Goal: Task Accomplishment & Management: Manage account settings

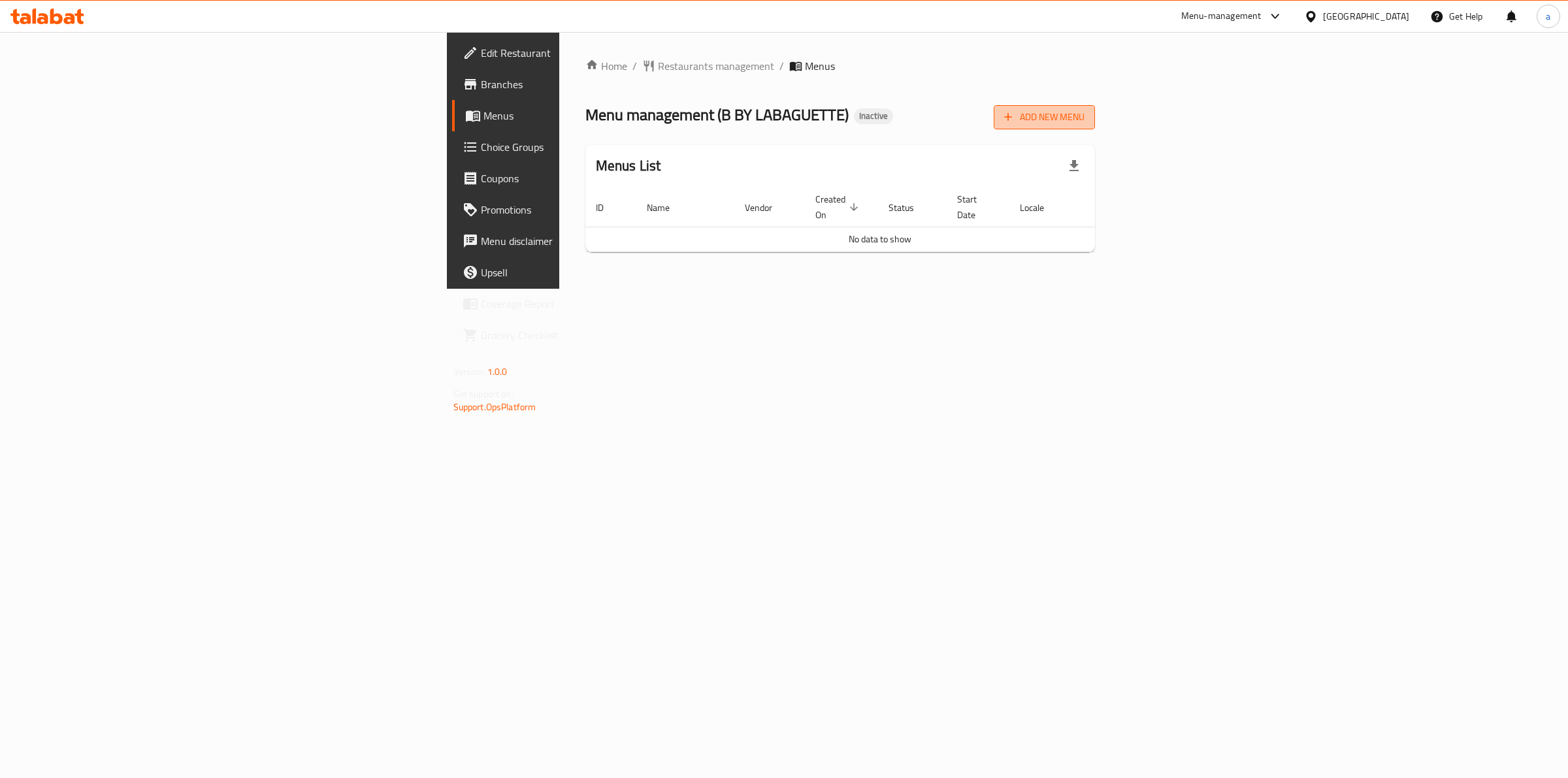
click at [1085, 118] on span "Add New Menu" at bounding box center [1044, 117] width 81 height 17
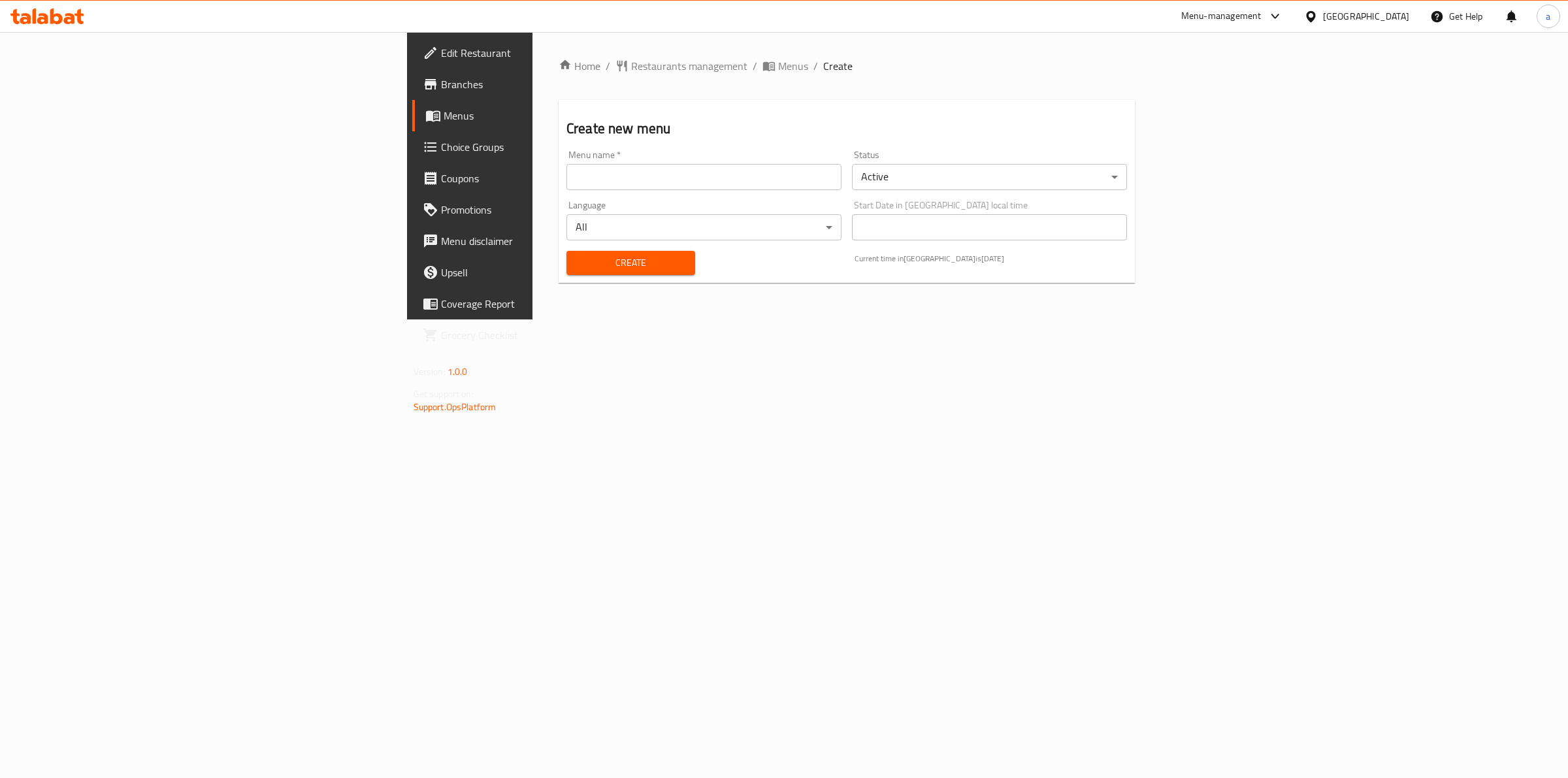
click at [684, 191] on div "Menu name   * Menu name *" at bounding box center [704, 170] width 286 height 51
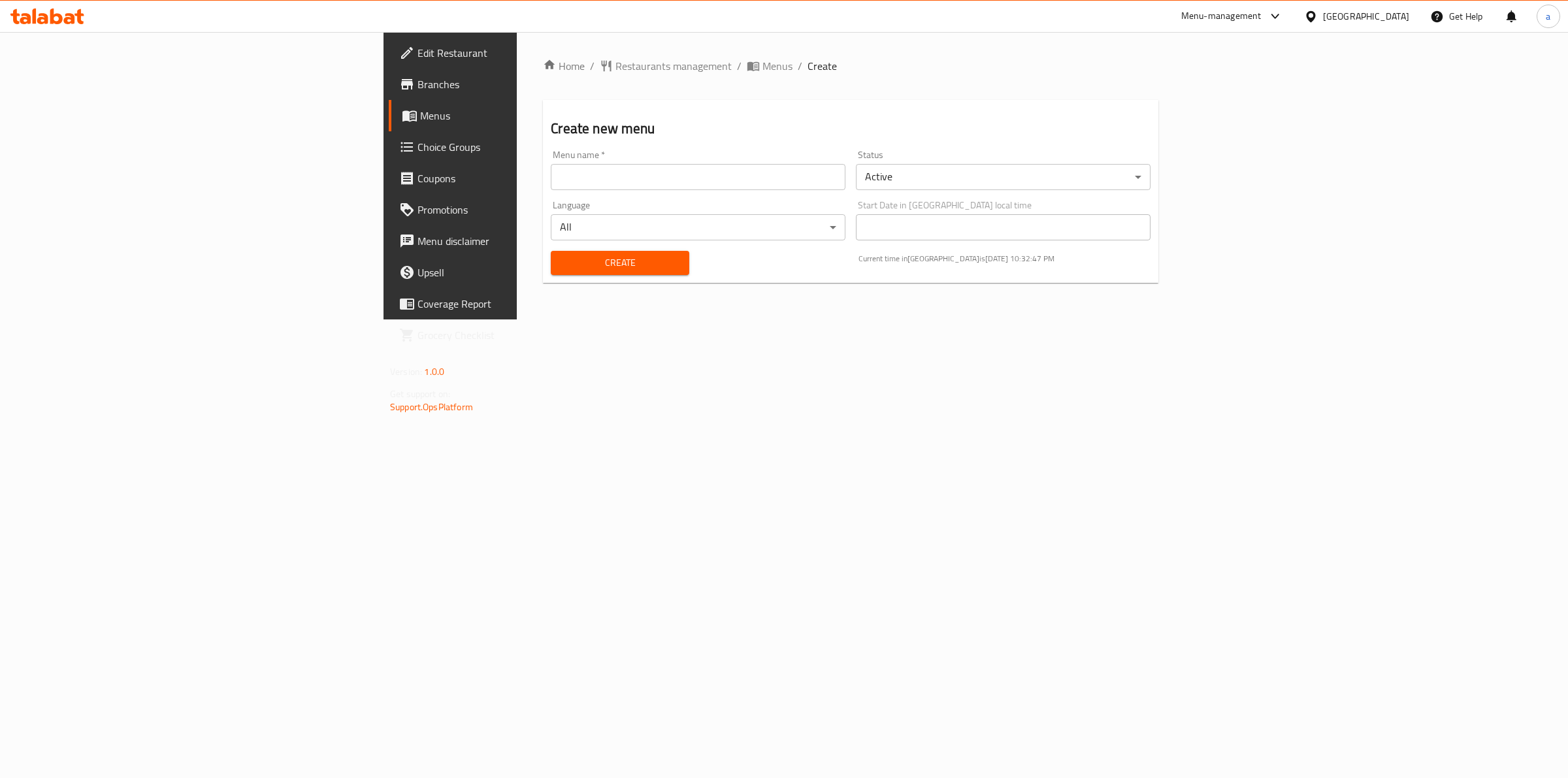
click at [693, 165] on input "text" at bounding box center [698, 176] width 295 height 26
click at [551, 181] on input "text" at bounding box center [698, 176] width 295 height 26
type input "MENU"
click at [551, 252] on button "Create" at bounding box center [620, 262] width 138 height 24
click at [420, 119] on span "Menus" at bounding box center [527, 115] width 215 height 16
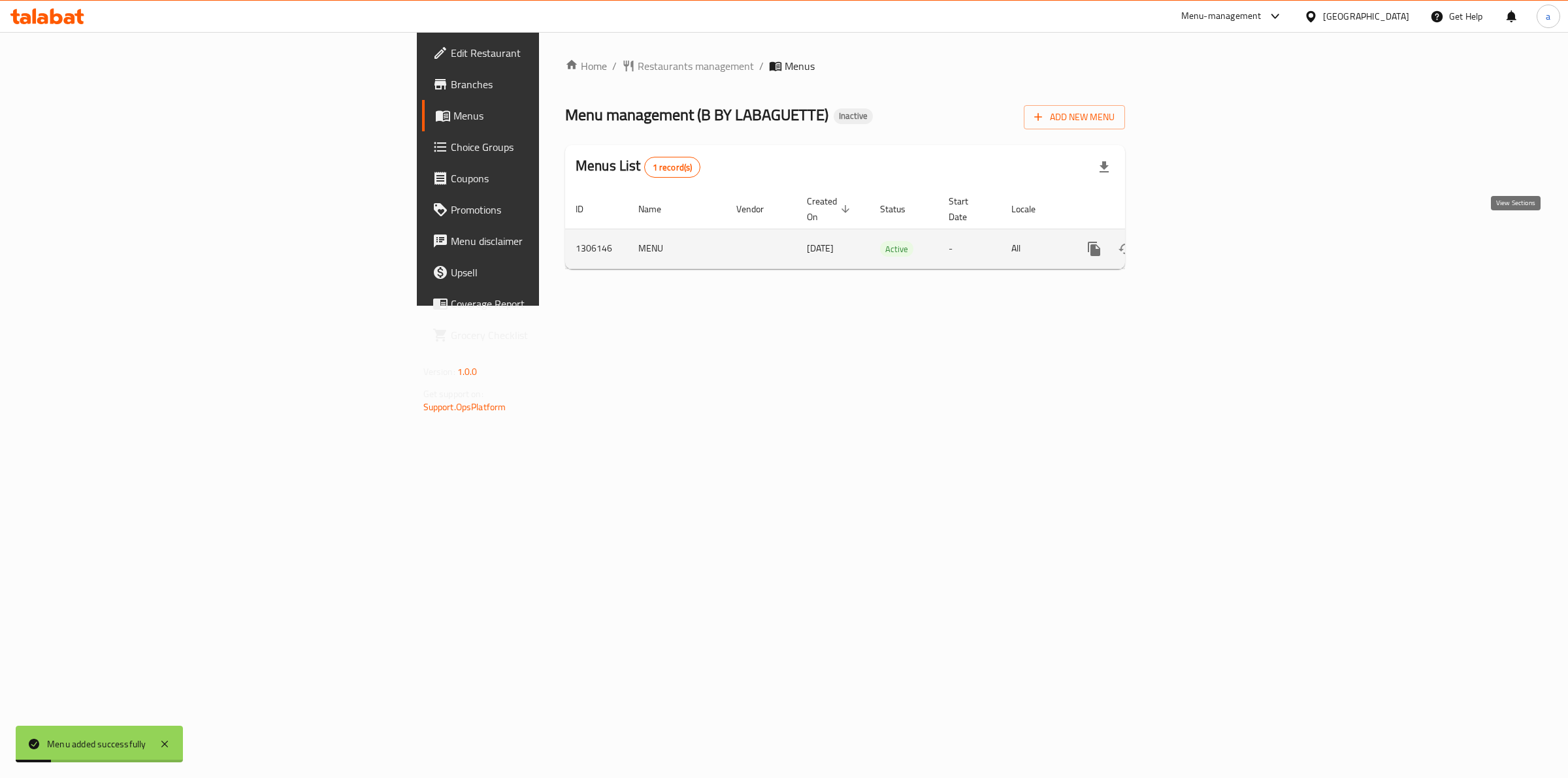
click at [1204, 240] on link "enhanced table" at bounding box center [1188, 249] width 32 height 32
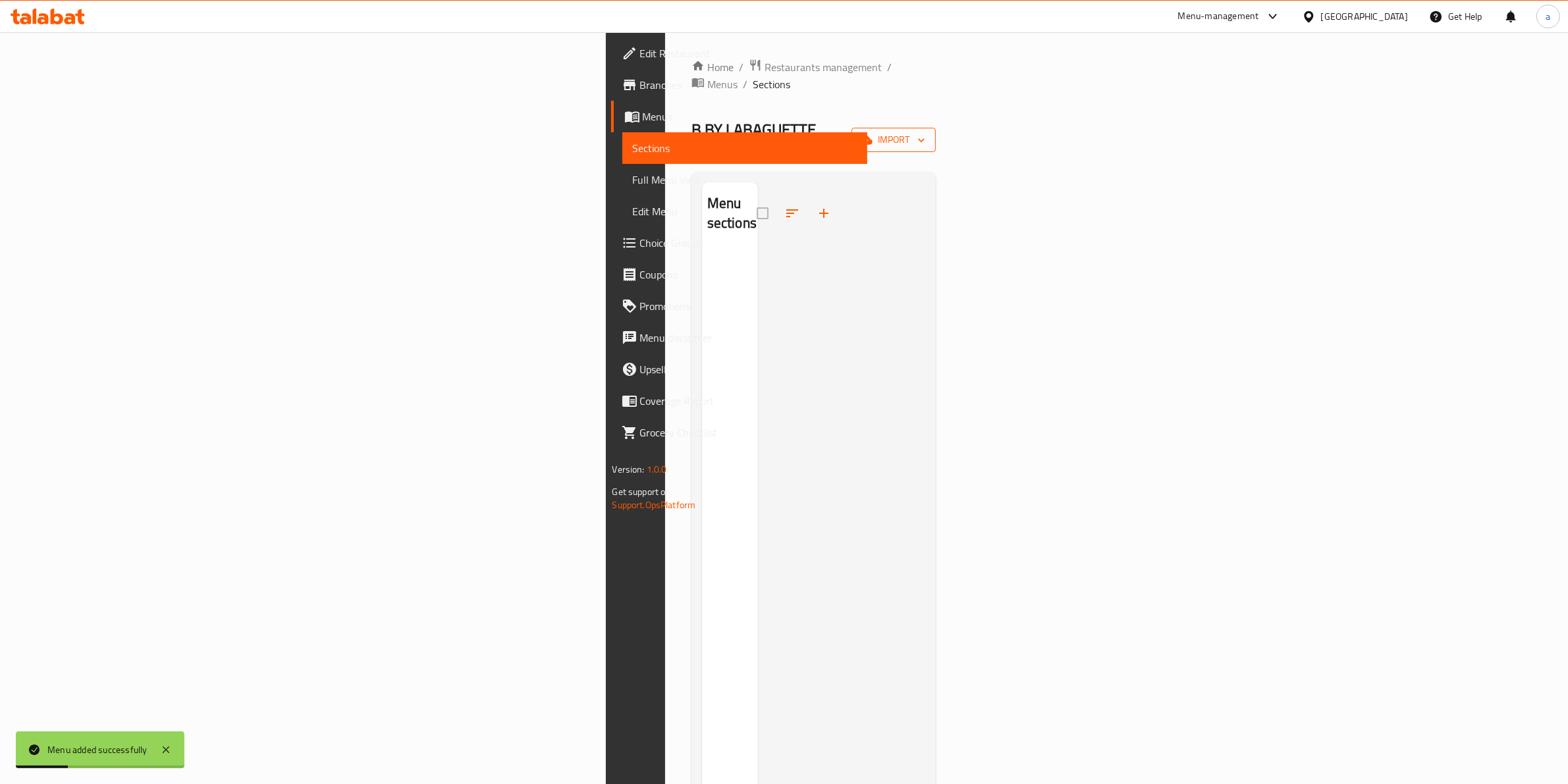
click at [936, 128] on button "import" at bounding box center [893, 140] width 85 height 24
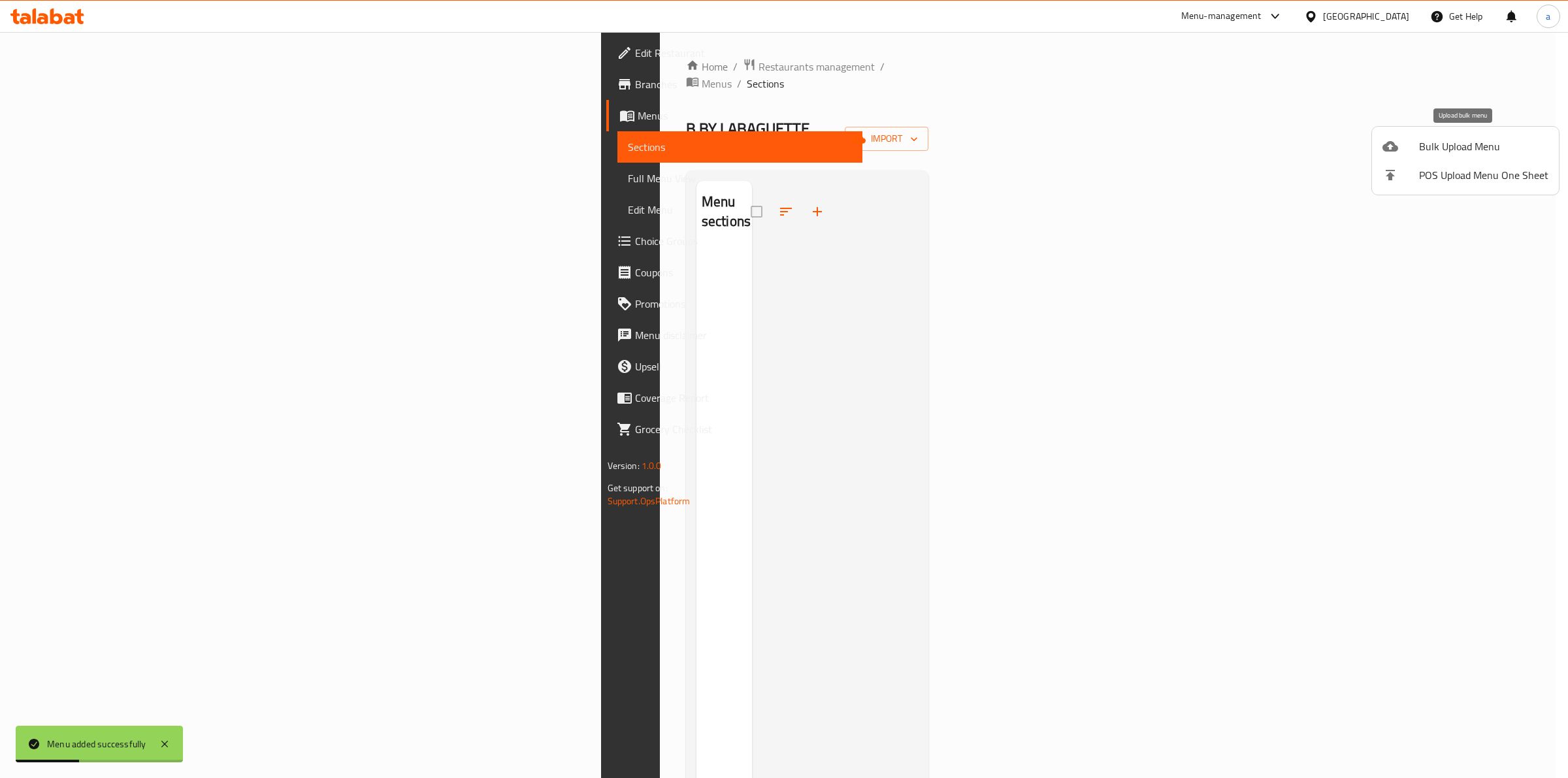
click at [1423, 154] on span "Bulk Upload Menu" at bounding box center [1484, 146] width 130 height 16
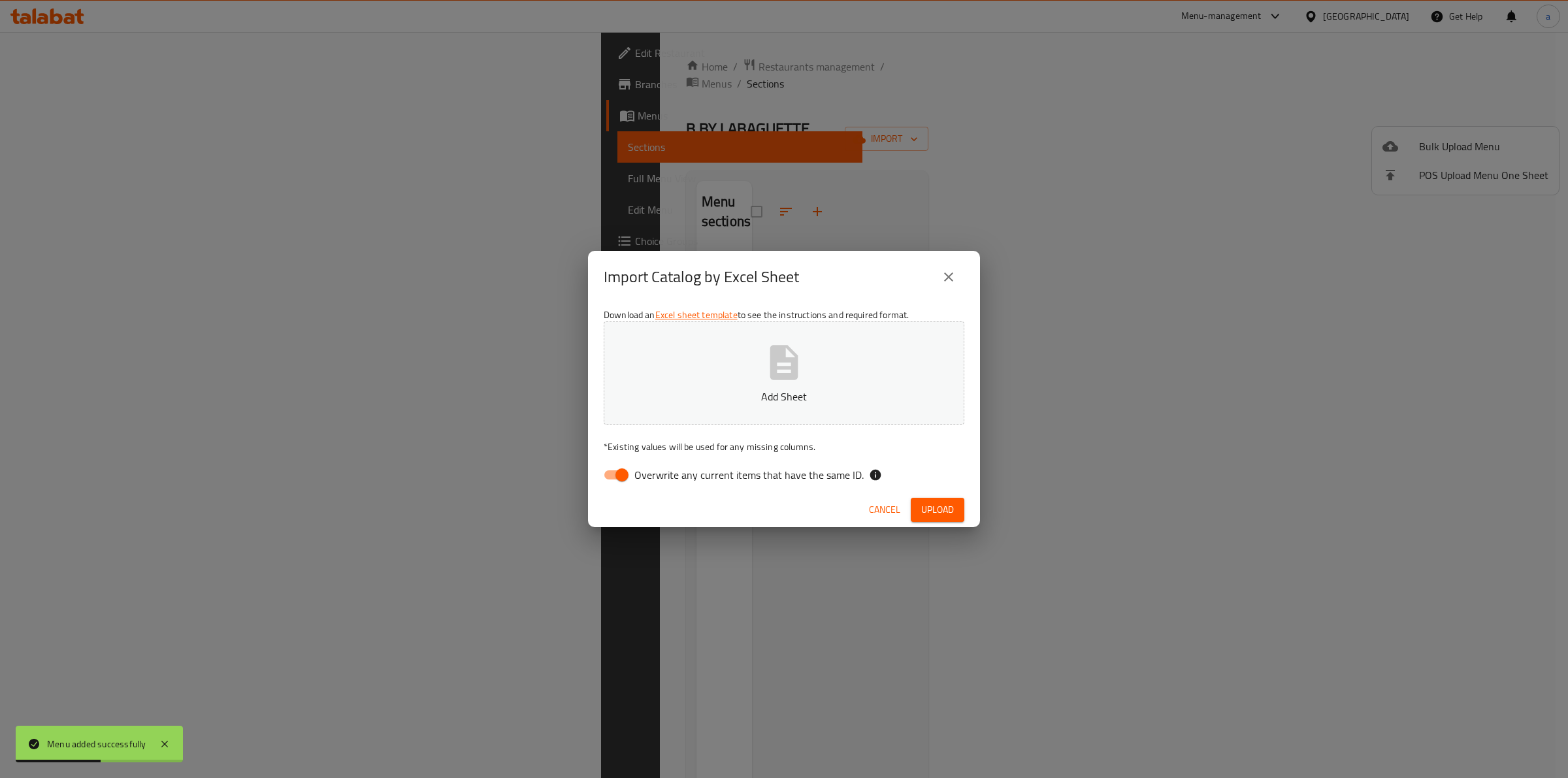
click at [717, 462] on label "Overwrite any current items that have the same ID." at bounding box center [730, 475] width 267 height 25
click at [659, 462] on input "Overwrite any current items that have the same ID." at bounding box center [622, 475] width 75 height 25
checkbox input "false"
click at [769, 374] on icon "button" at bounding box center [784, 362] width 42 height 42
click at [938, 502] on span "Upload" at bounding box center [937, 510] width 32 height 17
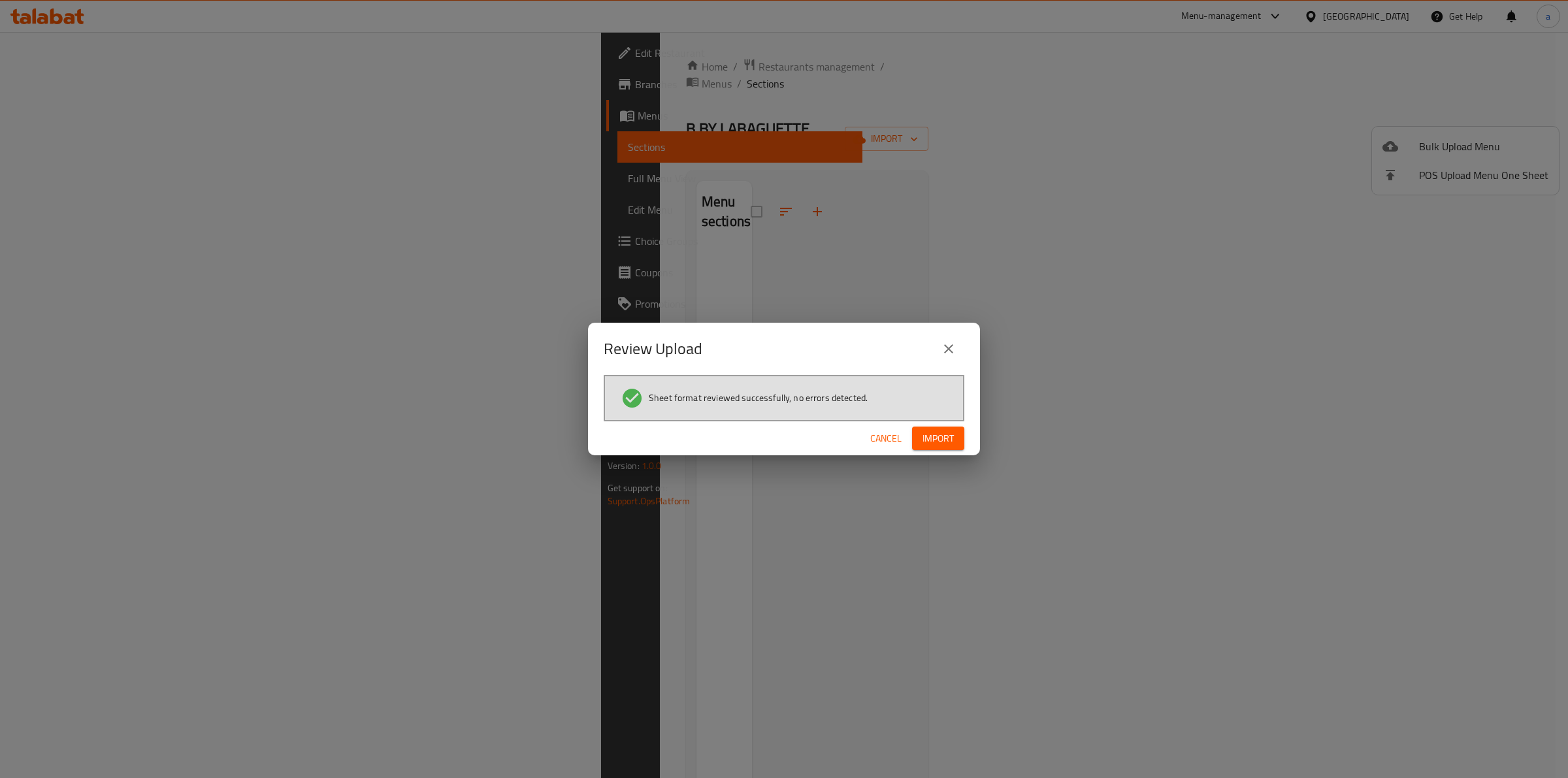
click at [959, 434] on button "Import" at bounding box center [938, 438] width 52 height 24
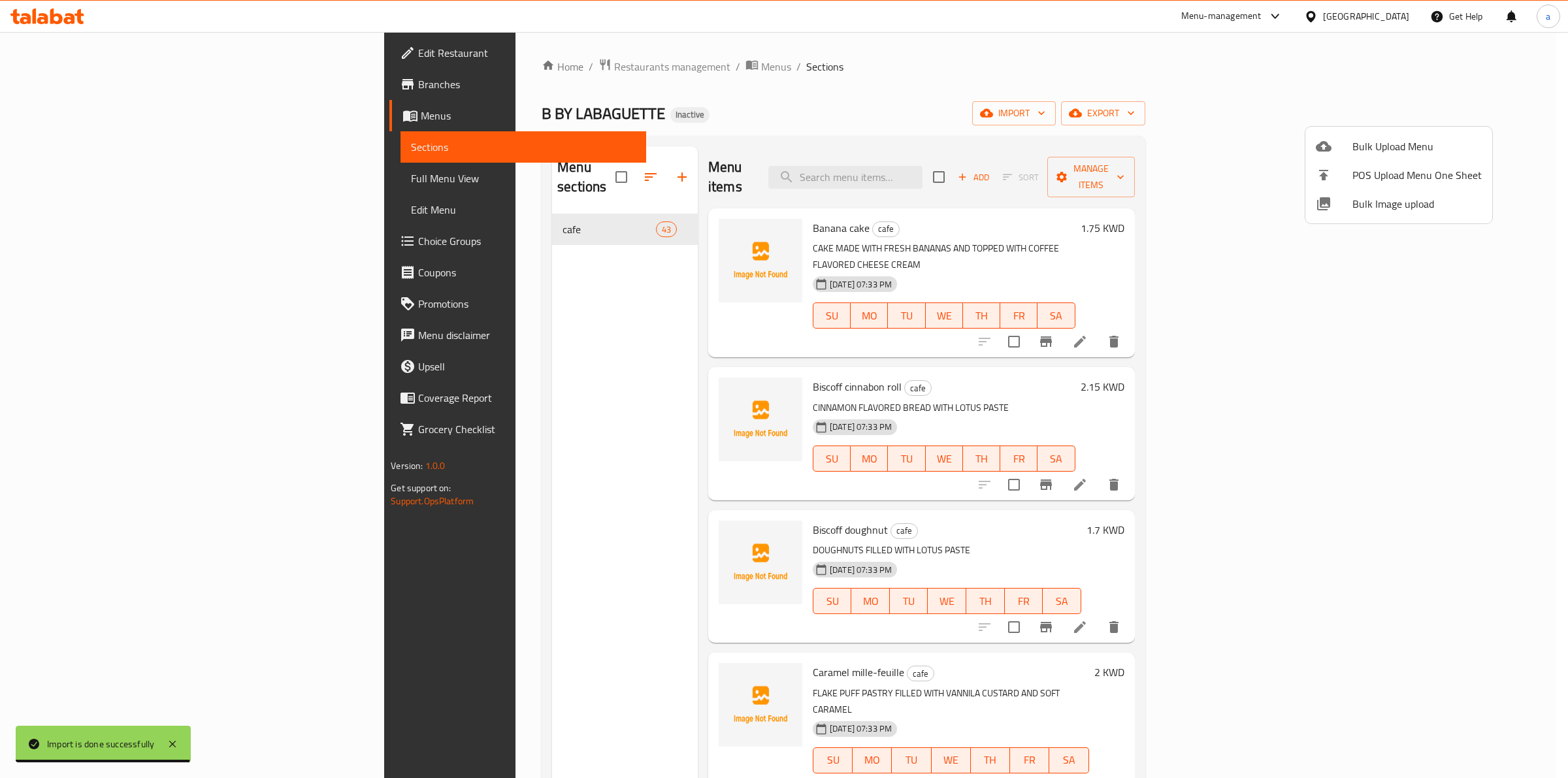
click at [543, 298] on div at bounding box center [784, 389] width 1568 height 778
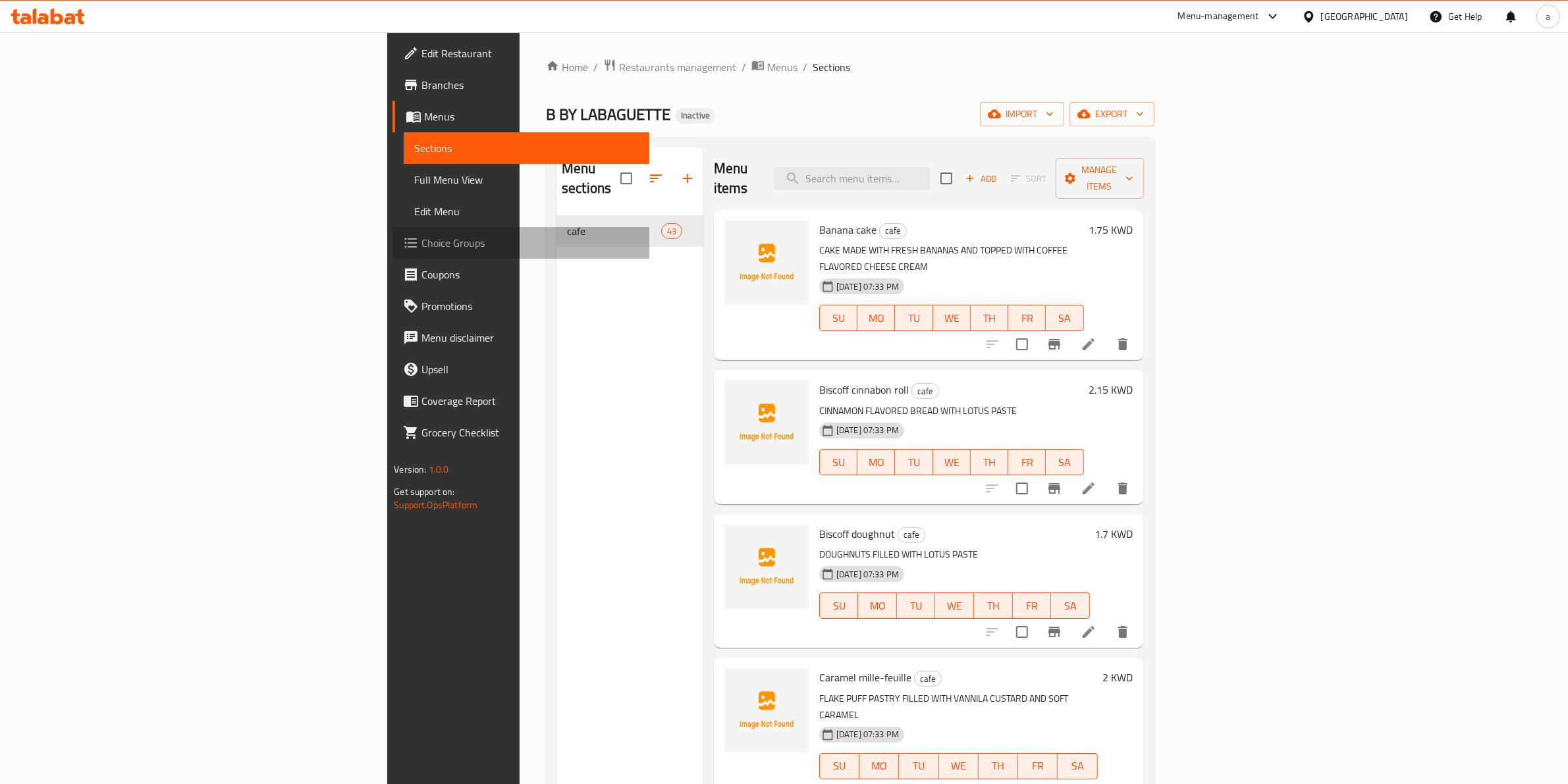
click at [421, 249] on span "Choice Groups" at bounding box center [530, 243] width 218 height 16
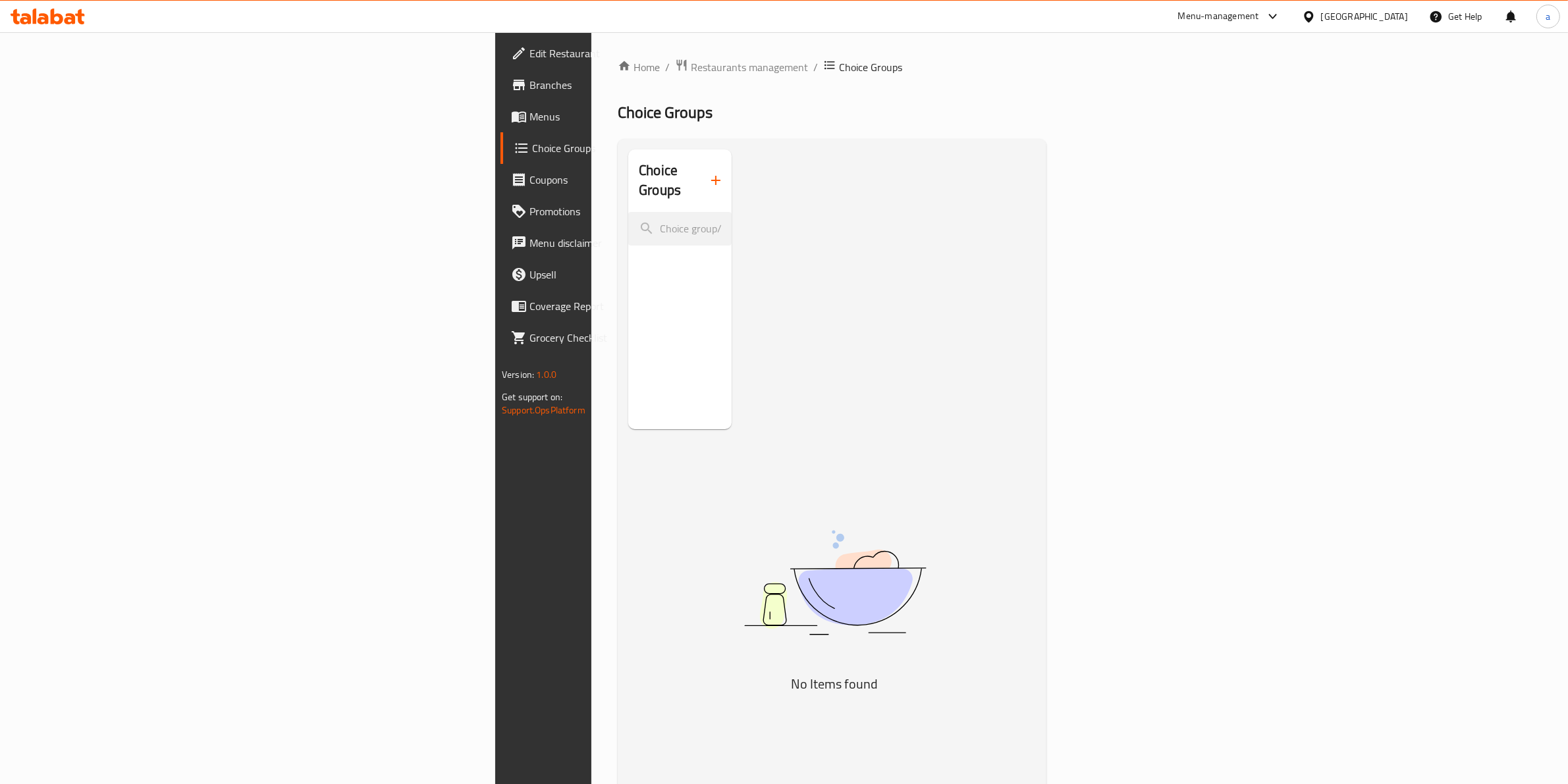
click at [708, 172] on icon "button" at bounding box center [716, 180] width 16 height 16
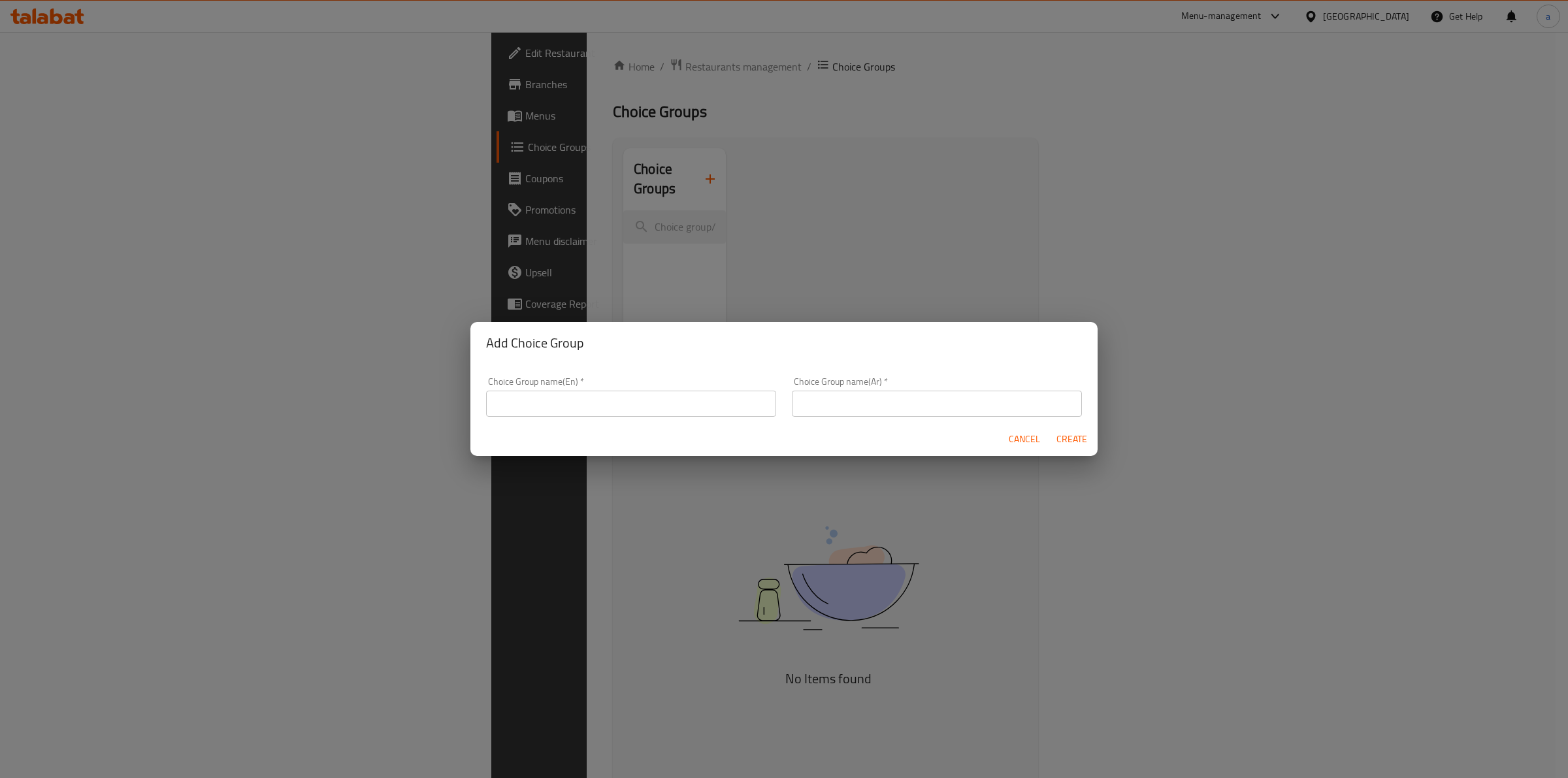
click at [718, 384] on div "Choice Group name(En)   * Choice Group name(En) *" at bounding box center [630, 397] width 290 height 40
click at [704, 390] on input "text" at bounding box center [630, 403] width 290 height 26
type input "Your Choice Of :"
click at [879, 406] on input "text" at bounding box center [936, 403] width 290 height 26
type input "اختيارك من :"
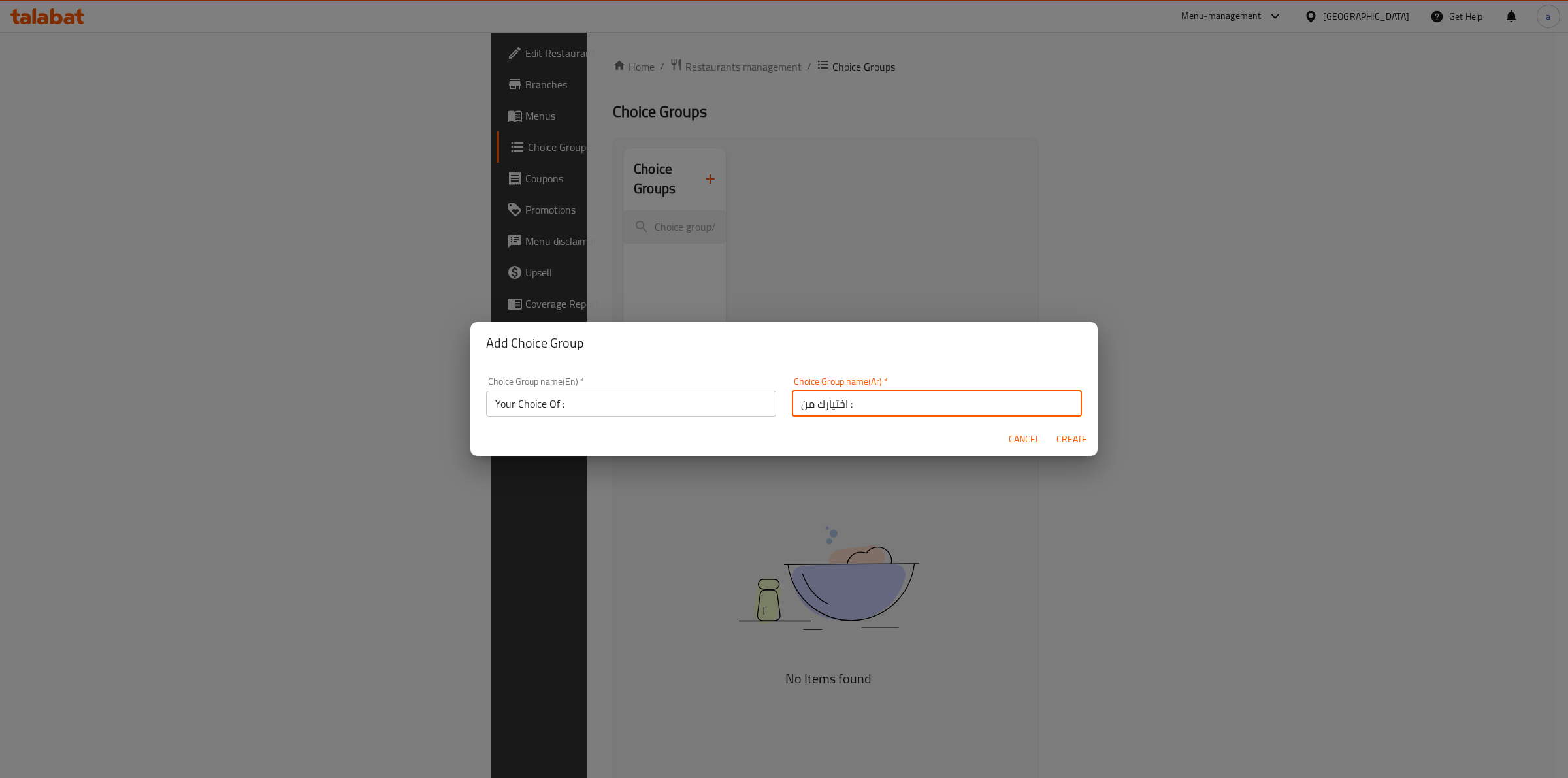
click at [1057, 442] on span "Create" at bounding box center [1071, 439] width 32 height 17
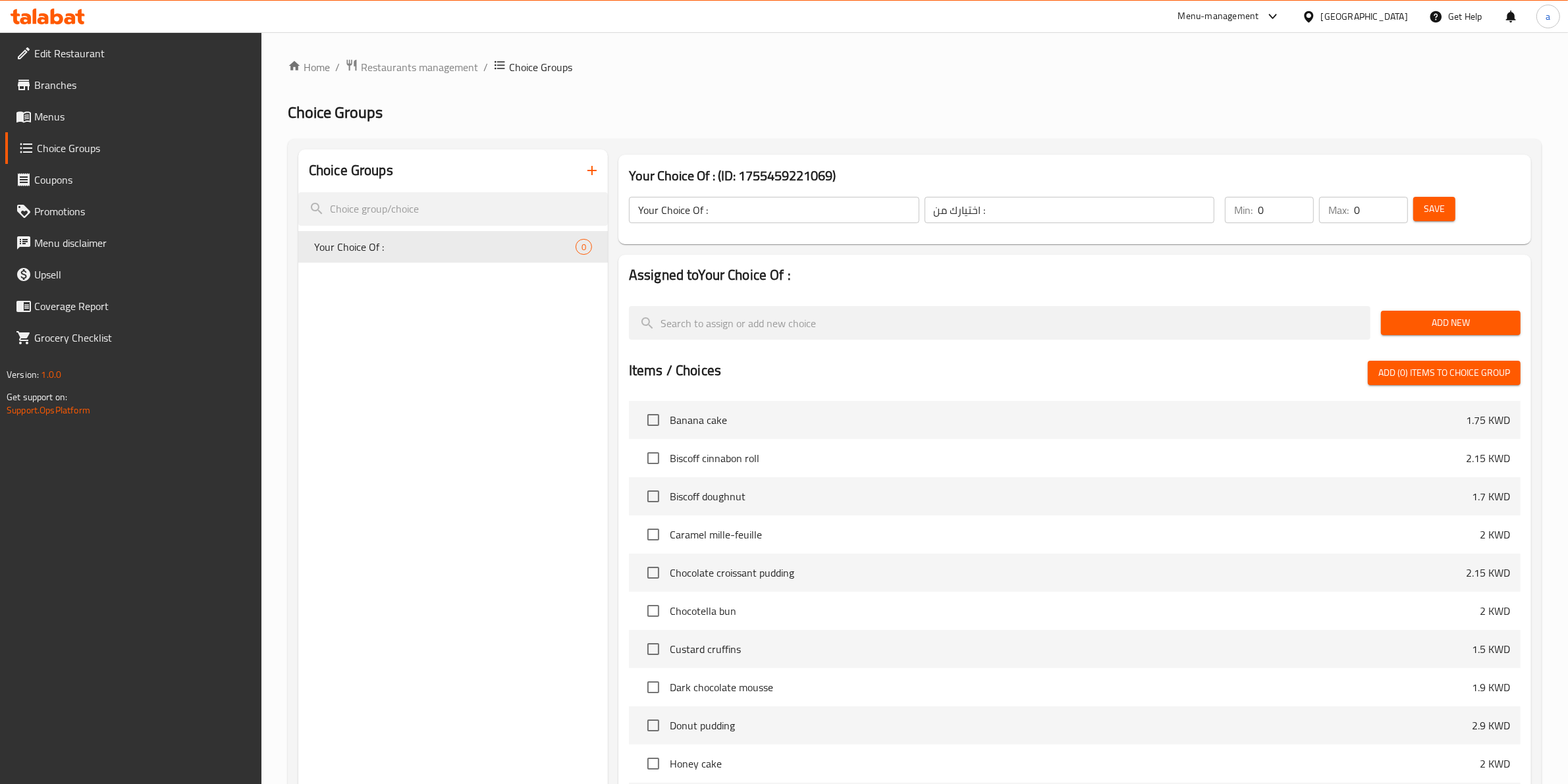
click at [1298, 212] on input "0" at bounding box center [1285, 209] width 56 height 26
type input "1"
click at [1370, 212] on input "0" at bounding box center [1380, 209] width 54 height 26
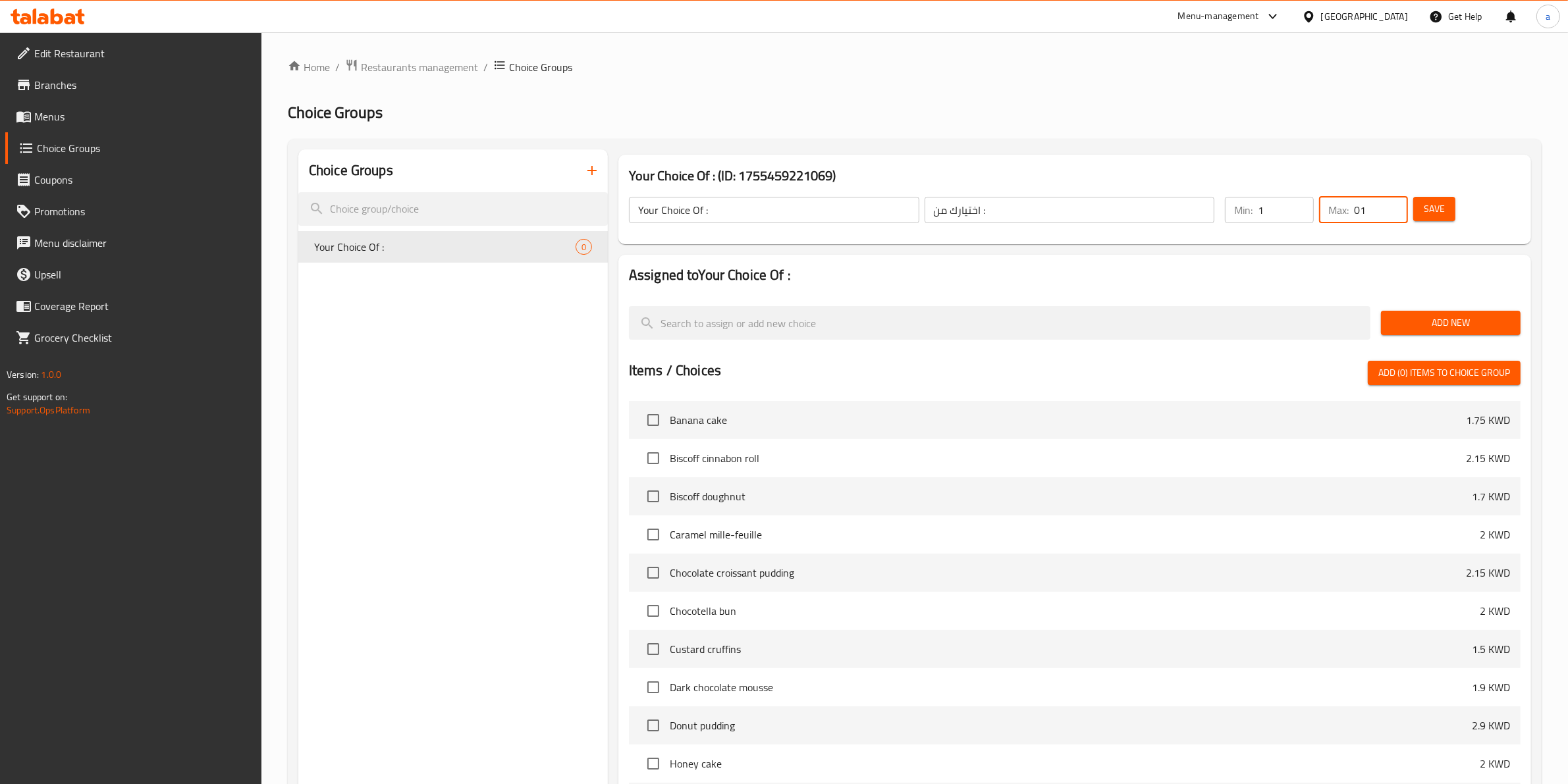
drag, startPoint x: 1366, startPoint y: 218, endPoint x: 1292, endPoint y: 242, distance: 77.8
click at [1292, 242] on div "Your Choice Of : (ID: 1755459221069) Your Choice Of : ​ اختيارك من : ​ Min: 1 ​…" at bounding box center [1075, 199] width 913 height 90
type input "1"
click at [1440, 209] on span "Save" at bounding box center [1434, 209] width 21 height 17
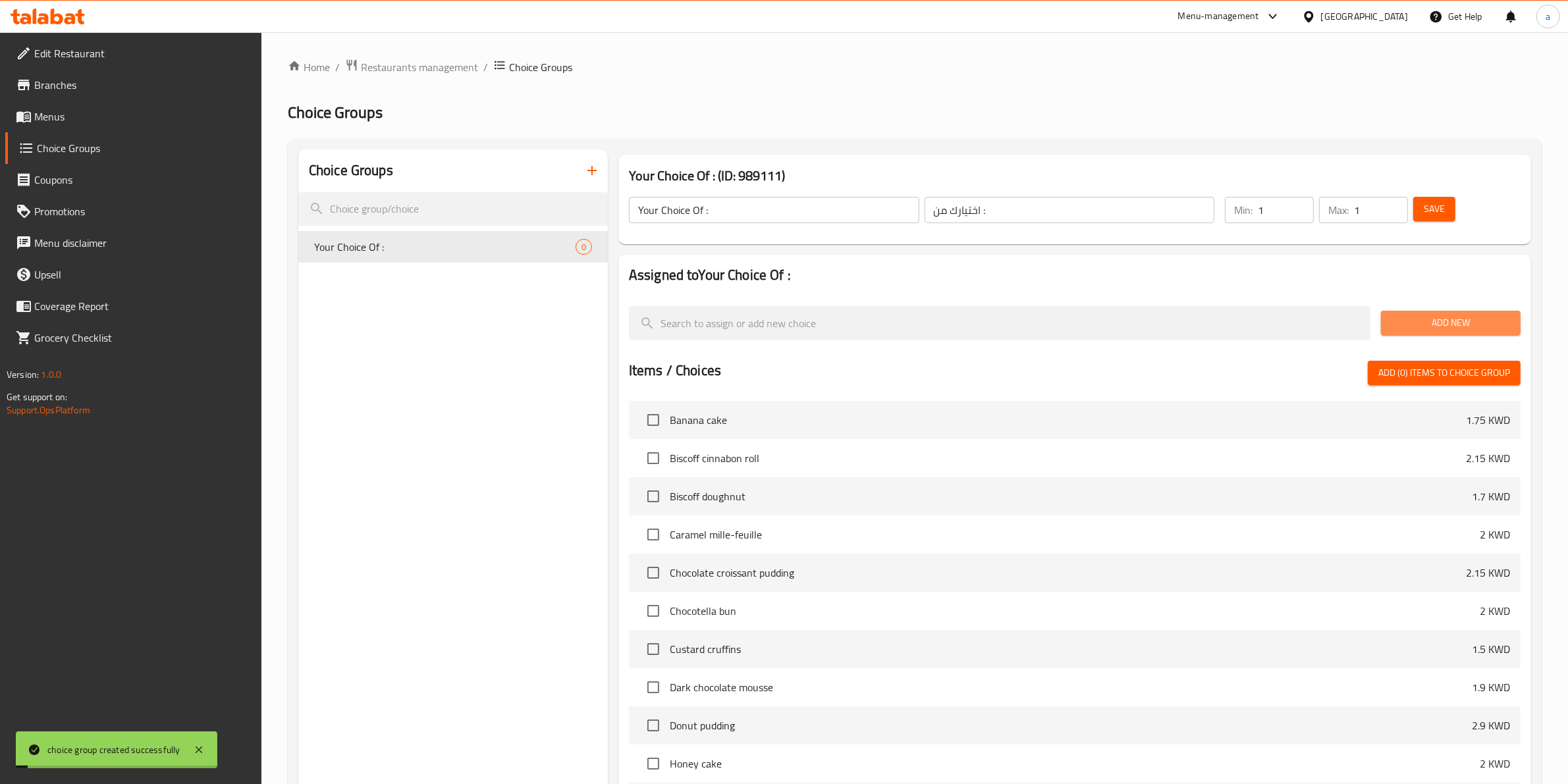
click at [1450, 320] on span "Add New" at bounding box center [1451, 323] width 119 height 17
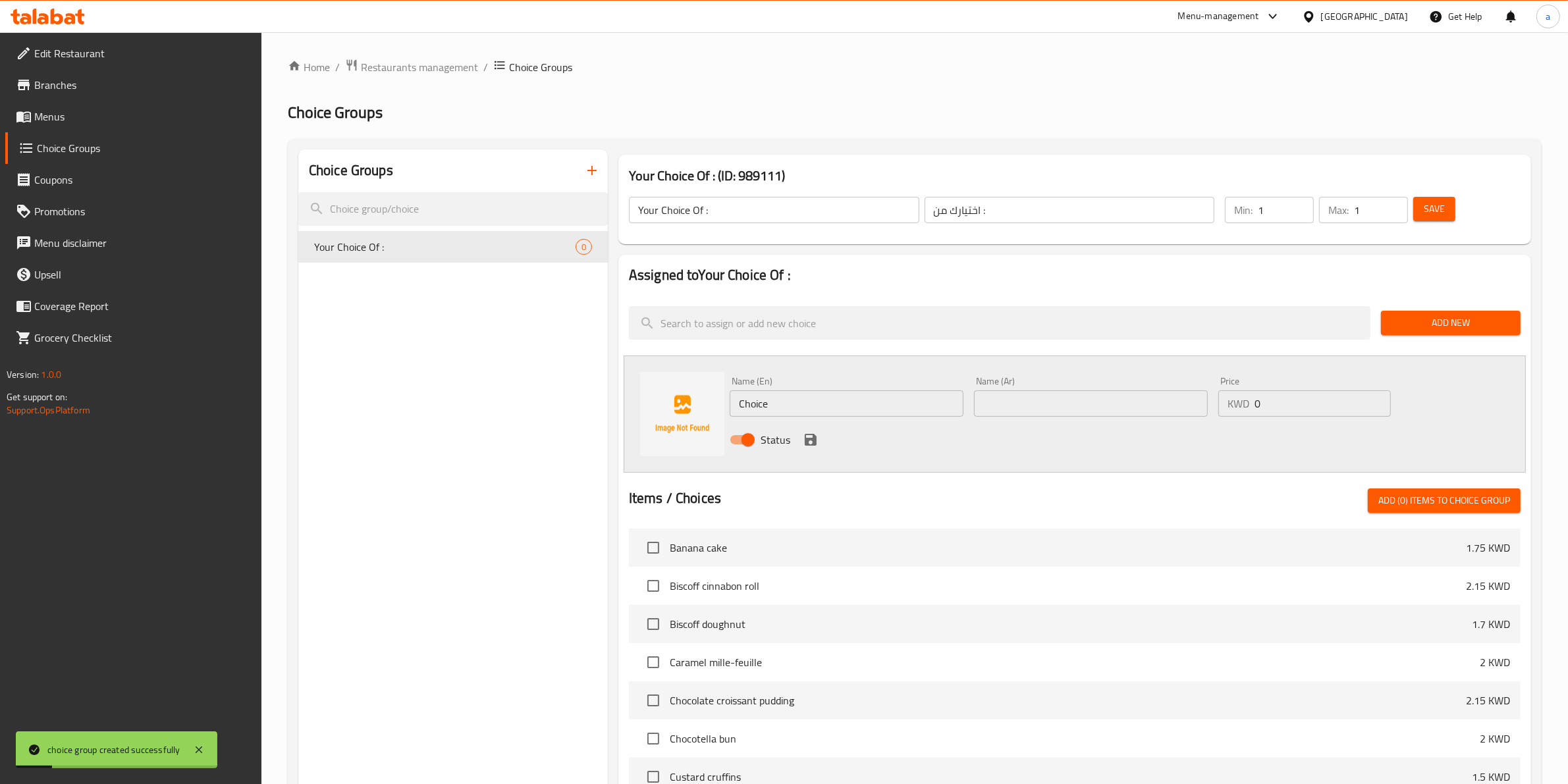
click at [880, 397] on input "Choice" at bounding box center [846, 402] width 234 height 26
click at [880, 397] on input "text" at bounding box center [846, 402] width 234 height 26
click at [83, 123] on span "Menus" at bounding box center [143, 116] width 218 height 16
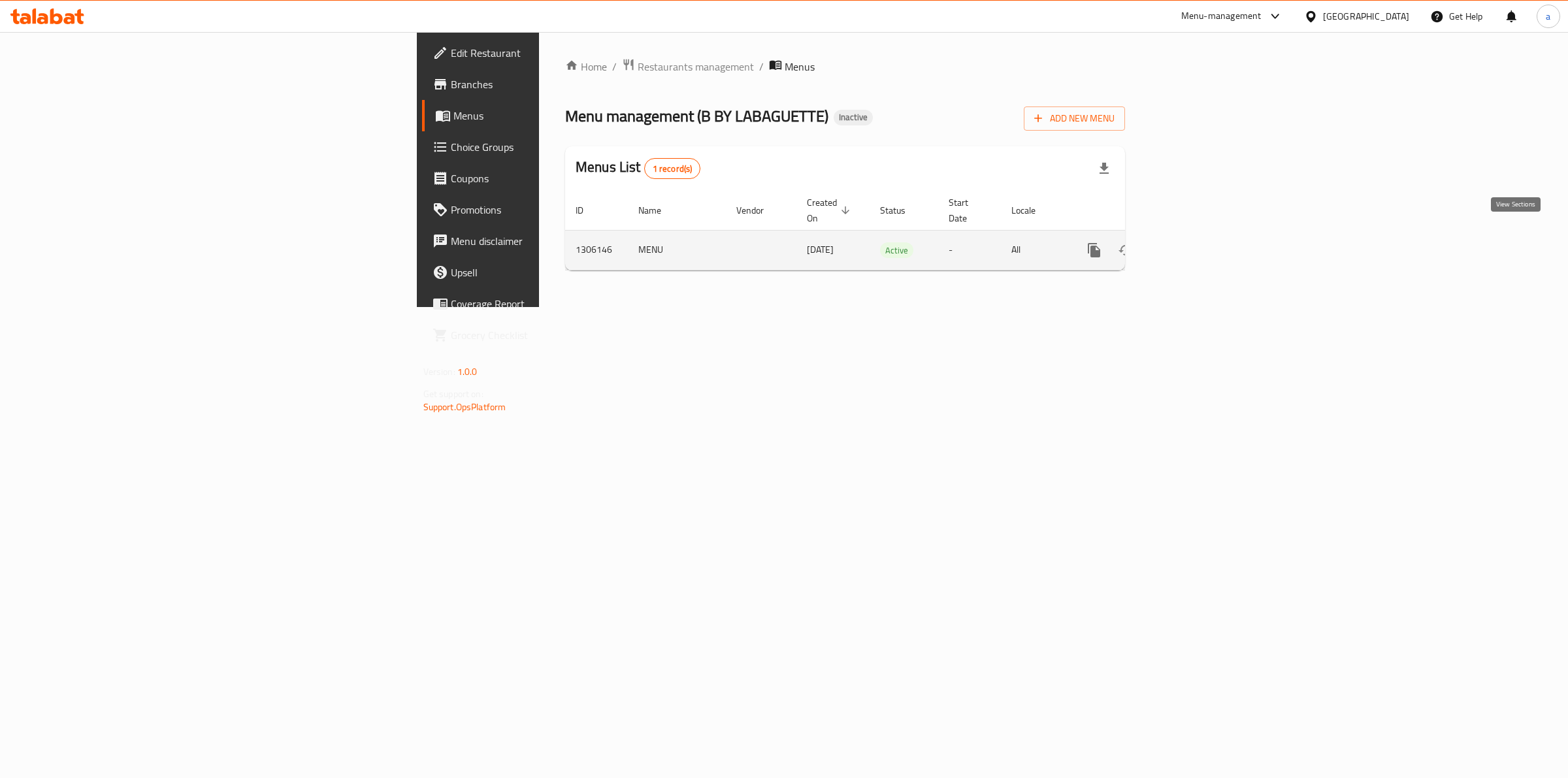
click at [1196, 242] on icon "enhanced table" at bounding box center [1188, 250] width 16 height 16
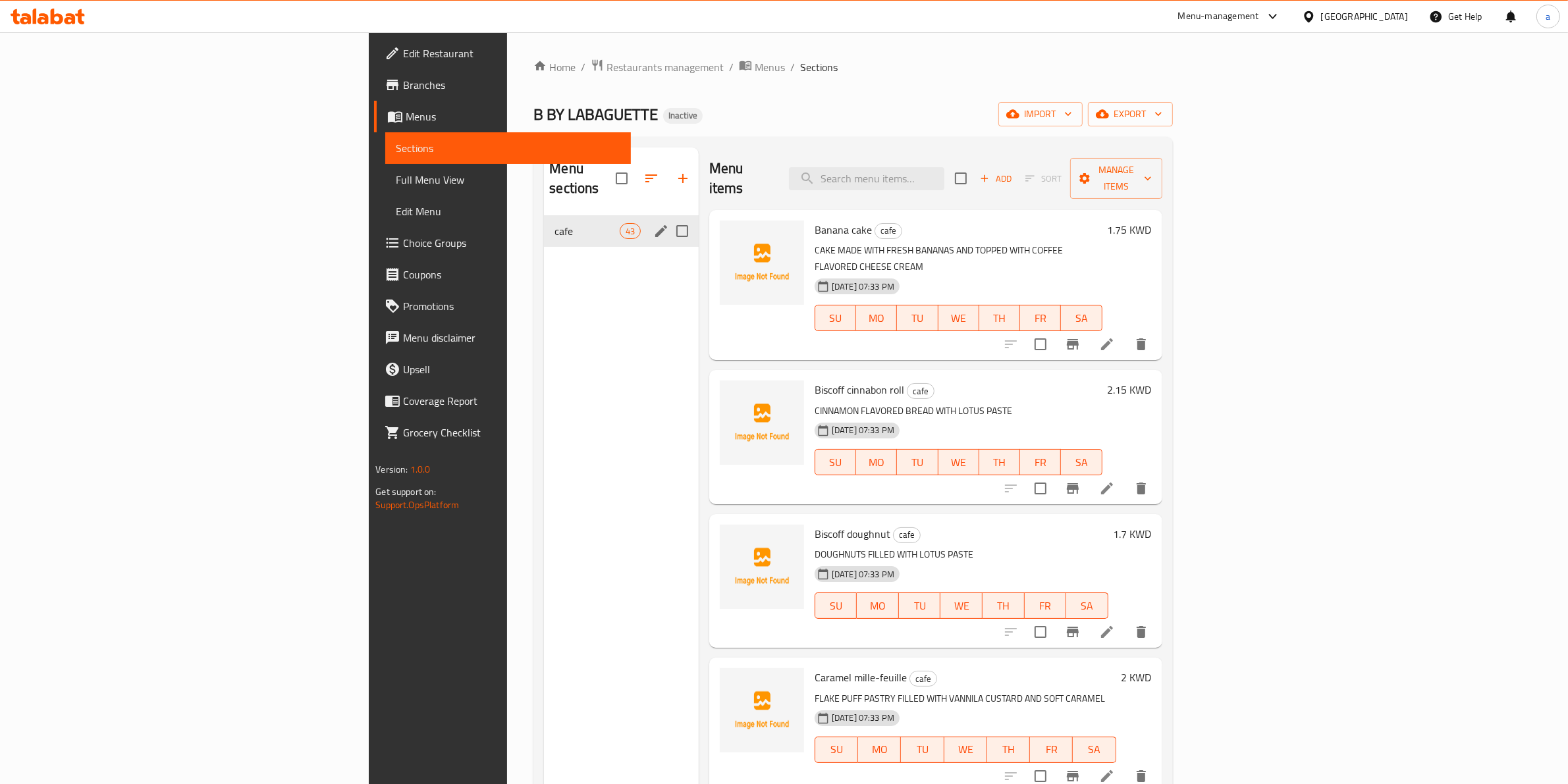
click at [668, 218] on input "Menu sections" at bounding box center [681, 231] width 28 height 28
checkbox input "true"
click at [627, 172] on icon "button" at bounding box center [635, 178] width 16 height 16
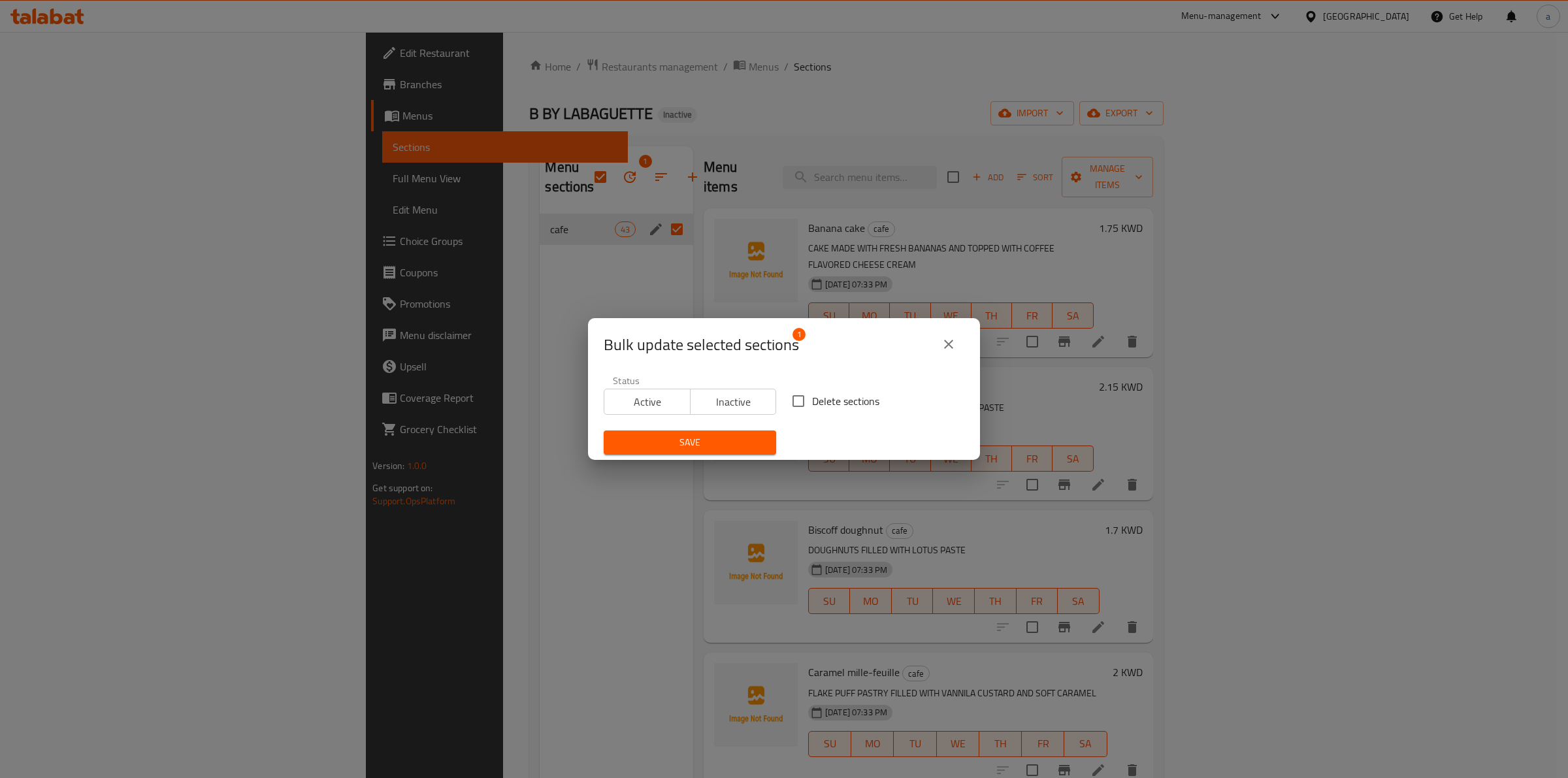
click at [850, 397] on span "Delete sections" at bounding box center [845, 401] width 67 height 16
click at [812, 397] on input "Delete sections" at bounding box center [798, 400] width 27 height 27
checkbox input "true"
click at [738, 439] on span "Save" at bounding box center [689, 443] width 151 height 17
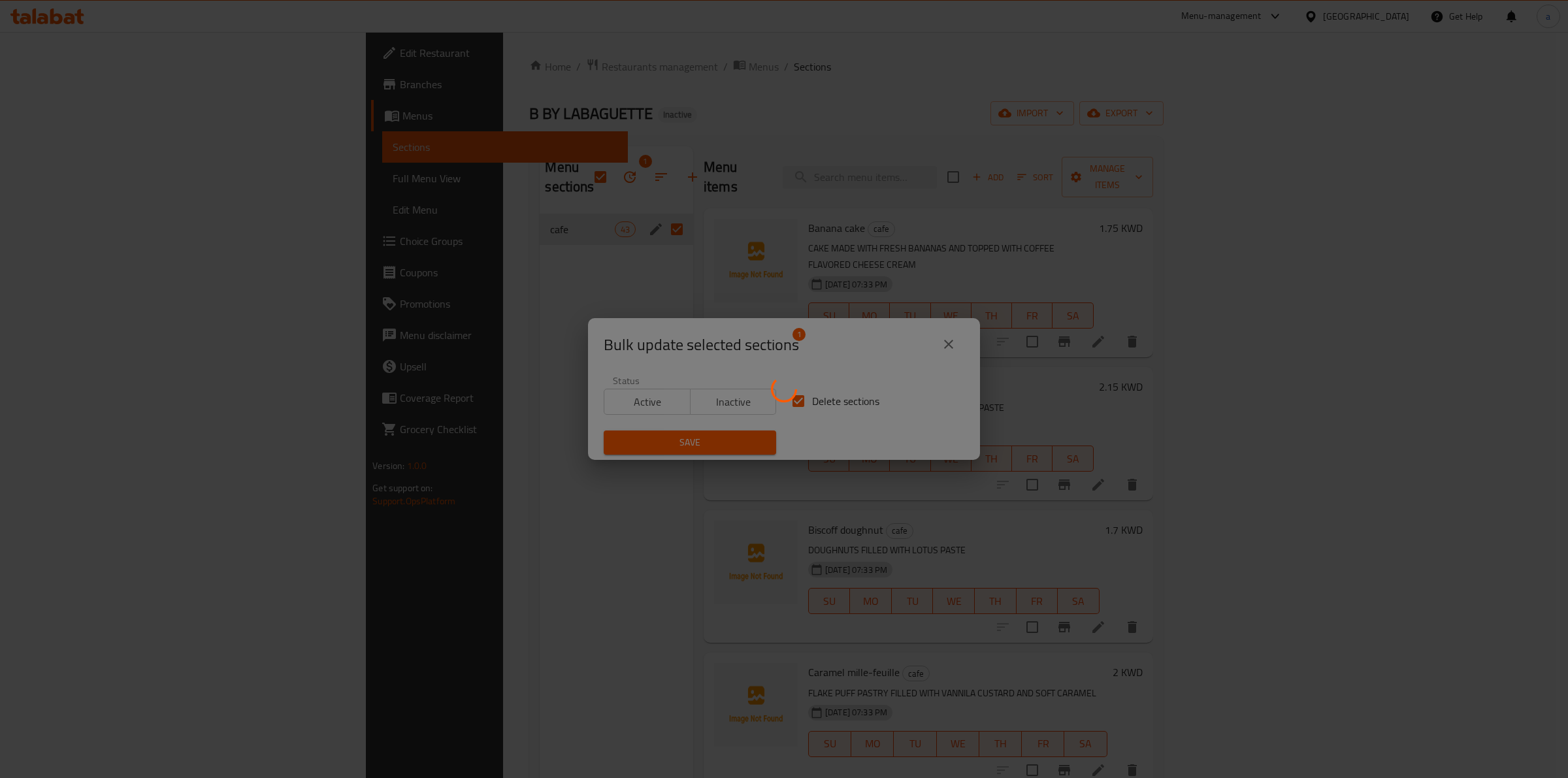
checkbox input "false"
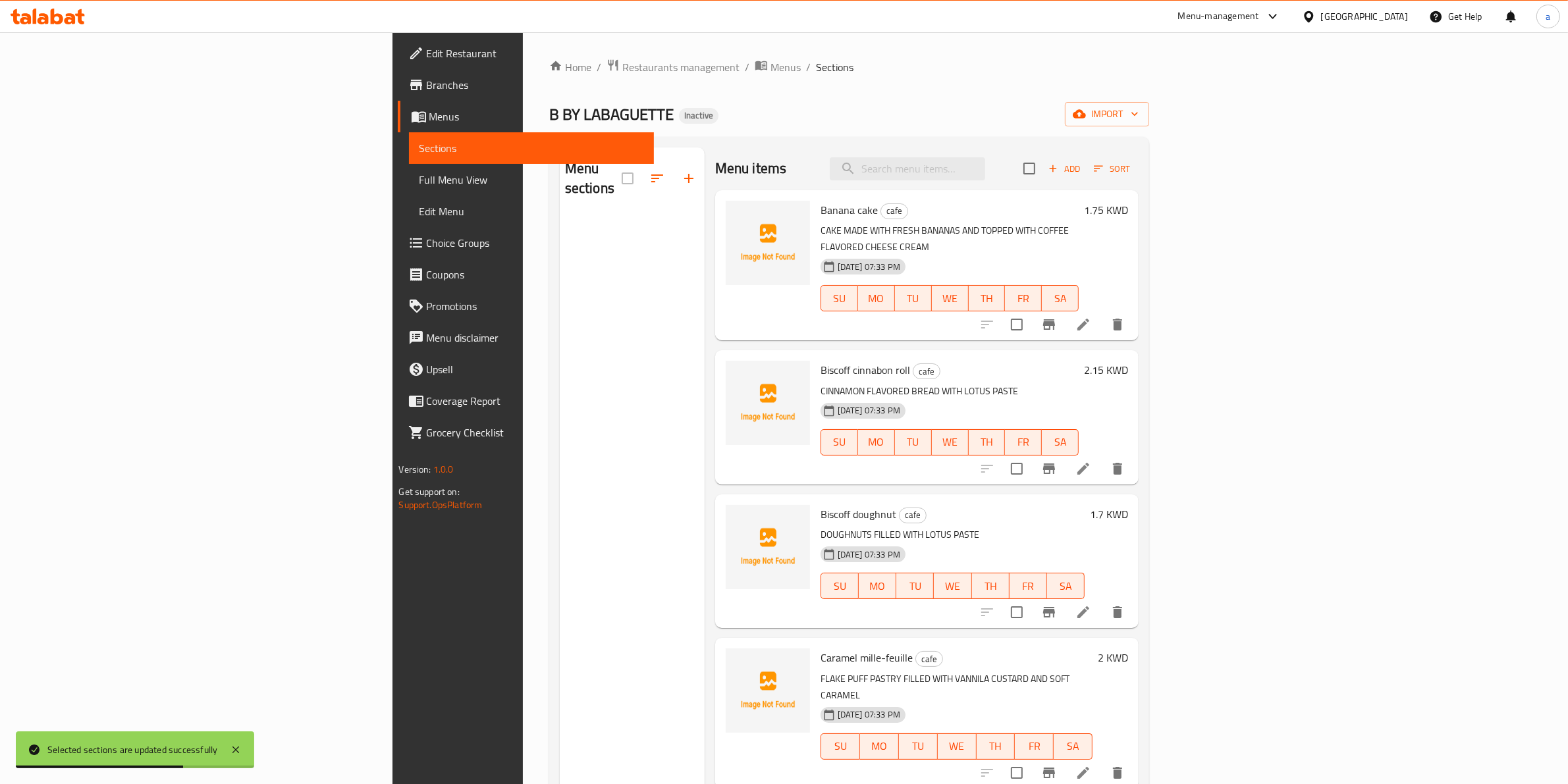
click at [816, 67] on span "Sections" at bounding box center [835, 67] width 38 height 16
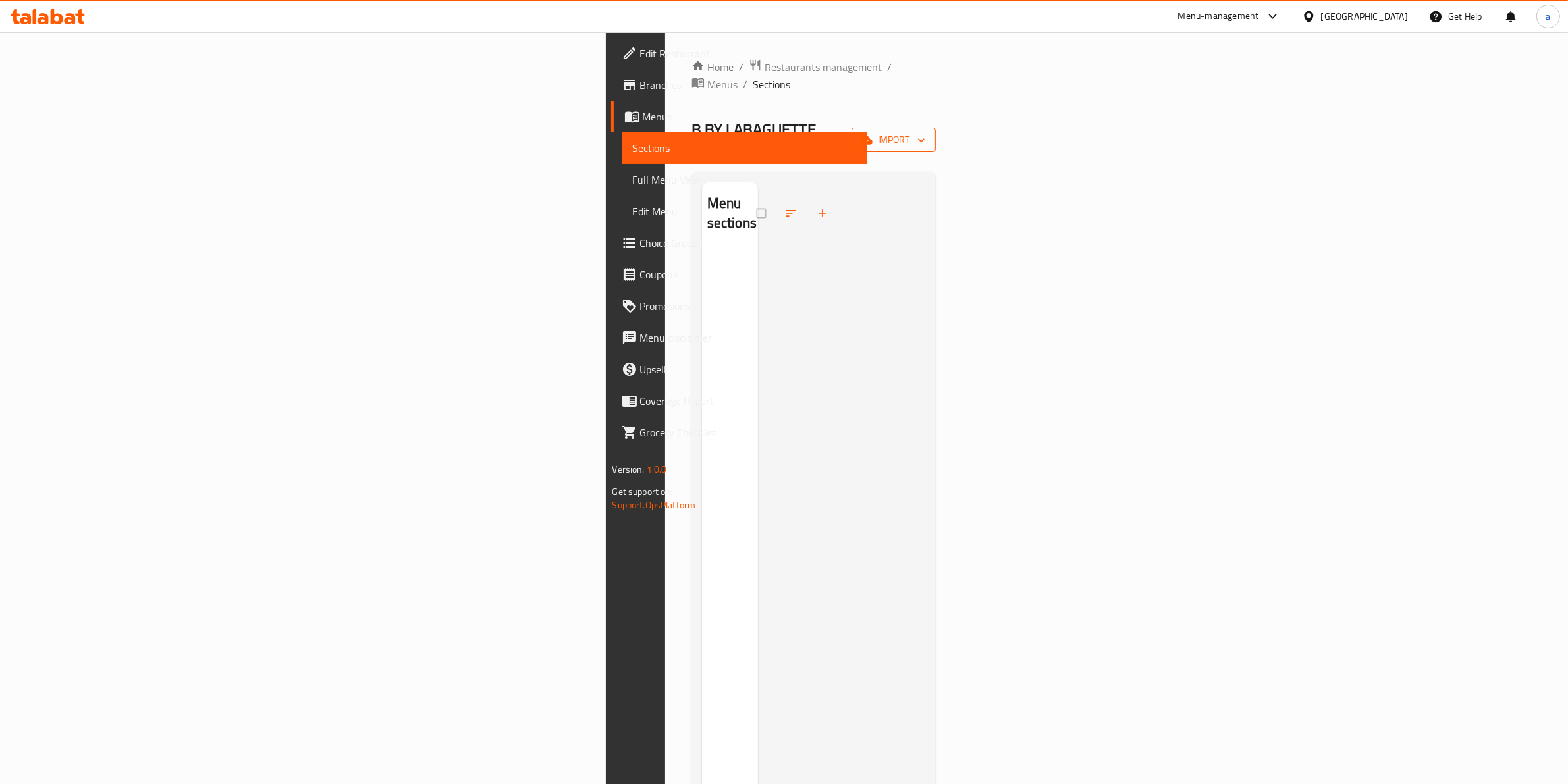
click at [936, 128] on button "import" at bounding box center [893, 140] width 85 height 24
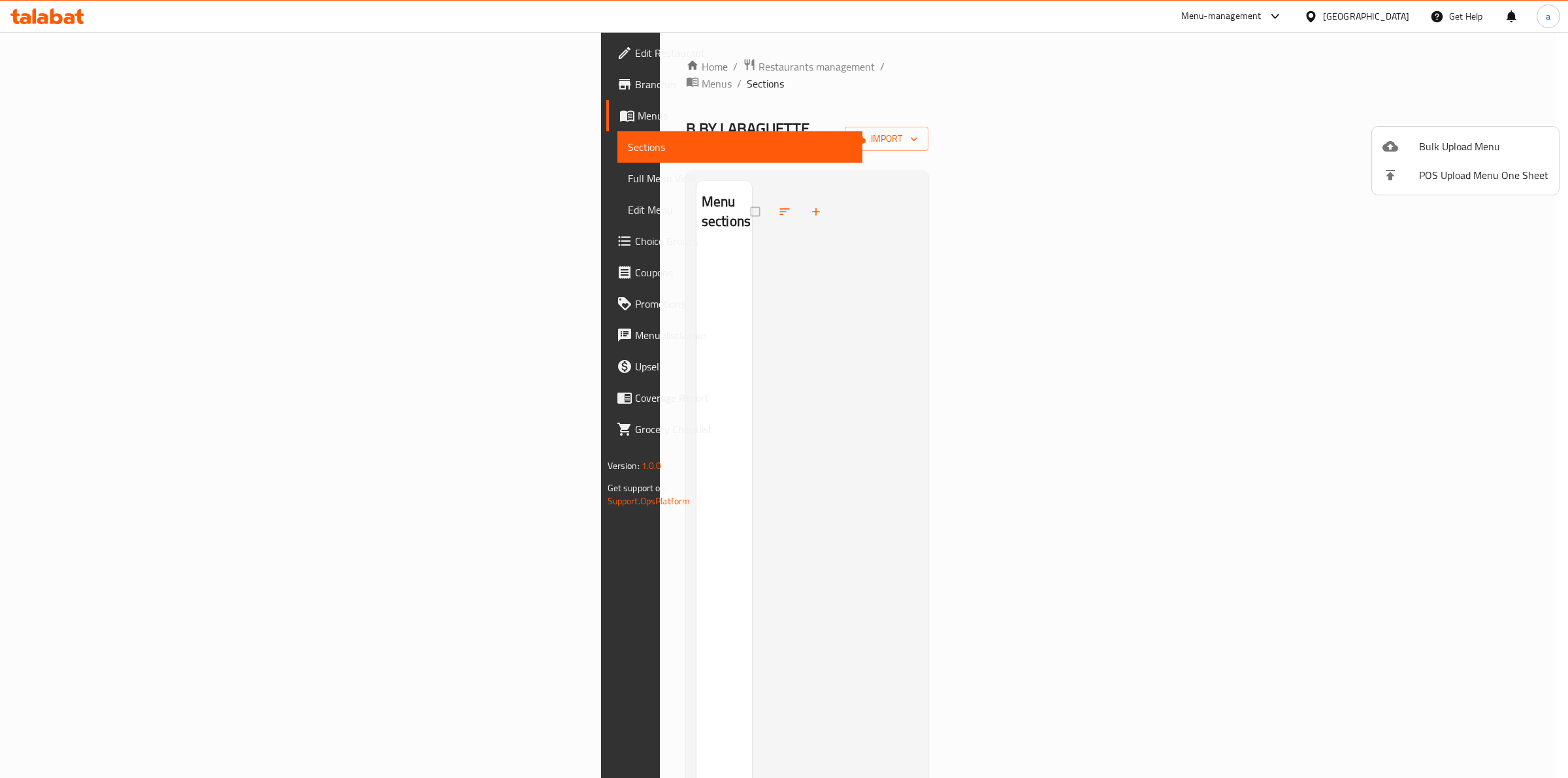
click at [1439, 139] on span "Bulk Upload Menu" at bounding box center [1484, 146] width 130 height 16
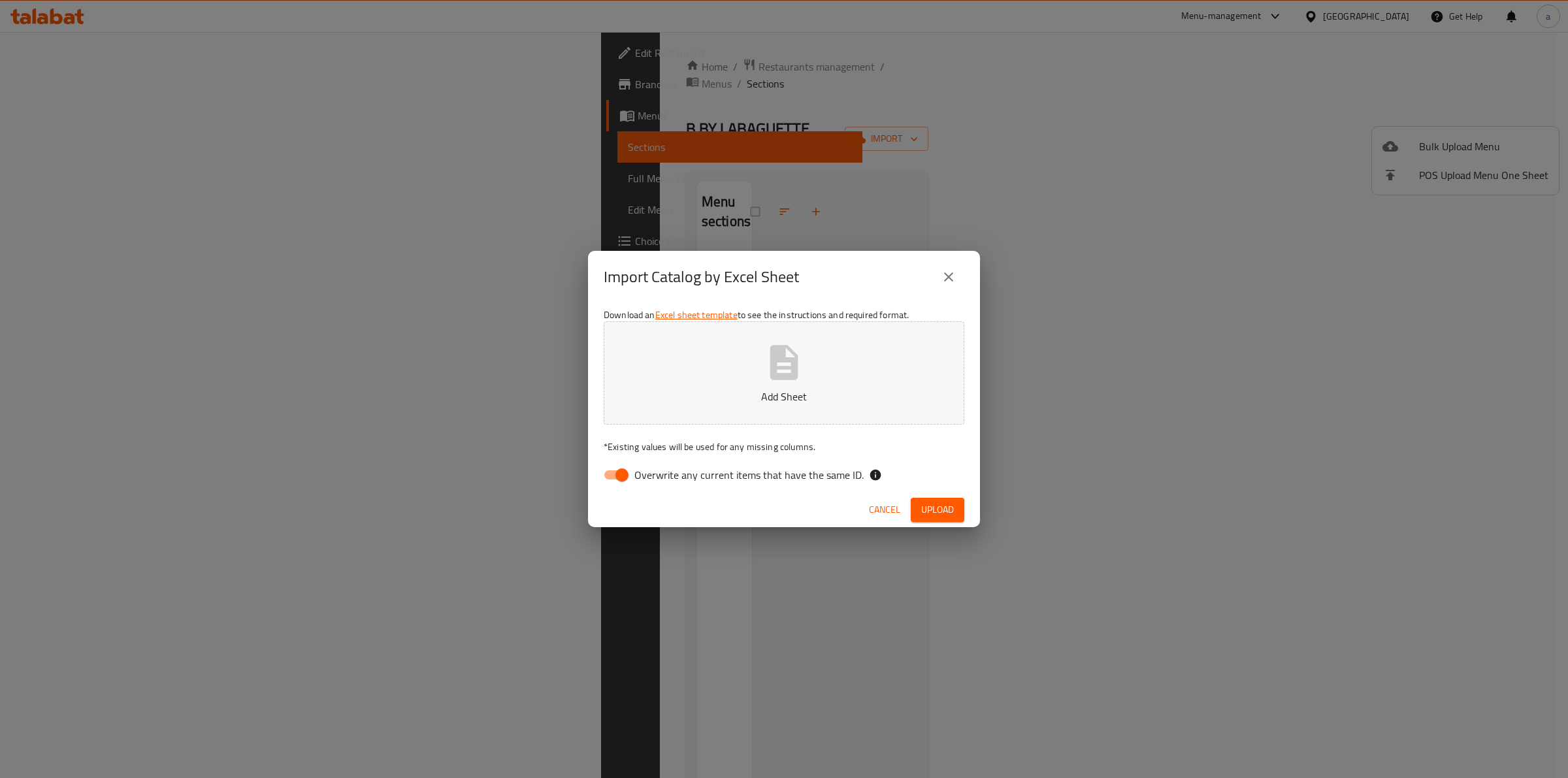
click at [693, 487] on div "Download an Excel sheet template to see the instructions and required format. A…" at bounding box center [784, 398] width 392 height 189
click at [700, 467] on span "Overwrite any current items that have the same ID." at bounding box center [749, 474] width 229 height 16
click at [659, 467] on input "Overwrite any current items that have the same ID." at bounding box center [622, 475] width 75 height 25
checkbox input "false"
click at [742, 392] on p "Add Sheet" at bounding box center [783, 396] width 320 height 16
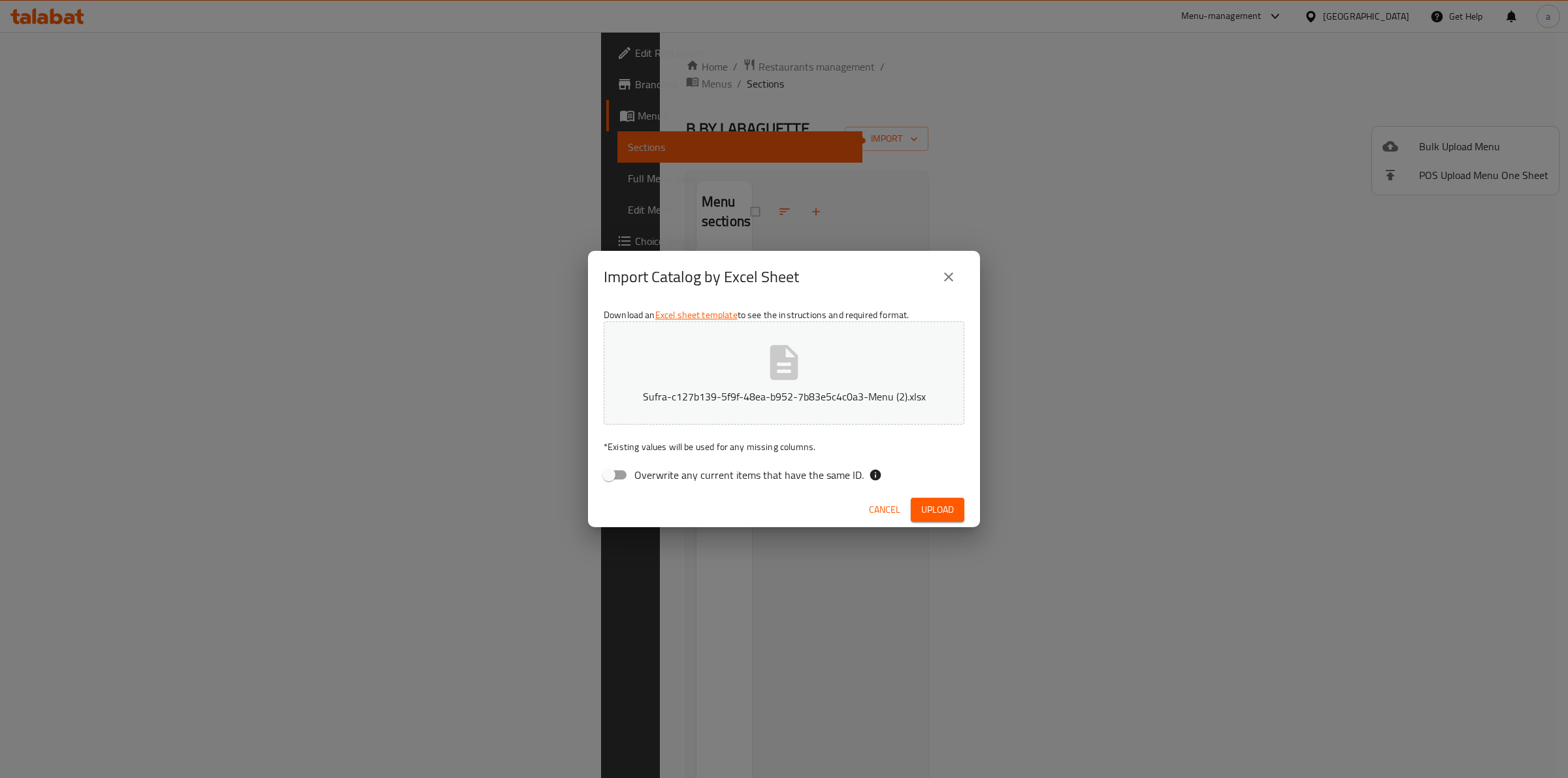
click at [942, 521] on button "Upload" at bounding box center [938, 509] width 54 height 24
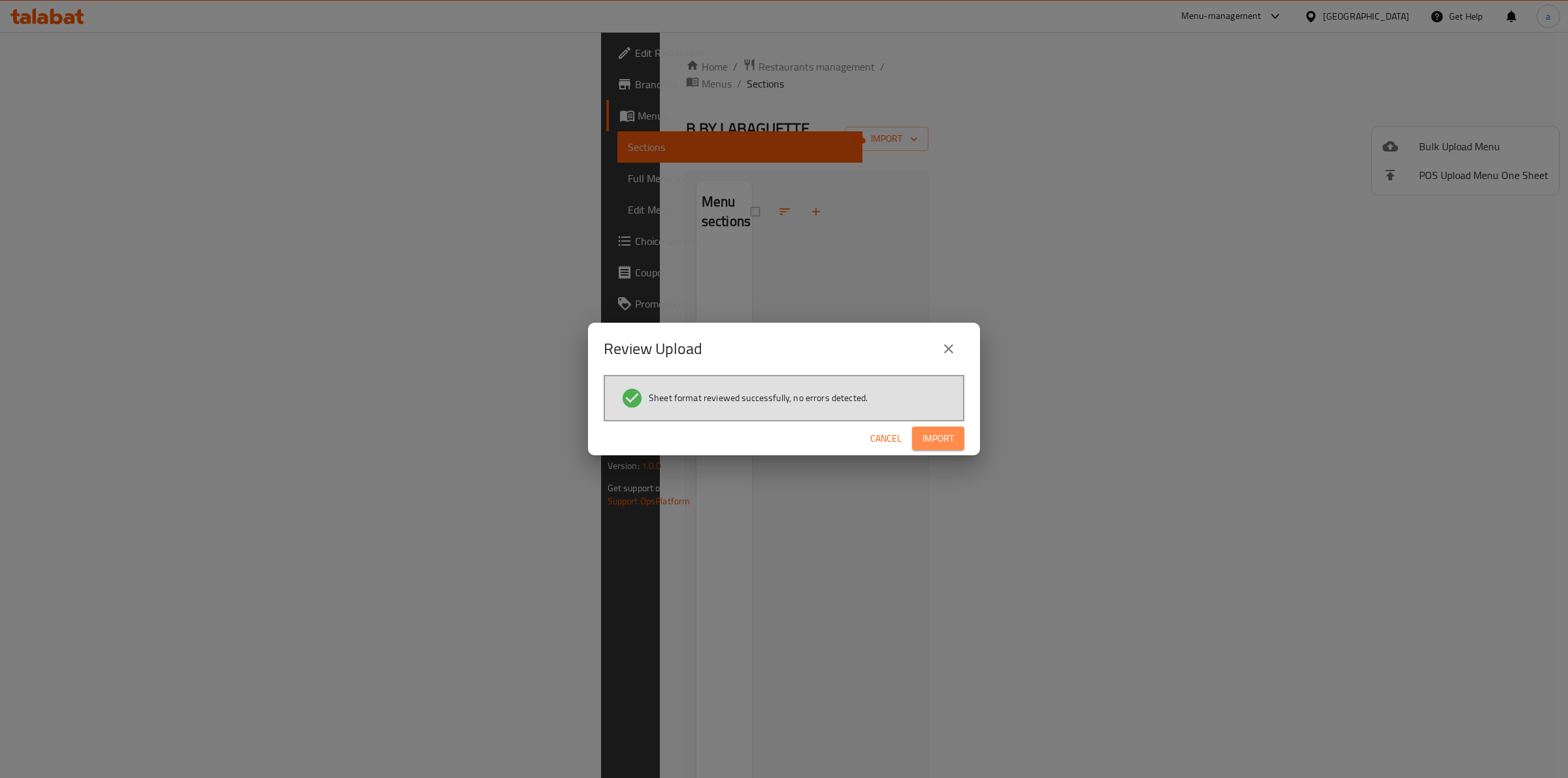
click at [935, 439] on span "Import" at bounding box center [938, 438] width 32 height 17
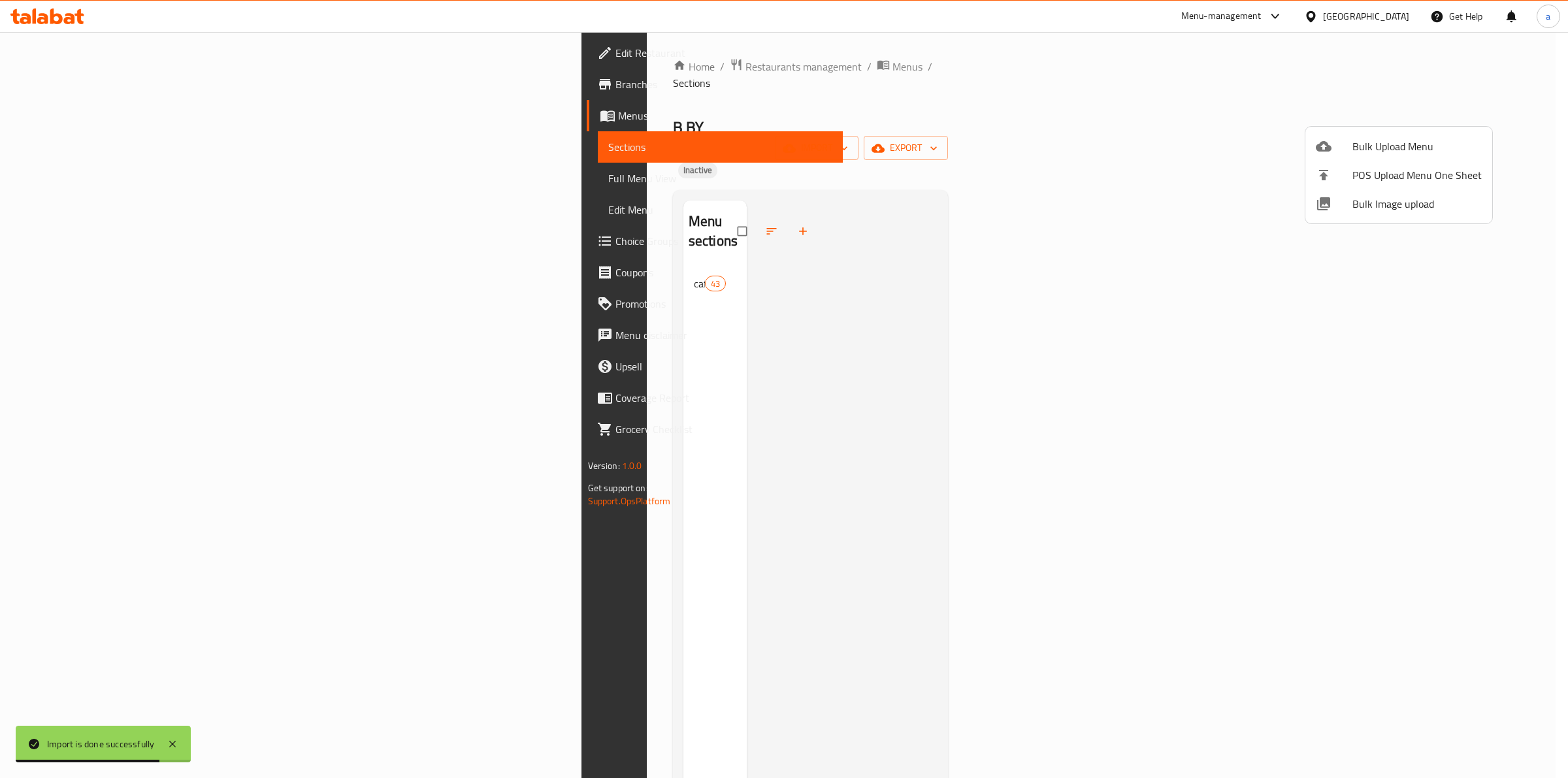
click at [399, 274] on div at bounding box center [784, 389] width 1568 height 778
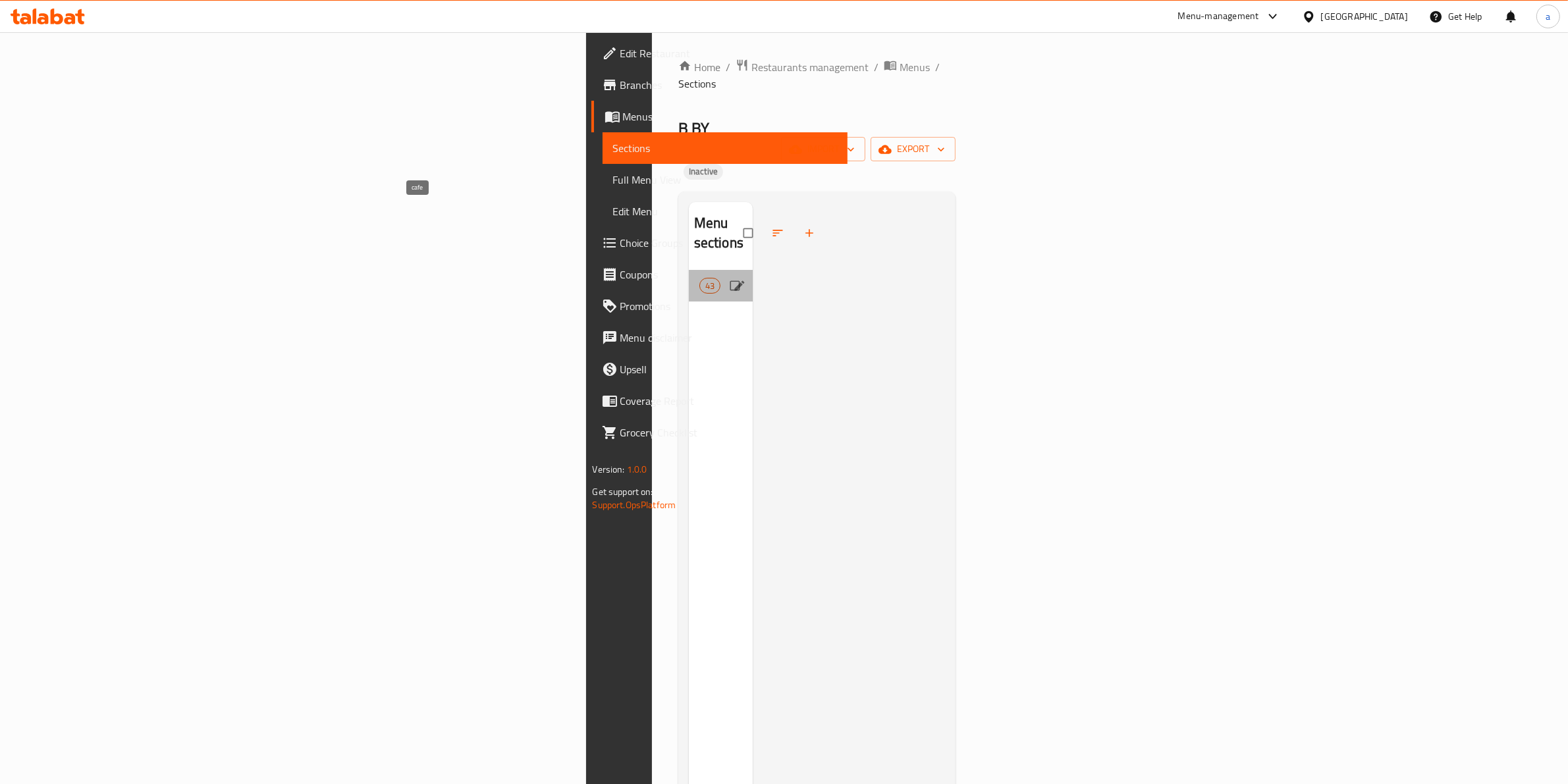
click at [699, 278] on span "cafe" at bounding box center [699, 285] width 0 height 16
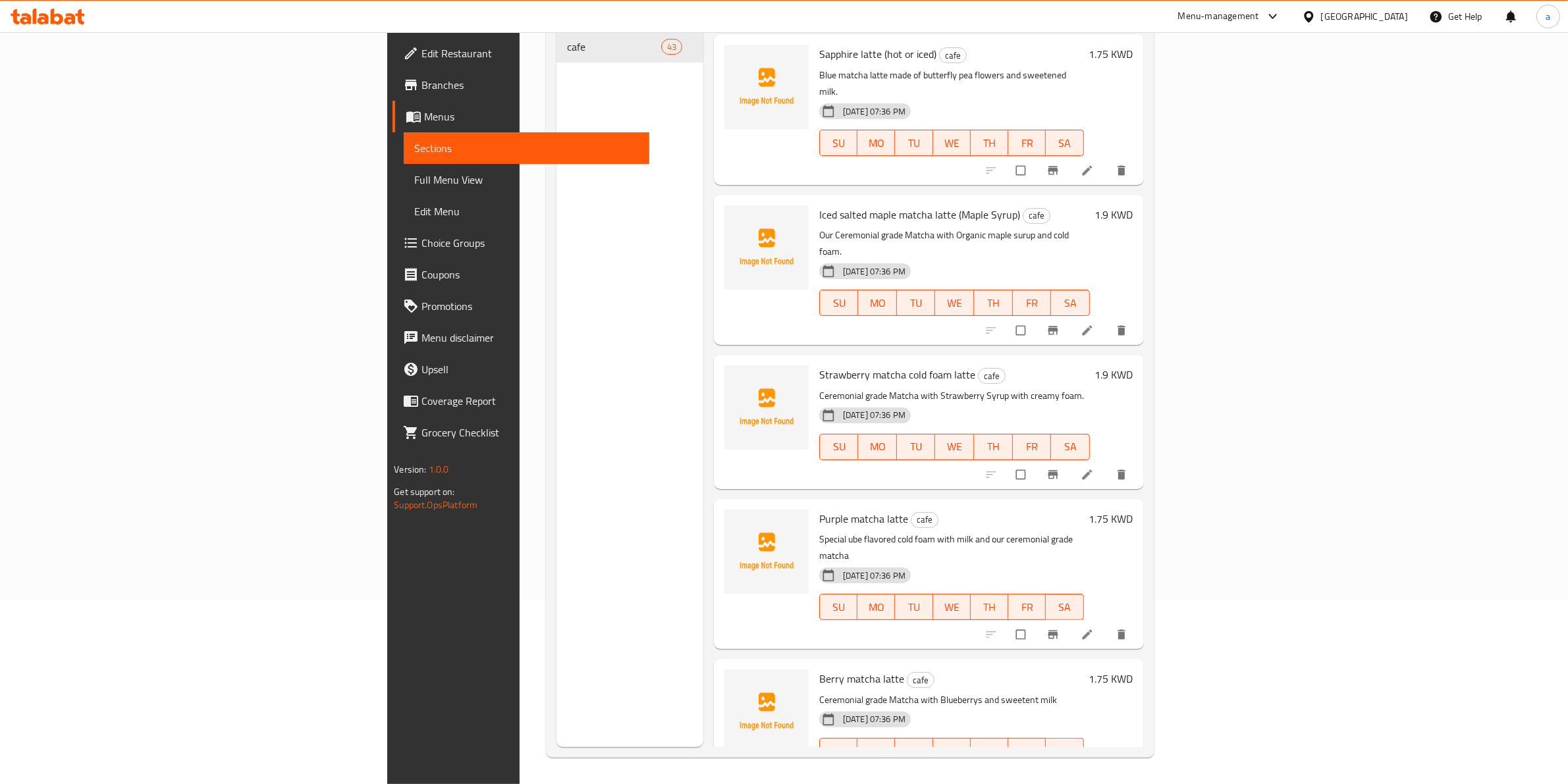
scroll to position [3536, 0]
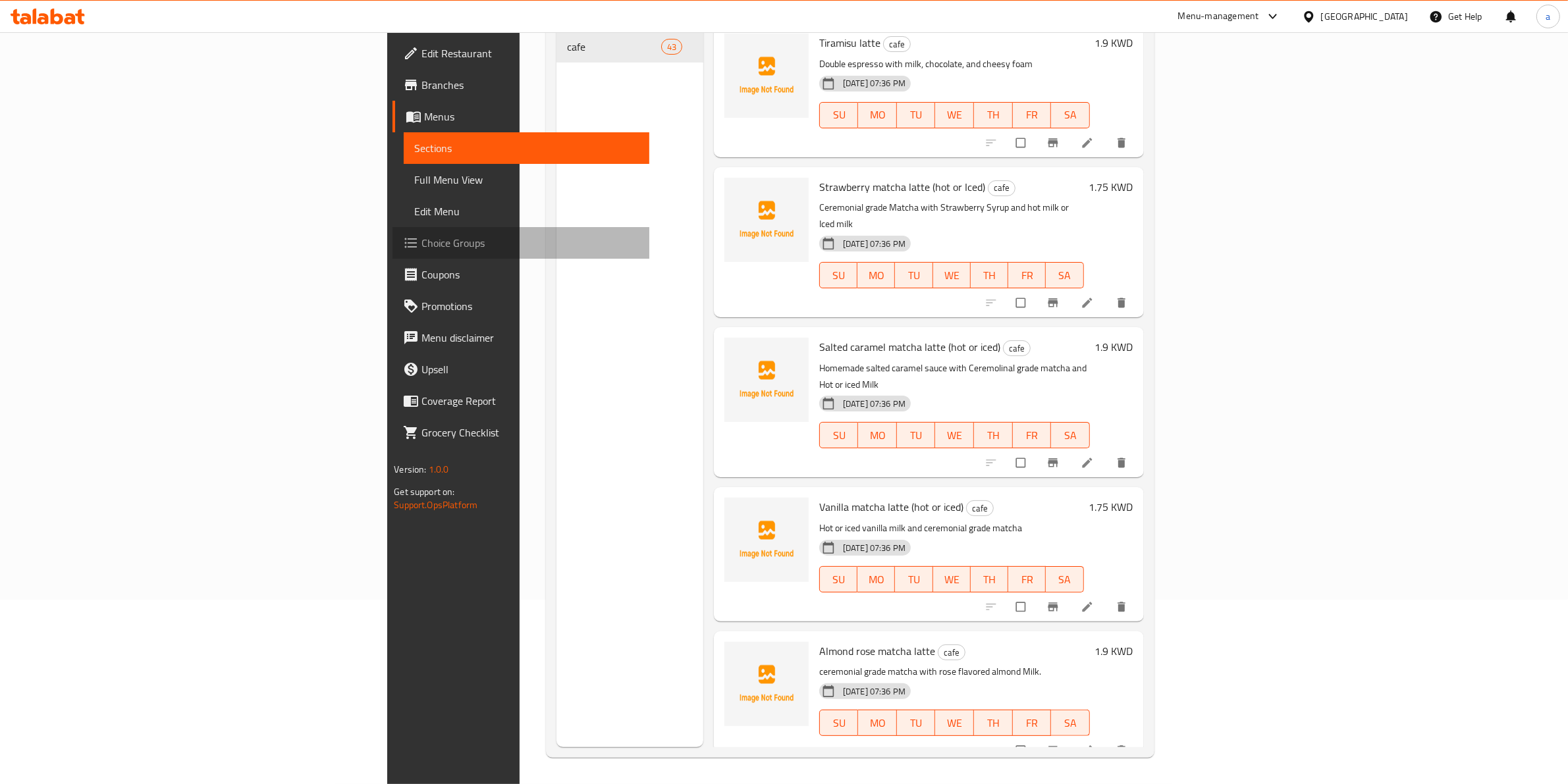
click at [421, 245] on span "Choice Groups" at bounding box center [530, 243] width 218 height 16
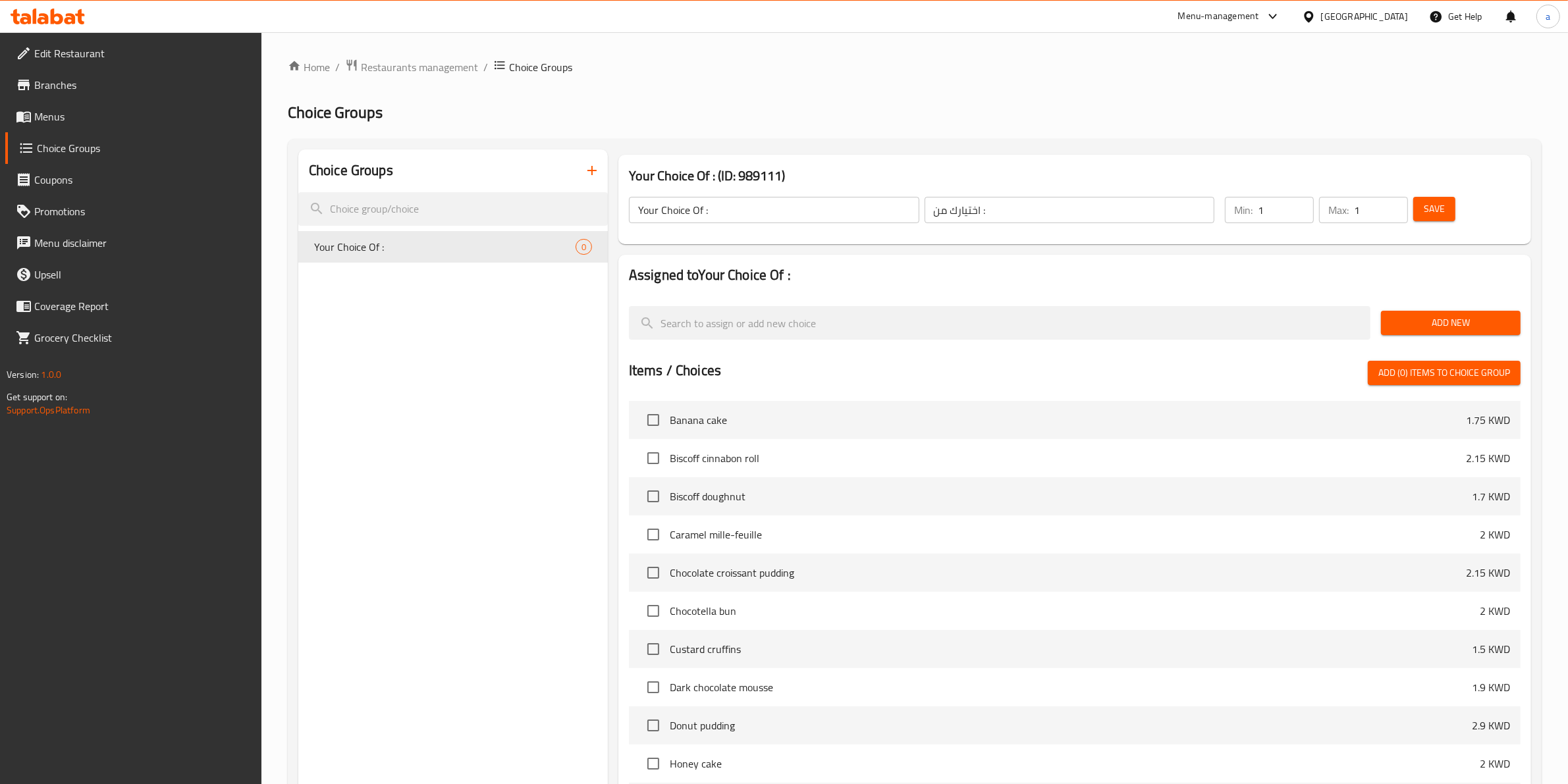
click at [1452, 317] on span "Add New" at bounding box center [1451, 323] width 119 height 17
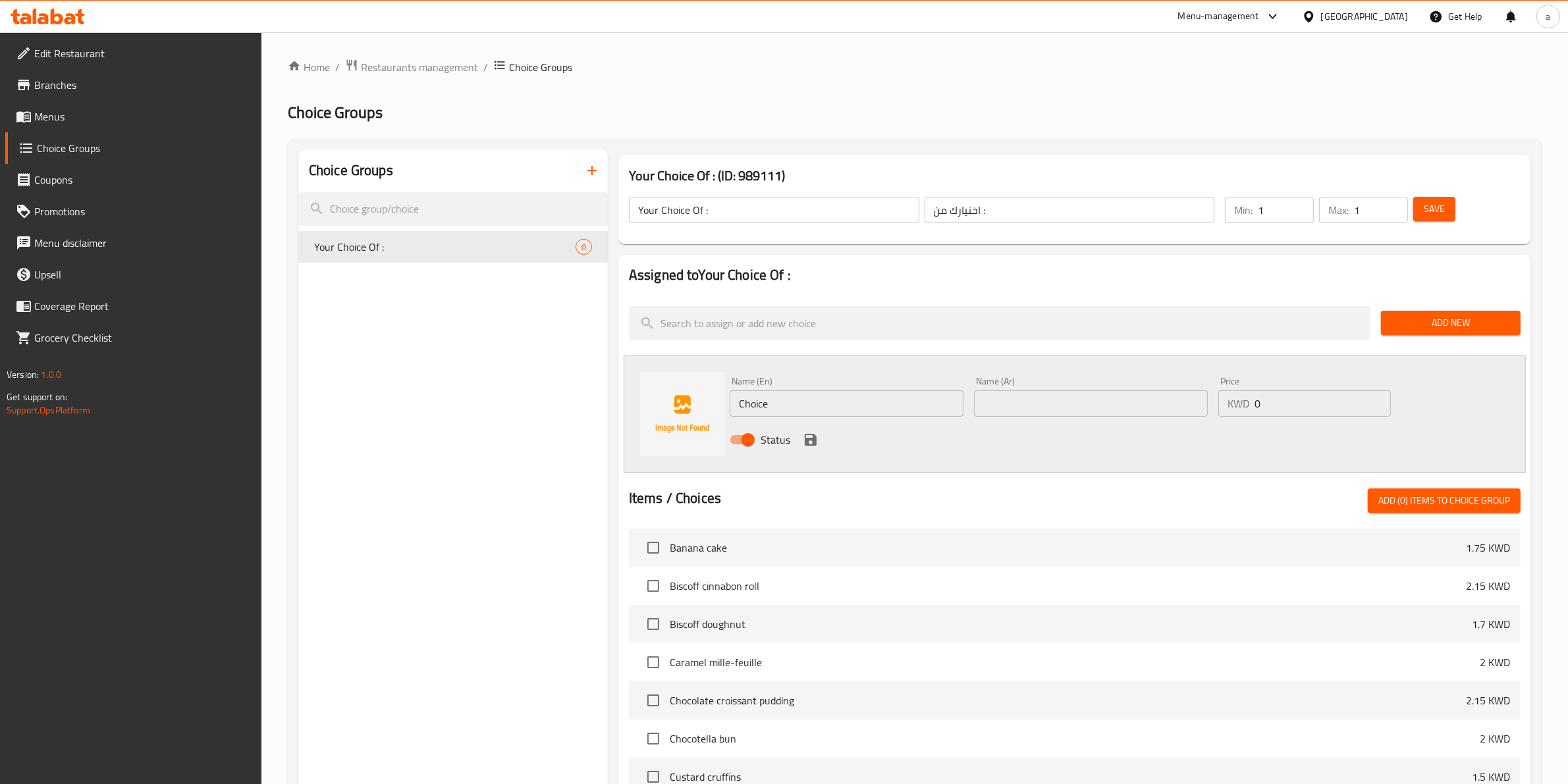
click at [873, 395] on input "Choice" at bounding box center [846, 402] width 234 height 26
type input "HOT"
type input "ساخن"
click at [812, 441] on icon "save" at bounding box center [810, 439] width 12 height 12
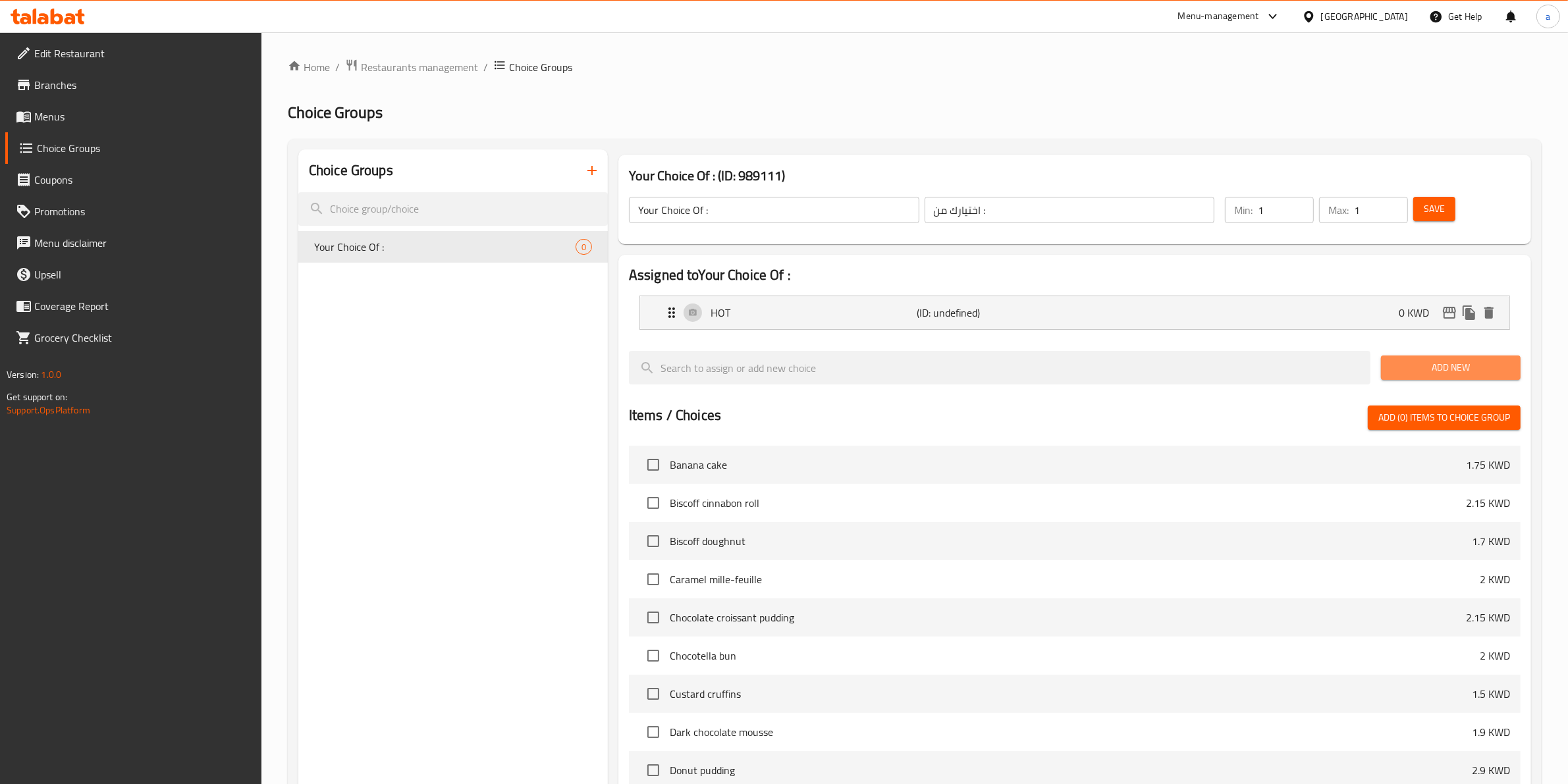
click at [1437, 378] on button "Add New" at bounding box center [1451, 367] width 140 height 24
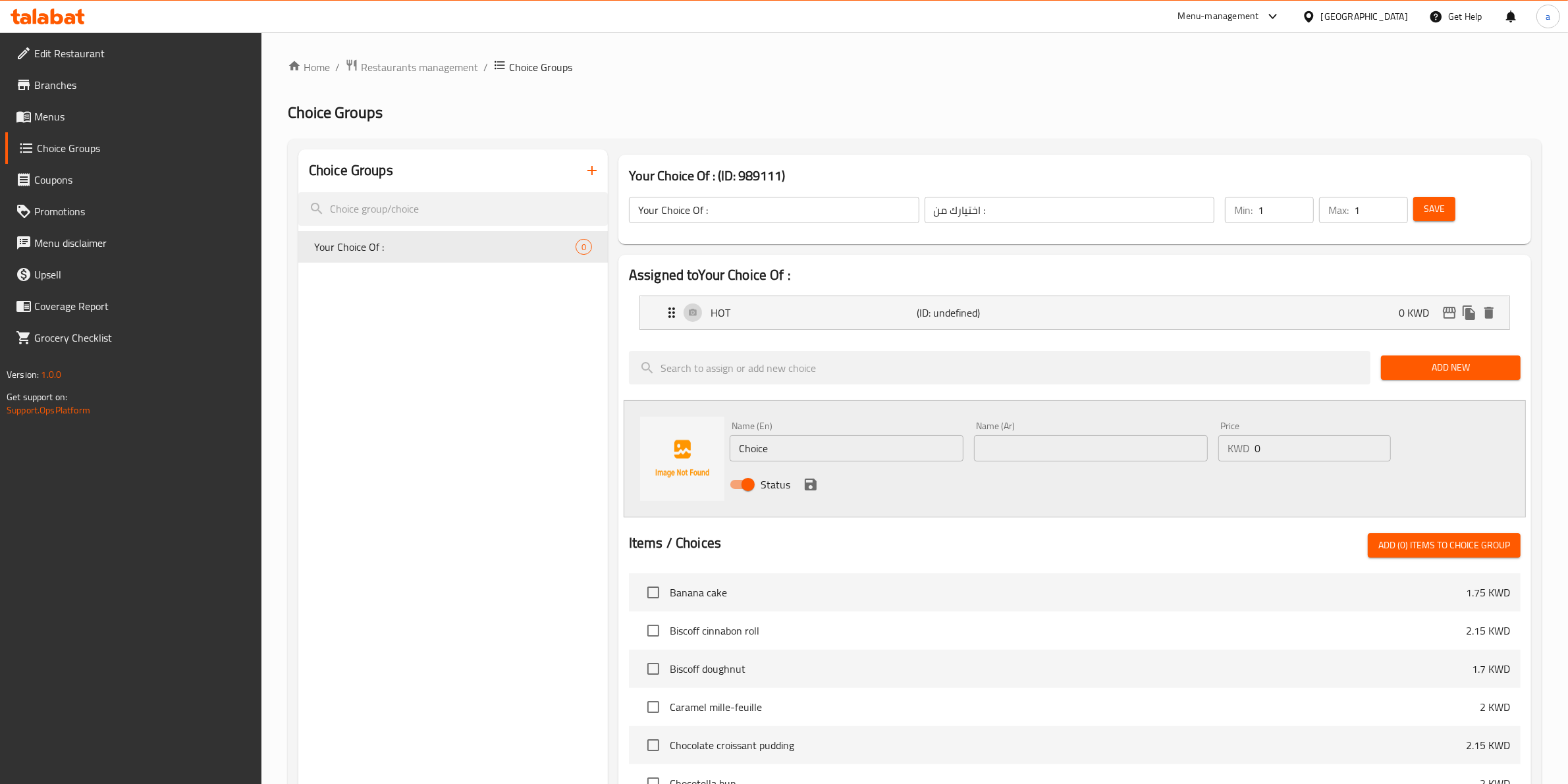
click at [853, 455] on input "Choice" at bounding box center [846, 448] width 234 height 26
type input "="
type input "ه"
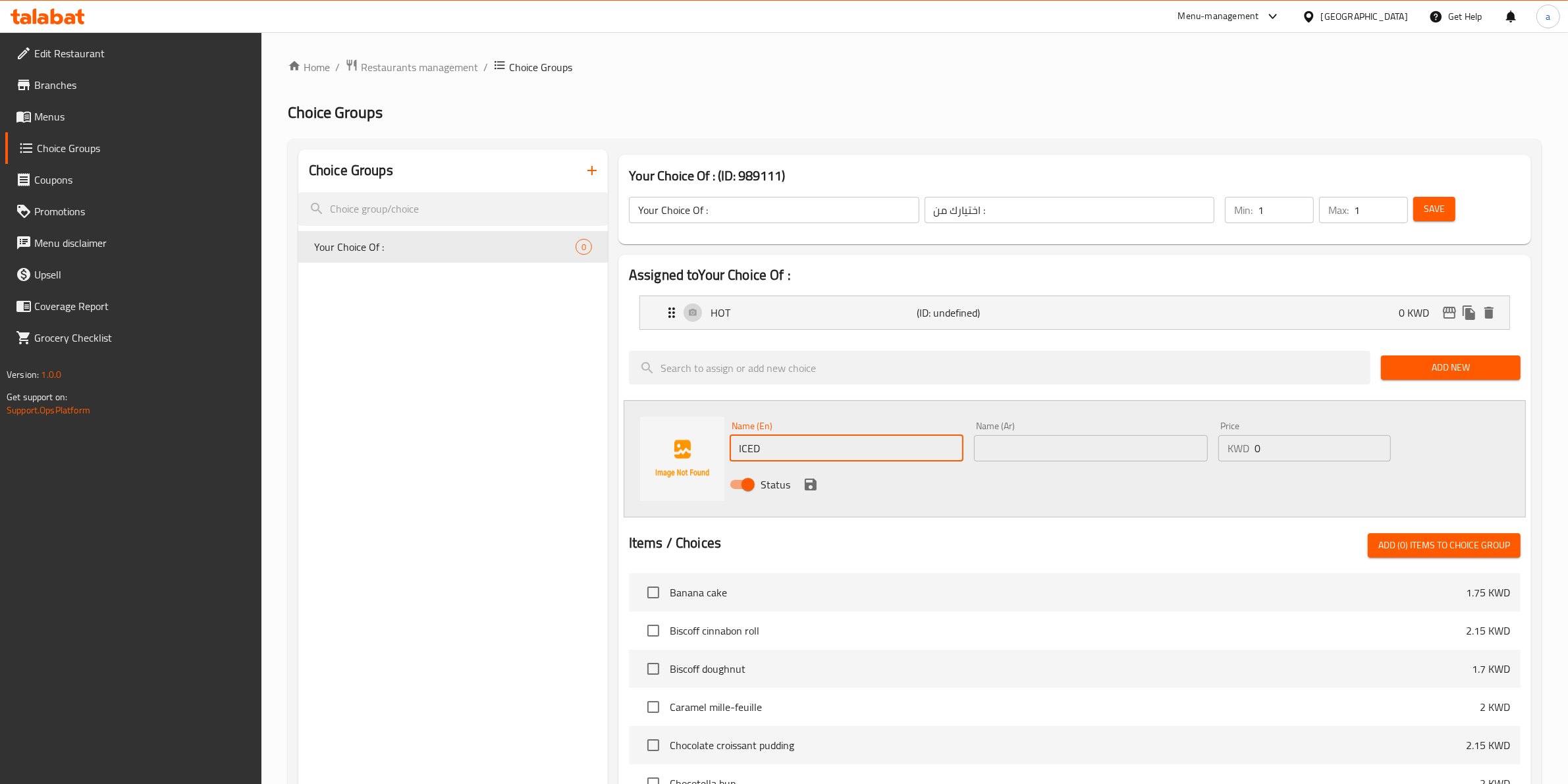
type input "ICED"
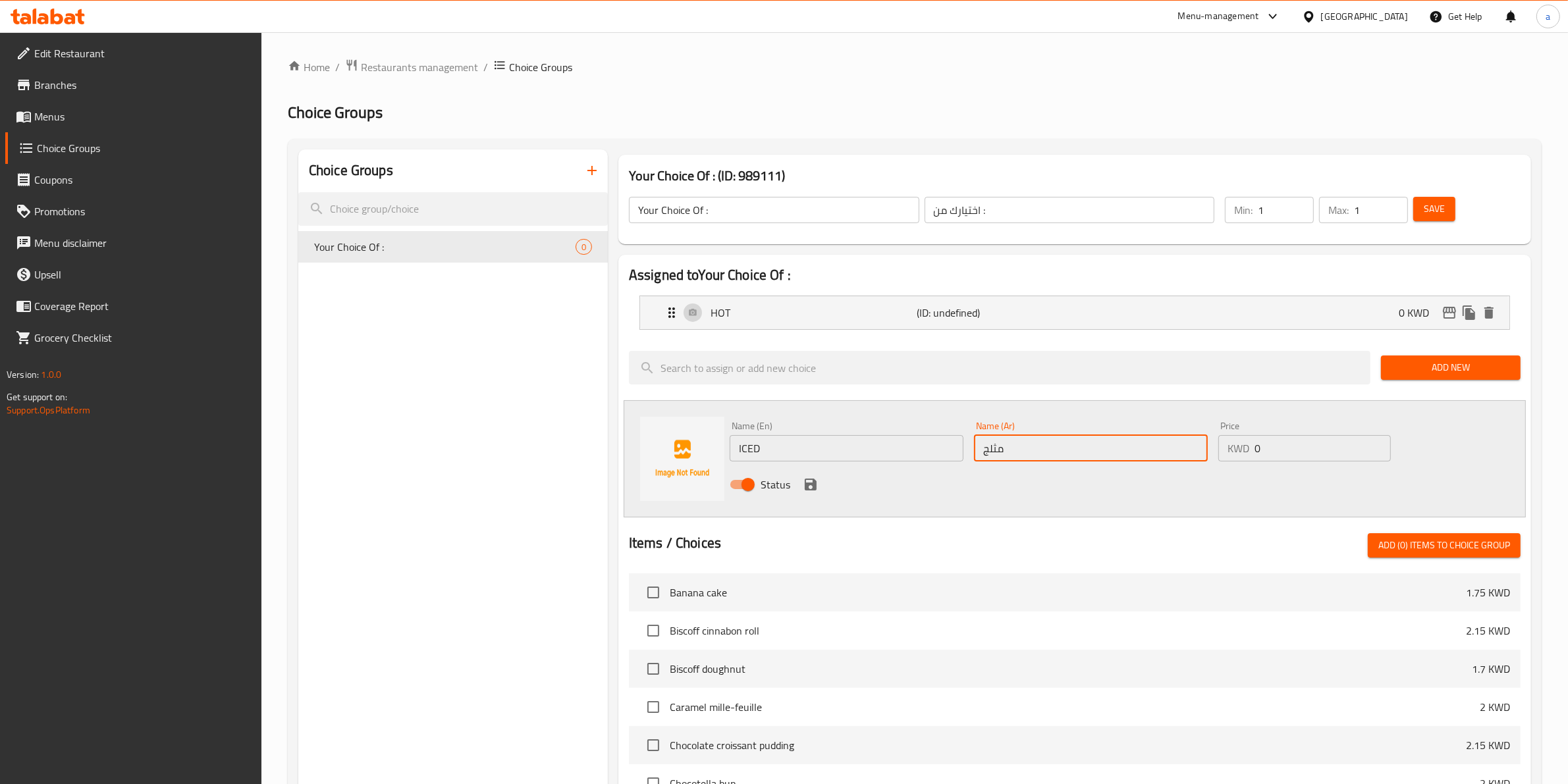
type input "مثلج"
click at [803, 486] on icon "save" at bounding box center [810, 484] width 16 height 16
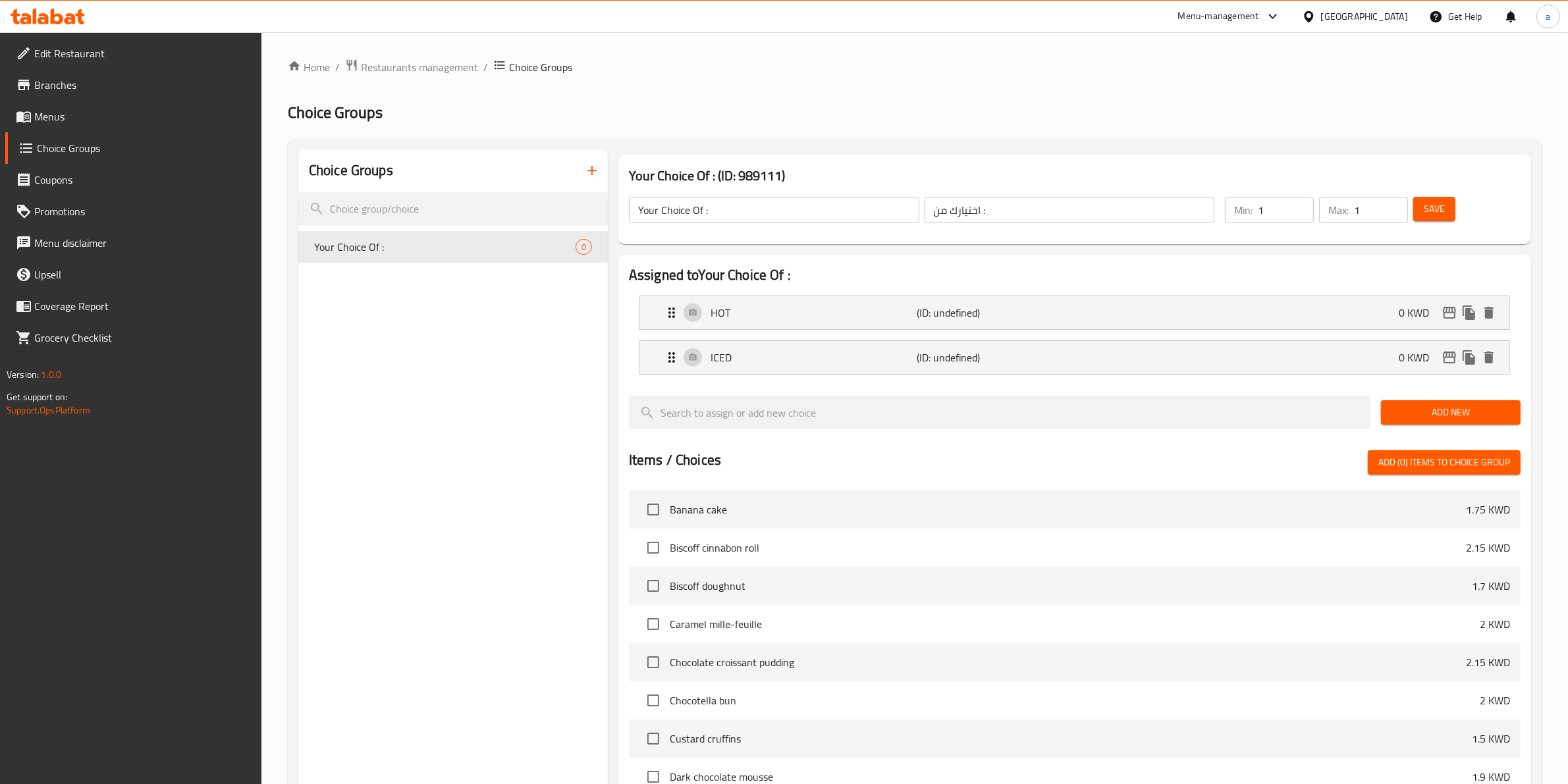
click at [1442, 209] on span "Save" at bounding box center [1434, 209] width 21 height 17
click at [77, 128] on link "Menus" at bounding box center [133, 116] width 257 height 32
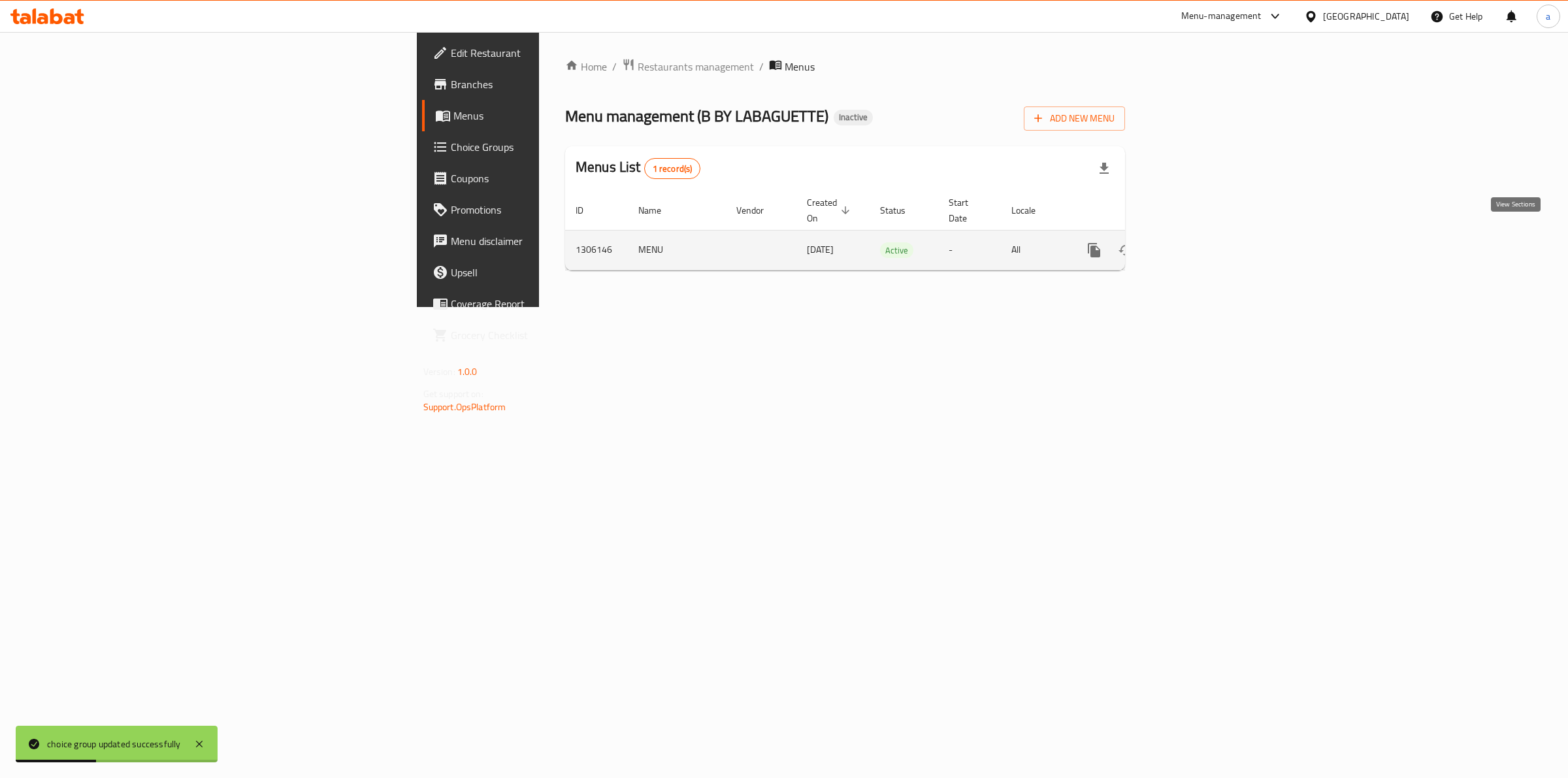
click at [1196, 242] on icon "enhanced table" at bounding box center [1188, 250] width 16 height 16
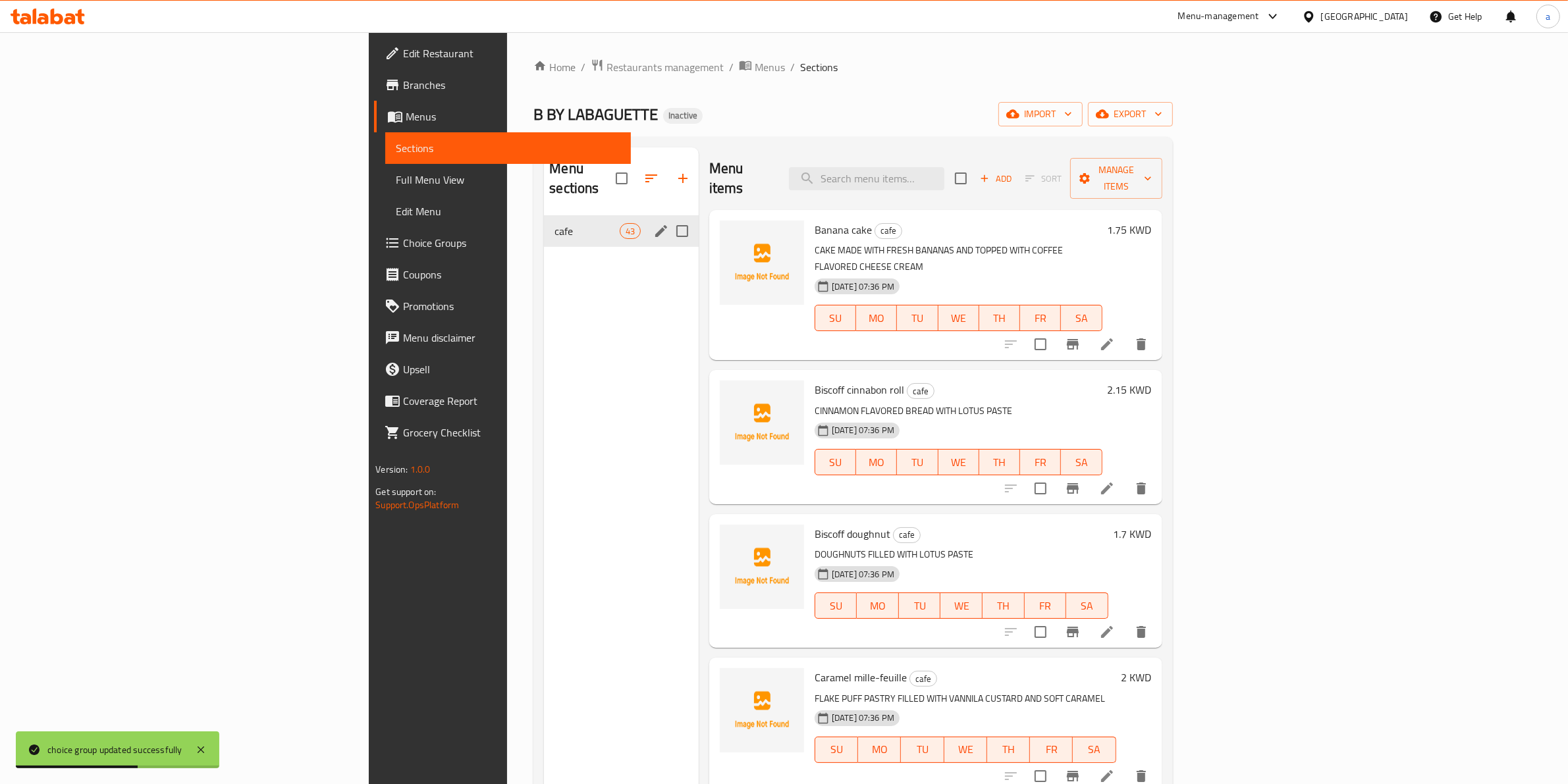
click at [668, 218] on input "Menu sections" at bounding box center [681, 231] width 28 height 28
checkbox input "true"
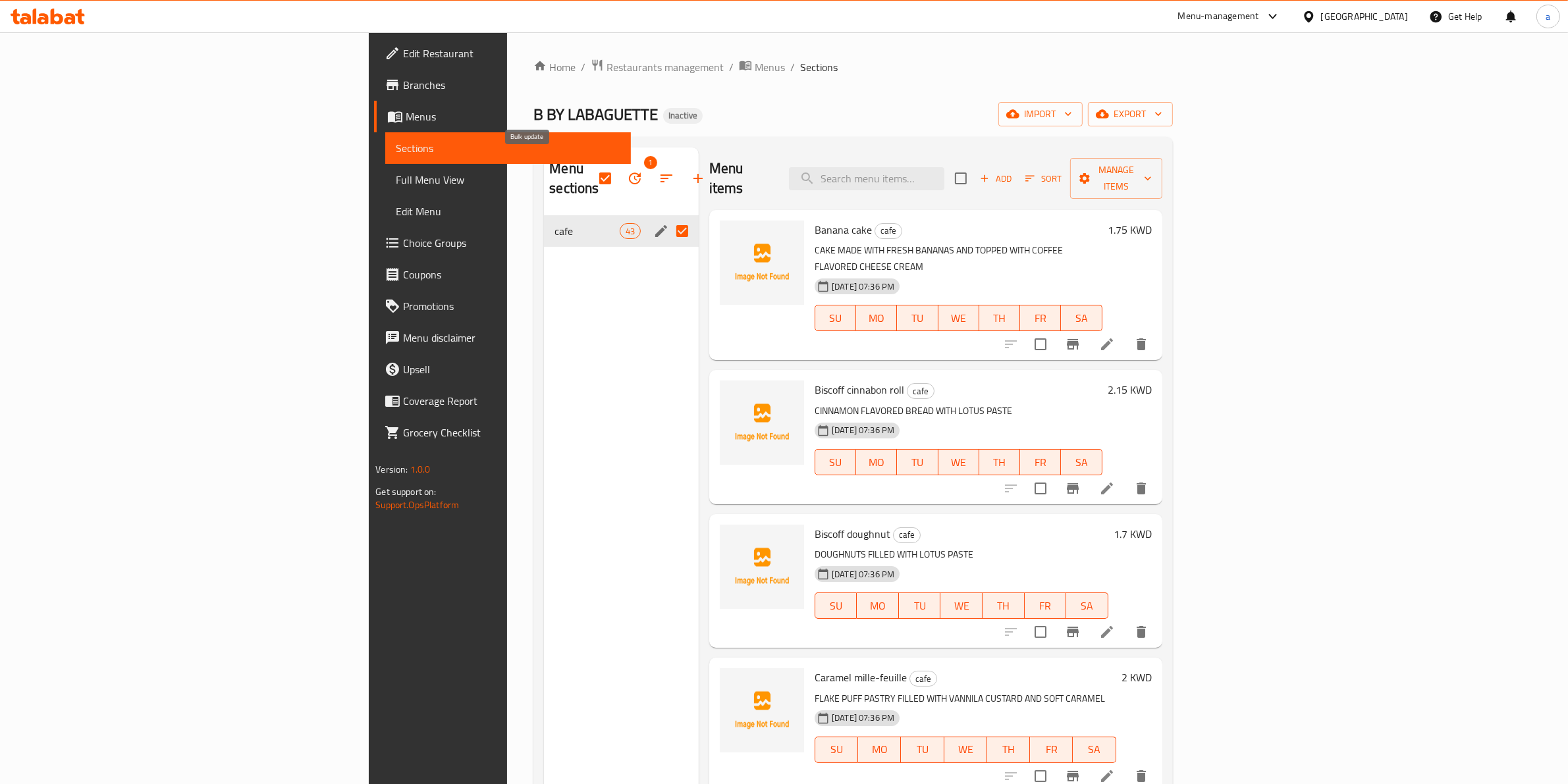
click at [619, 165] on button "button" at bounding box center [635, 178] width 32 height 32
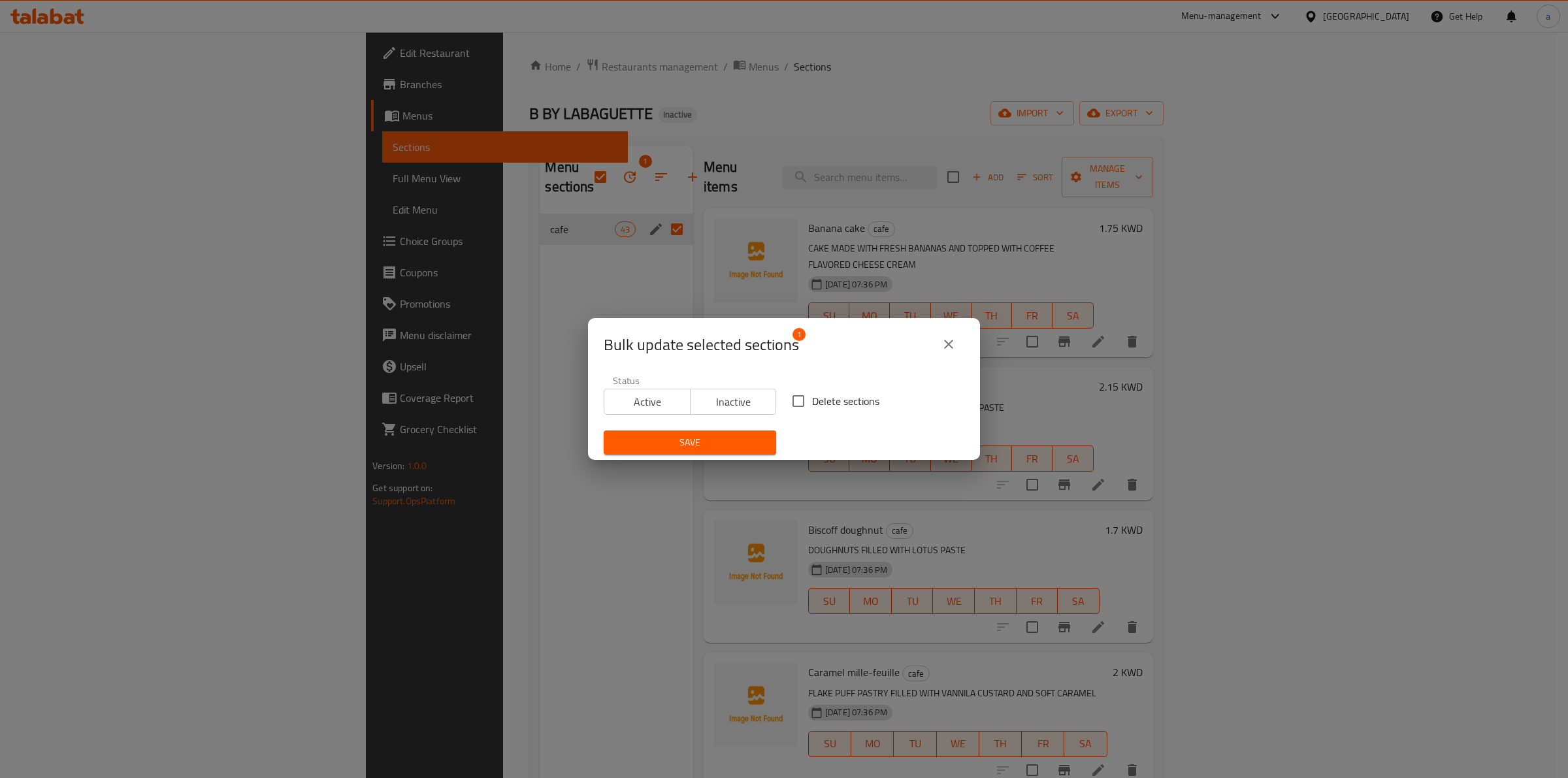
click at [802, 409] on input "Delete sections" at bounding box center [798, 400] width 27 height 27
checkbox input "true"
click at [693, 443] on span "Save" at bounding box center [689, 443] width 151 height 17
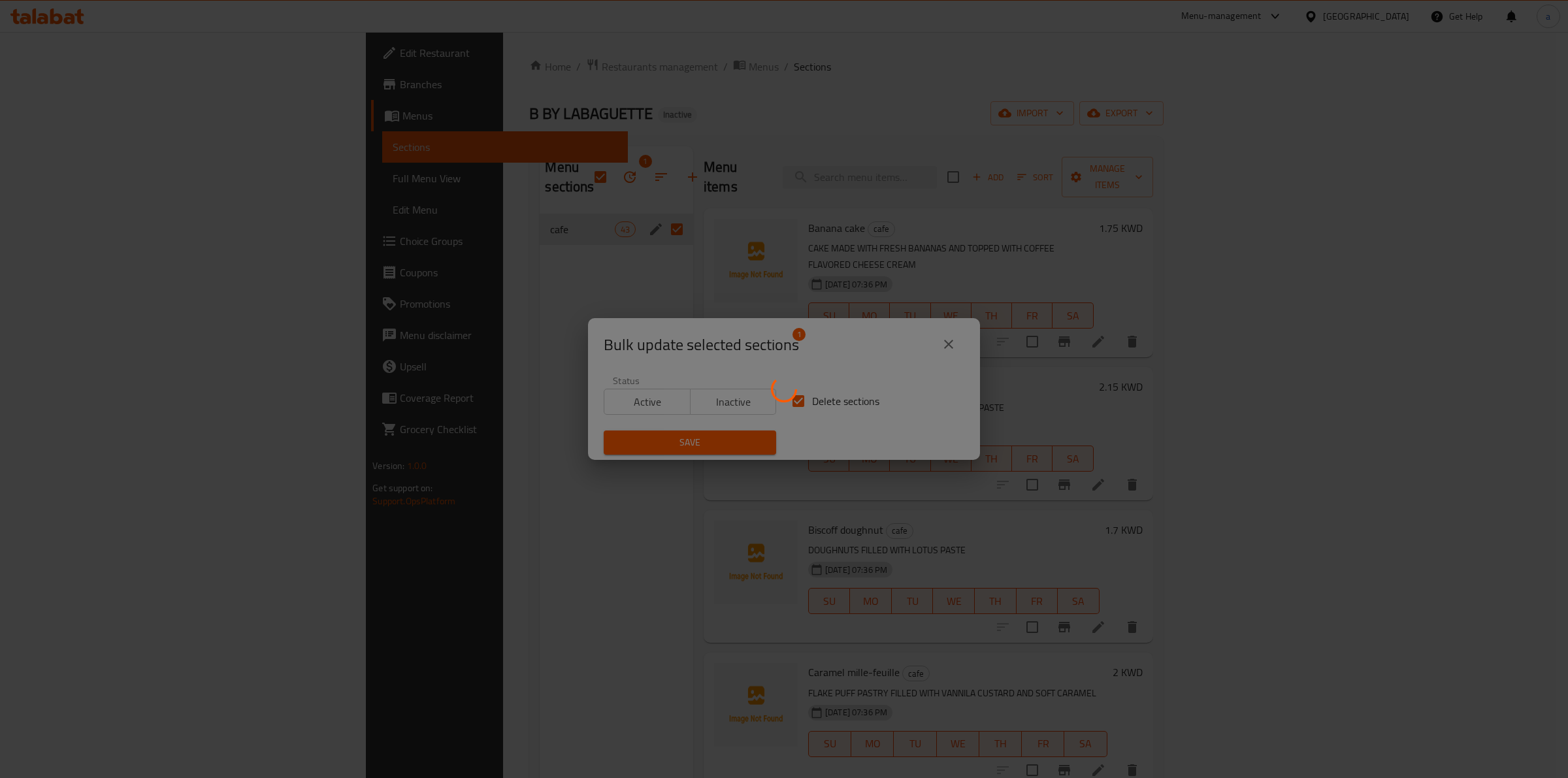
checkbox input "false"
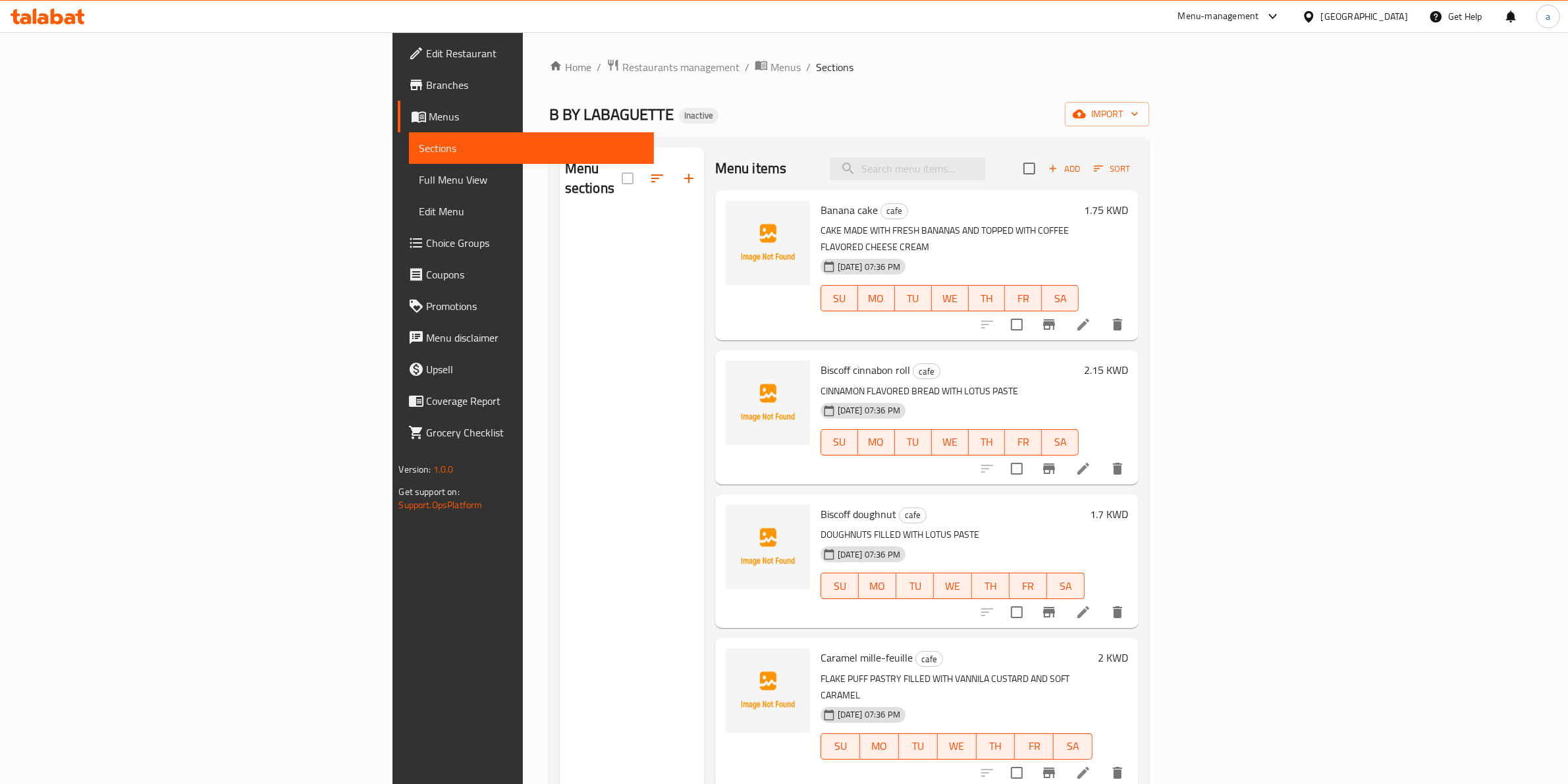
click at [560, 208] on div "Menu sections" at bounding box center [632, 539] width 145 height 784
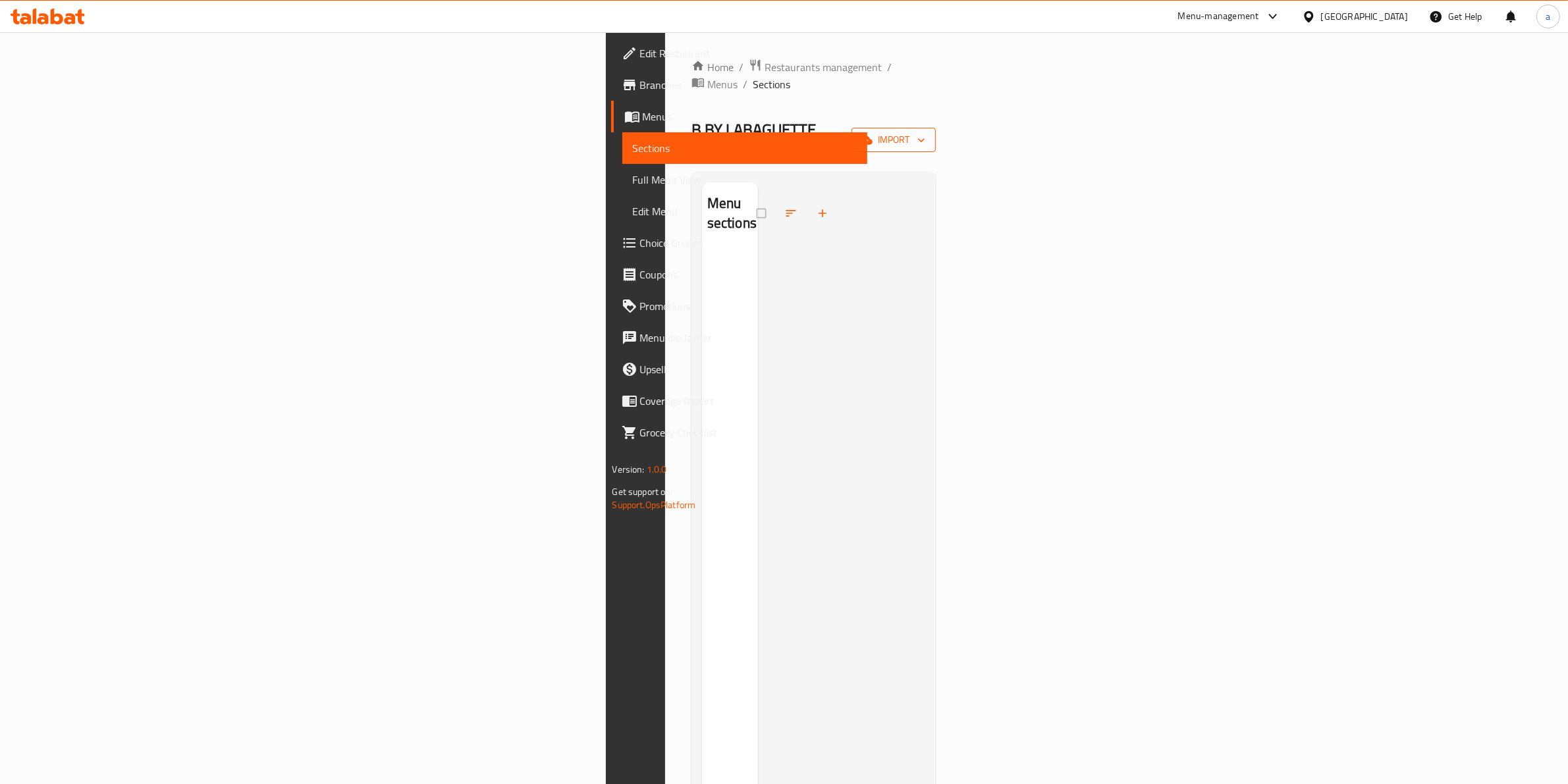
click at [925, 131] on span "import" at bounding box center [894, 140] width 64 height 17
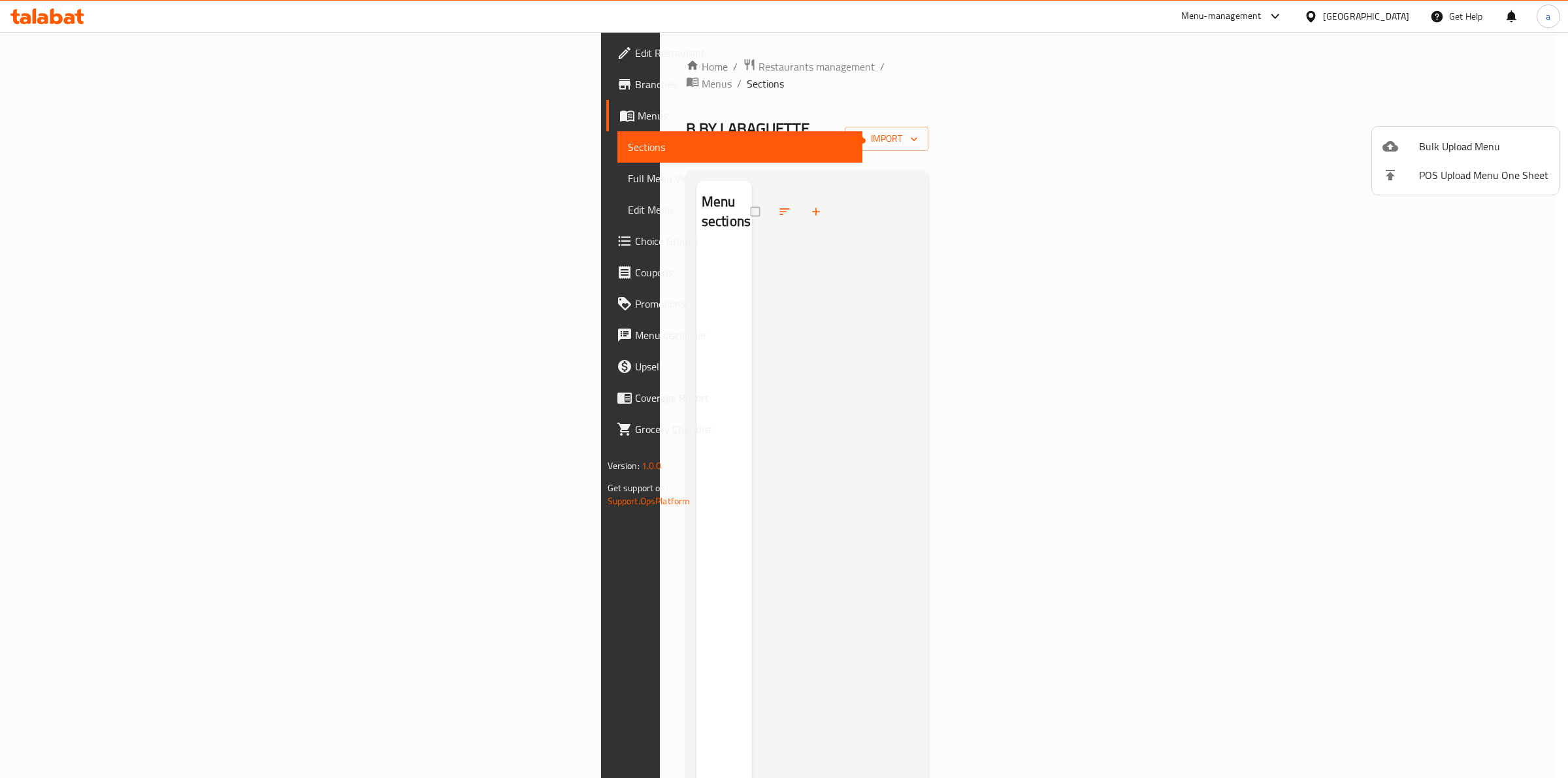
click at [1429, 154] on span "Bulk Upload Menu" at bounding box center [1484, 146] width 130 height 16
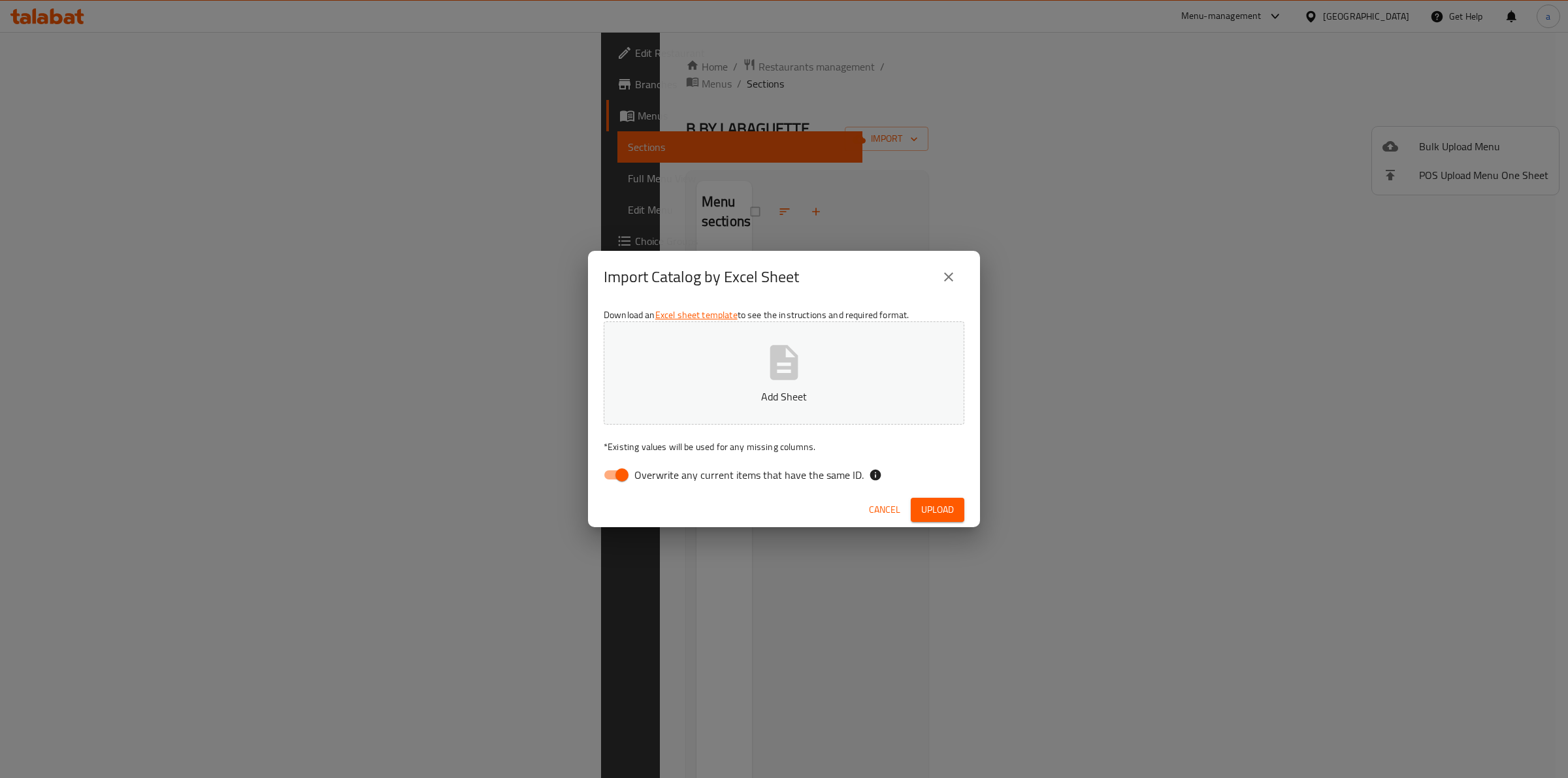
click at [729, 481] on span "Overwrite any current items that have the same ID." at bounding box center [749, 474] width 229 height 16
click at [659, 481] on input "Overwrite any current items that have the same ID." at bounding box center [622, 475] width 75 height 25
checkbox input "false"
click at [765, 394] on p "Add Sheet" at bounding box center [783, 396] width 320 height 16
click at [795, 399] on p "Add Sheet" at bounding box center [783, 396] width 320 height 16
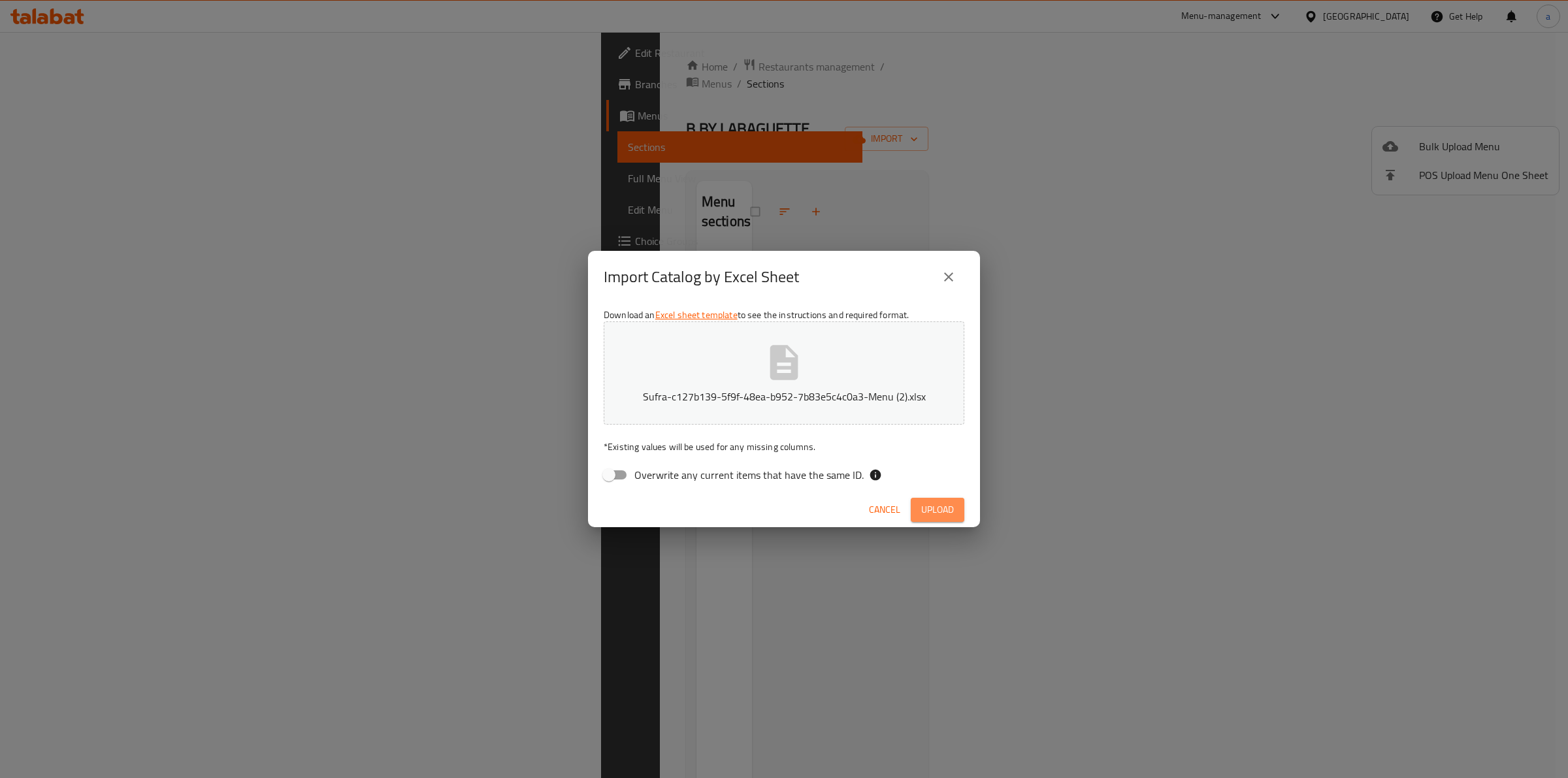
click at [954, 510] on button "Upload" at bounding box center [938, 509] width 54 height 24
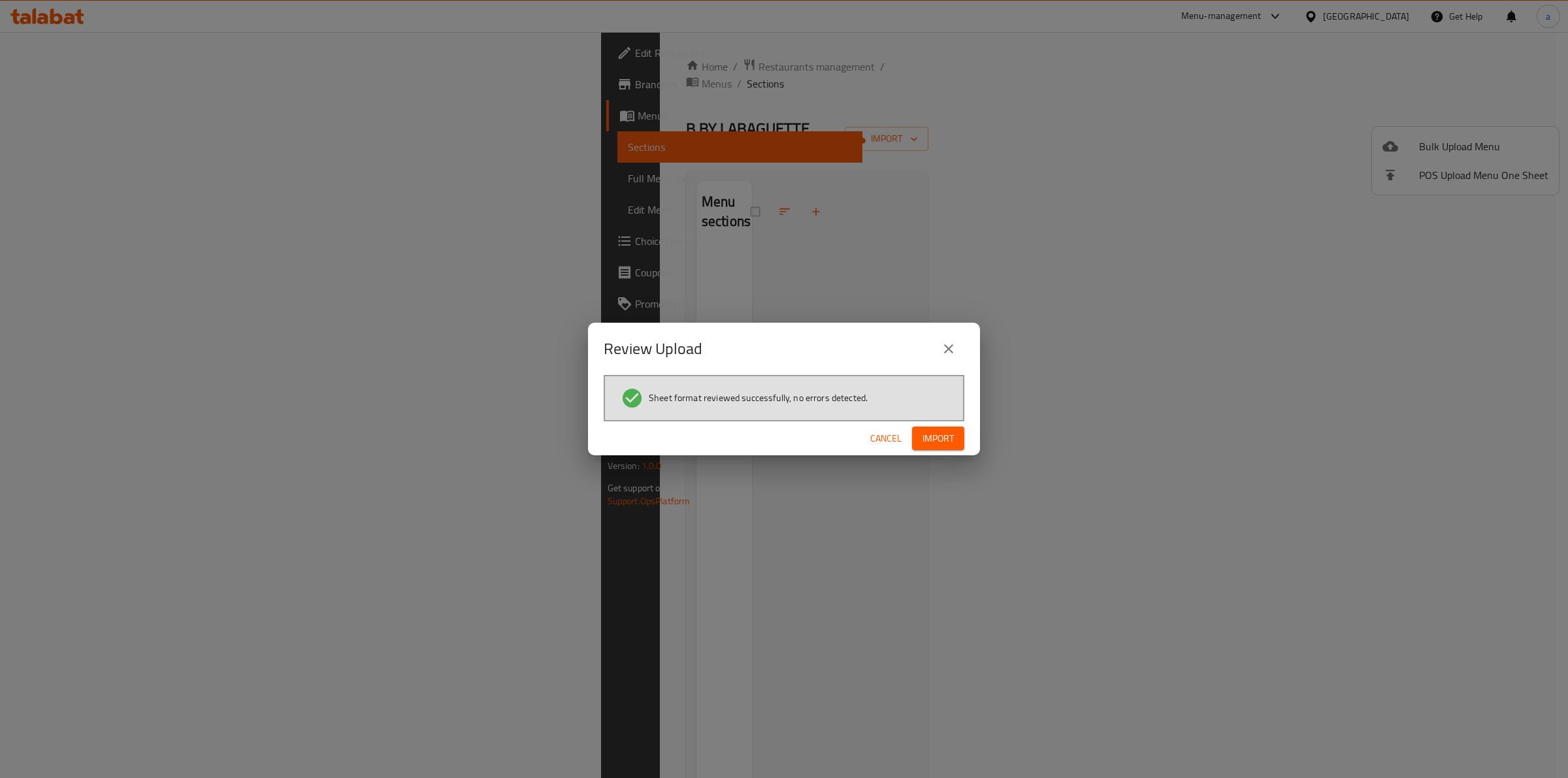
click at [953, 436] on span "Import" at bounding box center [938, 438] width 32 height 17
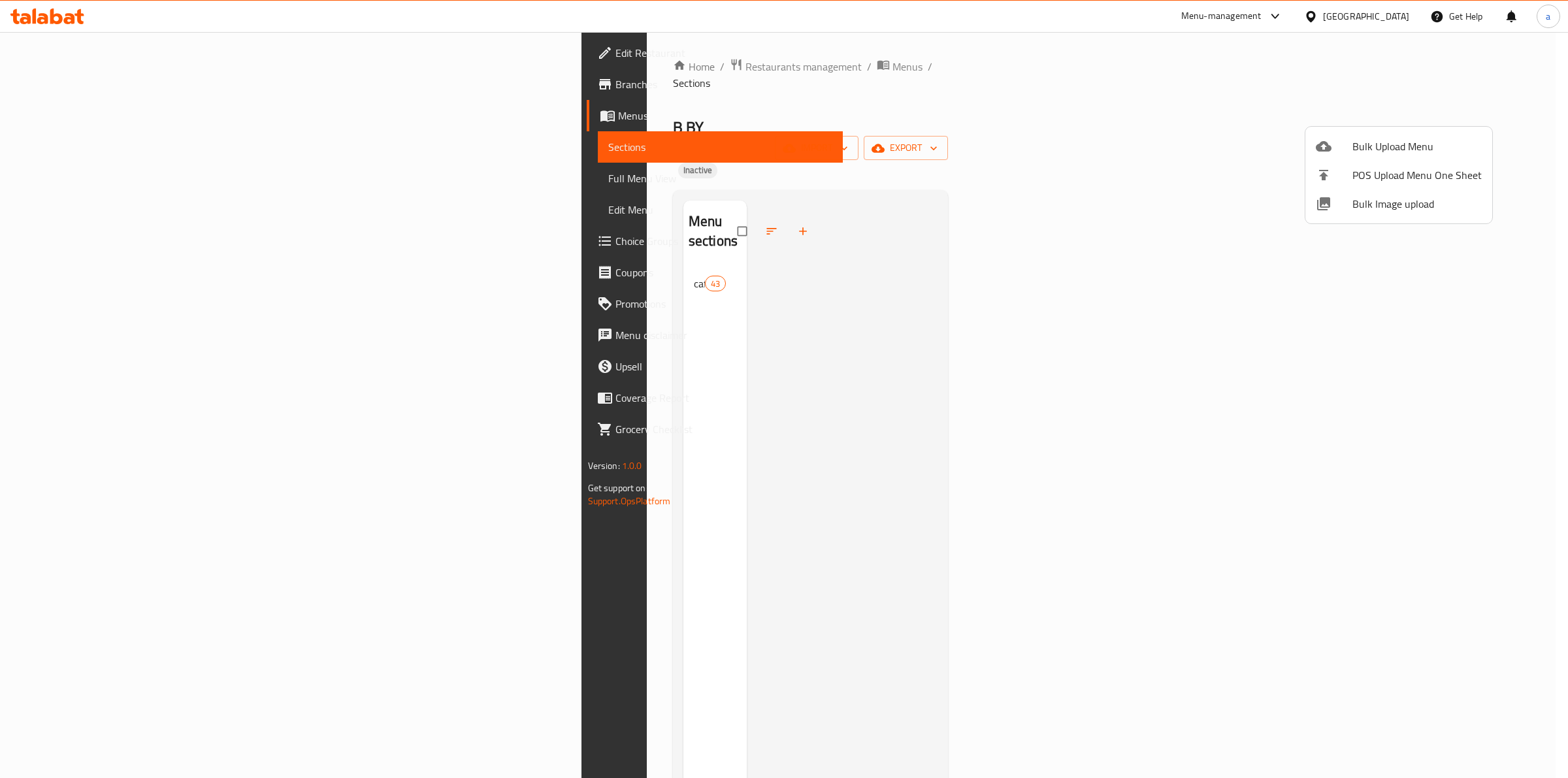
click at [72, 239] on div at bounding box center [784, 389] width 1568 height 778
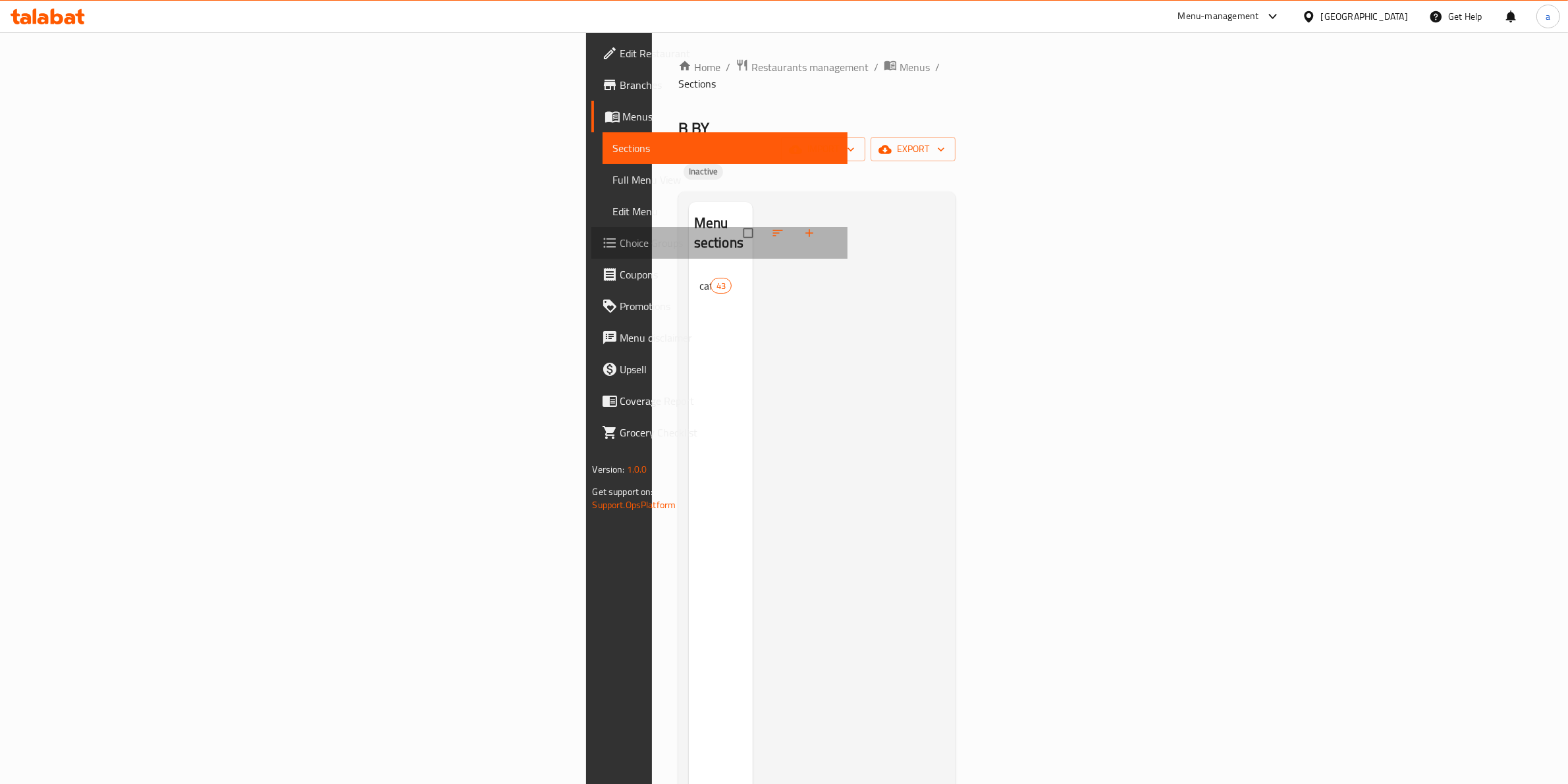
click at [620, 235] on span "Choice Groups" at bounding box center [729, 243] width 218 height 16
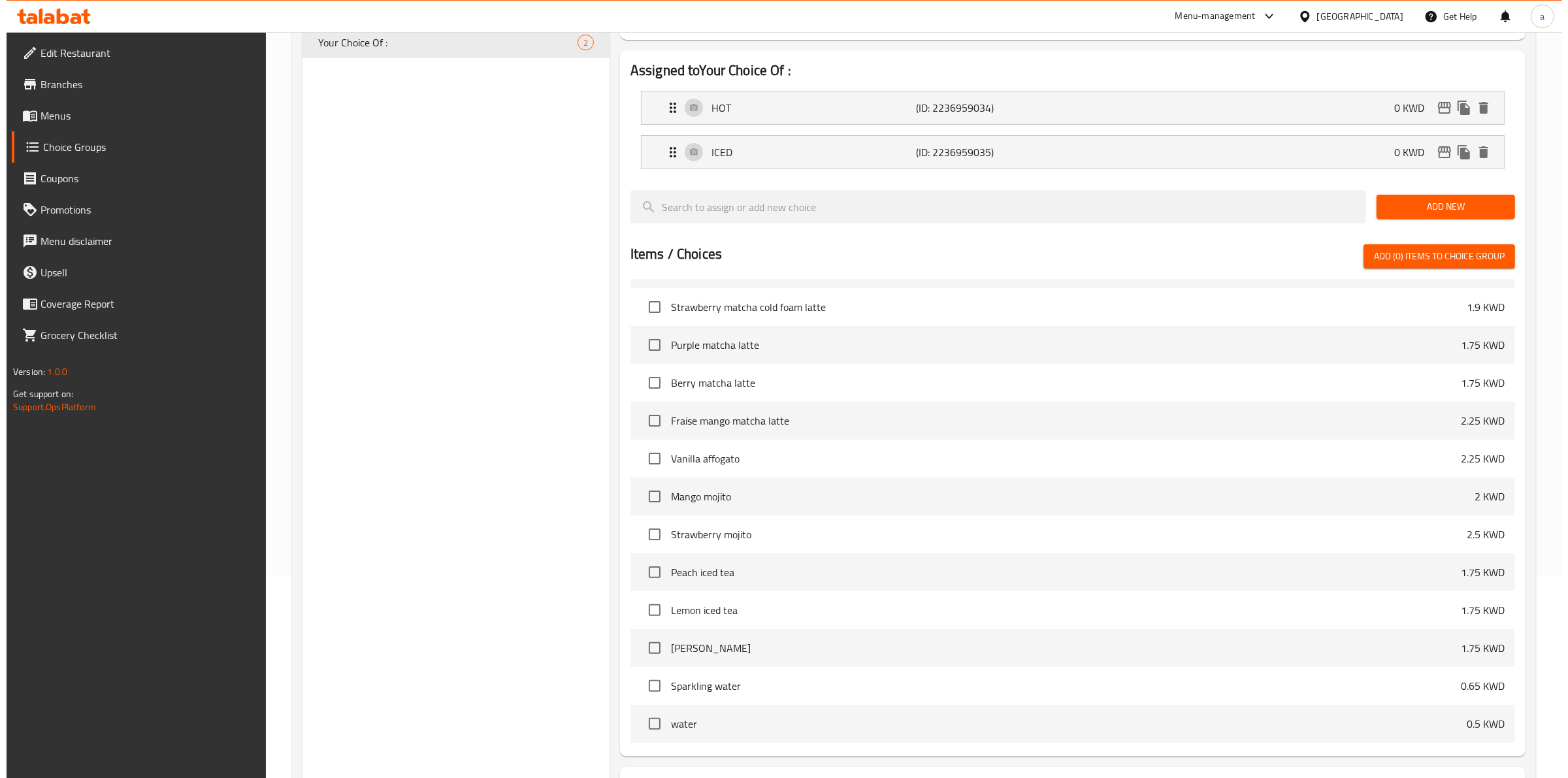
scroll to position [314, 0]
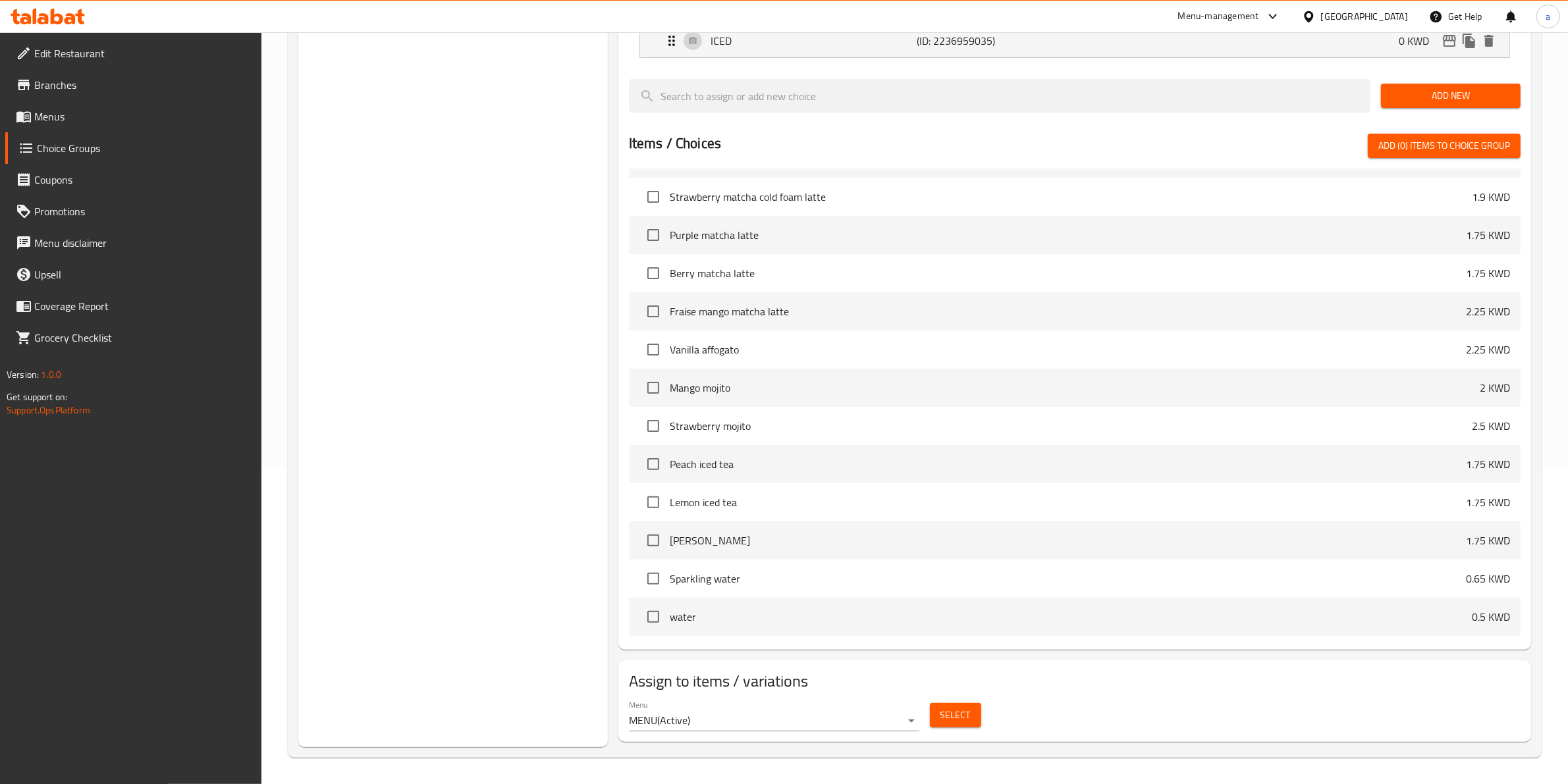
click at [960, 718] on span "Select" at bounding box center [955, 715] width 30 height 17
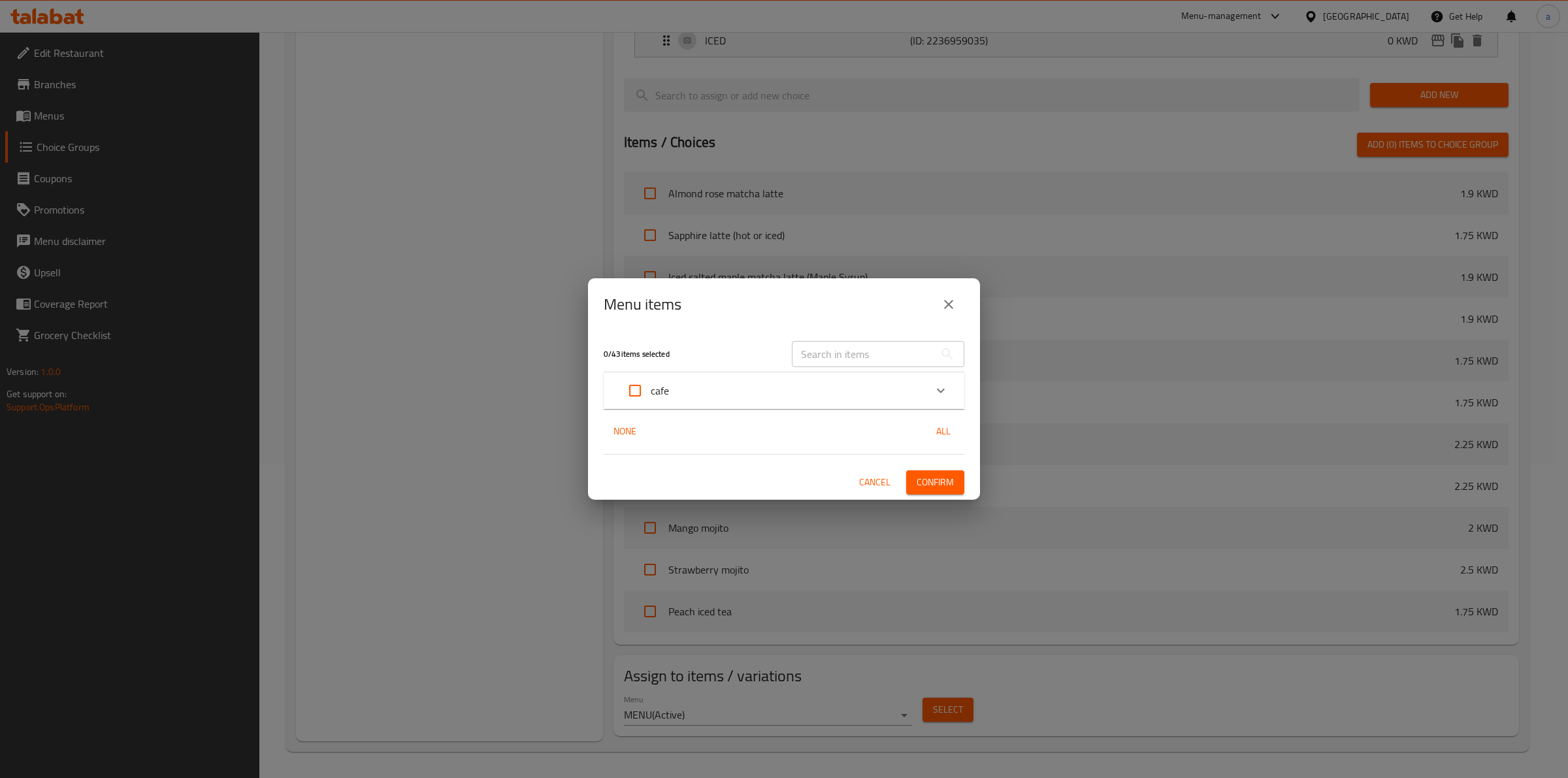
click at [798, 389] on div "cafe" at bounding box center [772, 391] width 306 height 32
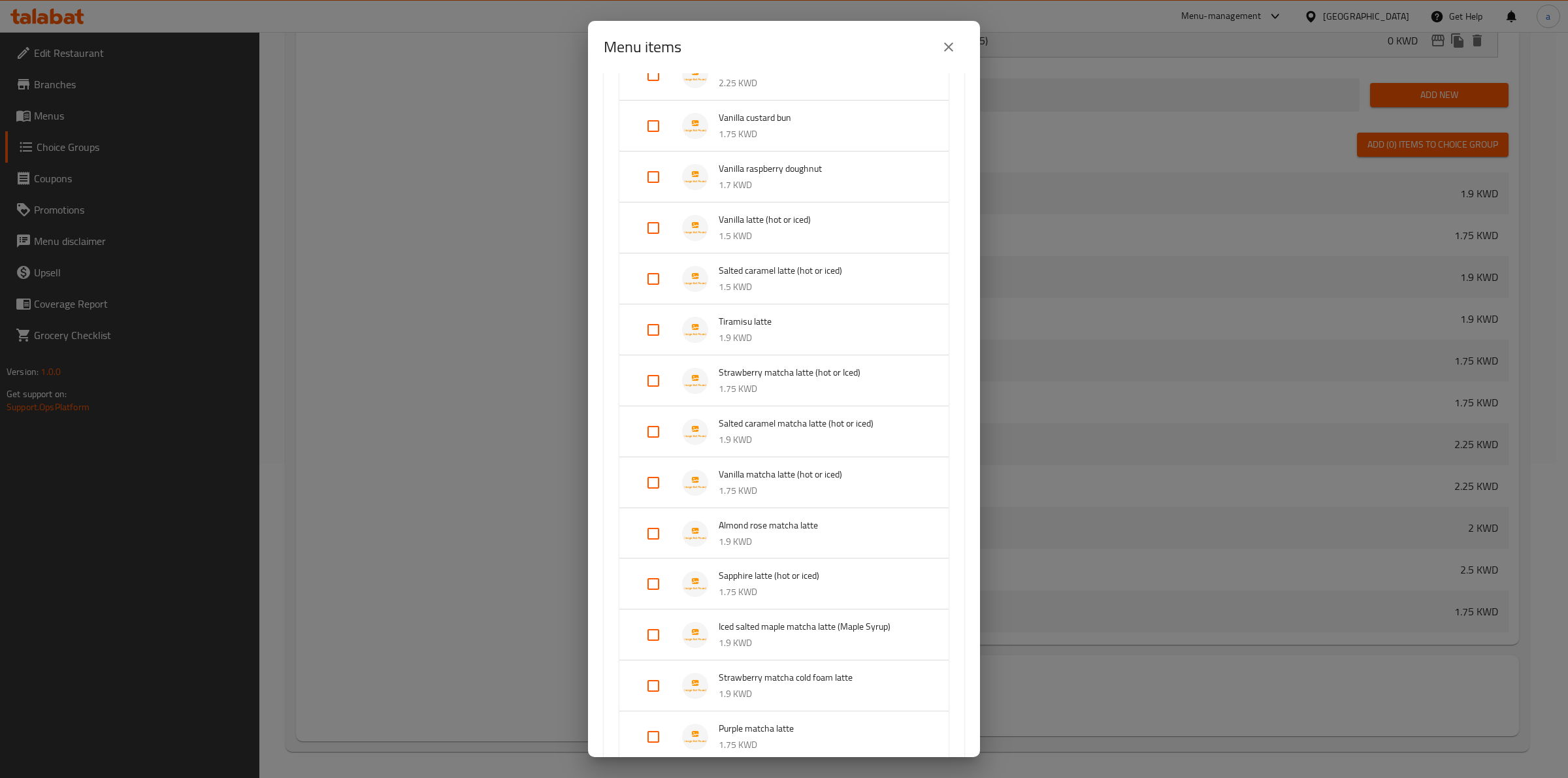
scroll to position [1066, 0]
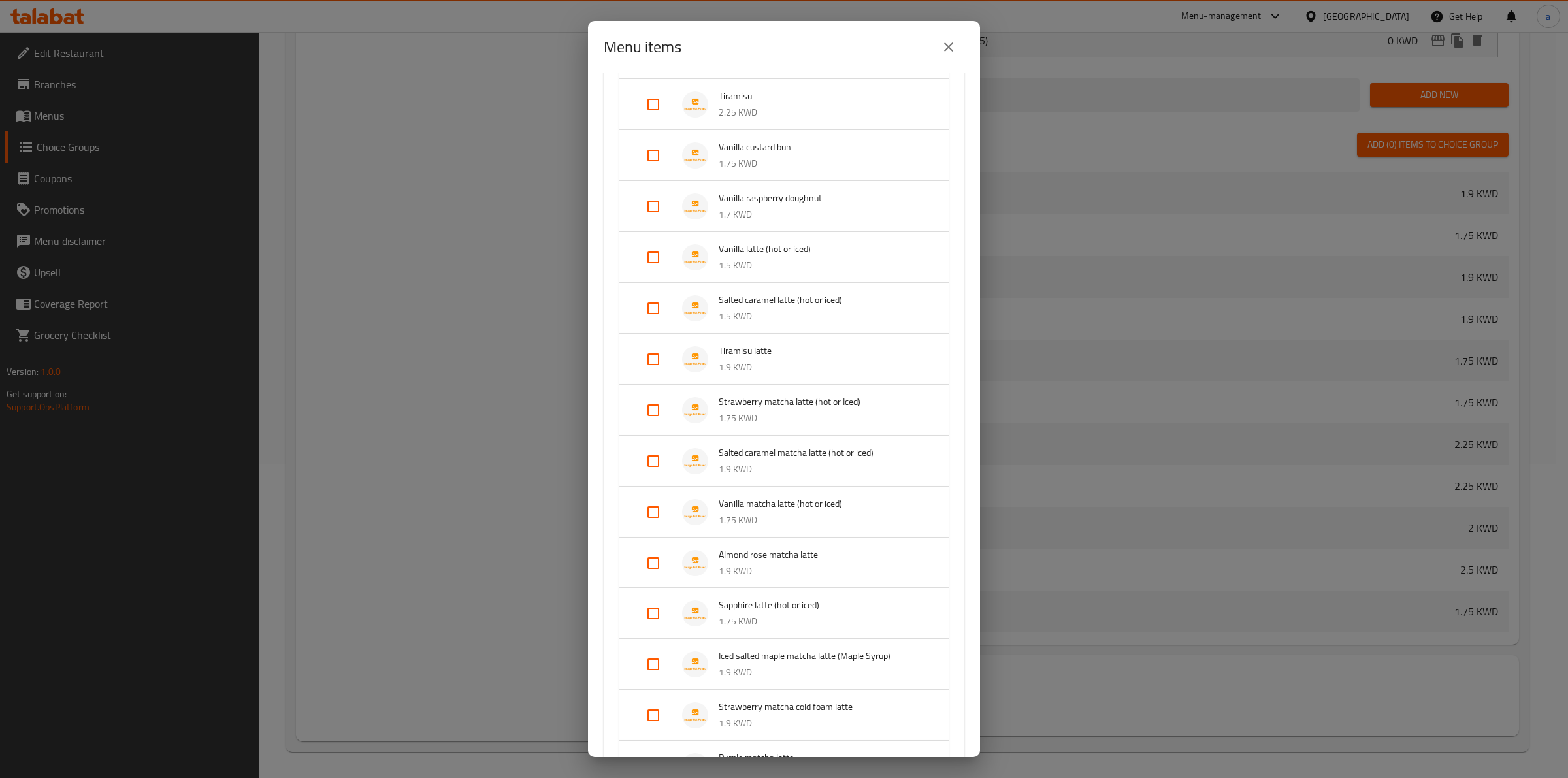
click at [742, 263] on p "1.5 KWD" at bounding box center [820, 266] width 203 height 17
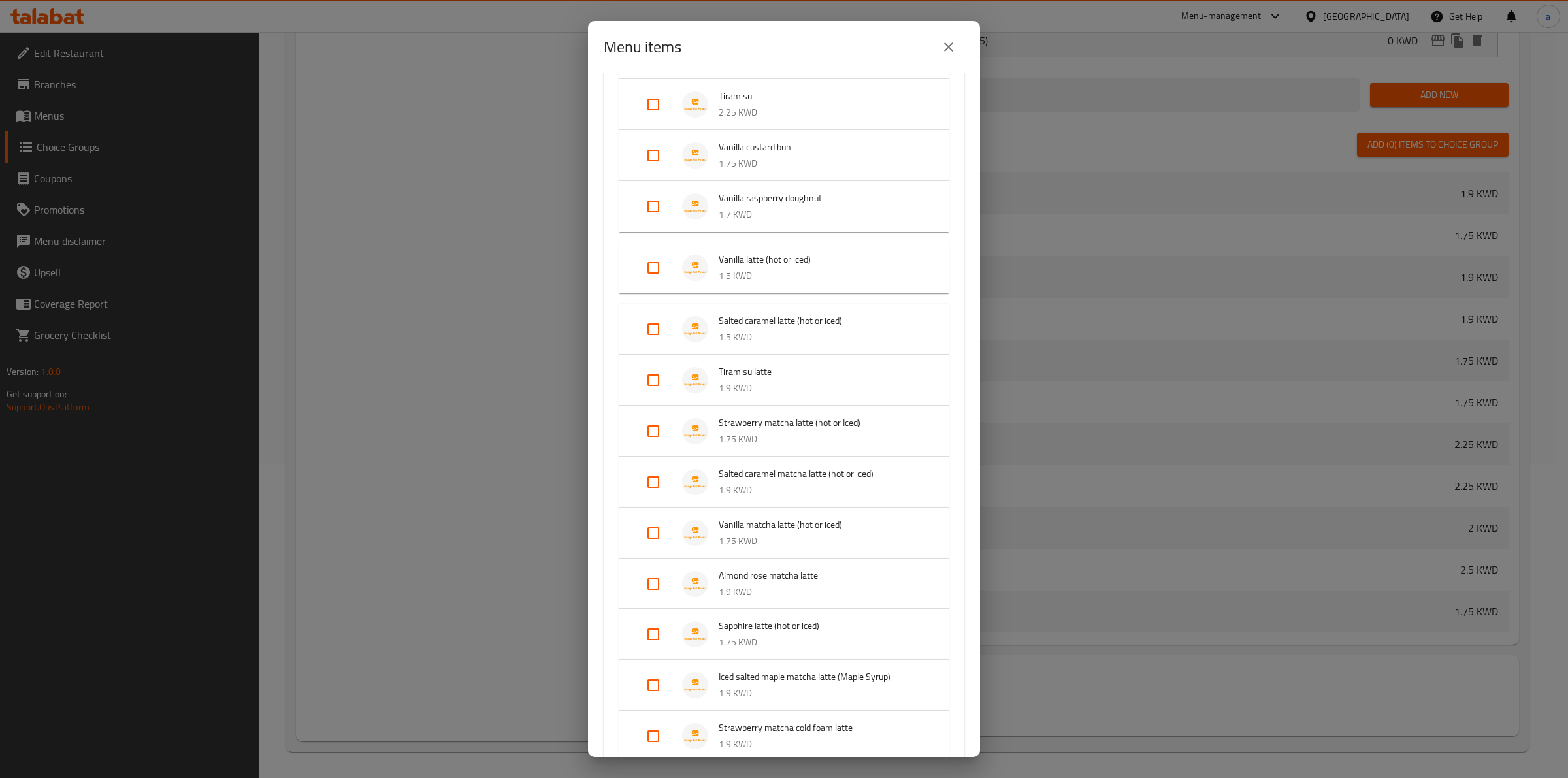
click at [651, 267] on input "Expand" at bounding box center [654, 268] width 32 height 32
checkbox input "true"
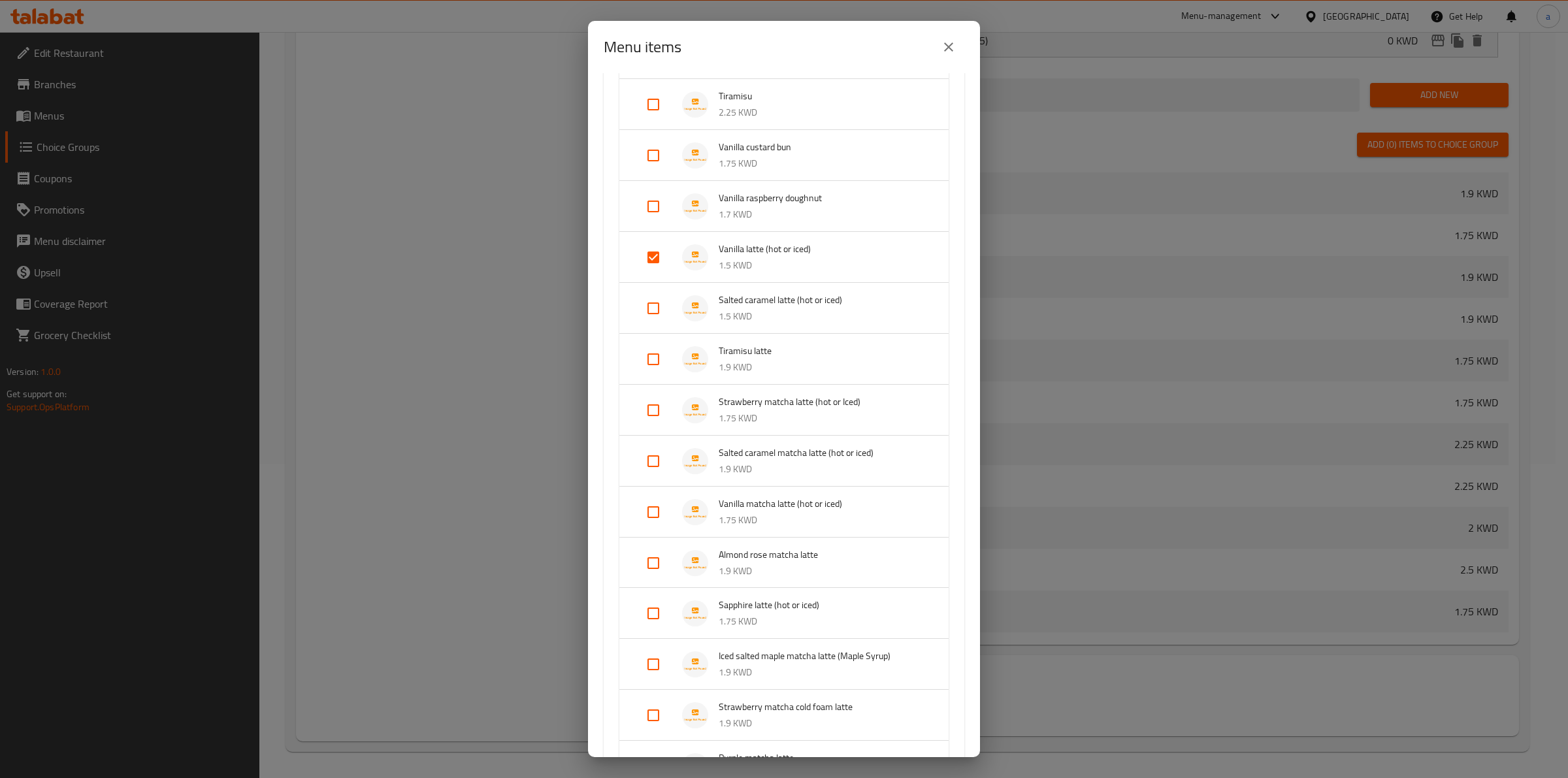
click at [650, 311] on input "Expand" at bounding box center [654, 308] width 32 height 32
checkbox input "true"
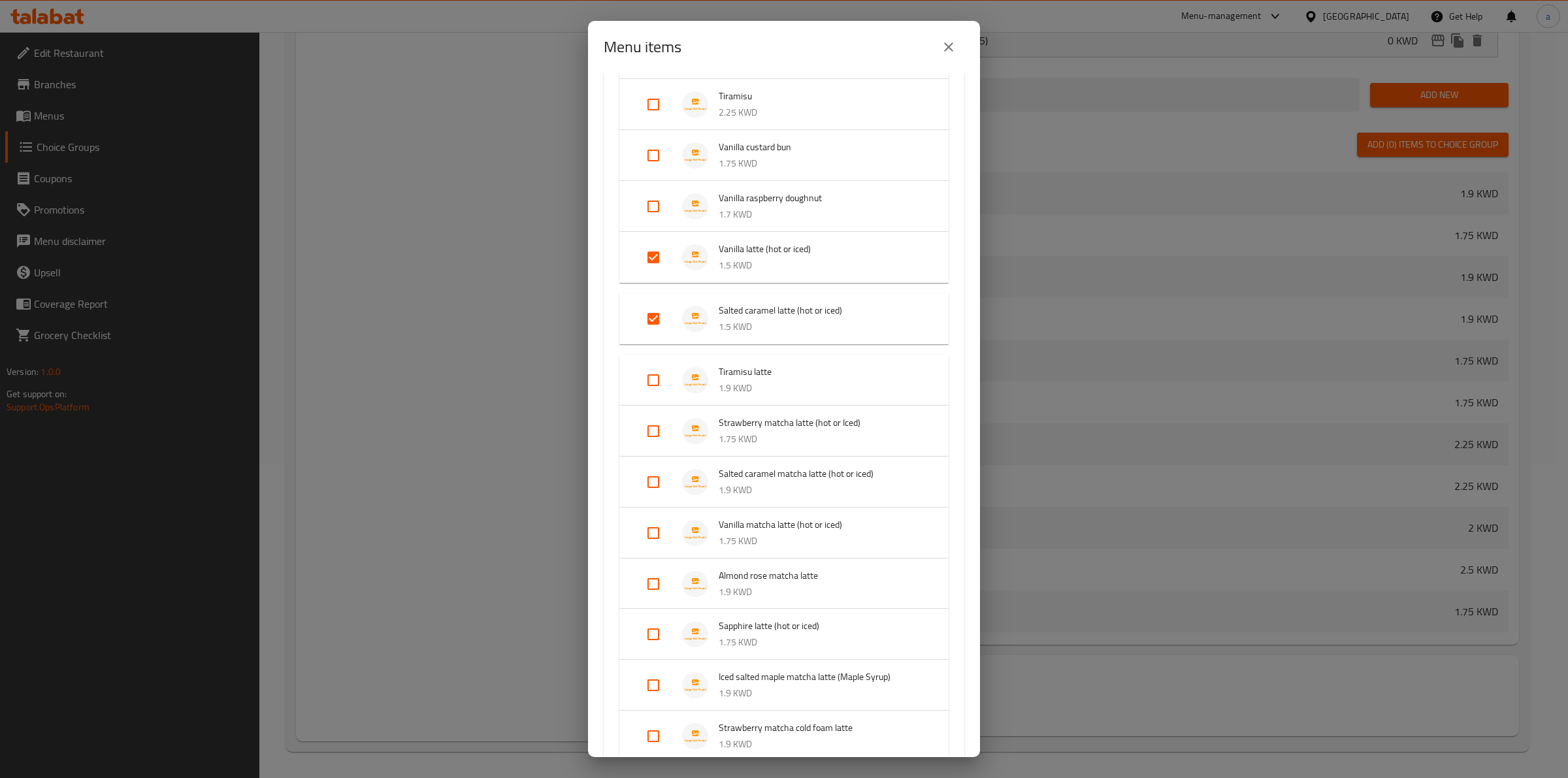
click at [659, 431] on input "Expand" at bounding box center [654, 431] width 32 height 32
checkbox input "true"
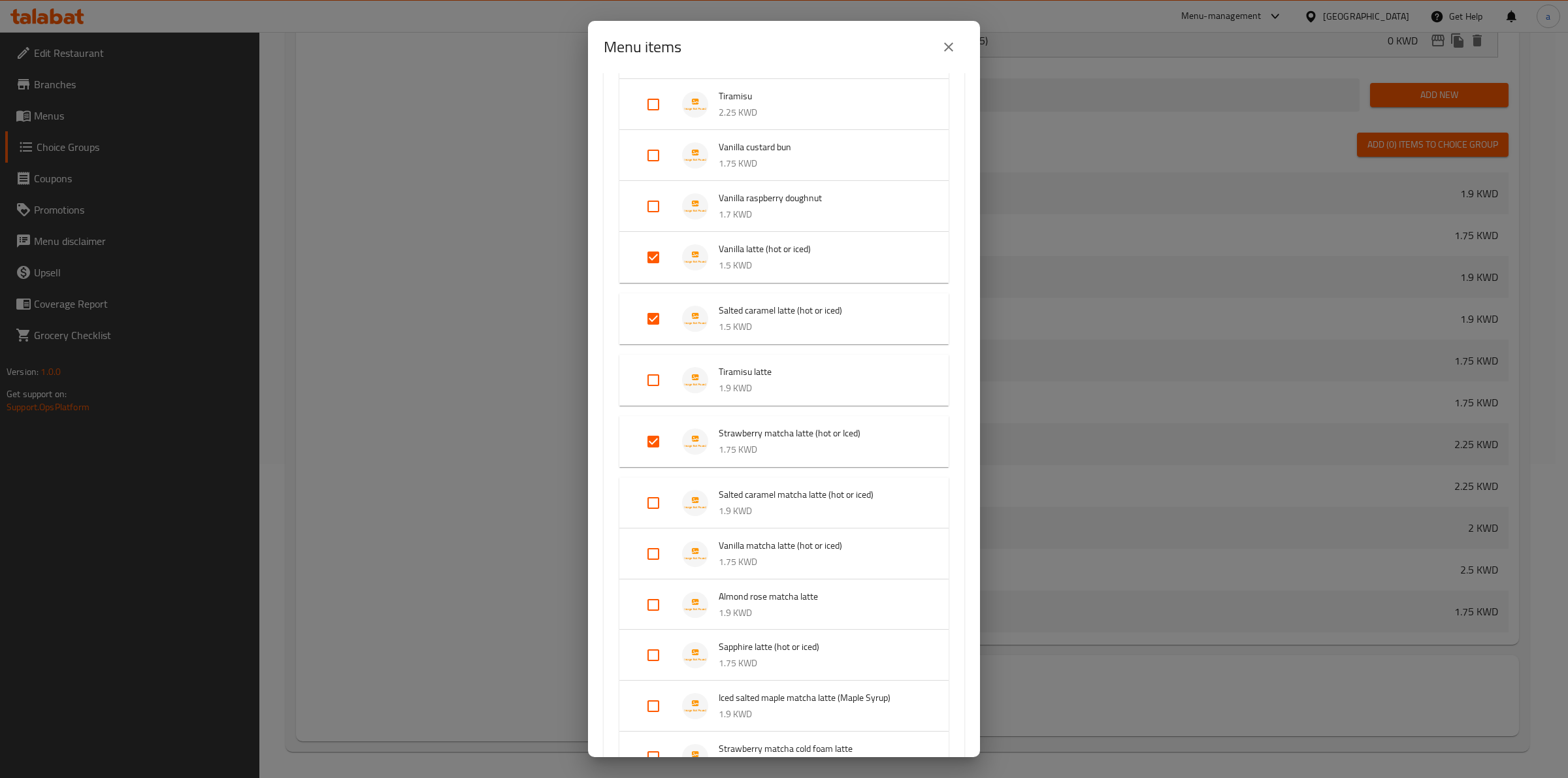
click at [664, 497] on input "Expand" at bounding box center [654, 503] width 32 height 32
checkbox input "true"
click at [651, 549] on input "Expand" at bounding box center [654, 565] width 32 height 32
checkbox input "true"
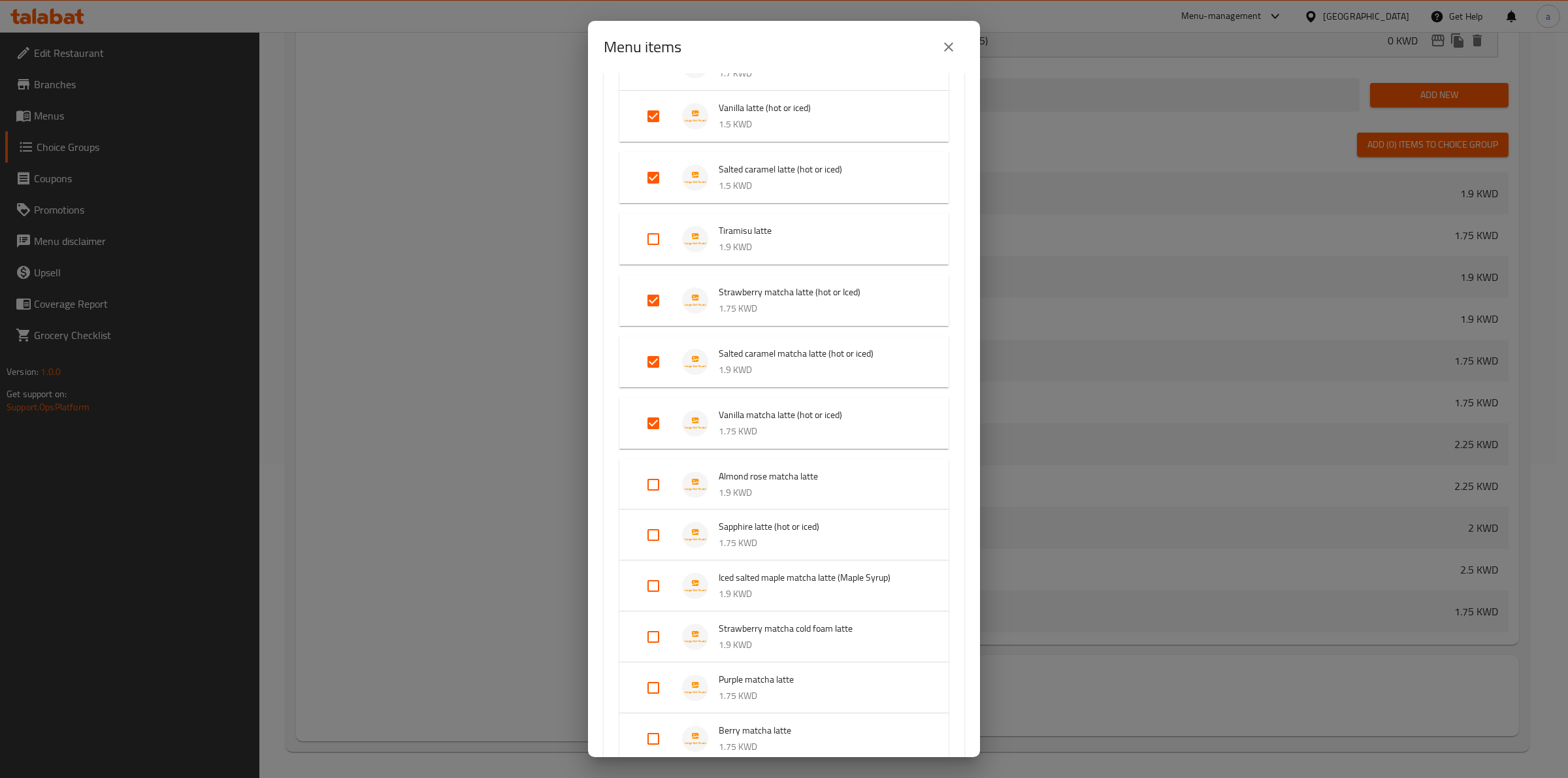
scroll to position [1229, 0]
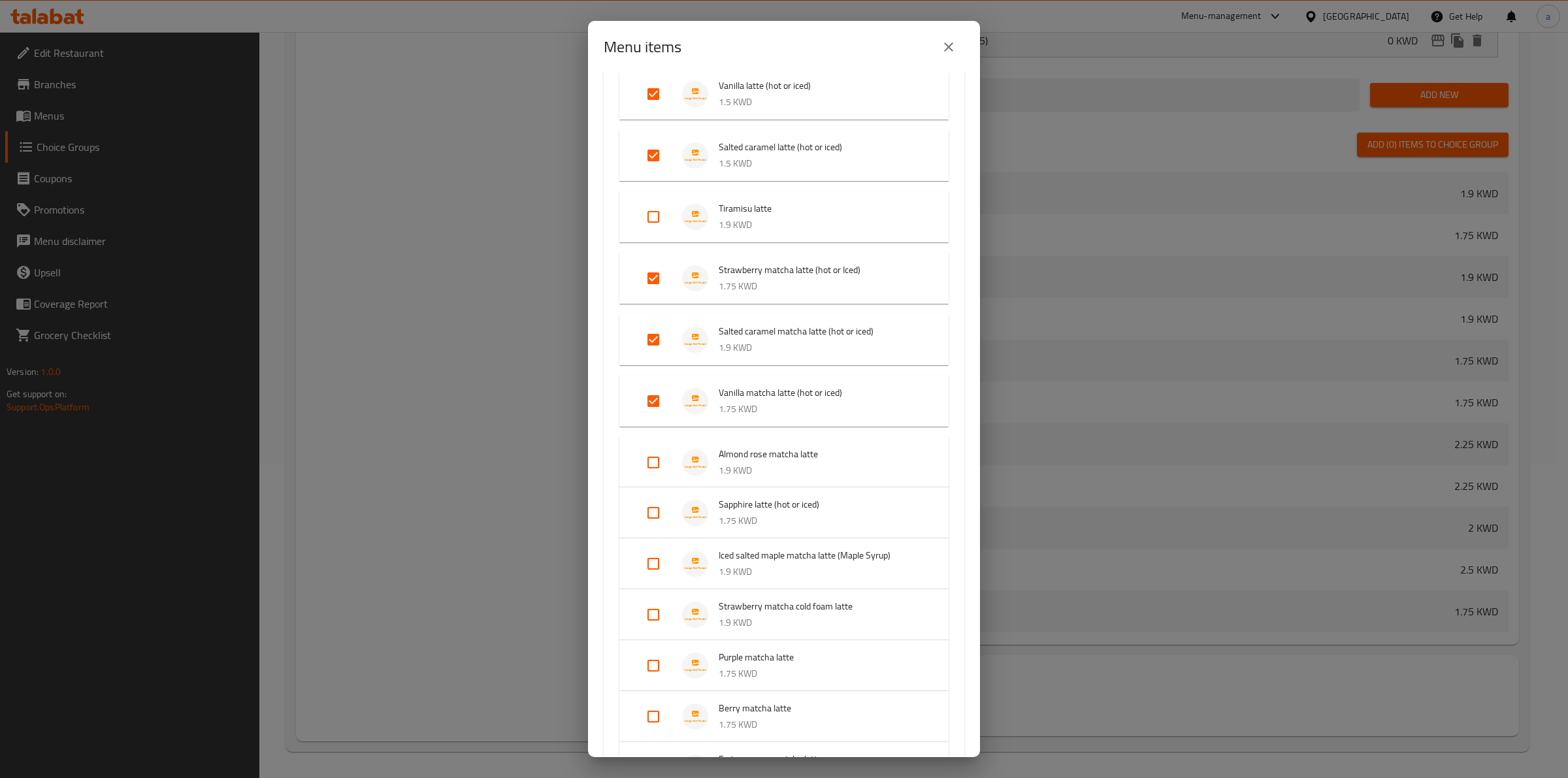
click at [658, 513] on input "Expand" at bounding box center [654, 513] width 32 height 32
checkbox input "true"
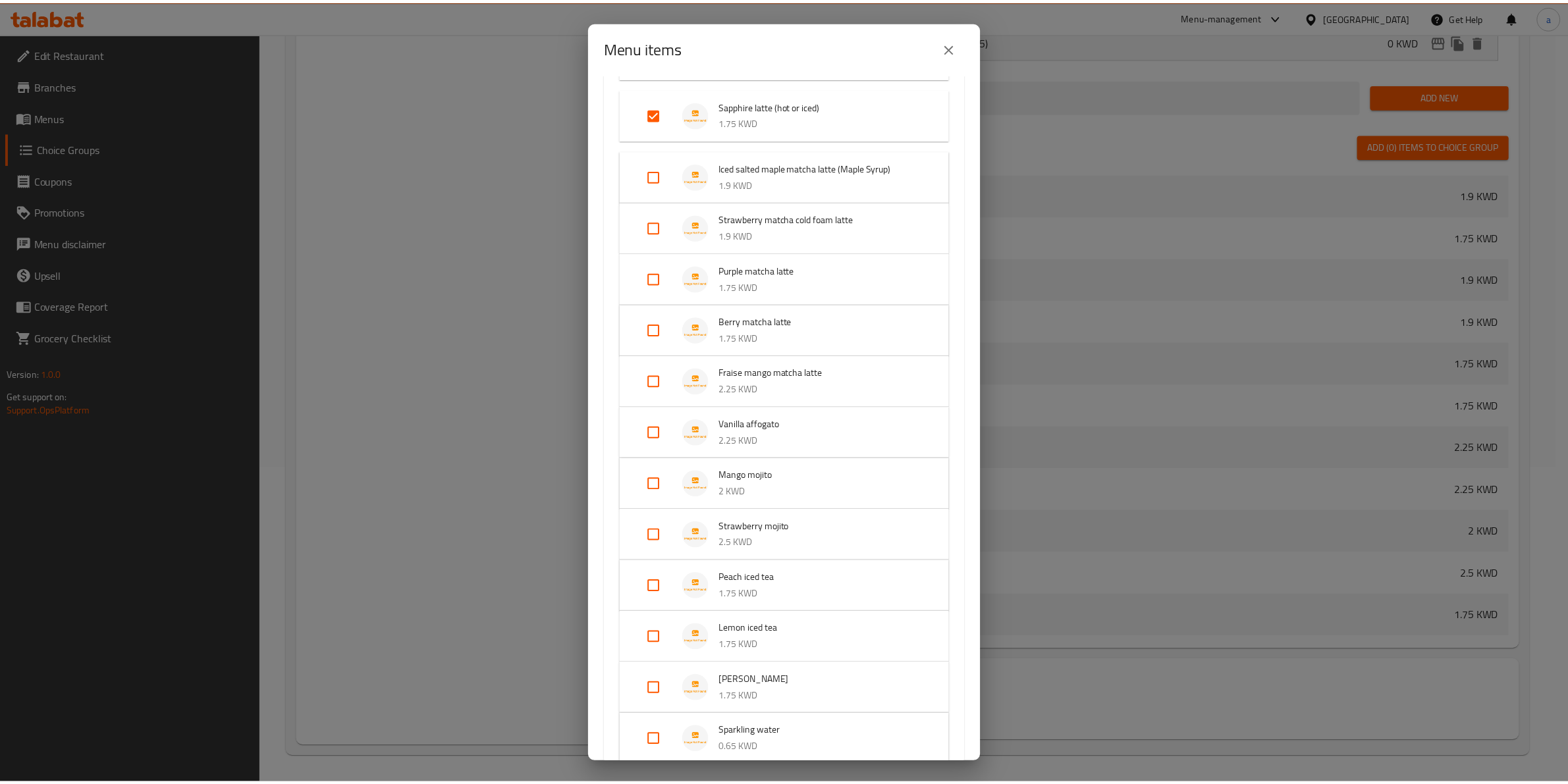
scroll to position [1817, 0]
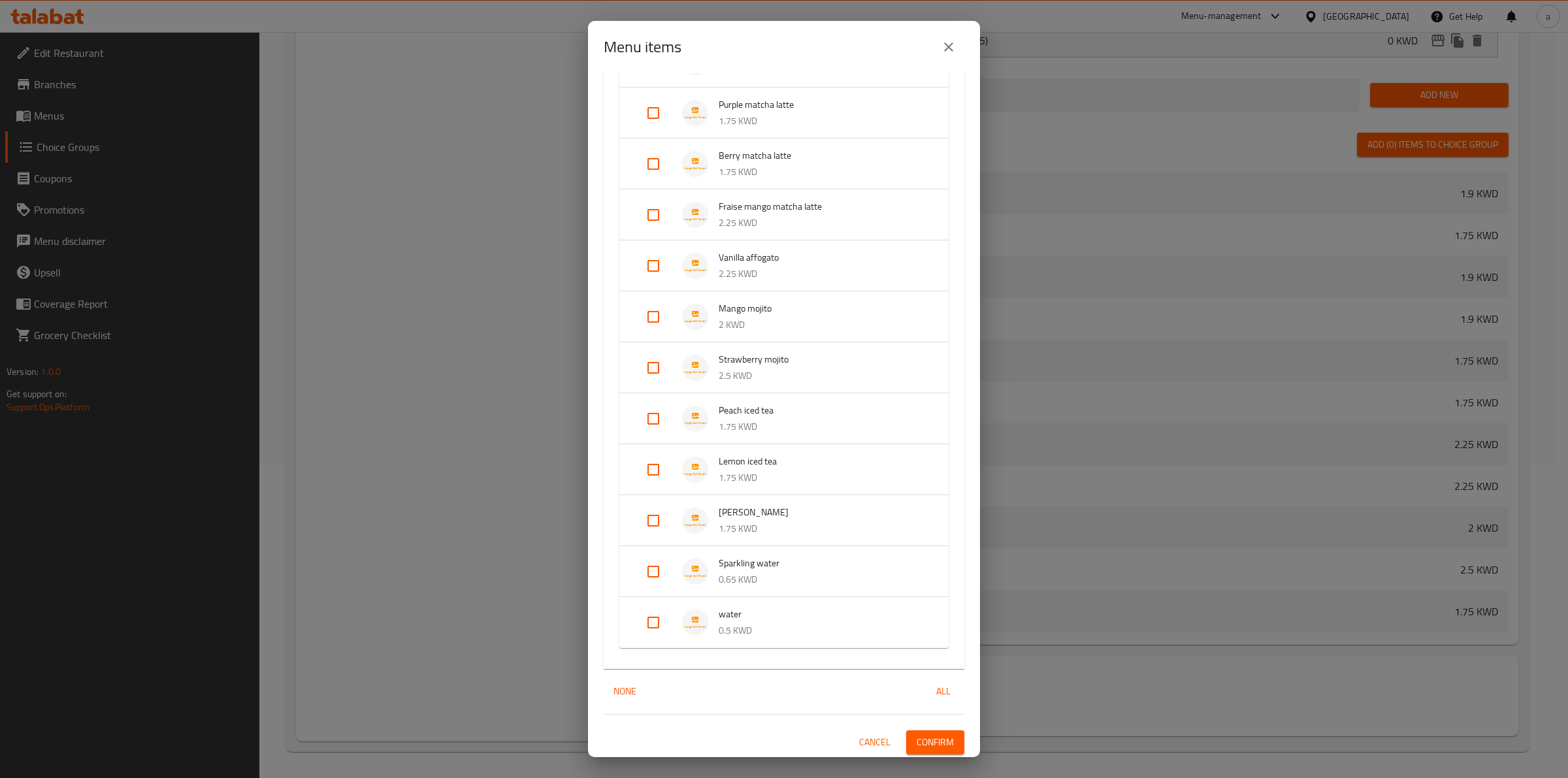
click at [926, 735] on span "Confirm" at bounding box center [935, 742] width 37 height 17
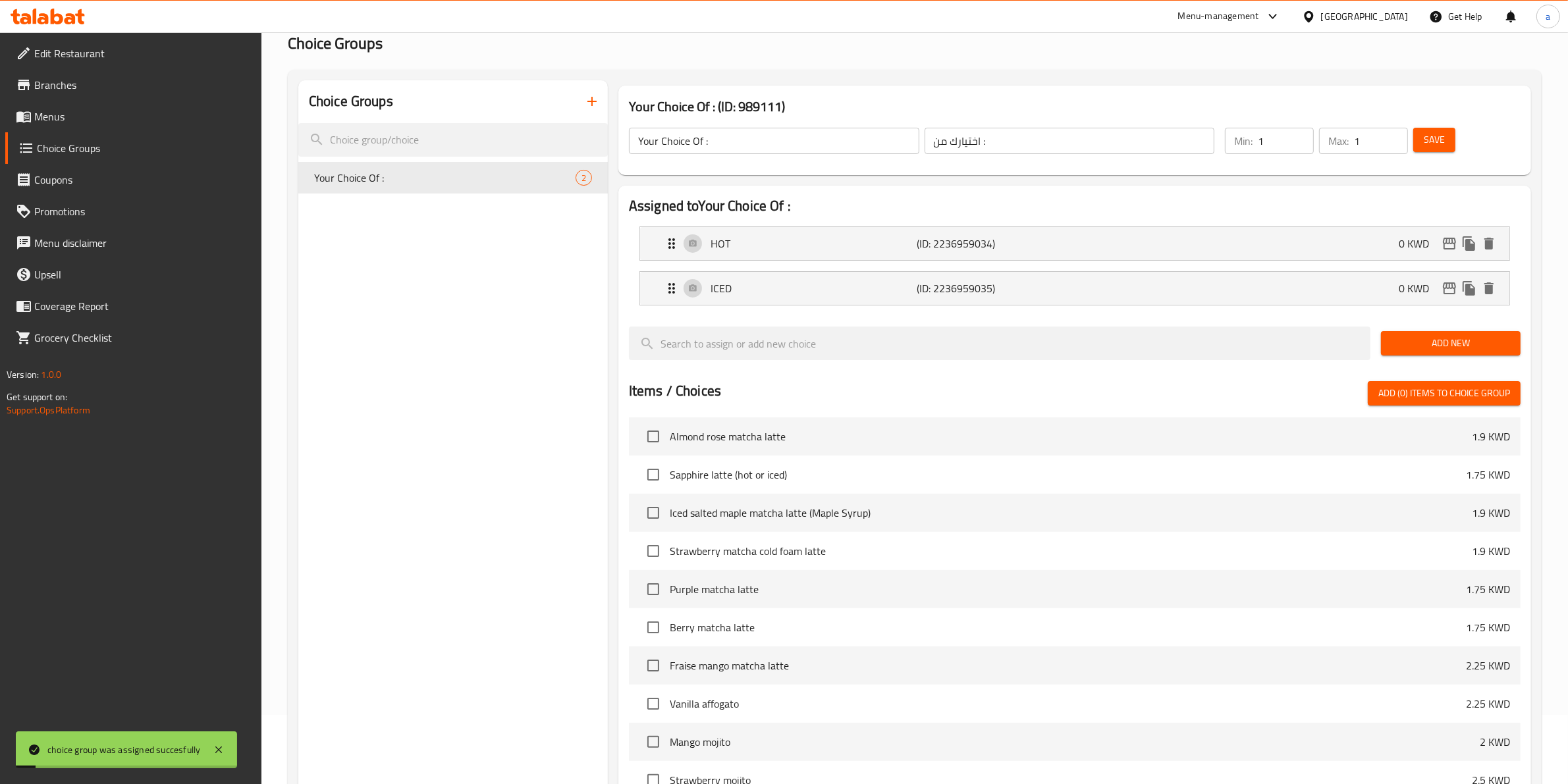
scroll to position [0, 0]
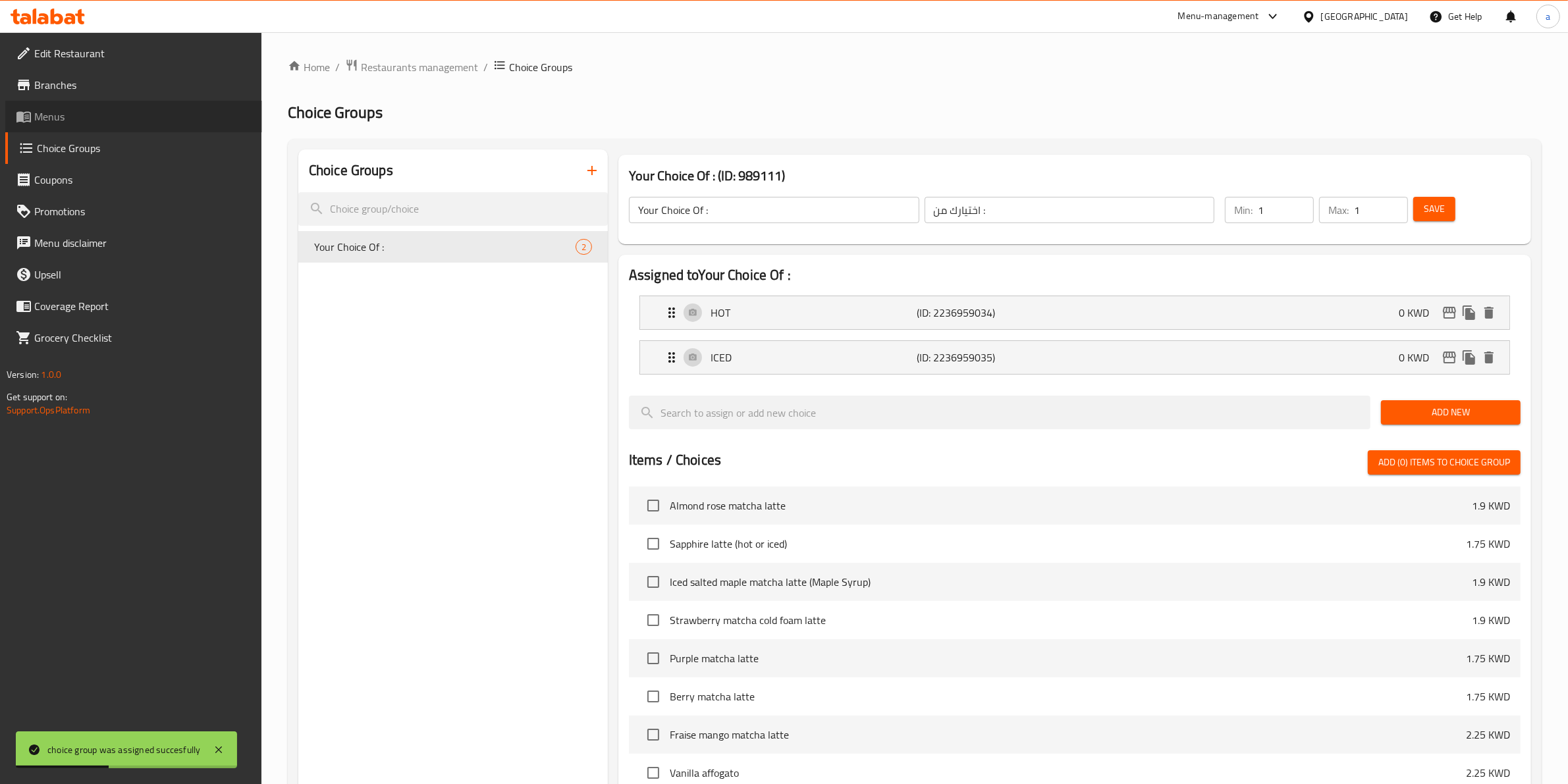
click at [94, 110] on span "Menus" at bounding box center [143, 116] width 218 height 16
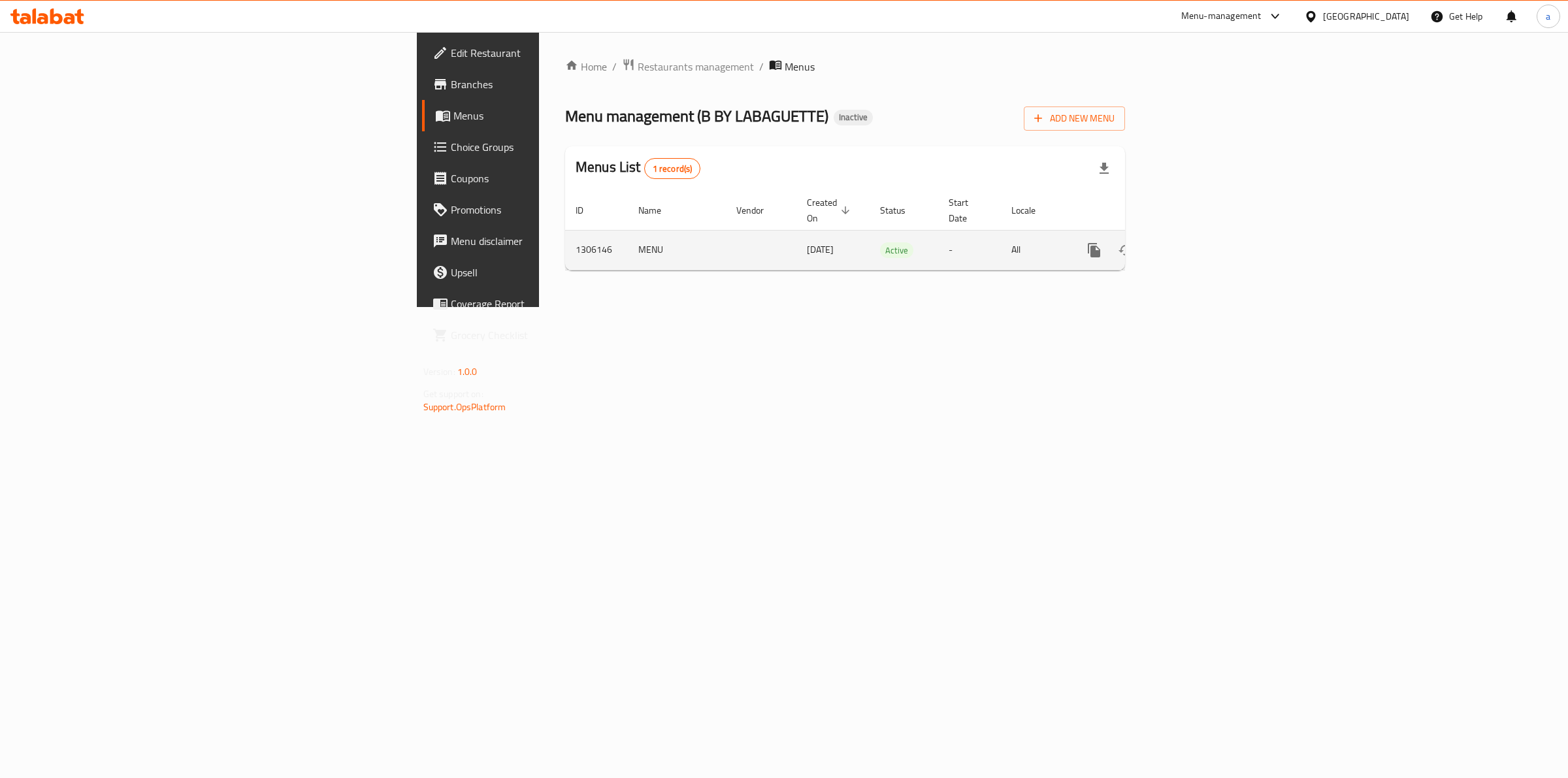
click at [1173, 242] on button "enhanced table" at bounding box center [1157, 250] width 32 height 32
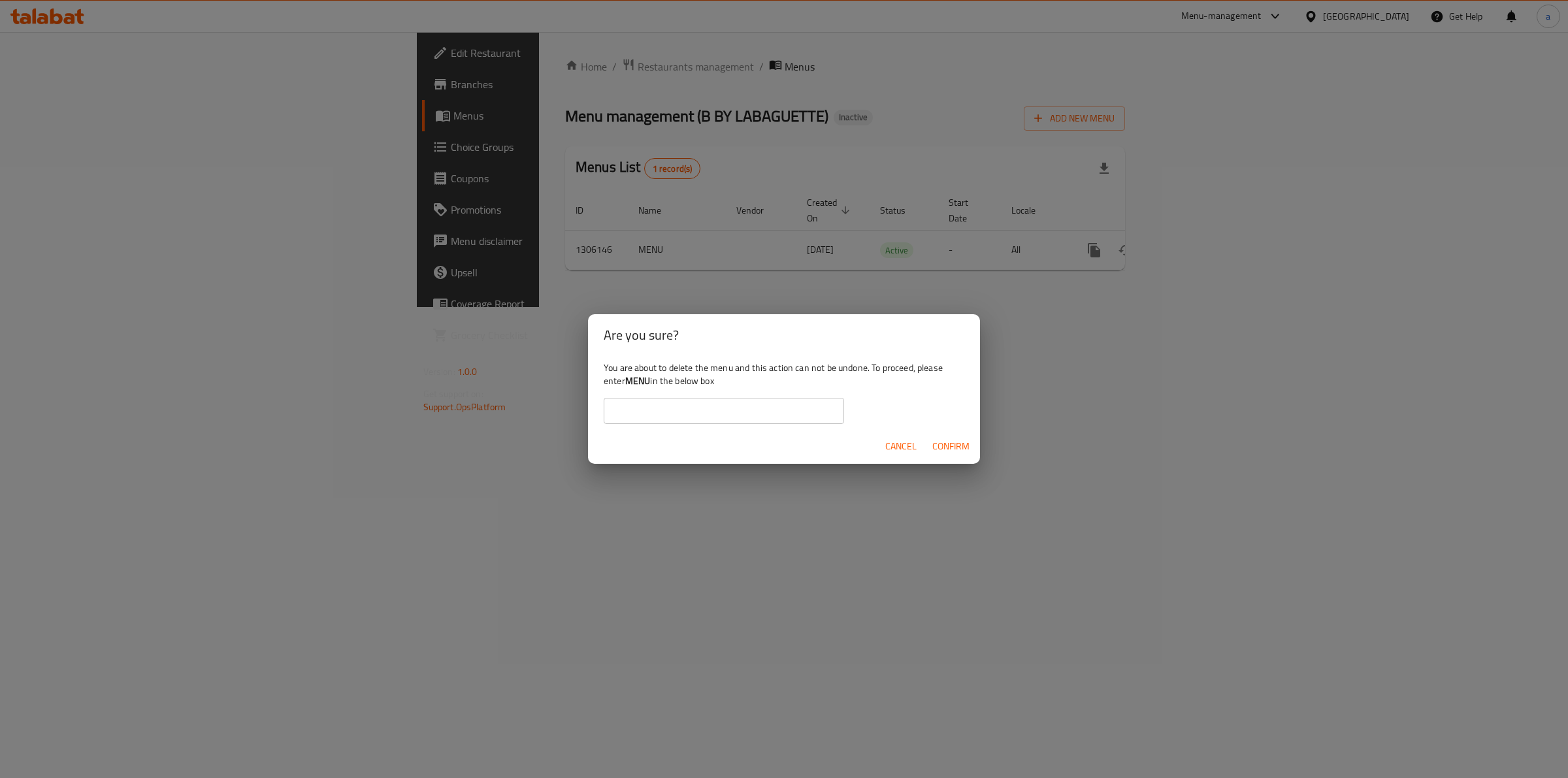
click at [1183, 314] on div "Are you sure? You are about to delete the menu and this action can not be undon…" at bounding box center [784, 389] width 1568 height 778
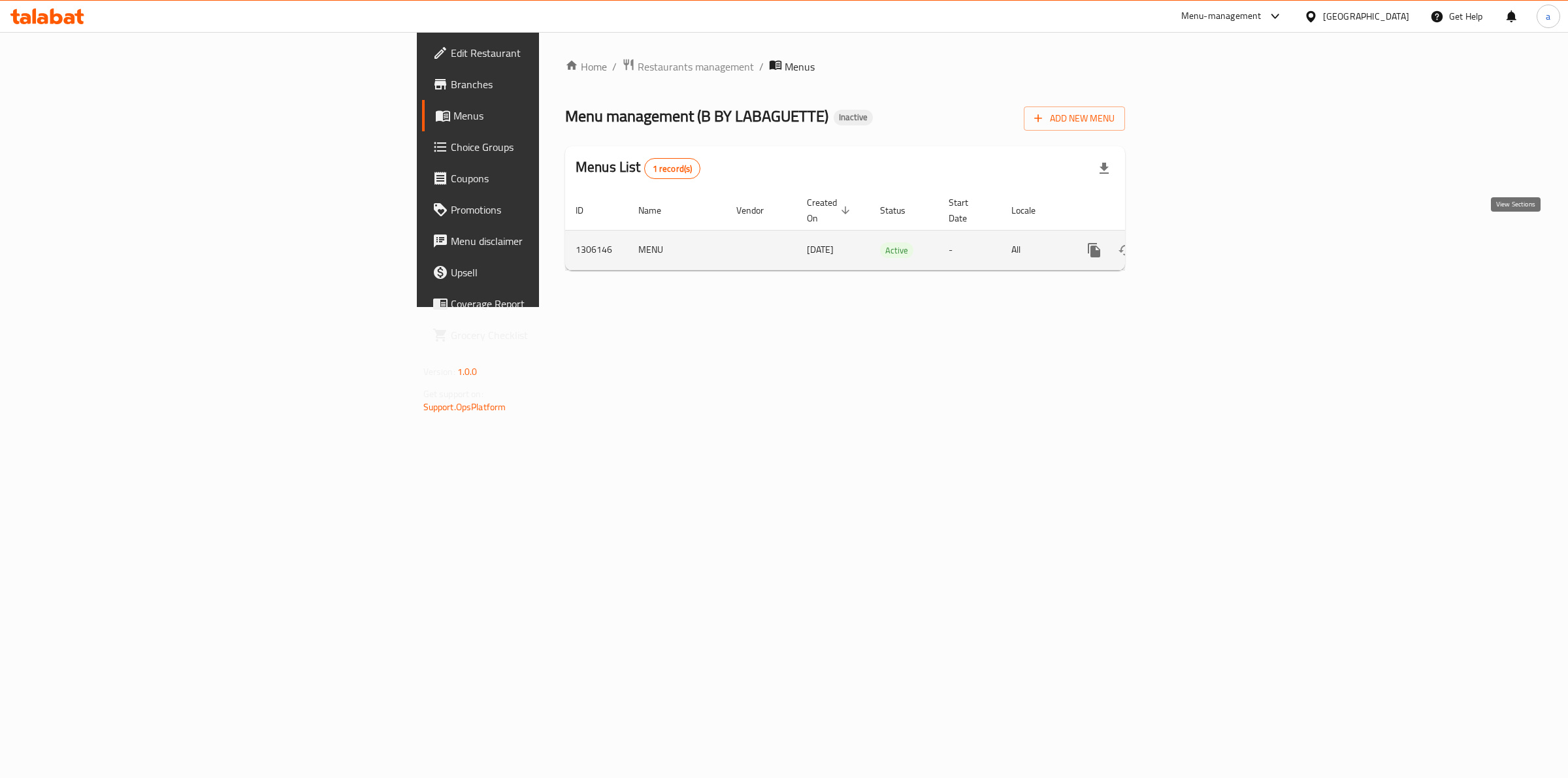
click at [1196, 242] on icon "enhanced table" at bounding box center [1188, 250] width 16 height 16
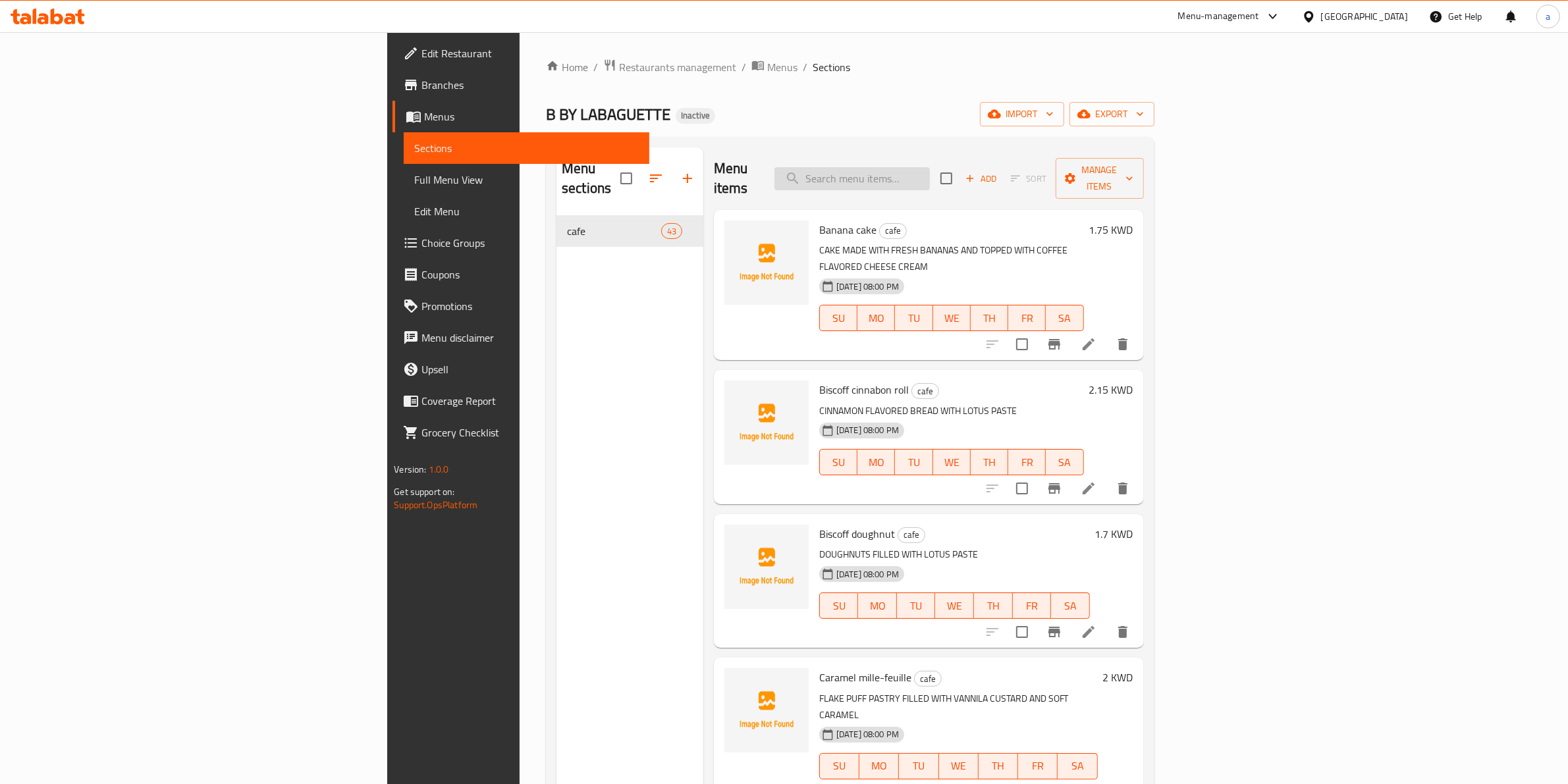
paste input "Sapphire latte (hot or iced)"
click at [930, 173] on input "search" at bounding box center [852, 179] width 156 height 23
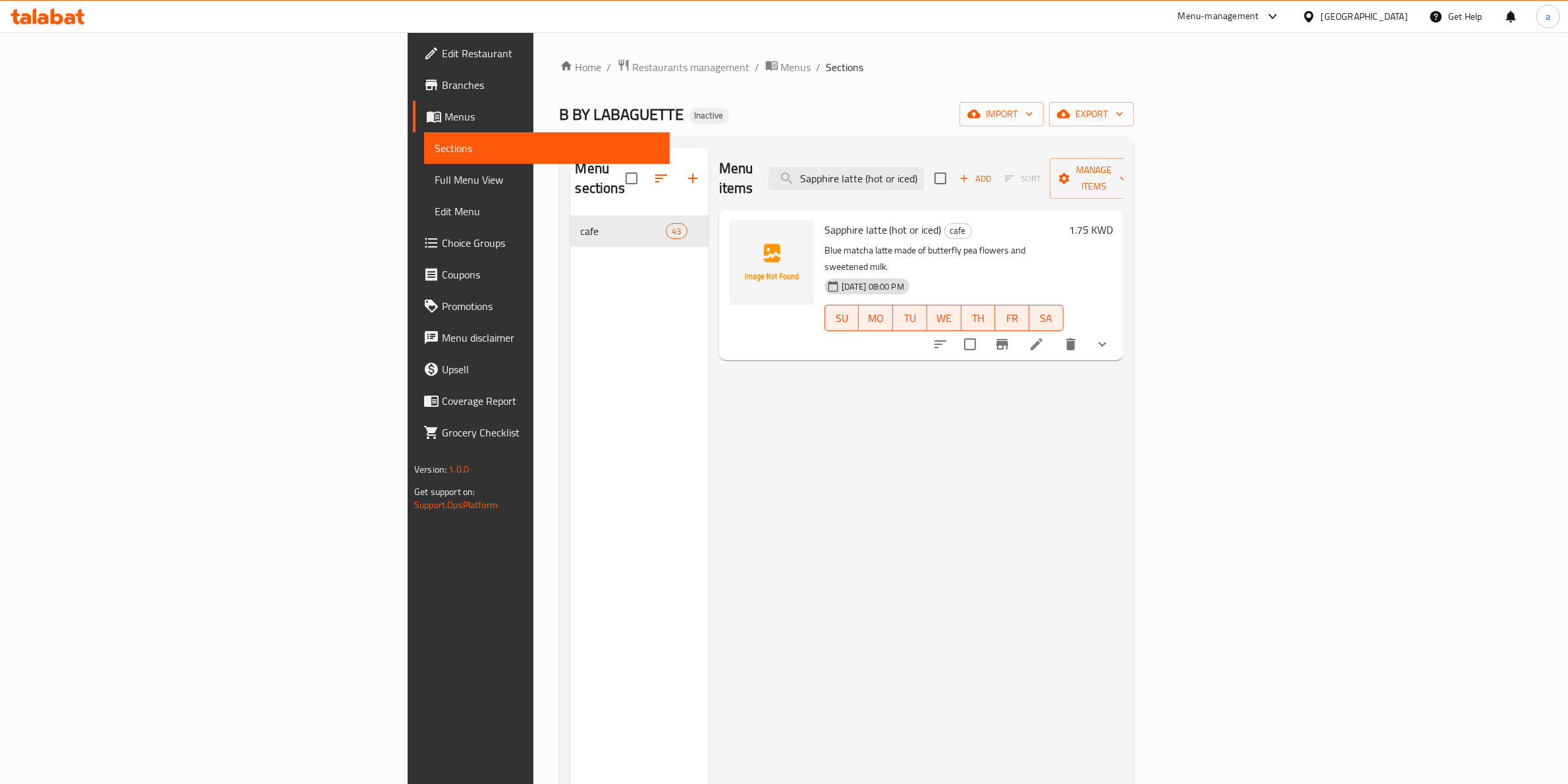
type input "Sapphire latte (hot or iced)"
click at [1045, 336] on icon at bounding box center [1036, 344] width 16 height 16
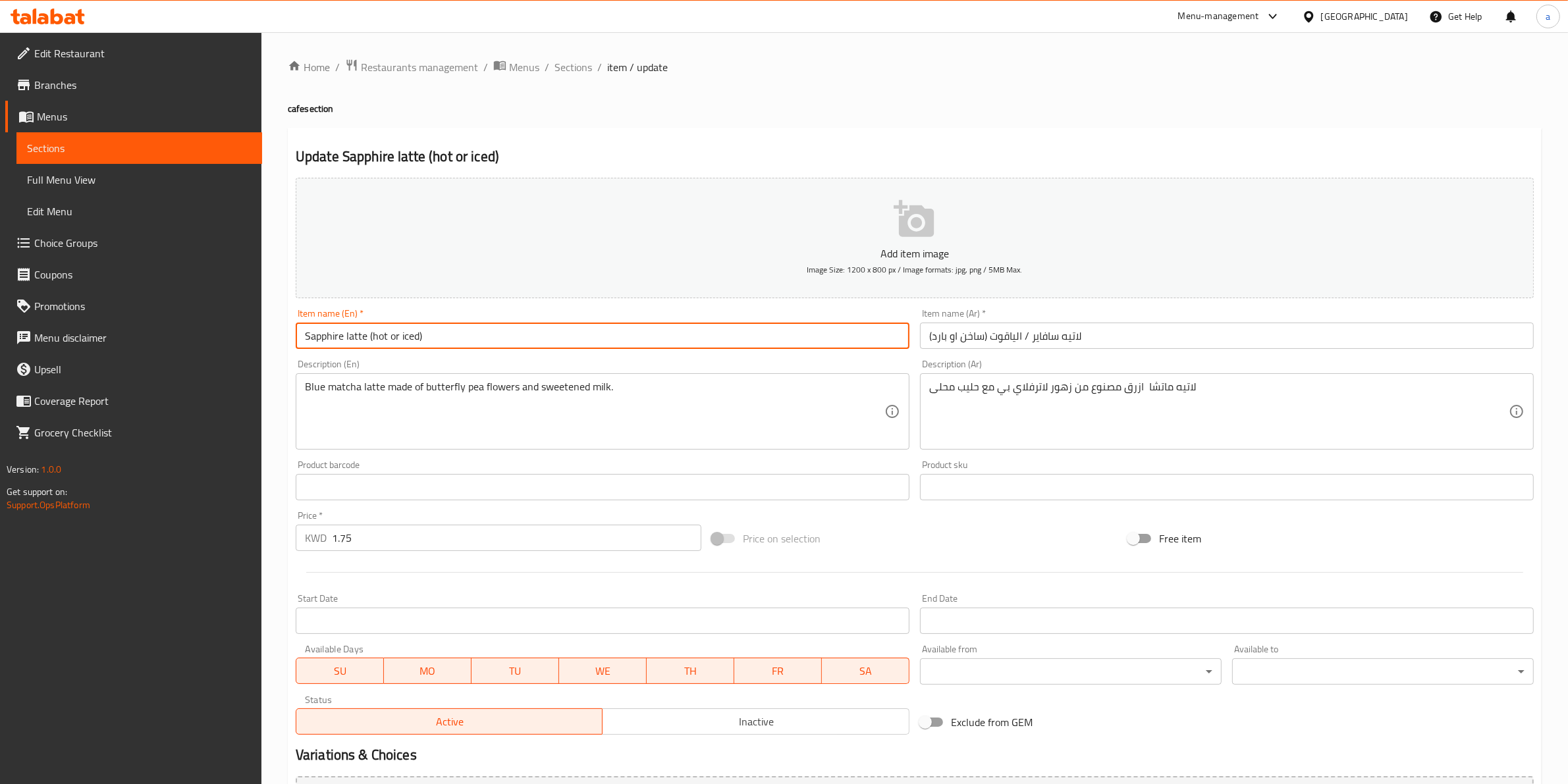
drag, startPoint x: 300, startPoint y: 335, endPoint x: 496, endPoint y: 335, distance: 196.0
click at [494, 334] on input "Sapphire latte (hot or iced)" at bounding box center [602, 335] width 614 height 26
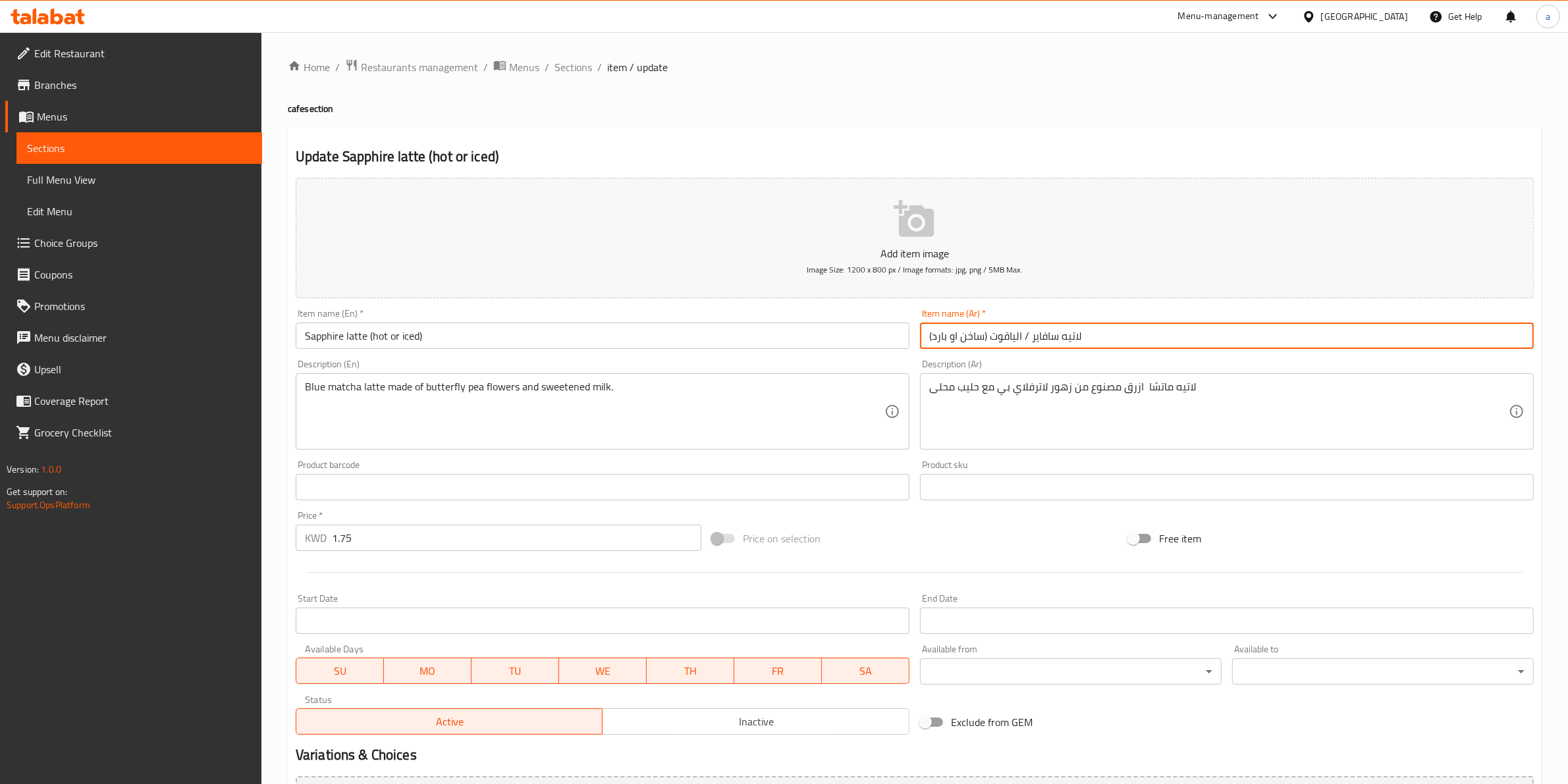
drag, startPoint x: 1111, startPoint y: 336, endPoint x: 825, endPoint y: 362, distance: 287.2
click at [831, 359] on div "Add item image Image Size: 1200 x 800 px / Image formats: jpg, png / 5MB Max. I…" at bounding box center [914, 456] width 1248 height 567
click at [1028, 337] on input "لاتيه سافاير / الياقوت (ساخن او بارد)" at bounding box center [1226, 335] width 614 height 26
drag, startPoint x: 1028, startPoint y: 337, endPoint x: 992, endPoint y: 340, distance: 36.1
click at [992, 340] on input "لاتيه سافاير / الياقوت (ساخن او بارد)" at bounding box center [1226, 335] width 614 height 26
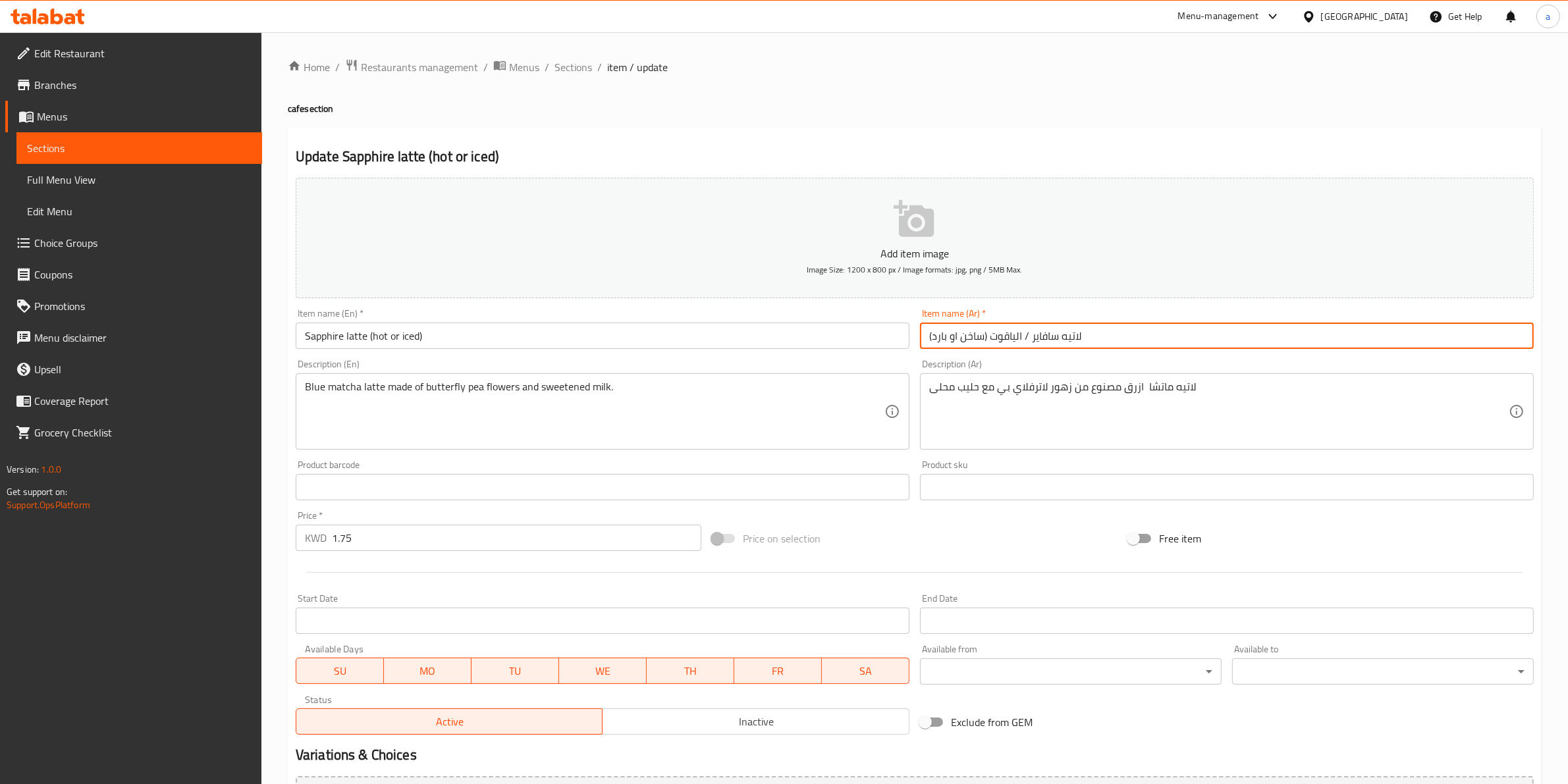
click at [1038, 331] on input "لاتيه سافاير / الياقوت (ساخن او بارد)" at bounding box center [1226, 335] width 614 height 26
click at [1082, 336] on input "لاتيه سافاير / الياقوت (ساخن او بارد)" at bounding box center [1226, 335] width 614 height 26
click at [1070, 336] on input "لاتيه سافاير / الياقوت (ساخن او بارد)" at bounding box center [1226, 335] width 614 height 26
click at [1041, 339] on input "لاتيه سافاير / الياقوت (ساخن او بارد)" at bounding box center [1226, 335] width 614 height 26
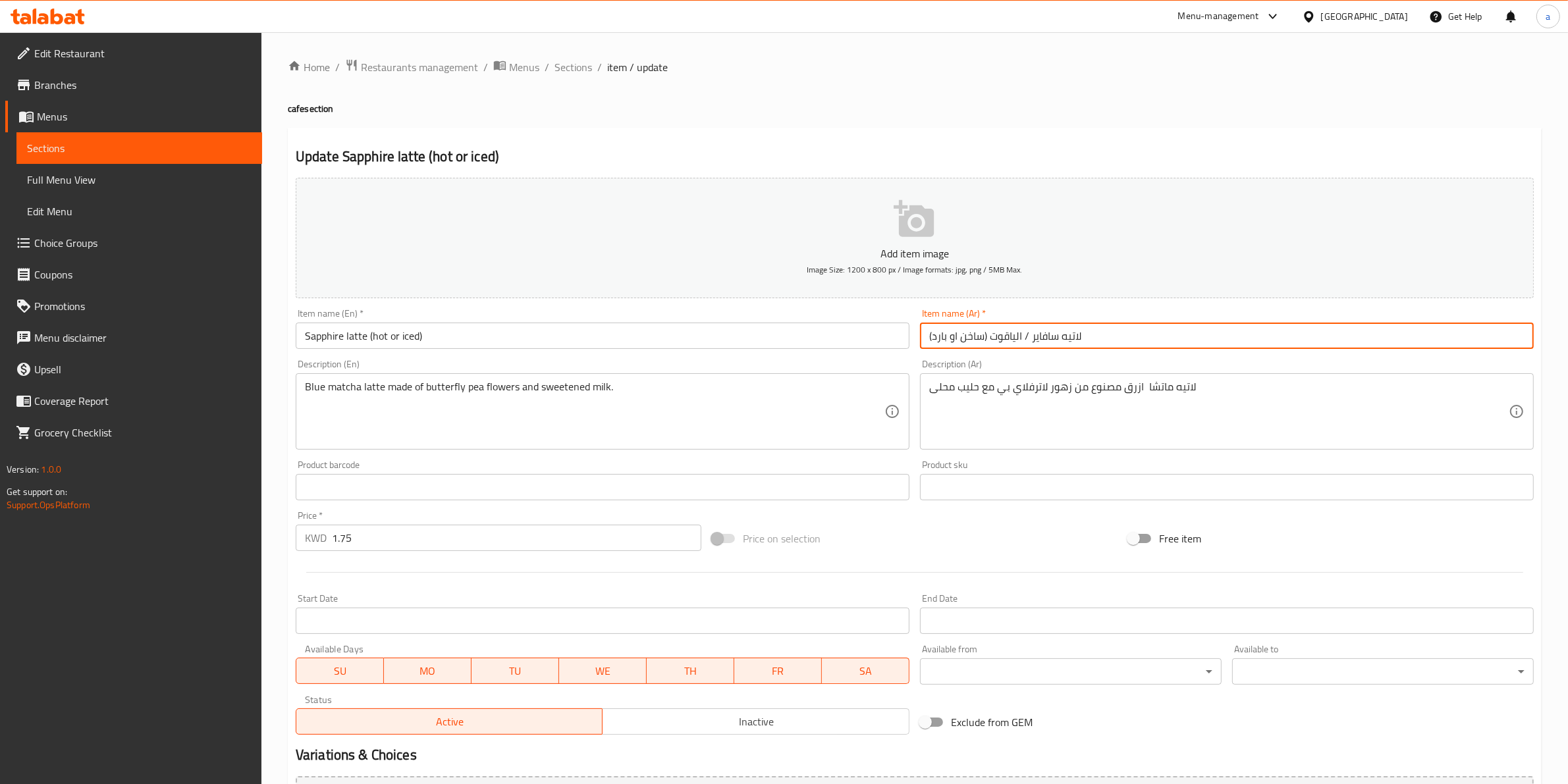
click at [1041, 339] on input "لاتيه سافاير / الياقوت (ساخن او بارد)" at bounding box center [1226, 335] width 614 height 26
click at [1072, 336] on input "لاتيه سافاير / الياقوت (ساخن او بارد)" at bounding box center [1226, 335] width 614 height 26
click at [1008, 338] on input "لاتيه سافاير / الياقوت (ساخن او بارد)" at bounding box center [1226, 335] width 614 height 26
click at [1067, 339] on input "لاتيه سافاير / الياقوت (ساخن او بارد)" at bounding box center [1226, 335] width 614 height 26
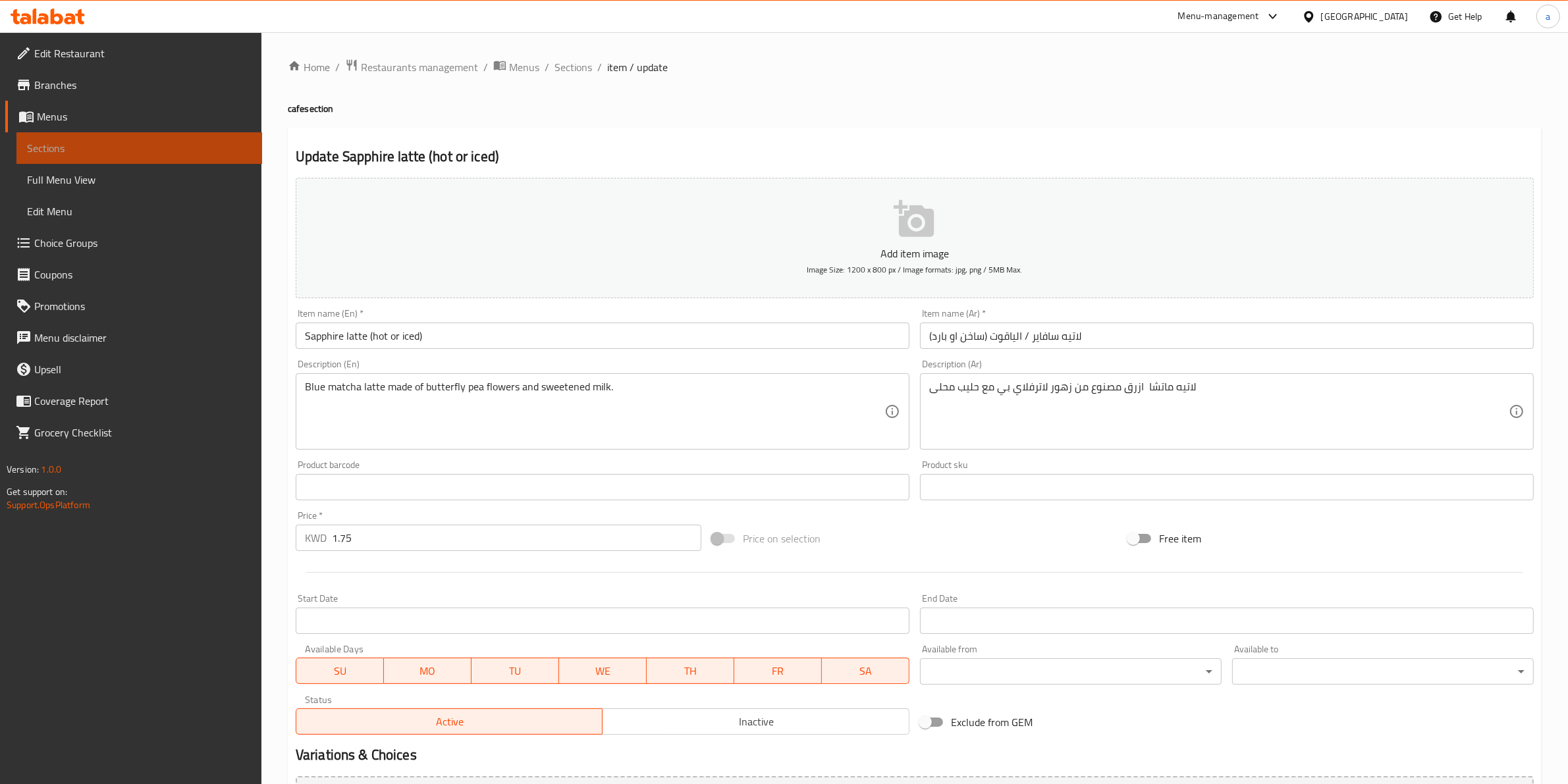
click at [95, 150] on span "Sections" at bounding box center [139, 148] width 224 height 16
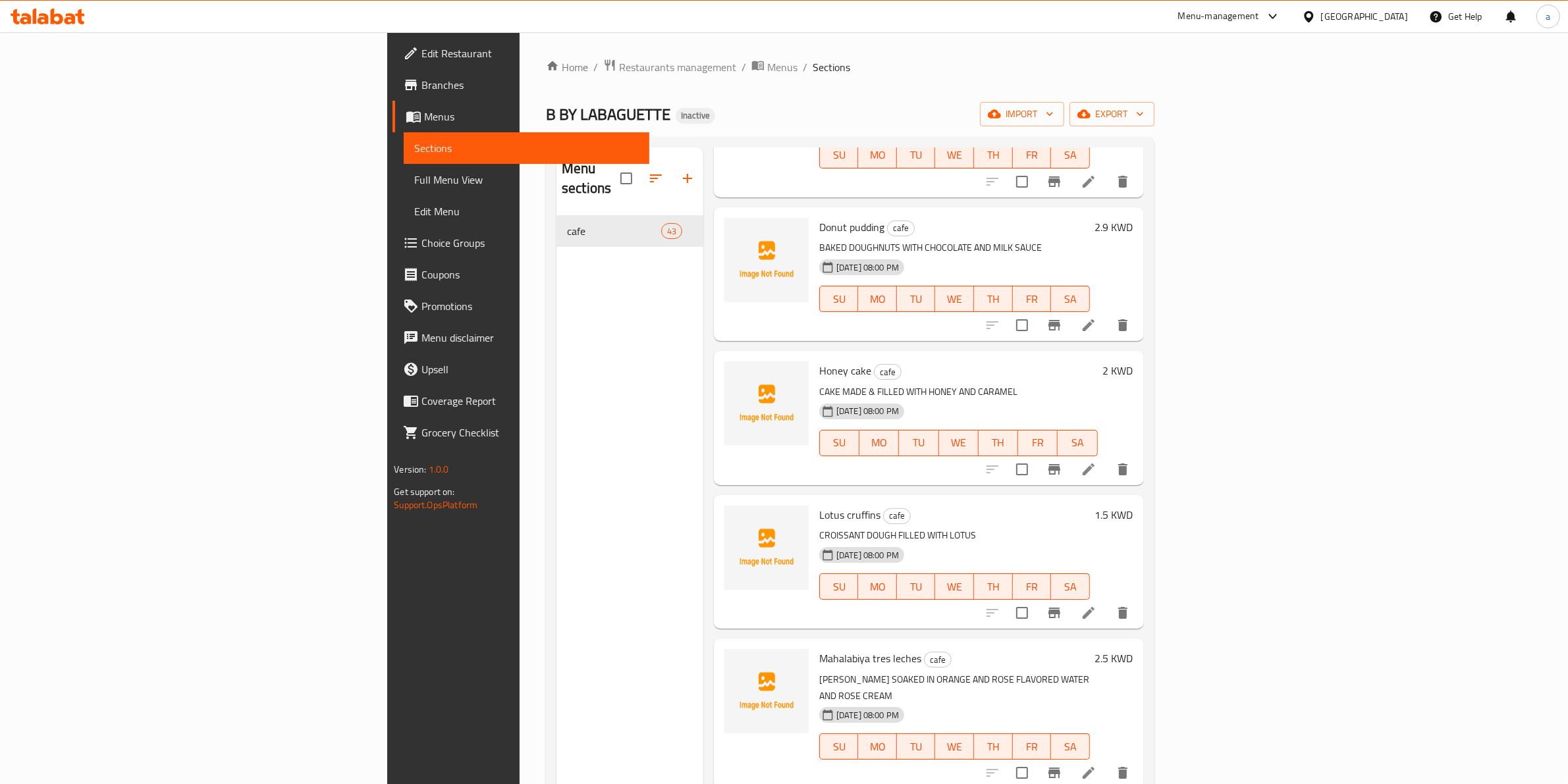
scroll to position [1316, 0]
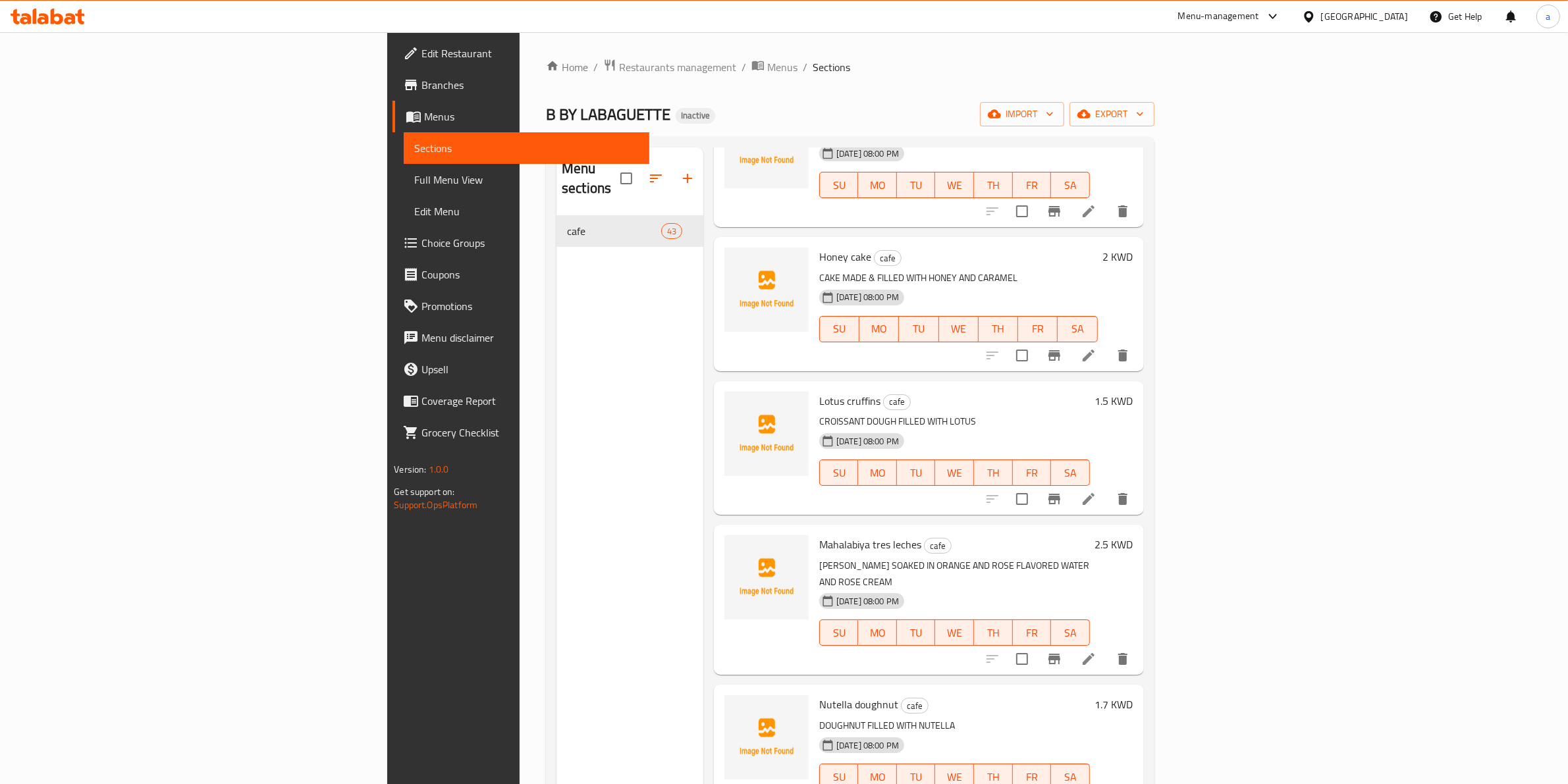
click at [884, 428] on div "[DATE] 08:00 PM SU MO TU WE TH FR SA" at bounding box center [954, 463] width 281 height 71
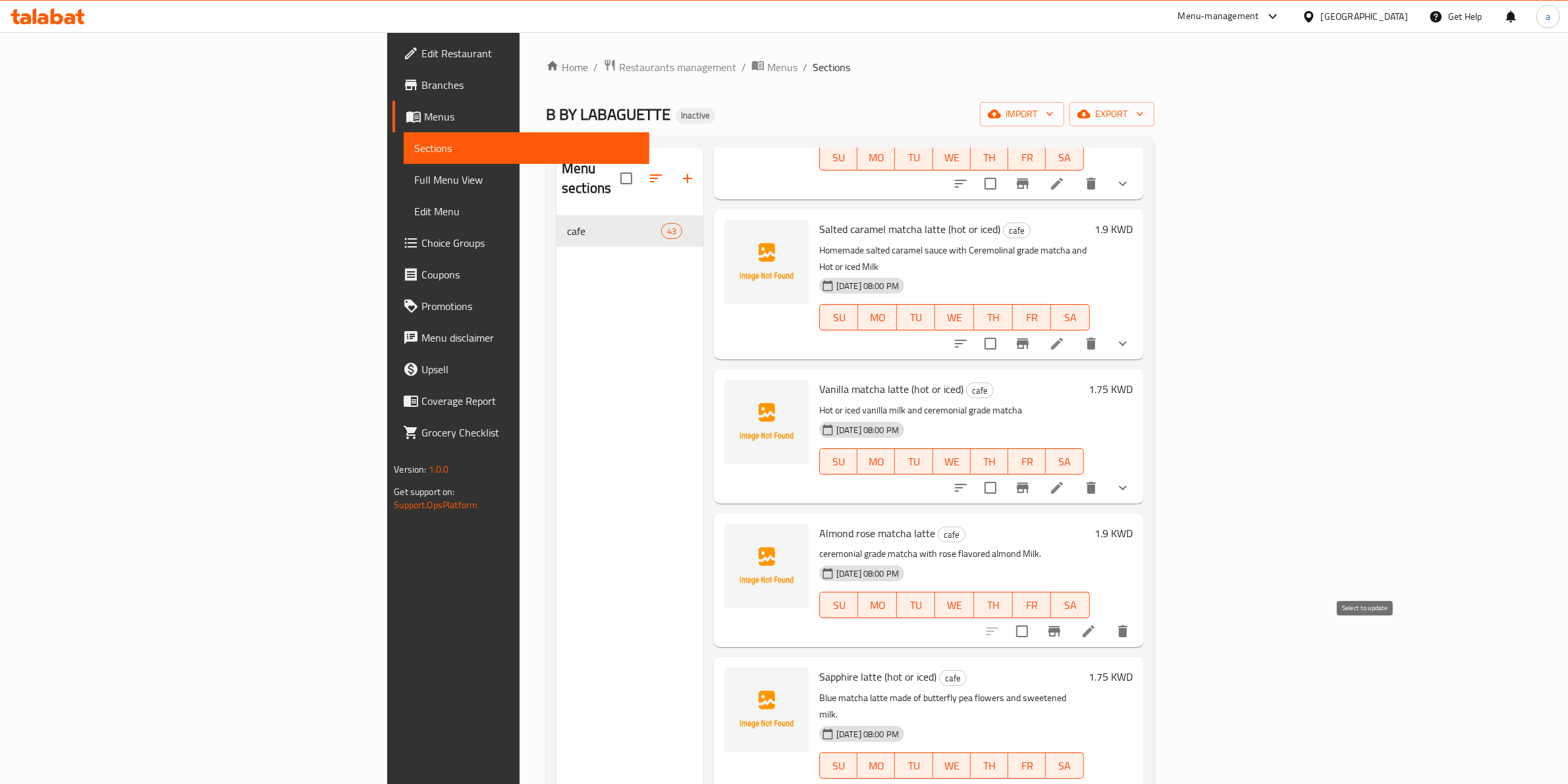
click at [1005, 778] on input "checkbox" at bounding box center [990, 792] width 28 height 28
checkbox input "true"
click at [1099, 783] on icon "delete" at bounding box center [1091, 792] width 16 height 16
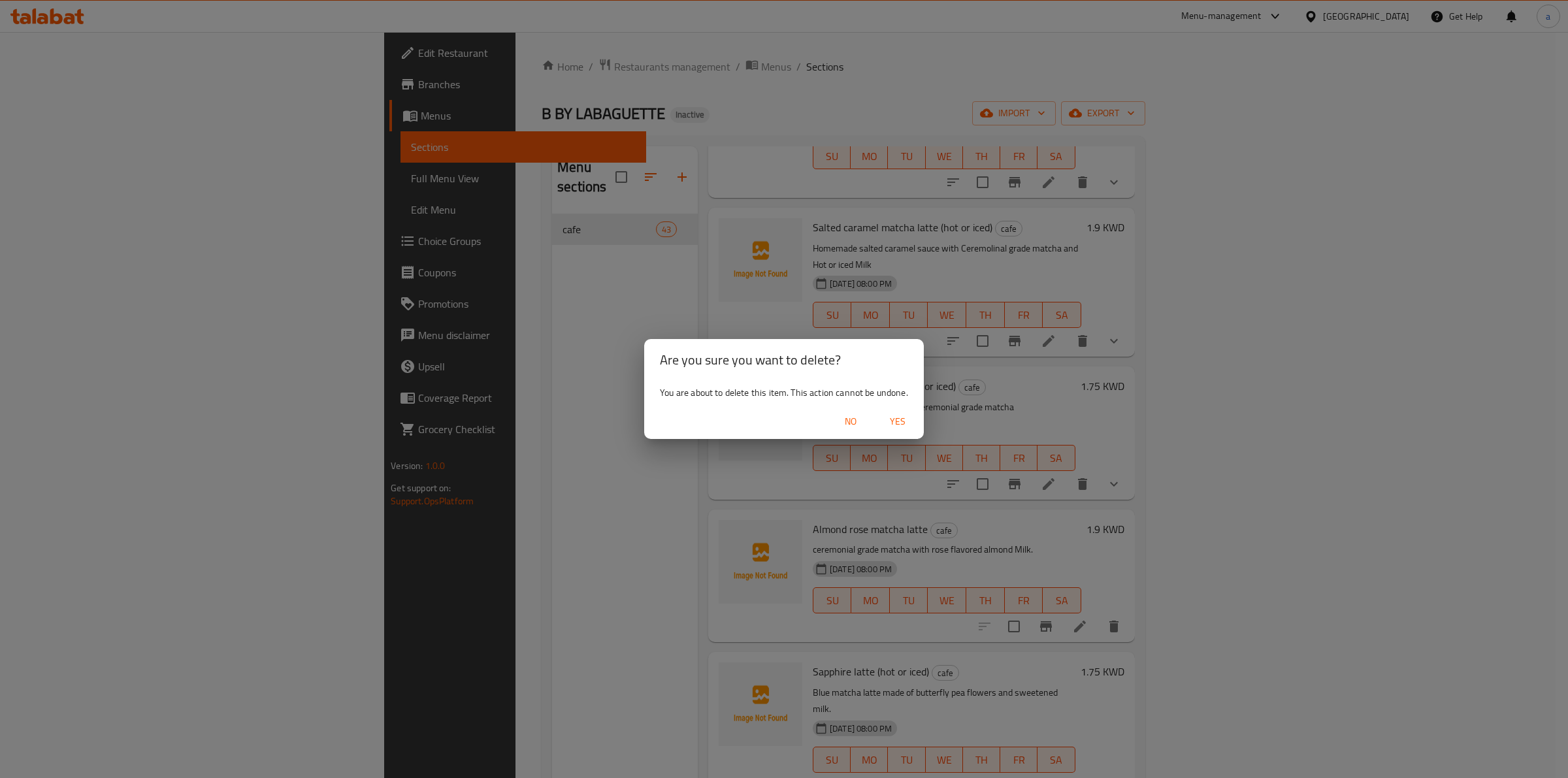
click at [902, 409] on button "Yes" at bounding box center [898, 421] width 42 height 24
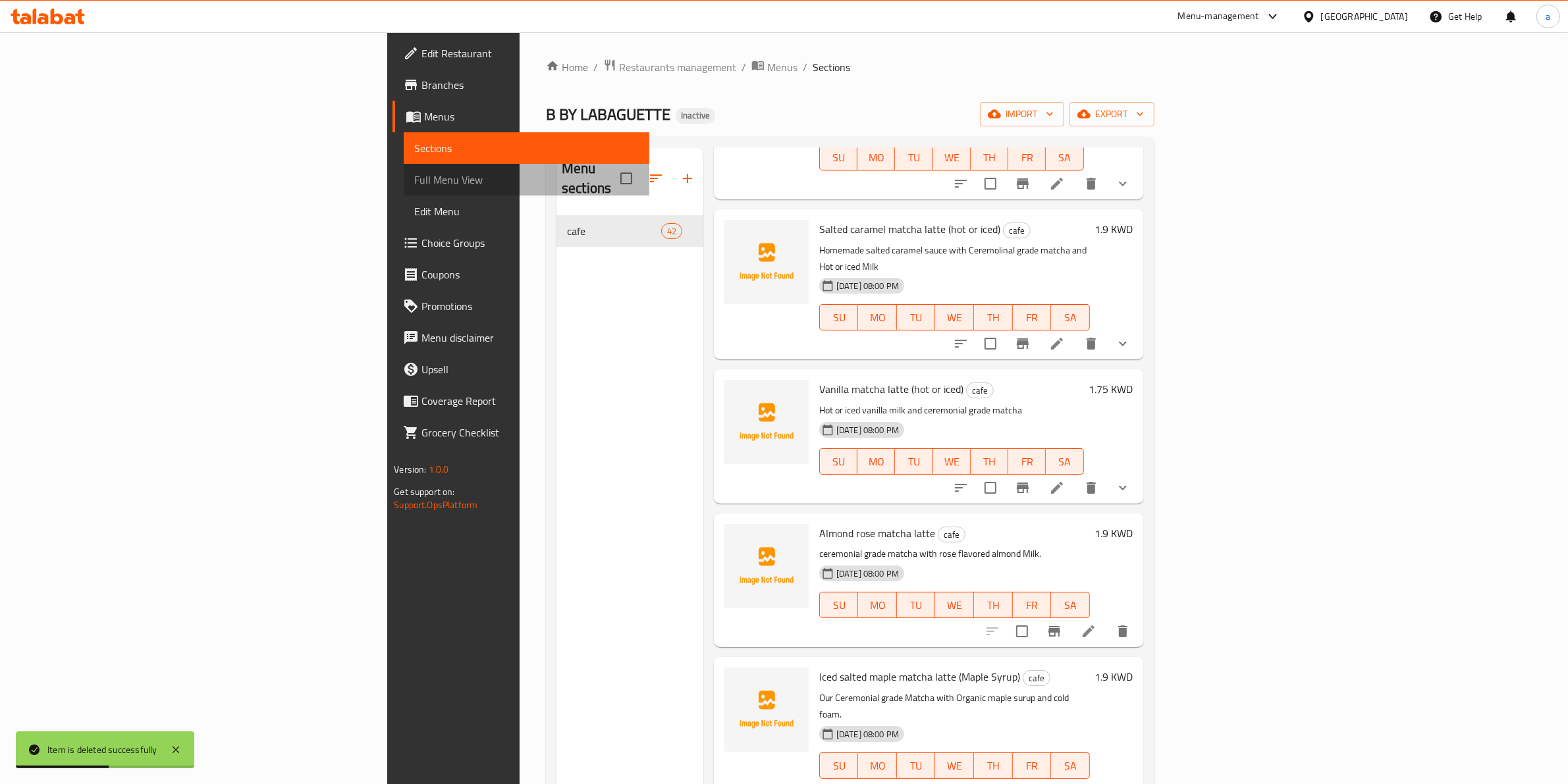
click at [414, 187] on span "Full Menu View" at bounding box center [527, 179] width 224 height 16
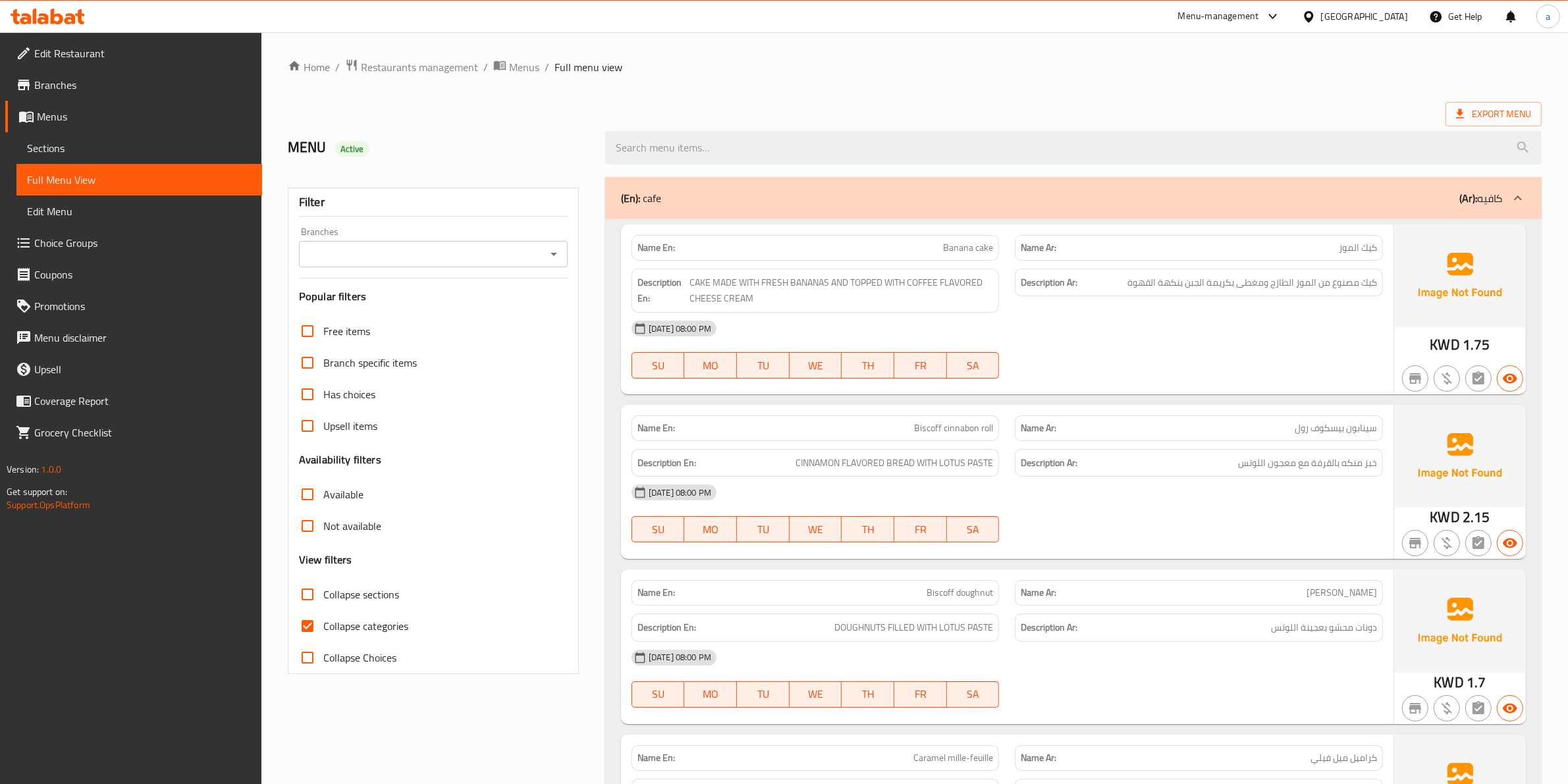
drag, startPoint x: 985, startPoint y: 261, endPoint x: 975, endPoint y: 257, distance: 10.8
click at [985, 261] on div "Description En: CAKE MADE WITH FRESH BANANAS AND TOPPED WITH COFFEE FLAVORED CH…" at bounding box center [815, 291] width 384 height 60
click at [969, 252] on span "Banana cake" at bounding box center [968, 248] width 50 height 14
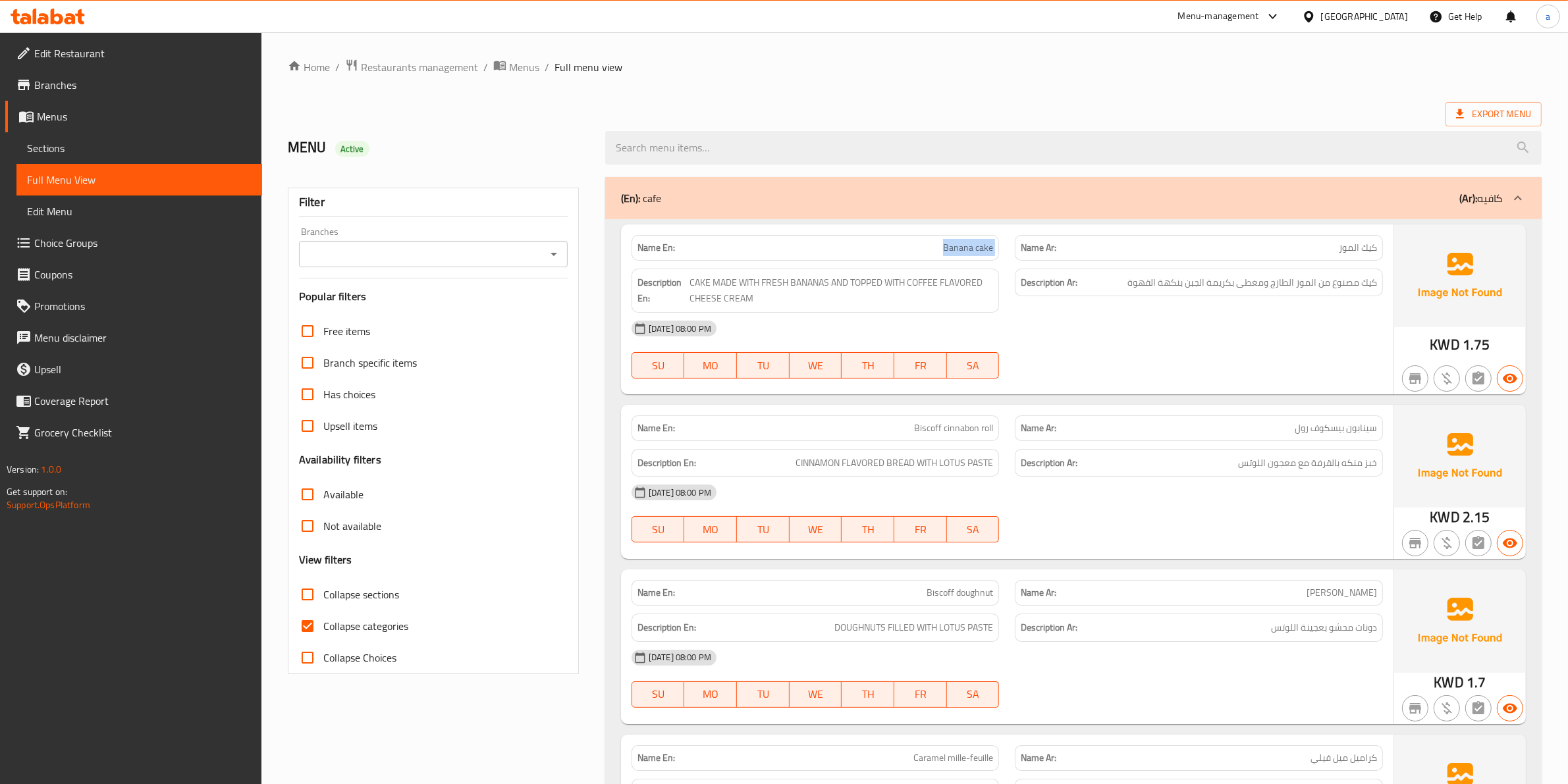
copy span "Banana cake"
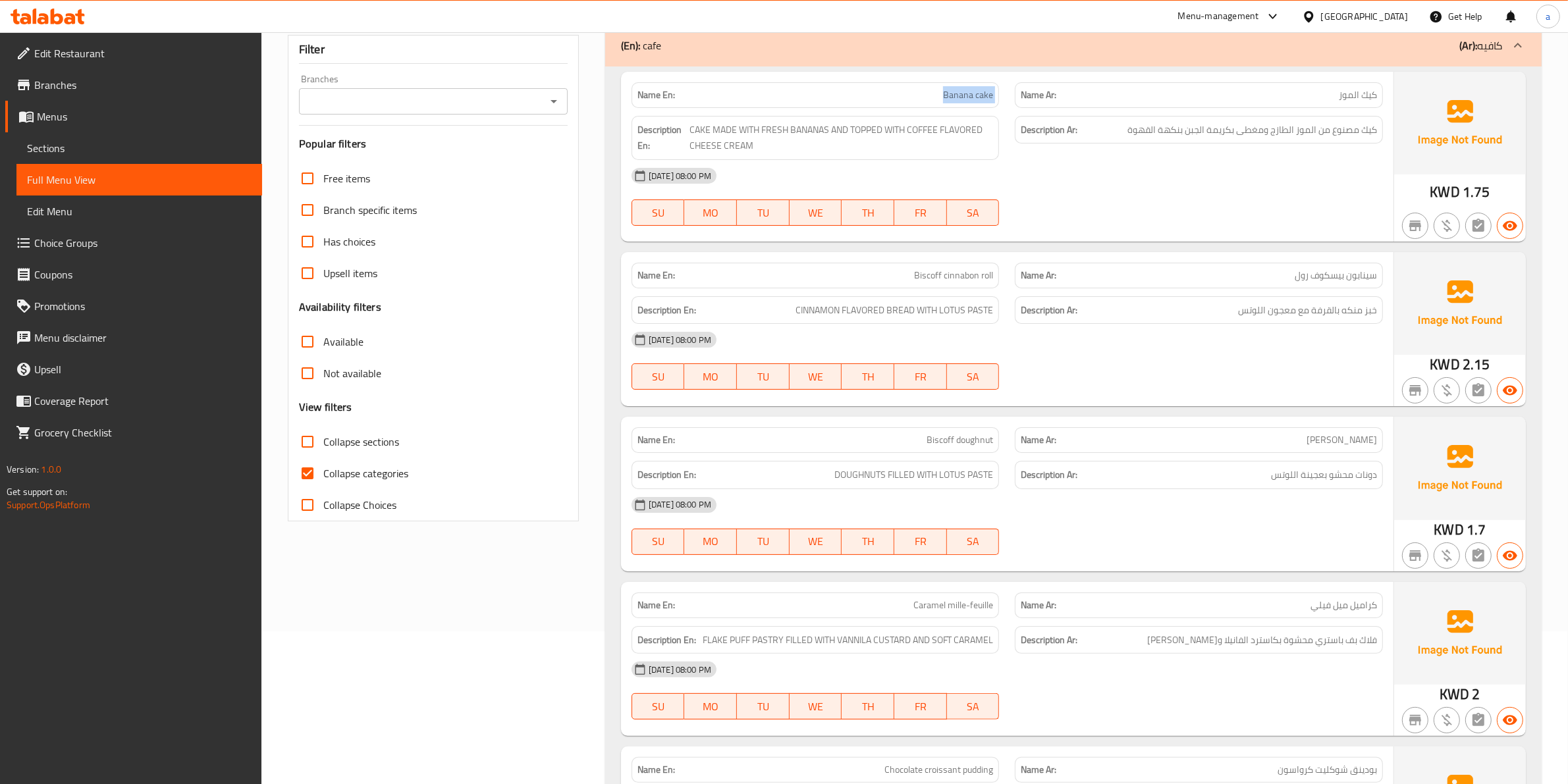
scroll to position [82, 0]
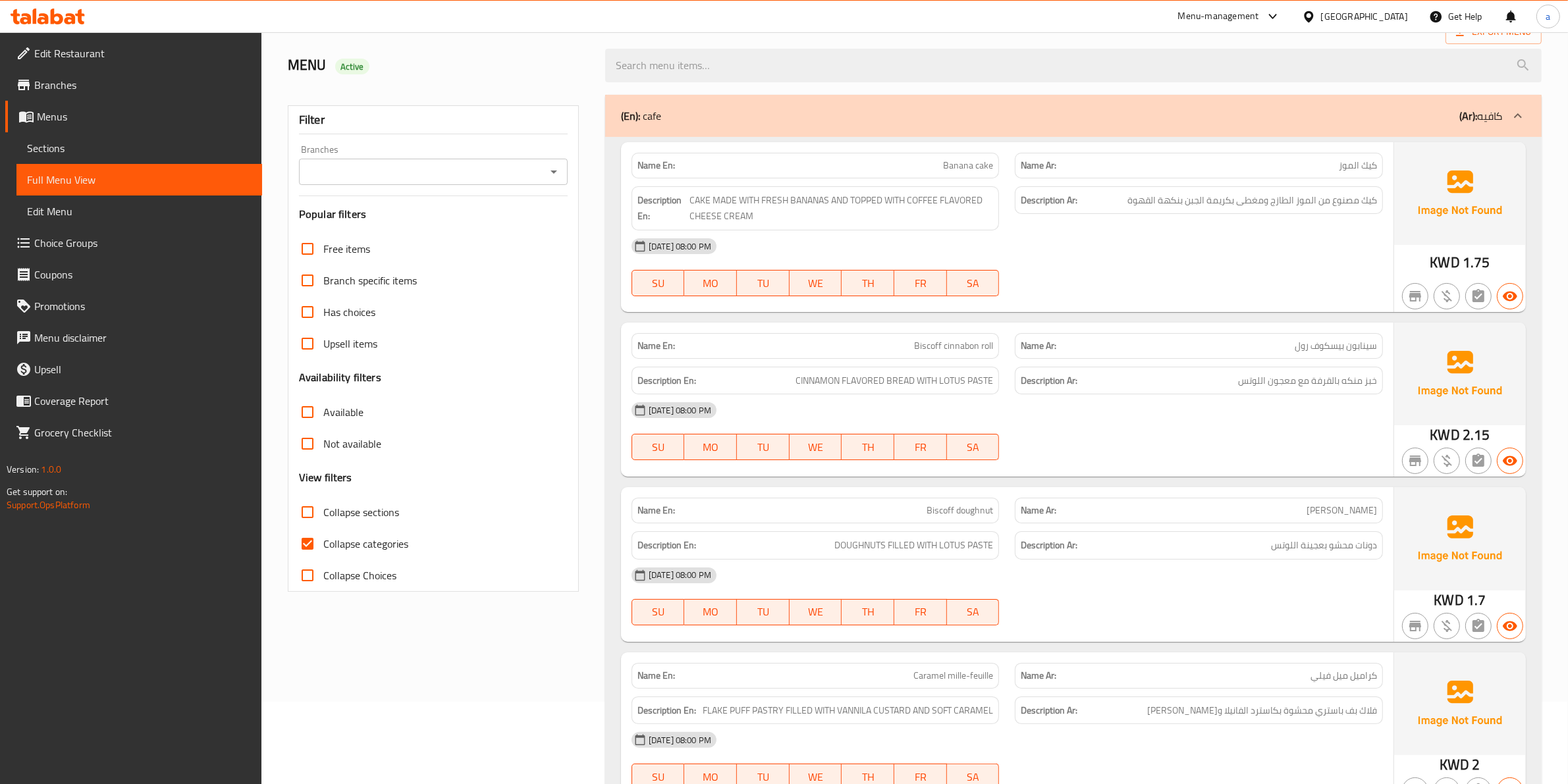
click at [1242, 560] on div "[DATE] 08:00 PM" at bounding box center [1007, 576] width 767 height 32
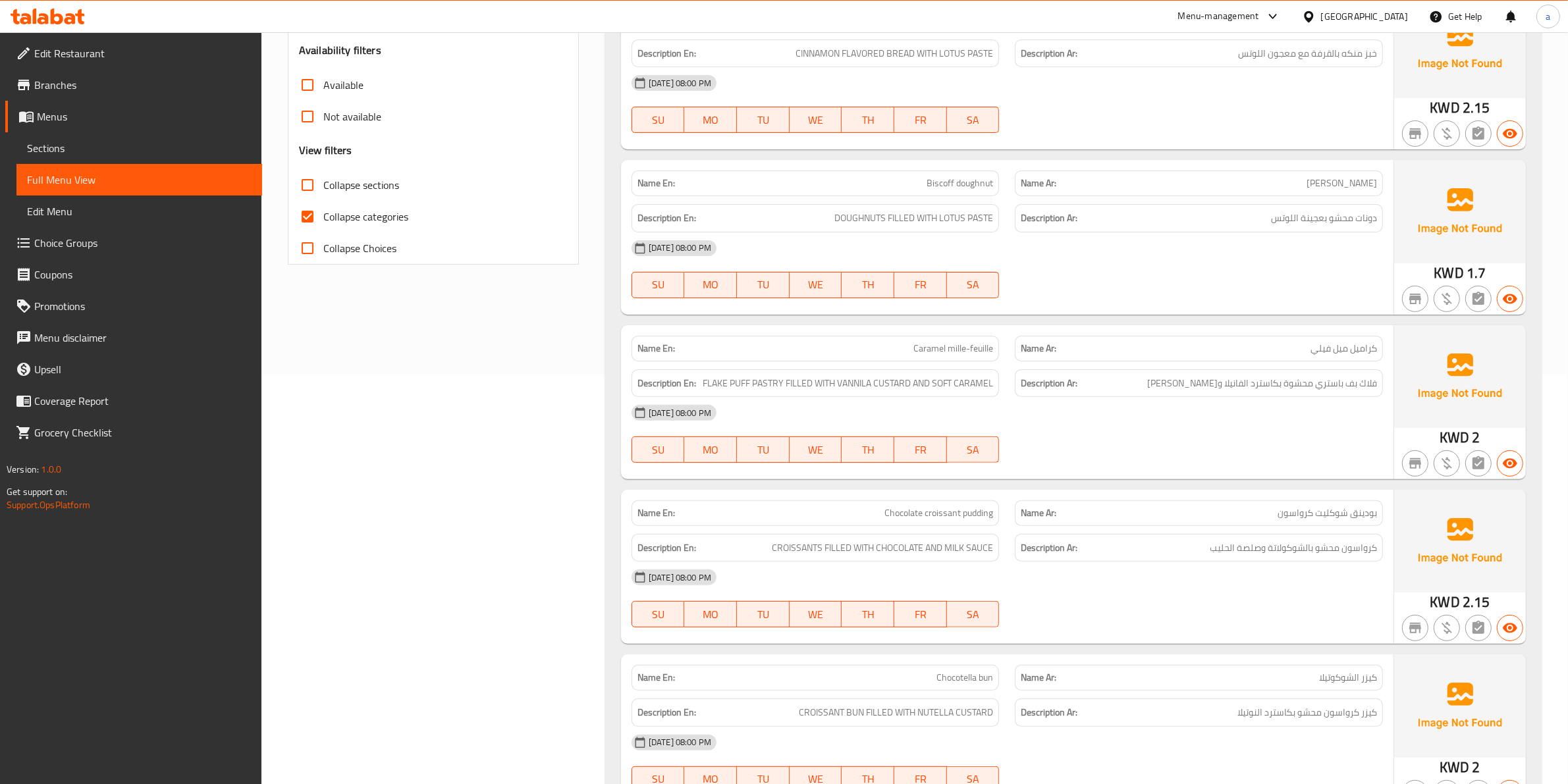
scroll to position [412, 0]
click at [1008, 407] on div "[DATE] 08:00 PM" at bounding box center [1007, 411] width 767 height 32
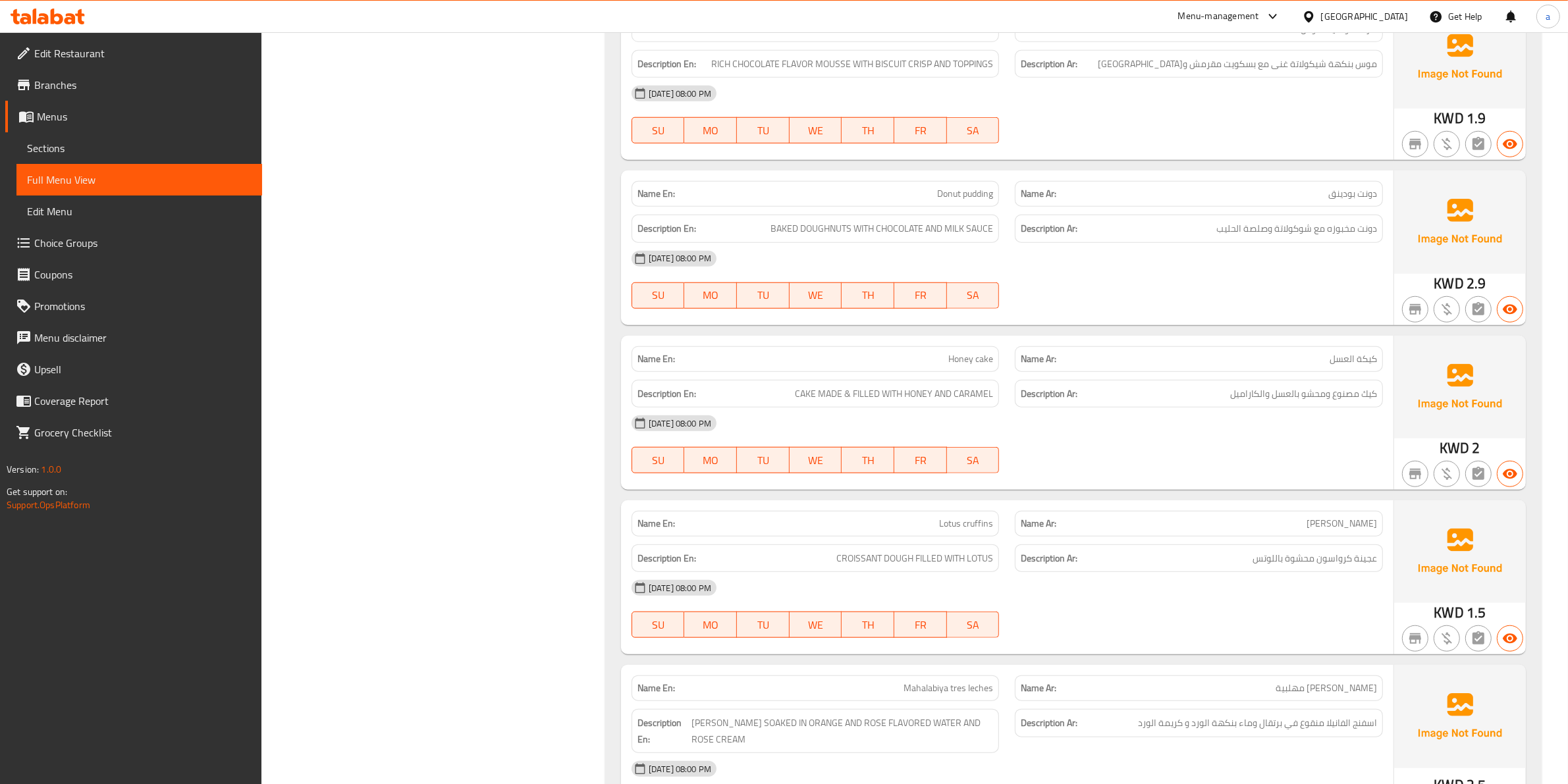
scroll to position [1399, 0]
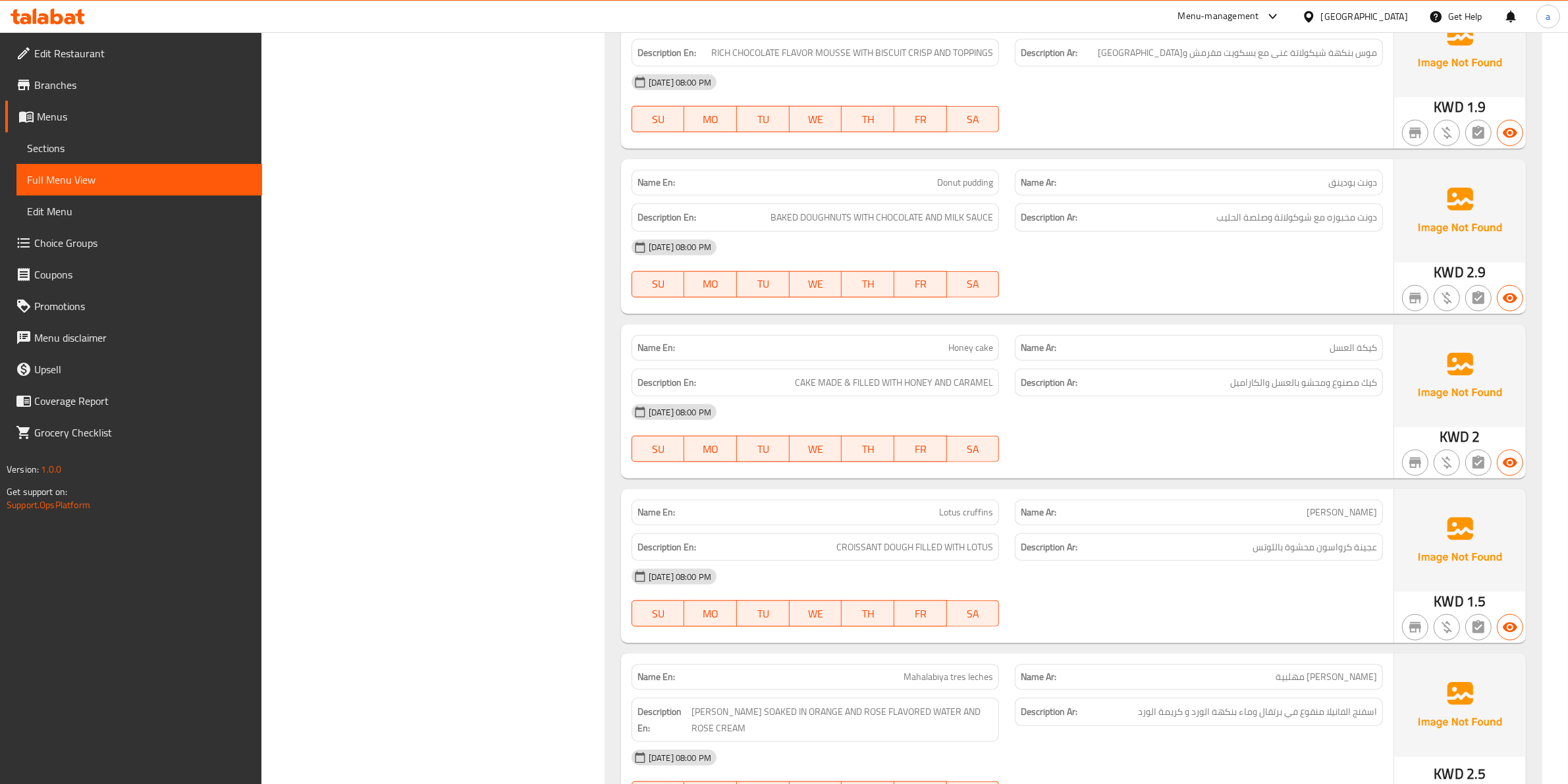
click at [1260, 426] on div "17-08-2025 08:00 PM" at bounding box center [1007, 412] width 767 height 32
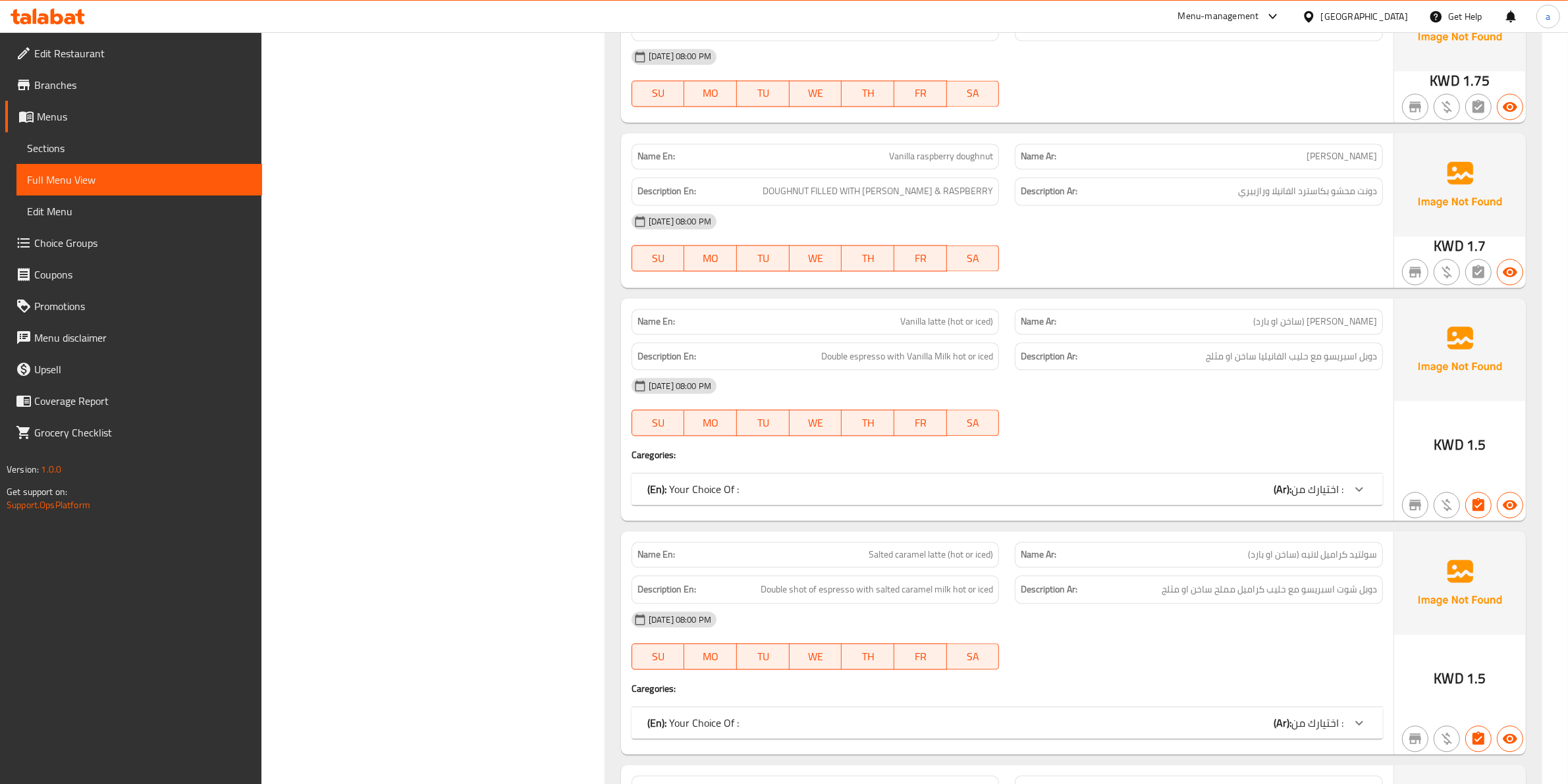
scroll to position [3620, 0]
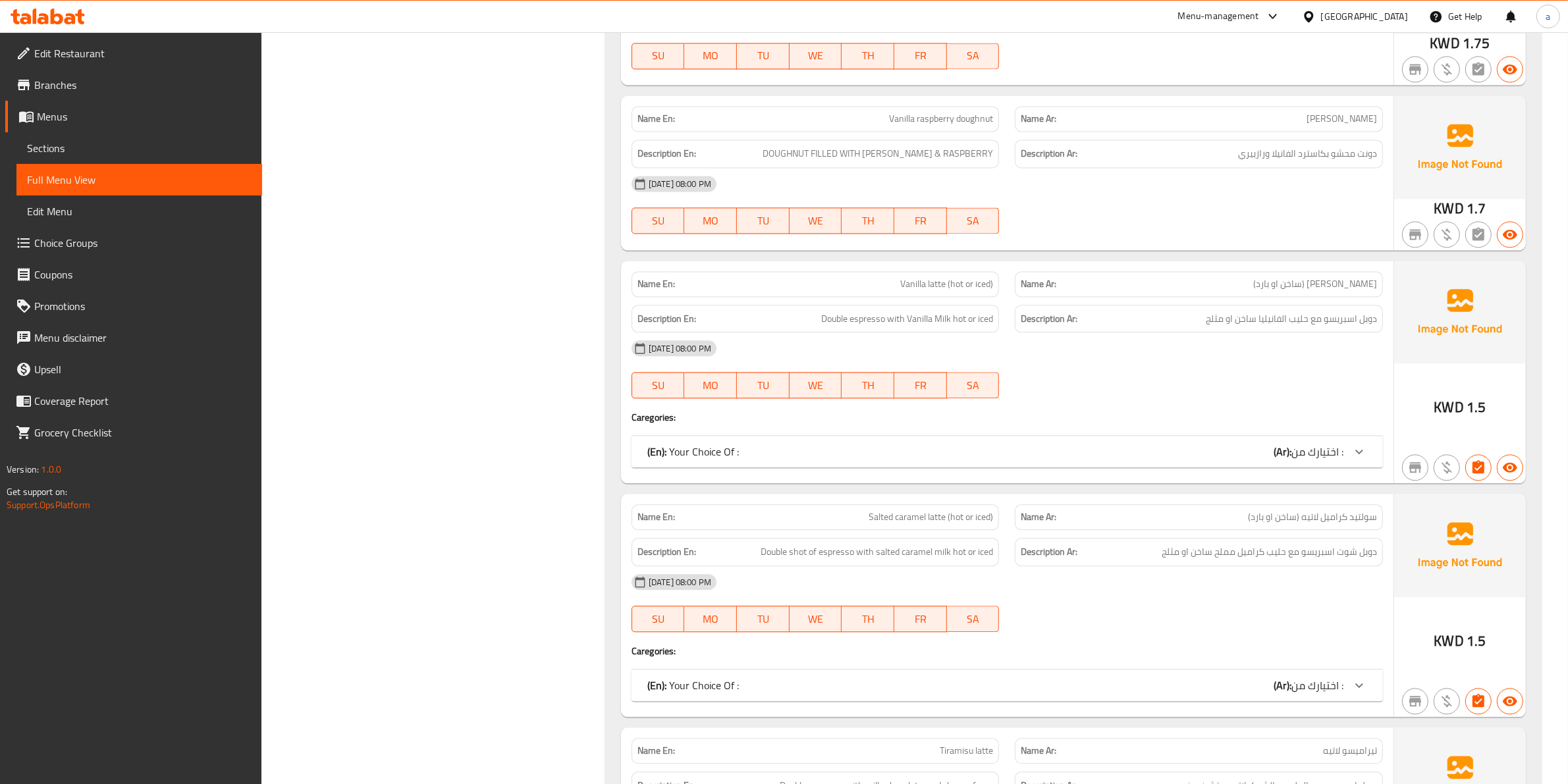
click at [1349, 449] on div at bounding box center [1360, 452] width 32 height 32
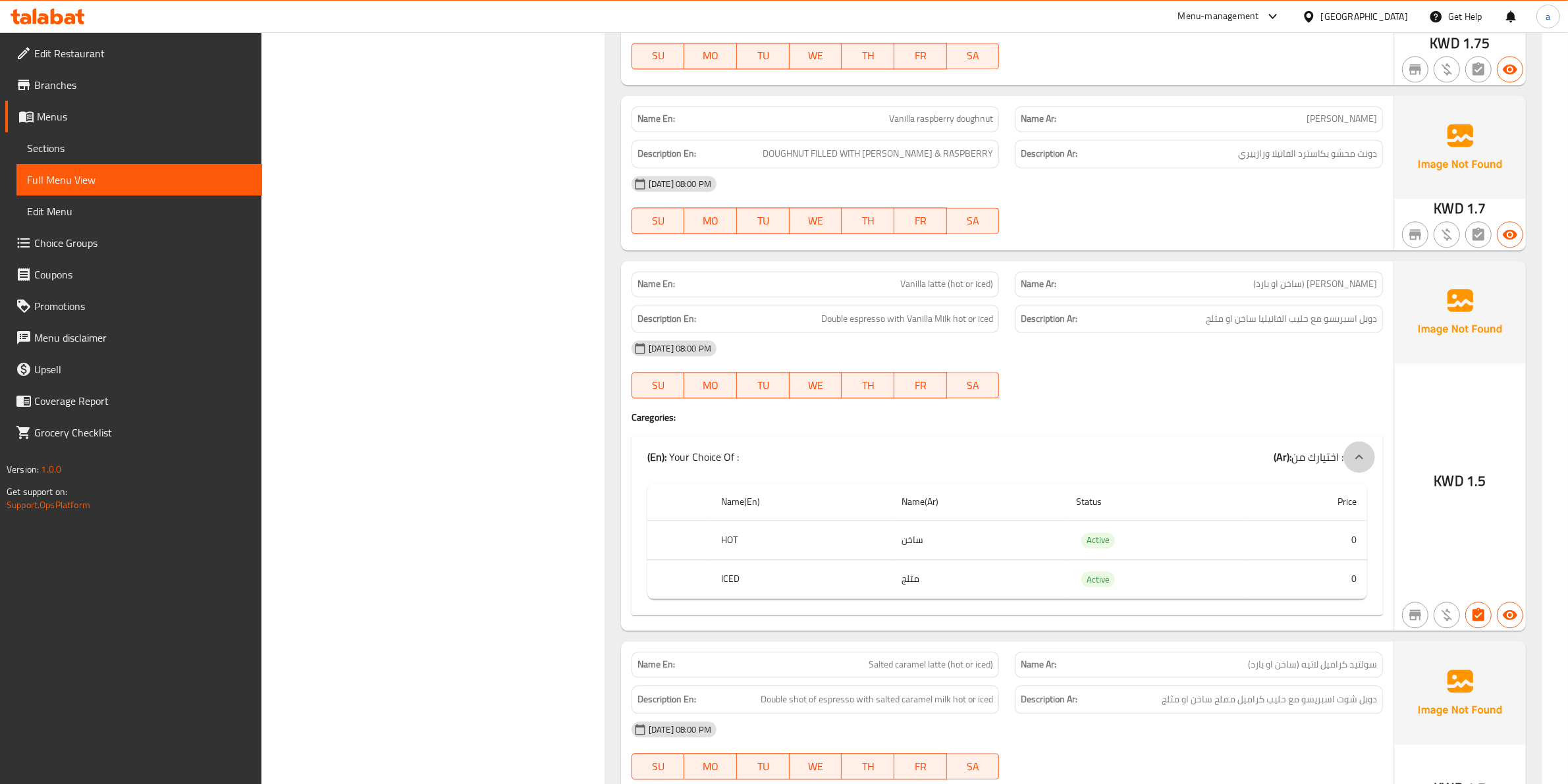
click at [1349, 449] on div at bounding box center [1360, 457] width 32 height 32
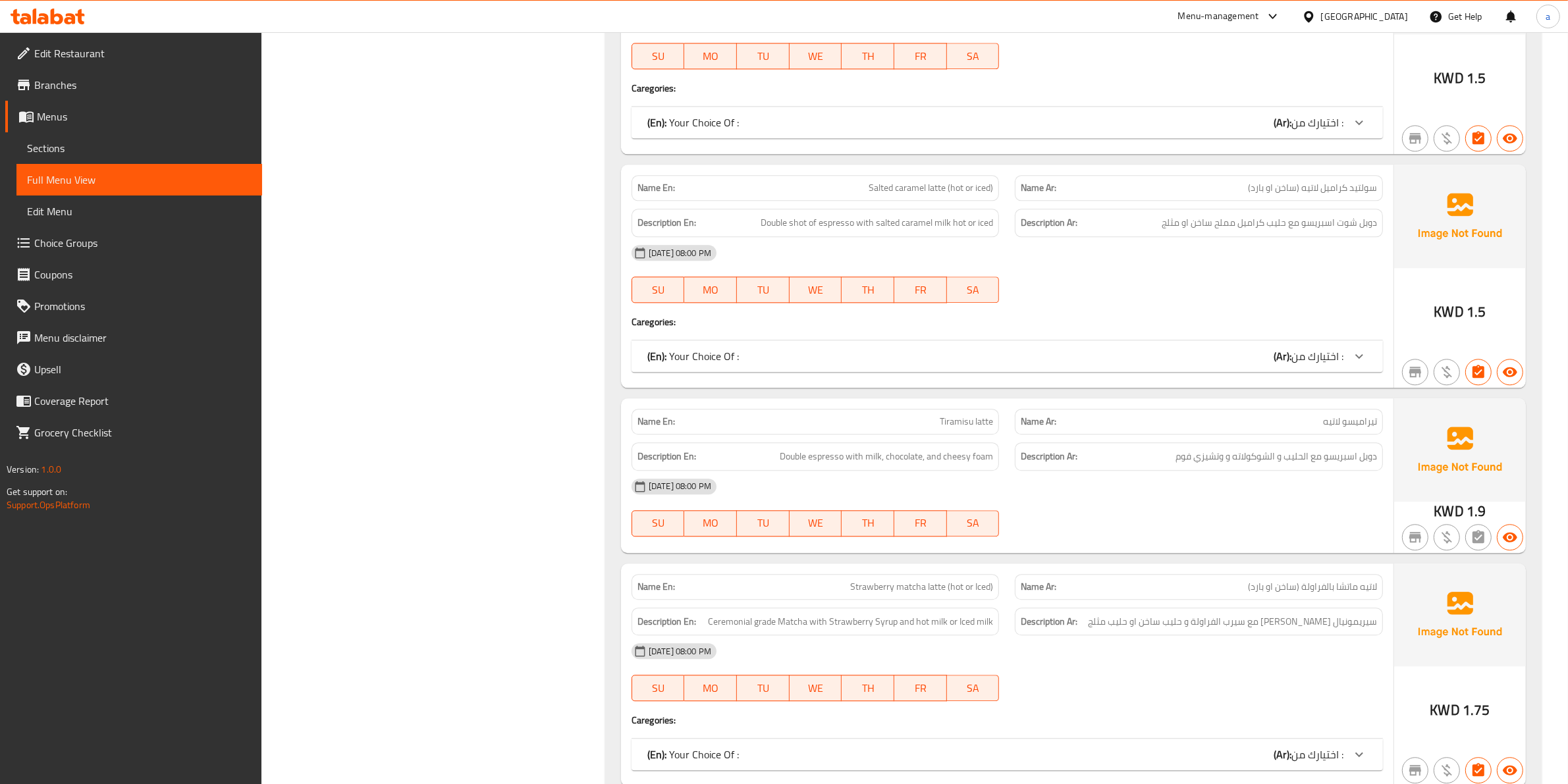
scroll to position [4031, 0]
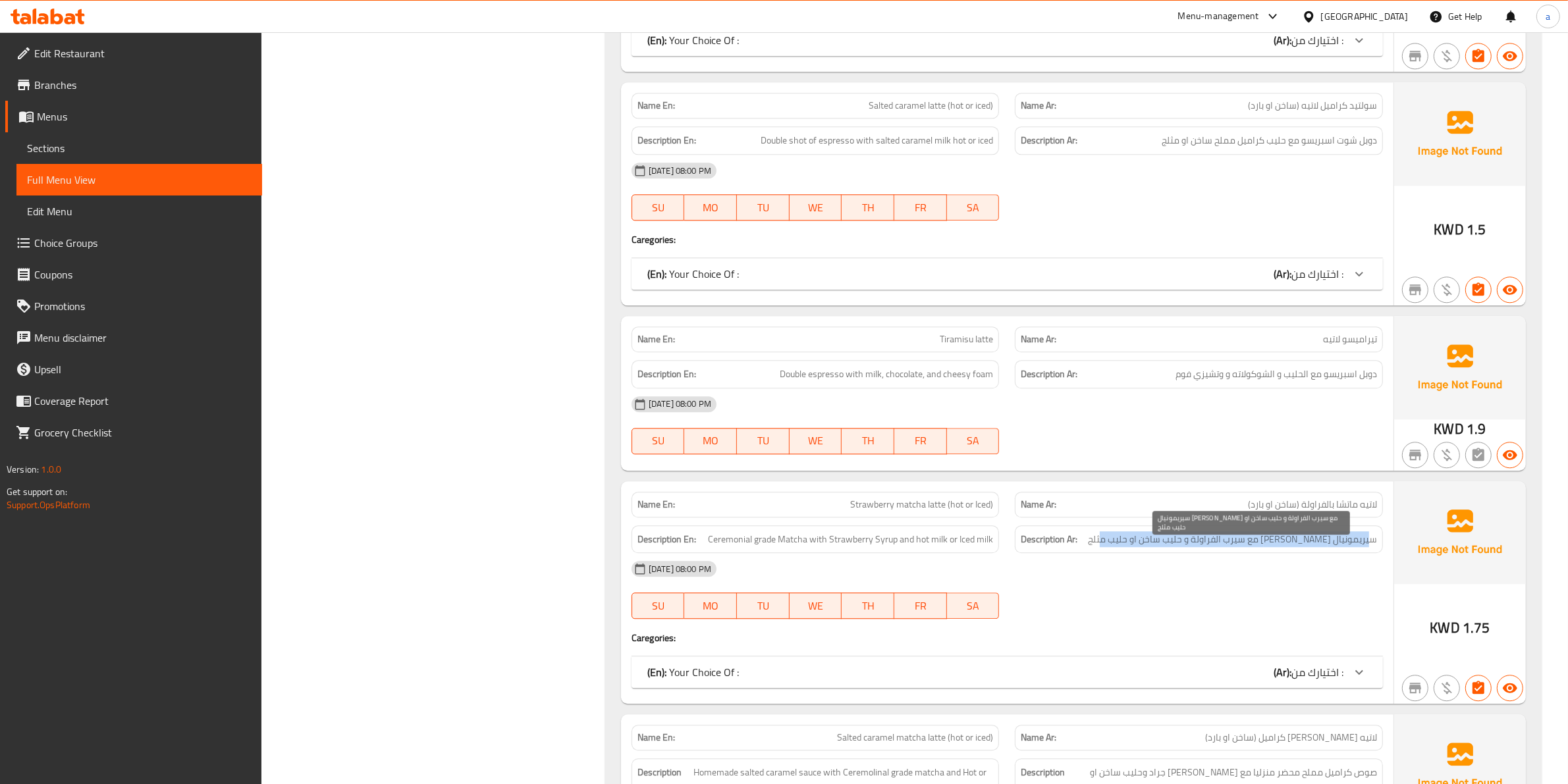
drag, startPoint x: 1370, startPoint y: 545, endPoint x: 1109, endPoint y: 541, distance: 261.0
click at [1108, 545] on h6 "Description Ar: سيريمونيال جراد ماتشا مع سيرب الفراولة و حليب ساخن او حليب مثلج" at bounding box center [1199, 540] width 357 height 17
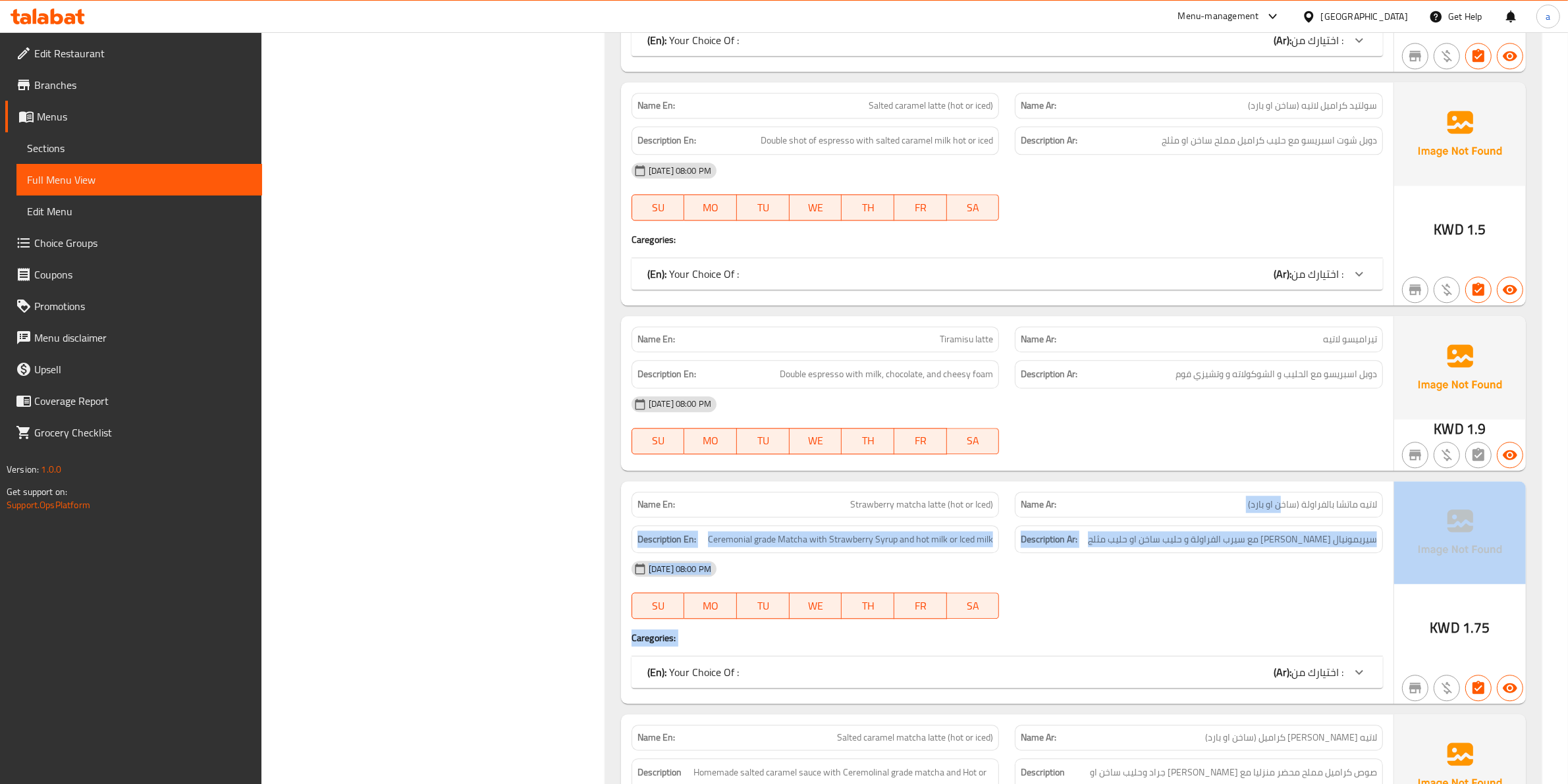
drag, startPoint x: 1412, startPoint y: 498, endPoint x: 1391, endPoint y: 510, distance: 24.2
click at [1412, 500] on div "Name En: Strawberry matcha latte (hot or Iced) Name Ar: لاتيه ماتشا بالفراولة (…" at bounding box center [1073, 592] width 905 height 223
click at [1310, 596] on div "[DATE] 08:00 PM SU MO TU WE TH FR SA" at bounding box center [1007, 590] width 767 height 74
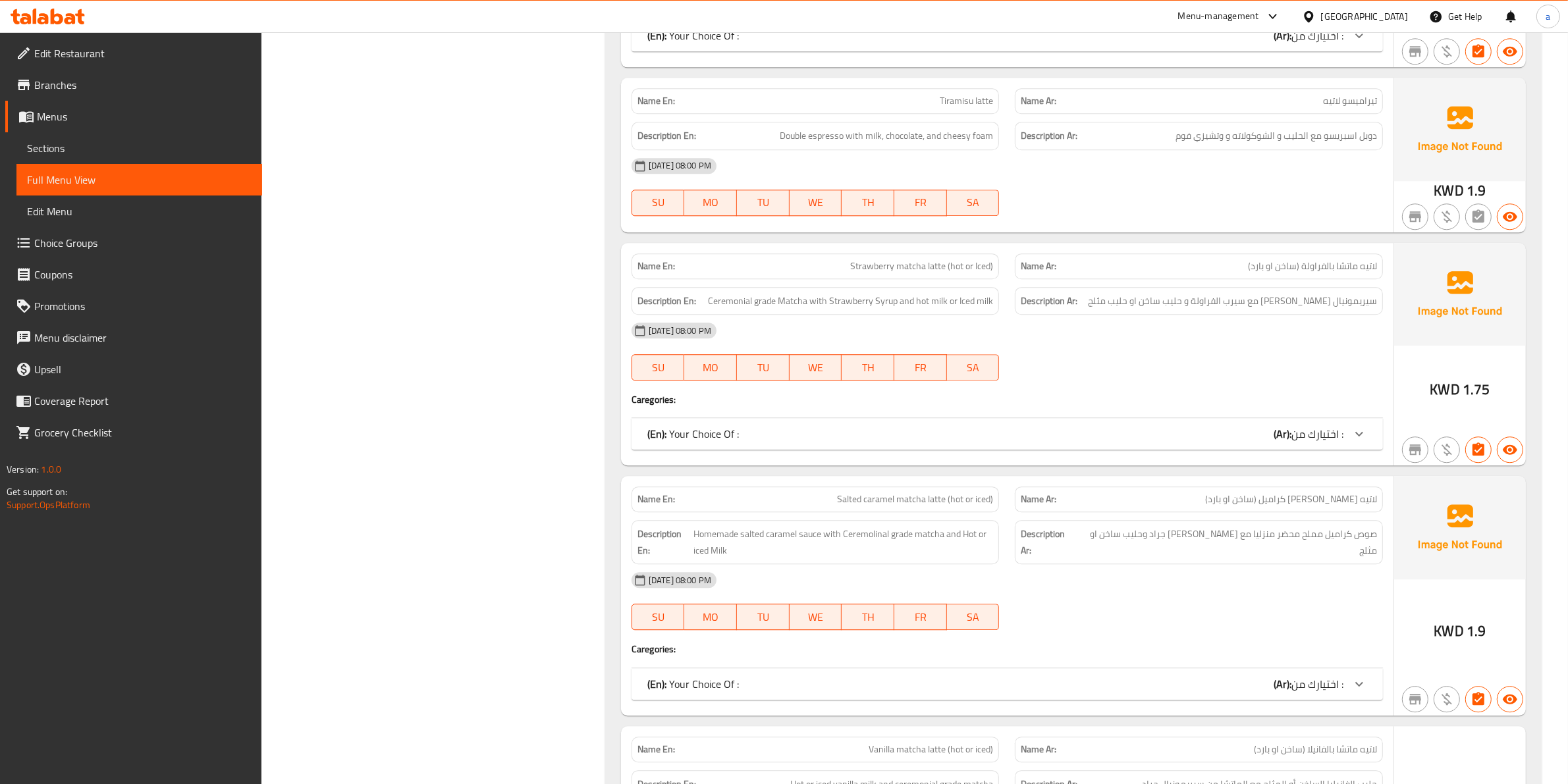
scroll to position [4278, 0]
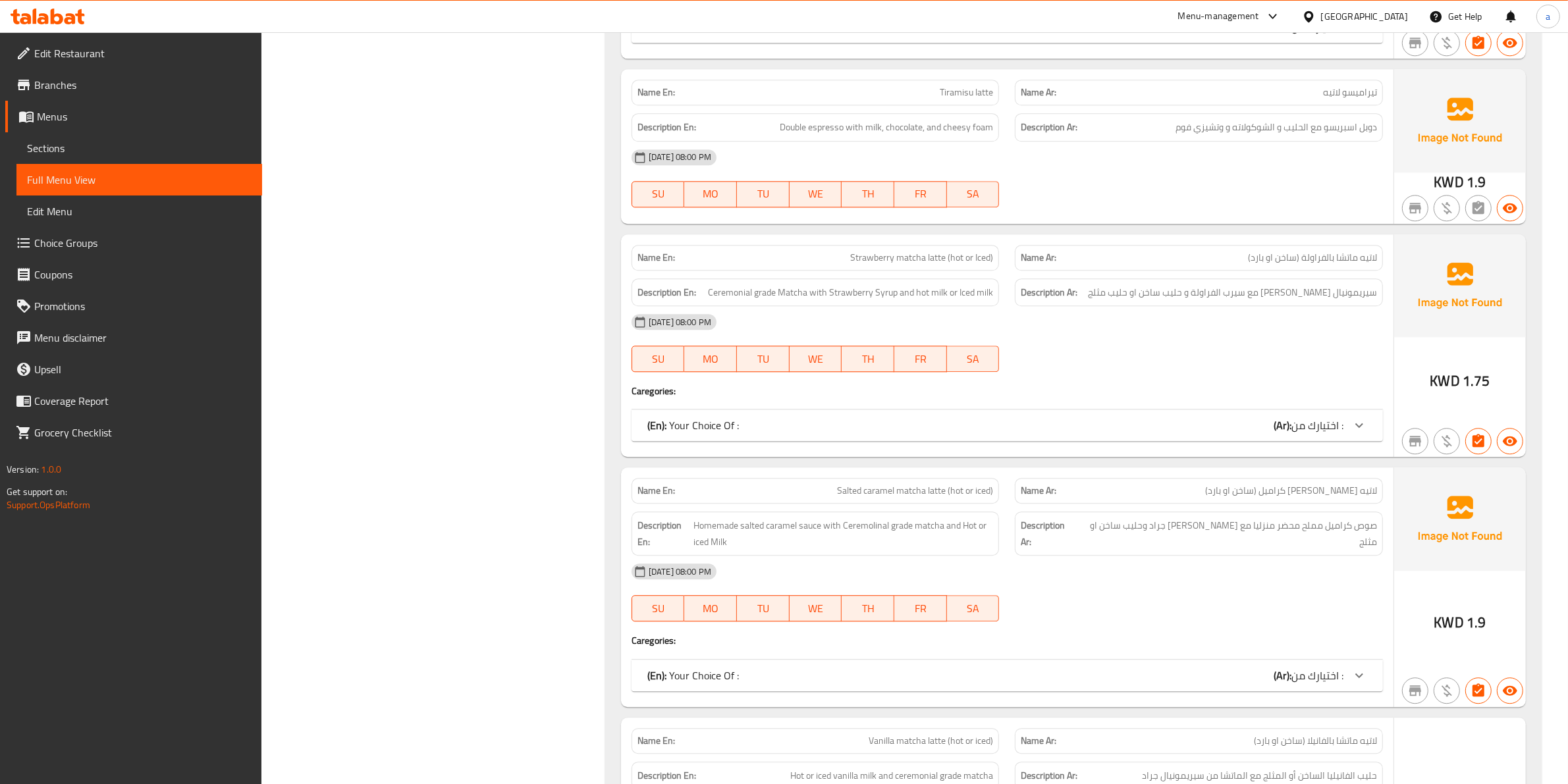
click at [1288, 587] on div "[DATE] 08:00 PM" at bounding box center [1007, 571] width 767 height 32
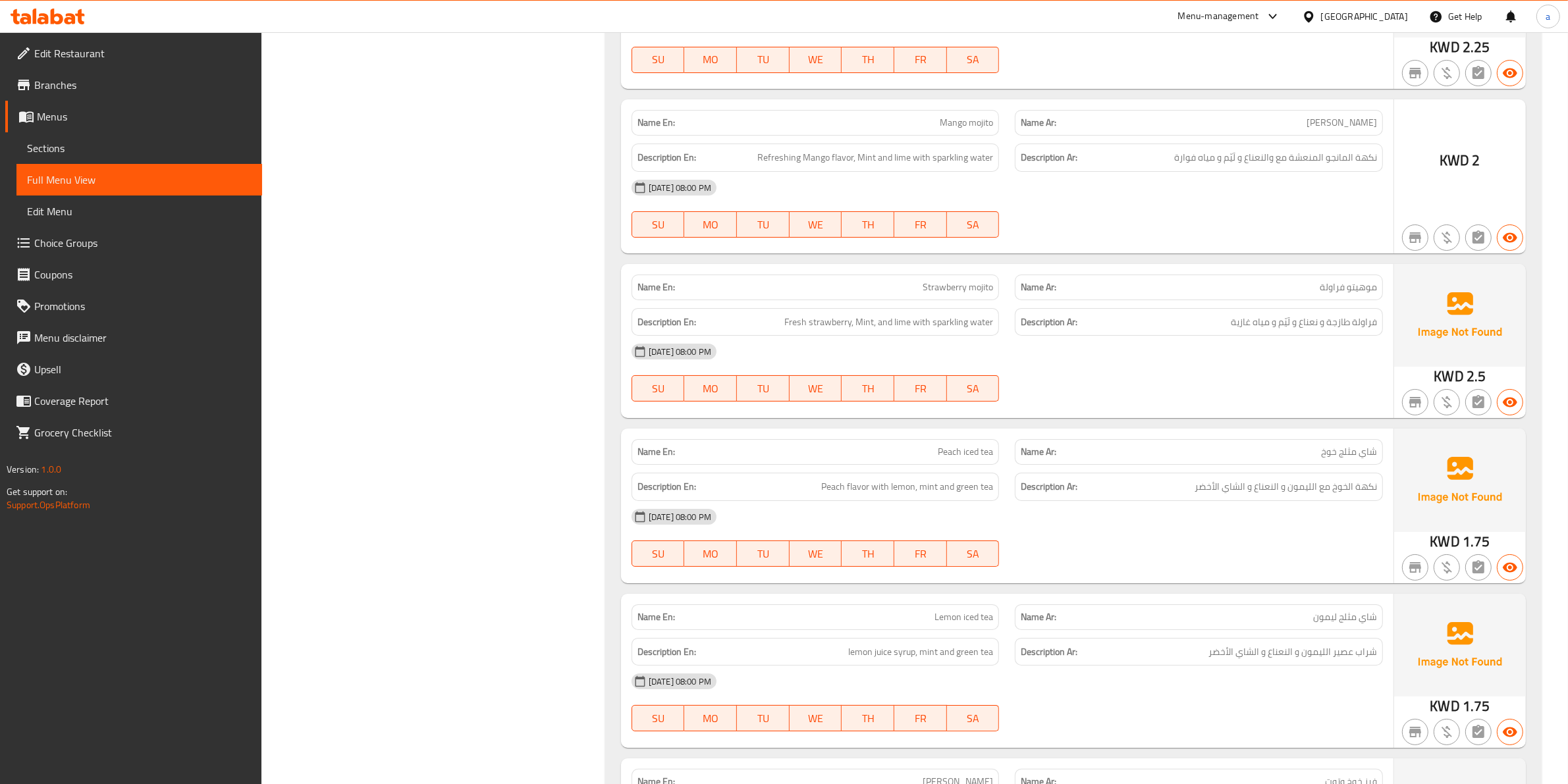
scroll to position [6335, 0]
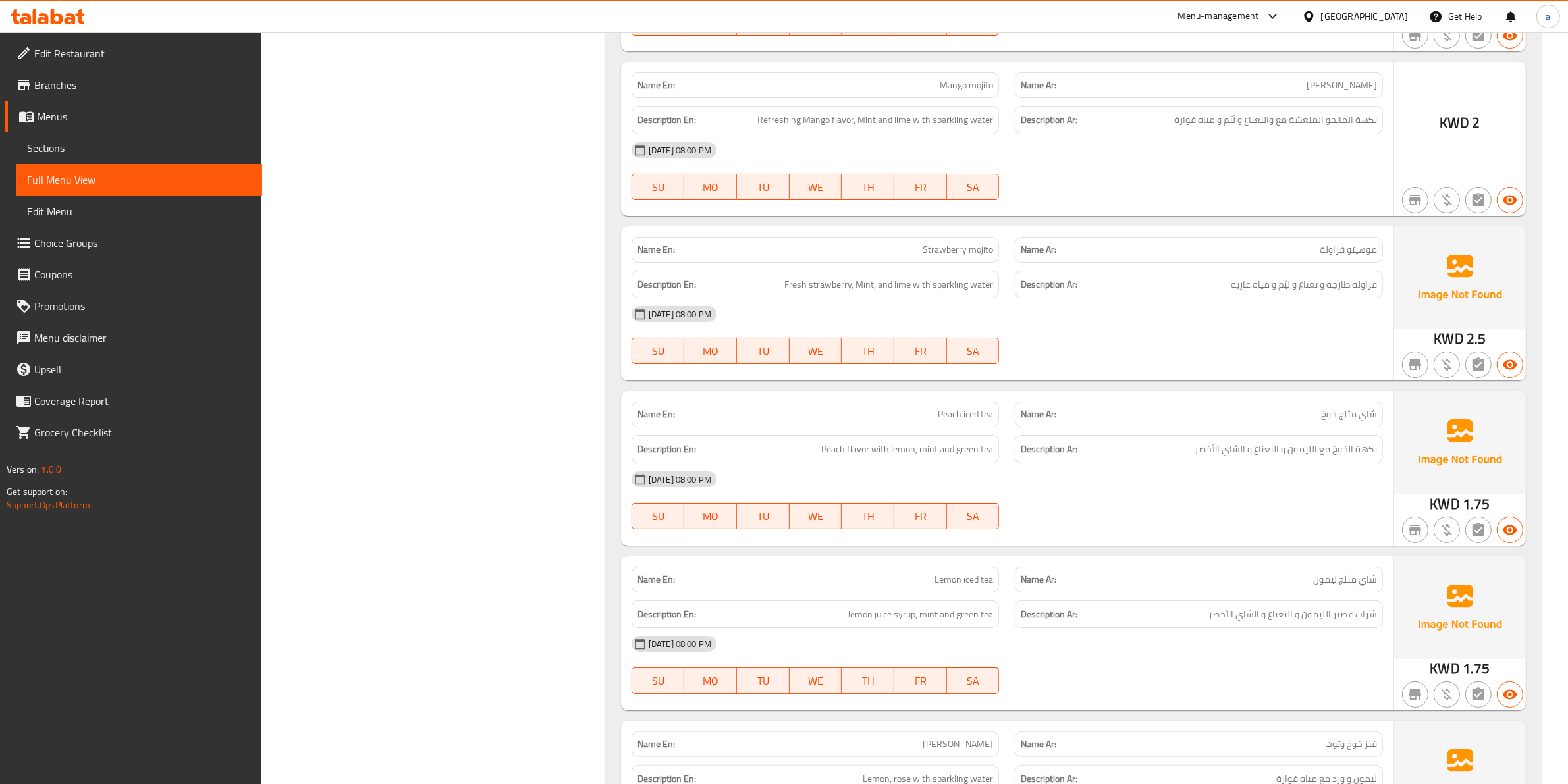
click at [1318, 723] on div "Name Ar: فيز خوخ وتوت" at bounding box center [1199, 744] width 384 height 42
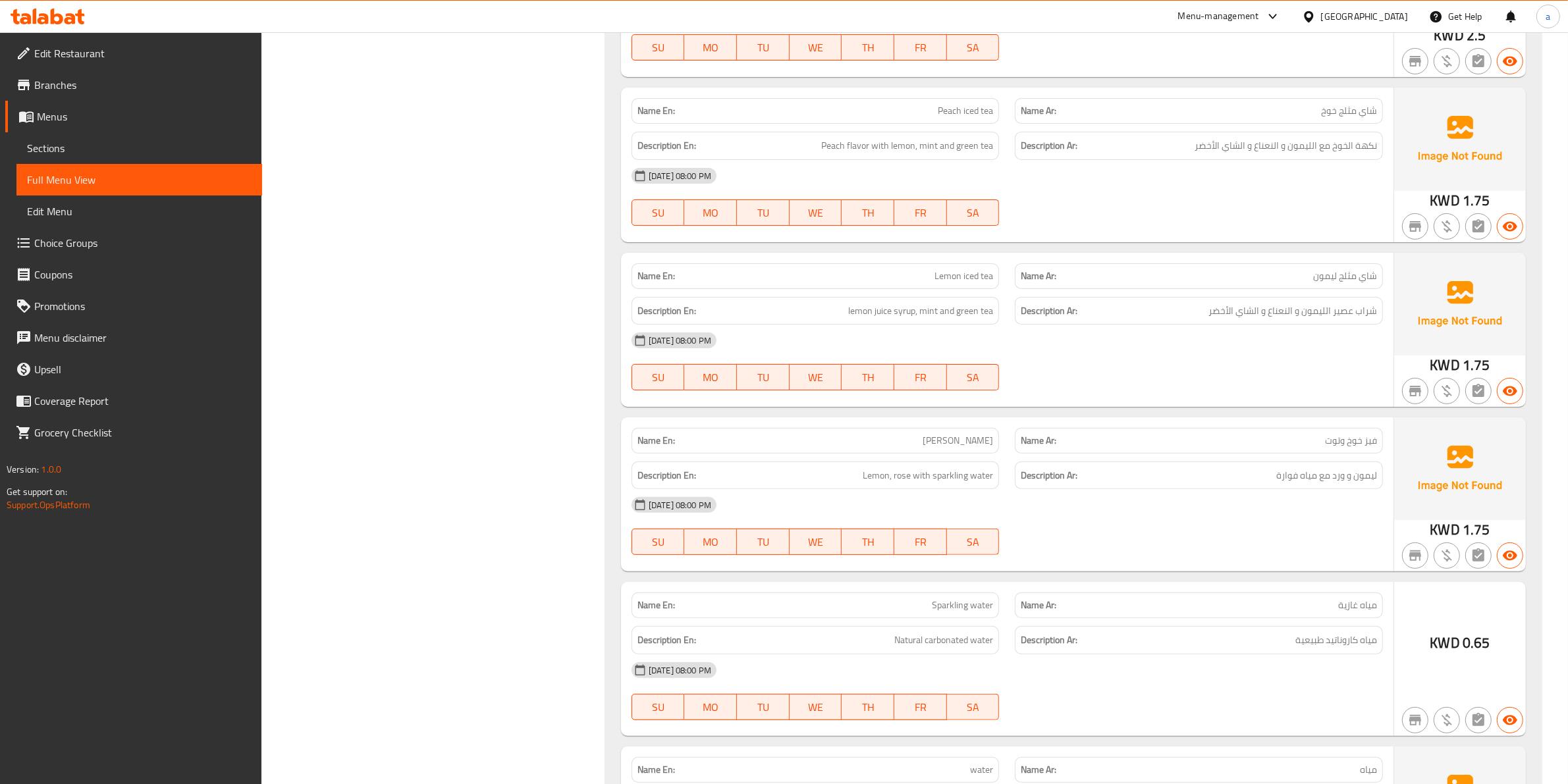
scroll to position [6664, 0]
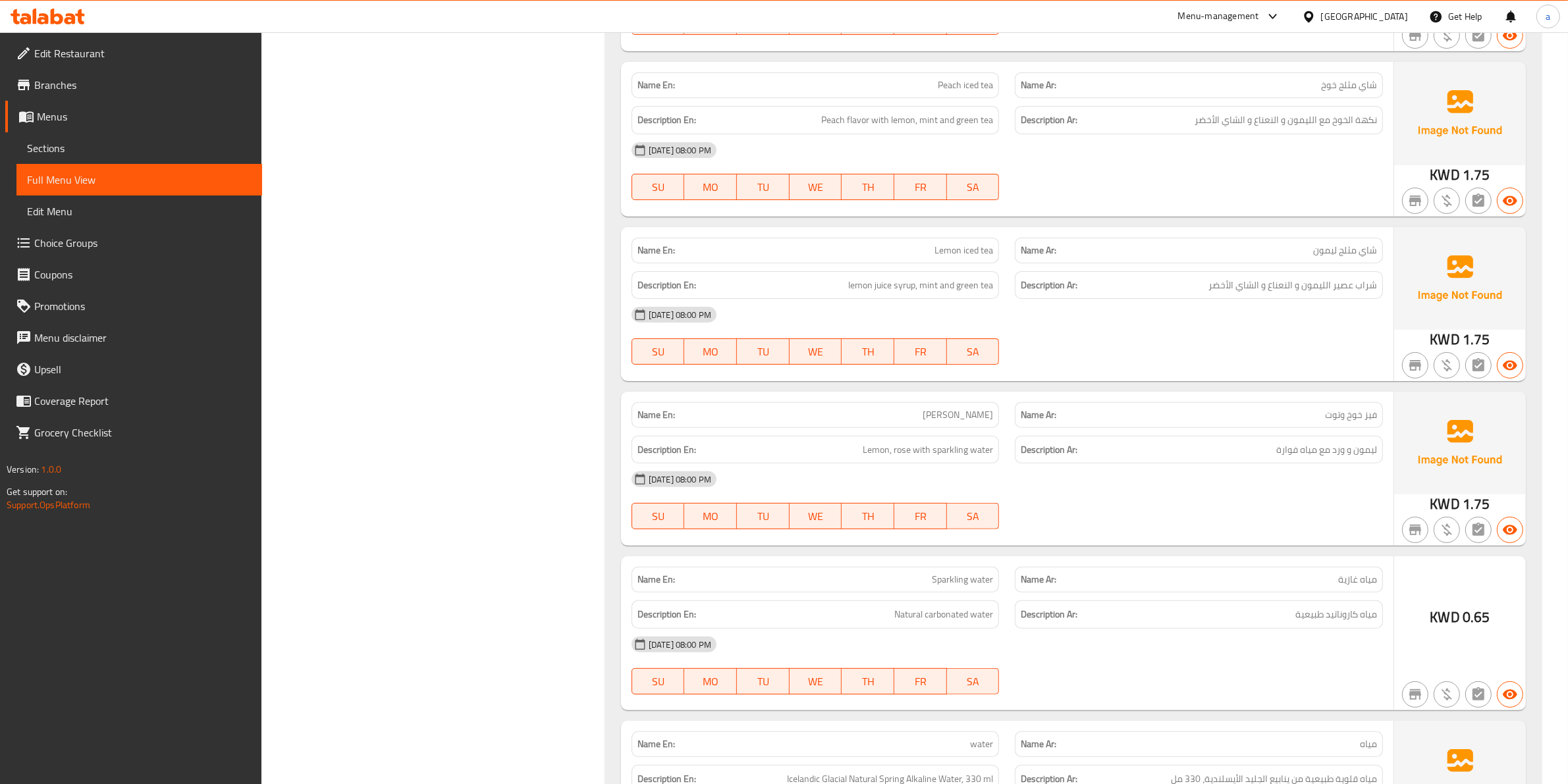
click at [966, 408] on span "[PERSON_NAME]" at bounding box center [958, 415] width 70 height 14
copy span "[PERSON_NAME]"
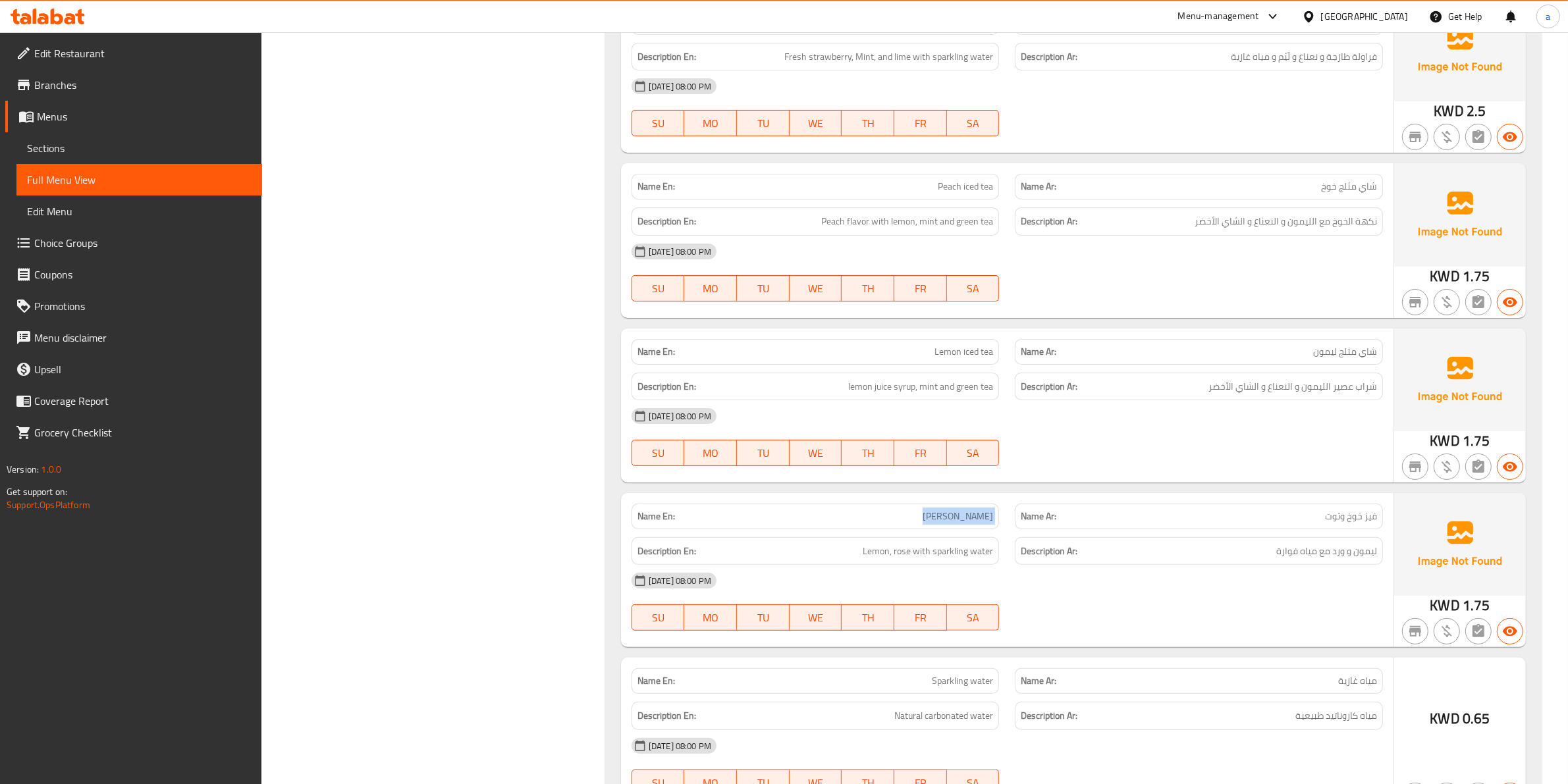
scroll to position [6335, 0]
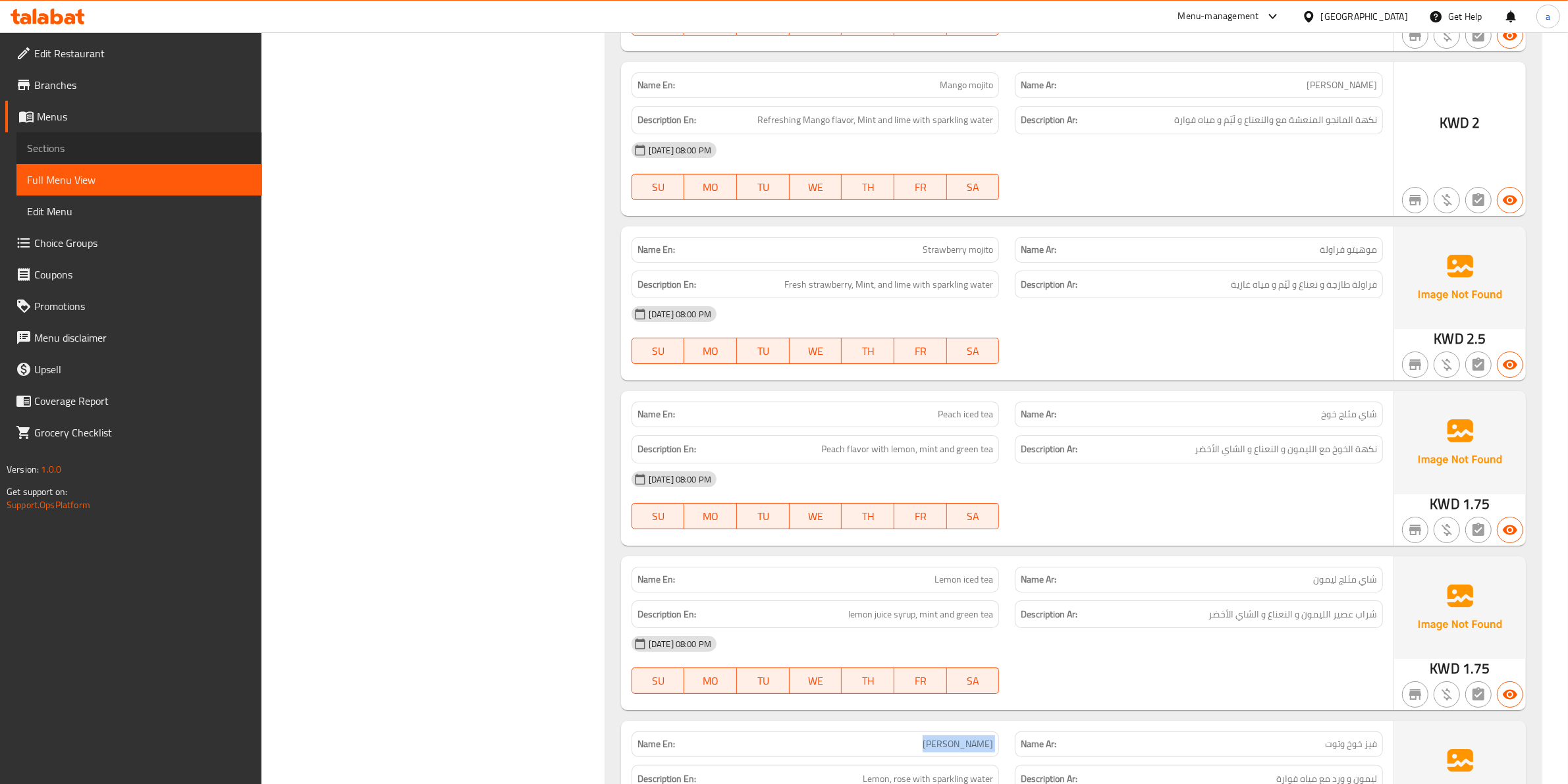
click at [105, 148] on span "Sections" at bounding box center [139, 148] width 224 height 16
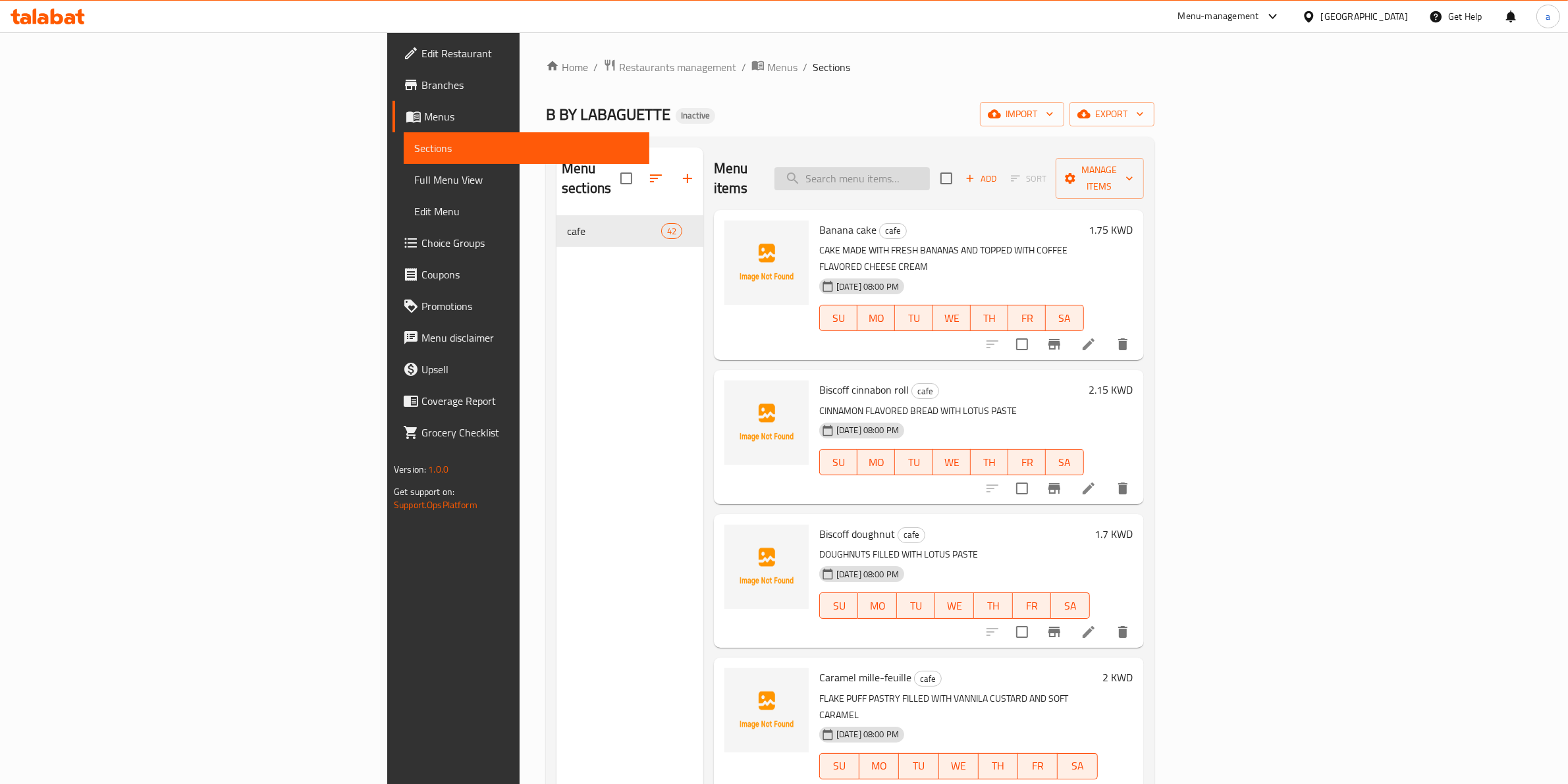
paste input "Sparkling water"
click at [930, 167] on input "search" at bounding box center [852, 179] width 156 height 23
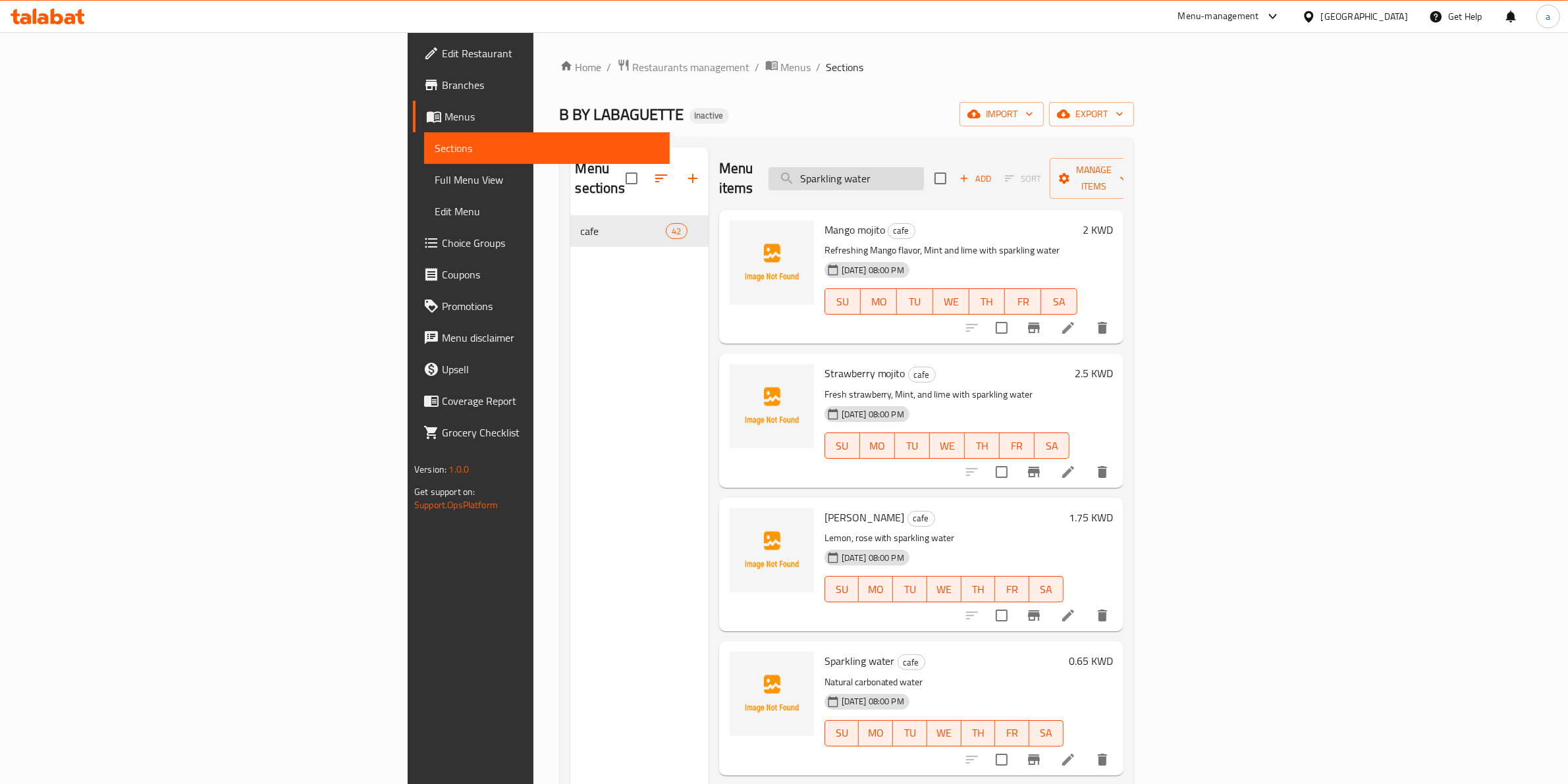
click at [924, 177] on input "Sparkling water" at bounding box center [846, 179] width 156 height 23
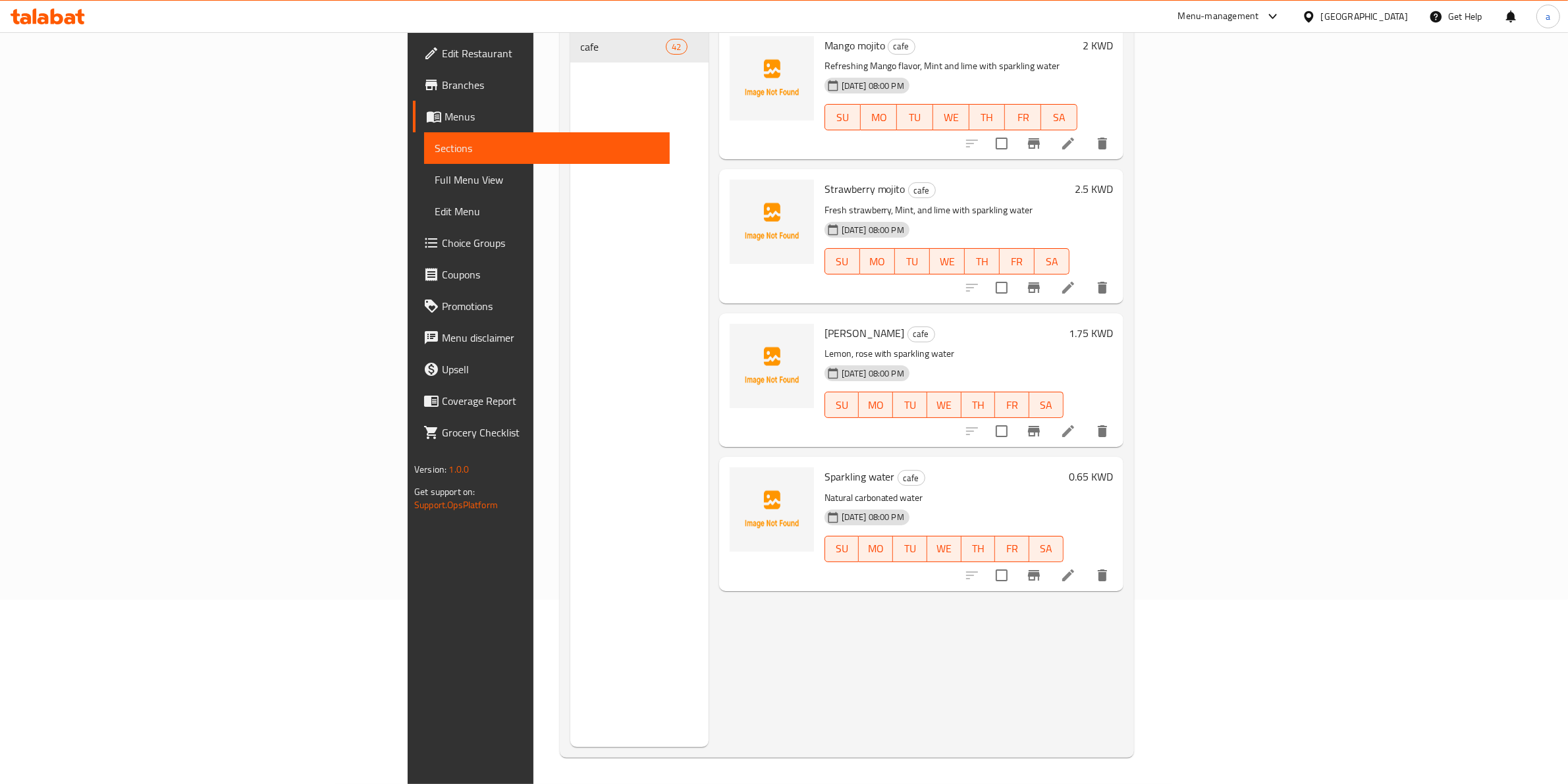
scroll to position [185, 0]
type input "Sparkling water"
click at [865, 640] on div "Menu items Sparkling water Add Sort Manage items Mango mojito cafe Refreshing M…" at bounding box center [916, 355] width 415 height 784
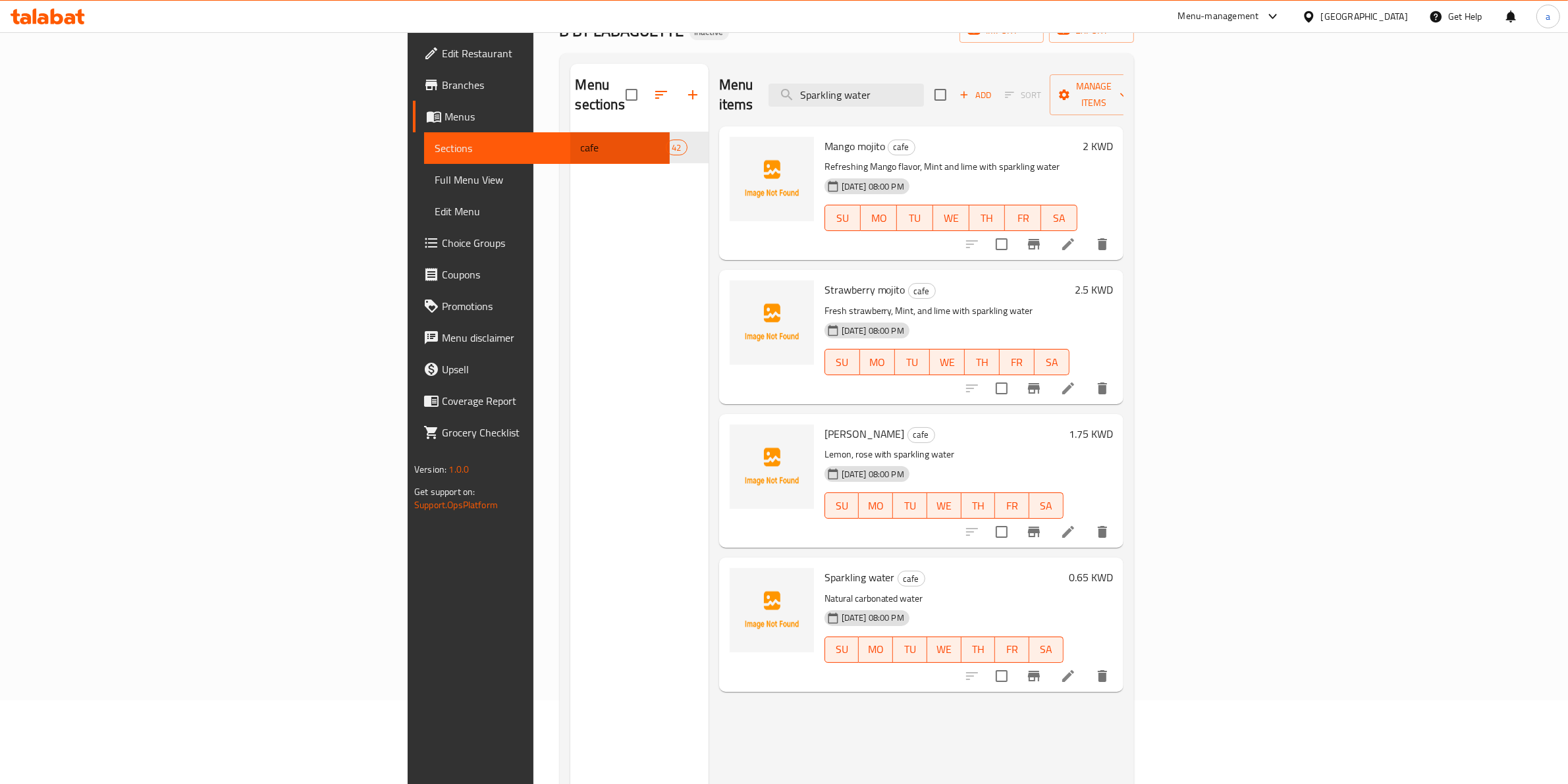
scroll to position [165, 0]
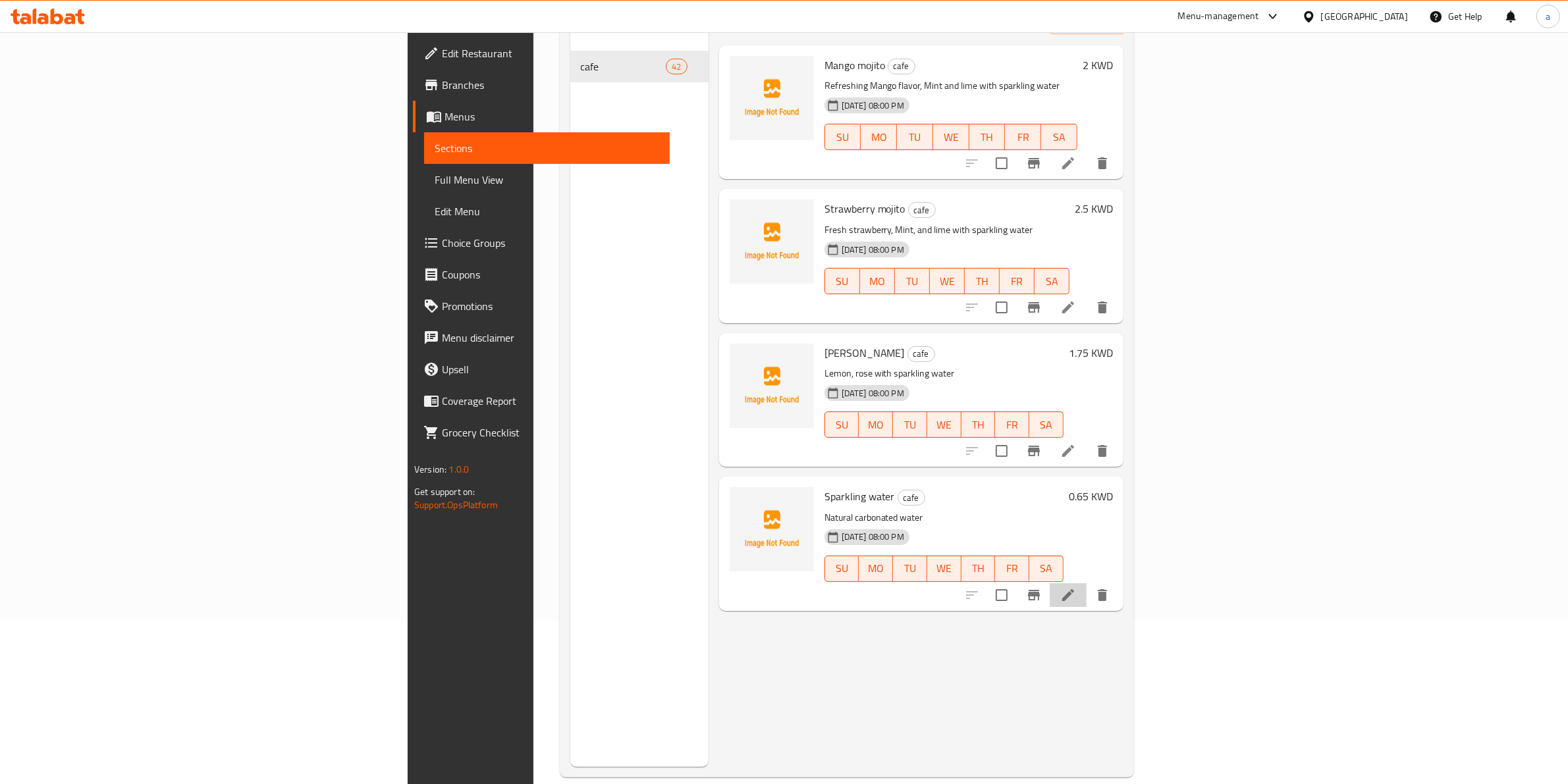
click at [1087, 583] on li at bounding box center [1068, 595] width 37 height 23
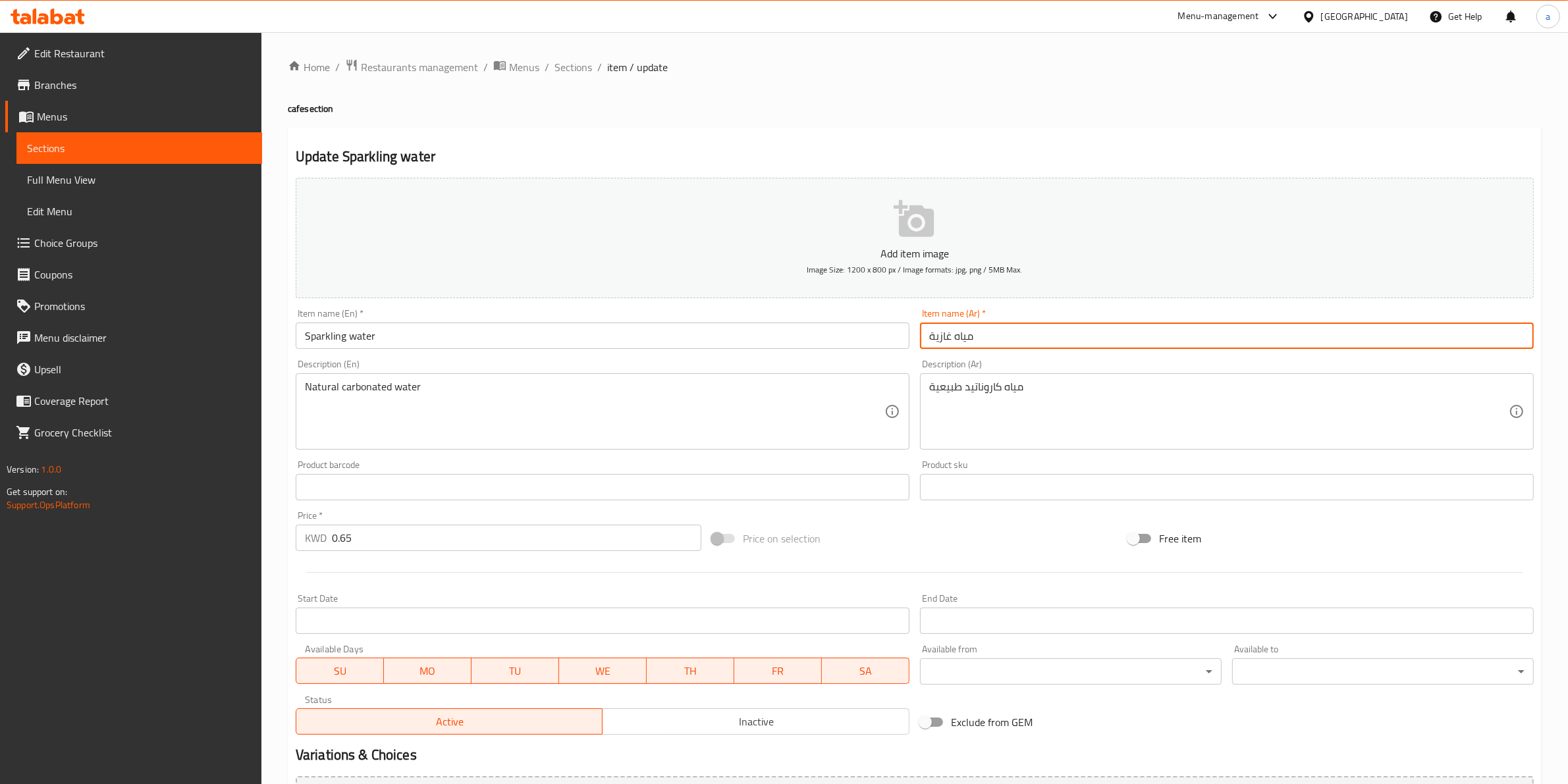
click at [945, 333] on input "مياه غازية" at bounding box center [1226, 335] width 614 height 26
click at [952, 334] on input "مياه مفوارة" at bounding box center [1226, 335] width 614 height 26
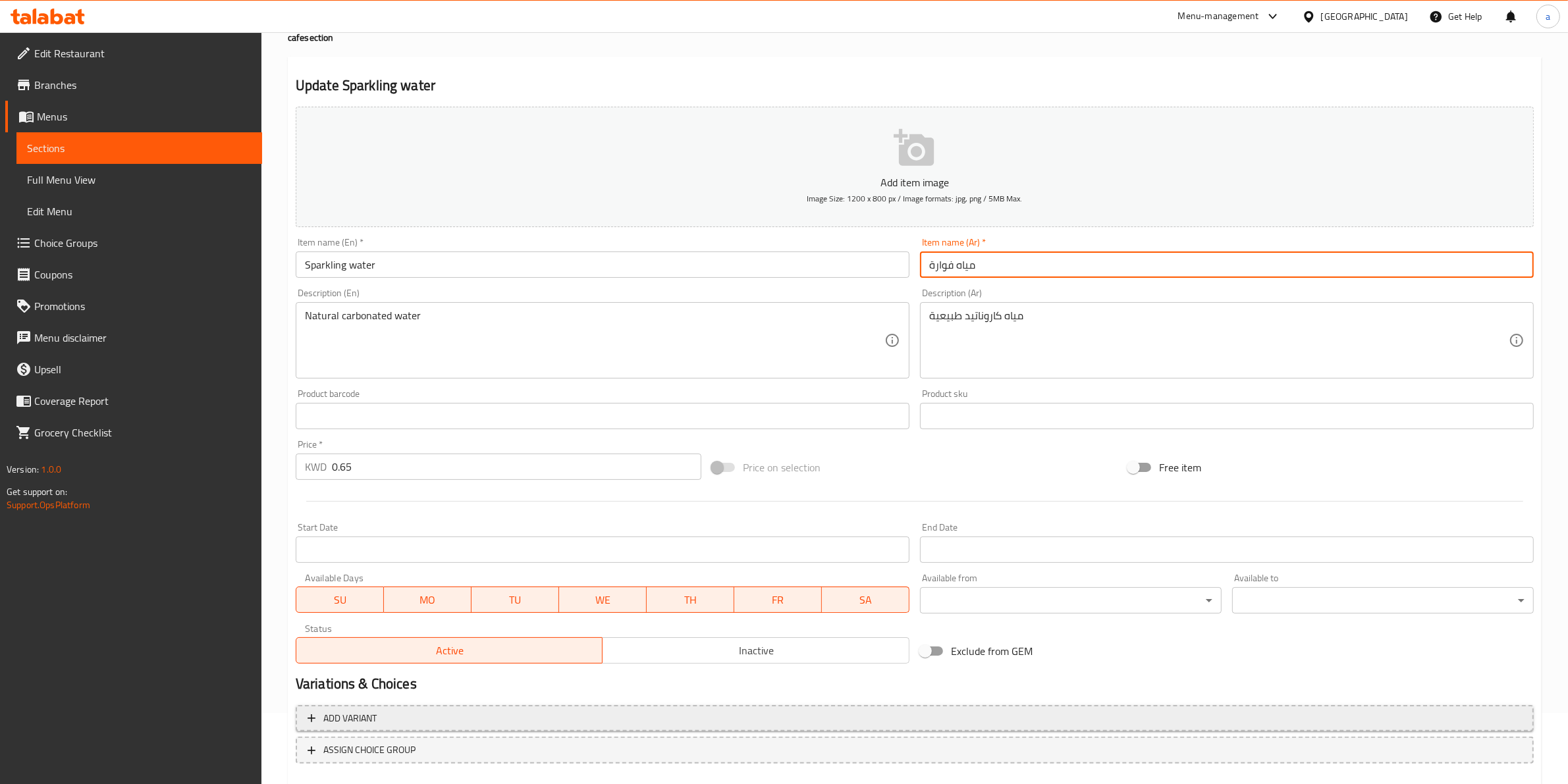
scroll to position [143, 0]
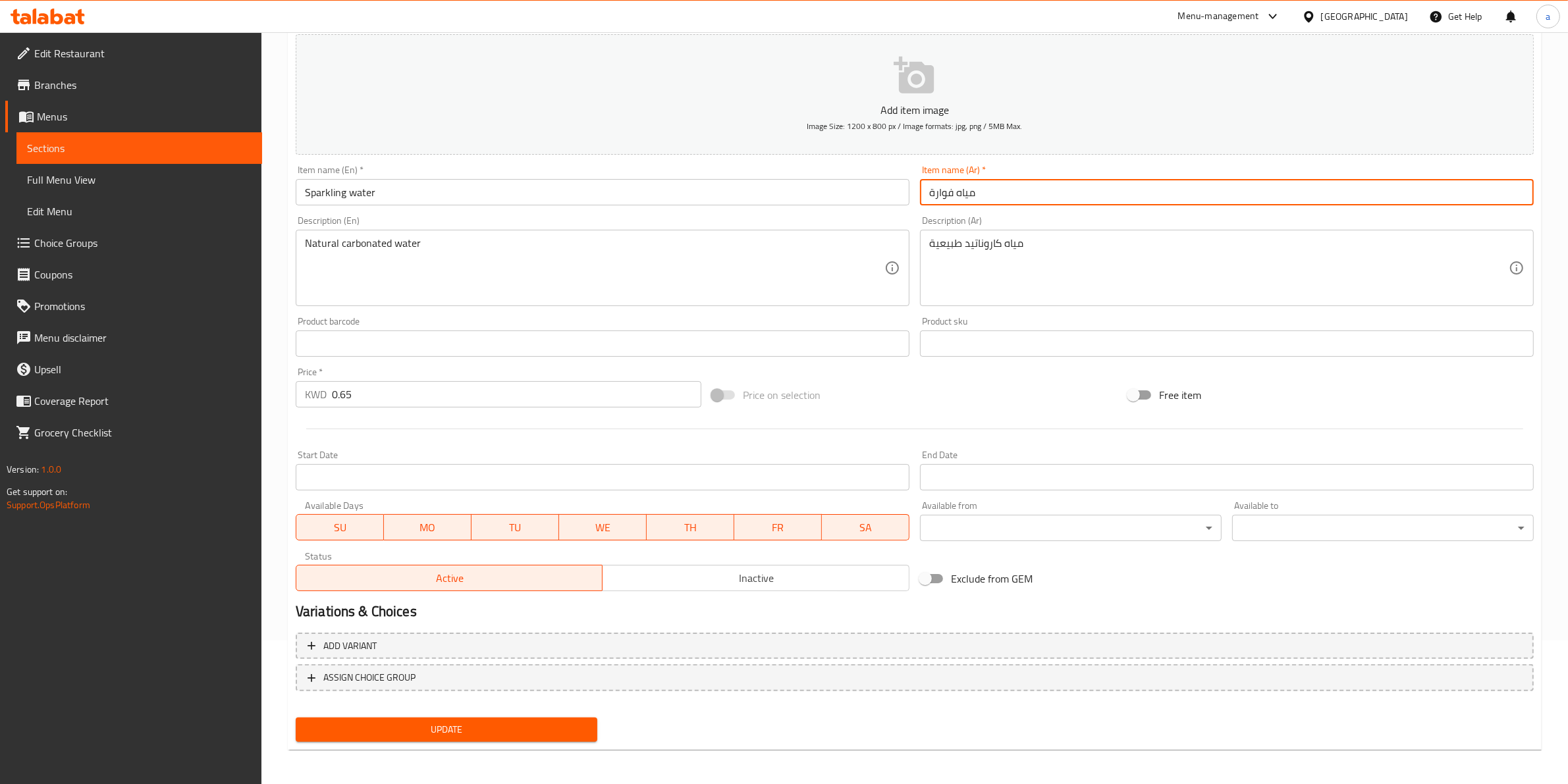
type input "مياه فوارة"
click at [465, 717] on button "Update" at bounding box center [446, 729] width 301 height 24
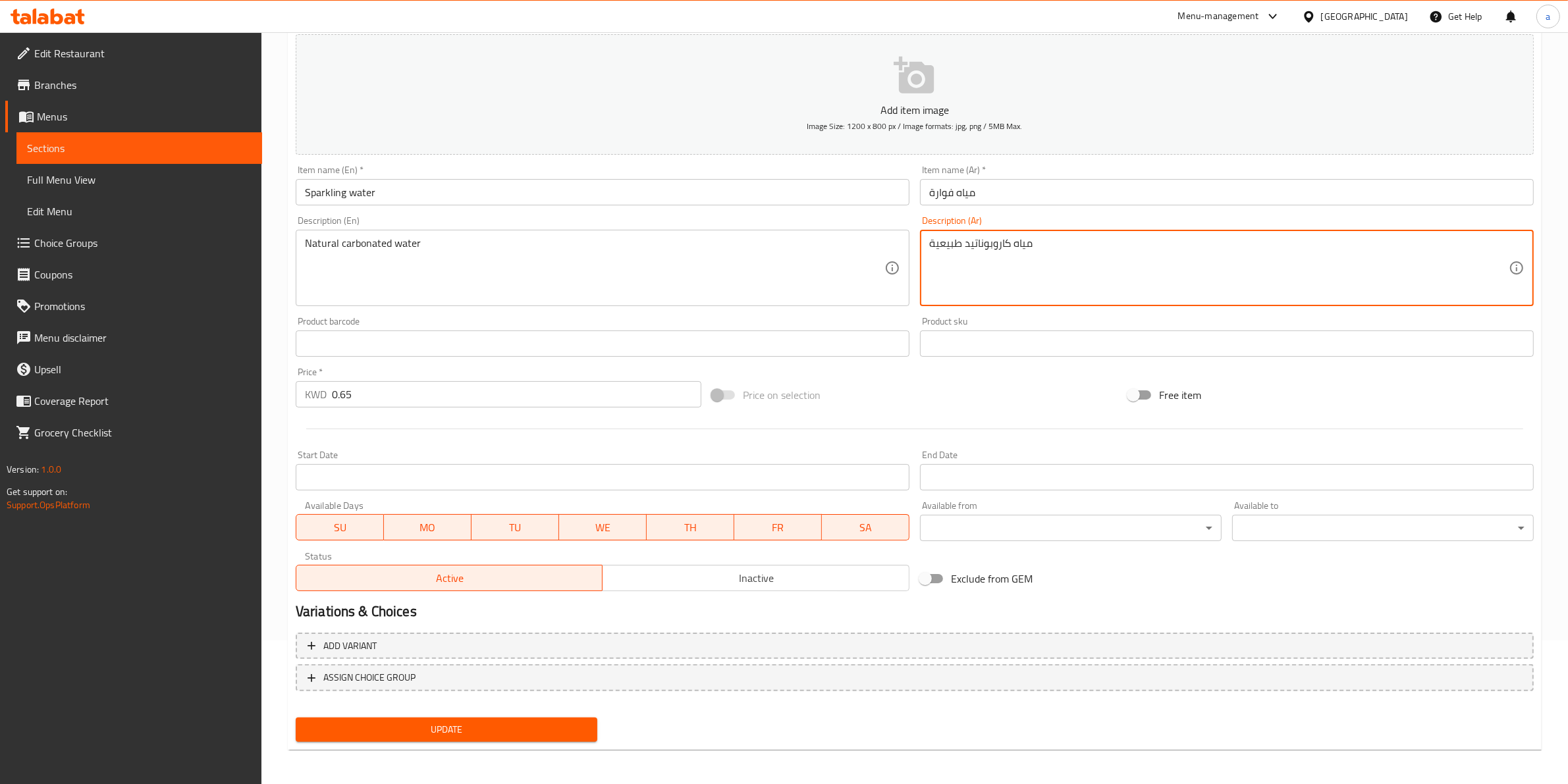
type textarea "مياه كاروبوناتيد طبيعية"
click at [403, 728] on span "Update" at bounding box center [446, 730] width 280 height 17
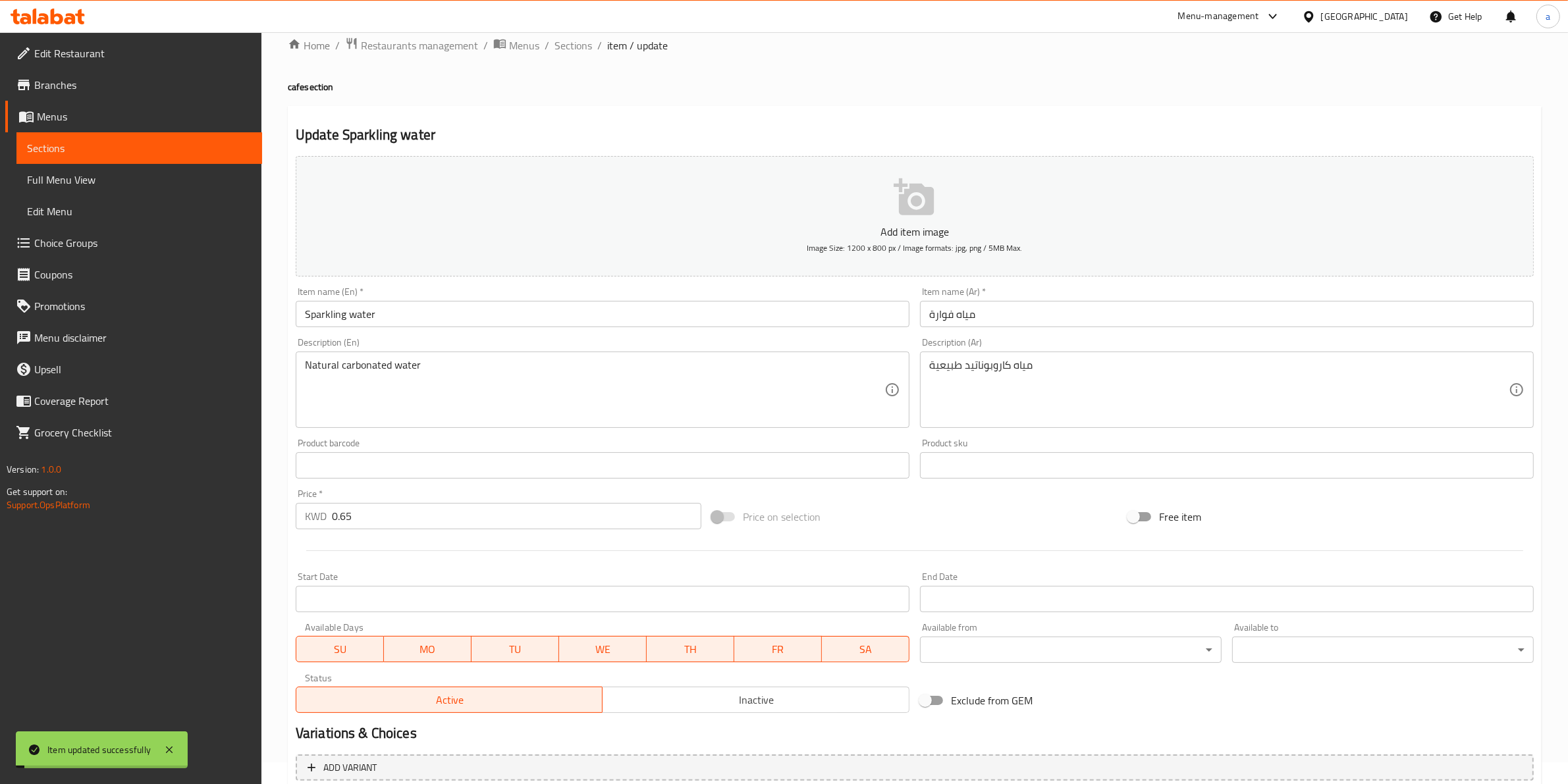
scroll to position [0, 0]
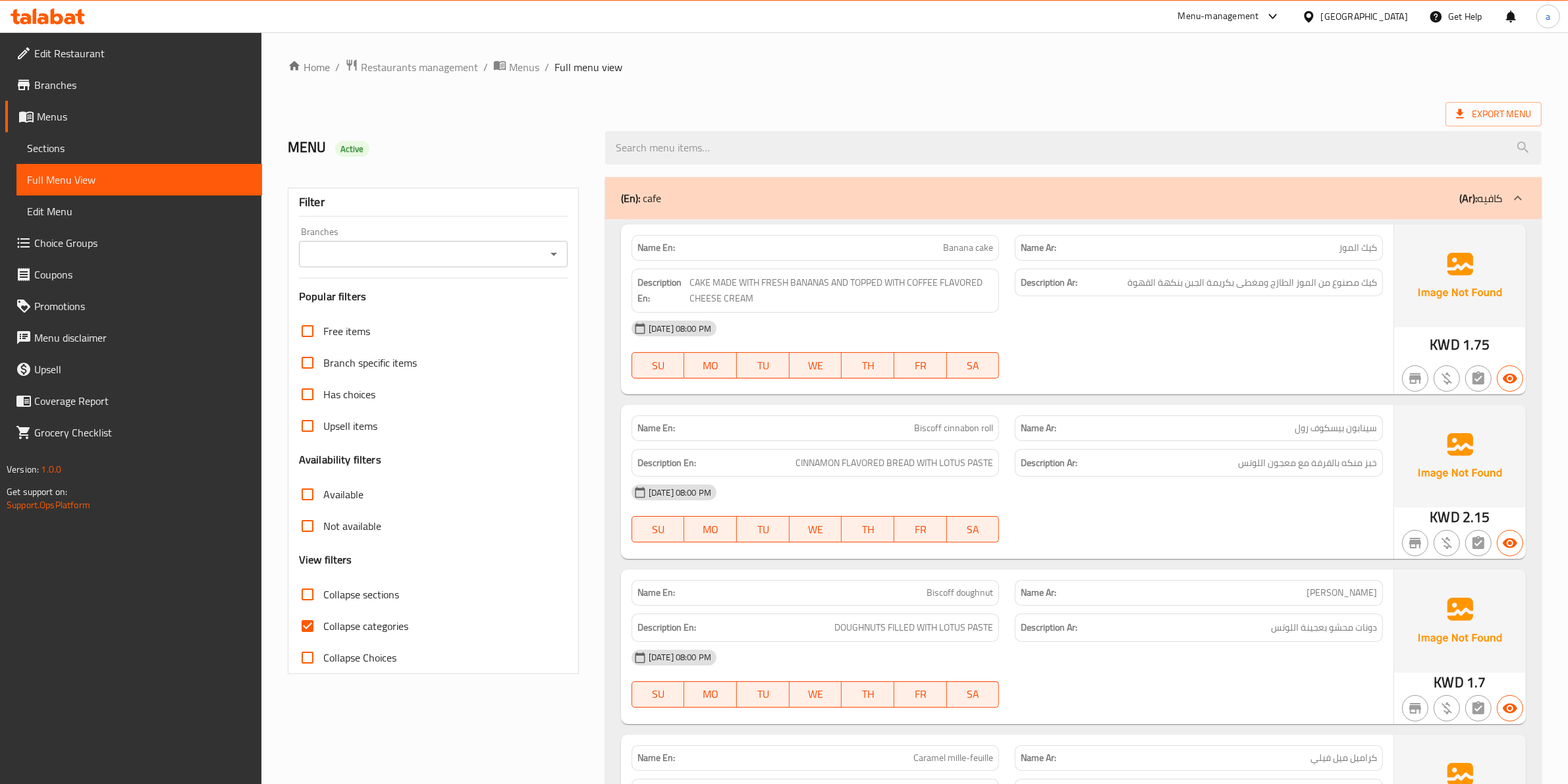
click at [131, 156] on span "Sections" at bounding box center [139, 148] width 224 height 16
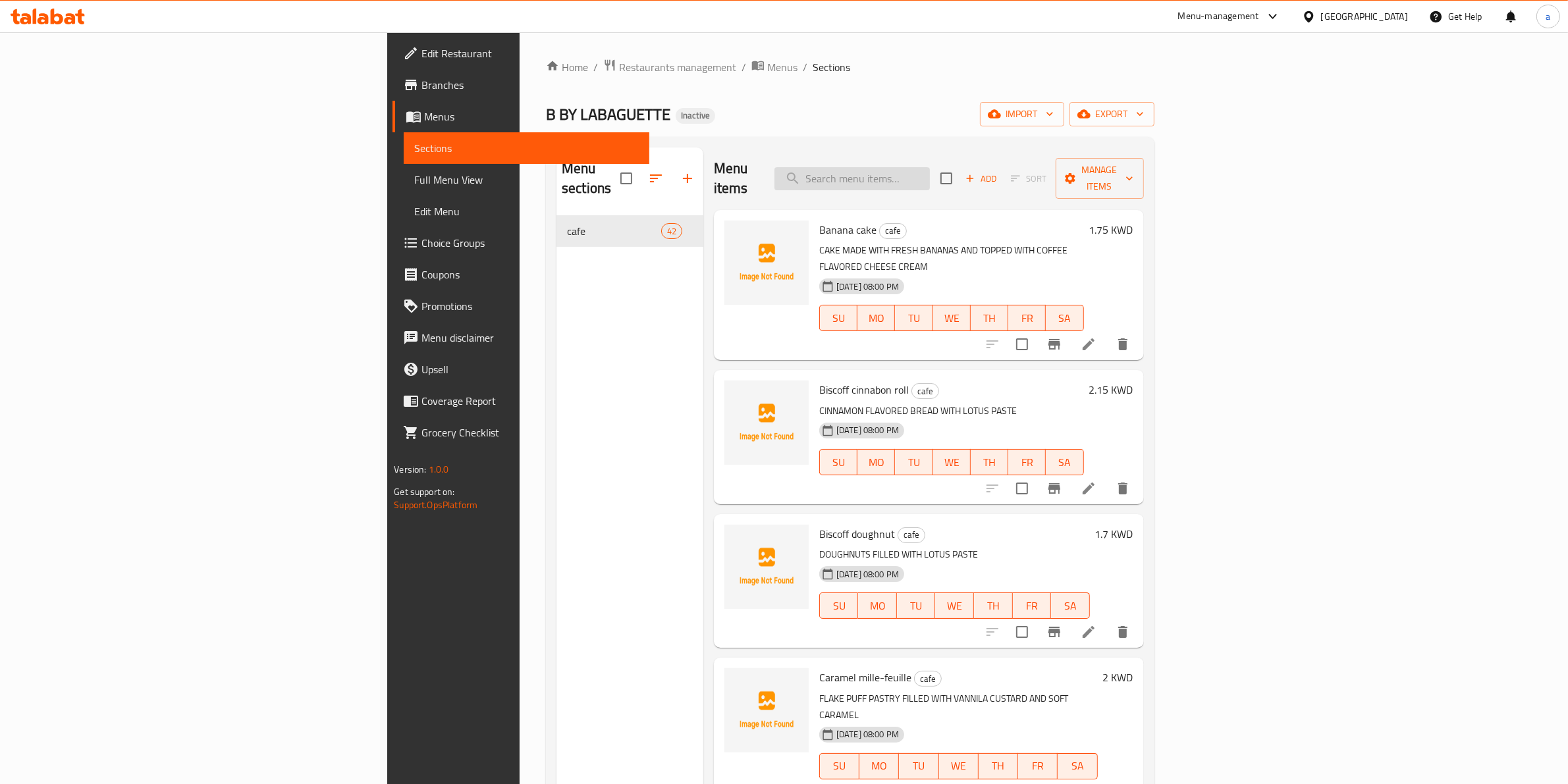
click at [930, 168] on input "search" at bounding box center [852, 179] width 156 height 23
paste input "Banana cake"
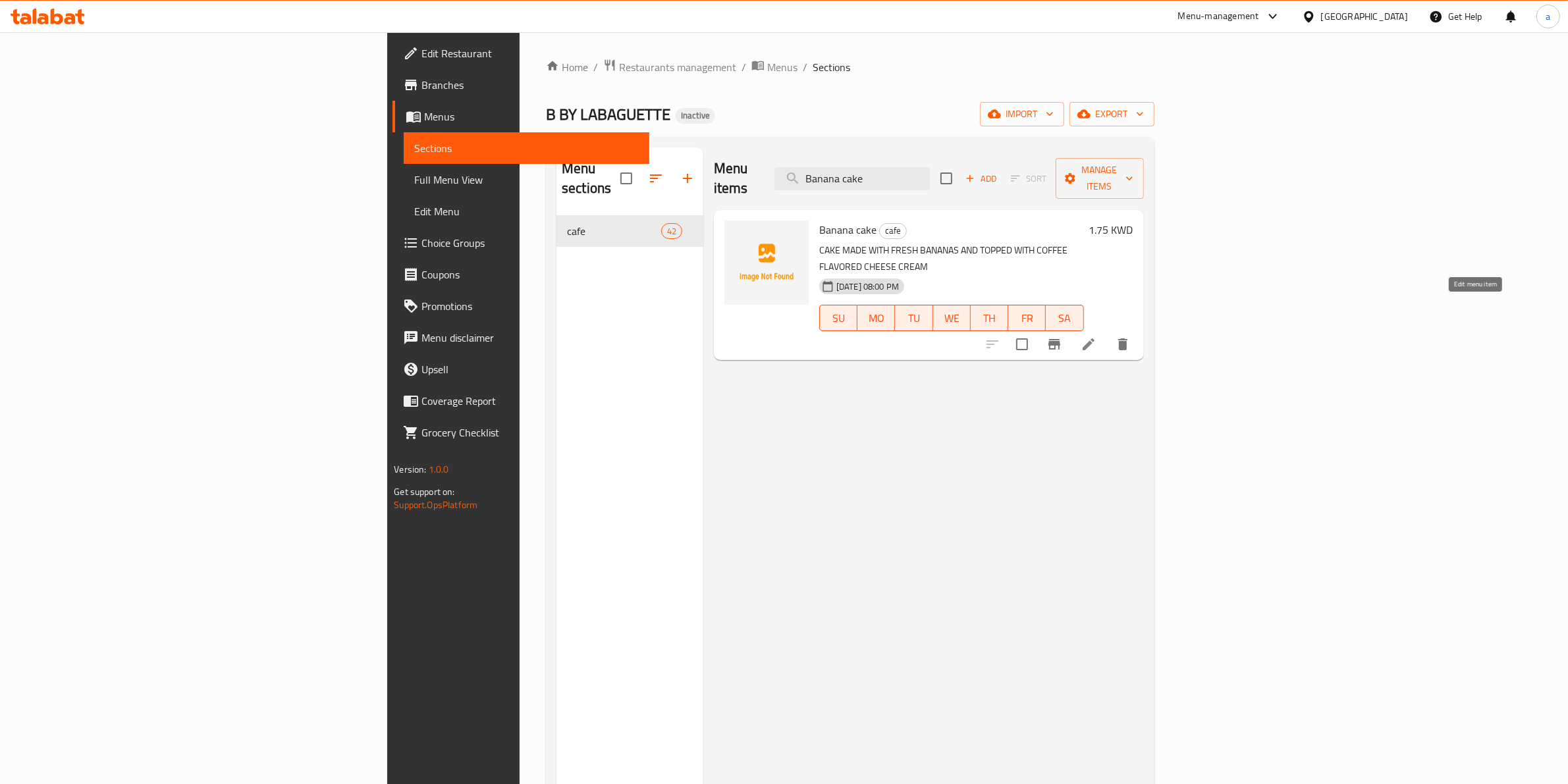
type input "Banana cake"
click at [1097, 336] on icon at bounding box center [1088, 344] width 16 height 16
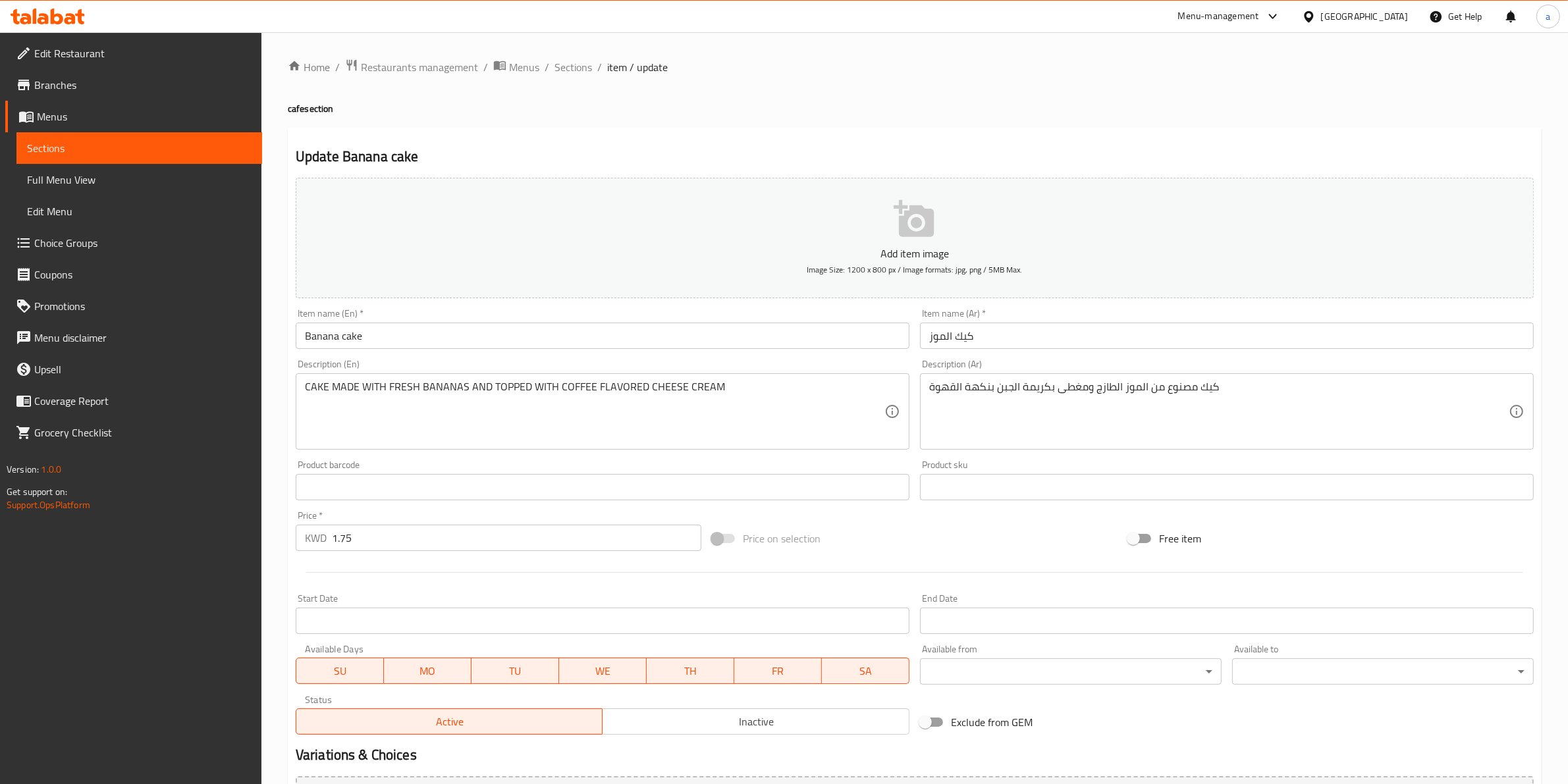
click at [955, 335] on input "كيك الموز" at bounding box center [1226, 335] width 614 height 26
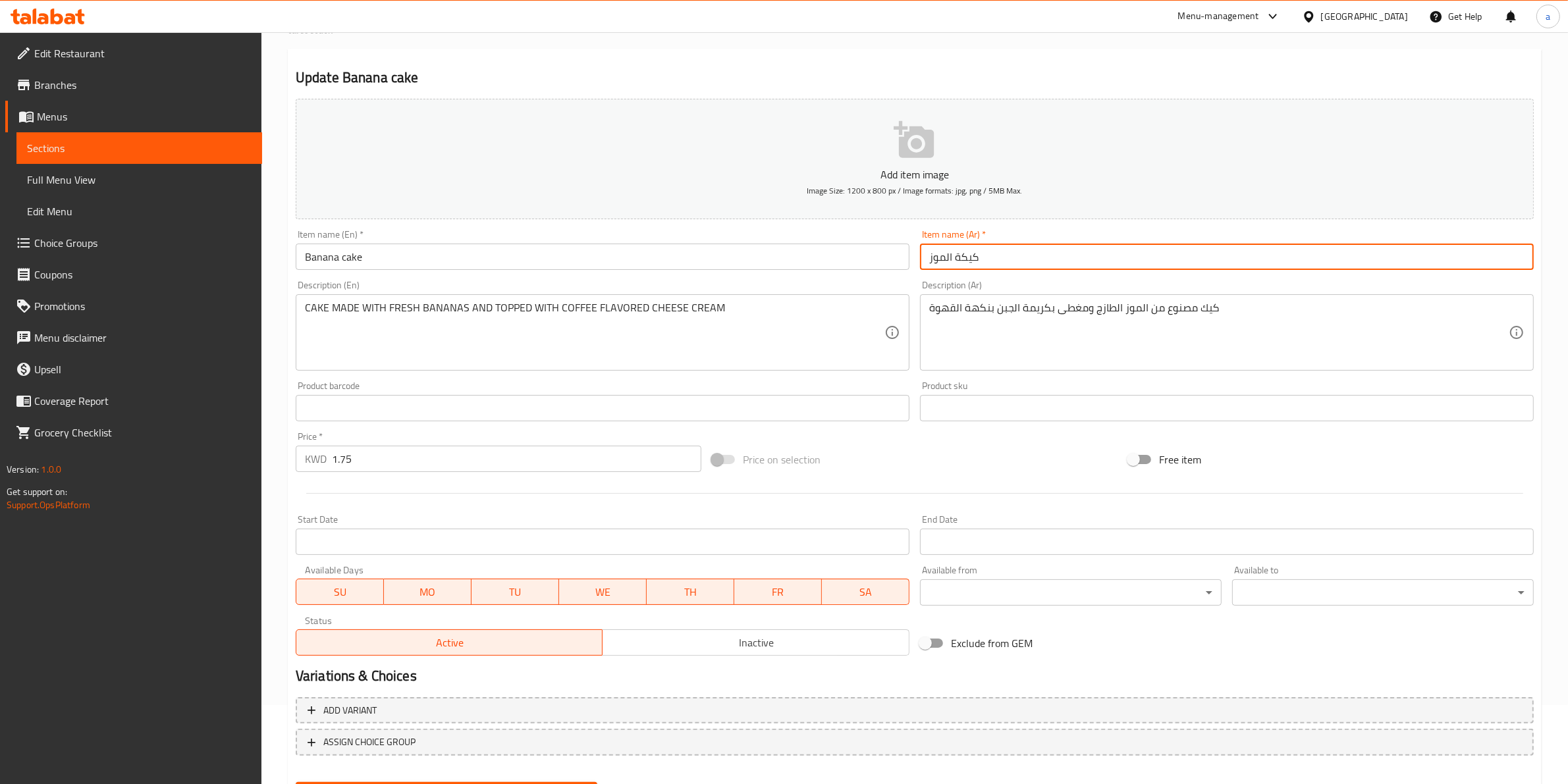
scroll to position [143, 0]
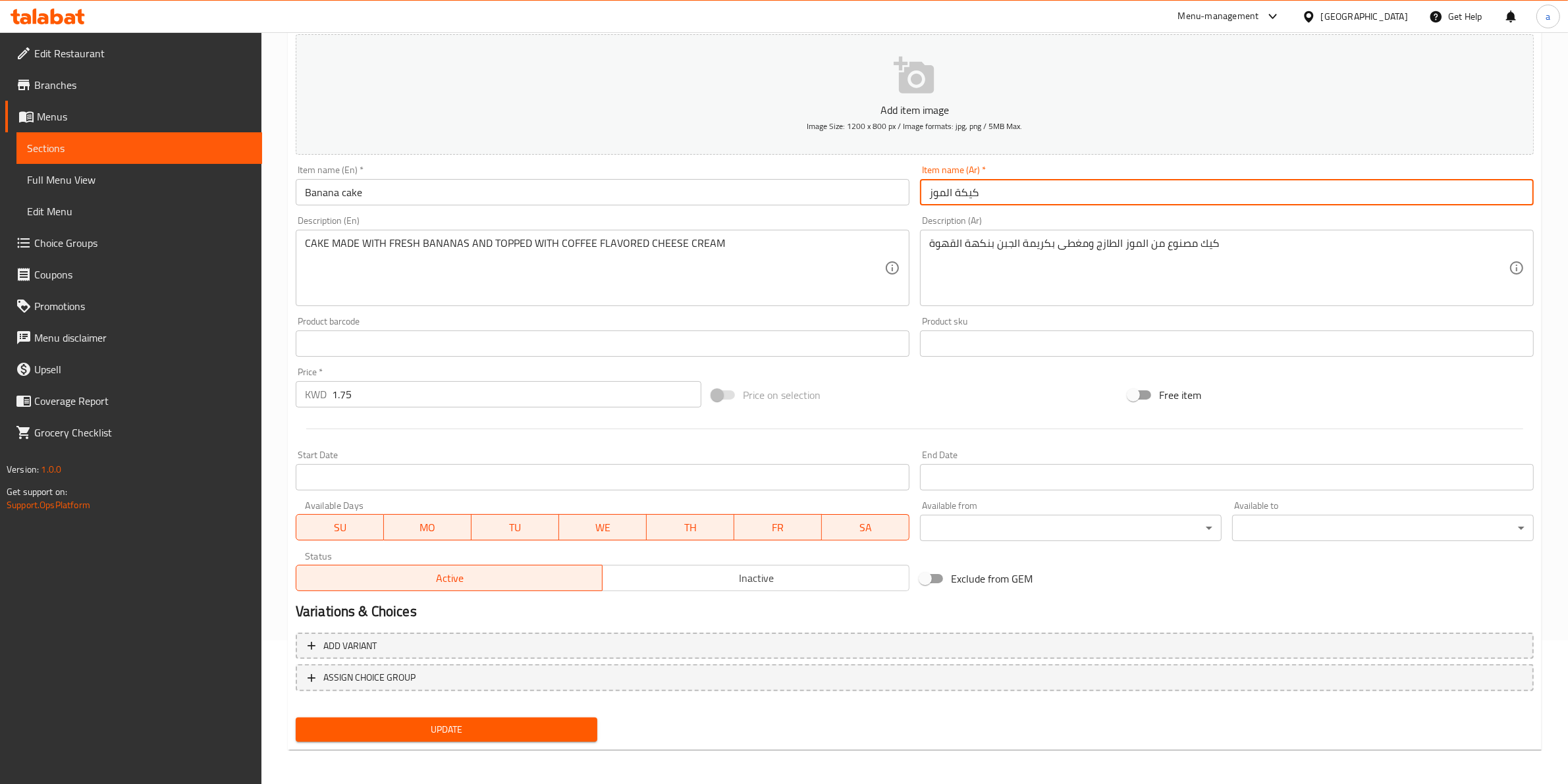
type input "كيكة الموز"
click at [501, 730] on span "Update" at bounding box center [446, 730] width 280 height 17
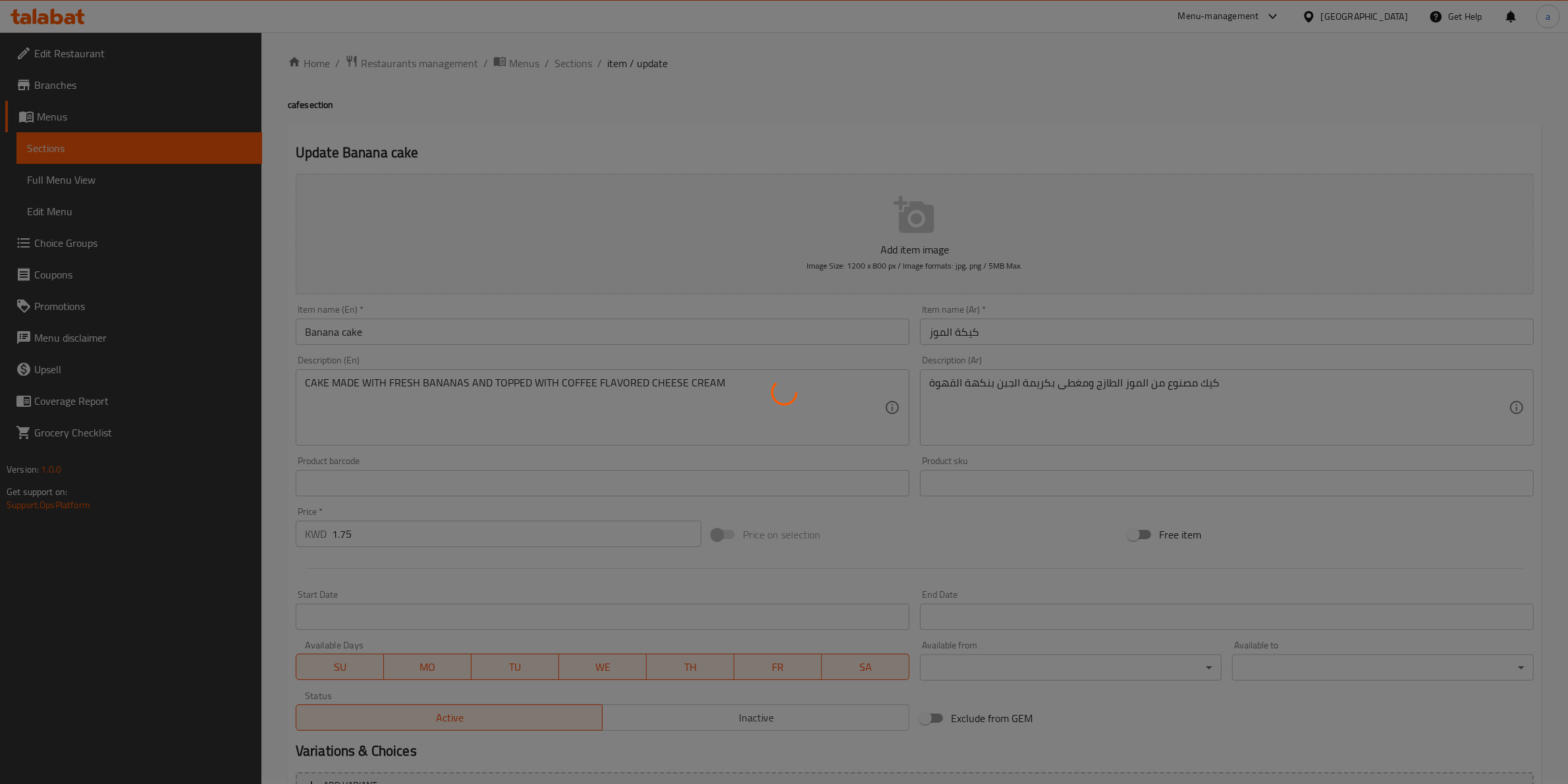
scroll to position [0, 0]
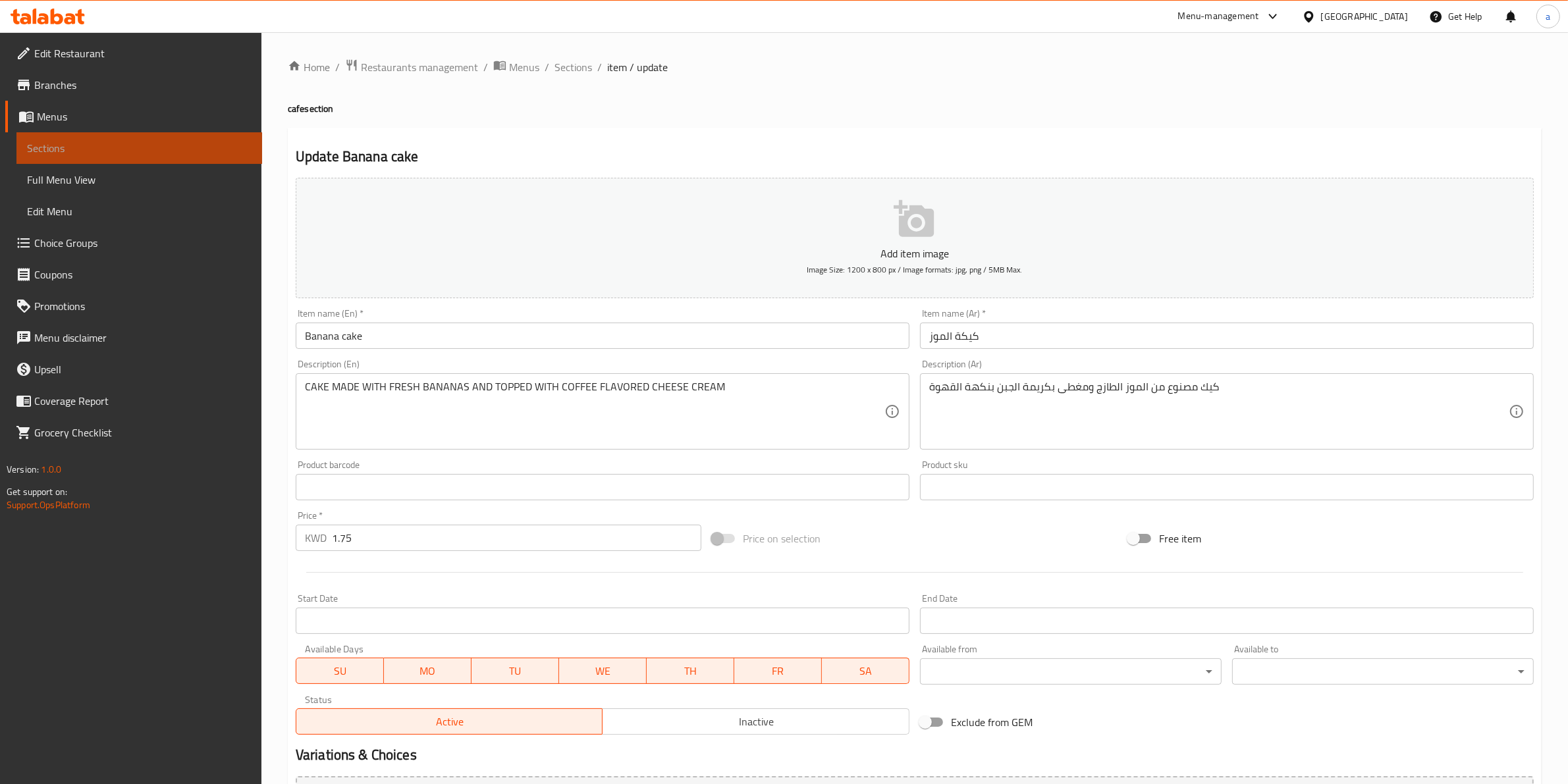
click at [147, 146] on span "Sections" at bounding box center [139, 148] width 224 height 16
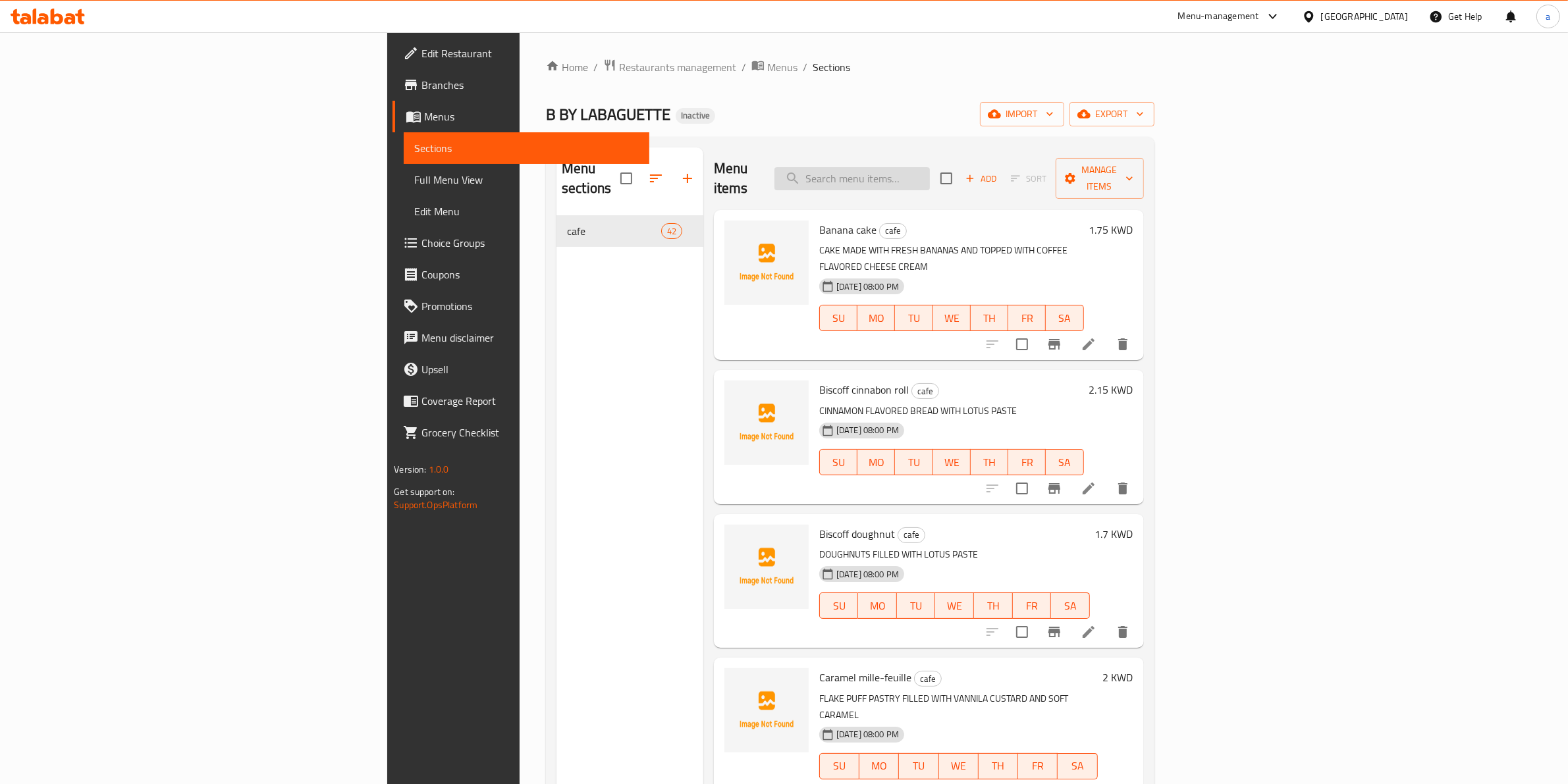
click at [930, 174] on input "search" at bounding box center [852, 179] width 156 height 23
paste input "[PERSON_NAME]"
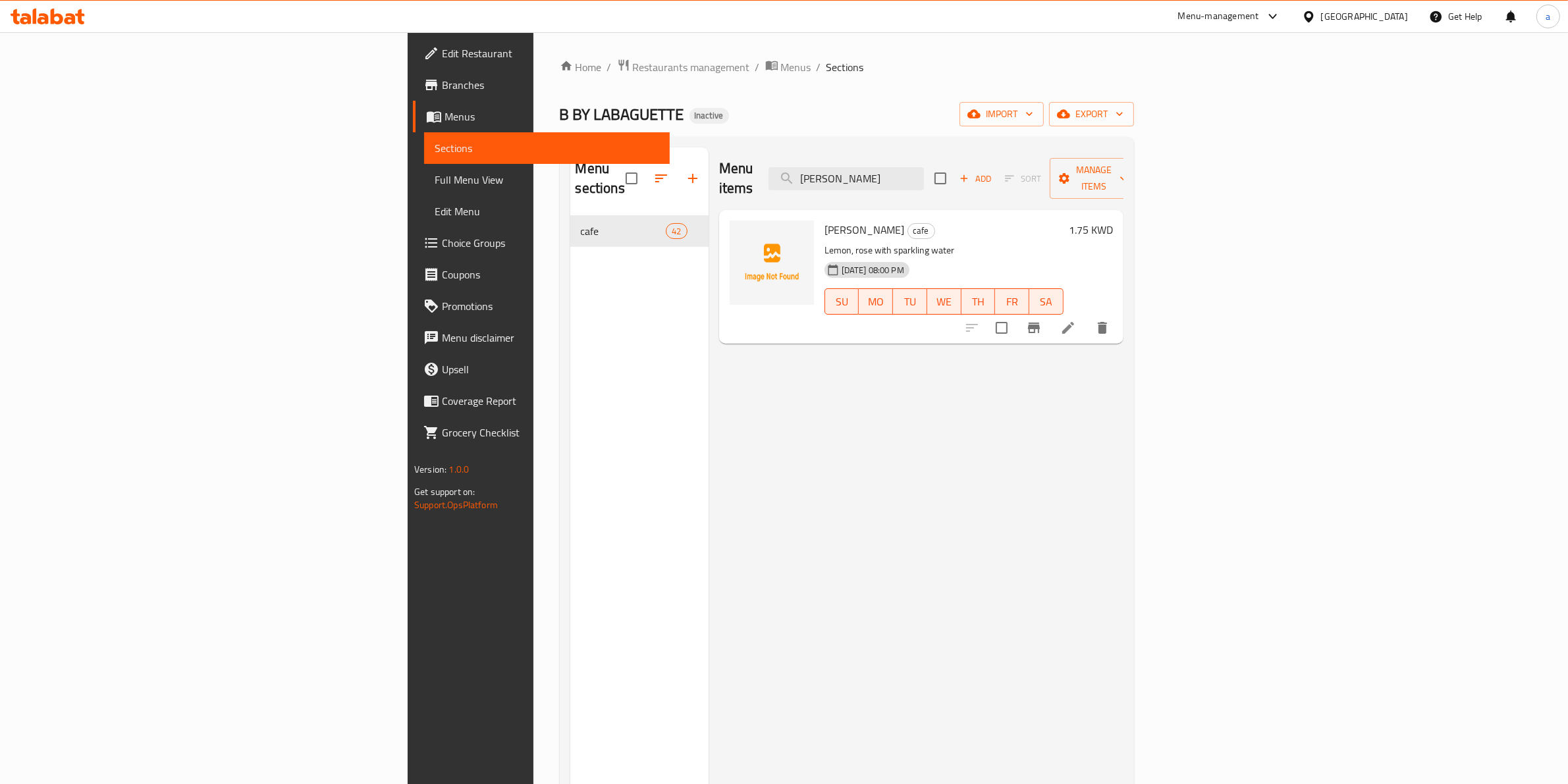
type input "[PERSON_NAME]"
click at [1076, 320] on icon at bounding box center [1067, 327] width 16 height 16
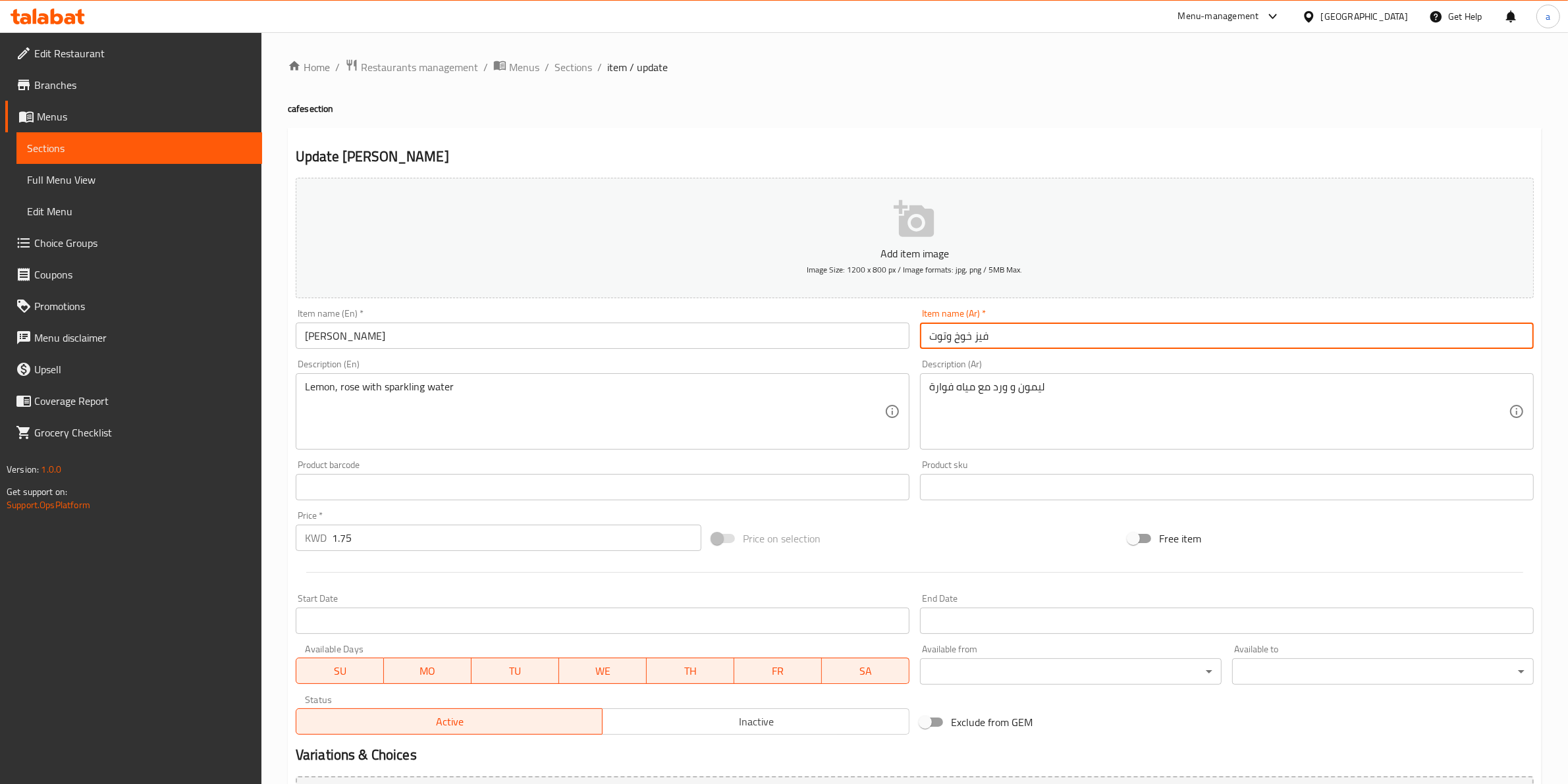
drag, startPoint x: 991, startPoint y: 337, endPoint x: 883, endPoint y: 351, distance: 108.9
click at [883, 351] on div "Add item image Image Size: 1200 x 800 px / Image formats: jpg, png / 5MB Max. I…" at bounding box center [914, 456] width 1248 height 567
type input "و"
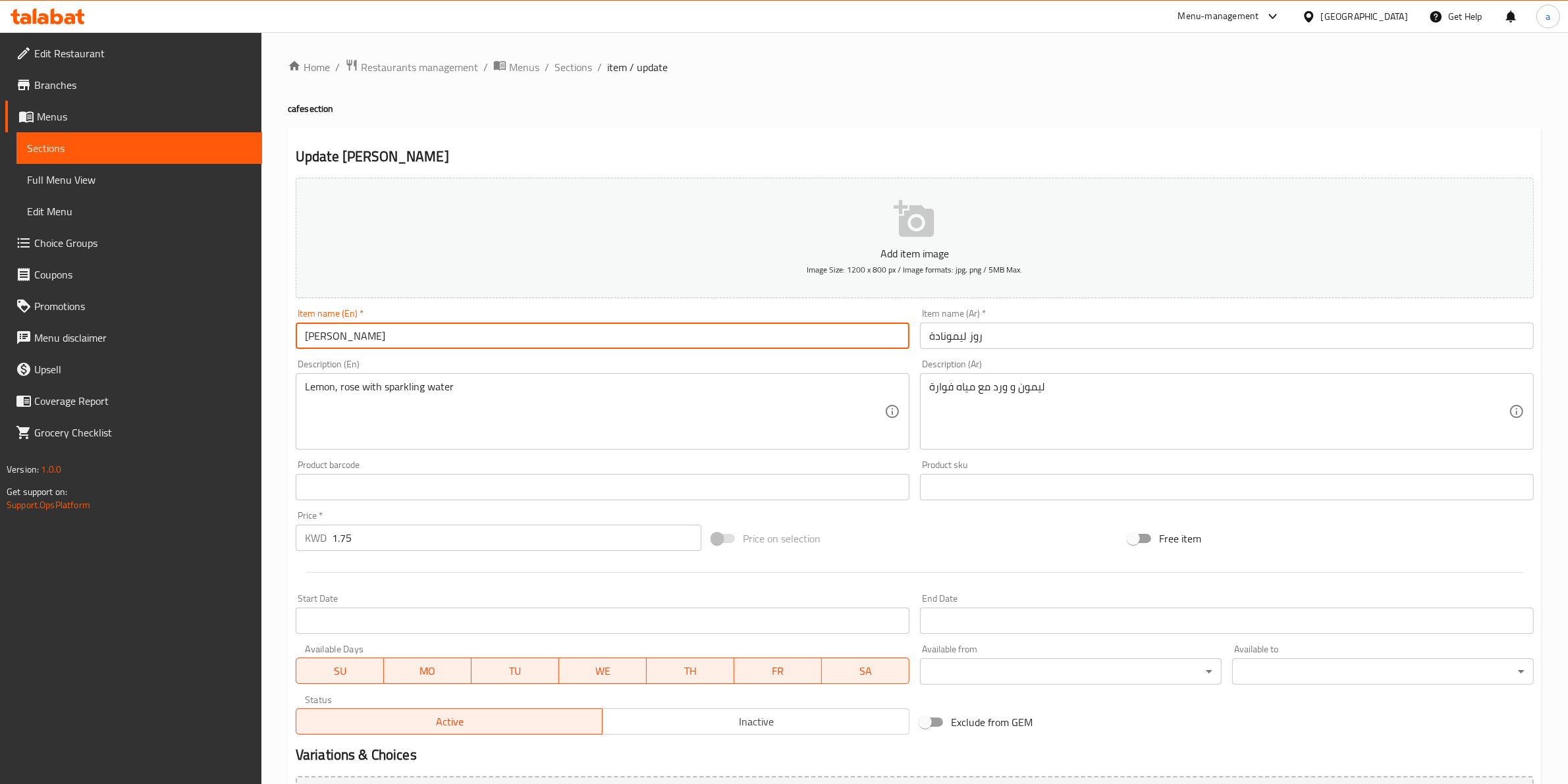
click at [341, 340] on input "[PERSON_NAME]" at bounding box center [602, 335] width 614 height 26
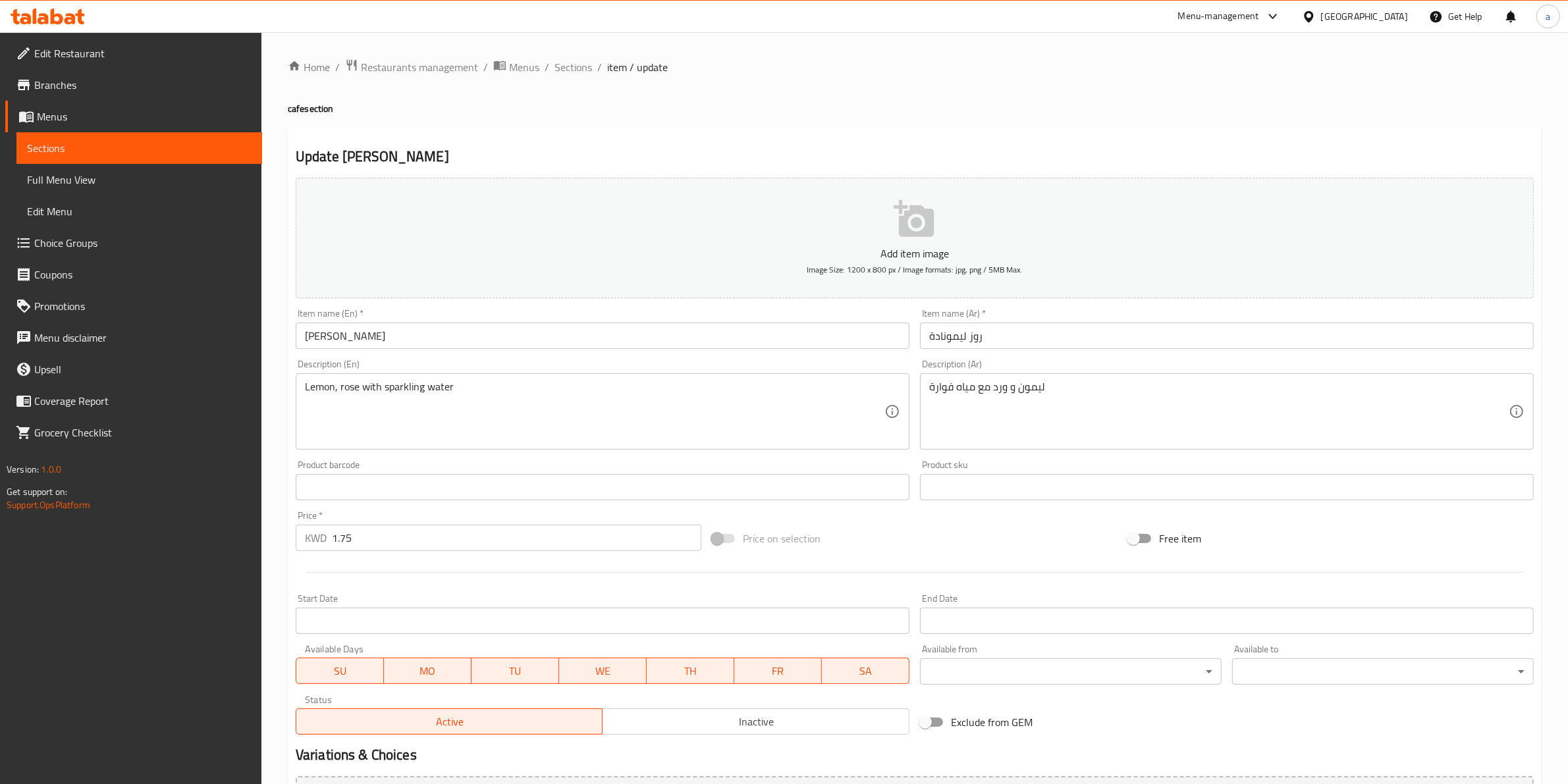
click at [952, 336] on input "روز ليمونادة" at bounding box center [1226, 335] width 614 height 26
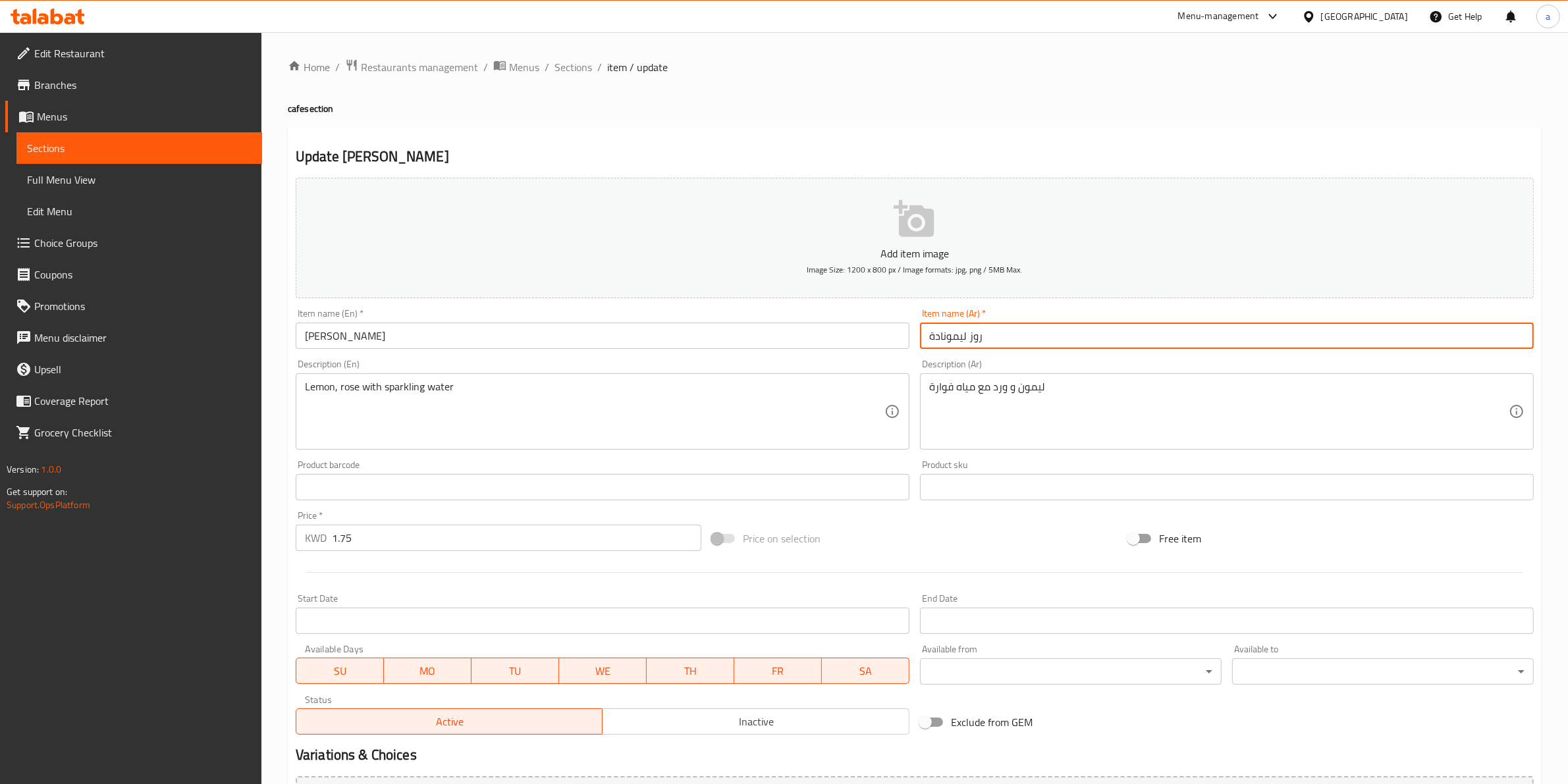
click at [952, 336] on input "روز ليمونادة" at bounding box center [1226, 335] width 614 height 26
paste input "text"
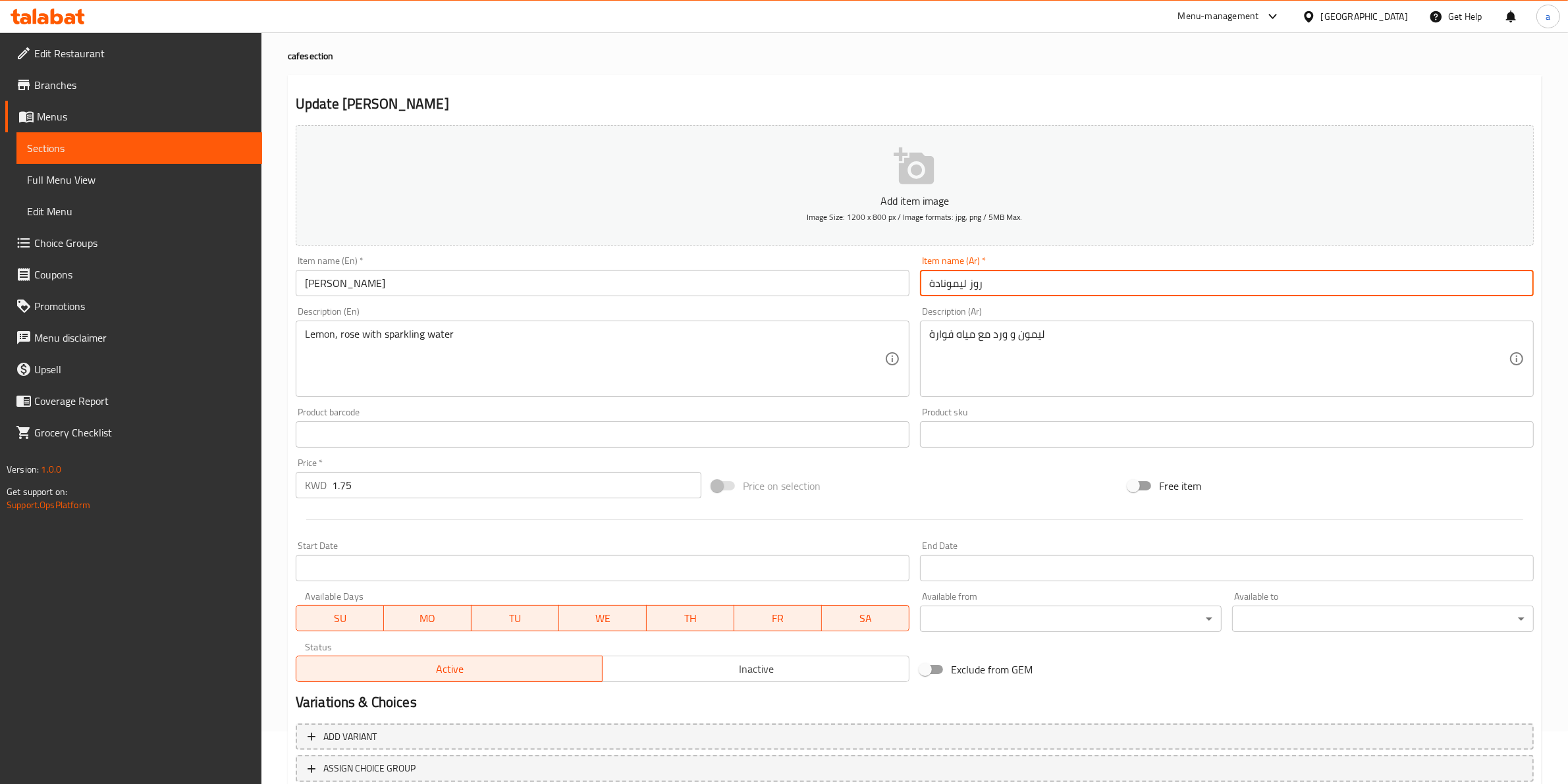
scroll to position [143, 0]
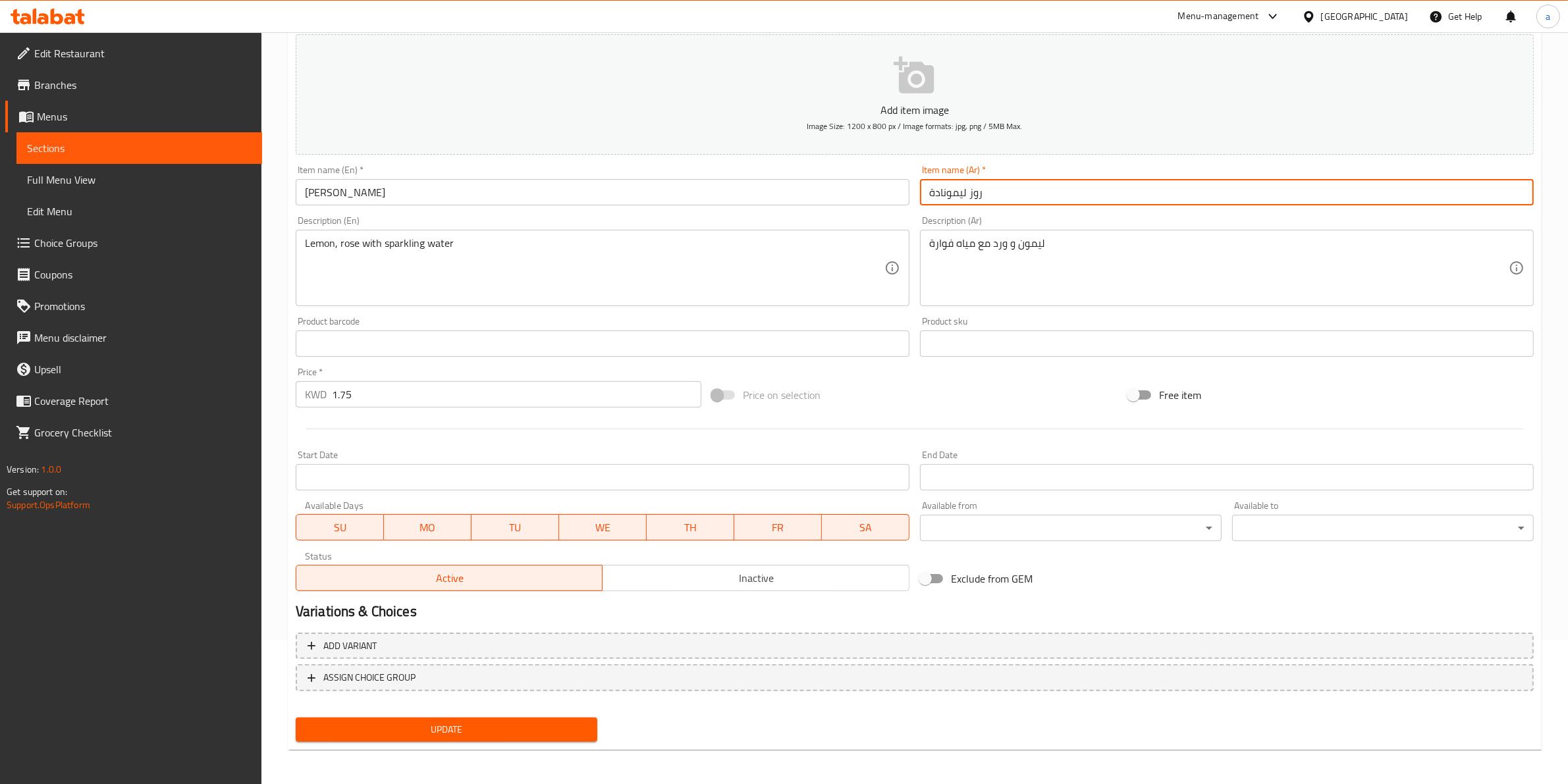
type input "روز ليمونادة"
click at [553, 724] on span "Update" at bounding box center [446, 730] width 280 height 17
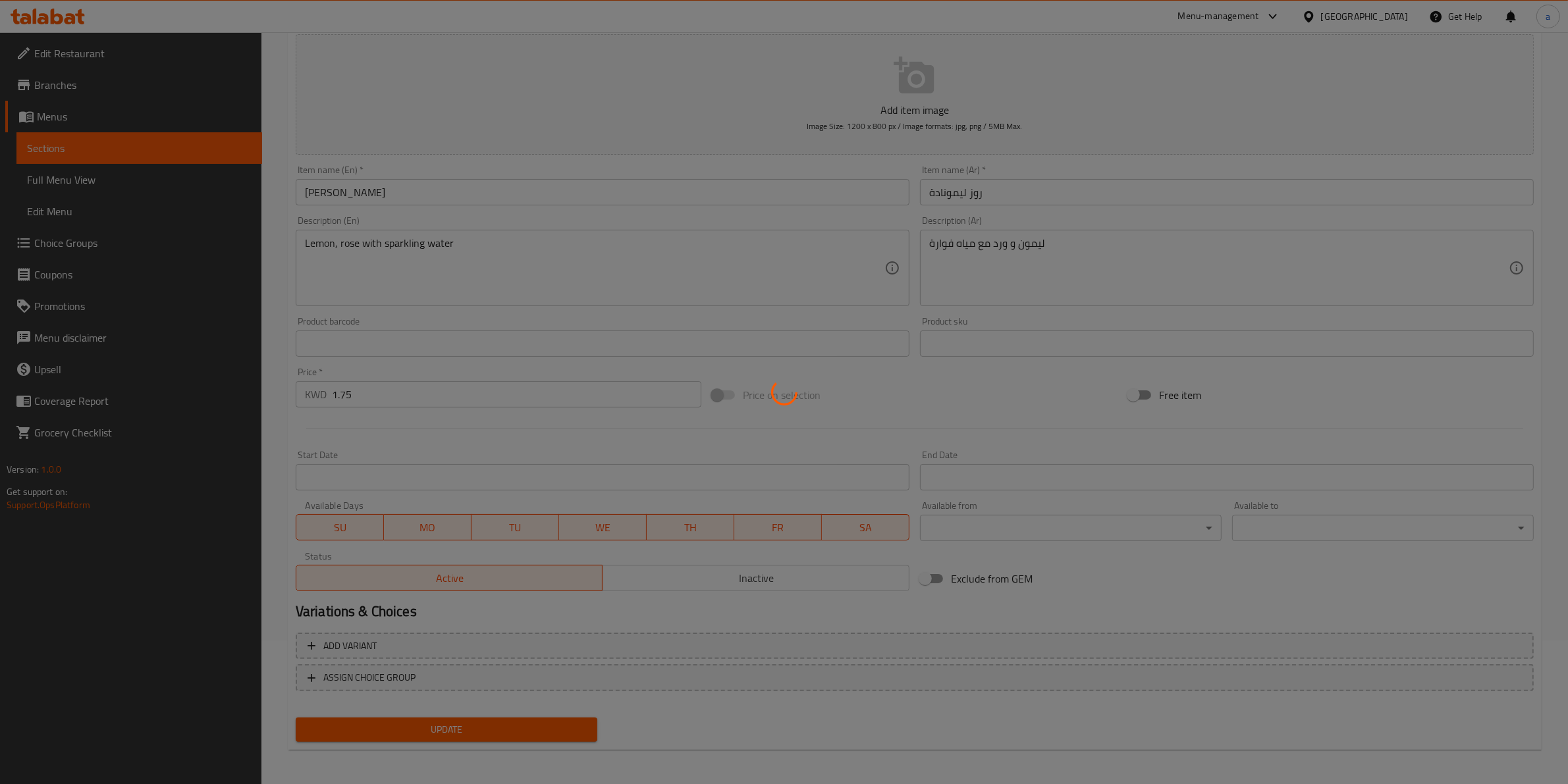
scroll to position [0, 0]
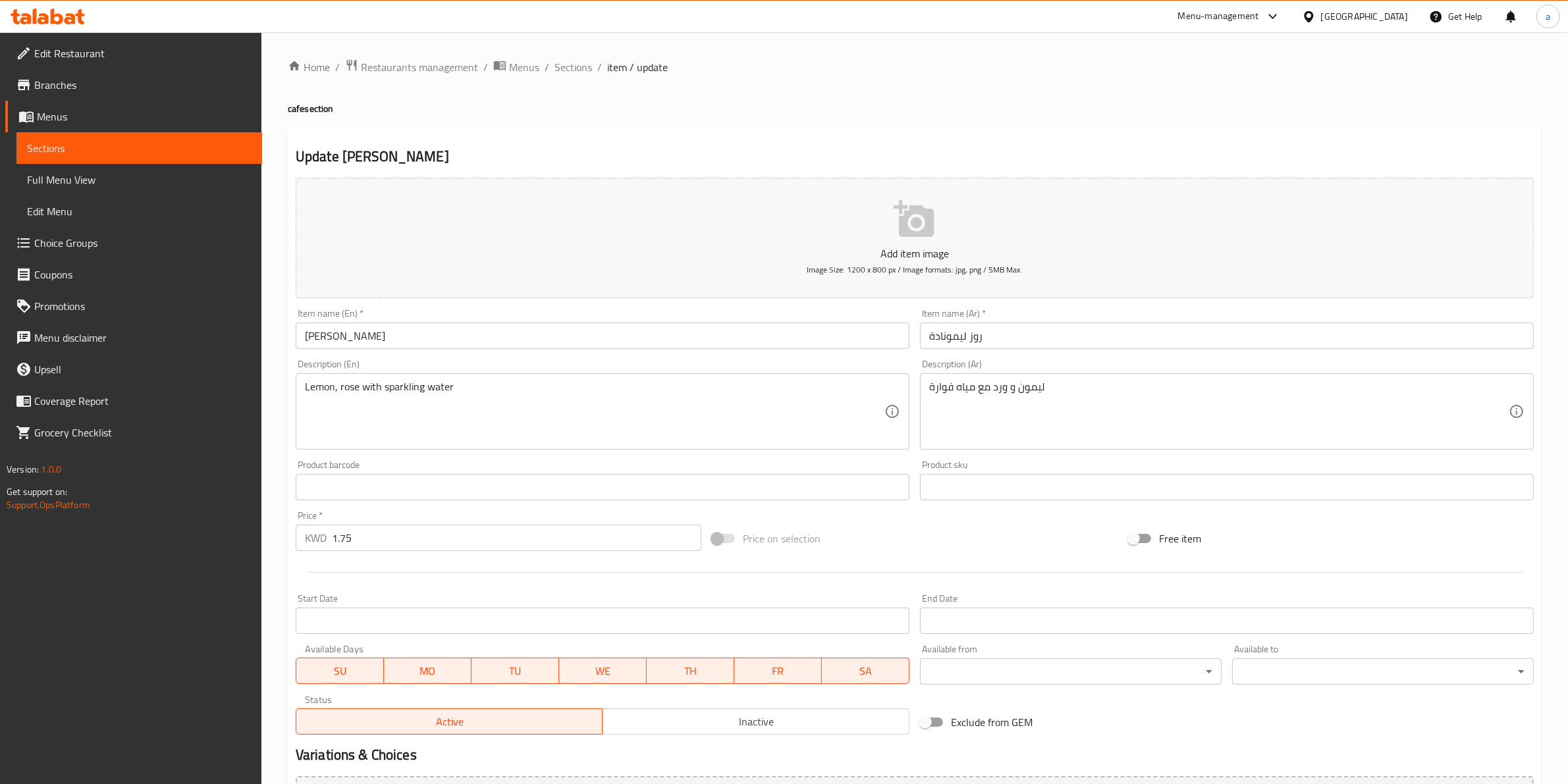
click at [66, 172] on span "Full Menu View" at bounding box center [139, 179] width 224 height 16
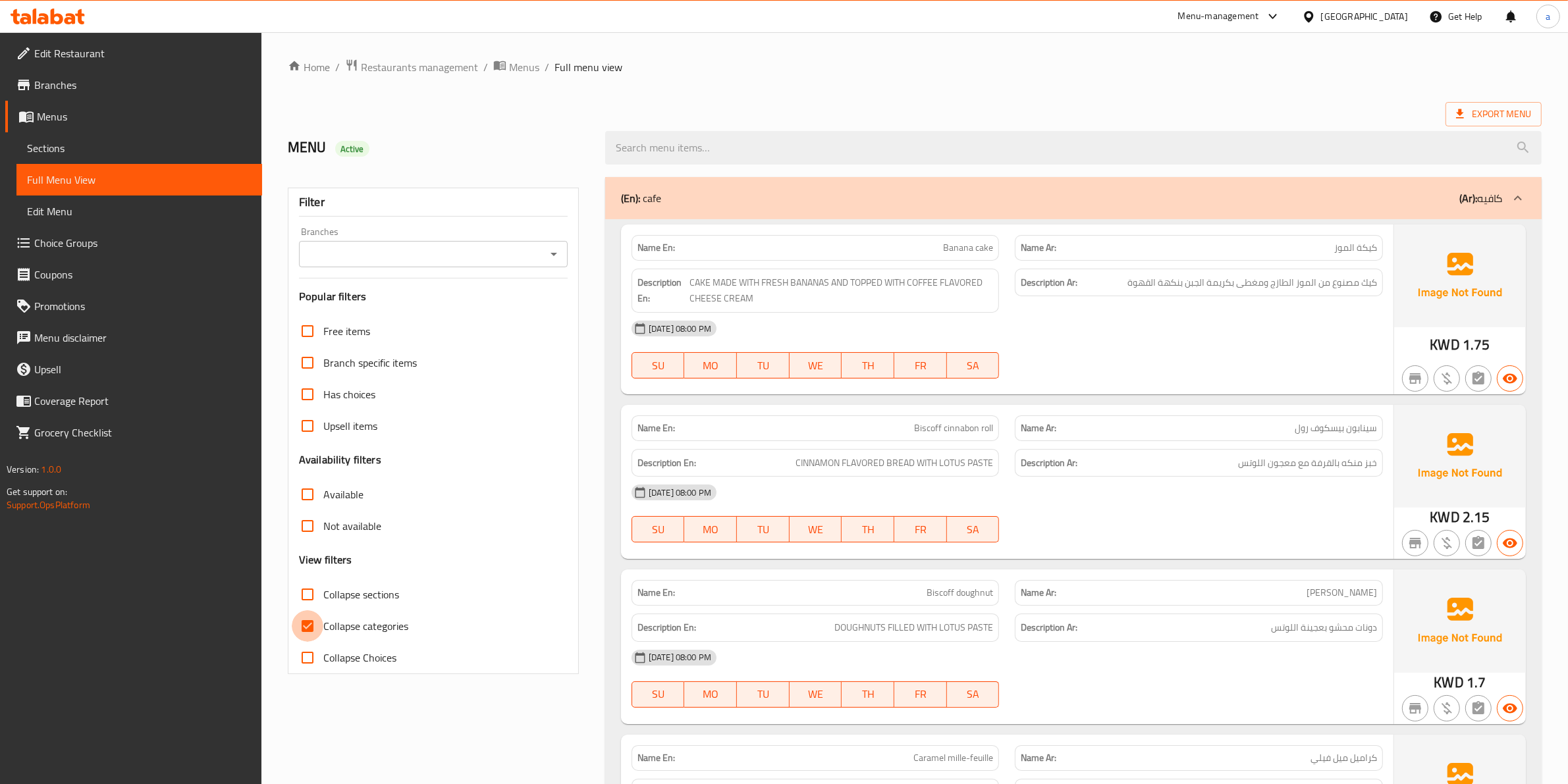
click at [318, 634] on input "Collapse categories" at bounding box center [307, 626] width 32 height 32
checkbox input "false"
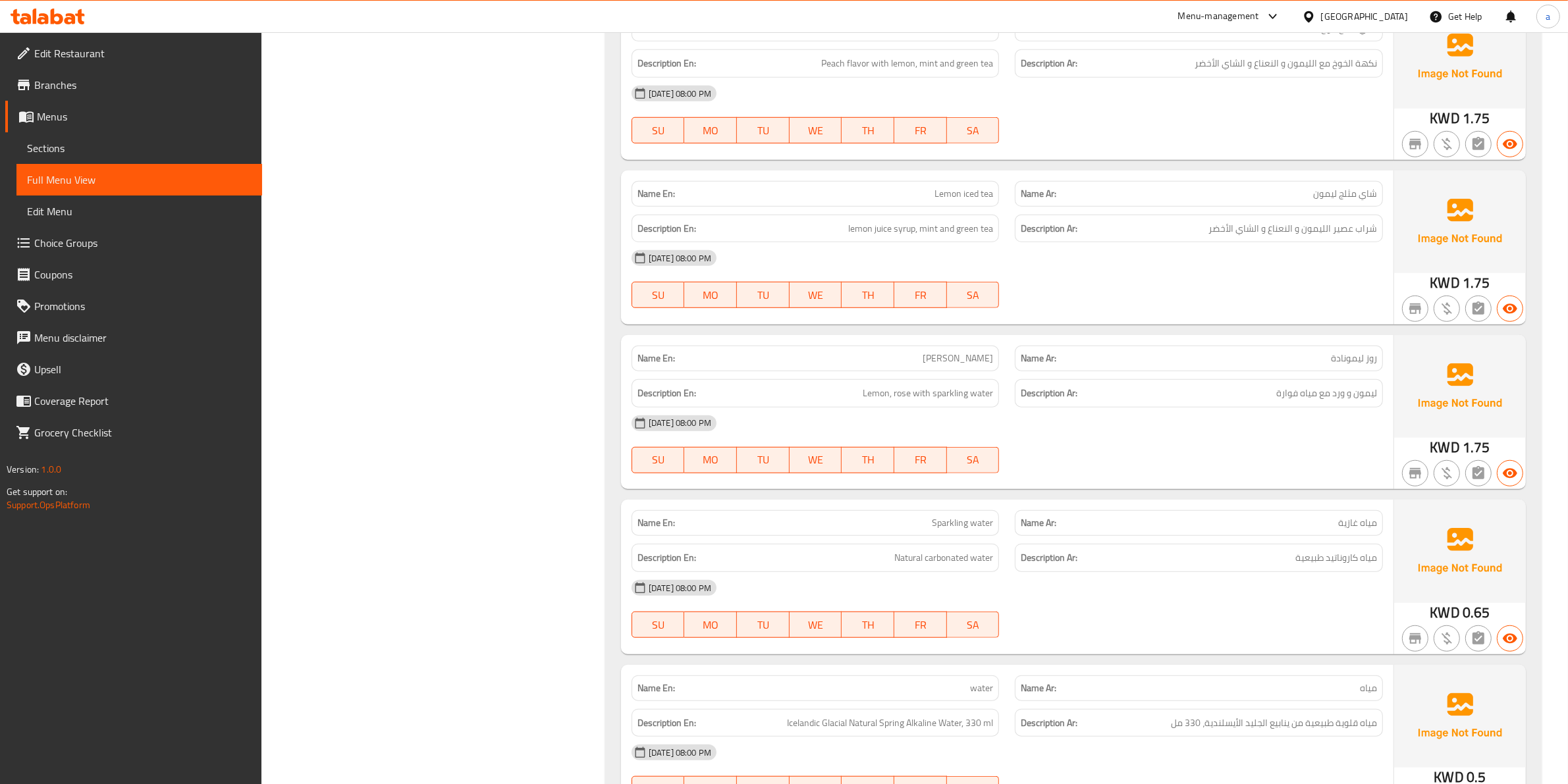
scroll to position [7543, 0]
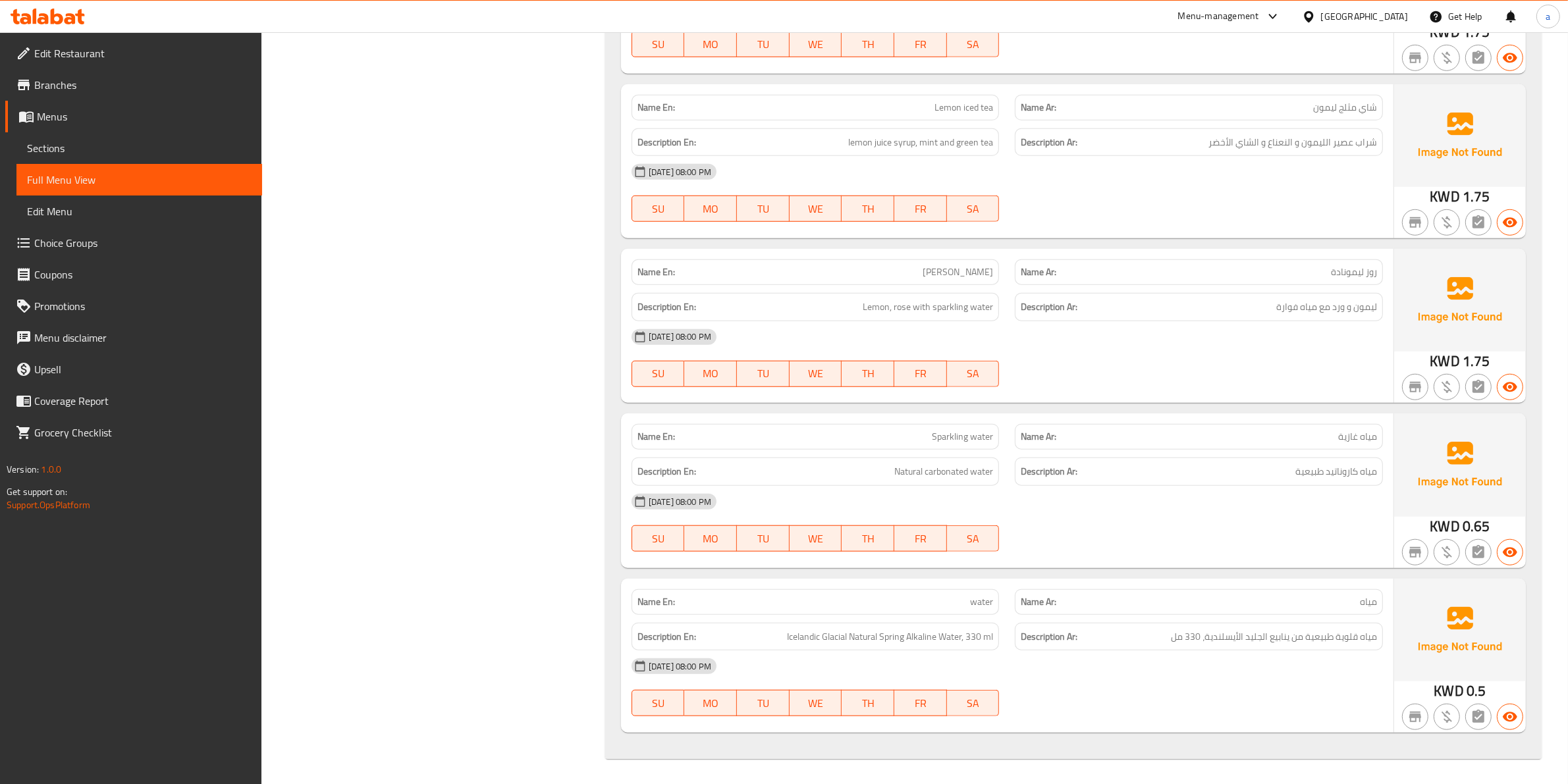
click at [1370, 610] on div "Name Ar: مياه" at bounding box center [1199, 602] width 368 height 26
click at [974, 589] on div "Name En: water" at bounding box center [815, 602] width 368 height 26
click at [923, 632] on span "Icelandic Glacial Natural Spring Alkaline Water, 330 ml" at bounding box center [890, 637] width 206 height 17
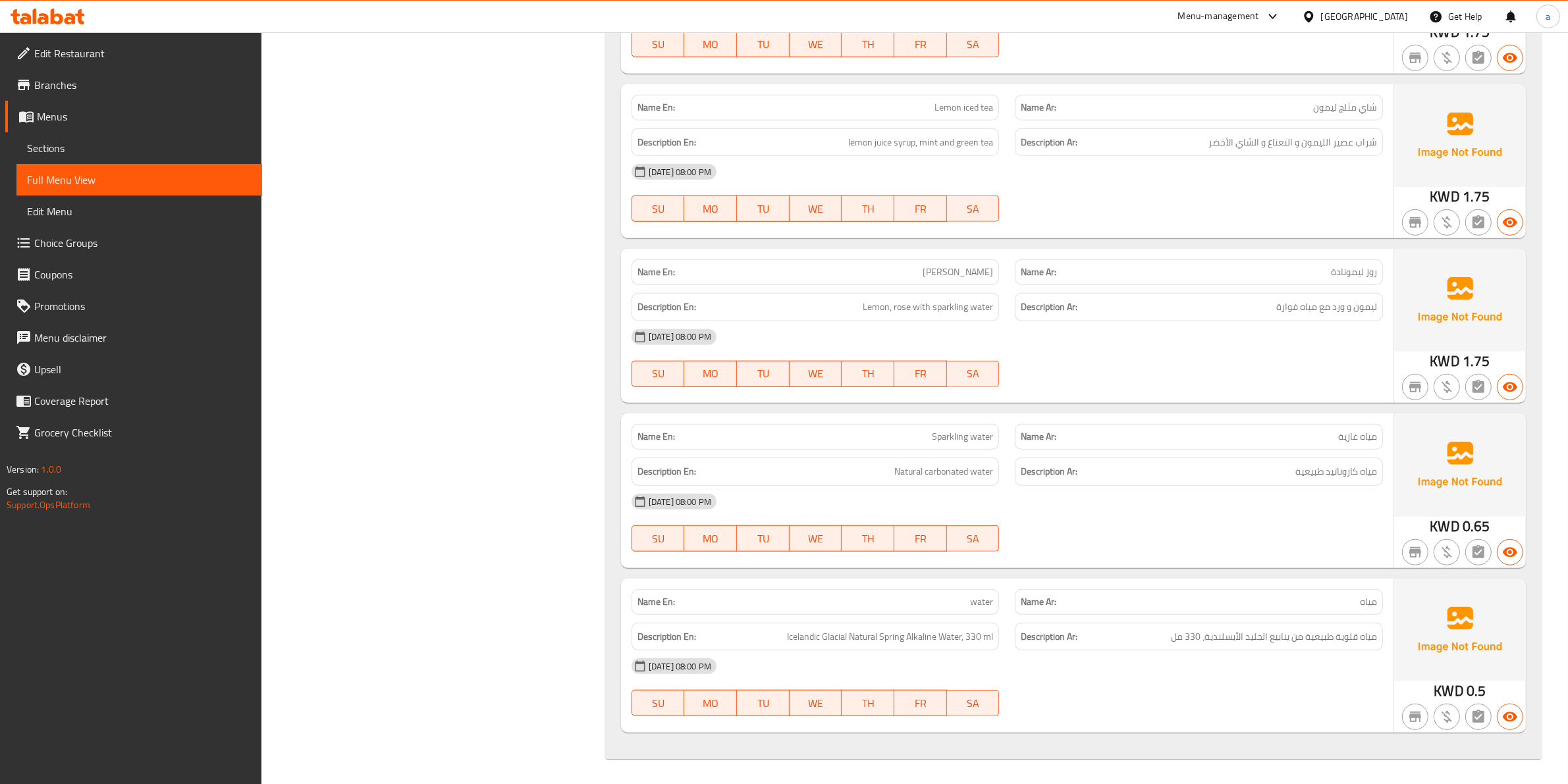
click at [955, 442] on span "Sparkling water" at bounding box center [962, 437] width 61 height 14
click at [981, 434] on span "Sparkling water" at bounding box center [962, 437] width 61 height 14
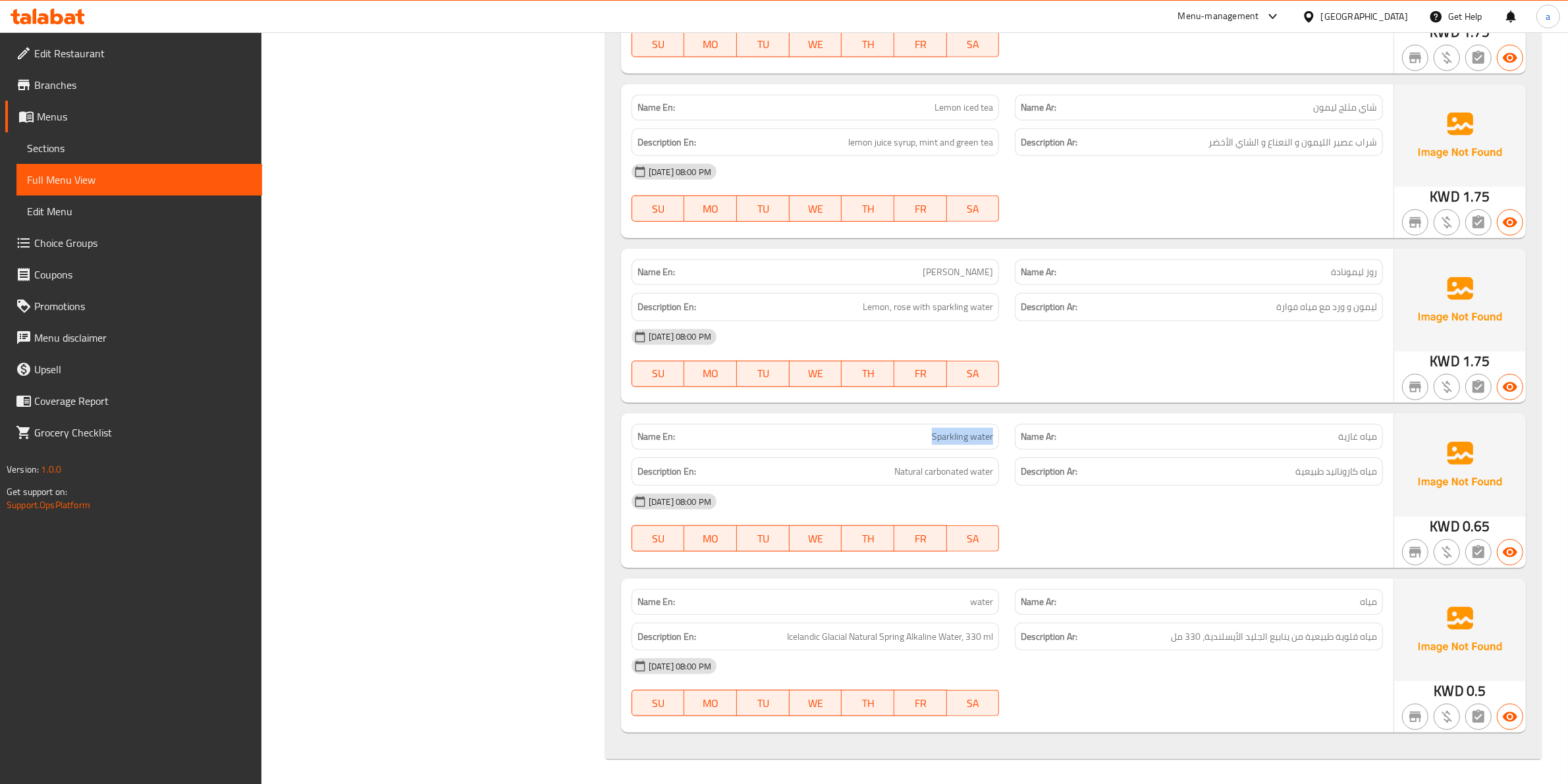
click at [965, 435] on span "Sparkling water" at bounding box center [962, 437] width 61 height 14
copy span "Sparkling water"
click at [876, 611] on div "Name En: water" at bounding box center [815, 602] width 368 height 26
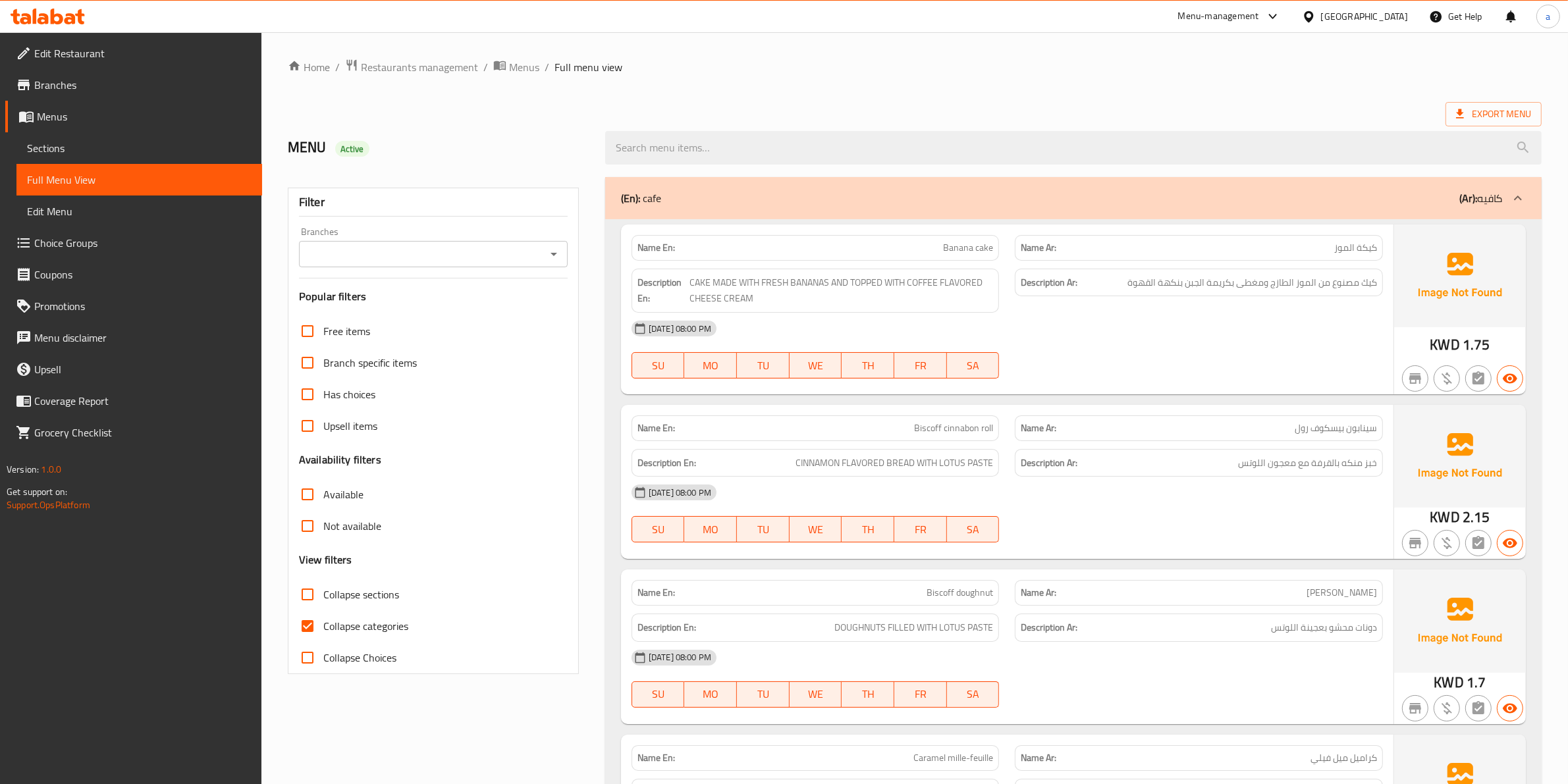
click at [304, 627] on input "Collapse categories" at bounding box center [307, 626] width 32 height 32
checkbox input "false"
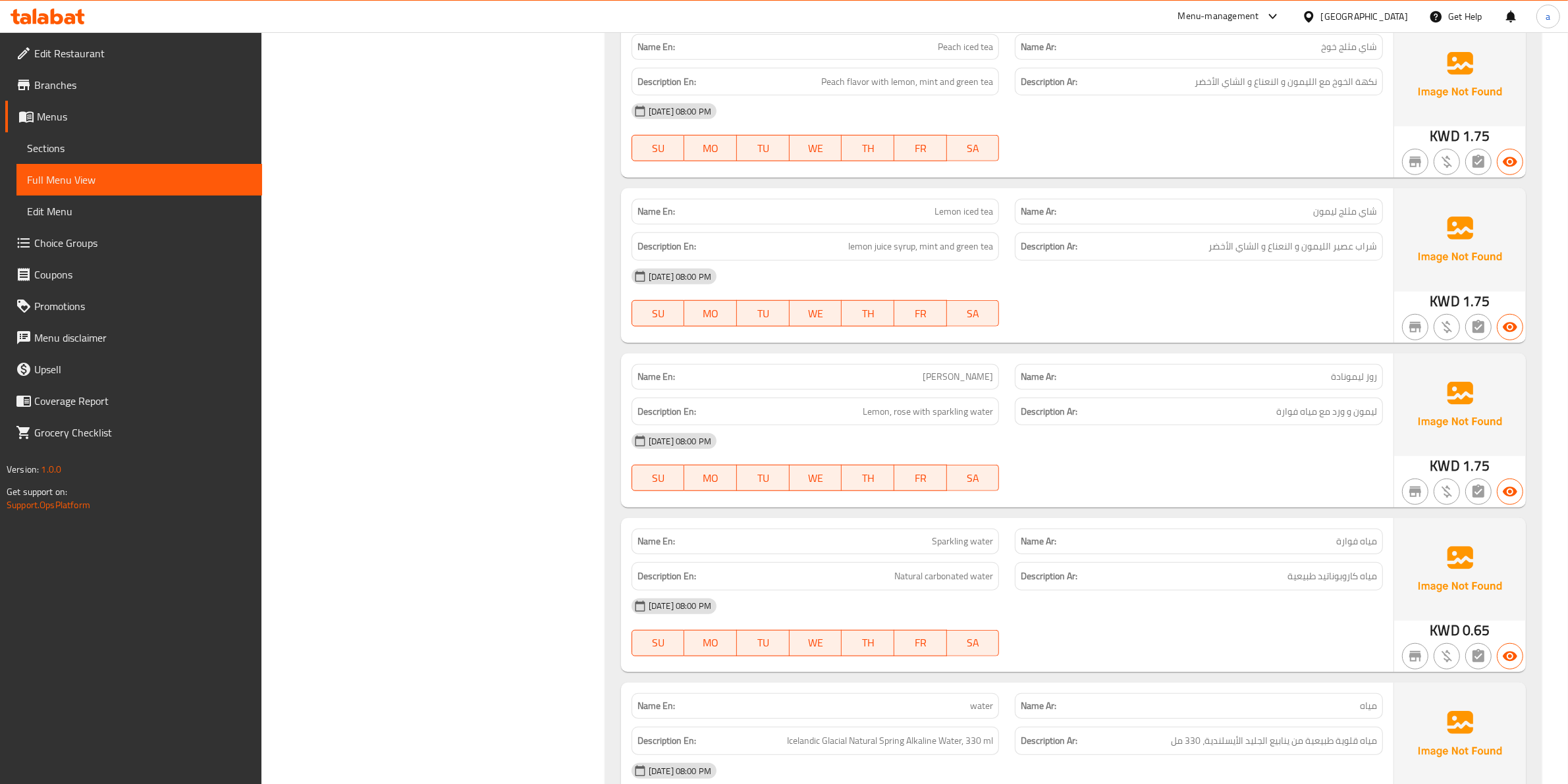
scroll to position [7543, 0]
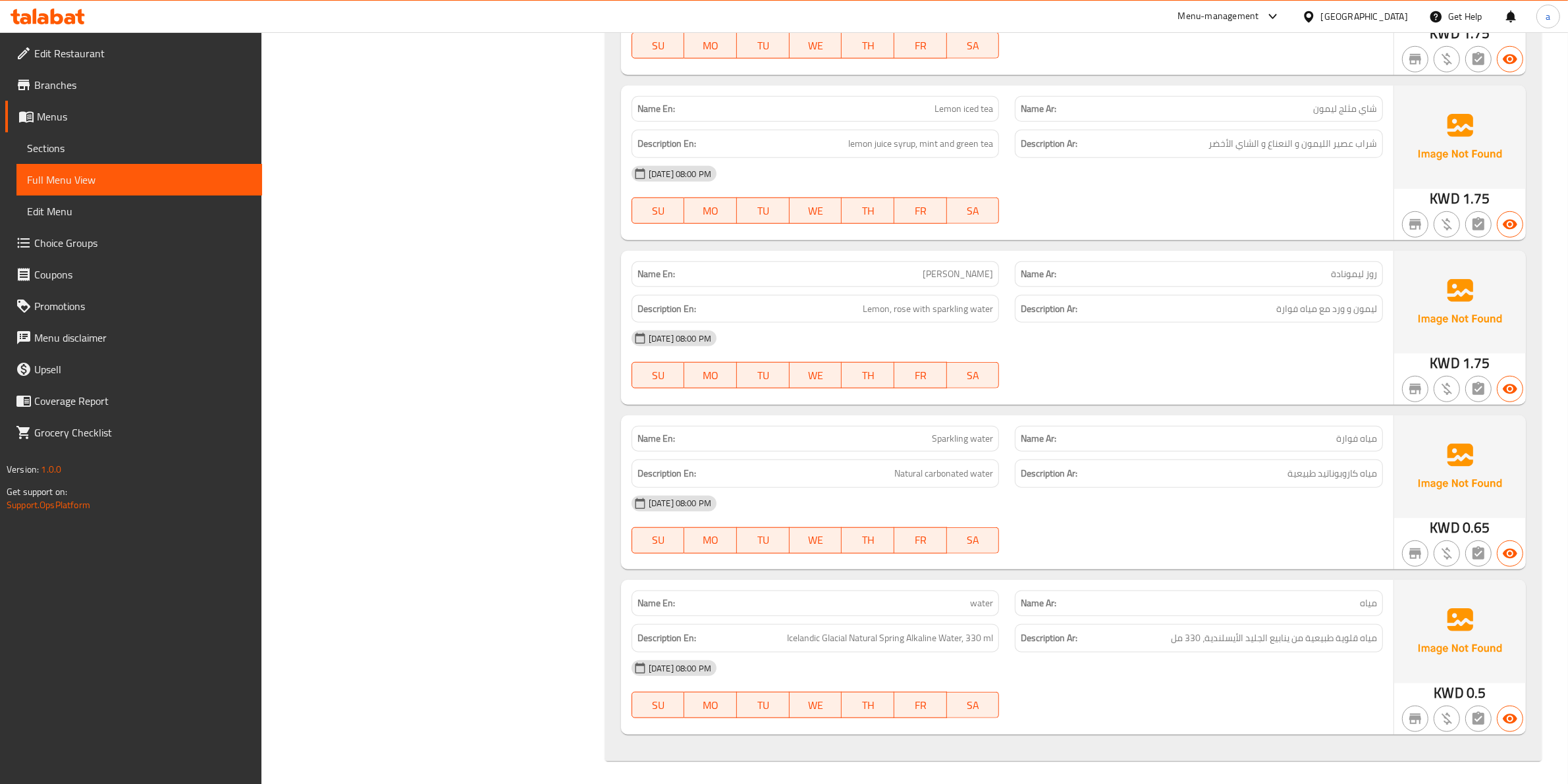
click at [1134, 599] on p "Name Ar: مياه" at bounding box center [1199, 603] width 357 height 14
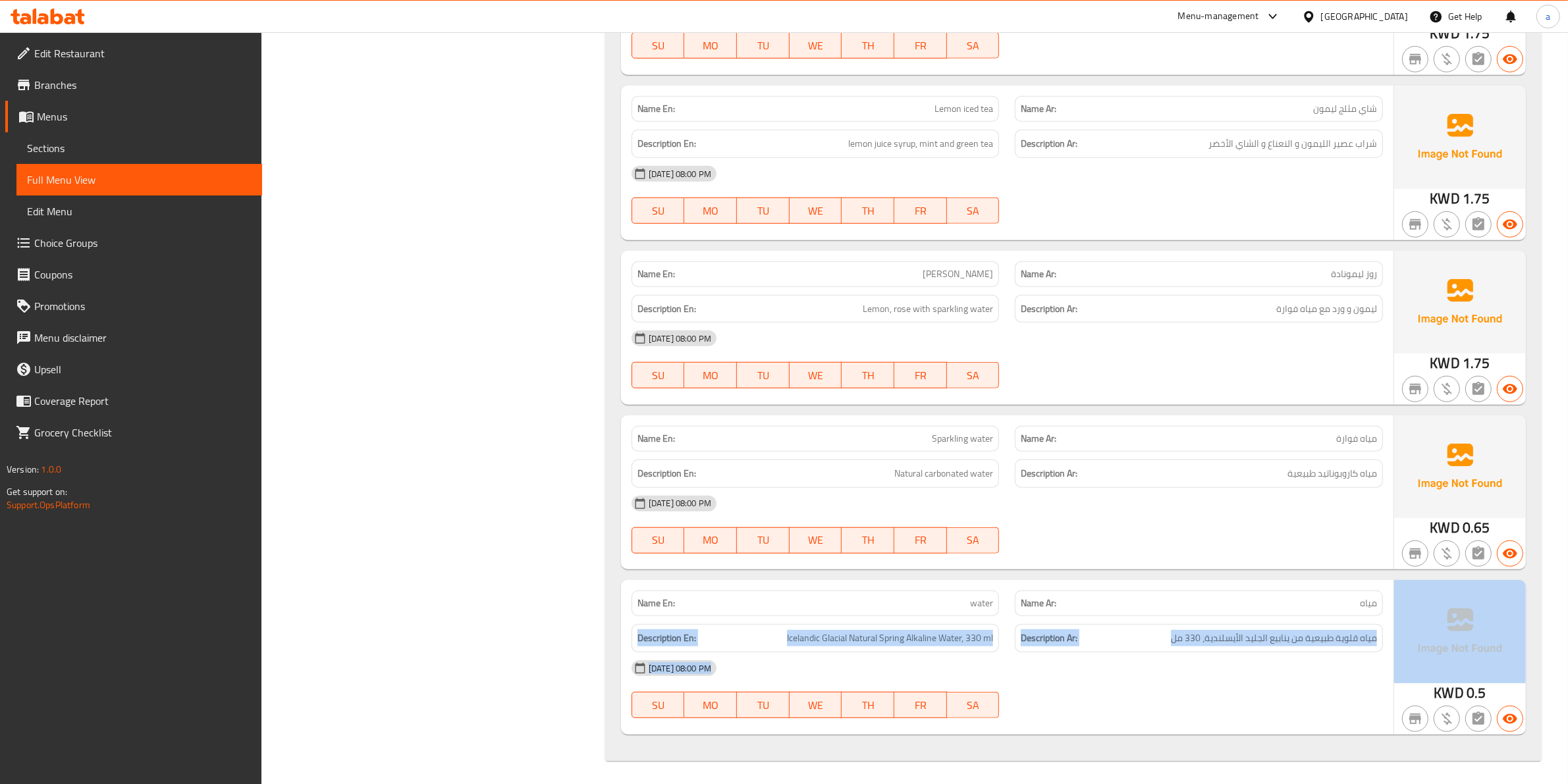
drag, startPoint x: 1391, startPoint y: 592, endPoint x: 1408, endPoint y: 591, distance: 17.0
click at [1408, 591] on div "Name En: water Name Ar: مياه Description En: Icelandic Glacial Natural Spring A…" at bounding box center [1073, 657] width 905 height 154
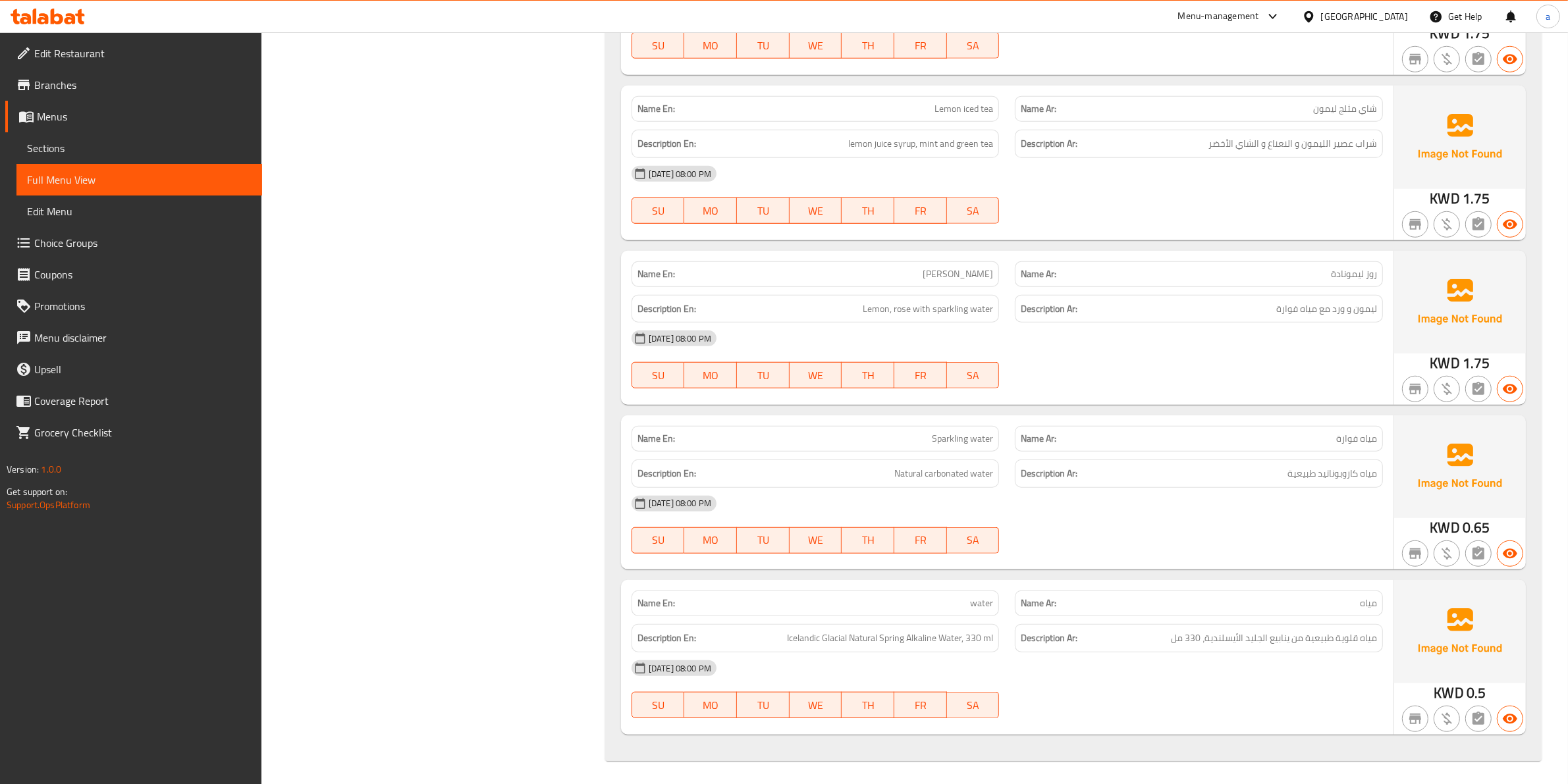
drag, startPoint x: 922, startPoint y: 602, endPoint x: 940, endPoint y: 601, distance: 18.0
click at [940, 601] on p "Name En: water" at bounding box center [815, 603] width 357 height 14
click at [1215, 304] on h6 "Description Ar: ليمون و ورد مع مياه فوارة" at bounding box center [1199, 309] width 357 height 17
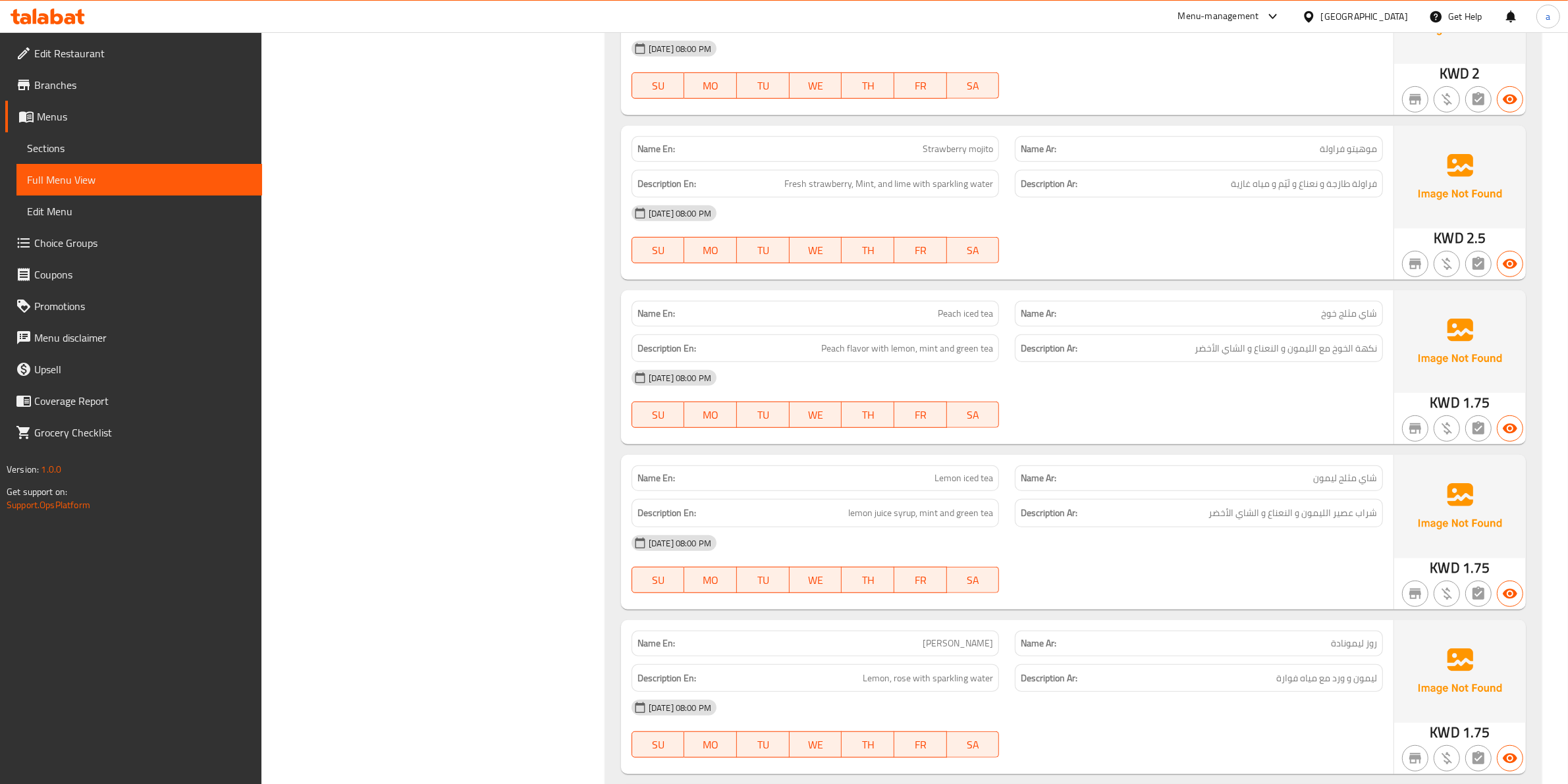
scroll to position [7132, 0]
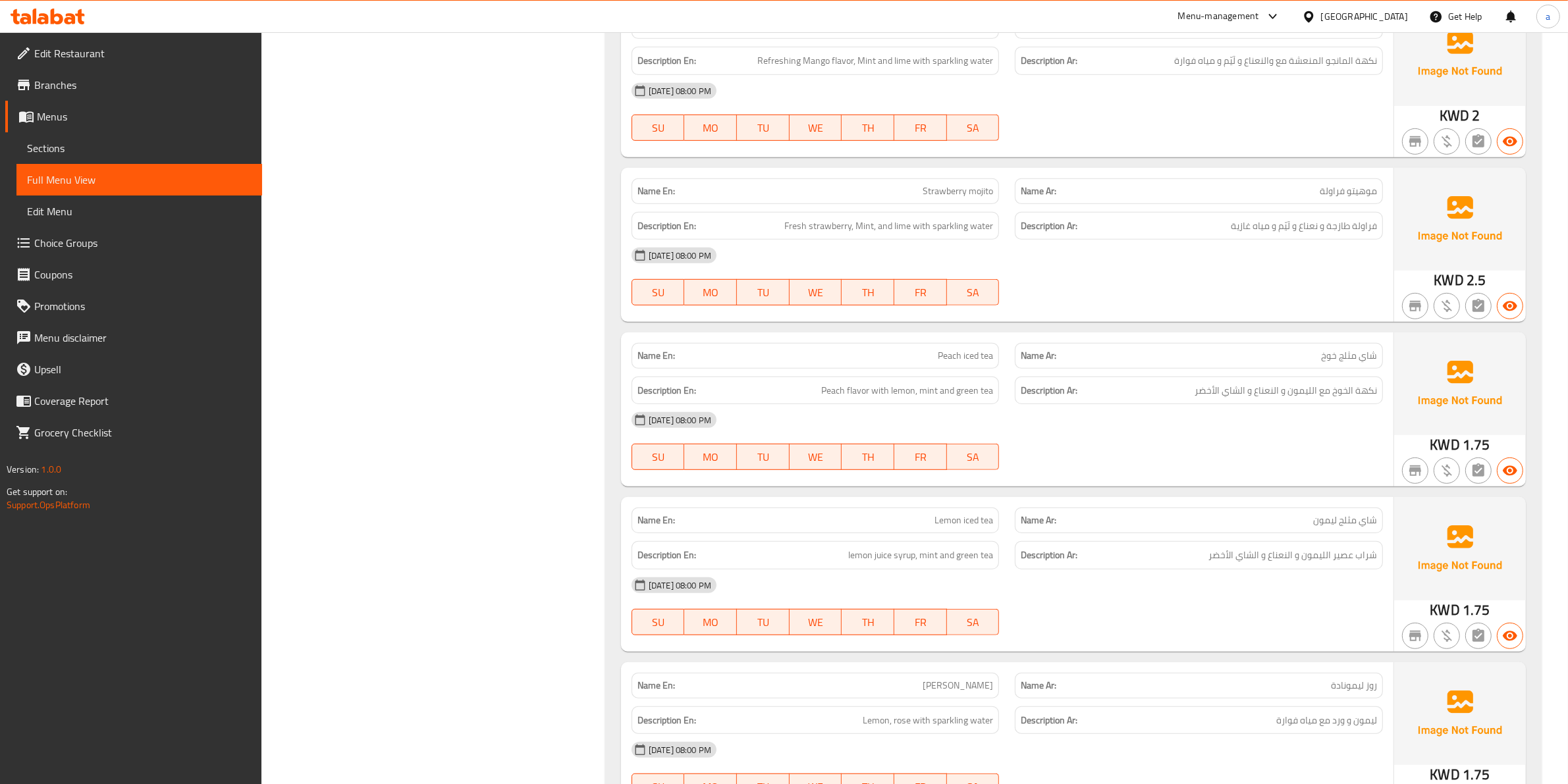
click at [999, 420] on div "[DATE] 08:00 PM" at bounding box center [1007, 420] width 767 height 32
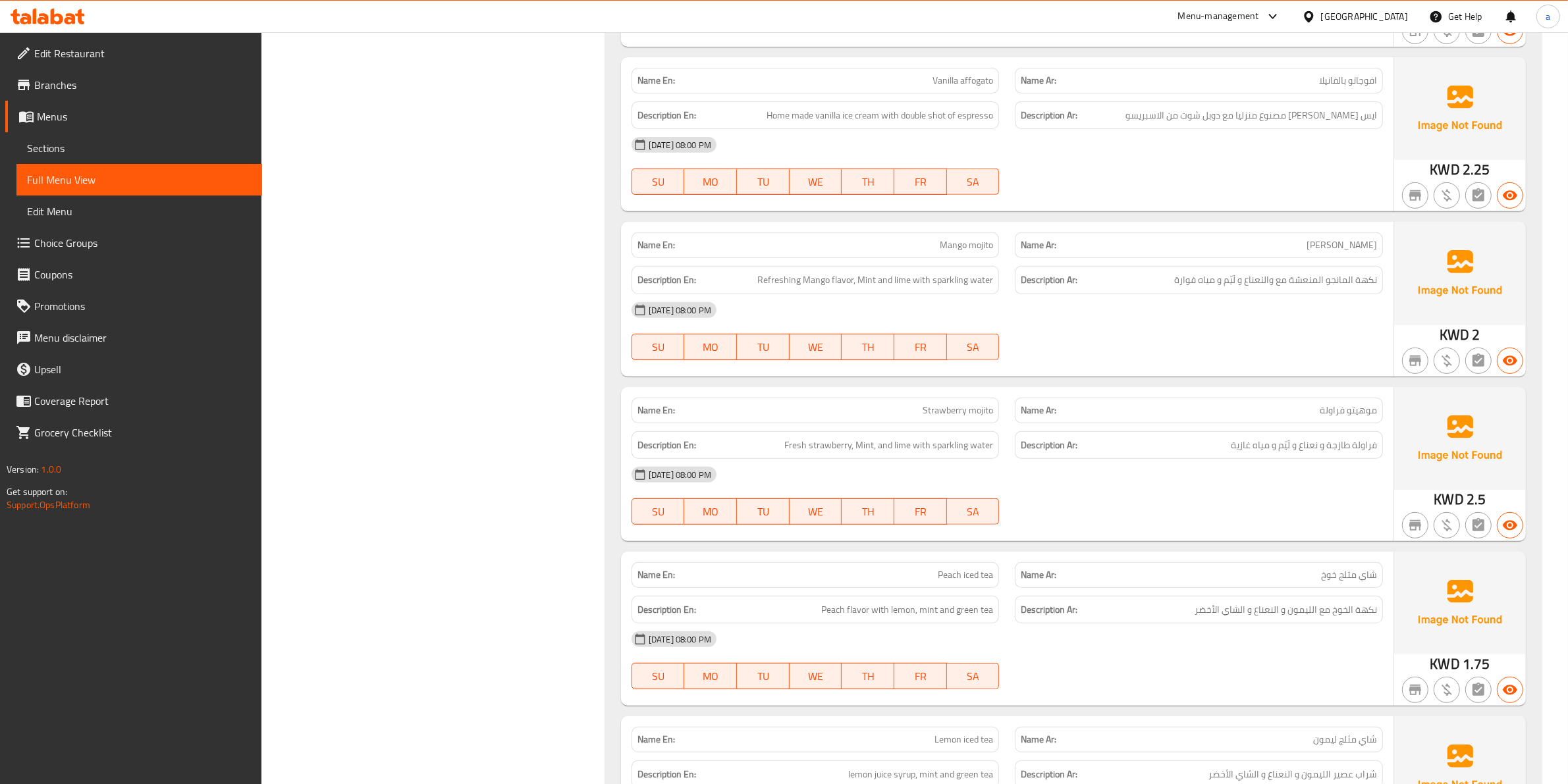
scroll to position [6802, 0]
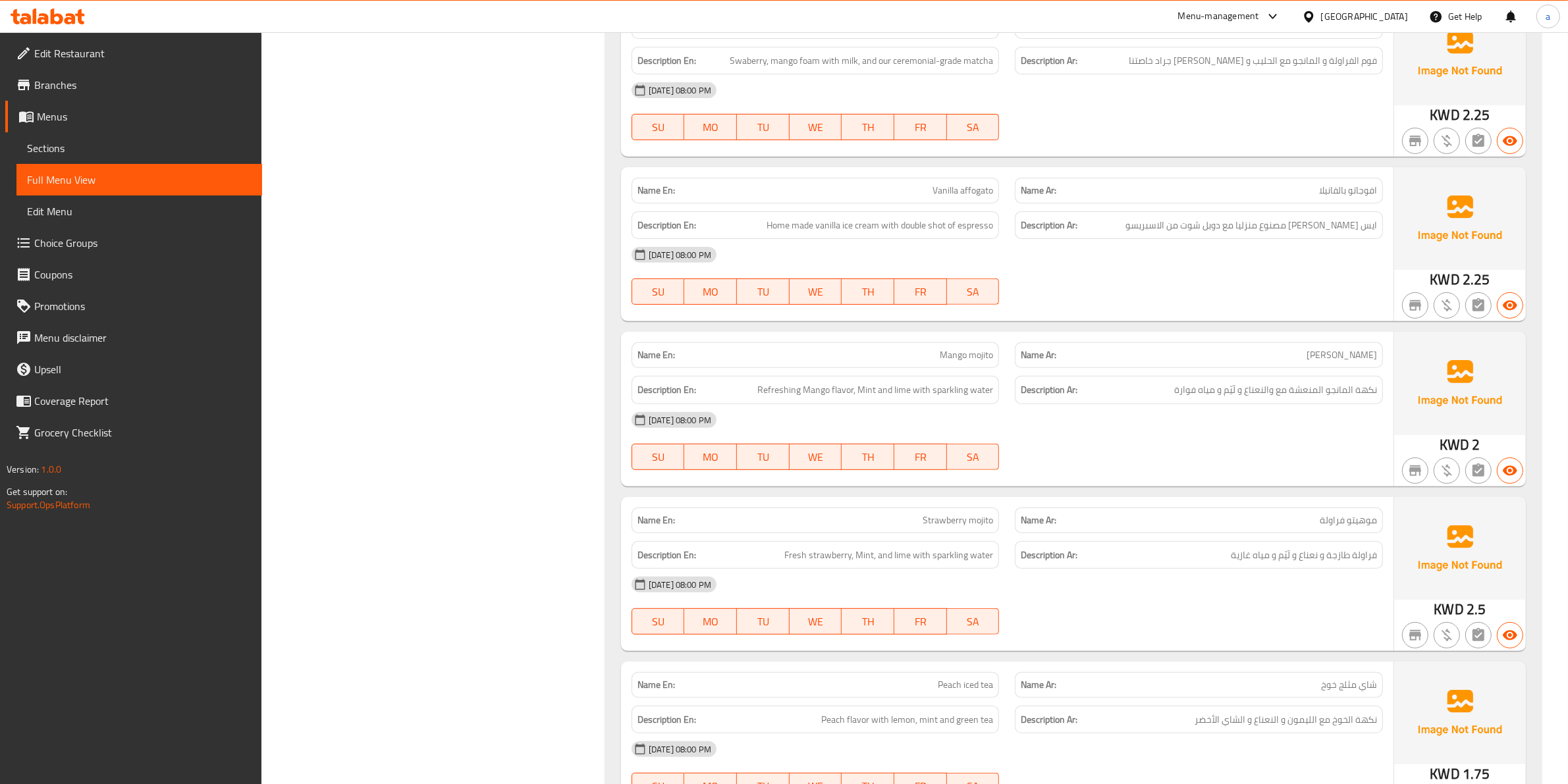
click at [1388, 399] on div "Description Ar: نكهة المانجو المنعشة مع والنعناع و لَيّم و مياه فوارة" at bounding box center [1199, 390] width 384 height 44
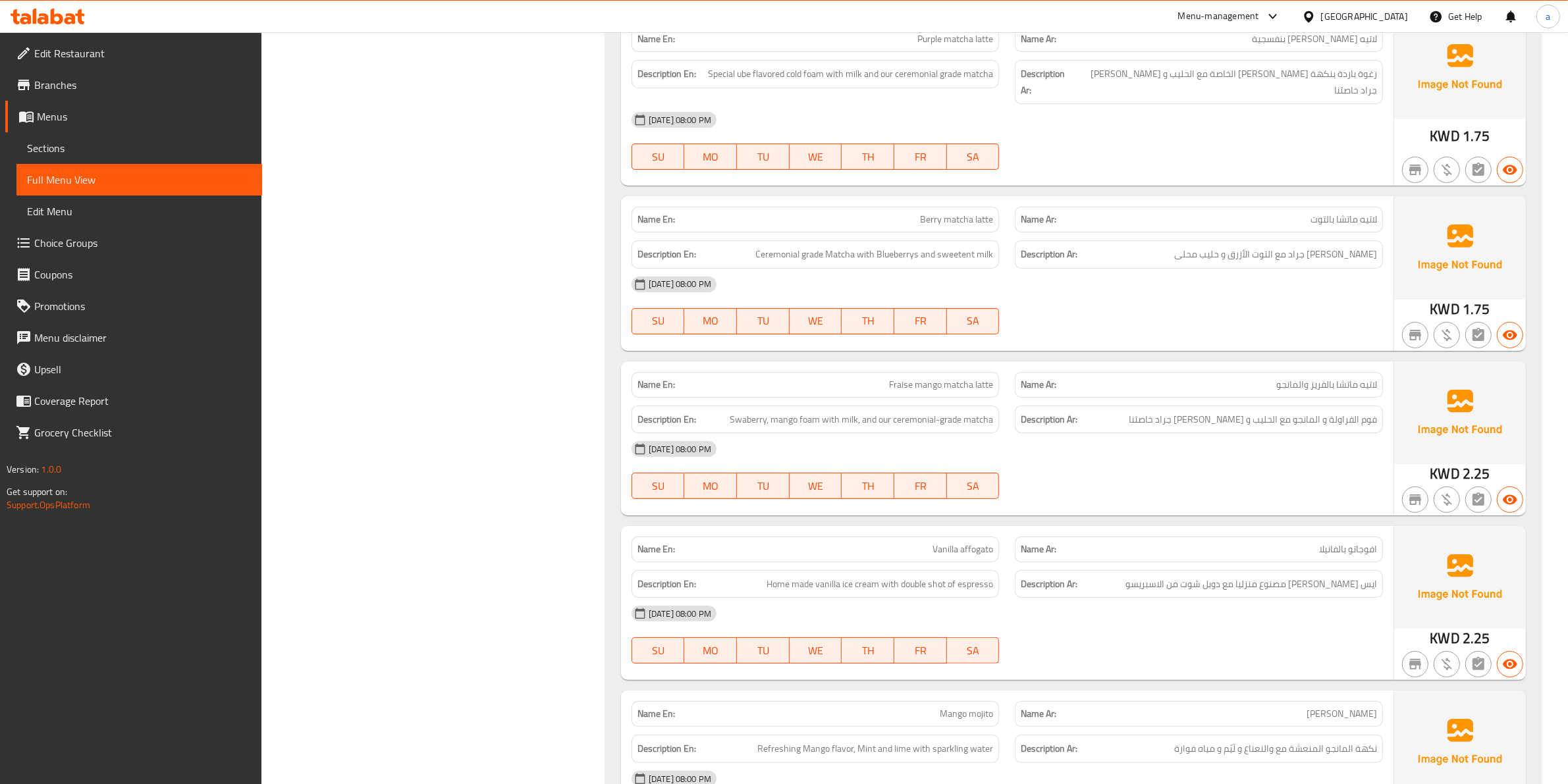
scroll to position [6392, 0]
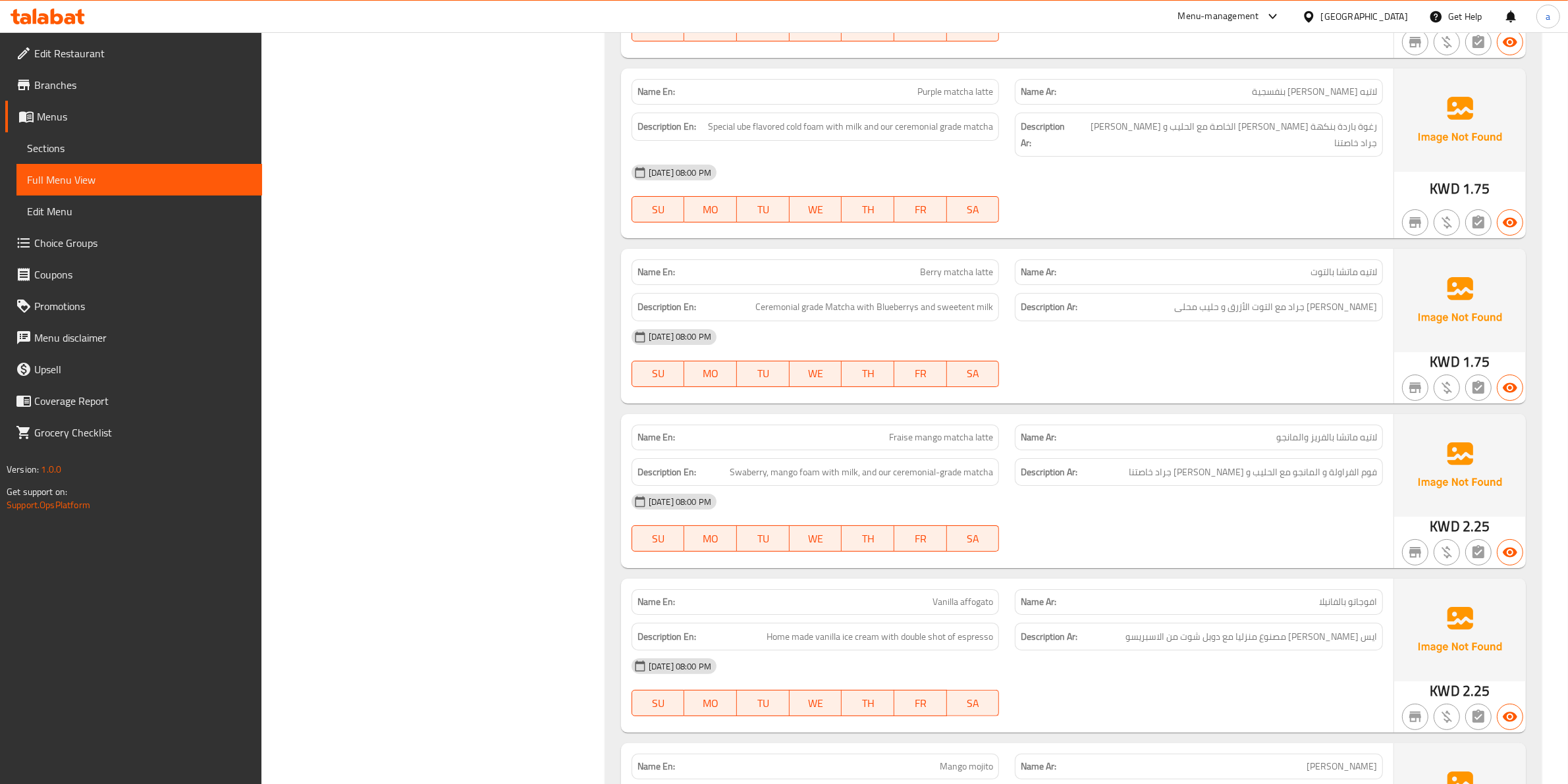
click at [1298, 495] on div "[DATE] 08:00 PM" at bounding box center [1007, 502] width 767 height 32
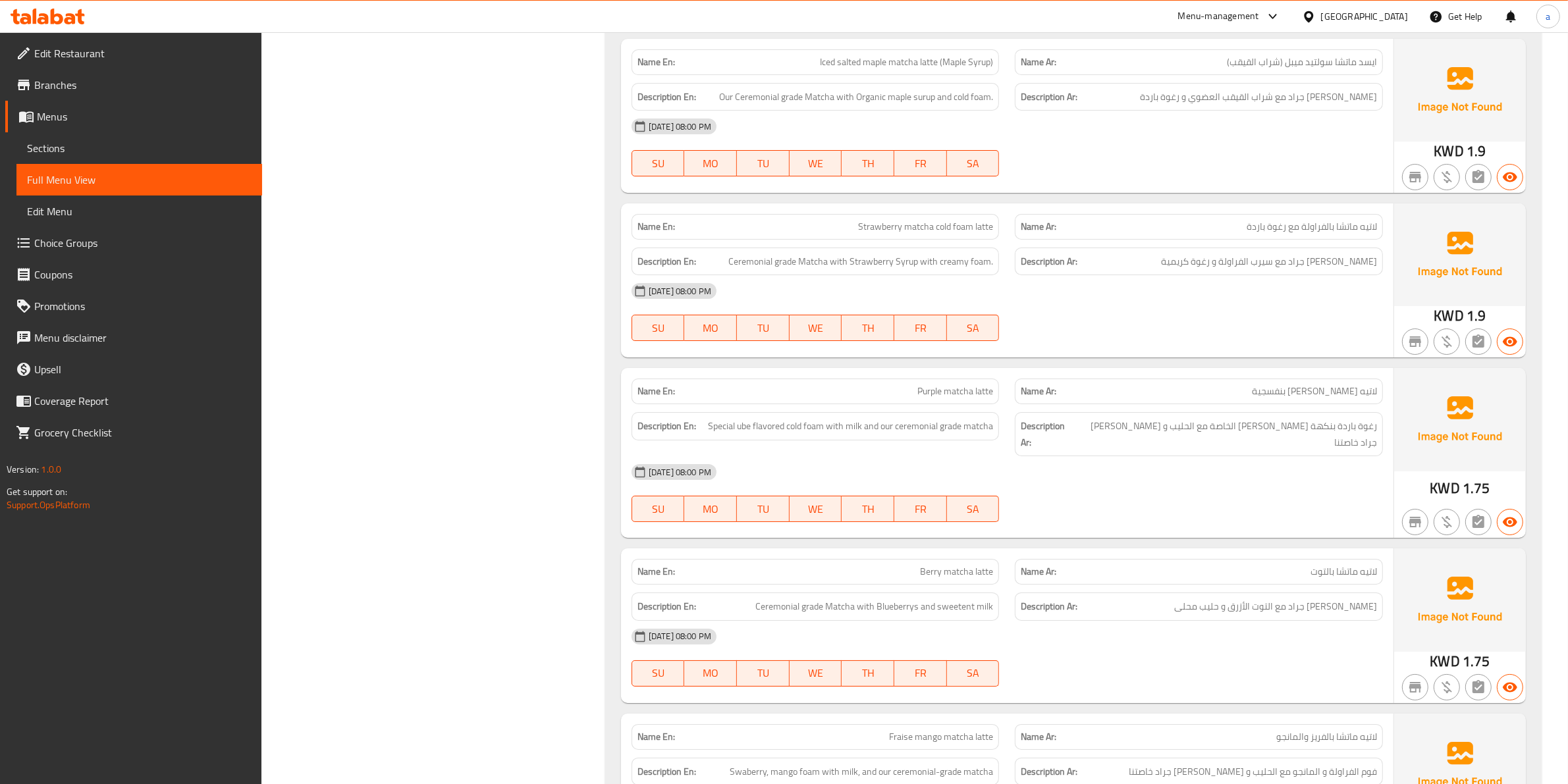
scroll to position [6063, 0]
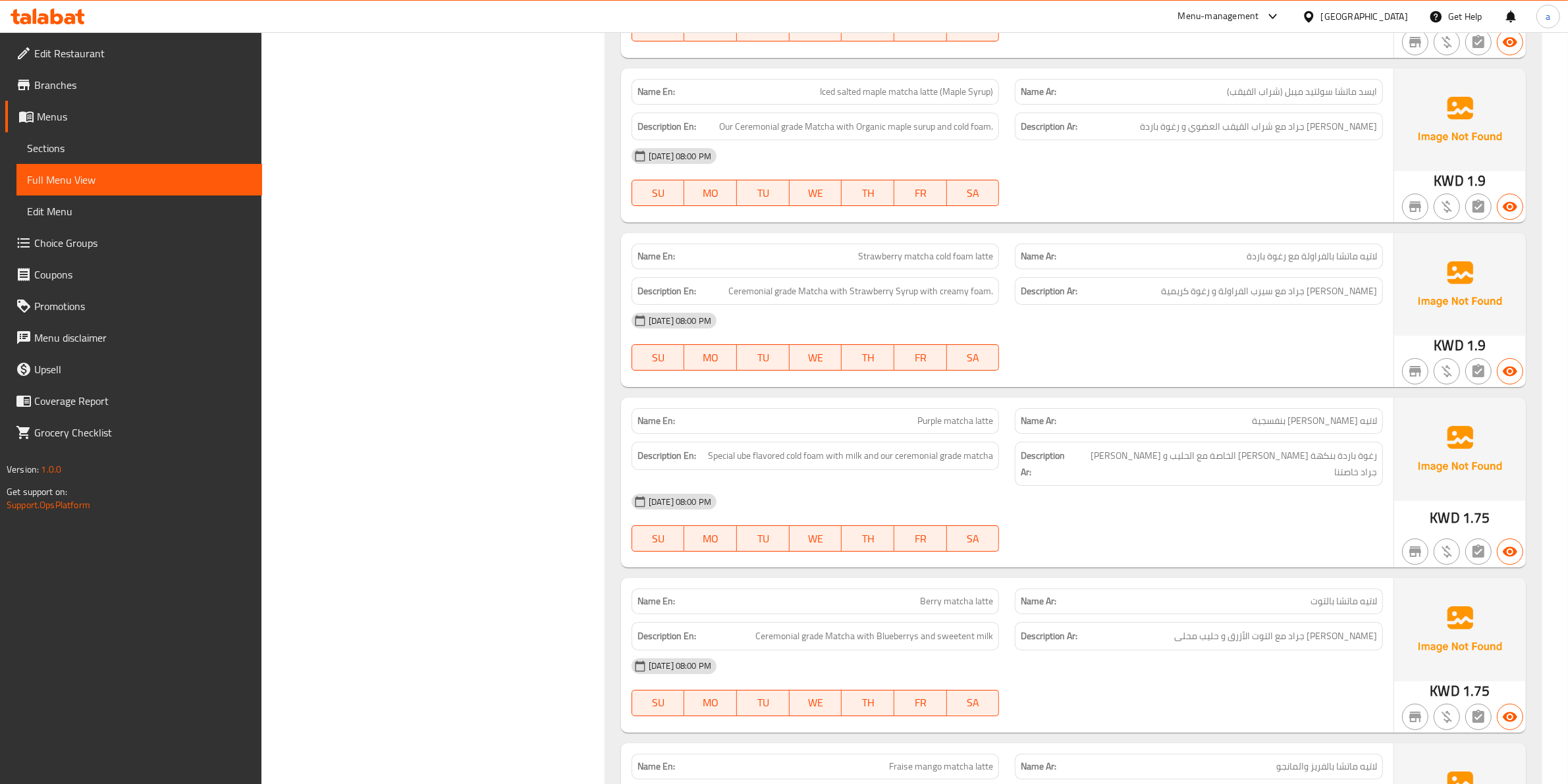
click at [1187, 490] on div "[DATE] 08:00 PM" at bounding box center [1007, 502] width 767 height 32
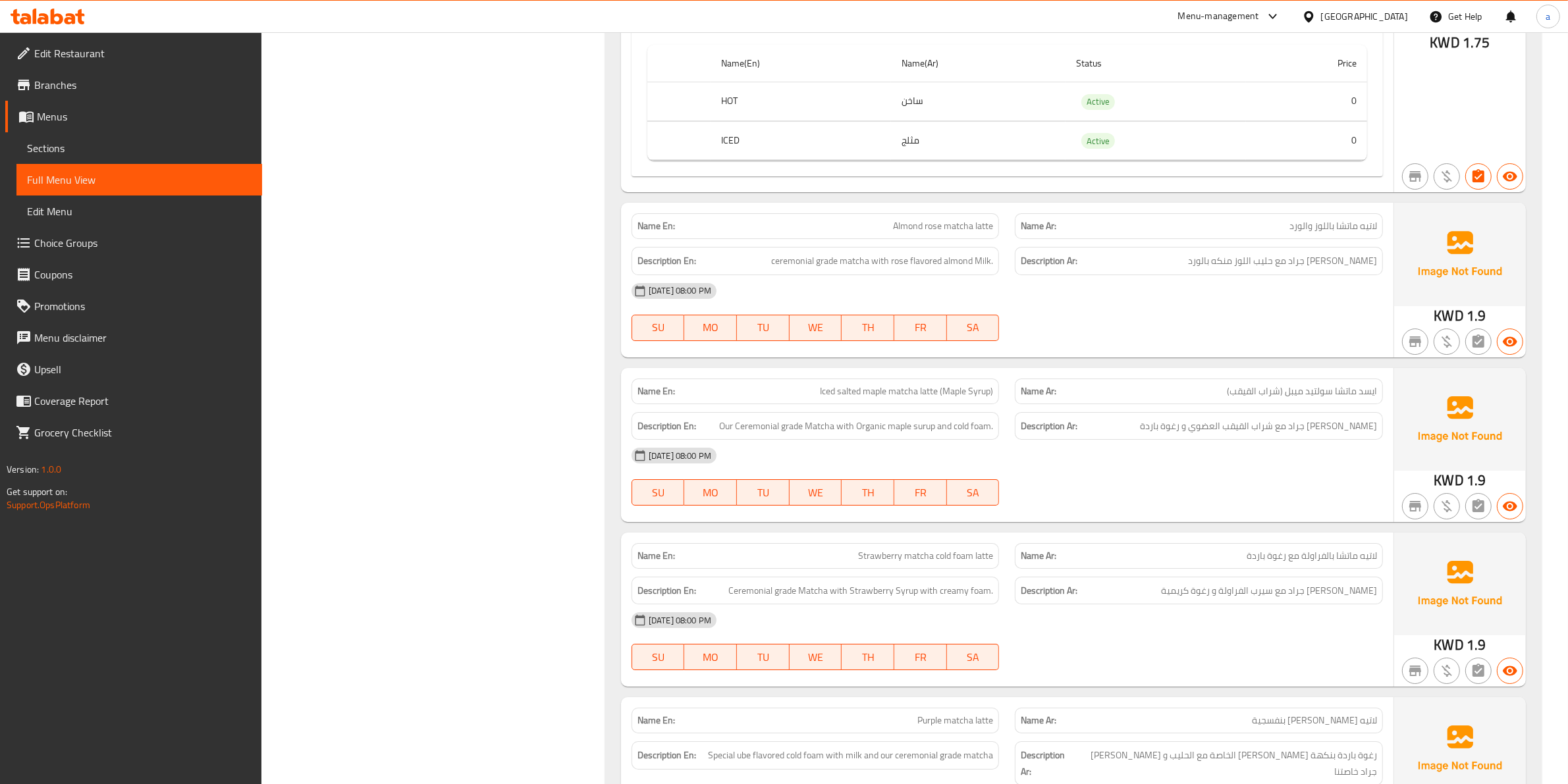
scroll to position [5733, 0]
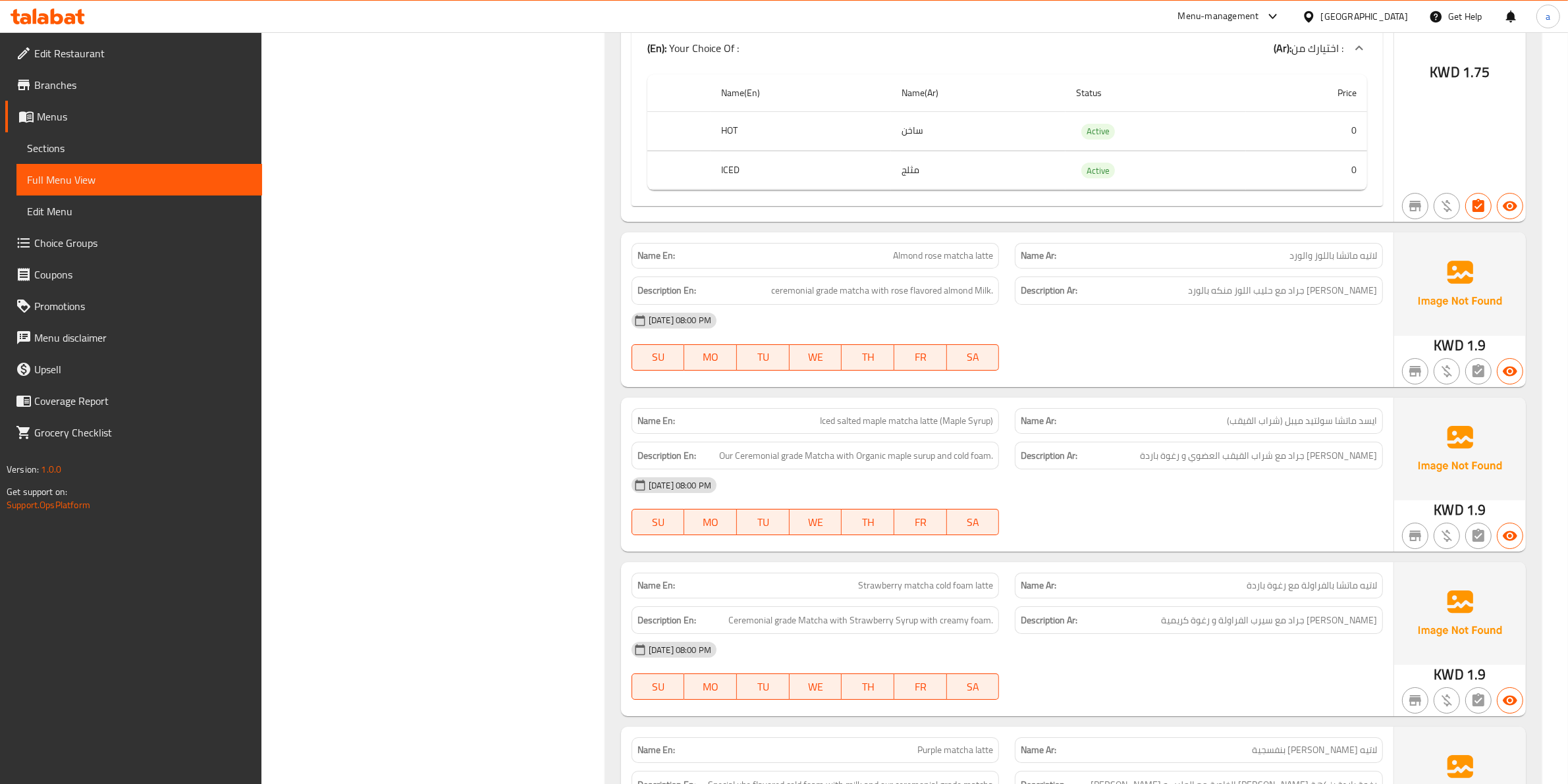
click at [1222, 501] on div "[DATE] 08:00 PM" at bounding box center [1007, 485] width 767 height 32
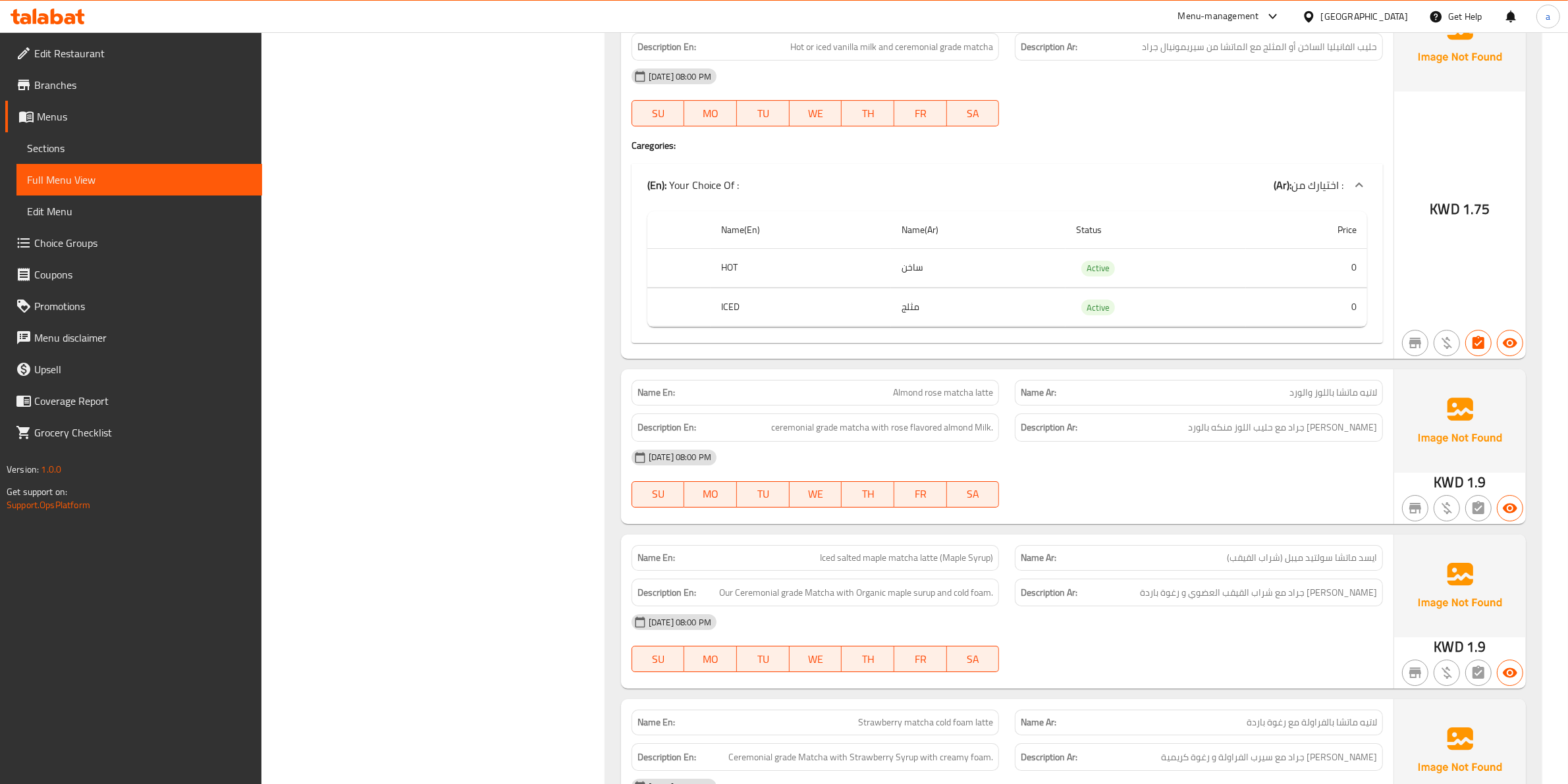
scroll to position [5569, 0]
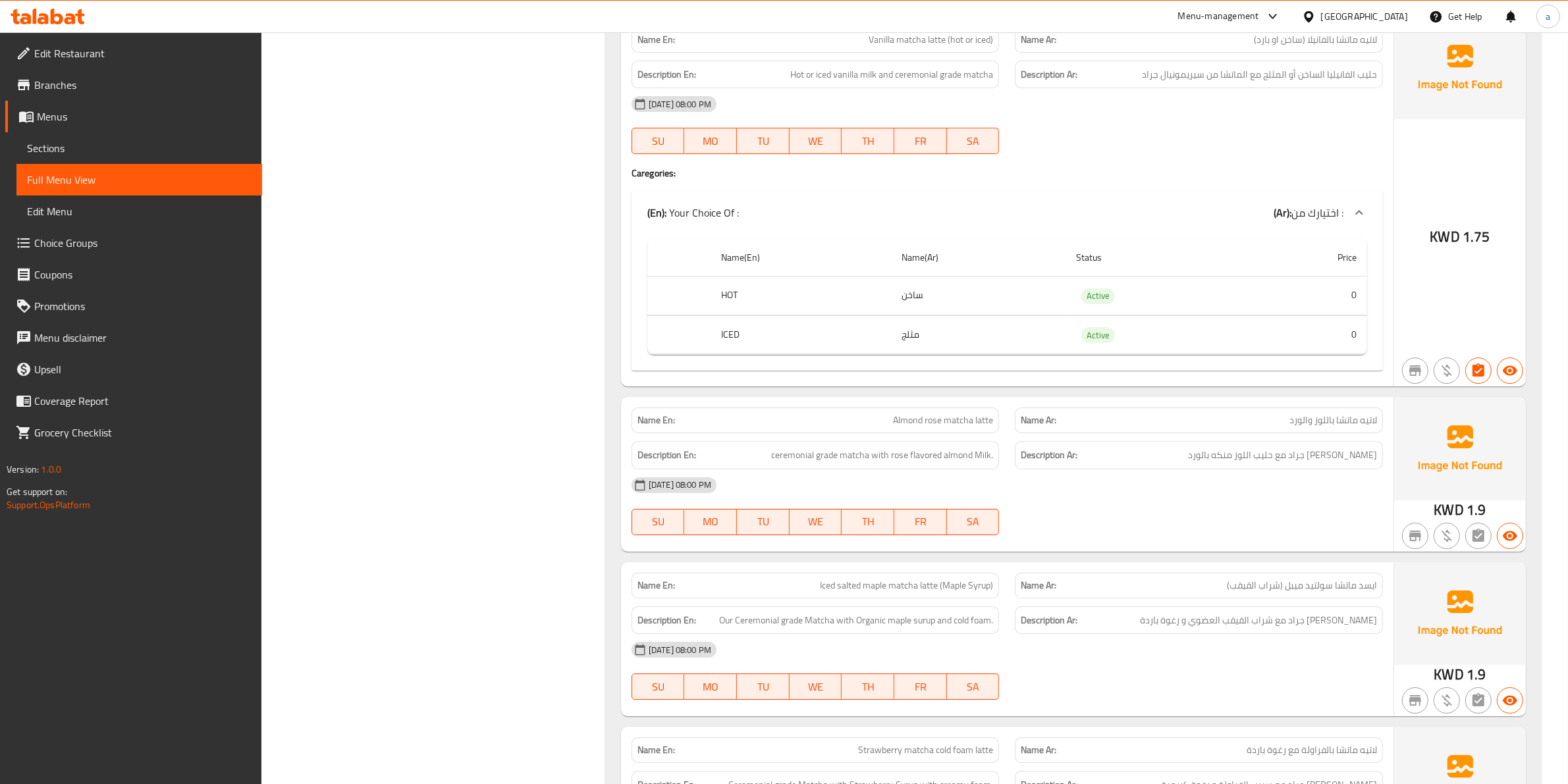
click at [1174, 448] on div "Description Ar: [PERSON_NAME] جراد مع حليب اللوز منكه بالورد" at bounding box center [1199, 455] width 384 height 44
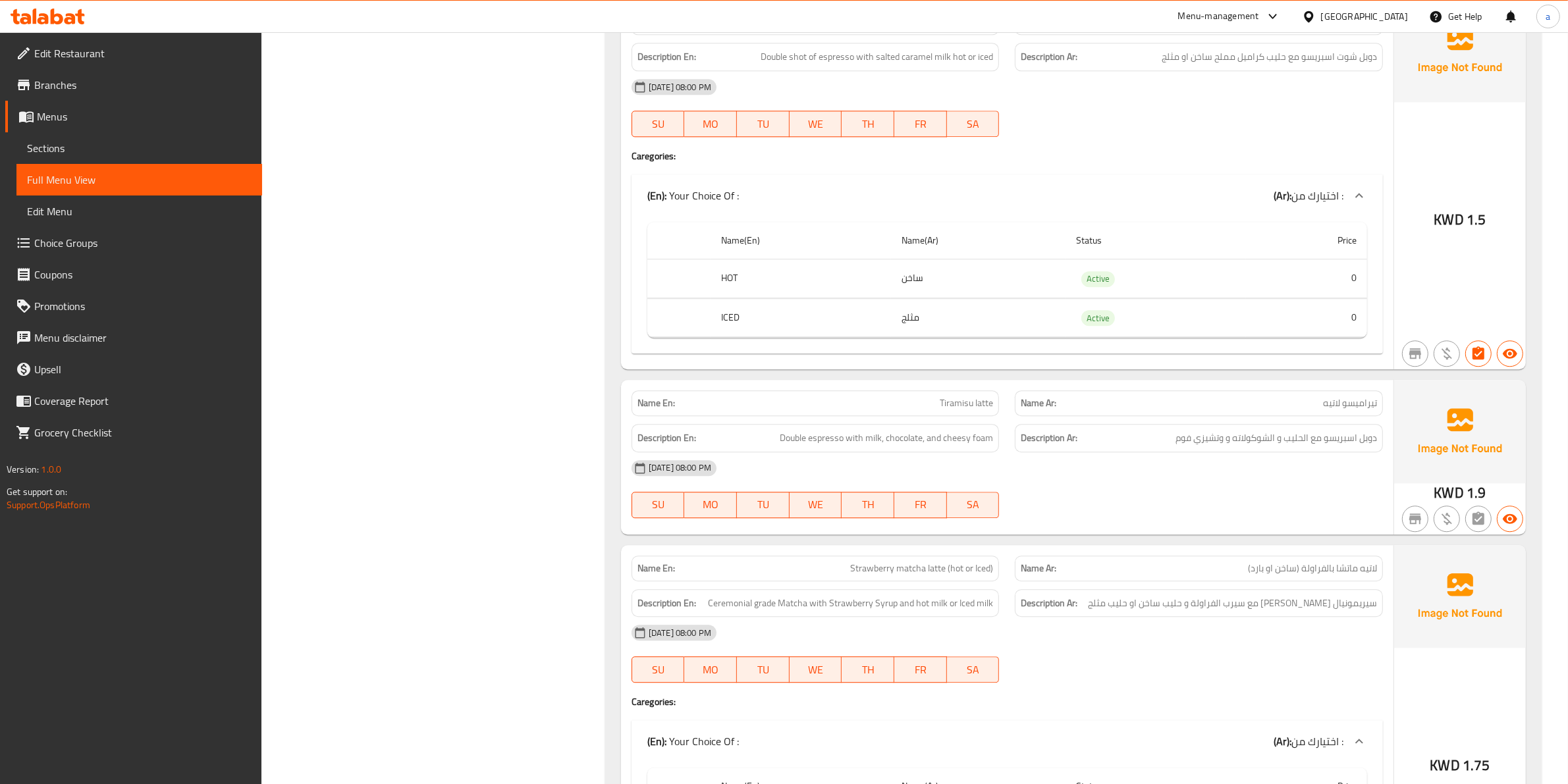
scroll to position [4252, 0]
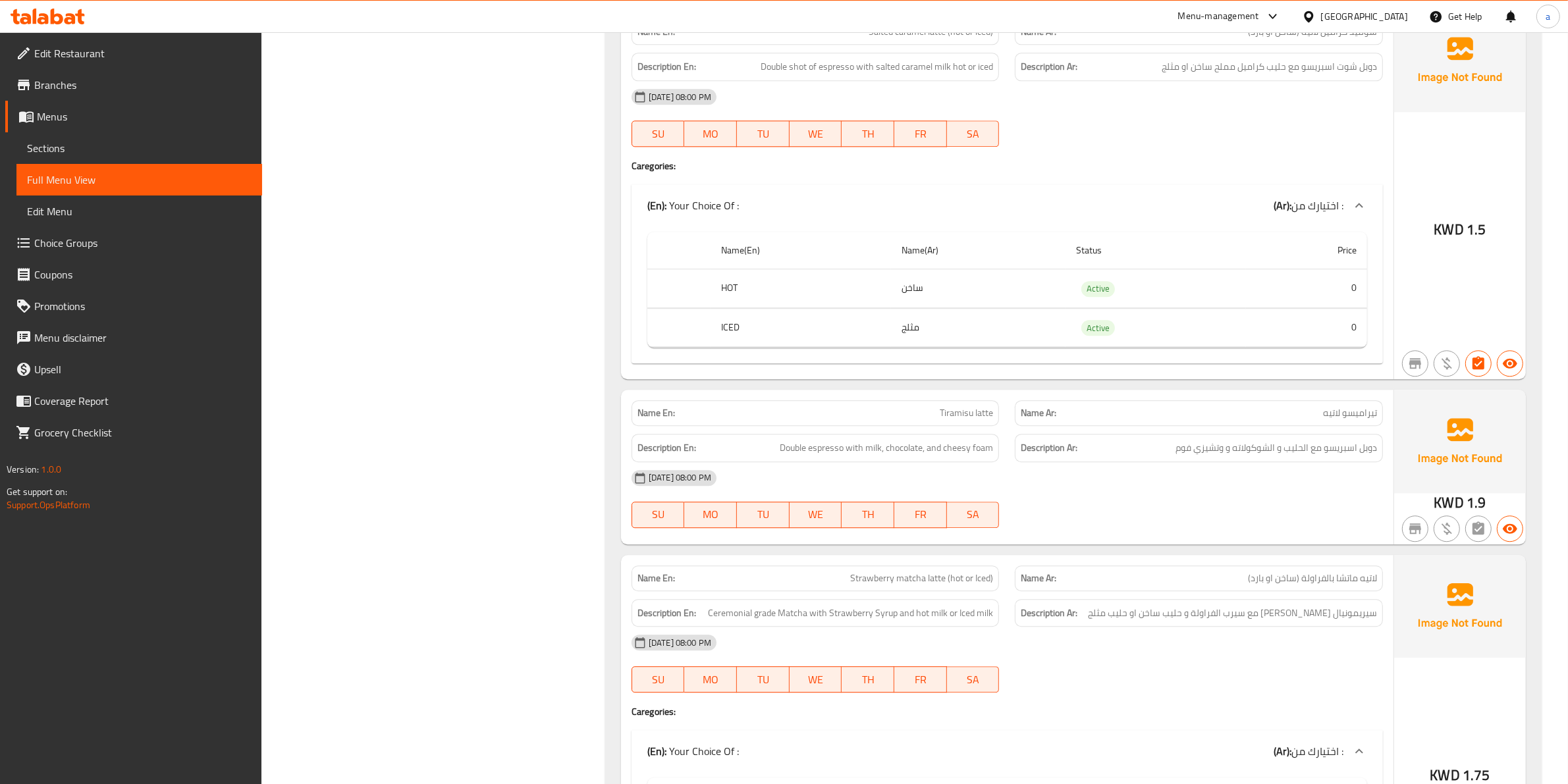
click at [1216, 152] on div at bounding box center [1199, 146] width 384 height 16
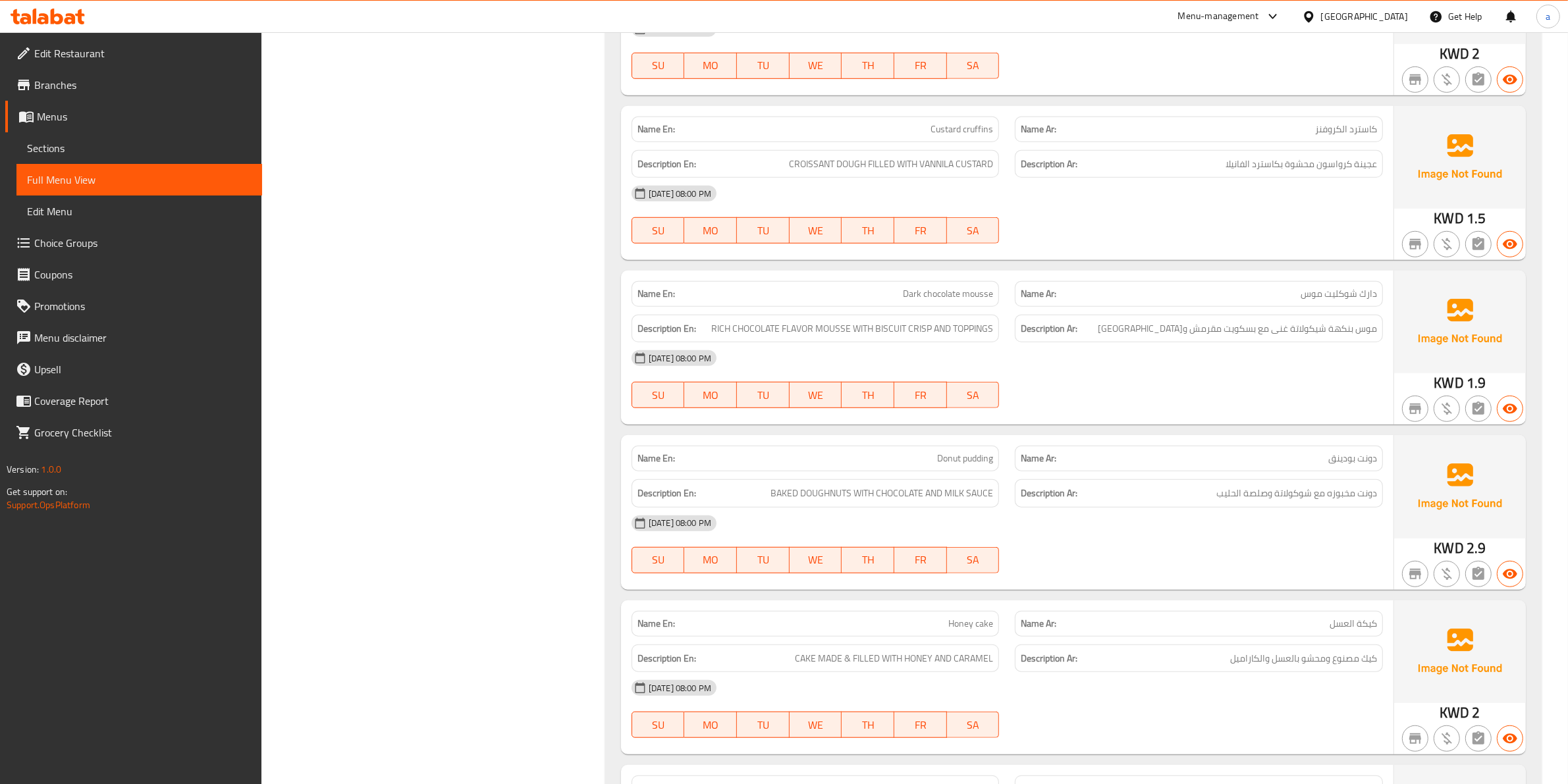
scroll to position [1044, 0]
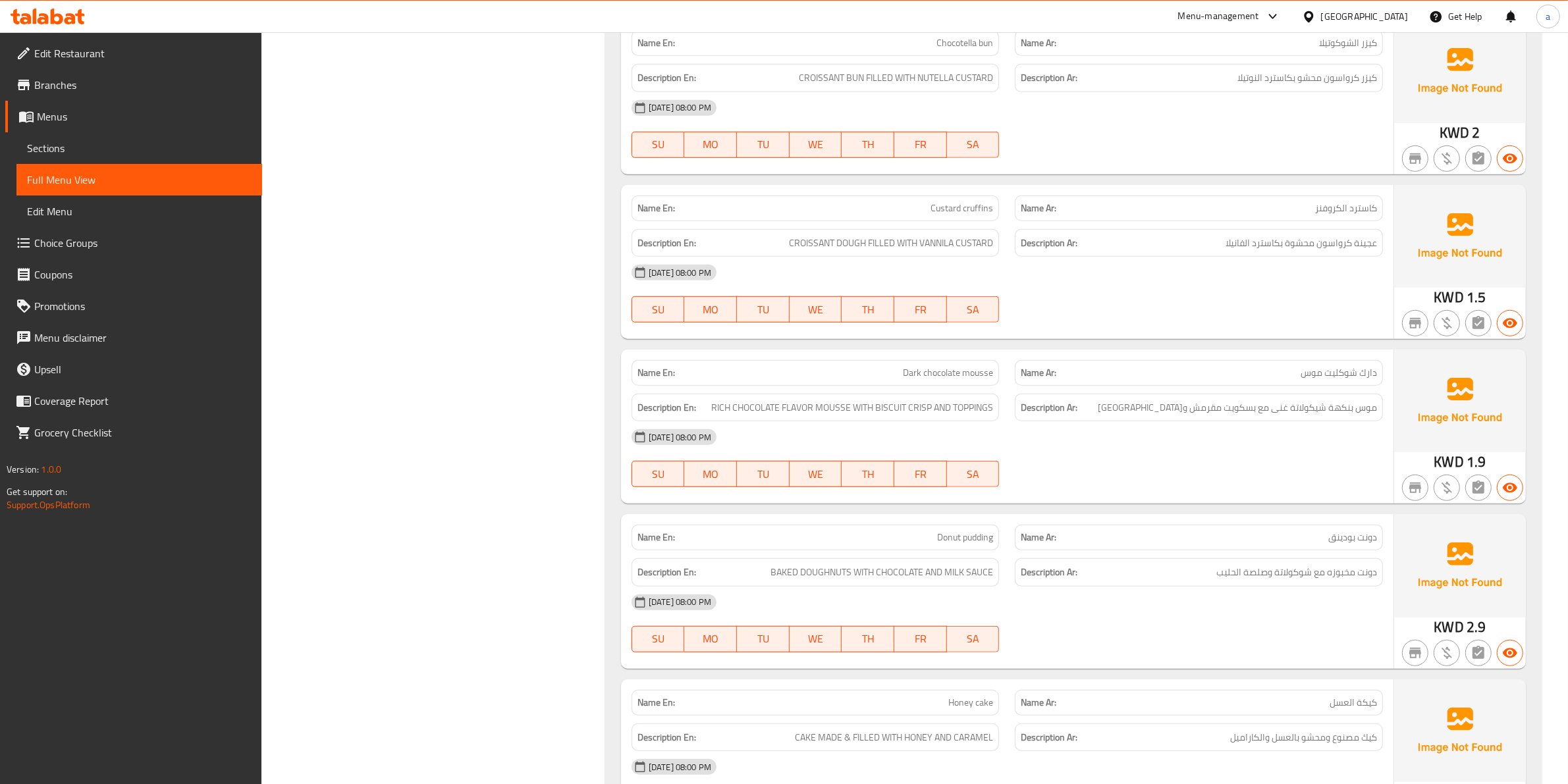
click at [1037, 317] on div at bounding box center [1199, 322] width 384 height 16
click at [1067, 494] on div at bounding box center [1199, 487] width 384 height 16
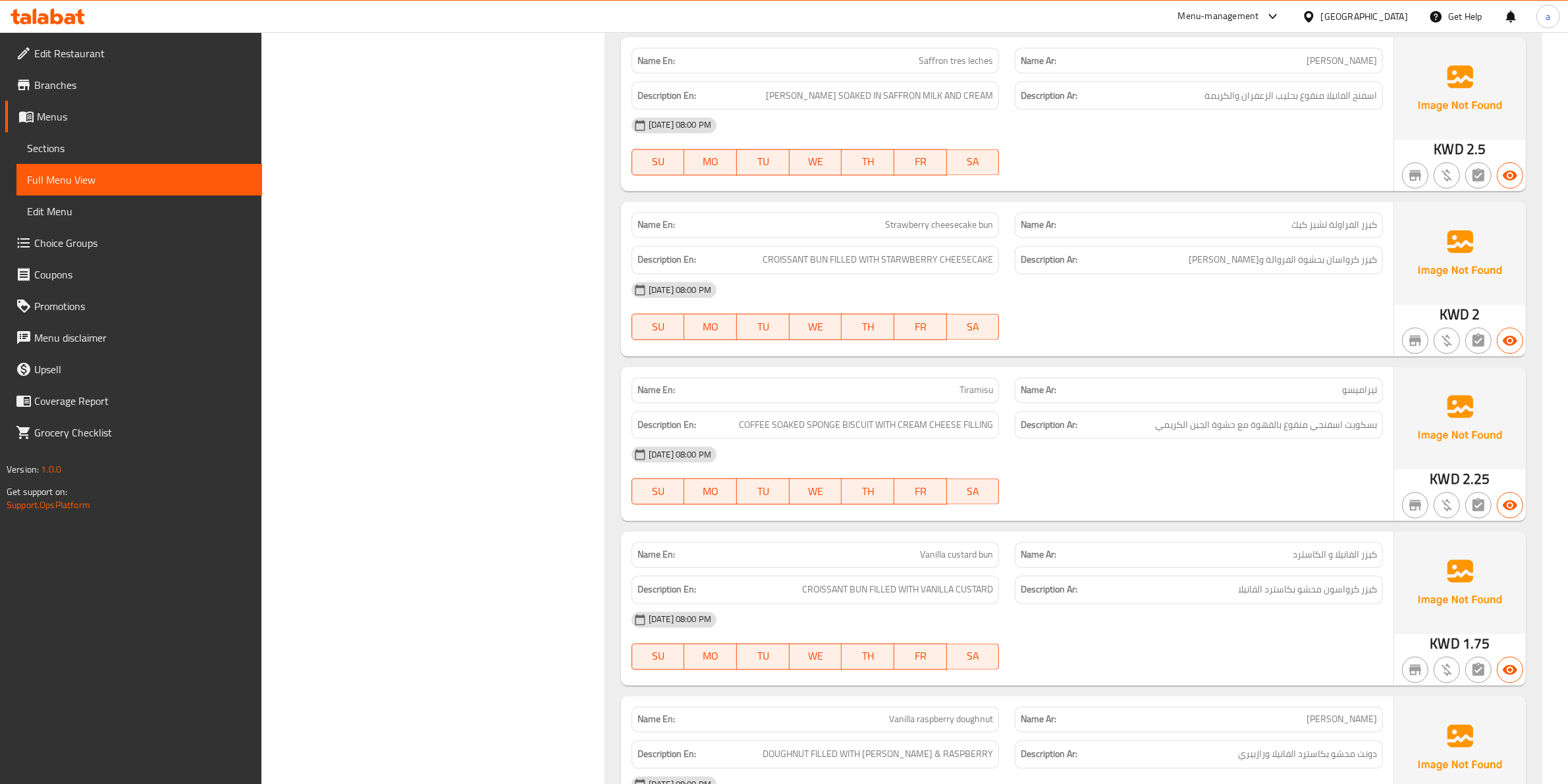
click at [1015, 392] on div "Name Ar: [PERSON_NAME]" at bounding box center [1199, 391] width 368 height 26
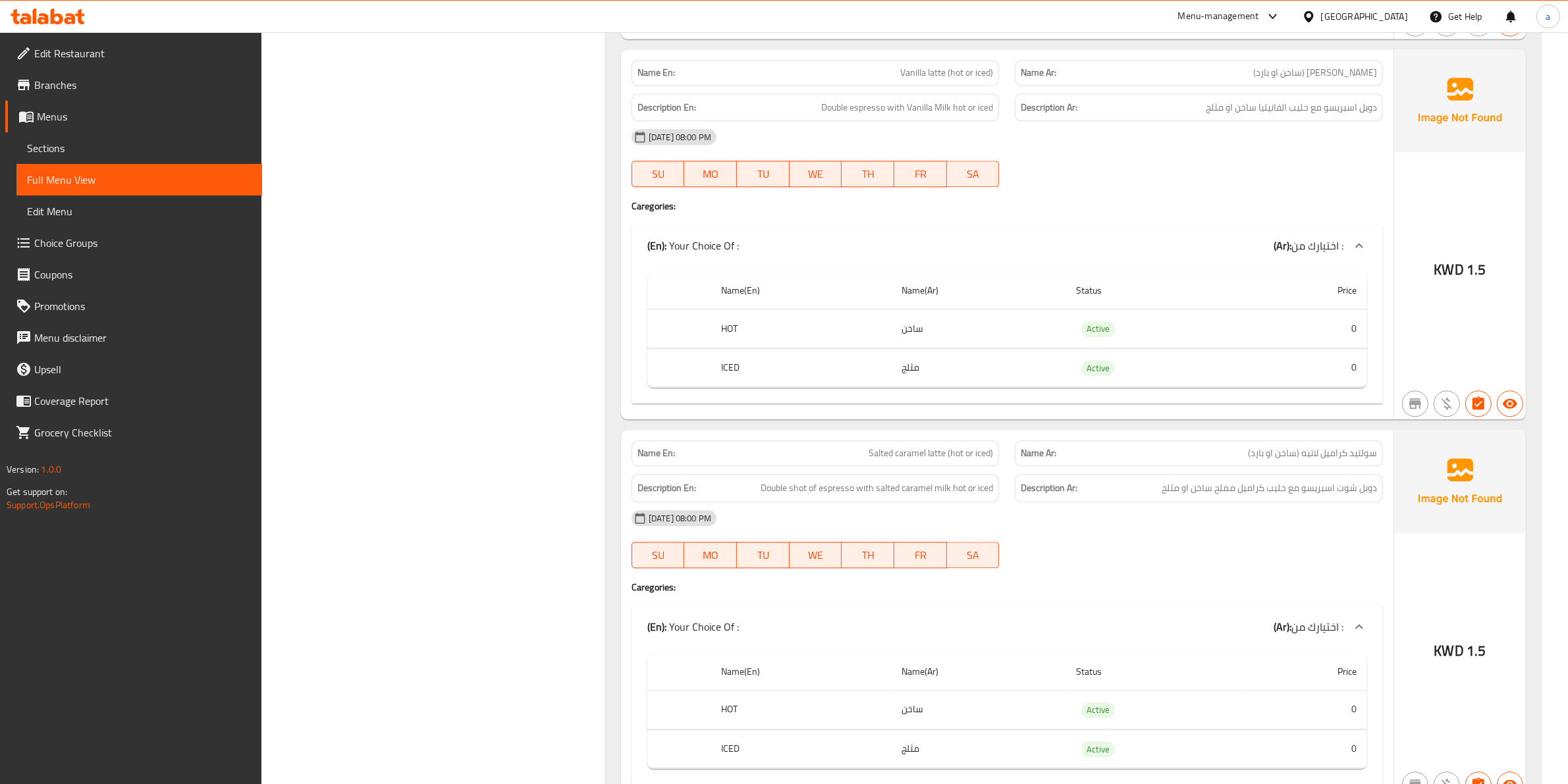
scroll to position [3595, 0]
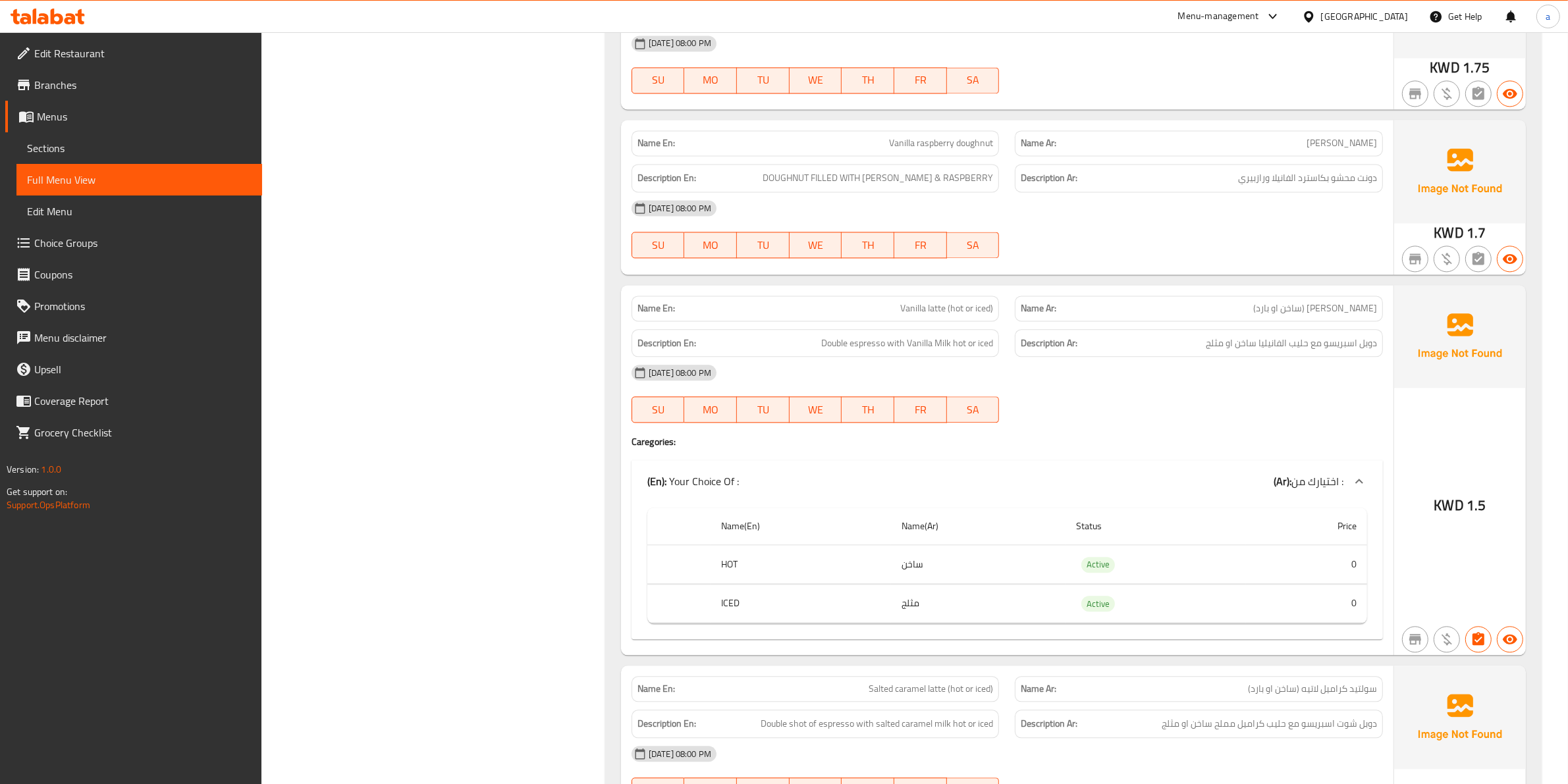
click at [1029, 410] on div "[DATE] 08:00 PM SU MO TU WE TH FR SA" at bounding box center [1007, 393] width 767 height 74
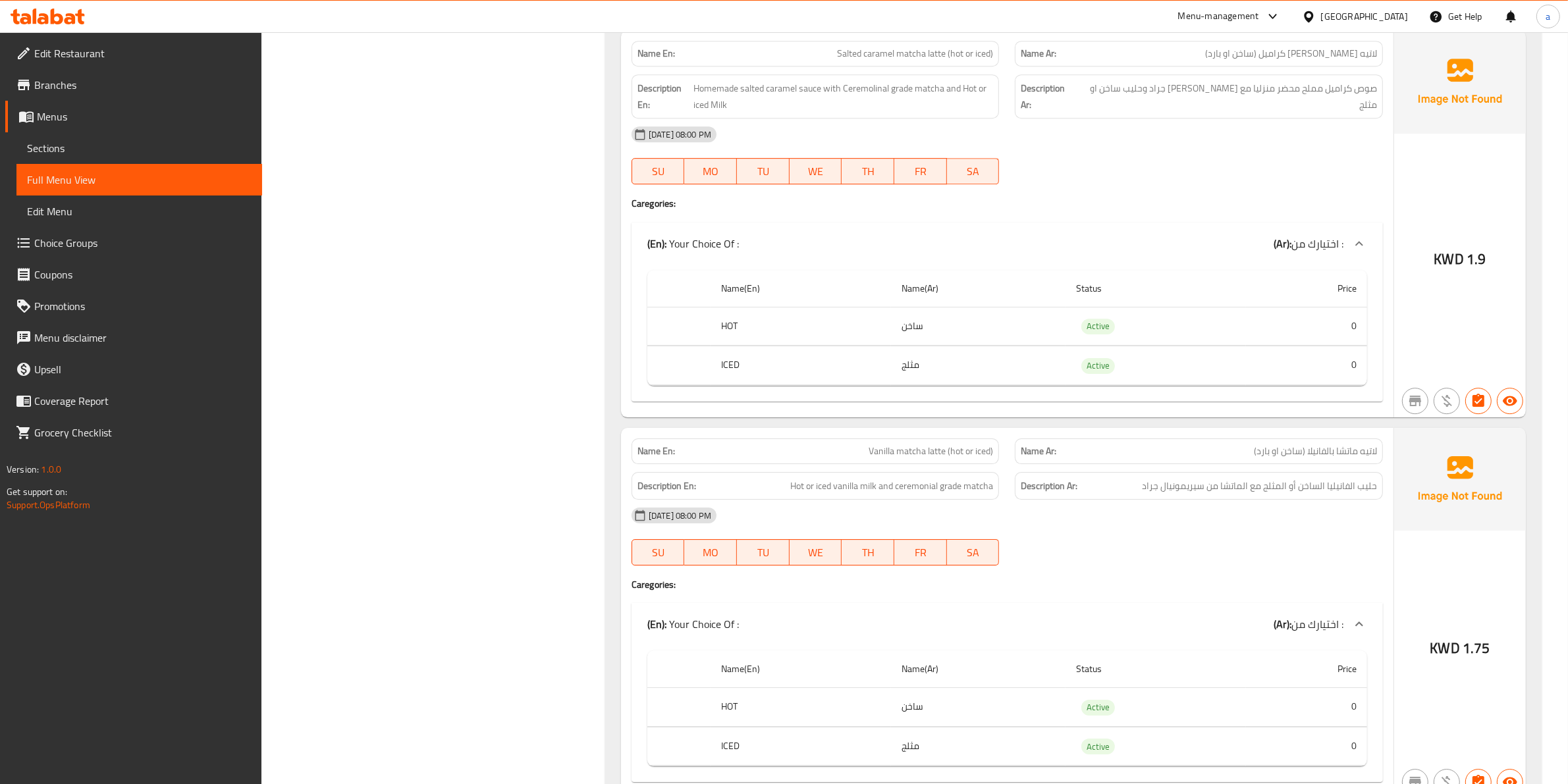
scroll to position [5076, 0]
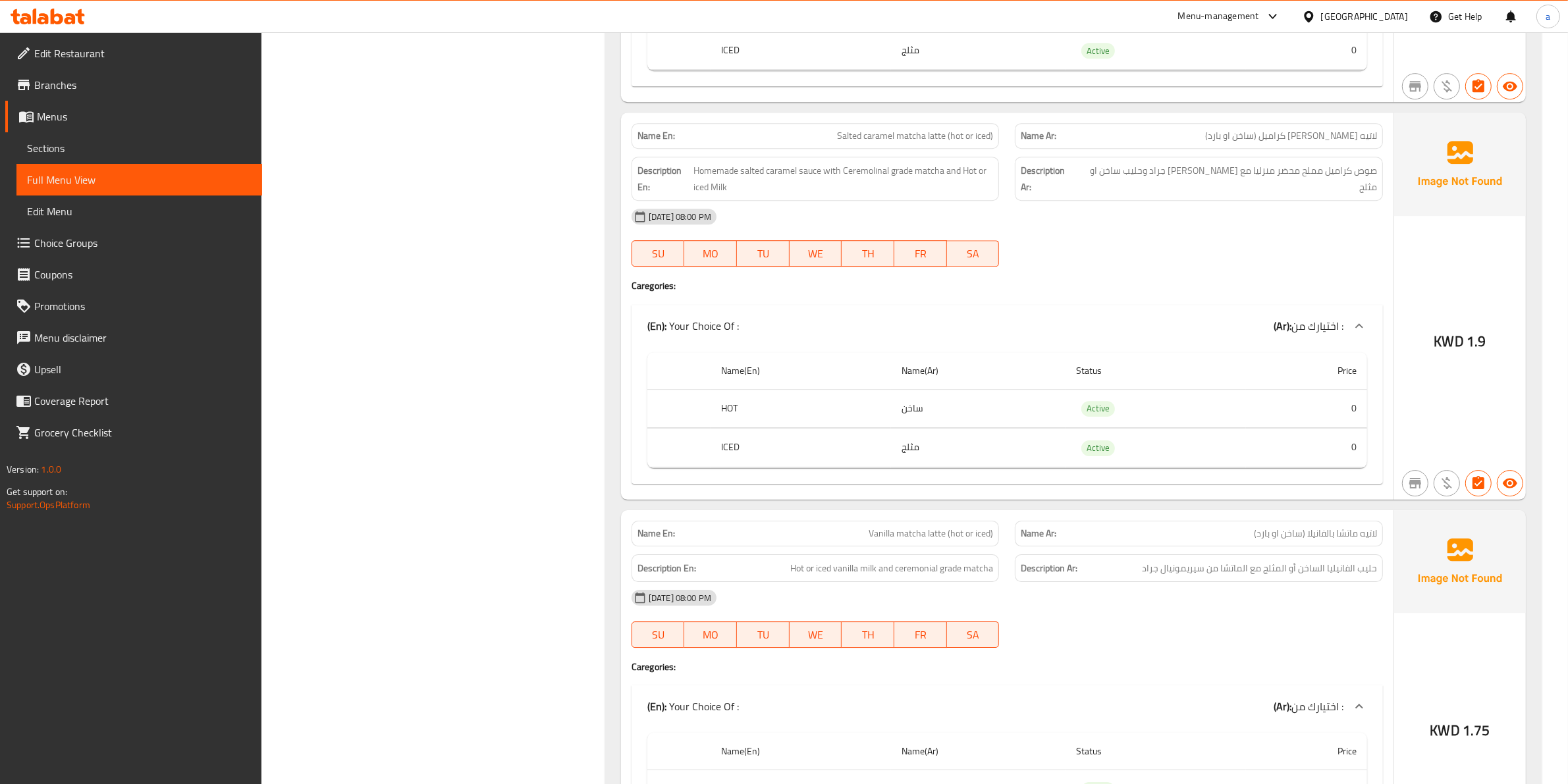
click at [1116, 606] on div "[DATE] 08:00 PM" at bounding box center [1007, 597] width 767 height 32
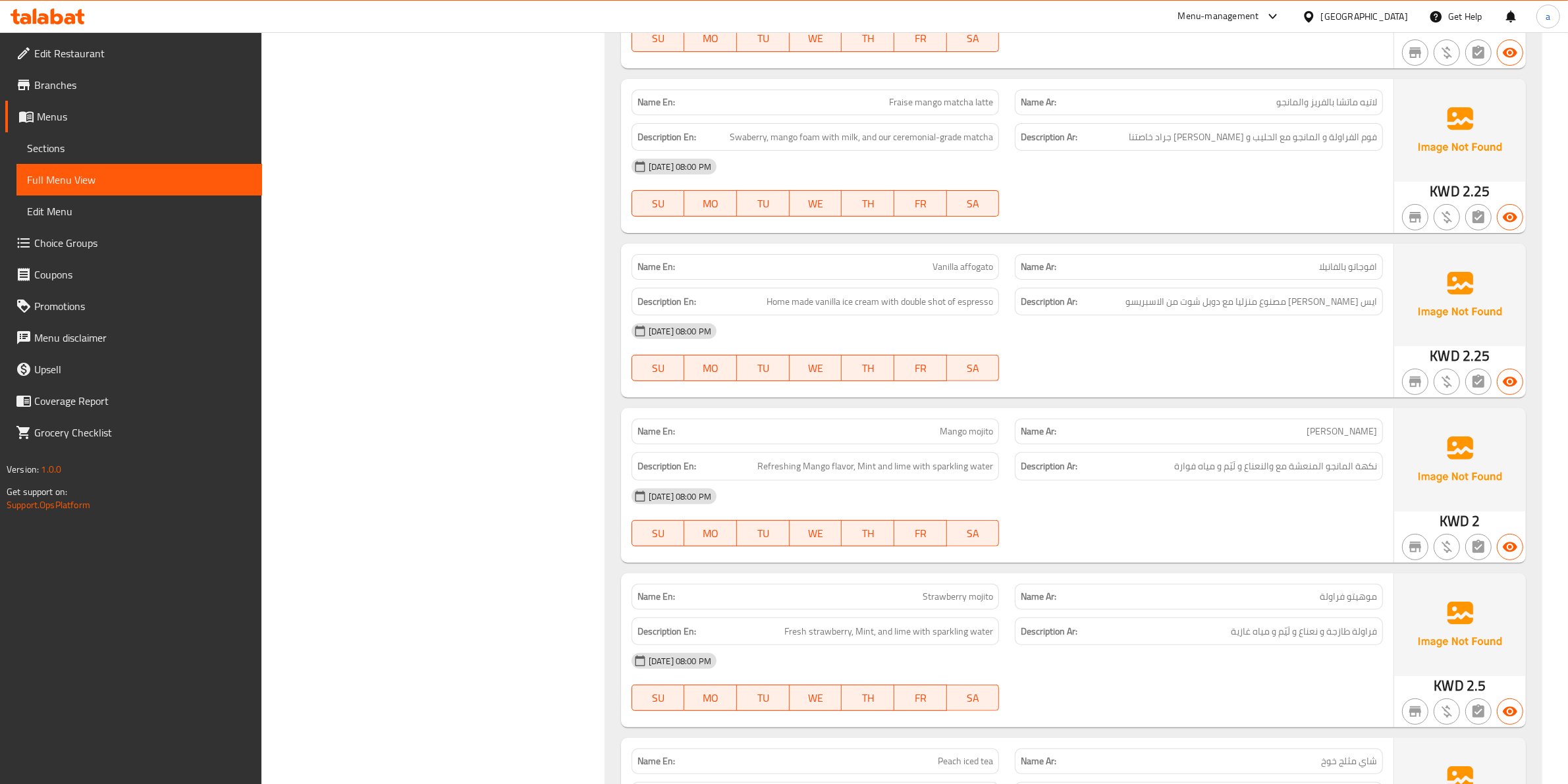
scroll to position [6638, 0]
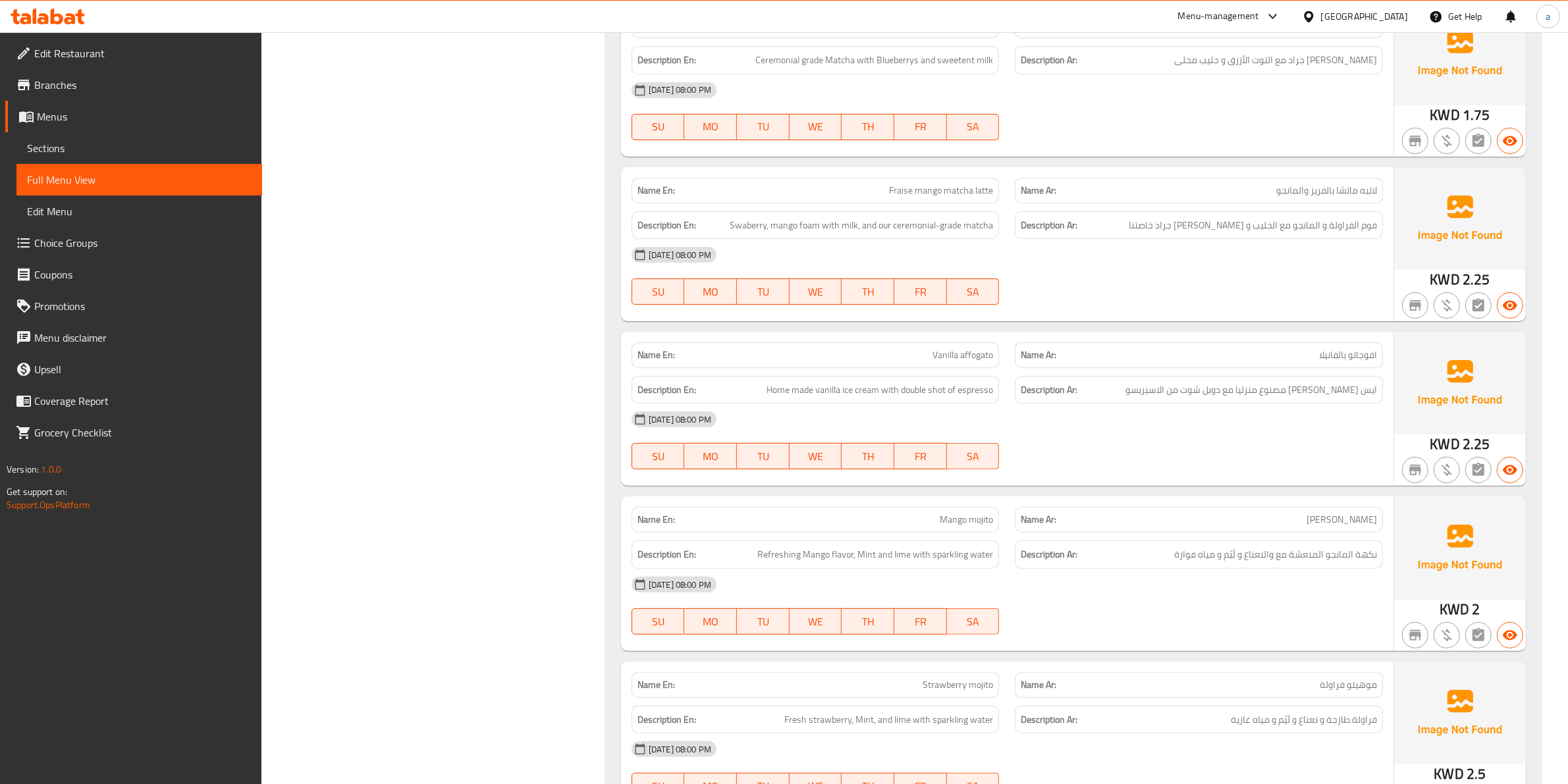
click at [878, 240] on div "[DATE] 08:00 PM" at bounding box center [1007, 255] width 767 height 32
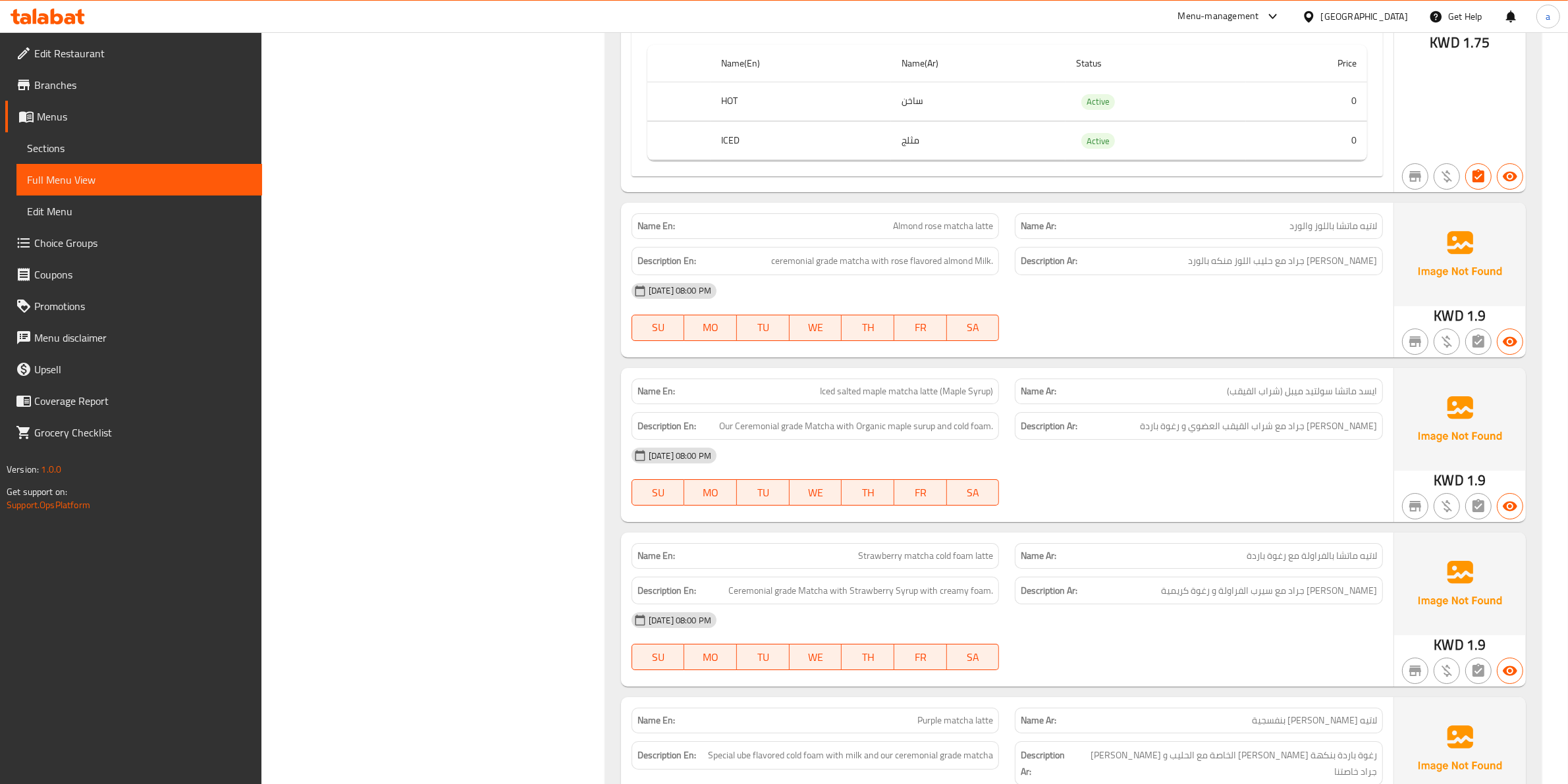
scroll to position [5733, 0]
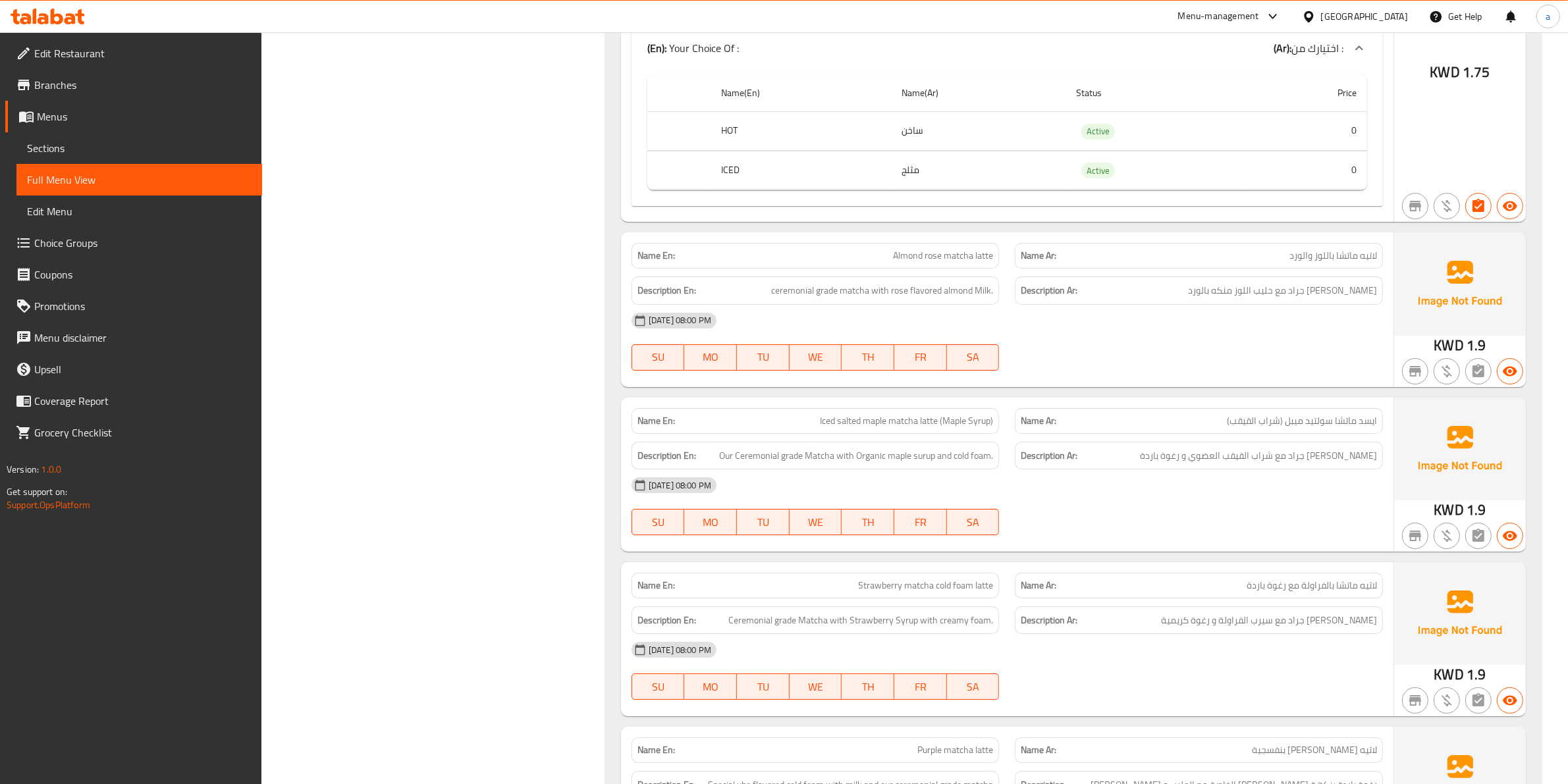
click at [1052, 378] on div at bounding box center [1199, 370] width 384 height 16
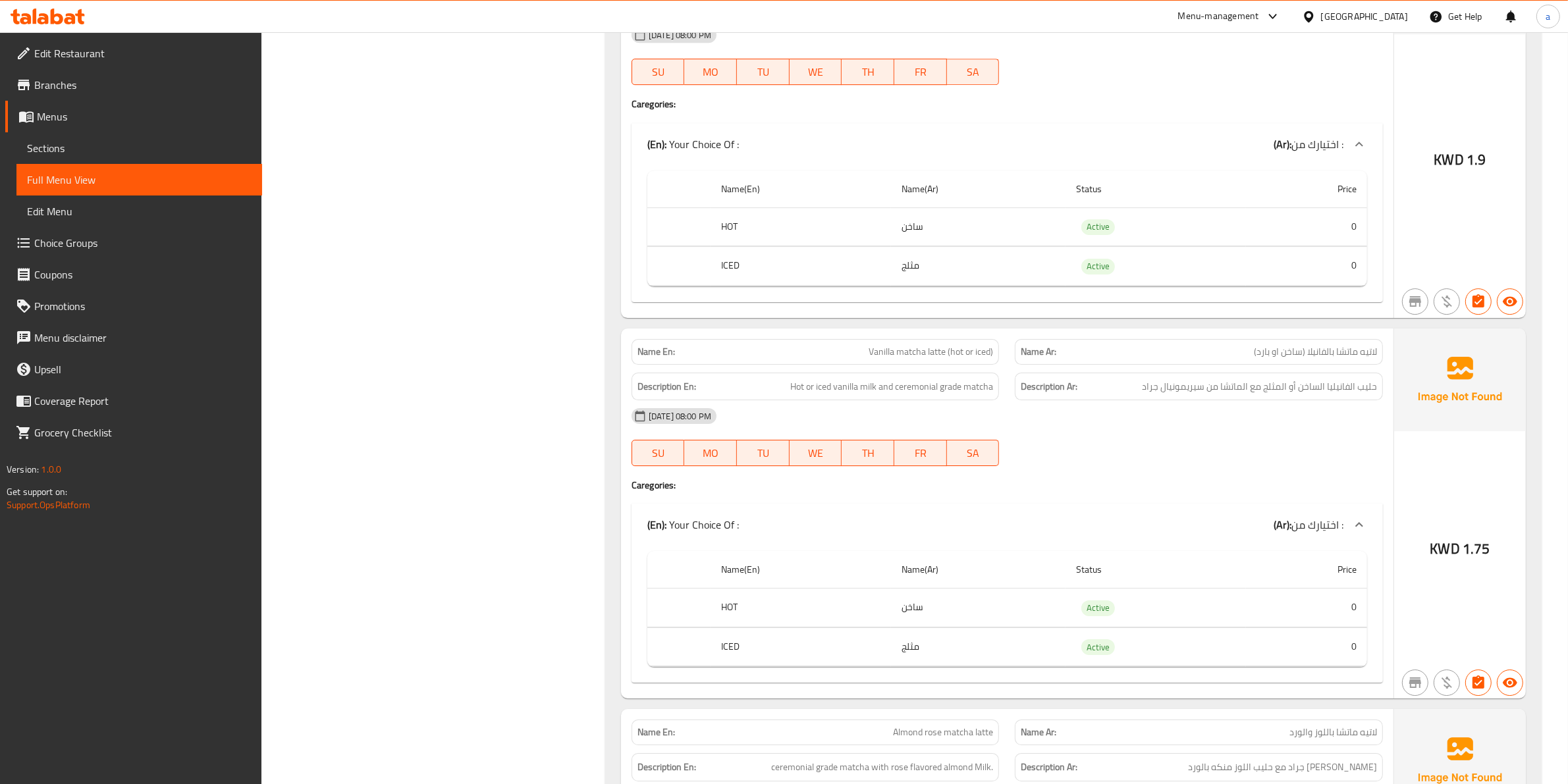
scroll to position [5239, 0]
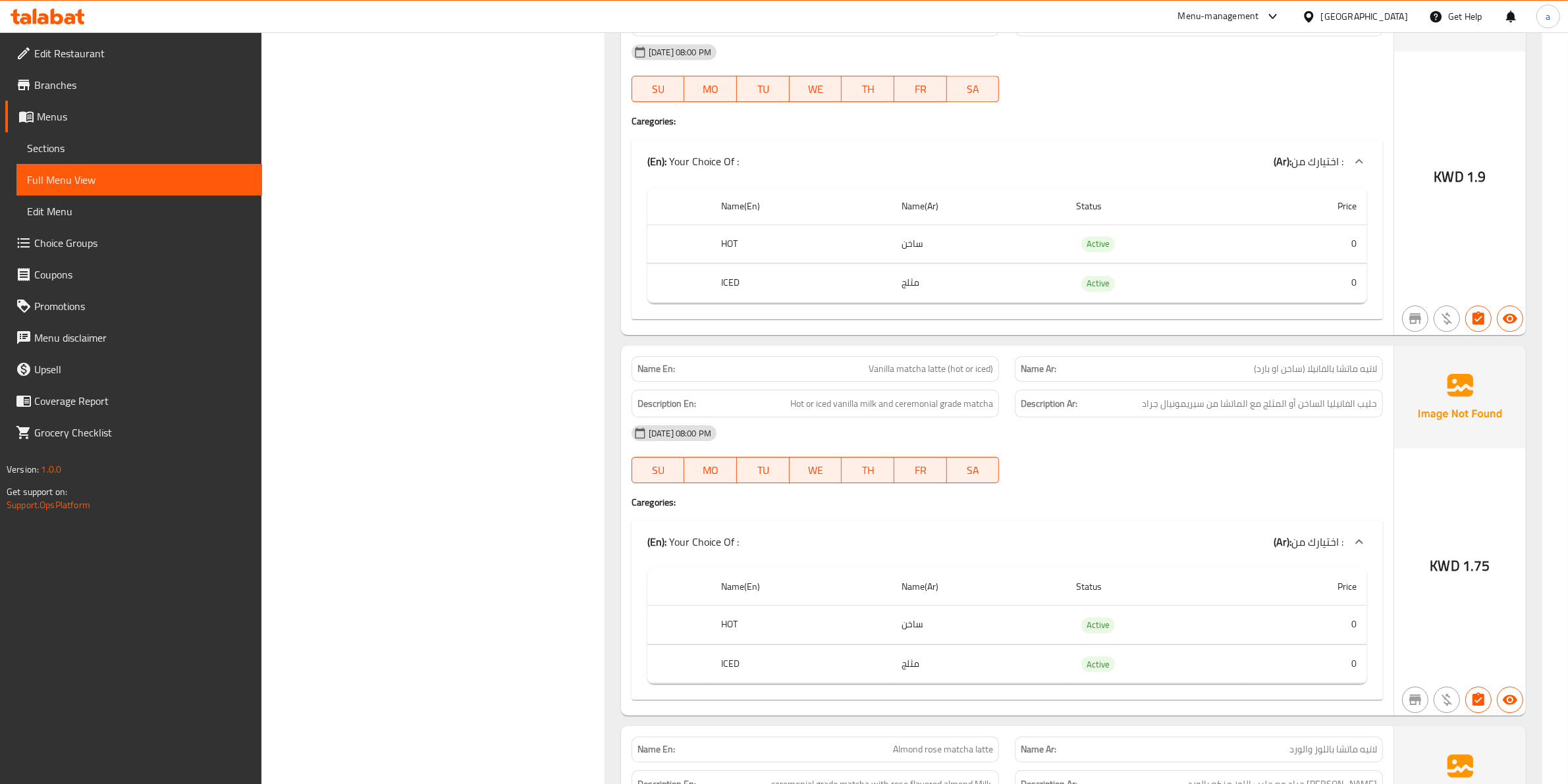
click at [1245, 505] on h4 "Caregories:" at bounding box center [1007, 502] width 752 height 13
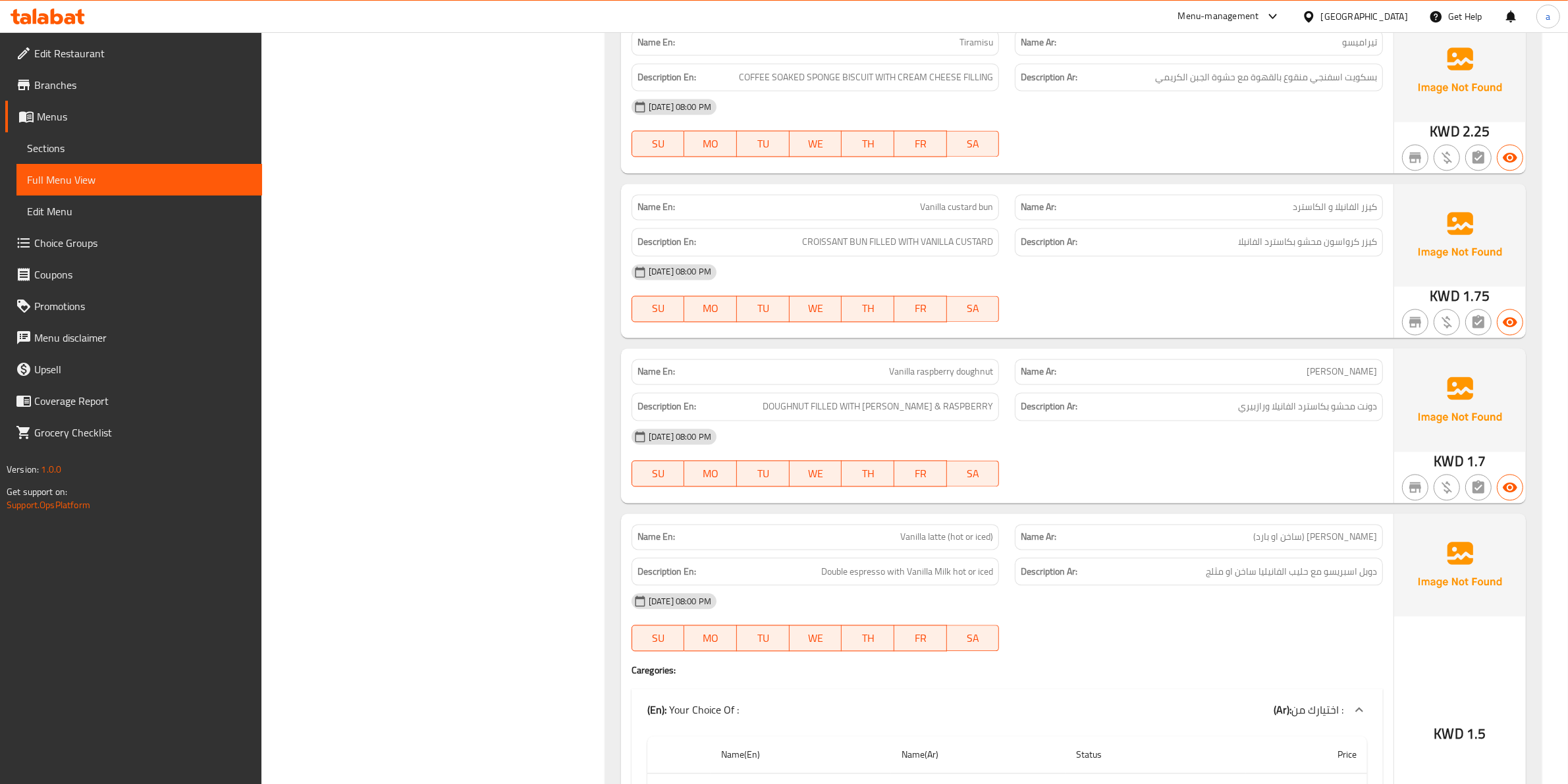
scroll to position [3348, 0]
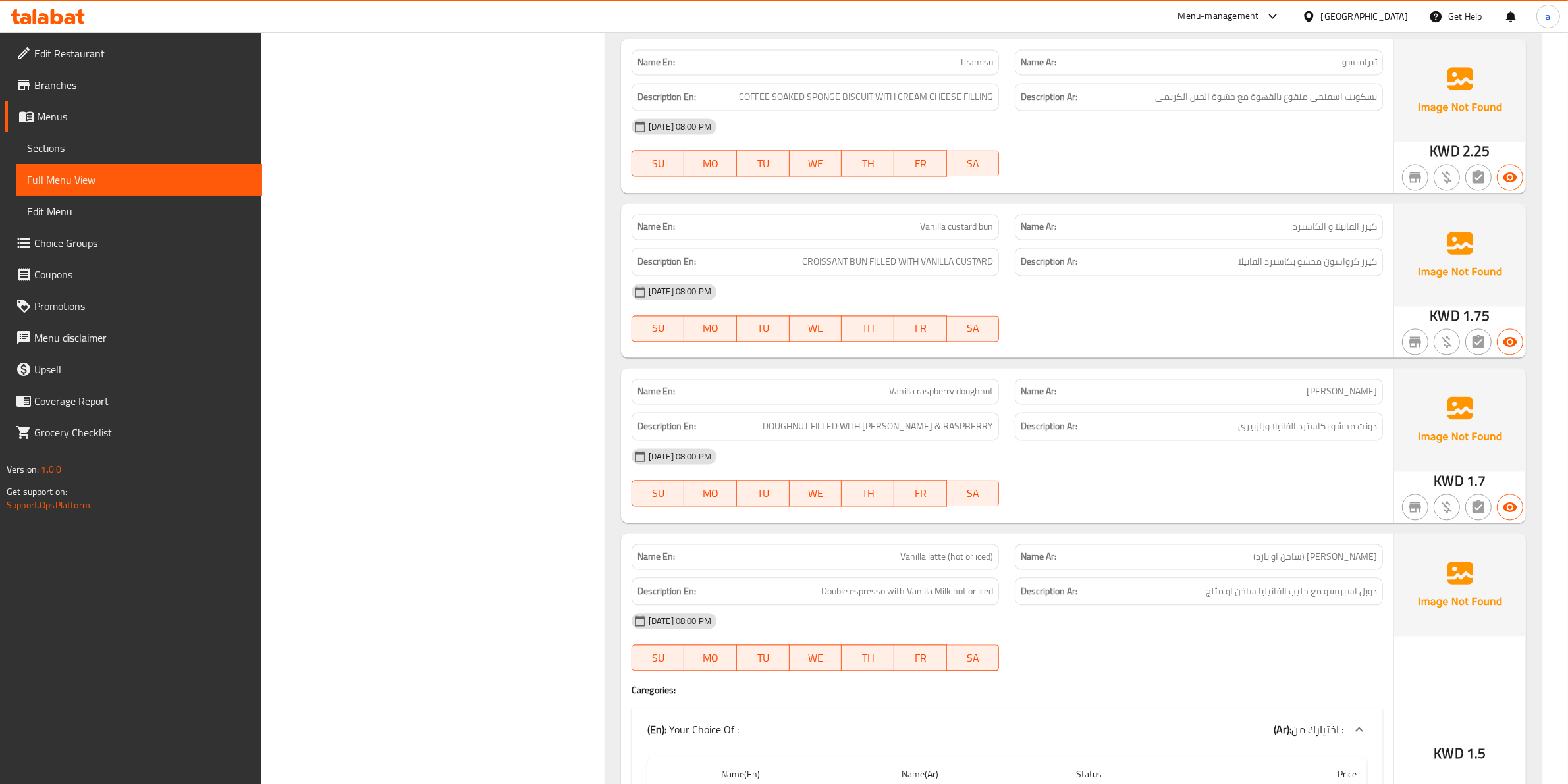
click at [1118, 488] on div "[DATE] 08:00 PM SU MO TU WE TH FR SA" at bounding box center [1007, 477] width 767 height 74
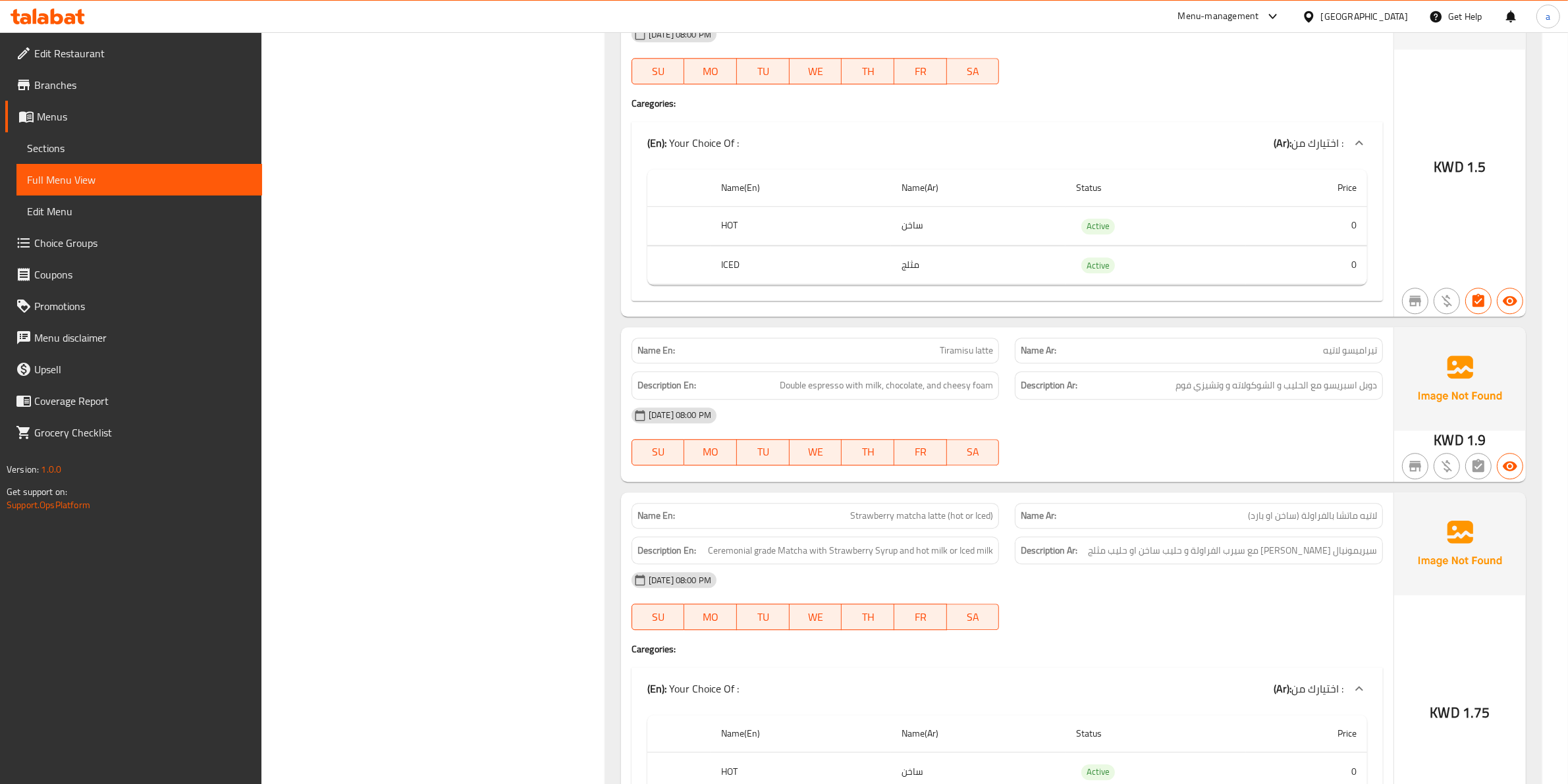
scroll to position [3548, 0]
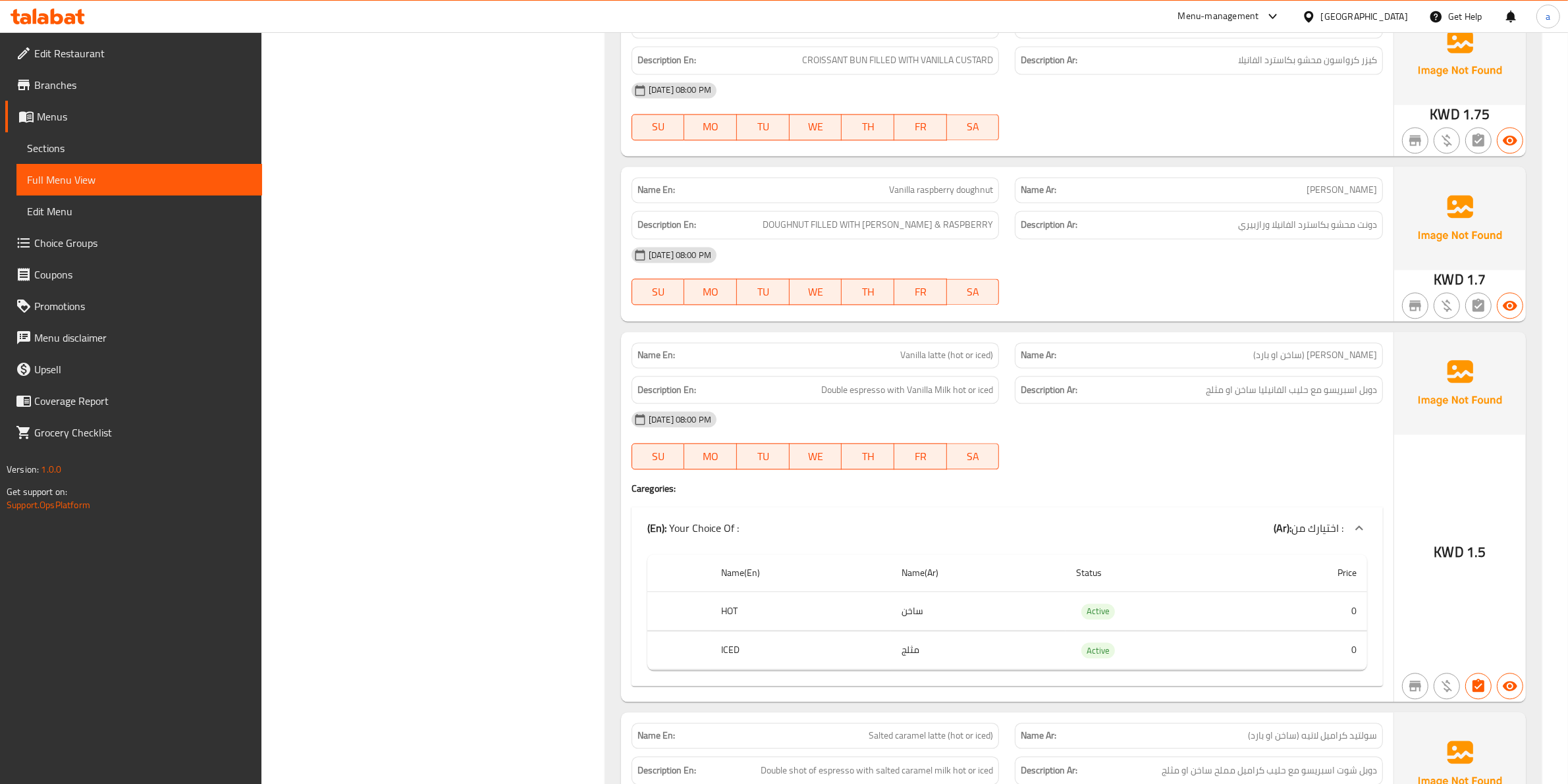
click at [879, 400] on div "Description En: Double espresso with Vanilla Milk hot or iced" at bounding box center [815, 390] width 368 height 28
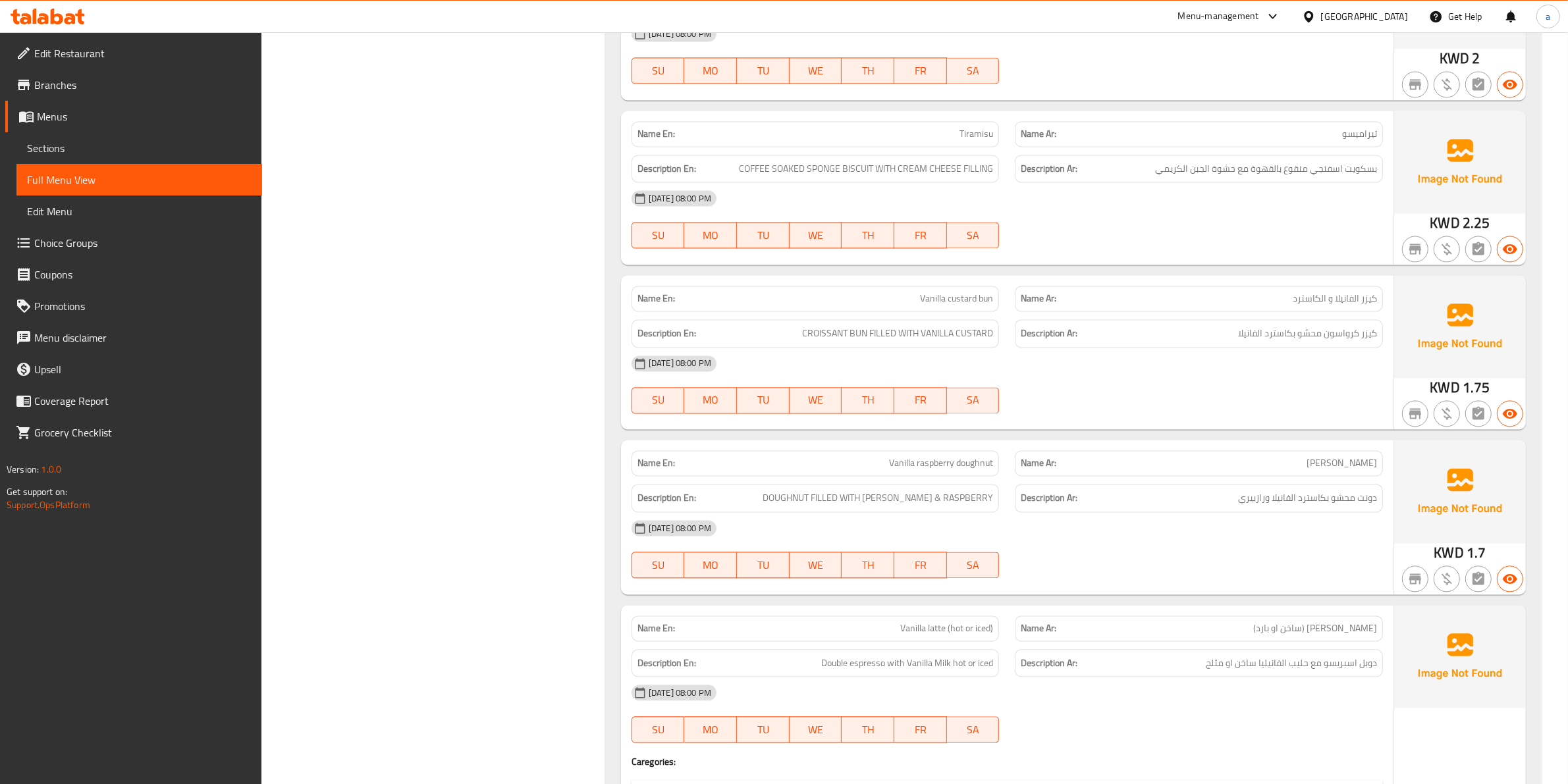
scroll to position [3138, 0]
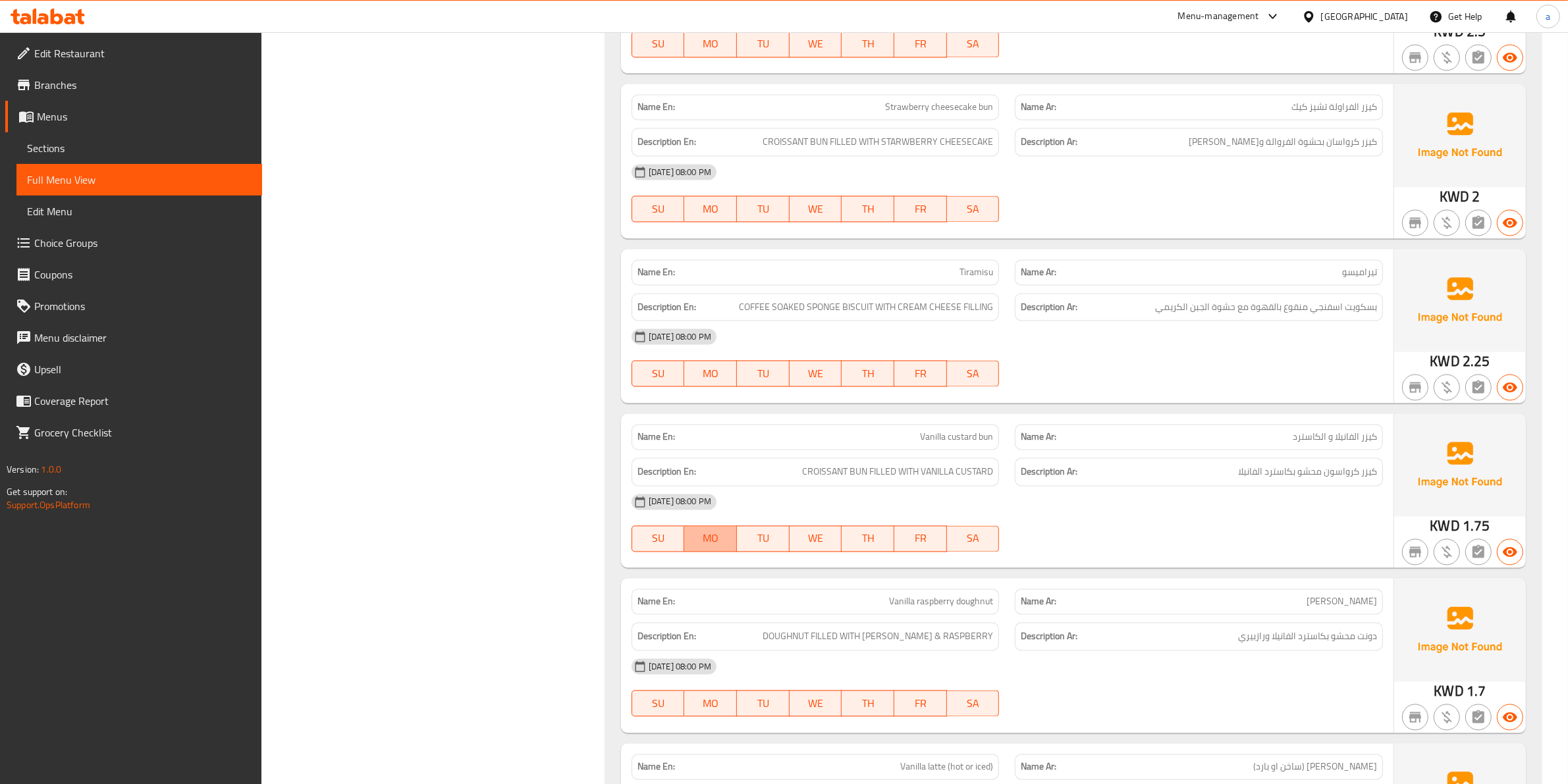
click at [686, 535] on button "MO" at bounding box center [710, 538] width 53 height 26
type button "1"
click at [1216, 505] on div "[DATE] 08:00 PM" at bounding box center [1007, 502] width 767 height 32
click at [1051, 629] on strong "Description Ar:" at bounding box center [1049, 636] width 57 height 17
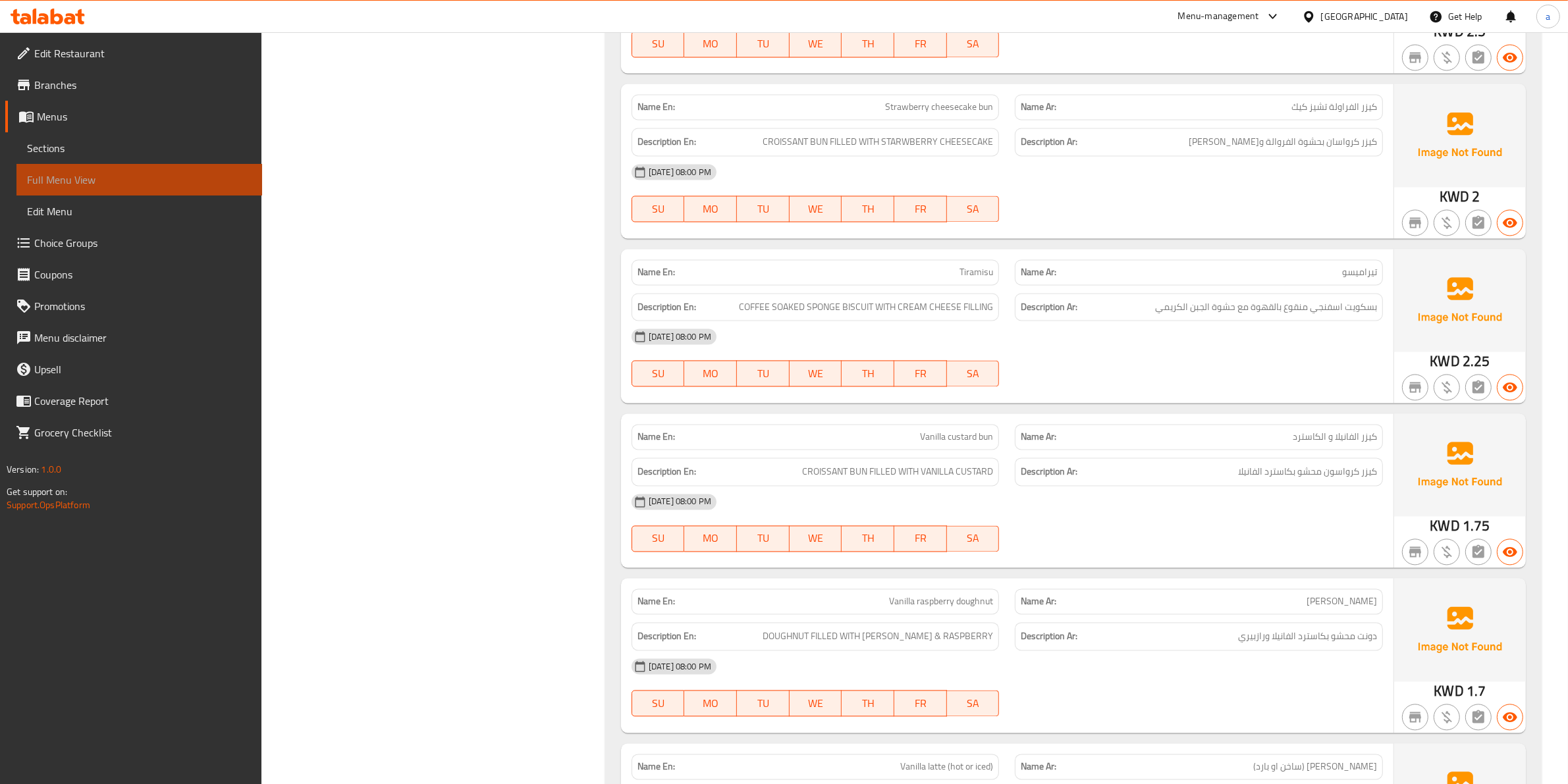
click at [73, 173] on span "Full Menu View" at bounding box center [139, 179] width 224 height 16
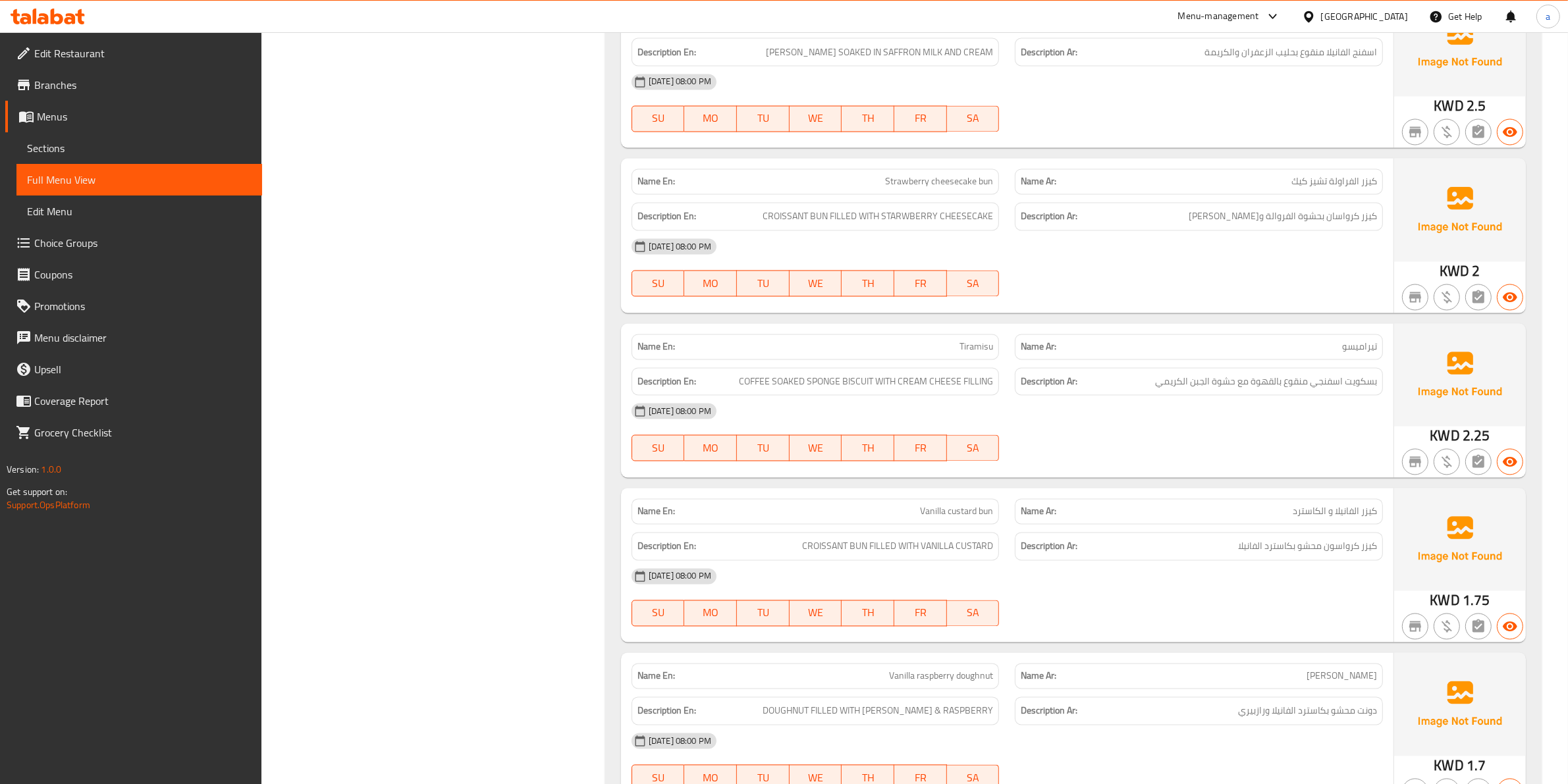
scroll to position [2809, 0]
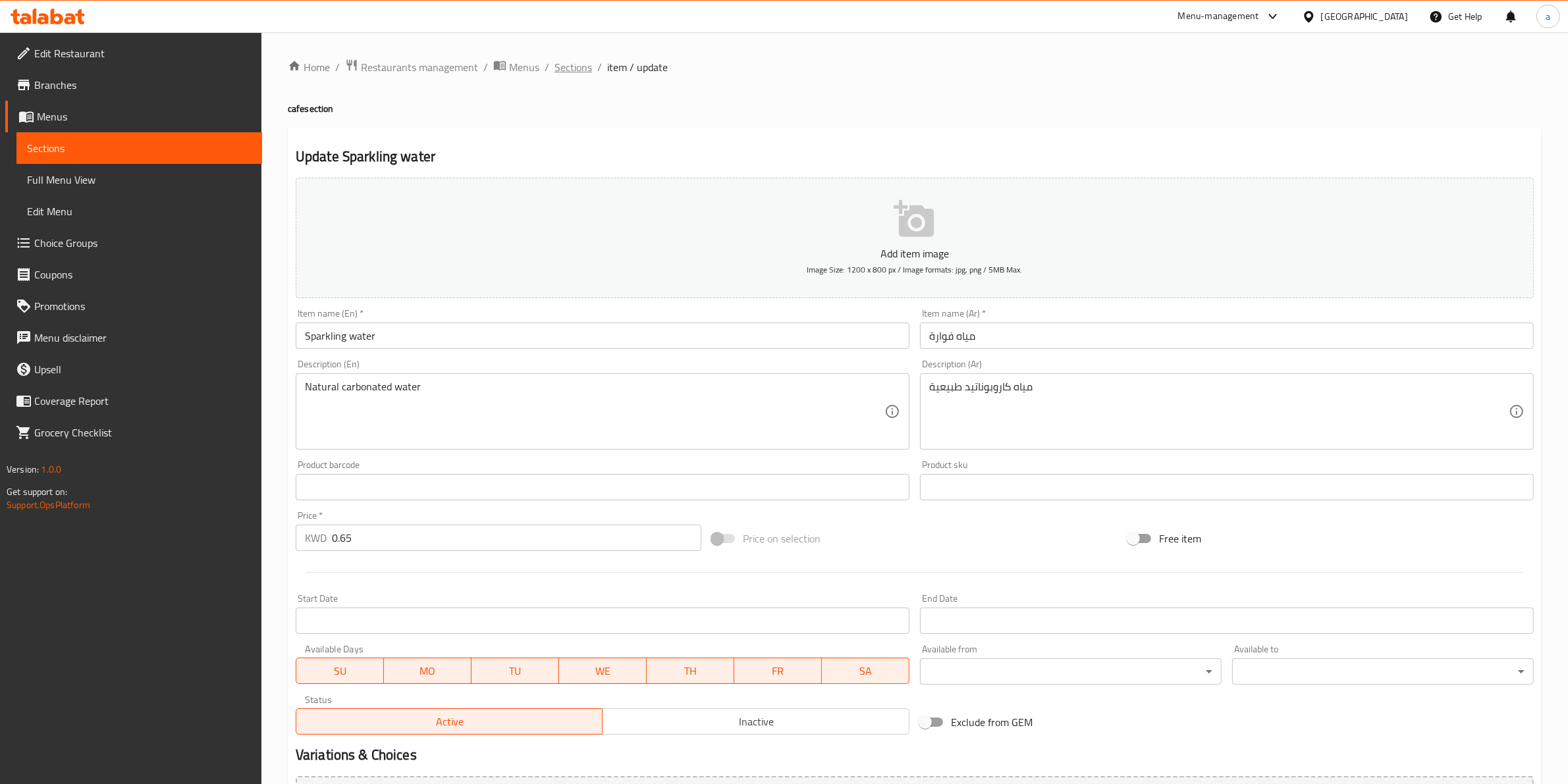
click at [578, 69] on span "Sections" at bounding box center [573, 67] width 38 height 16
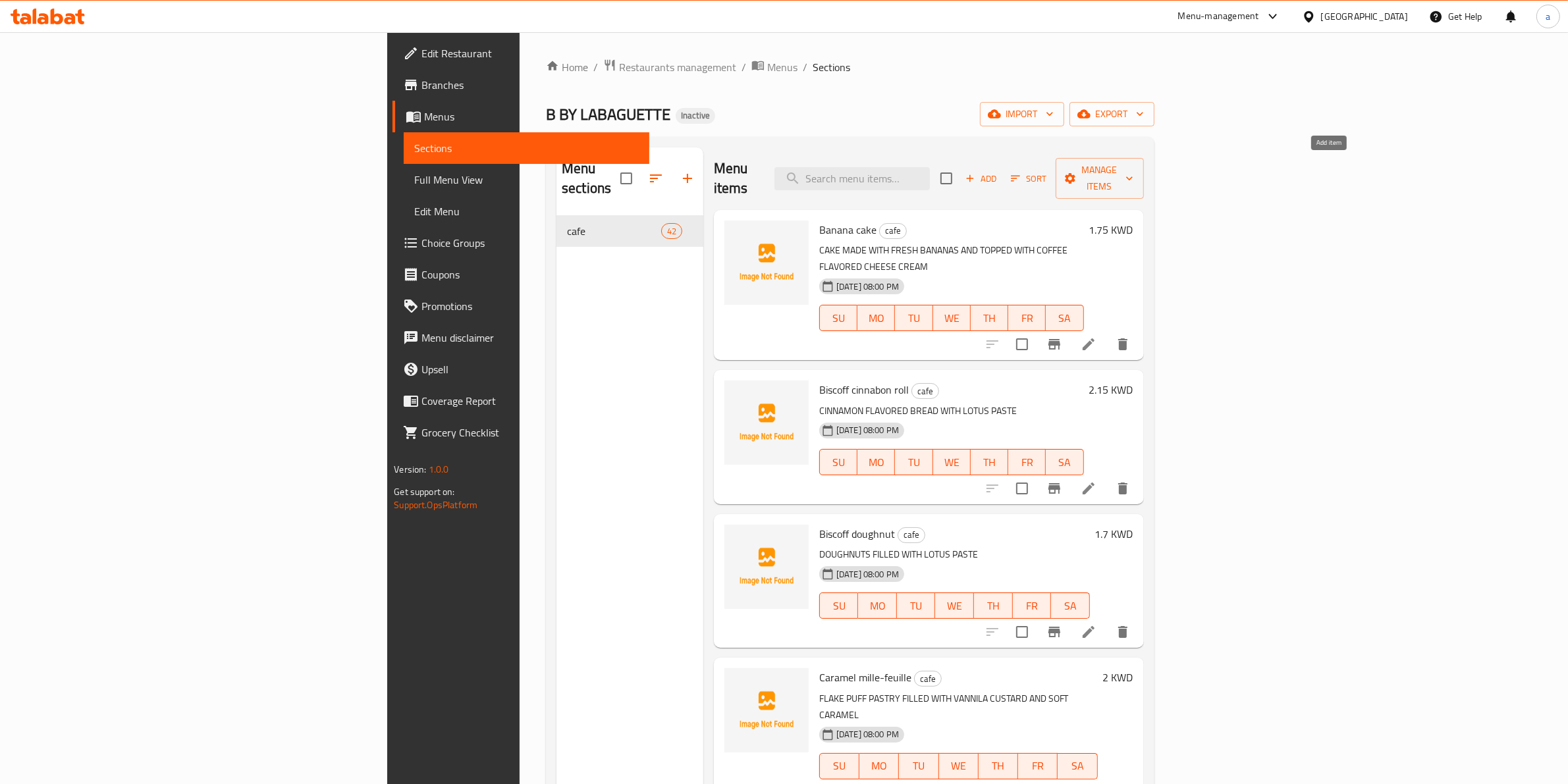
click at [999, 173] on span "Add" at bounding box center [981, 179] width 35 height 15
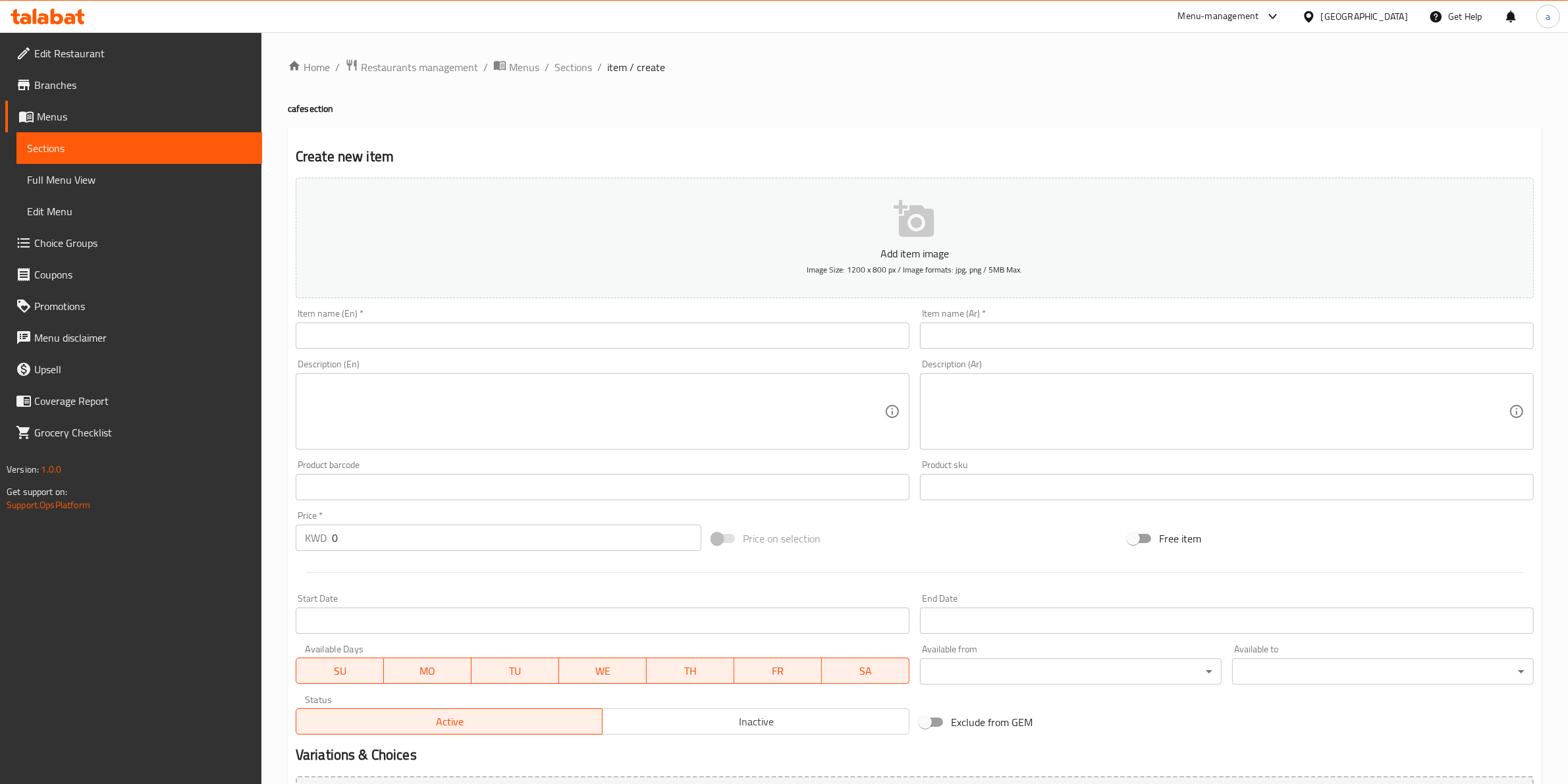
click at [722, 339] on input "text" at bounding box center [602, 335] width 614 height 26
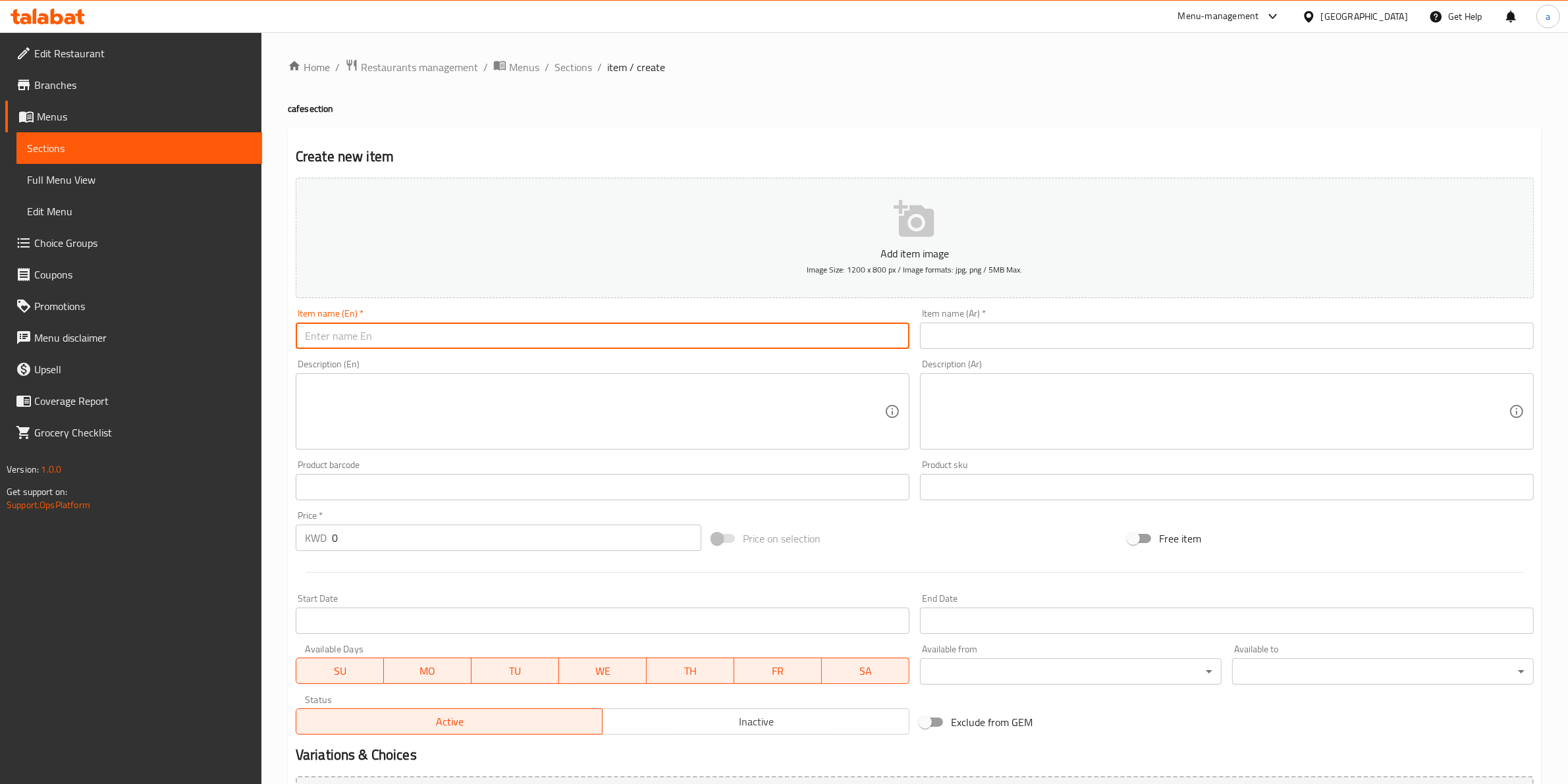
paste input "Americano (hot or iced)"
type input "Americano (hot or iced)"
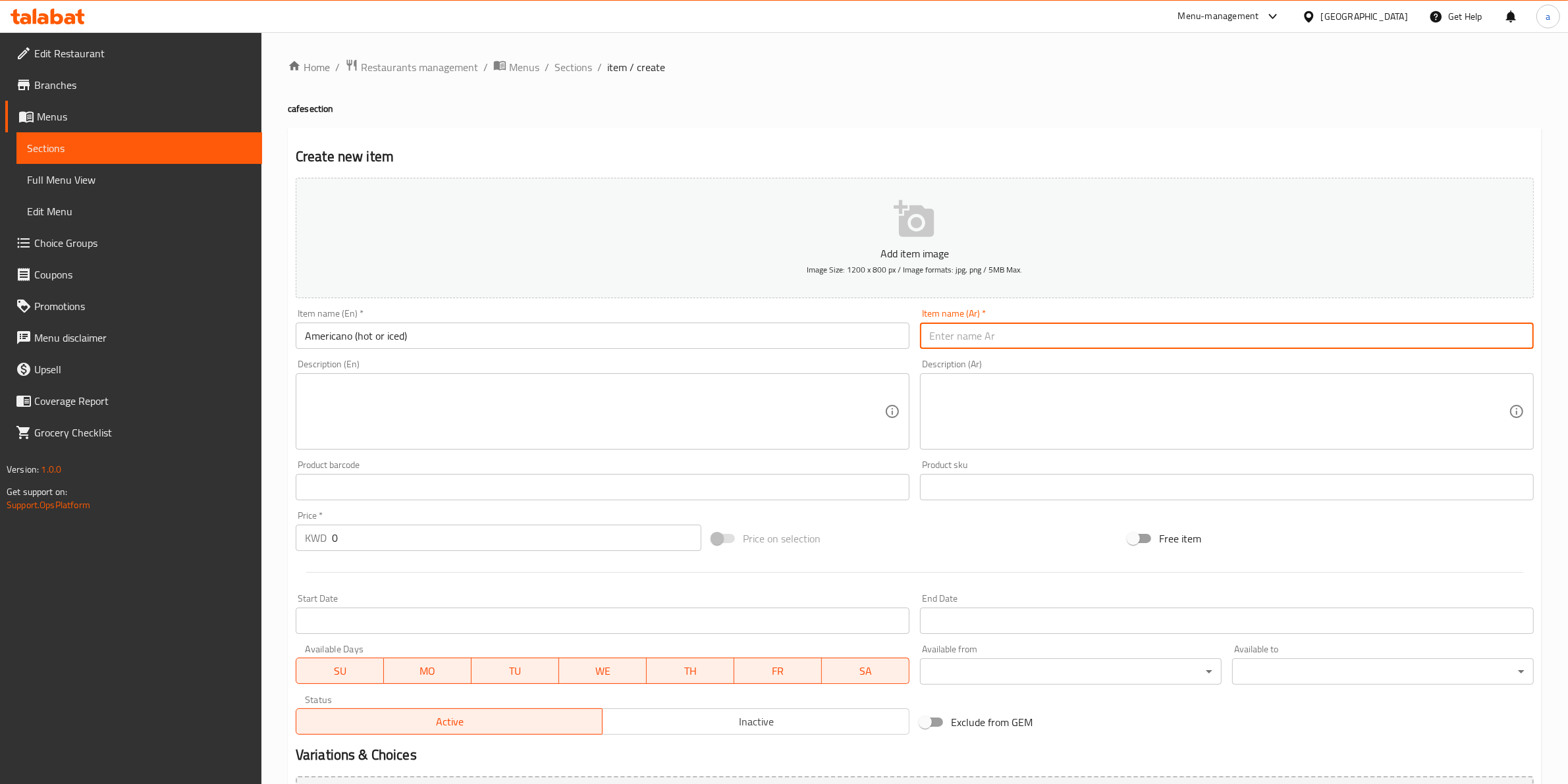
click at [1314, 341] on input "text" at bounding box center [1226, 335] width 614 height 26
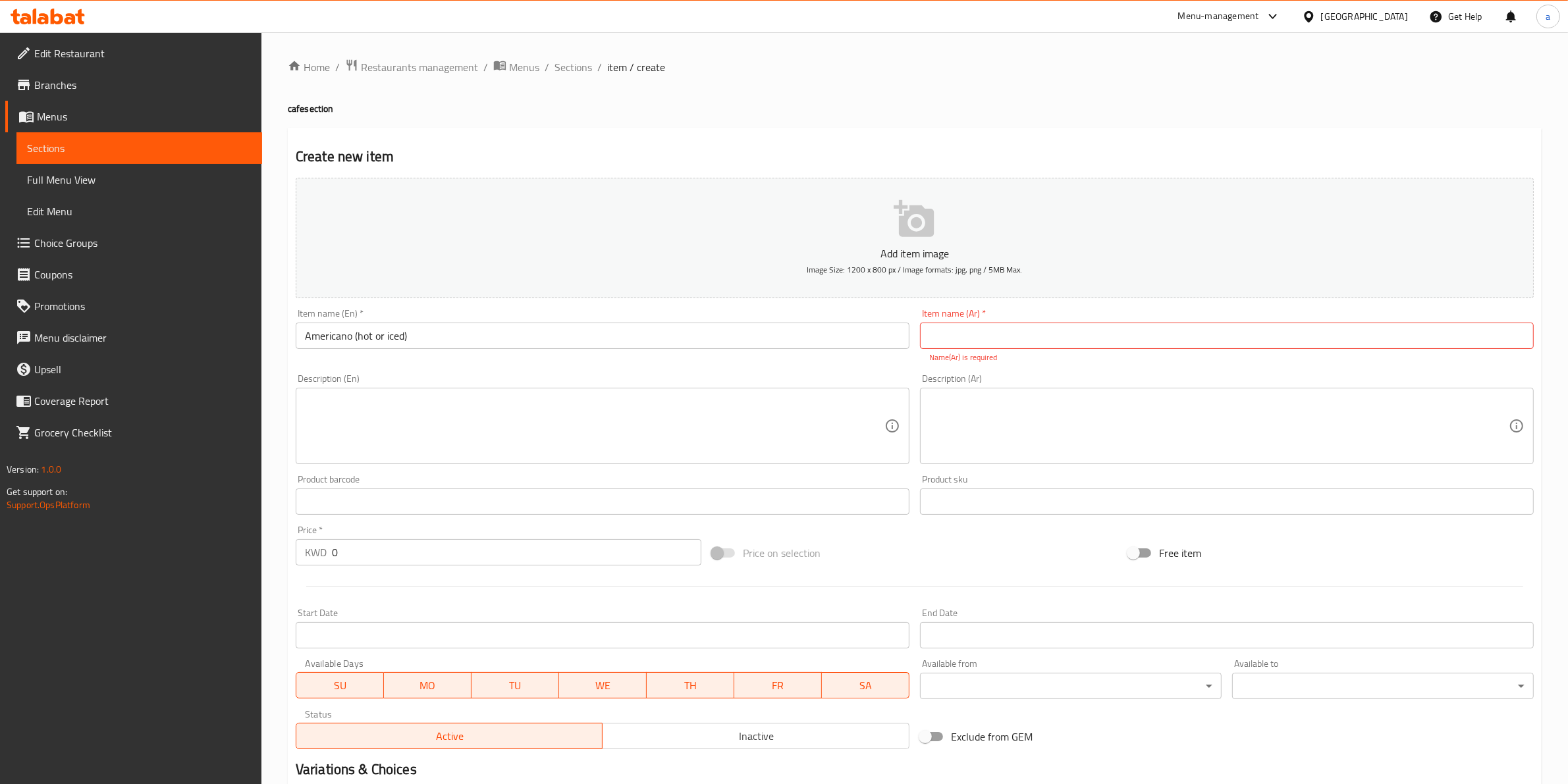
click at [1248, 335] on input "text" at bounding box center [1226, 335] width 614 height 26
paste input "امريكانو (حار او بارد)"
click at [964, 344] on input "امريكانو (حار او بارد)" at bounding box center [1226, 335] width 614 height 26
click at [933, 336] on input "امريكانو (ساخن او بارد)" at bounding box center [1226, 335] width 614 height 26
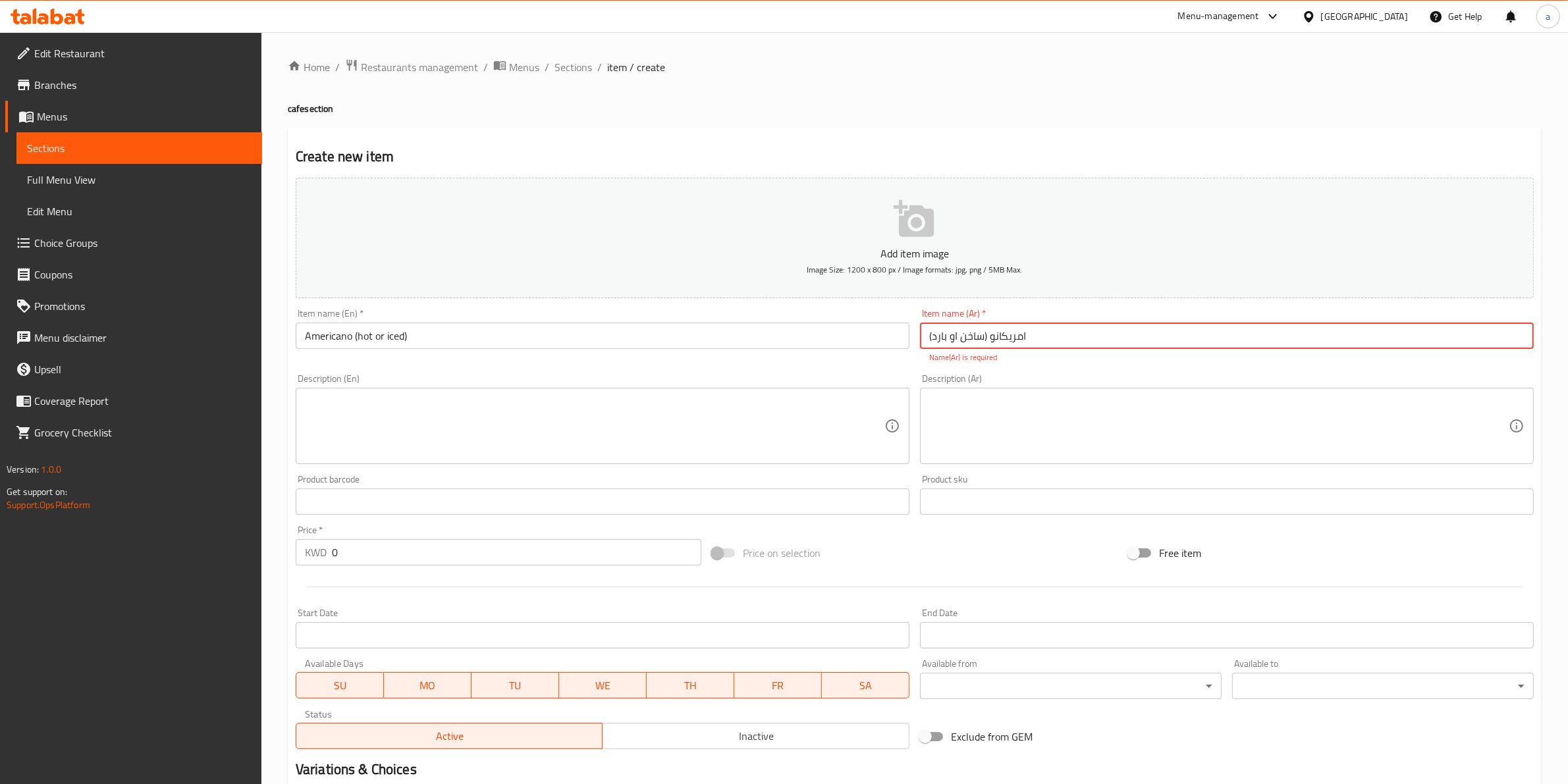
click at [933, 336] on input "امريكانو (ساخن او بارد)" at bounding box center [1226, 335] width 614 height 26
click at [940, 339] on input "امريكانو (ساخن او بارد)" at bounding box center [1226, 335] width 614 height 26
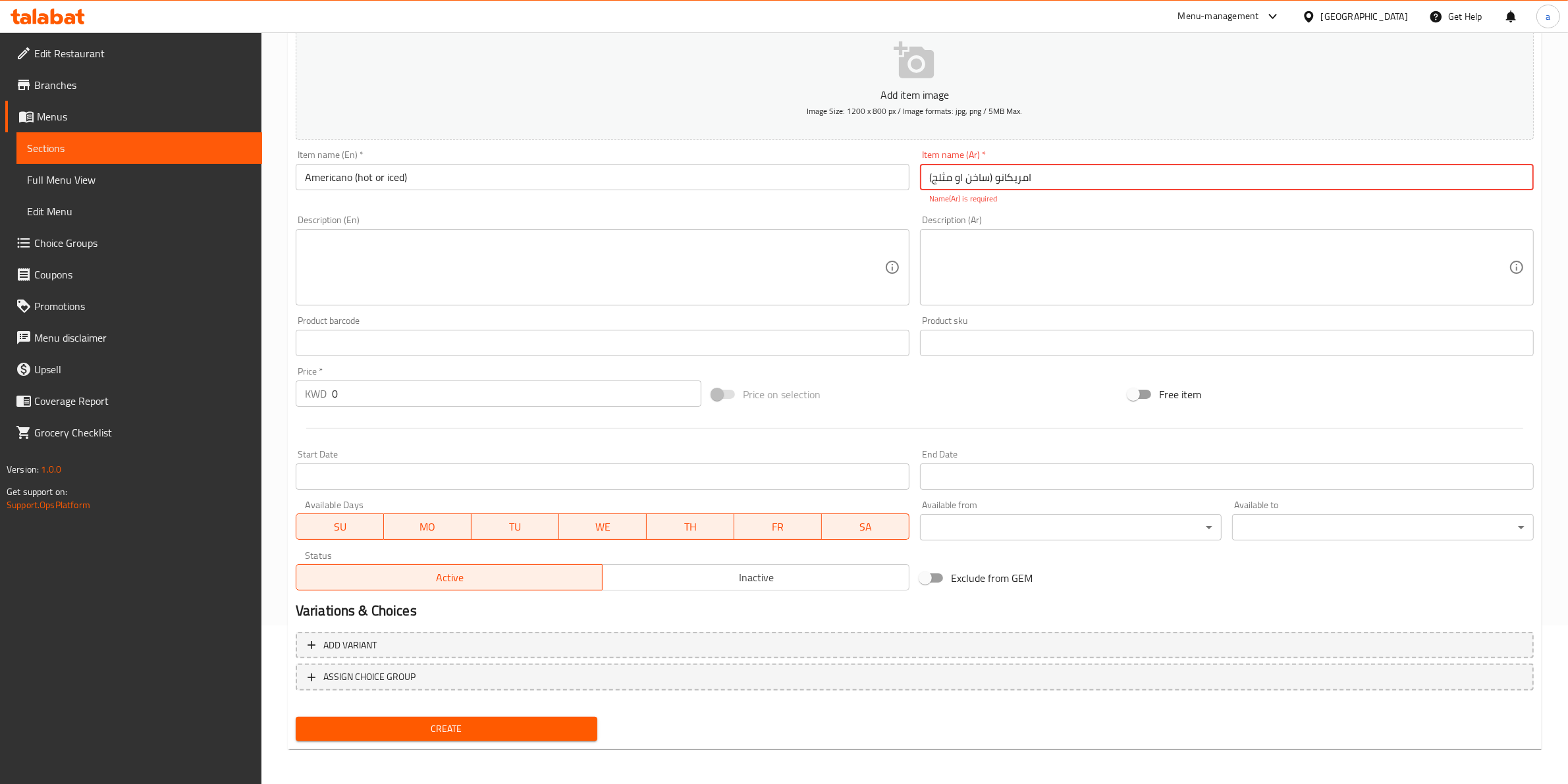
type input "امريكانو (ساخن او مثلج)"
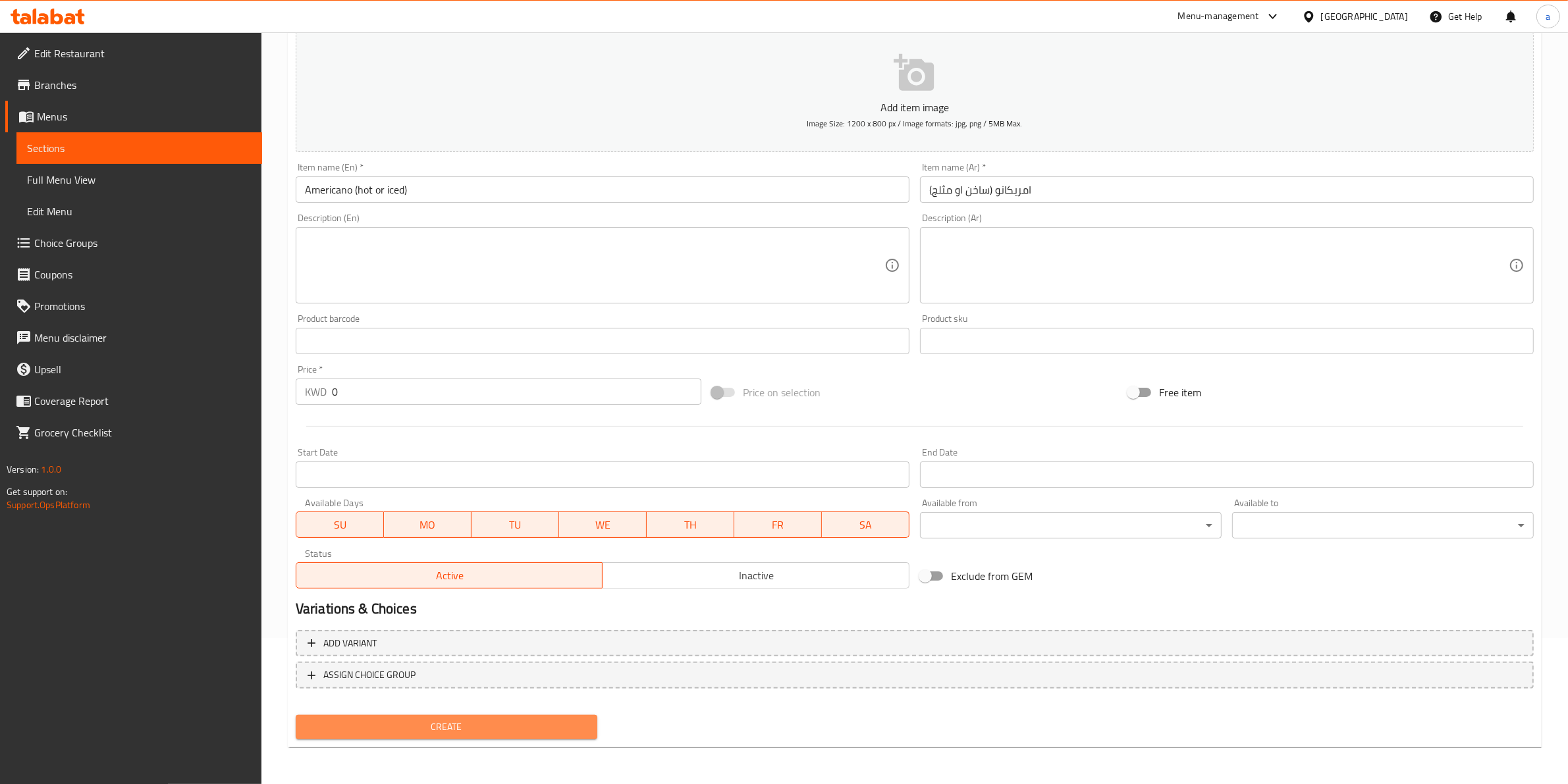
scroll to position [143, 0]
click at [489, 730] on span "Create" at bounding box center [446, 730] width 280 height 17
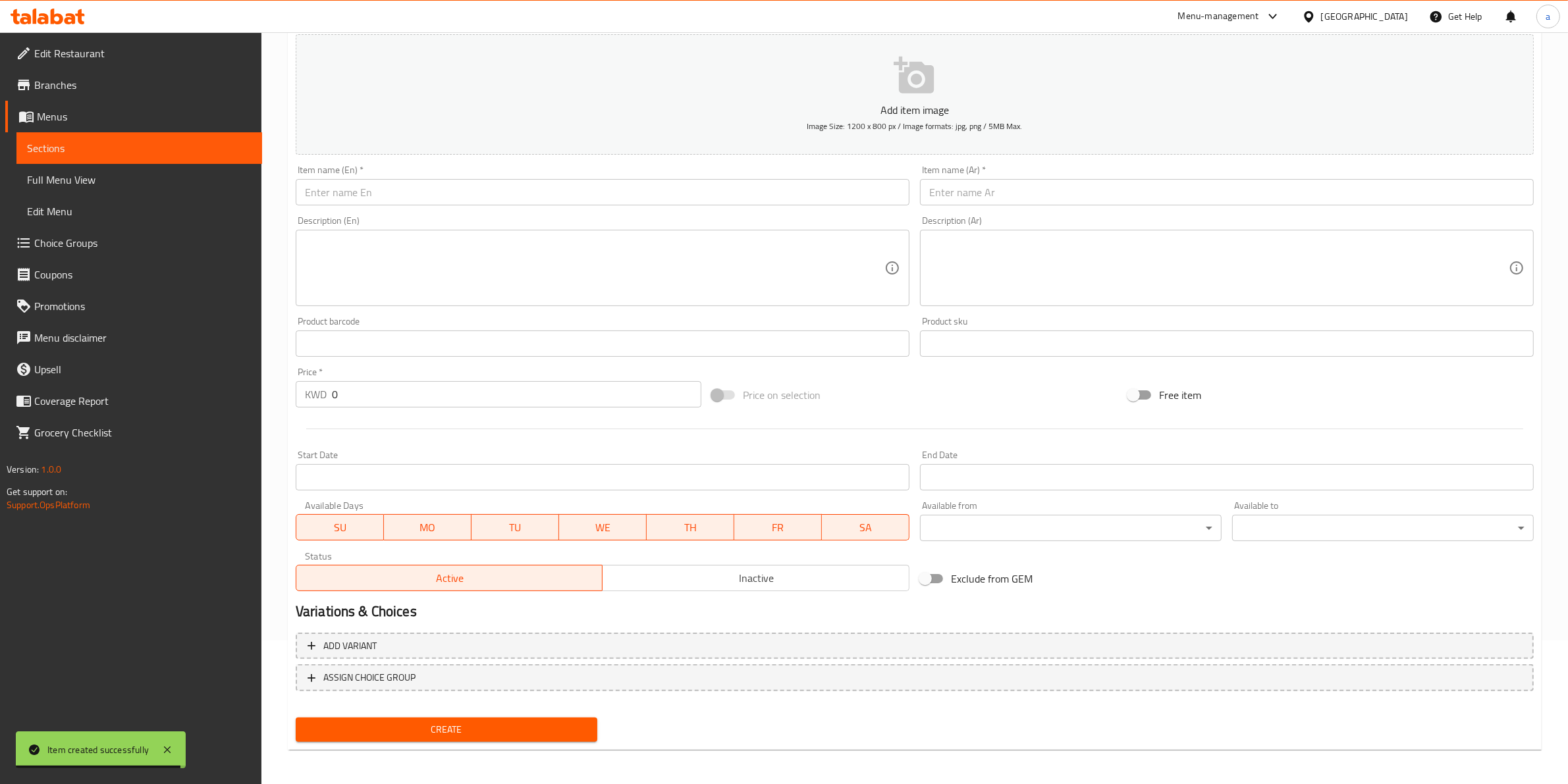
click at [129, 150] on span "Sections" at bounding box center [139, 148] width 224 height 16
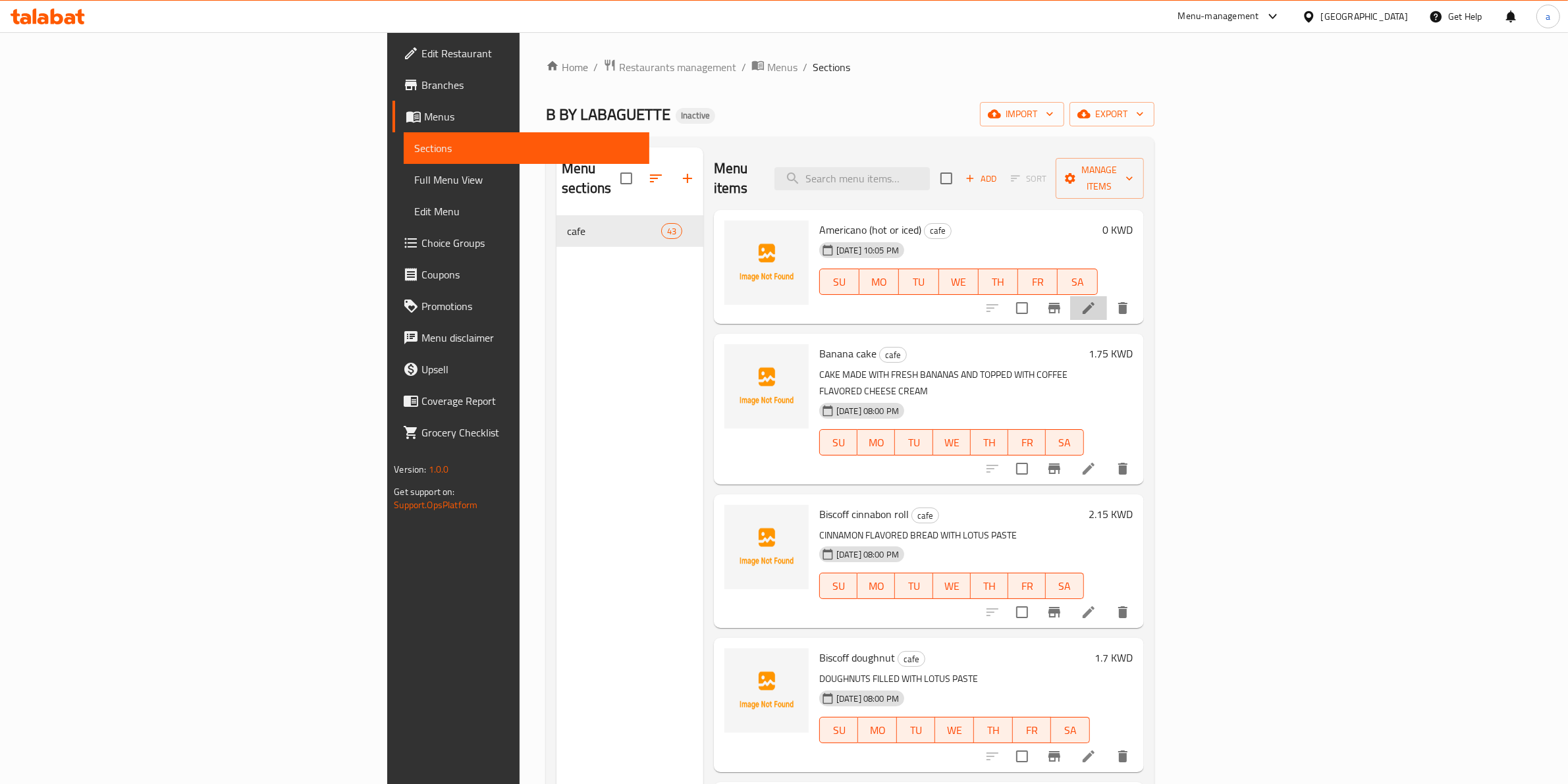
click at [1107, 296] on li at bounding box center [1088, 308] width 37 height 23
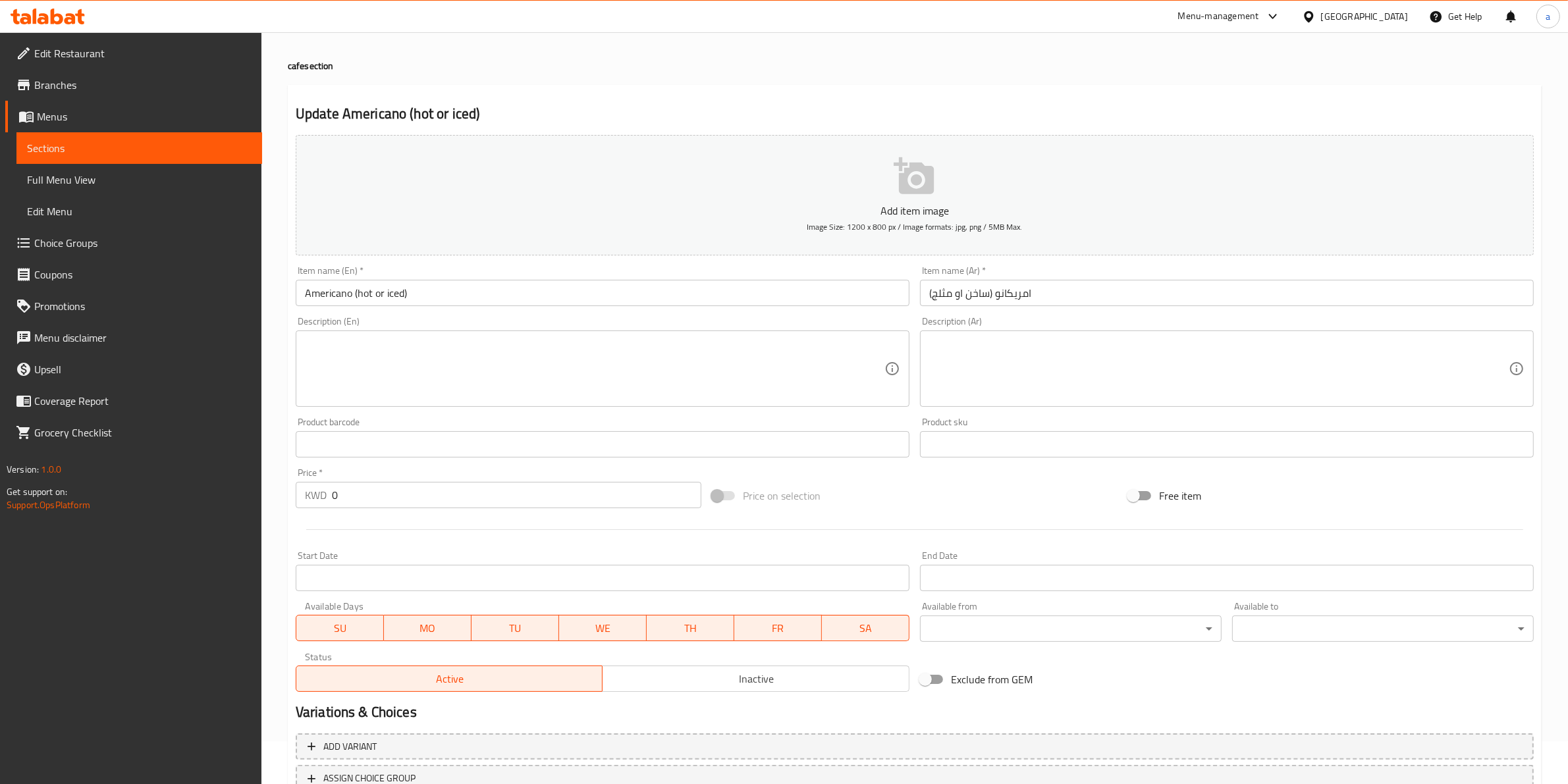
scroll to position [143, 0]
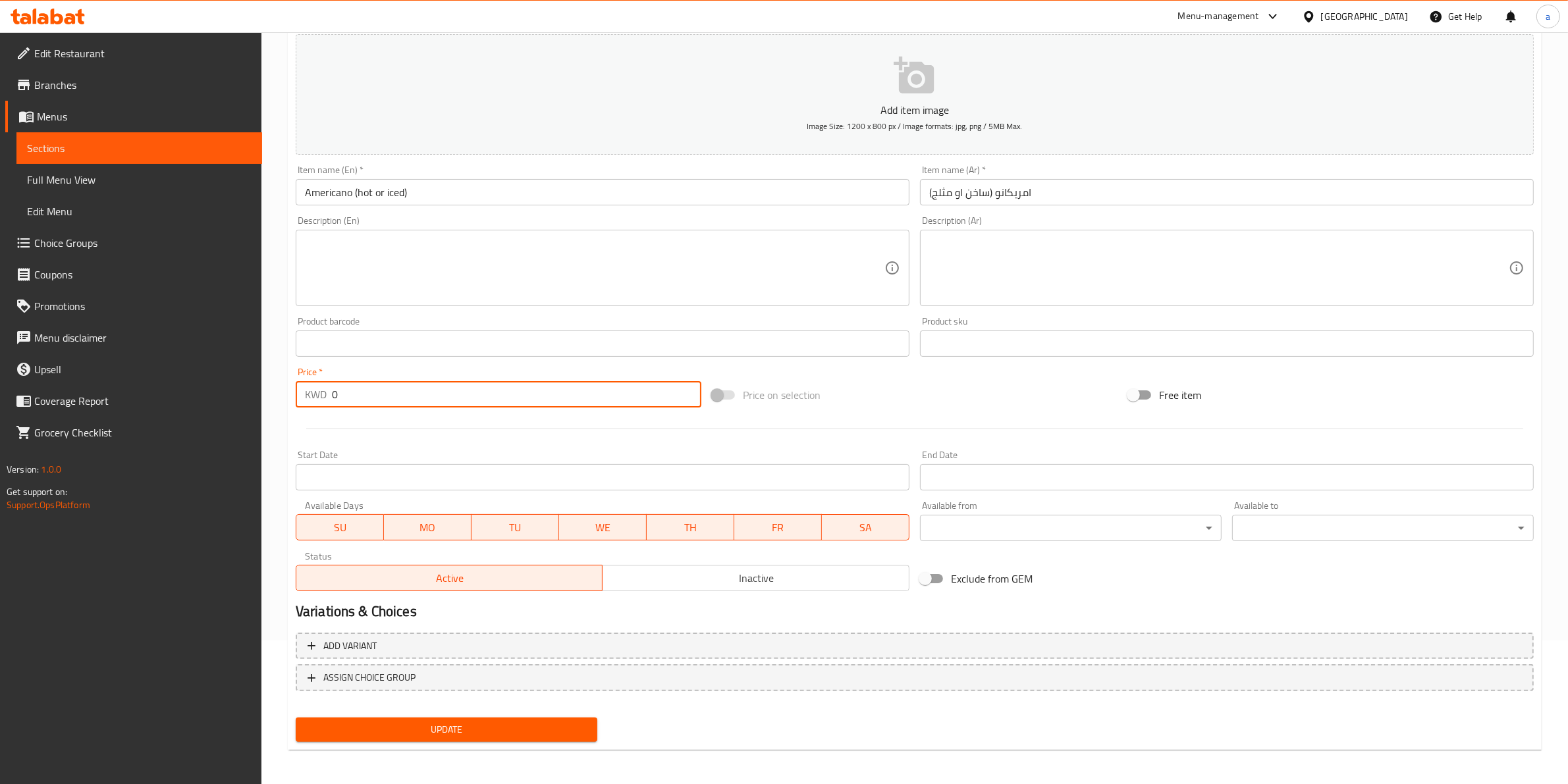
click at [465, 402] on input "0" at bounding box center [516, 393] width 369 height 26
drag, startPoint x: 465, startPoint y: 402, endPoint x: 382, endPoint y: 406, distance: 83.1
click at [382, 406] on input "0" at bounding box center [516, 393] width 369 height 26
type input "1"
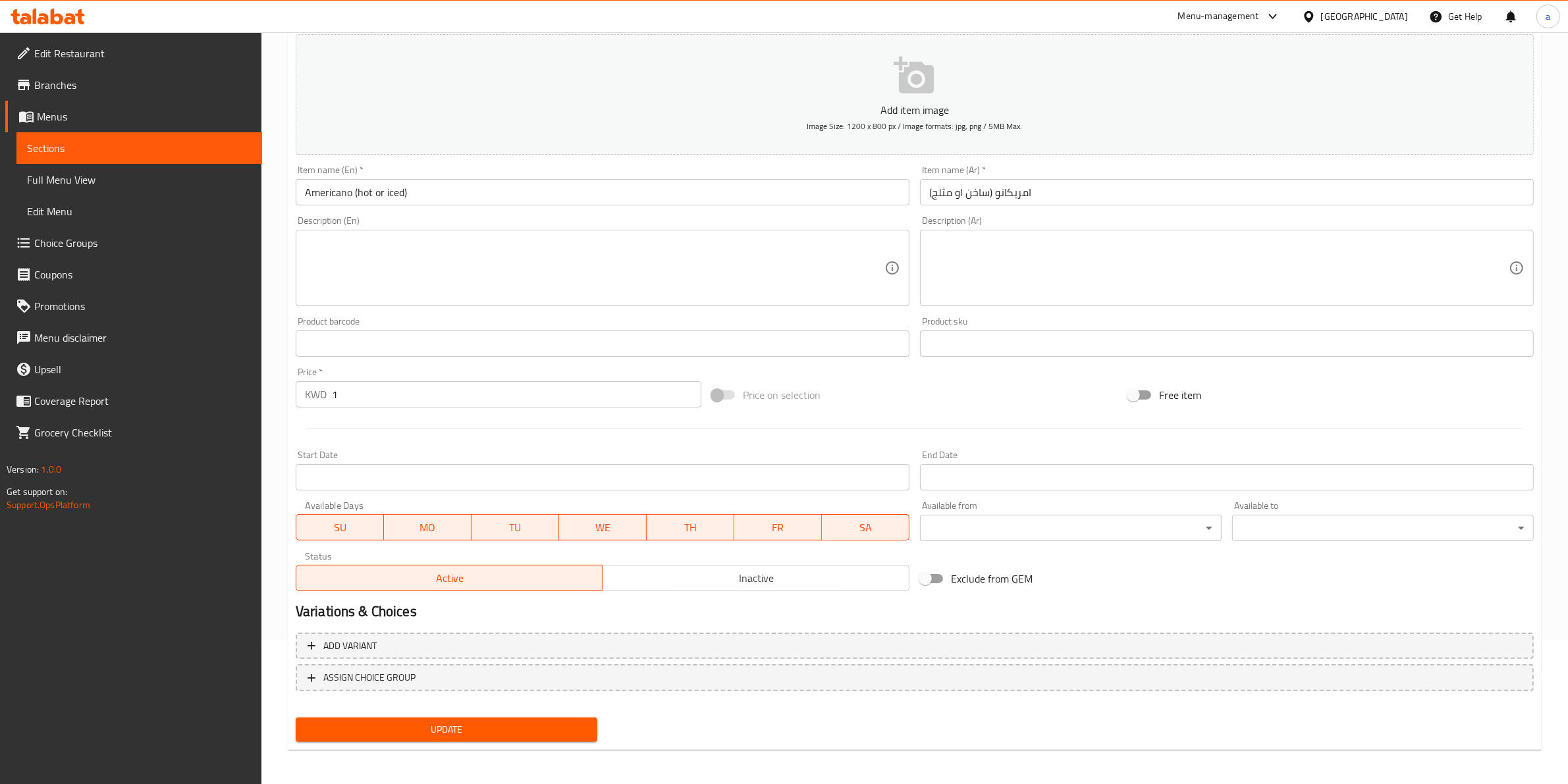
click at [486, 230] on div "Description (En)" at bounding box center [602, 268] width 614 height 76
paste textarea "Hot or Iced Water with double shot of espersso"
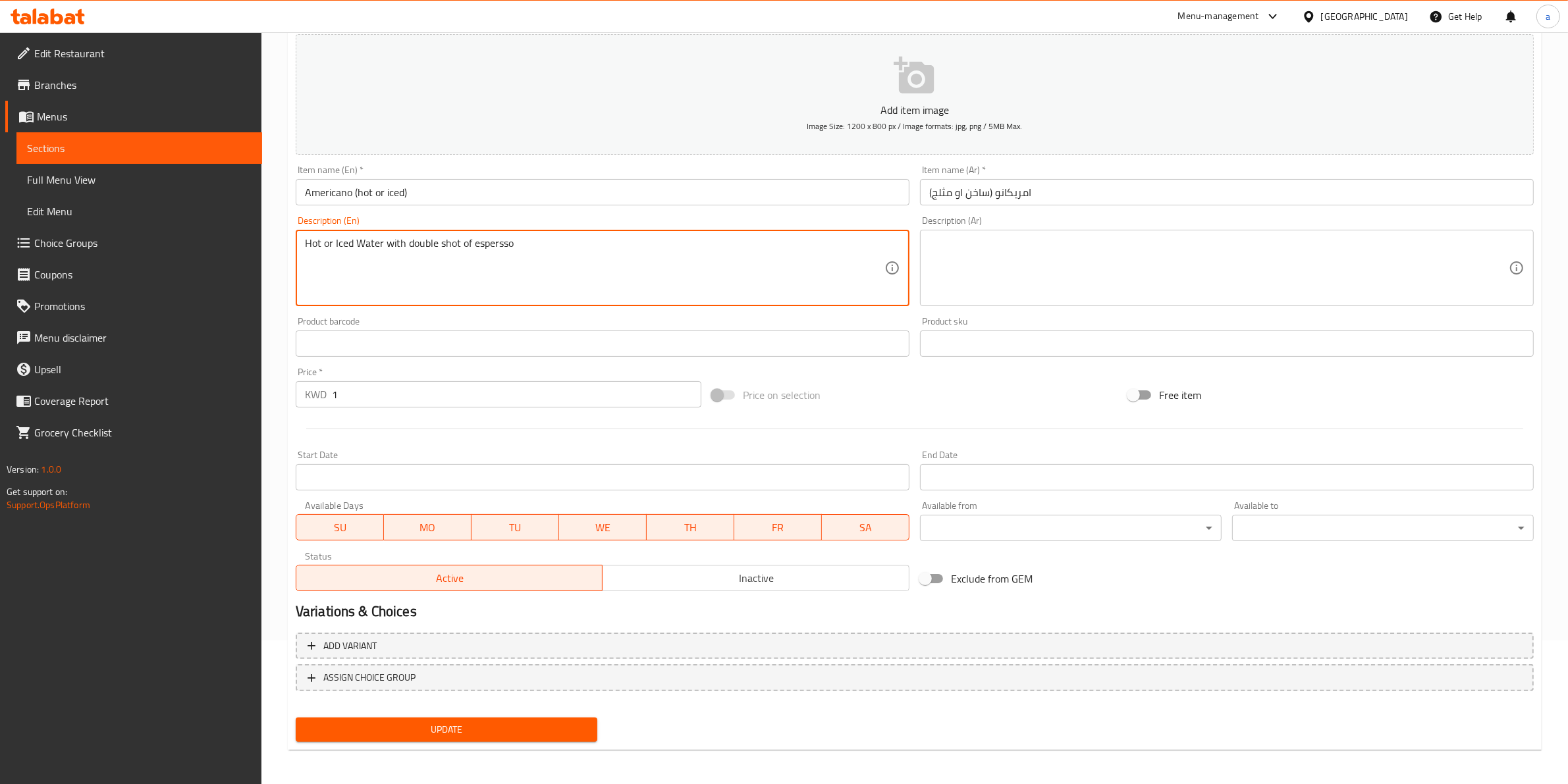
type textarea "Hot or Iced Water with double shot of espersso"
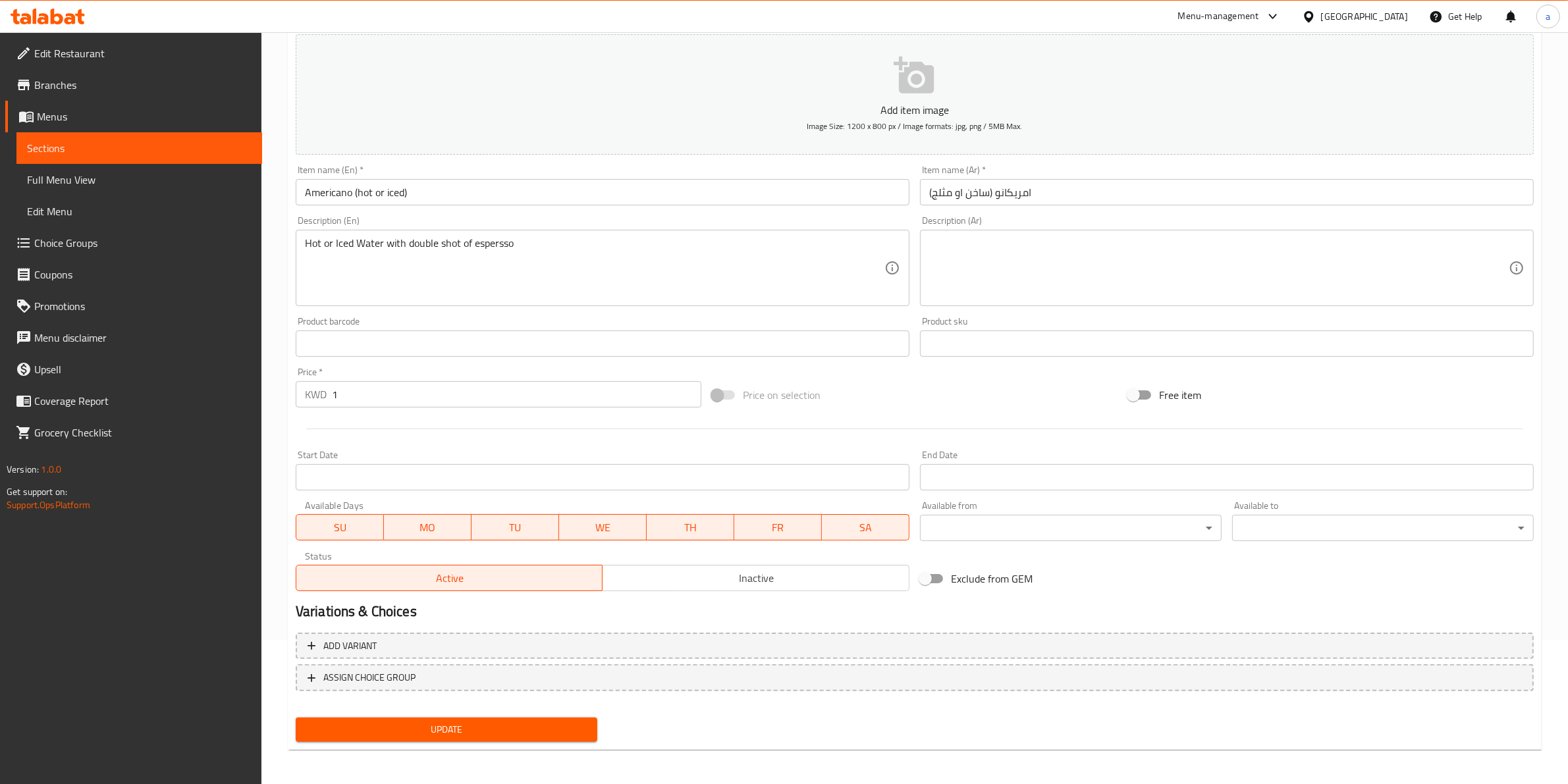
click at [1046, 254] on textarea at bounding box center [1219, 268] width 579 height 63
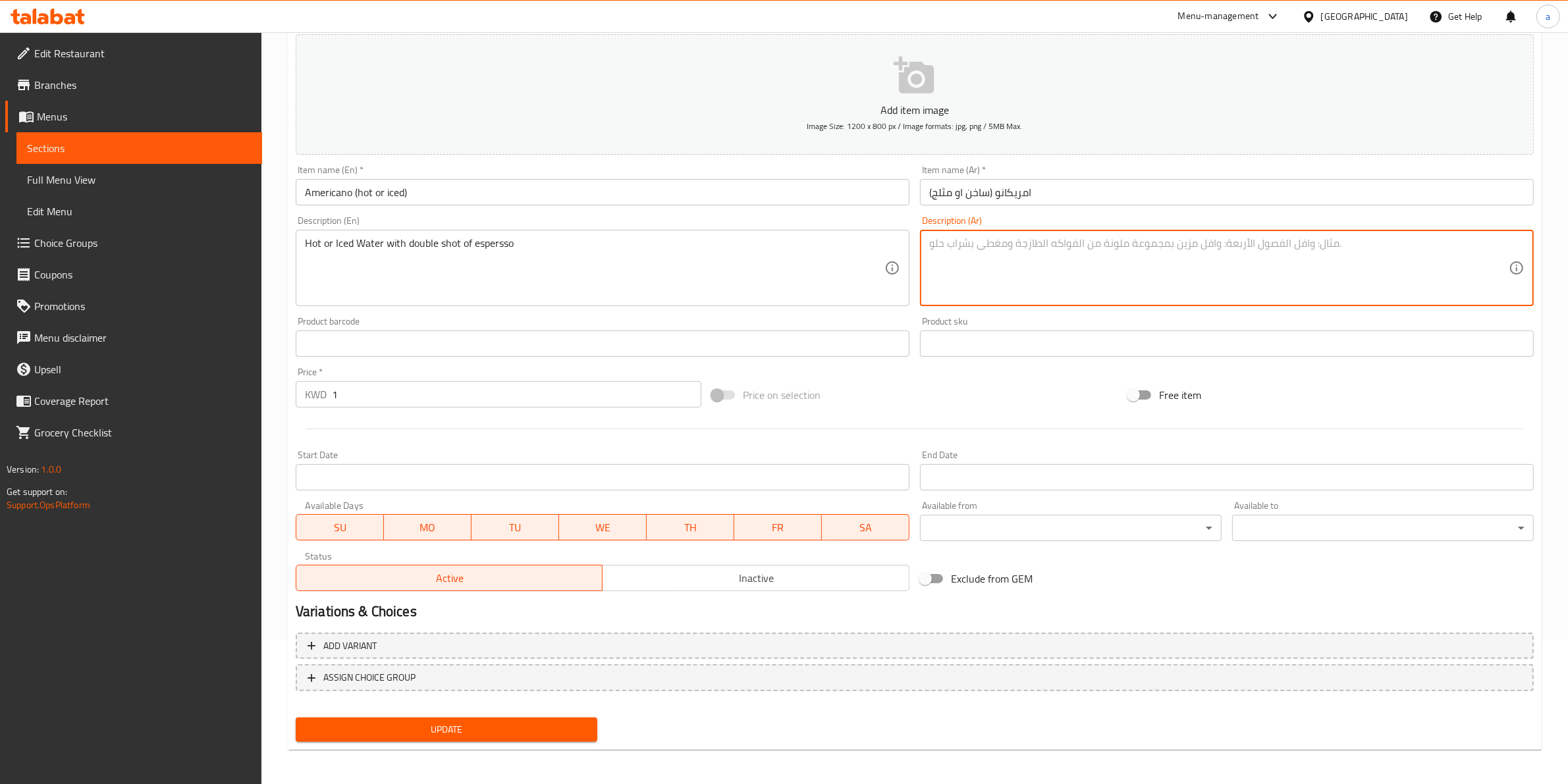
paste textarea "Hot or Iced Water with double shot of espersso"
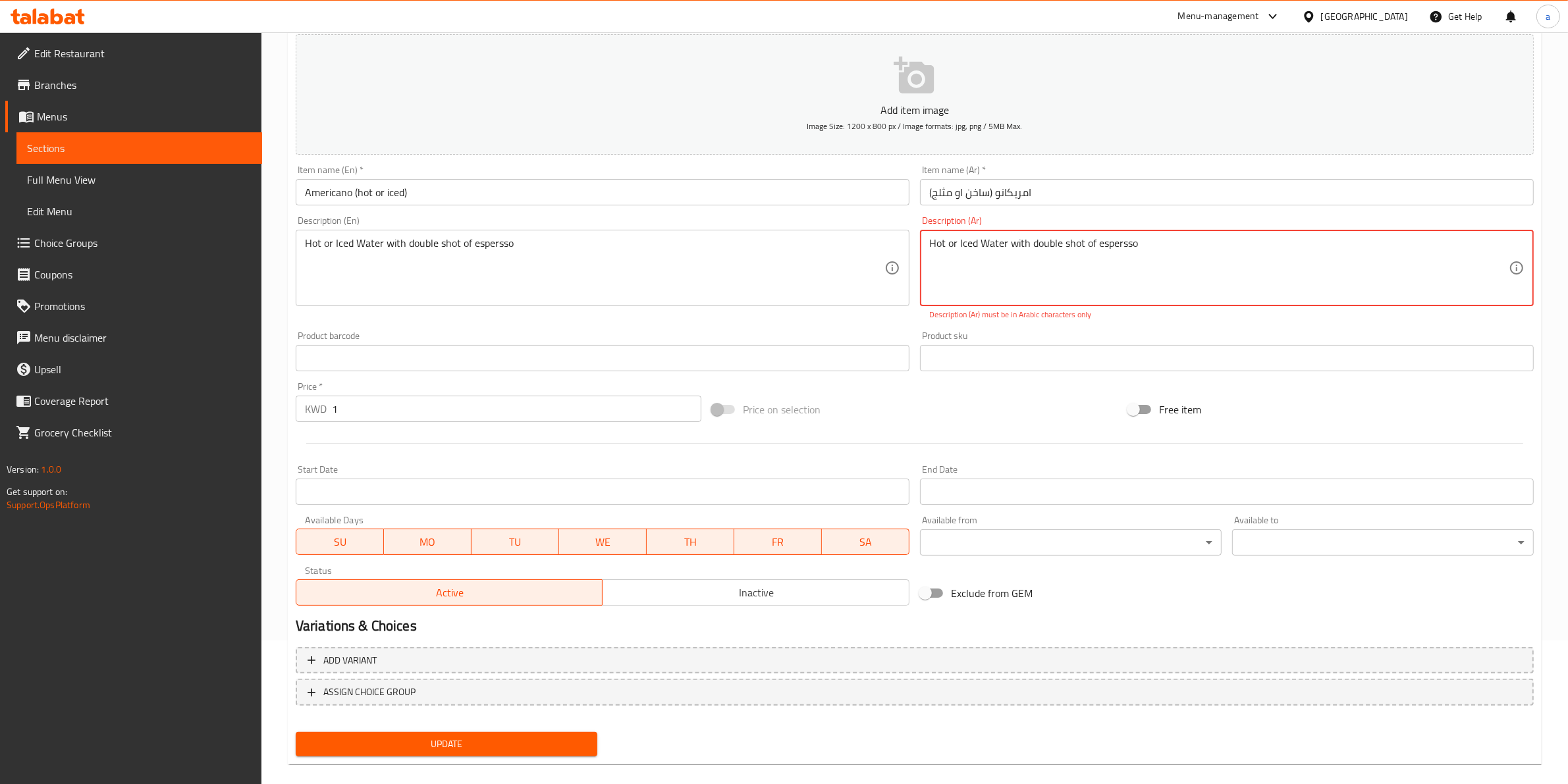
click at [1209, 261] on textarea "Hot or Iced Water with double shot of espersso" at bounding box center [1219, 268] width 579 height 63
paste textarea "ماء ساخن أو بارد مع دوبل شوت اسبريسو"
click at [1037, 243] on textarea "ماء ساخن أو بارد مع دوبل شوت اسبريسو" at bounding box center [1219, 268] width 579 height 63
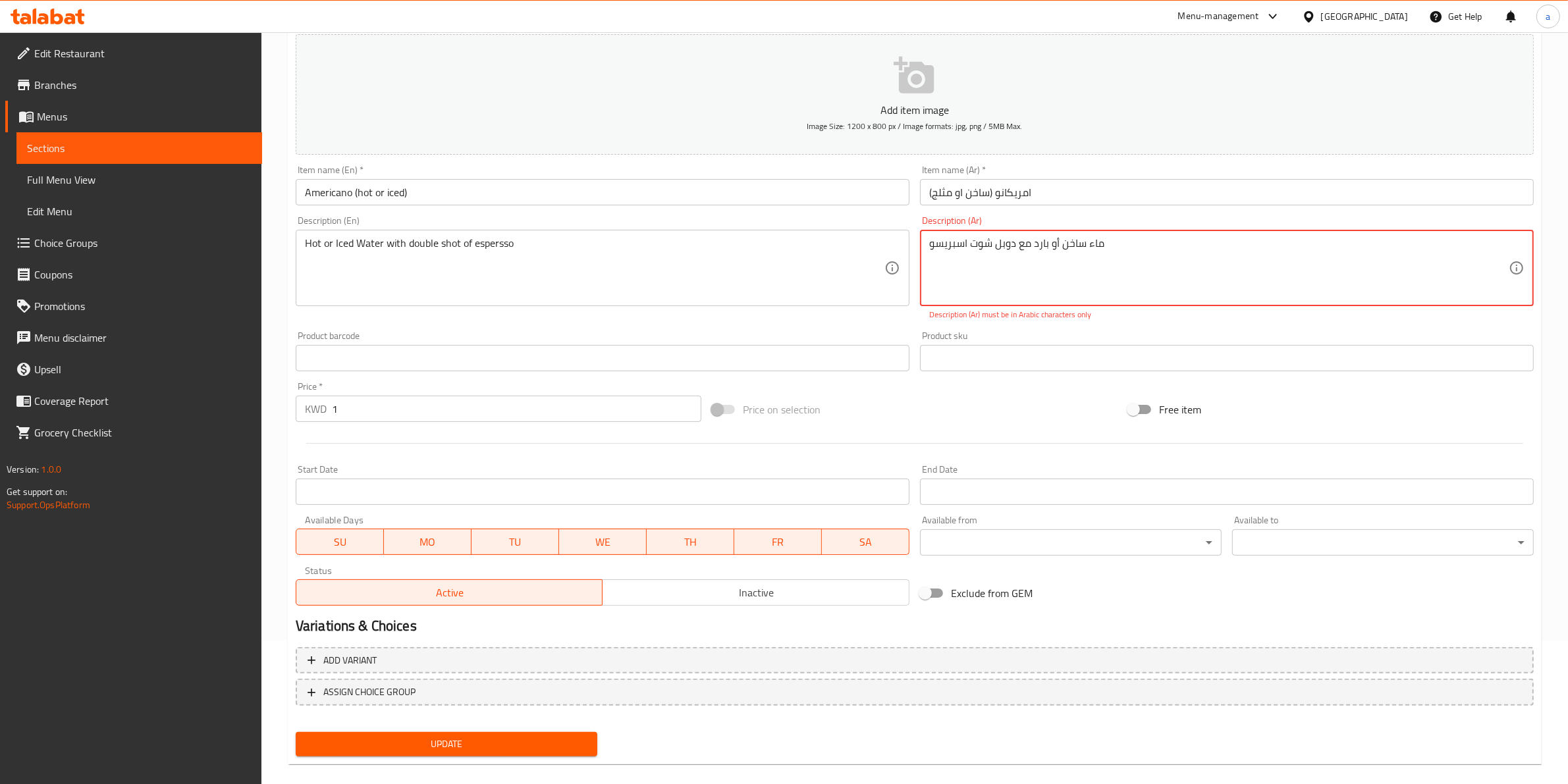
click at [1037, 243] on textarea "ماء ساخن أو بارد مع دوبل شوت اسبريسو" at bounding box center [1219, 268] width 579 height 63
type textarea "ماء ساخن أو مثلج مع دوبل شوت اسبريسو"
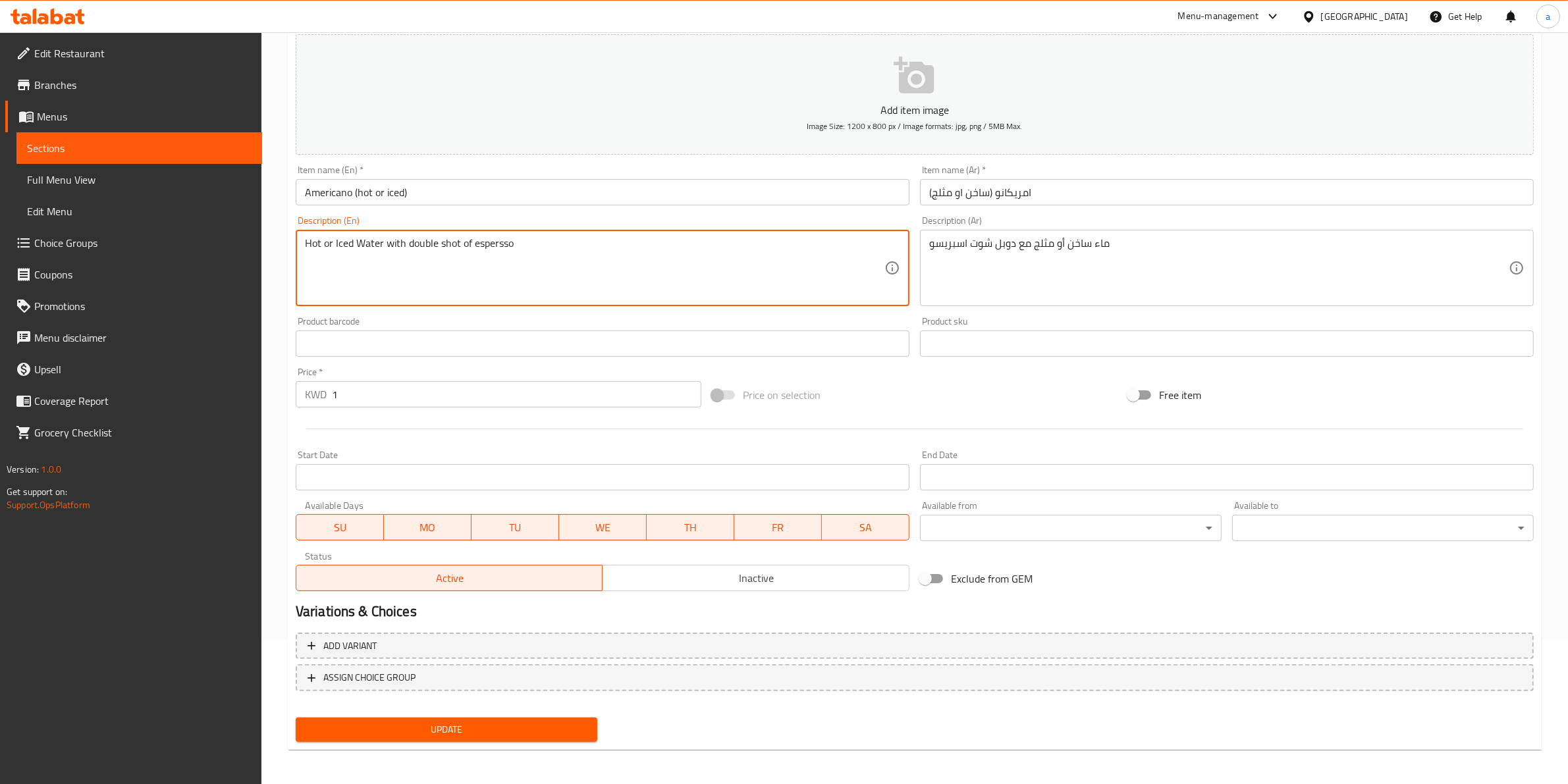
click at [478, 242] on textarea "Hot or Iced Water with double shot of espersso" at bounding box center [594, 268] width 579 height 63
click at [489, 245] on textarea "Hot or Iced Water with double shot of espersso" at bounding box center [594, 268] width 579 height 63
paste textarea "Espresso"
click at [512, 270] on textarea "Hot or Iced Water with double shot of Espresso" at bounding box center [594, 268] width 579 height 63
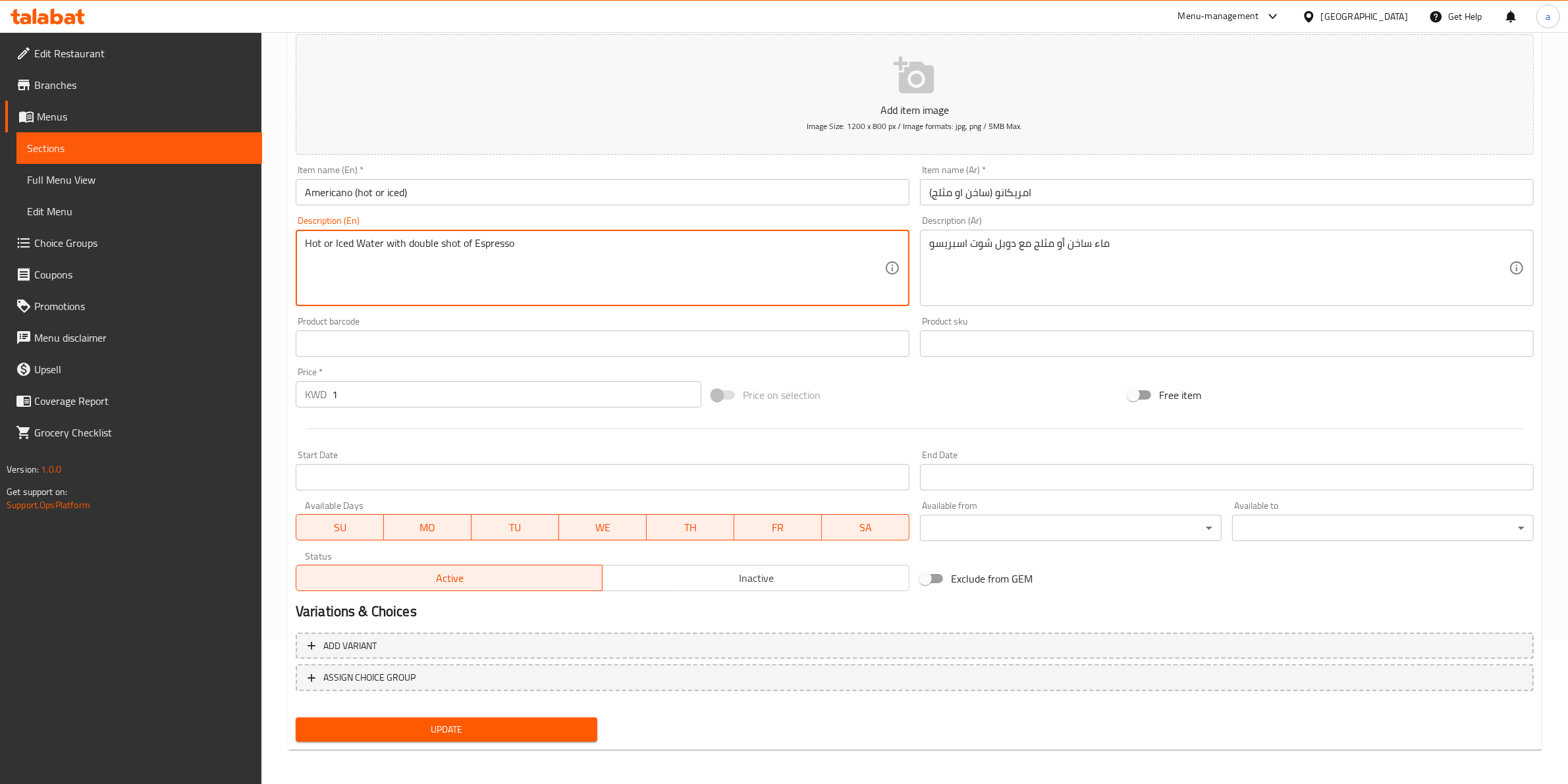
type textarea "Hot or Iced Water with double shot of Espresso"
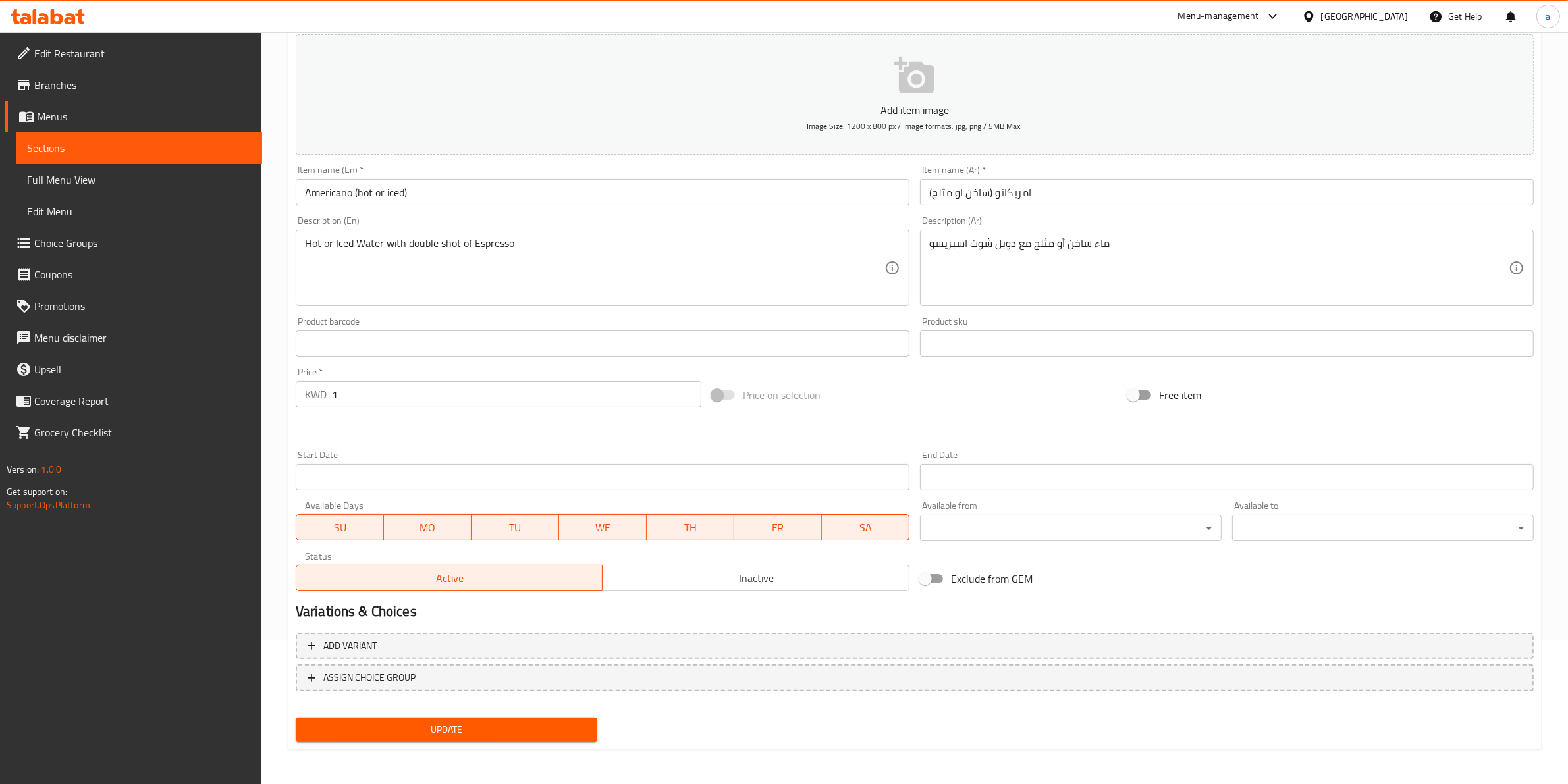
click at [571, 329] on div "Product barcode Product barcode" at bounding box center [602, 336] width 614 height 40
click at [568, 337] on input "text" at bounding box center [602, 343] width 614 height 26
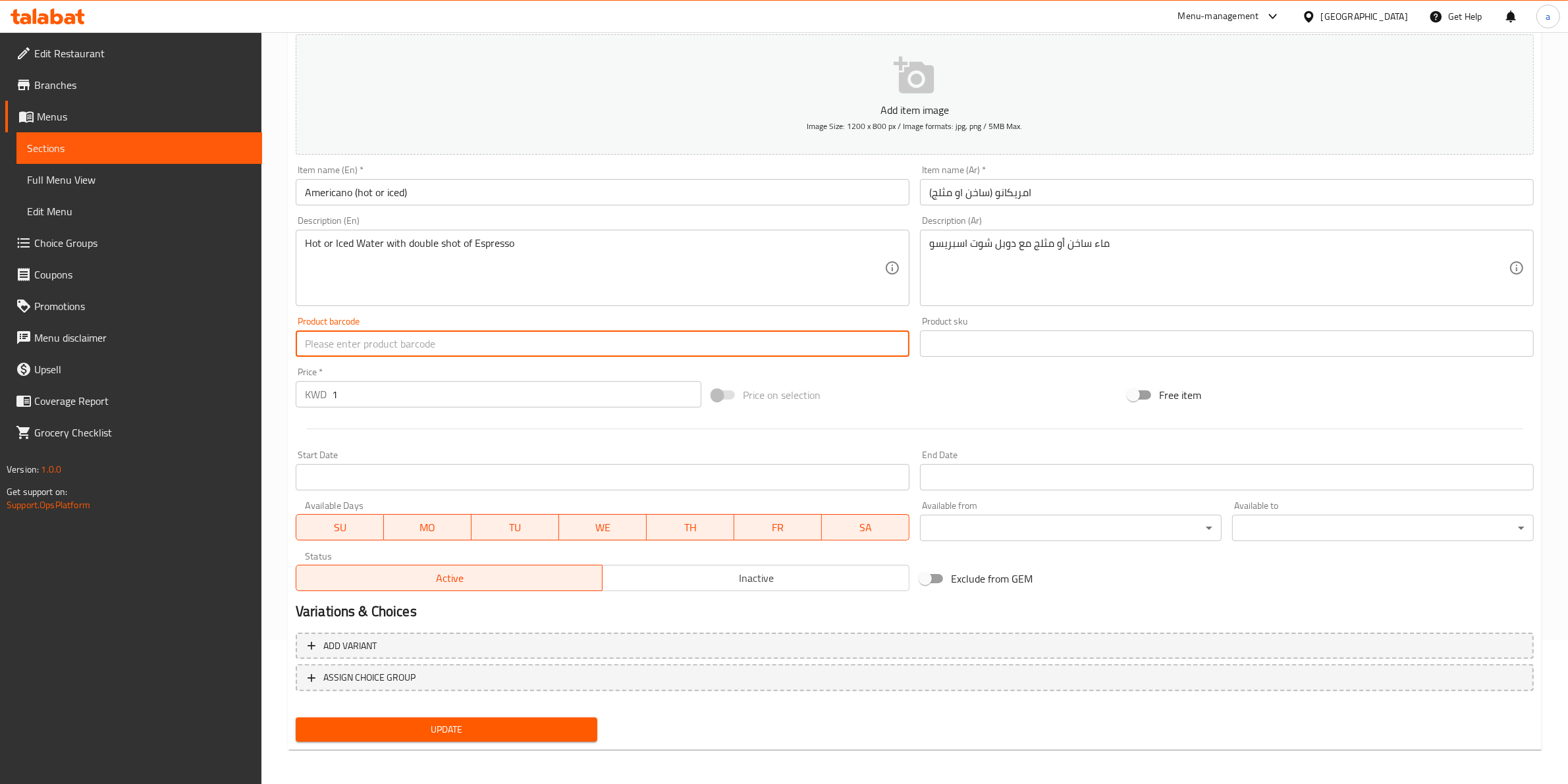
click at [551, 721] on span "Update" at bounding box center [446, 730] width 280 height 17
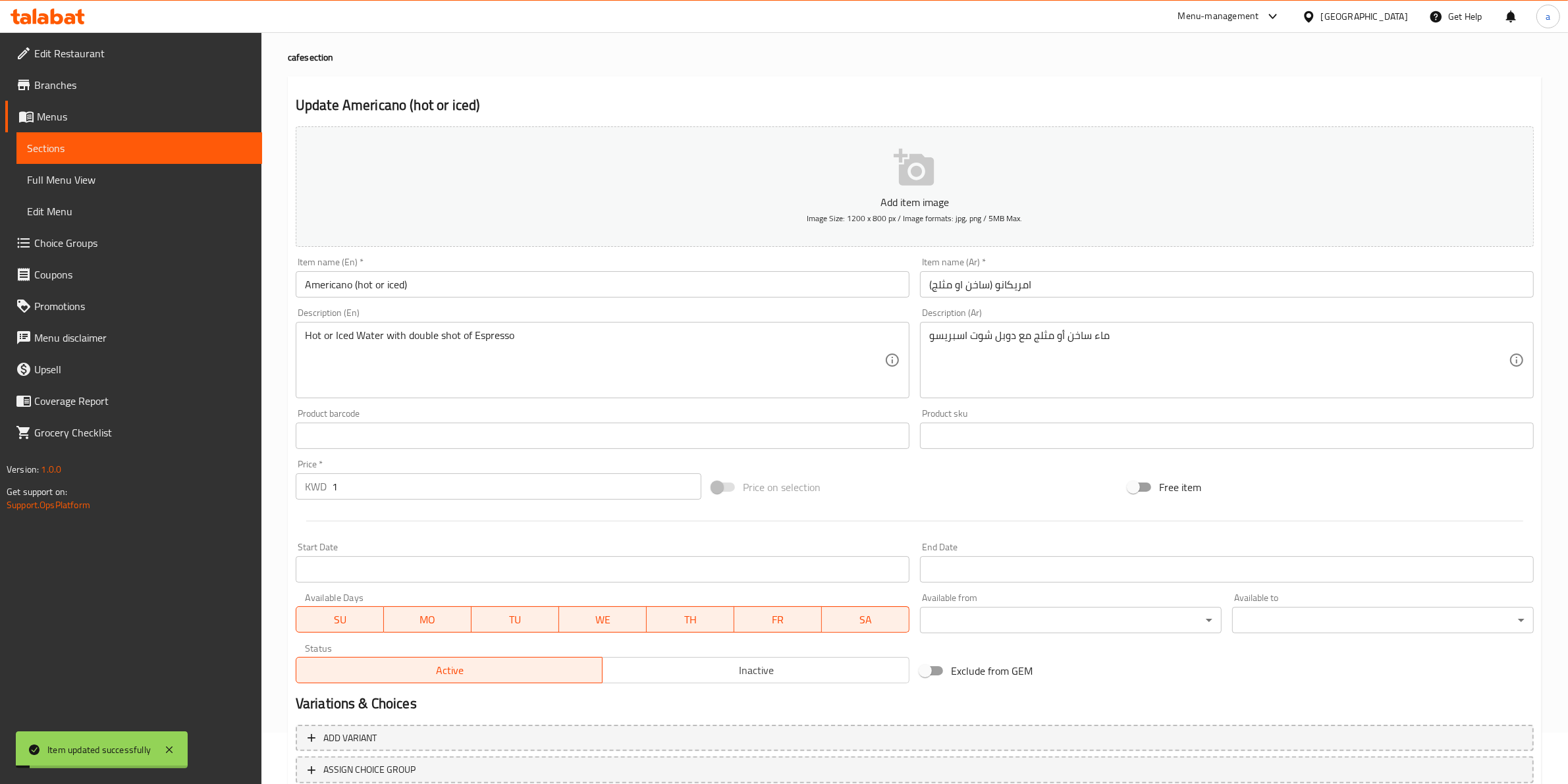
scroll to position [0, 0]
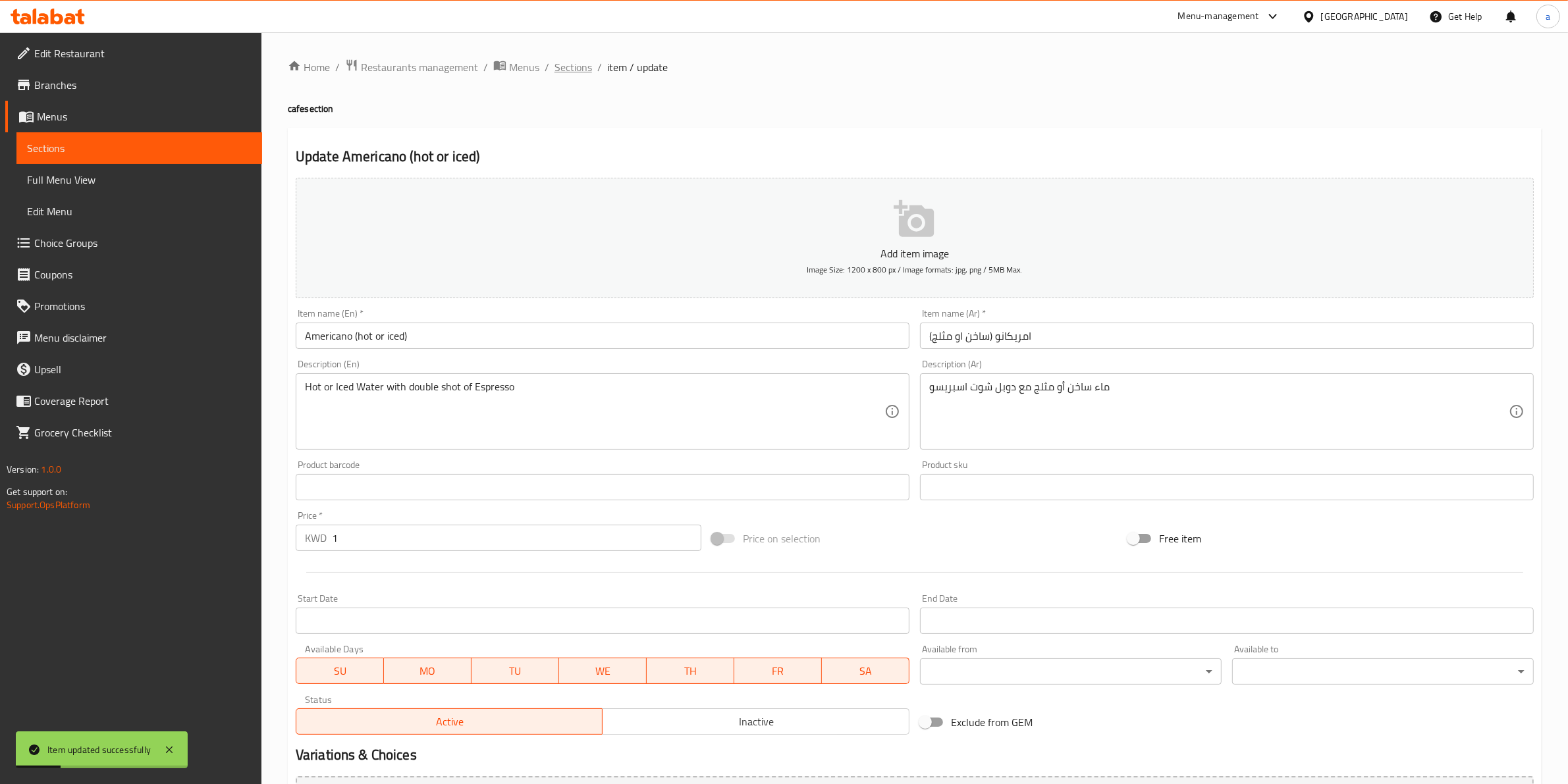
click at [581, 67] on span "Sections" at bounding box center [573, 67] width 38 height 16
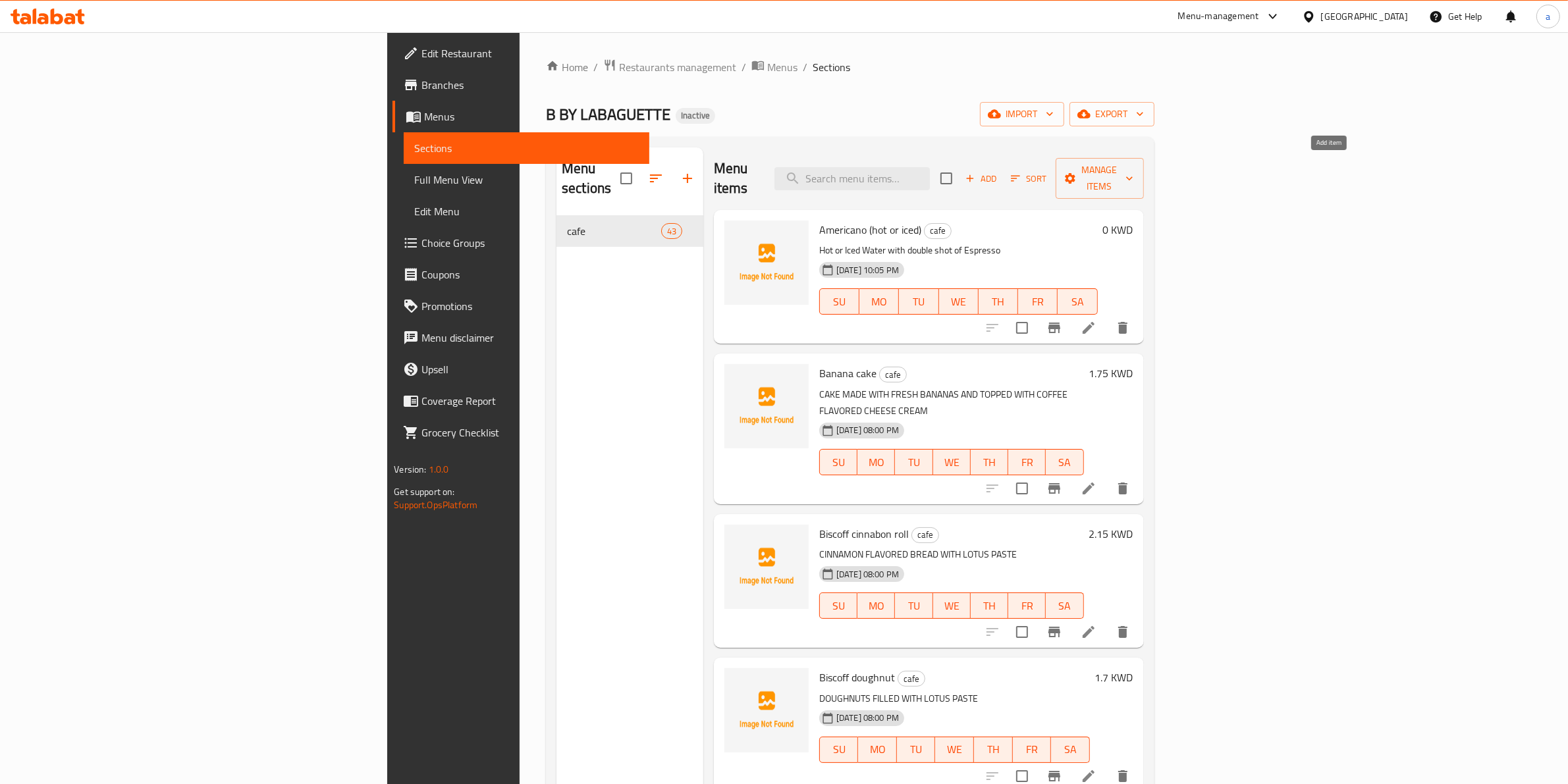
click at [999, 175] on span "Add" at bounding box center [981, 179] width 35 height 15
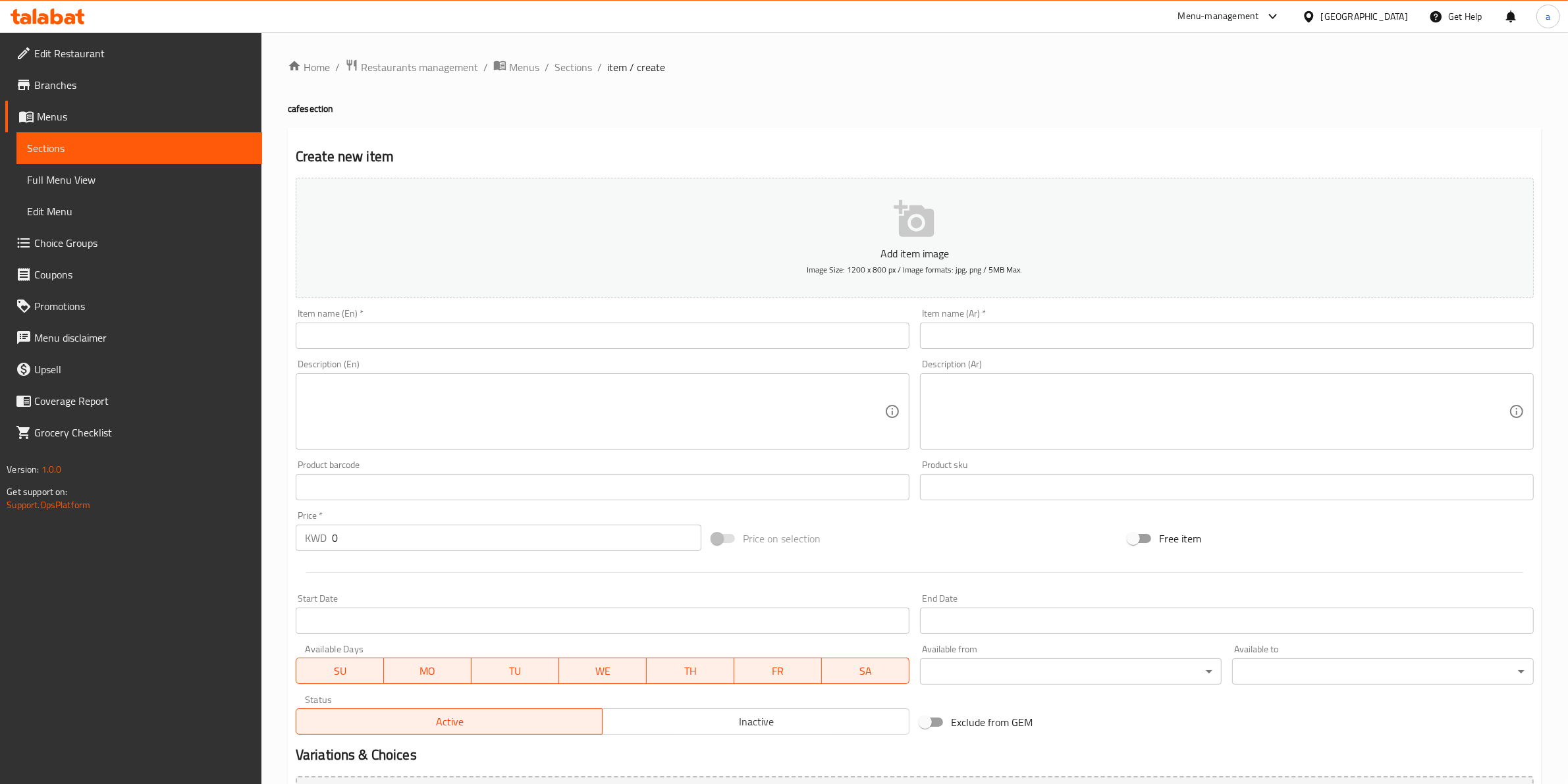
click at [604, 353] on div "Item name (En)   * Item name (En) *" at bounding box center [603, 329] width 625 height 51
drag, startPoint x: 609, startPoint y: 347, endPoint x: 631, endPoint y: 347, distance: 22.0
click at [609, 347] on input "text" at bounding box center [602, 335] width 614 height 26
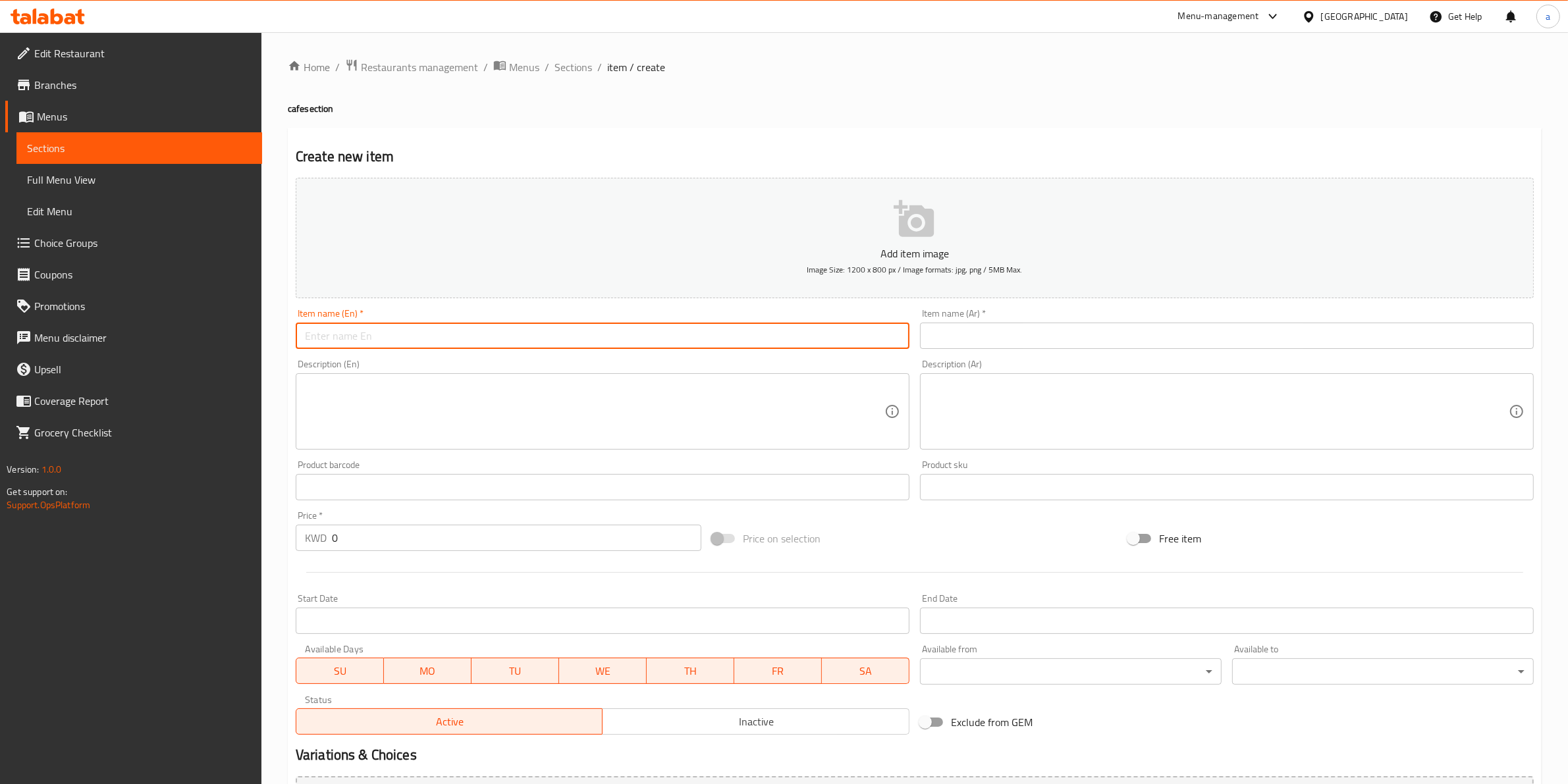
paste input "Café latte (hot or iced)"
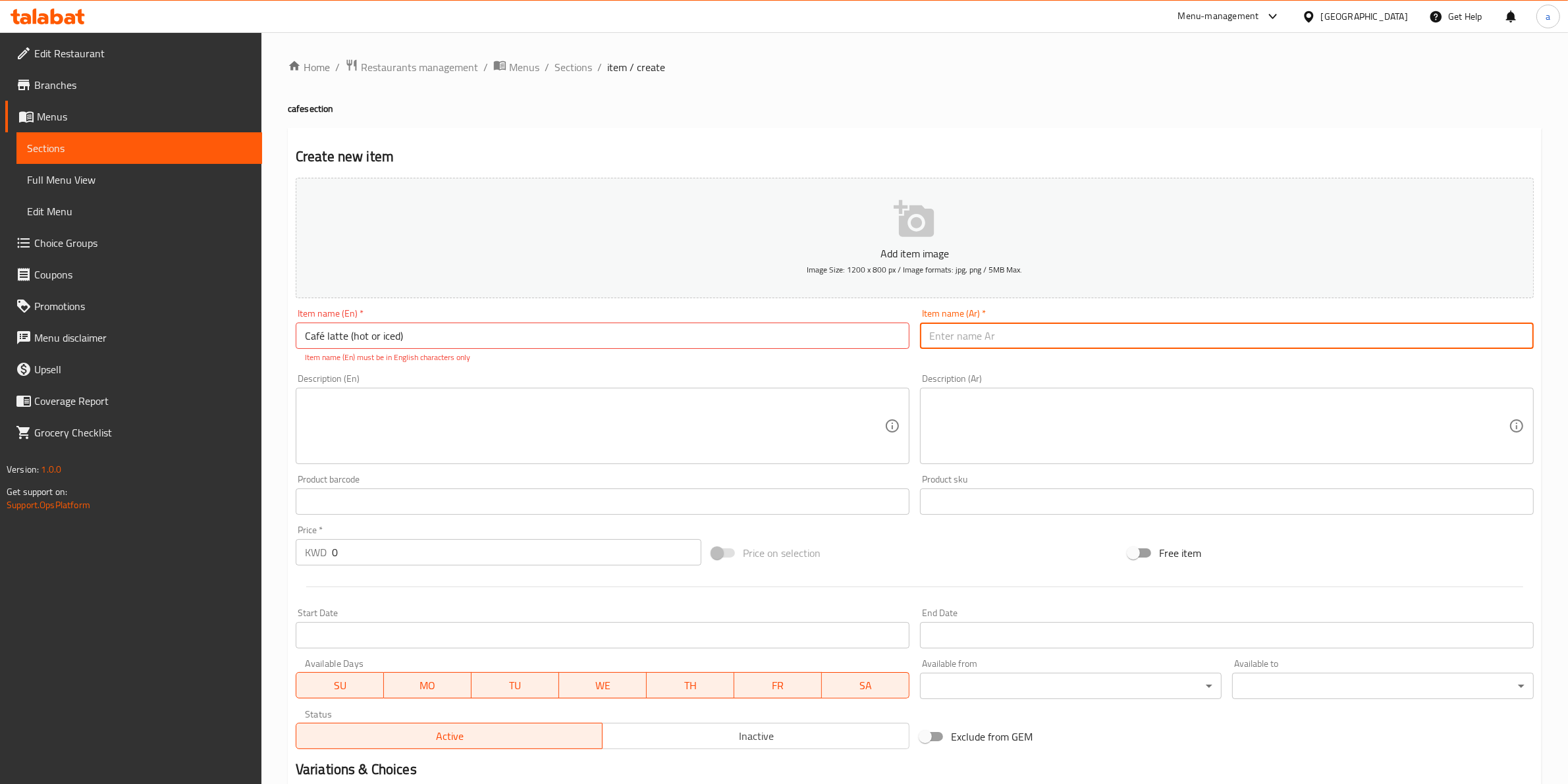
click at [1014, 340] on input "text" at bounding box center [1226, 335] width 614 height 26
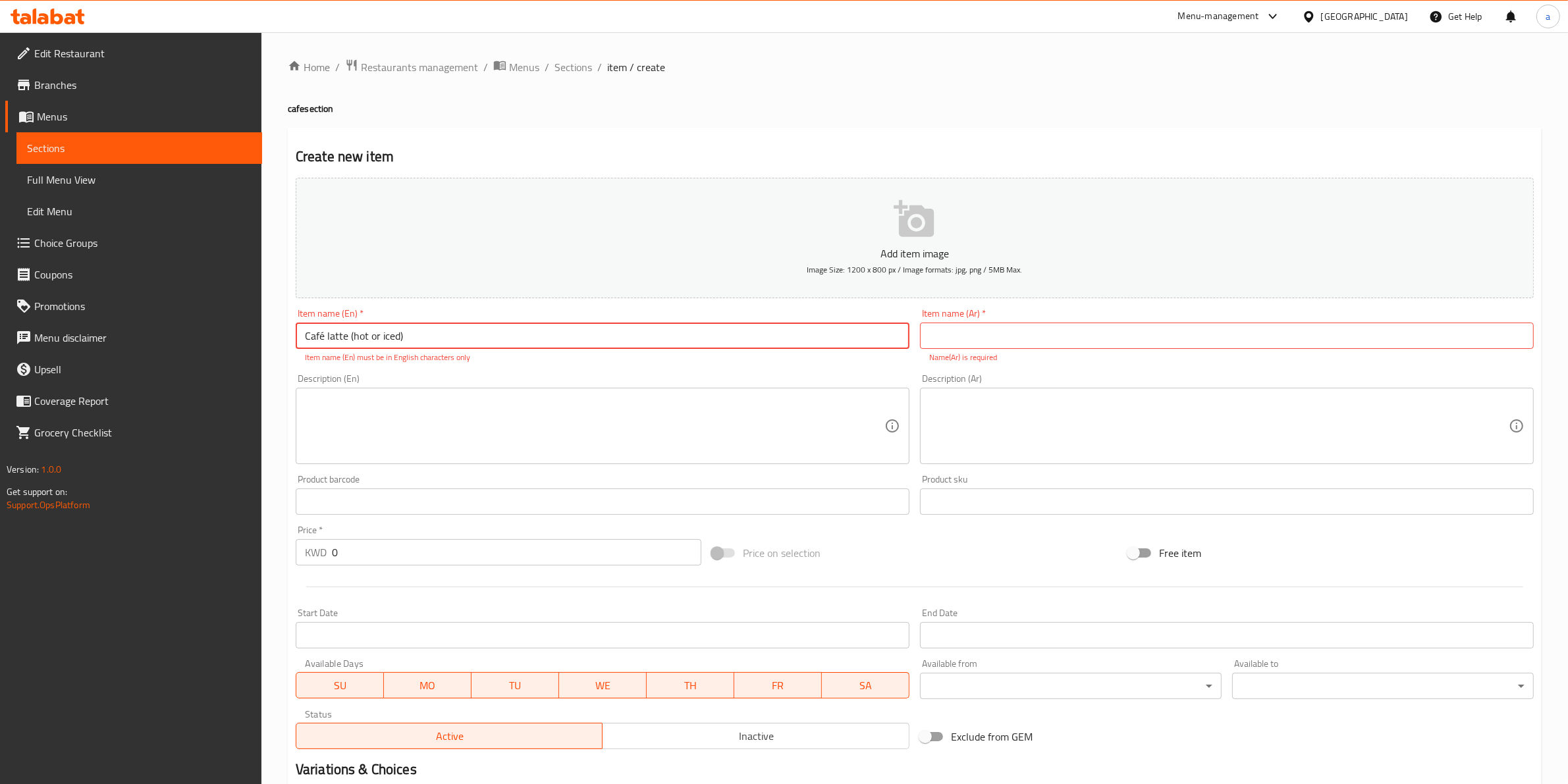
click at [324, 339] on input "Café latte (hot or iced)" at bounding box center [602, 335] width 614 height 26
type input "Cafe latte (hot or iced)"
click at [1025, 341] on input "text" at bounding box center [1226, 335] width 614 height 26
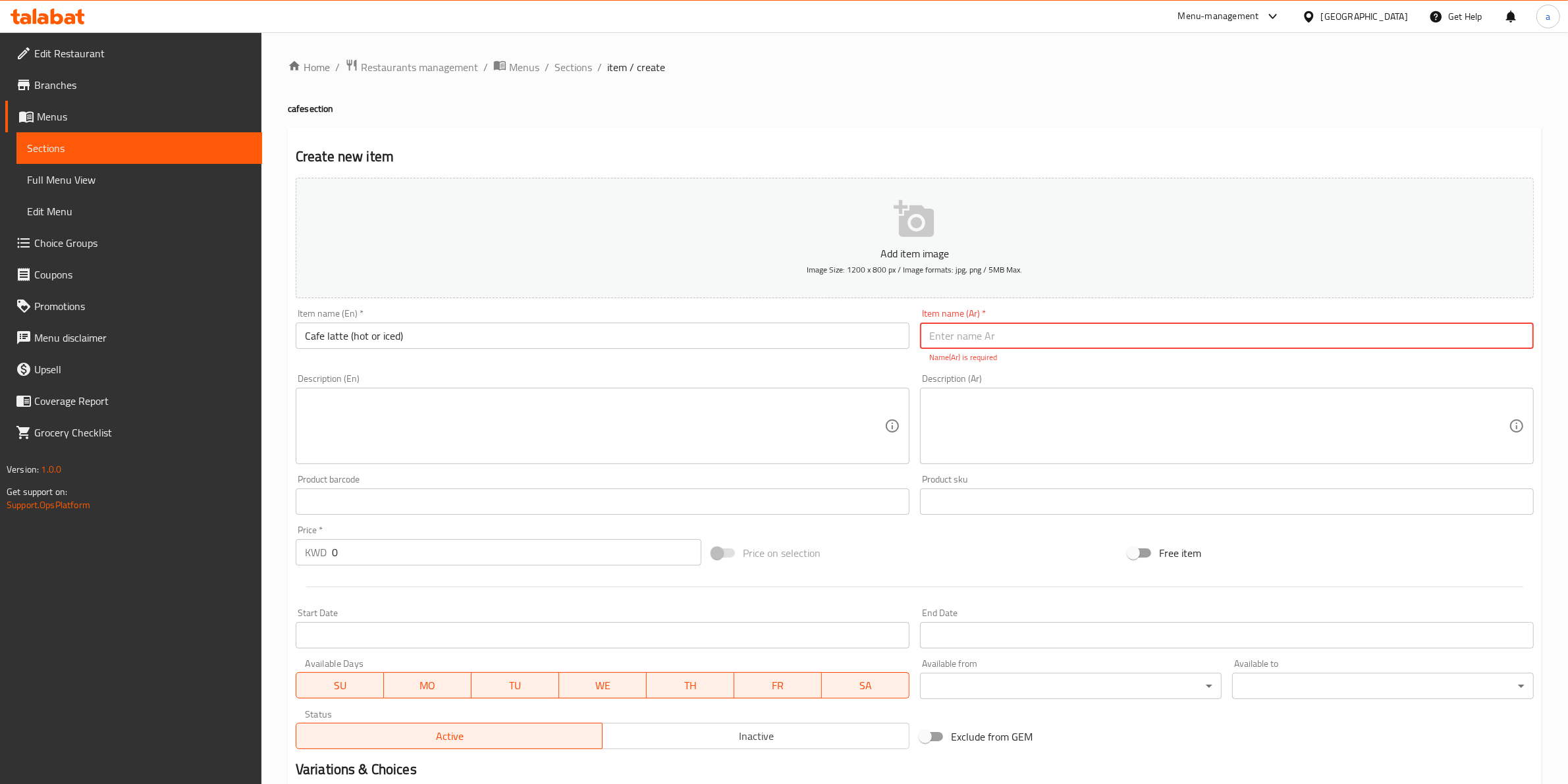
click at [1098, 329] on input "text" at bounding box center [1226, 335] width 614 height 26
paste input "كافيه لاتيه (حار او بارد)"
drag, startPoint x: 971, startPoint y: 337, endPoint x: 933, endPoint y: 343, distance: 38.5
click at [933, 343] on input "كافيه لاتيه (حار او بارد)" at bounding box center [1226, 335] width 614 height 26
type input "كافيه لاتيه (ساخن او مثلج)"
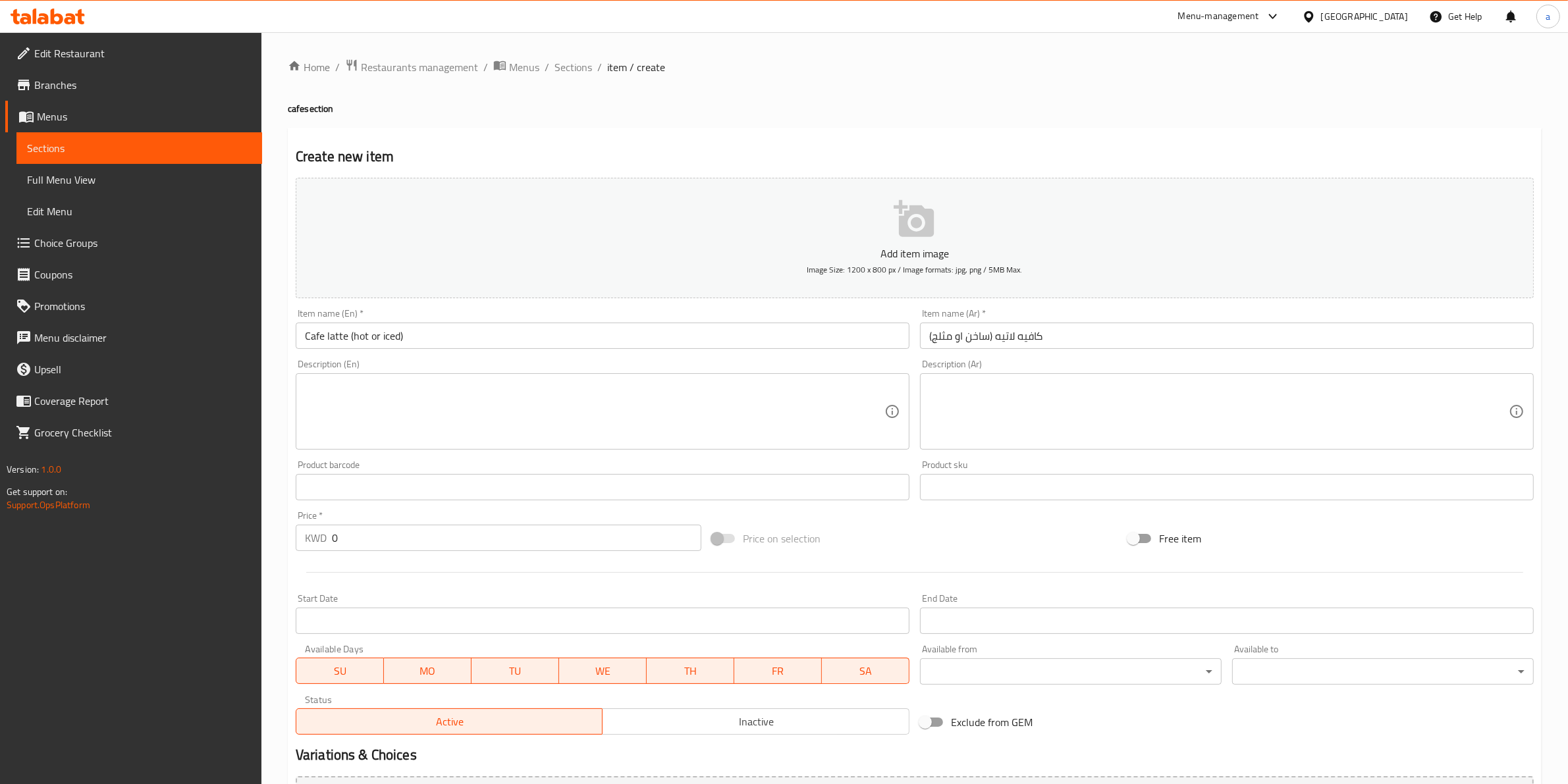
click at [836, 320] on div "Item name (En)   * Cafe latte (hot or iced) Item name (En) *" at bounding box center [602, 329] width 614 height 40
click at [988, 340] on input "كافيه لاتيه (ساخن او مثلج)" at bounding box center [1226, 335] width 614 height 26
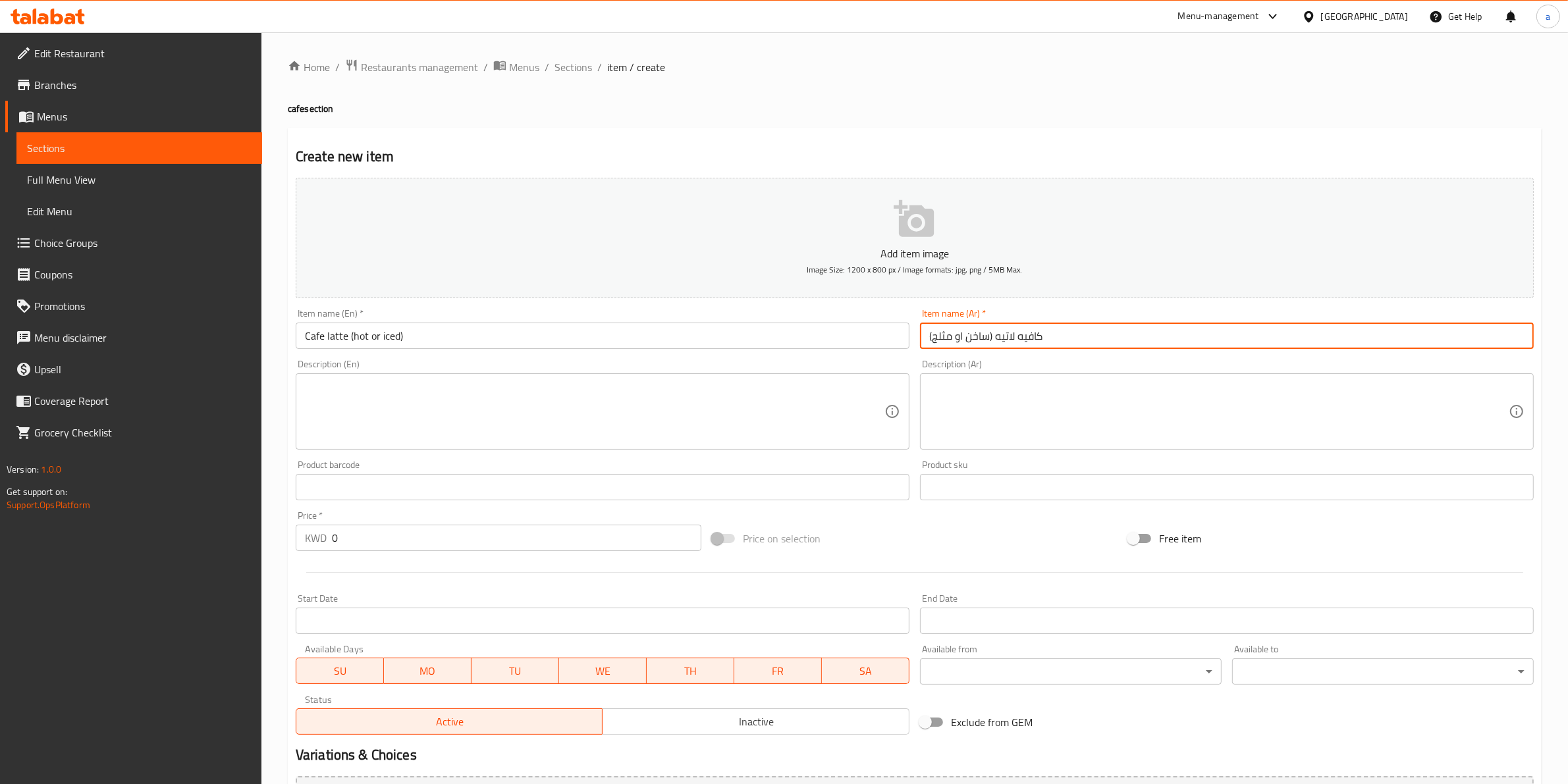
drag, startPoint x: 992, startPoint y: 339, endPoint x: 798, endPoint y: 344, distance: 194.1
click at [798, 344] on div "Add item image Image Size: 1200 x 800 px / Image formats: jpg, png / 5MB Max. I…" at bounding box center [914, 456] width 1248 height 567
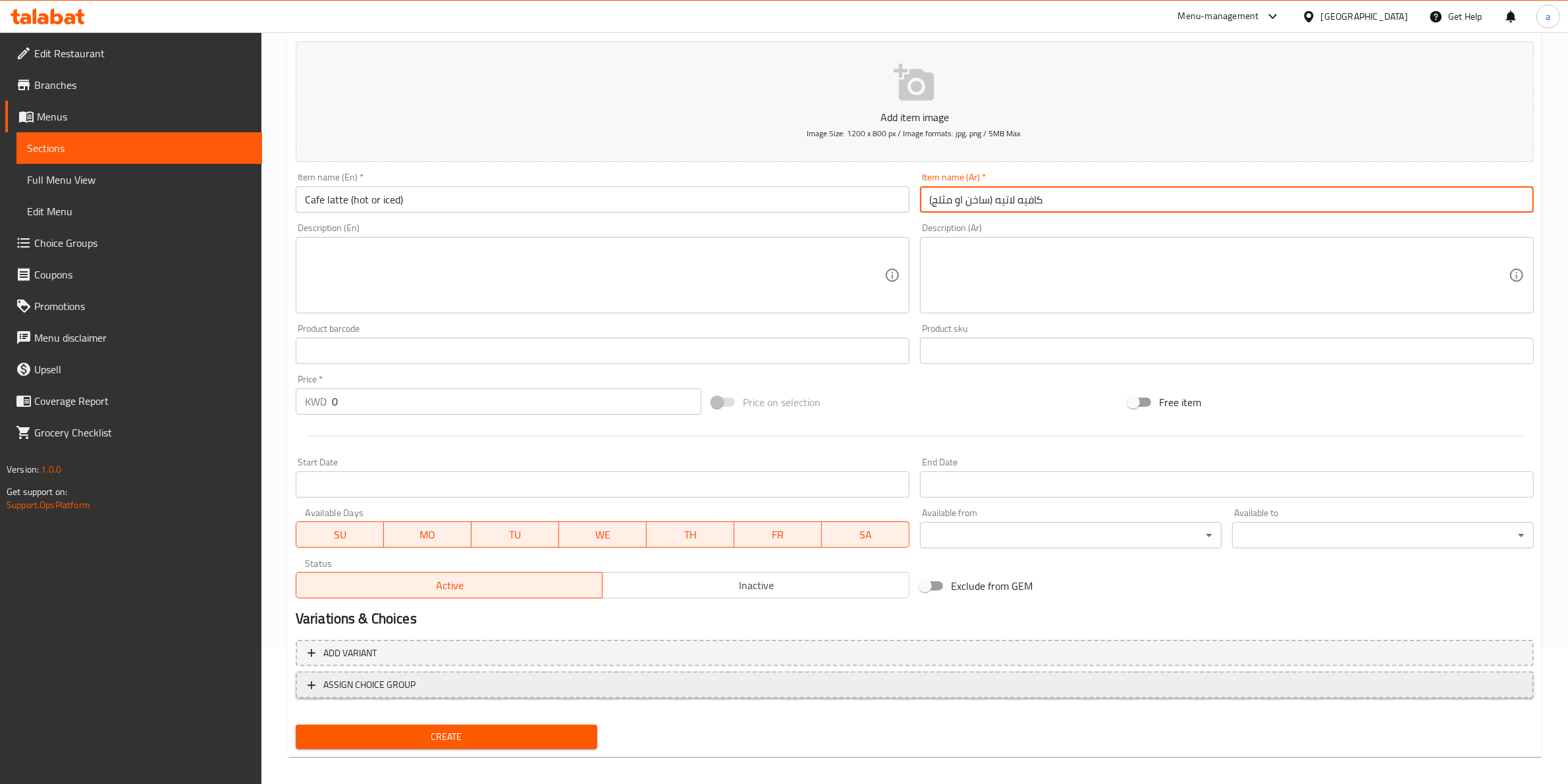
scroll to position [143, 0]
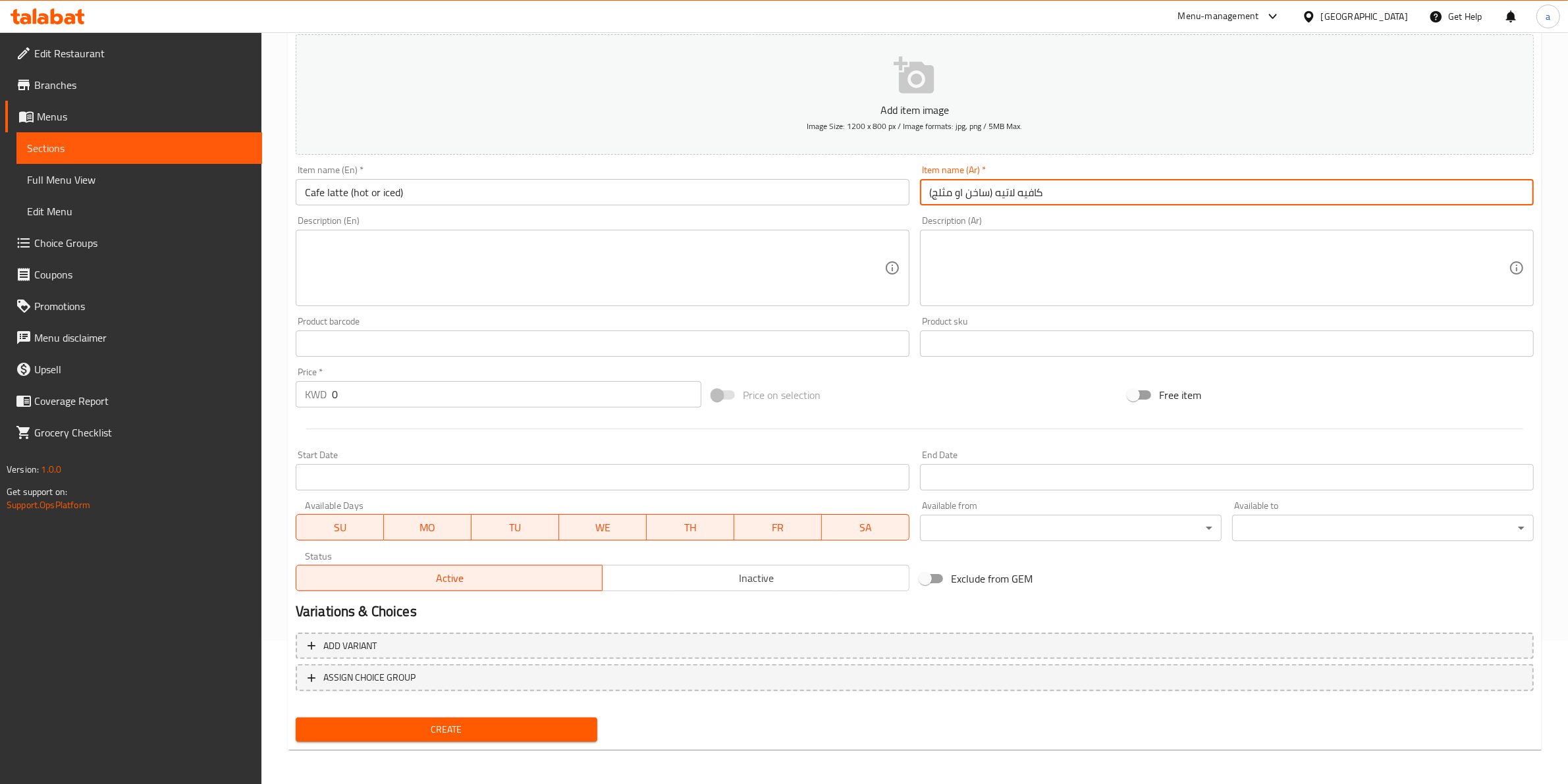
click at [550, 718] on button "Create" at bounding box center [446, 729] width 301 height 24
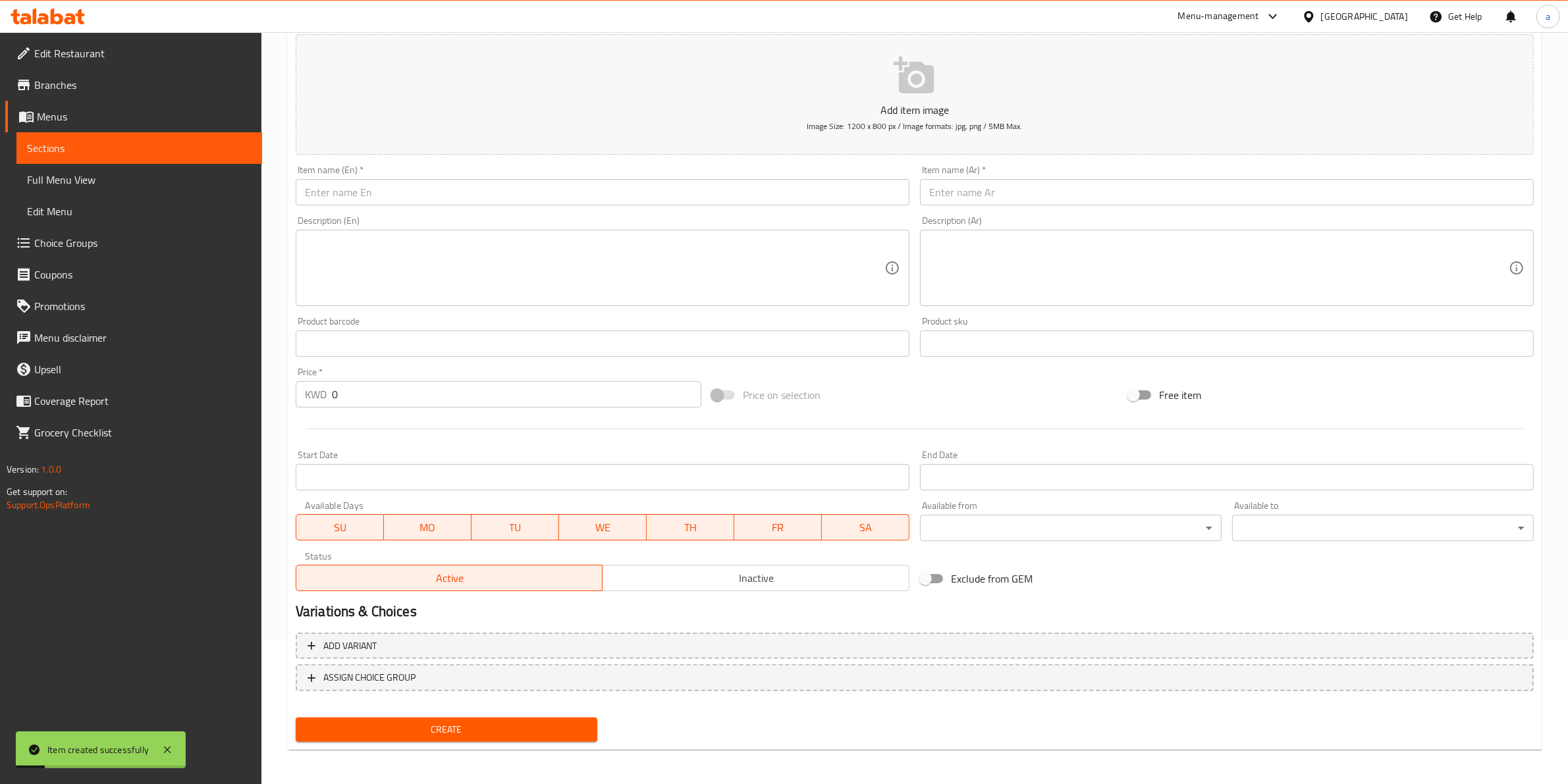
scroll to position [0, 0]
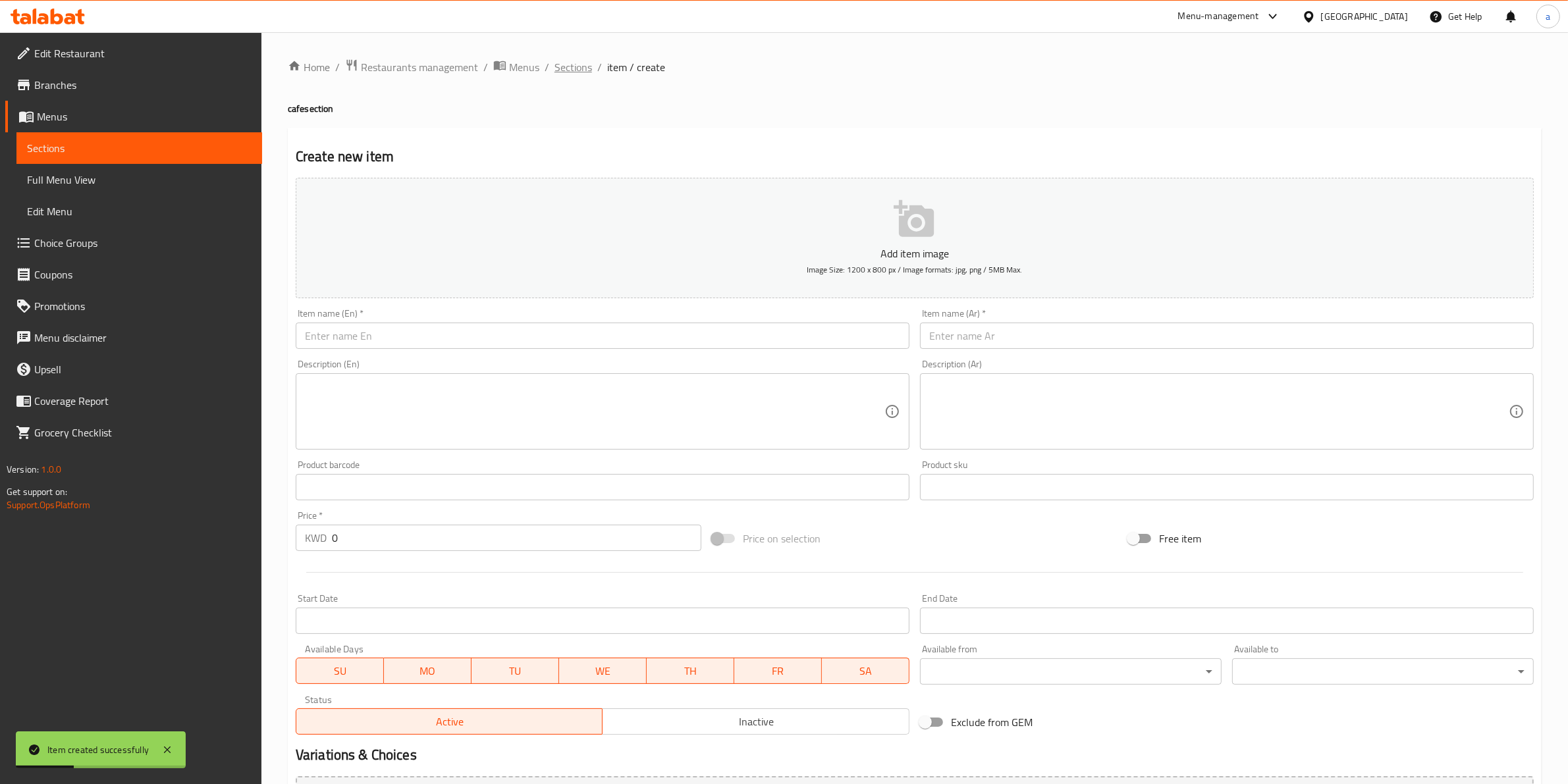
click at [588, 74] on span "Sections" at bounding box center [573, 67] width 38 height 16
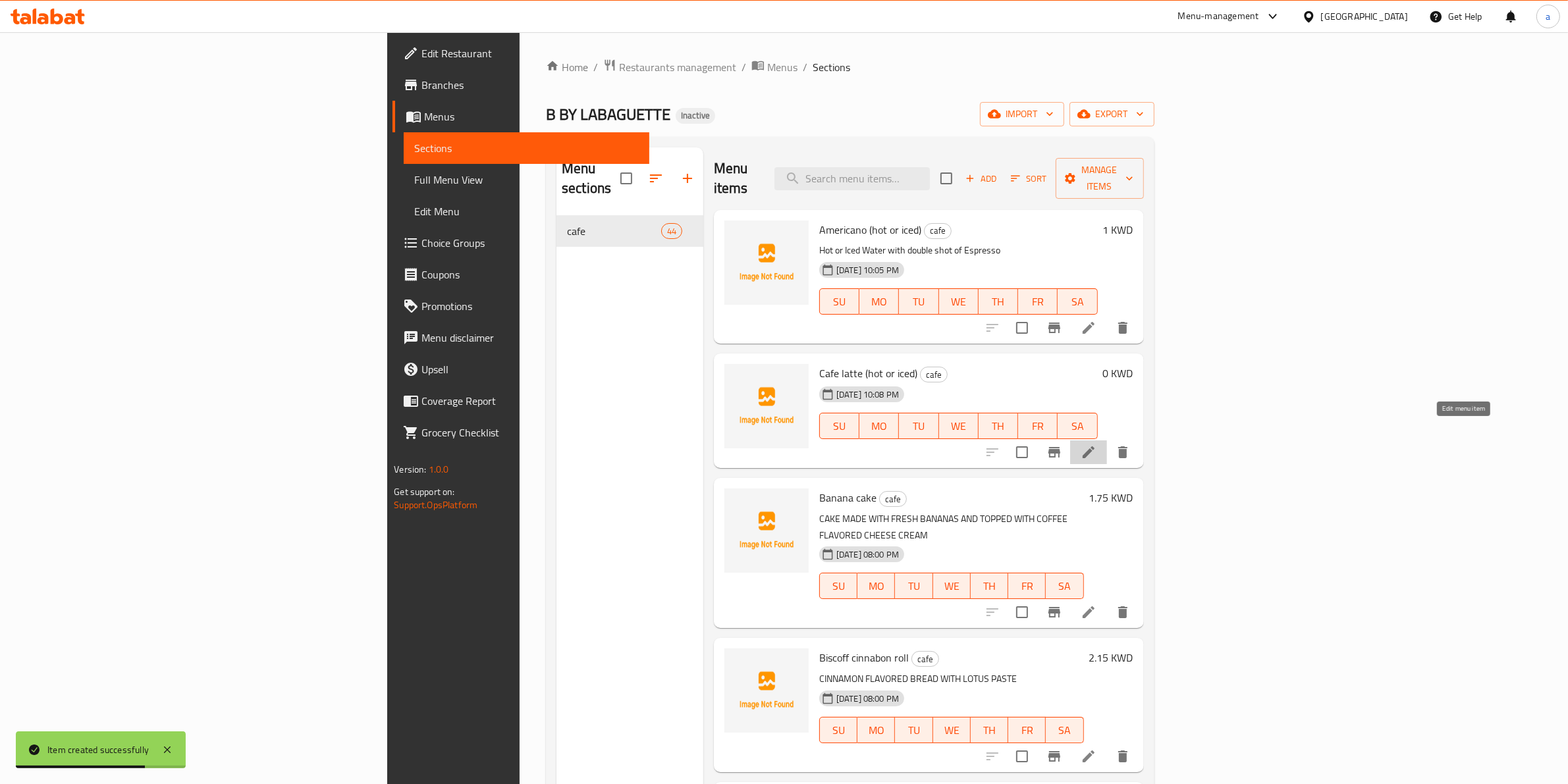
click at [1094, 446] on icon at bounding box center [1088, 452] width 12 height 12
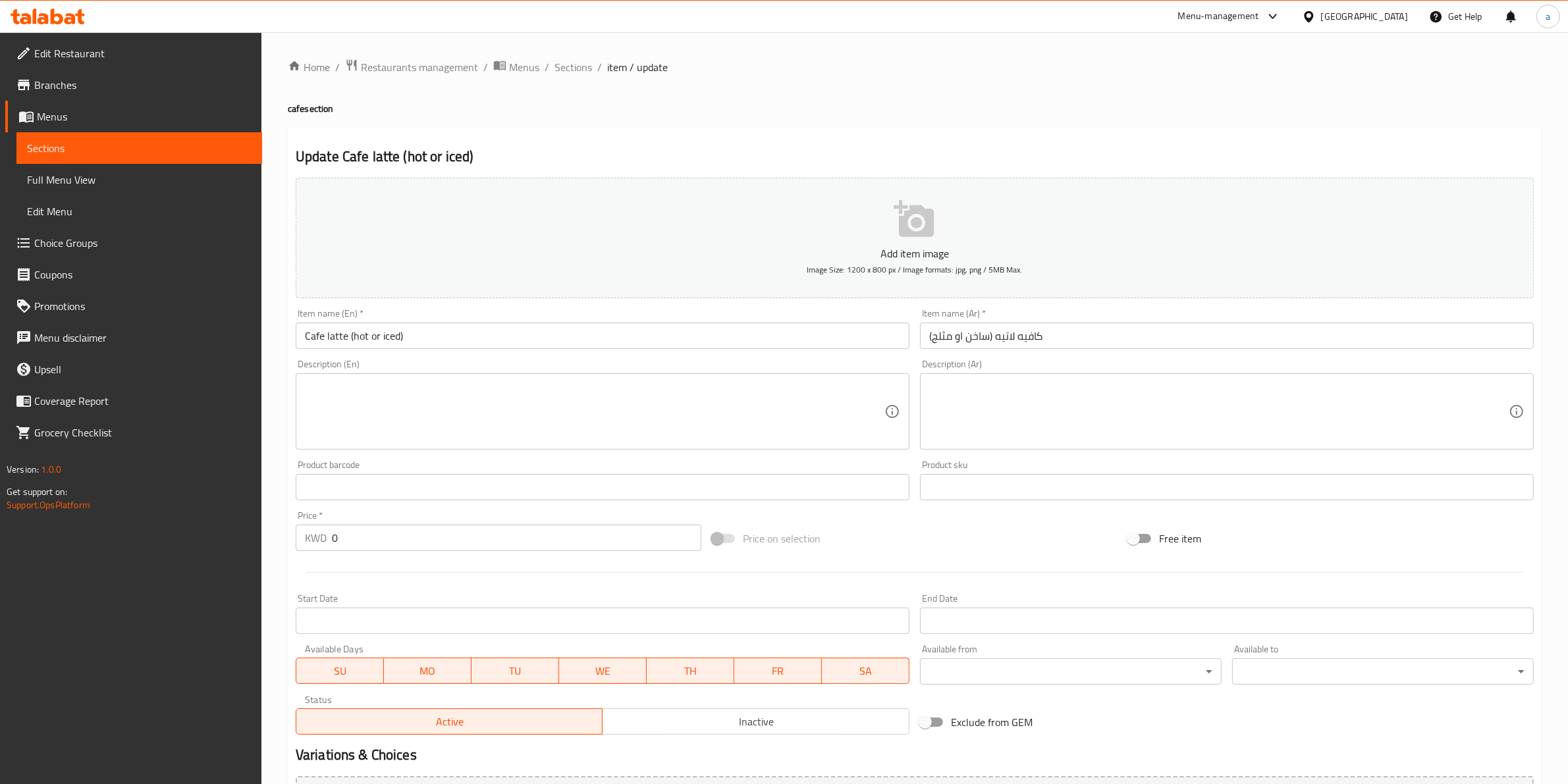
click at [807, 382] on textarea at bounding box center [594, 412] width 579 height 63
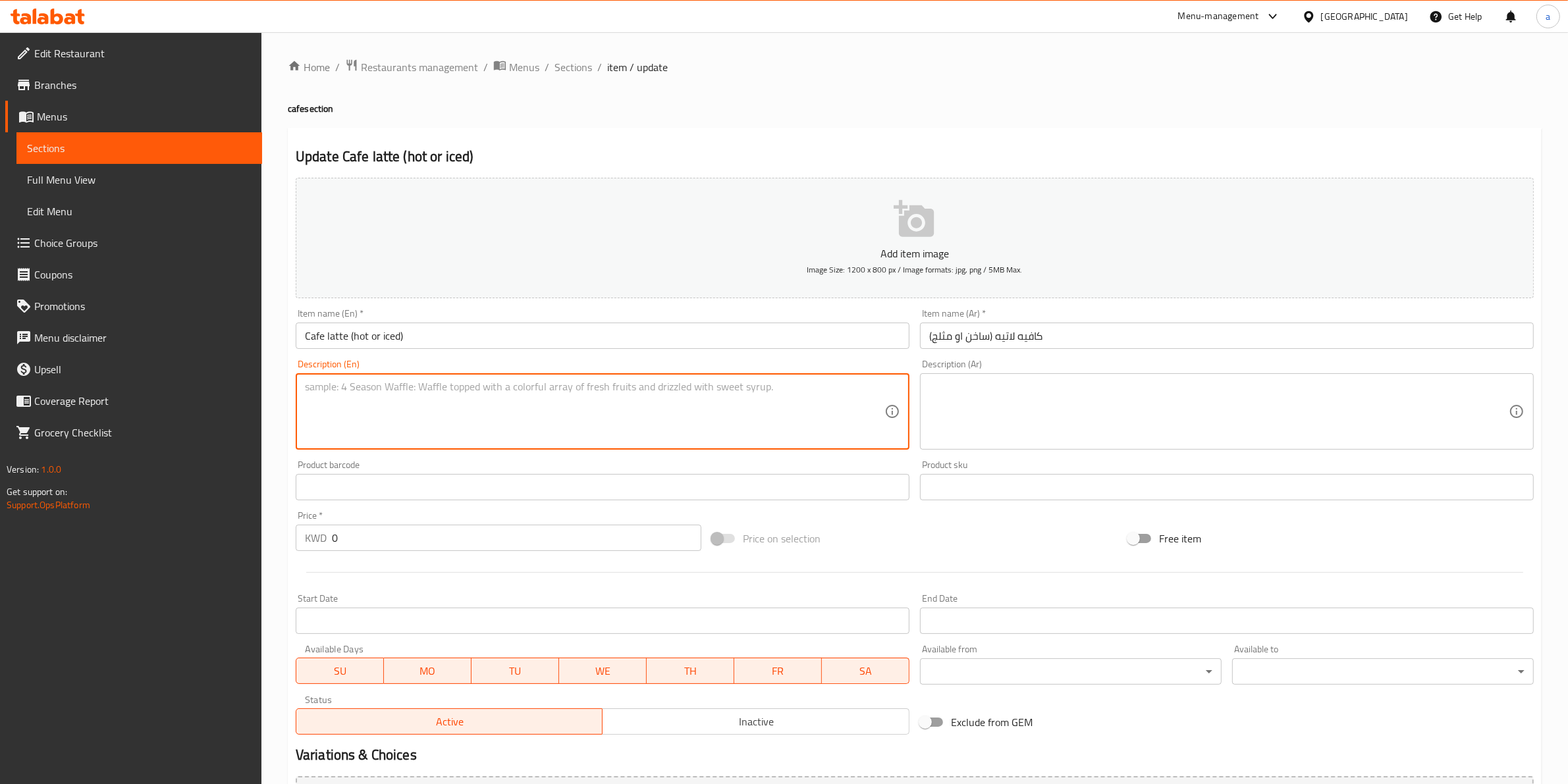
paste textarea "Double shot of espresso with hot or iced milk"
type textarea "Double shot of espresso with hot or iced milk"
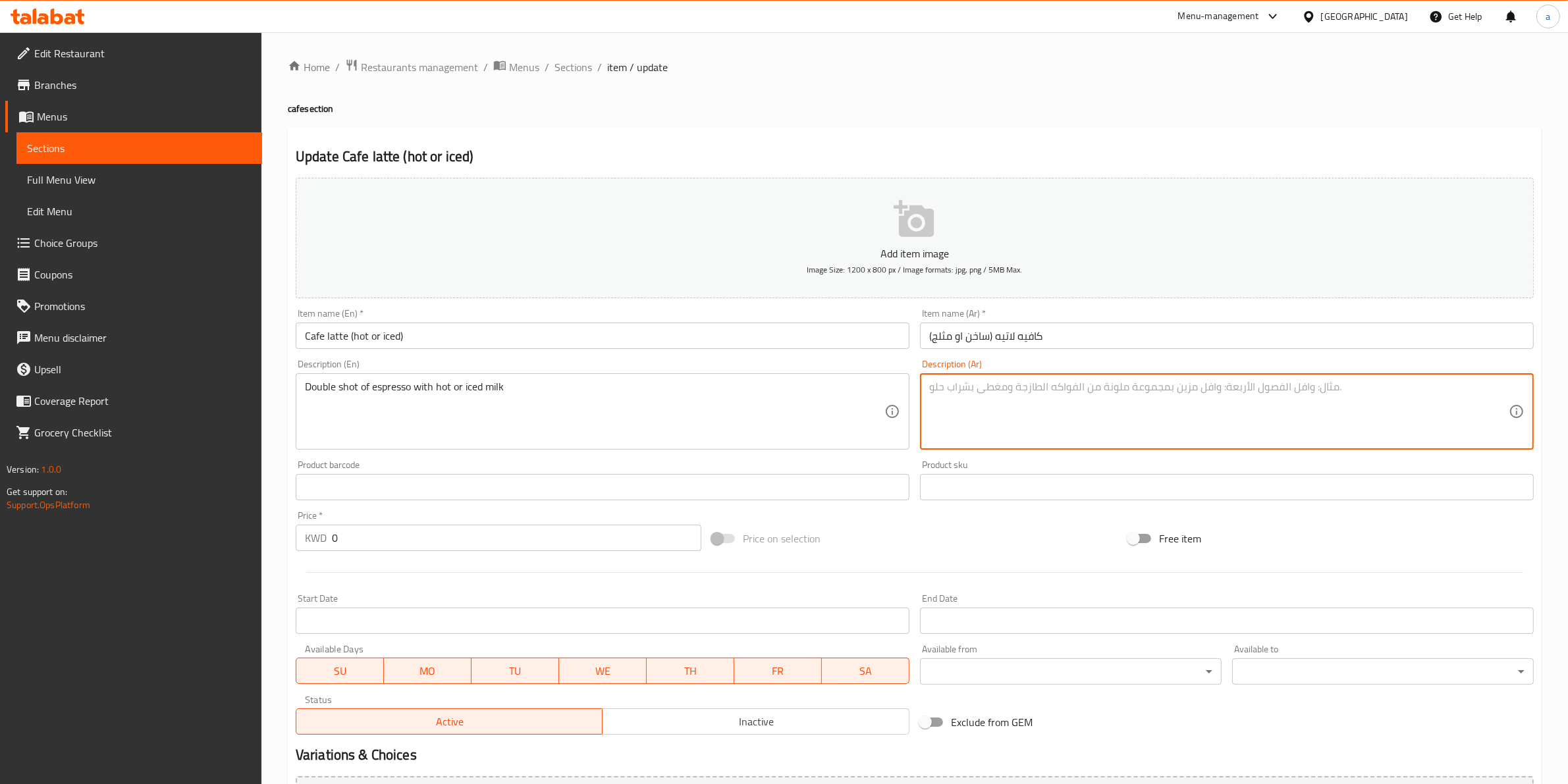
click at [1123, 408] on textarea at bounding box center [1219, 412] width 579 height 63
click at [1063, 403] on textarea "ر" at bounding box center [1219, 412] width 579 height 63
paste textarea "وبل شوت اسبريسو مع حليب ساخن"
click at [933, 387] on textarea "دوبل شوت اسبريسو مع حليب ساخن" at bounding box center [1219, 412] width 579 height 63
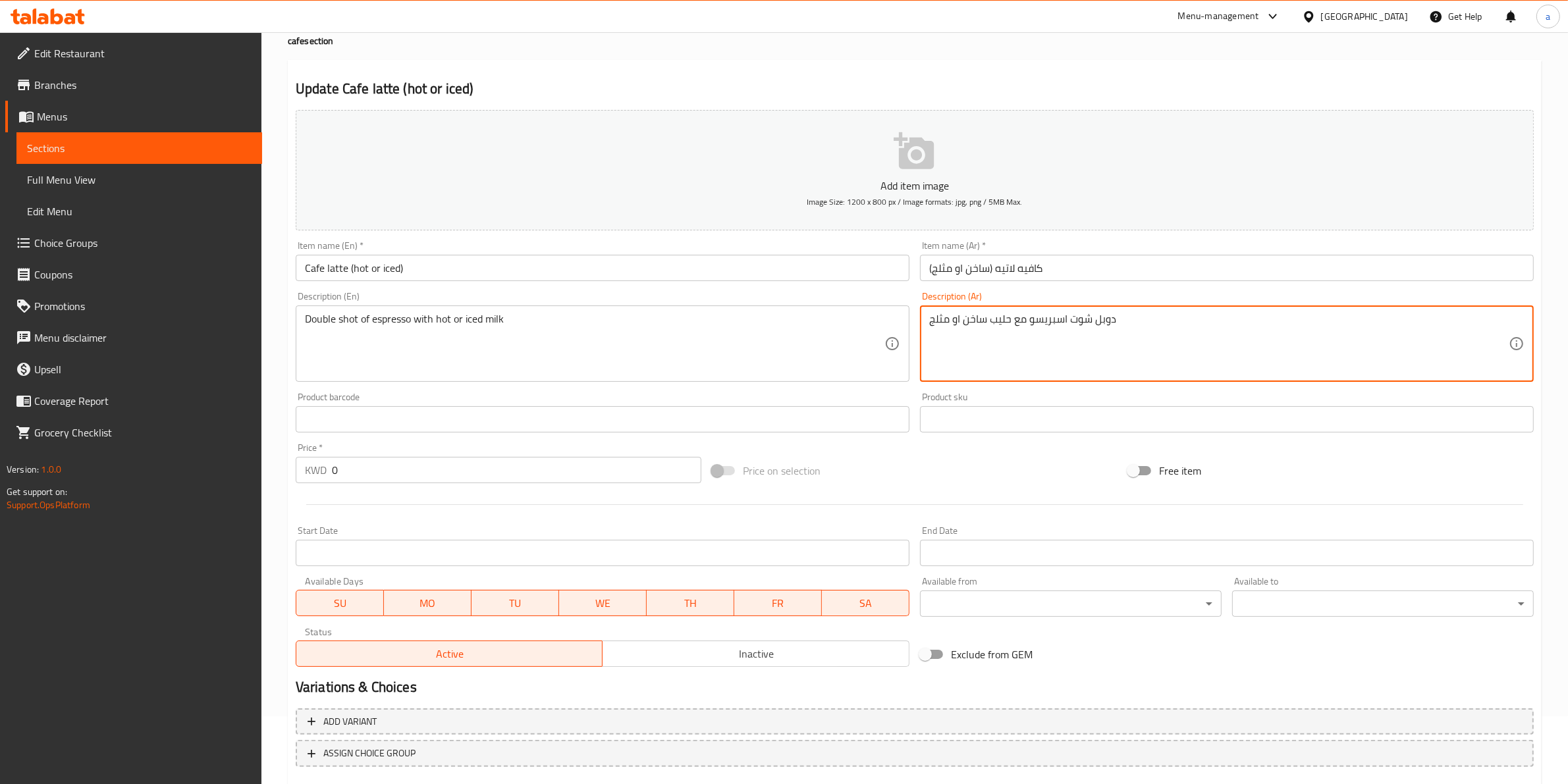
scroll to position [143, 0]
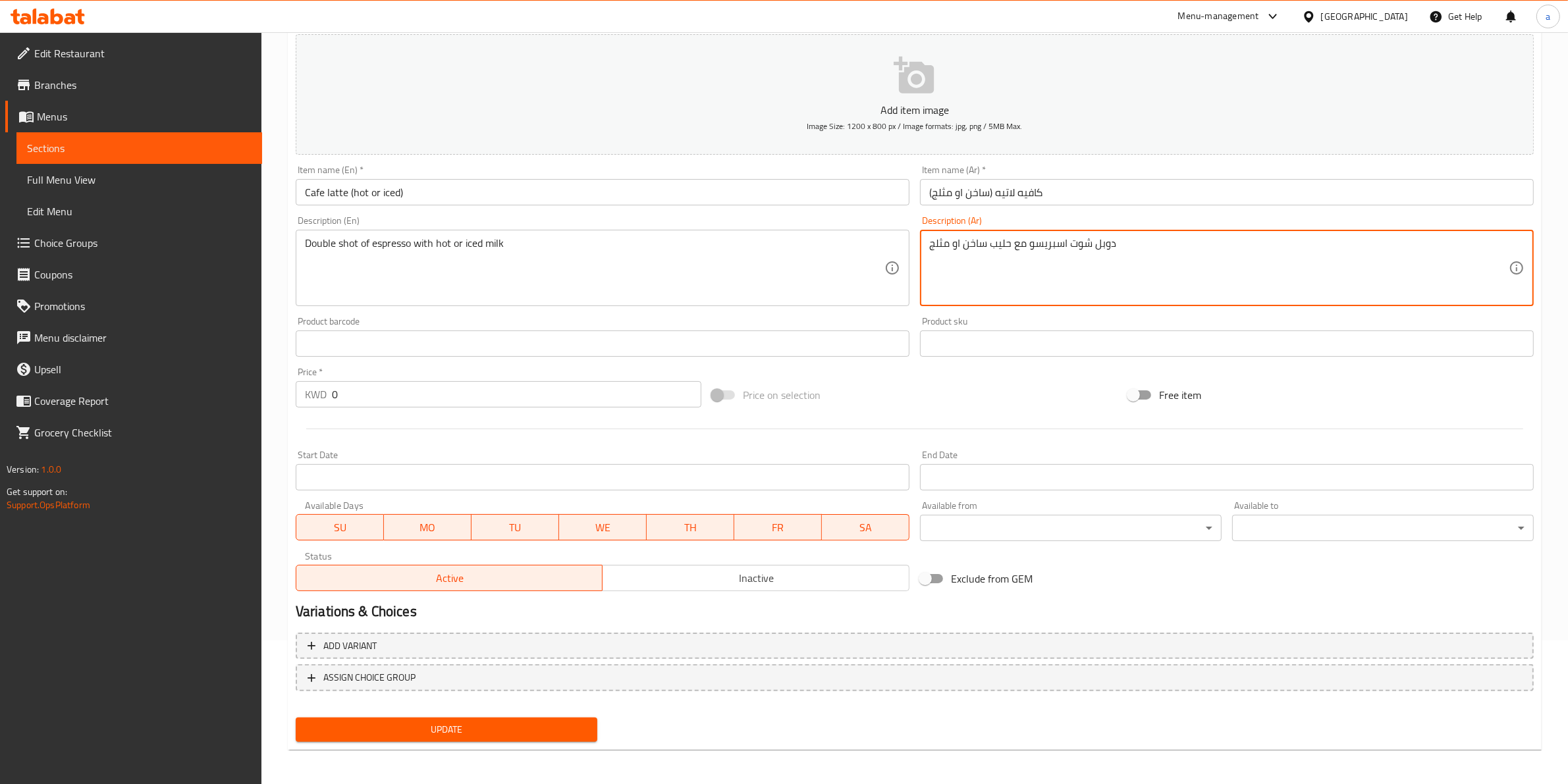
type textarea "دوبل شوت اسبريسو مع حليب ساخن او مثلج"
click at [511, 717] on button "Update" at bounding box center [446, 729] width 301 height 24
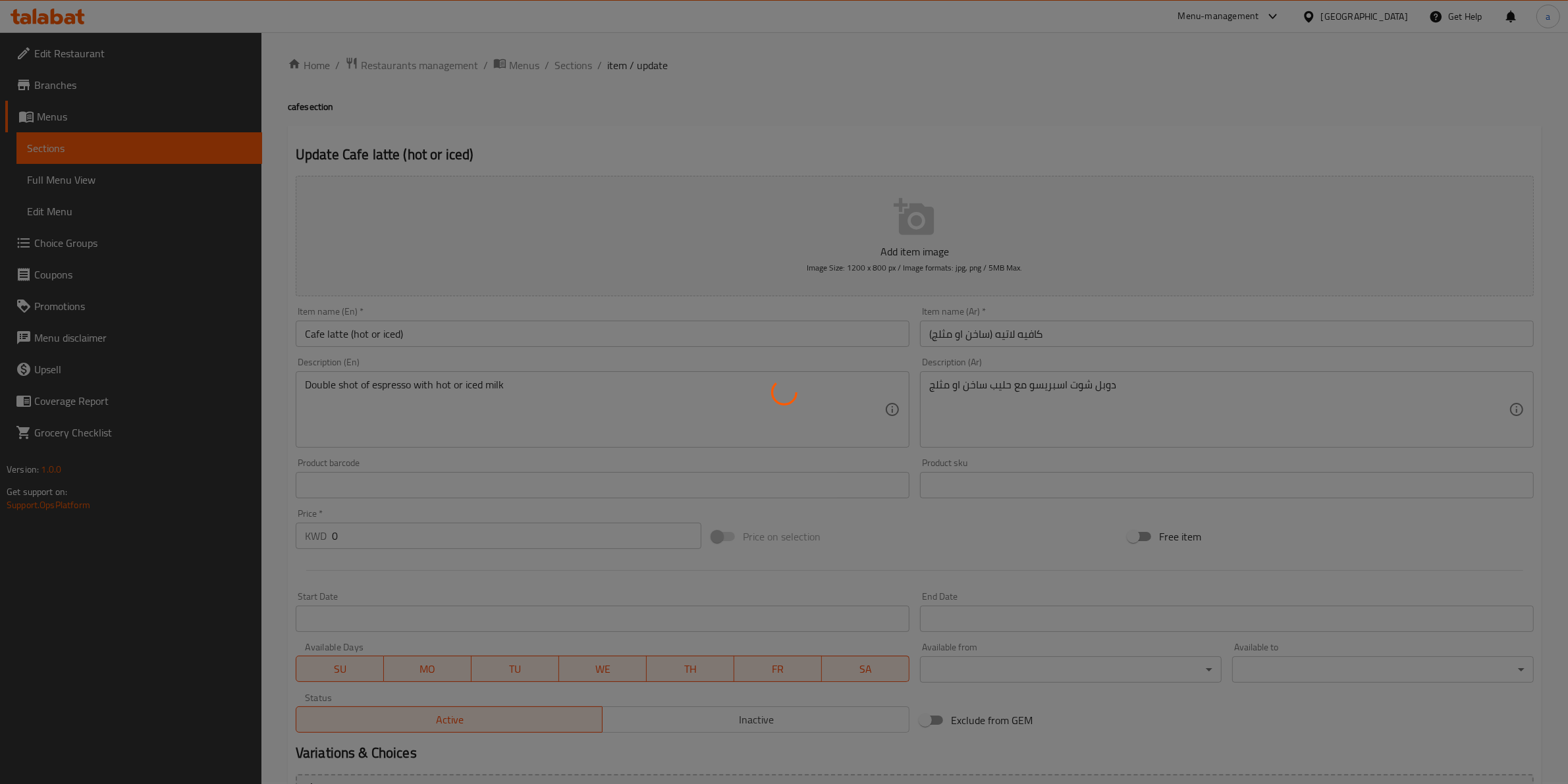
scroll to position [0, 0]
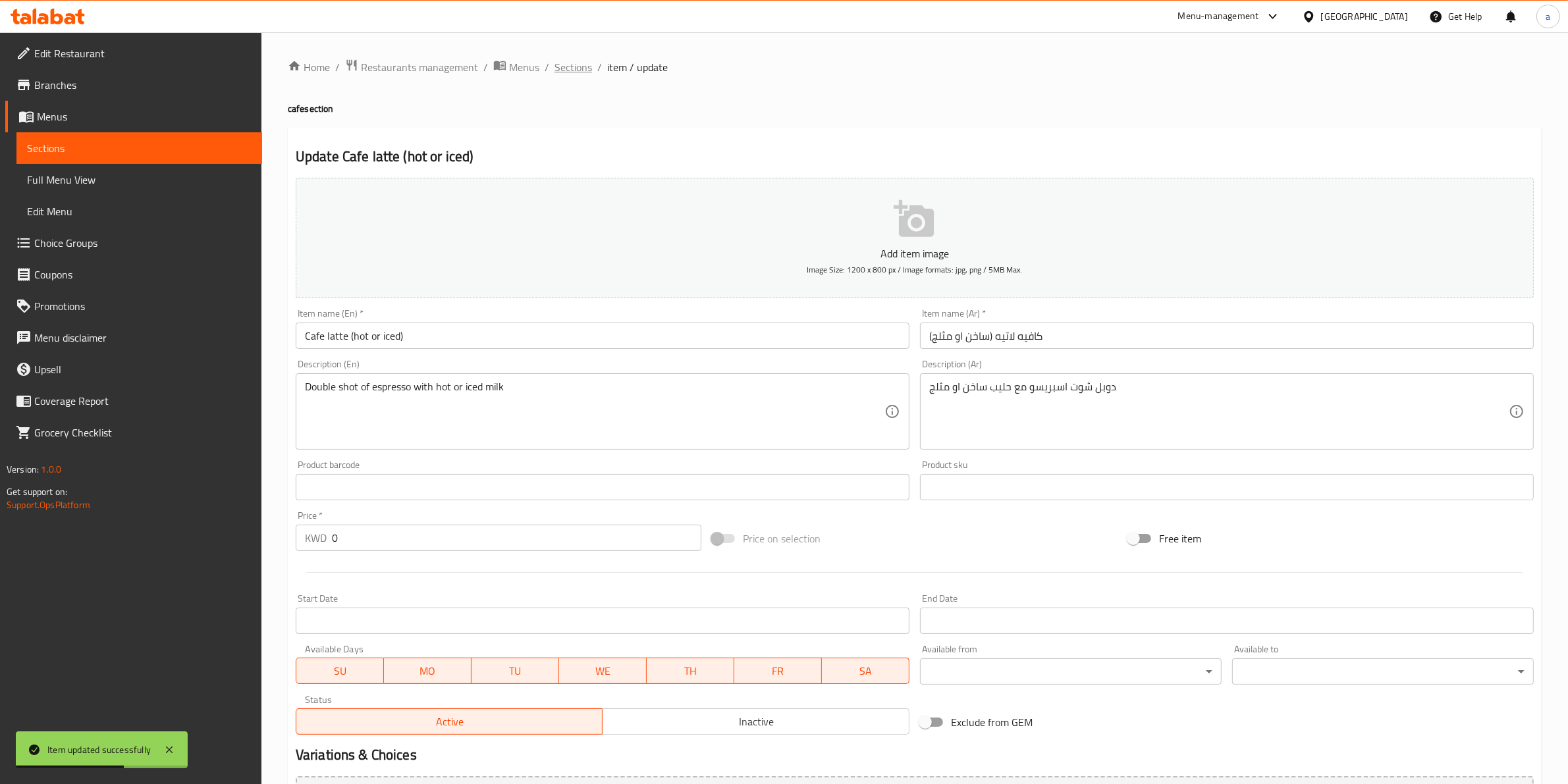
click at [573, 74] on span "Sections" at bounding box center [573, 67] width 38 height 16
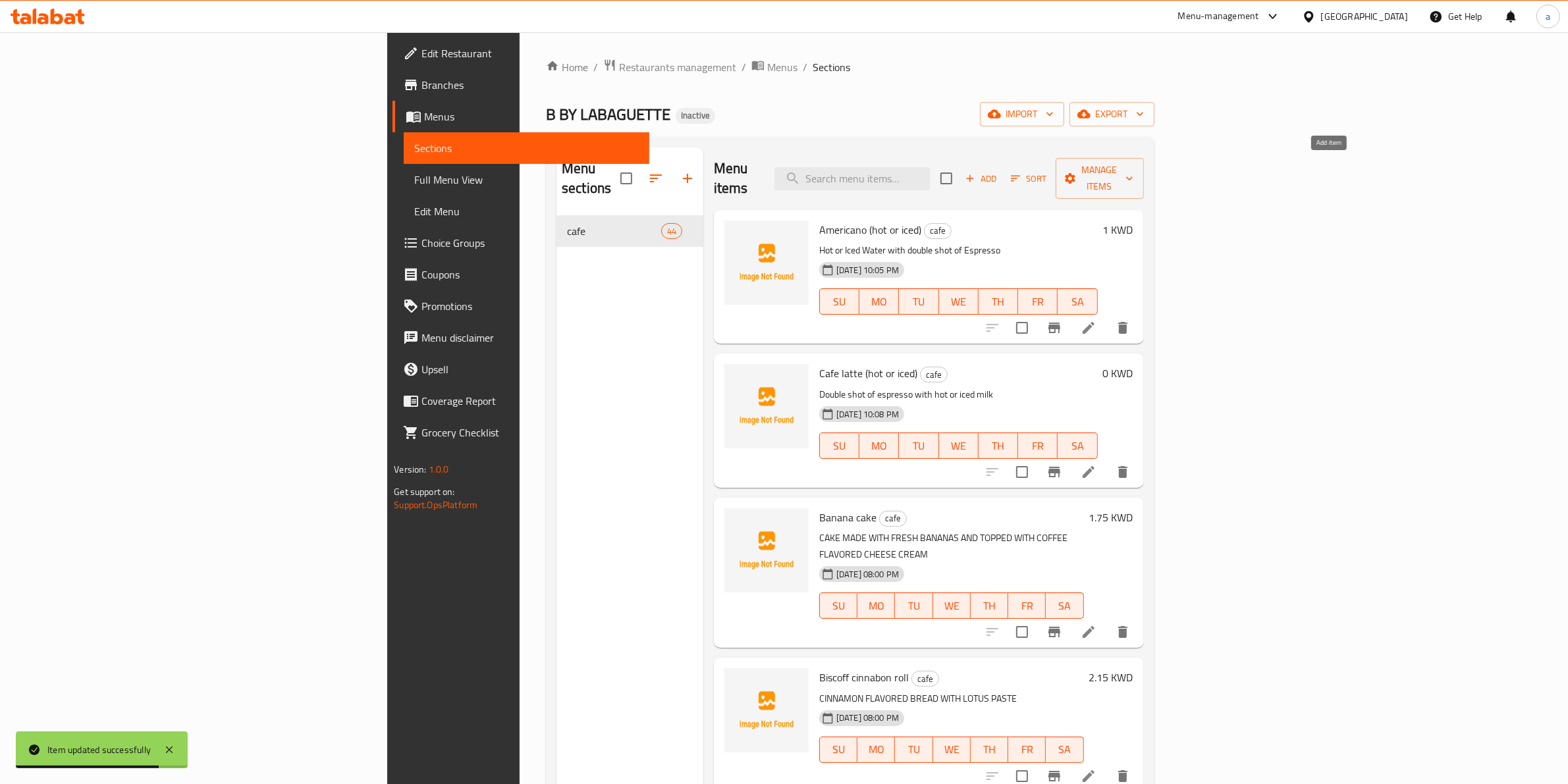
click at [976, 172] on icon "button" at bounding box center [970, 178] width 12 height 12
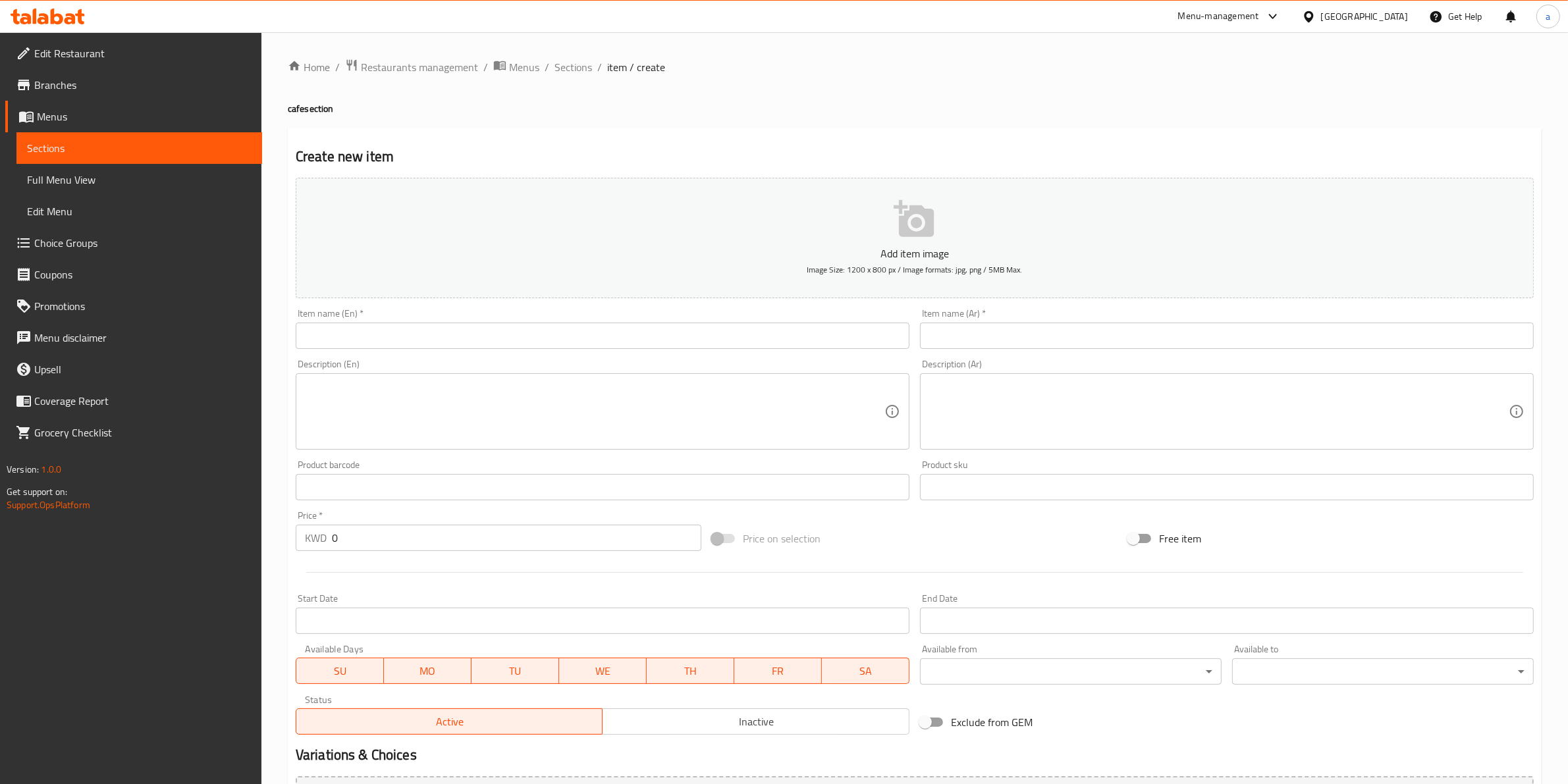
click at [1052, 330] on input "text" at bounding box center [1226, 335] width 614 height 26
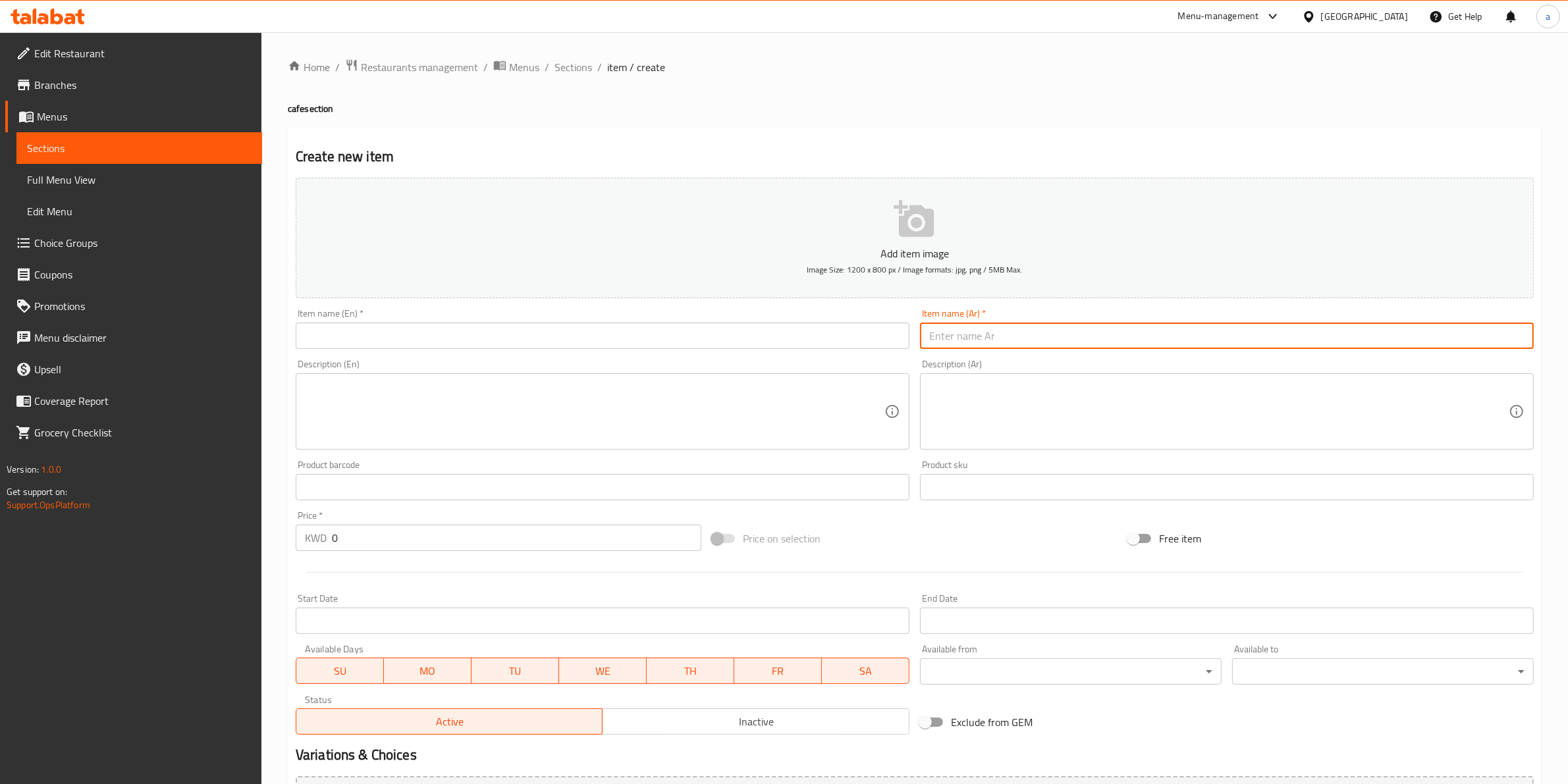
paste input "فلات وايت"
type input "فلات وايت"
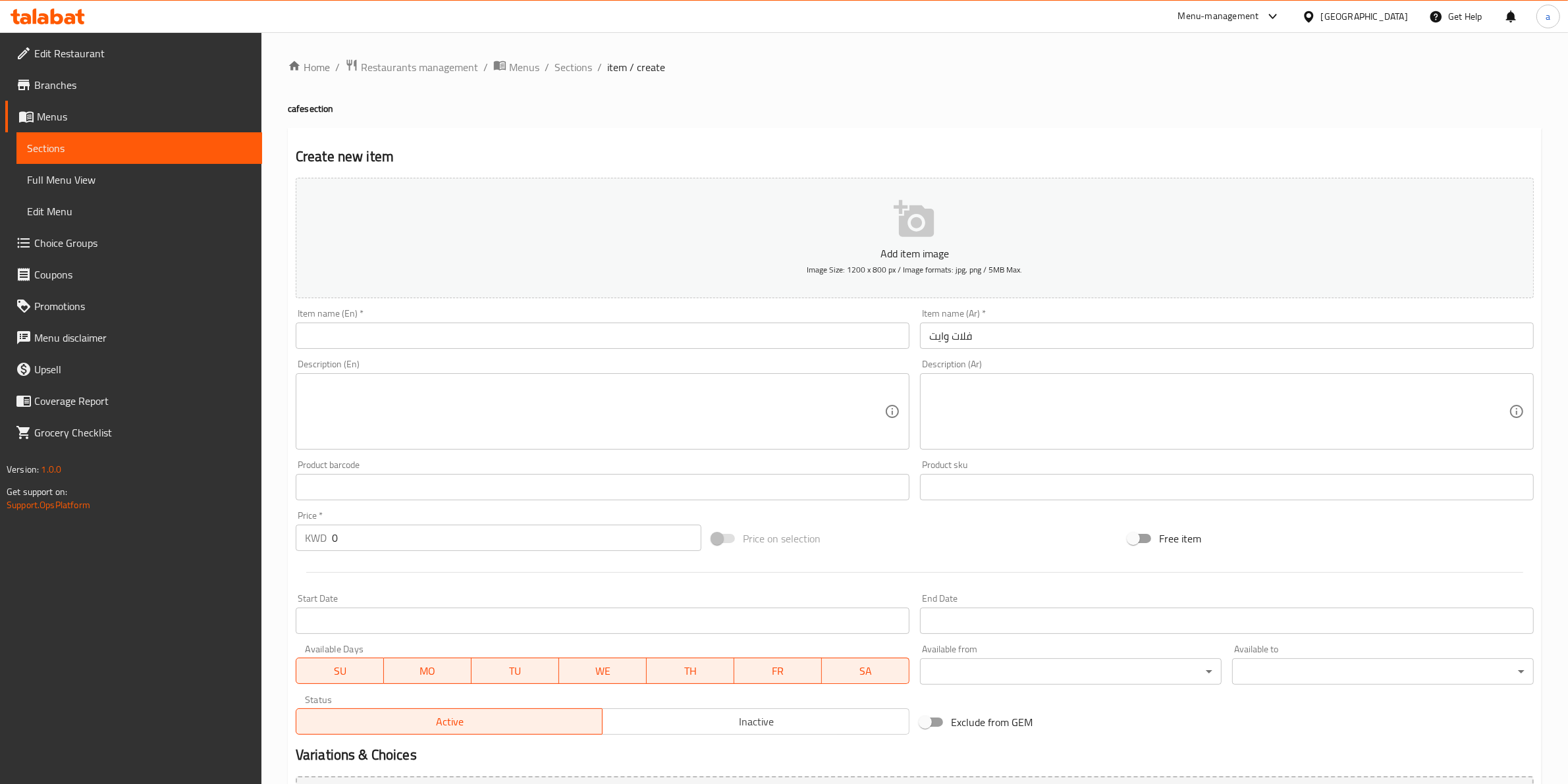
click at [693, 335] on input "text" at bounding box center [602, 335] width 614 height 26
paste input "Flat white"
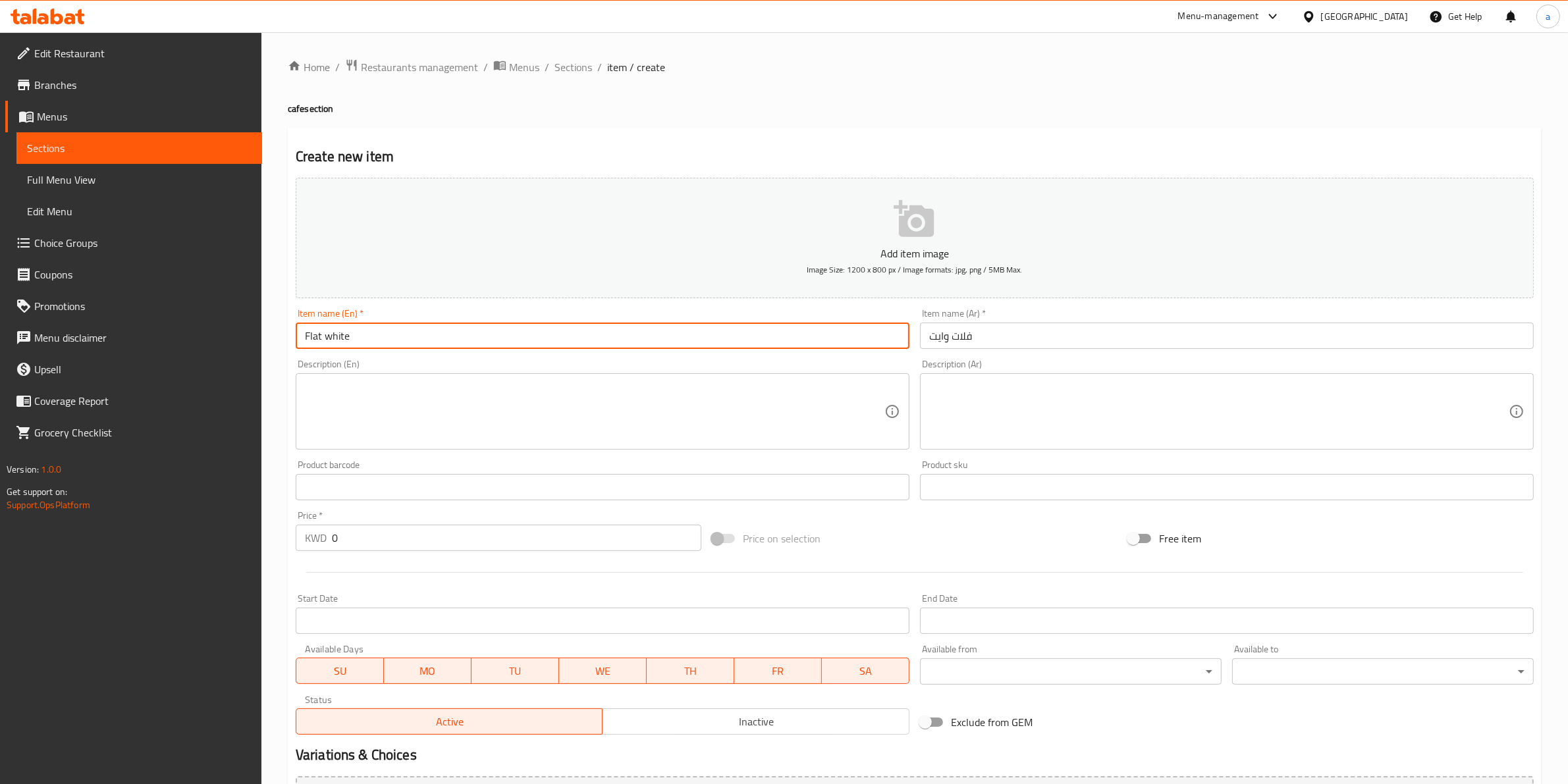
type input "Flat white"
click at [661, 451] on div "Description (En) Description (En)" at bounding box center [603, 404] width 625 height 100
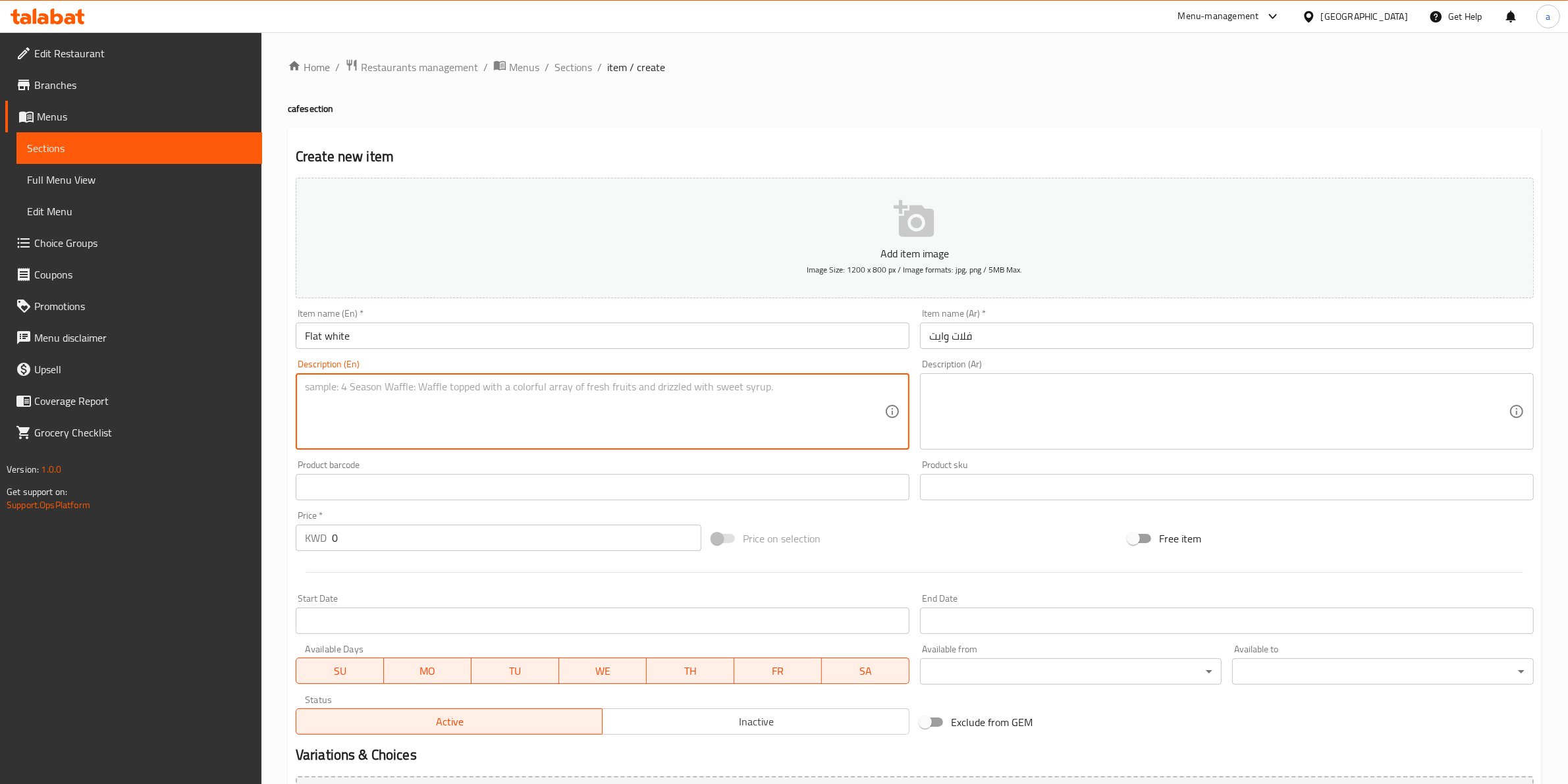
click at [545, 402] on textarea at bounding box center [594, 412] width 579 height 63
paste textarea "Double shot of espresso with Milk"
type textarea "Double shot of espresso with Milk"
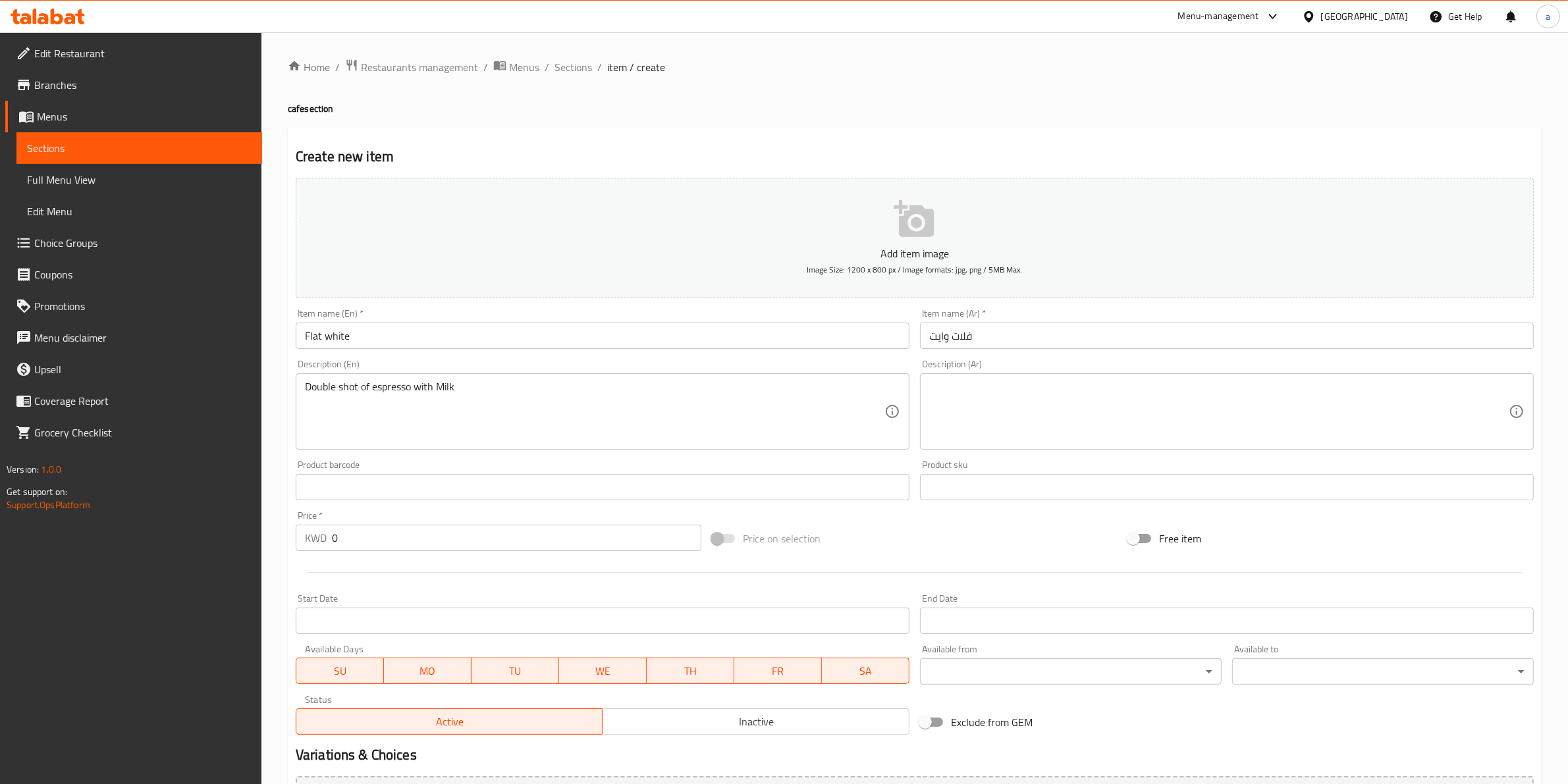
click at [1087, 430] on textarea at bounding box center [1219, 412] width 579 height 63
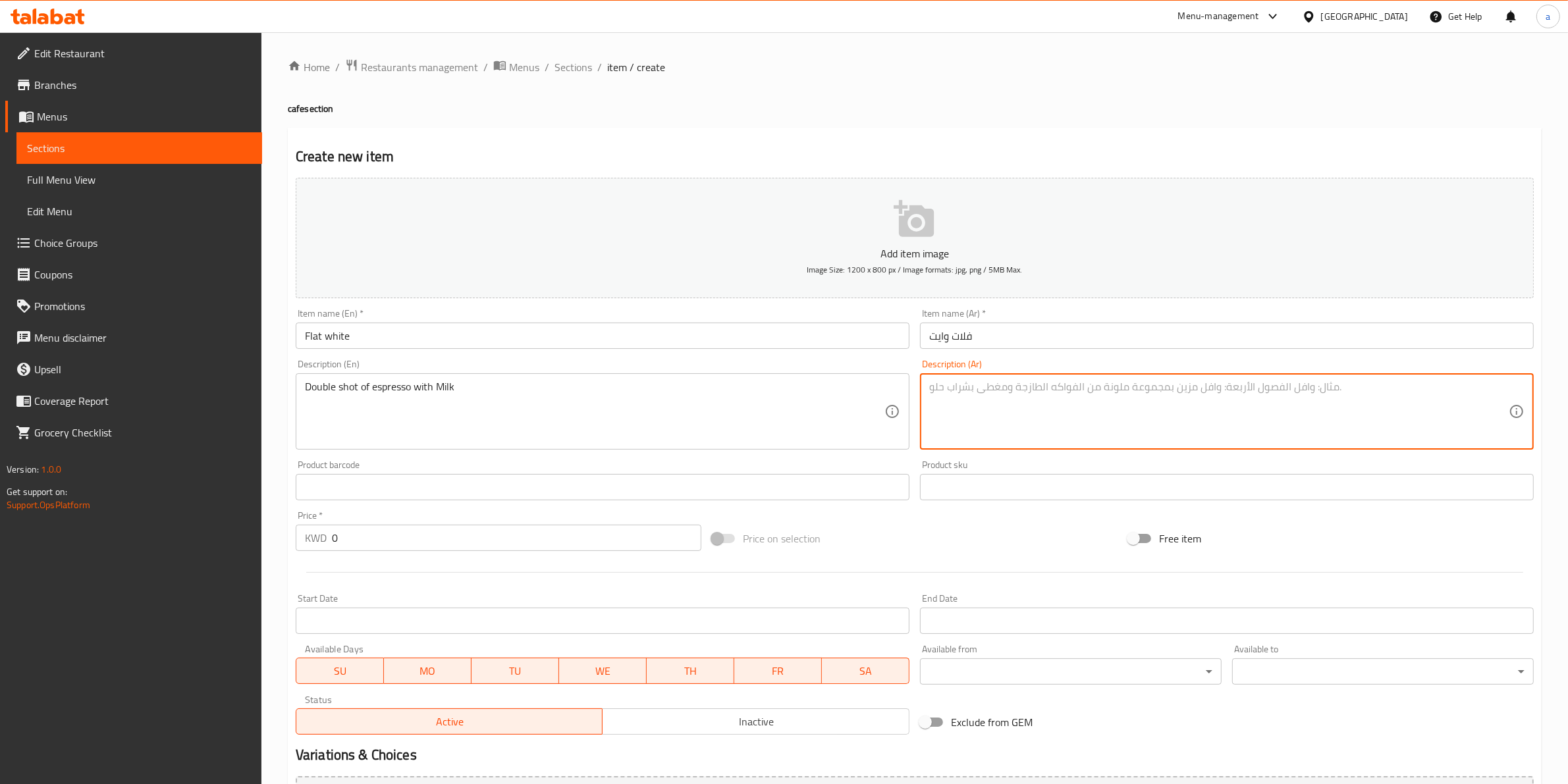
paste textarea "دوبل شوت اسبريسو مع حليب"
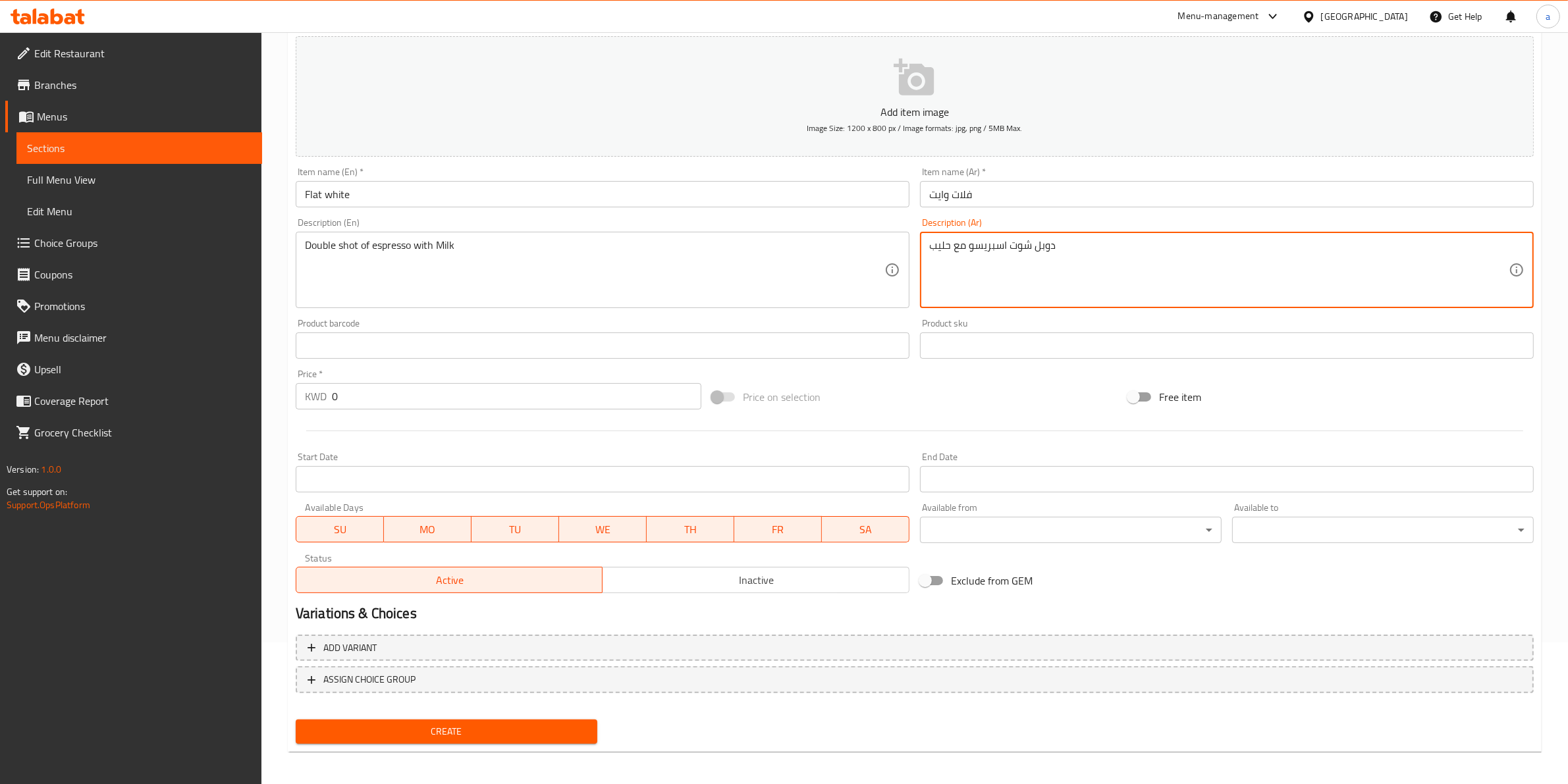
scroll to position [143, 0]
type textarea "دوبل شوت اسبريسو مع حليب"
click at [382, 389] on input "0" at bounding box center [516, 393] width 369 height 26
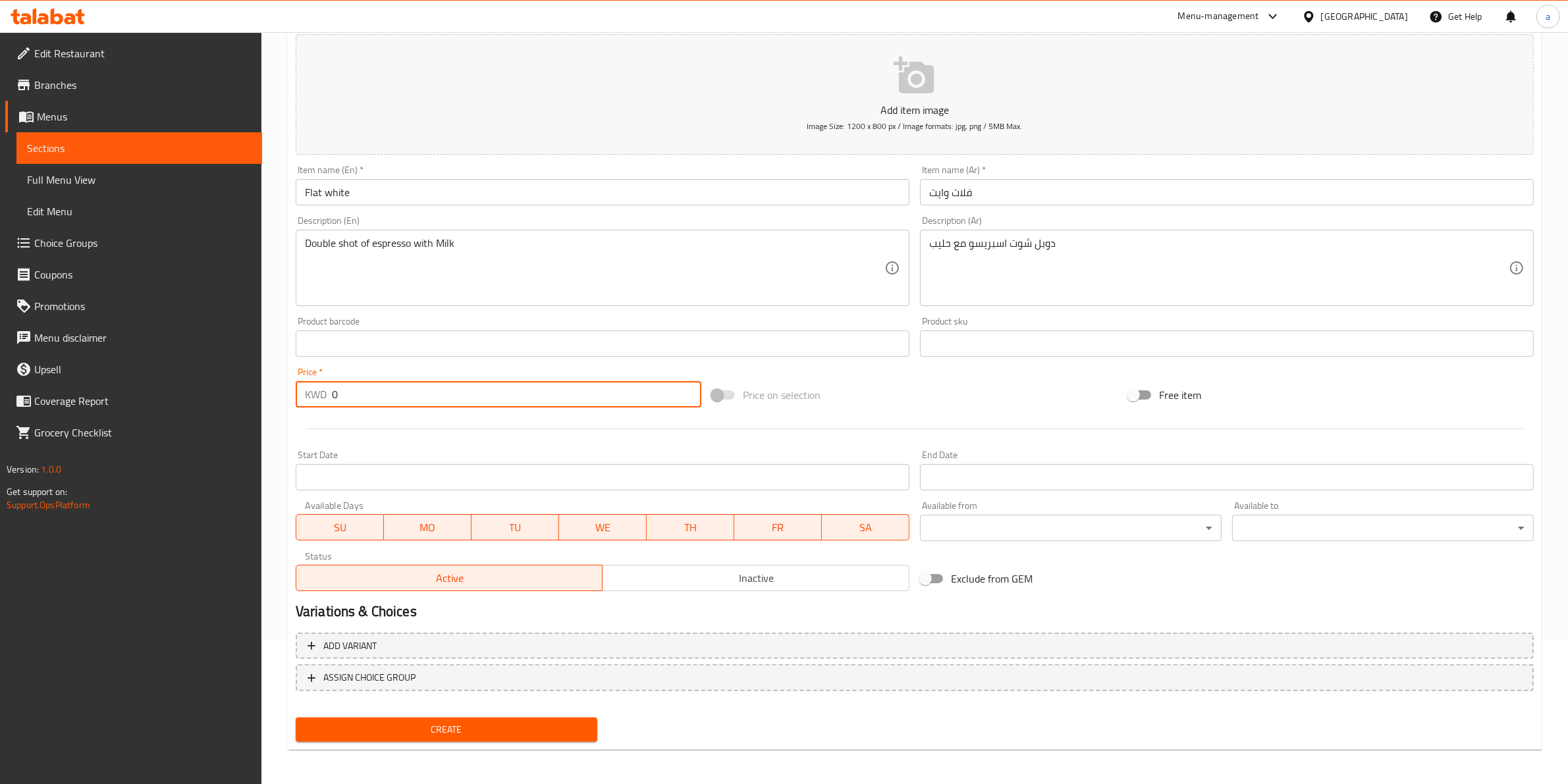
click at [382, 389] on input "0" at bounding box center [516, 393] width 369 height 26
type input "1.250"
click at [475, 717] on button "Create" at bounding box center [446, 729] width 301 height 24
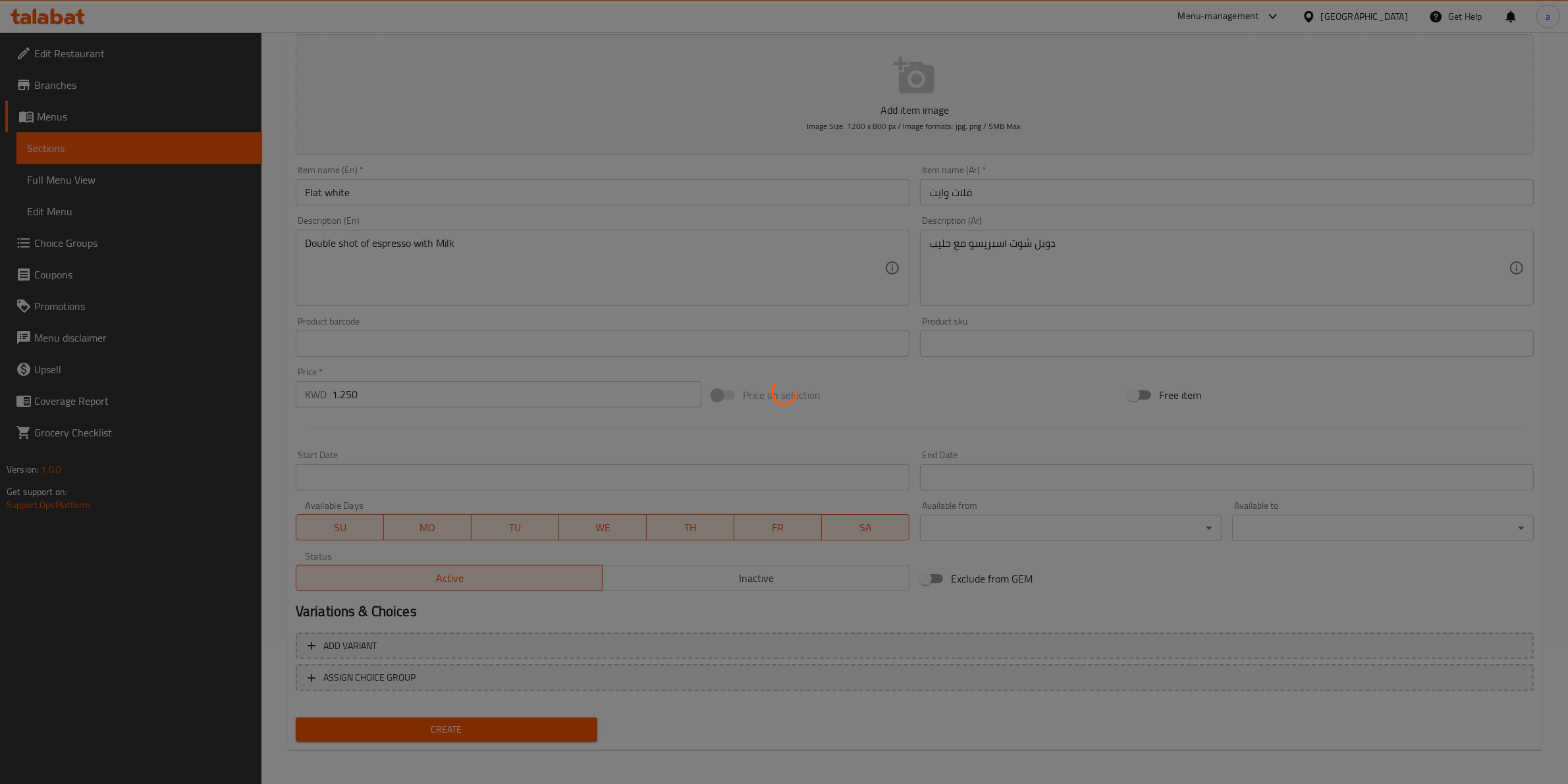
type input "0"
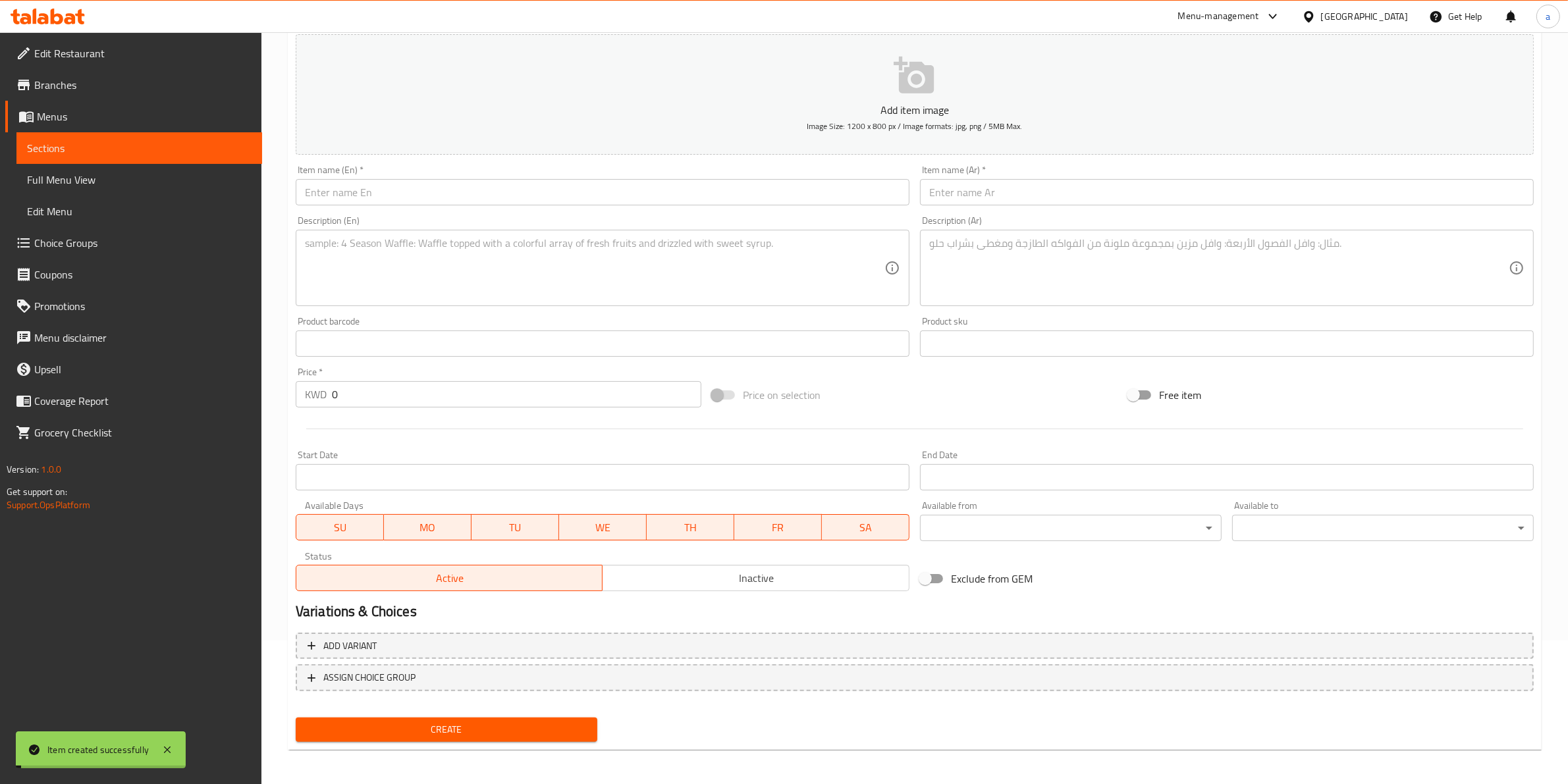
scroll to position [0, 0]
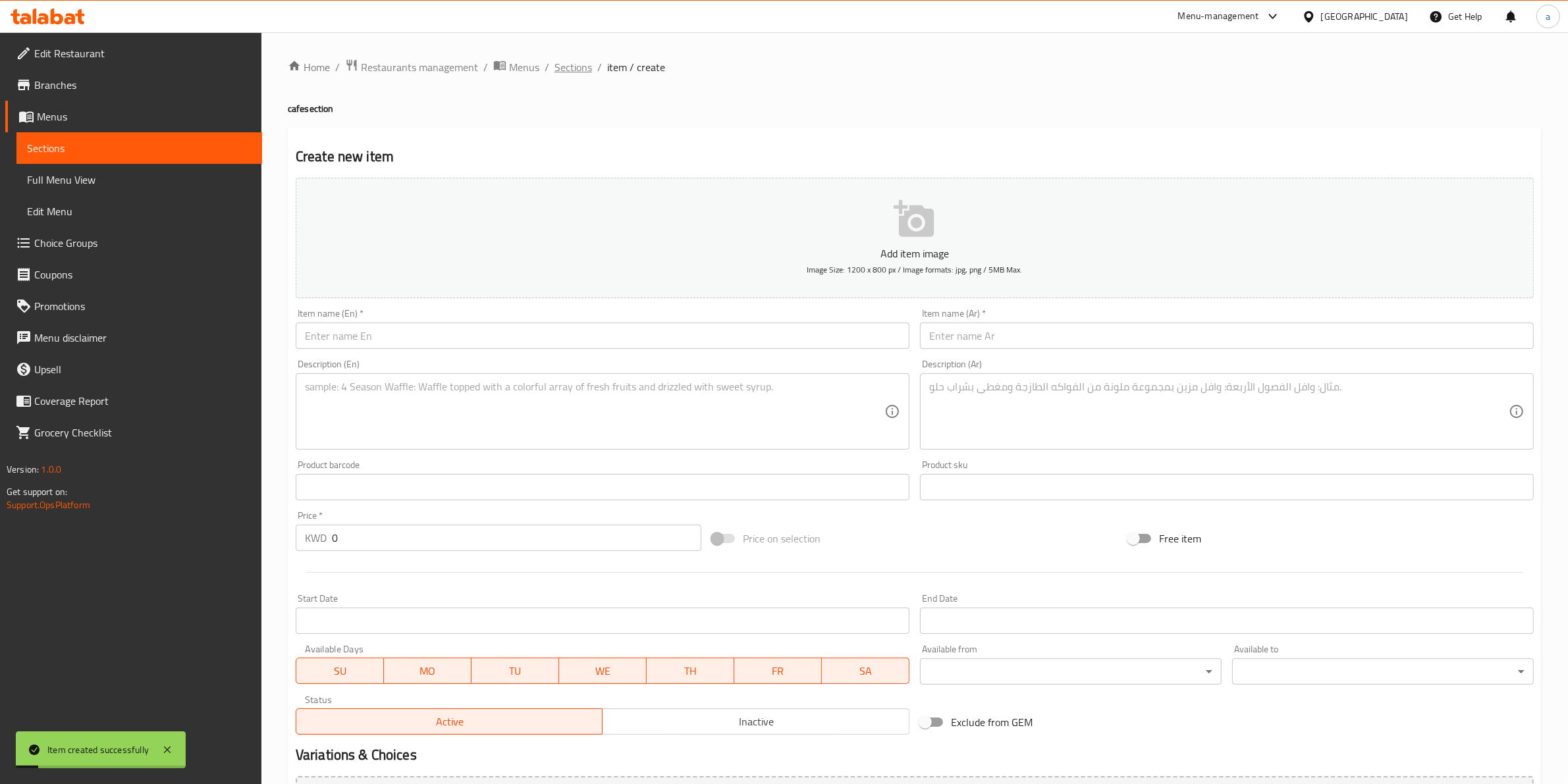
click at [579, 74] on span "Sections" at bounding box center [573, 67] width 38 height 16
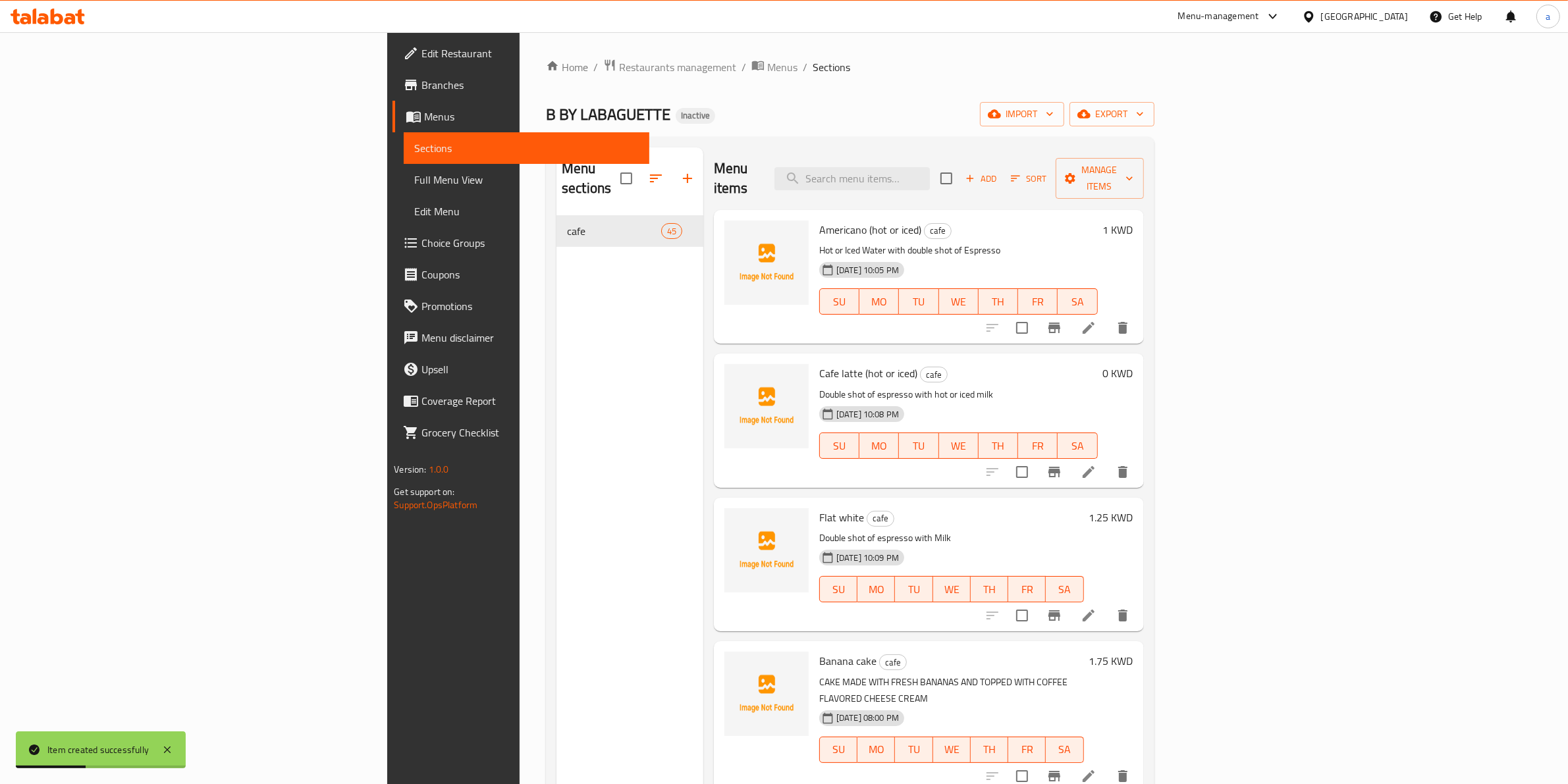
click at [1107, 460] on li at bounding box center [1088, 472] width 37 height 23
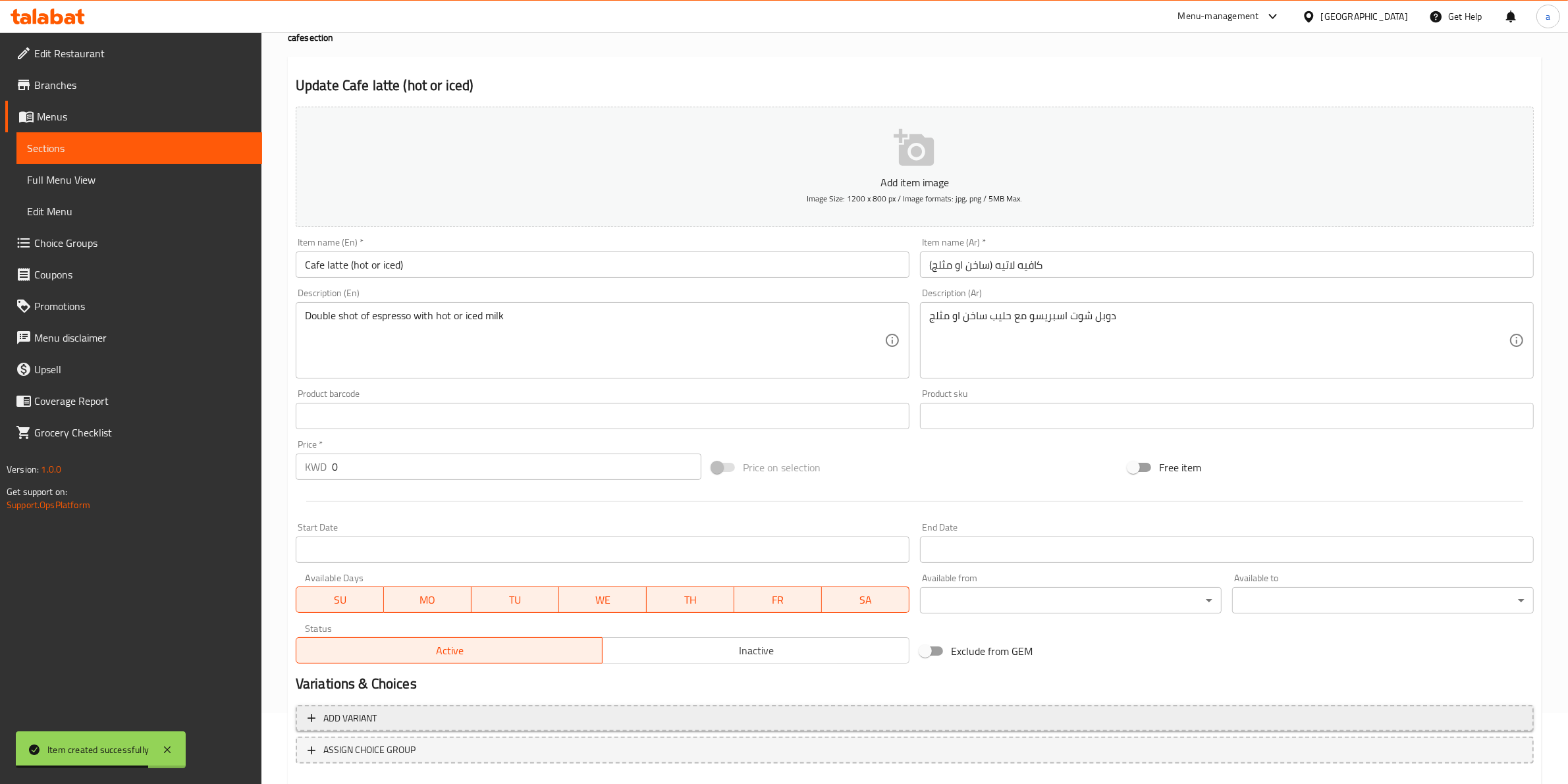
scroll to position [143, 0]
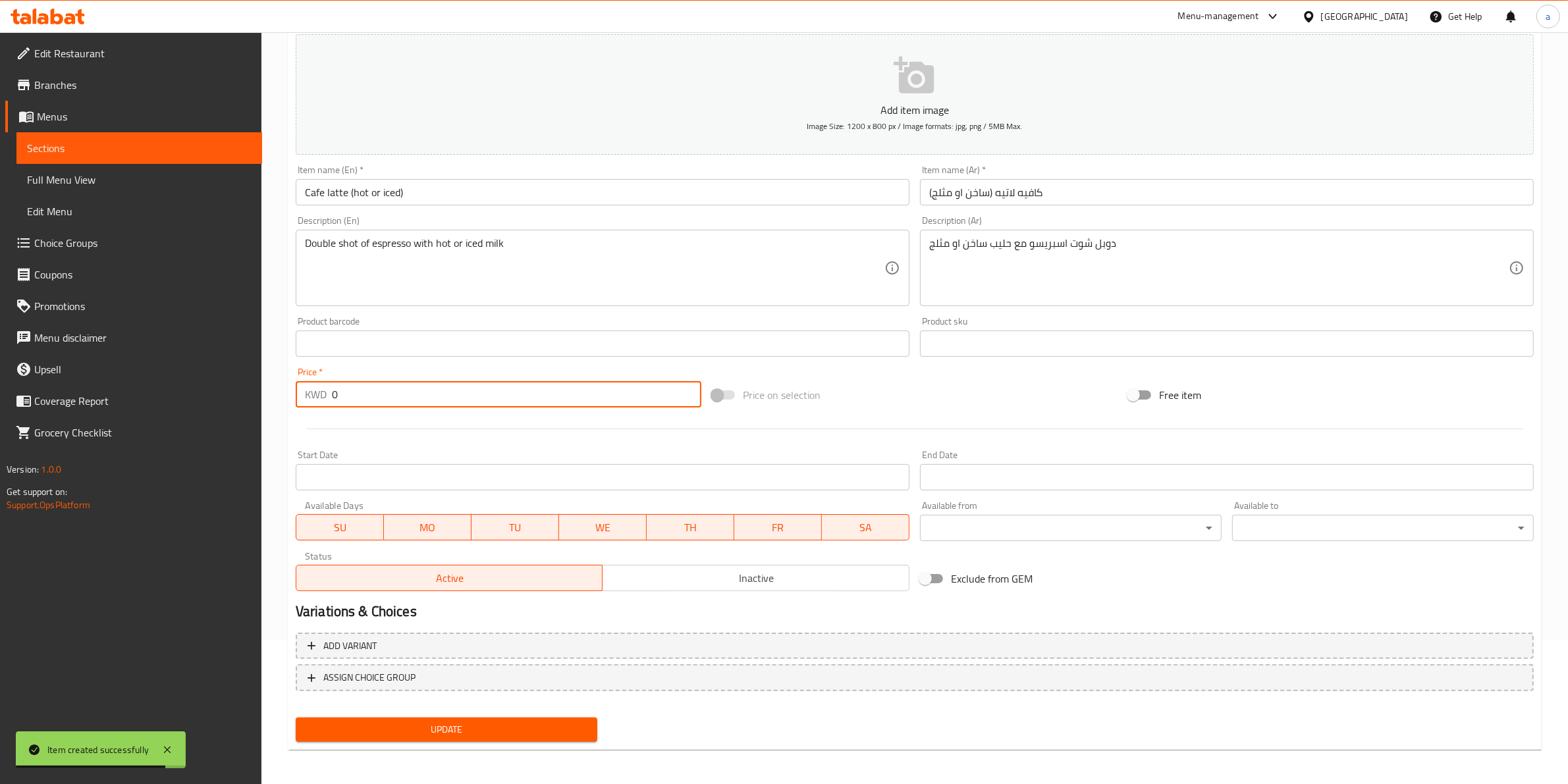
click at [385, 387] on input "0" at bounding box center [516, 393] width 369 height 26
type input "1"
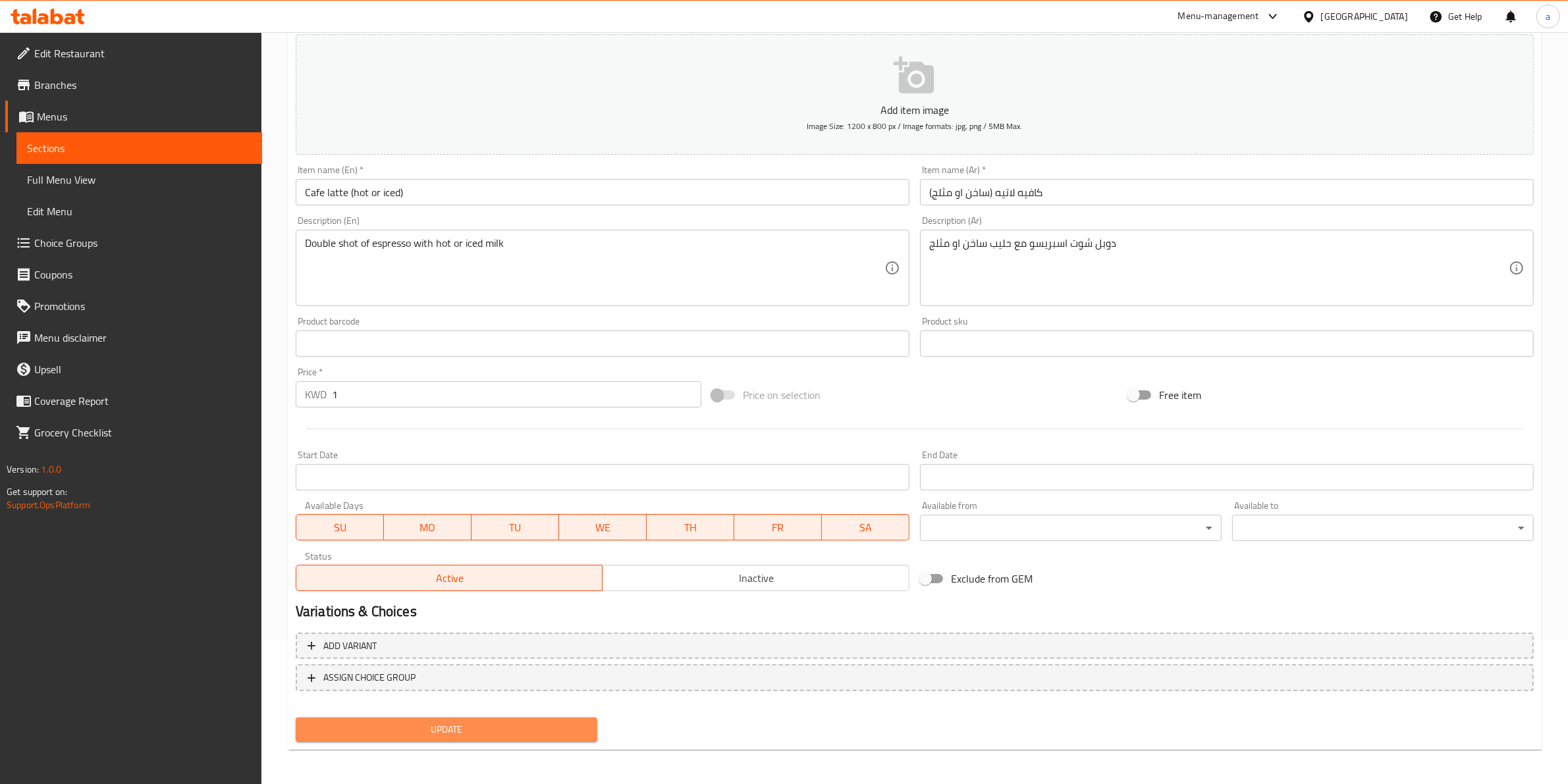
click at [354, 717] on button "Update" at bounding box center [446, 729] width 301 height 24
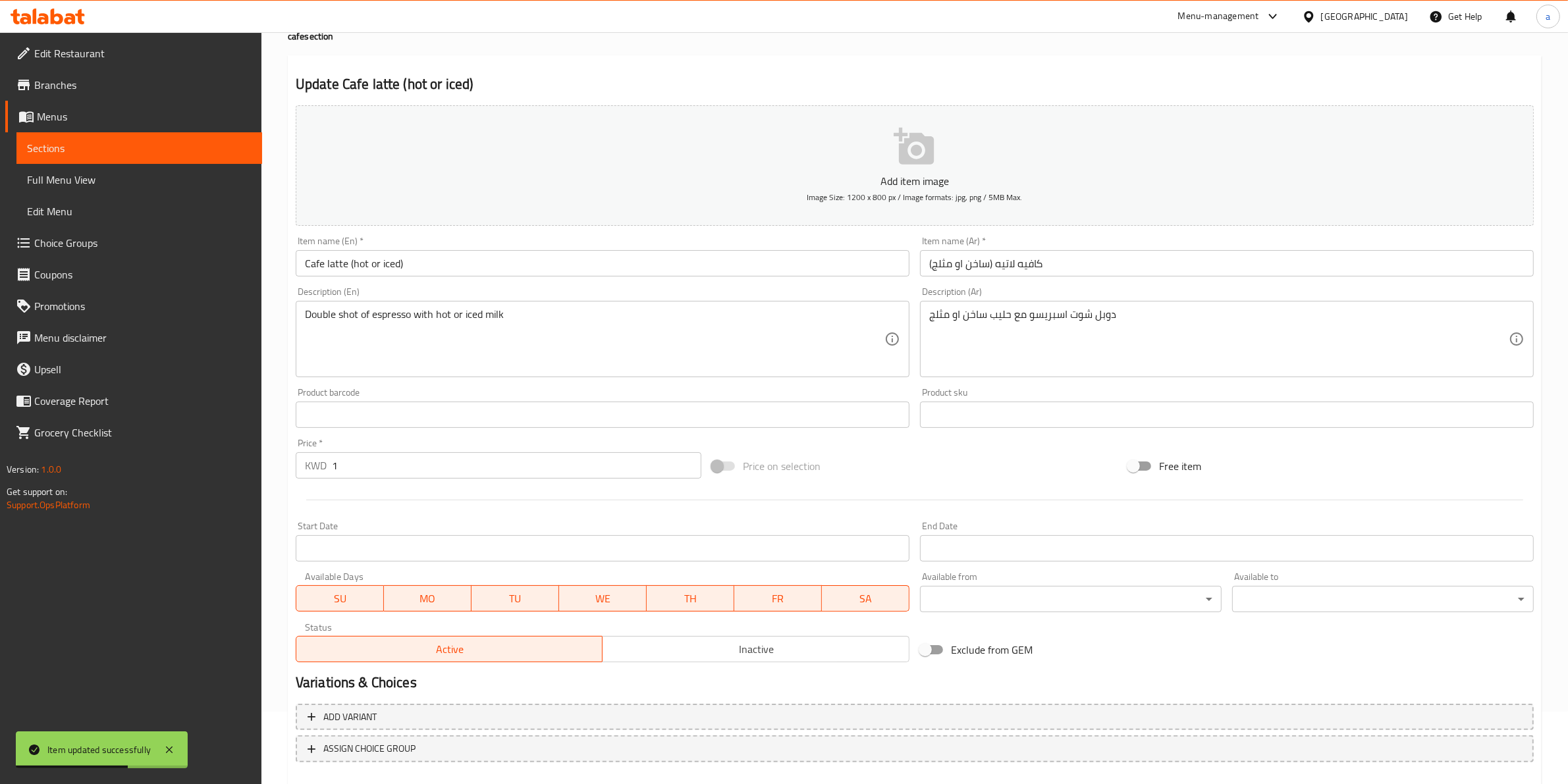
scroll to position [0, 0]
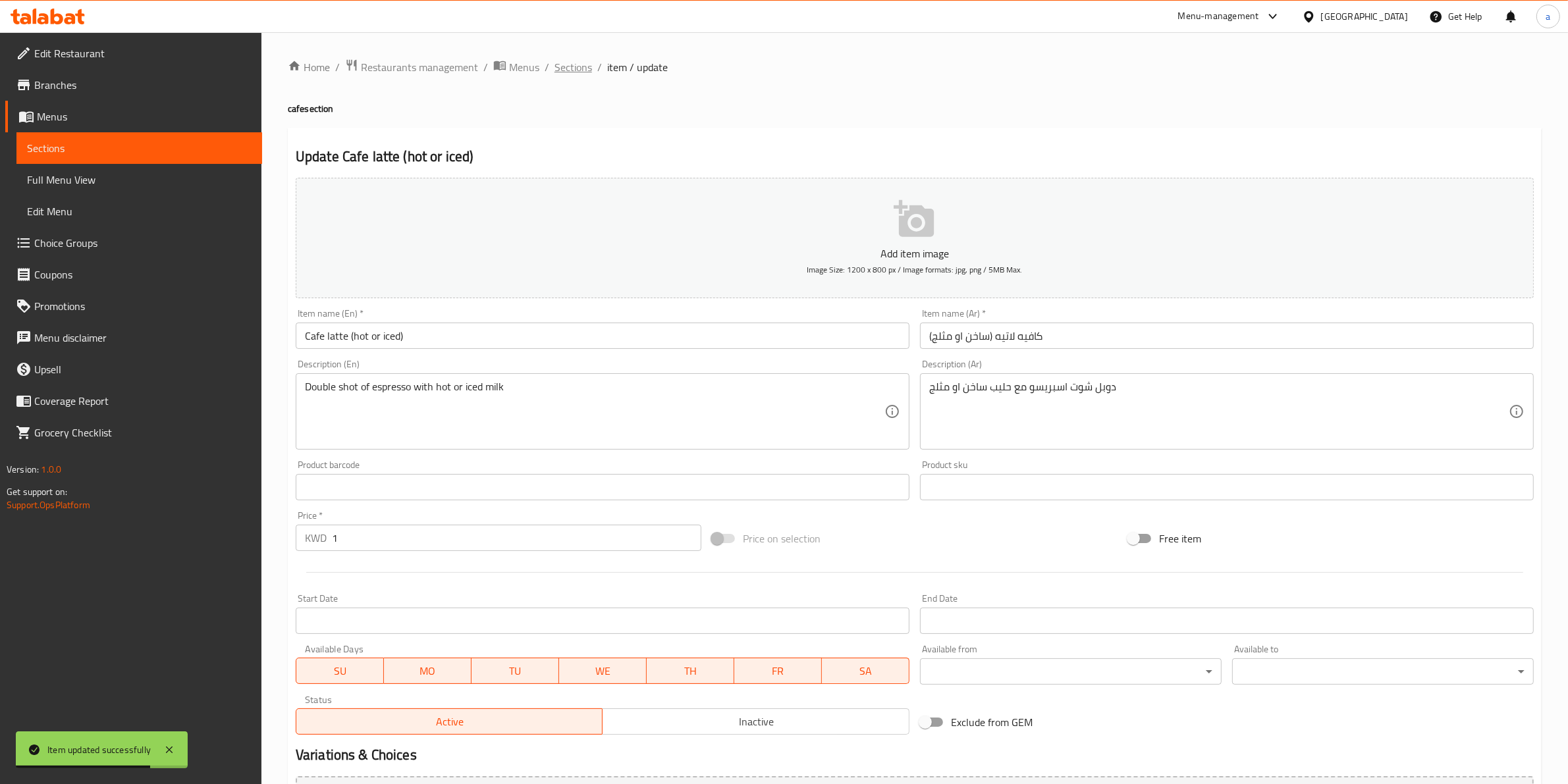
click at [574, 60] on span "Sections" at bounding box center [573, 67] width 38 height 16
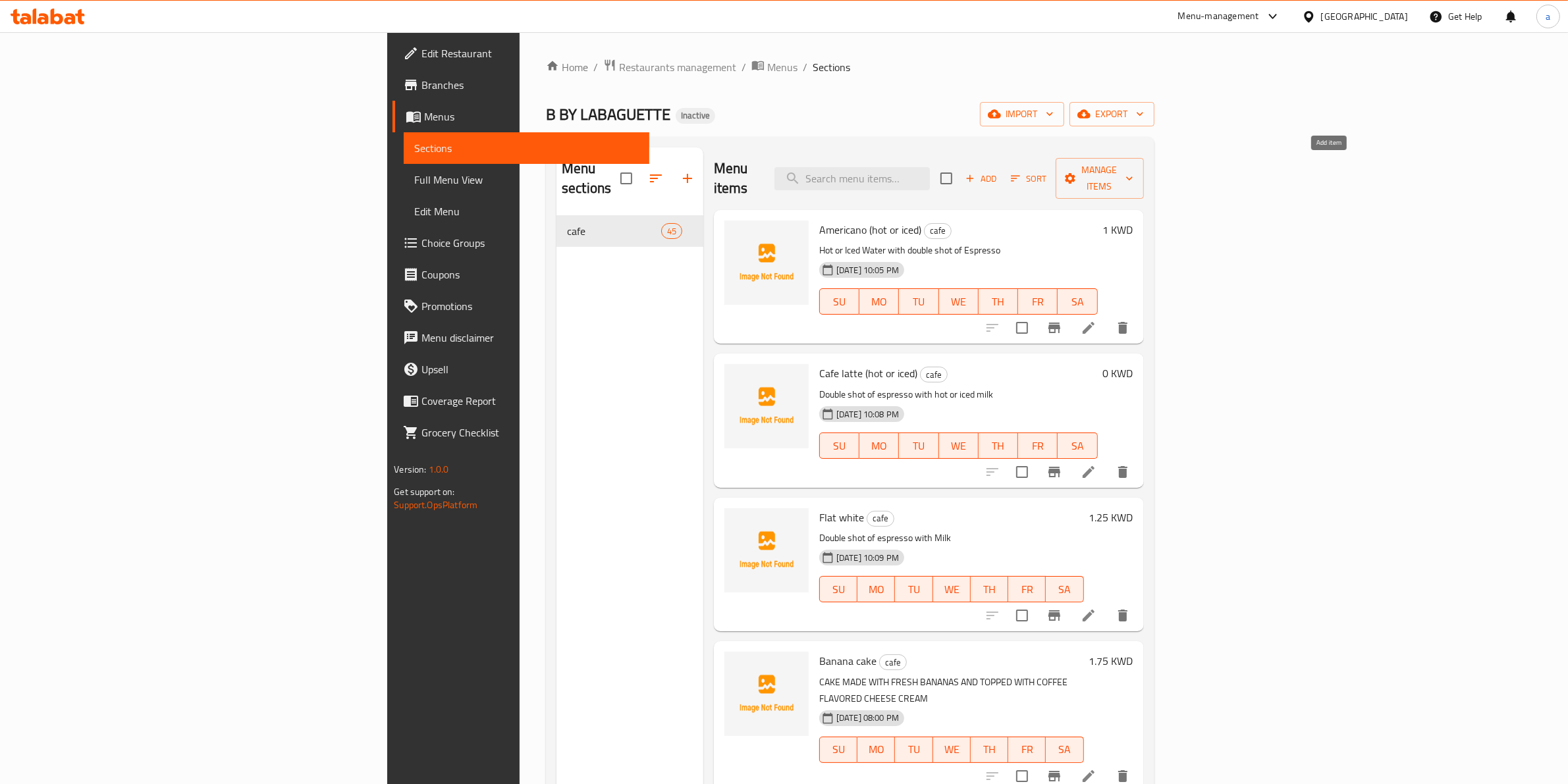
click at [999, 173] on span "Add" at bounding box center [981, 179] width 35 height 15
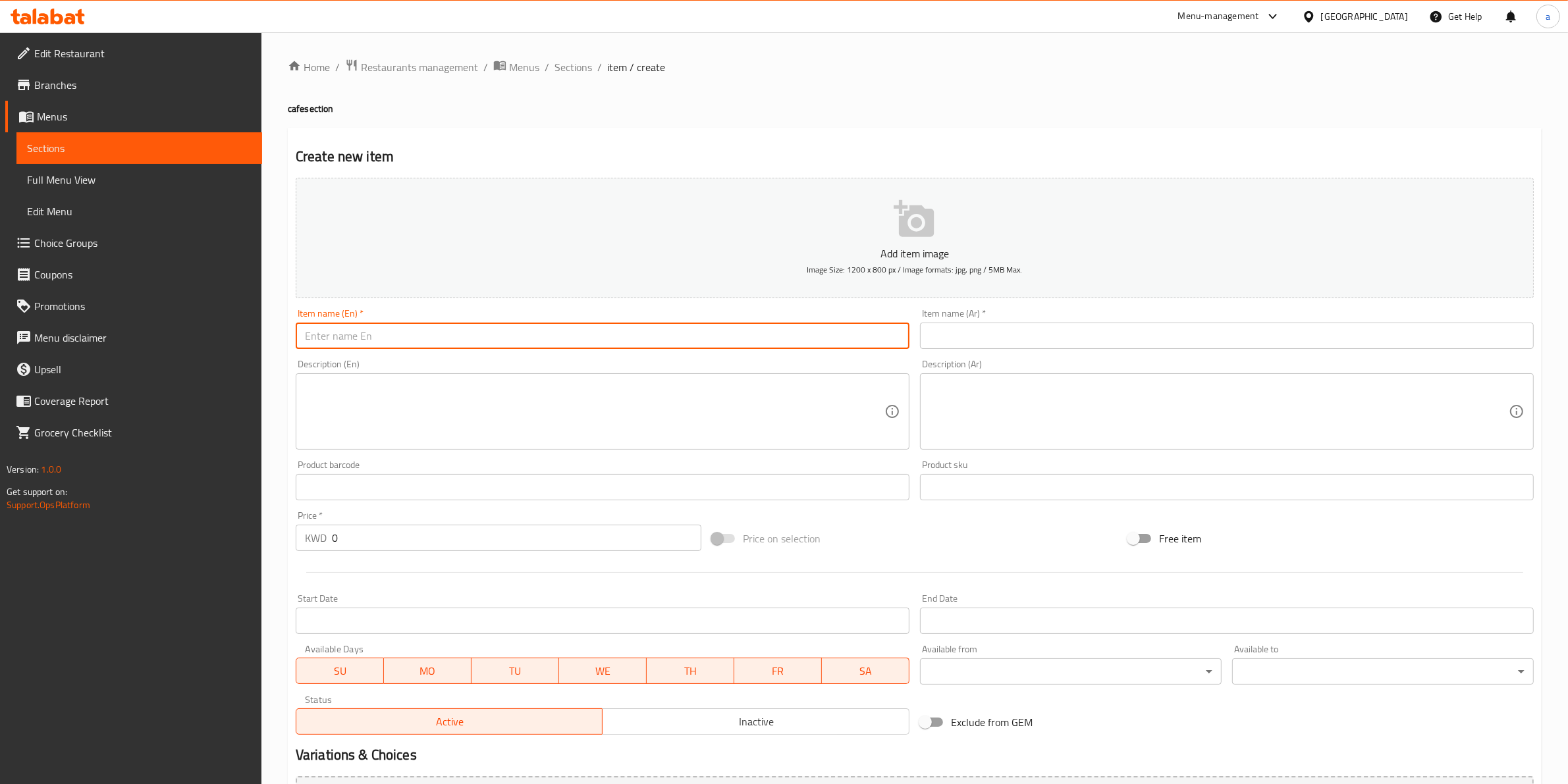
click at [739, 330] on input "text" at bounding box center [602, 335] width 614 height 26
paste input "Cappuccino"
type input "Cappuccino"
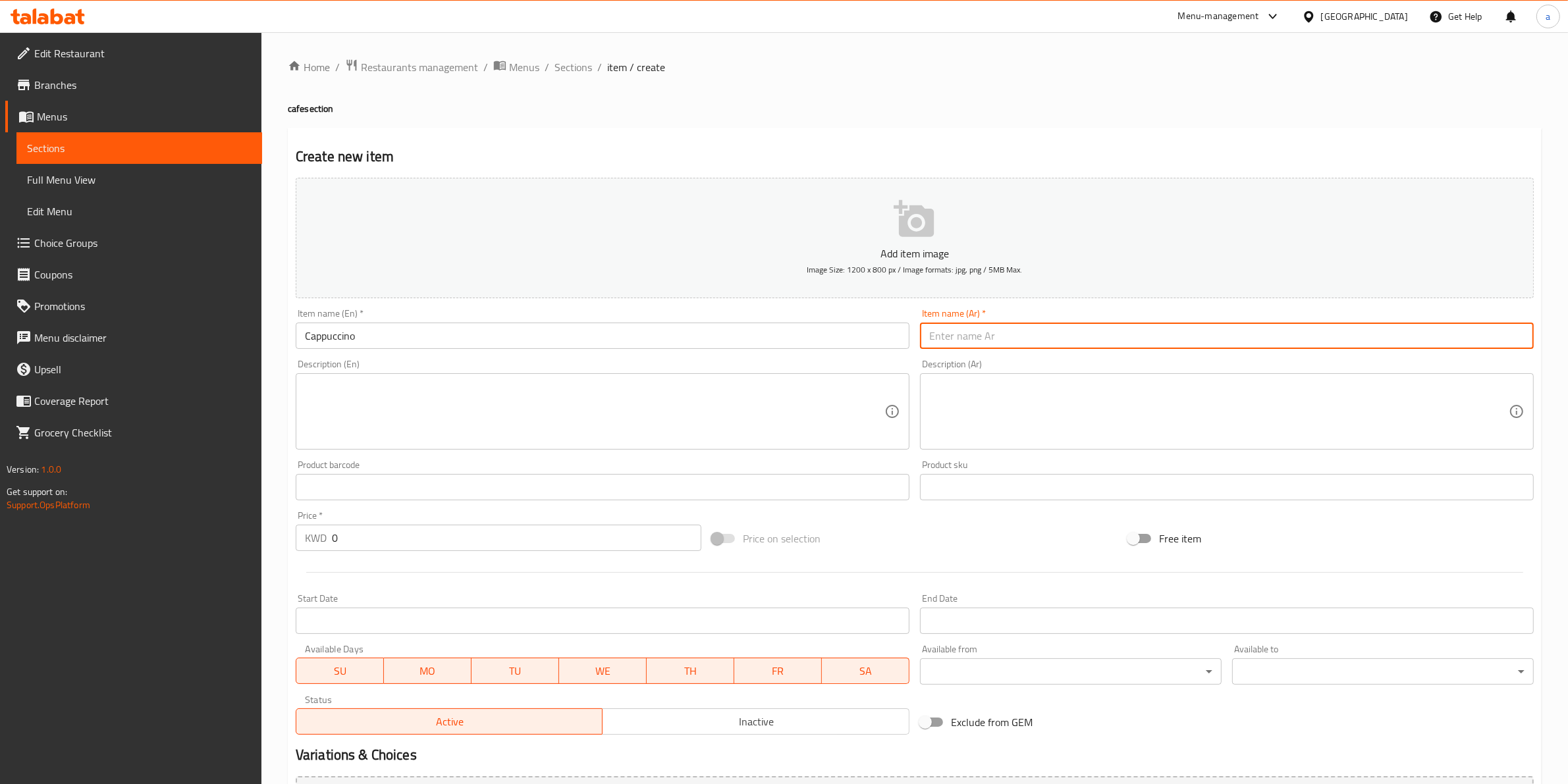
click at [1207, 346] on input "text" at bounding box center [1226, 335] width 614 height 26
paste input "كابوتشينو"
type input "كابوتشينو"
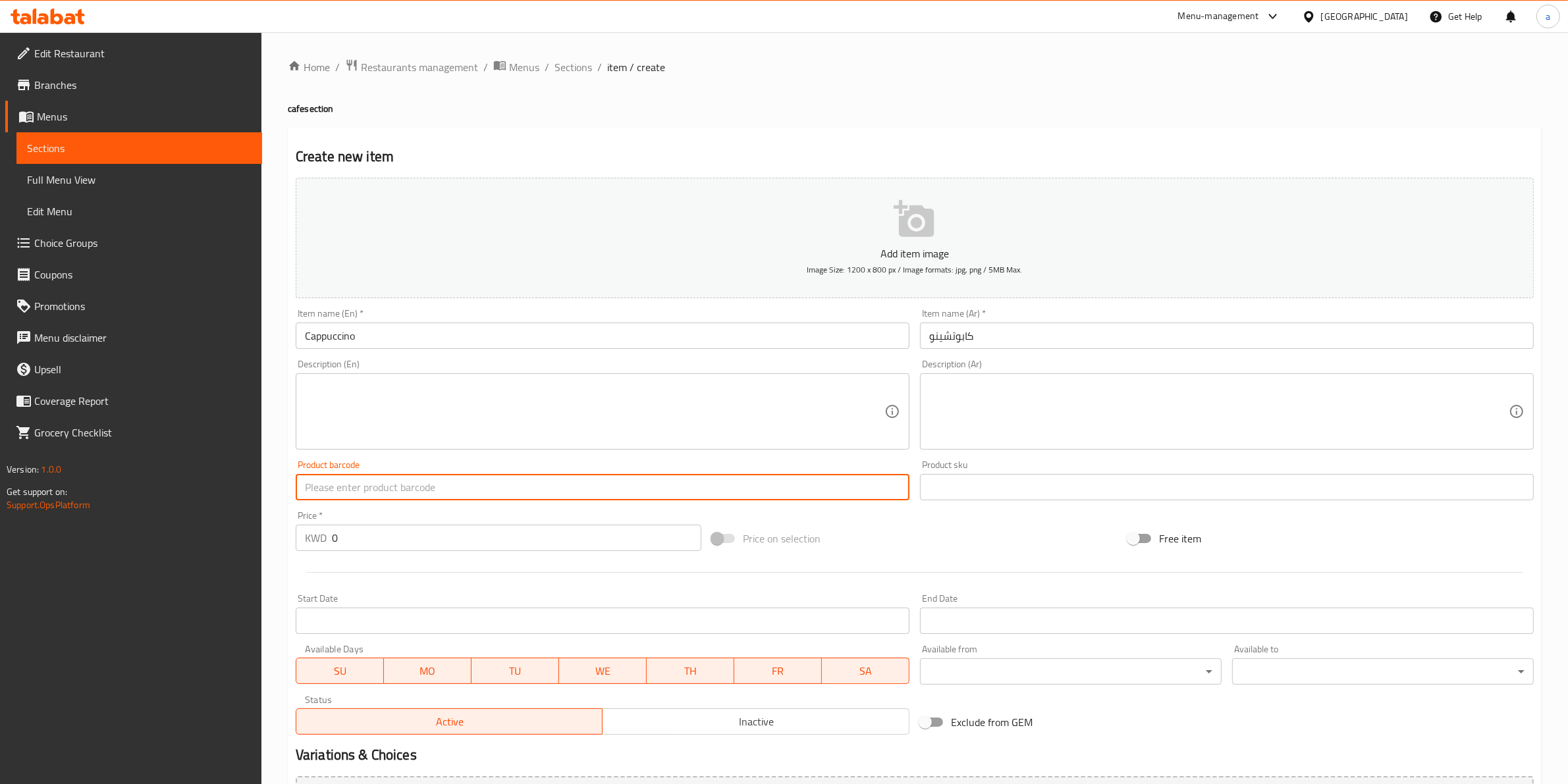
drag, startPoint x: 622, startPoint y: 488, endPoint x: 646, endPoint y: 406, distance: 85.4
click at [646, 408] on div "Add item image Image Size: 1200 x 800 px / Image formats: jpg, png / 5MB Max. I…" at bounding box center [914, 456] width 1248 height 567
click at [646, 406] on textarea at bounding box center [594, 412] width 579 height 63
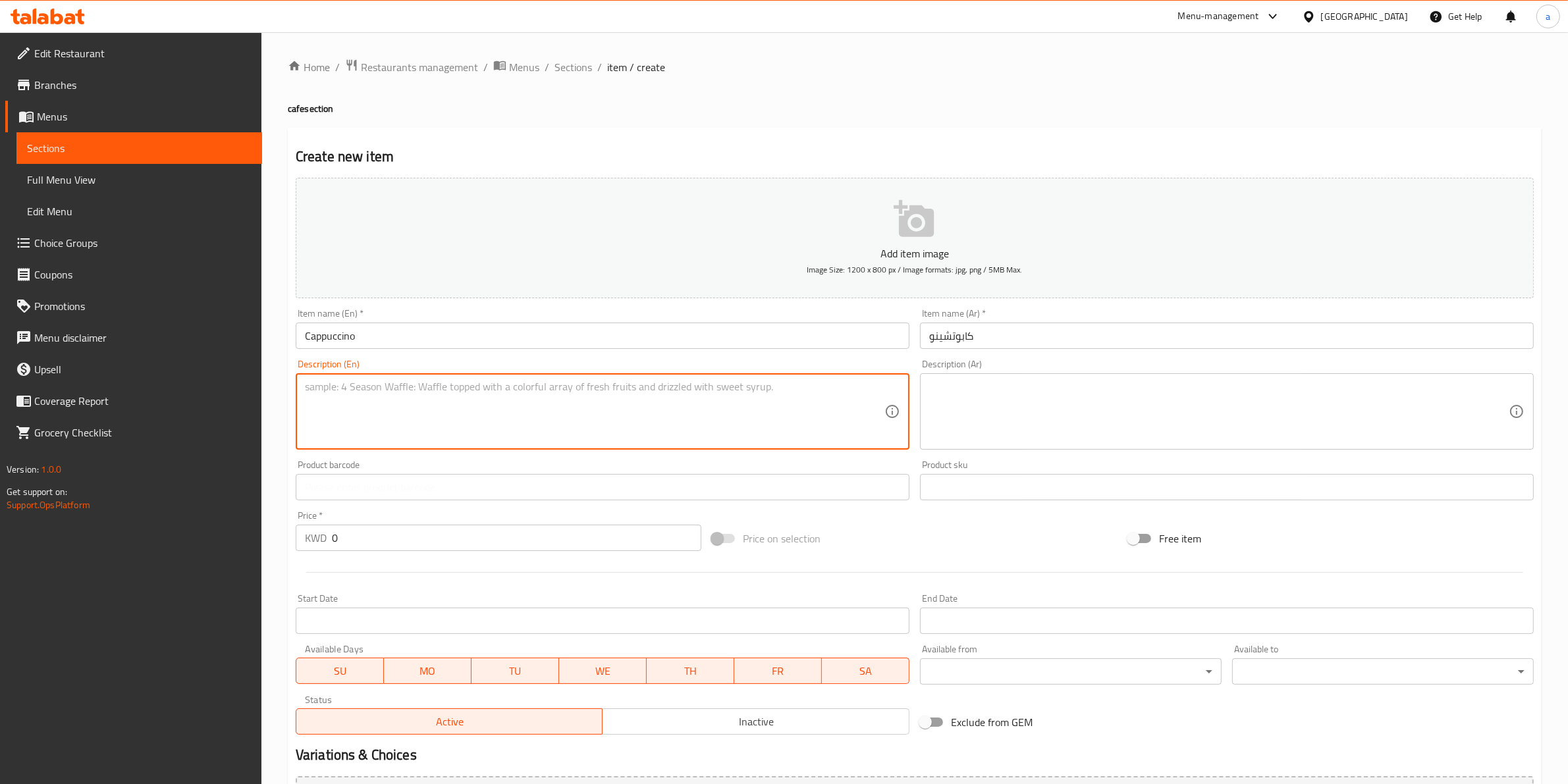
paste textarea "Double shot of espresso with milk and foam"
type textarea "Double shot of espresso with milk and foam"
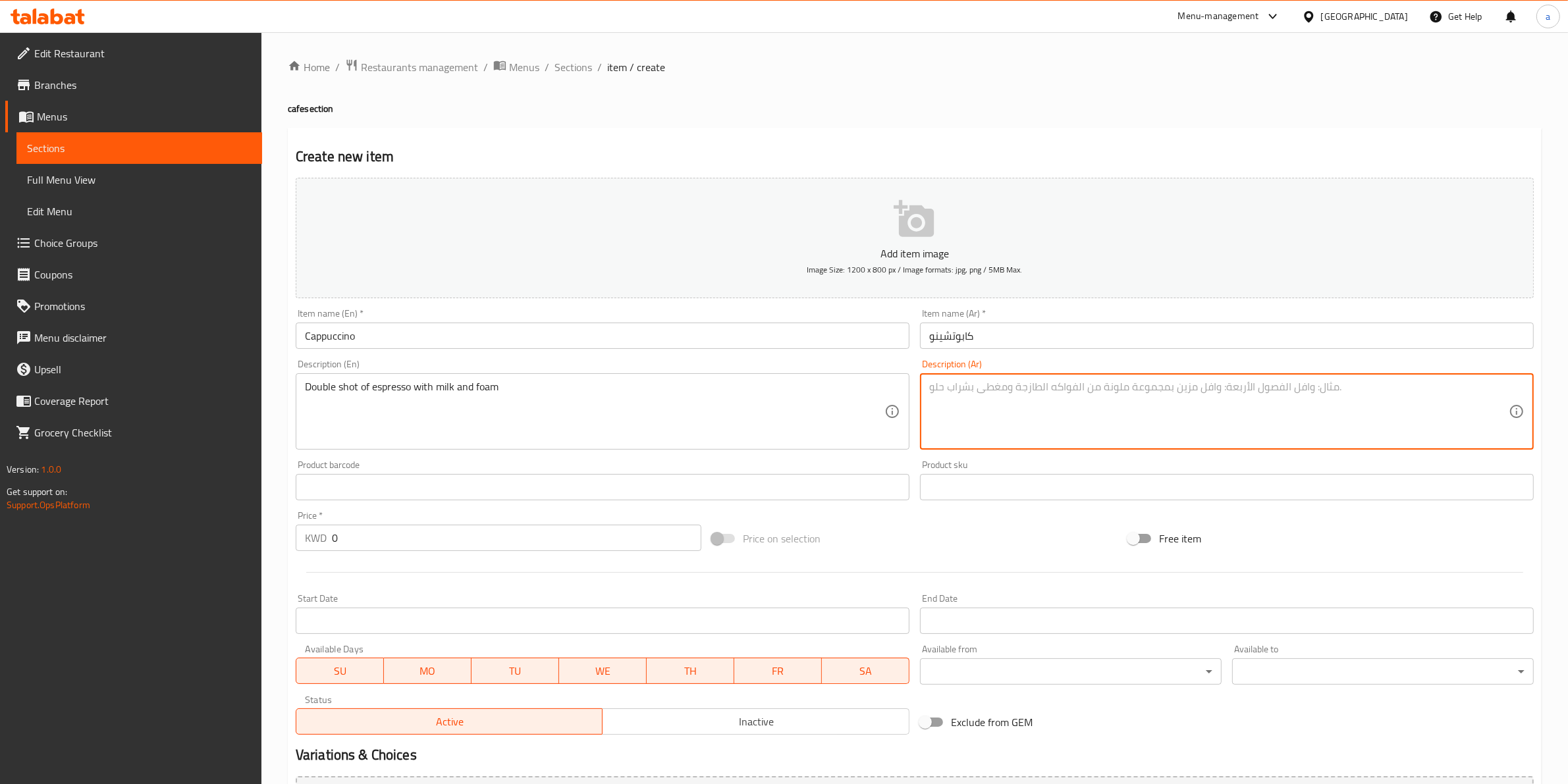
click at [1118, 388] on textarea at bounding box center [1219, 412] width 579 height 63
paste textarea "دوبل شوت اسبريسو مع [PERSON_NAME] و رغوة"
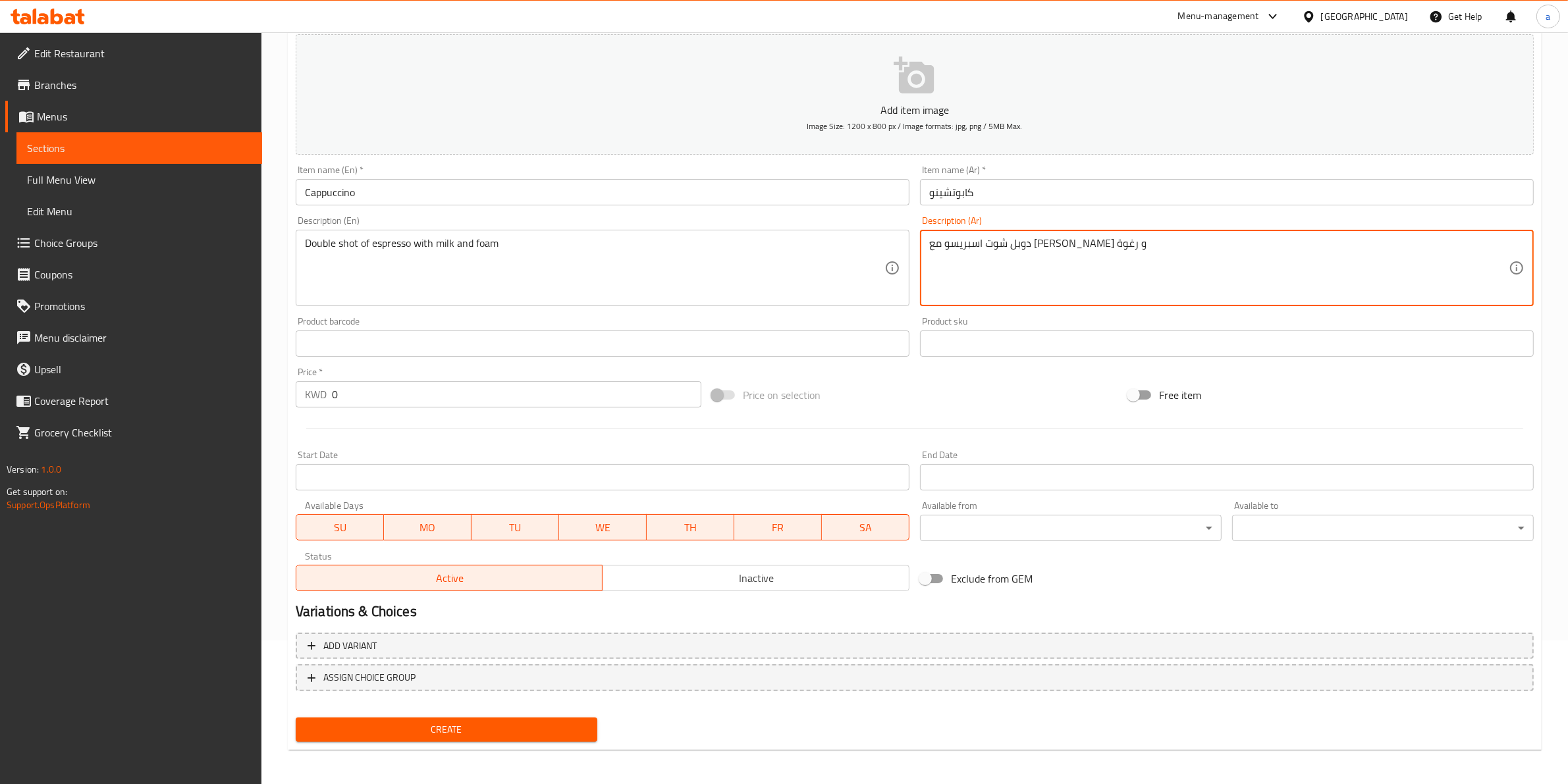
type textarea "دوبل شوت اسبريسو مع [PERSON_NAME] و رغوة"
click at [452, 382] on input "0" at bounding box center [516, 393] width 369 height 26
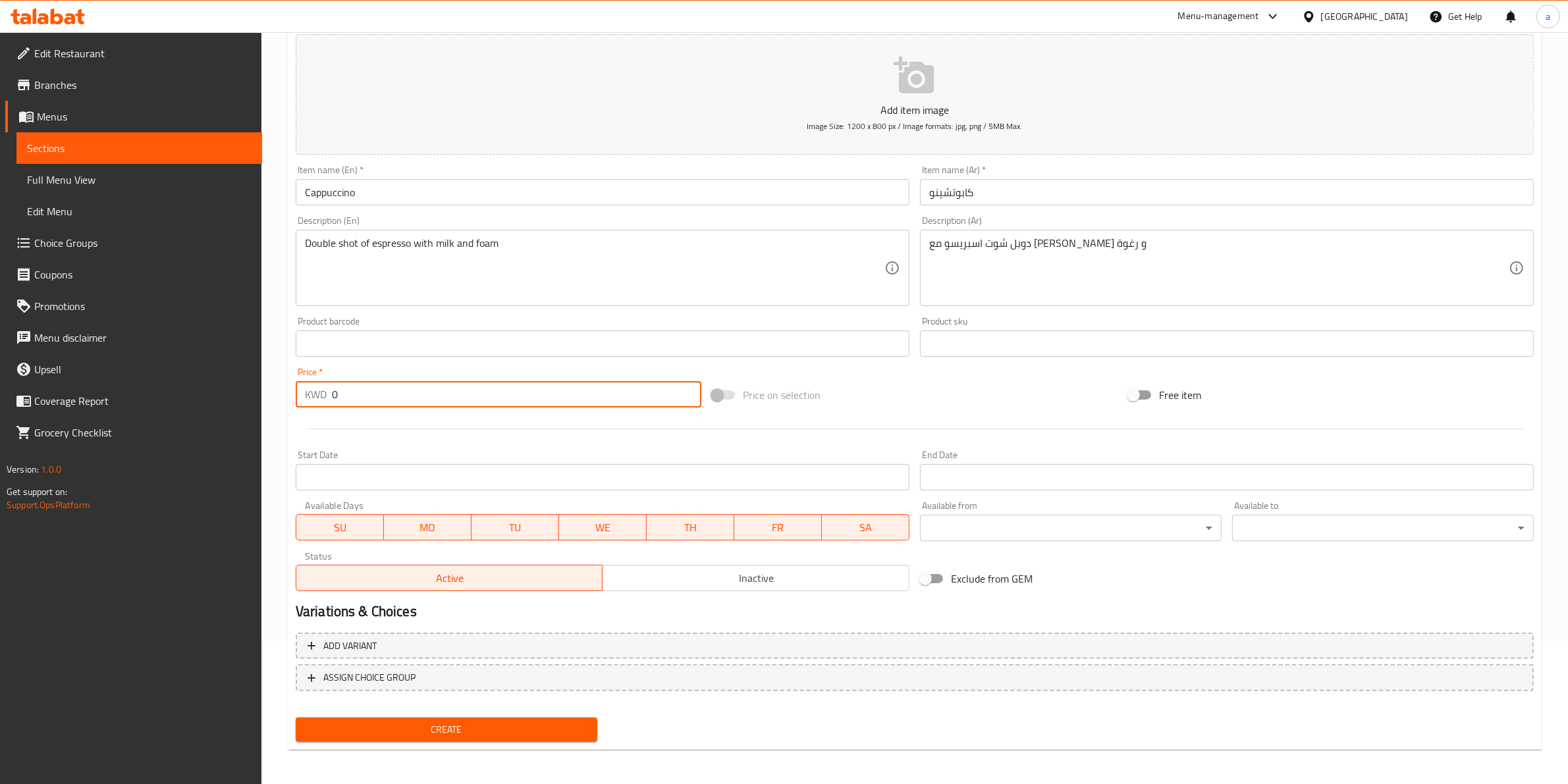
click at [452, 382] on input "0" at bounding box center [516, 393] width 369 height 26
type input "1.250"
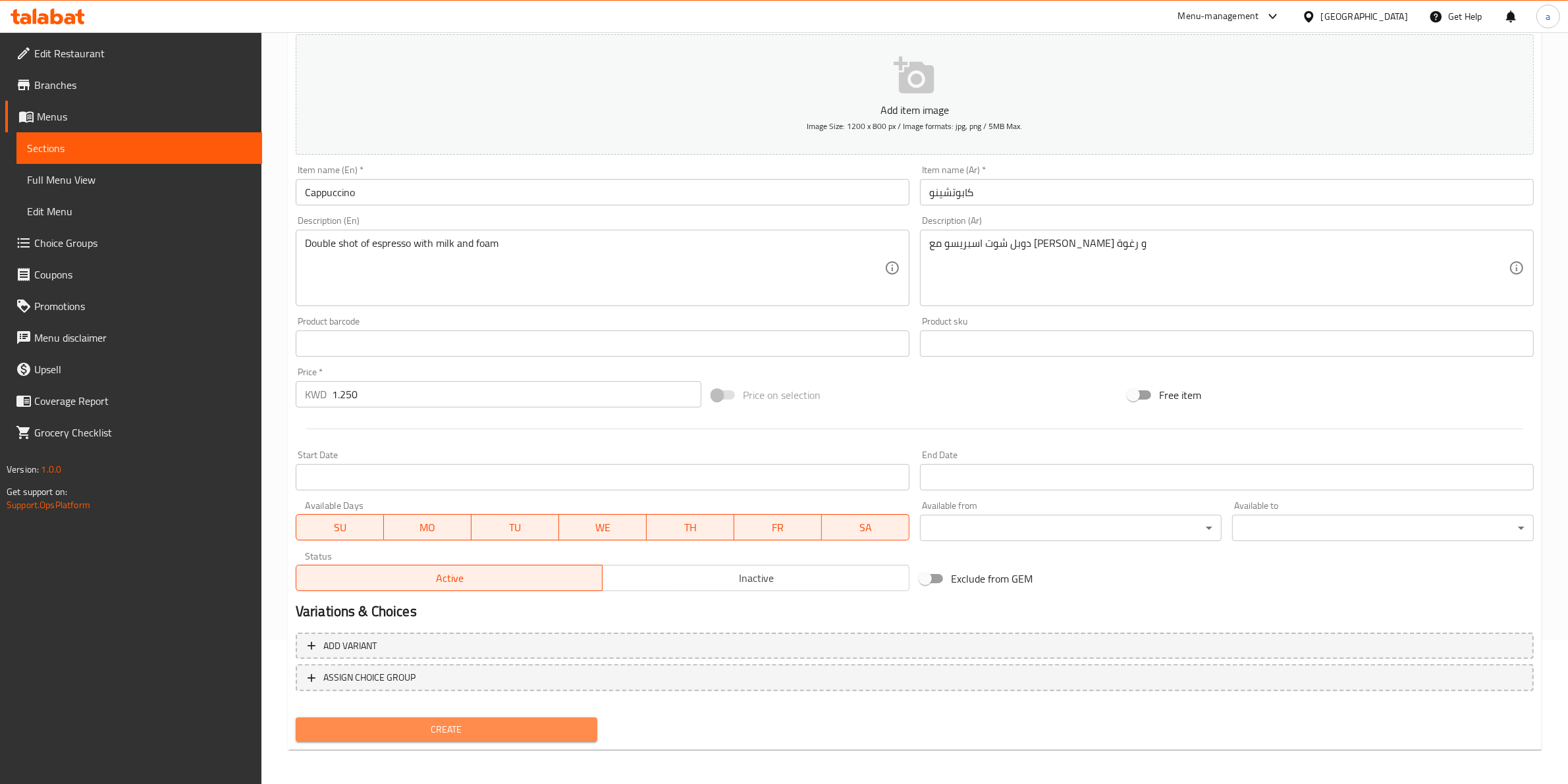
click at [362, 721] on span "Create" at bounding box center [446, 730] width 280 height 17
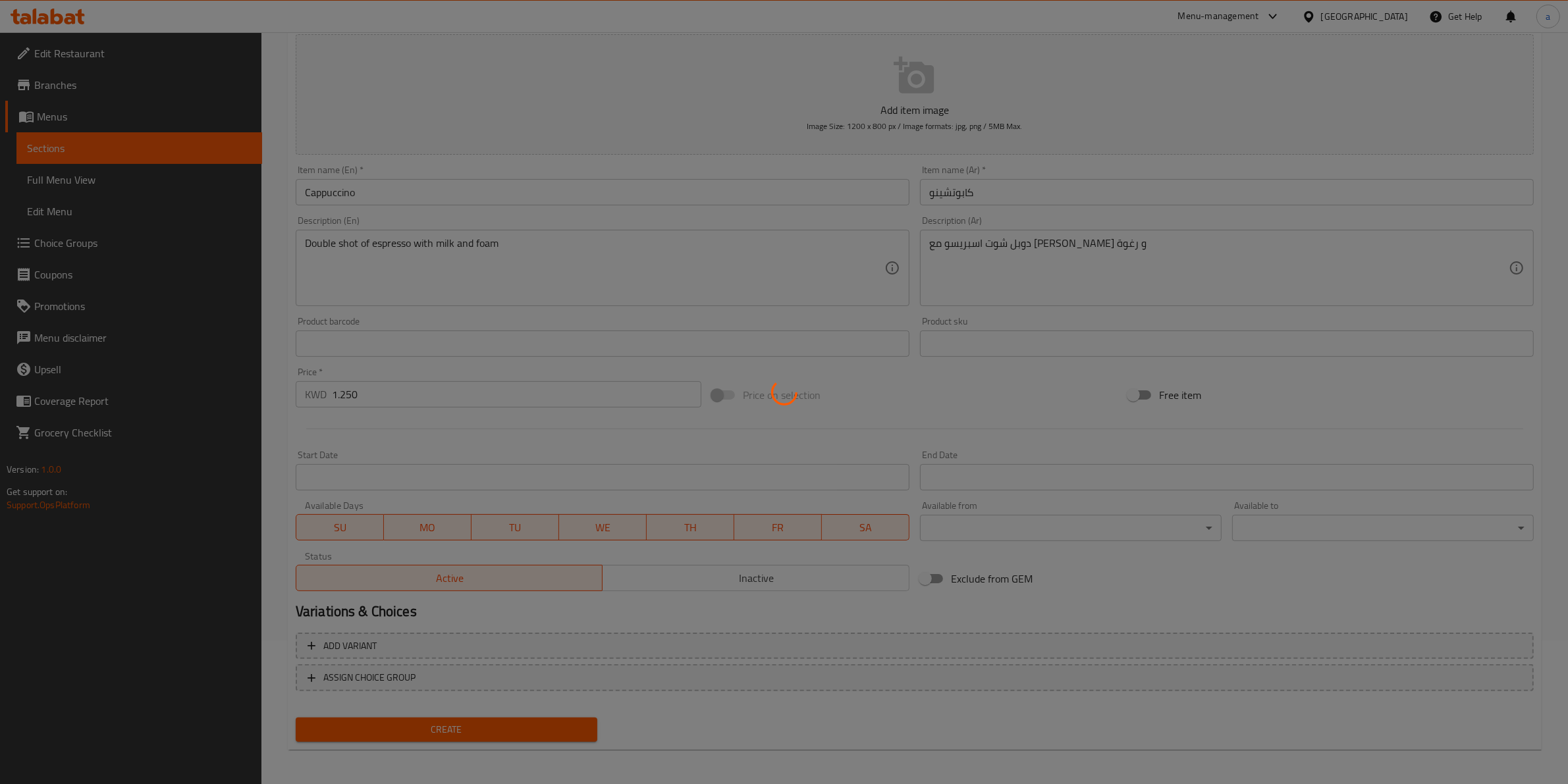
type input "0"
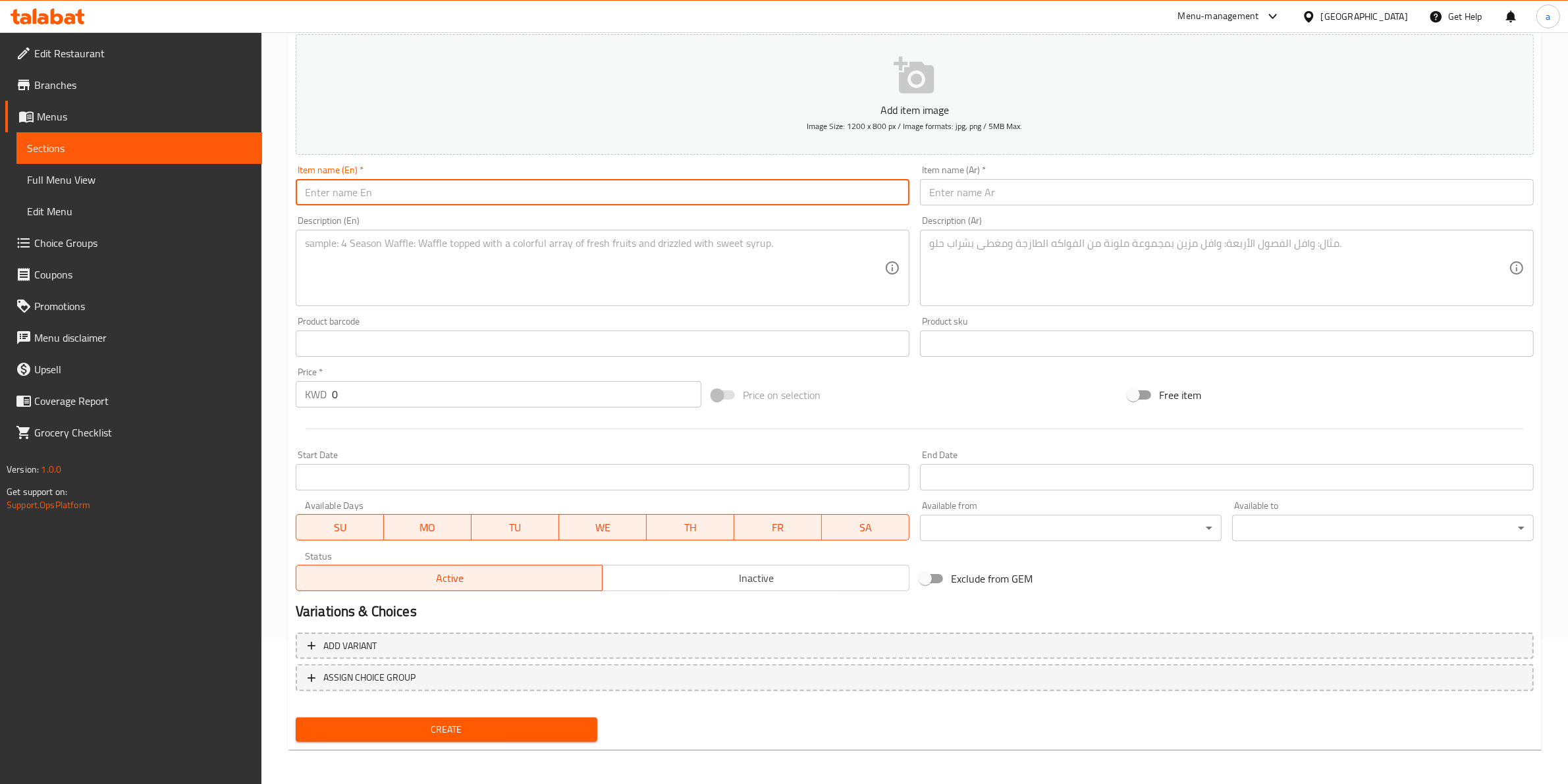
click at [770, 199] on input "text" at bounding box center [602, 192] width 614 height 26
paste input "Freddo cappuccino"
type input "Freddo cappuccino"
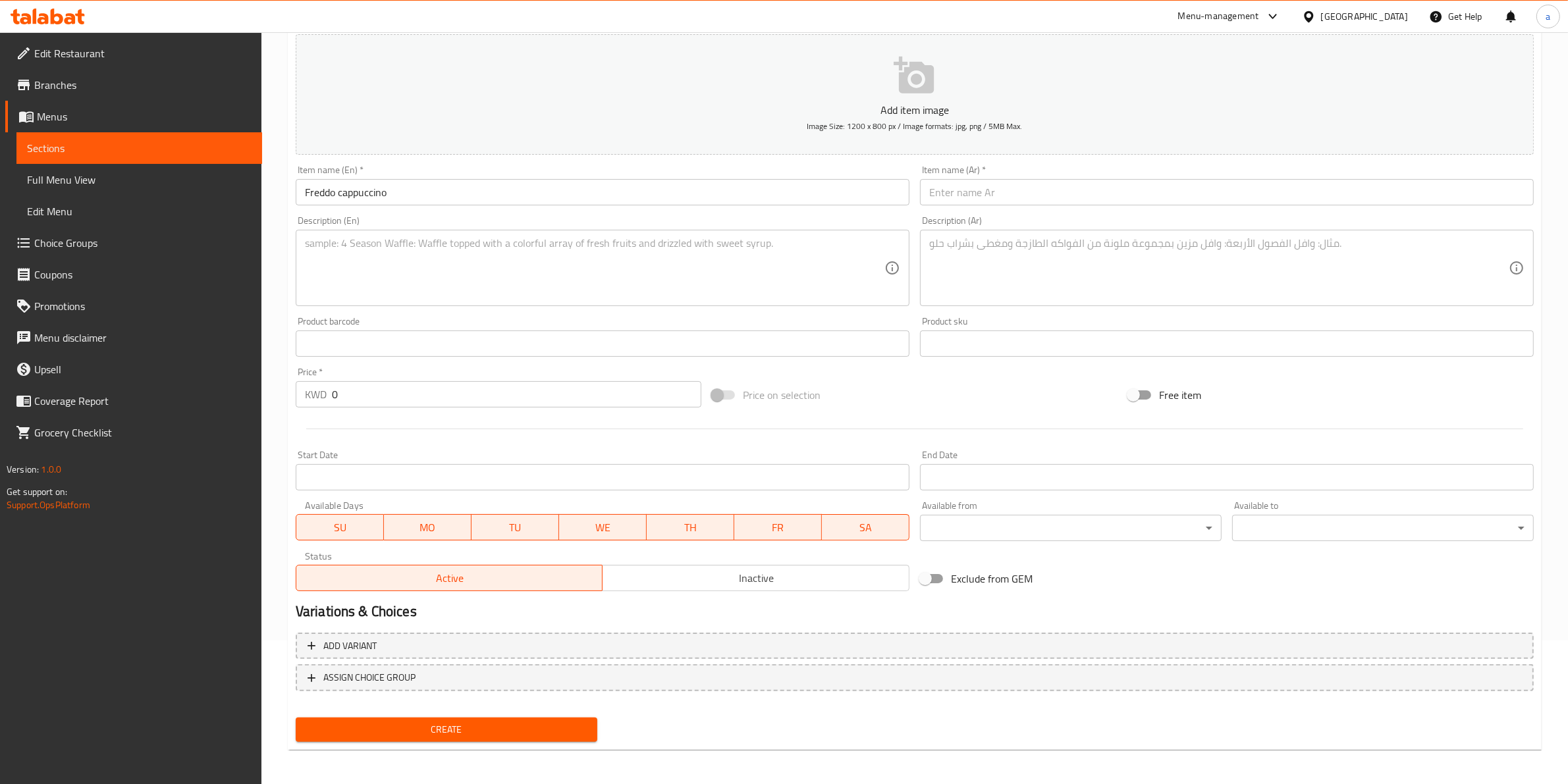
click at [979, 202] on input "text" at bounding box center [1226, 192] width 614 height 26
paste input "[PERSON_NAME]"
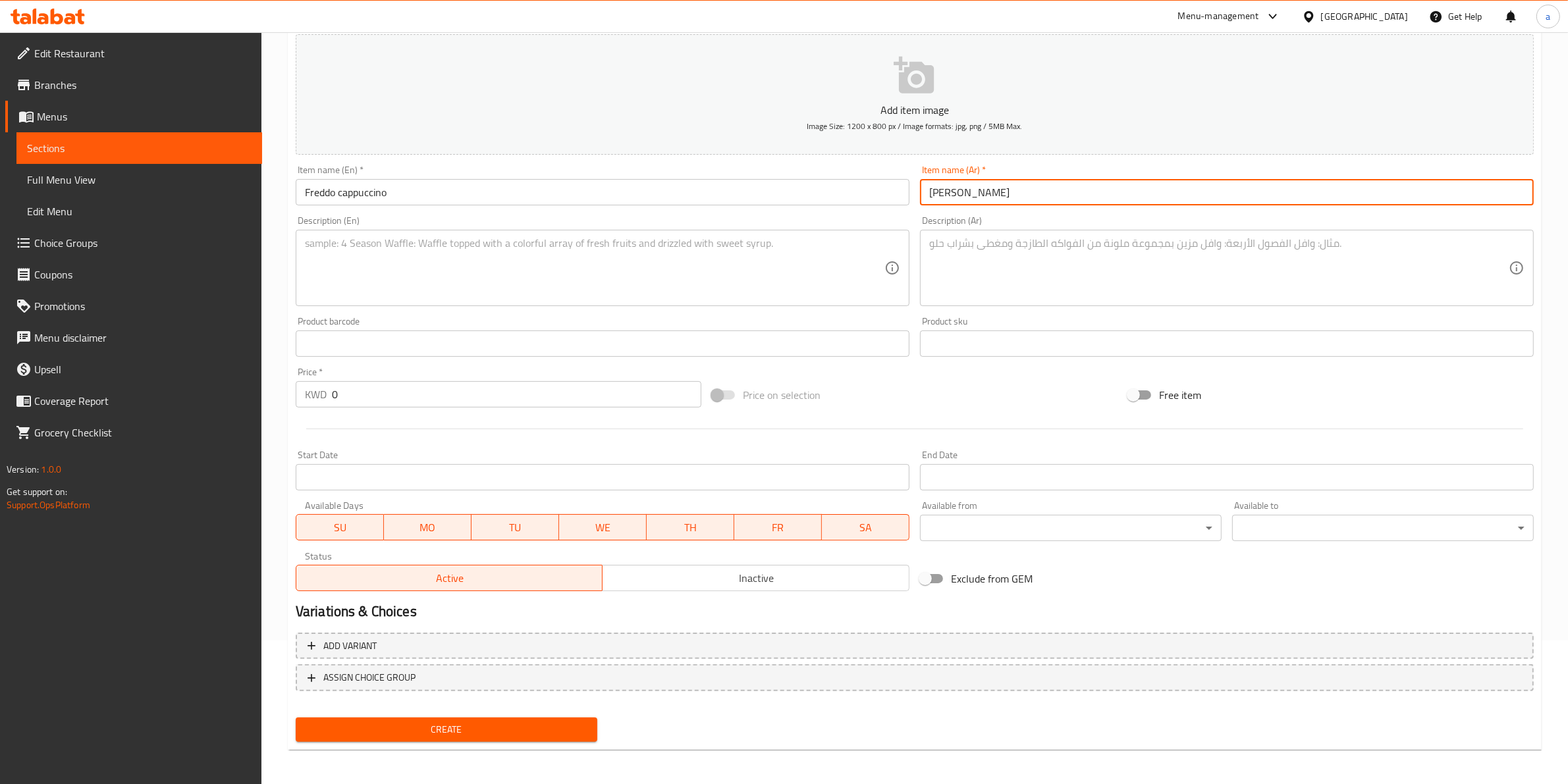
type input "[PERSON_NAME]"
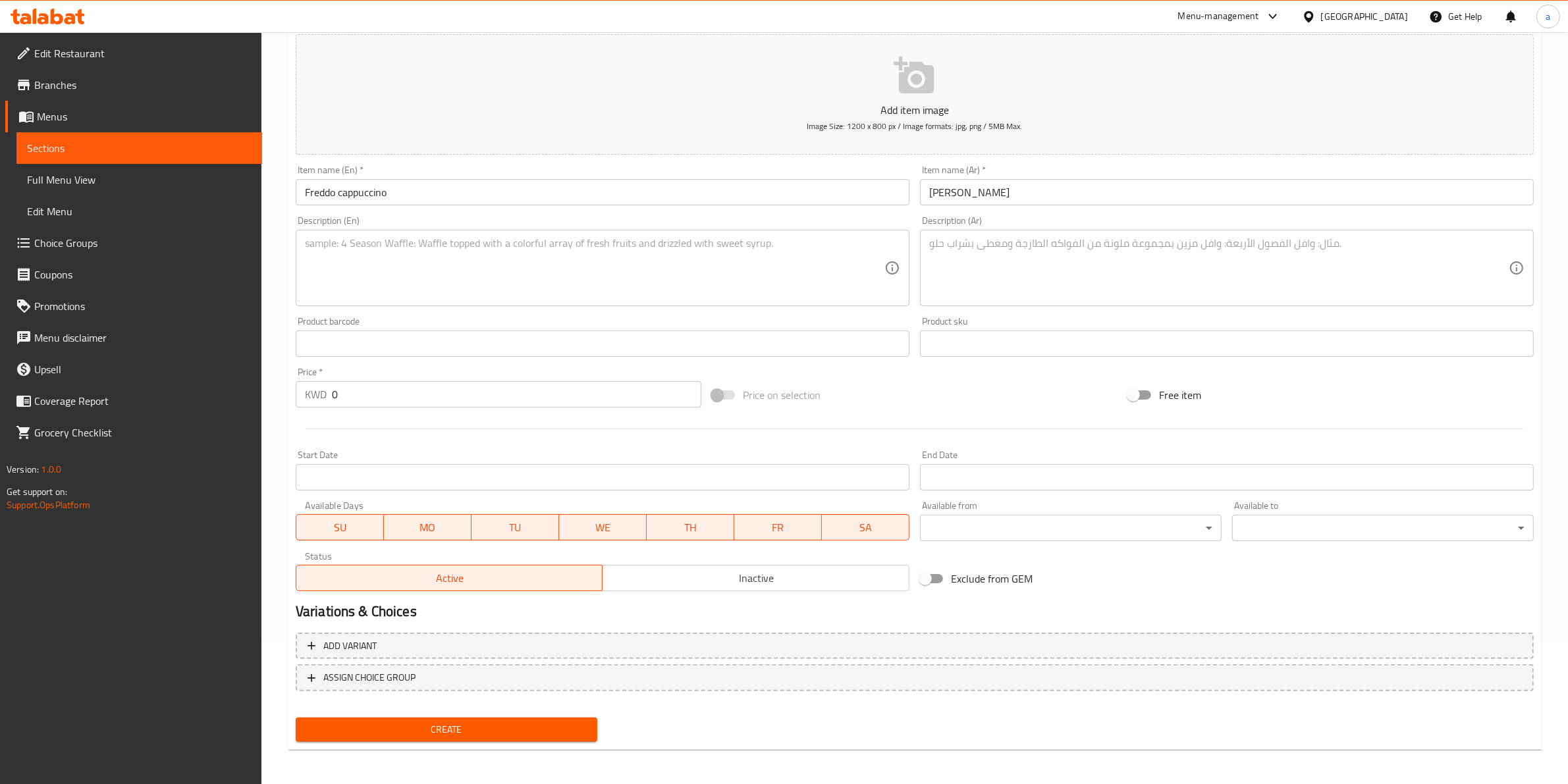
click at [655, 251] on textarea at bounding box center [594, 268] width 579 height 63
paste textarea "Double shot of espresso with ice and cold foam"
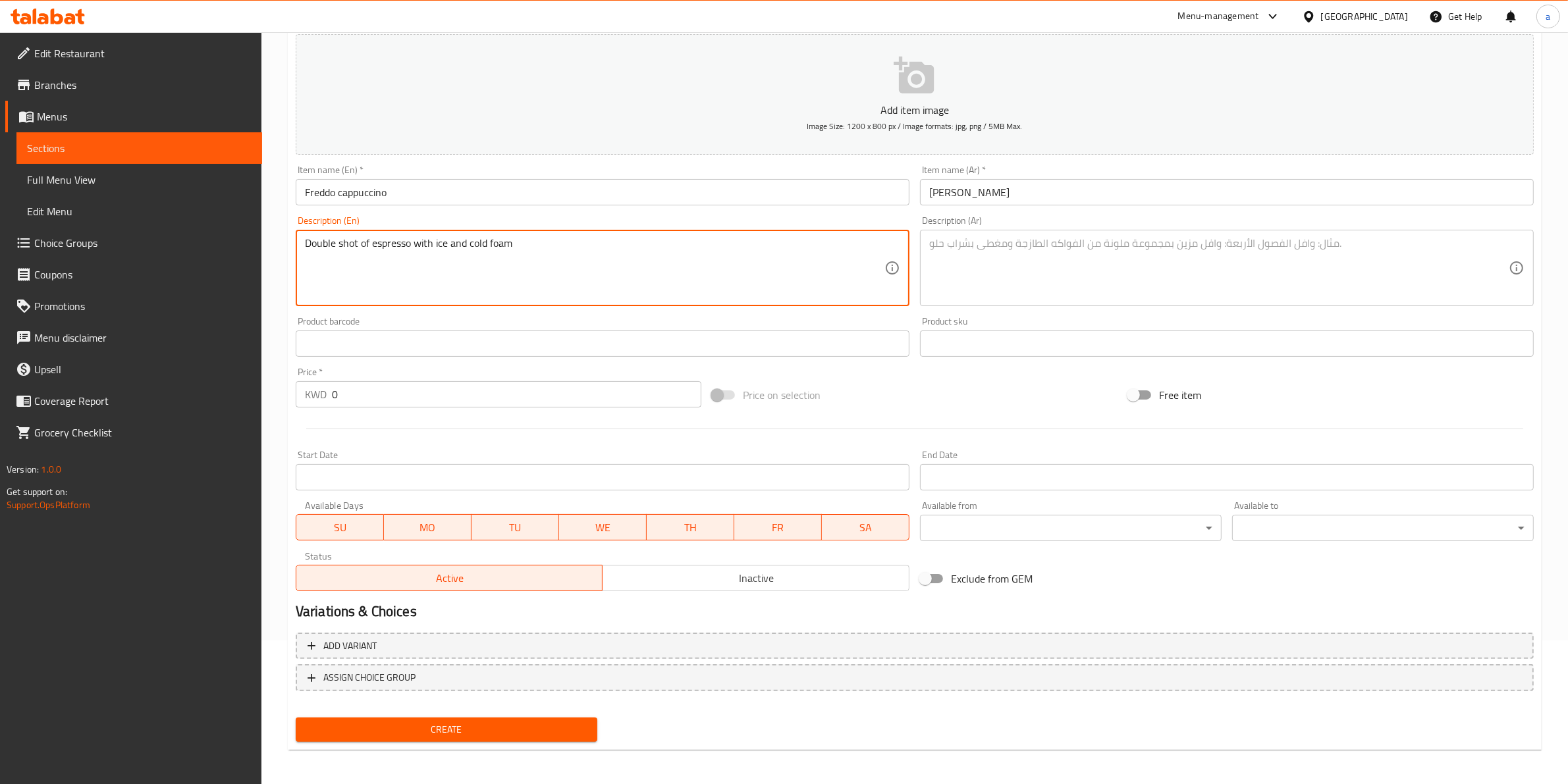
type textarea "Double shot of espresso with ice and cold foam"
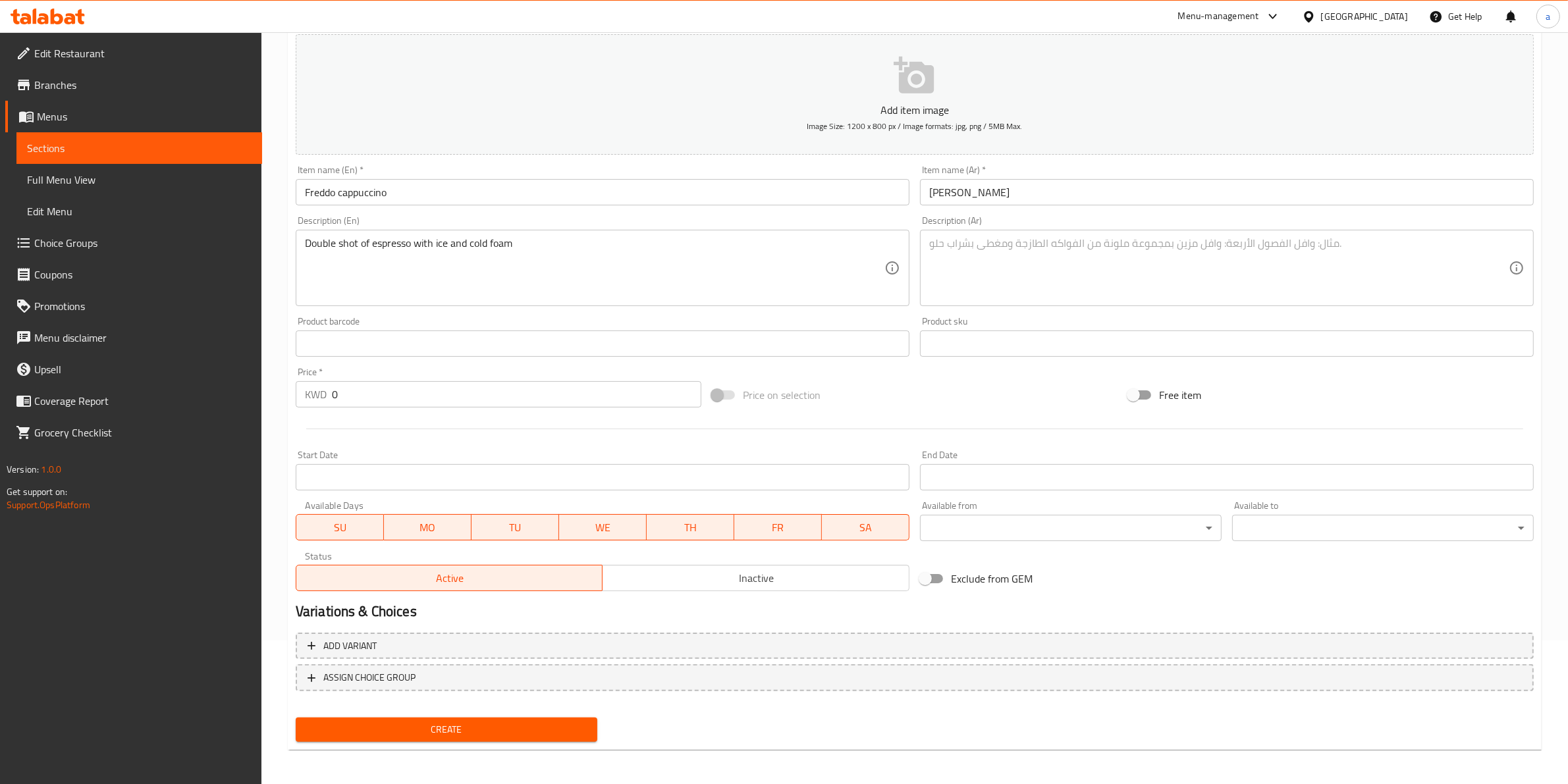
click at [1082, 284] on textarea at bounding box center [1219, 268] width 579 height 63
paste textarea "دوبل شوت اسبريسو مع ثلج و رغوة باردة"
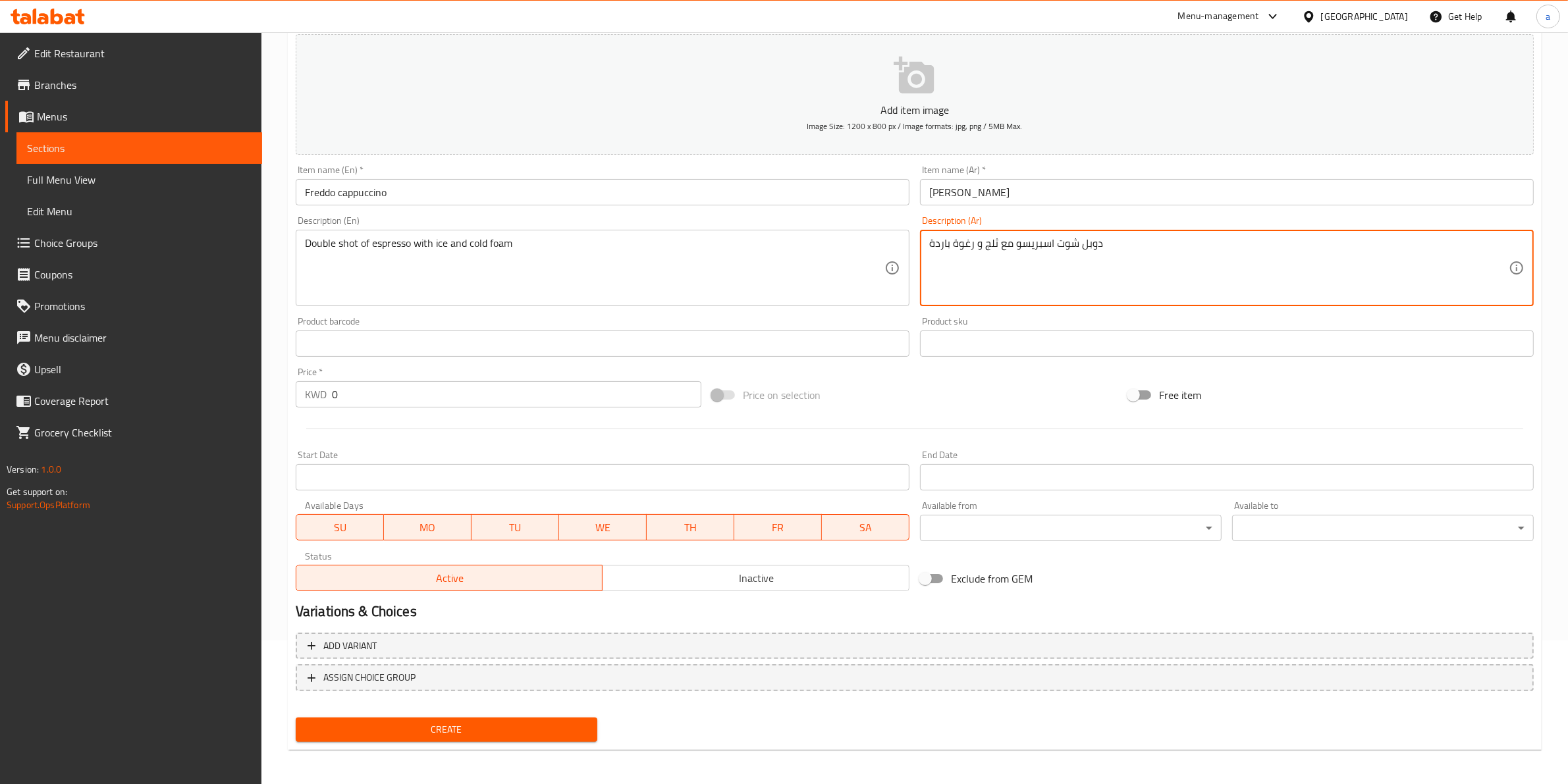
type textarea "دوبل شوت اسبريسو مع ثلج و رغوة باردة"
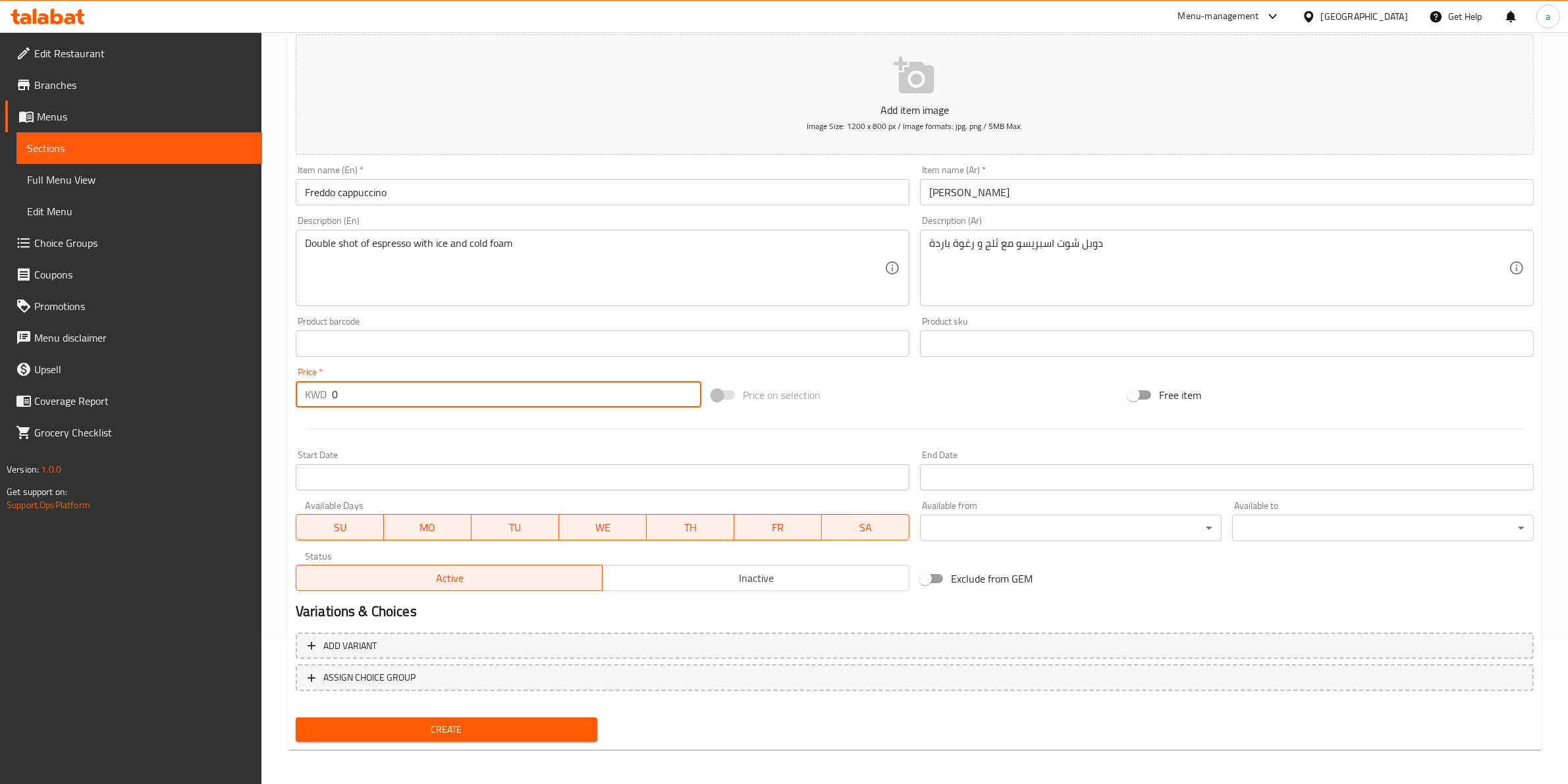
click at [402, 387] on input "0" at bounding box center [516, 393] width 369 height 26
type input "1.250"
click at [504, 708] on div "Add variant ASSIGN CHOICE GROUP" at bounding box center [914, 670] width 1248 height 85
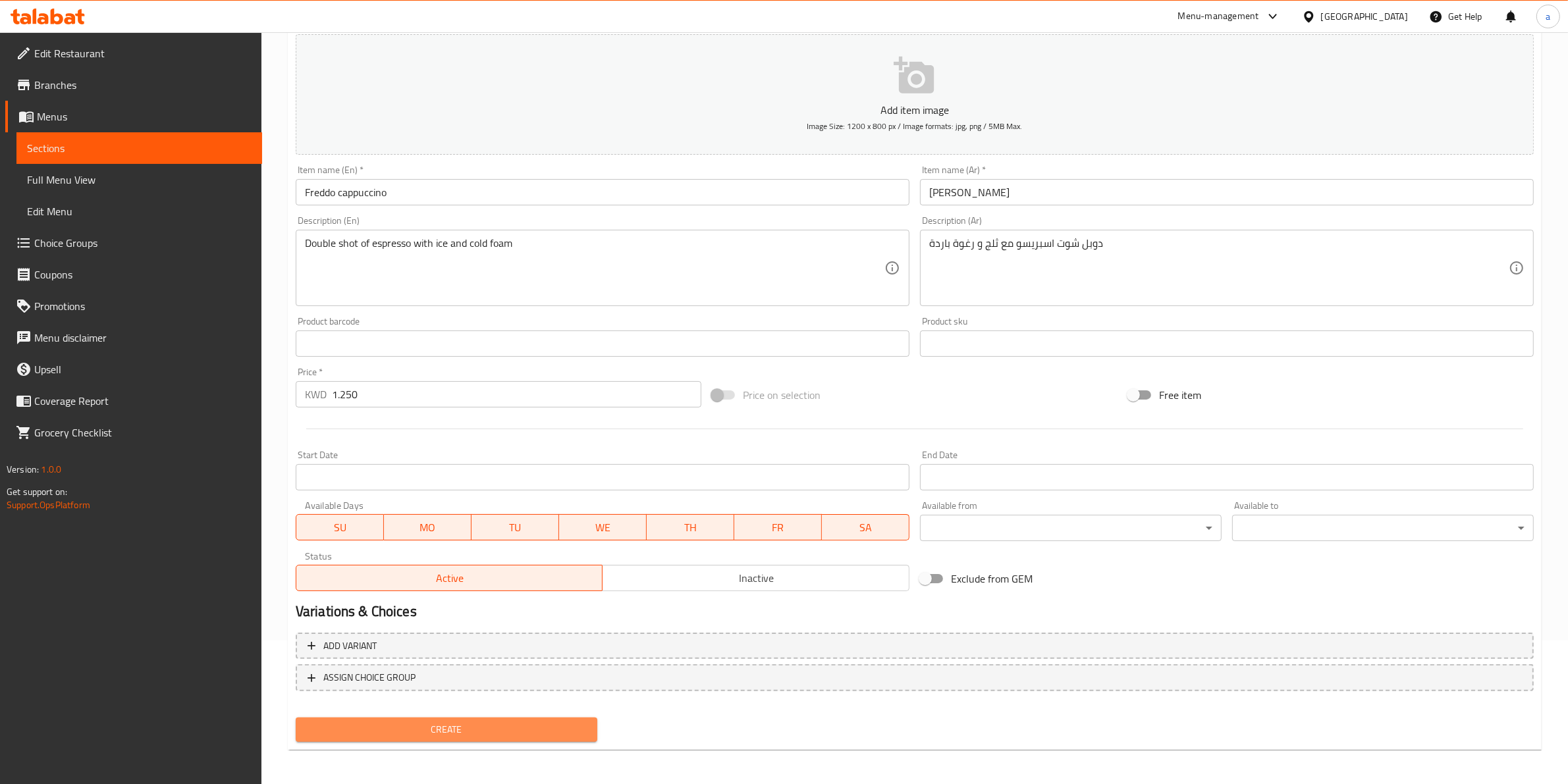
click at [501, 731] on span "Create" at bounding box center [446, 730] width 280 height 17
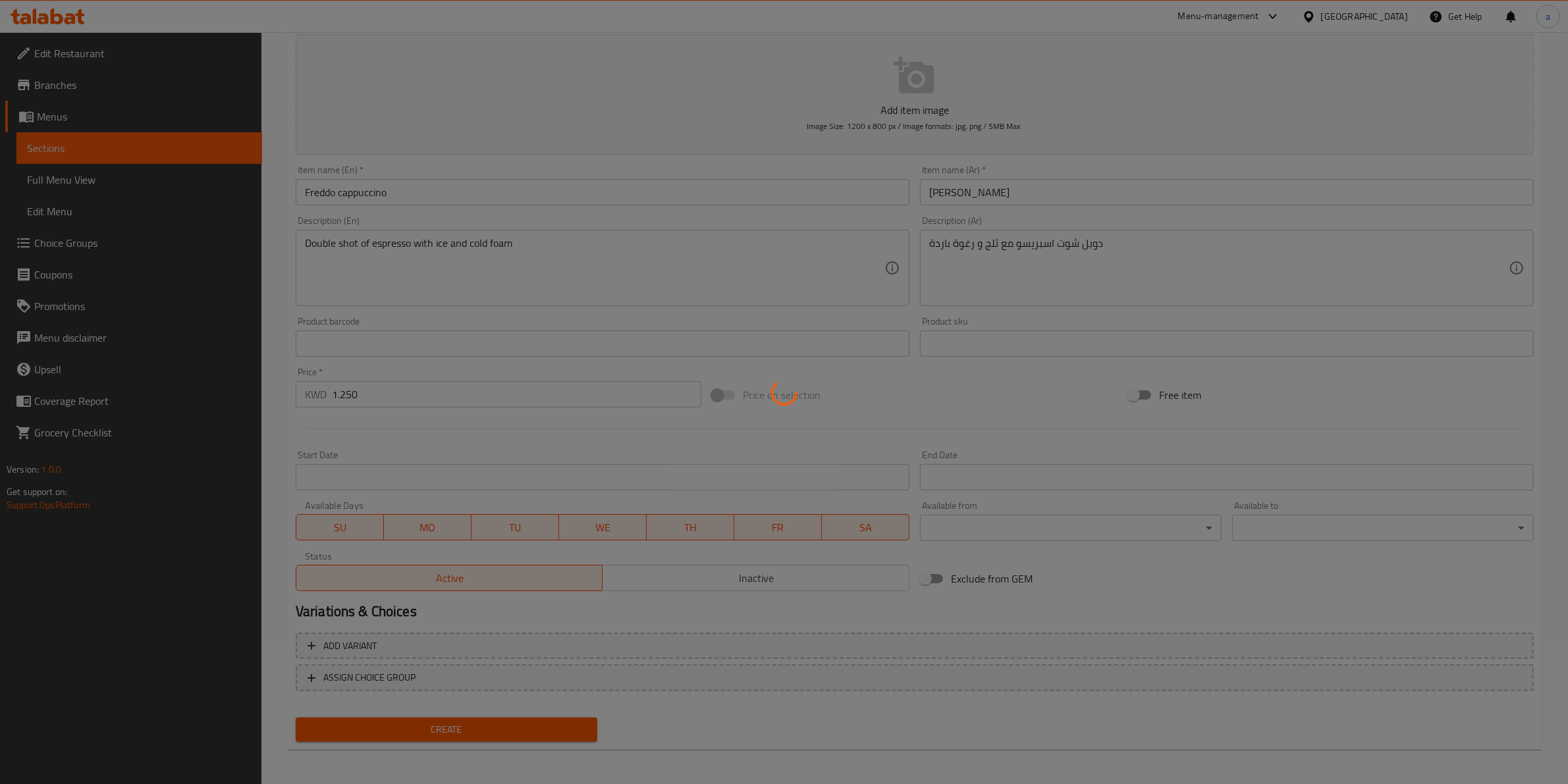
type input "0"
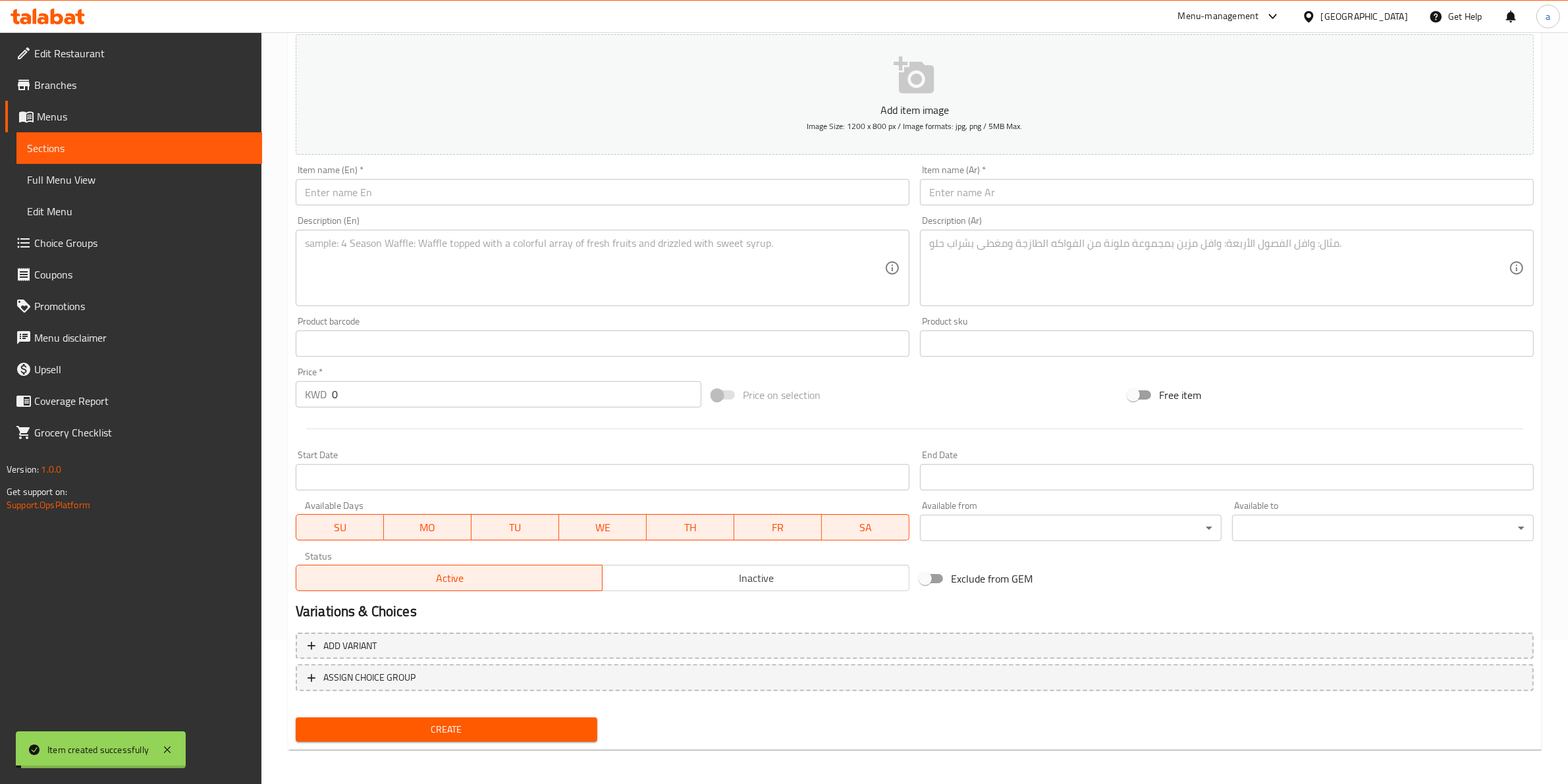
scroll to position [0, 0]
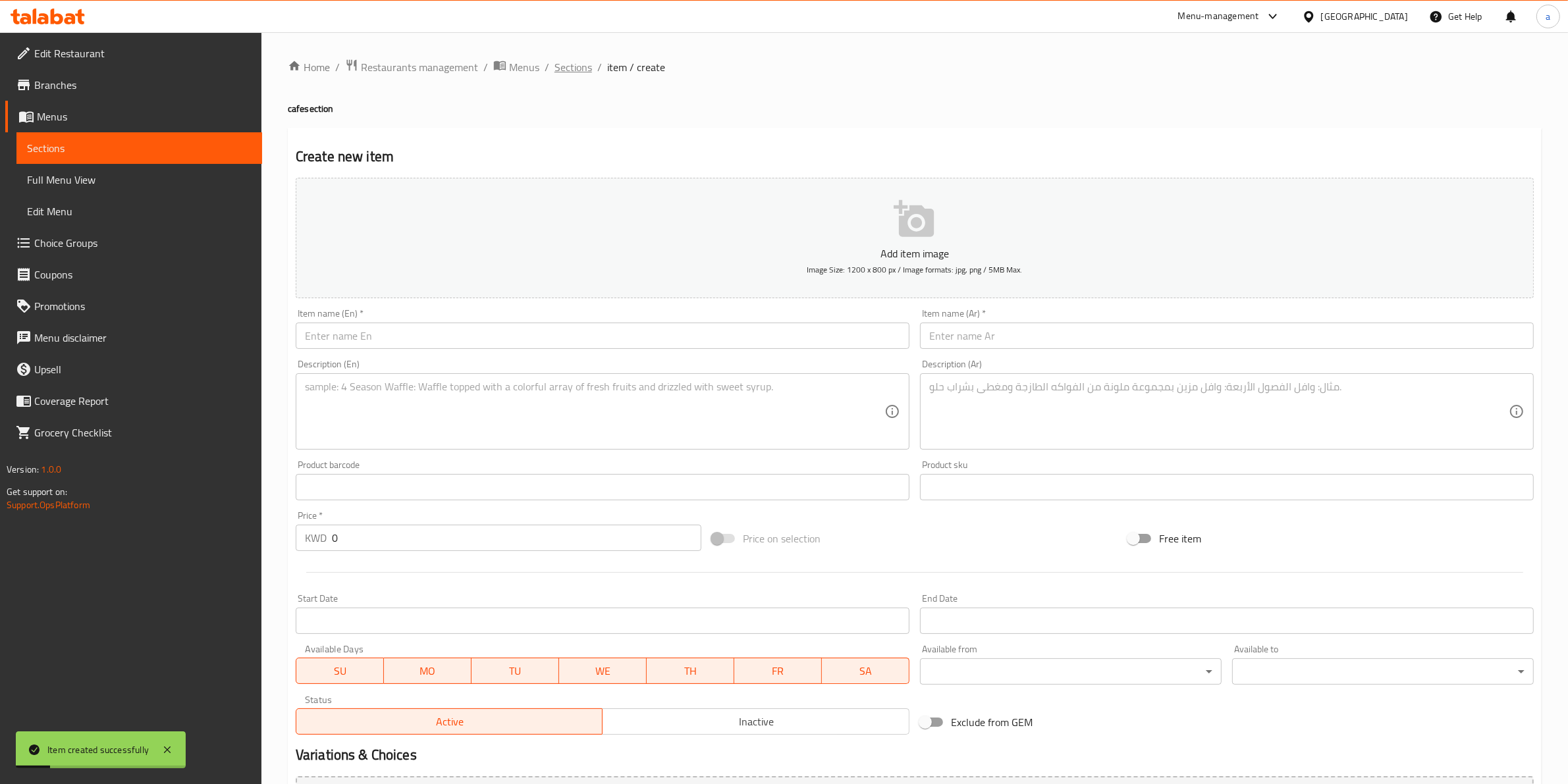
click at [588, 64] on span "Sections" at bounding box center [573, 67] width 38 height 16
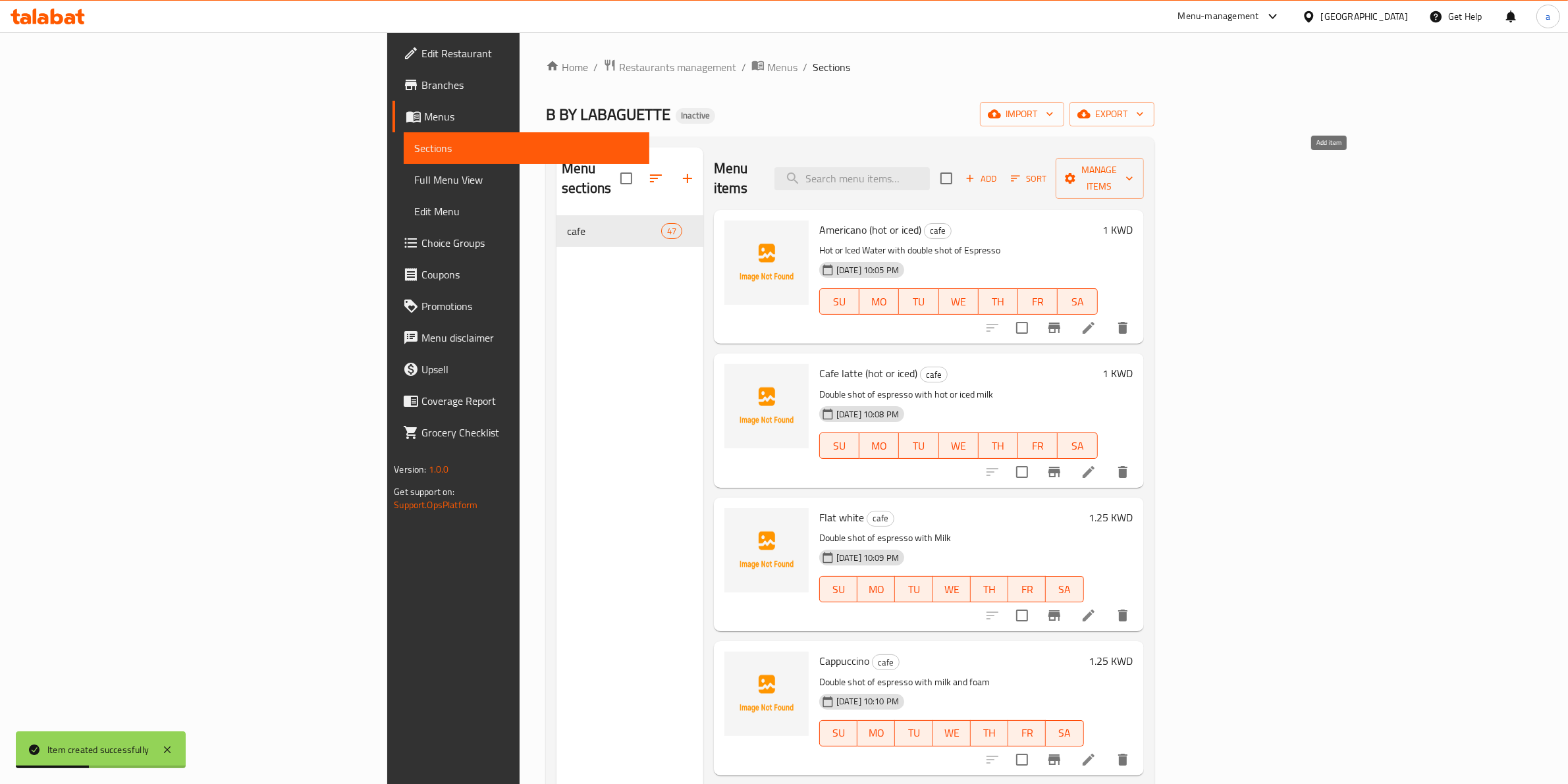
click at [1002, 168] on button "Add" at bounding box center [981, 178] width 42 height 20
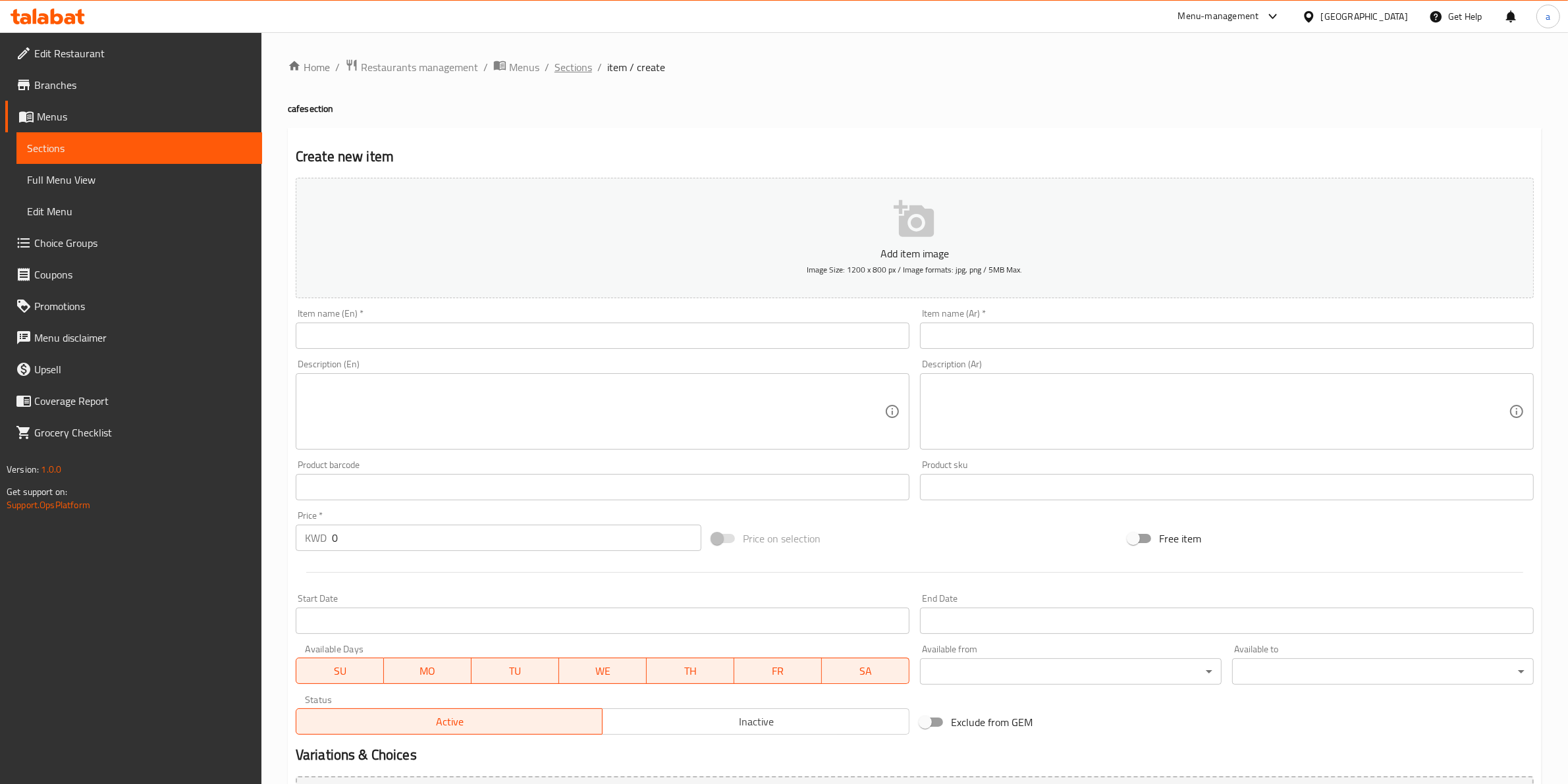
click at [578, 70] on span "Sections" at bounding box center [573, 67] width 38 height 16
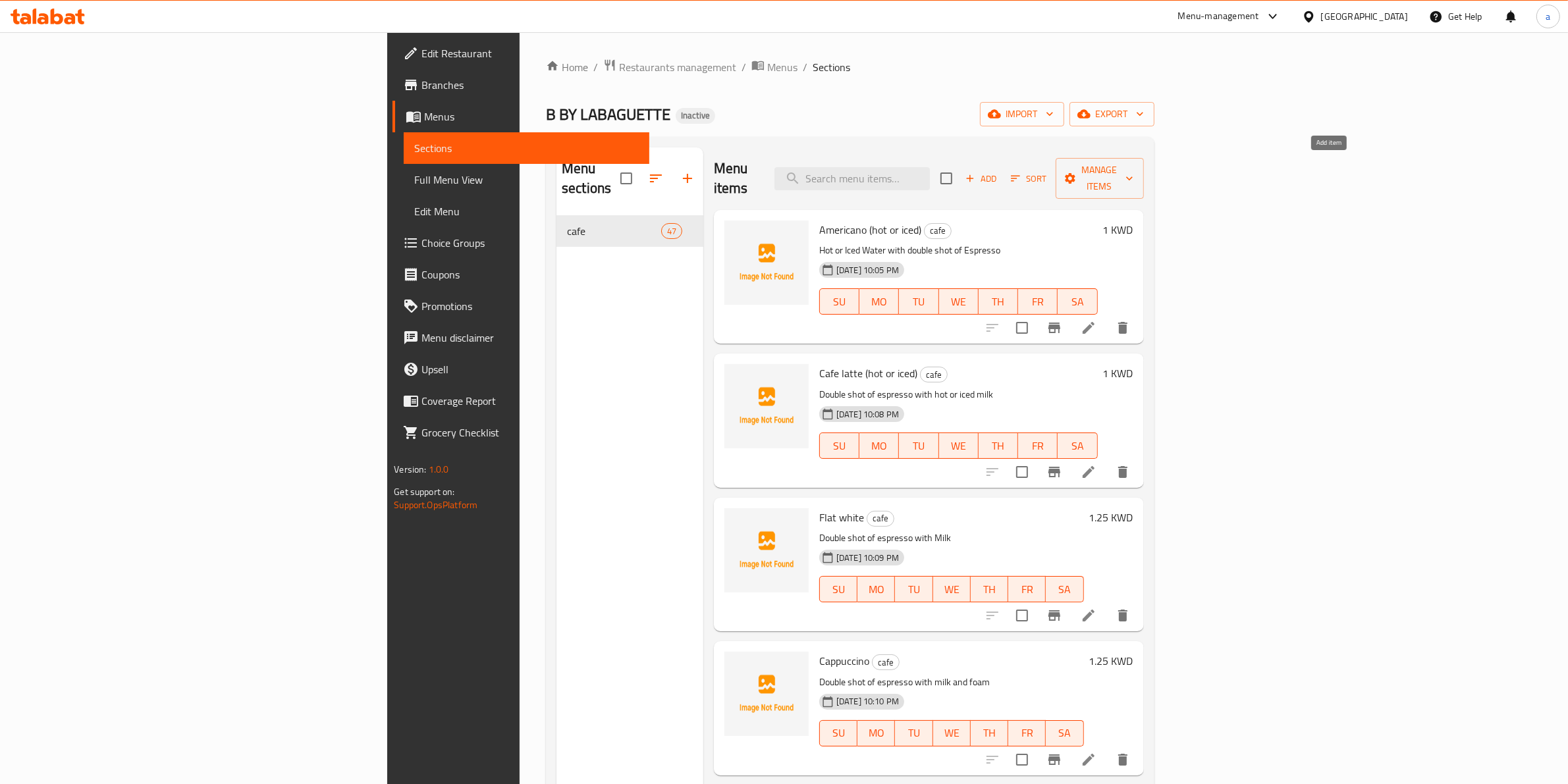
click at [999, 172] on span "Add" at bounding box center [981, 179] width 35 height 15
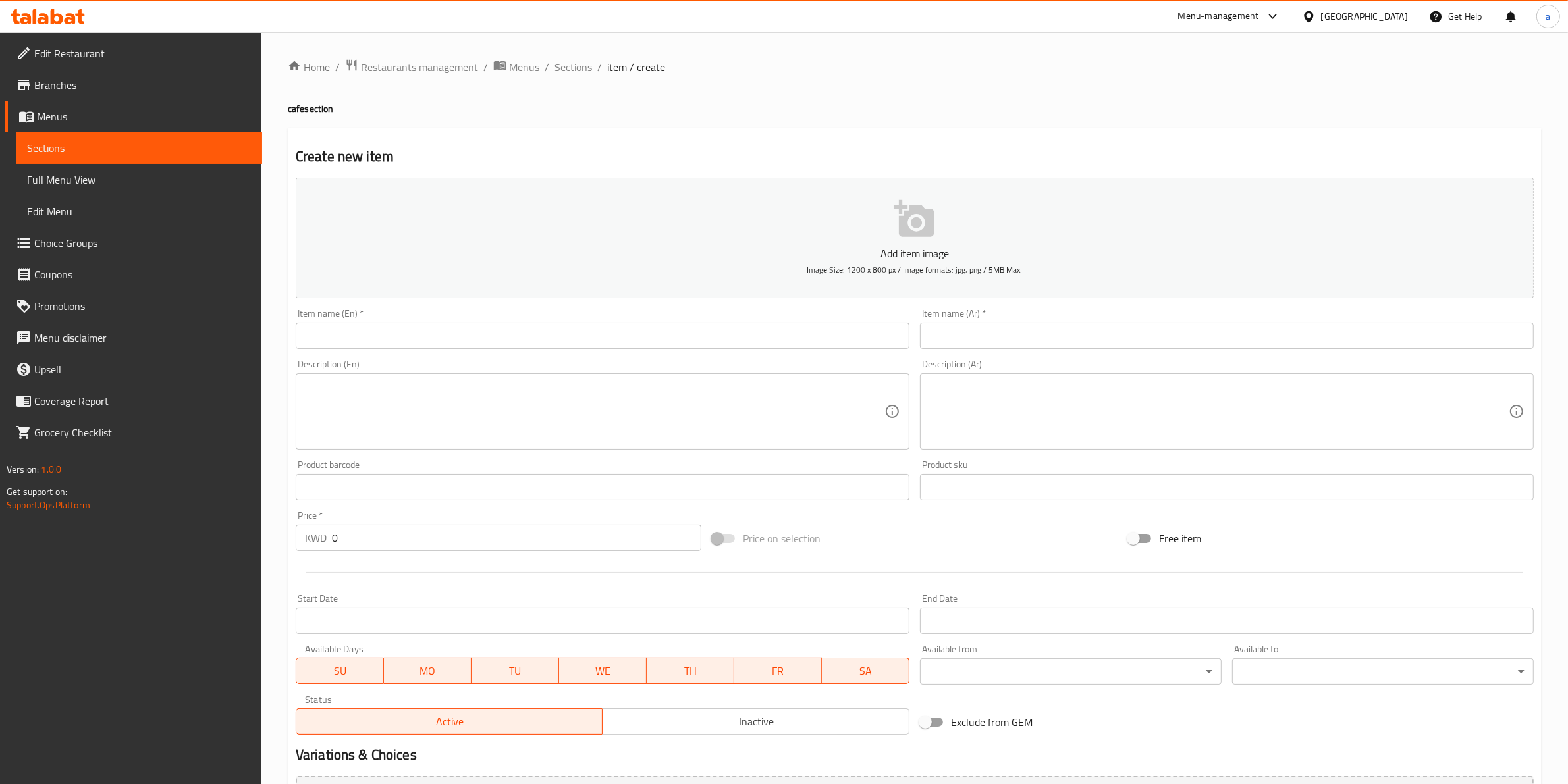
click at [1017, 342] on input "text" at bounding box center [1226, 335] width 614 height 26
paste input "Cortado"
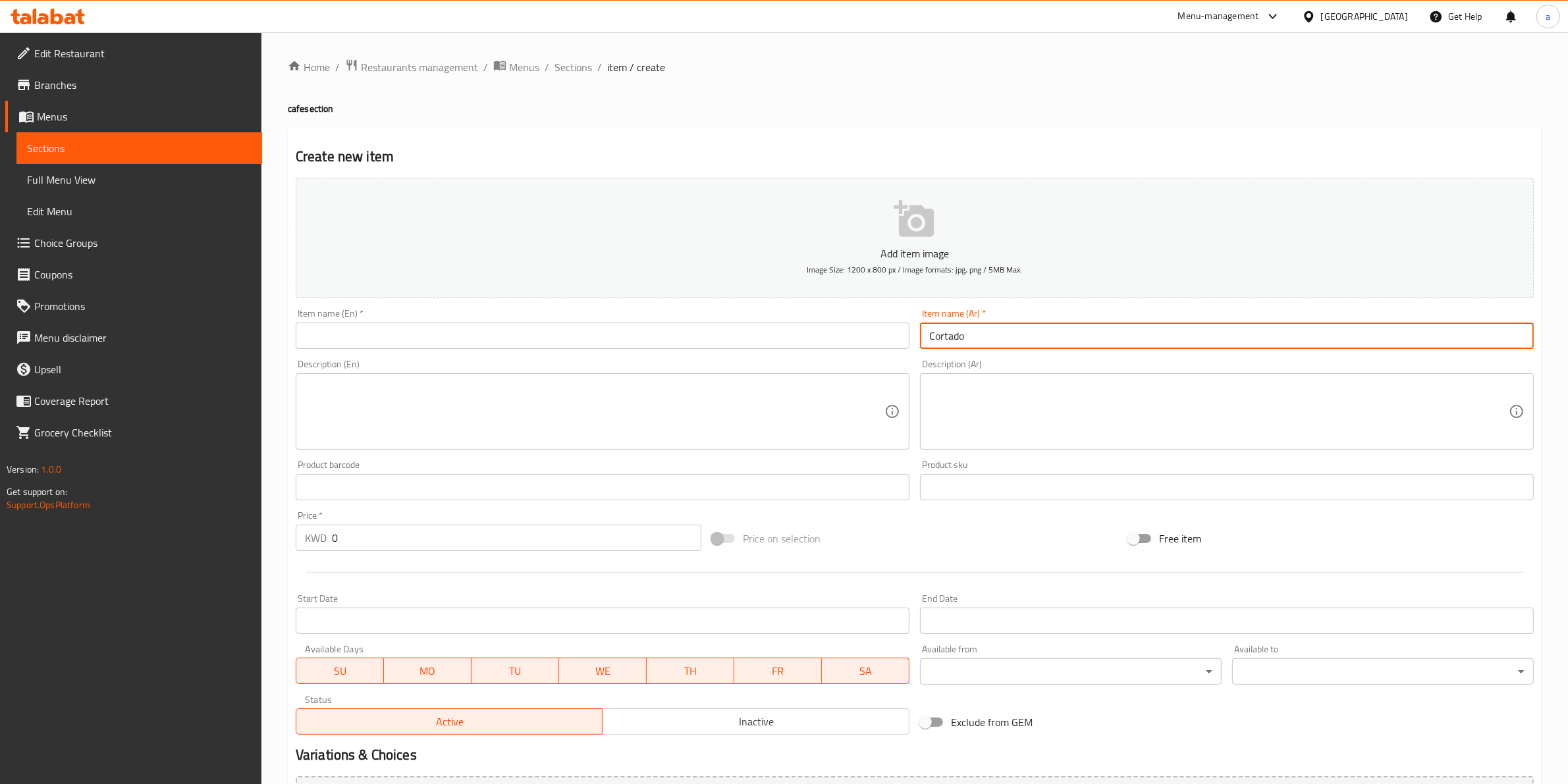
type input "Cortado"
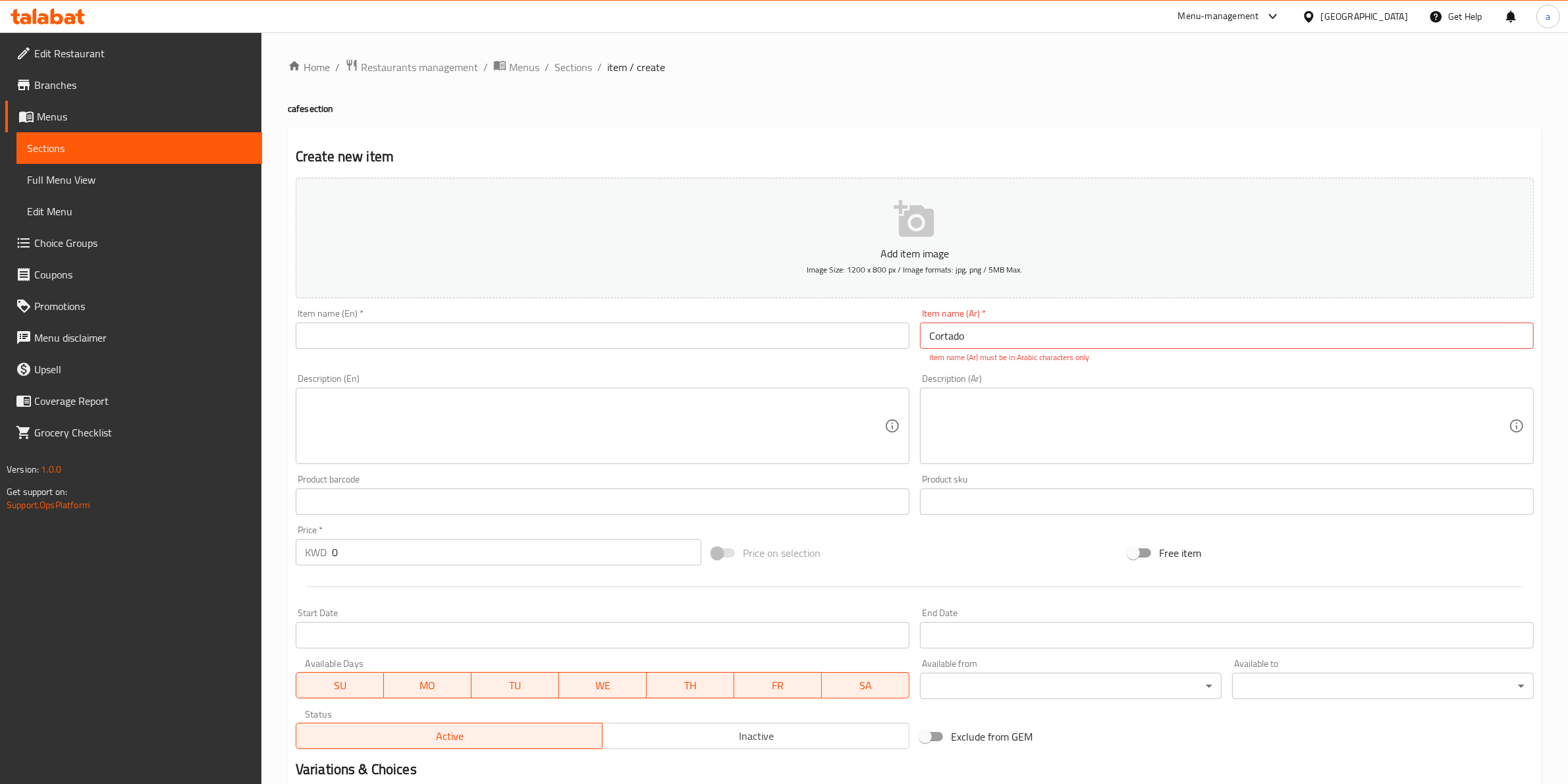
click at [855, 332] on input "text" at bounding box center [602, 335] width 614 height 26
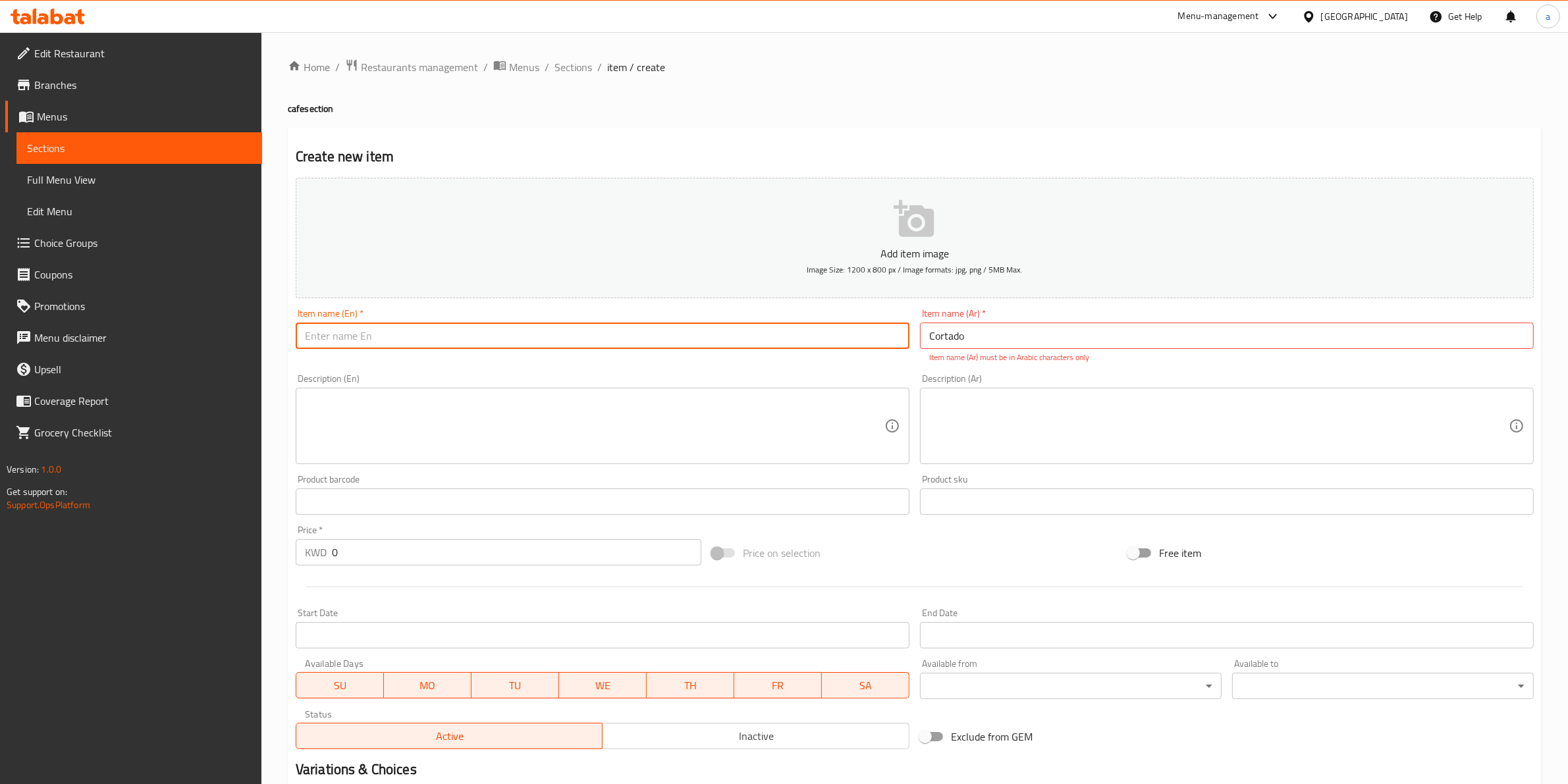
paste input "كورتادو"
type input "كورتادو"
click at [985, 337] on input "Cortado" at bounding box center [1226, 335] width 614 height 26
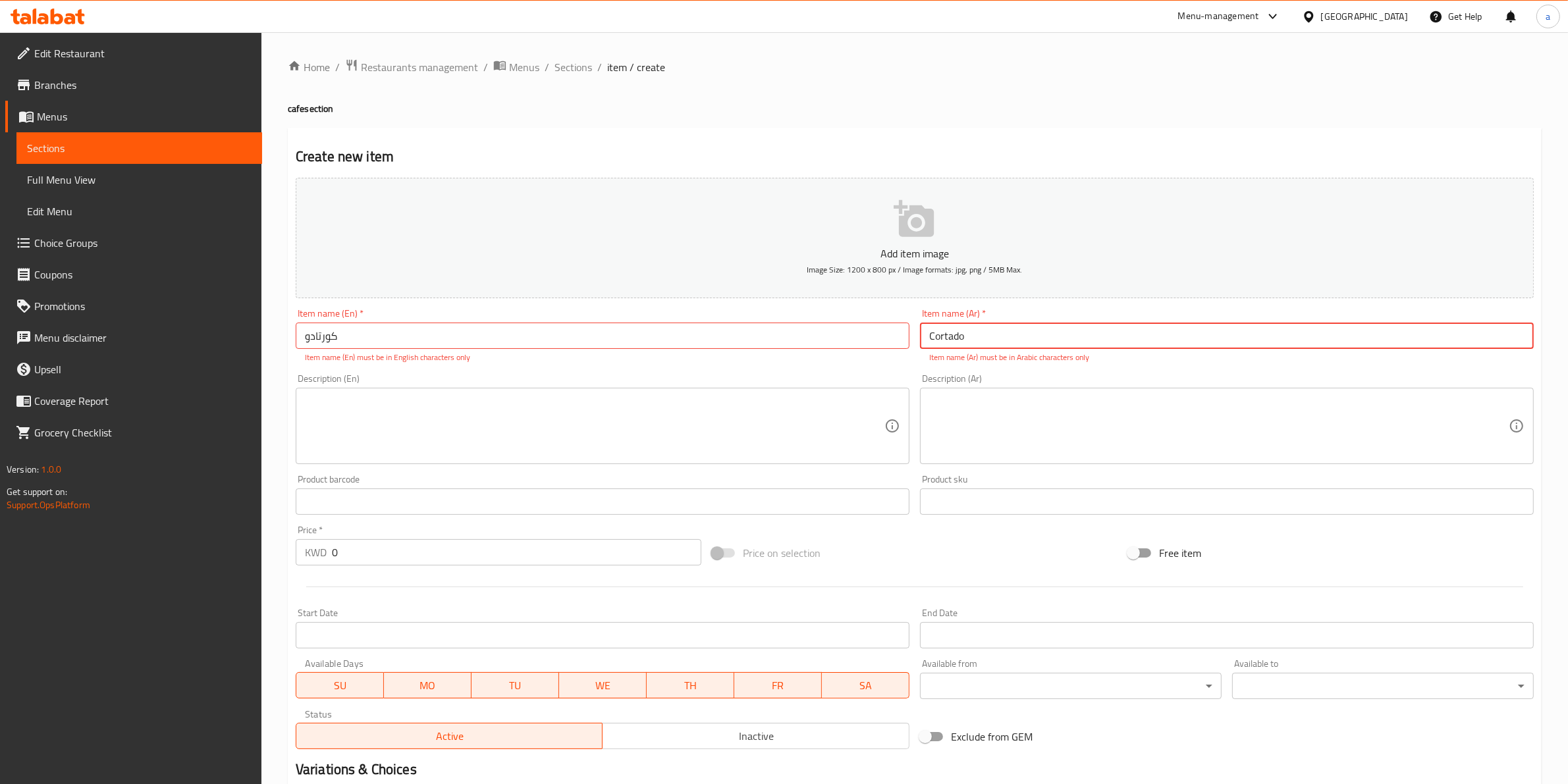
click at [985, 337] on input "Cortado" at bounding box center [1226, 335] width 614 height 26
paste input "كورتادو"
type input "كورتادو"
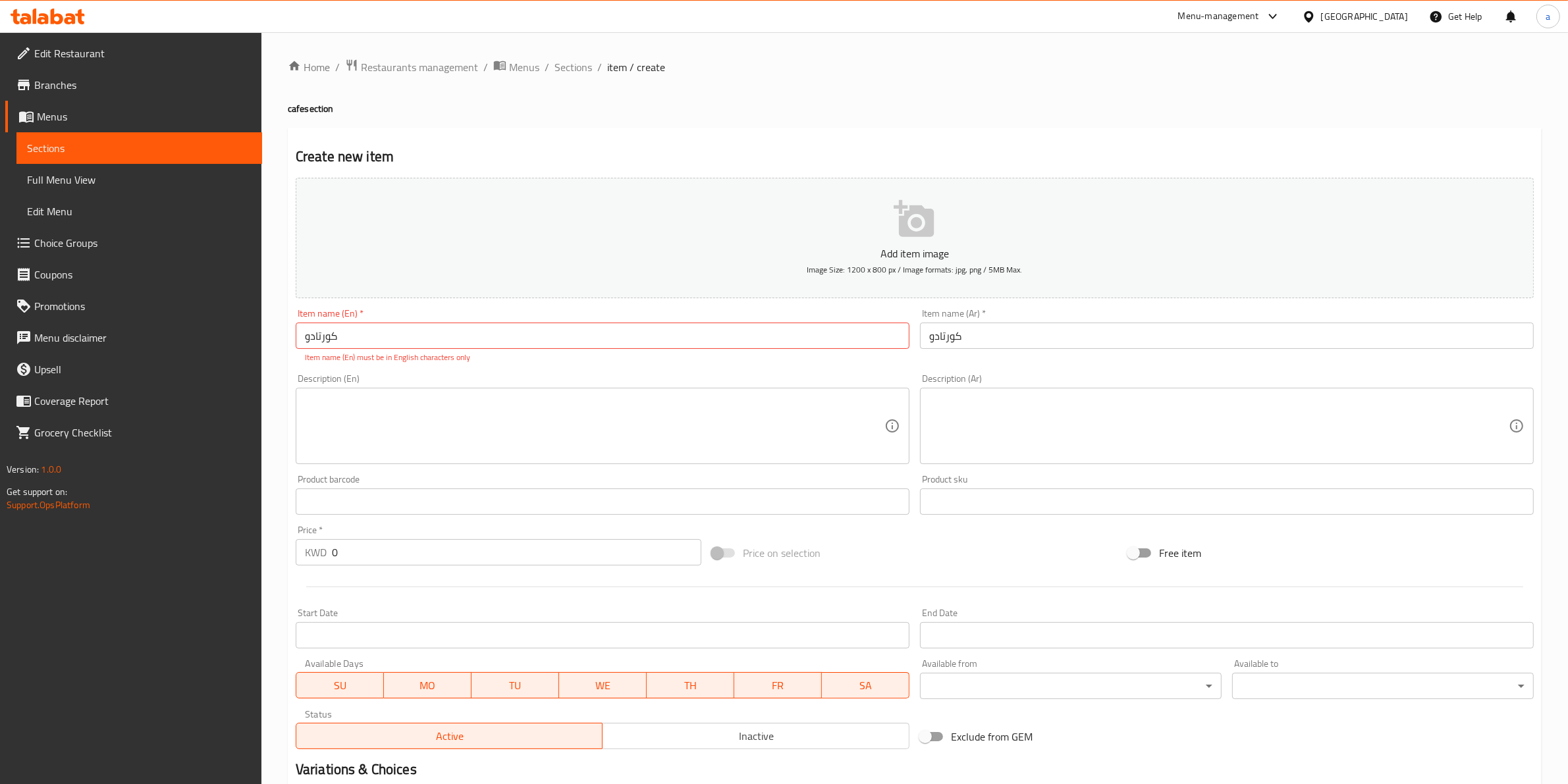
click at [821, 350] on div "Item name (En)   * كورتادو Item name (En) * Item name (En) must be in English c…" at bounding box center [602, 336] width 614 height 54
click at [825, 333] on input "كورتادو" at bounding box center [602, 335] width 614 height 26
paste input "Cortado"
type input "Cortado"
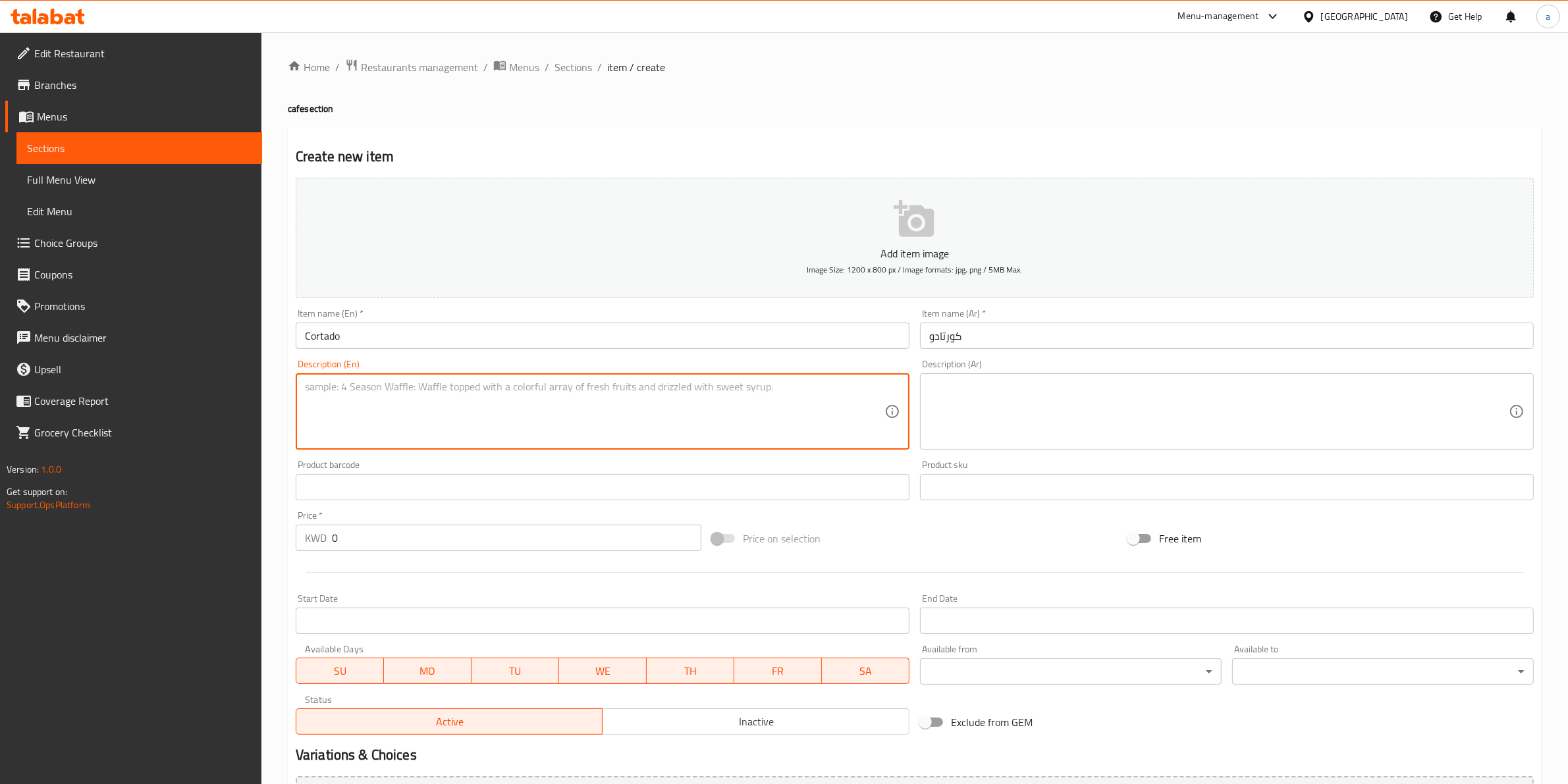
click at [575, 412] on textarea at bounding box center [594, 412] width 579 height 63
paste textarea "Double shhot espresso with same ammount of hot Milk"
type textarea "Double shhot espresso with same ammount of hot Milk"
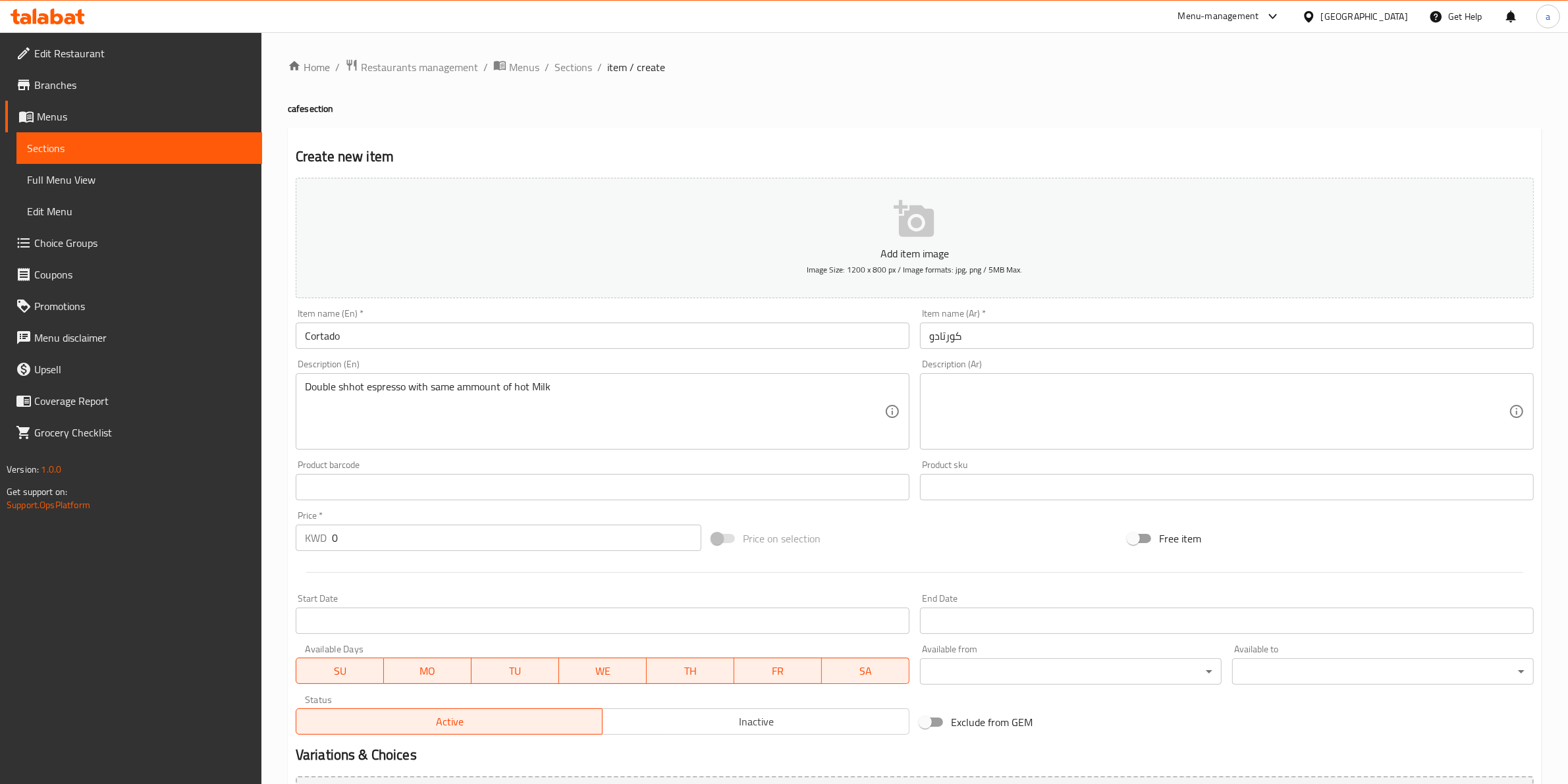
click at [1138, 409] on textarea at bounding box center [1219, 412] width 579 height 63
paste textarea "دوبل شوت اسبريسو مع نفس كمية الحليب الساخن"
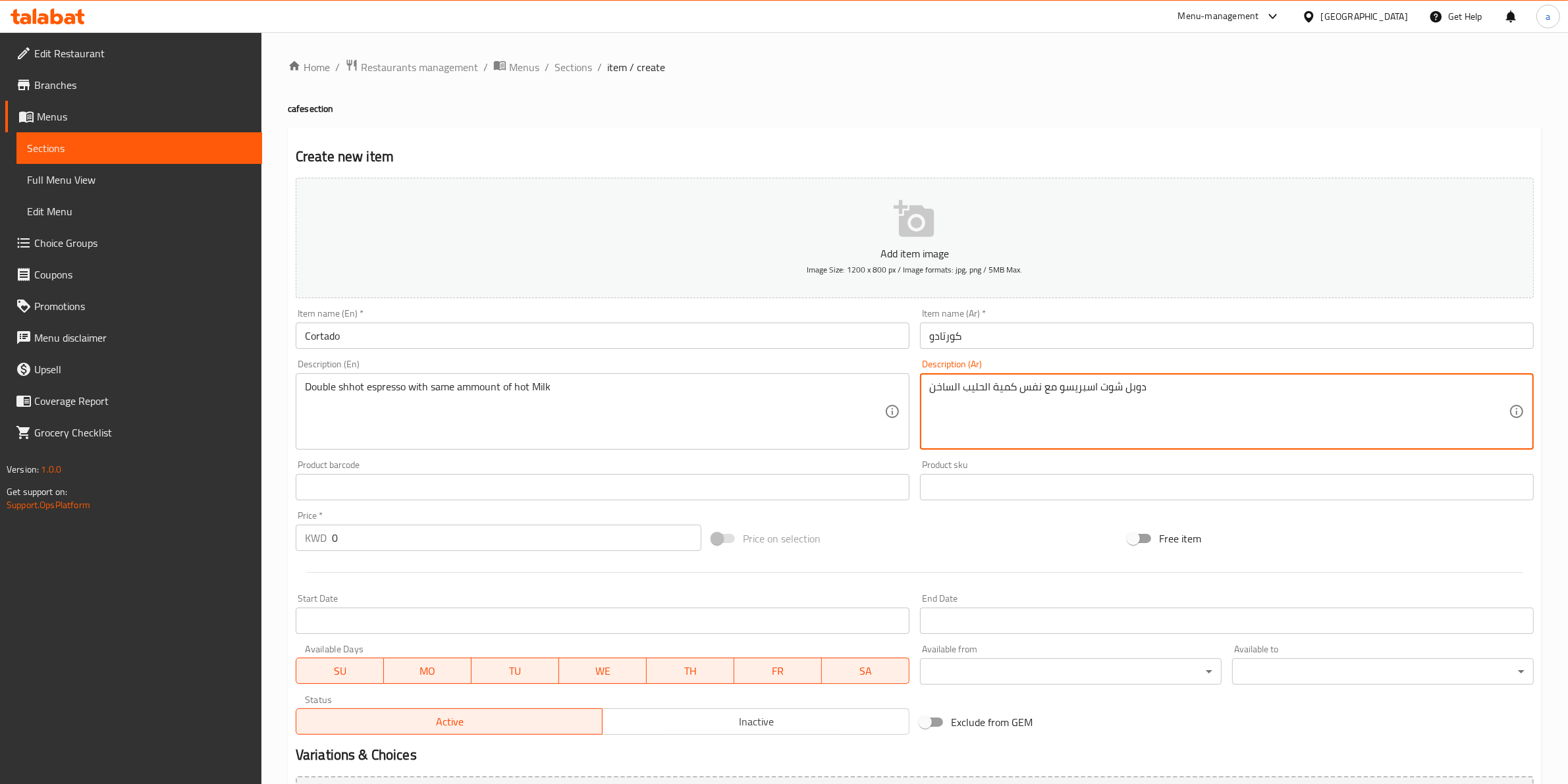
type textarea "دوبل شوت اسبريسو مع نفس كمية الحليب الساخن"
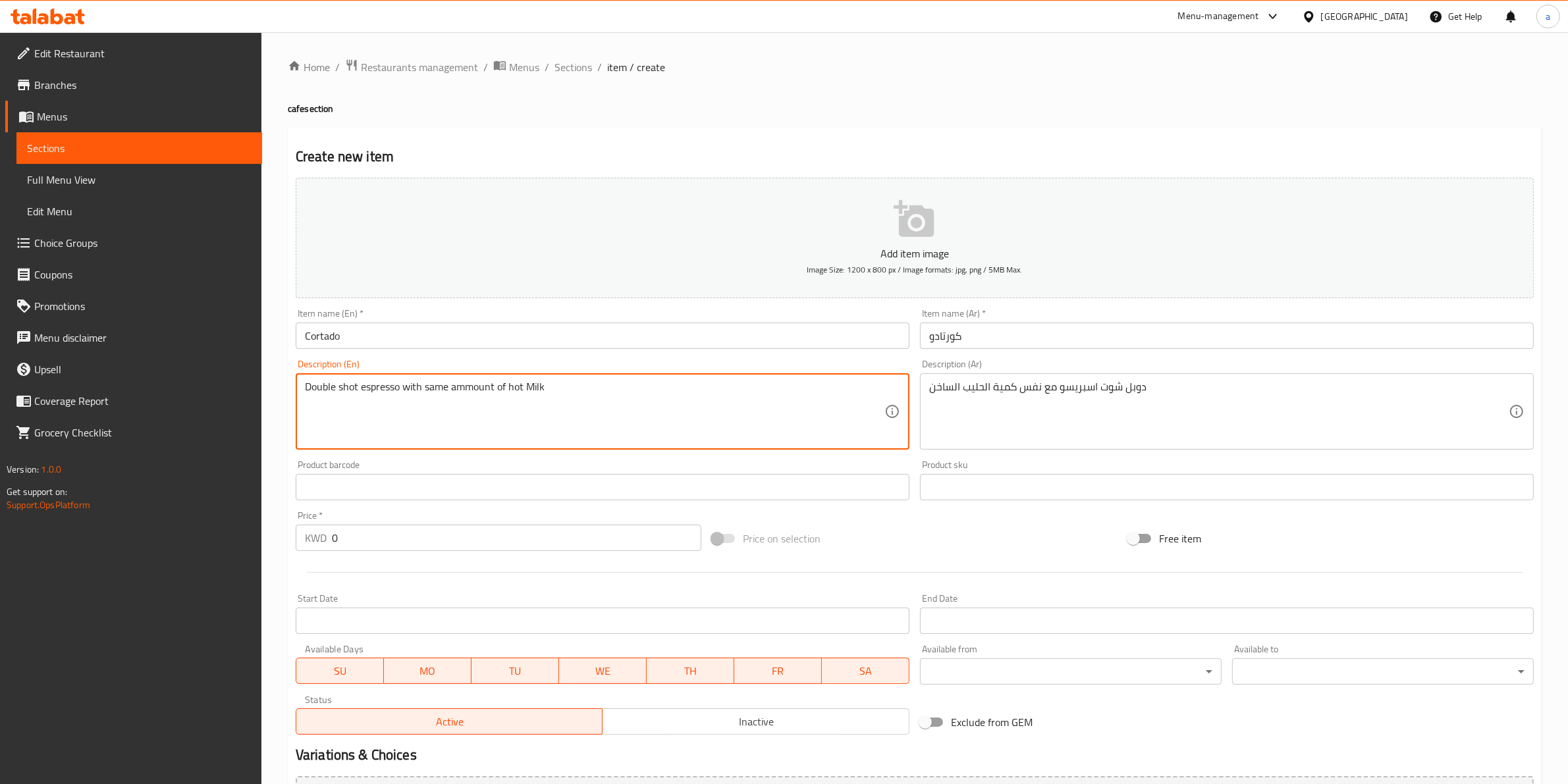
click at [462, 387] on textarea "Double shot espresso with same ammount of hot Milk" at bounding box center [594, 412] width 579 height 63
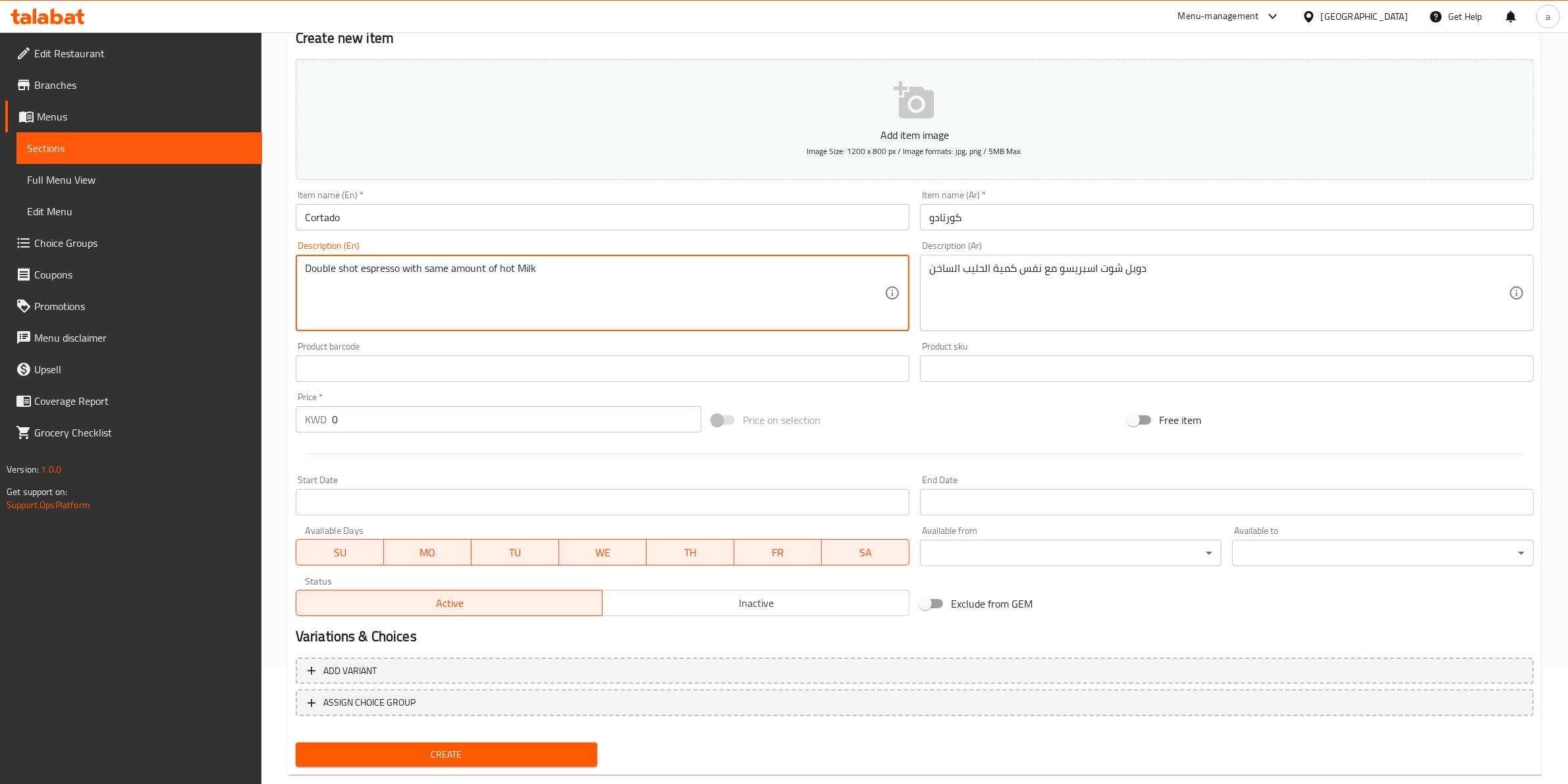
scroll to position [143, 0]
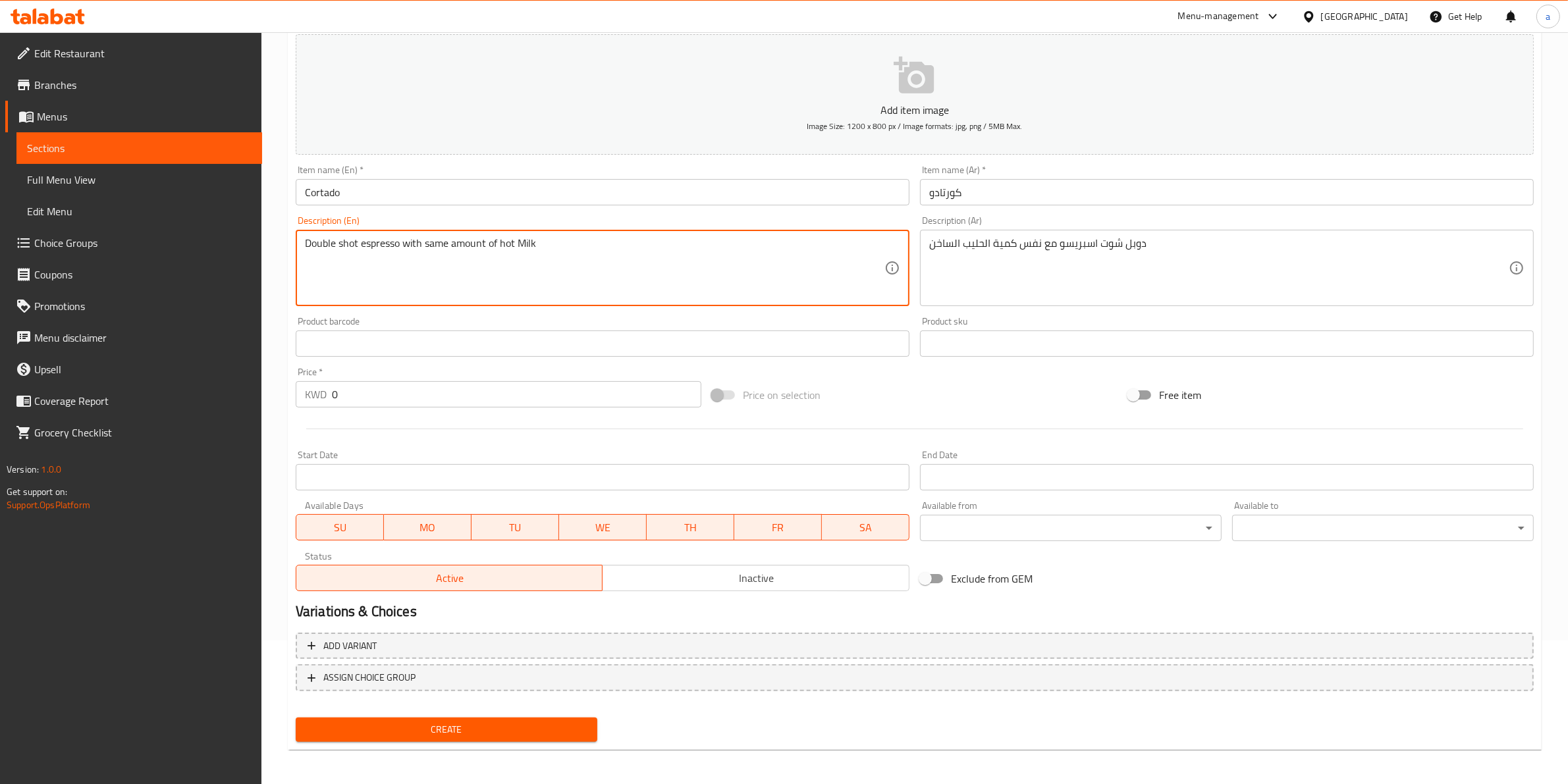
type textarea "Double shot espresso with same amount of hot Milk"
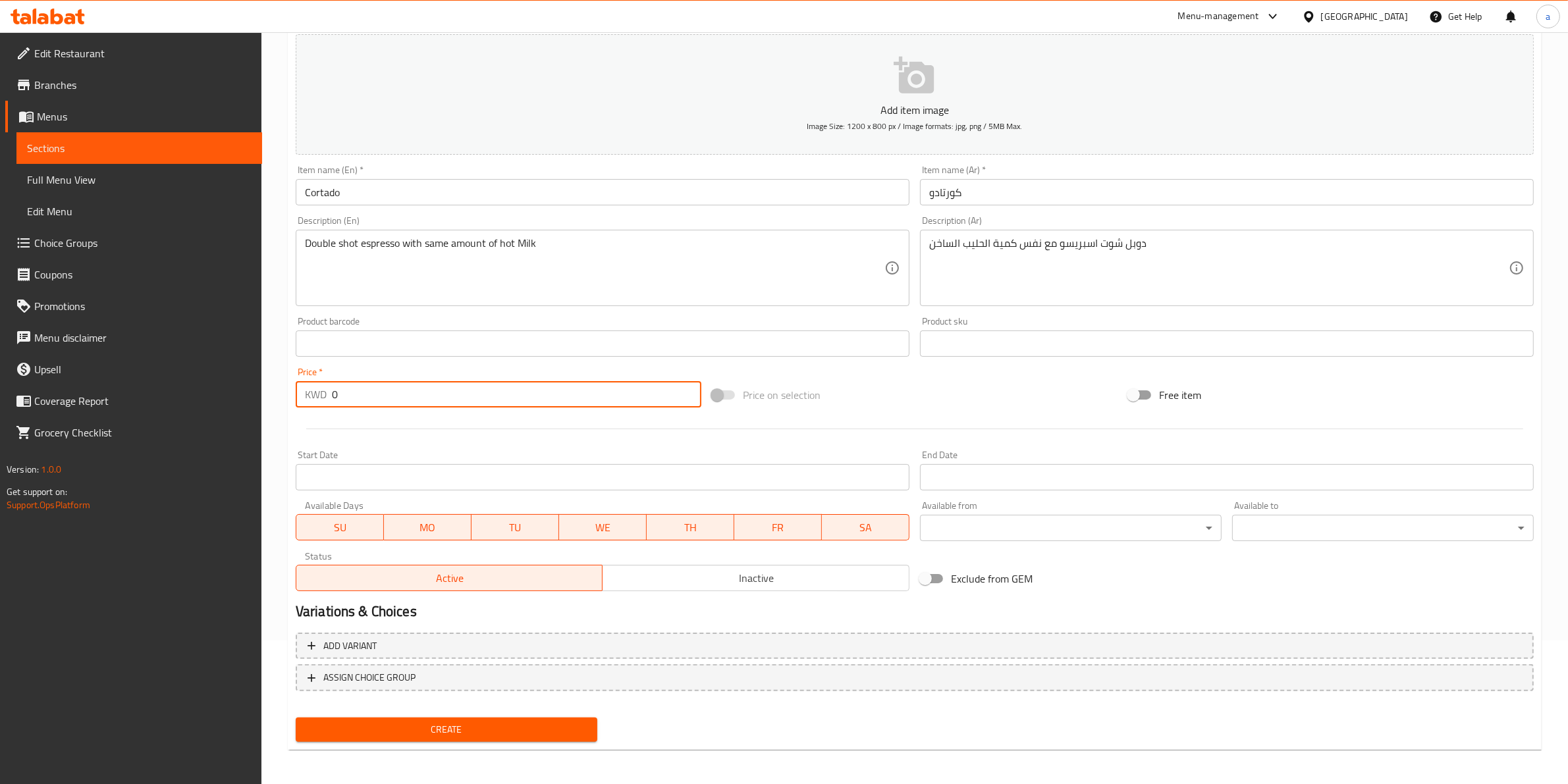
click at [498, 389] on input "0" at bounding box center [516, 393] width 369 height 26
drag, startPoint x: 498, startPoint y: 389, endPoint x: 287, endPoint y: 390, distance: 211.0
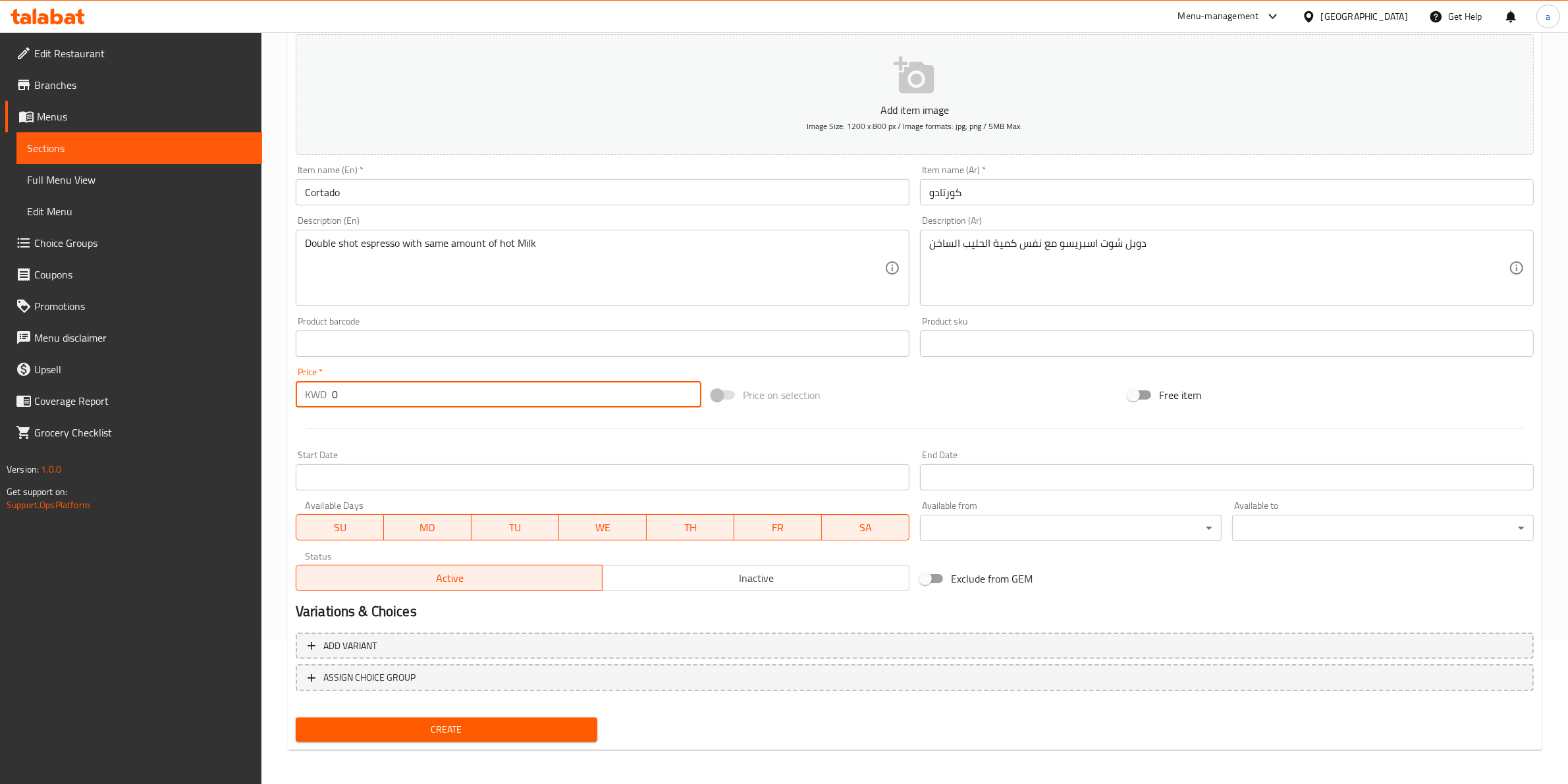
click at [288, 390] on div "Create new item Add item image Image Size: 1200 x 800 px / Image formats: jpg, …" at bounding box center [915, 367] width 1254 height 766
type input "1.250"
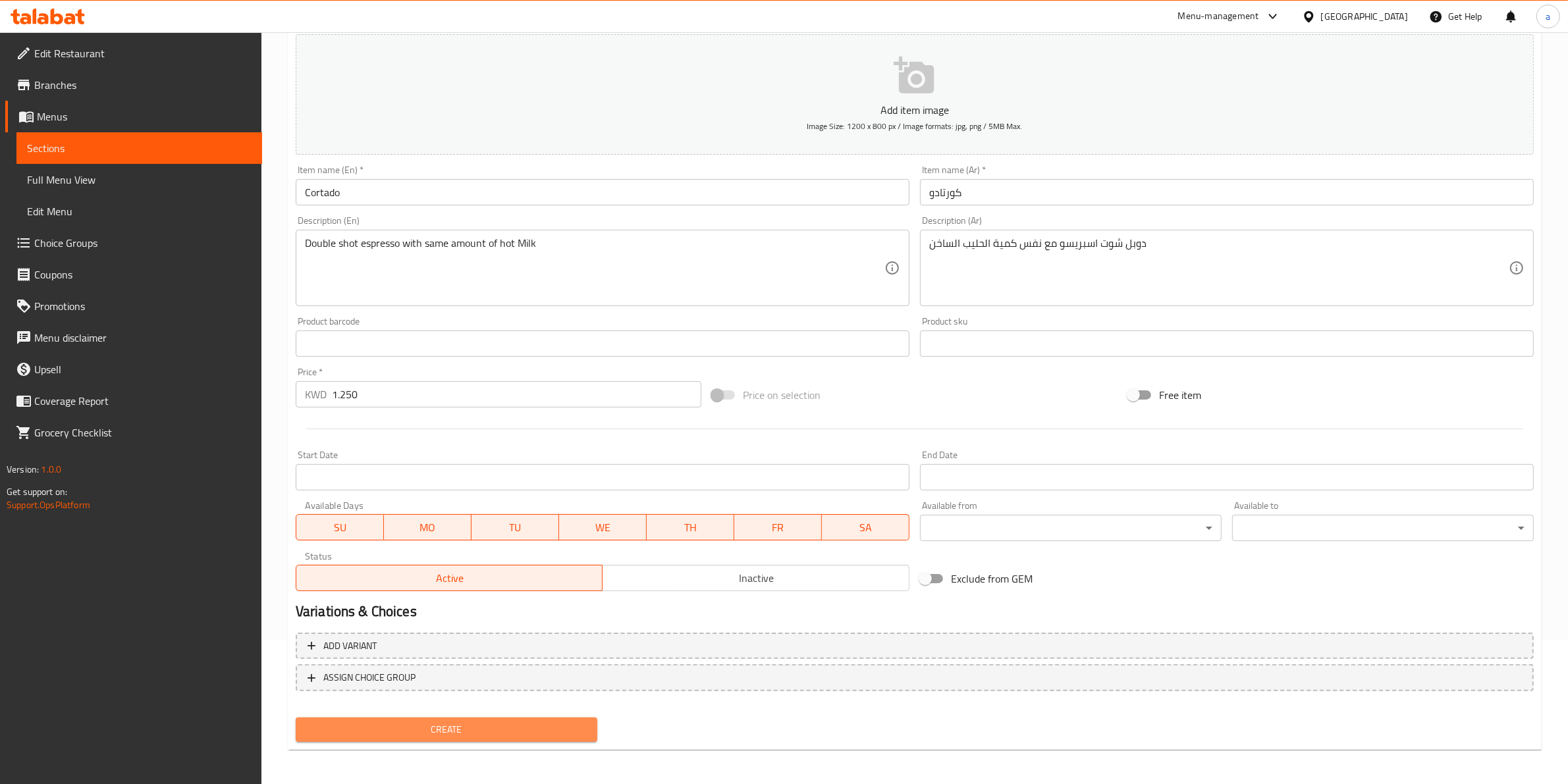
click at [477, 721] on span "Create" at bounding box center [446, 730] width 280 height 17
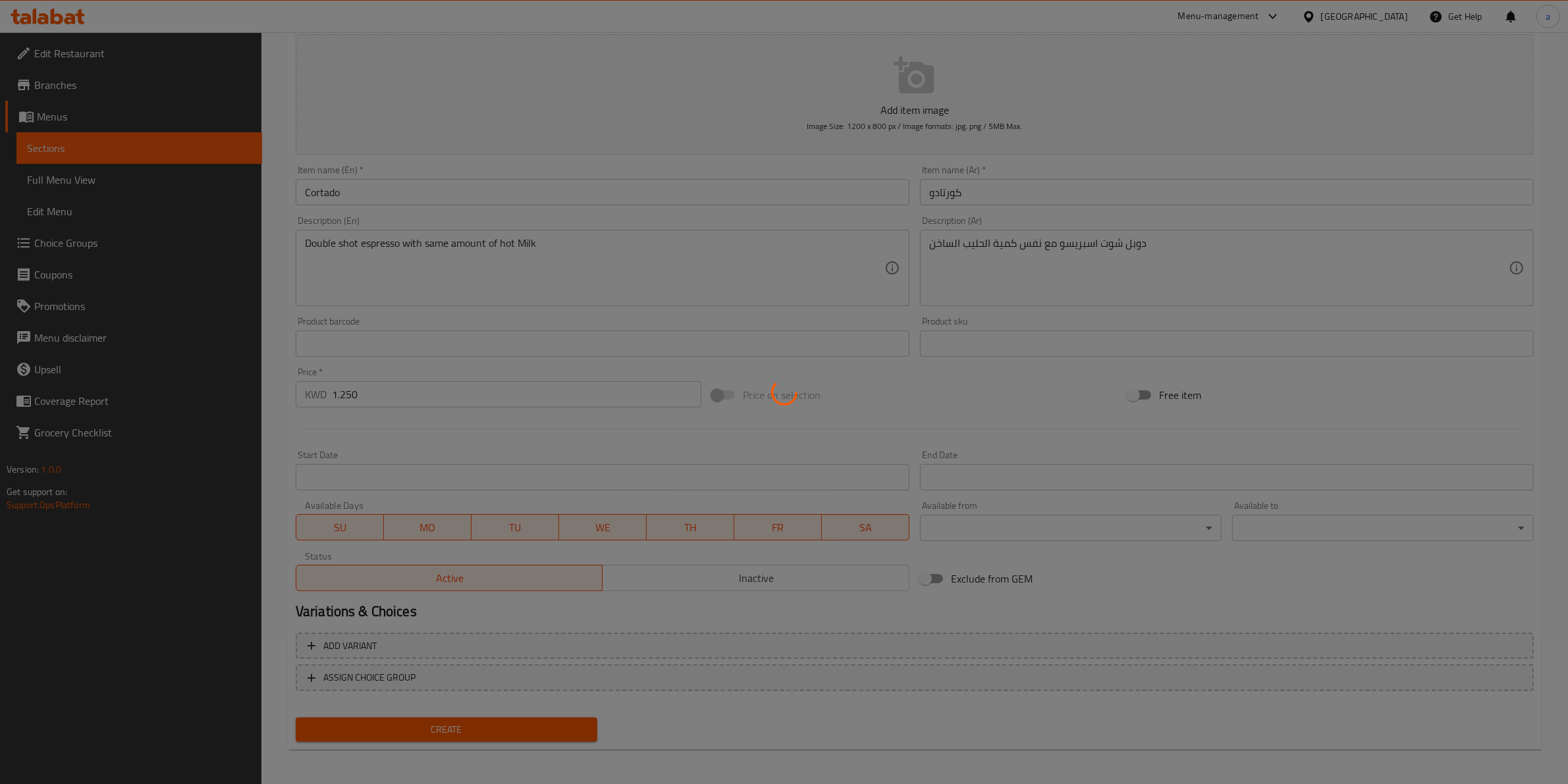
type input "0"
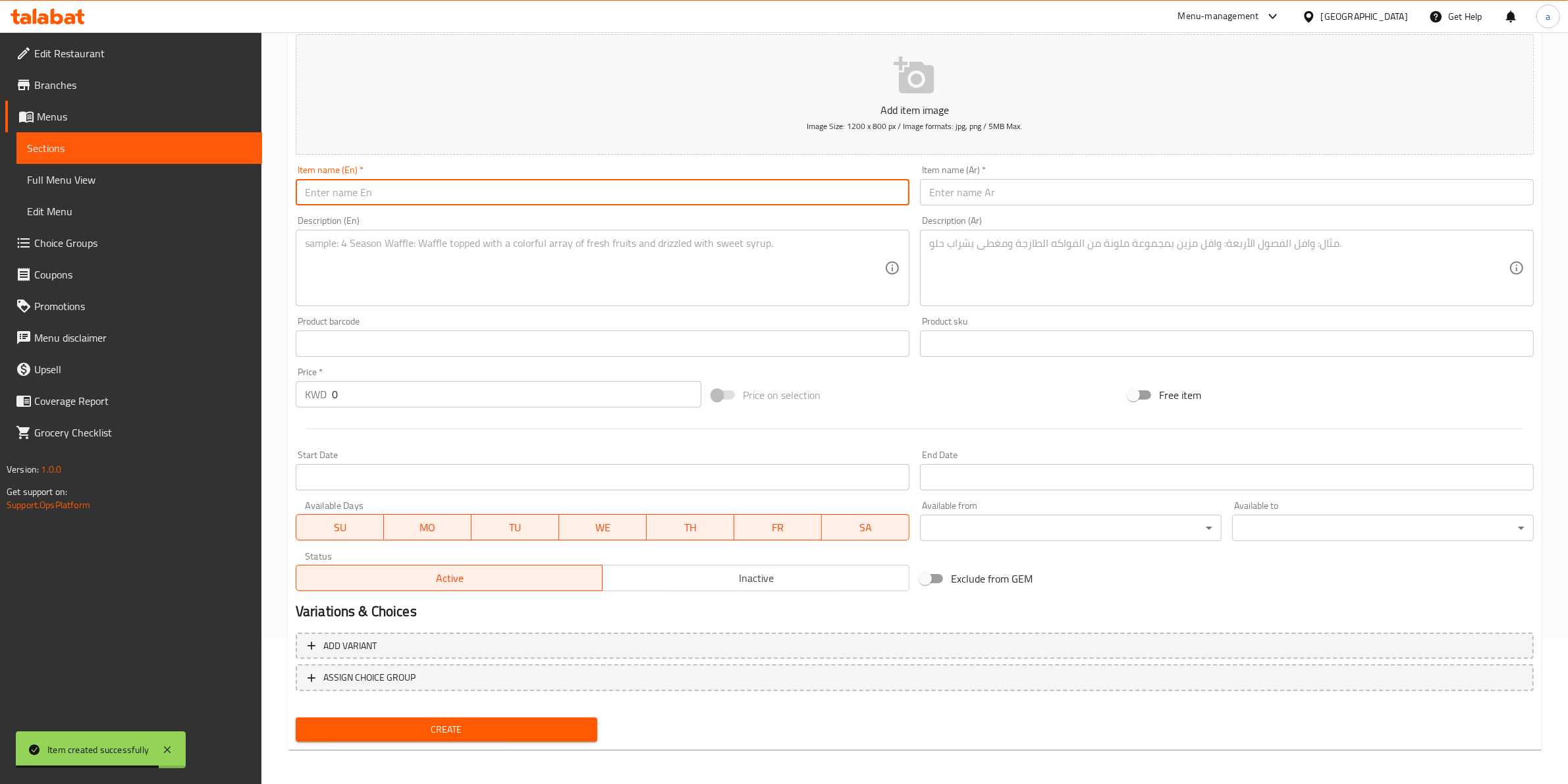
click at [856, 192] on input "text" at bounding box center [602, 192] width 614 height 26
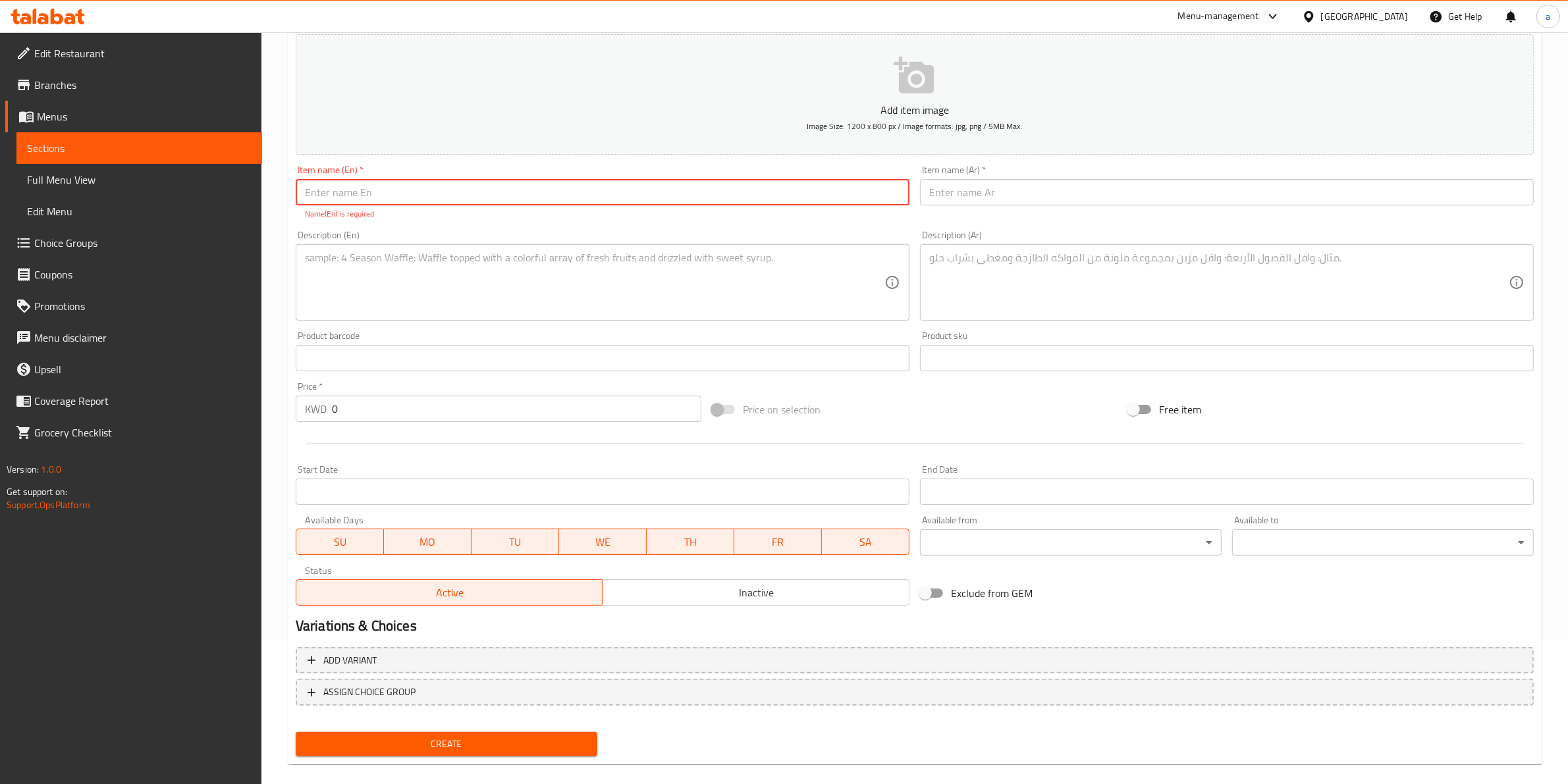
click at [650, 195] on input "text" at bounding box center [602, 192] width 614 height 26
paste input "Spanish latte (hot or iced)"
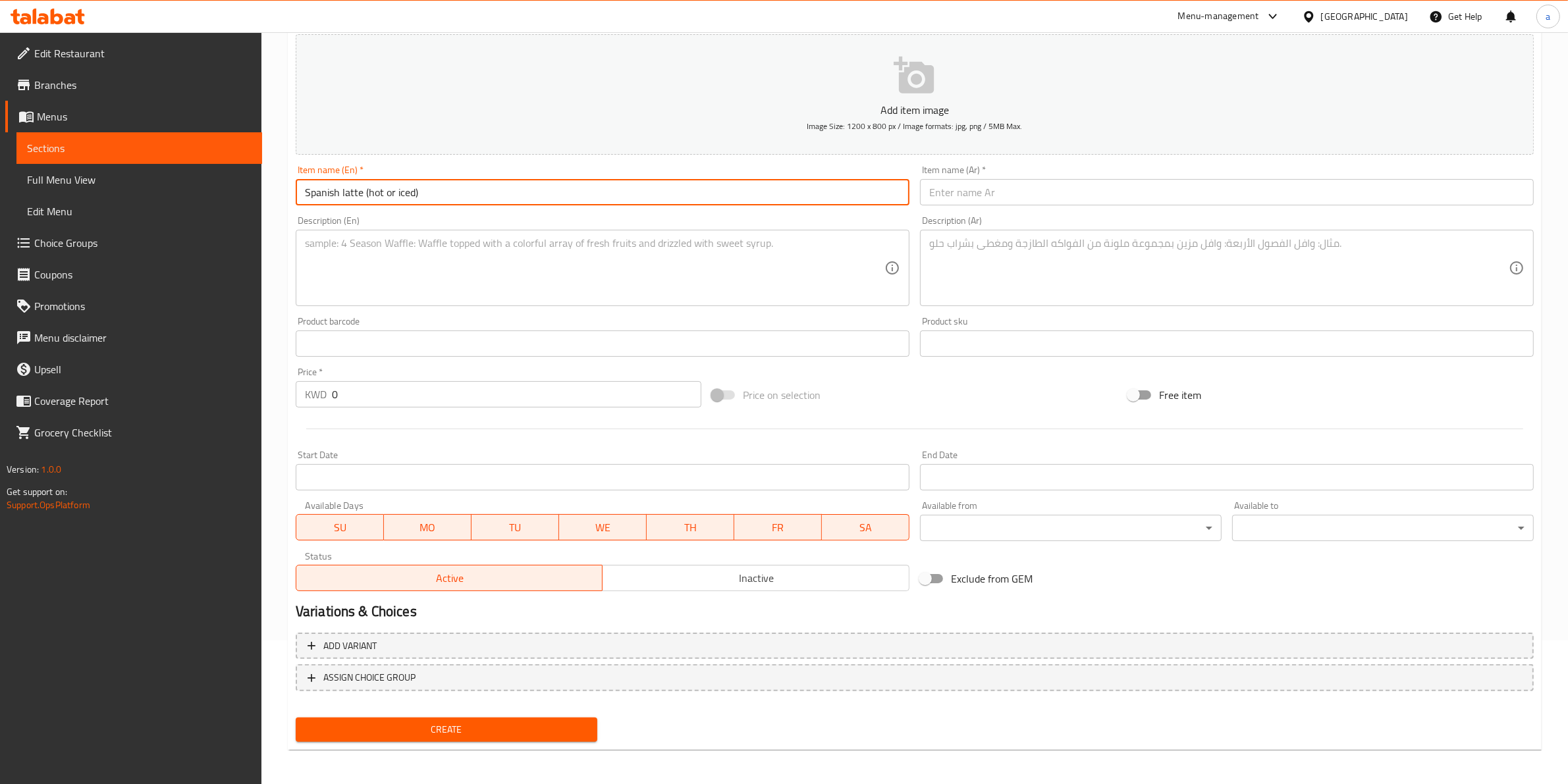
type input "Spanish latte (hot or iced)"
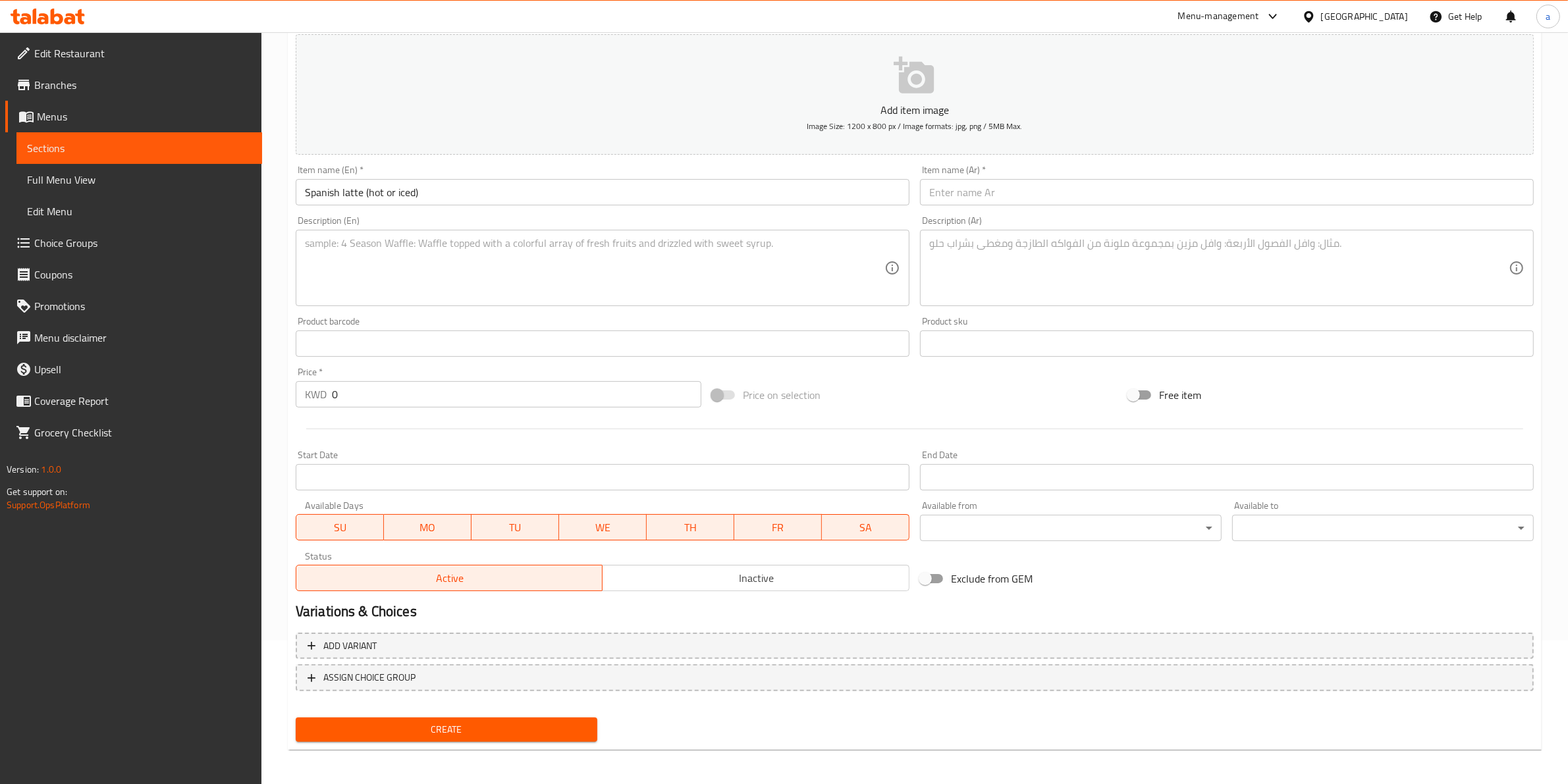
click at [1026, 187] on input "text" at bounding box center [1226, 192] width 614 height 26
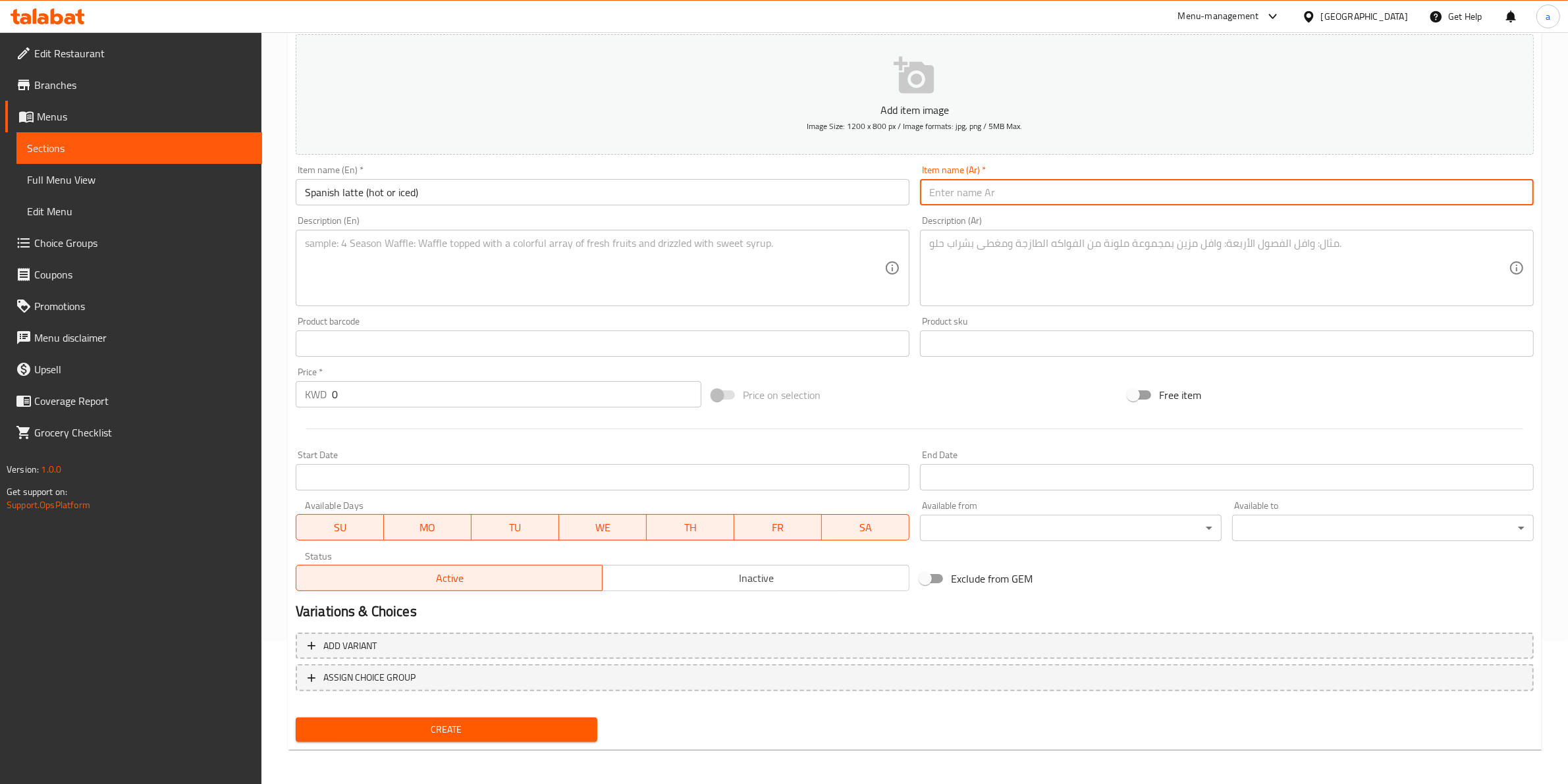
paste input "سبانيش لاتيه (حار او بارد)"
drag, startPoint x: 970, startPoint y: 199, endPoint x: 932, endPoint y: 189, distance: 39.3
click at [932, 189] on input "سبانيش لاتيه (حار او بارد)" at bounding box center [1226, 192] width 614 height 26
type input "سبانيش لاتيه (ساخن او مثلج)"
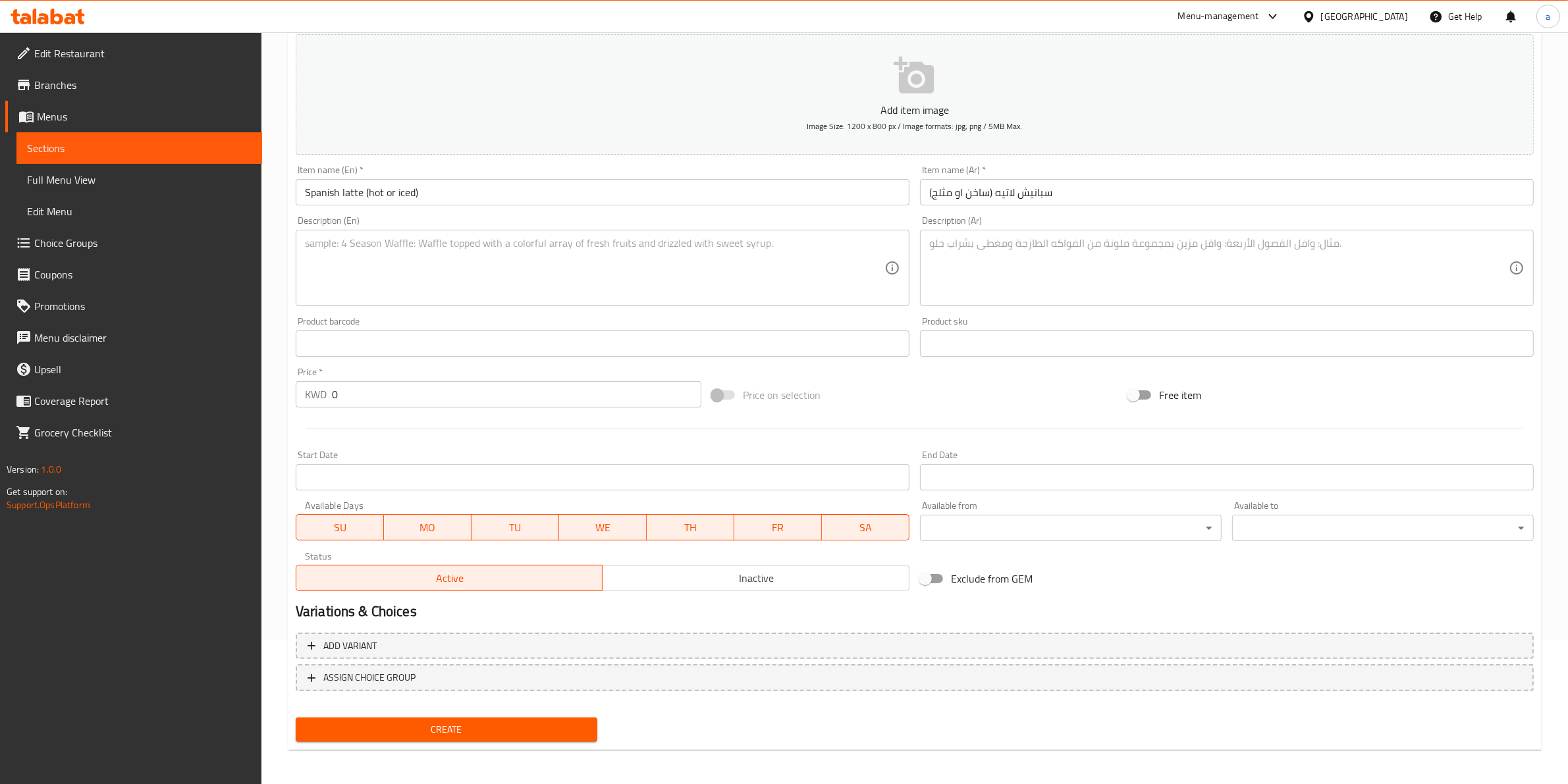
click at [506, 286] on textarea at bounding box center [594, 268] width 579 height 63
paste textarea "Double espresso with special hot or iced sweetened milk"
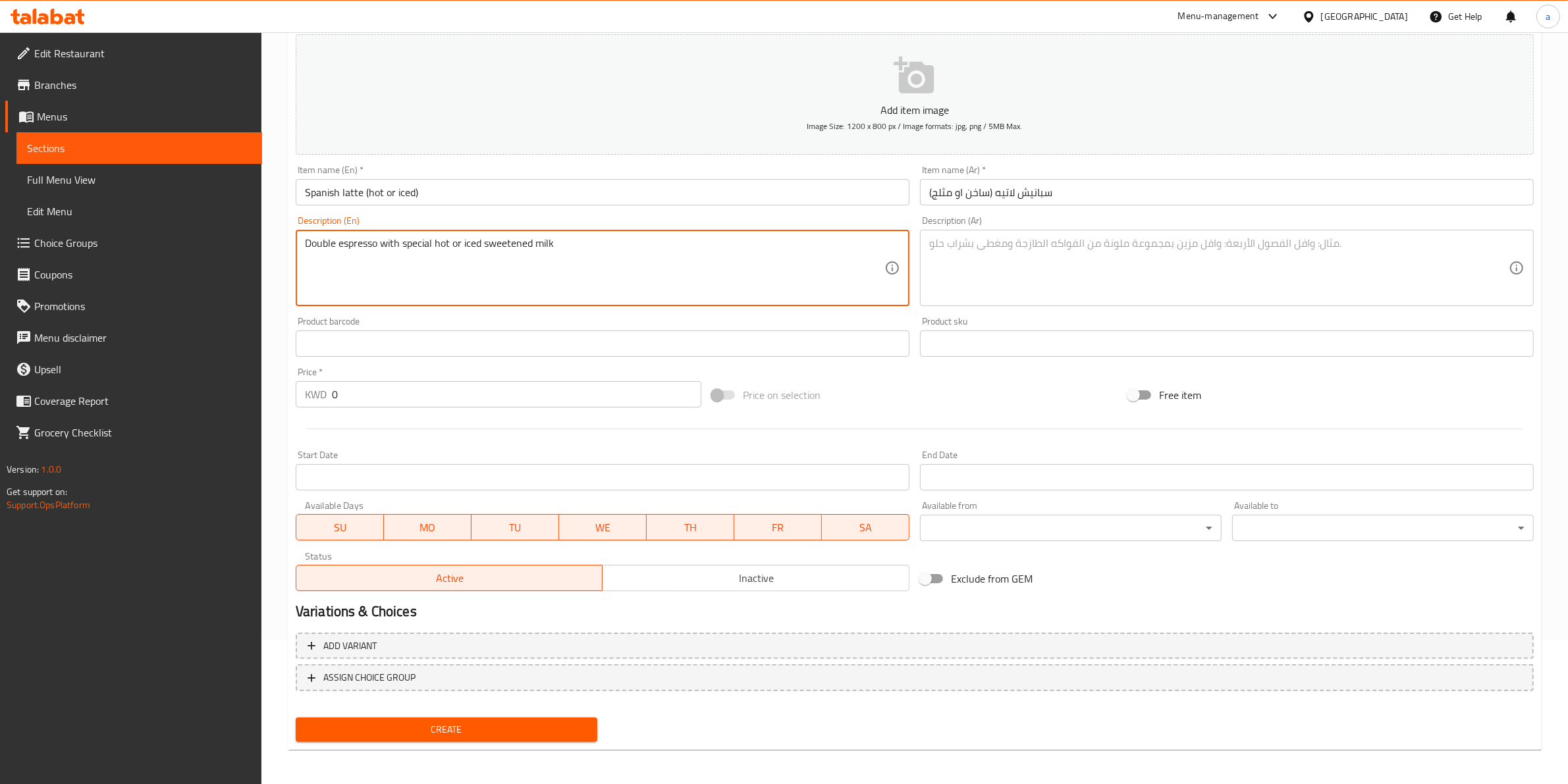
type textarea "Double espresso with special hot or iced sweetened milk"
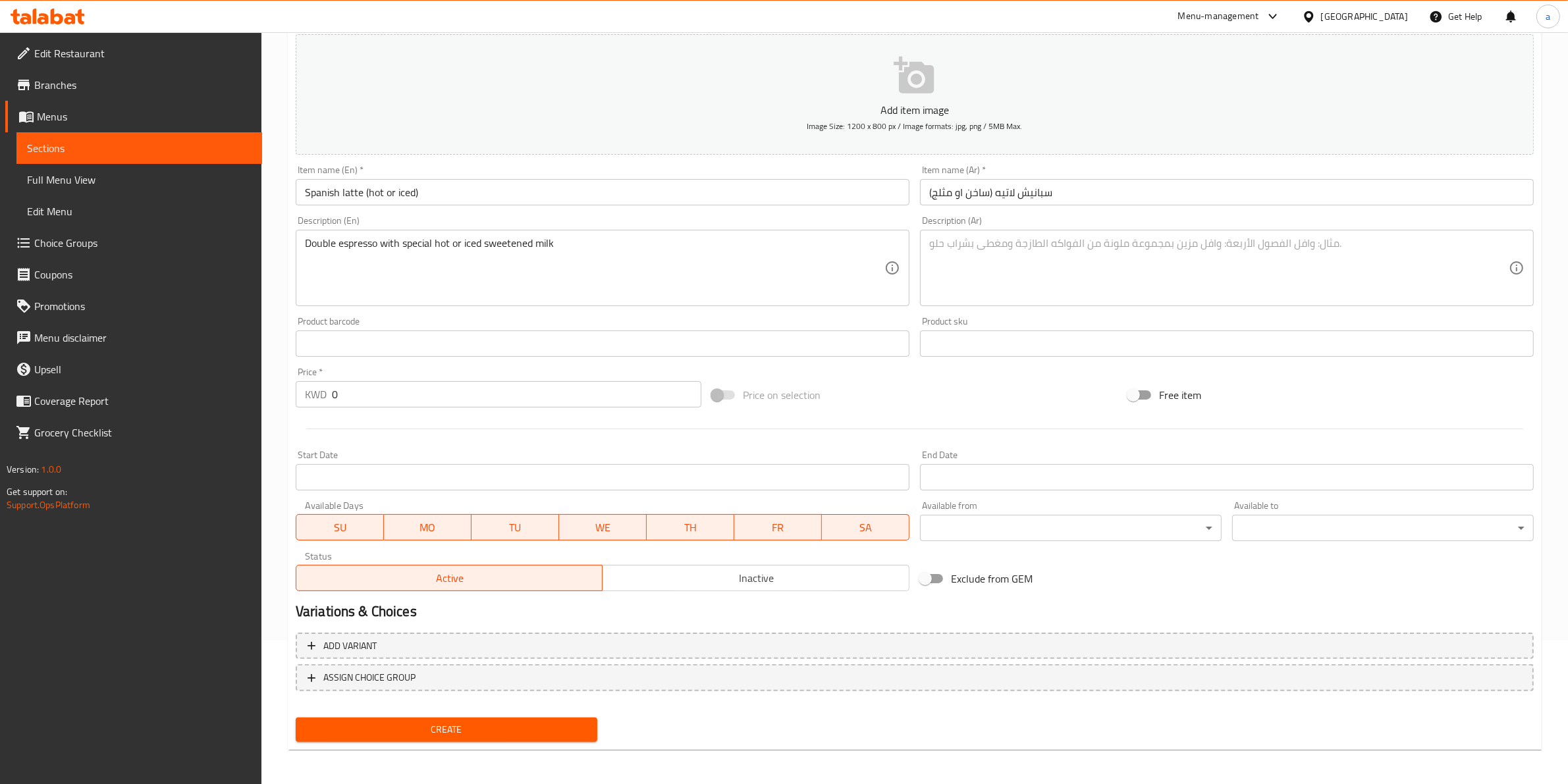
paste textarea "دوبل شوت اسبريسو مع حليب محلى خاص ساخن"
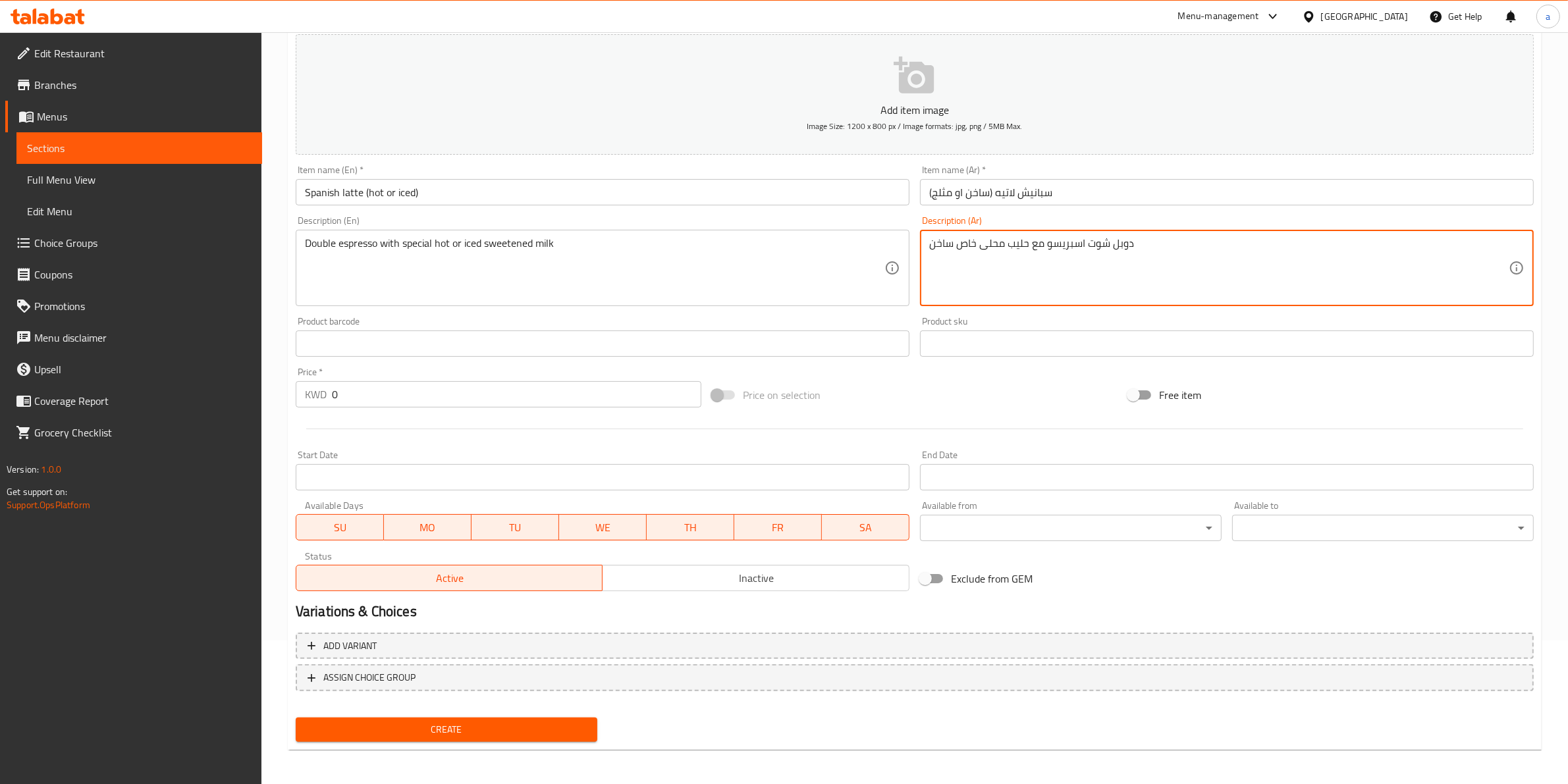
click at [918, 242] on div "Description (Ar) دوبل شوت اسبريسو مع حليب محلى خاص ساخن Description (Ar)" at bounding box center [1227, 261] width 625 height 100
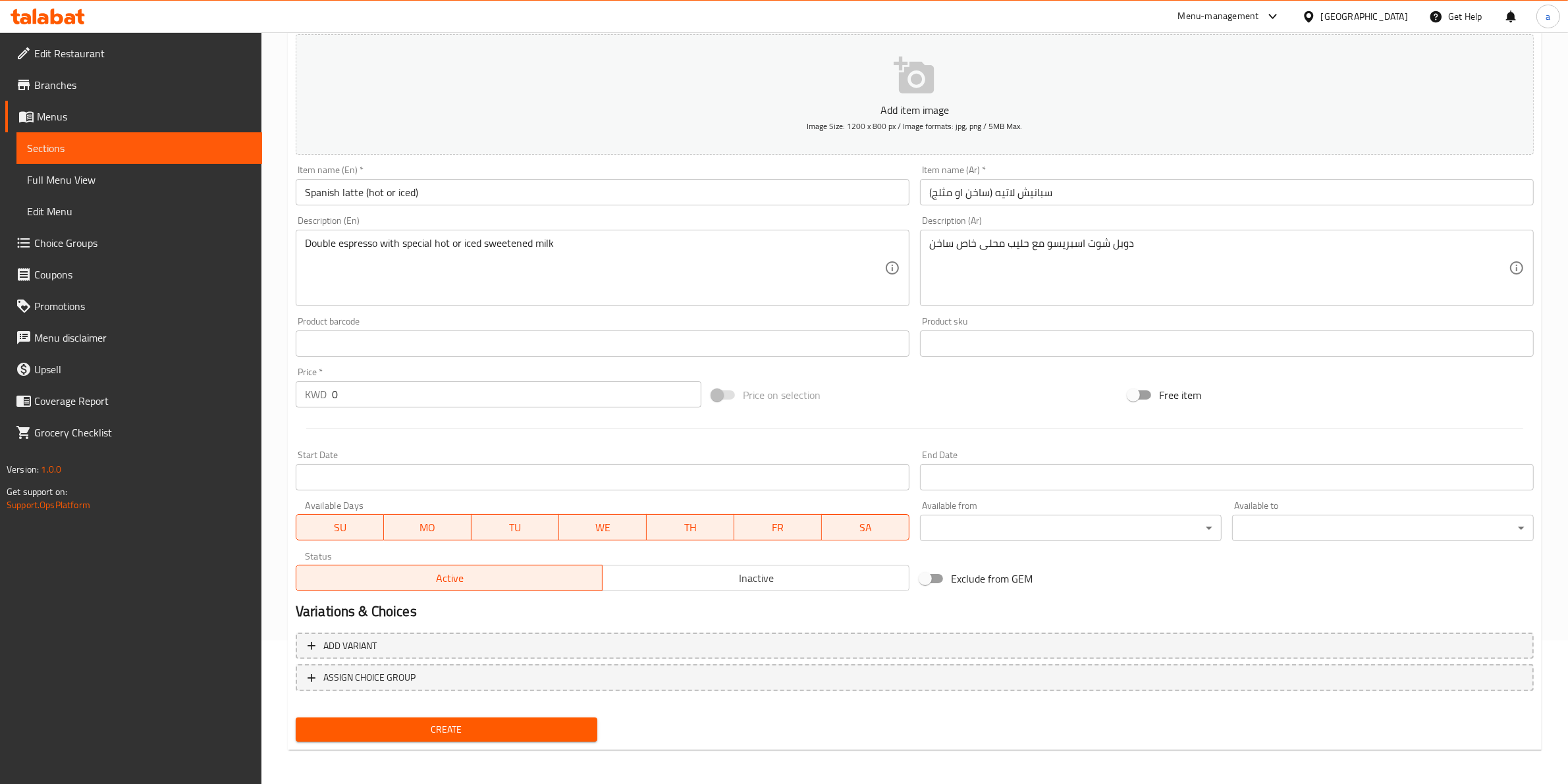
click at [925, 245] on div "دوبل شوت اسبريسو مع حليب محلى خاص ساخن Description (Ar)" at bounding box center [1226, 268] width 614 height 76
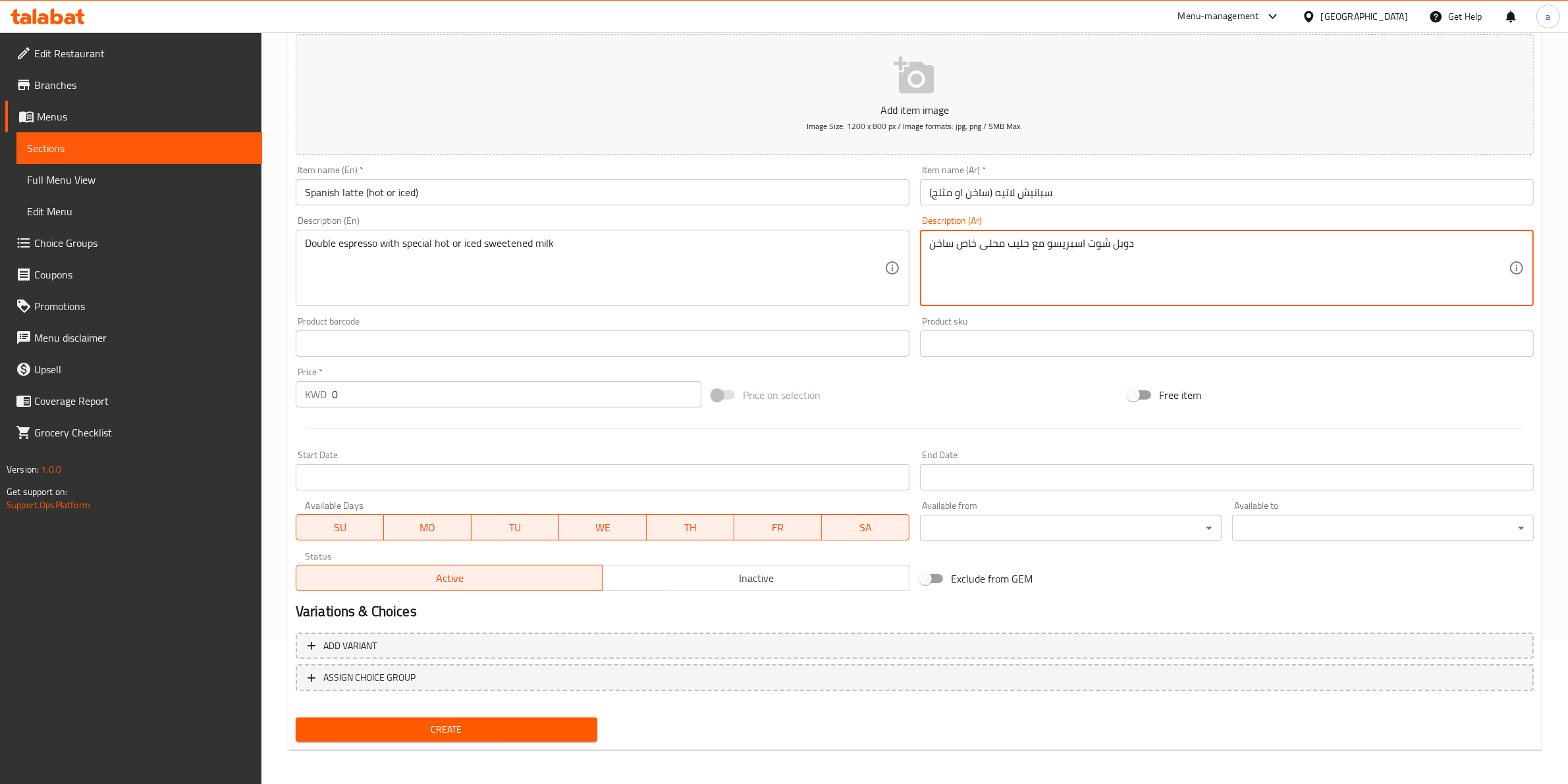
click at [925, 249] on div "دوبل شوت اسبريسو مع حليب محلى خاص ساخن Description (Ar)" at bounding box center [1226, 268] width 614 height 76
click at [929, 245] on textarea "دوبل شوت اسبريسو مع حليب محلى خاص ساخن" at bounding box center [1219, 268] width 579 height 63
click at [1255, 261] on textarea "دوبل شوت اسبريسو مع حليب محلى خاص ساخن" at bounding box center [1219, 268] width 579 height 63
type textarea "دوبل شوت اسبريسو مع حليب محلى خاص ساخن او مثلج"
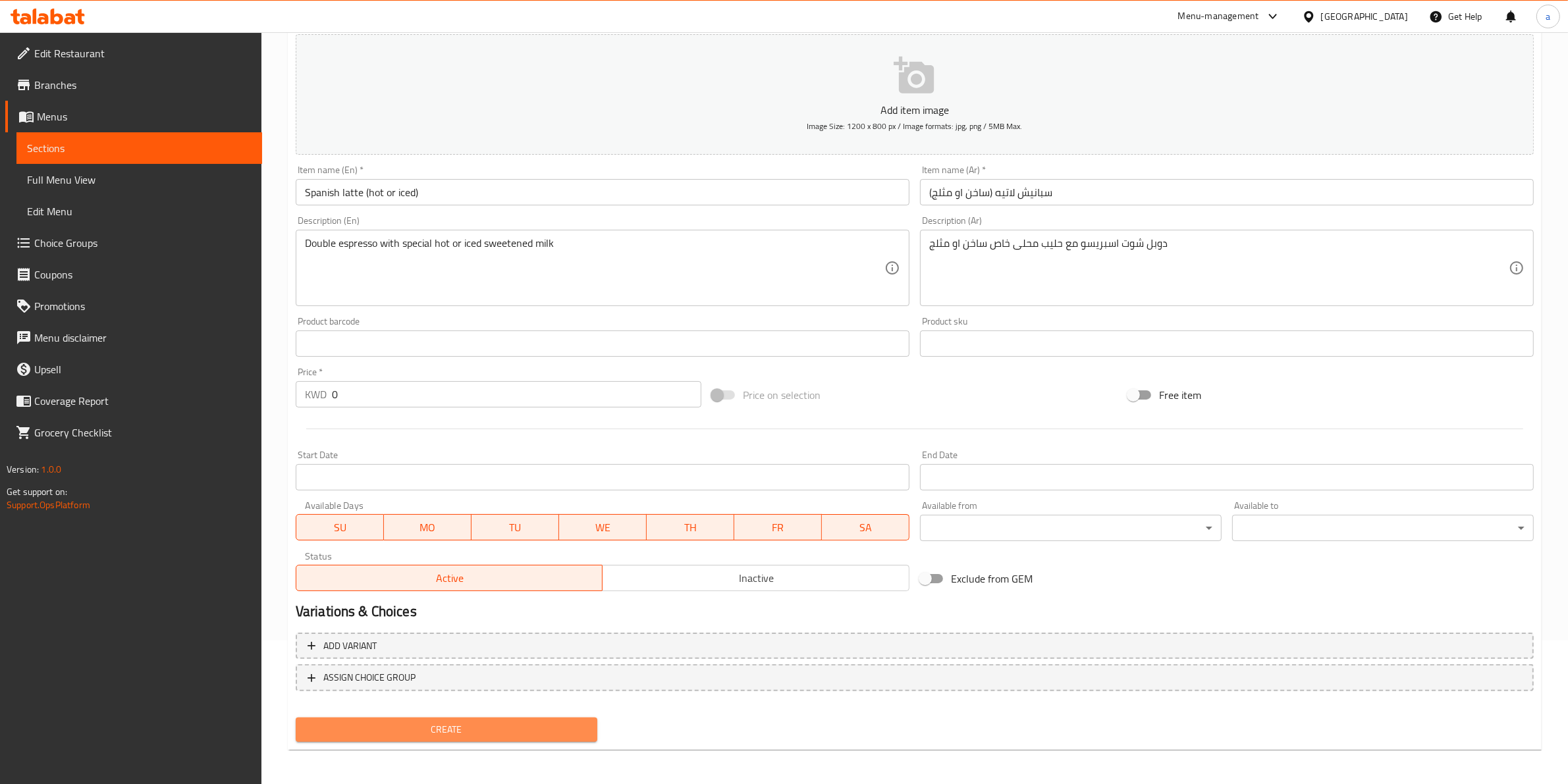
click at [524, 728] on span "Create" at bounding box center [446, 730] width 280 height 17
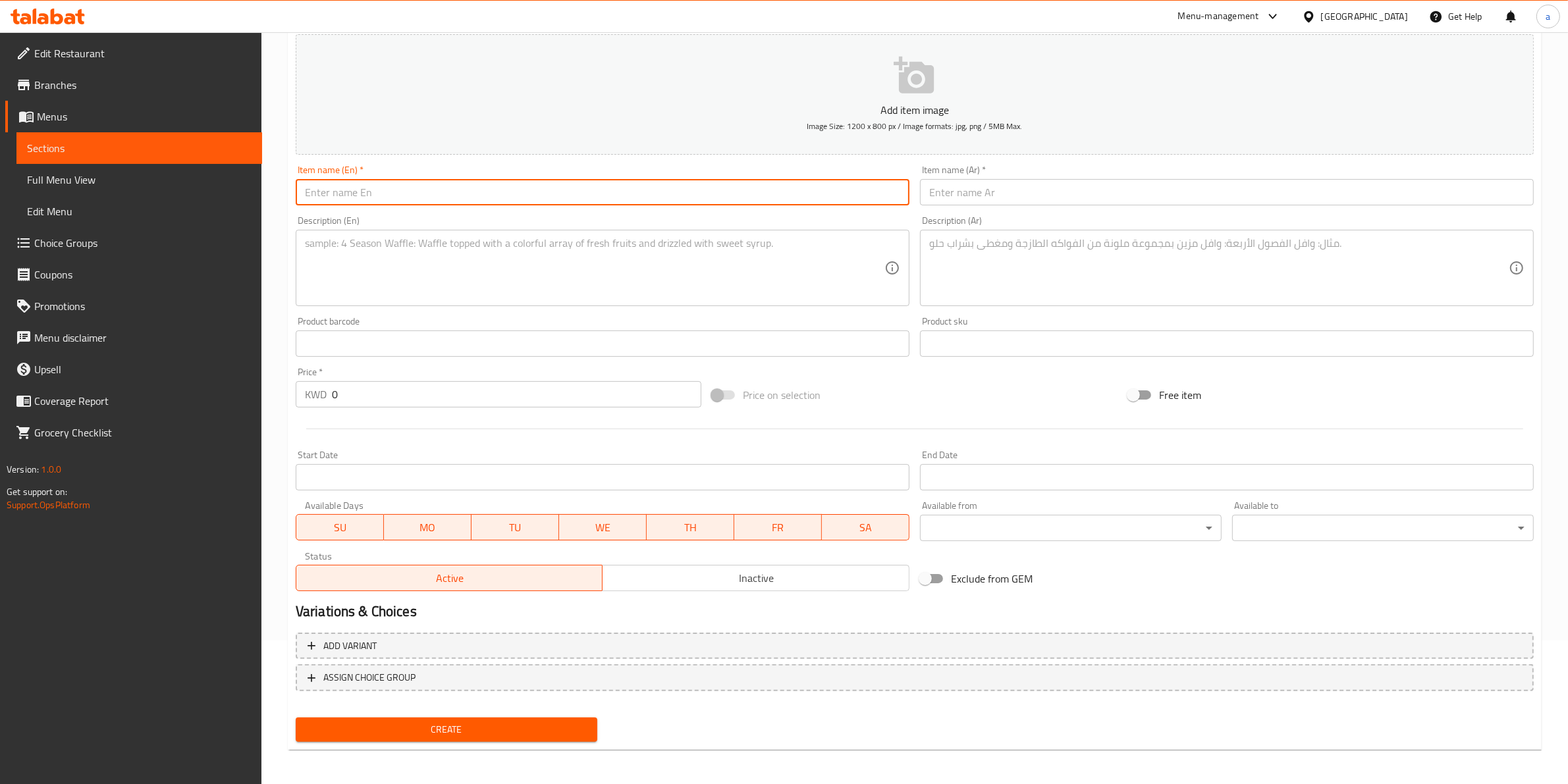
click at [798, 192] on input "text" at bounding box center [602, 192] width 614 height 26
paste input "Macchiato"
type input "Macchiato"
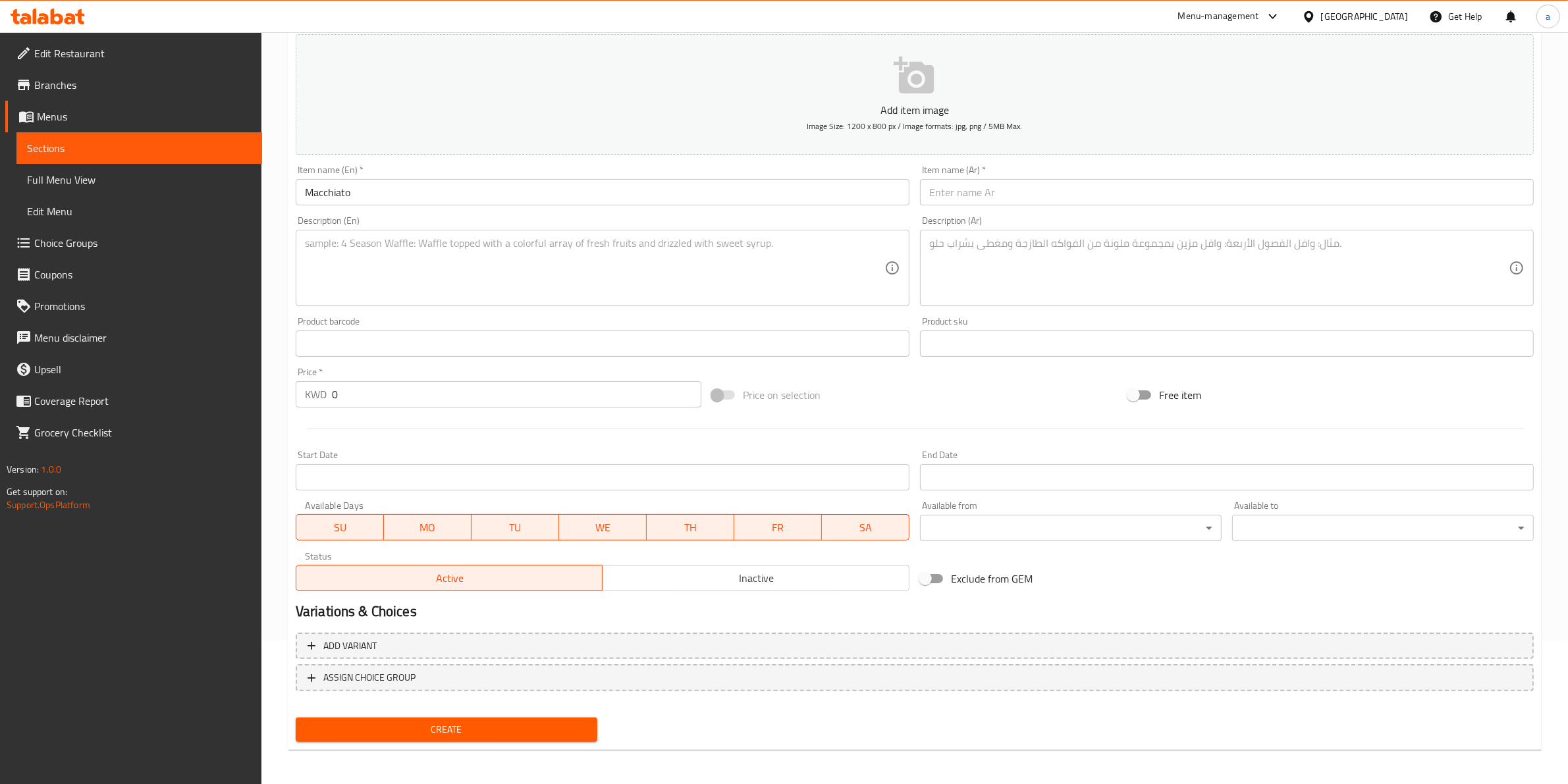
click at [1049, 182] on input "text" at bounding box center [1226, 192] width 614 height 26
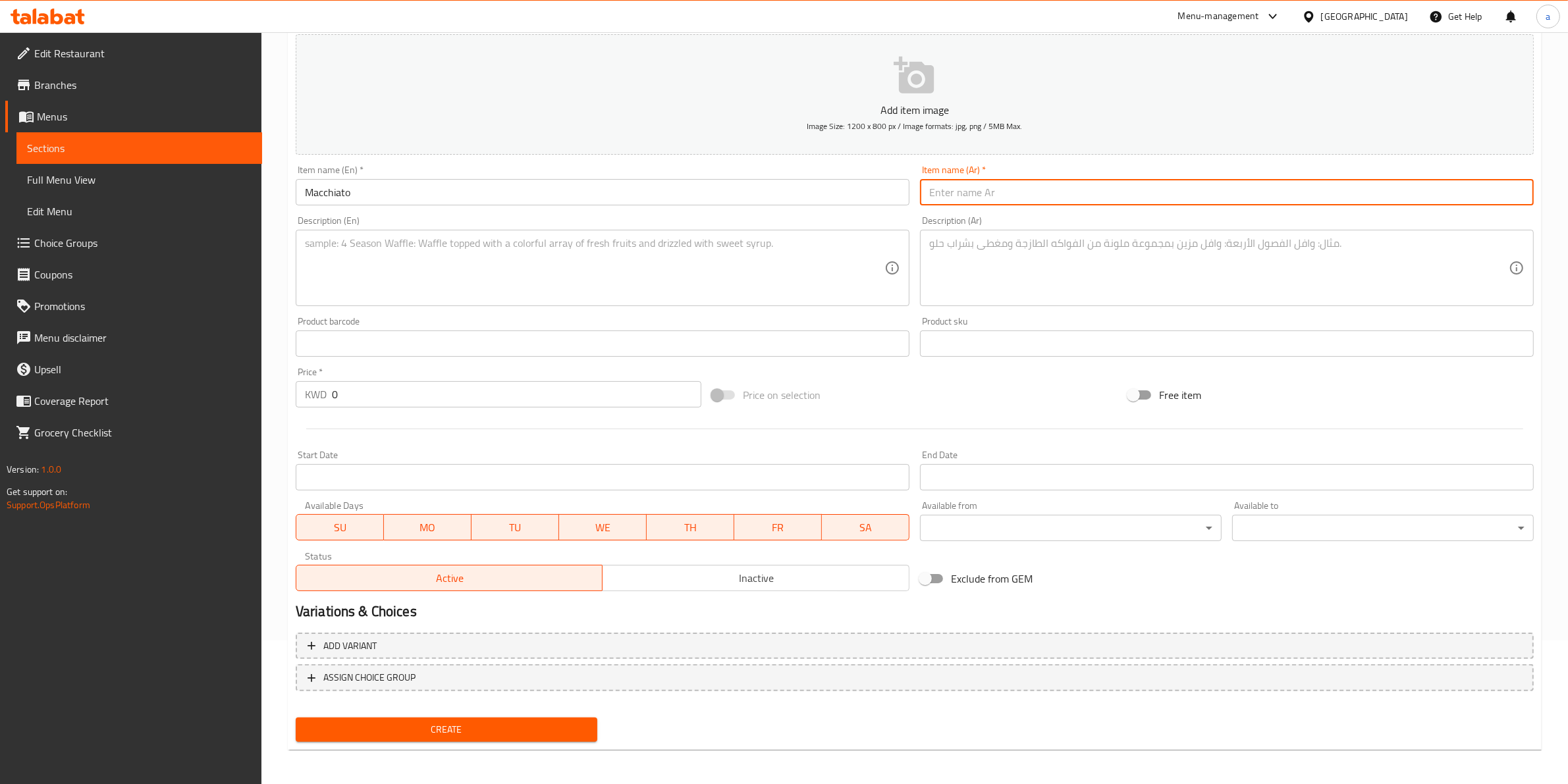
paste input "ماكياتو"
type input "ماكياتو"
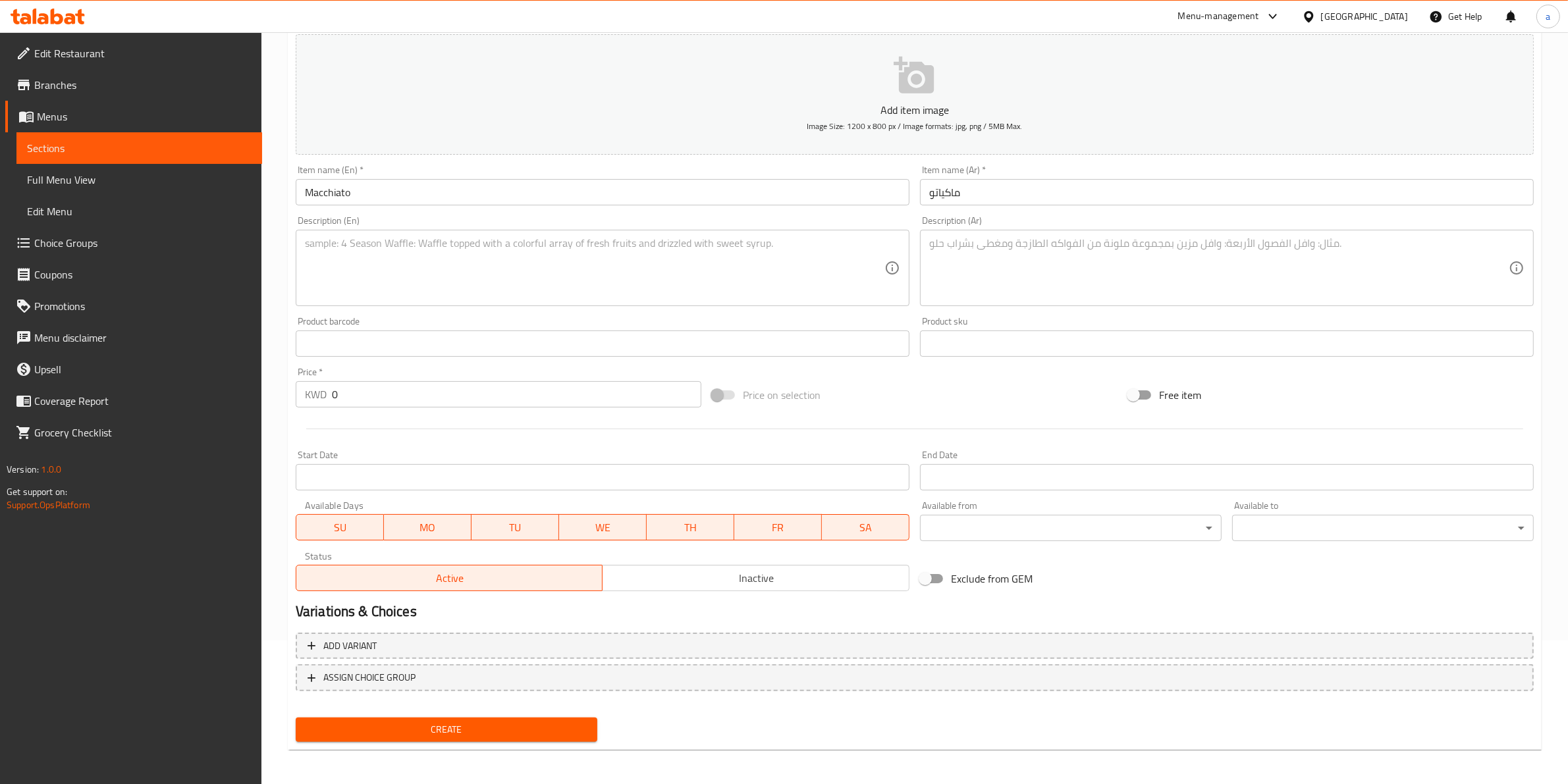
click at [458, 277] on textarea at bounding box center [594, 268] width 579 height 63
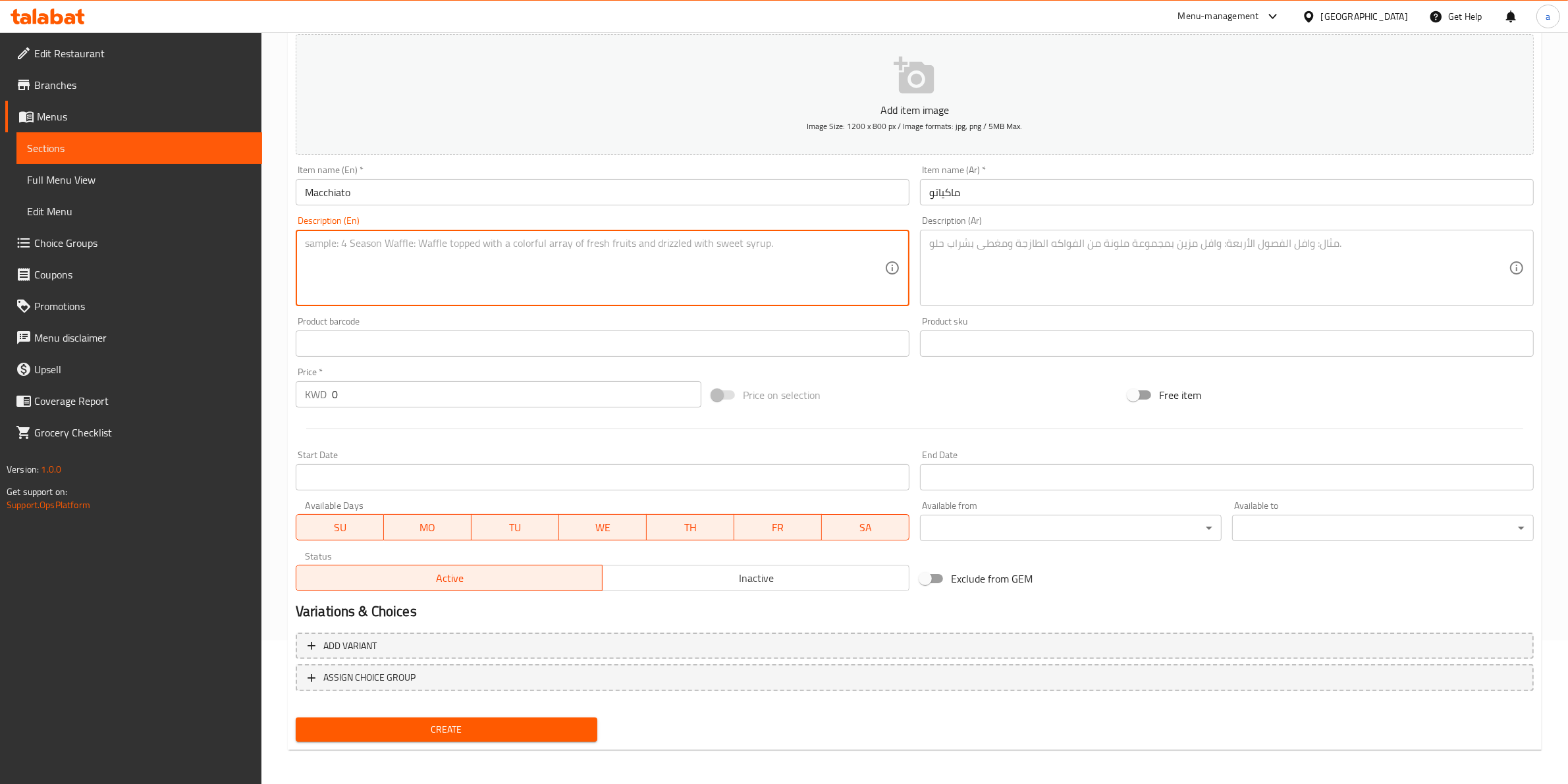
paste textarea "Double espresso with Milk foam"
type textarea "Double espresso with Milk foam"
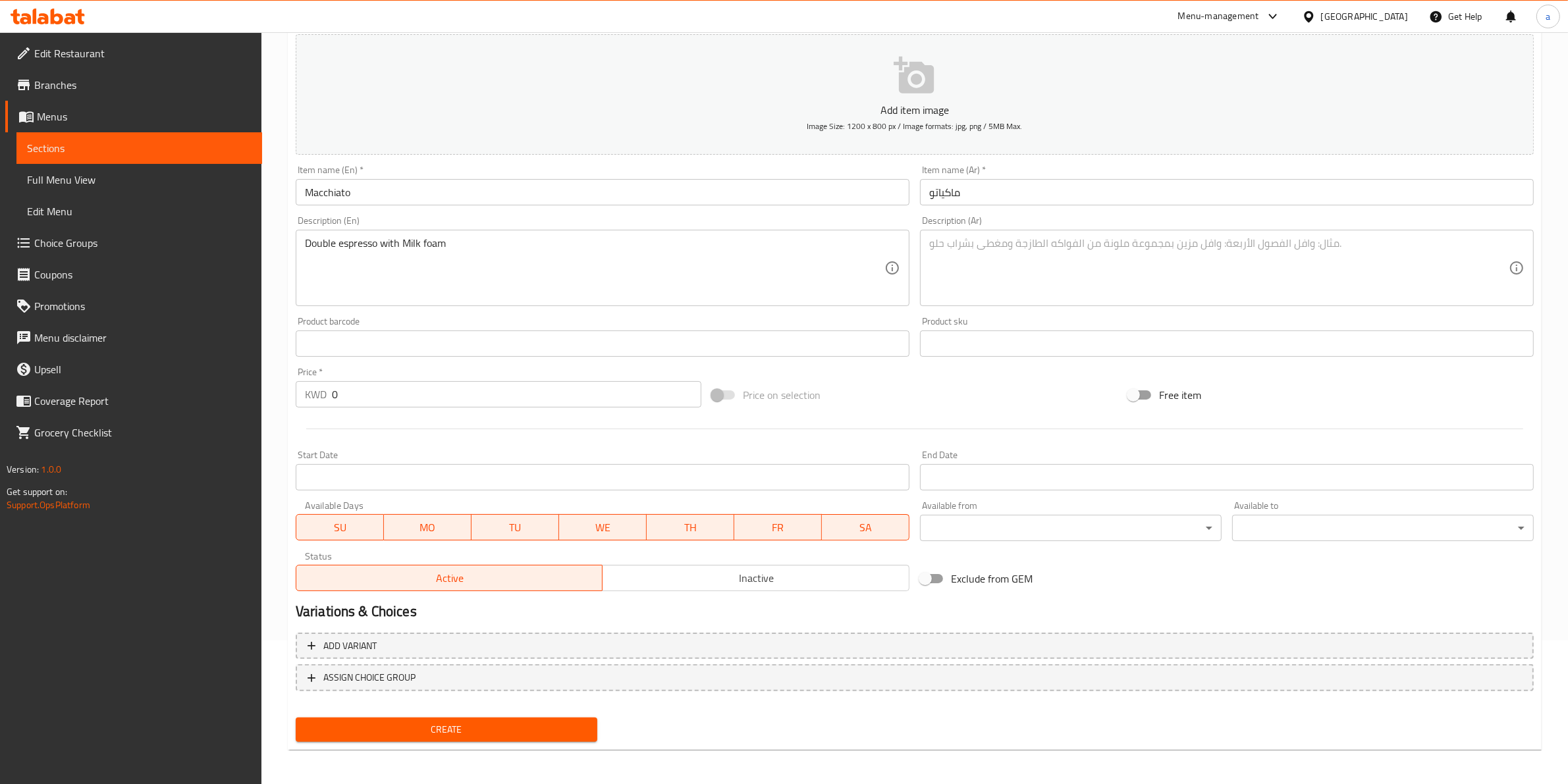
click at [1187, 268] on textarea at bounding box center [1219, 268] width 579 height 63
paste textarea "دوبل اسبرسو مع رغوة الحليب"
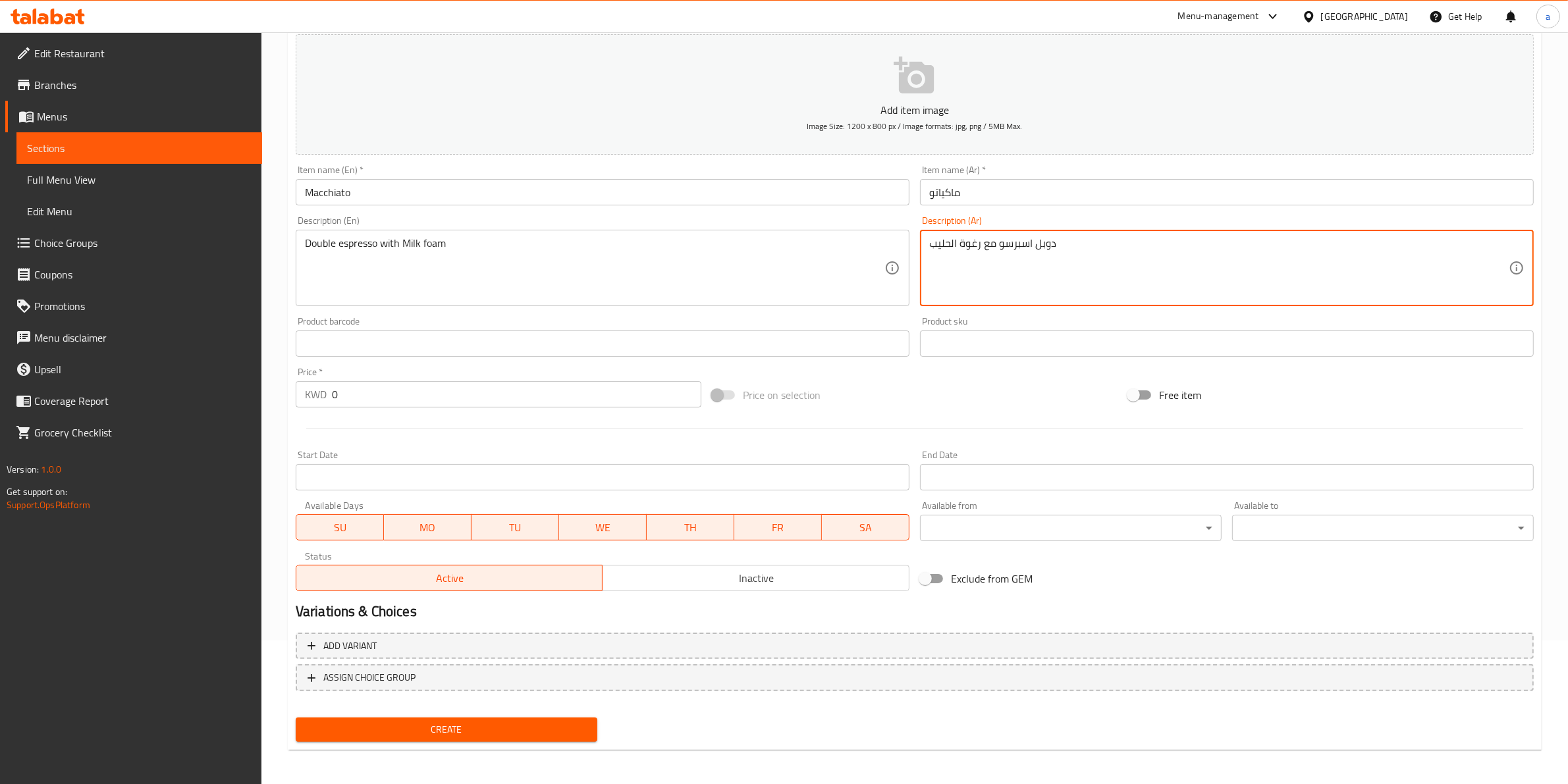
type textarea "دوبل اسبرسو مع رغوة الحليب"
click at [445, 406] on input "0" at bounding box center [516, 393] width 369 height 26
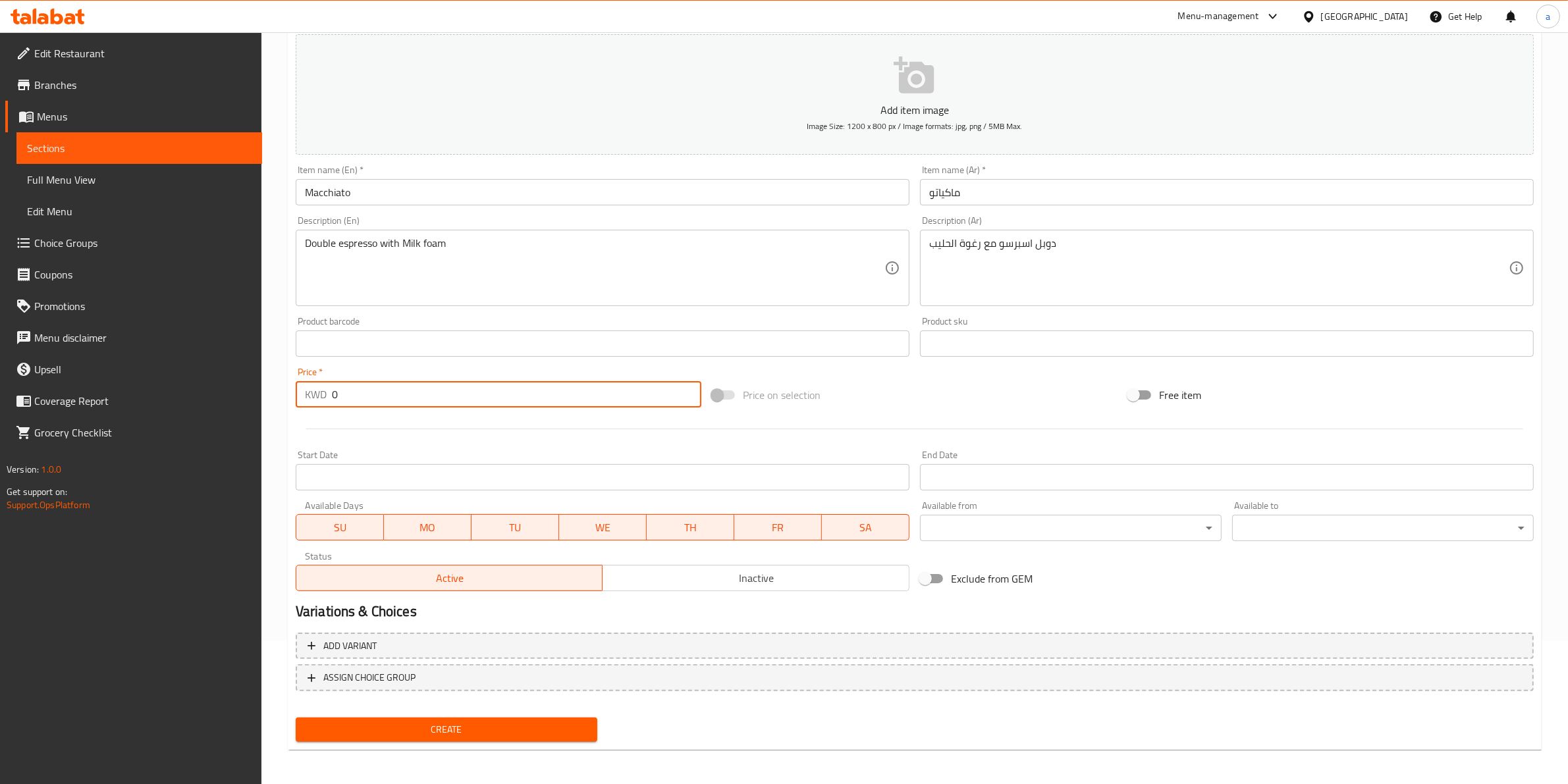
click at [445, 406] on input "0" at bounding box center [516, 393] width 369 height 26
type input "1.250"
click at [498, 721] on span "Create" at bounding box center [446, 730] width 280 height 17
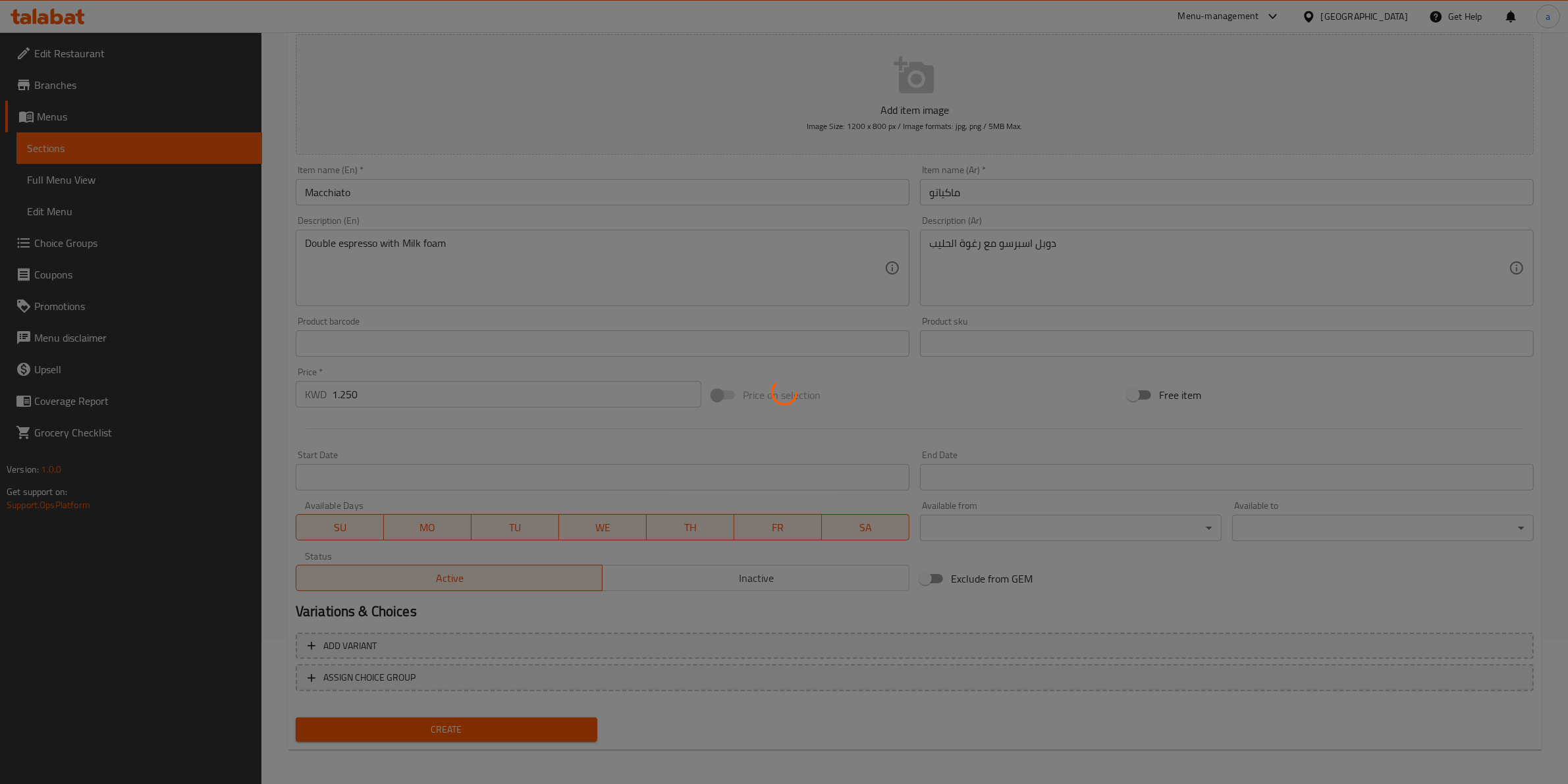
type input "0"
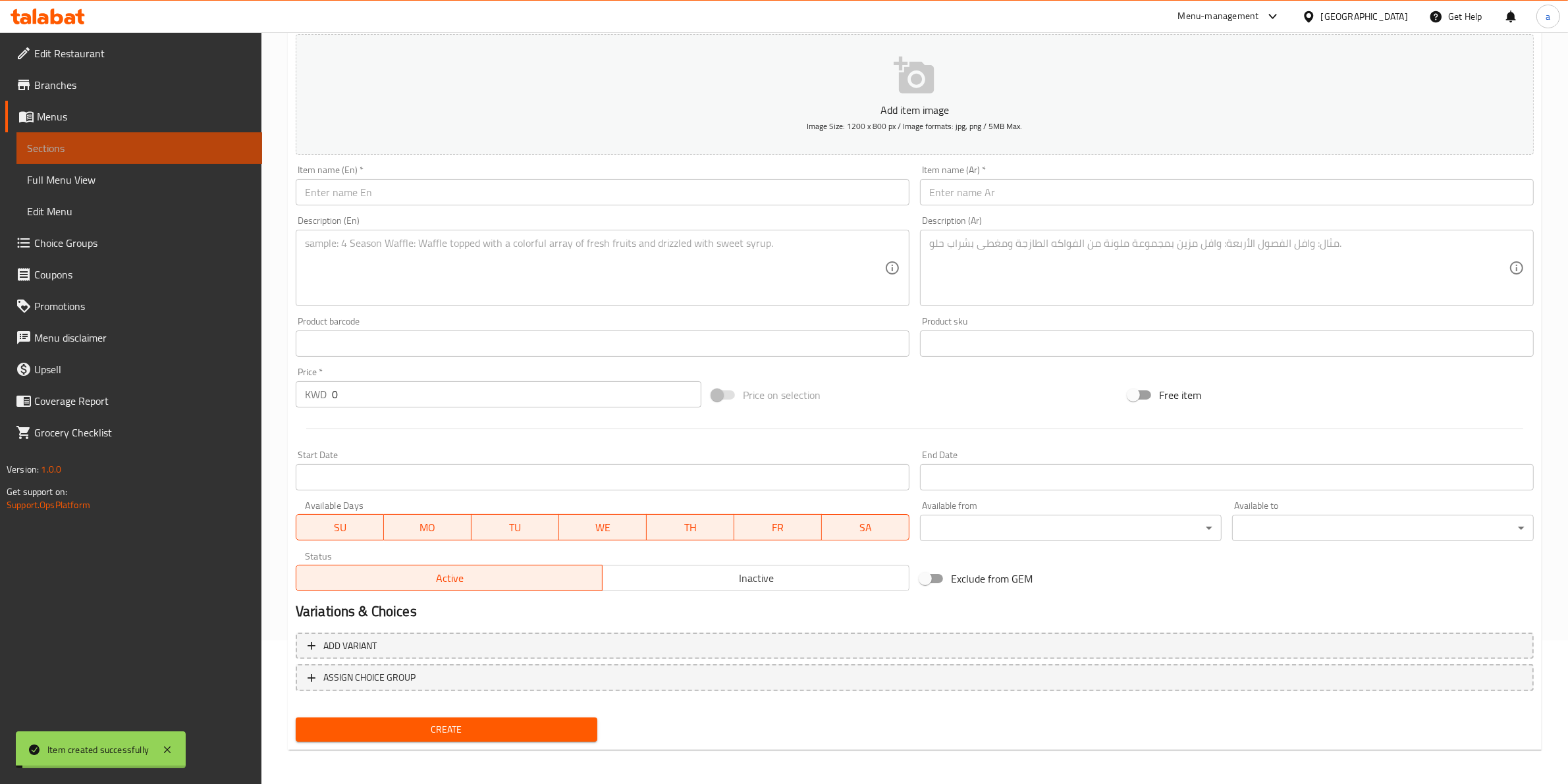
click at [156, 150] on span "Sections" at bounding box center [139, 148] width 224 height 16
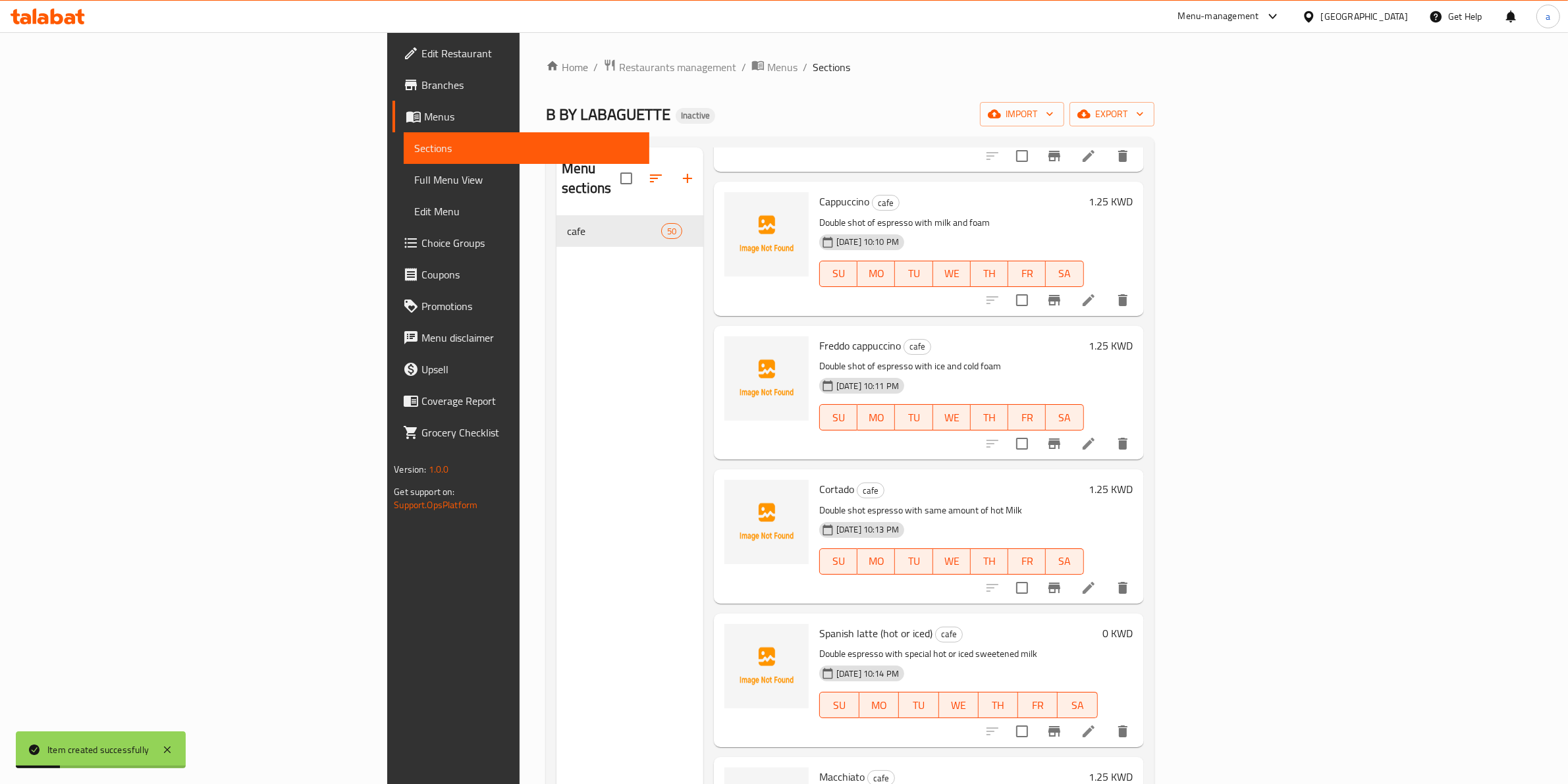
scroll to position [494, 0]
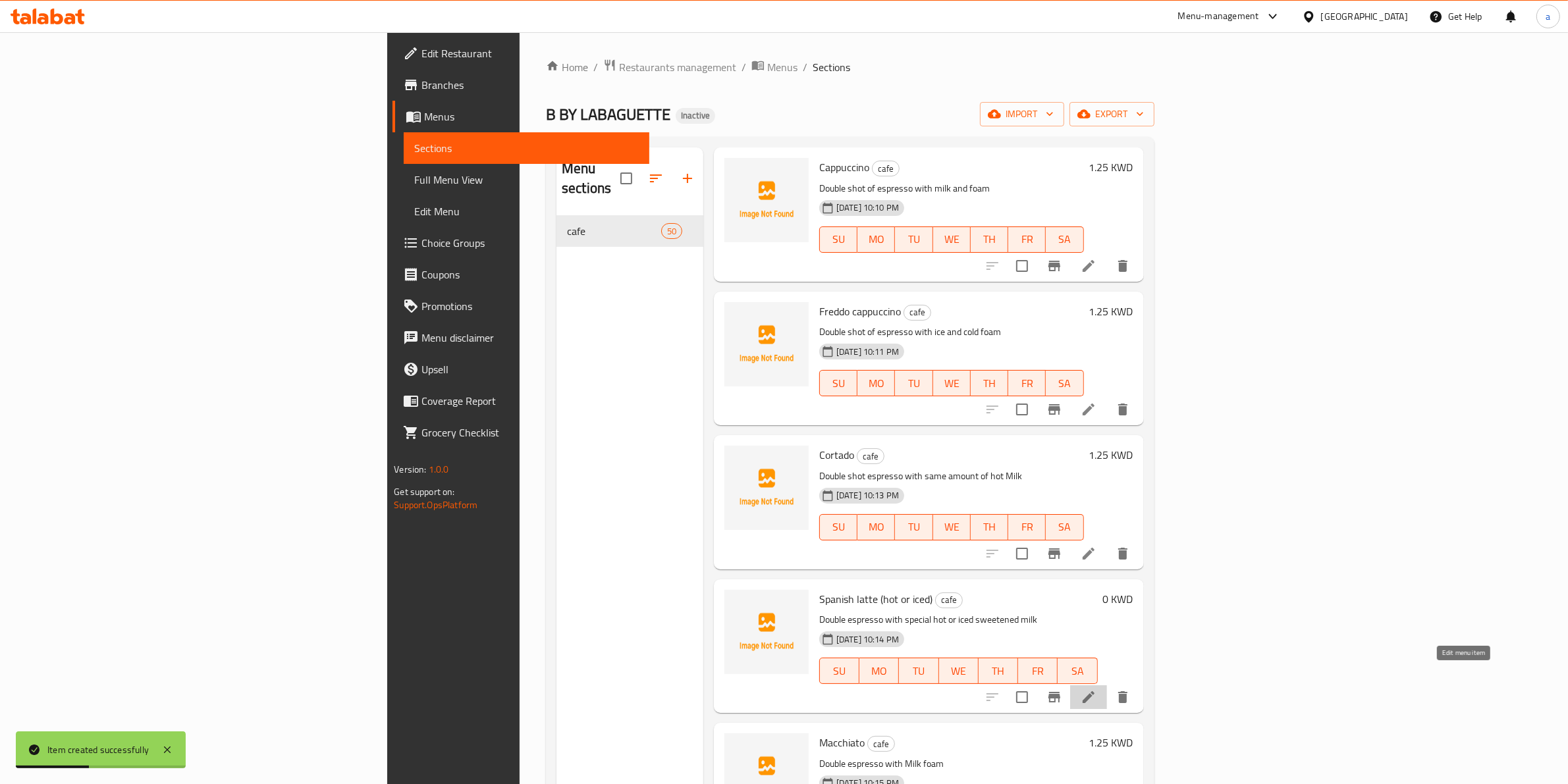
click at [1097, 689] on icon at bounding box center [1088, 697] width 16 height 16
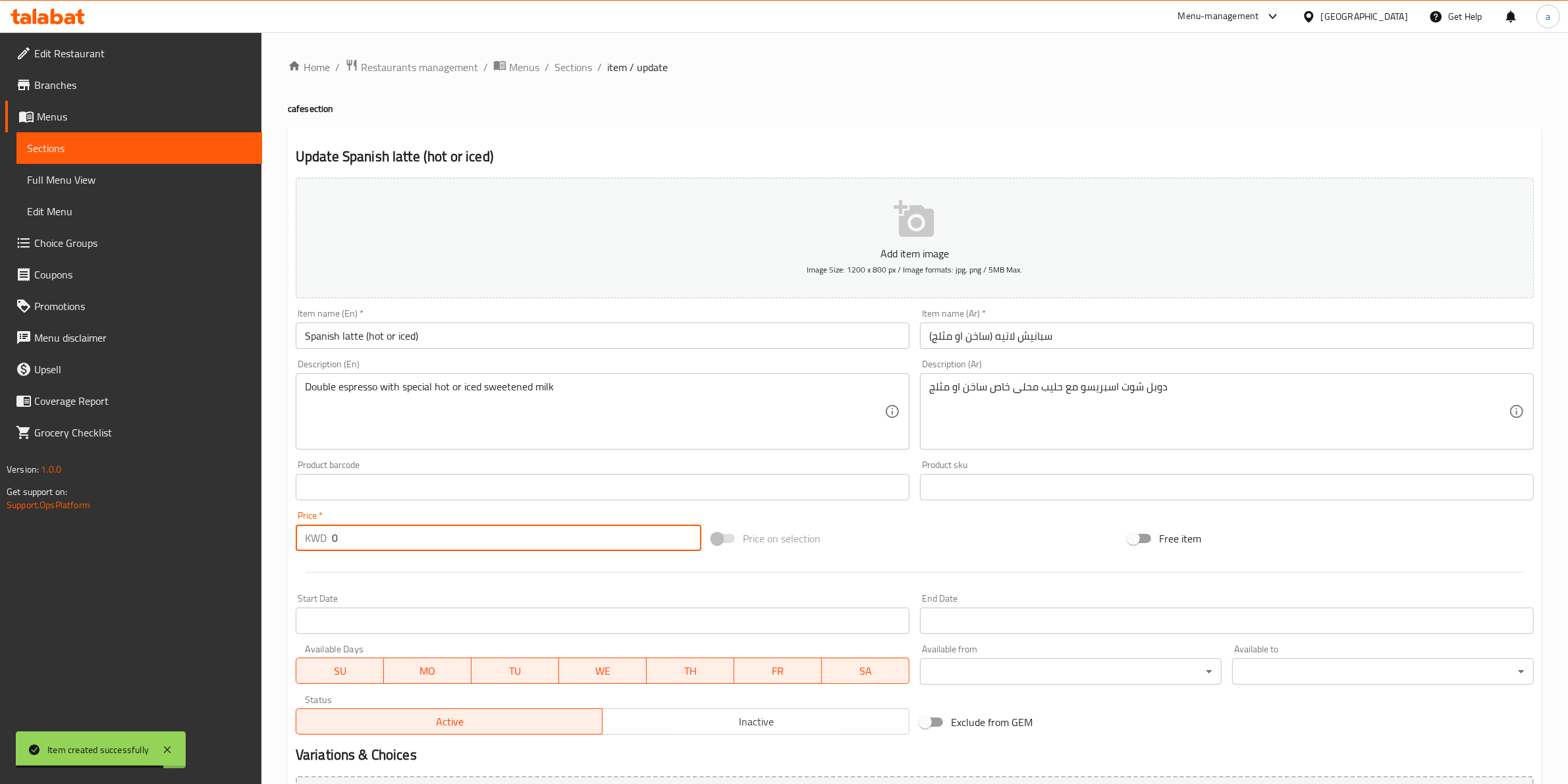
click at [369, 540] on input "0" at bounding box center [516, 537] width 369 height 26
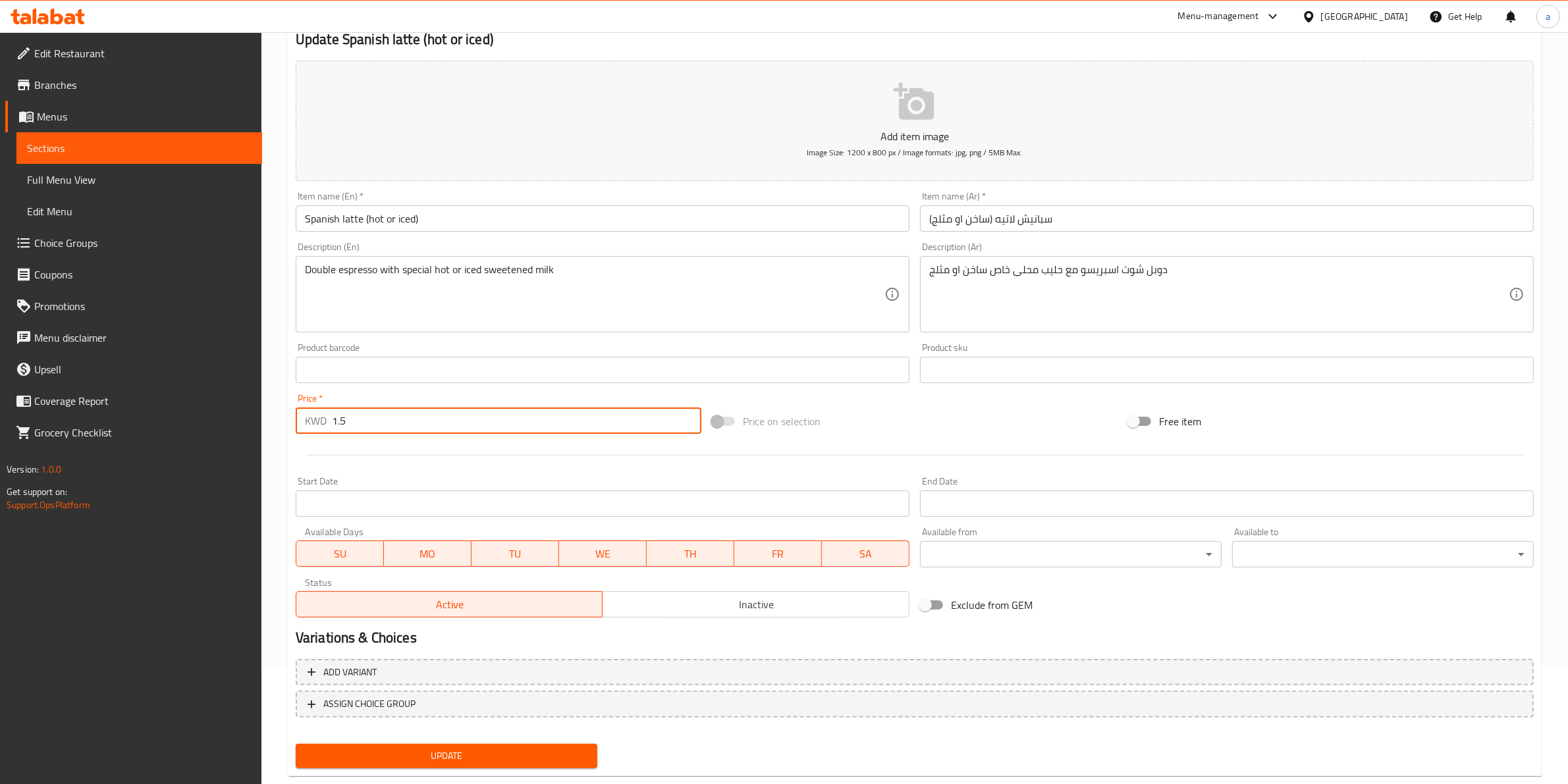
scroll to position [143, 0]
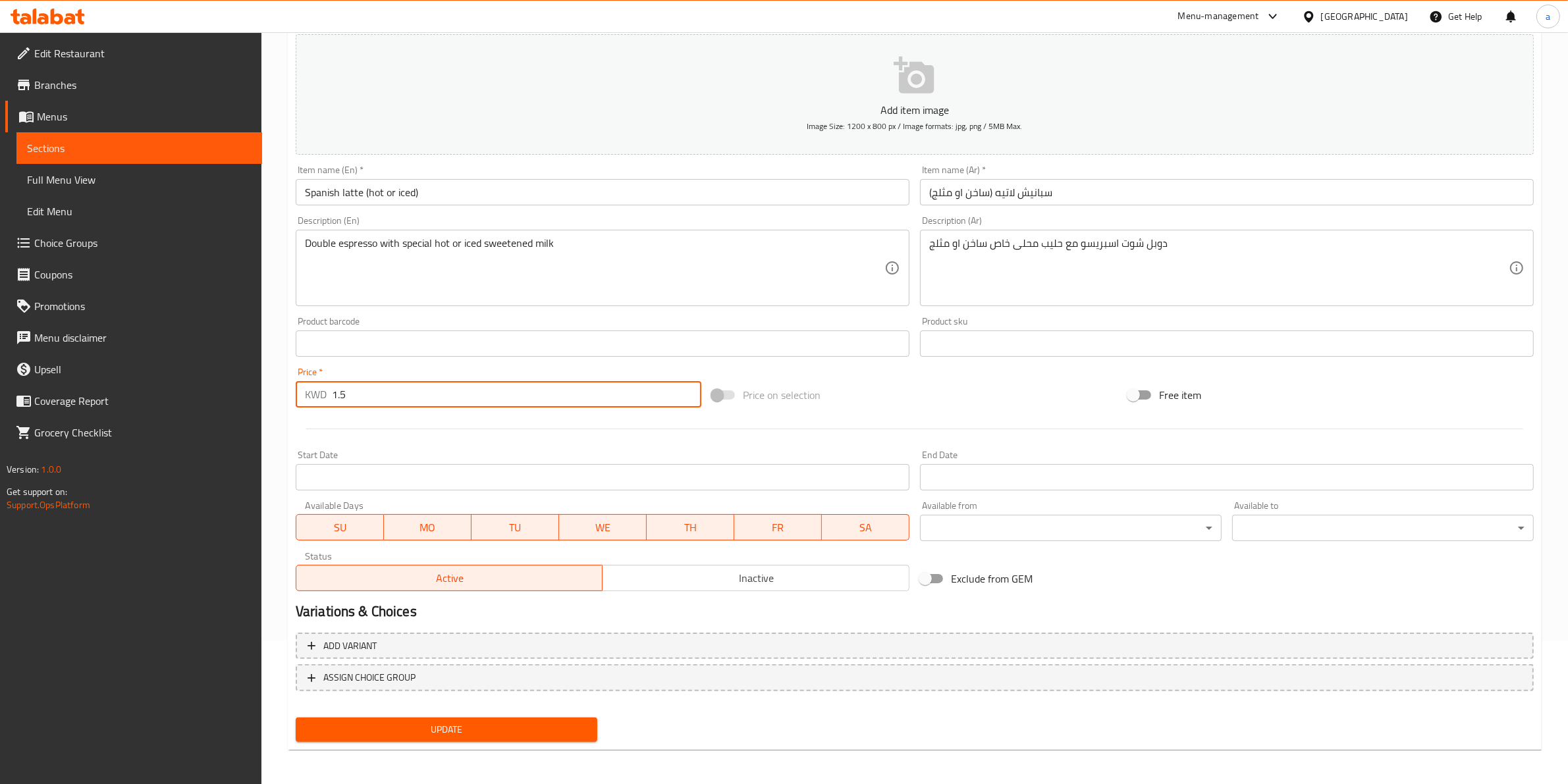
type input "1.5"
click at [400, 748] on div "Home / Restaurants management / Menus / Sections / item / update cafe section U…" at bounding box center [915, 338] width 1254 height 845
click at [462, 726] on span "Update" at bounding box center [446, 730] width 280 height 17
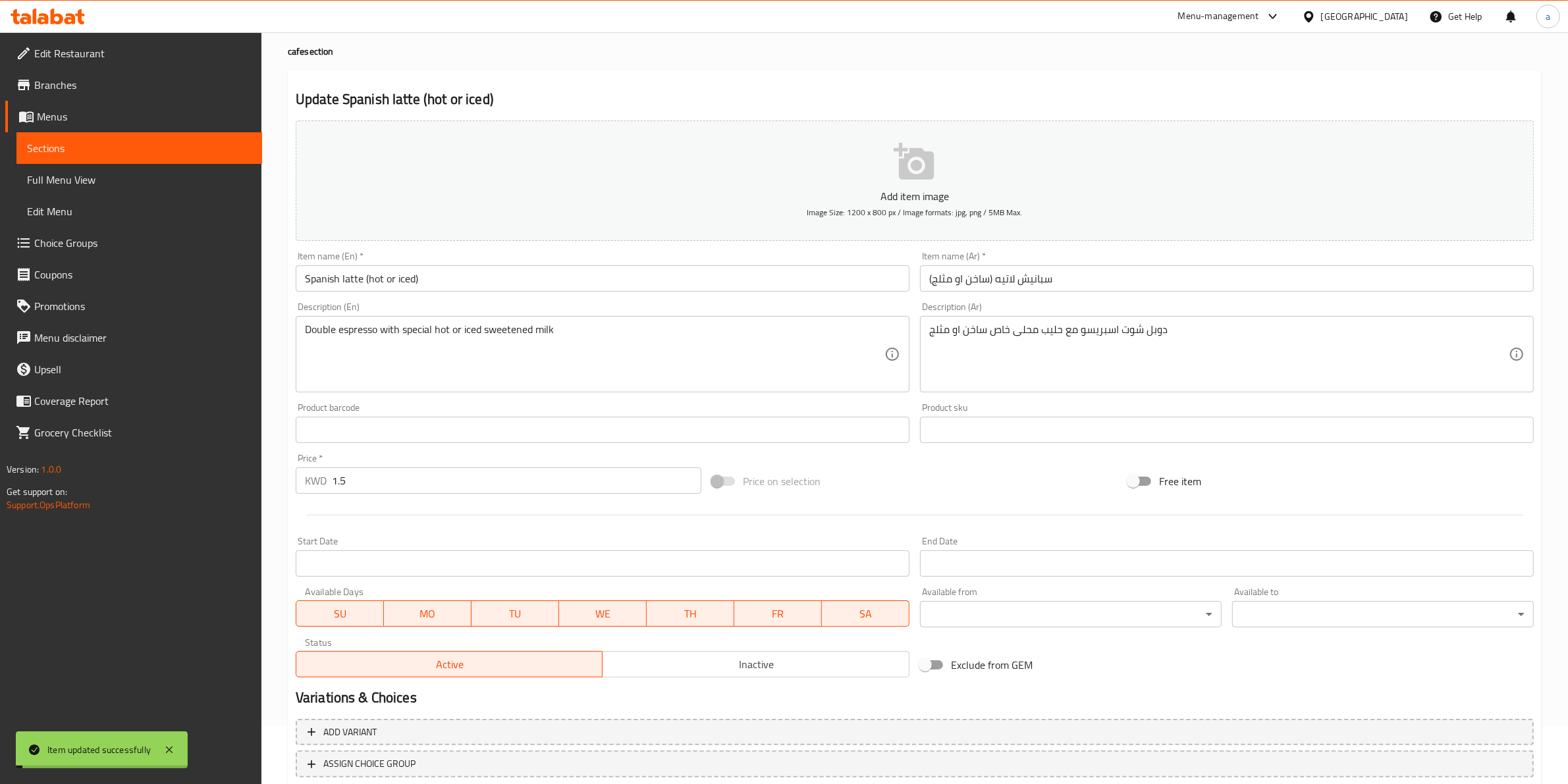
scroll to position [0, 0]
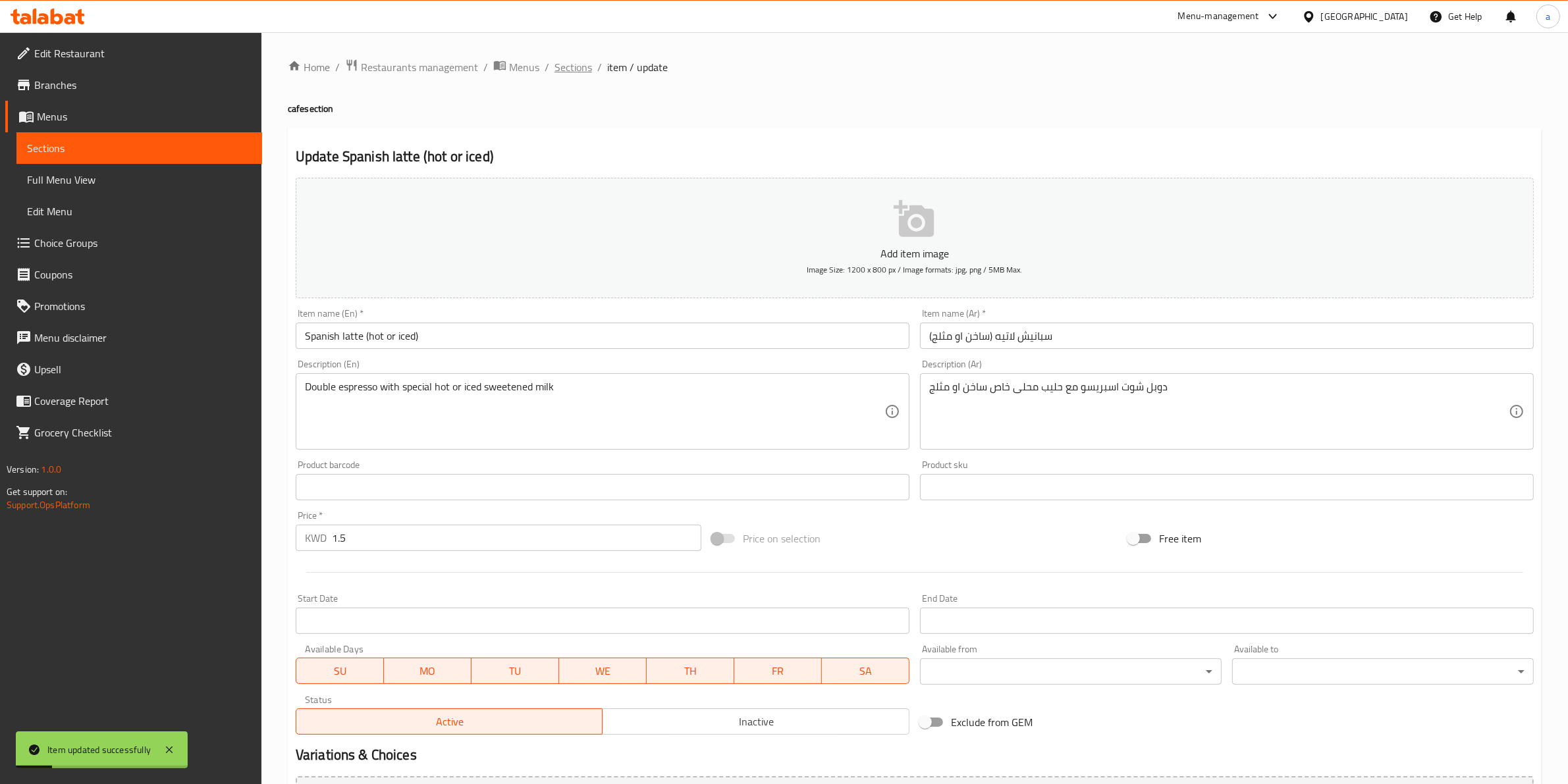
click at [561, 61] on span "Sections" at bounding box center [573, 67] width 38 height 16
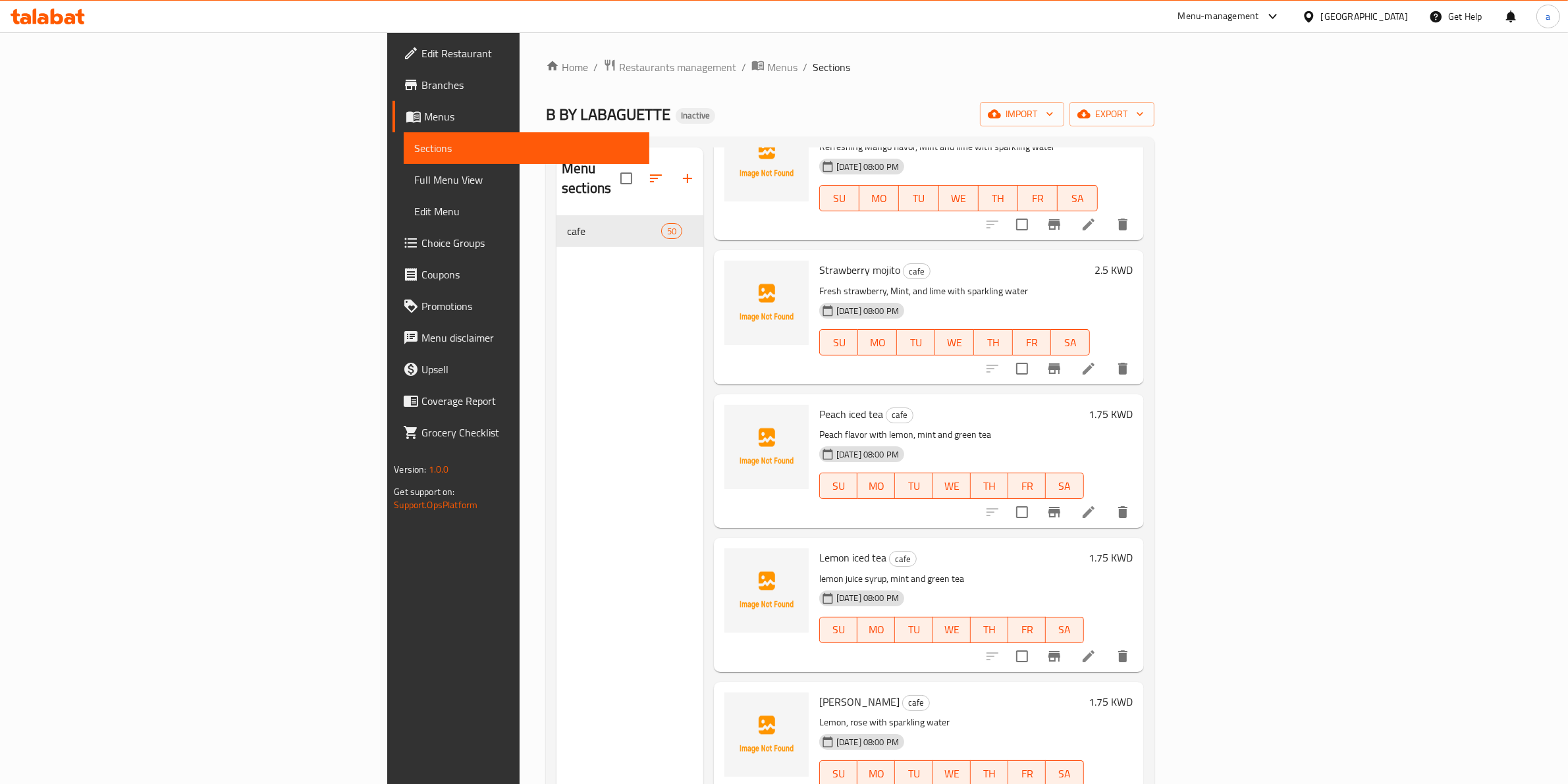
click at [1153, 85] on div "Home / Restaurants management / Menus / Sections B BY LABAGUETTE Inactive impor…" at bounding box center [850, 500] width 609 height 884
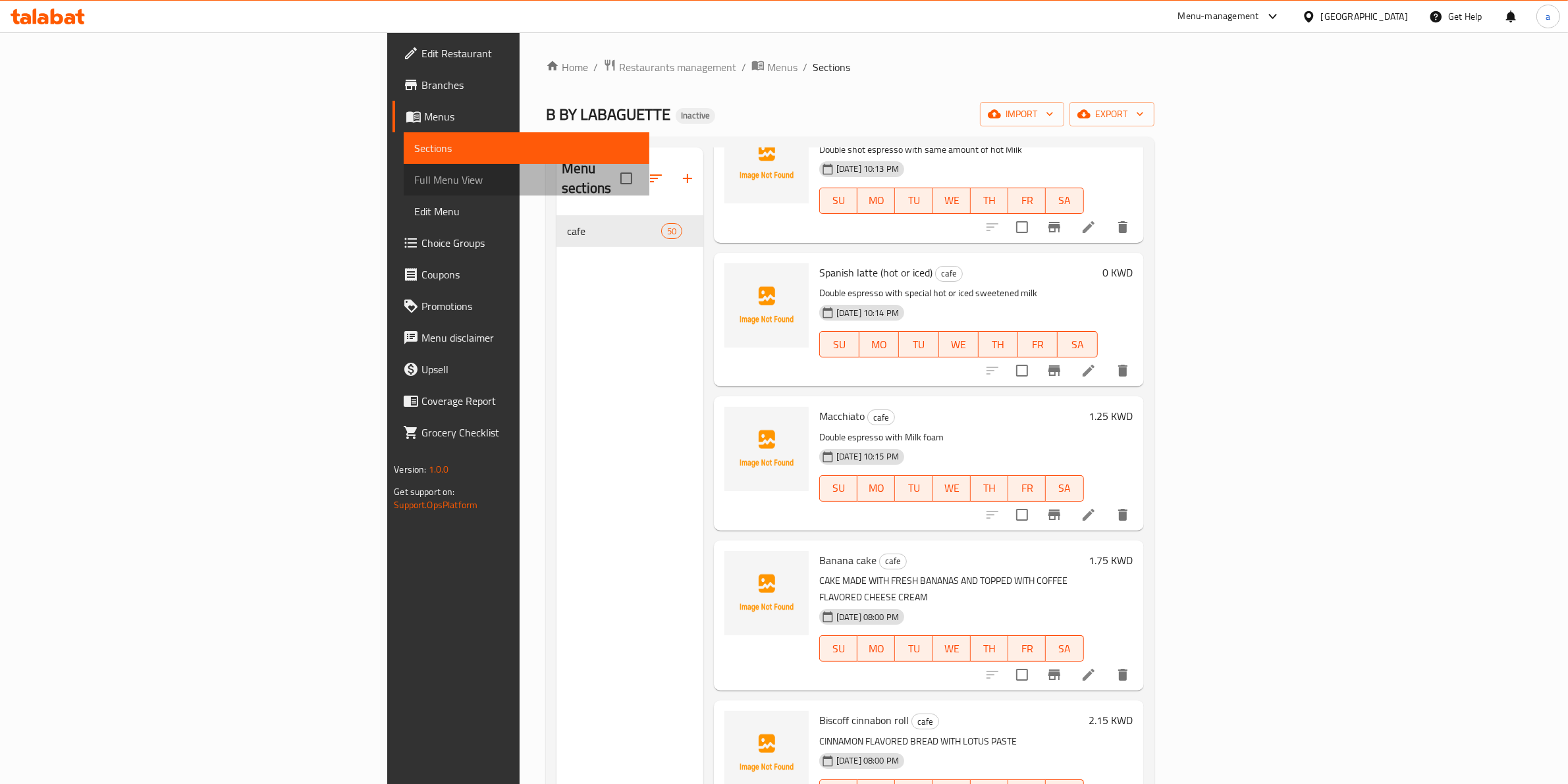
click at [414, 179] on span "Full Menu View" at bounding box center [527, 179] width 224 height 16
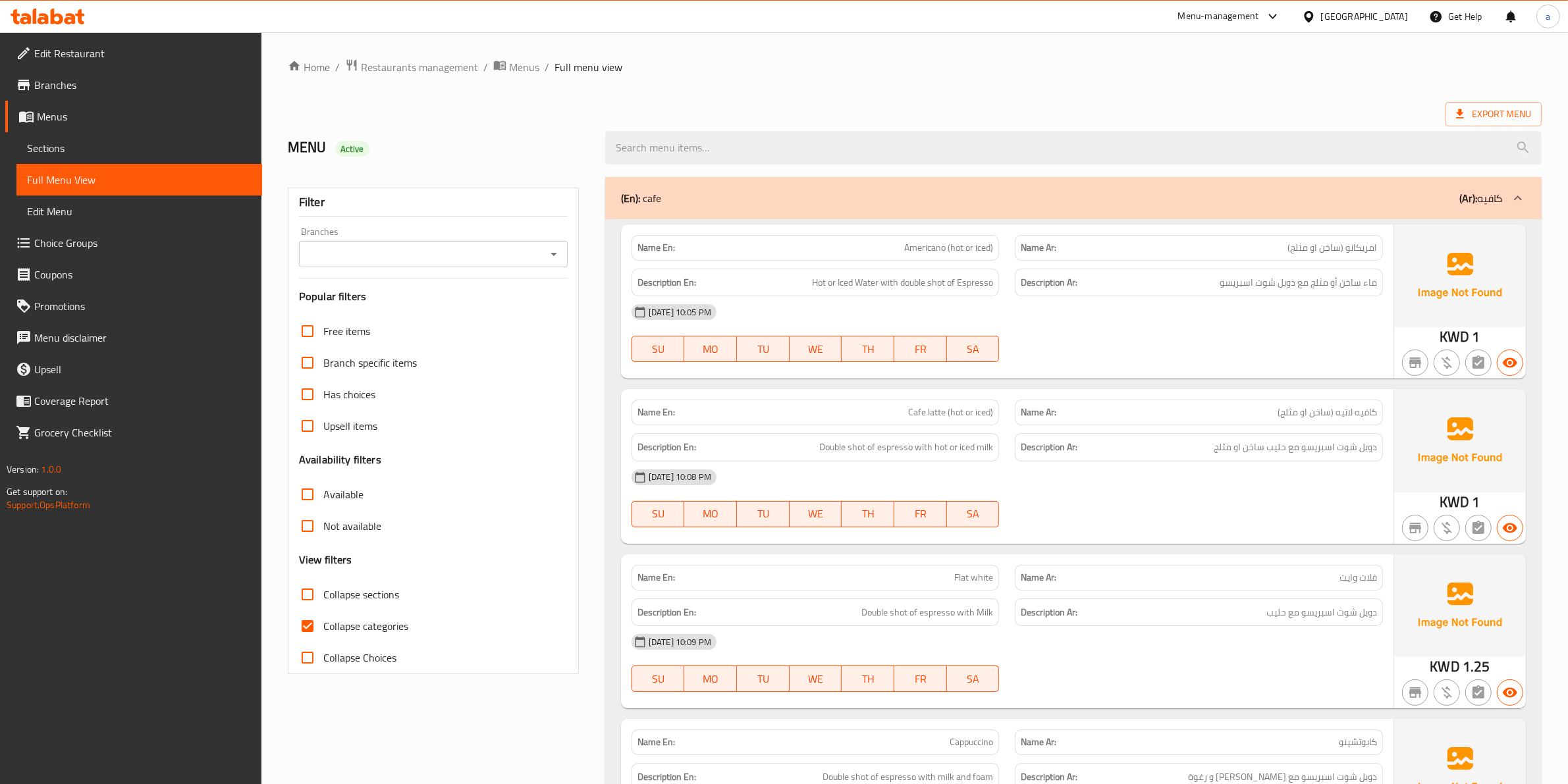
scroll to position [1174, 0]
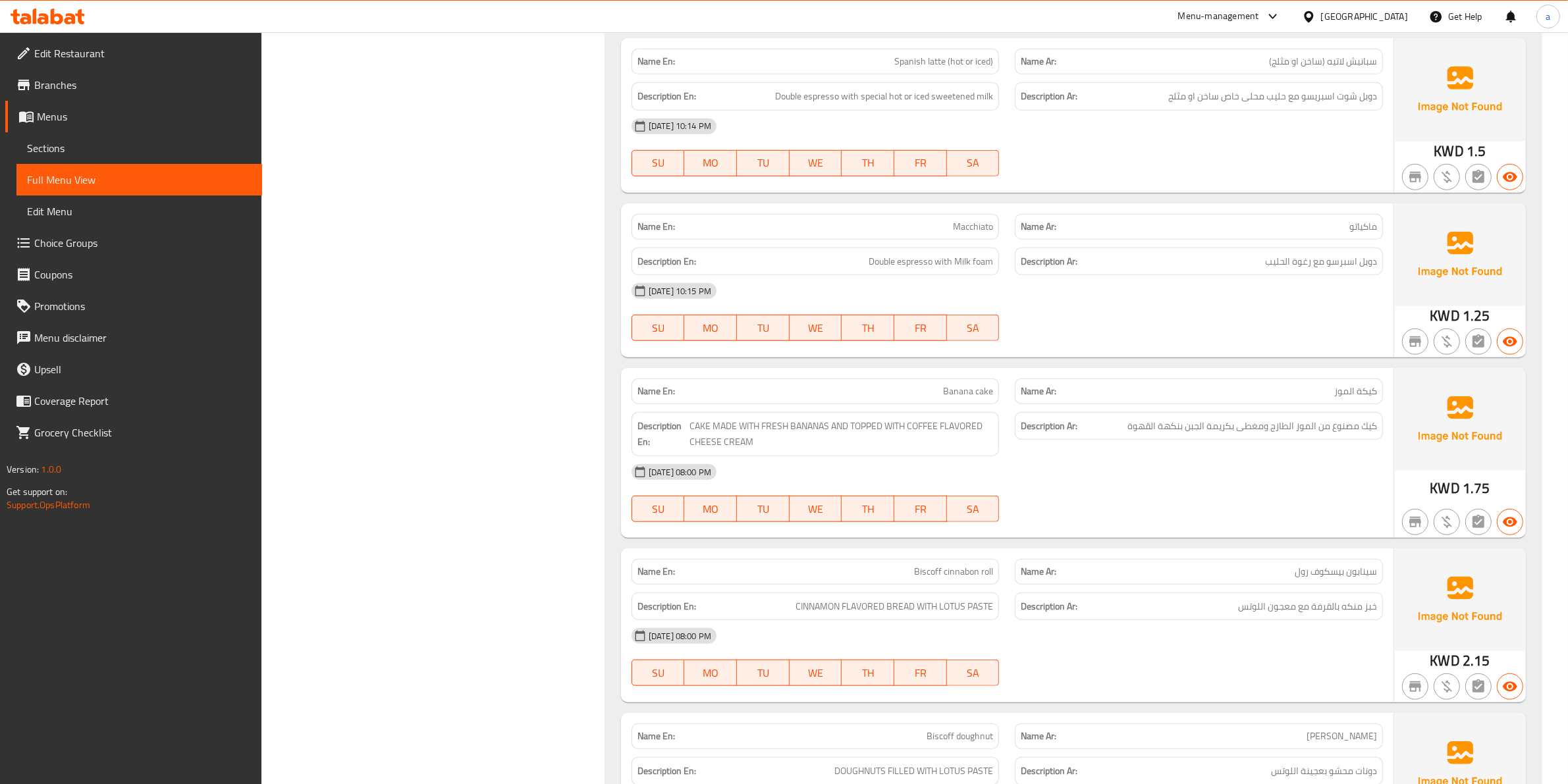
click at [1057, 412] on div "Description Ar: كيك مصنوع من الموز الطازج ومغطى بكريمة الجبن بنكهة القهوة" at bounding box center [1199, 426] width 368 height 28
click at [937, 324] on span "FR" at bounding box center [921, 328] width 42 height 19
type button "5"
click at [1038, 249] on div "Description Ar: دوبل اسبرسو مع رغوة الحليب" at bounding box center [1199, 262] width 368 height 28
click at [1137, 344] on div at bounding box center [1199, 341] width 384 height 16
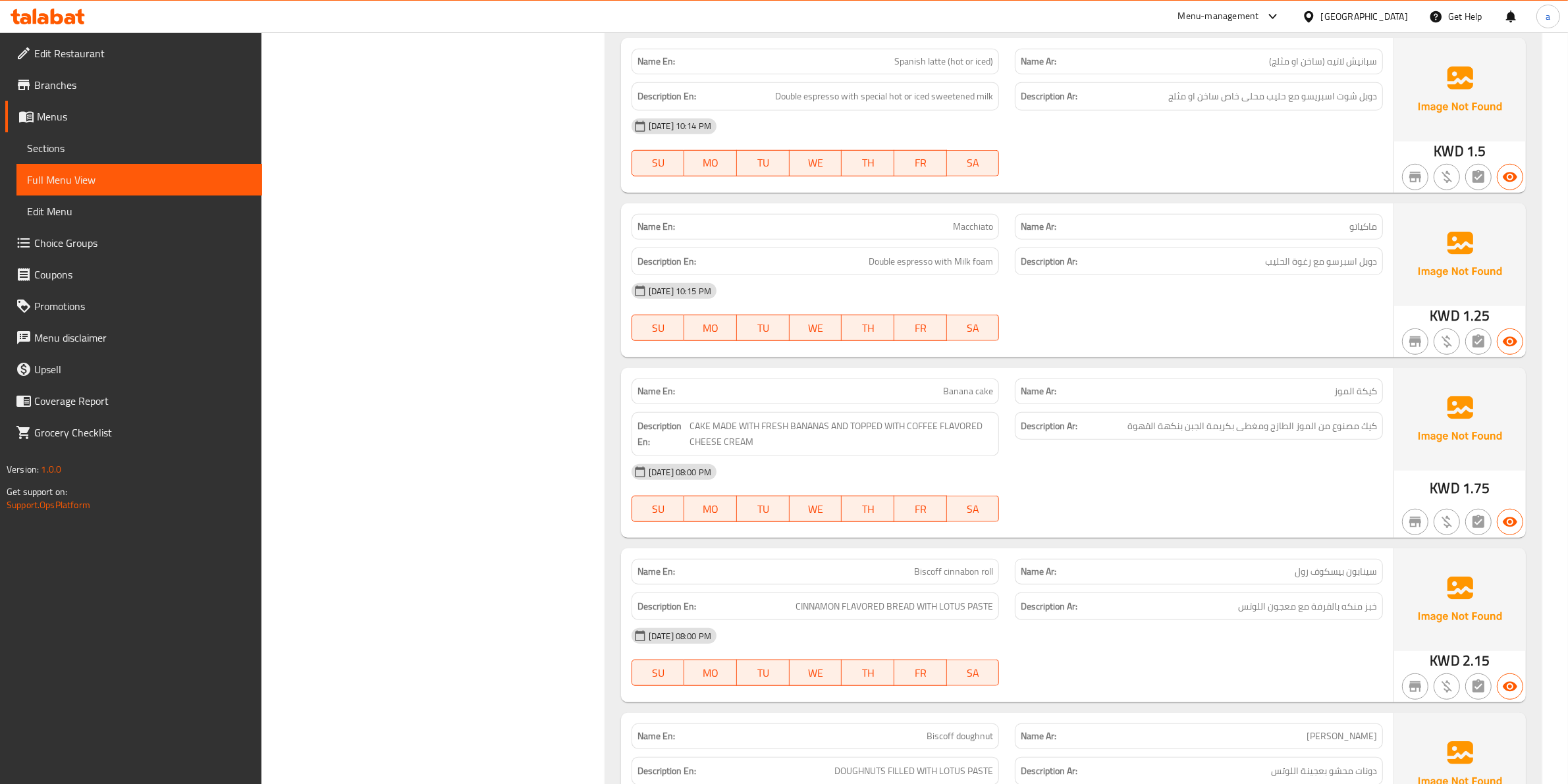
scroll to position [1685, 0]
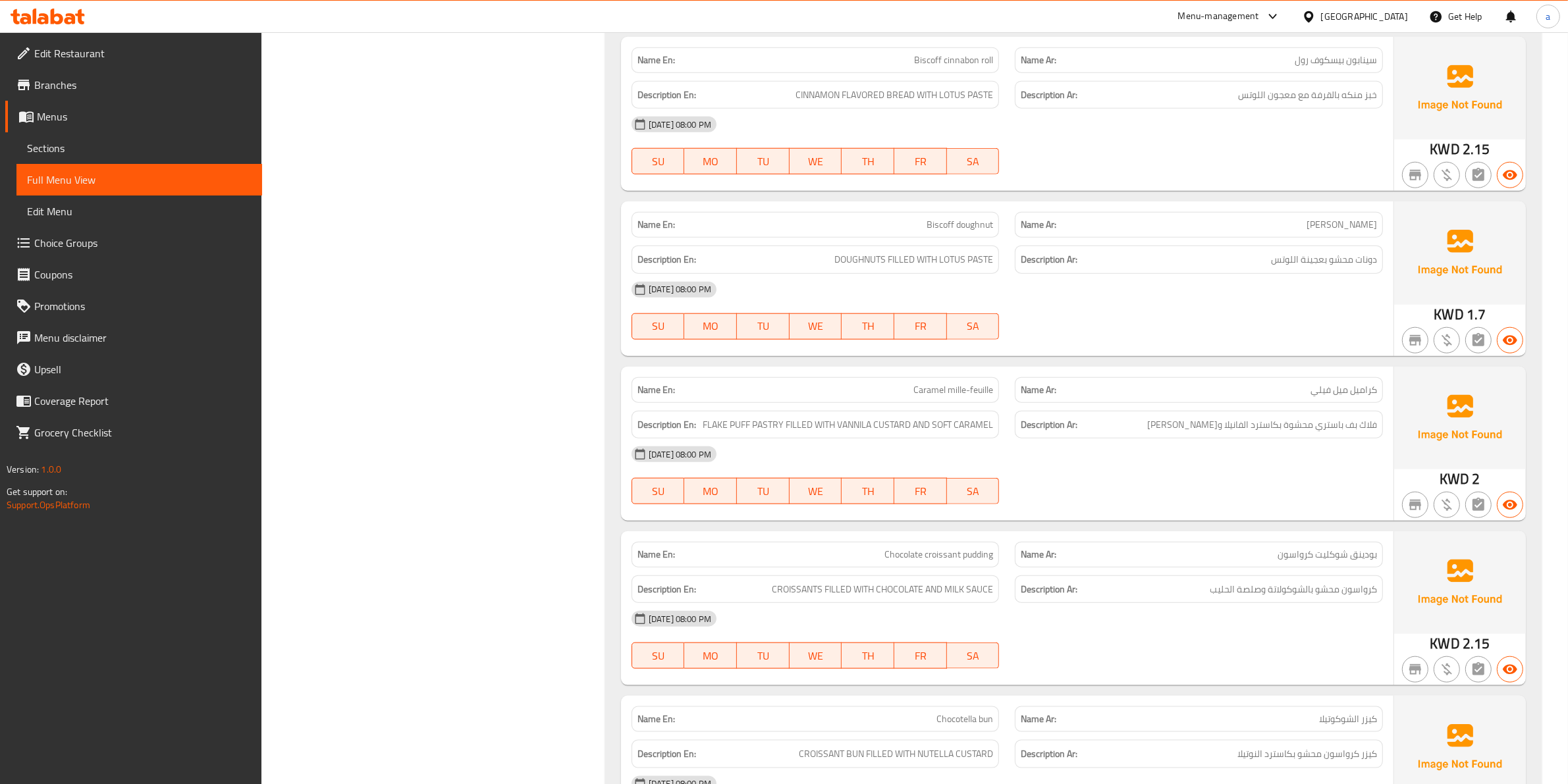
click at [1216, 520] on div "Name En: Caramel mille-feuille Name Ar: كراميل ميل فيلي Description En: FLAKE P…" at bounding box center [1007, 443] width 773 height 154
click at [1162, 569] on div "Description Ar: كرواسون محشو بالشوكولاتة وصلصة الحليب" at bounding box center [1199, 589] width 384 height 44
click at [1363, 613] on div "[DATE] 08:00 PM" at bounding box center [1007, 619] width 767 height 32
click at [949, 512] on div "SU MO TU WE TH FR SA" at bounding box center [815, 491] width 384 height 42
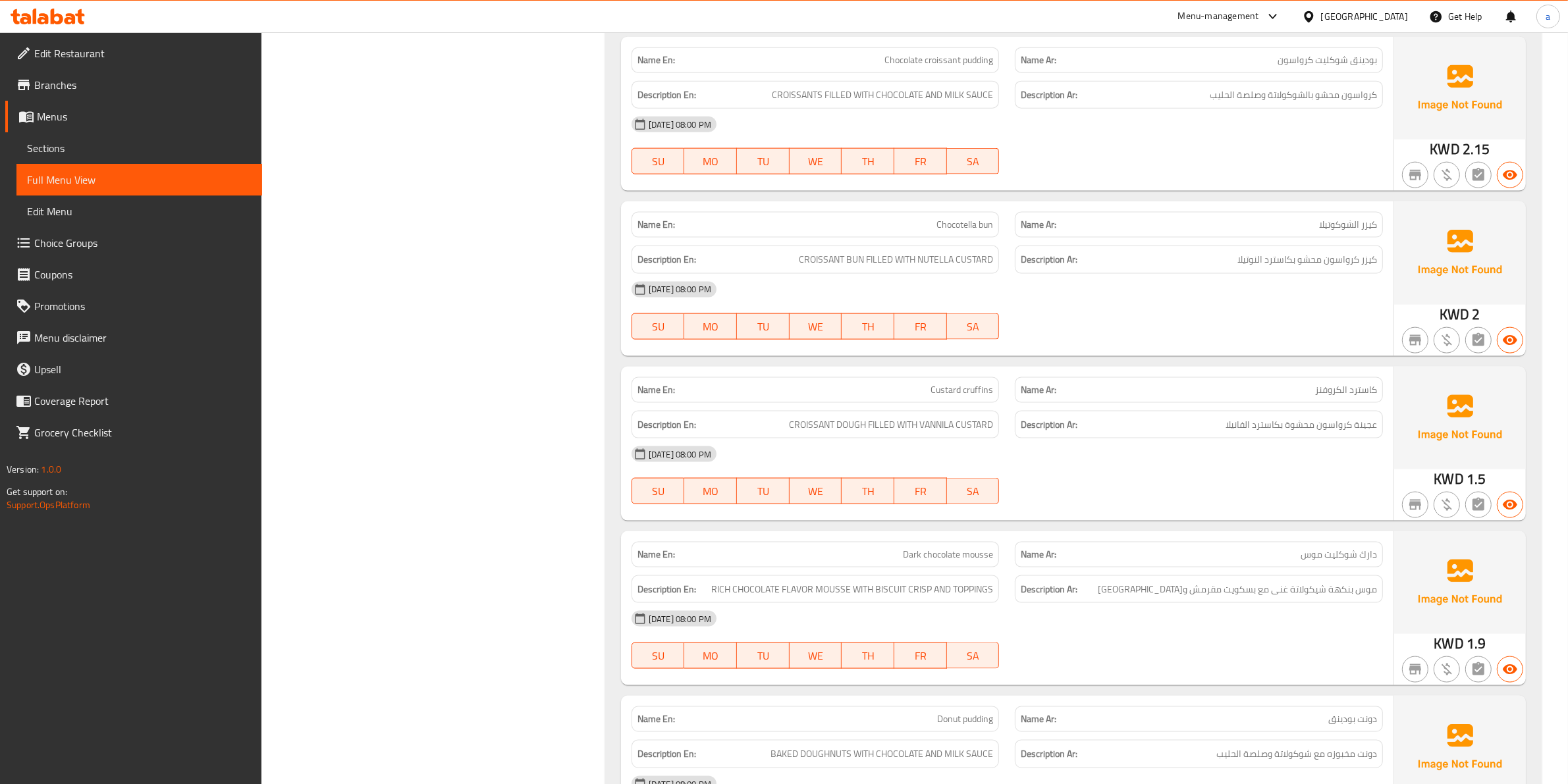
click at [1285, 594] on span "موس بنكهة شيكولاتة غنى مع بسكويت مقرمش و[GEOGRAPHIC_DATA]" at bounding box center [1237, 590] width 280 height 17
click at [1225, 410] on div "Description Ar: عجينة كرواسون محشوة بكاسترد الفانيلا" at bounding box center [1199, 424] width 384 height 44
click at [1390, 485] on div "17-08-2025 08:00 PM SU MO TU WE TH FR SA" at bounding box center [1007, 475] width 767 height 74
click at [1390, 565] on div "Name Ar: لوتس كروفينز" at bounding box center [1199, 555] width 384 height 42
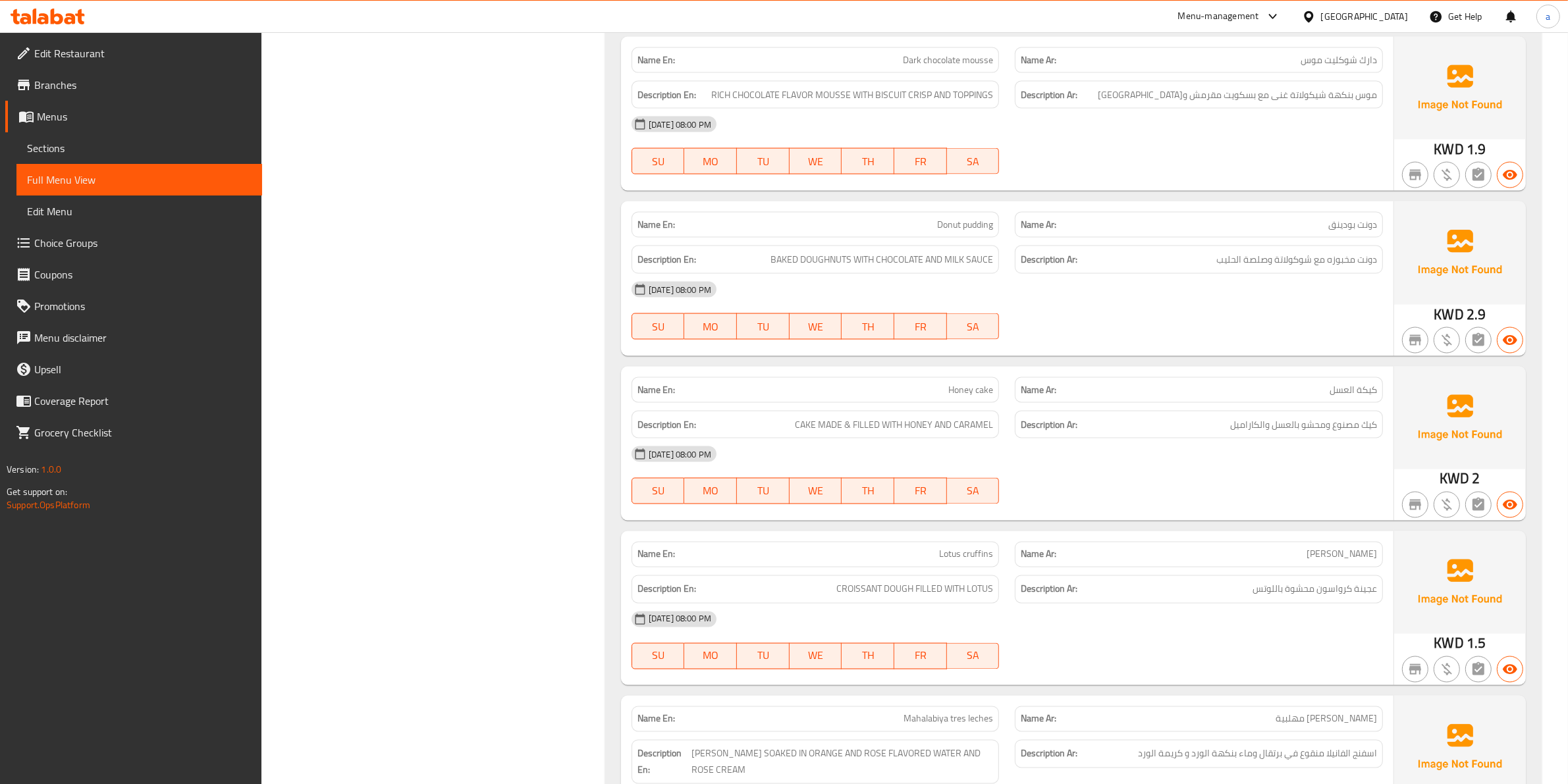
click at [874, 407] on div "Description En: CAKE MADE & FILLED WITH HONEY AND CARAMEL" at bounding box center [815, 424] width 384 height 44
click at [1315, 582] on div "Description Ar: عجينة كرواسون محشوة باللوتس" at bounding box center [1199, 590] width 368 height 28
click at [1338, 607] on div "[DATE] 08:00 PM" at bounding box center [1007, 619] width 767 height 32
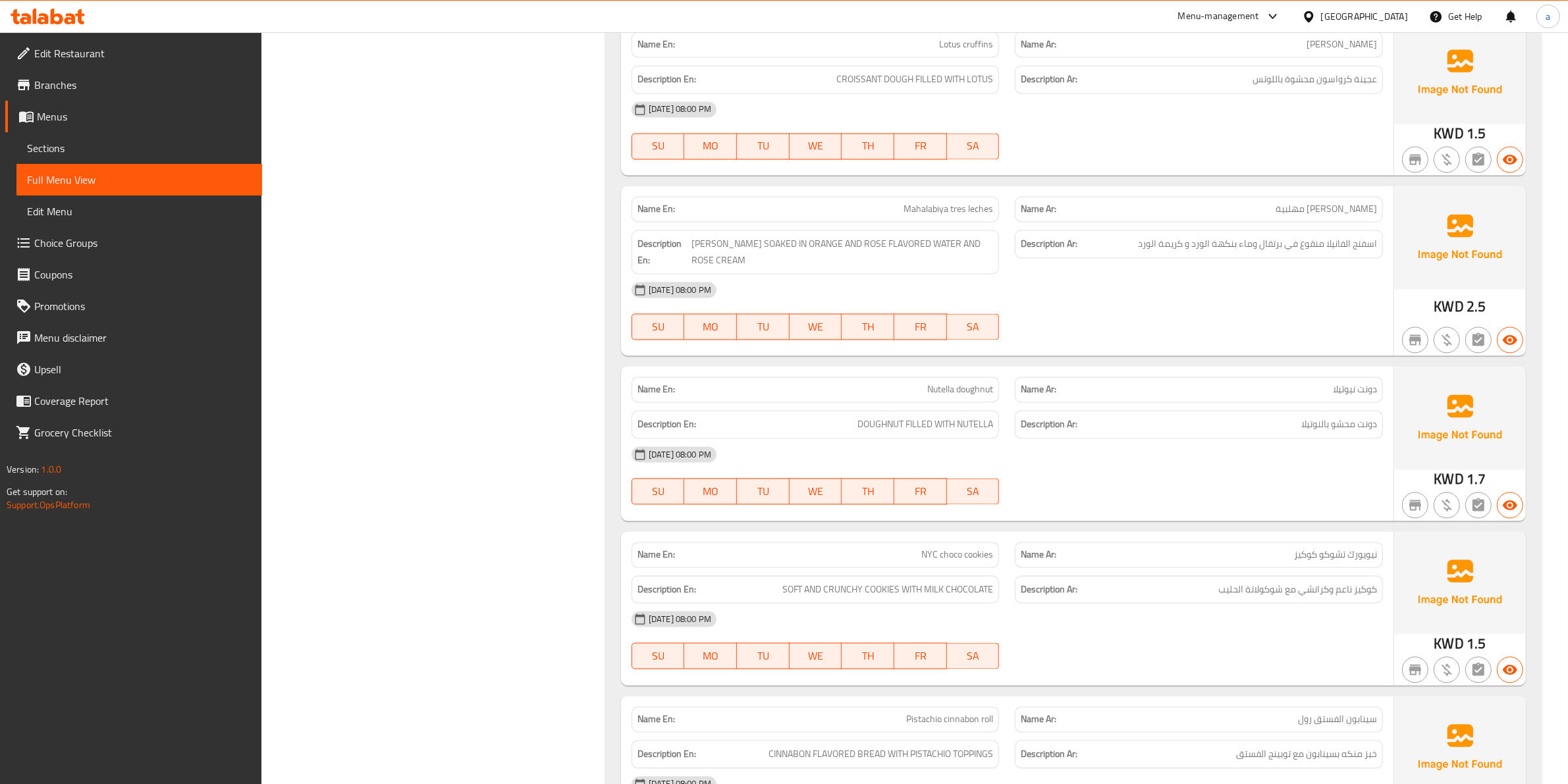
click at [1108, 290] on div "[DATE] 08:00 PM" at bounding box center [1007, 290] width 767 height 32
click at [1264, 290] on div "[DATE] 08:00 PM" at bounding box center [1007, 290] width 767 height 32
click at [1223, 286] on div "[DATE] 08:00 PM" at bounding box center [1007, 290] width 767 height 32
click at [1275, 308] on div "17-08-2025 08:00 PM SU MO TU WE TH FR SA" at bounding box center [1007, 310] width 767 height 74
click at [1431, 338] on div at bounding box center [1447, 340] width 32 height 32
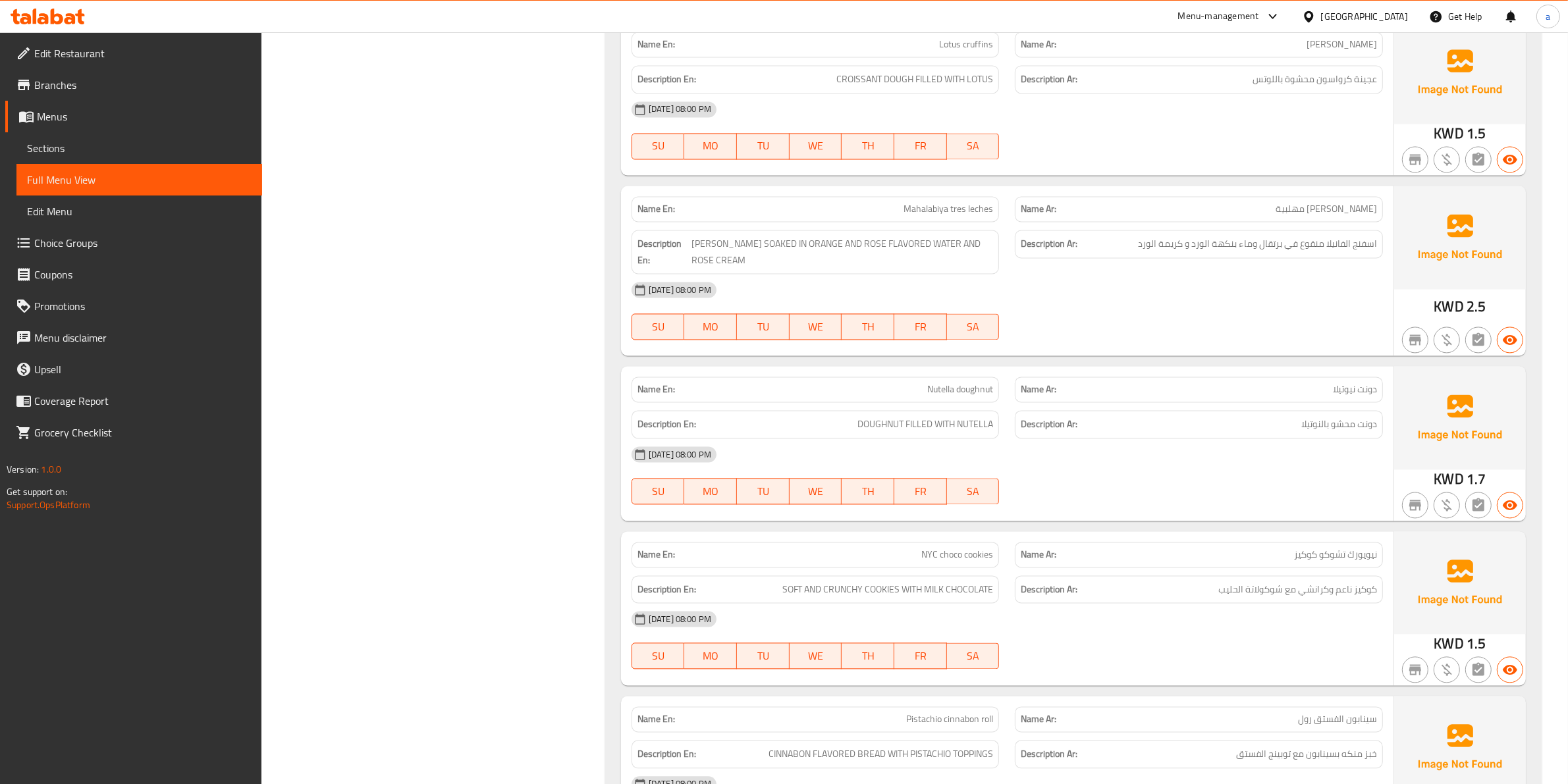
scroll to position [3678, 0]
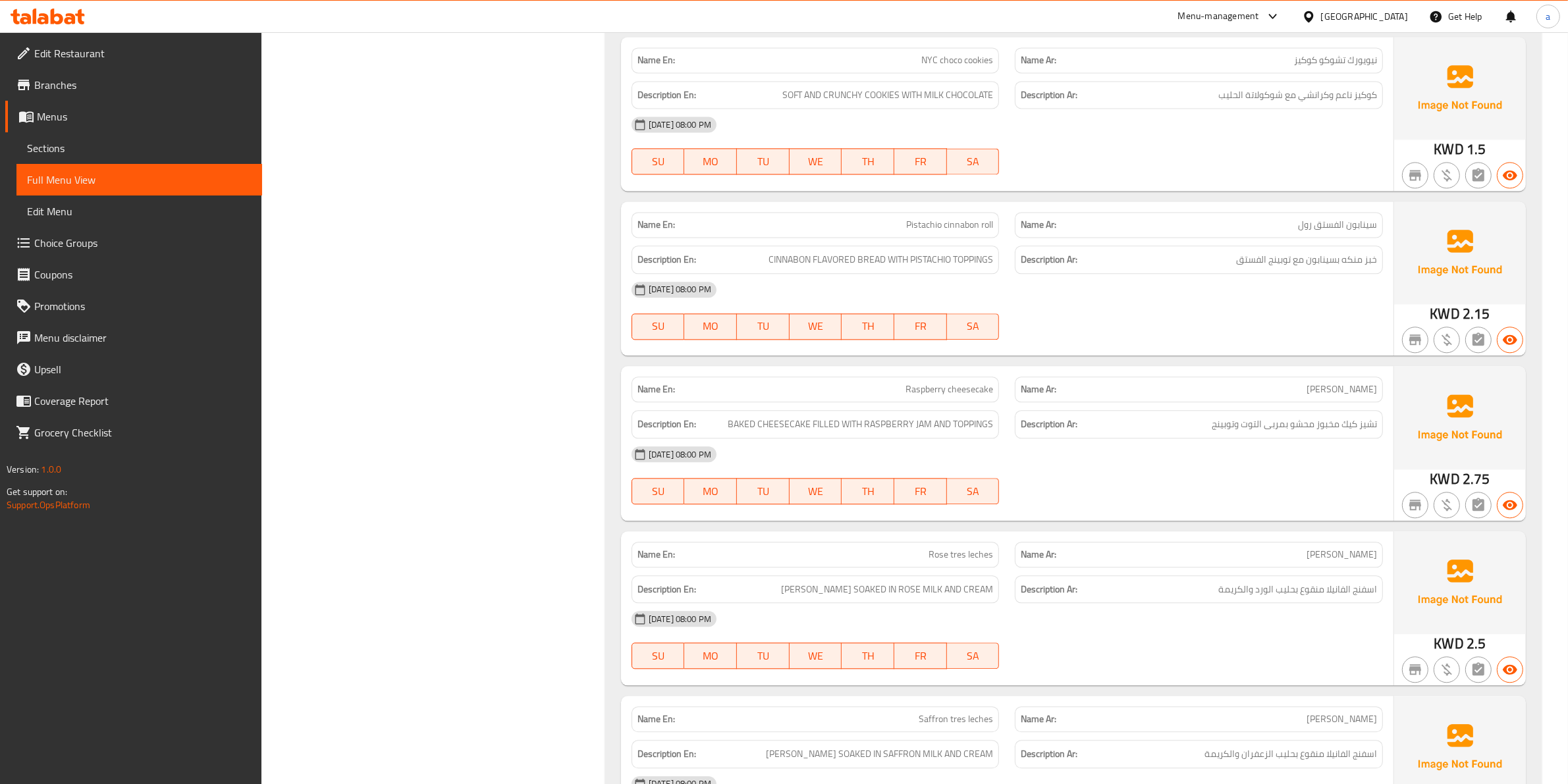
click at [1354, 467] on div "[DATE] 08:00 PM" at bounding box center [1007, 454] width 767 height 32
click at [1261, 423] on span "تشيز كيك مخبوز محشو بمربى التوت وتوبينج" at bounding box center [1293, 424] width 165 height 17
click at [1288, 516] on div "Name En: Strawberry cheesecake bun Name Ar: كيزر الفراولة تشيز كيك Description …" at bounding box center [1007, 443] width 773 height 154
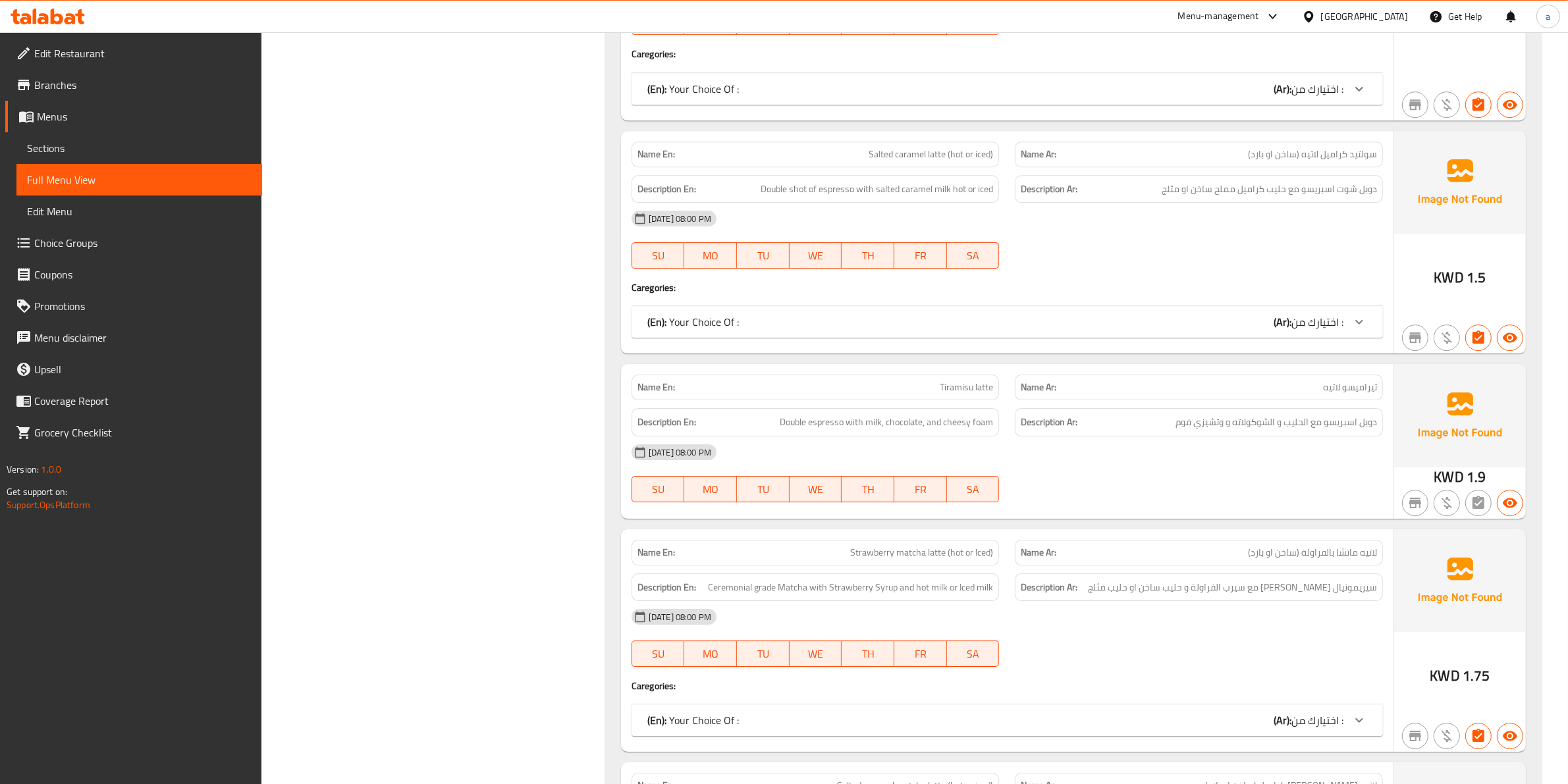
click at [1027, 458] on div "[DATE] 08:00 PM" at bounding box center [1007, 453] width 767 height 32
click at [1143, 468] on div "[DATE] 08:00 PM" at bounding box center [1007, 453] width 767 height 32
click at [110, 229] on link "Choice Groups" at bounding box center [133, 243] width 257 height 32
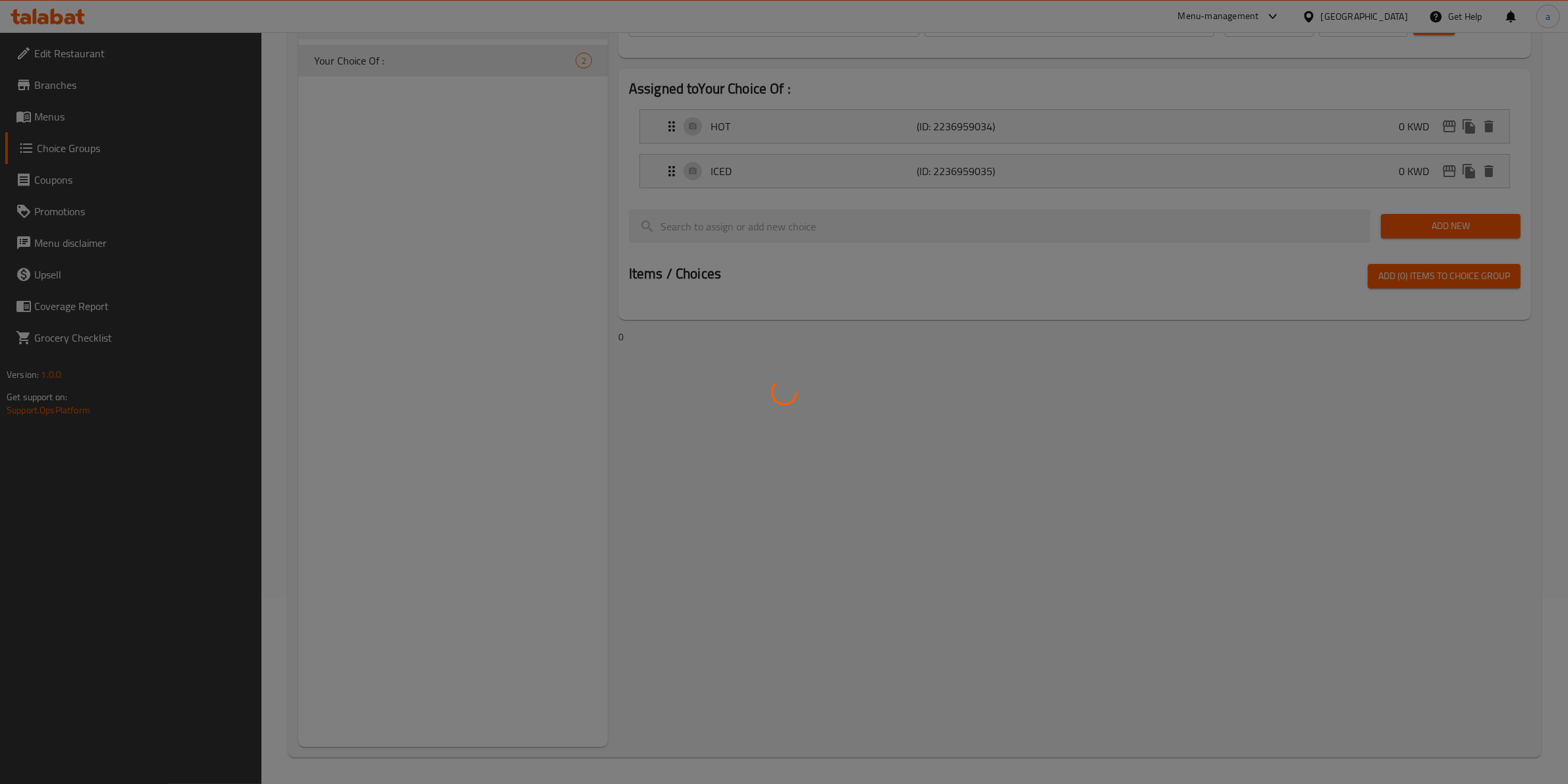
scroll to position [187, 0]
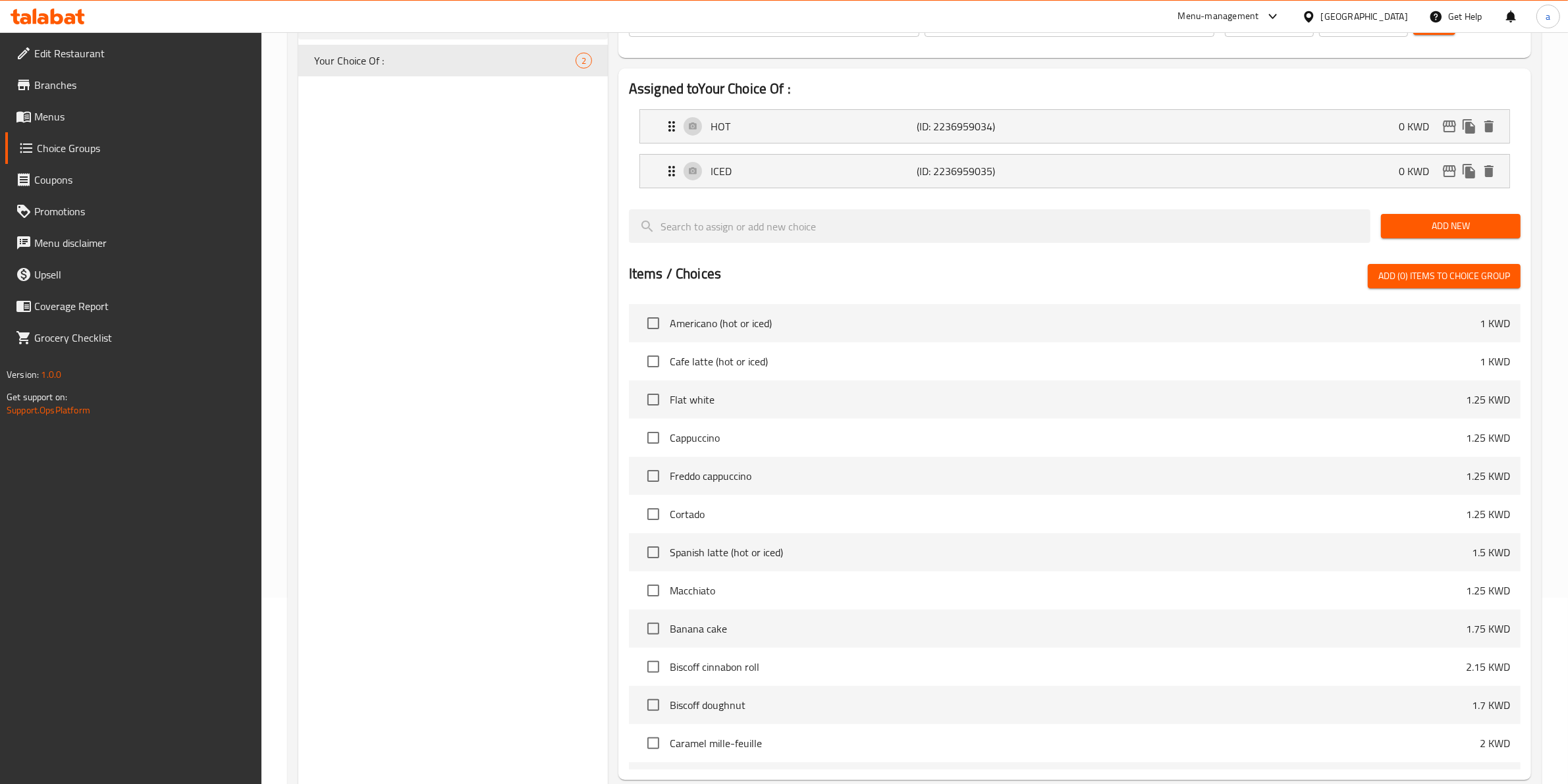
click at [486, 507] on div "Choice Groups Your Choice Of : 2" at bounding box center [453, 420] width 310 height 915
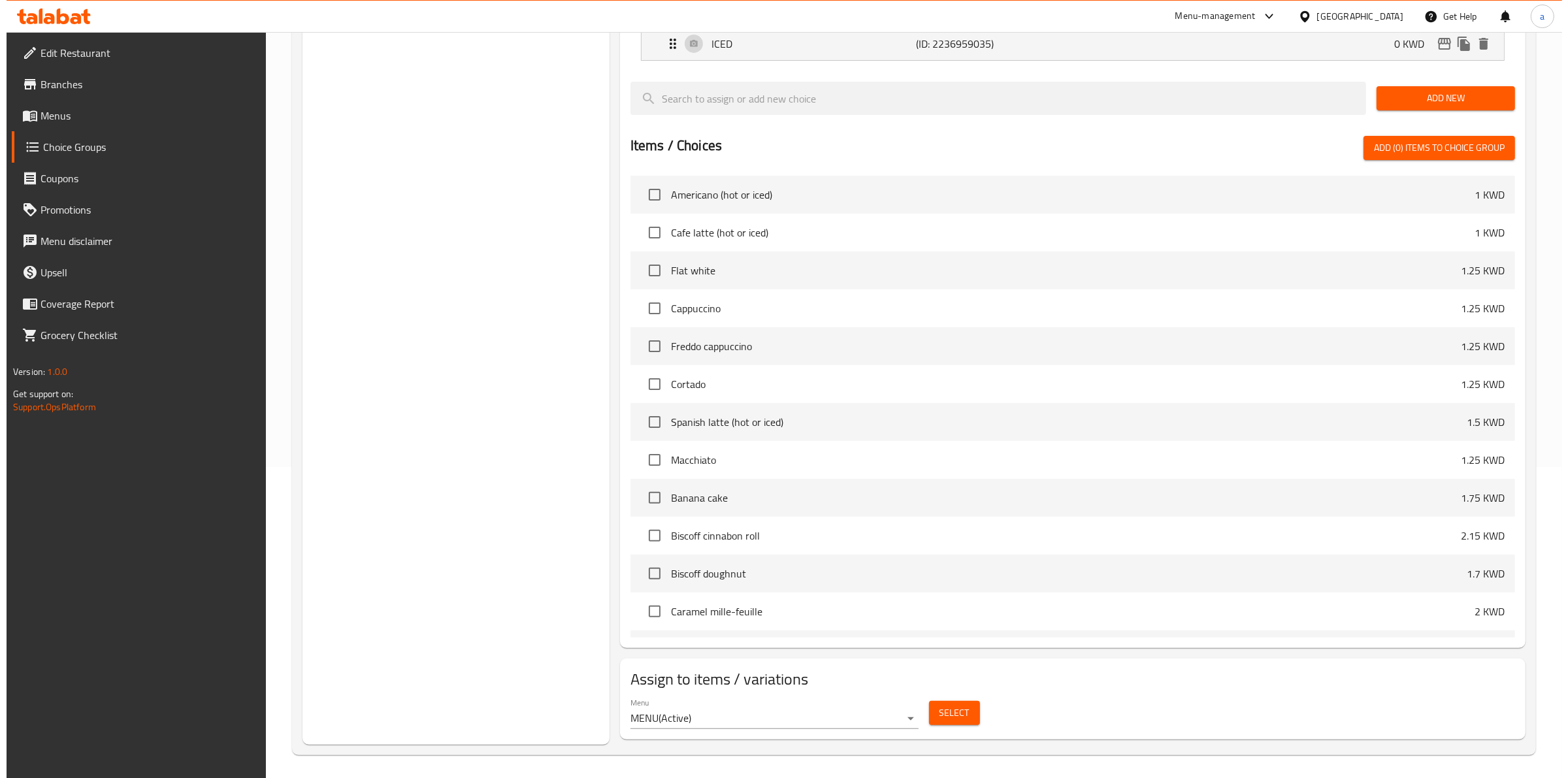
scroll to position [314, 0]
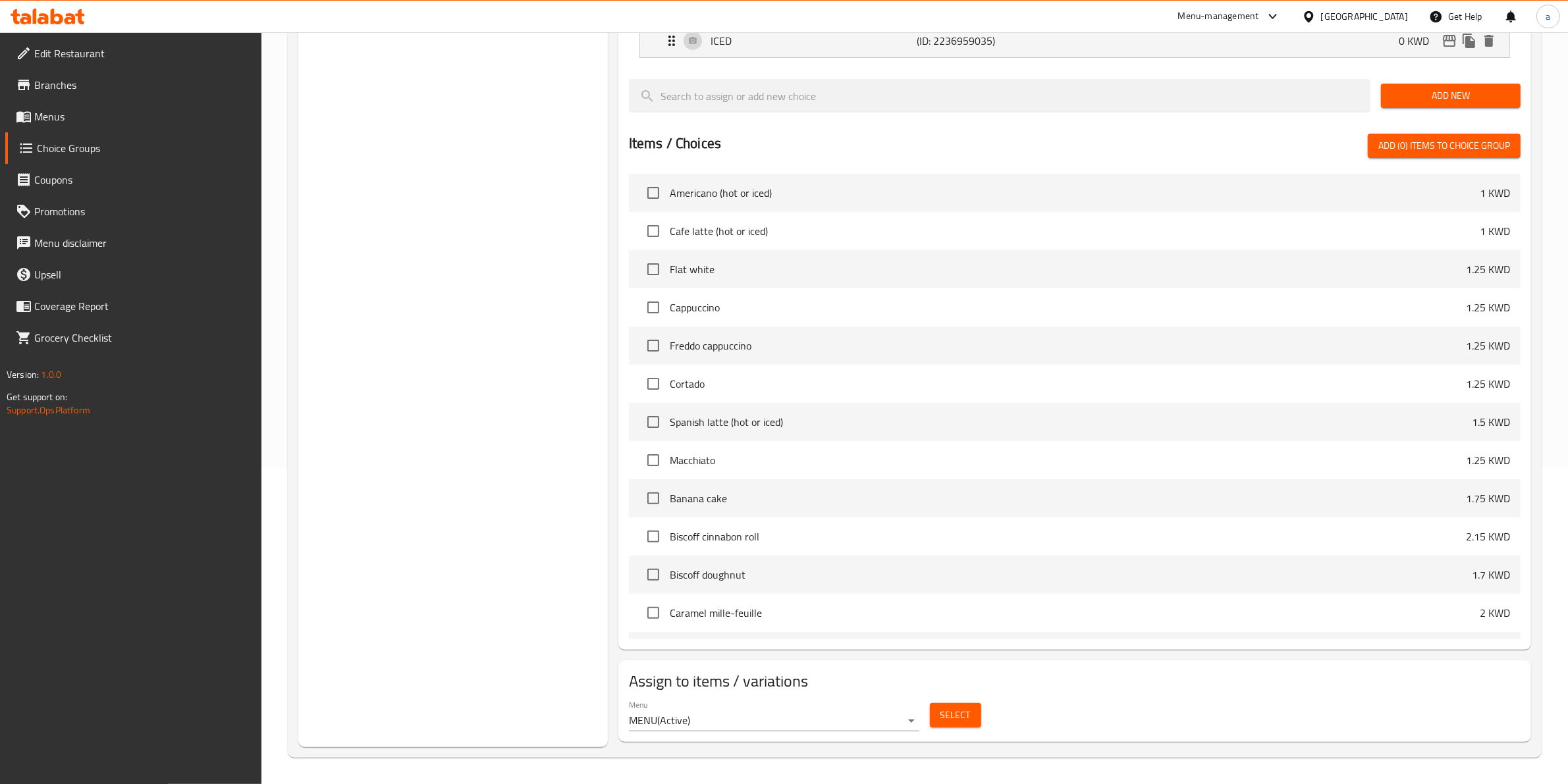
click at [942, 714] on span "Select" at bounding box center [955, 715] width 30 height 17
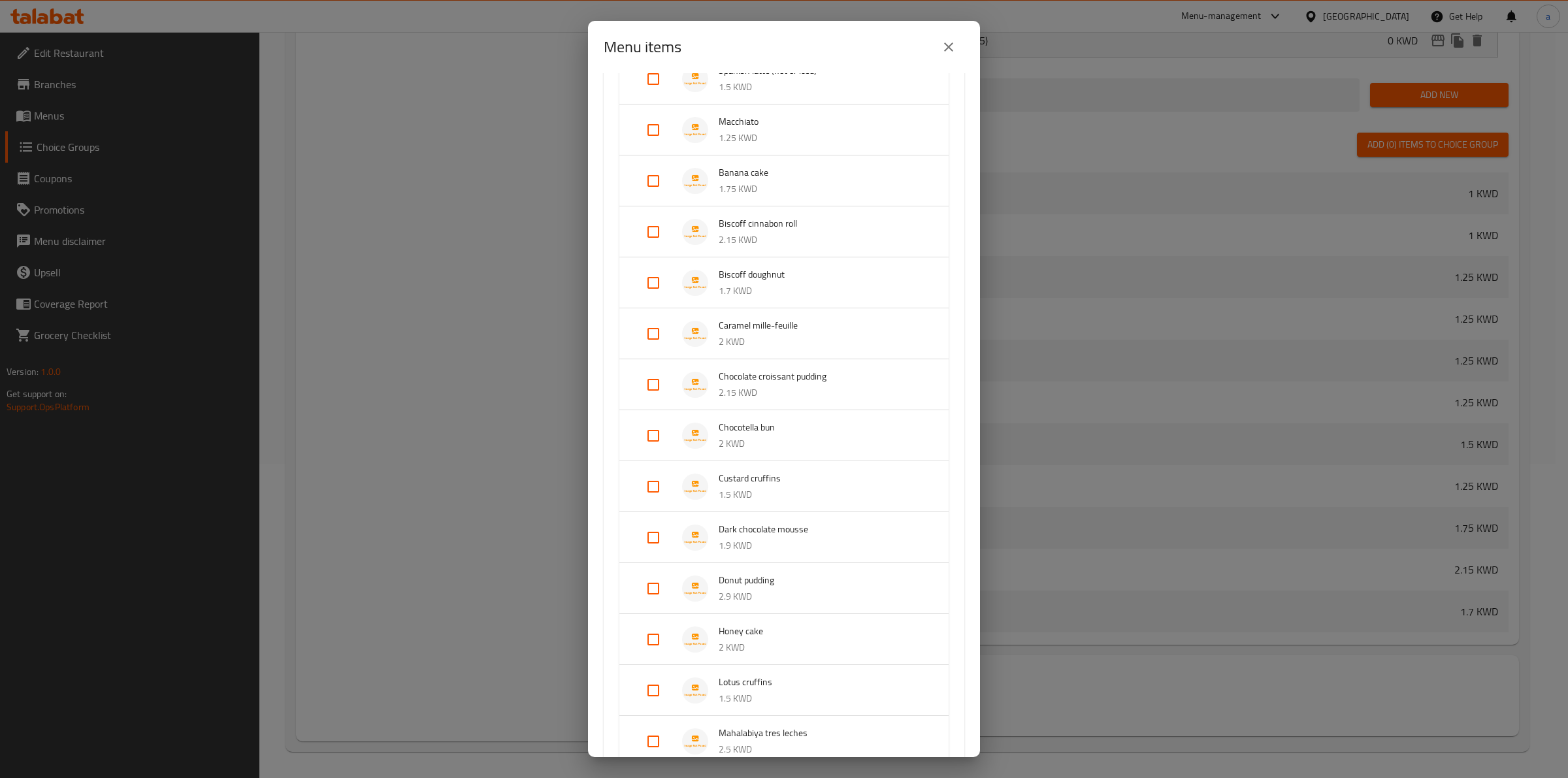
scroll to position [0, 0]
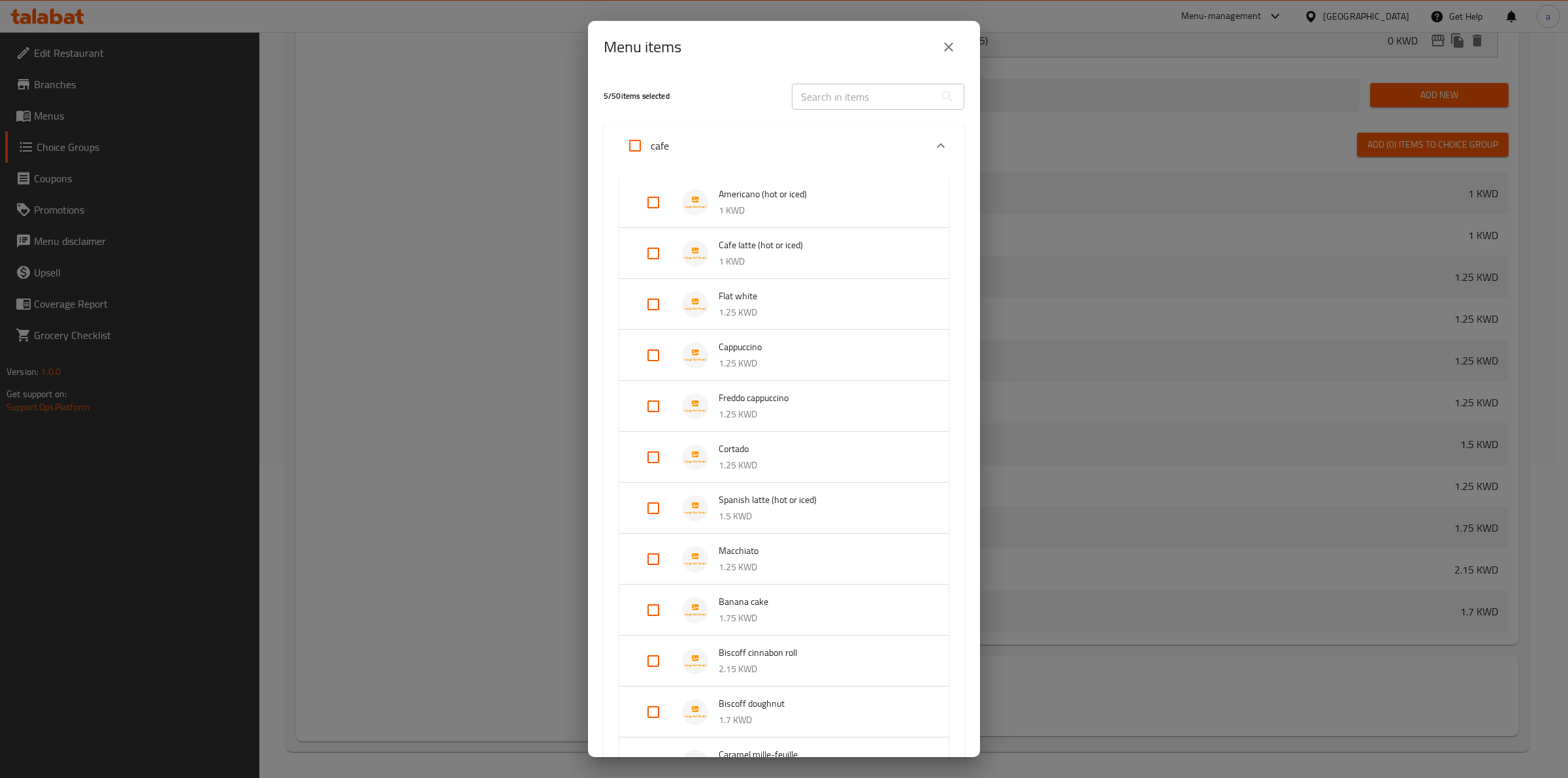
click at [681, 209] on div "Expand" at bounding box center [664, 203] width 37 height 32
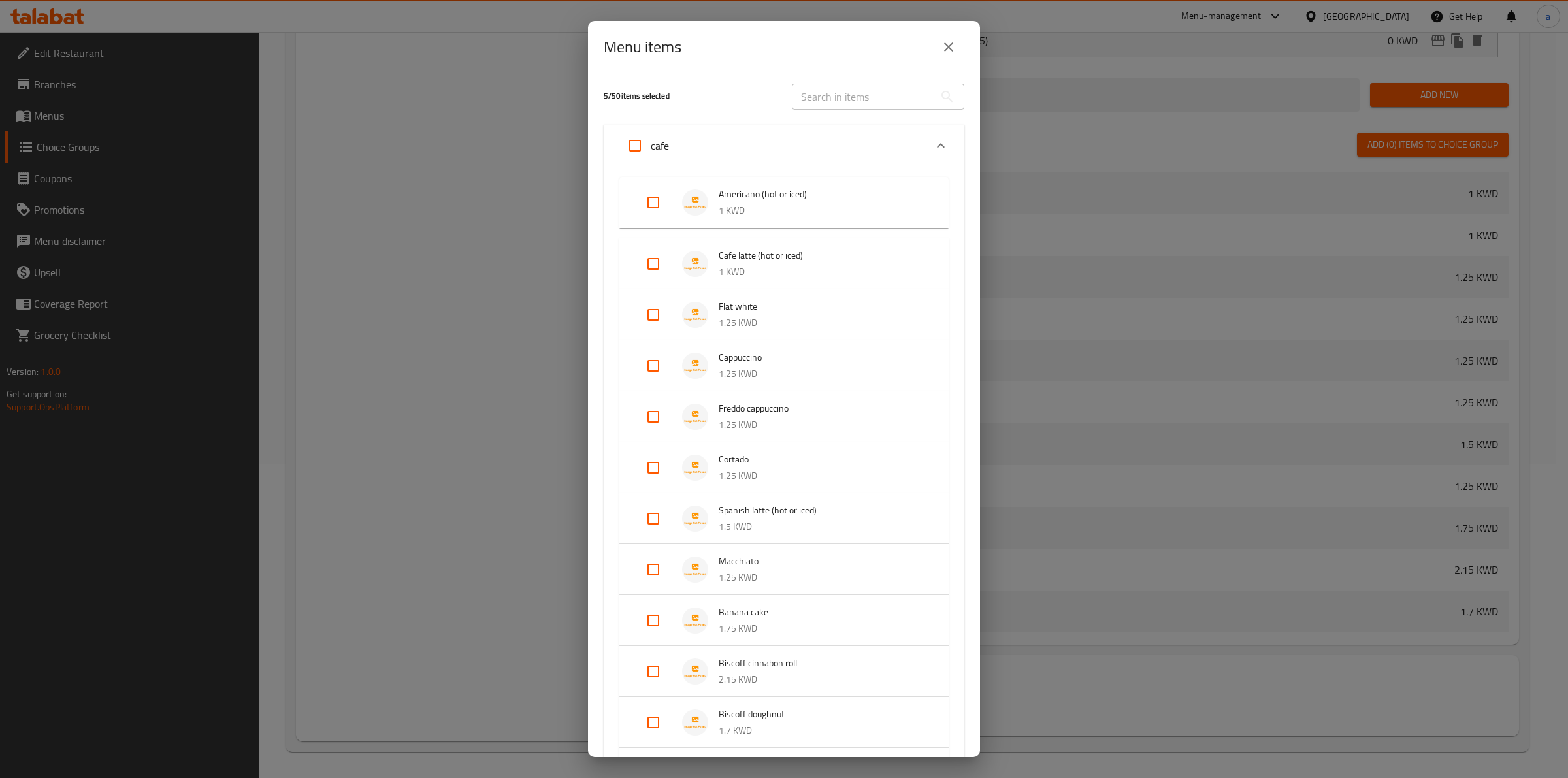
click at [642, 201] on input "Expand" at bounding box center [654, 203] width 32 height 32
checkbox input "true"
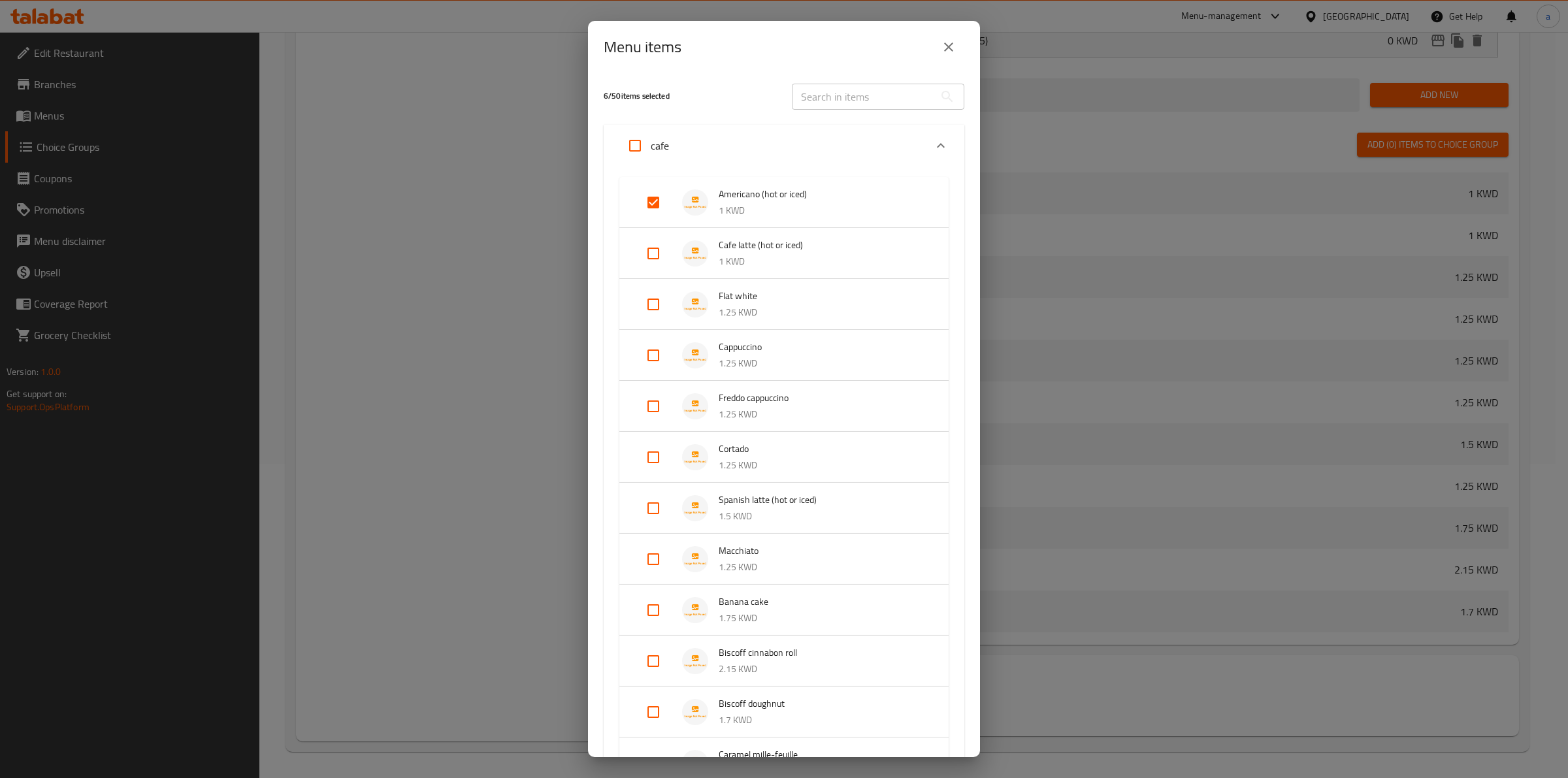
click at [644, 256] on input "Expand" at bounding box center [654, 253] width 32 height 32
checkbox input "true"
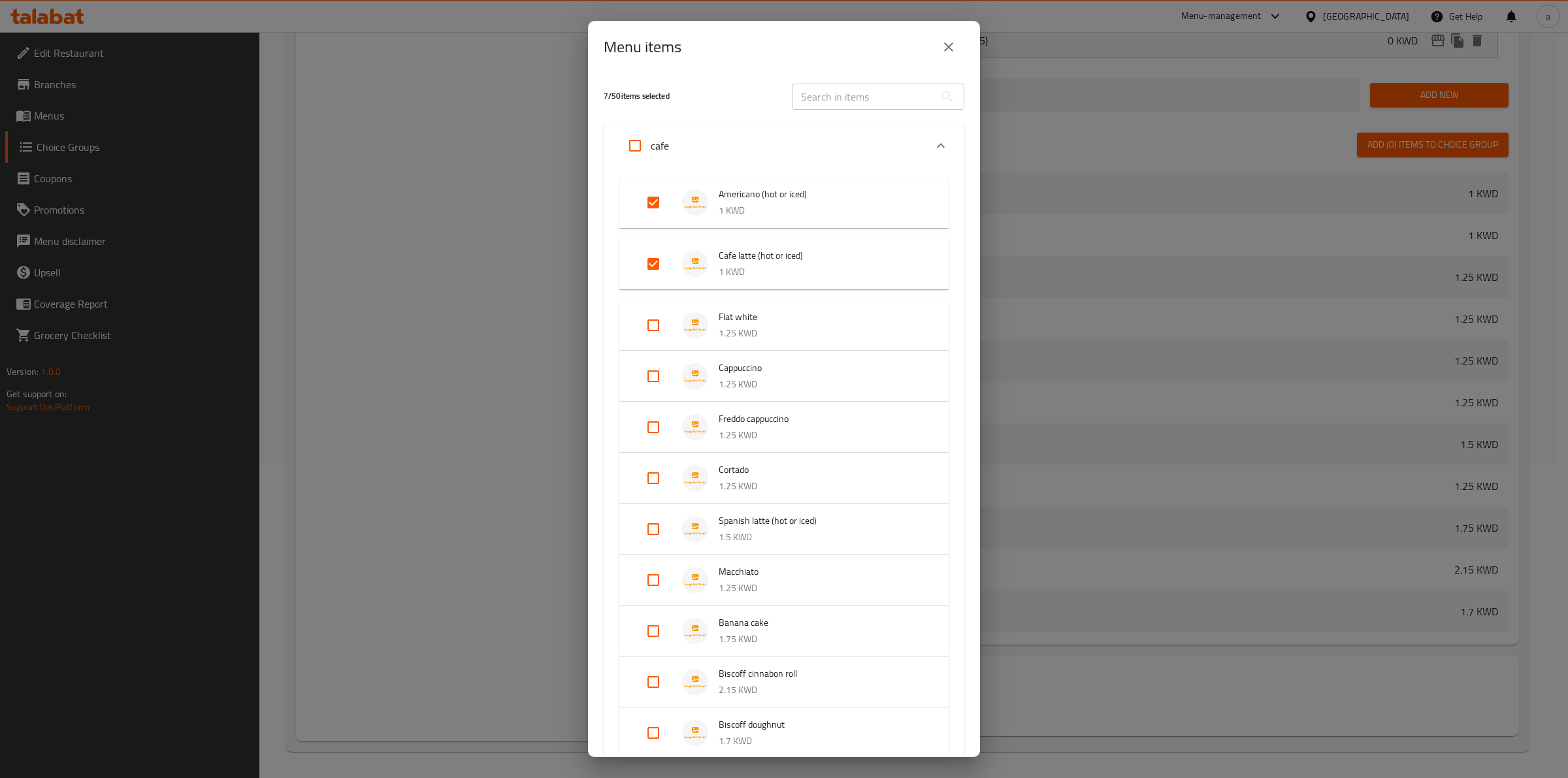
click at [647, 485] on input "Expand" at bounding box center [654, 478] width 32 height 32
checkbox input "true"
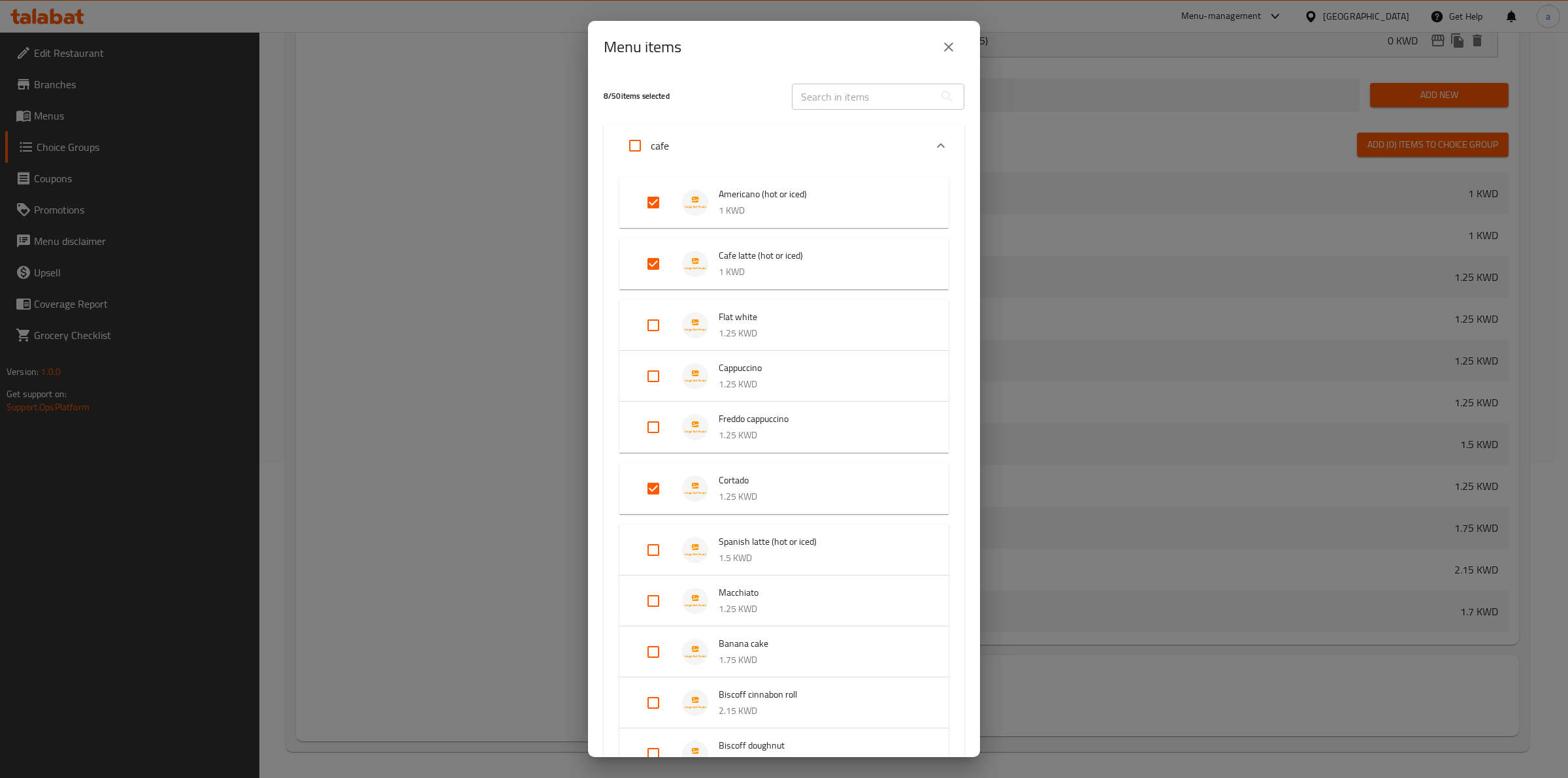
click at [635, 553] on li "Spanish latte (hot or iced) 1.5 KWD" at bounding box center [784, 550] width 298 height 46
click at [648, 549] on input "Expand" at bounding box center [654, 550] width 32 height 32
checkbox input "true"
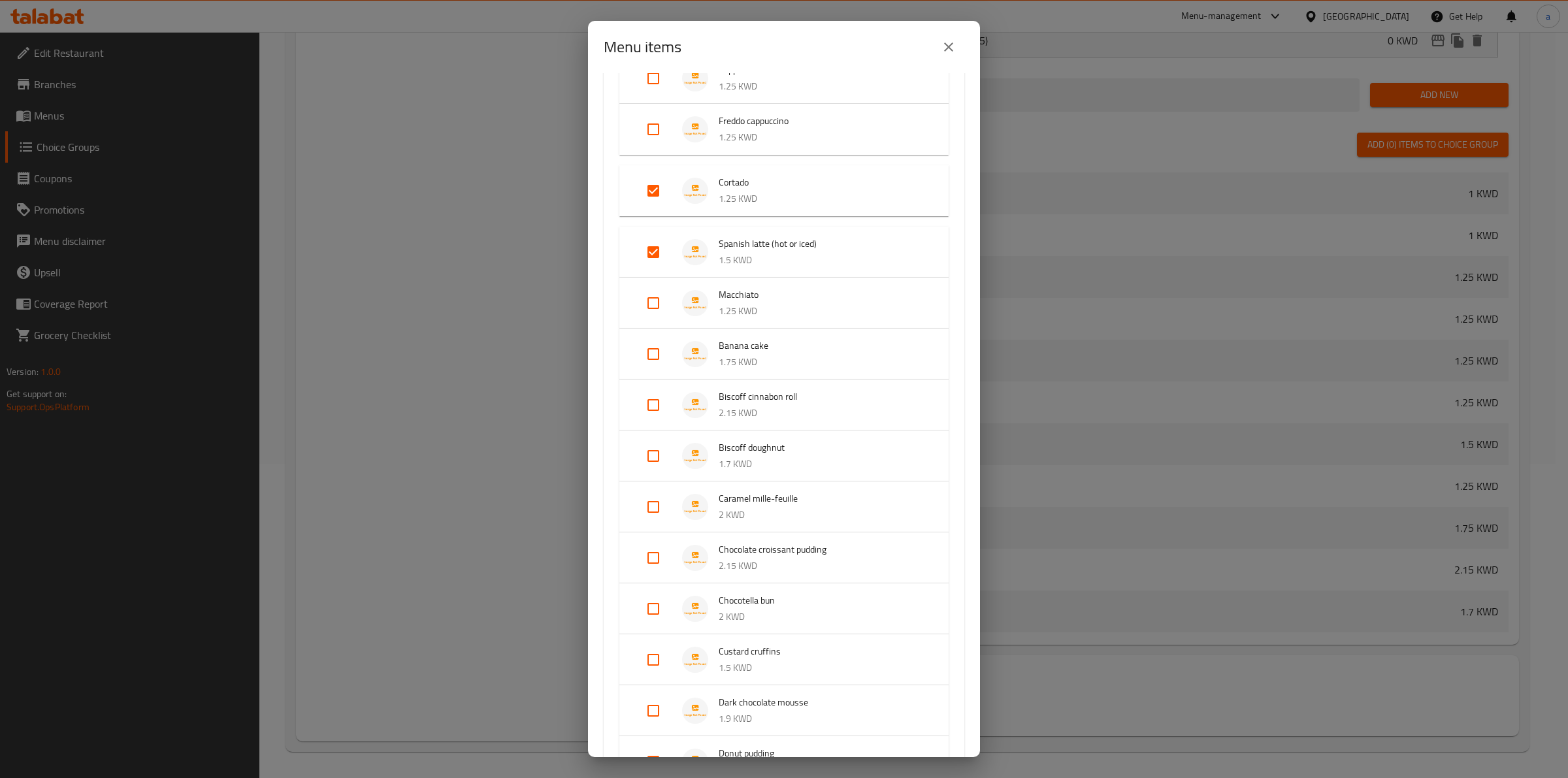
scroll to position [326, 0]
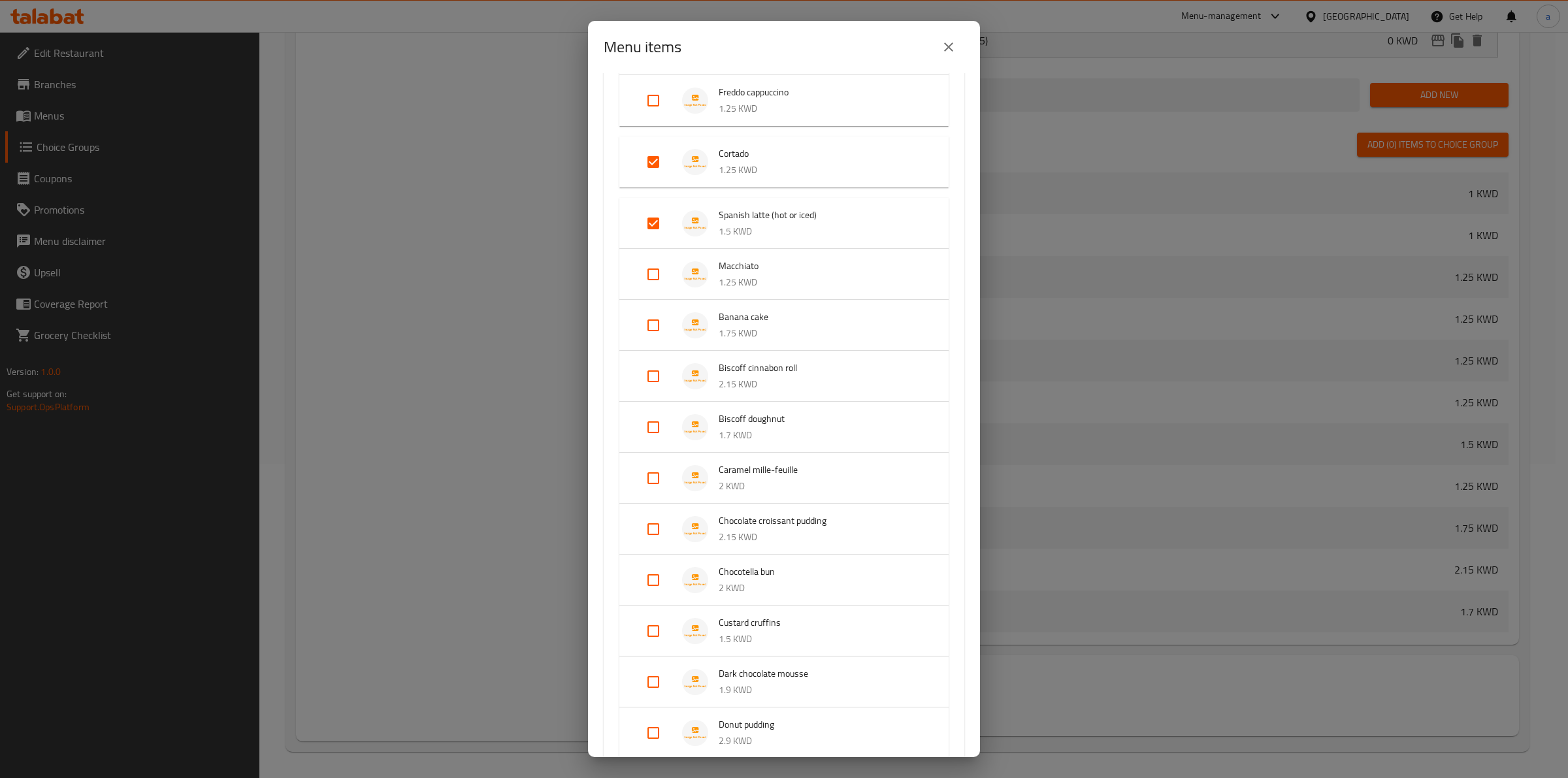
click at [769, 464] on span "Caramel mille-feuille" at bounding box center [820, 470] width 203 height 17
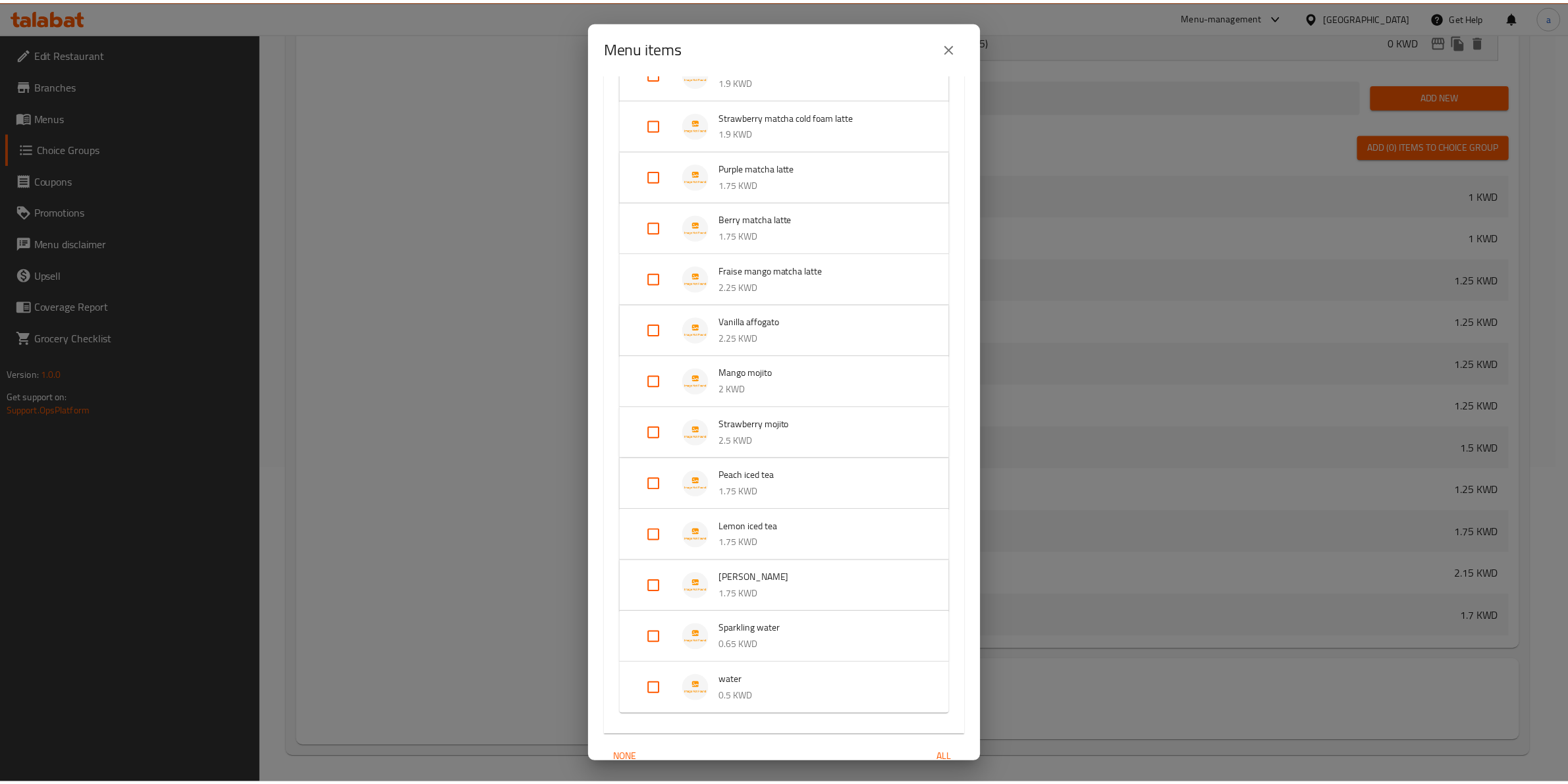
scroll to position [2228, 0]
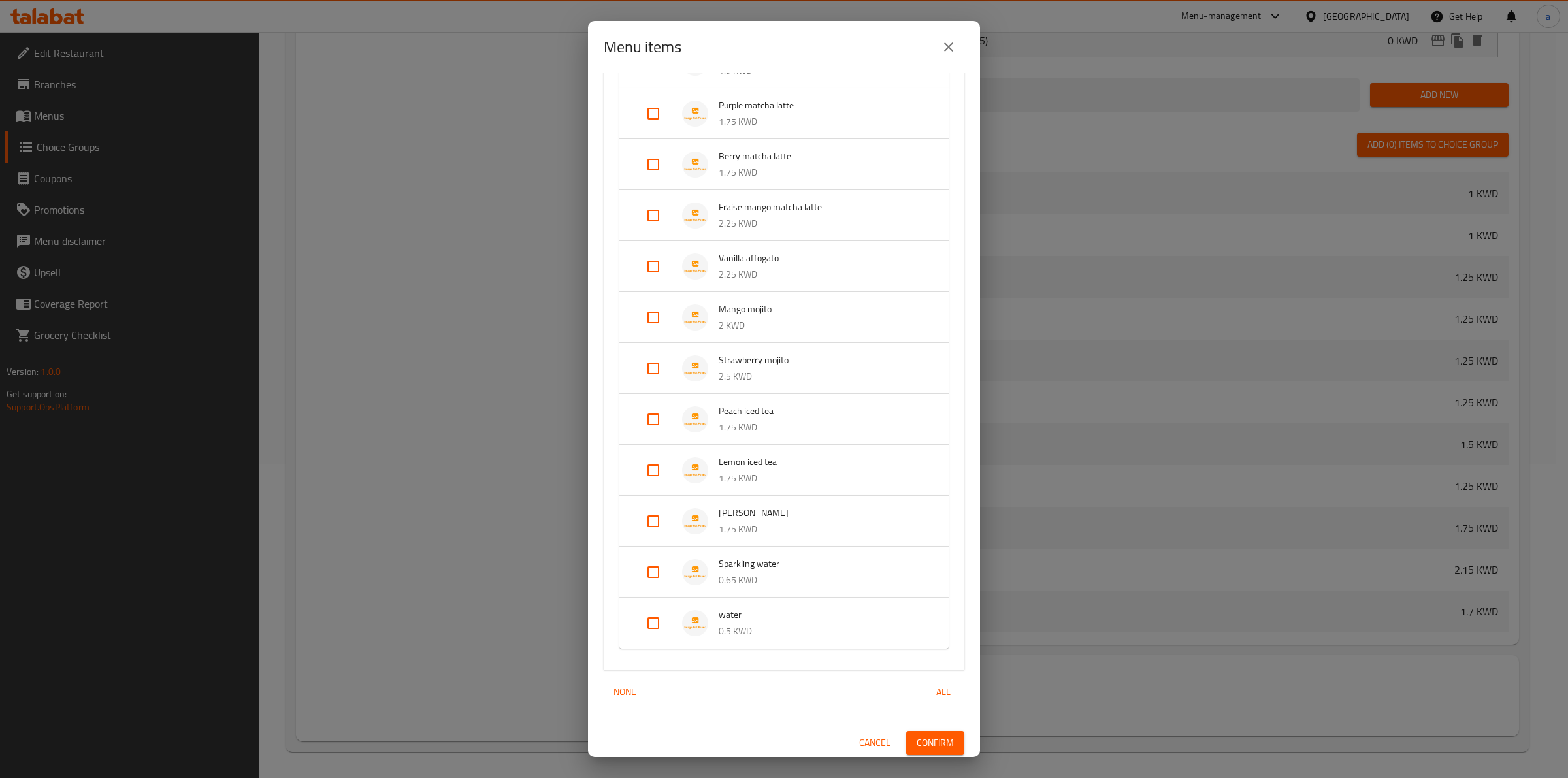
click at [932, 735] on span "Confirm" at bounding box center [935, 743] width 37 height 17
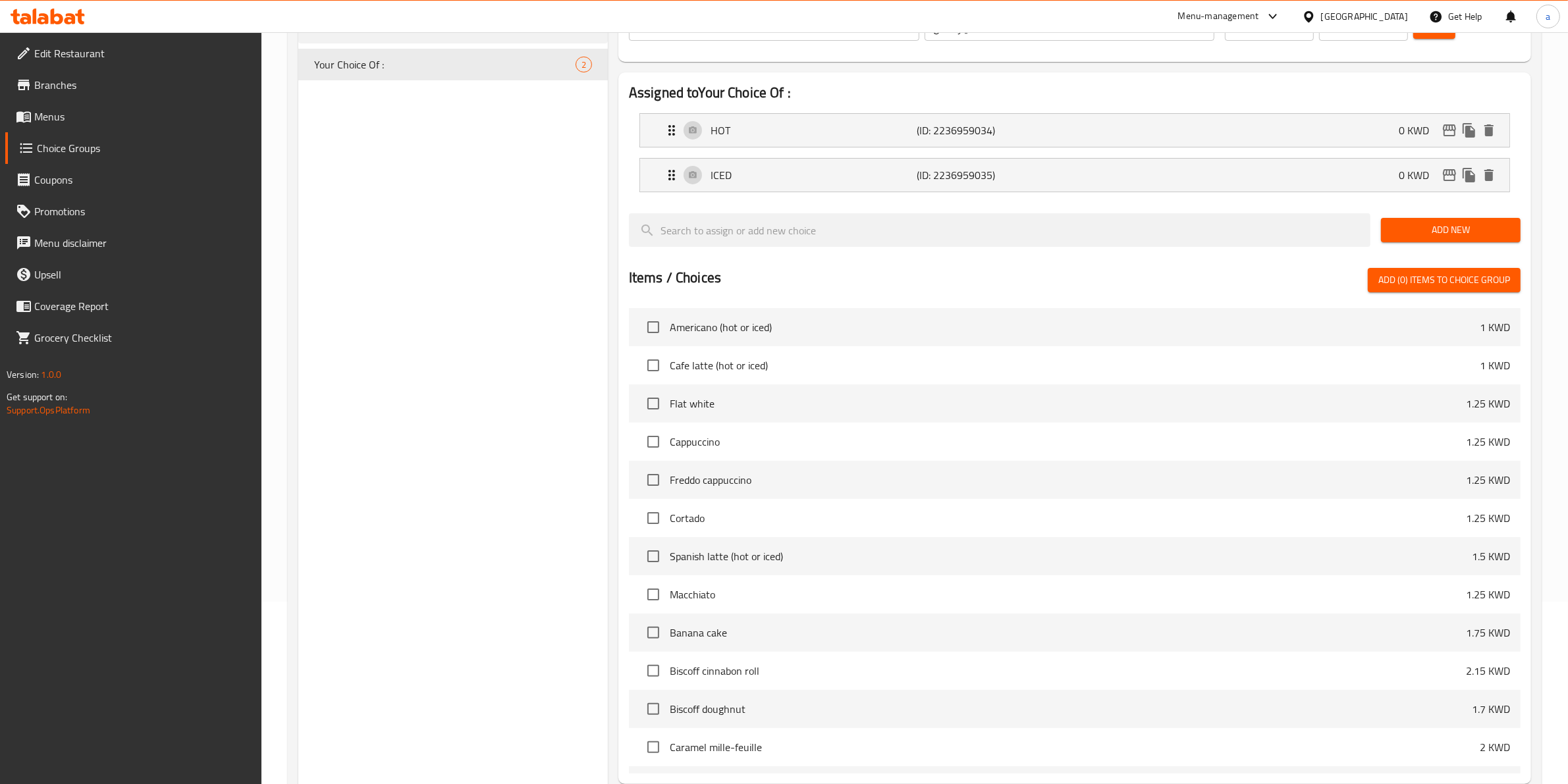
scroll to position [0, 0]
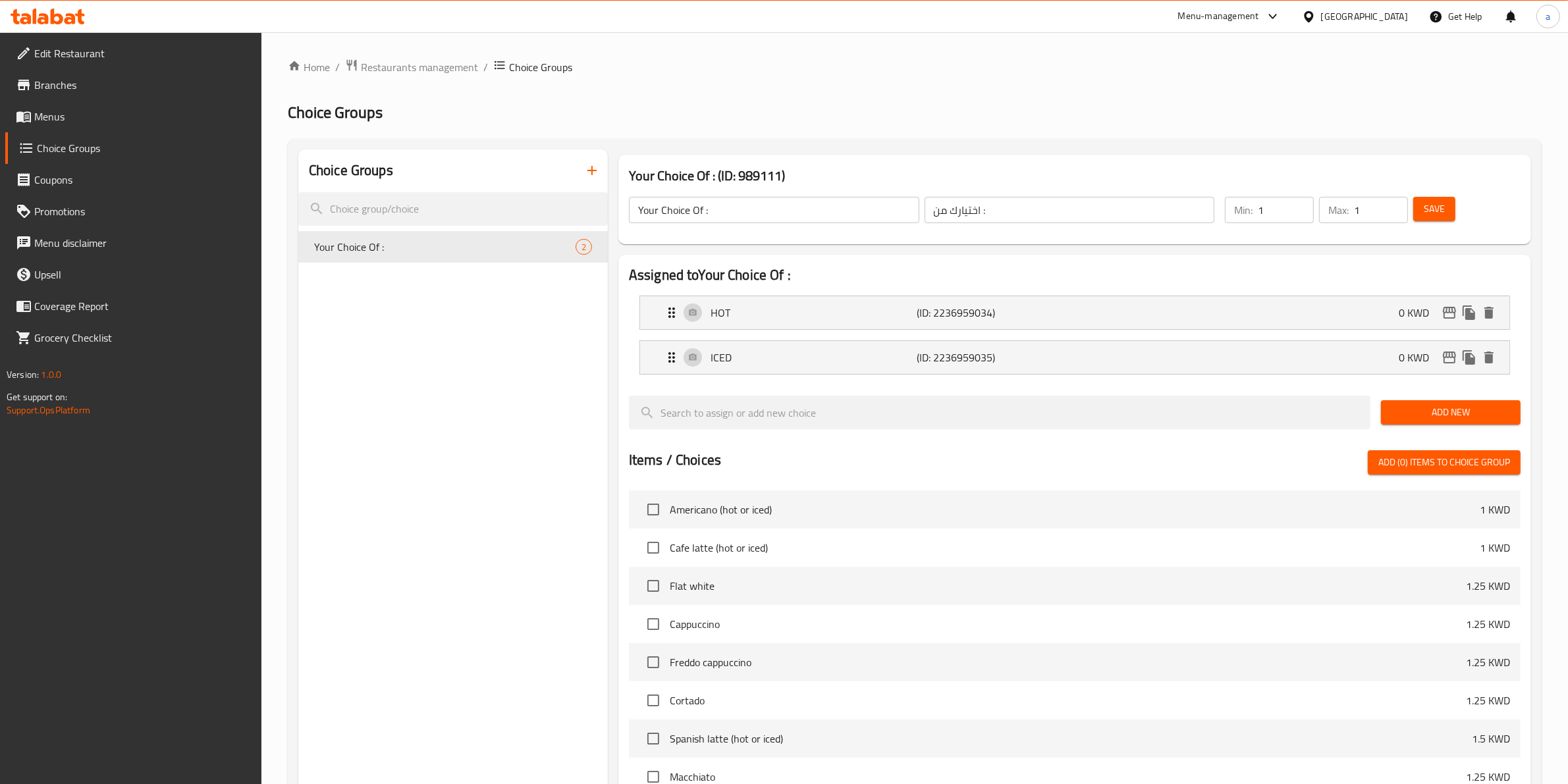
click at [71, 116] on span "Menus" at bounding box center [143, 116] width 218 height 16
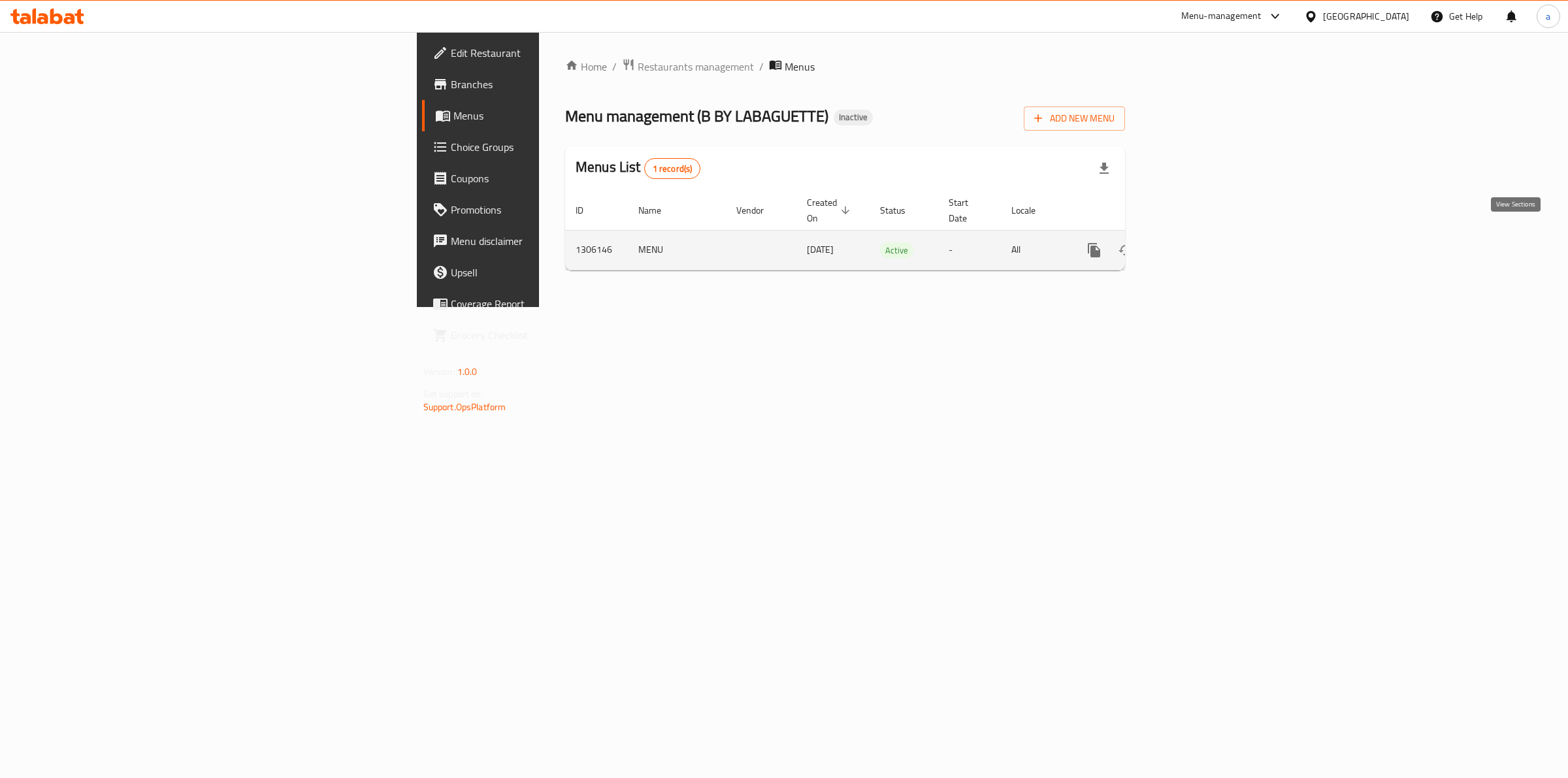
click at [1194, 244] on icon "enhanced table" at bounding box center [1188, 250] width 12 height 12
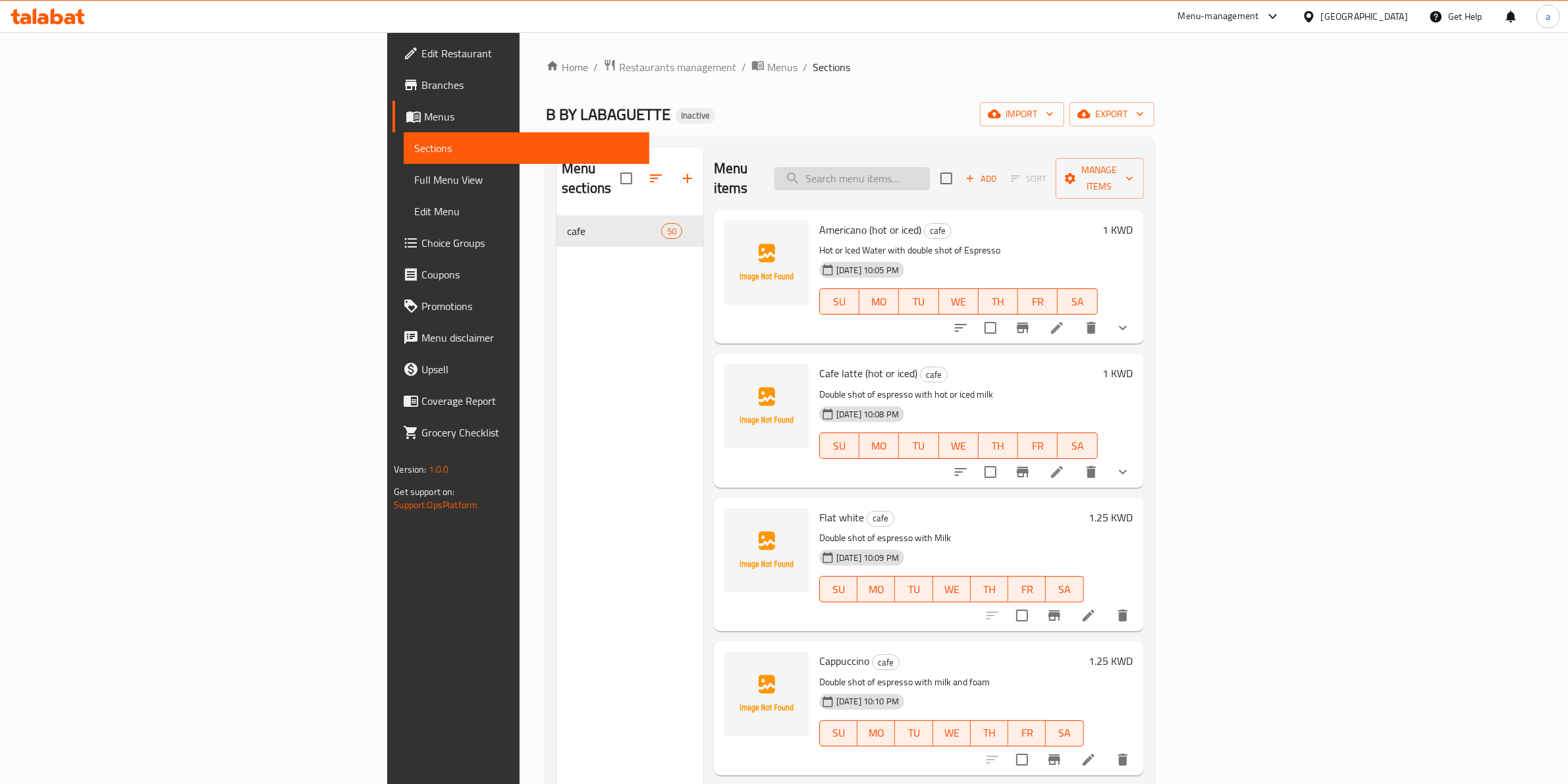
click at [930, 170] on input "search" at bounding box center [852, 179] width 156 height 23
paste input "Strawberry mojito"
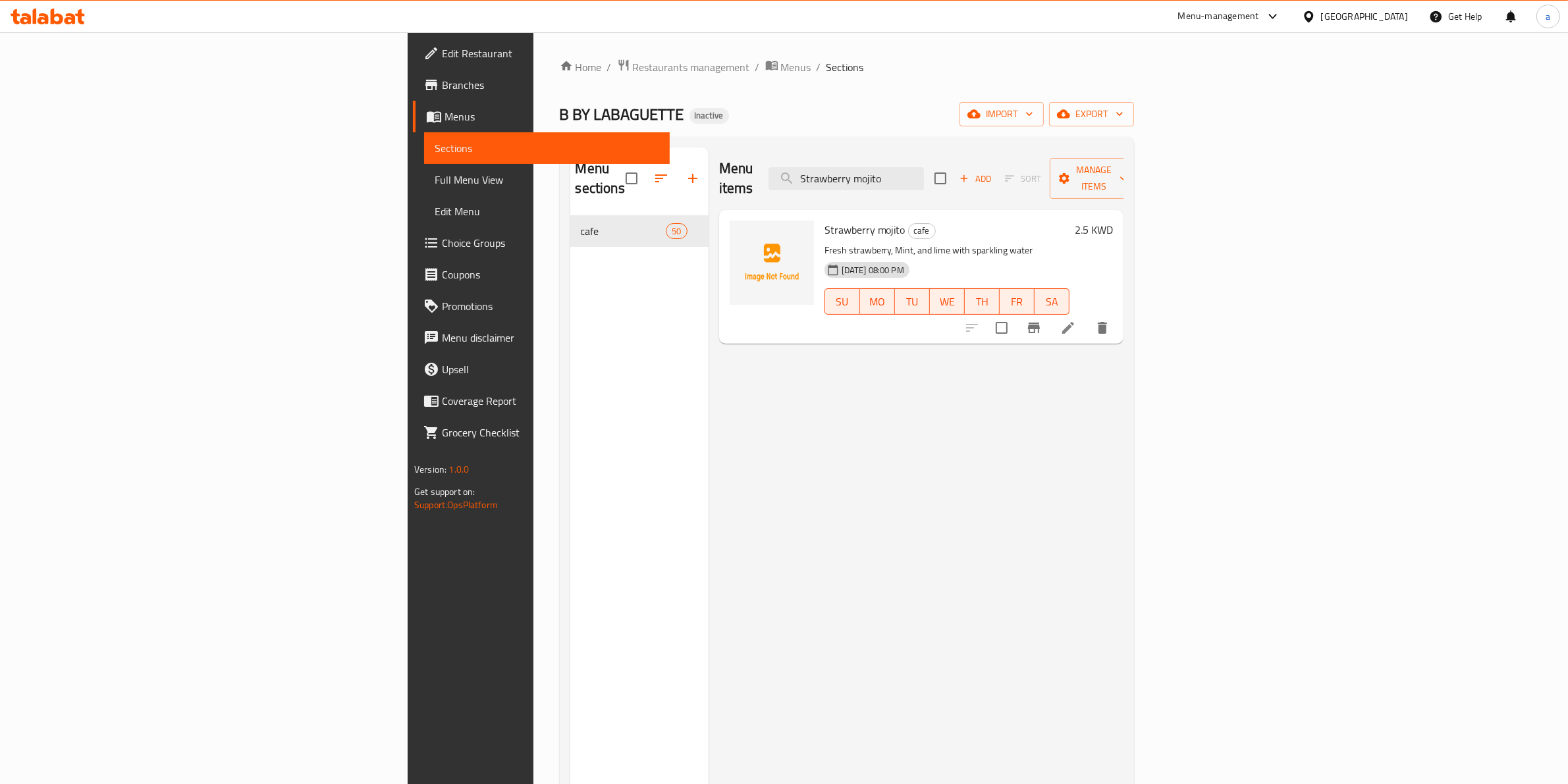
type input "Strawberry mojito"
click at [1087, 316] on li at bounding box center [1068, 328] width 37 height 23
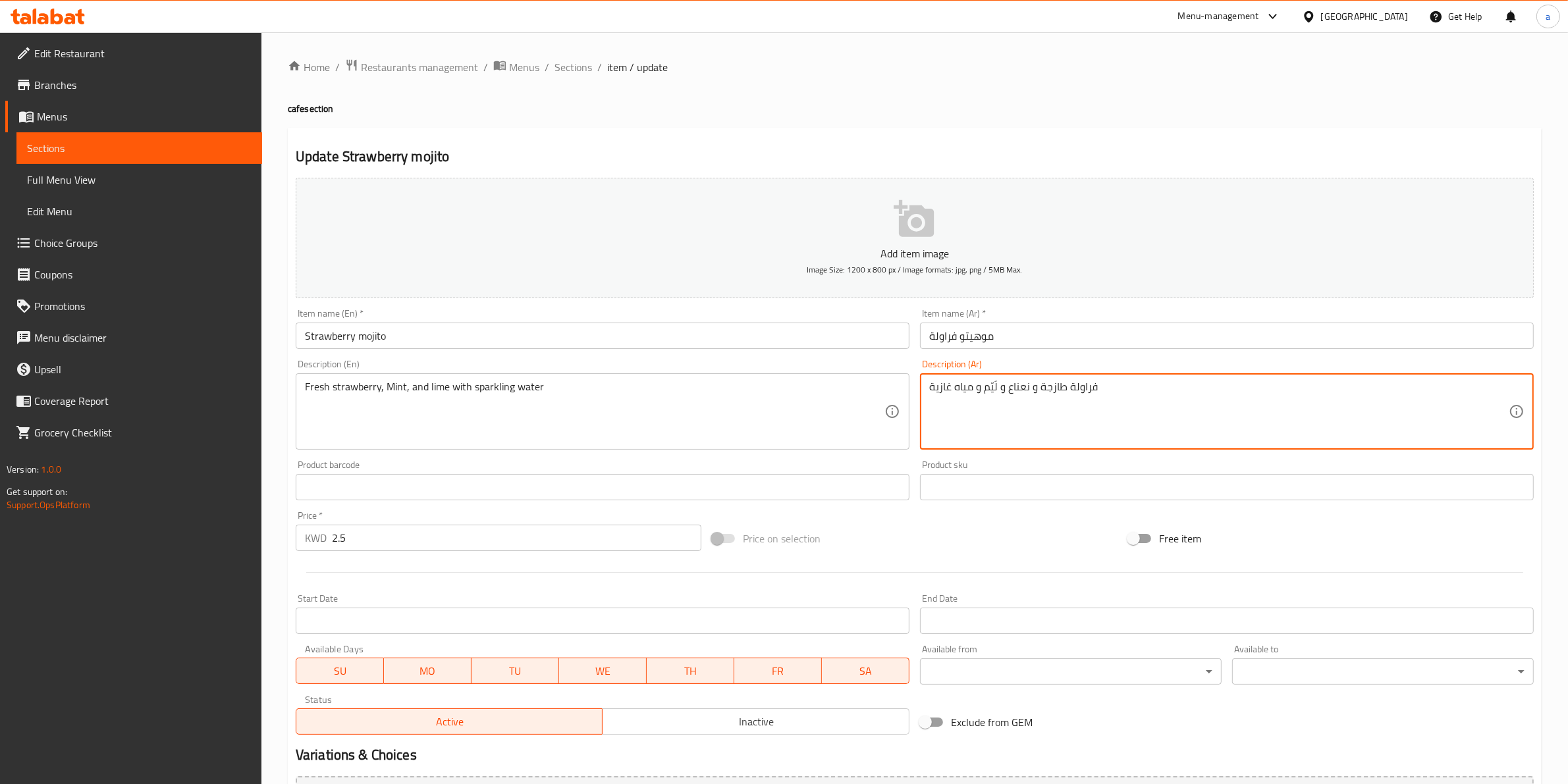
click at [940, 397] on textarea "فراولة طازجة و نعناع و لَيّم و مياه غازية" at bounding box center [1219, 412] width 579 height 63
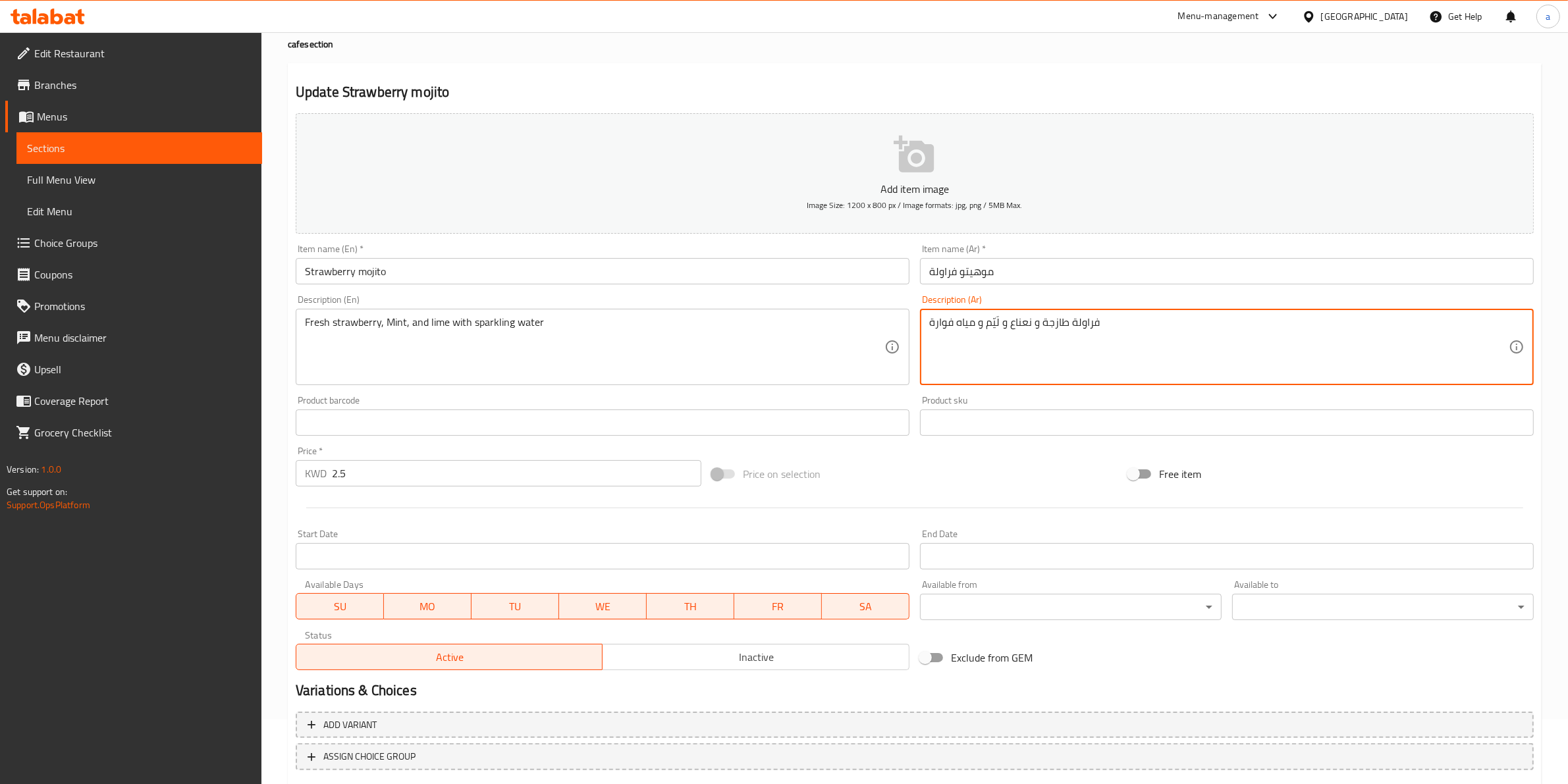
scroll to position [143, 0]
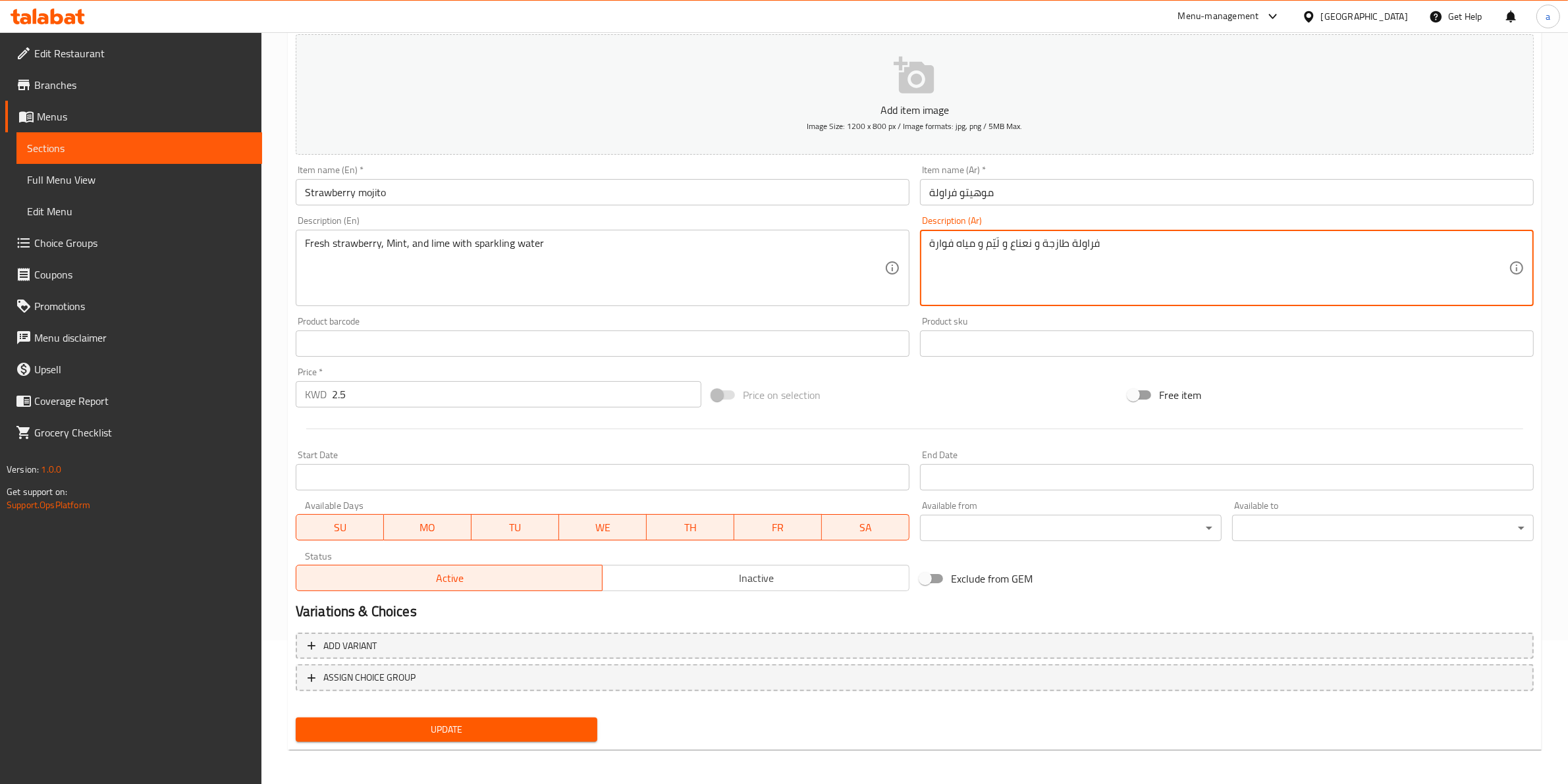
type textarea "فراولة طازجة و نعناع و لَيّم و مياه فوارة"
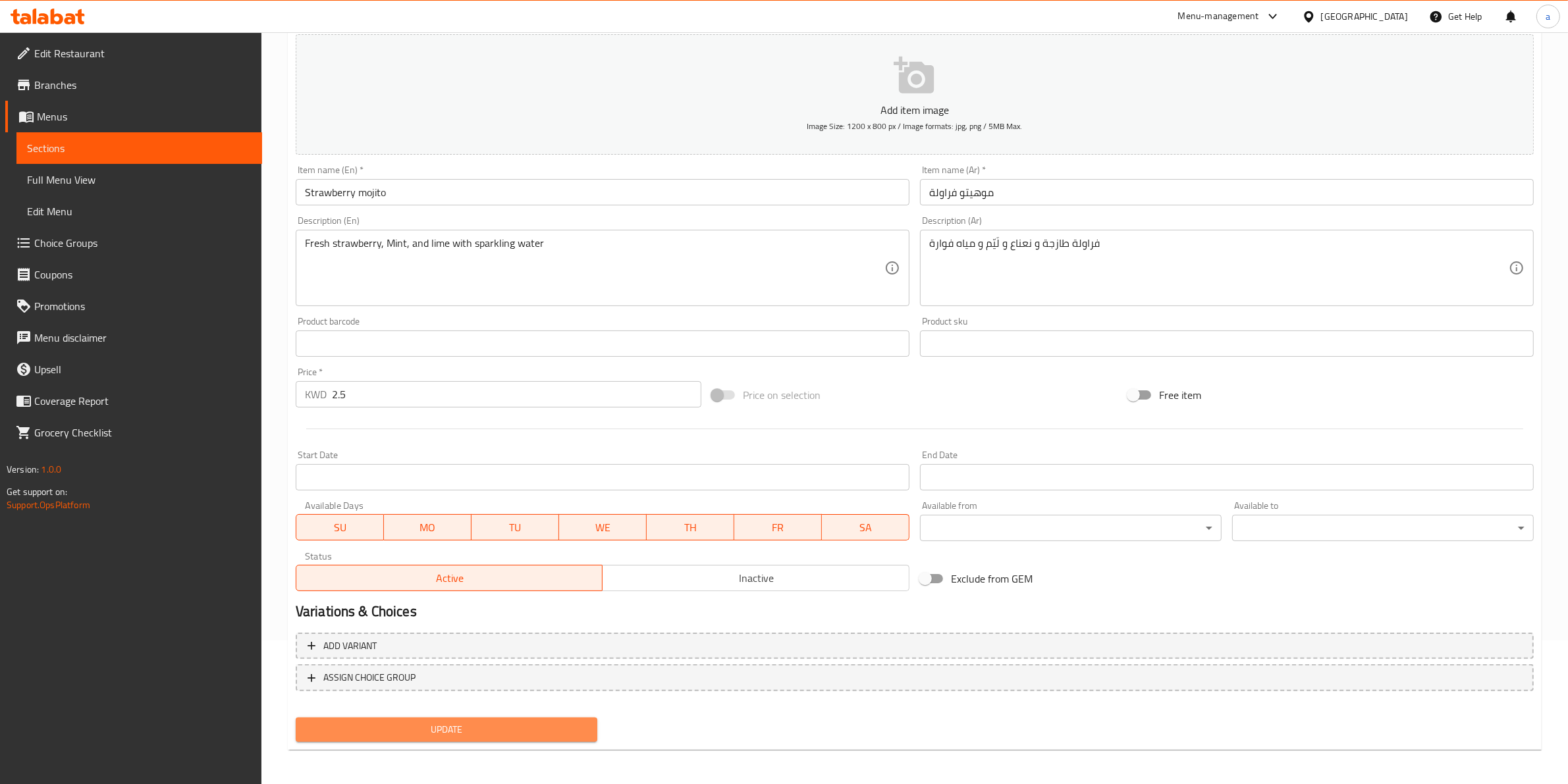
click at [467, 734] on span "Update" at bounding box center [446, 730] width 280 height 17
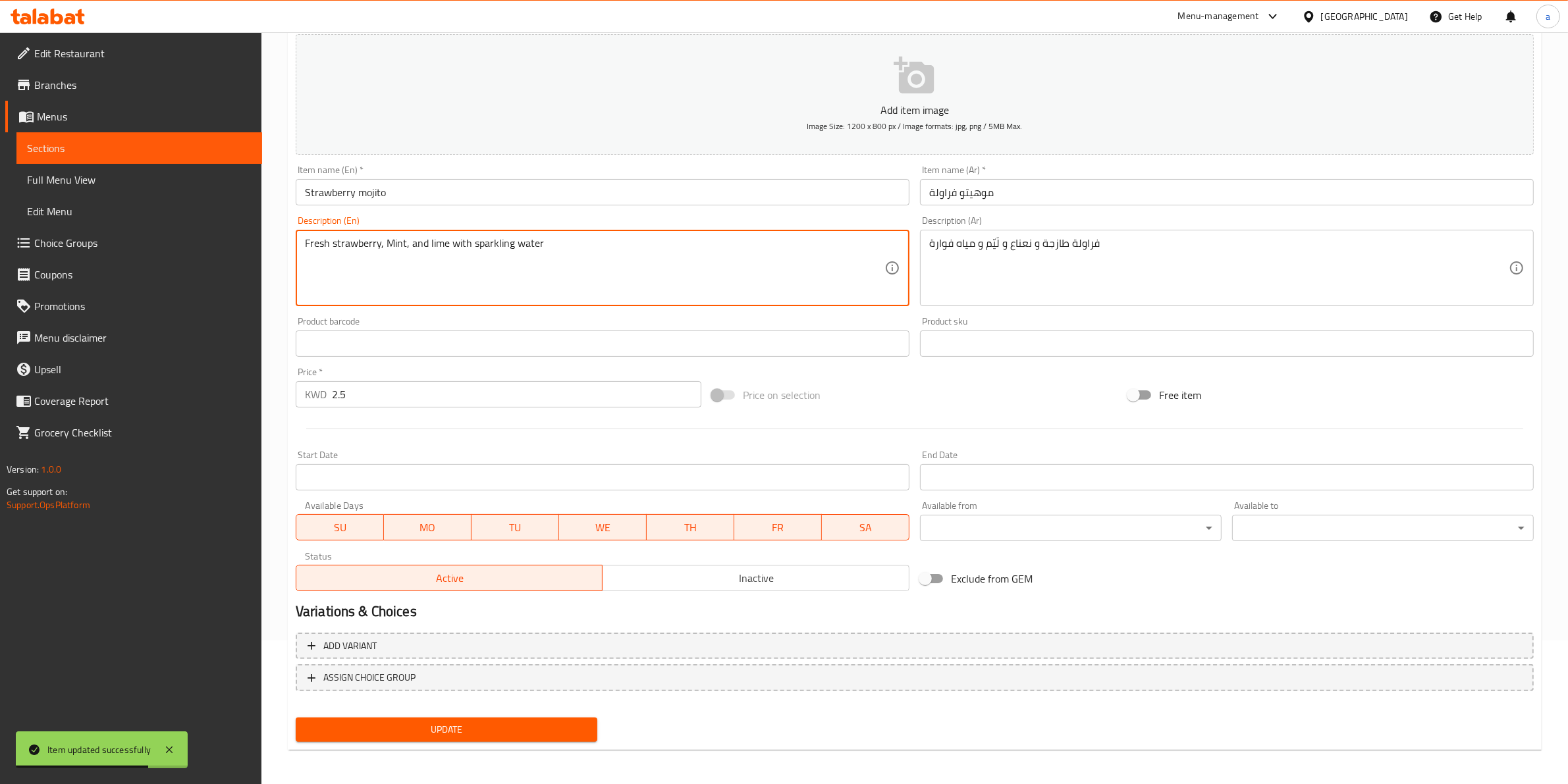
click at [655, 258] on textarea "Fresh strawberry, Mint, and lime with sparkling water" at bounding box center [594, 268] width 579 height 63
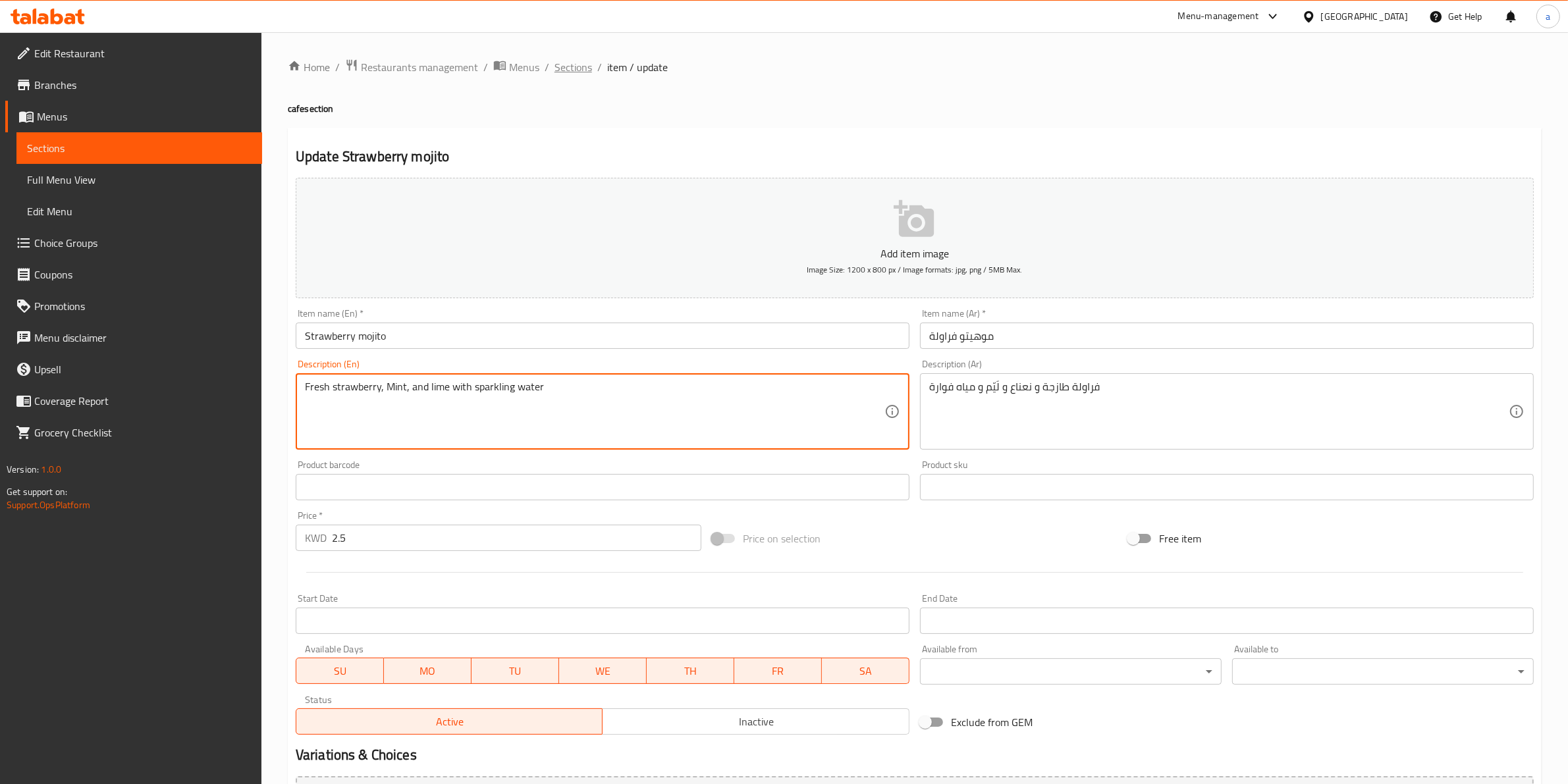
click at [568, 71] on span "Sections" at bounding box center [573, 67] width 38 height 16
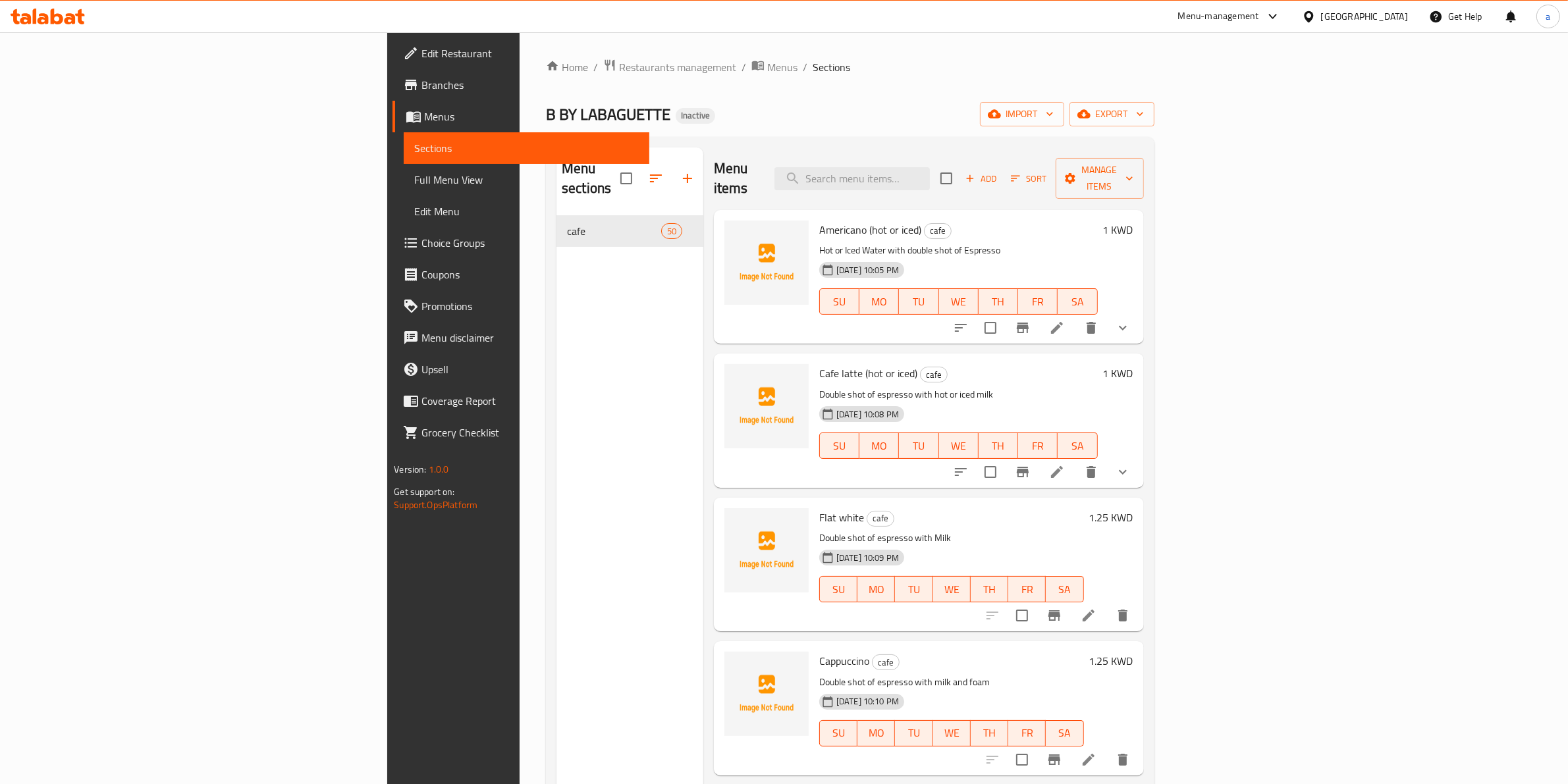
paste input "Mango mojito"
click at [930, 167] on input "search" at bounding box center [852, 179] width 156 height 23
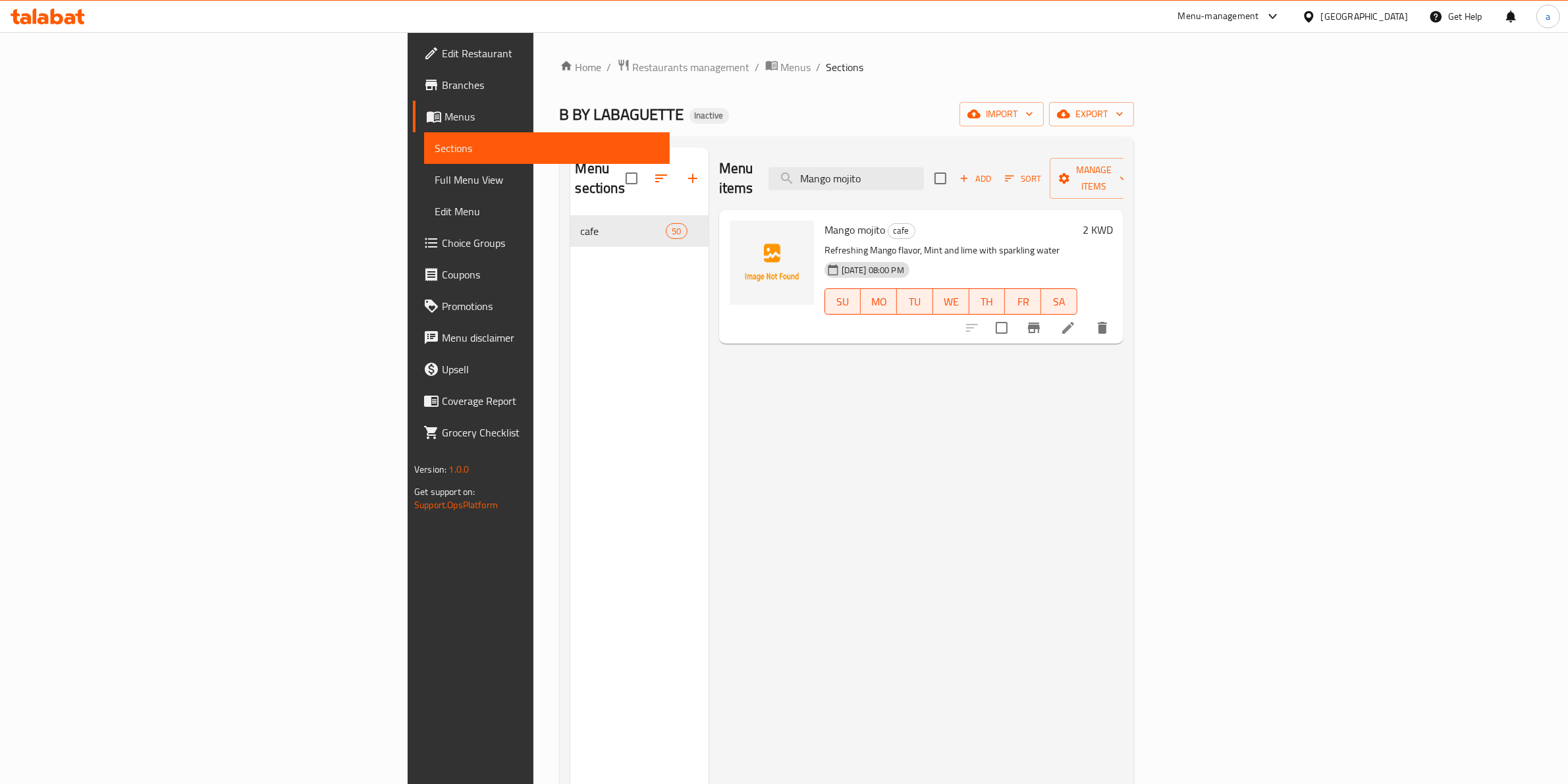
type input "Mango mojito"
click at [1087, 316] on li at bounding box center [1068, 328] width 37 height 23
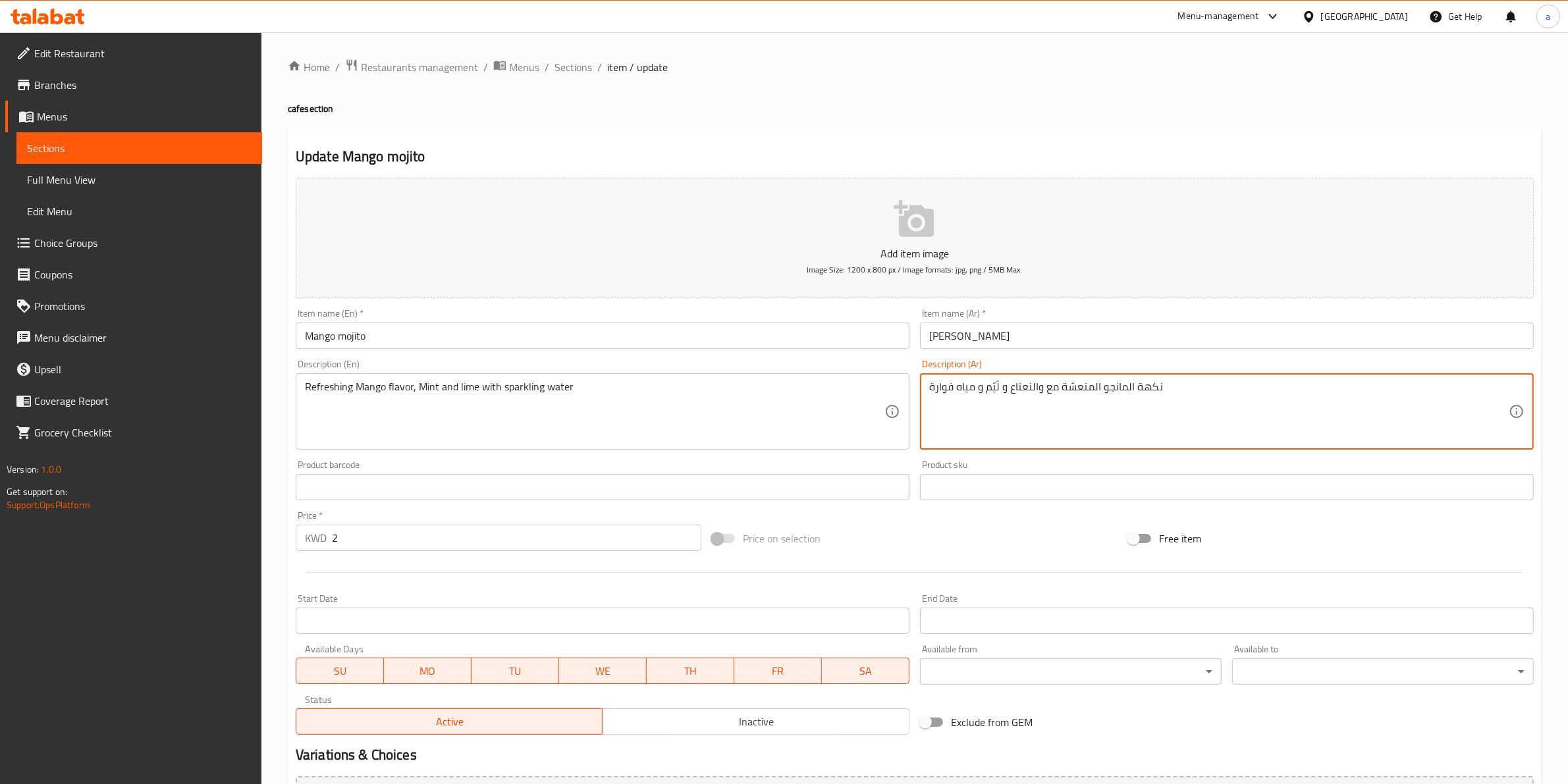
click at [1048, 387] on textarea "نكهة المانجو المنعشة مع والنعناع و لَيّم و مياه فوارة" at bounding box center [1219, 412] width 579 height 63
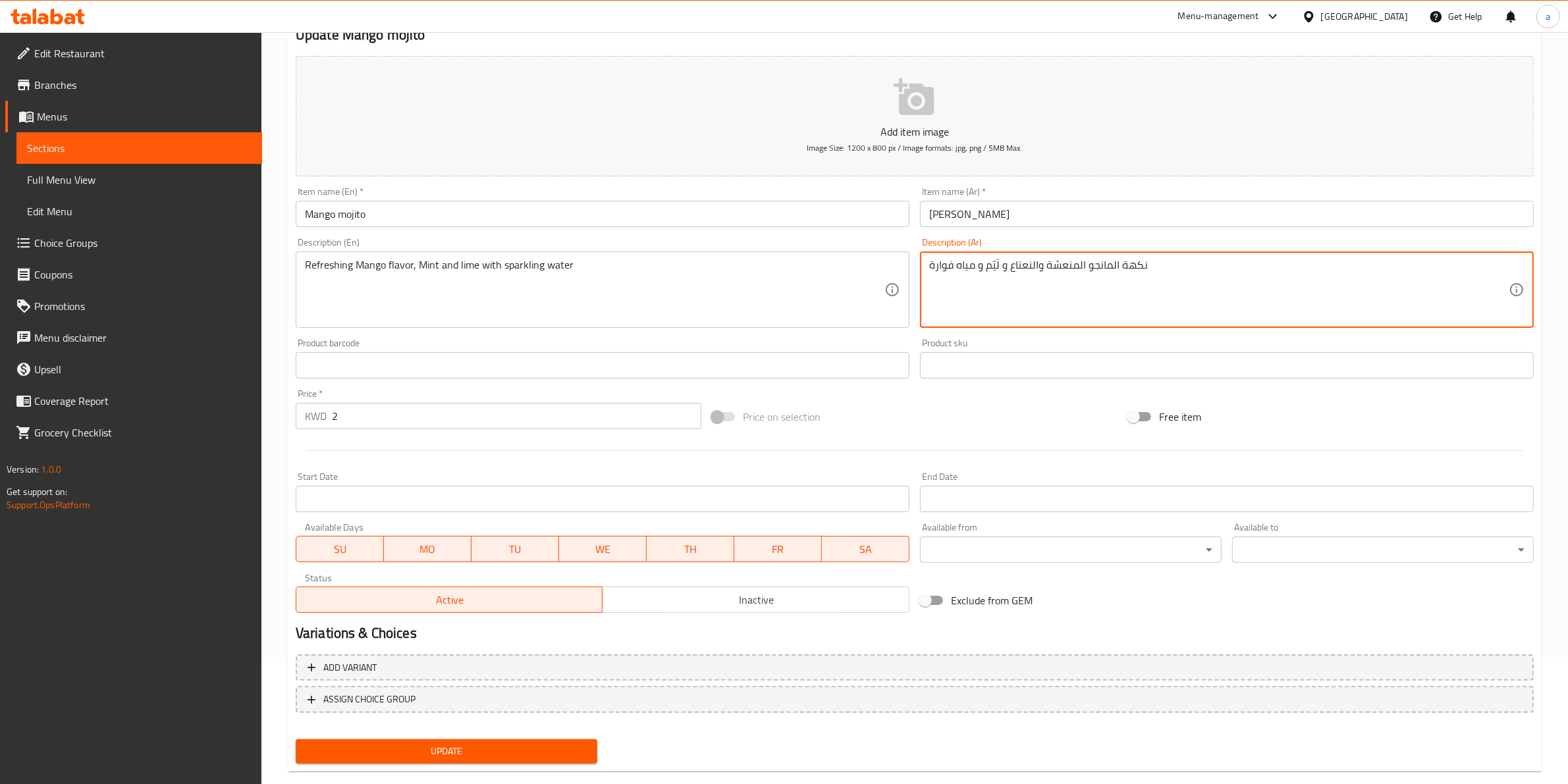
scroll to position [143, 0]
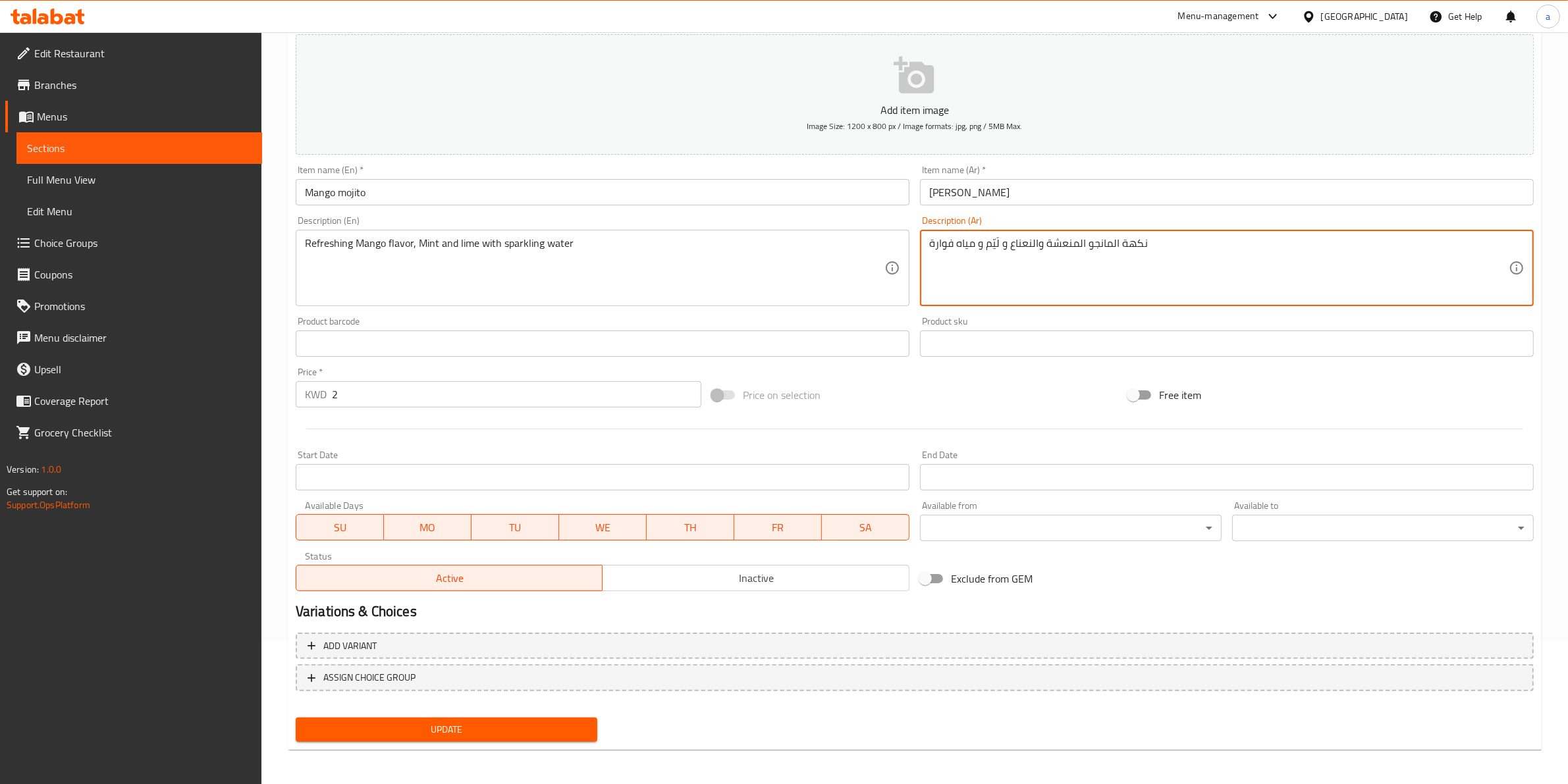
type textarea "نكهة المانجو المنعشة والنعناع و لَيّم و مياه فوارة"
click at [449, 727] on span "Update" at bounding box center [446, 730] width 280 height 17
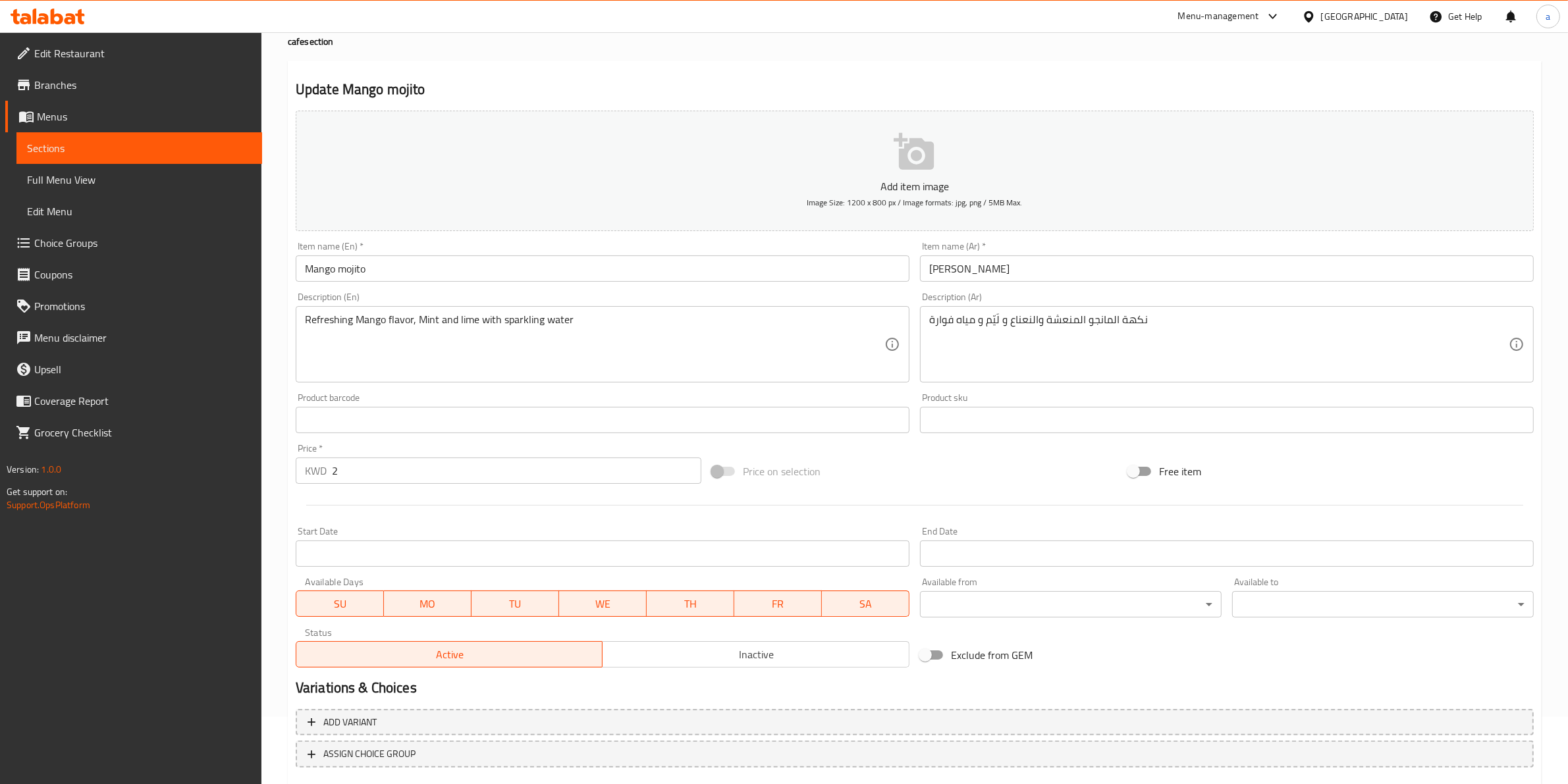
scroll to position [0, 0]
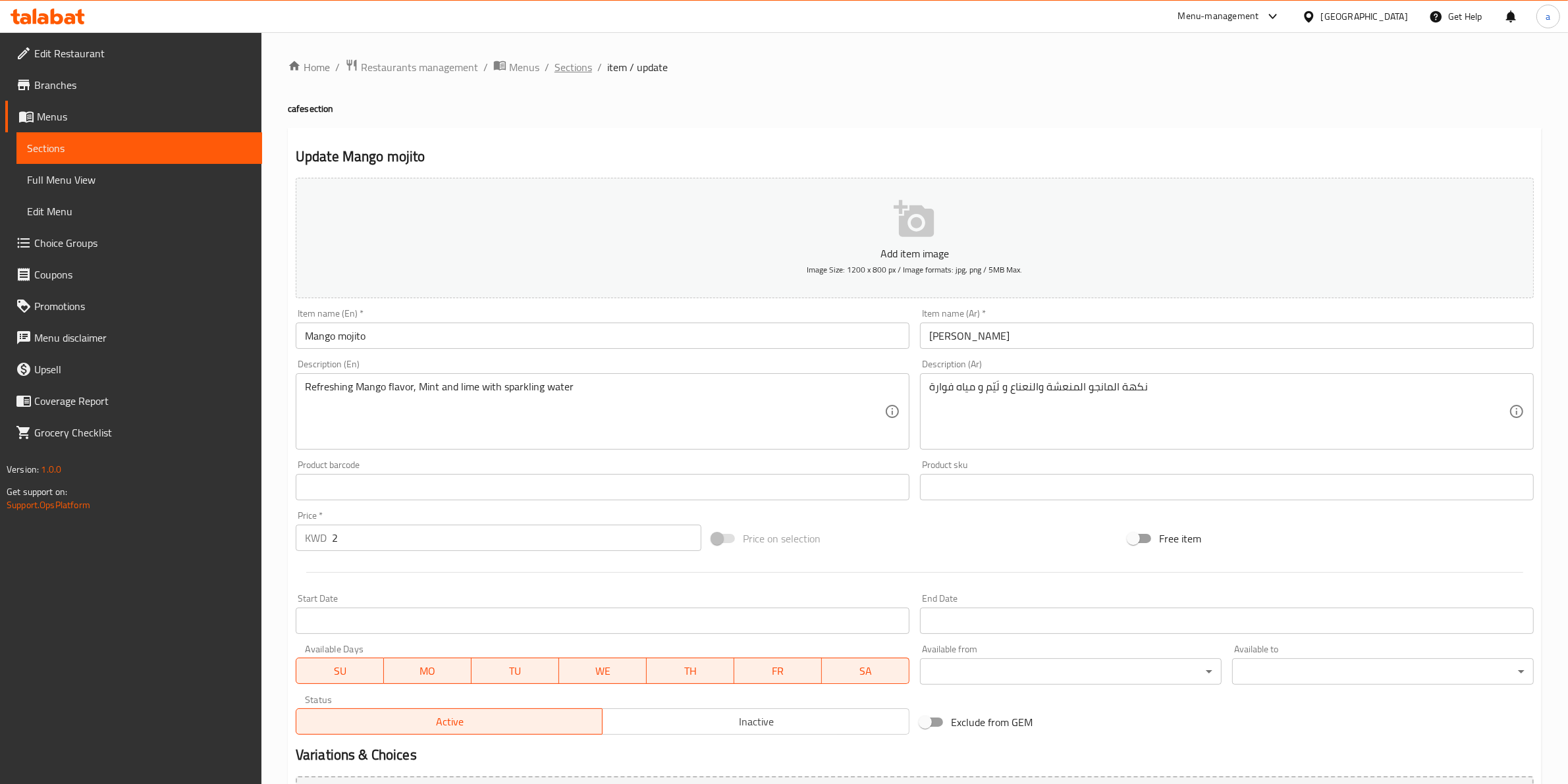
click at [587, 64] on span "Sections" at bounding box center [573, 67] width 38 height 16
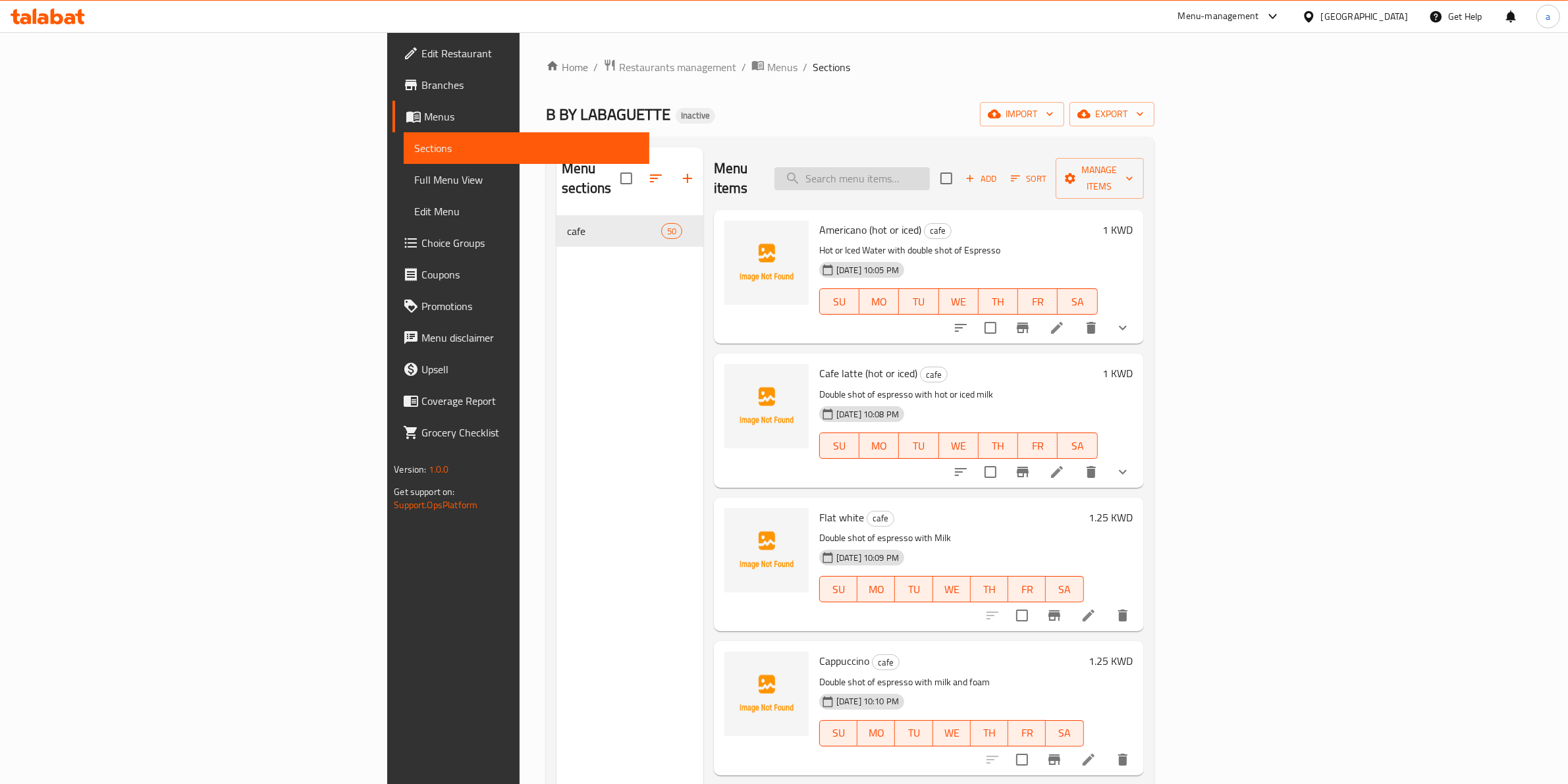
paste input "Salted caramel matcha latte (hot or iced)"
click at [930, 167] on input "search" at bounding box center [852, 179] width 156 height 23
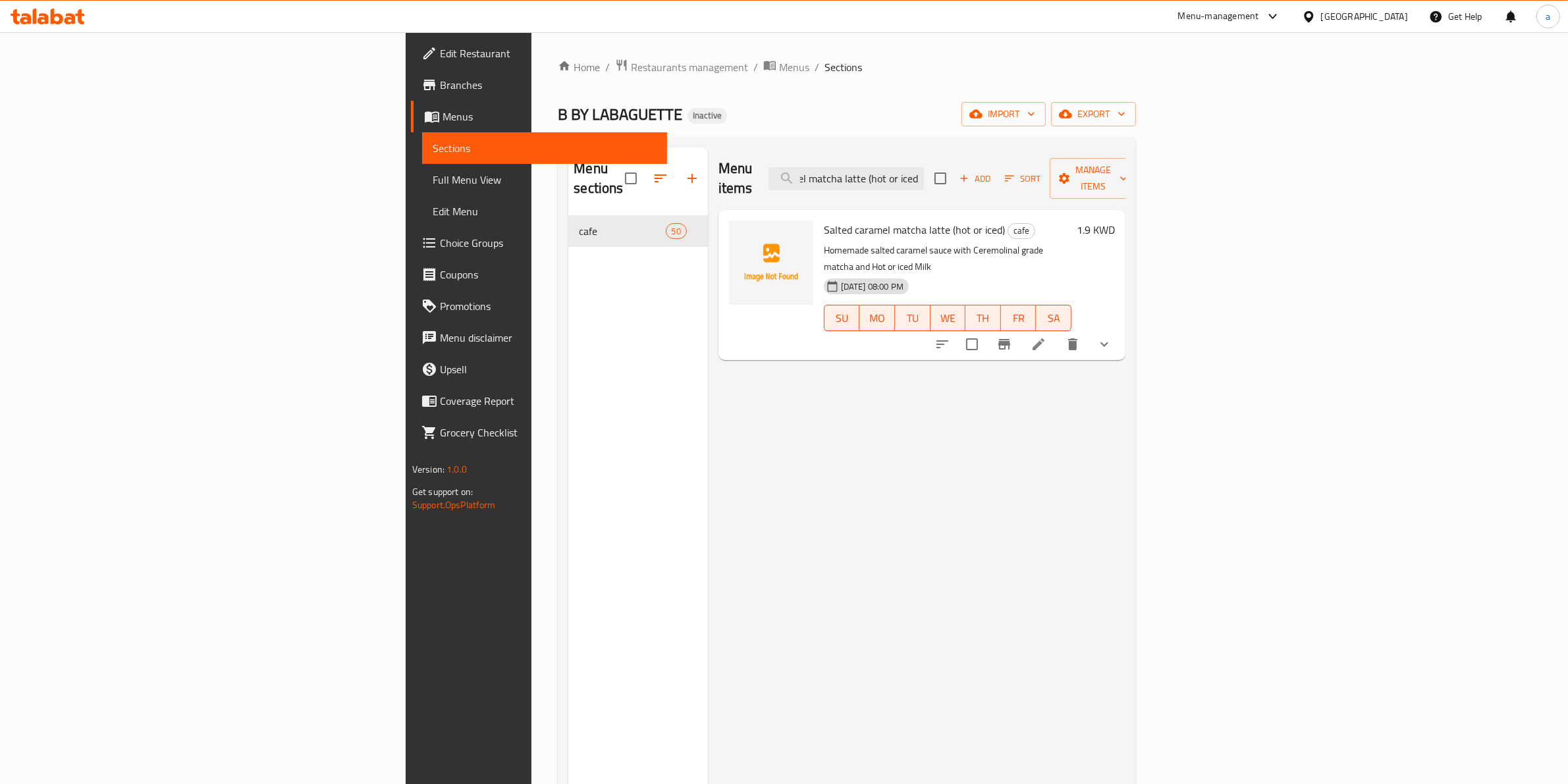
type input "Salted caramel matcha latte (hot or iced)"
click at [1057, 332] on li at bounding box center [1038, 344] width 37 height 23
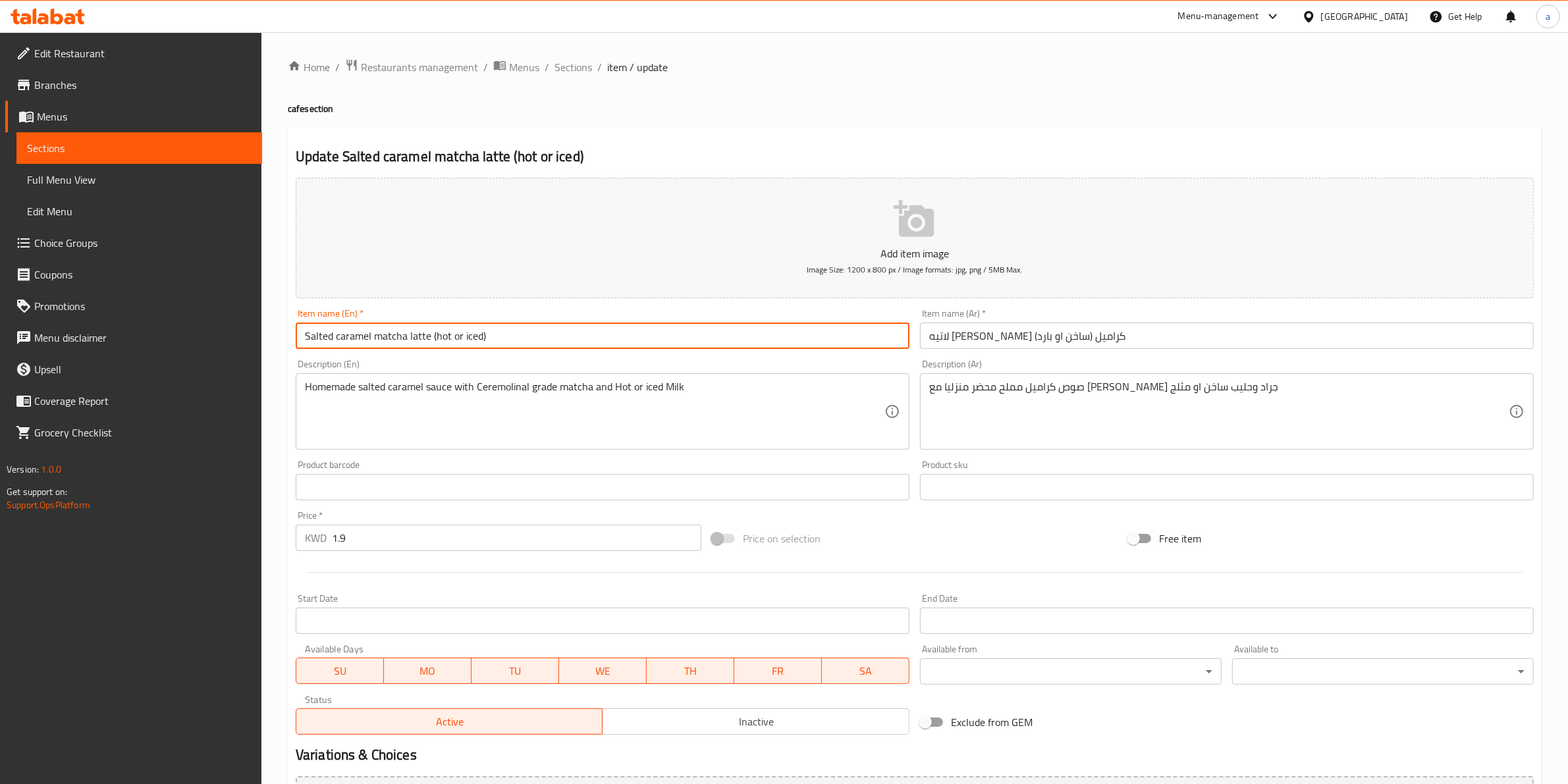
click at [443, 337] on input "Salted caramel matcha latte (hot or iced)" at bounding box center [602, 335] width 614 height 26
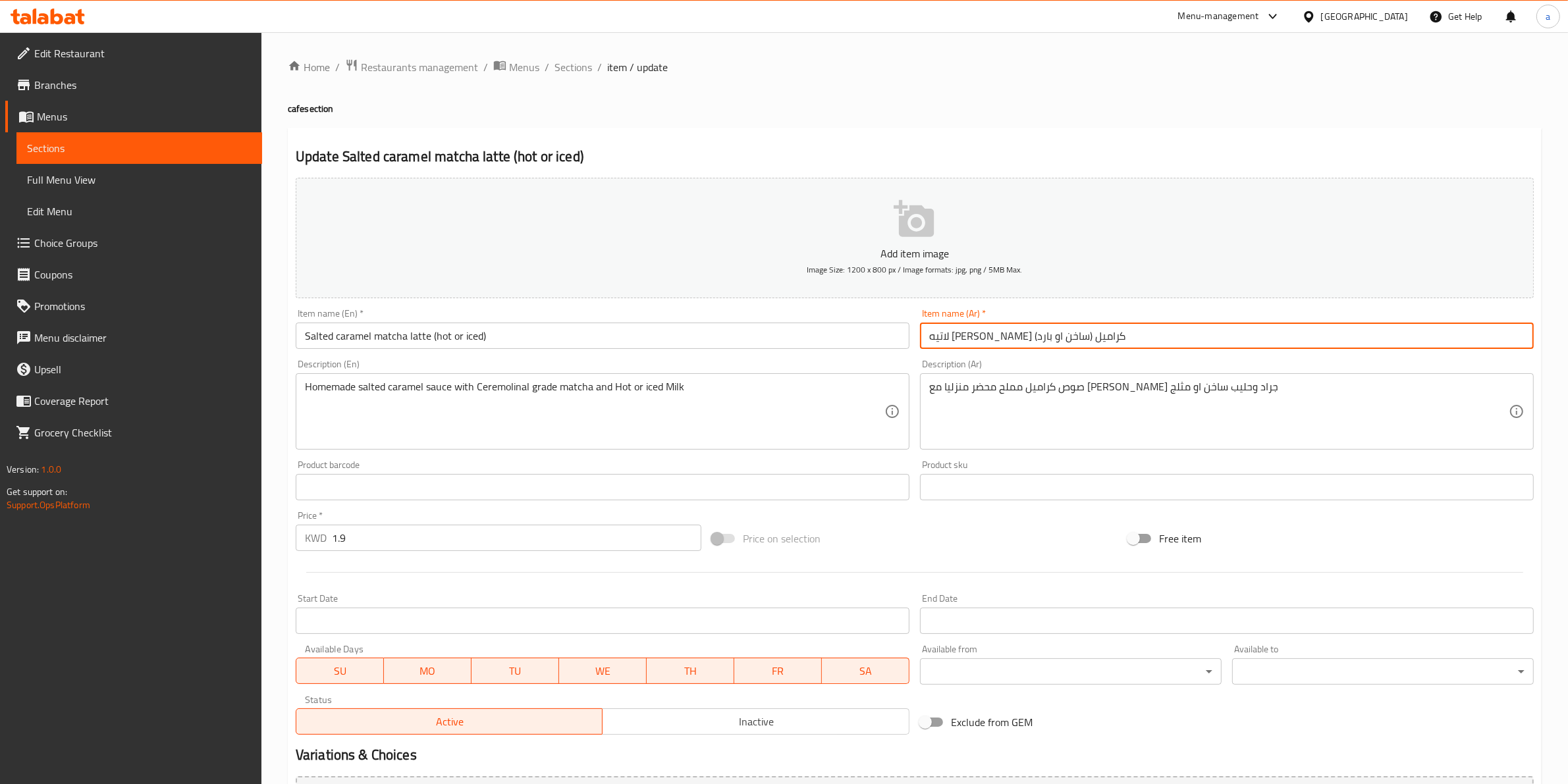
click at [947, 340] on input "لاتيه ماتشا سولتيد كراميل (ساخن او بارد)" at bounding box center [1226, 335] width 614 height 26
click at [939, 338] on input "لاتيه ماتشا سولتيد كراميل (ساخن او بارد)" at bounding box center [1226, 335] width 614 height 26
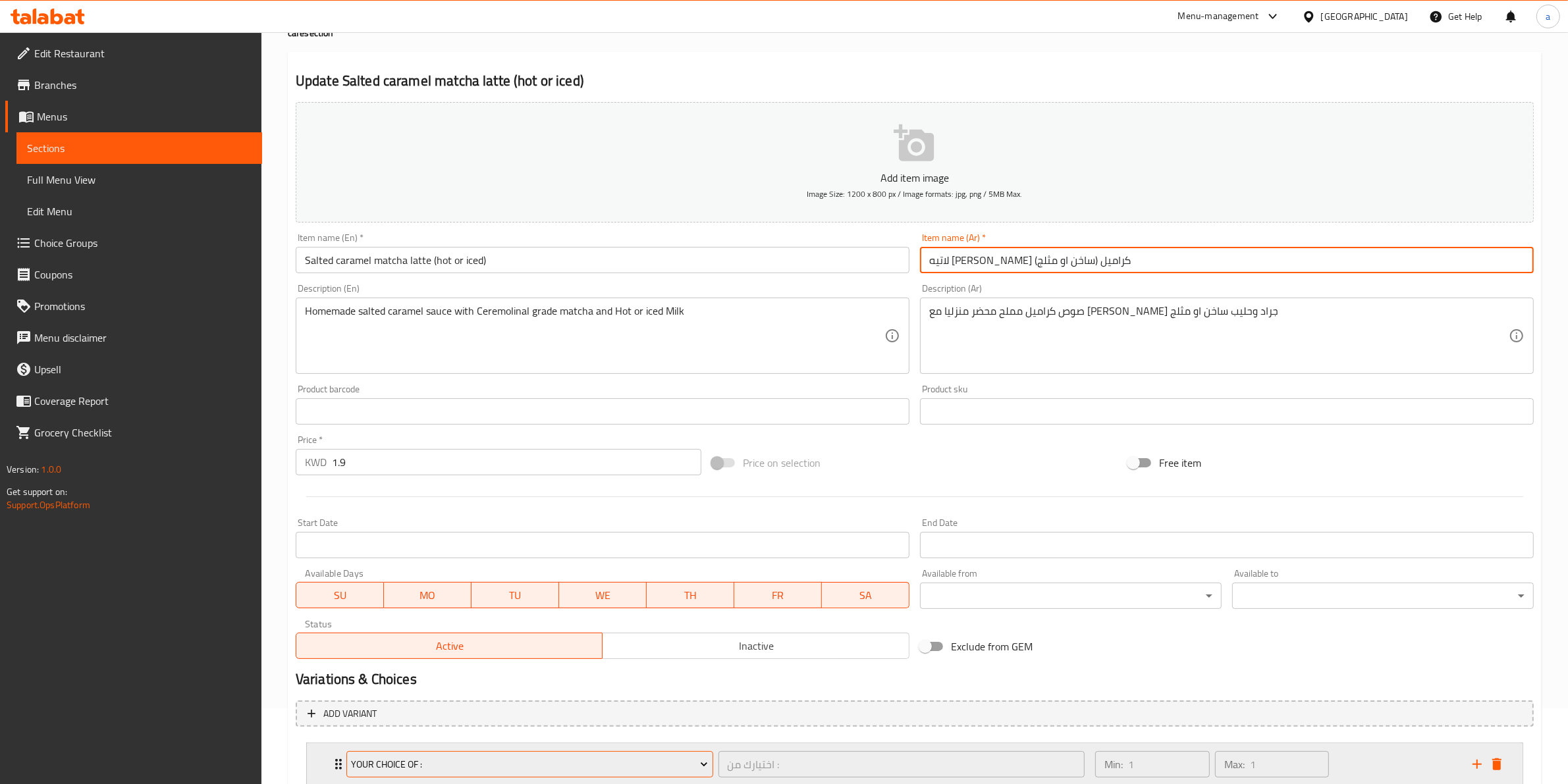
scroll to position [167, 0]
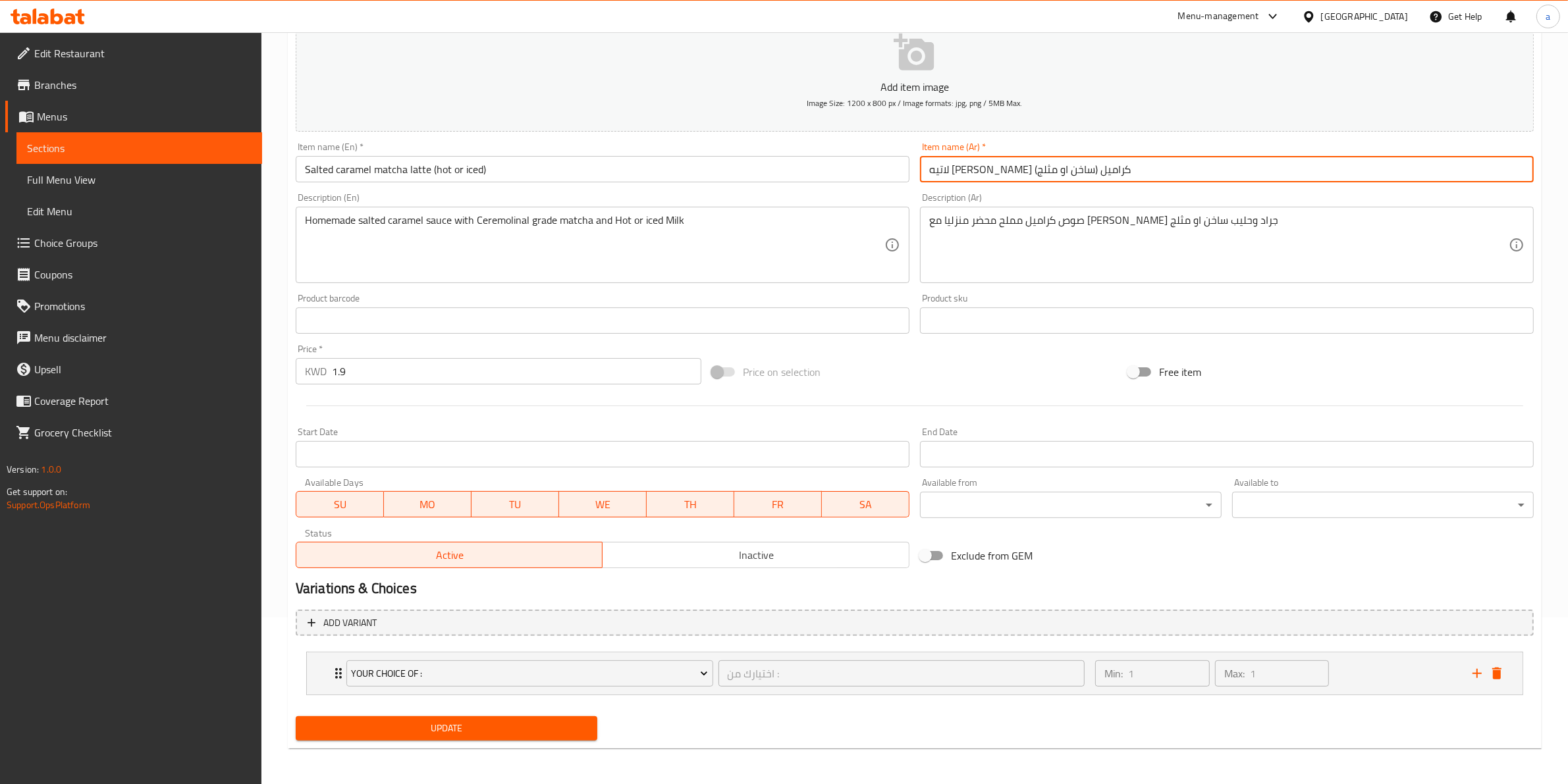
type input "لاتيه [PERSON_NAME] كراميل (ساخن او مثلج)"
click at [316, 730] on span "Update" at bounding box center [446, 729] width 280 height 17
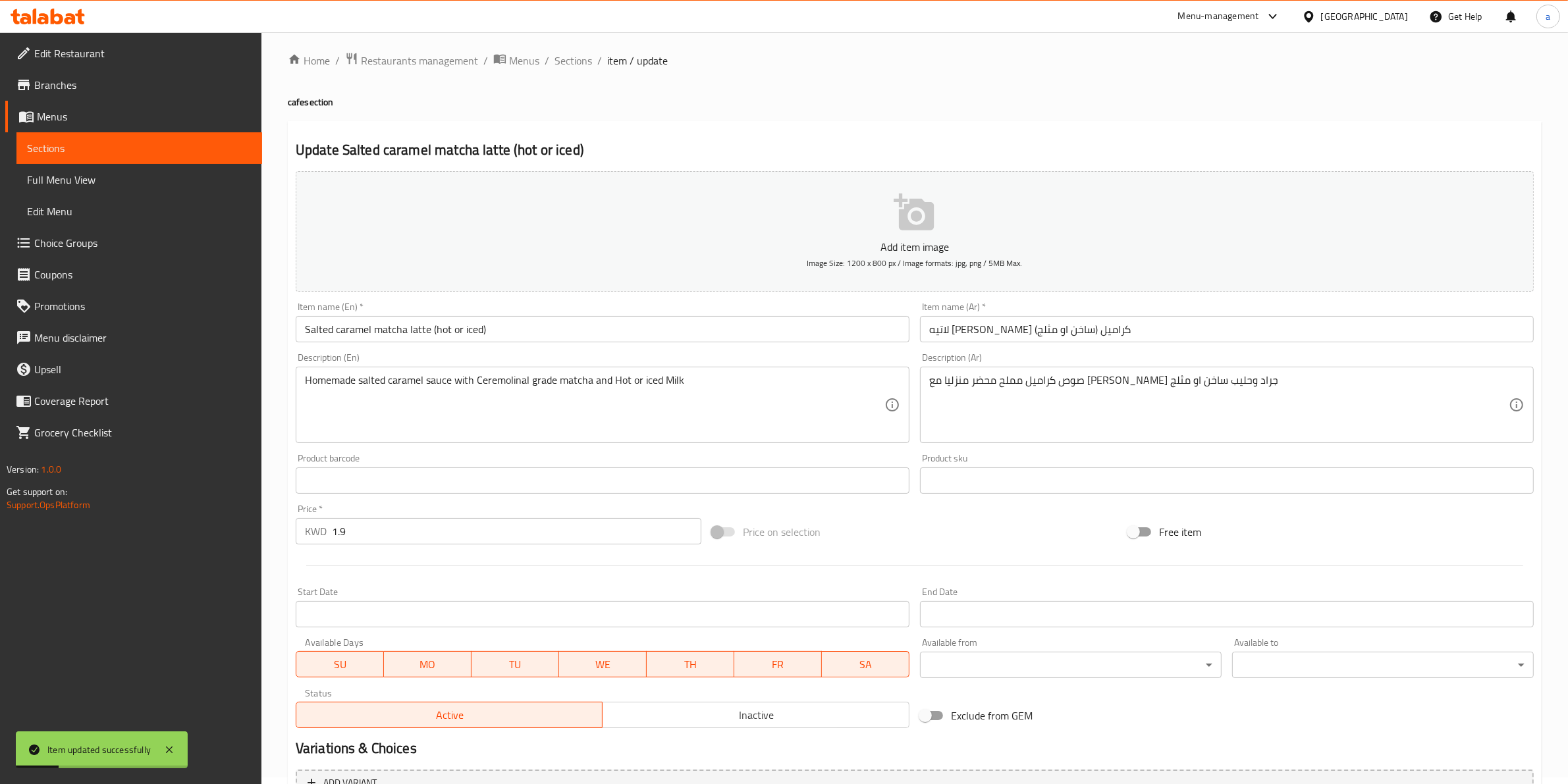
scroll to position [0, 0]
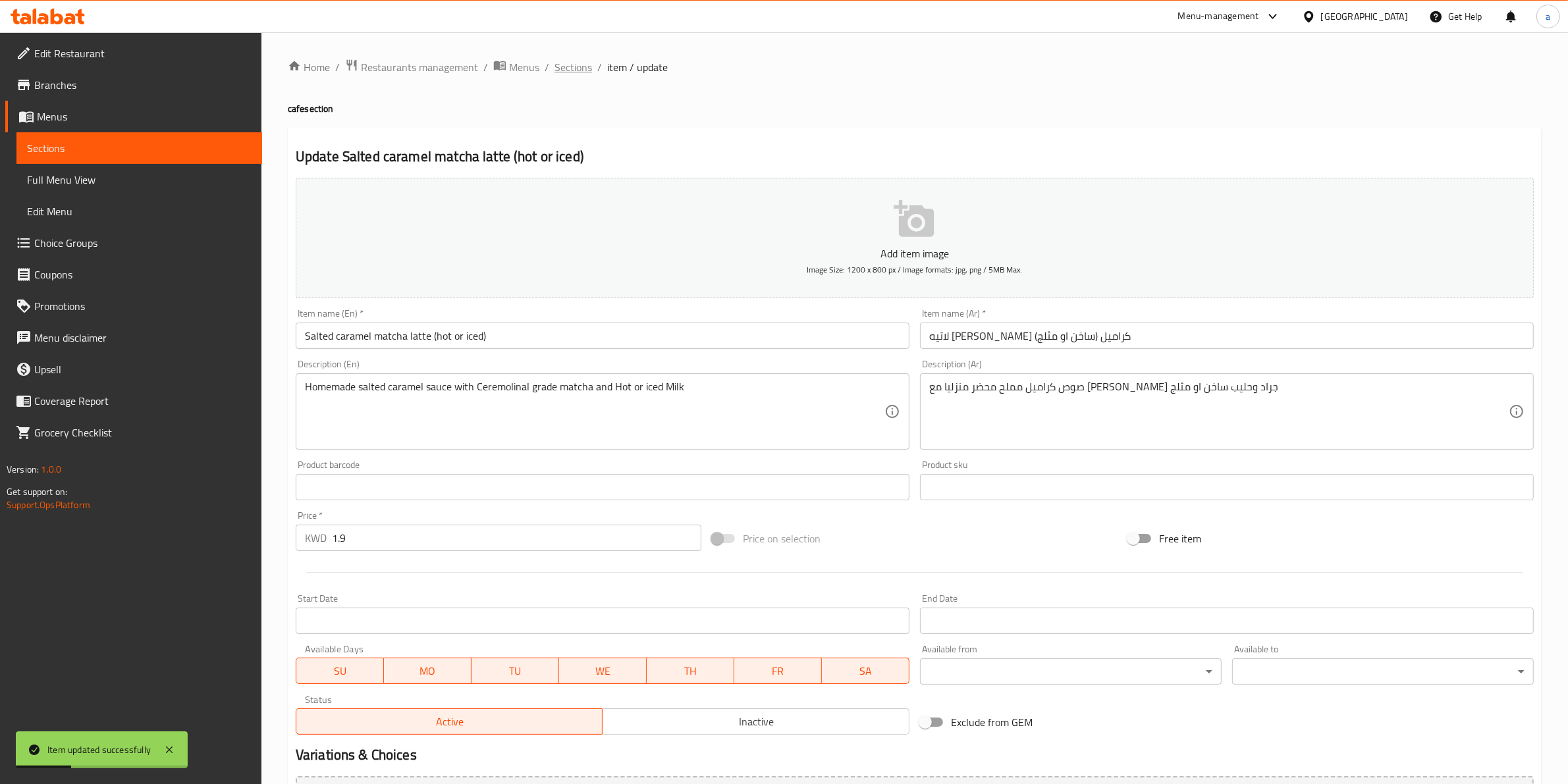
click at [580, 61] on span "Sections" at bounding box center [573, 67] width 38 height 16
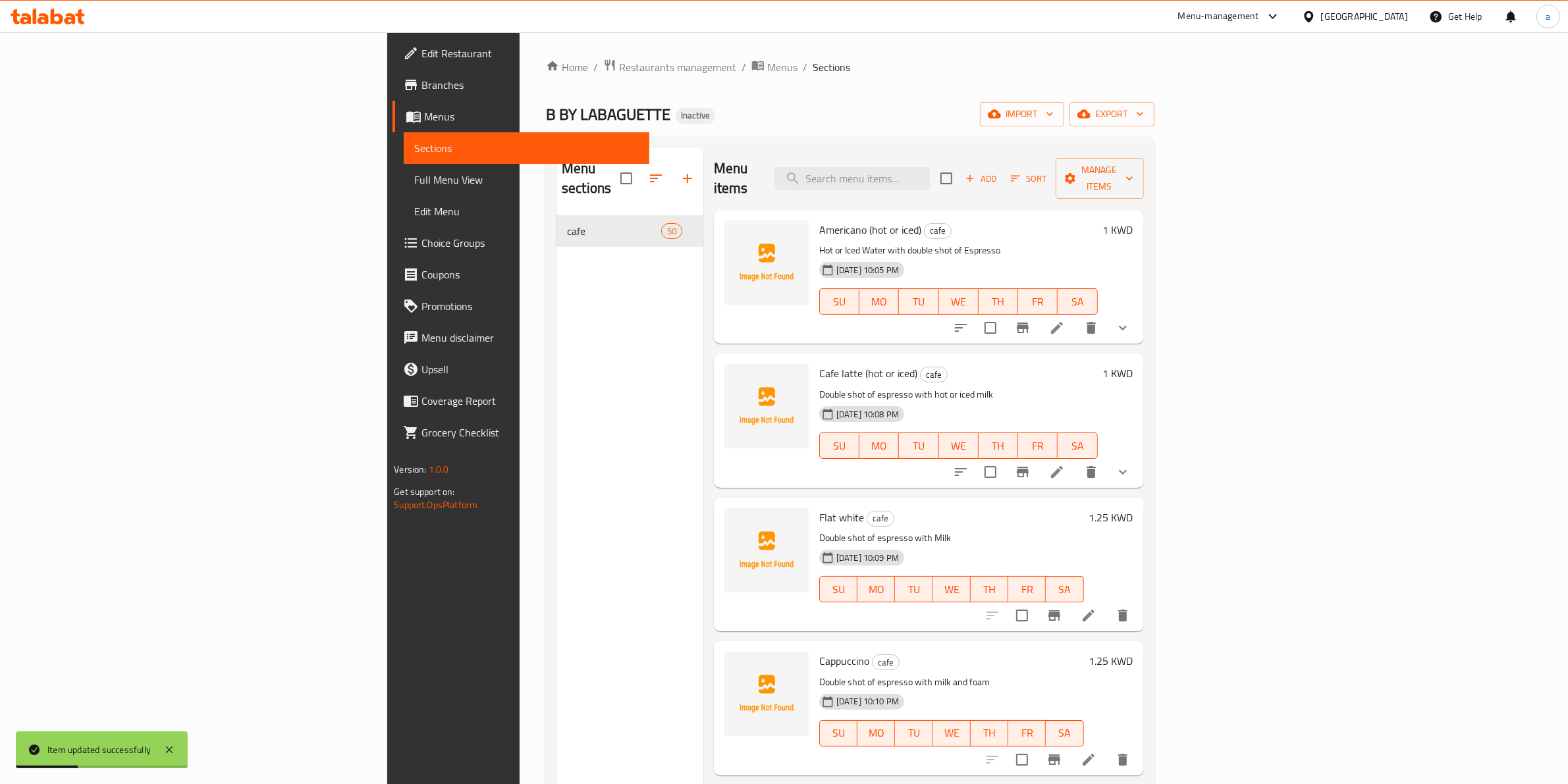
click at [930, 168] on input "search" at bounding box center [852, 179] width 156 height 23
paste input "Strawberry matcha latte (hot or Iced)"
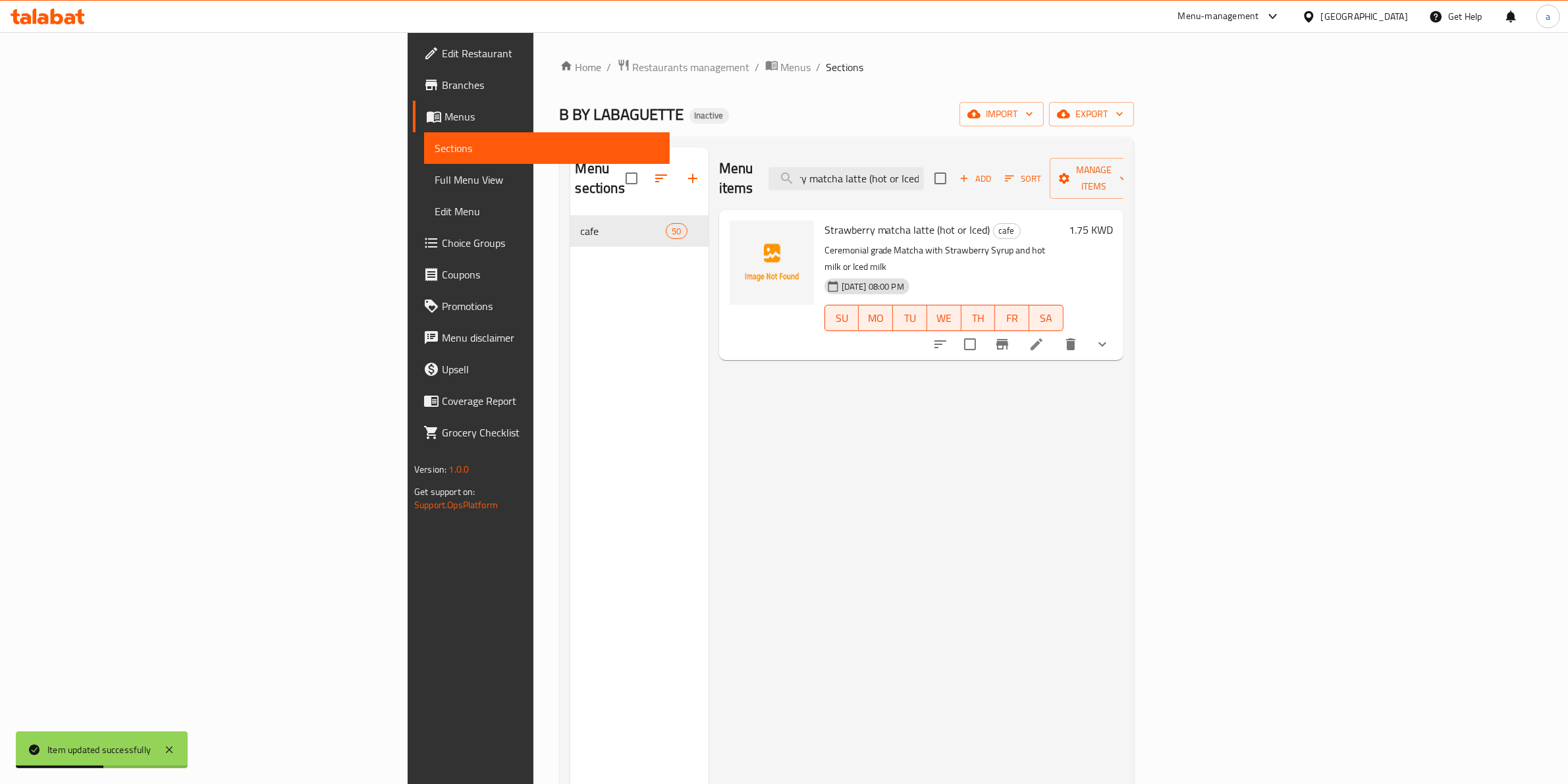
type input "Strawberry matcha latte (hot or Iced)"
click at [1045, 336] on icon at bounding box center [1036, 344] width 16 height 16
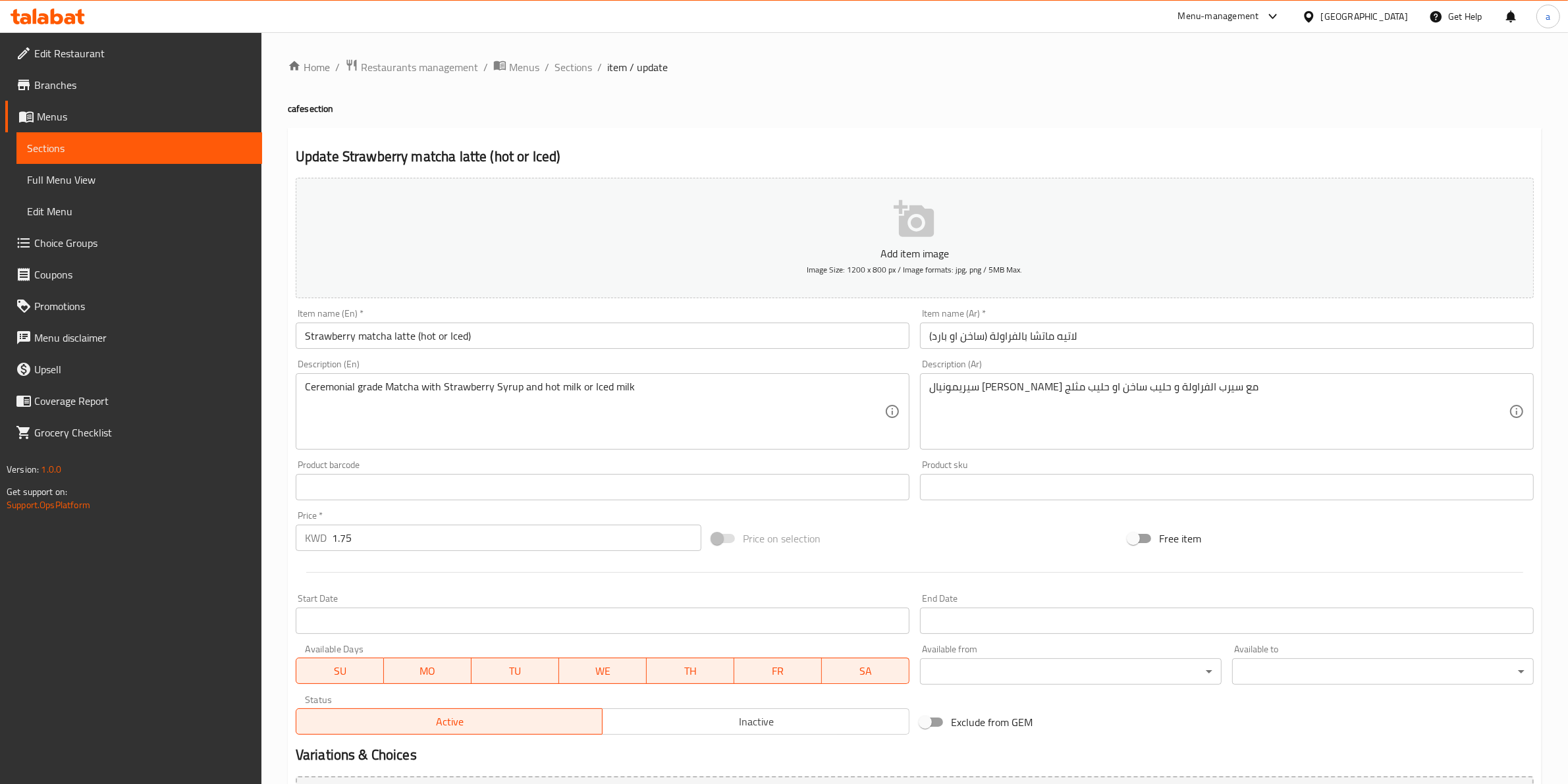
click at [925, 340] on input "لاتيه ماتشا بالفراولة (ساخن او بارد)" at bounding box center [1226, 335] width 614 height 26
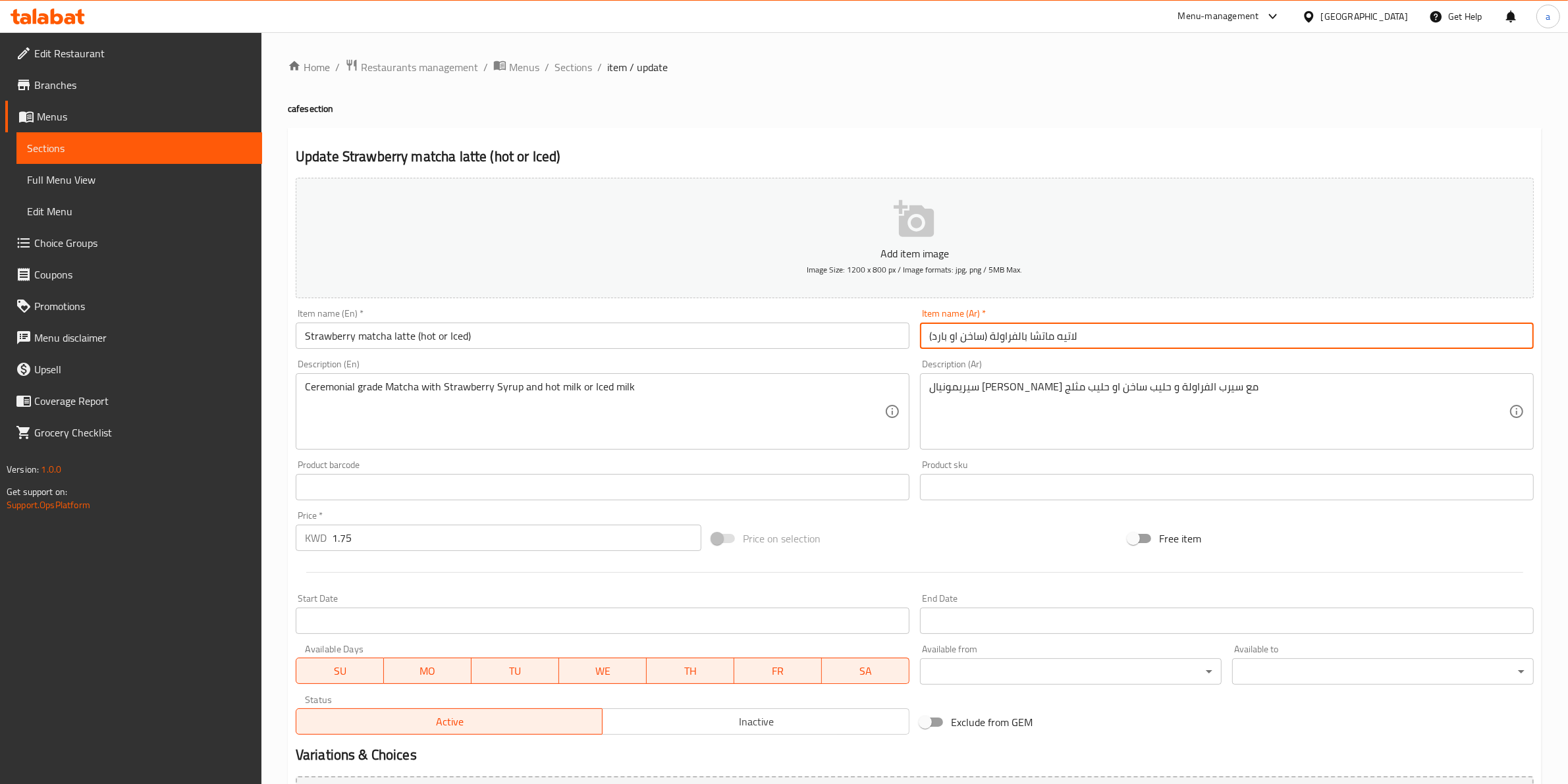
click at [937, 339] on input "لاتيه ماتشا بالفراولة (ساخن او بارد)" at bounding box center [1226, 335] width 614 height 26
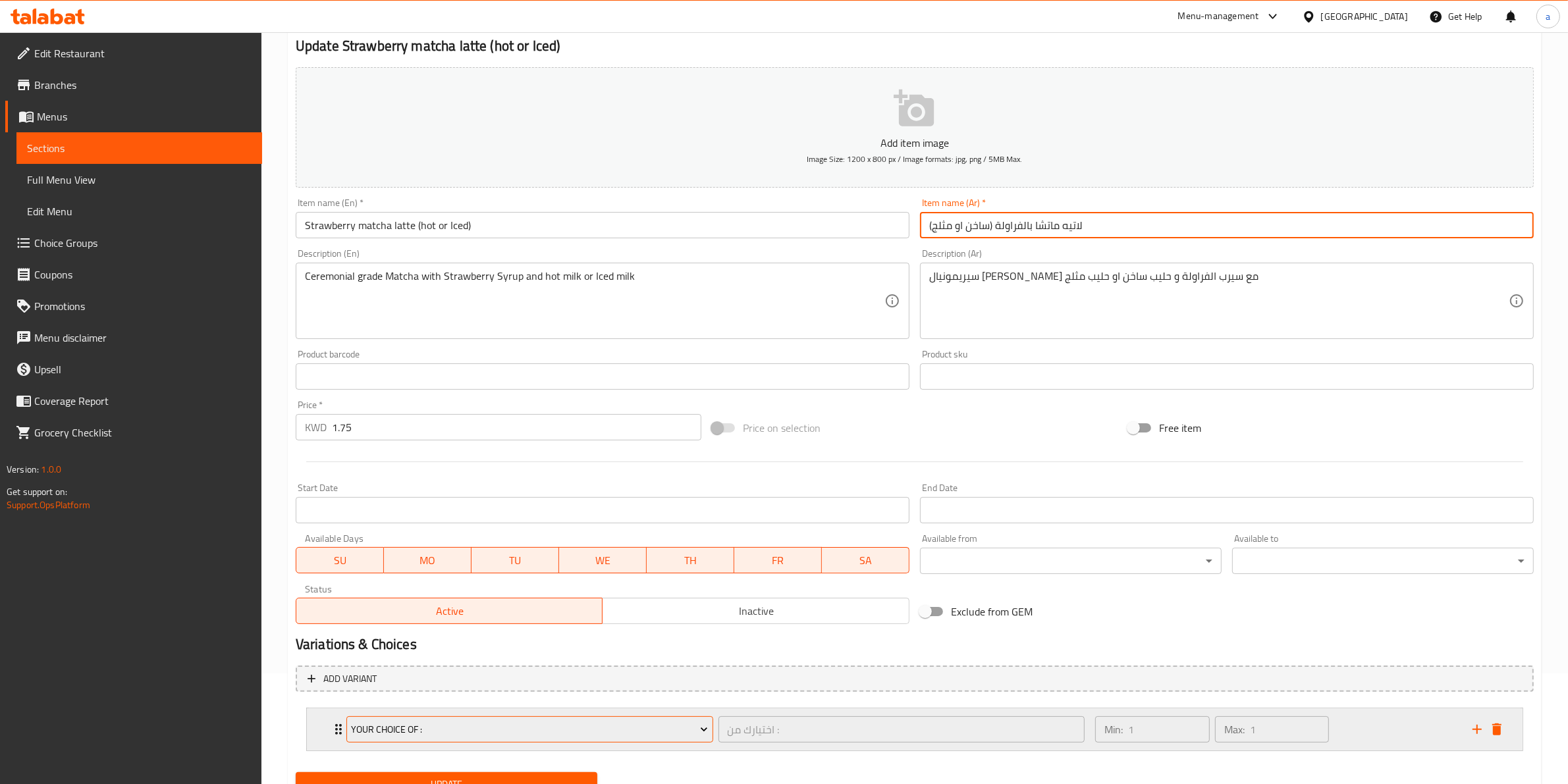
scroll to position [167, 0]
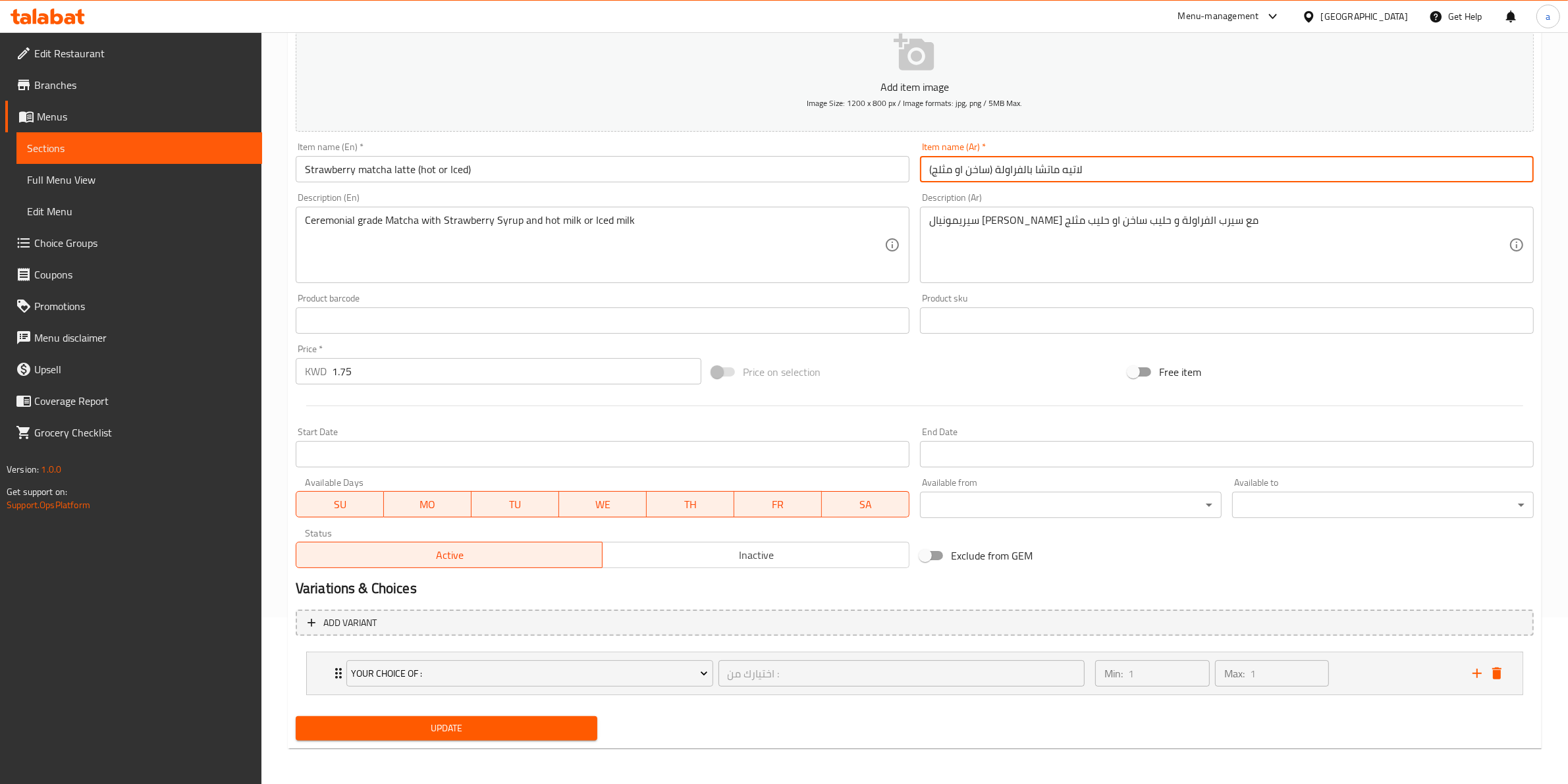
type input "لاتيه ماتشا بالفراولة (ساخن او مثلج)"
click at [498, 730] on span "Update" at bounding box center [446, 729] width 280 height 17
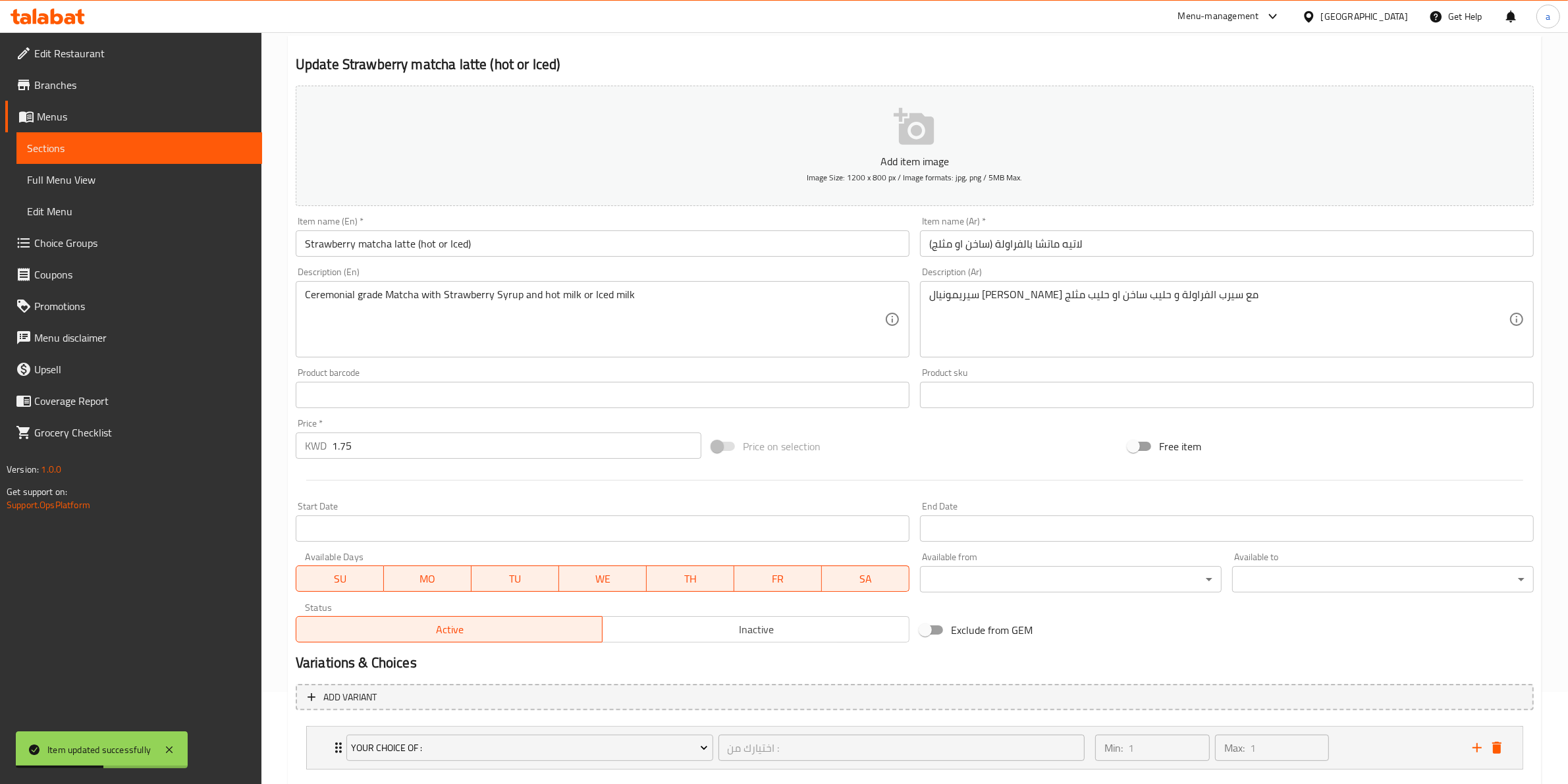
scroll to position [0, 0]
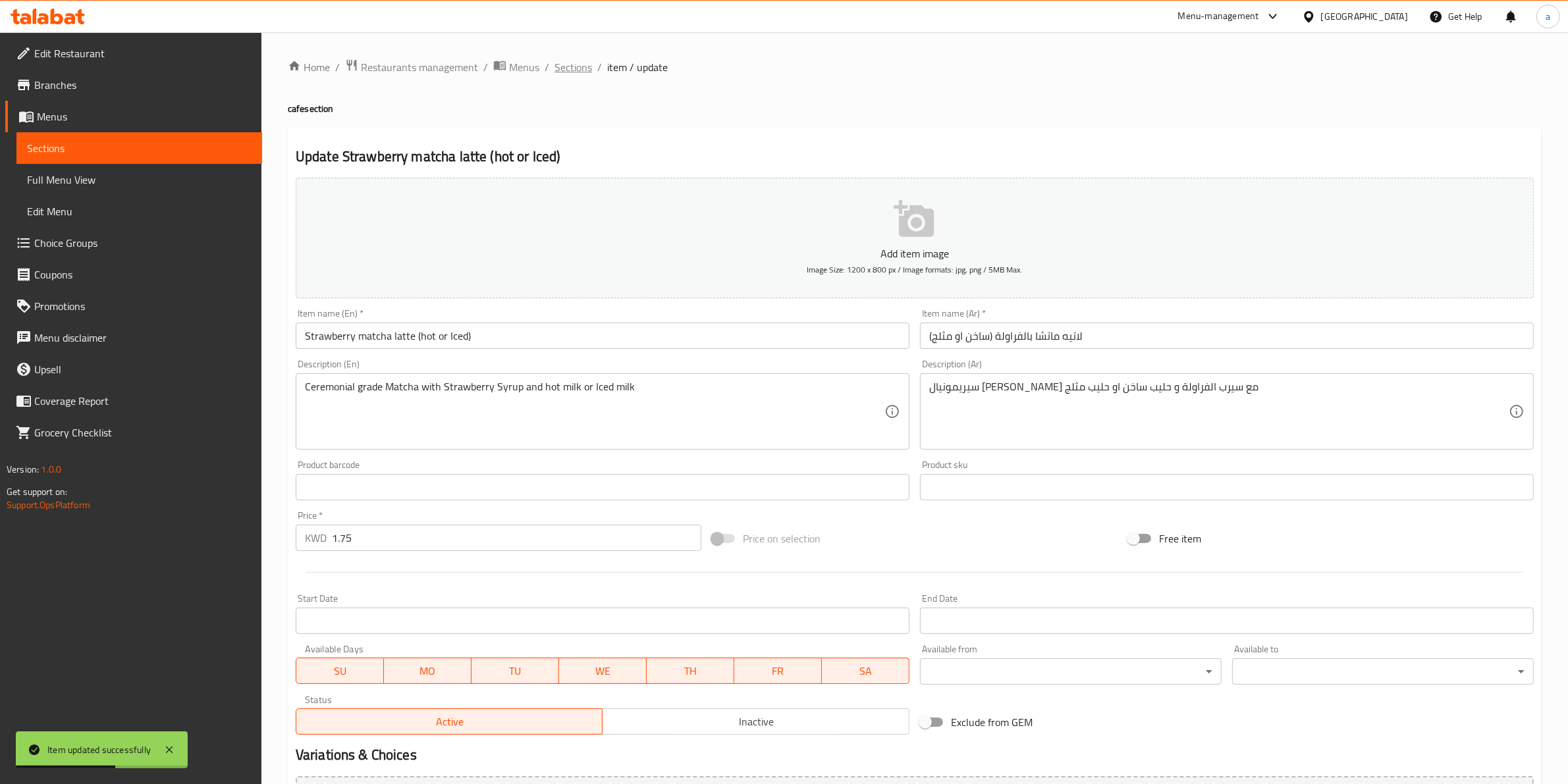
click at [576, 61] on span "Sections" at bounding box center [573, 67] width 38 height 16
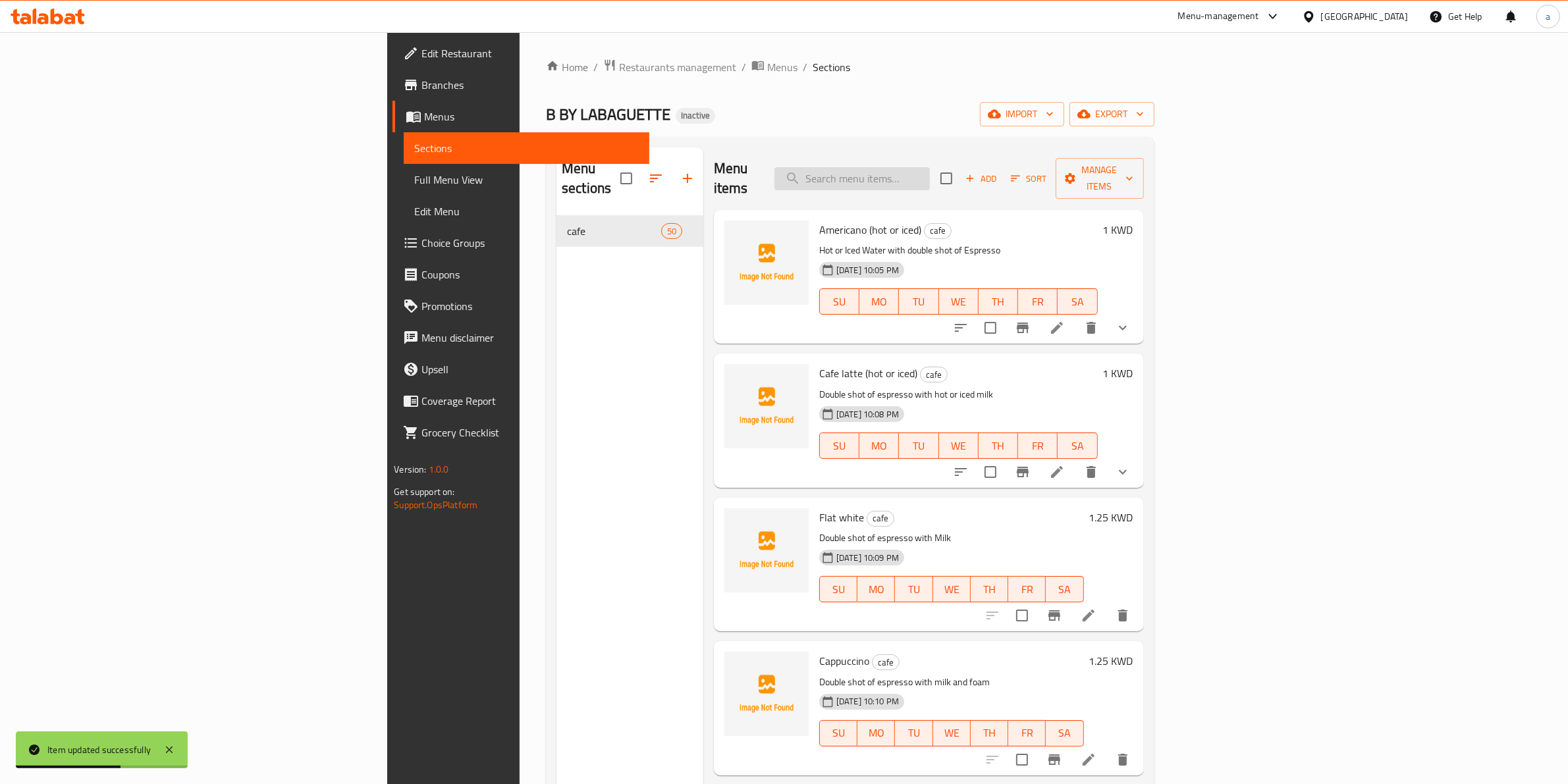
click at [985, 152] on div "Menu items Add Sort Manage items" at bounding box center [929, 178] width 430 height 63
click at [930, 168] on input "search" at bounding box center [852, 179] width 156 height 23
paste input "Salted caramel latte (hot or iced)"
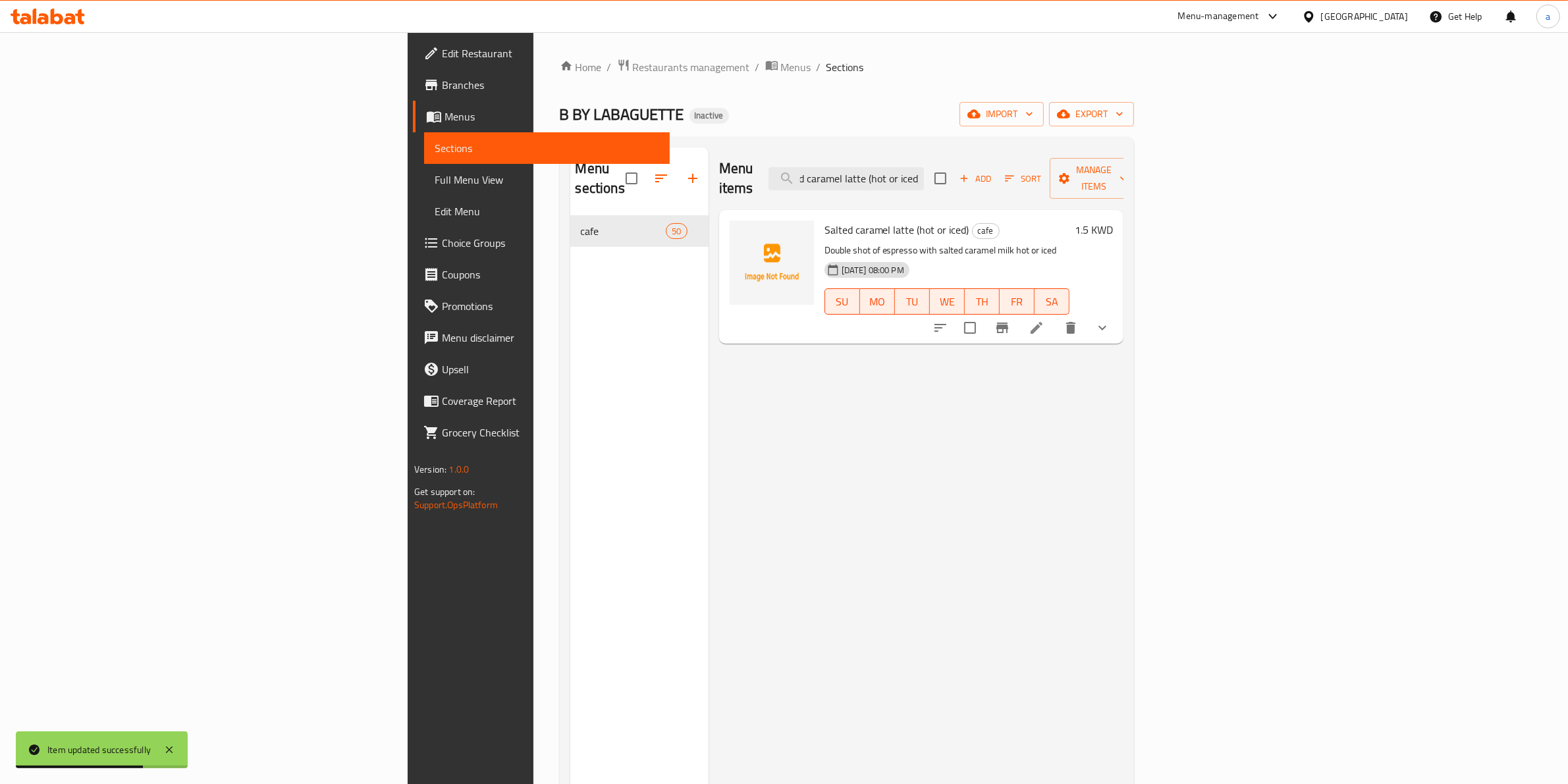
type input "Salted caramel latte (hot or iced)"
click at [1045, 320] on icon at bounding box center [1036, 327] width 16 height 16
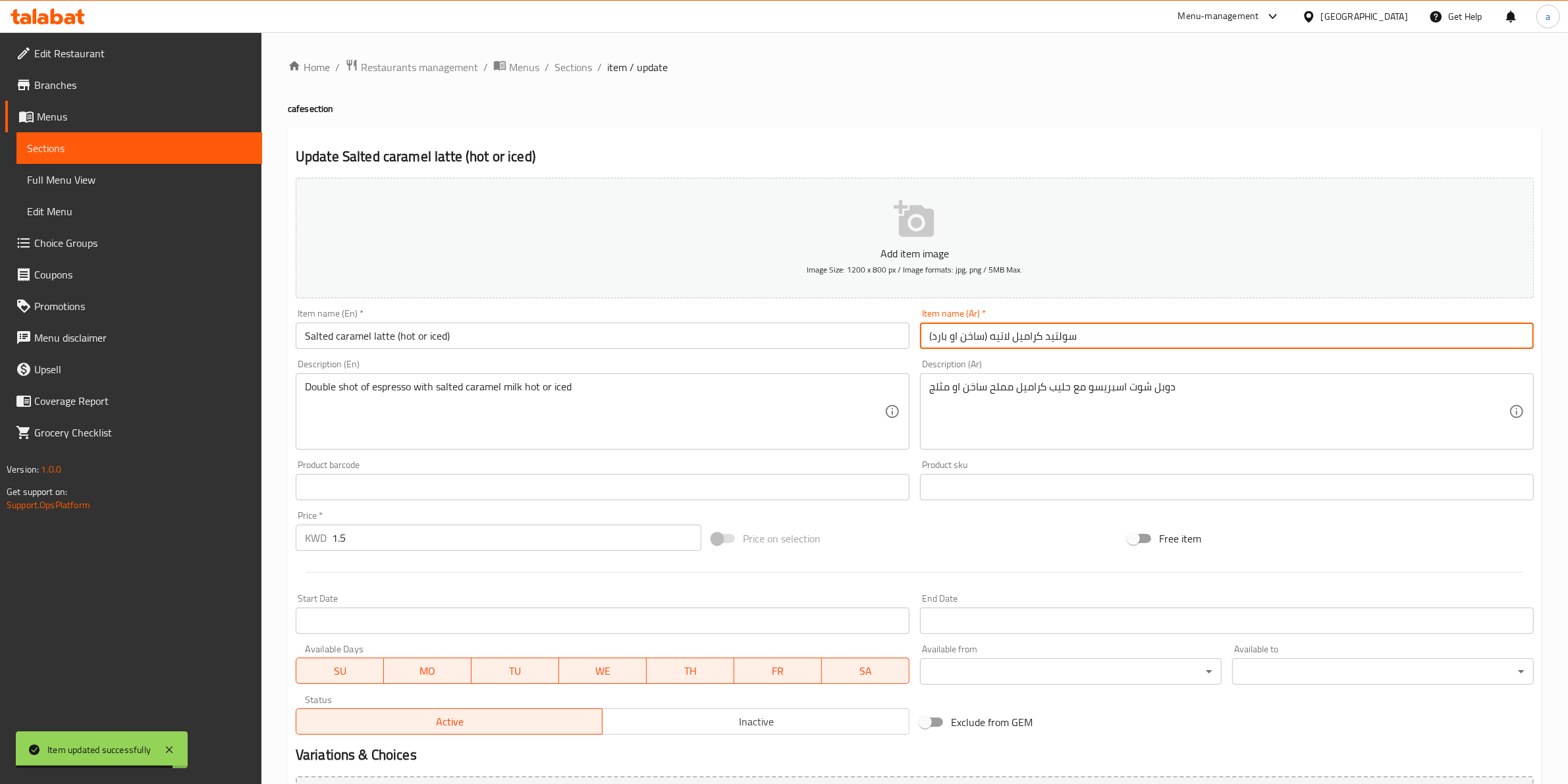
click at [946, 332] on input "سولتيد كراميل لاتيه (ساخن او بارد)" at bounding box center [1226, 335] width 614 height 26
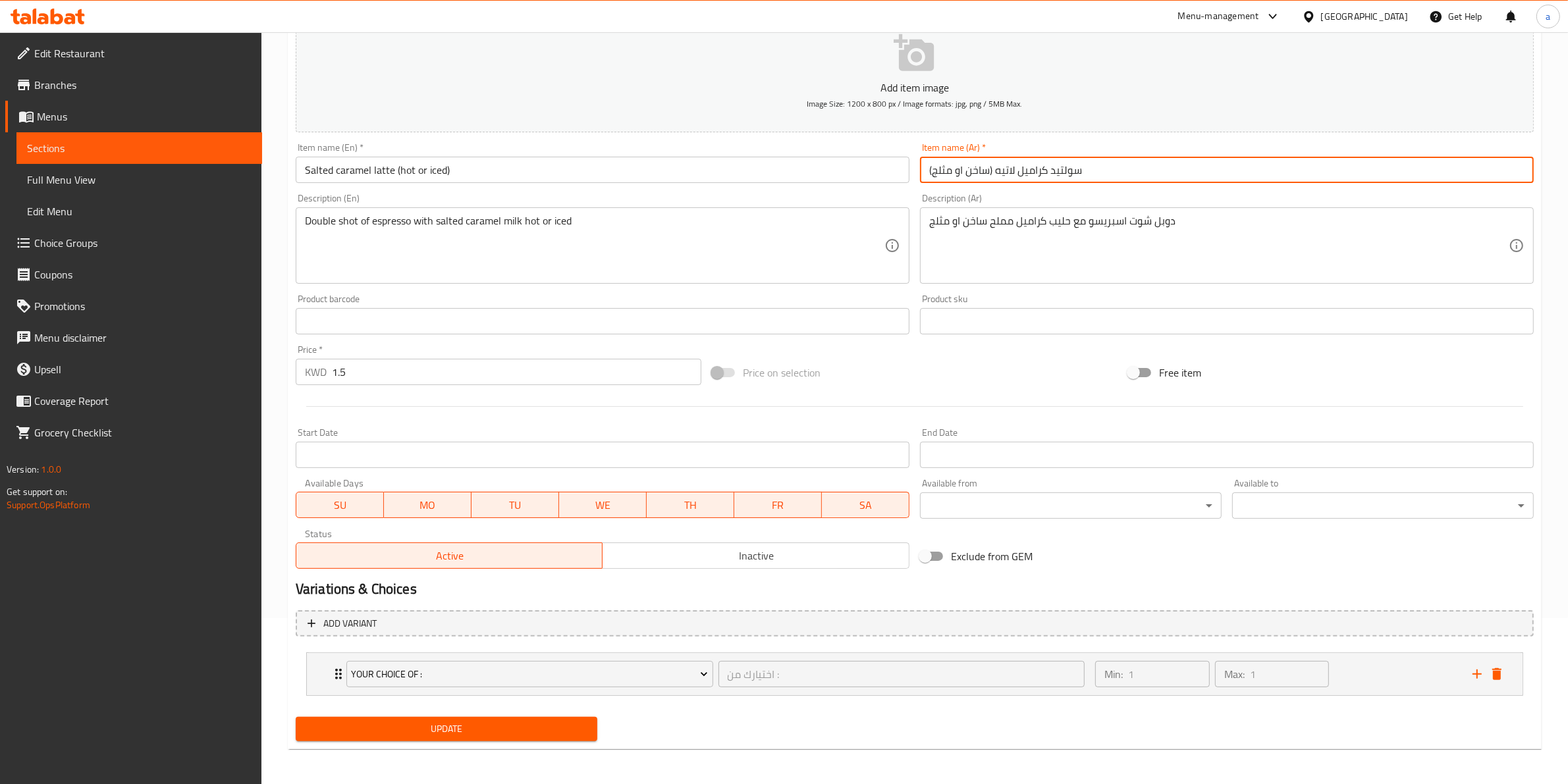
scroll to position [167, 0]
type input "سولتيد كراميل لاتيه (ساخن او مثلج)"
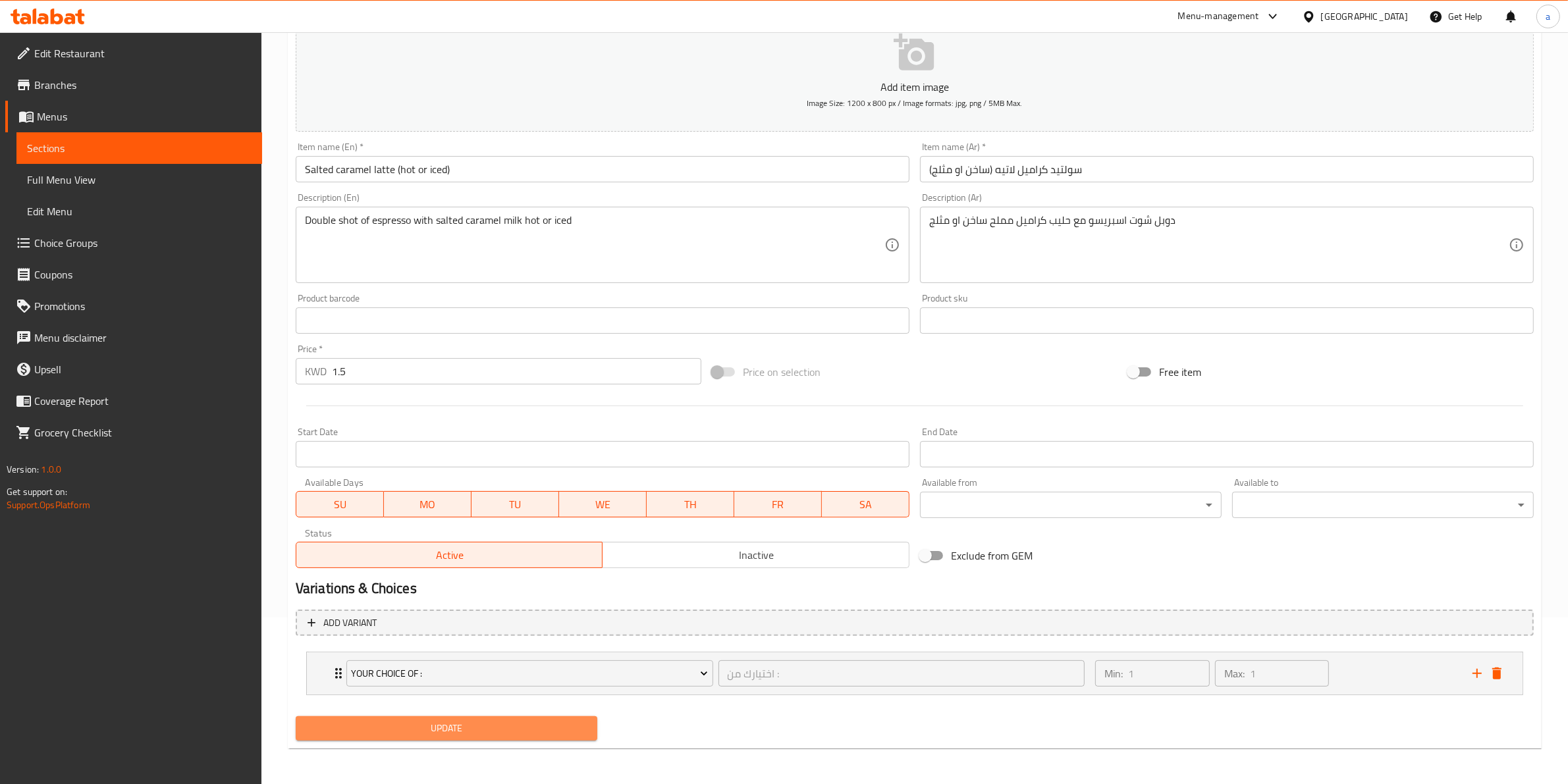
click at [512, 716] on button "Update" at bounding box center [446, 728] width 301 height 24
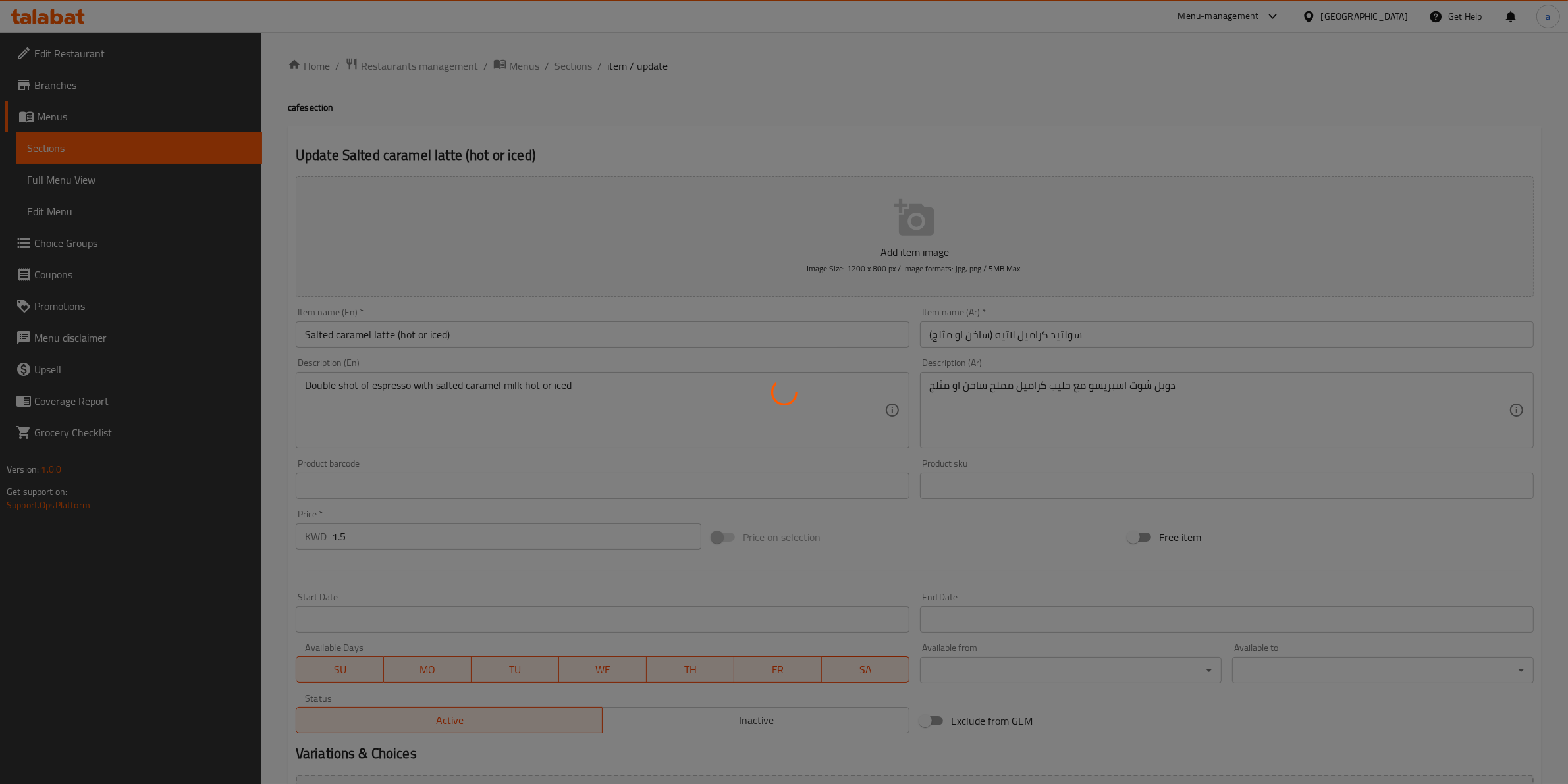
scroll to position [0, 0]
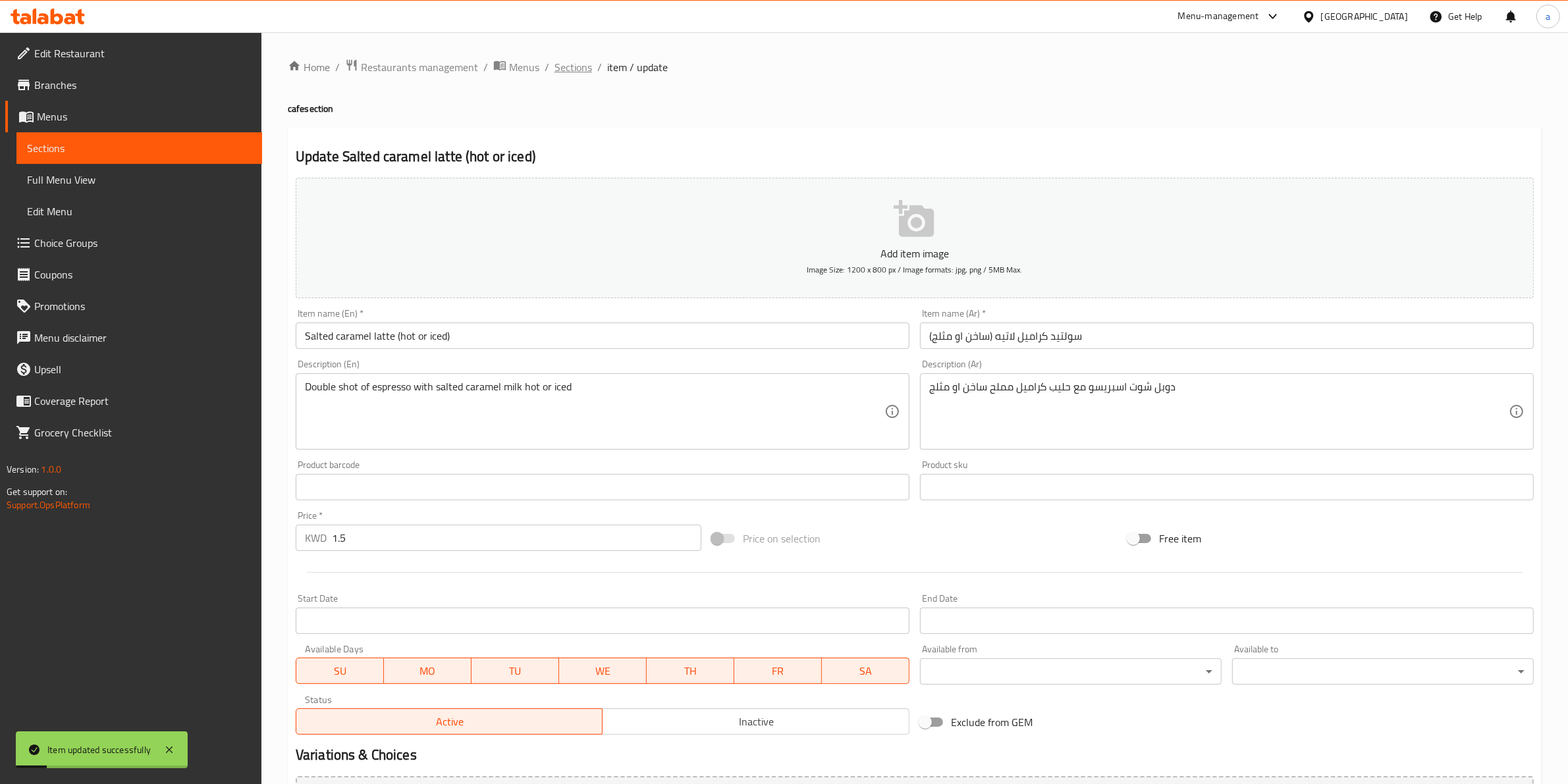
click at [575, 67] on span "Sections" at bounding box center [573, 67] width 38 height 16
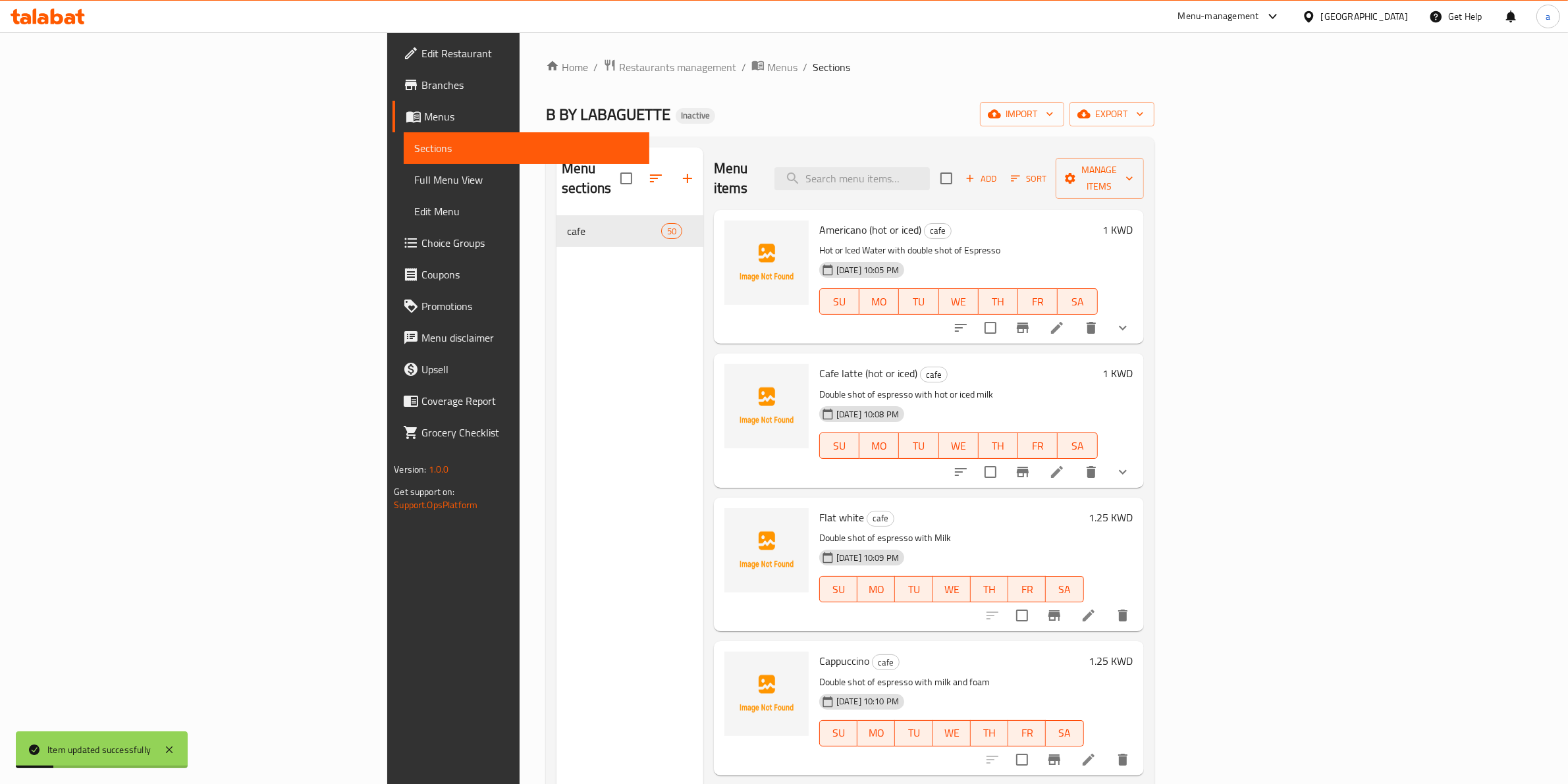
click at [930, 168] on input "search" at bounding box center [852, 179] width 156 height 23
paste input "Vanilla latte (hot or iced)"
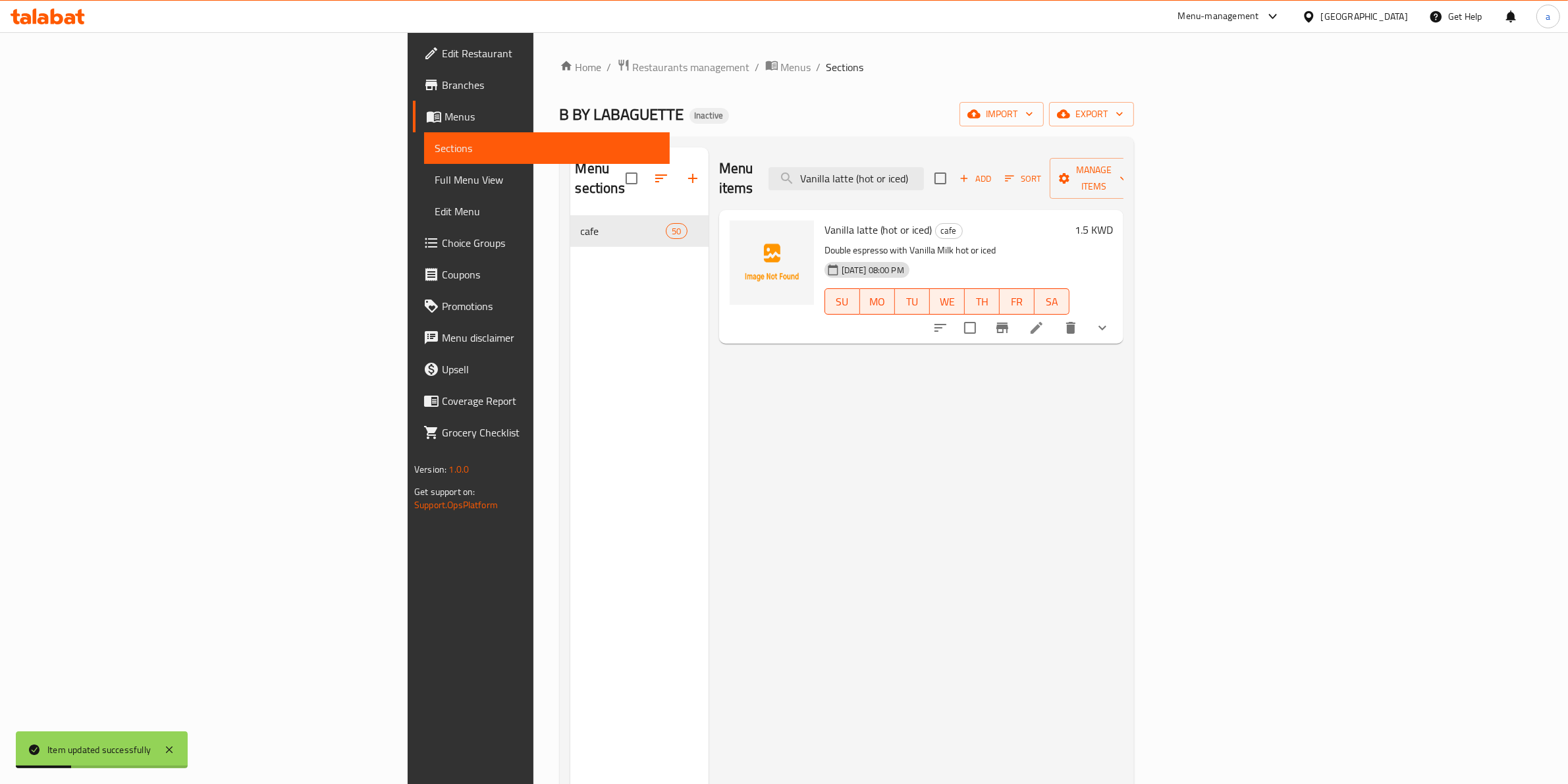
type input "Vanilla latte (hot or iced)"
click at [1055, 316] on li at bounding box center [1036, 328] width 37 height 23
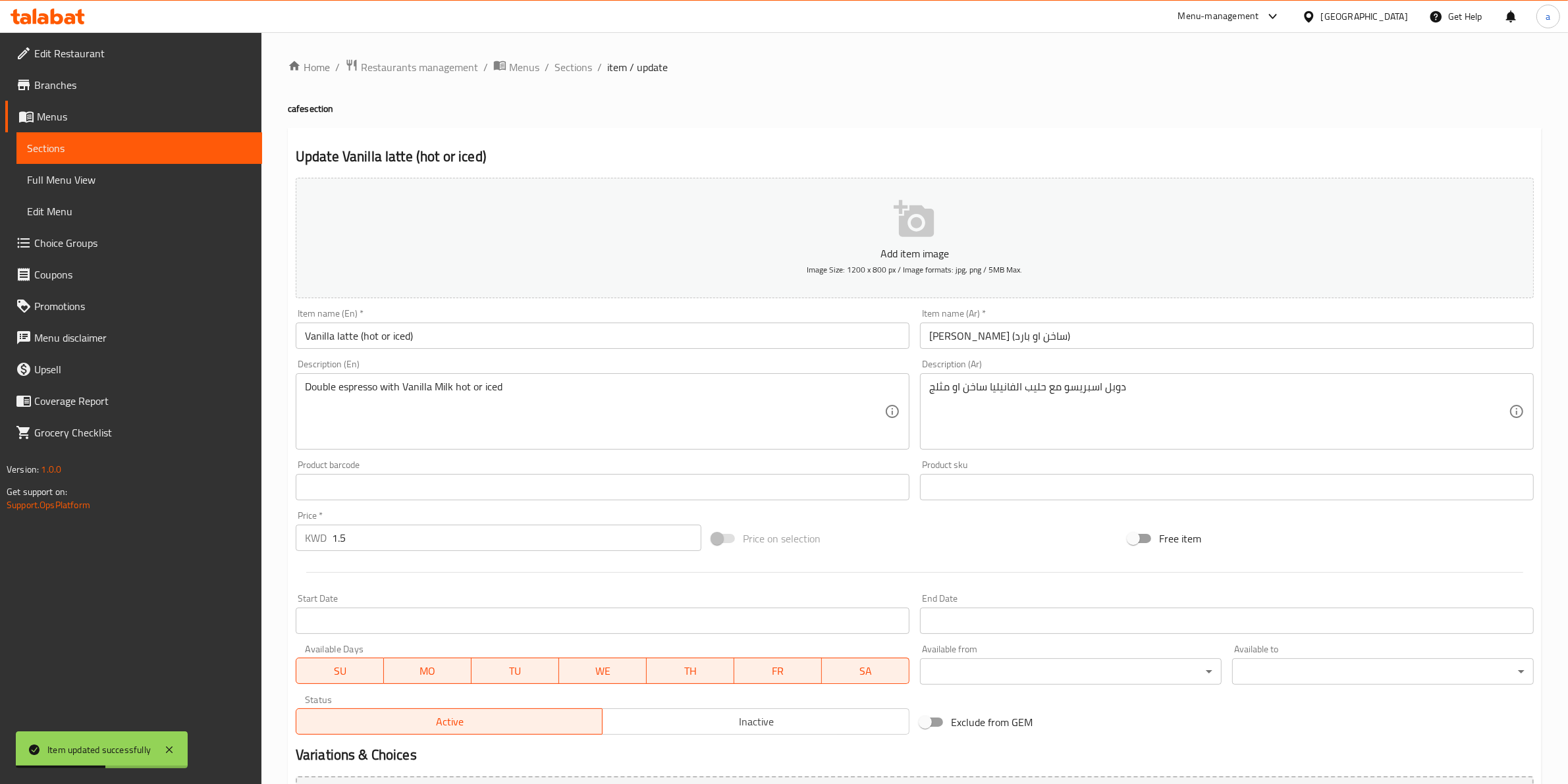
click at [937, 336] on input "فانيلا لاتيه (ساخن او بارد)" at bounding box center [1226, 335] width 614 height 26
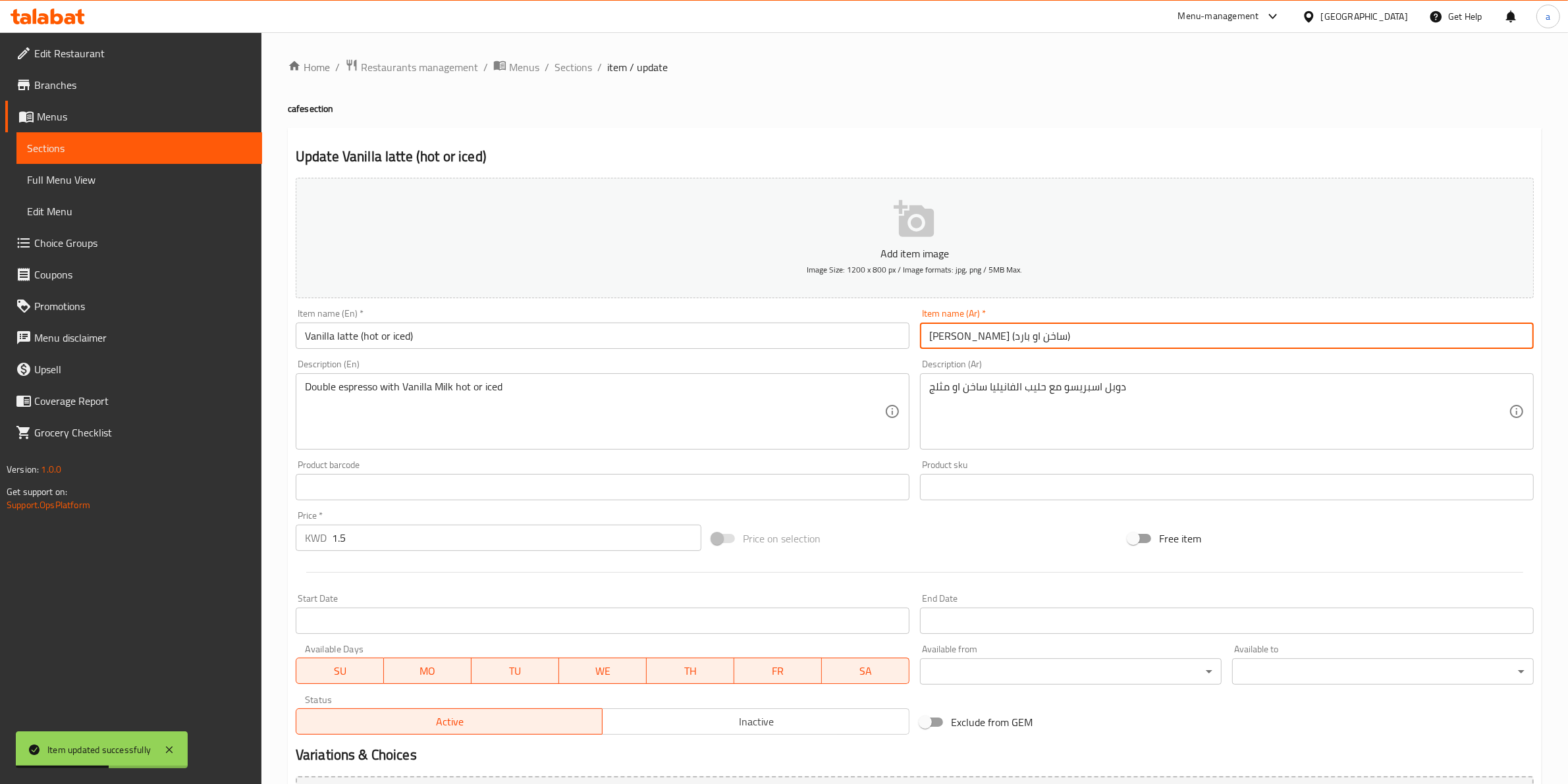
click at [937, 336] on input "فانيلا لاتيه (ساخن او بارد)" at bounding box center [1226, 335] width 614 height 26
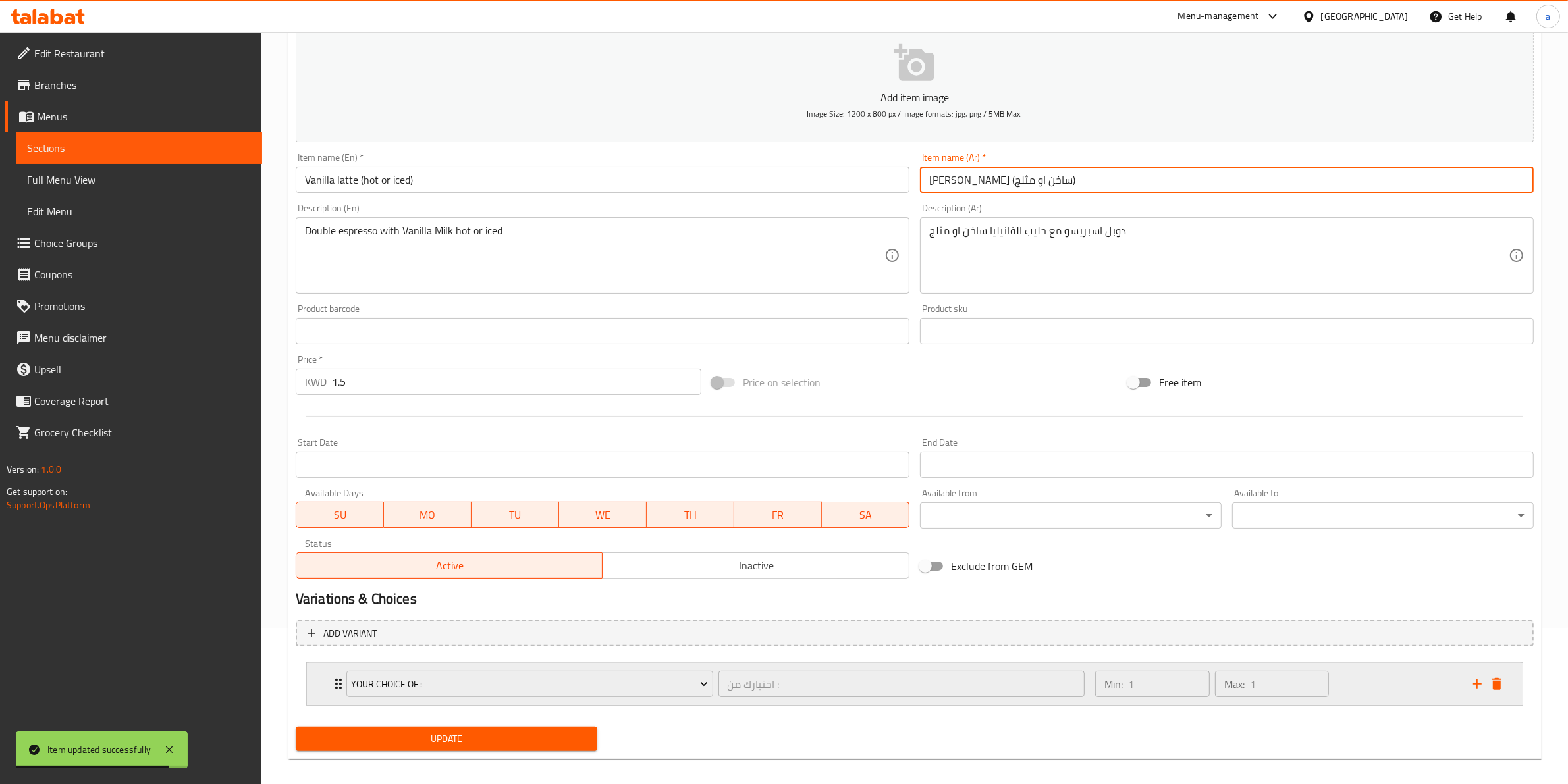
scroll to position [167, 0]
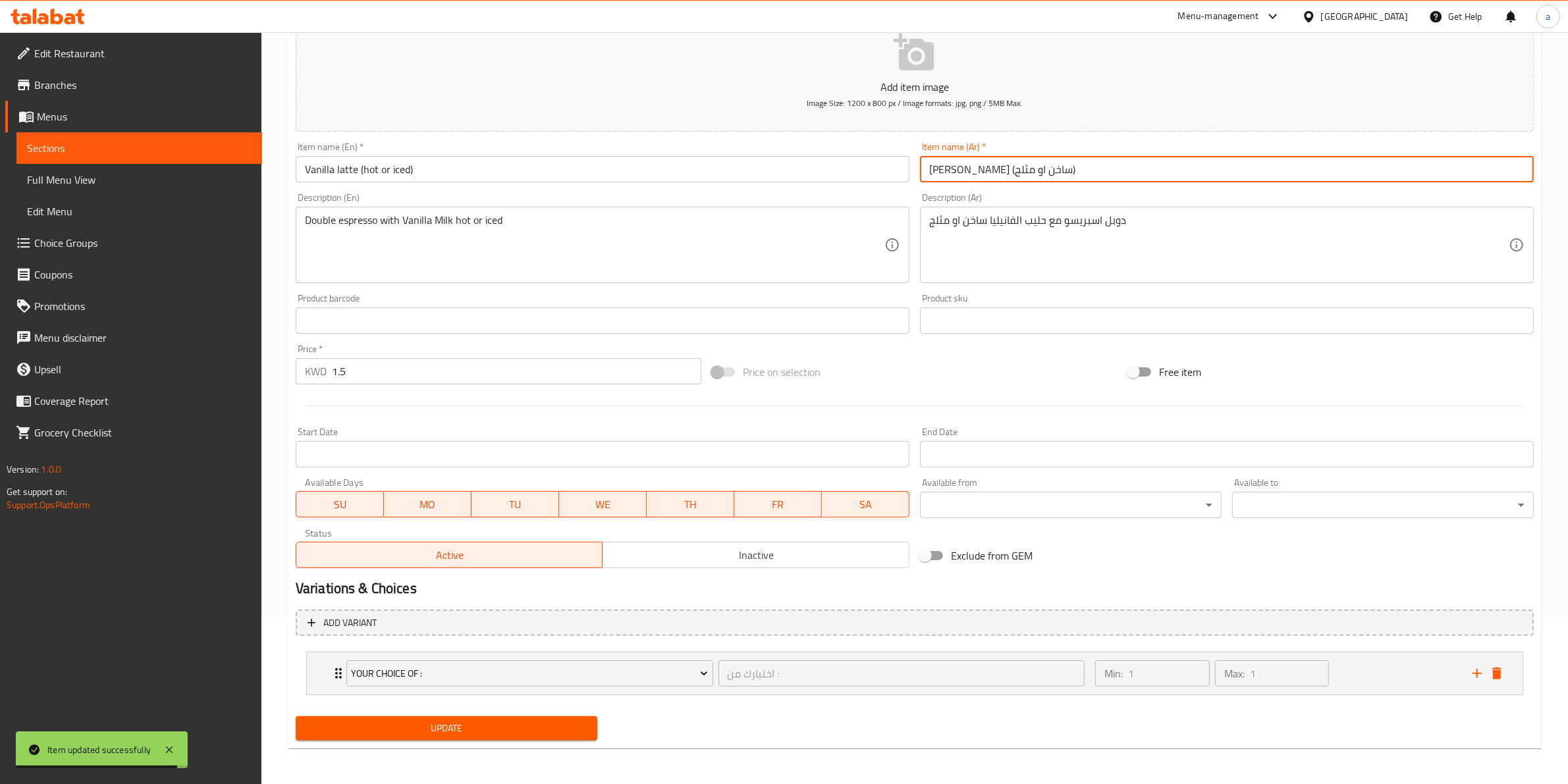
type input "[PERSON_NAME] (ساخن او مثلج)"
click at [501, 735] on span "Update" at bounding box center [446, 729] width 280 height 17
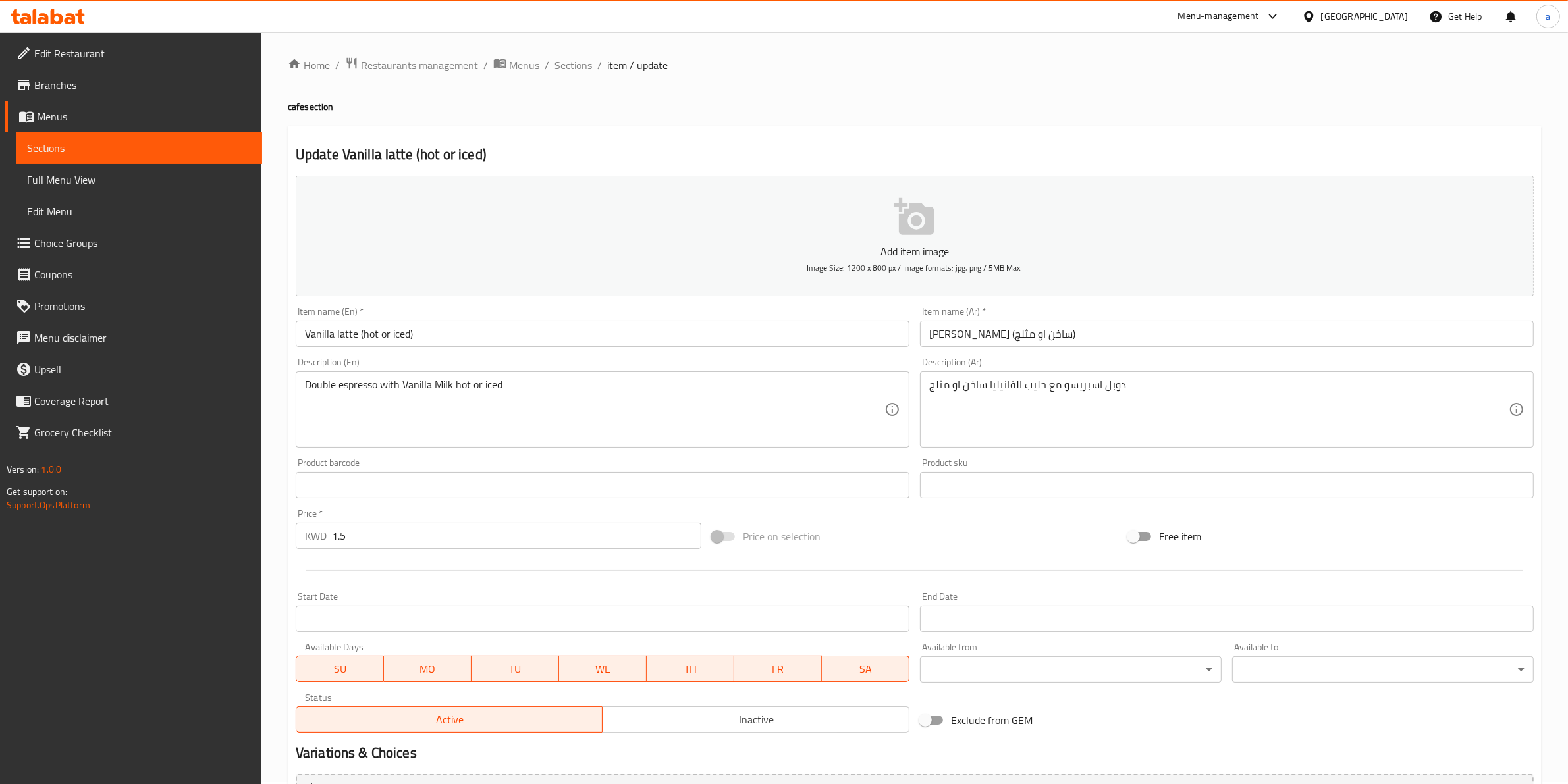
scroll to position [0, 0]
click at [579, 66] on span "Sections" at bounding box center [573, 67] width 38 height 16
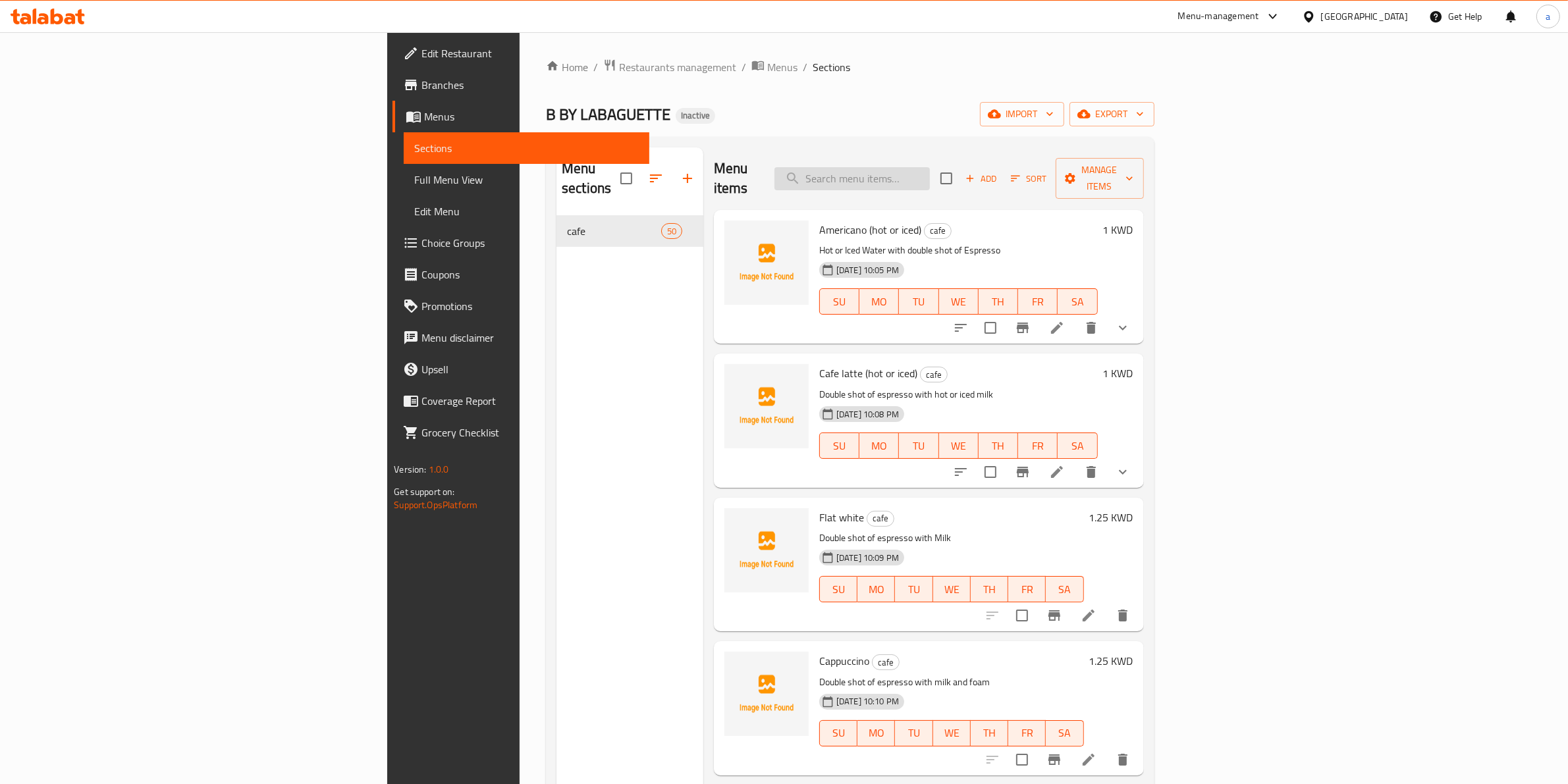
paste input "روز ليمونادة"
click at [930, 179] on input "search" at bounding box center [852, 179] width 156 height 23
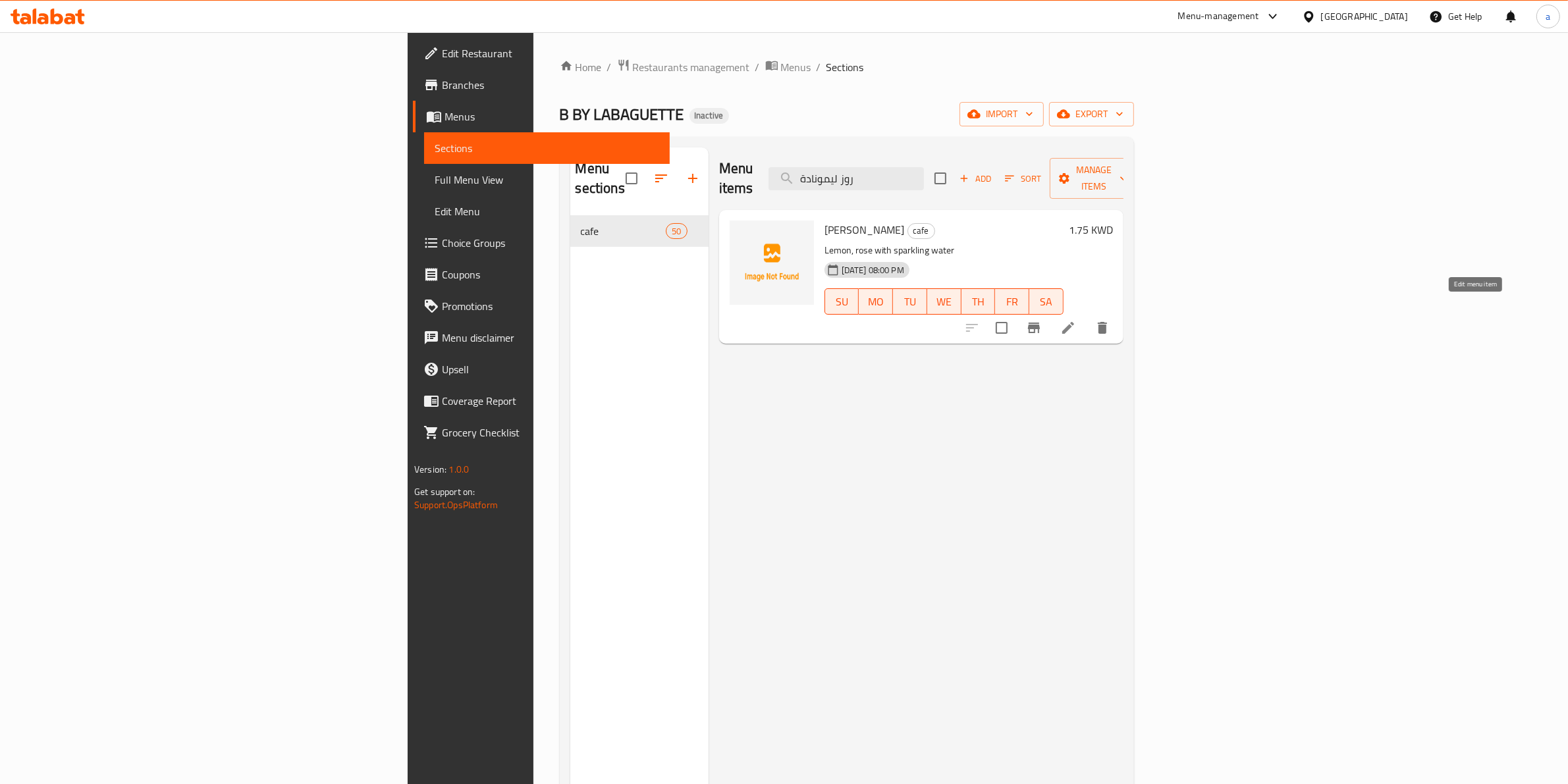
type input "روز ليمونادة"
click at [1074, 322] on icon at bounding box center [1068, 328] width 12 height 12
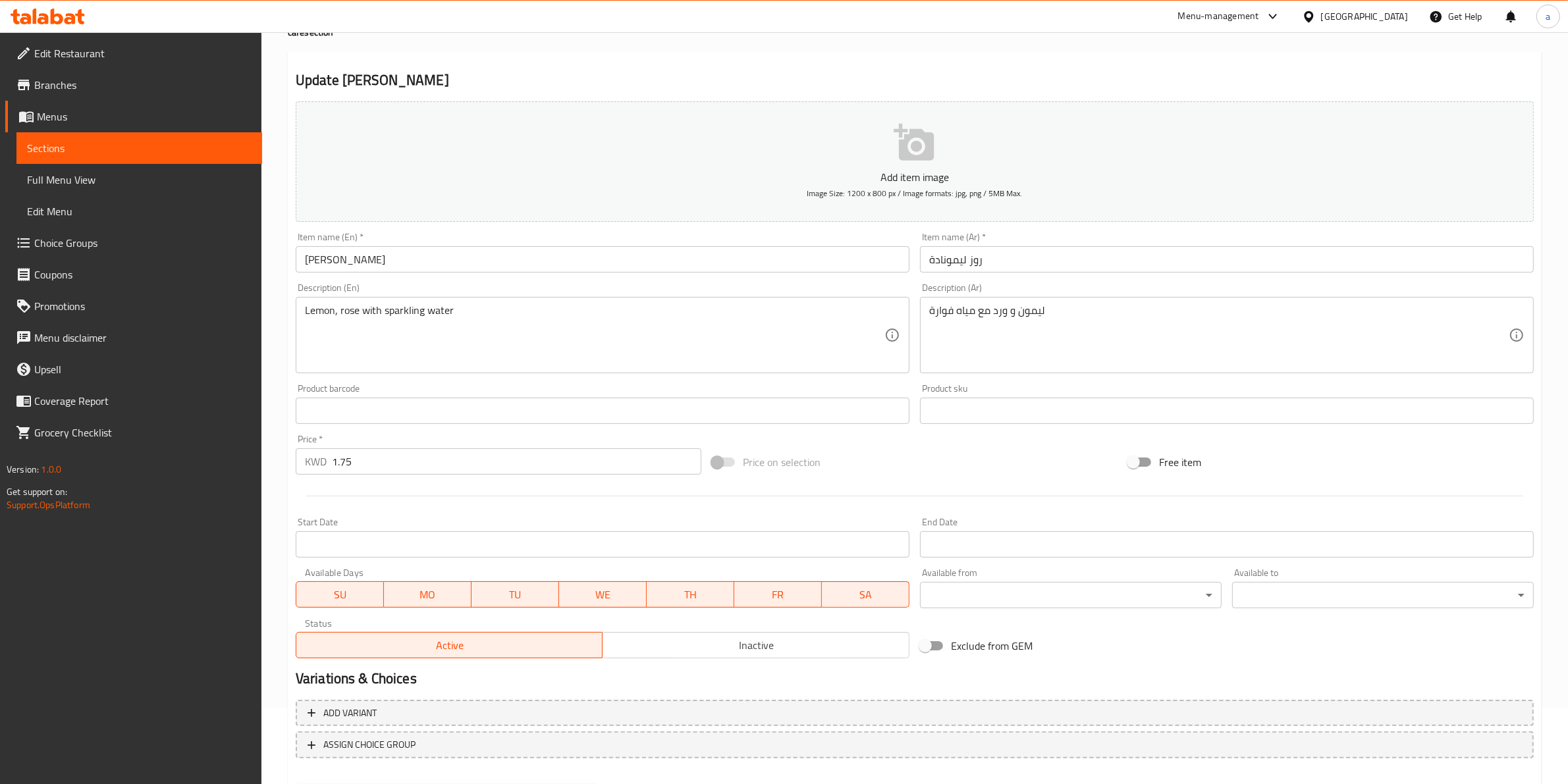
scroll to position [143, 0]
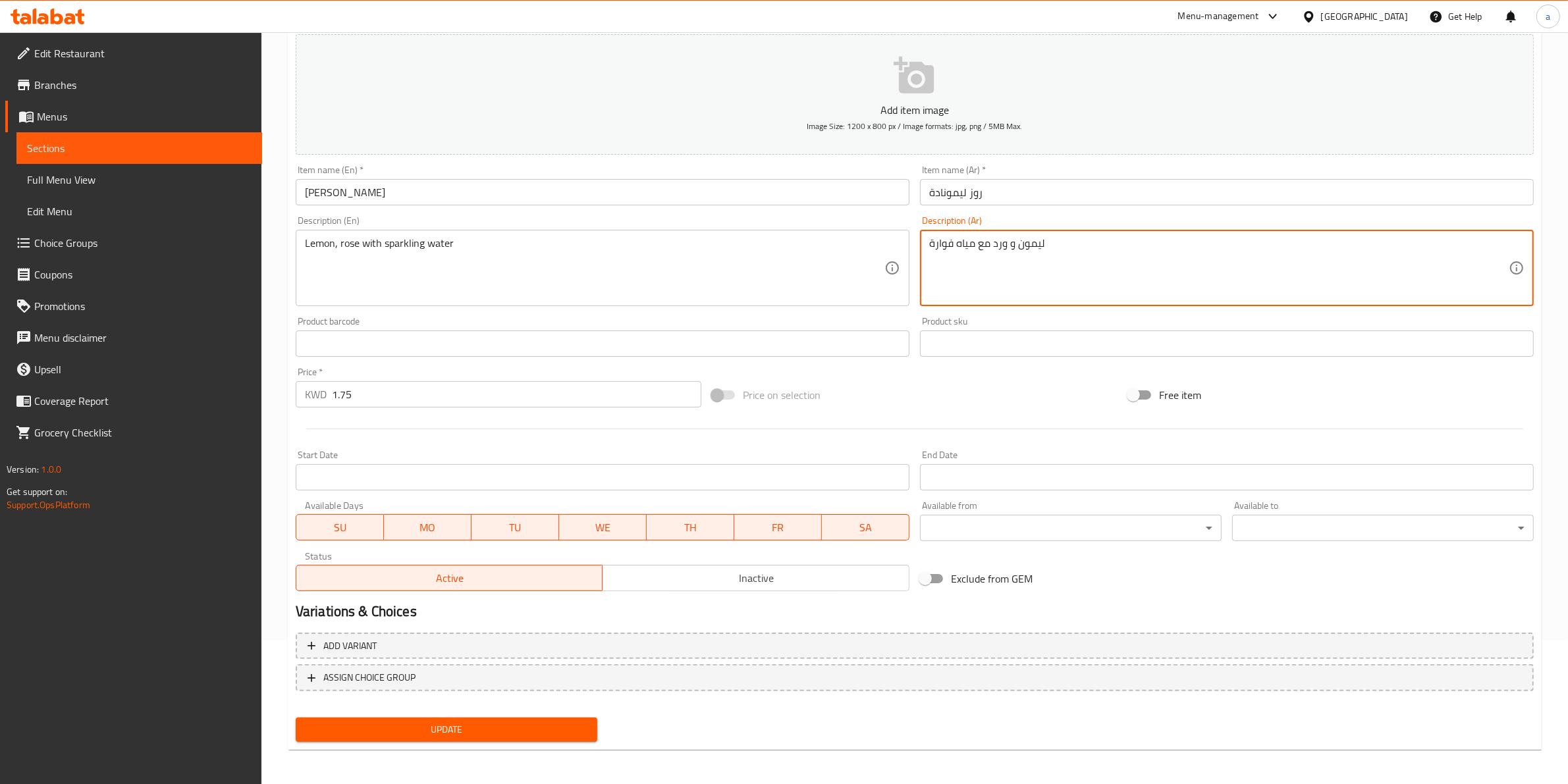
click at [1003, 242] on textarea "ليمون و ورد مع مياه فوارة" at bounding box center [1219, 268] width 579 height 63
type textarea "ليمون و روز مع مياه فوارة"
click at [499, 741] on div "Update" at bounding box center [446, 730] width 312 height 35
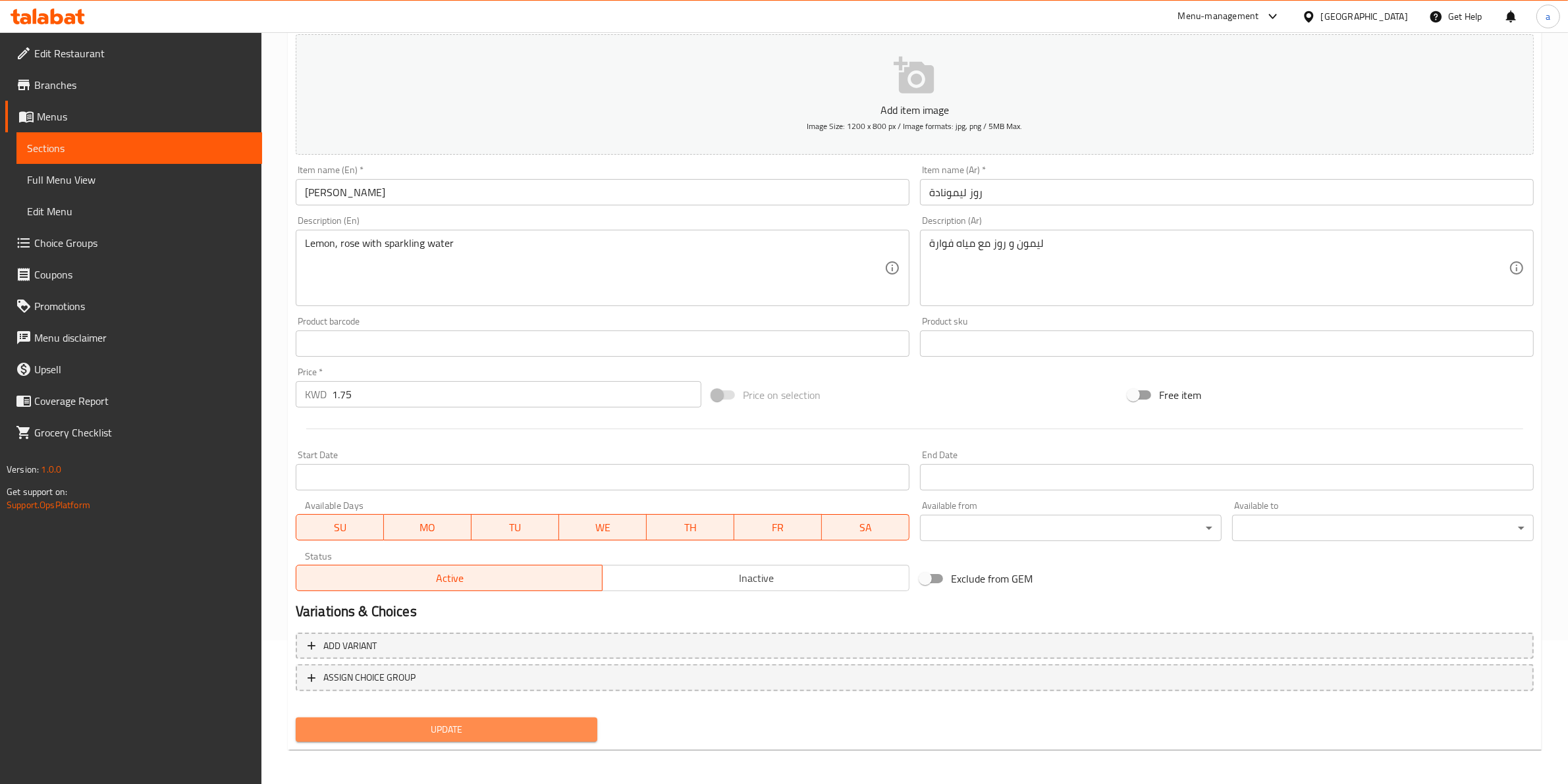
click at [489, 721] on span "Update" at bounding box center [446, 730] width 280 height 17
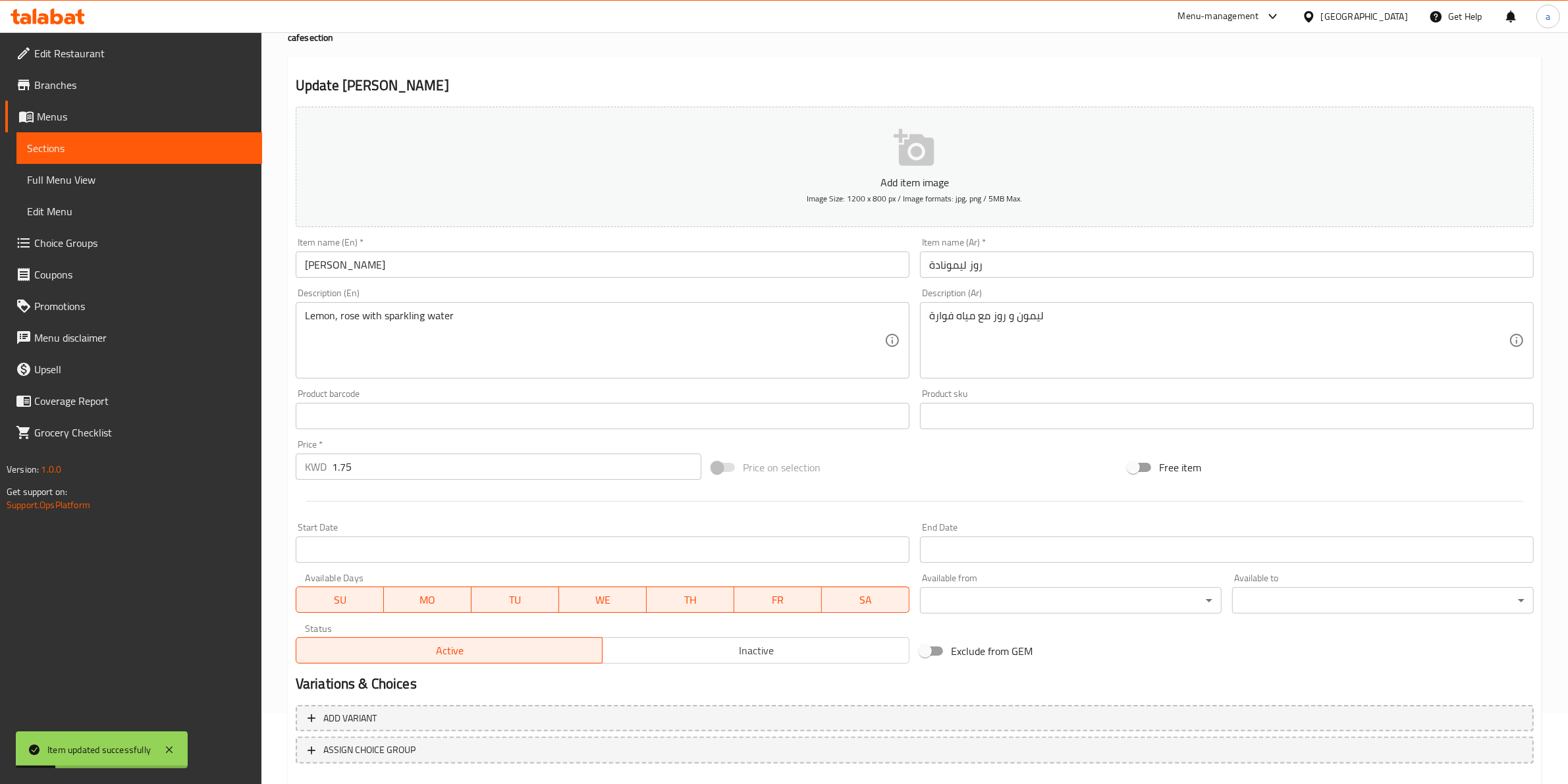
scroll to position [0, 0]
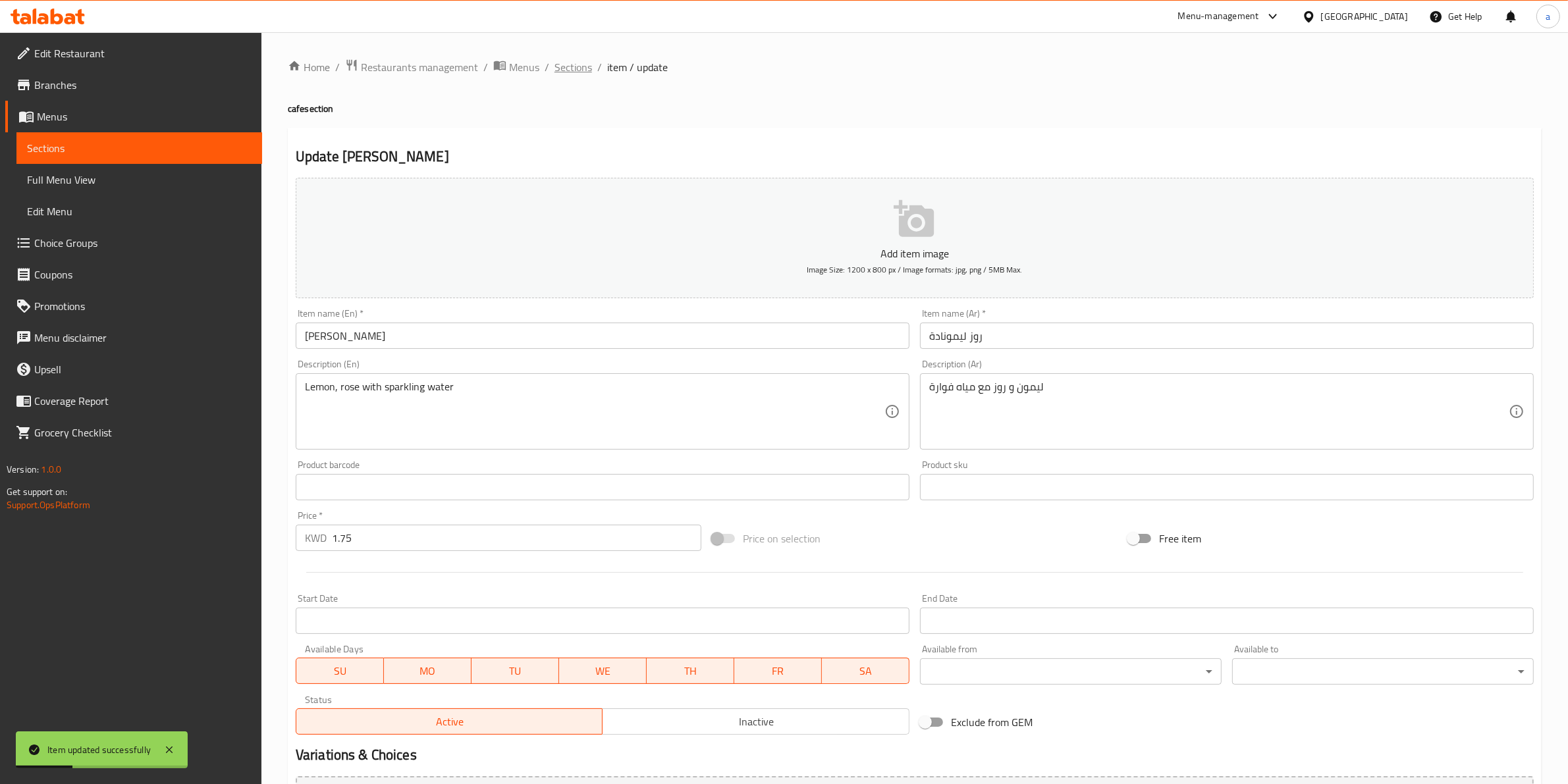
click at [560, 64] on span "Sections" at bounding box center [573, 67] width 38 height 16
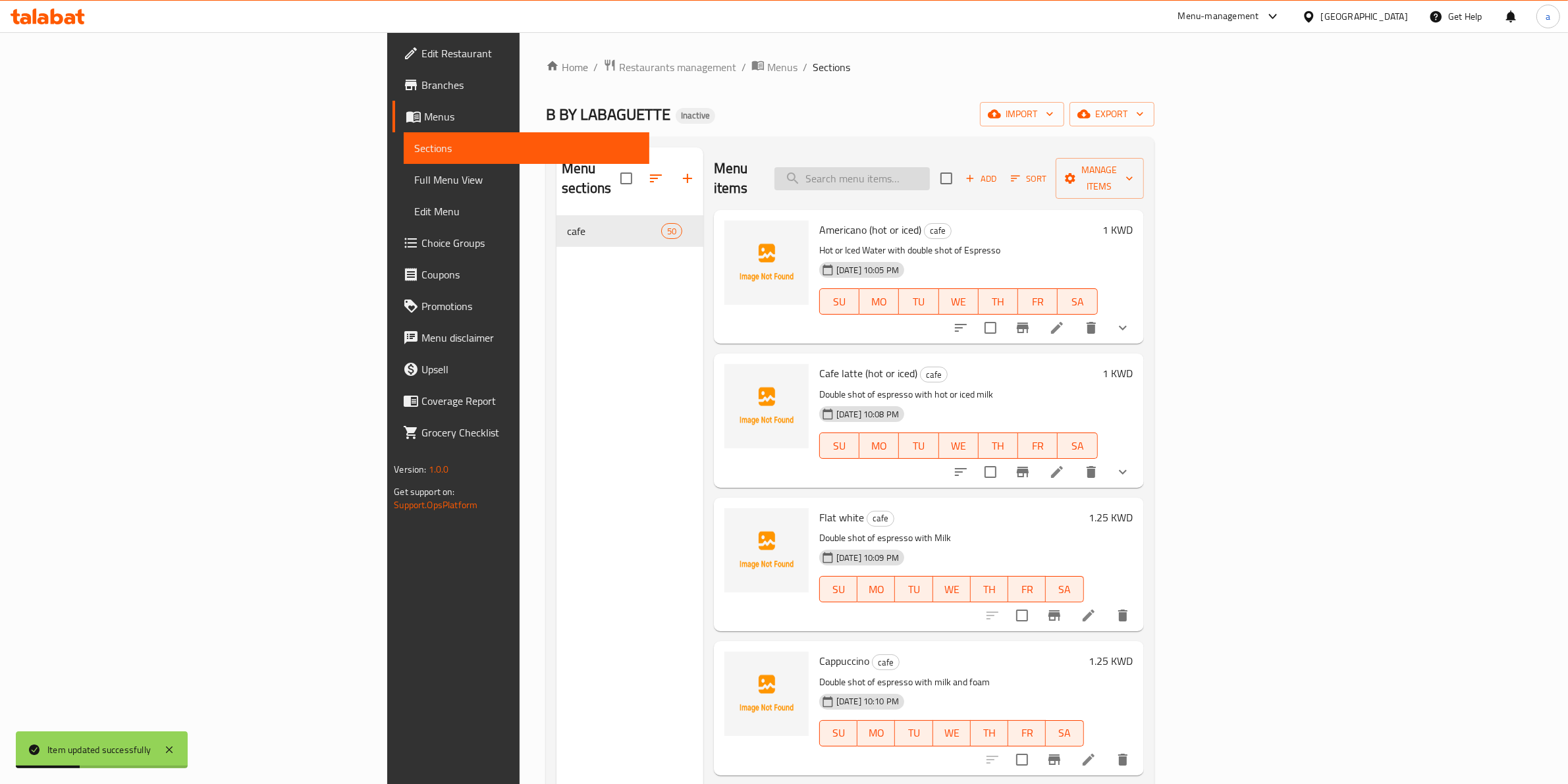
click at [930, 167] on input "search" at bounding box center [852, 179] width 156 height 23
paste input "Almond rose matcha latte"
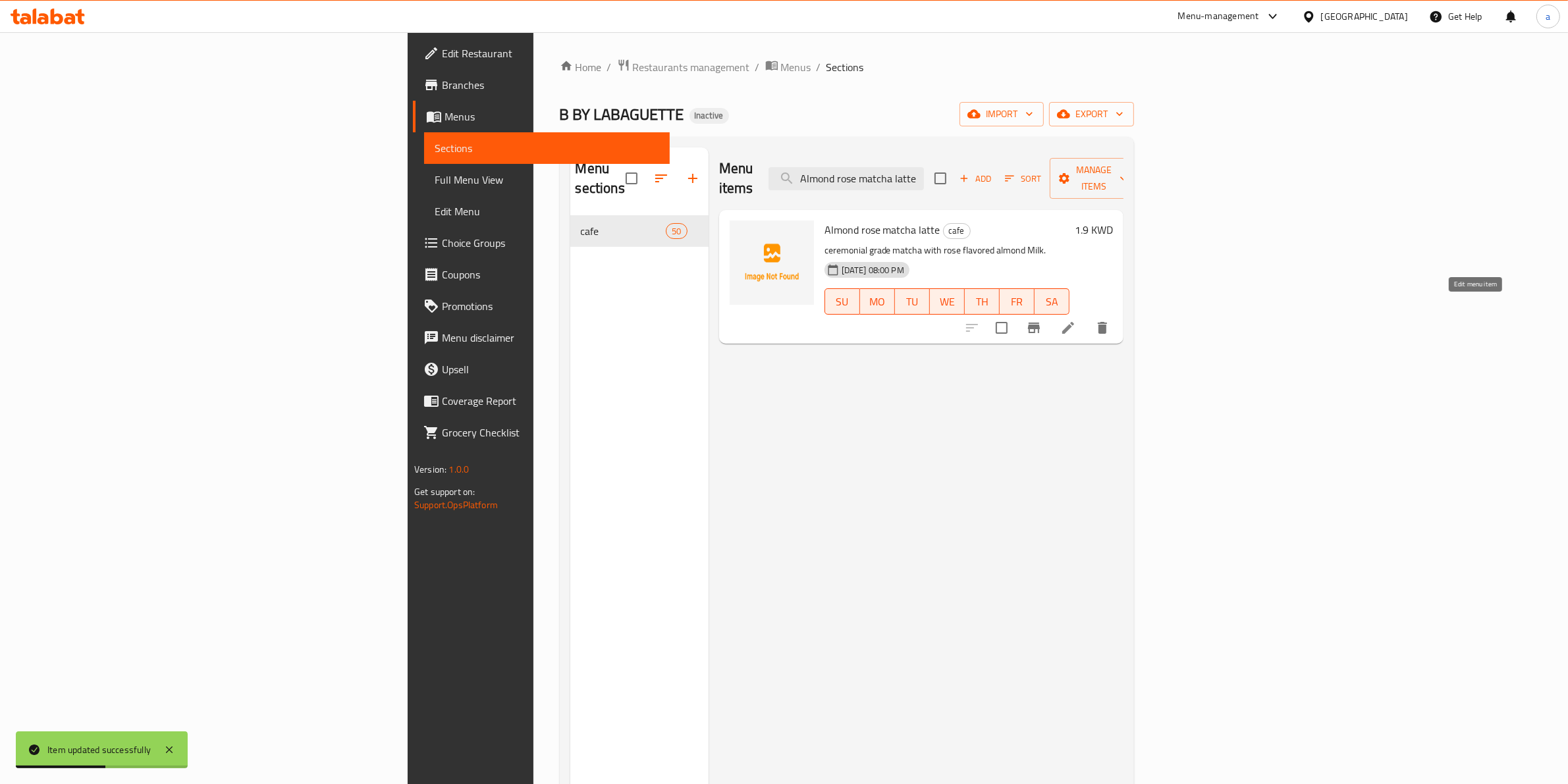
type input "Almond rose matcha latte"
click at [1074, 322] on icon at bounding box center [1068, 328] width 12 height 12
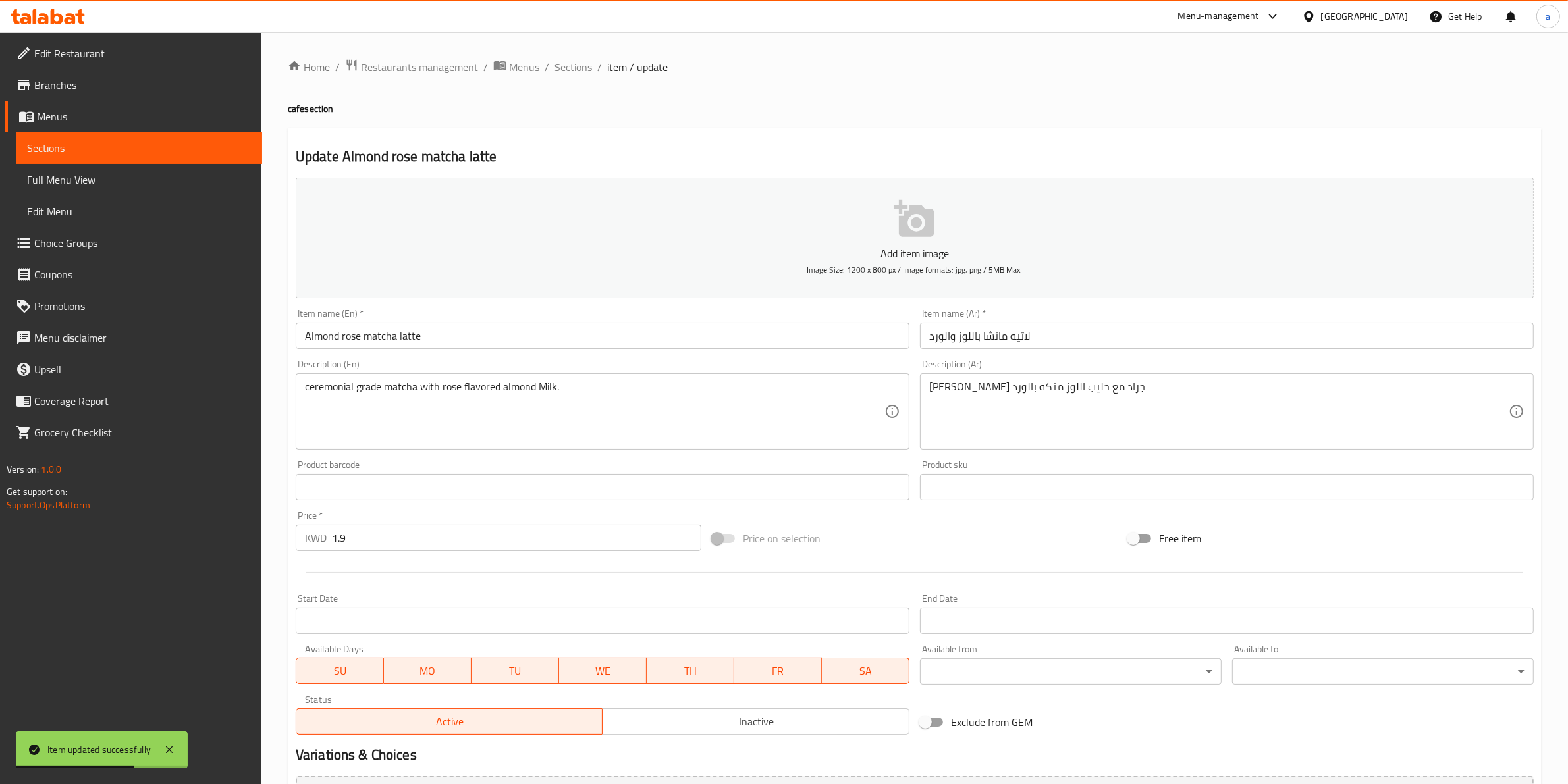
click at [938, 336] on input "لاتيه ماتشا باللوز والورد" at bounding box center [1226, 335] width 614 height 26
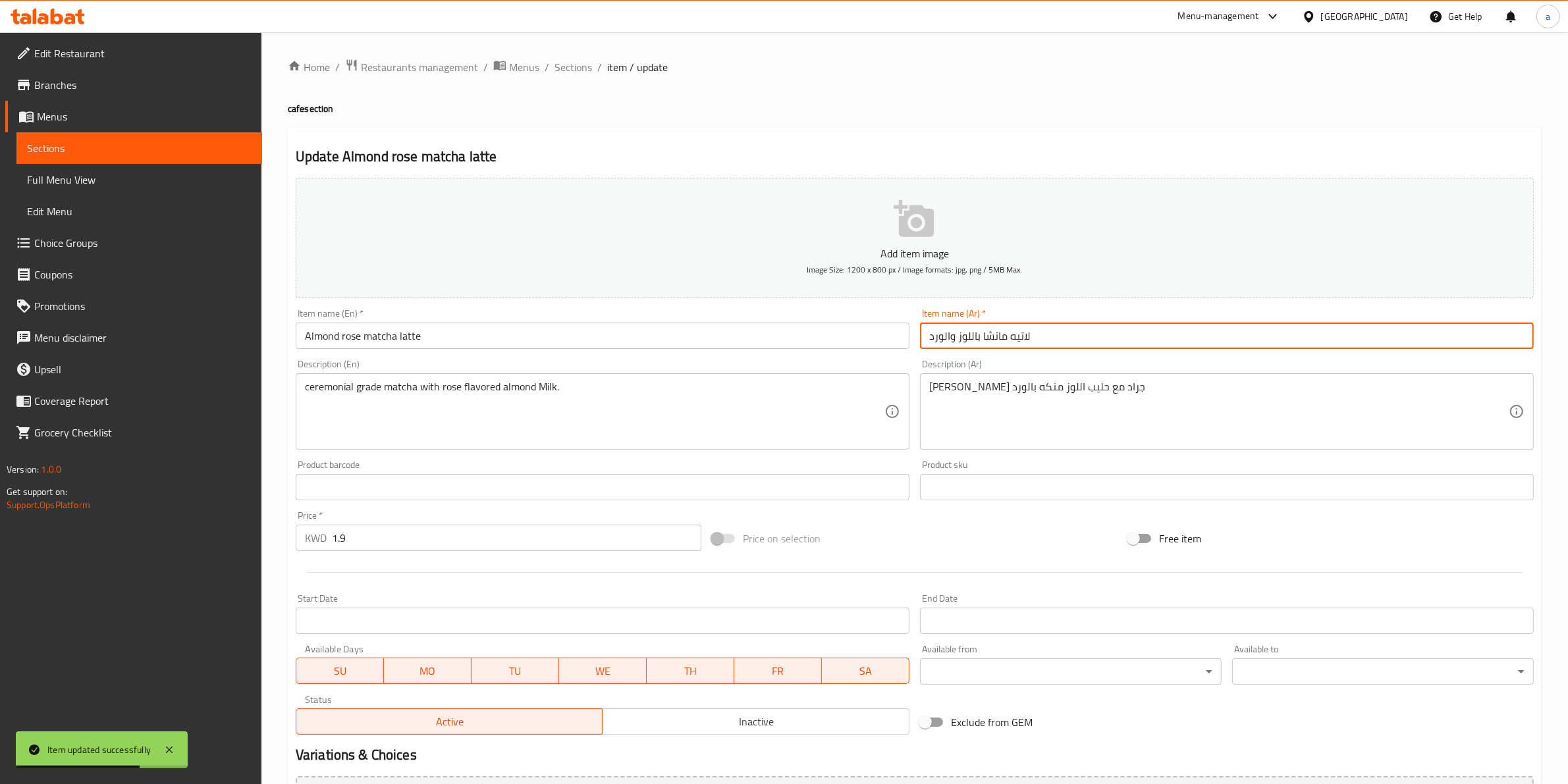
click at [938, 336] on input "لاتيه ماتشا باللوز والورد" at bounding box center [1226, 335] width 614 height 26
type input "لاتيه ماتشا باللوز والروز"
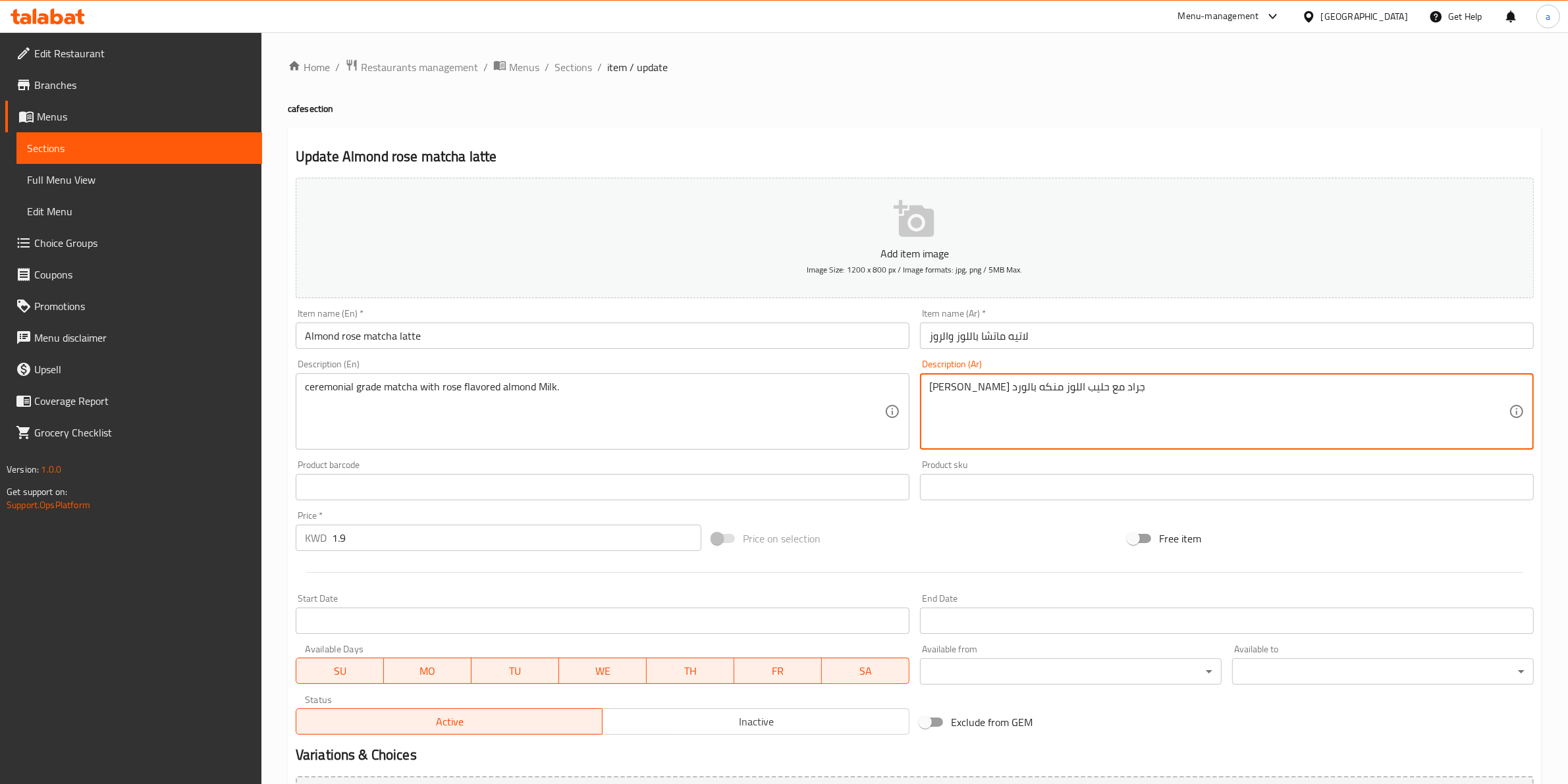
click at [949, 387] on textarea "ماتشا سيريمونيال جراد مع حليب اللوز منكه بالورد" at bounding box center [1219, 412] width 579 height 63
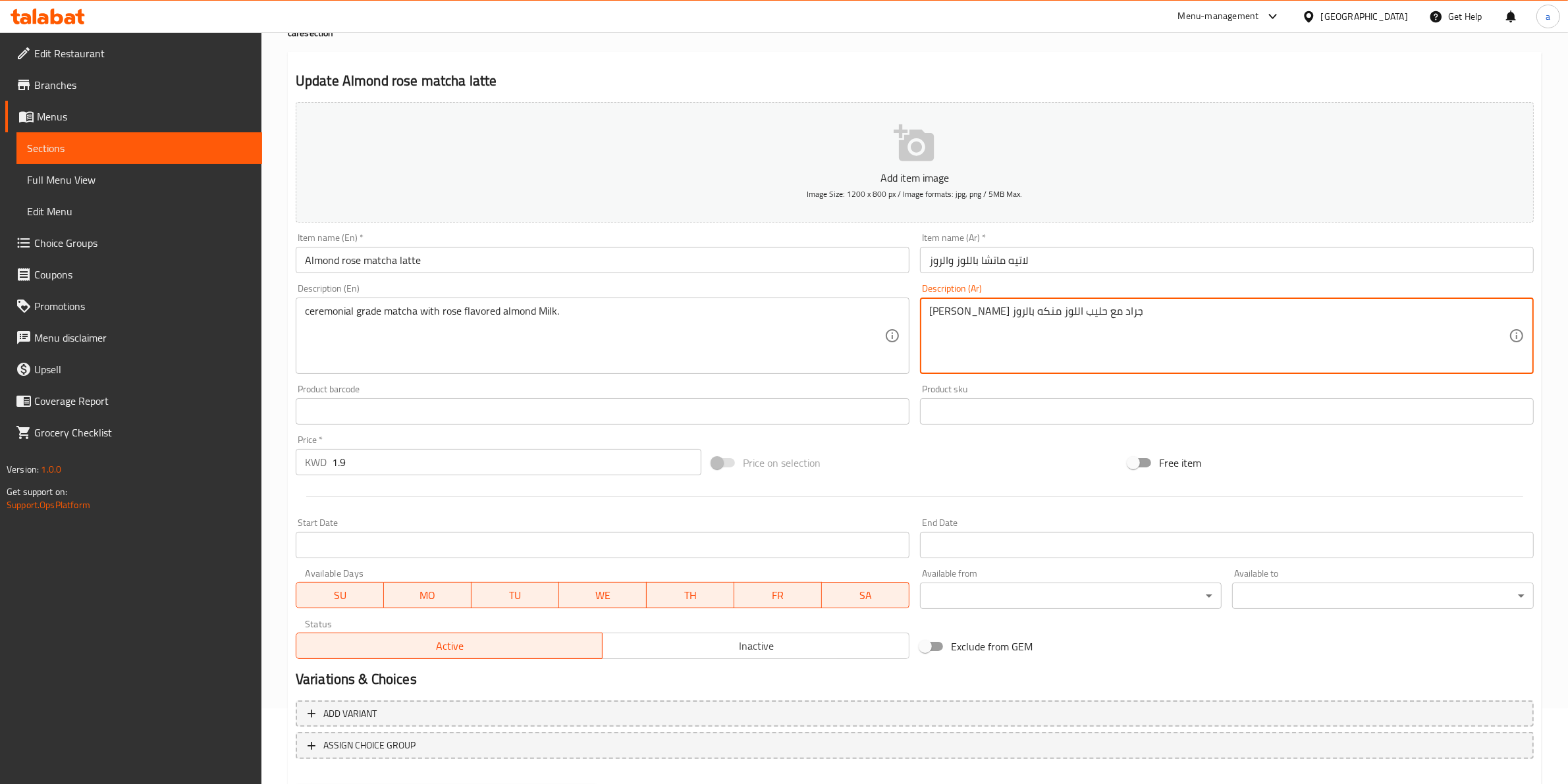
scroll to position [143, 0]
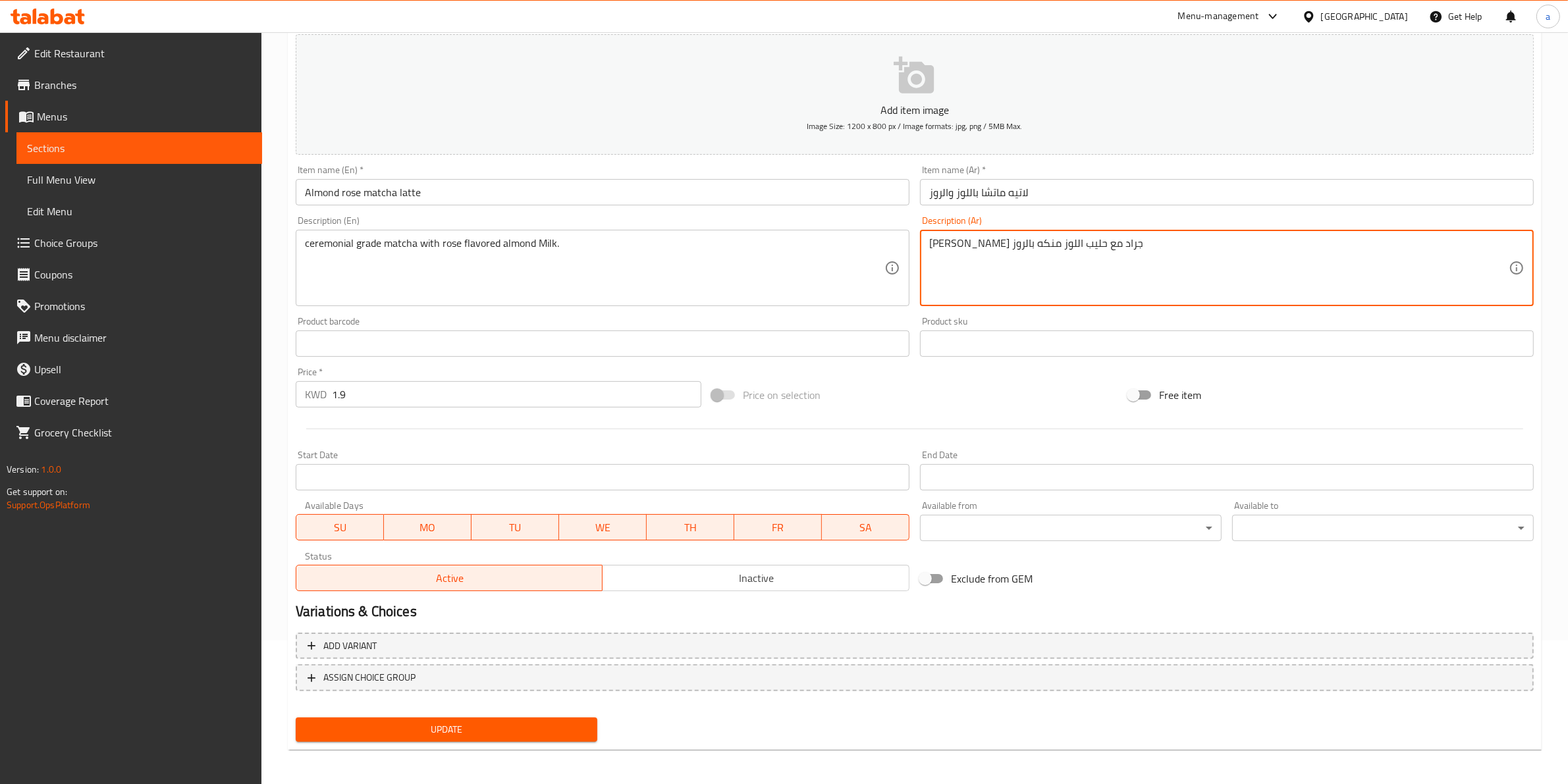
type textarea "[PERSON_NAME] جراد مع حليب اللوز منكه بالروز"
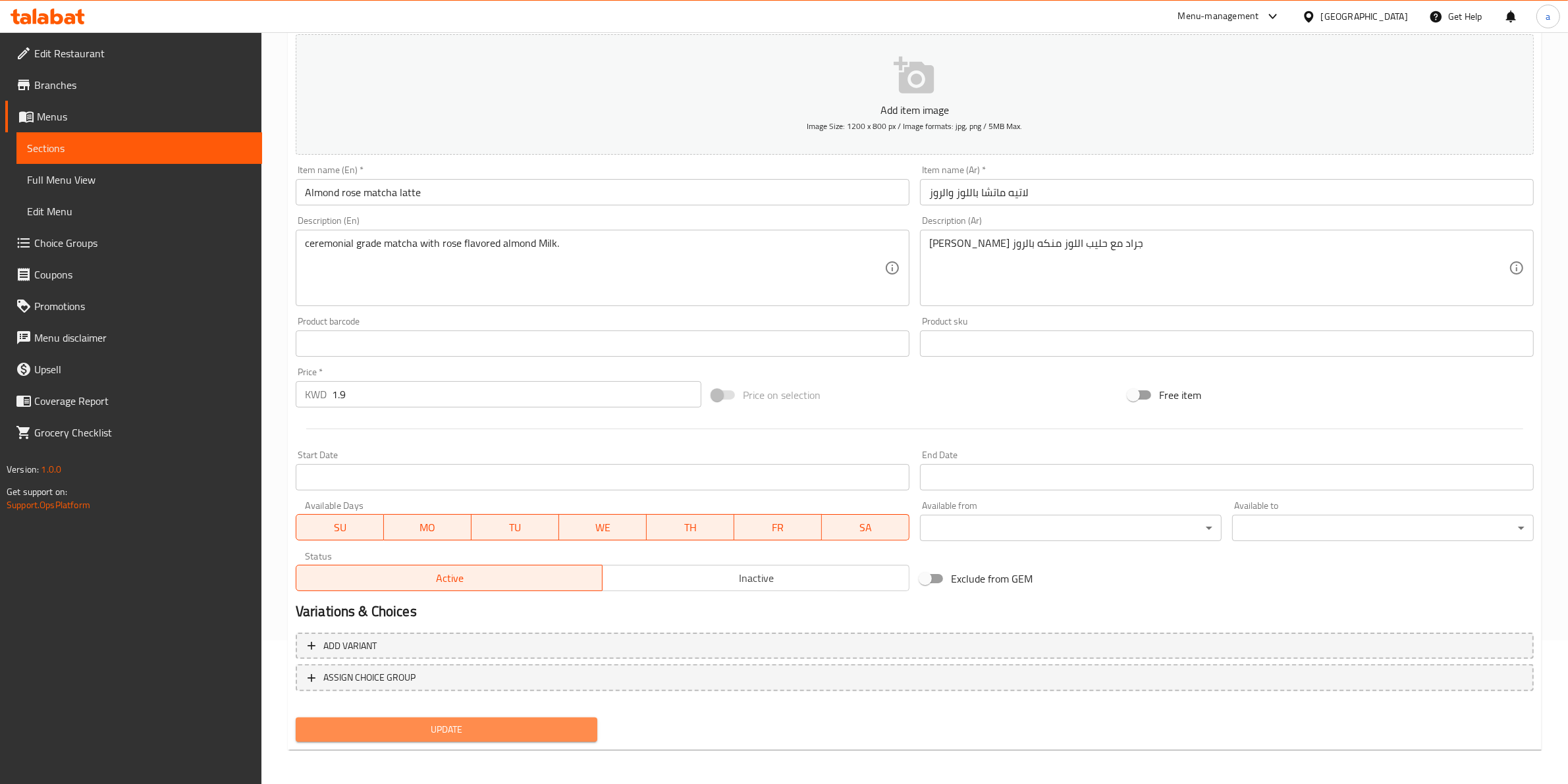
click at [491, 730] on span "Update" at bounding box center [446, 730] width 280 height 17
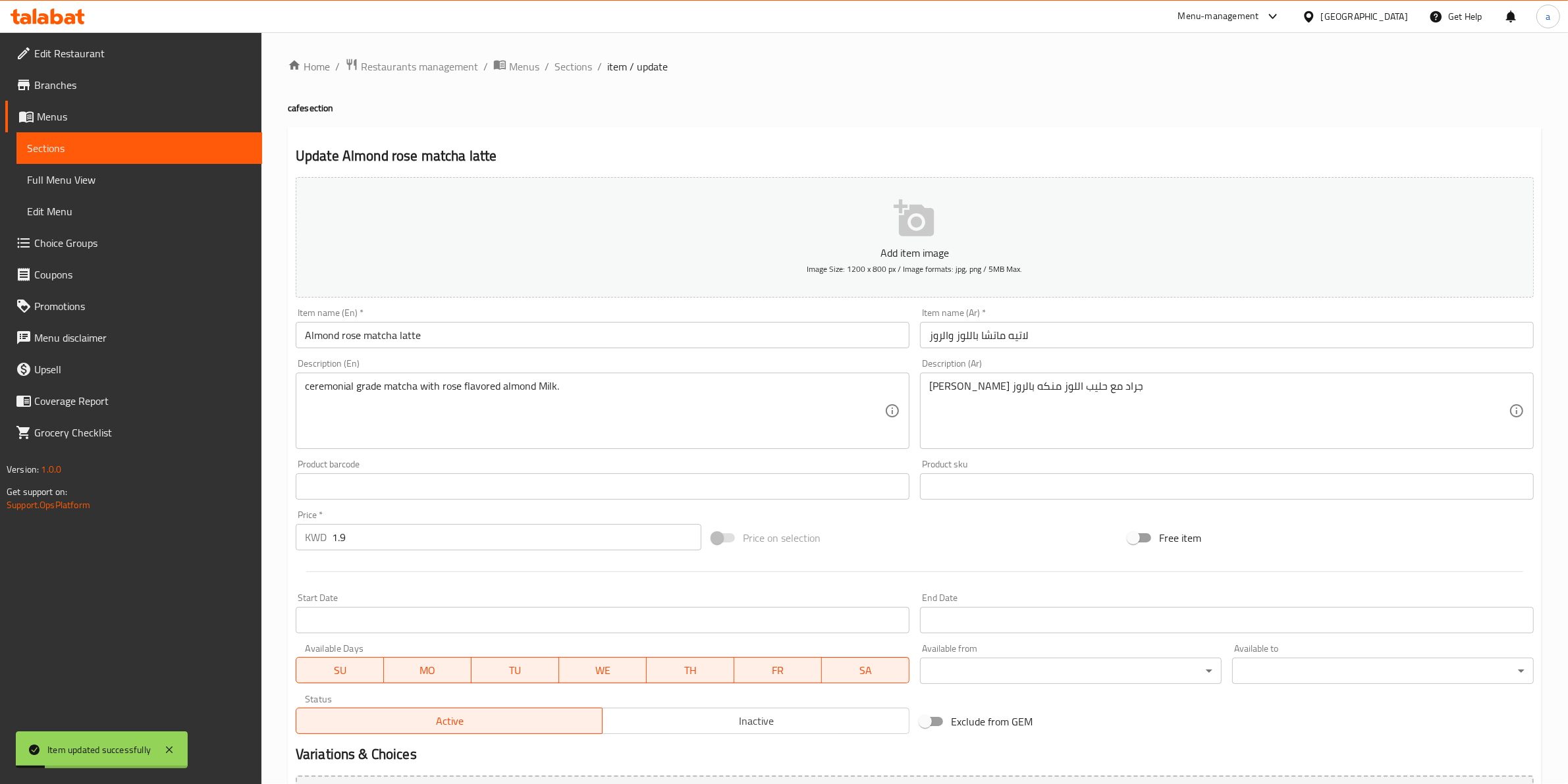
scroll to position [0, 0]
click at [558, 64] on span "Sections" at bounding box center [573, 67] width 38 height 16
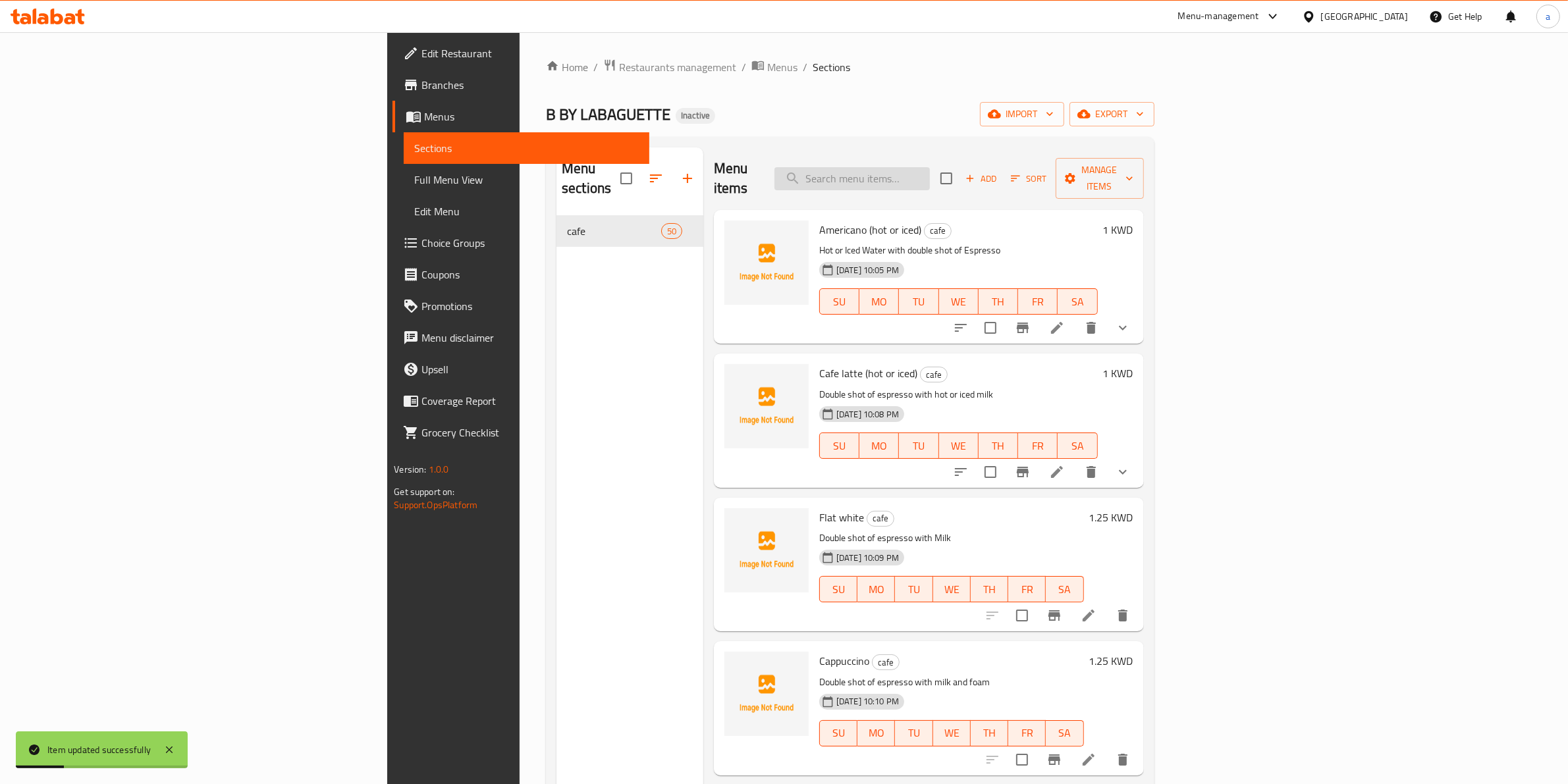
click at [930, 173] on input "search" at bounding box center [852, 179] width 156 height 23
paste input "[PERSON_NAME]"
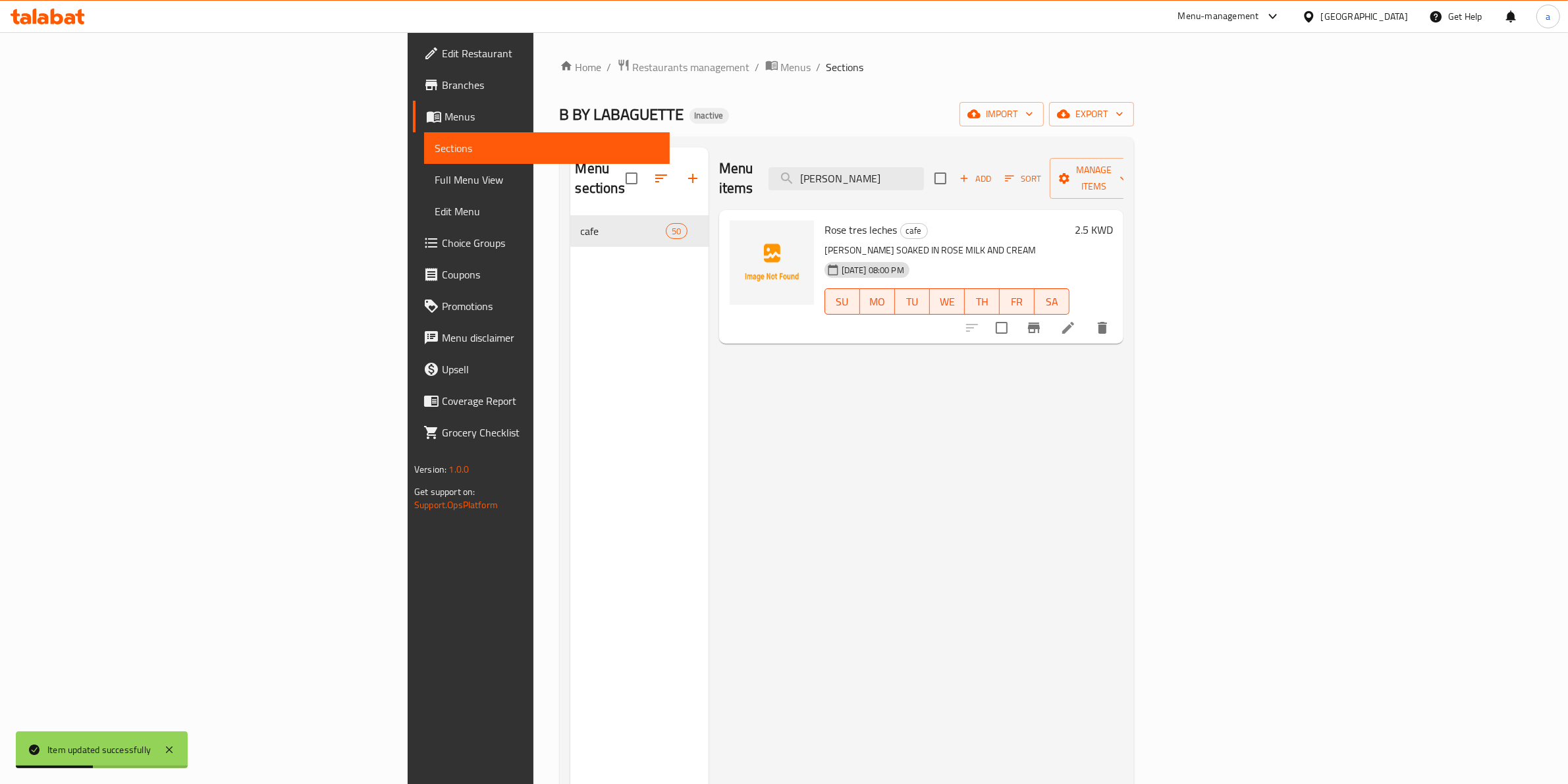
type input "[PERSON_NAME]"
click at [1087, 316] on li at bounding box center [1068, 328] width 37 height 23
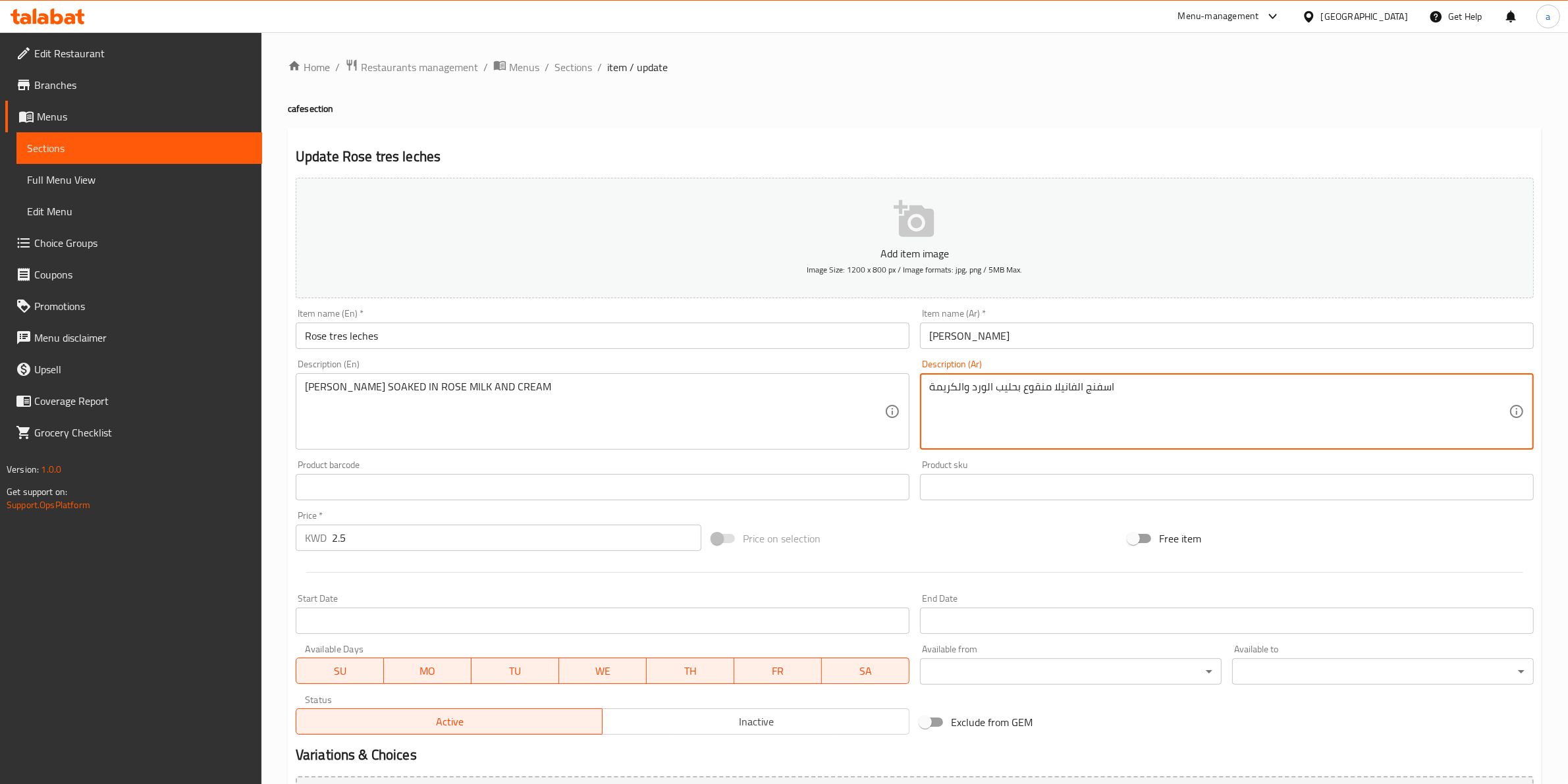
drag, startPoint x: 985, startPoint y: 387, endPoint x: 970, endPoint y: 392, distance: 15.8
click at [970, 392] on textarea "اسفنج الفانيلا منقوع بحليب الورد والكريمة" at bounding box center [1219, 412] width 579 height 63
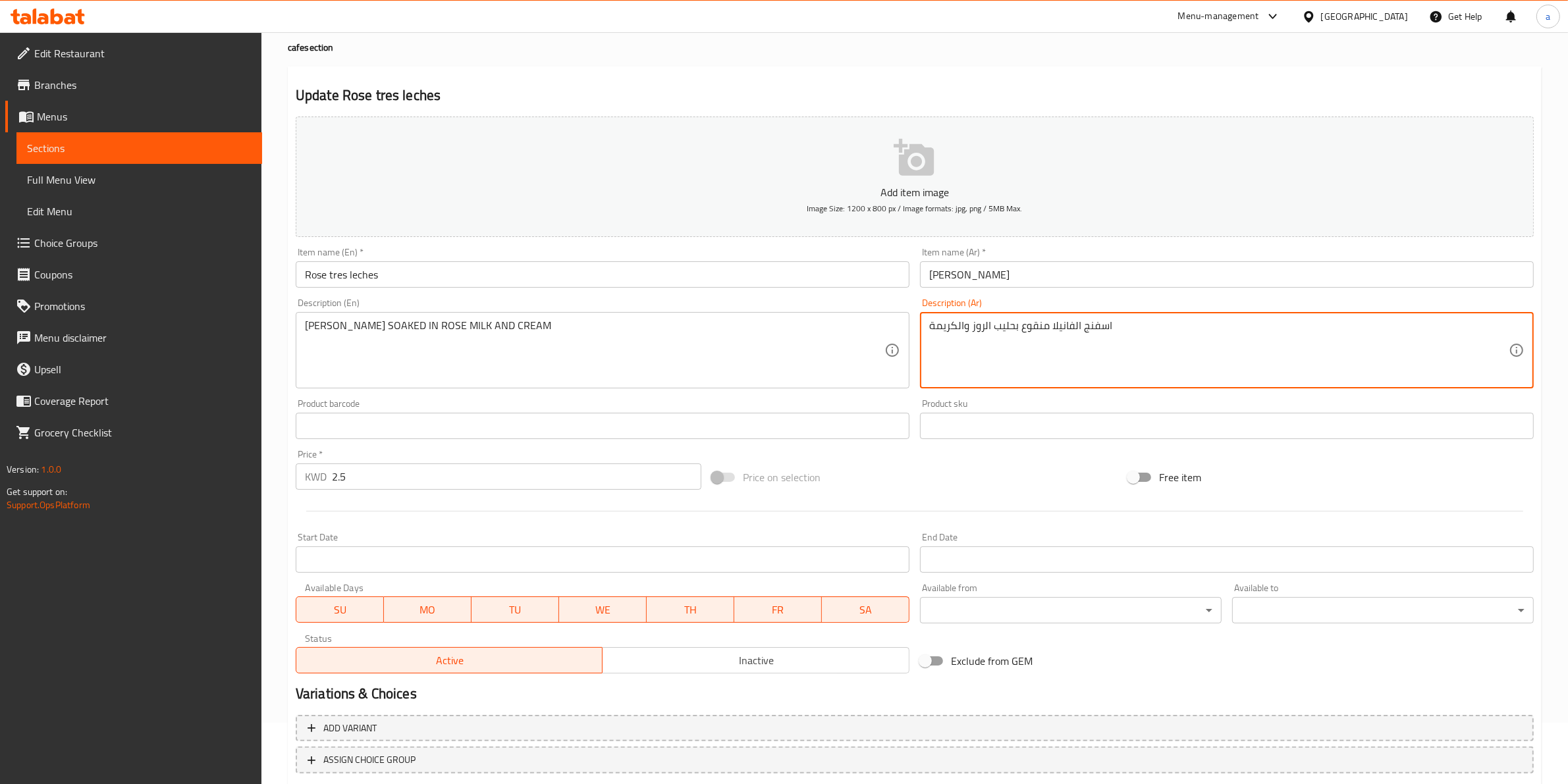
scroll to position [143, 0]
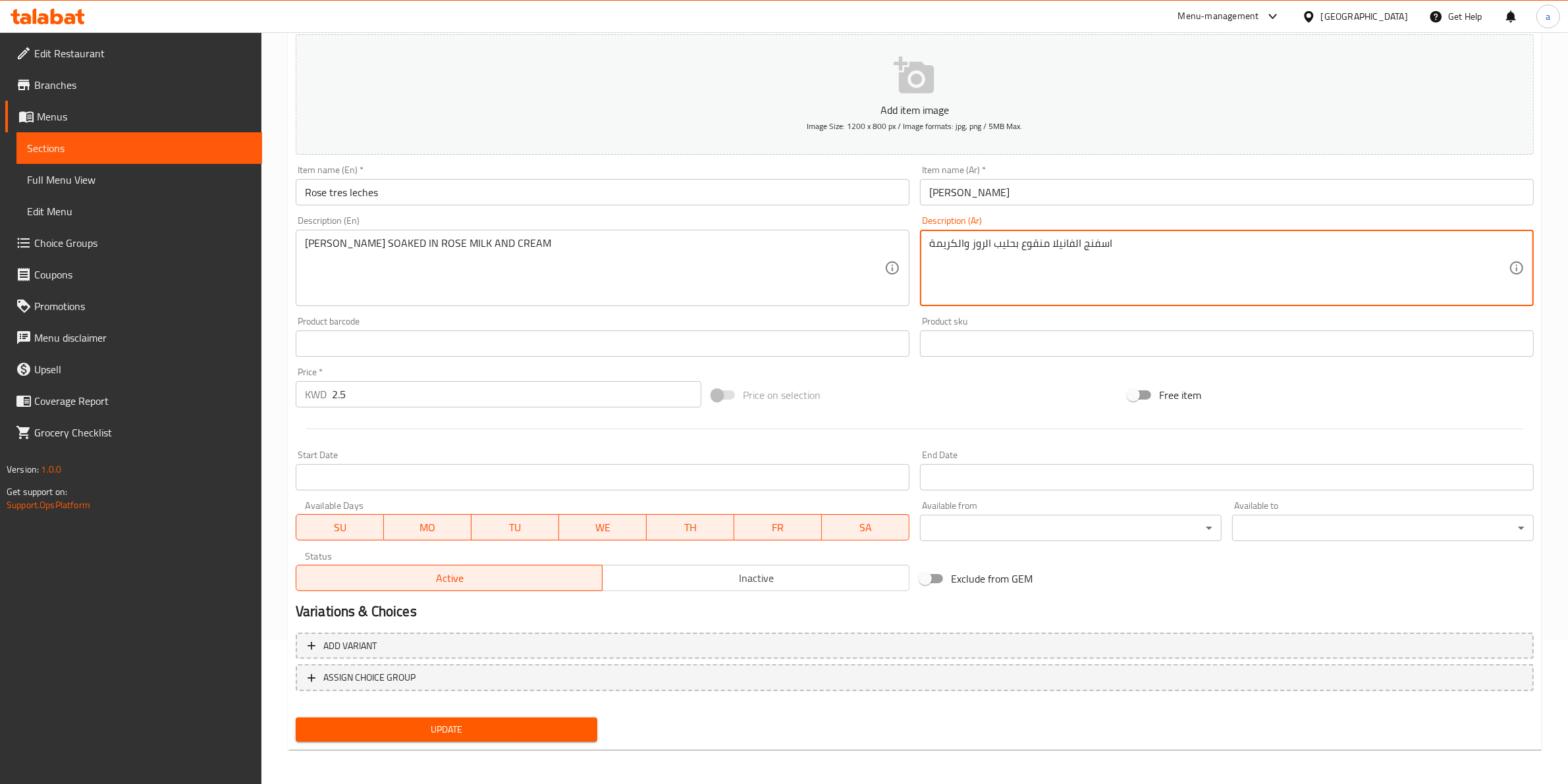
type textarea "اسفنج الفانيلا منقوع بحليب الروز والكريمة"
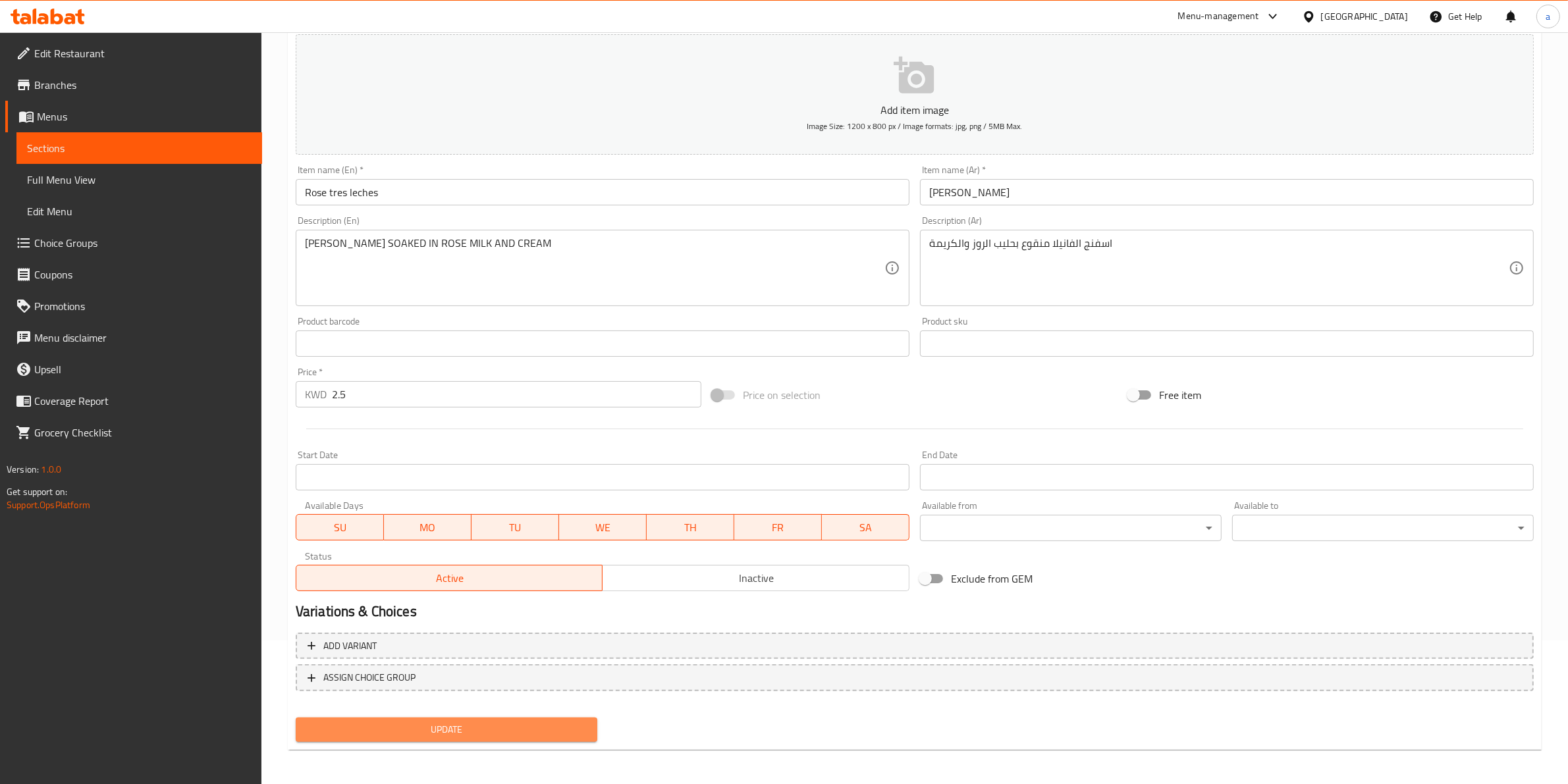
click at [449, 717] on button "Update" at bounding box center [446, 729] width 301 height 24
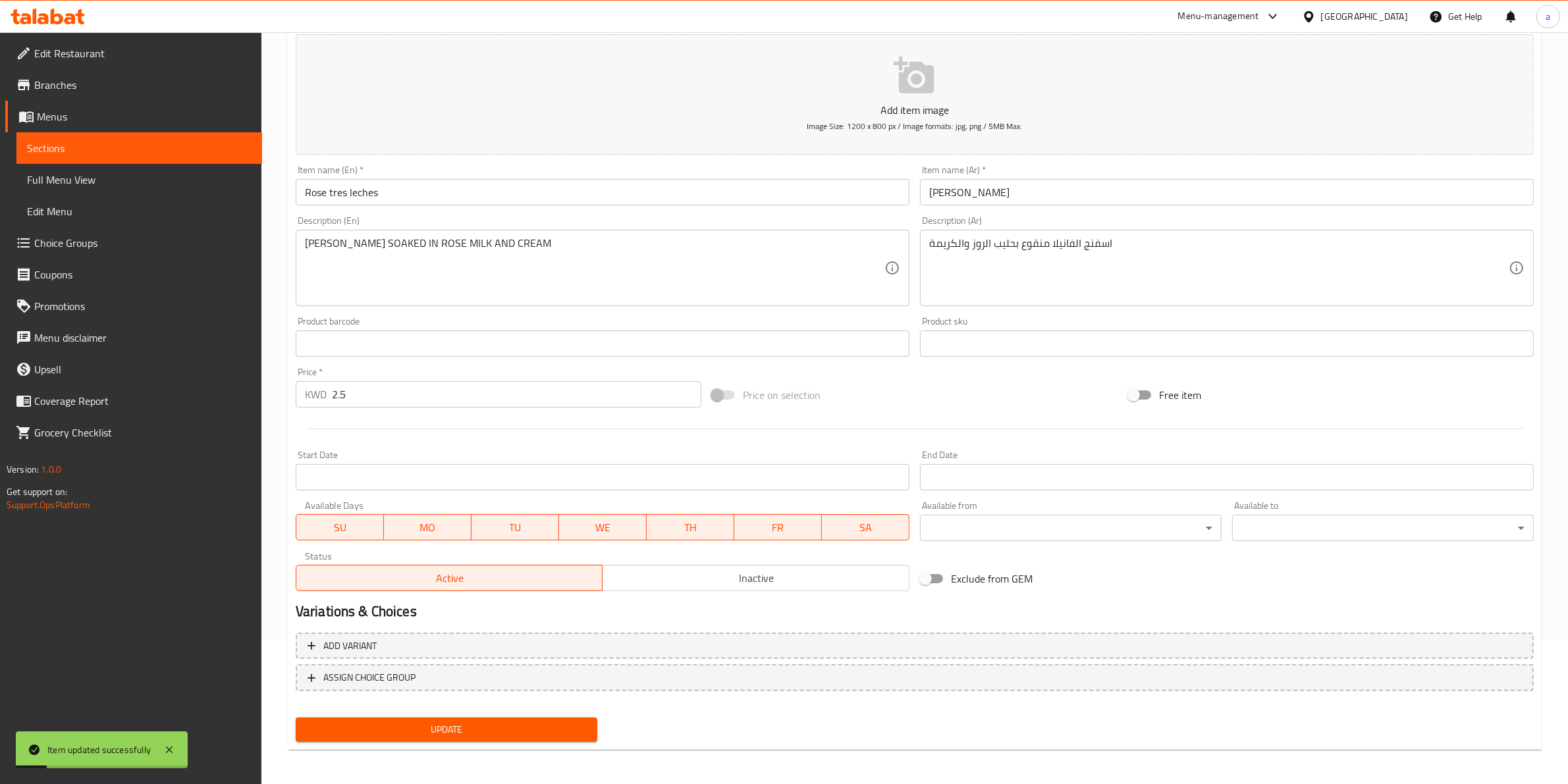
scroll to position [0, 0]
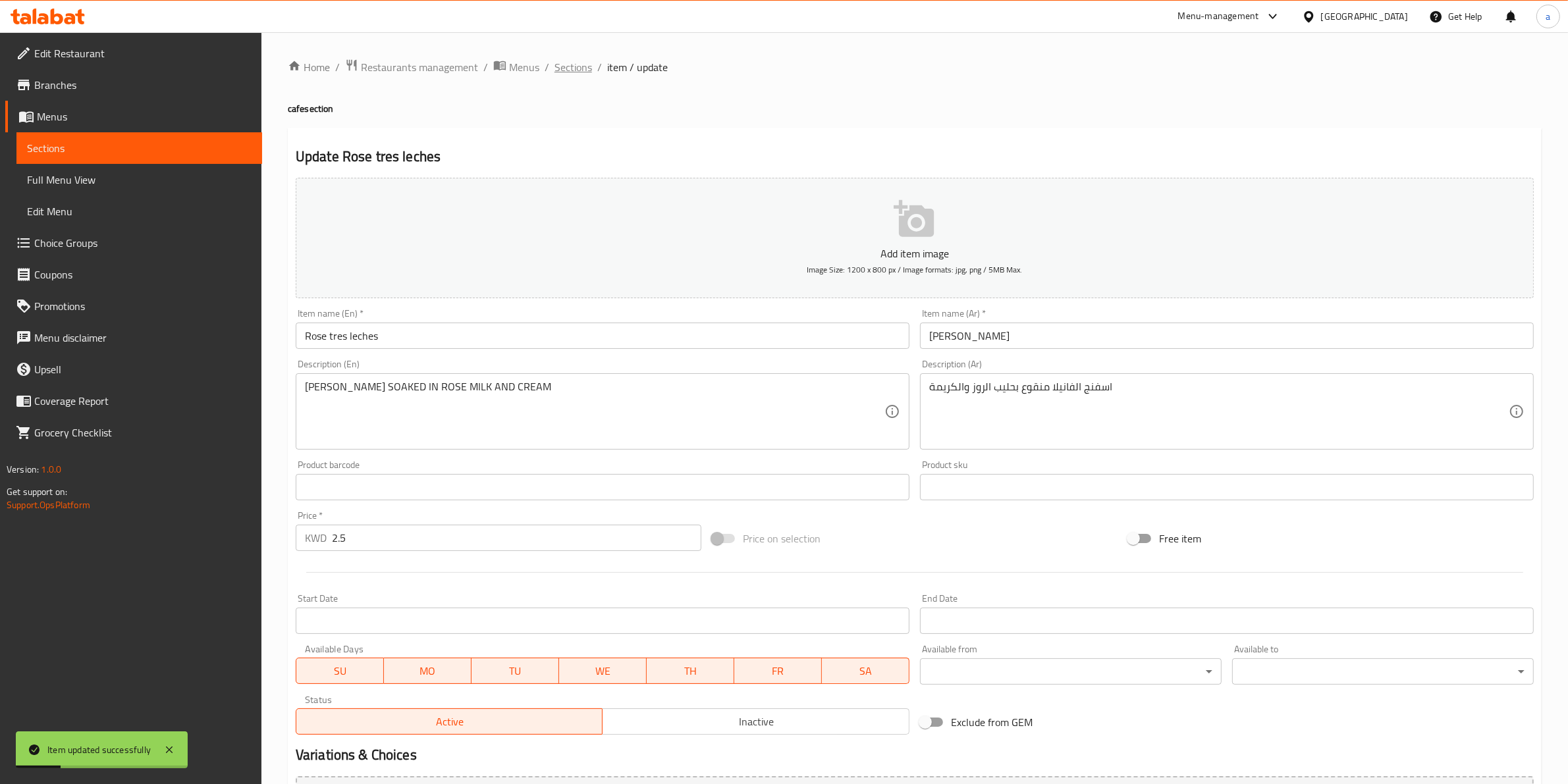
click at [563, 69] on span "Sections" at bounding box center [573, 67] width 38 height 16
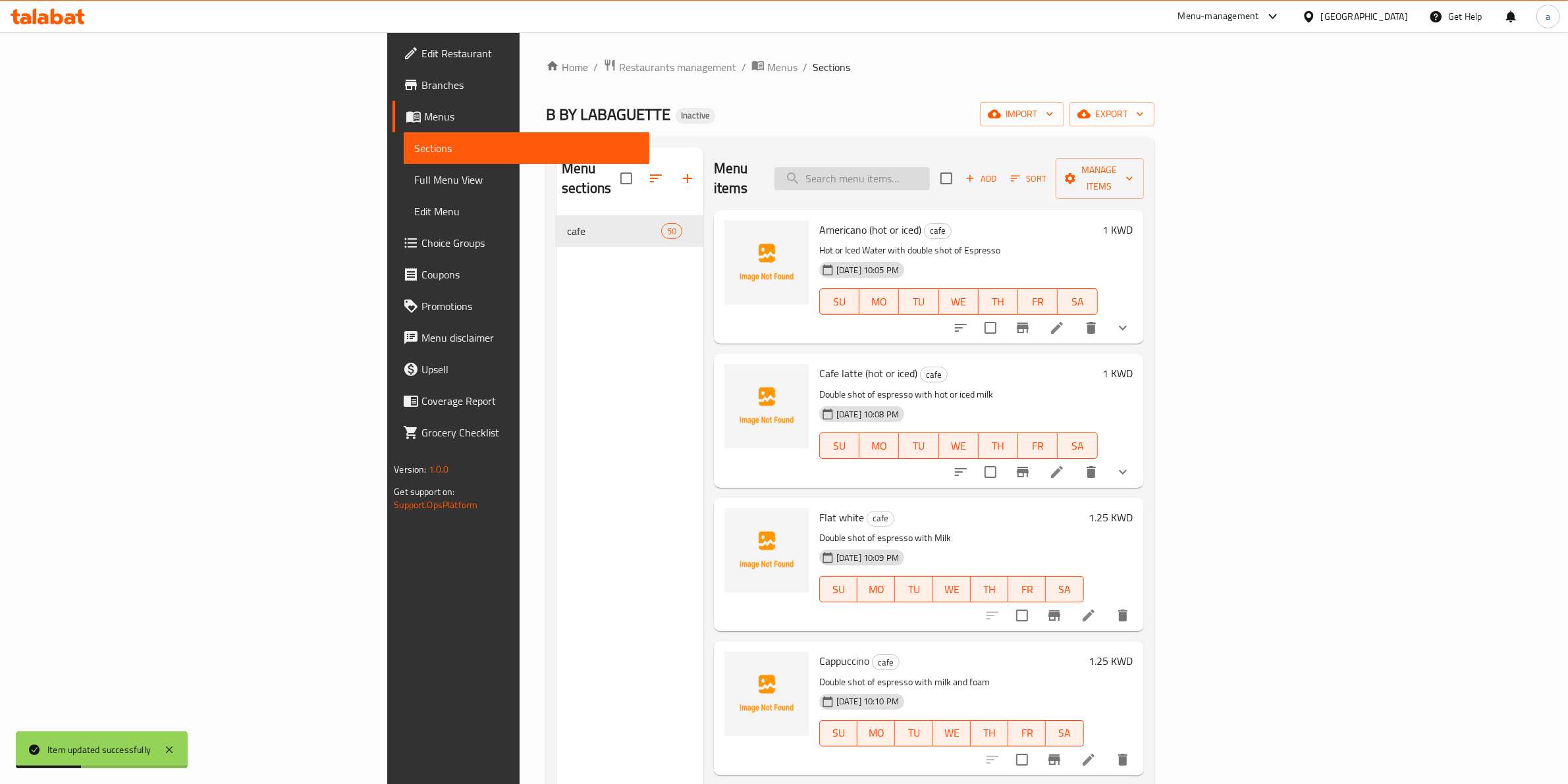
click at [930, 177] on input "search" at bounding box center [852, 179] width 156 height 23
paste input "Mahalabiya tres leches"
type input "Mahalabiya tres leches"
click at [930, 167] on input "Mahalabiya tres leches" at bounding box center [852, 179] width 156 height 23
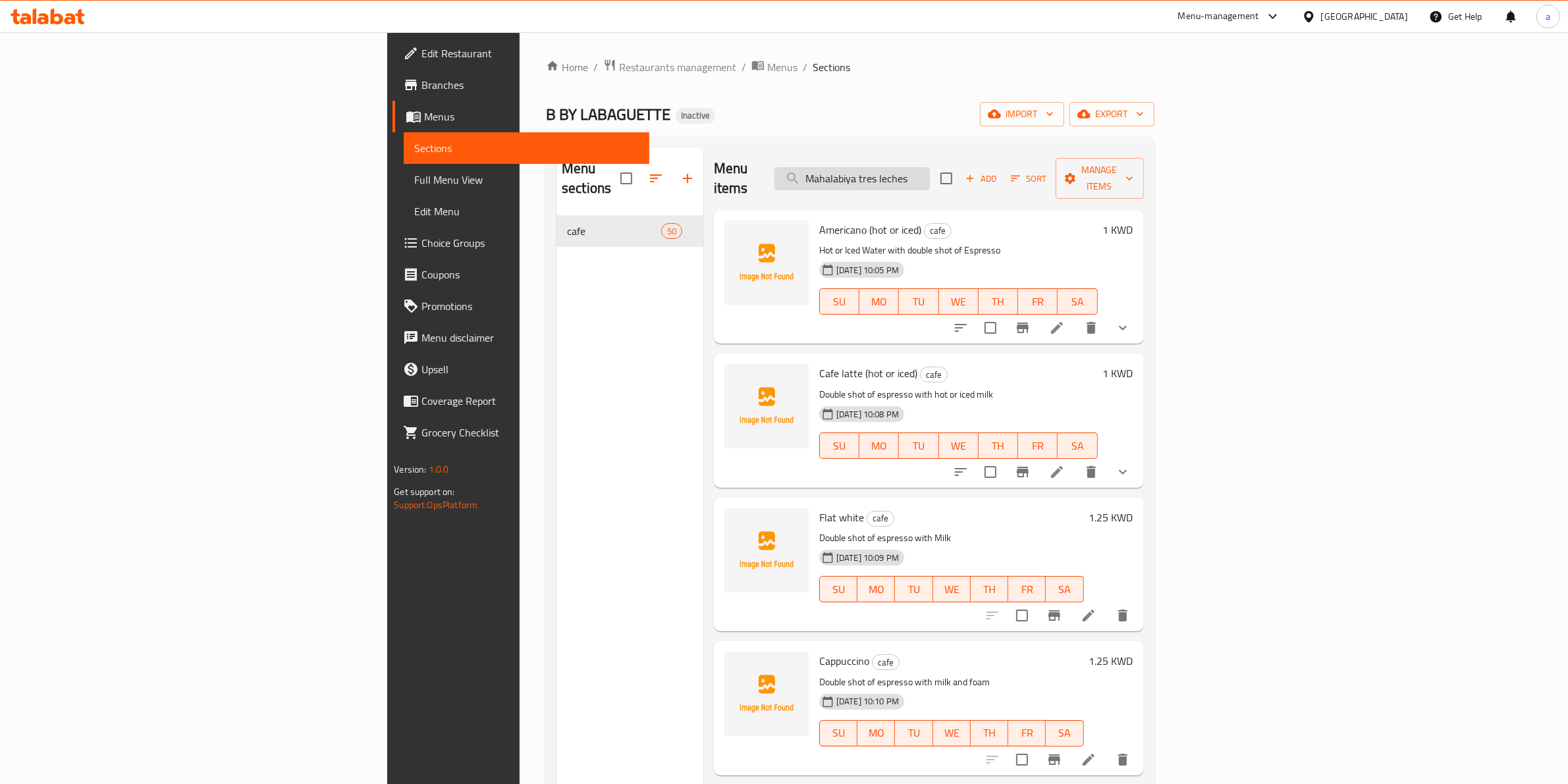
click at [930, 167] on input "Mahalabiya tres leches" at bounding box center [852, 179] width 156 height 23
click at [930, 168] on input "Mahalabiya tres leches" at bounding box center [852, 179] width 156 height 23
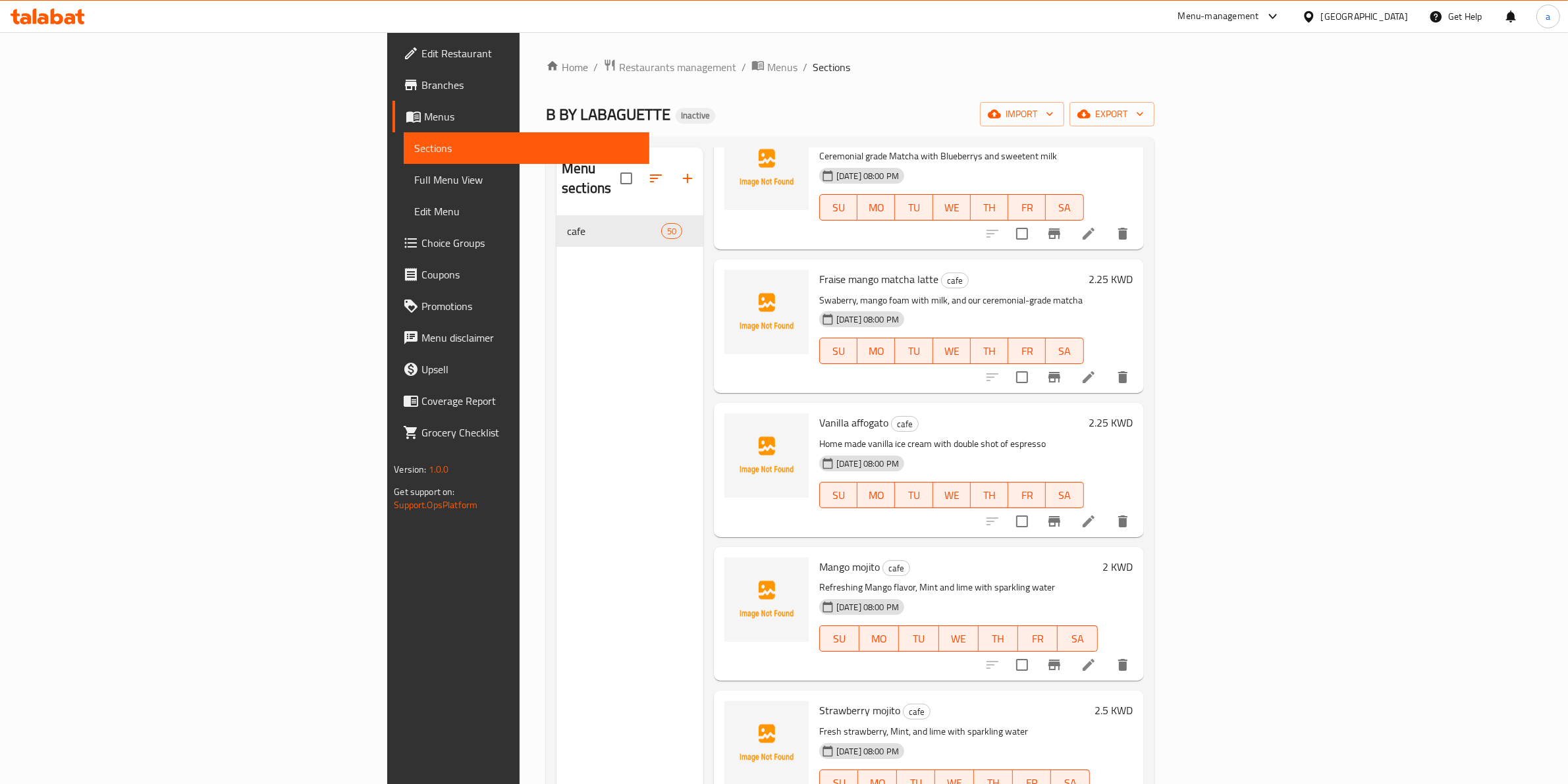
scroll to position [6434, 0]
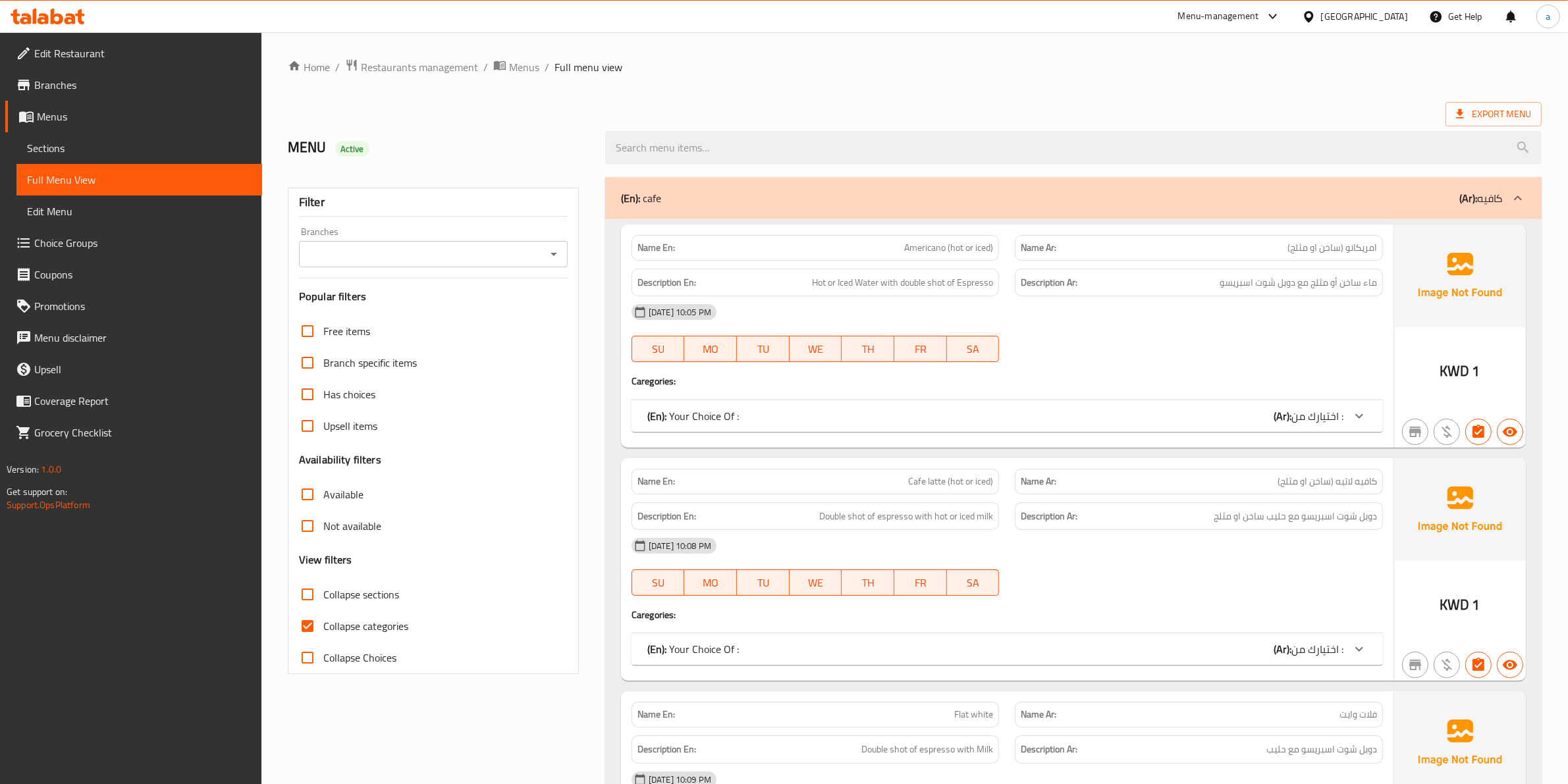
click at [314, 623] on input "Collapse categories" at bounding box center [307, 626] width 32 height 32
checkbox input "false"
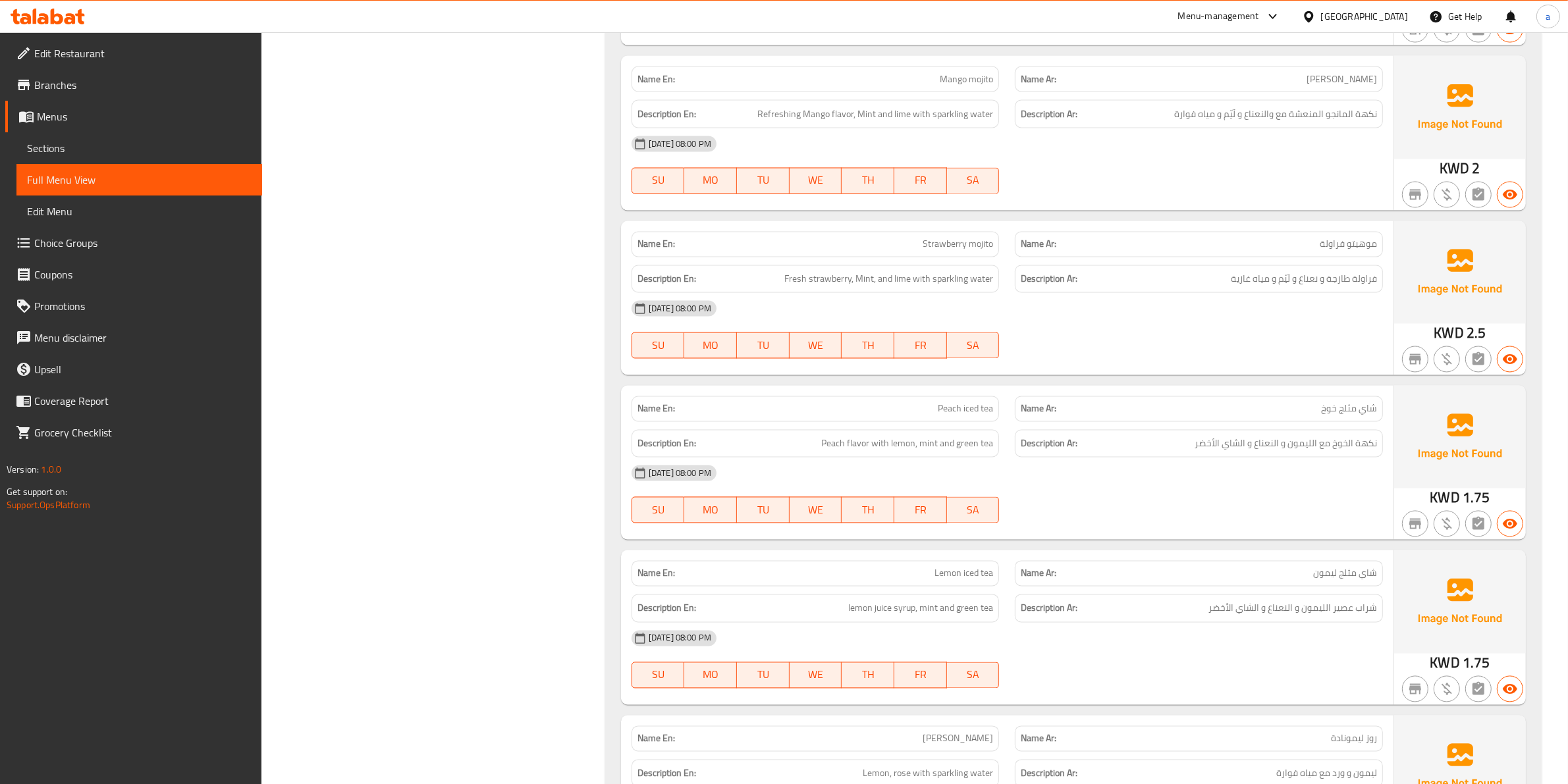
scroll to position [9241, 0]
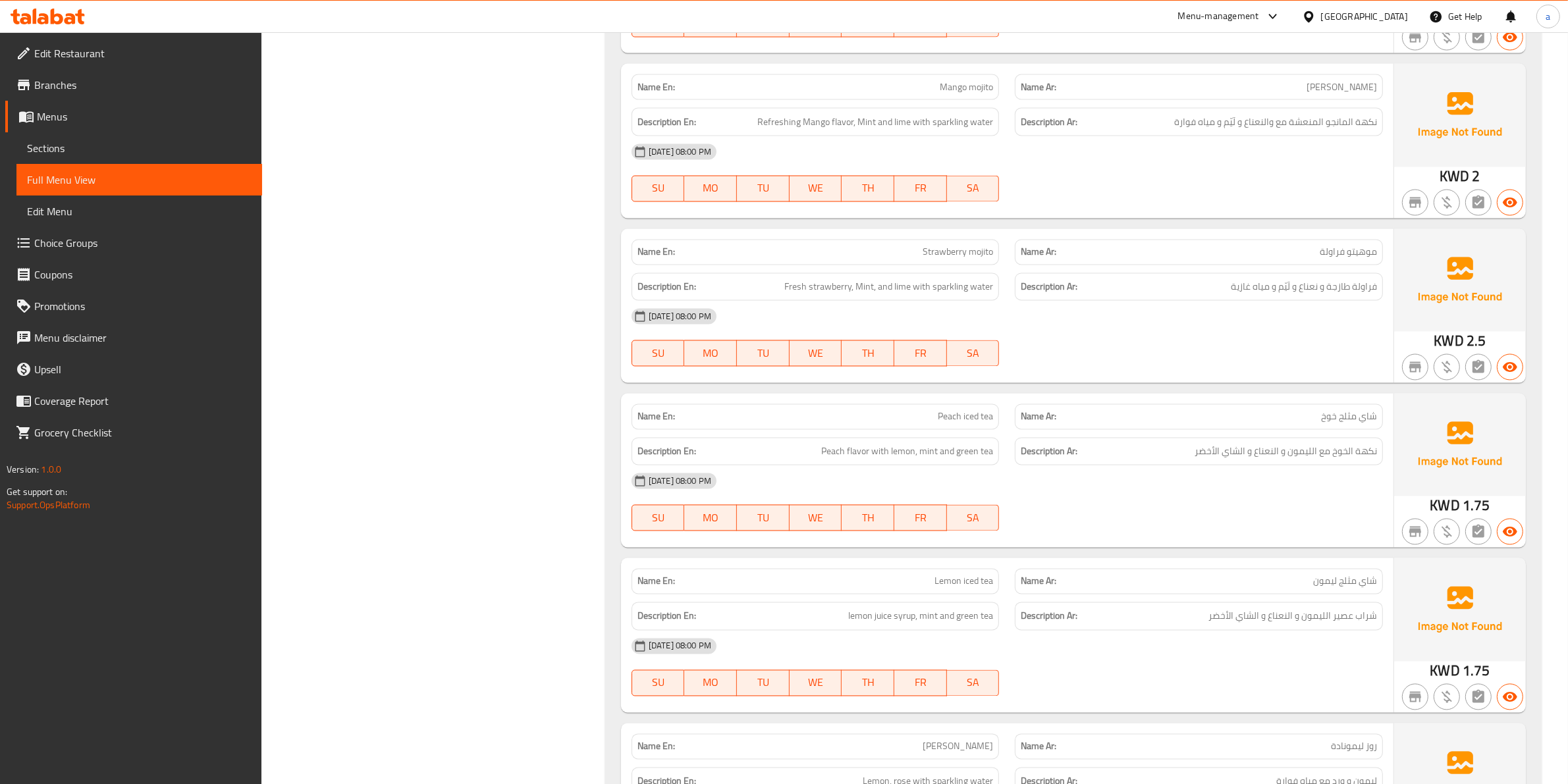
click at [976, 259] on span "Strawberry mojito" at bounding box center [958, 252] width 70 height 14
copy span "Strawberry mojito"
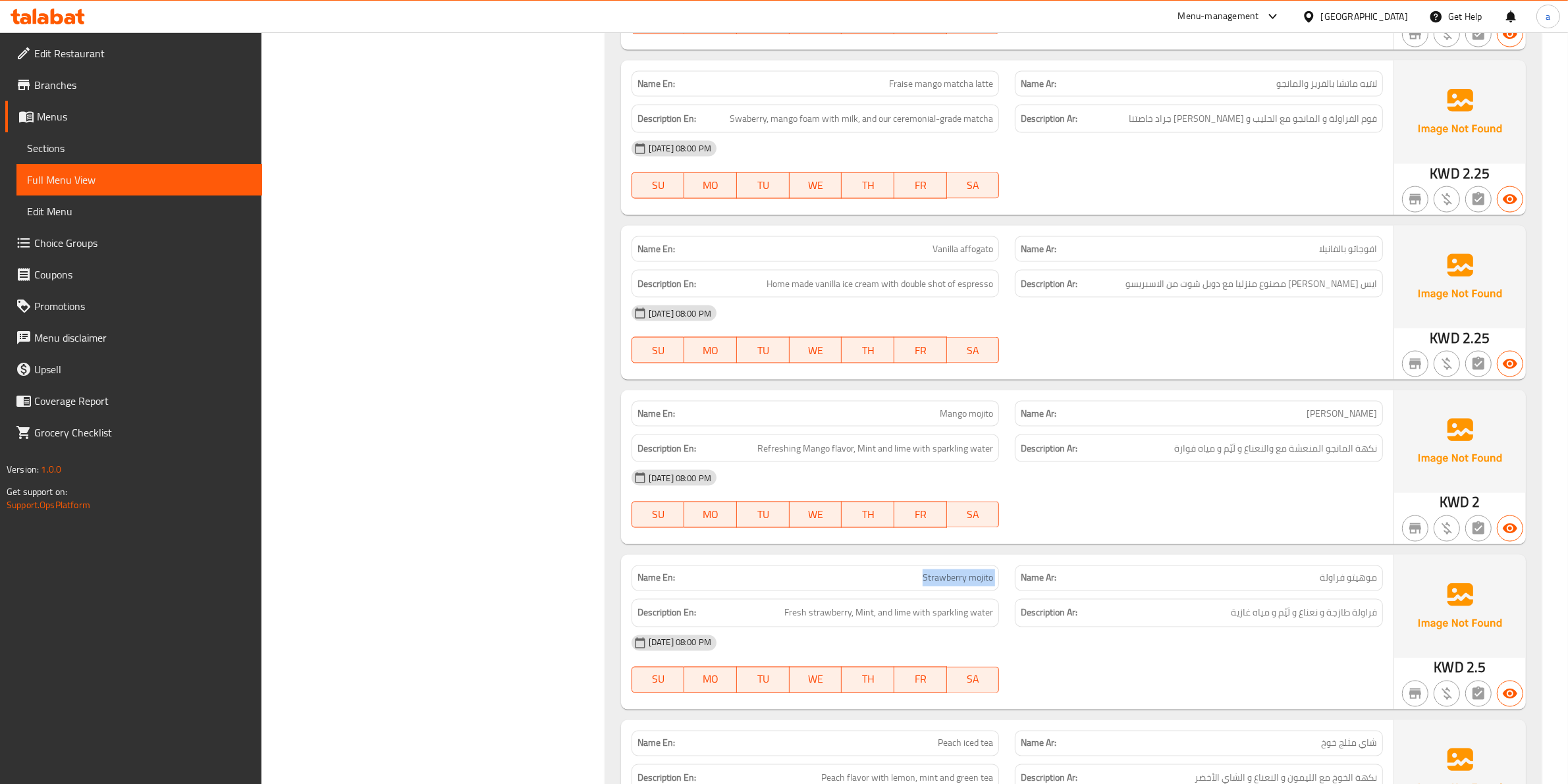
scroll to position [8912, 0]
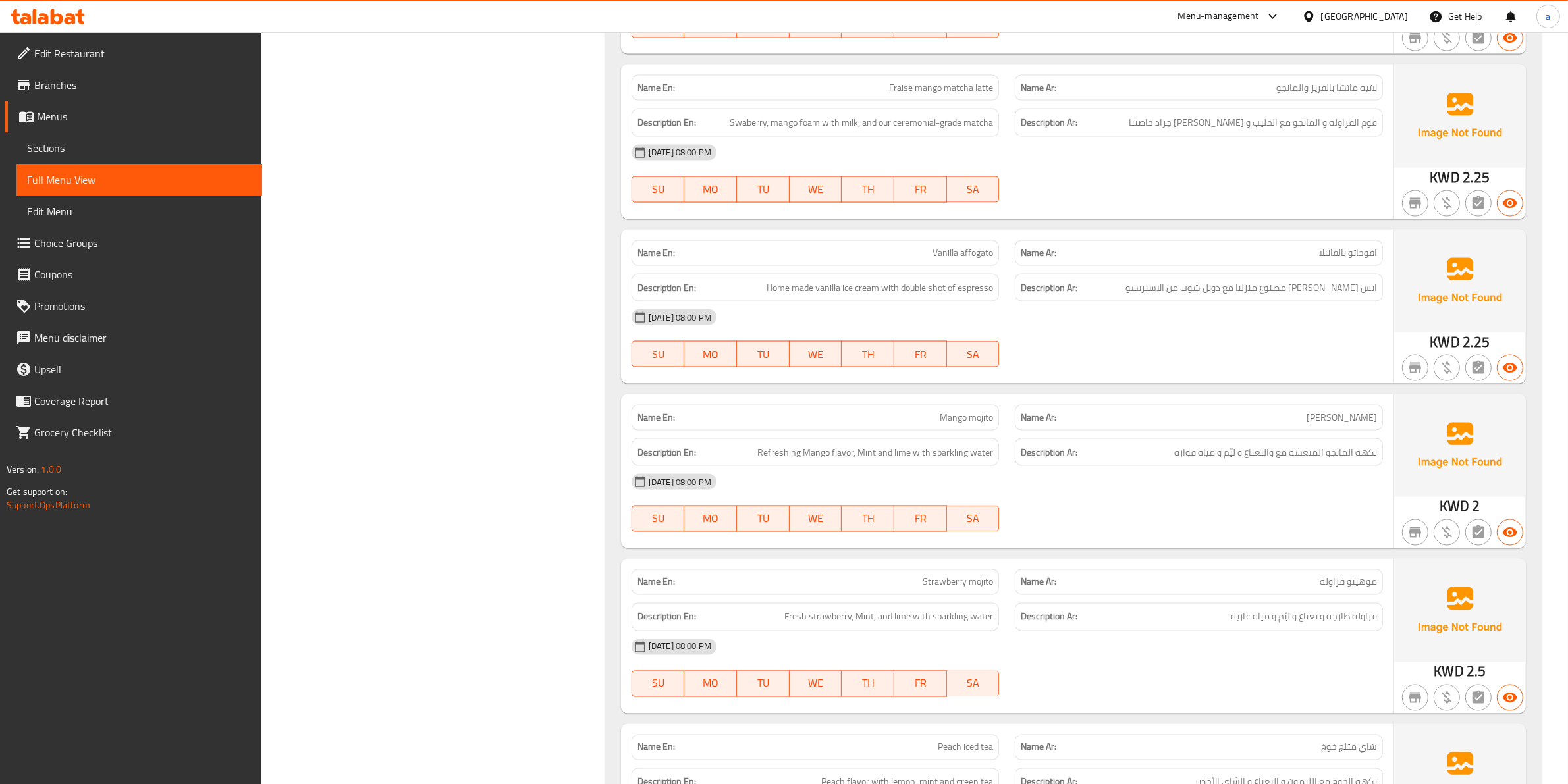
click at [1255, 487] on div "[DATE] 08:00 PM" at bounding box center [1007, 482] width 767 height 32
click at [970, 424] on span "Mango mojito" at bounding box center [967, 418] width 54 height 14
copy span "Mango mojito"
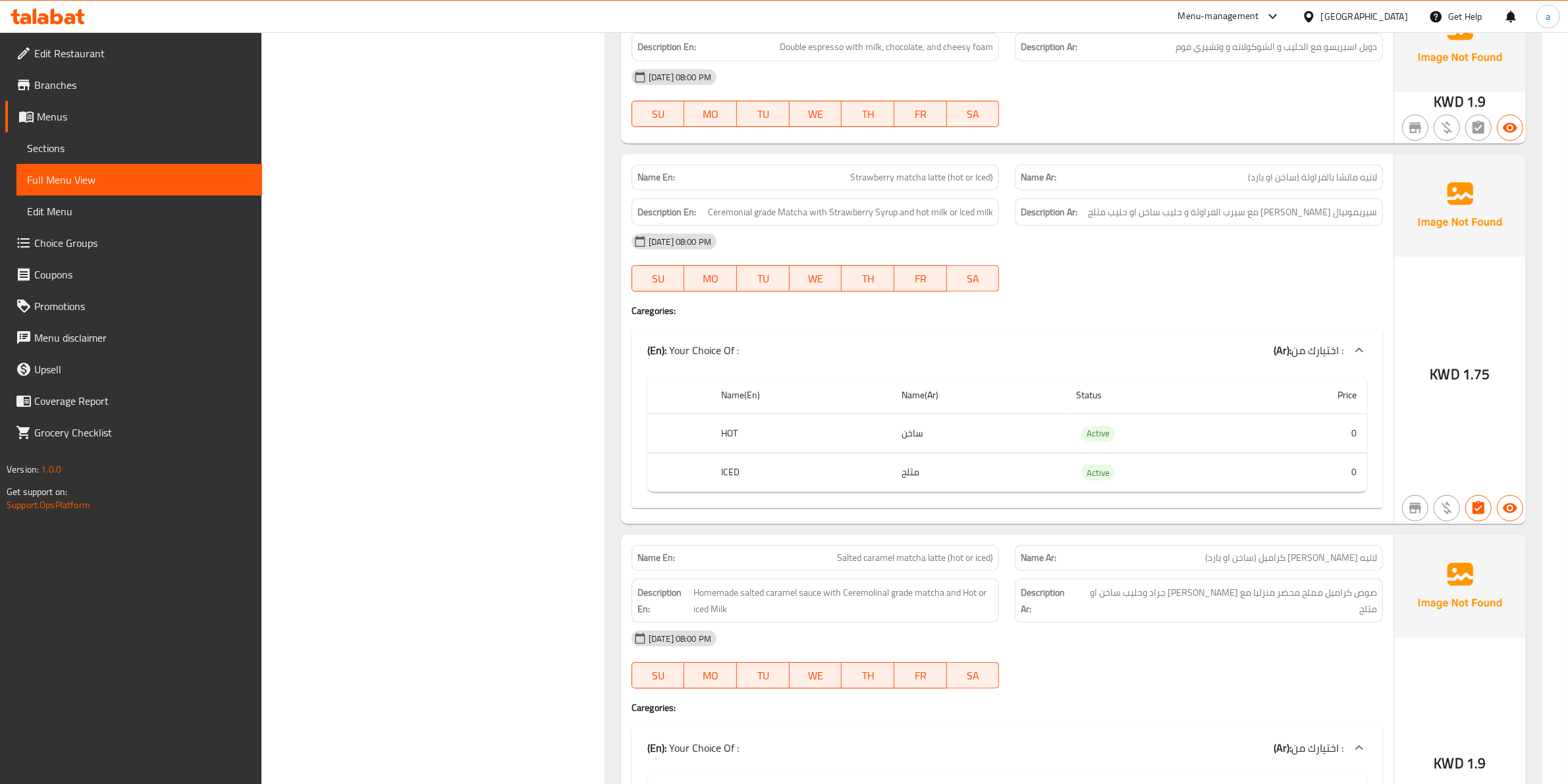
scroll to position [6855, 0]
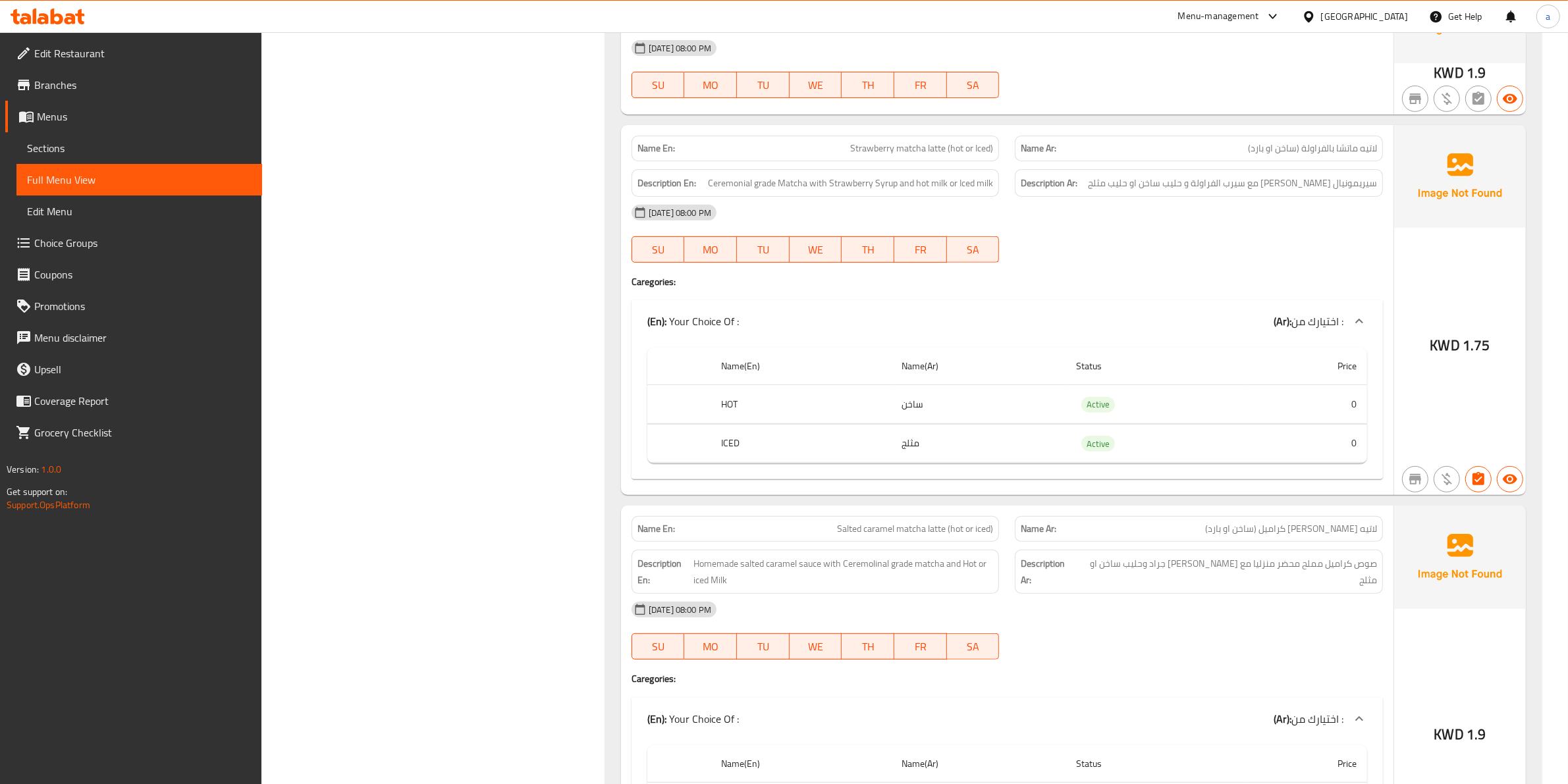
click at [952, 535] on span "Salted caramel matcha latte (hot or iced)" at bounding box center [915, 529] width 156 height 14
copy span "Salted caramel matcha latte (hot or iced)"
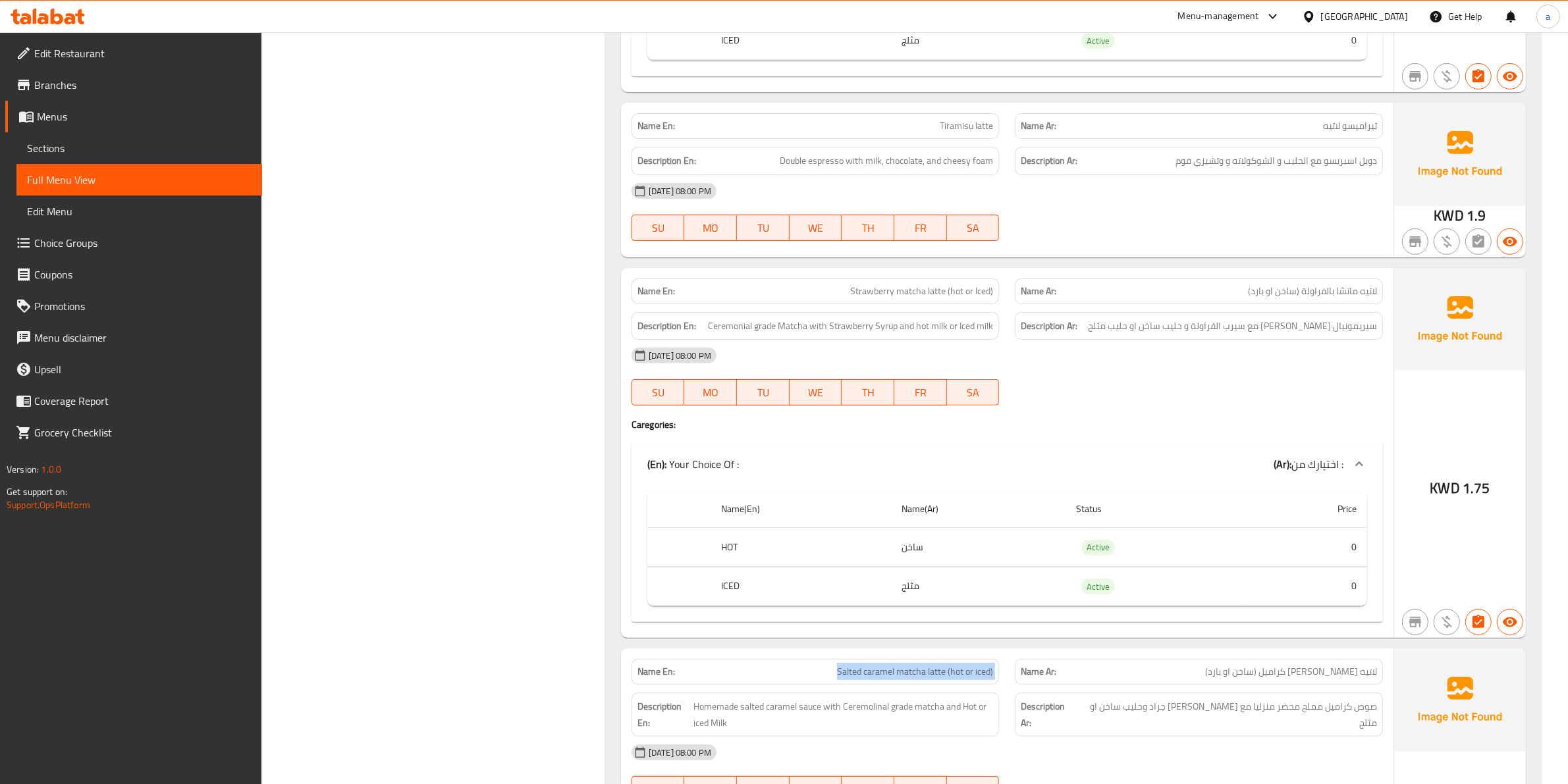
scroll to position [6526, 0]
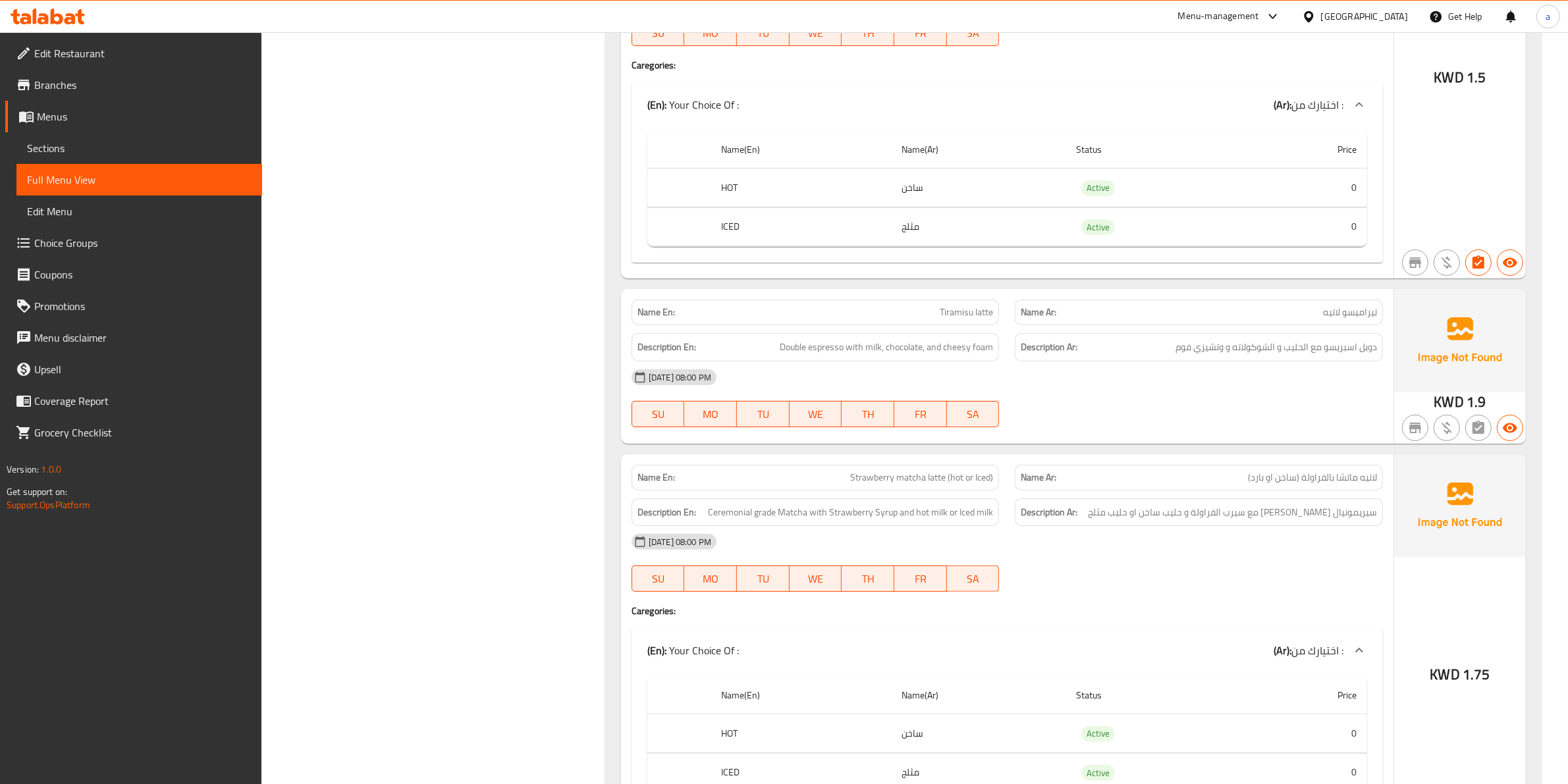
click at [943, 484] on span "Strawberry matcha latte (hot or Iced)" at bounding box center [922, 477] width 143 height 14
copy span "Strawberry matcha latte (hot or Iced)"
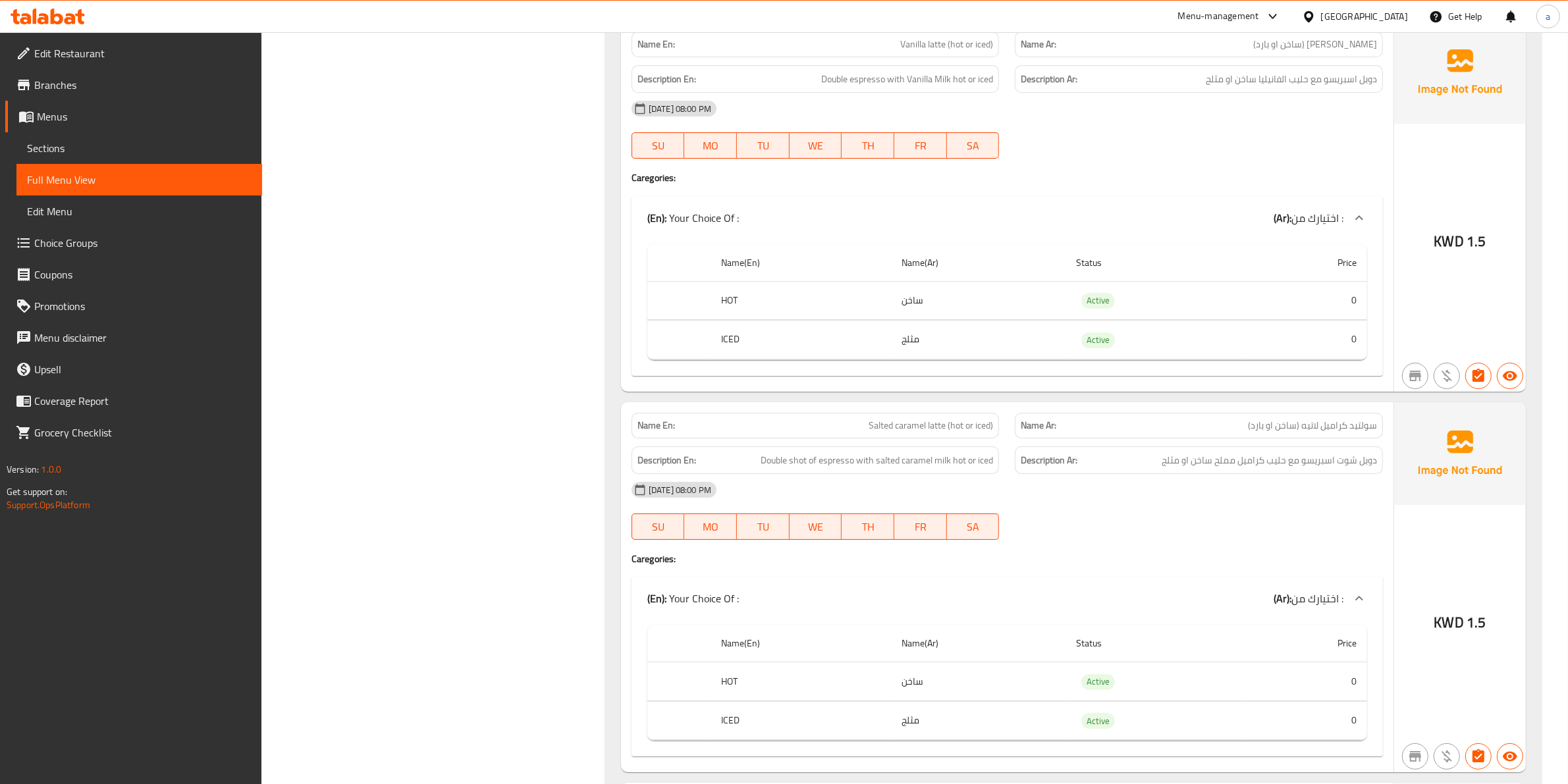
scroll to position [5950, 0]
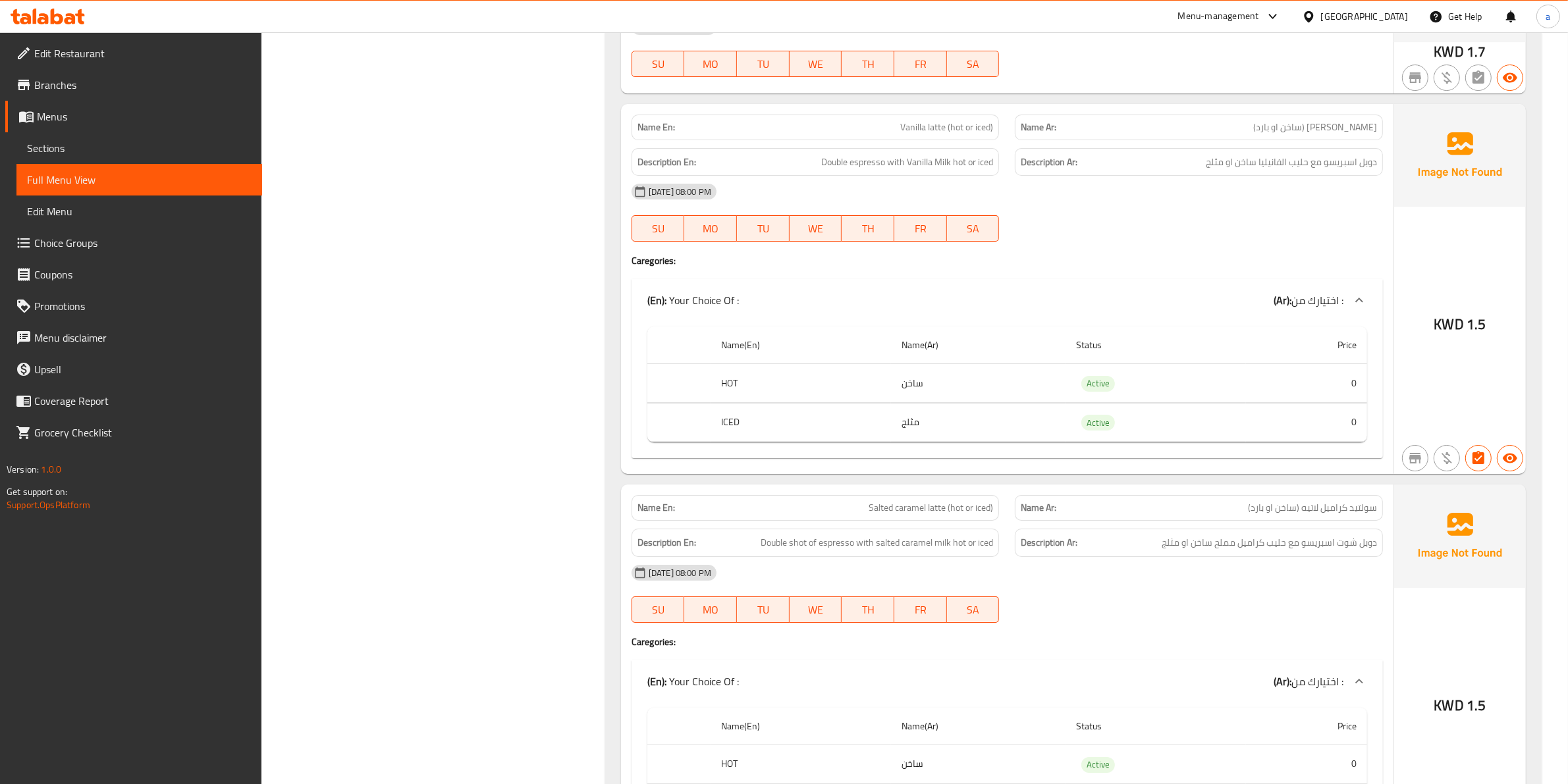
click at [957, 515] on span "Salted caramel latte (hot or iced)" at bounding box center [931, 508] width 125 height 14
copy span "Salted caramel latte (hot or iced)"
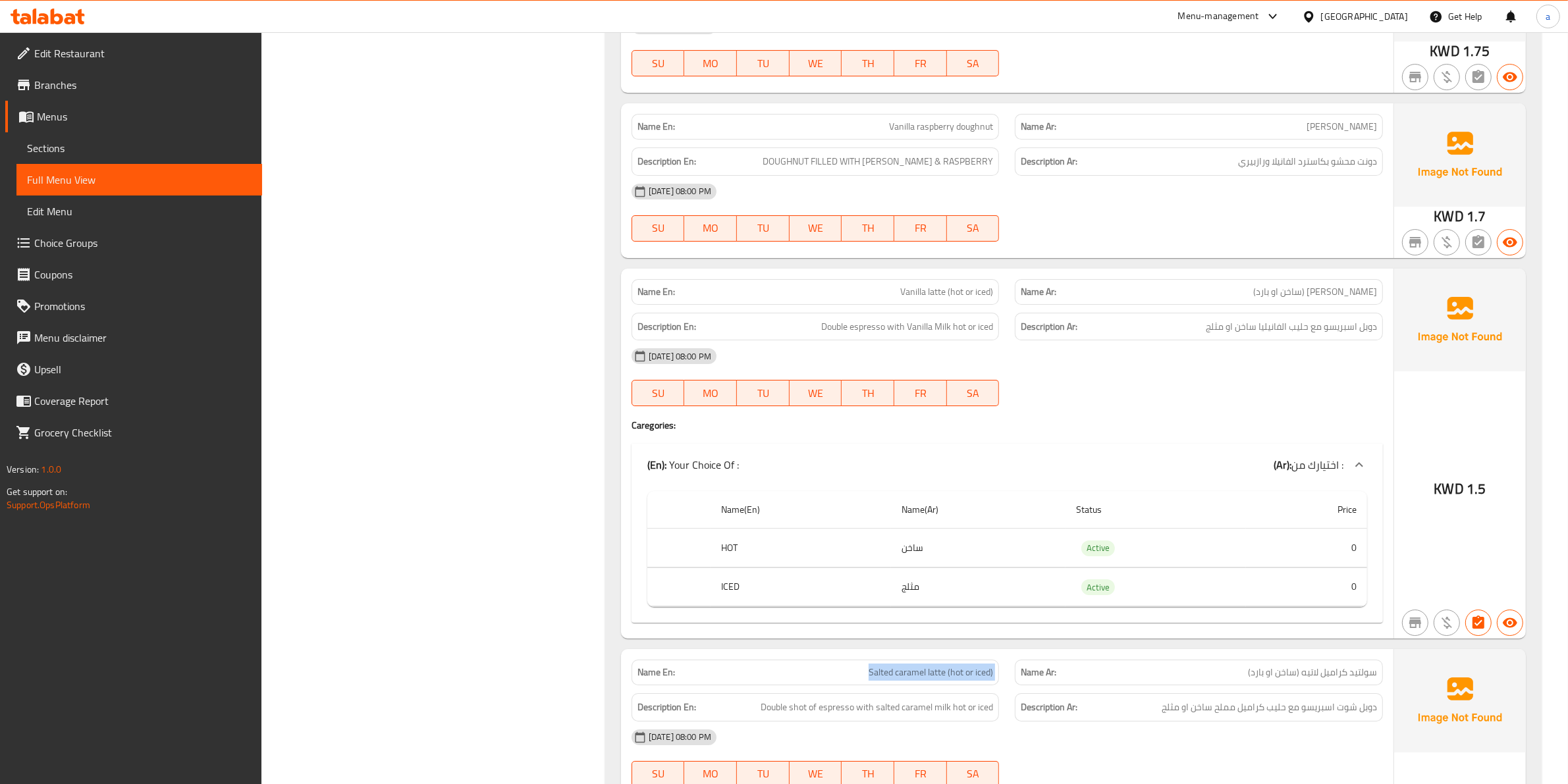
scroll to position [5785, 0]
click at [942, 300] on span "Vanilla latte (hot or iced)" at bounding box center [946, 292] width 93 height 14
copy span "Vanilla latte (hot or iced)"
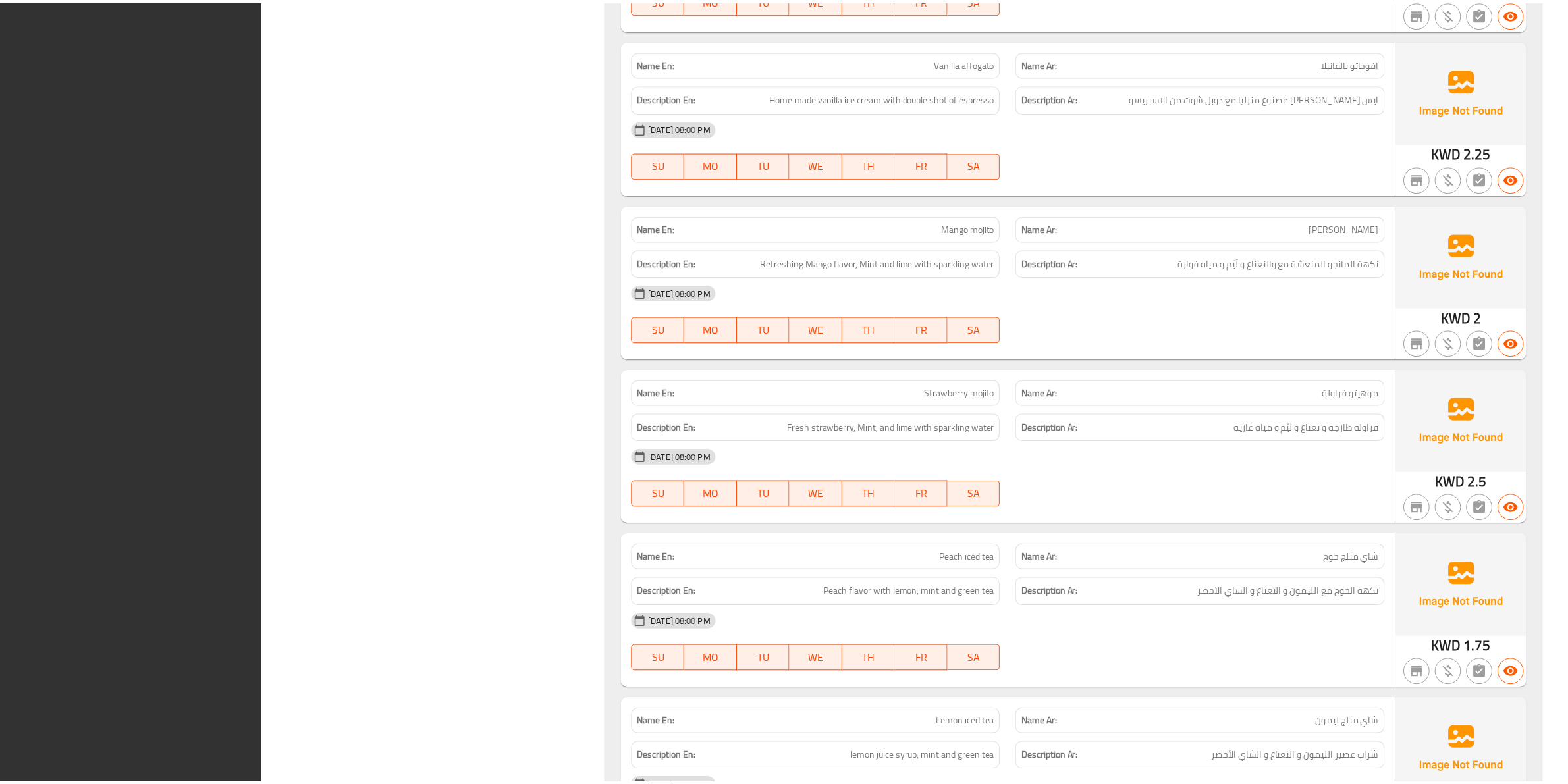
scroll to position [9734, 0]
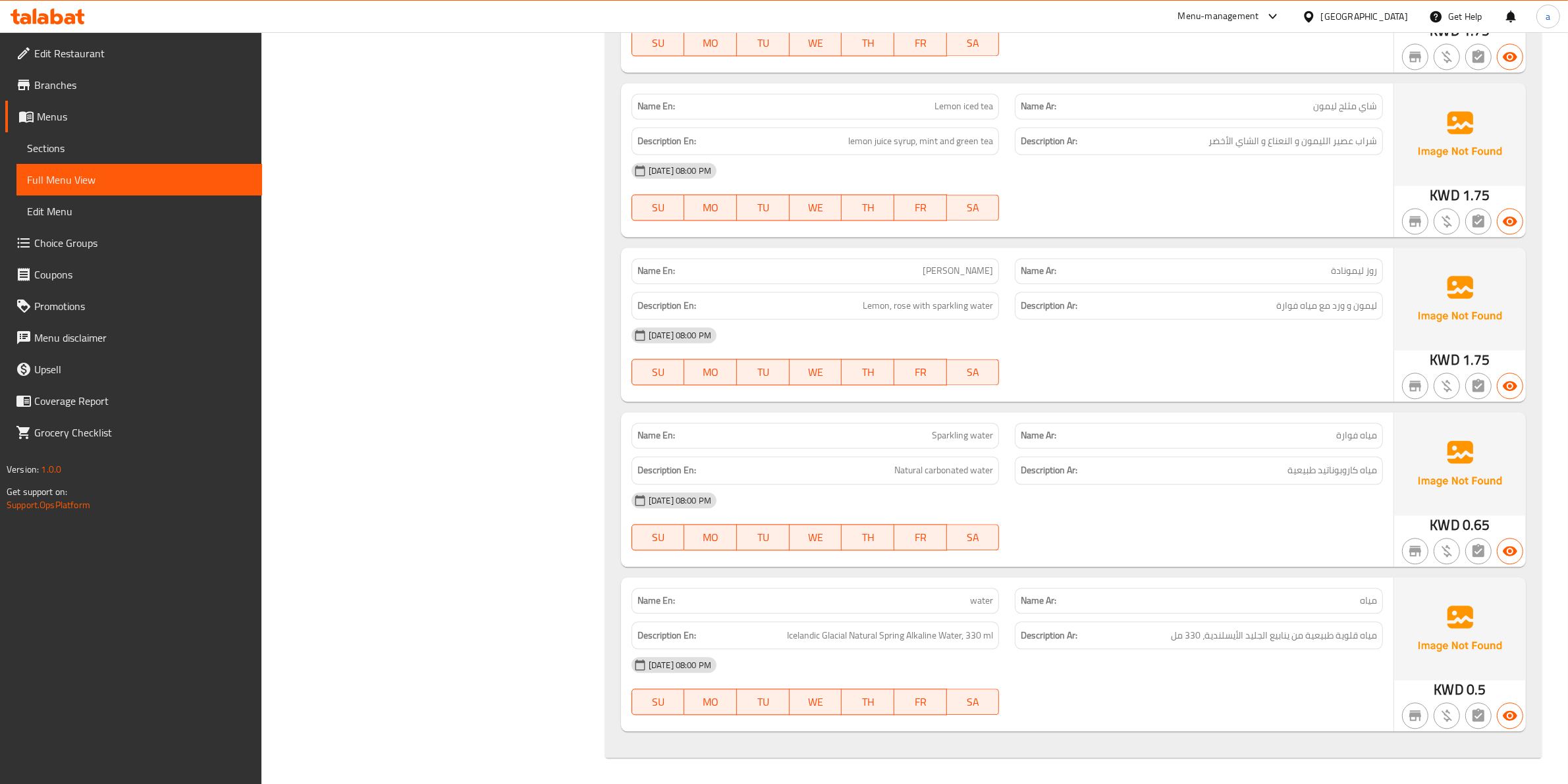
click at [1203, 251] on div "Name Ar: روز ليمونادة" at bounding box center [1199, 271] width 384 height 42
click at [1314, 271] on p "Name Ar: روز ليمونادة" at bounding box center [1199, 270] width 357 height 14
click at [1367, 265] on span "روز ليمونادة" at bounding box center [1354, 270] width 46 height 14
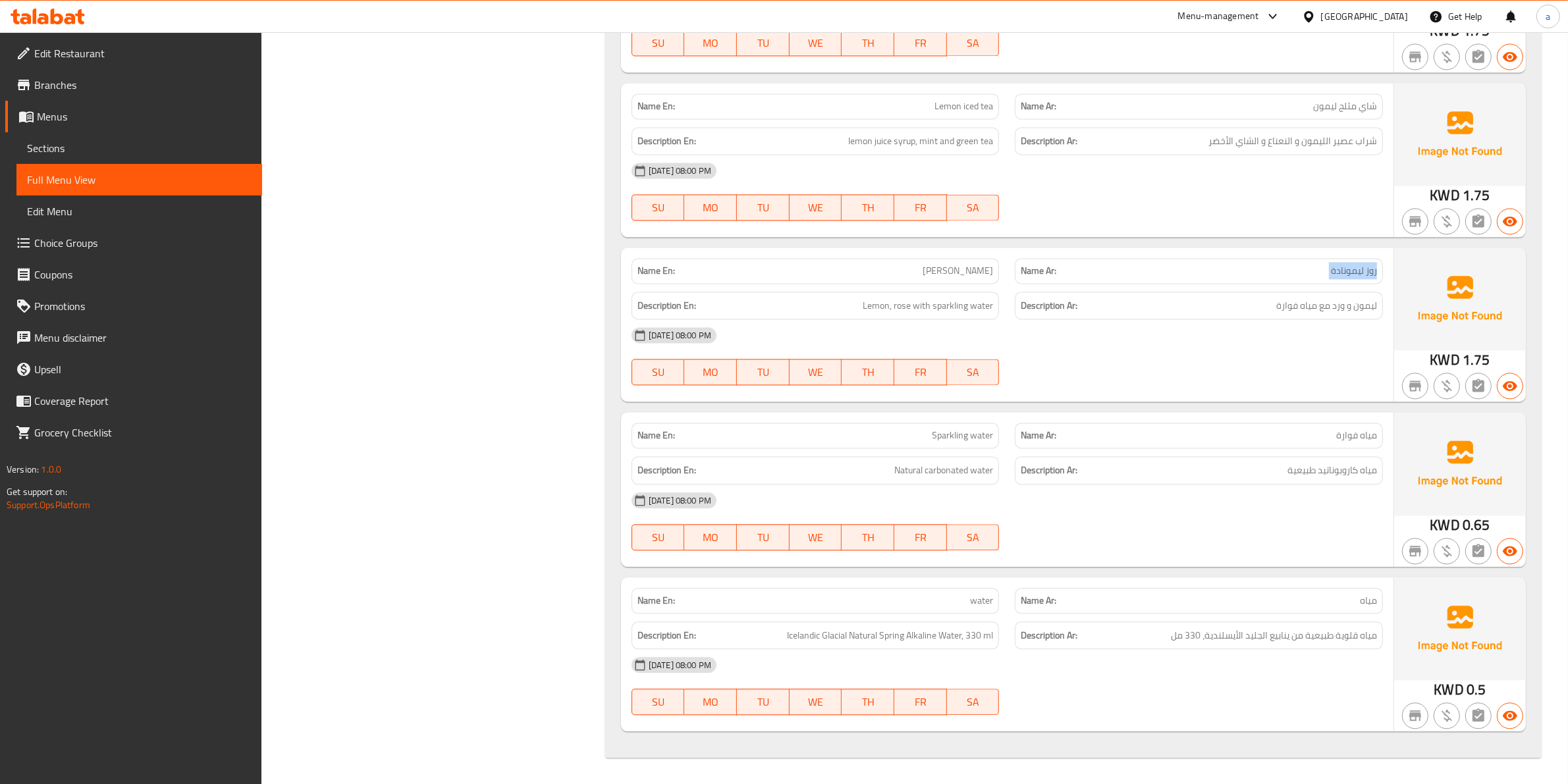
copy span "روز ليمونادة"
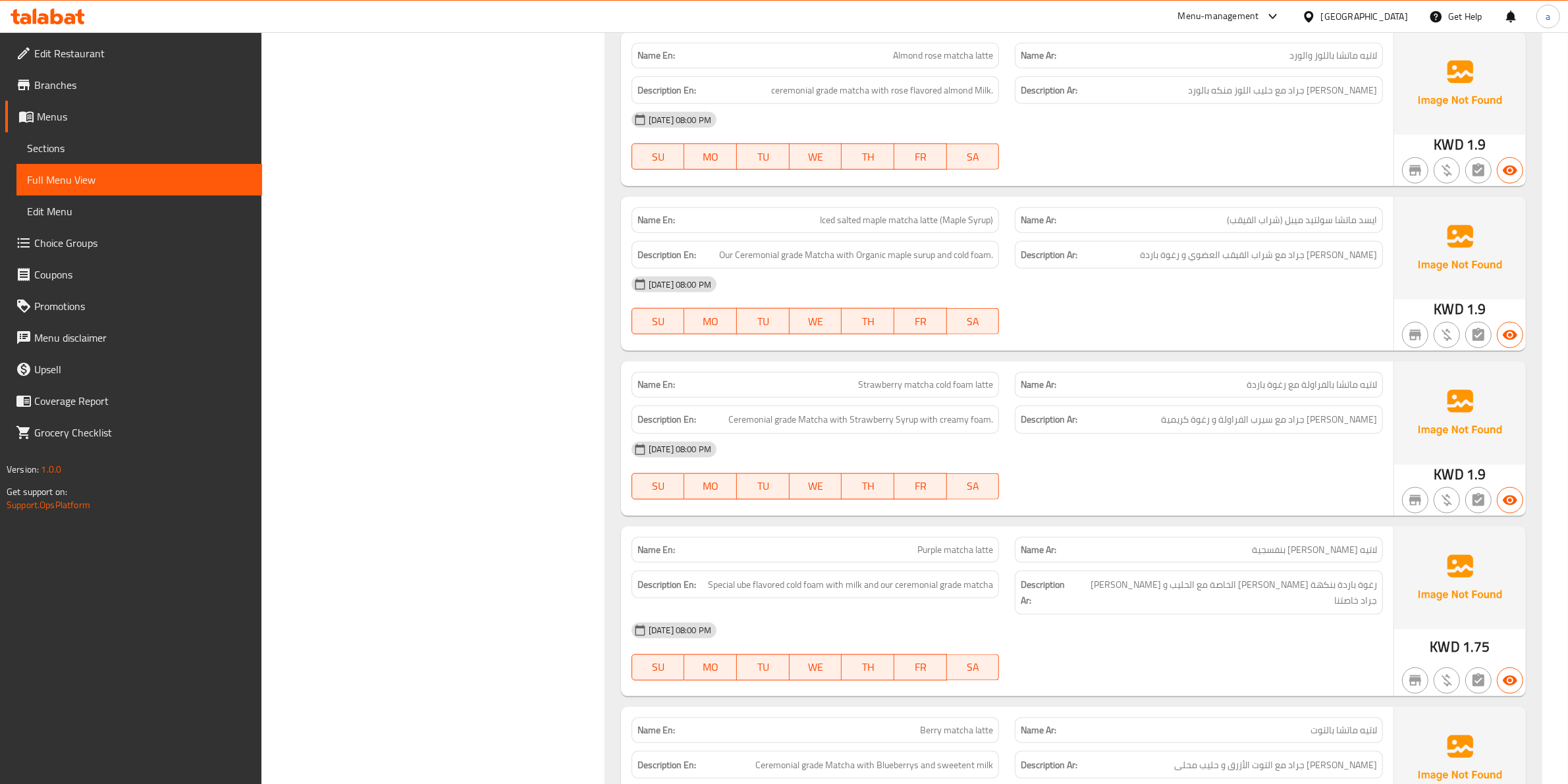
scroll to position [7760, 0]
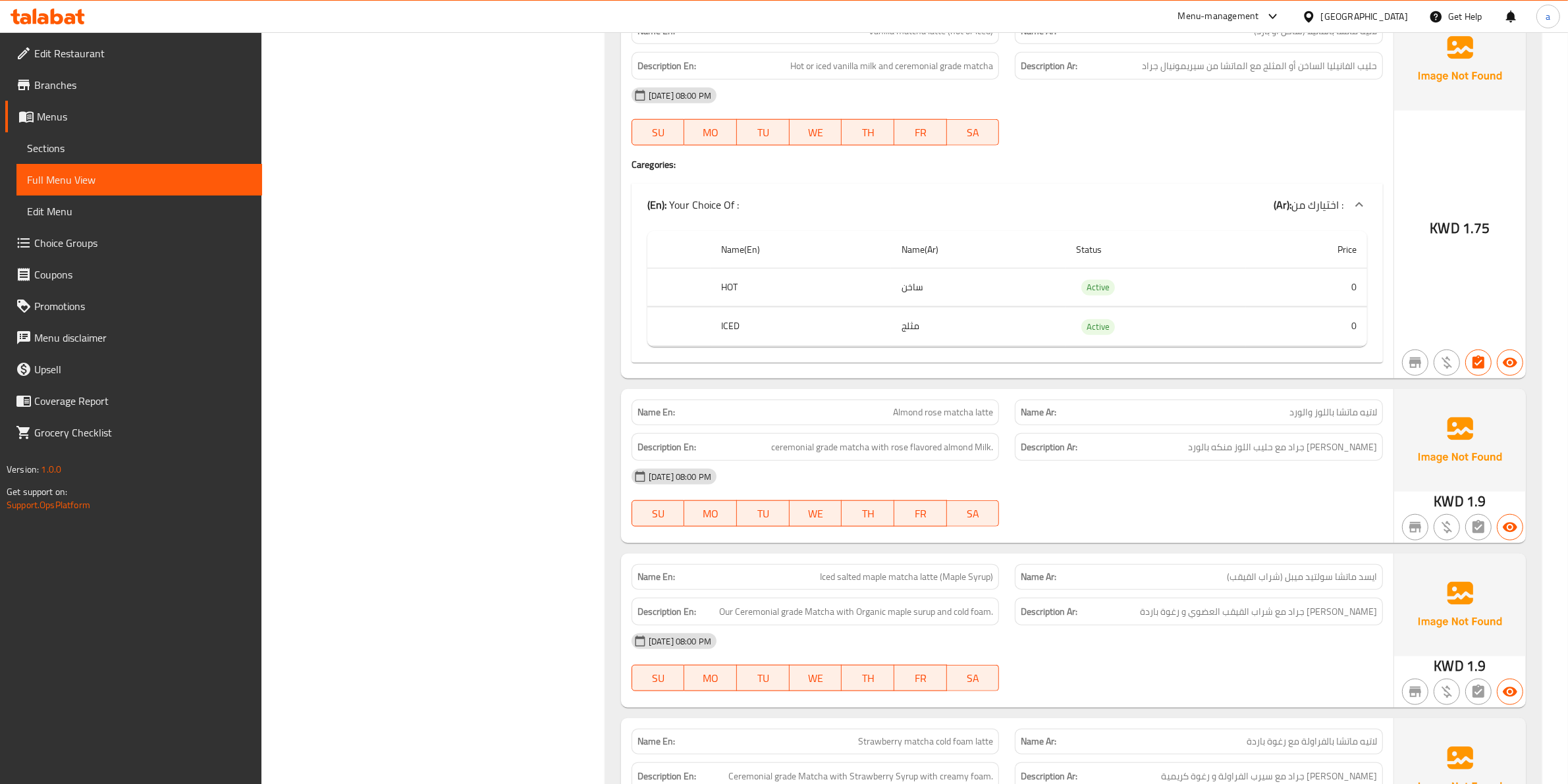
click at [1321, 419] on span "لاتيه ماتشا باللوز والورد" at bounding box center [1333, 412] width 88 height 14
click at [918, 419] on span "Almond rose matcha latte" at bounding box center [943, 412] width 100 height 14
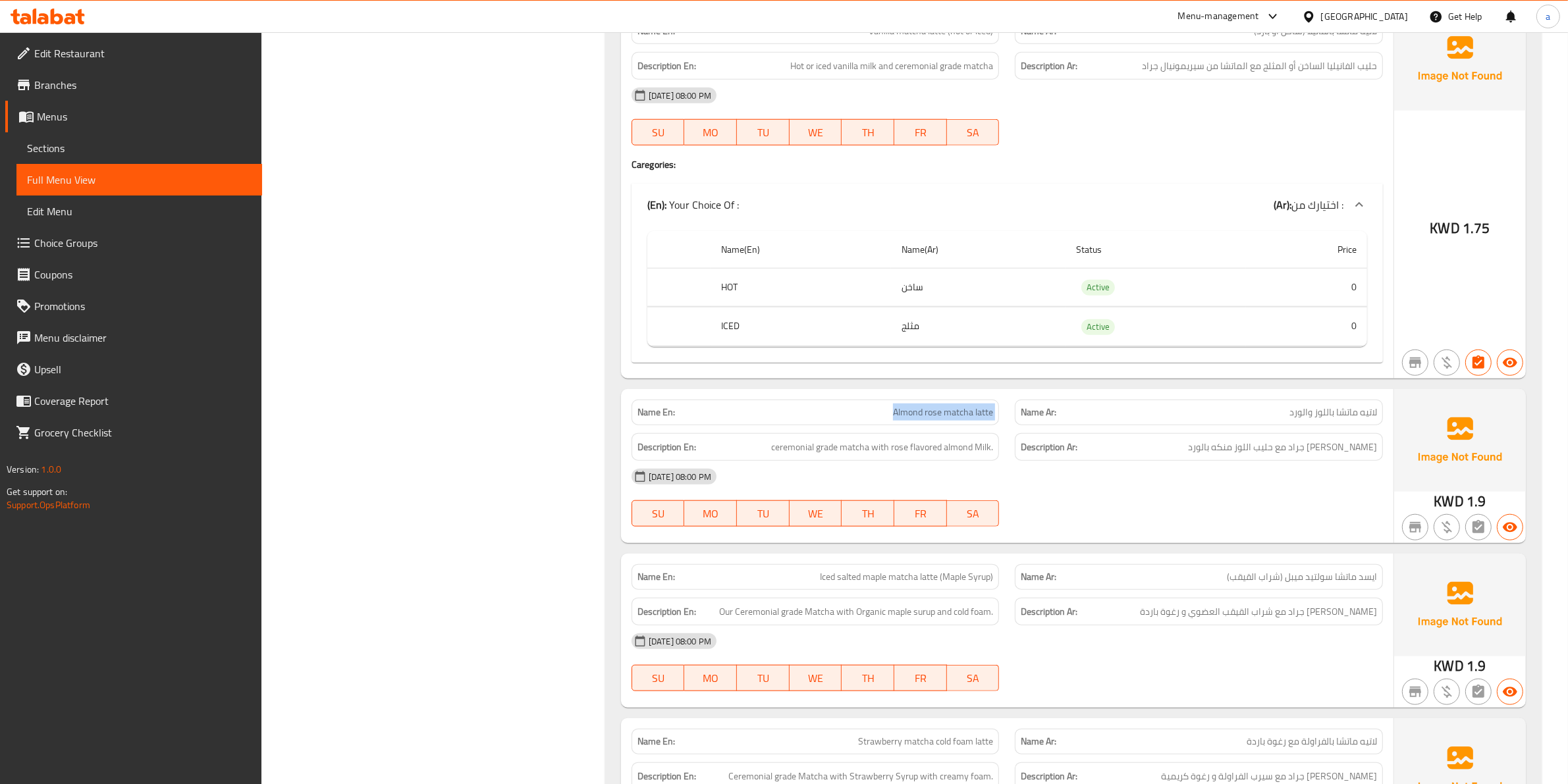
click at [918, 419] on span "Almond rose matcha latte" at bounding box center [943, 412] width 100 height 14
copy span "Almond rose matcha latte"
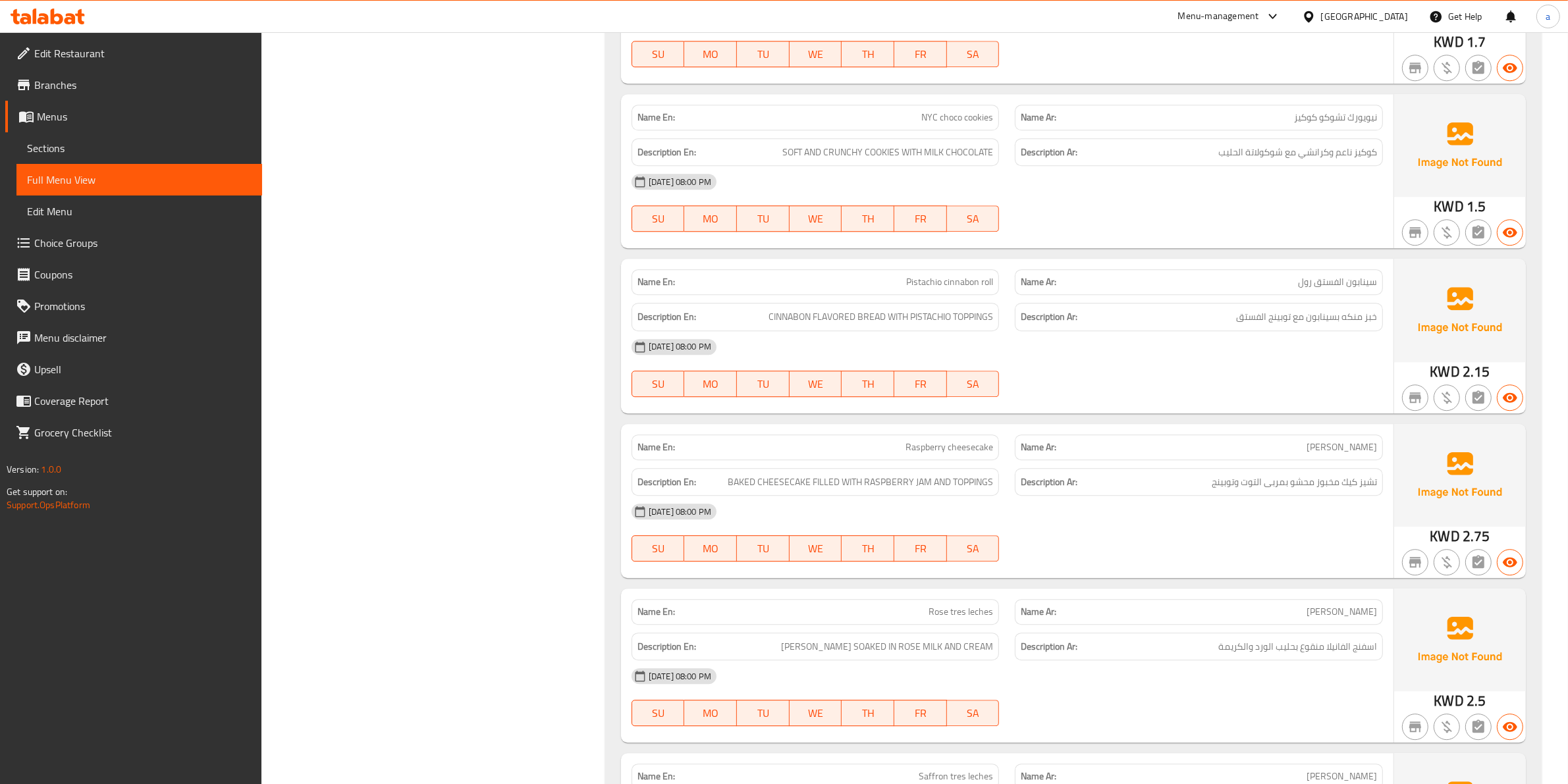
scroll to position [4716, 0]
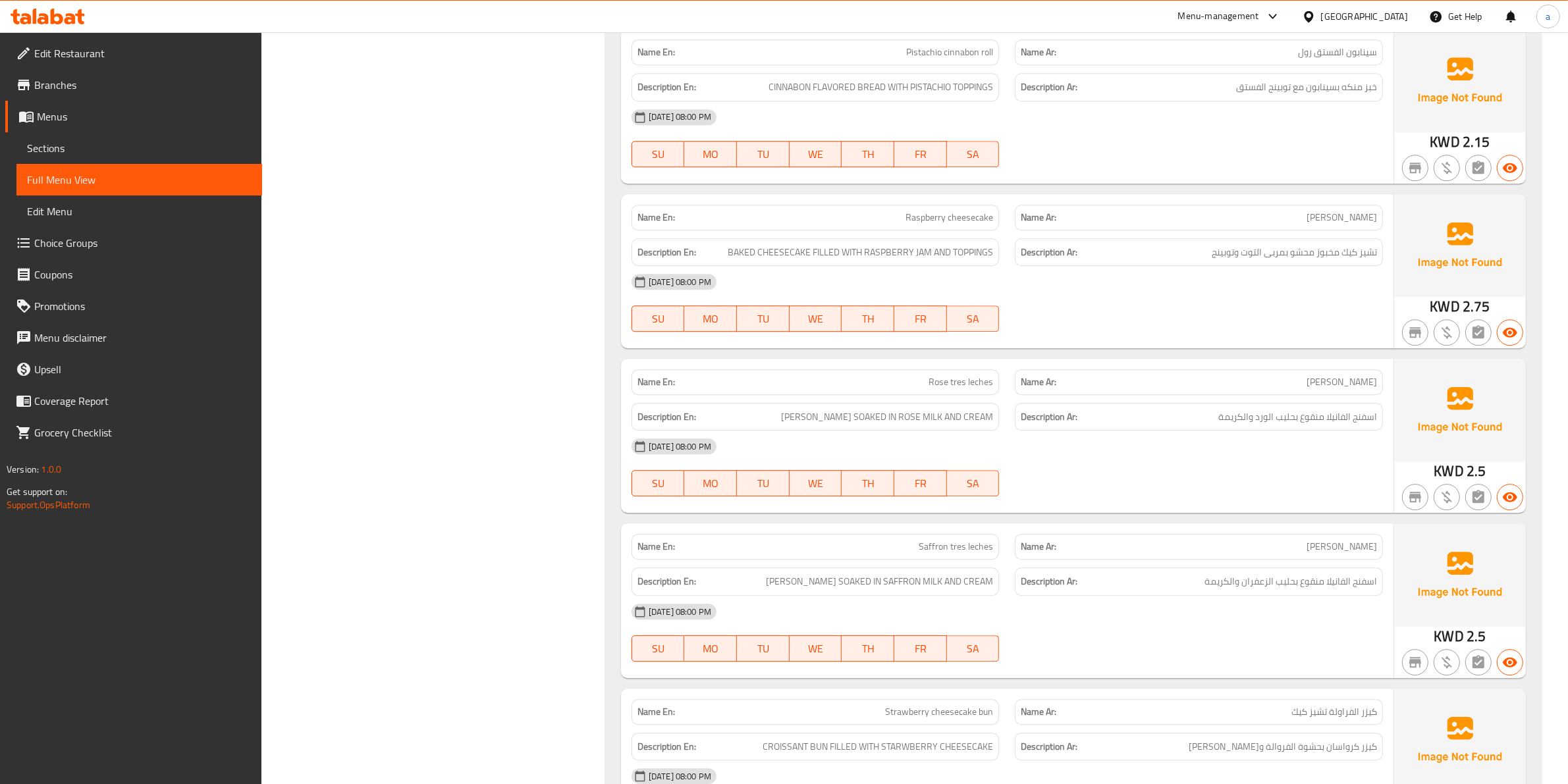
click at [1334, 389] on span "تريس ليتشيس روز" at bounding box center [1342, 382] width 70 height 14
copy span "تريس ليتشيس روز"
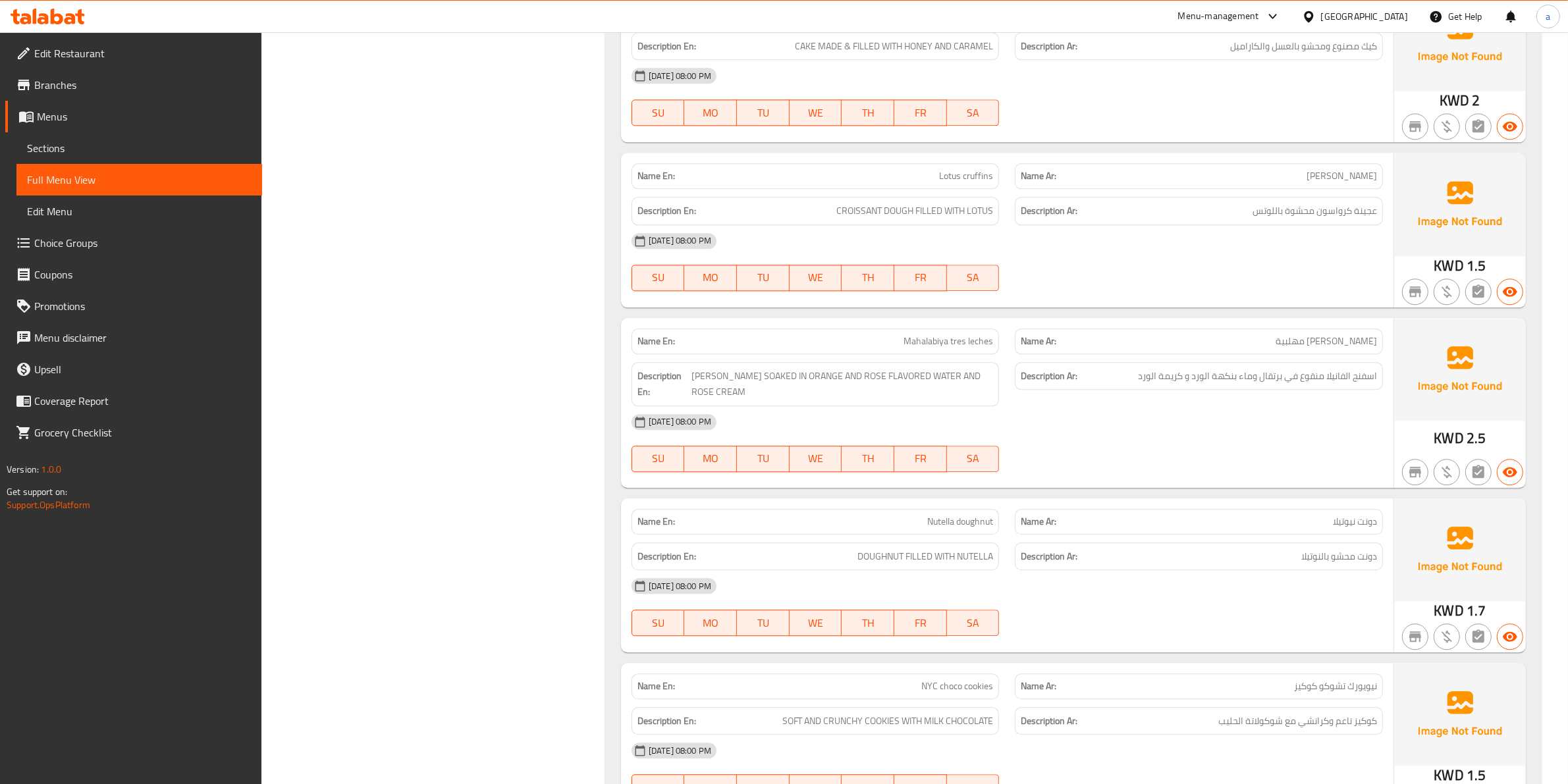
scroll to position [3893, 0]
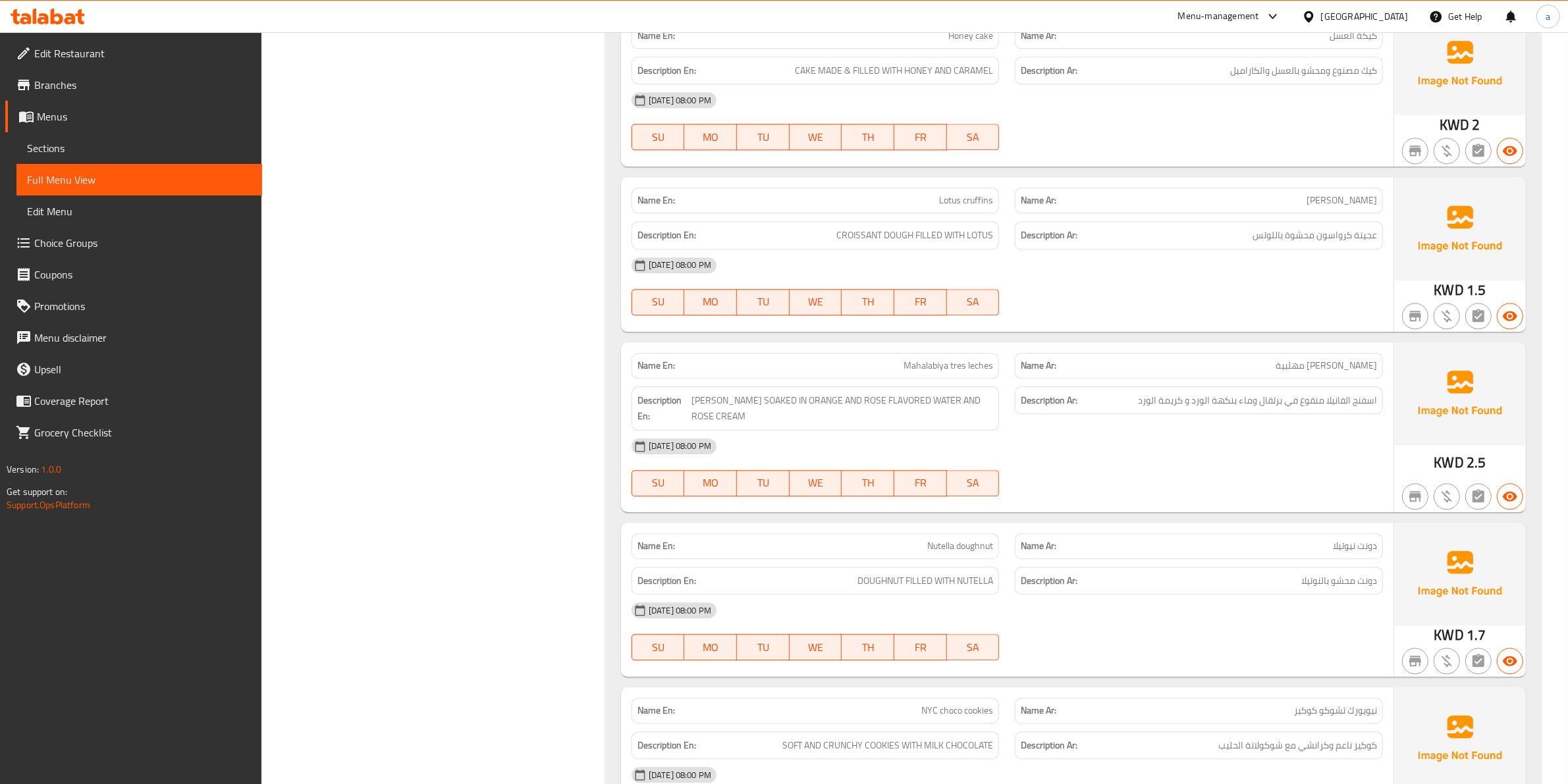
click at [922, 369] on span "Mahalabiya tres leches" at bounding box center [948, 366] width 90 height 14
copy span "Mahalabiya tres leches"
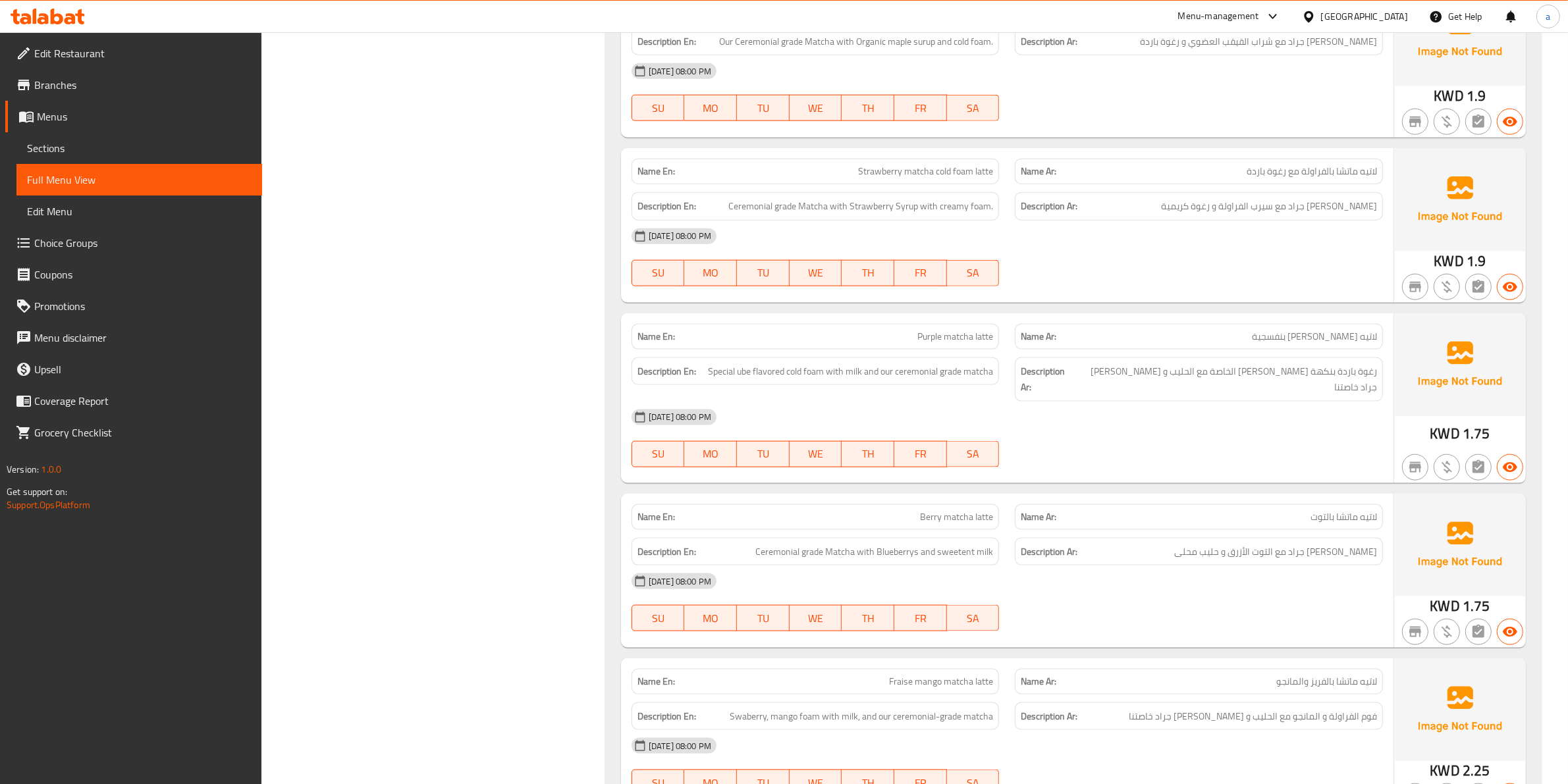
scroll to position [7417, 0]
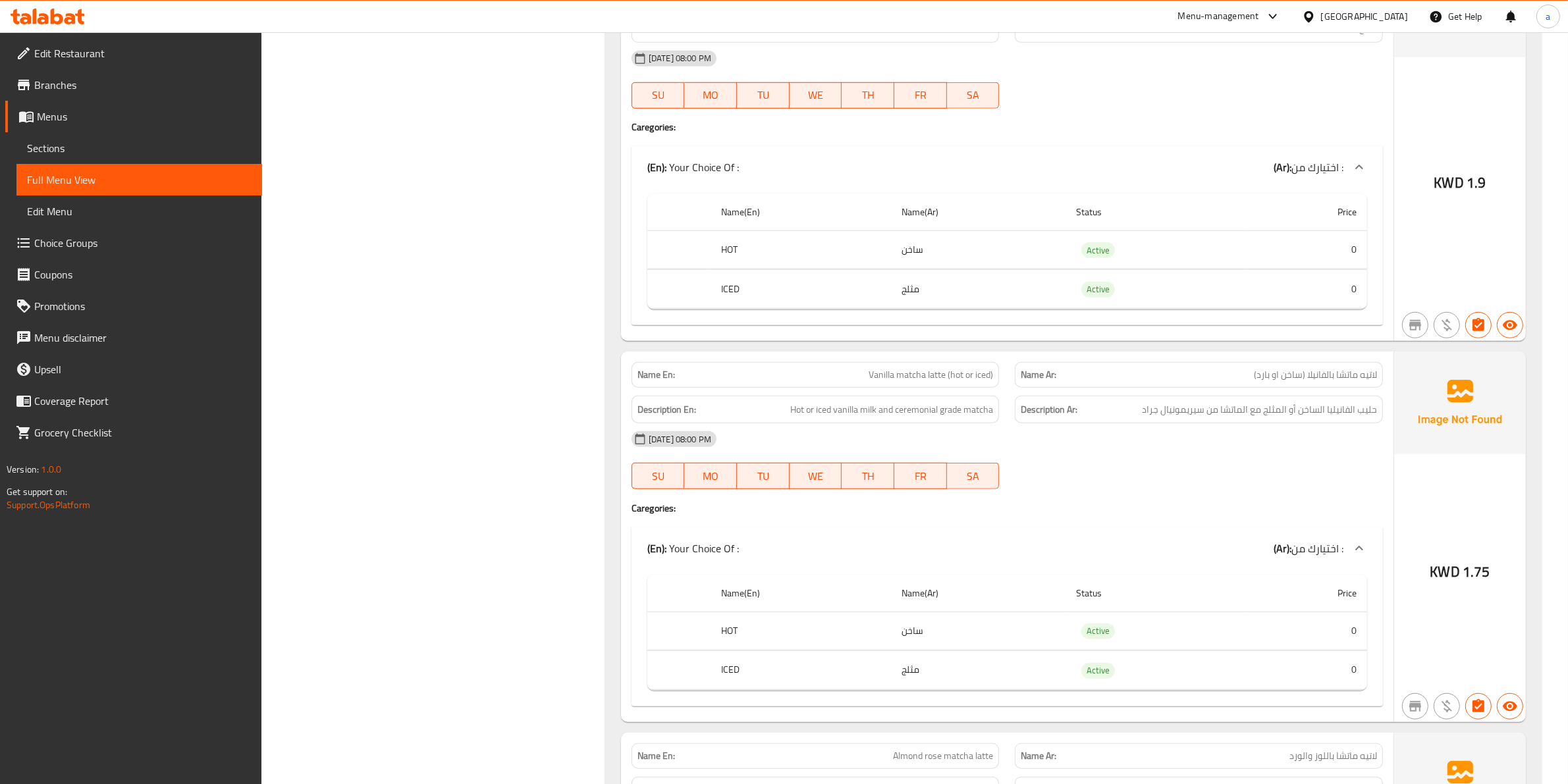
click at [945, 382] on span "Vanilla matcha latte (hot or iced)" at bounding box center [931, 375] width 125 height 14
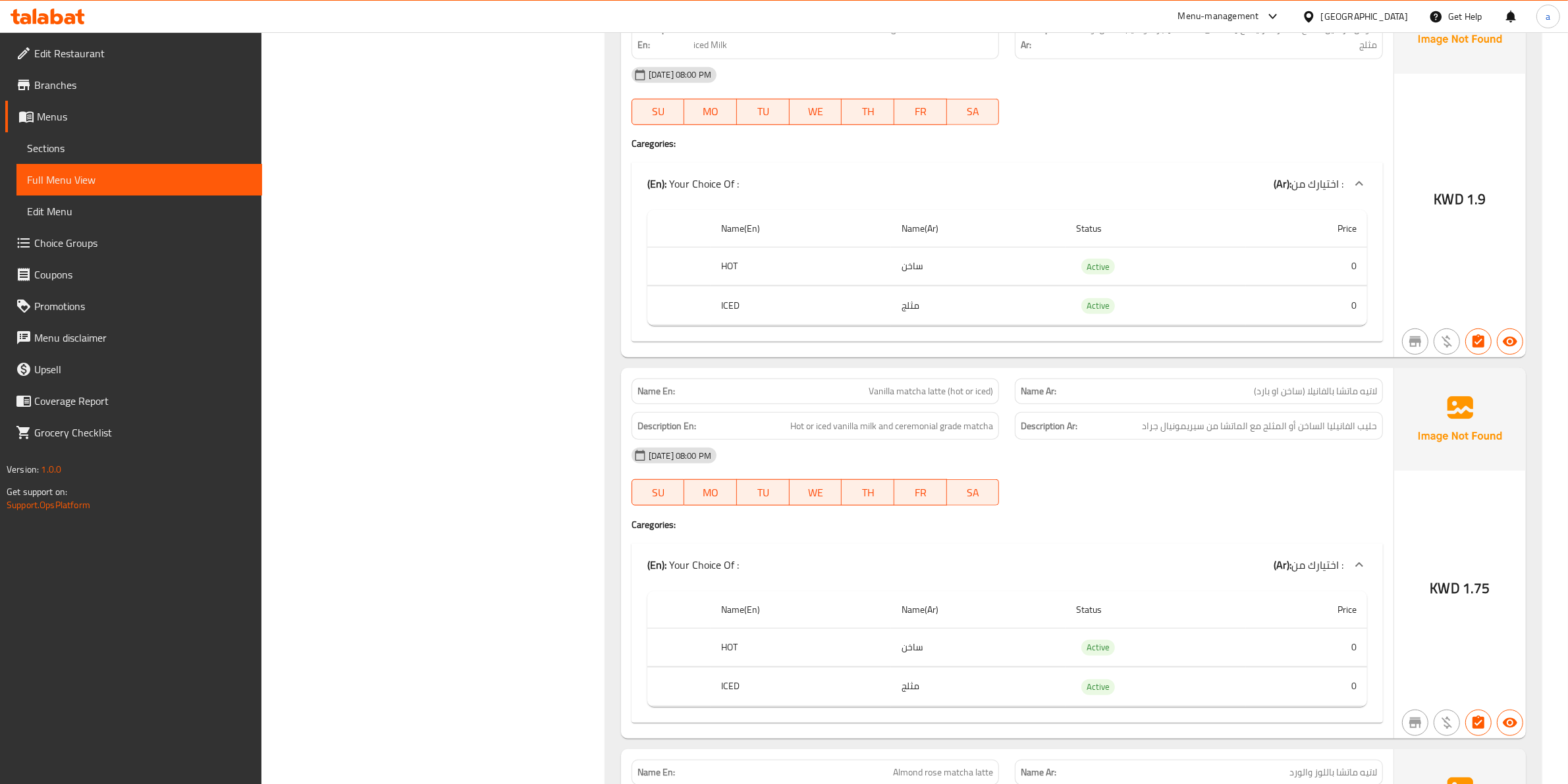
click at [902, 398] on span "Vanilla matcha latte (hot or iced)" at bounding box center [931, 391] width 125 height 14
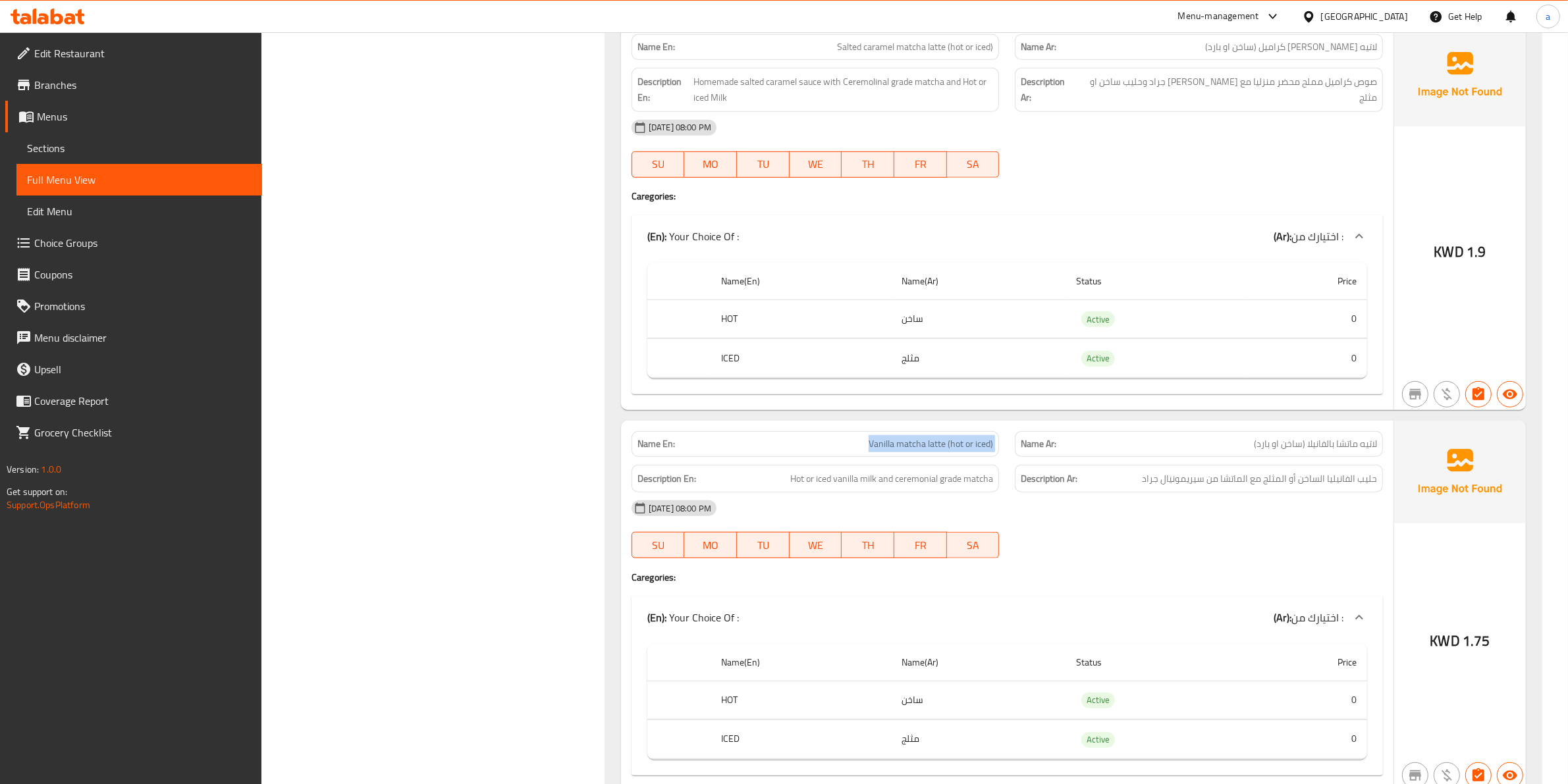
scroll to position [7318, 0]
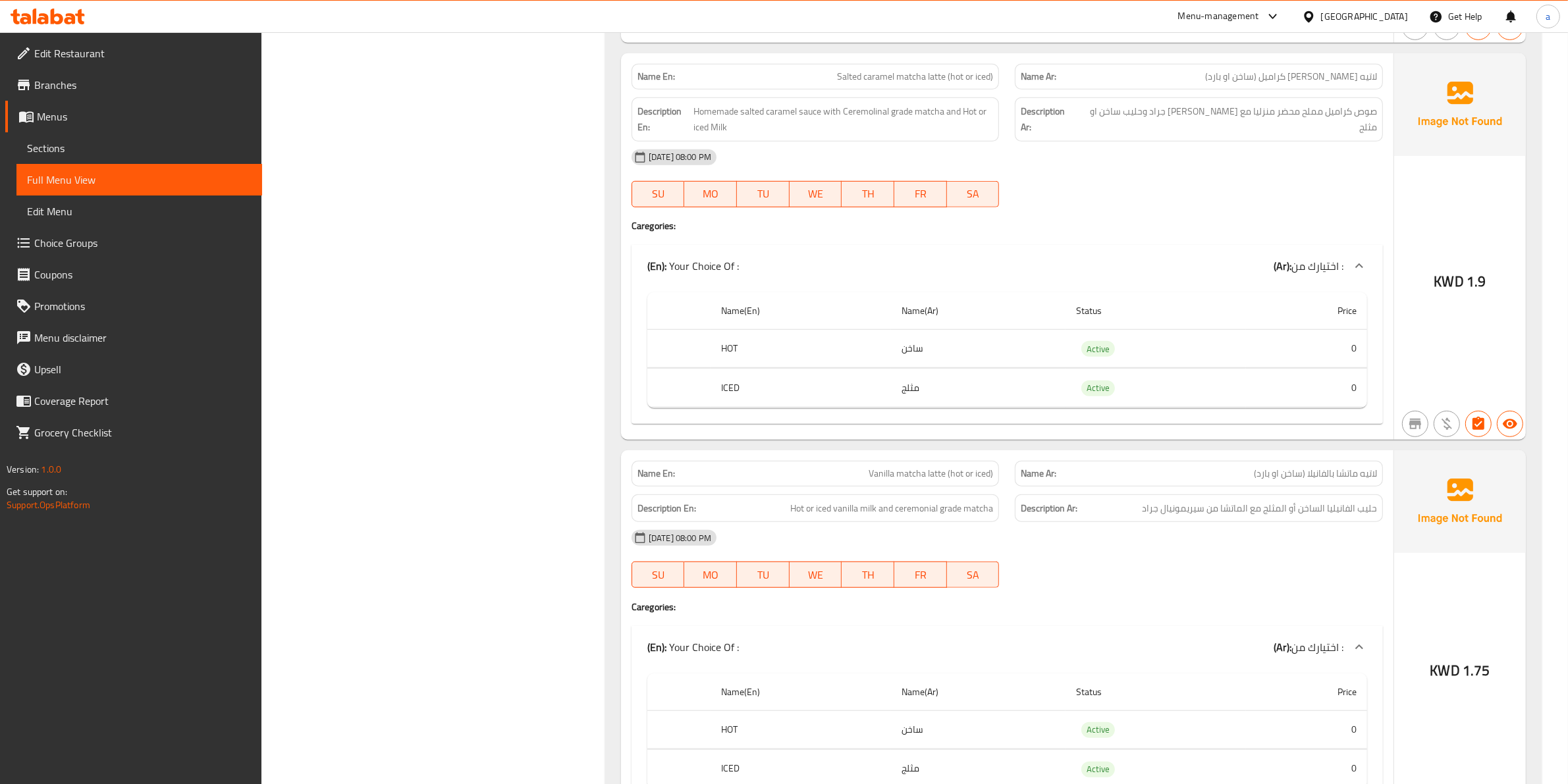
click at [989, 84] on span "Salted caramel matcha latte (hot or iced)" at bounding box center [915, 76] width 156 height 14
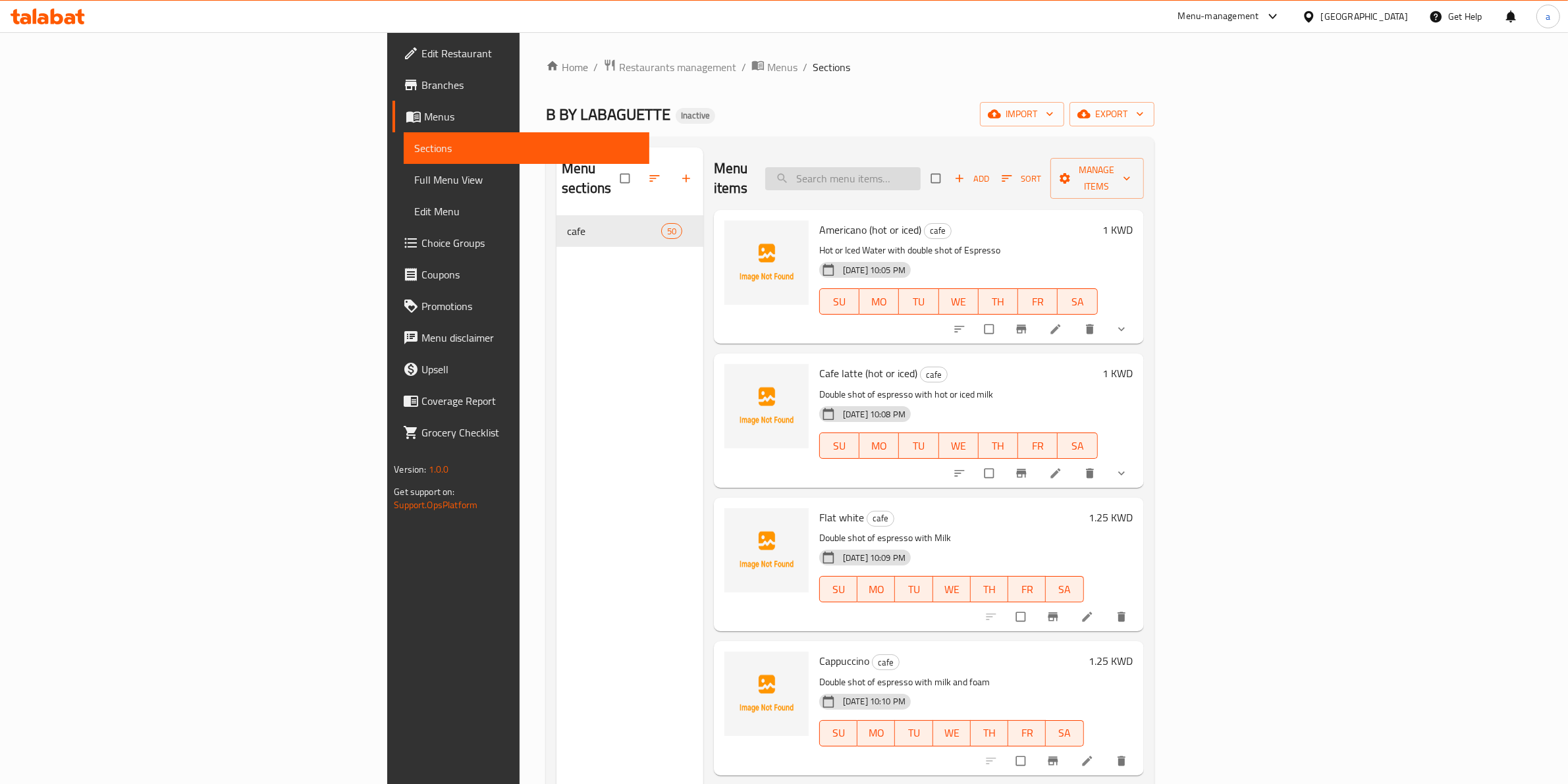
click at [921, 167] on input "search" at bounding box center [843, 179] width 156 height 23
paste input "Mahalabiya tres leches"
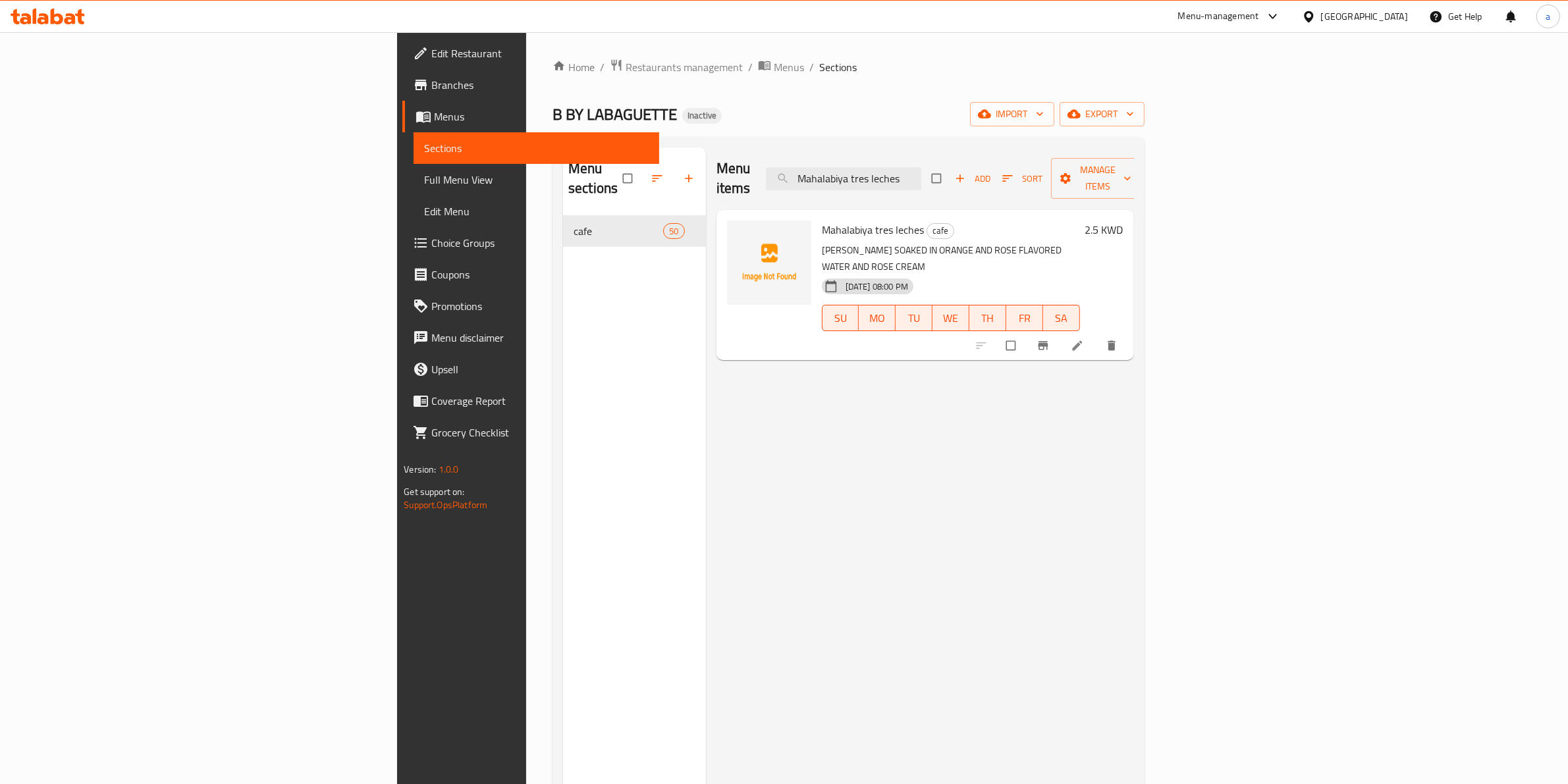
type input "Mahalabiya tres leches"
click at [1084, 339] on icon at bounding box center [1077, 346] width 13 height 13
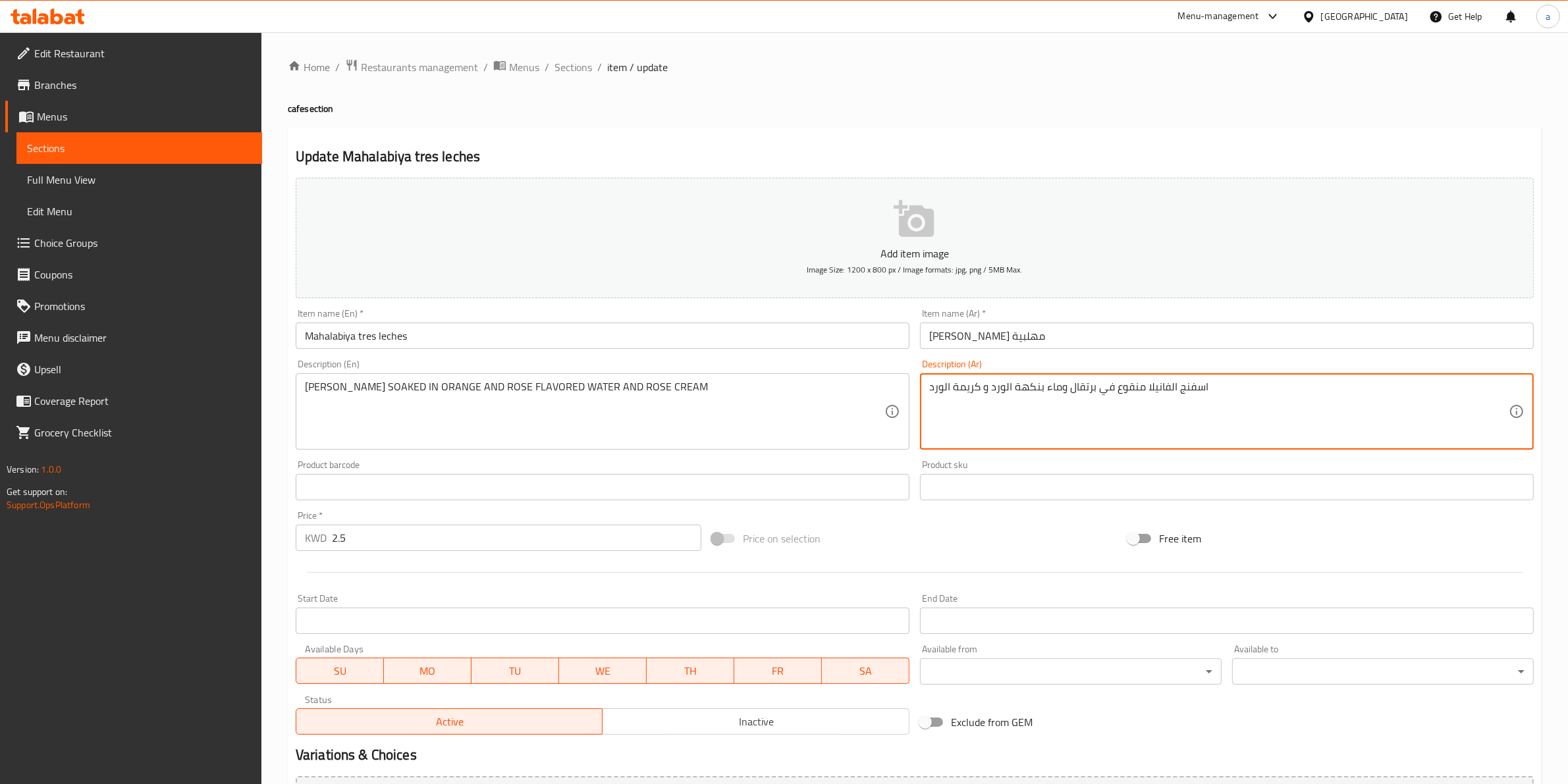
click at [1000, 393] on textarea "اسفنج الفانيلا منقوع في برتقال وماء بنكهة الورد و كريمة الورد" at bounding box center [1219, 412] width 579 height 63
click at [939, 390] on textarea "اسفنج الفانيلا منقوع في برتقال وماء بنكهة الروز و كريمة الورد" at bounding box center [1219, 412] width 579 height 63
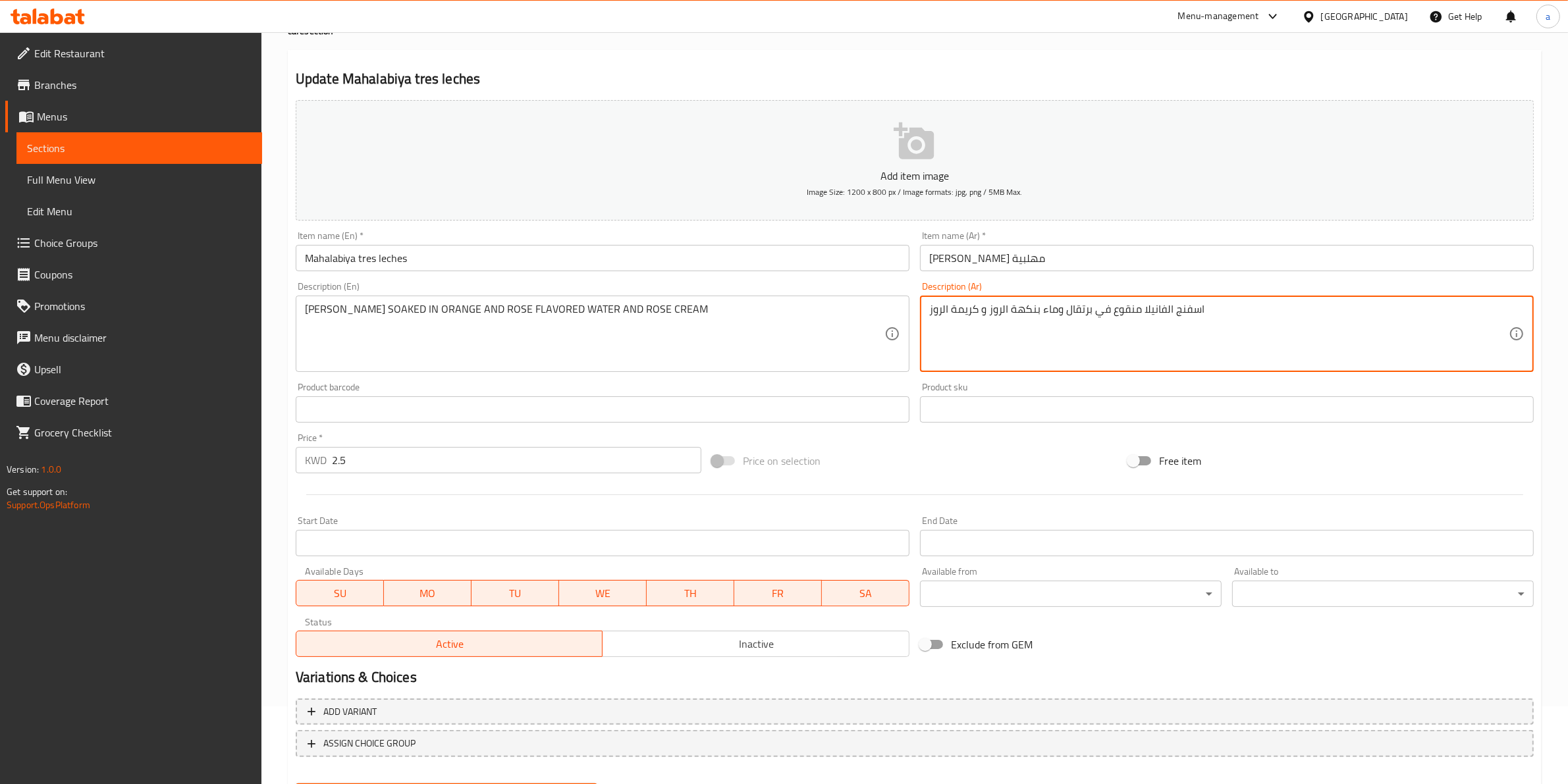
scroll to position [143, 0]
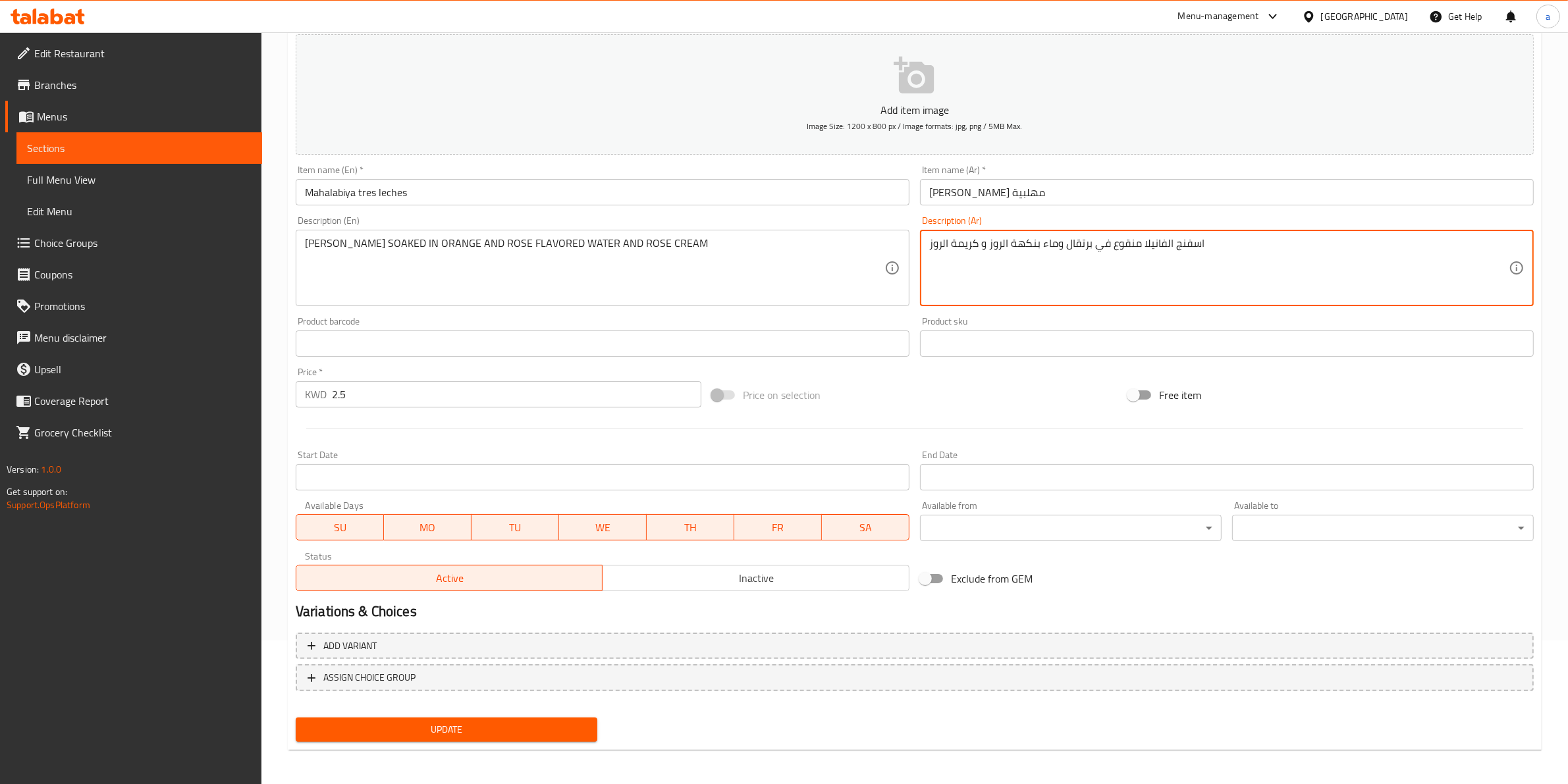
type textarea "اسفنج الفانيلا منقوع في برتقال وماء بنكهة الروز و كريمة الروز"
click at [486, 735] on button "Update" at bounding box center [446, 729] width 301 height 24
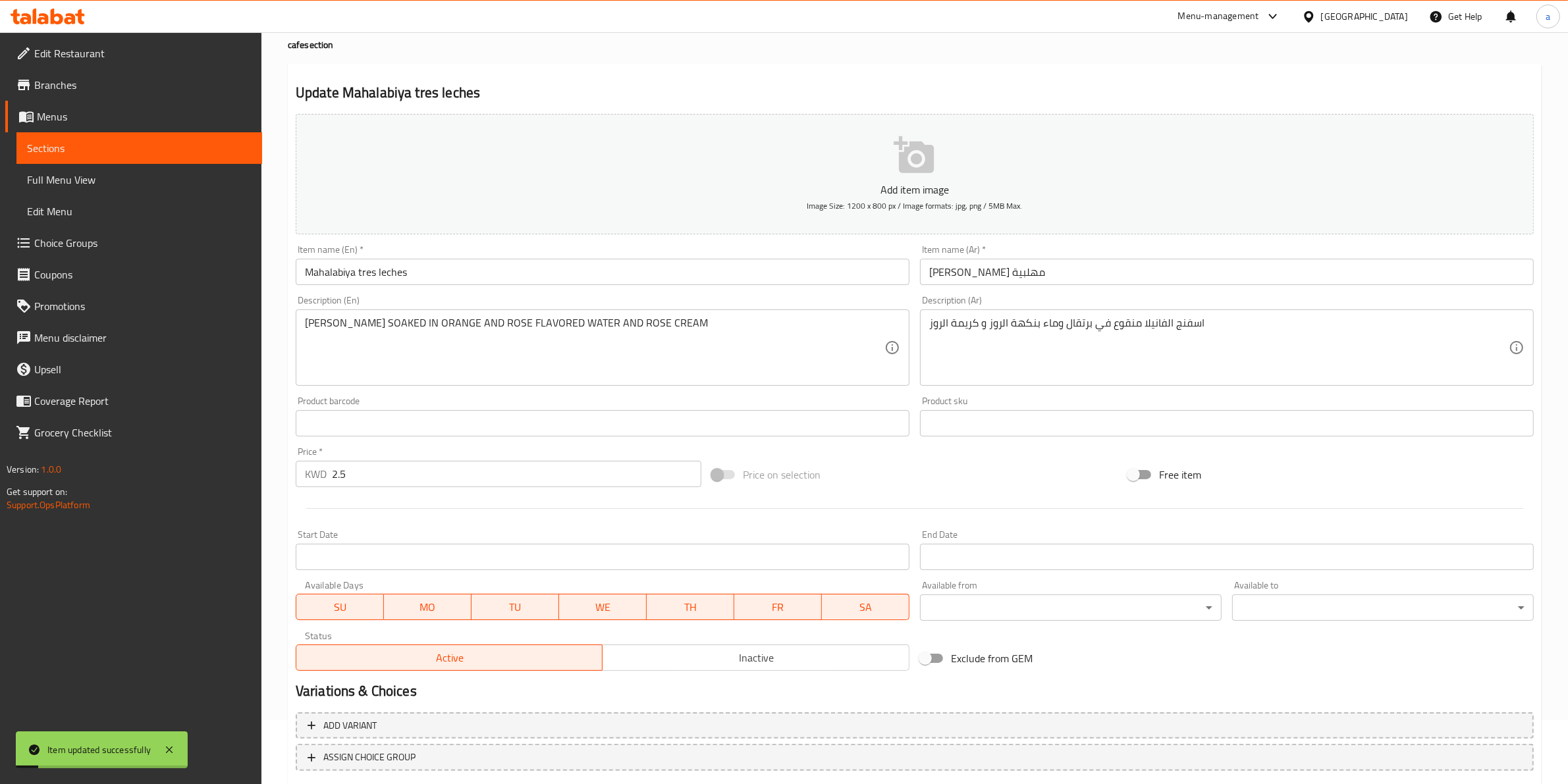
scroll to position [0, 0]
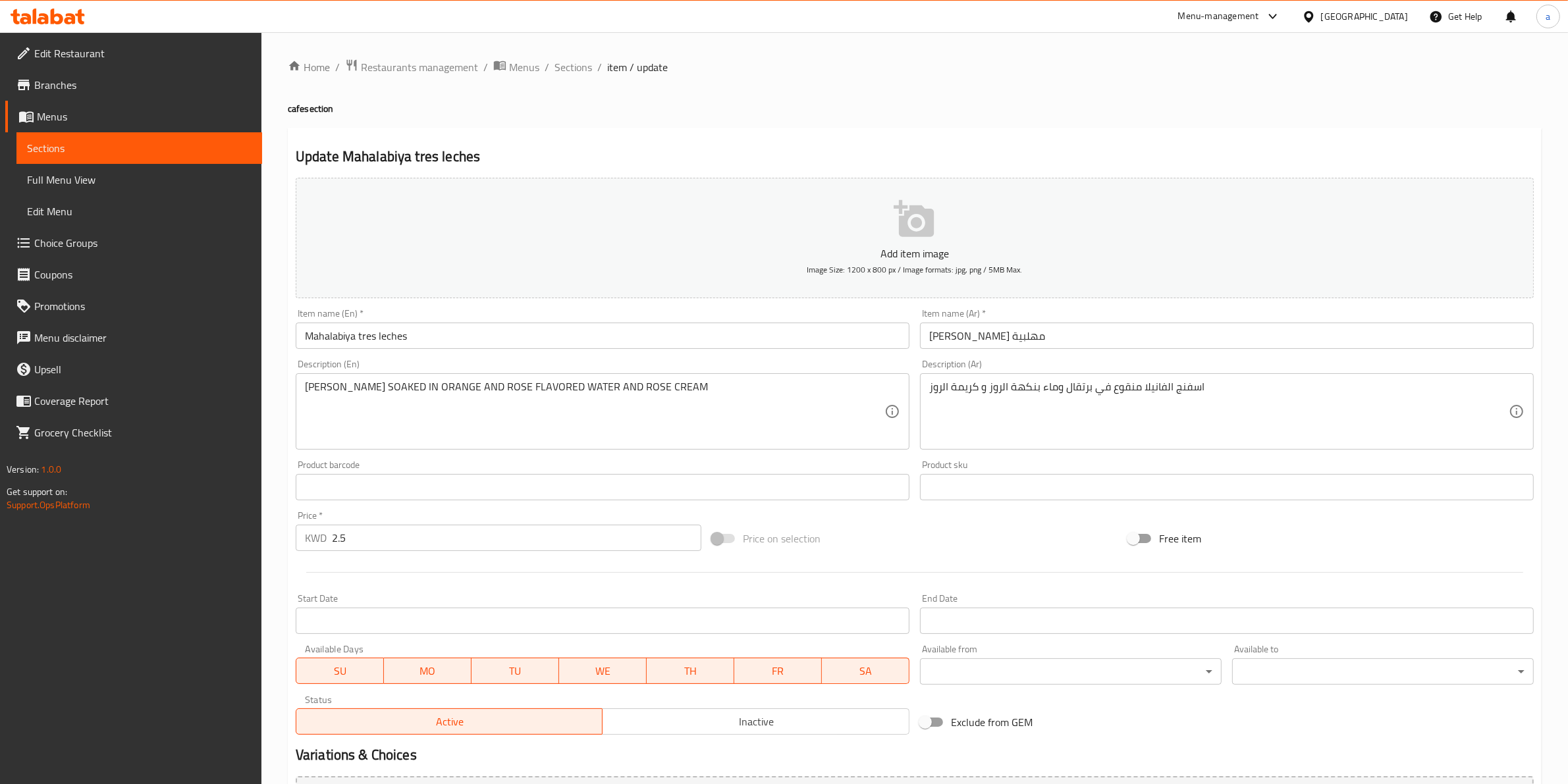
click at [597, 66] on li "/" at bounding box center [599, 67] width 5 height 16
click at [578, 67] on span "Sections" at bounding box center [573, 67] width 38 height 16
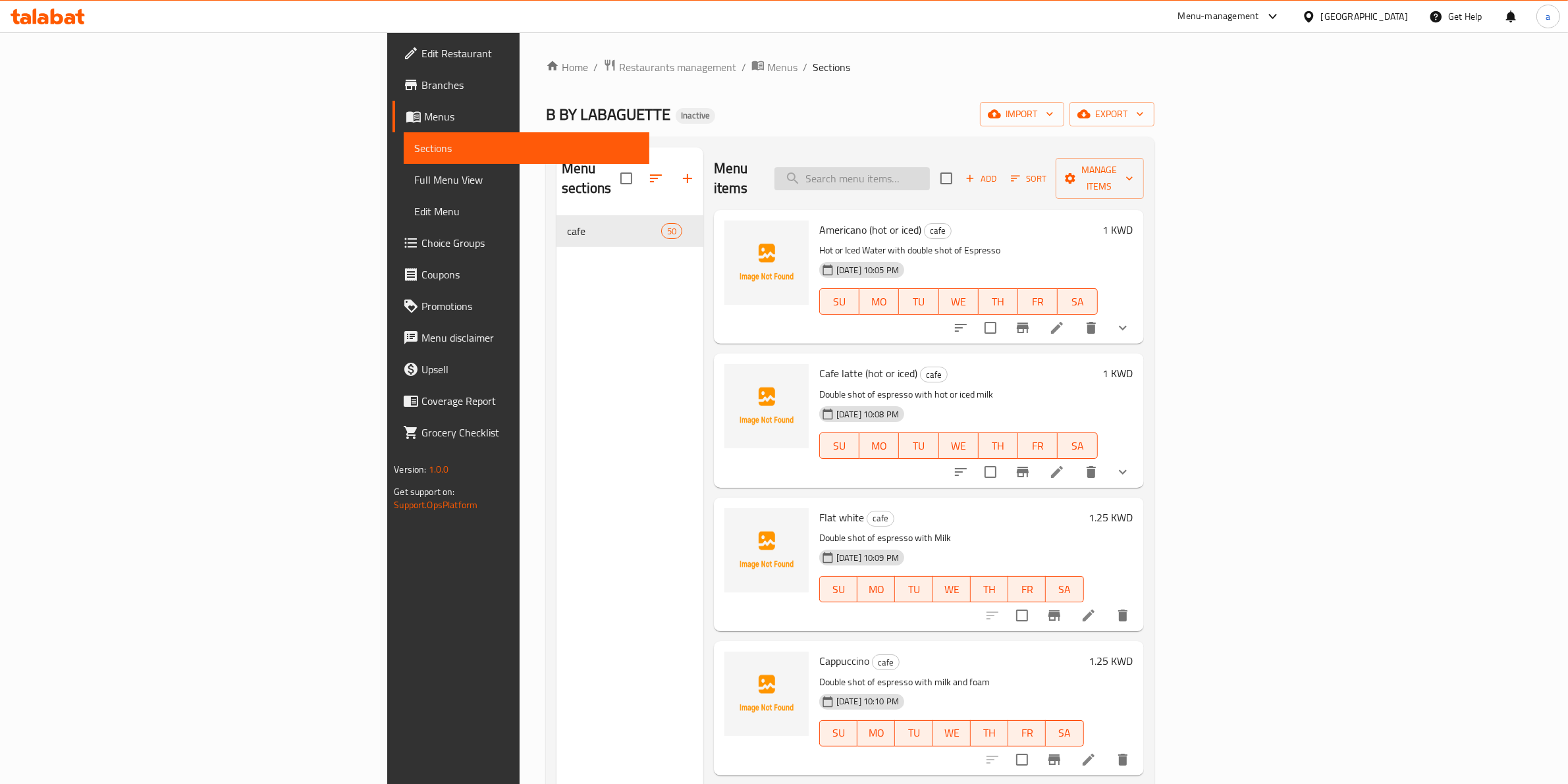
paste input "Vanilla matcha latte (hot or iced)"
click at [930, 172] on input "Vanilla matcha latte (hot or iced)" at bounding box center [852, 179] width 156 height 23
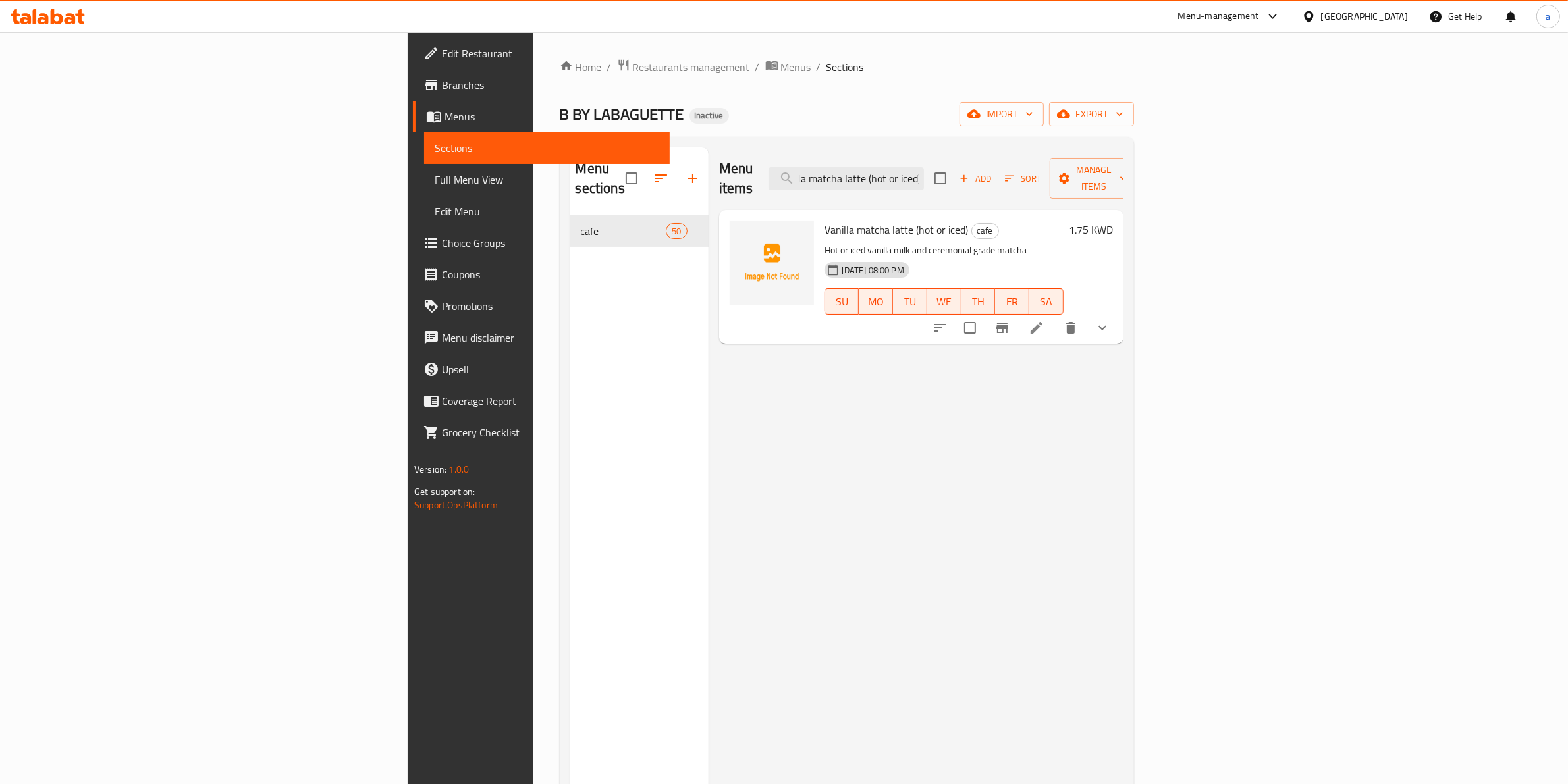
type input "Vanilla matcha latte (hot or iced)"
click at [1045, 320] on icon at bounding box center [1036, 327] width 16 height 16
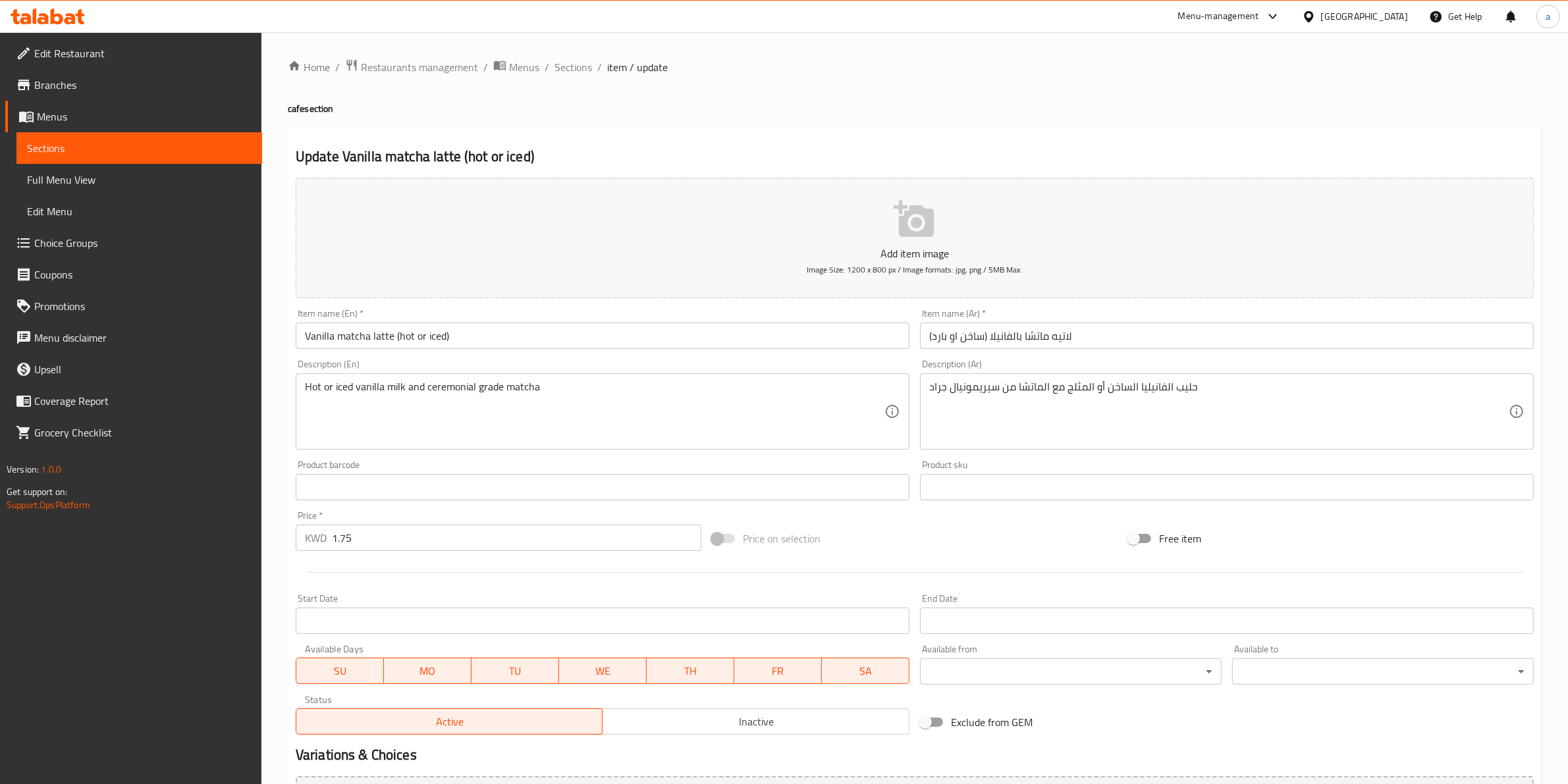
click at [933, 337] on input "لاتيه ماتشا بالفانيلا (ساخن او بارد)" at bounding box center [1226, 335] width 614 height 26
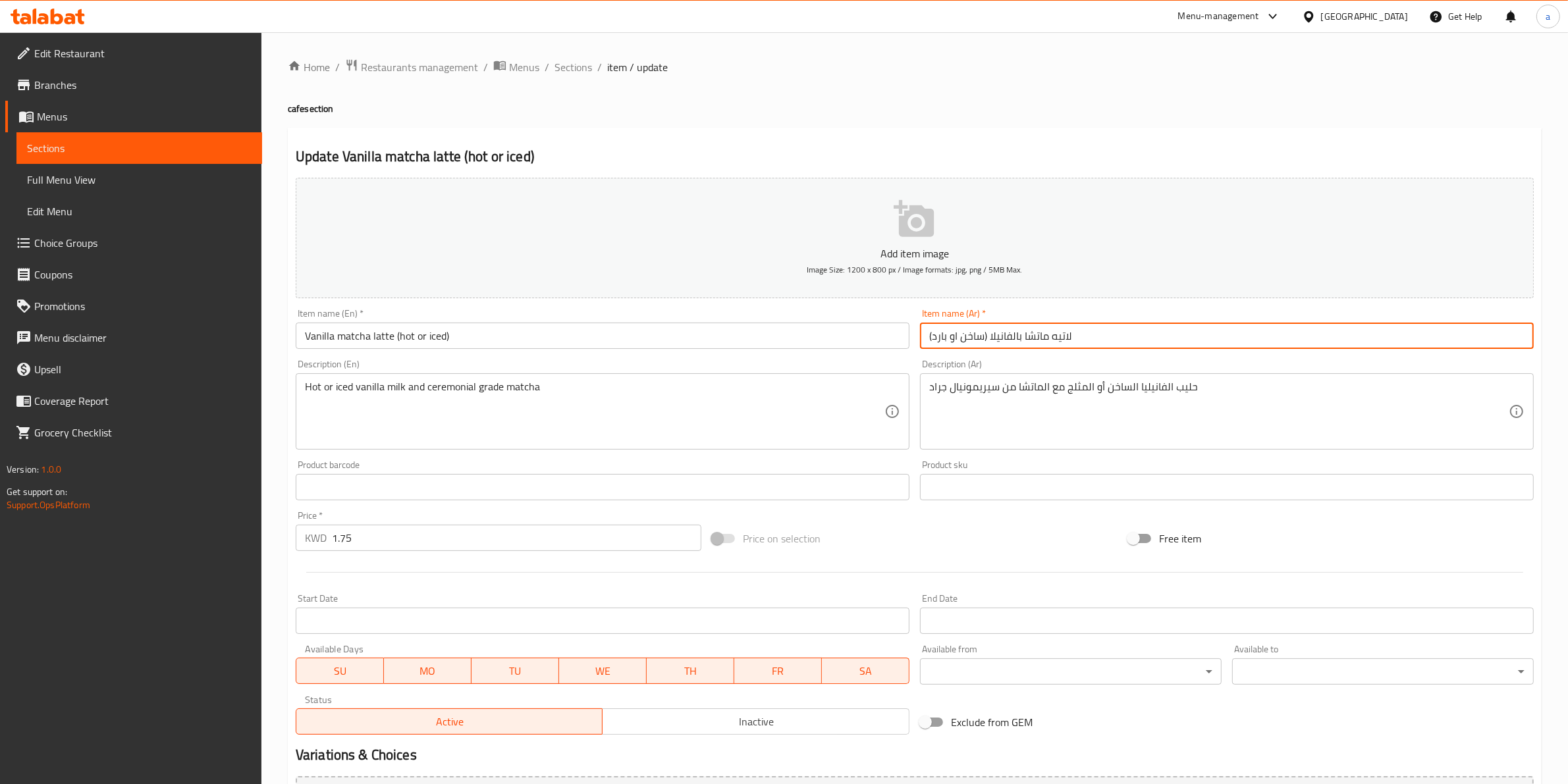
click at [933, 337] on input "لاتيه ماتشا بالفانيلا (ساخن او بارد)" at bounding box center [1226, 335] width 614 height 26
click at [945, 336] on input "لاتيه ماتشا بالفانيلا (ساخن او بارد)" at bounding box center [1226, 335] width 614 height 26
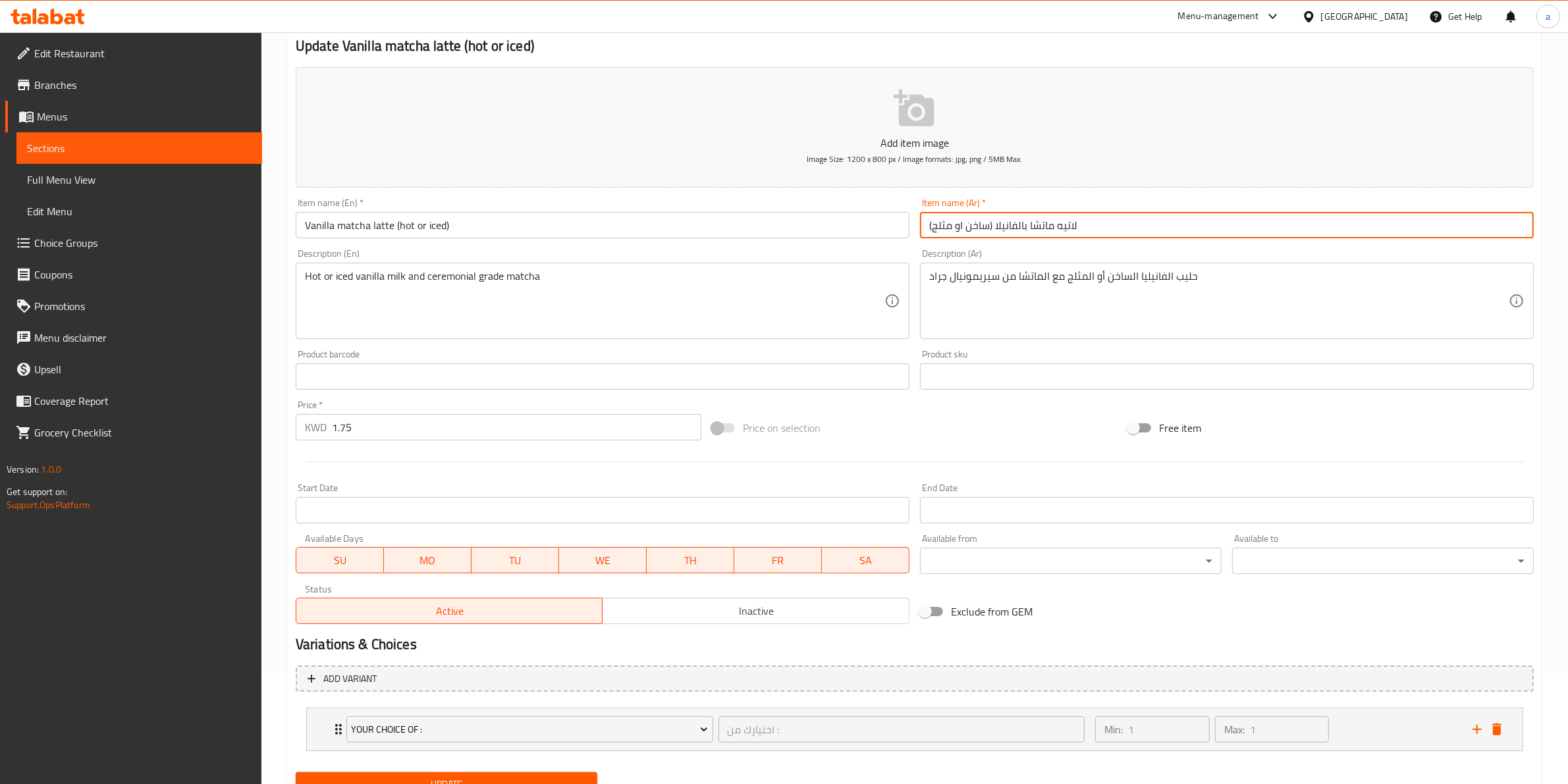
scroll to position [167, 0]
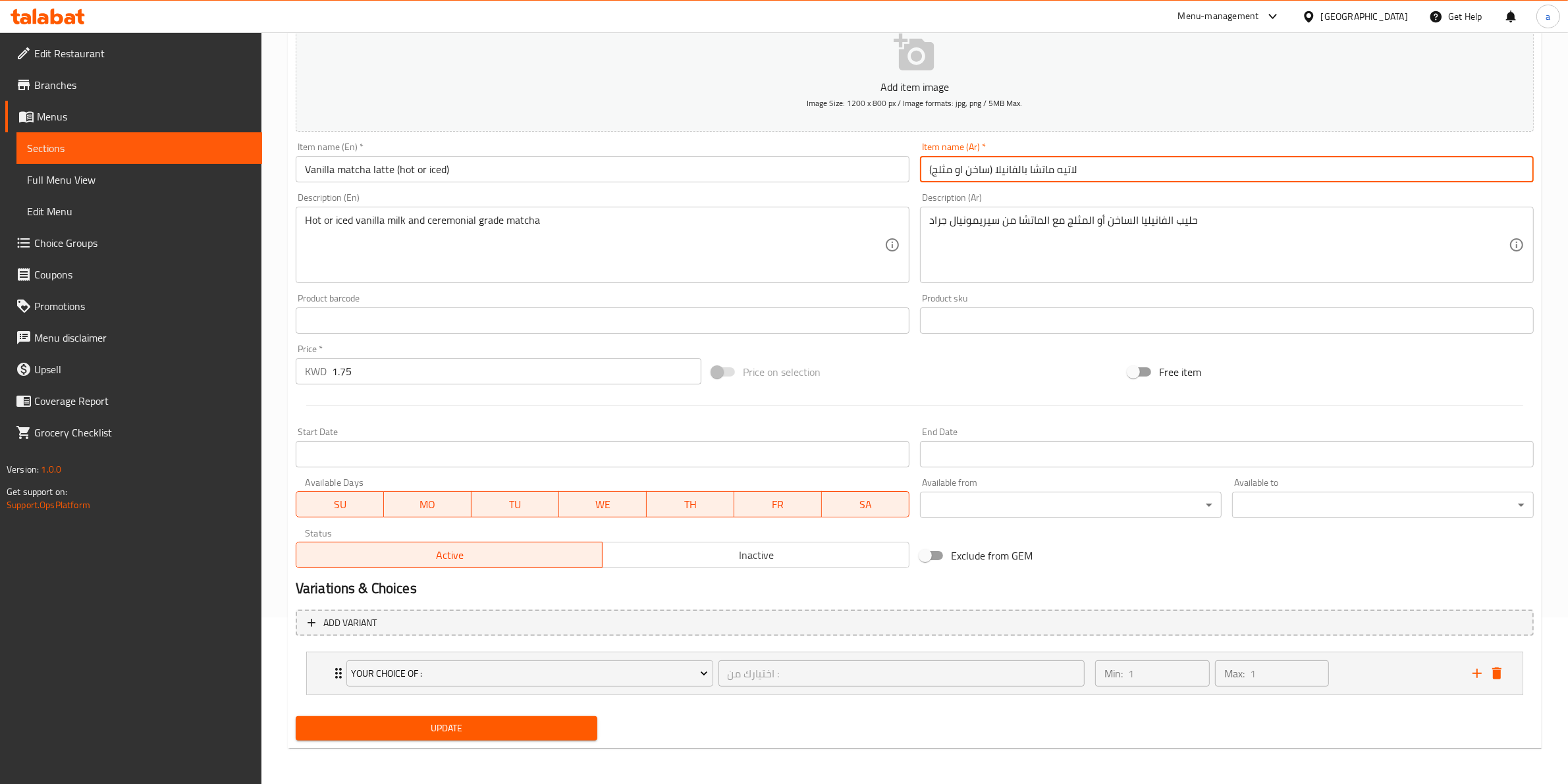
type input "لاتيه ماتشا بالفانيلا (ساخن او مثلج)"
click at [465, 732] on span "Update" at bounding box center [446, 729] width 280 height 17
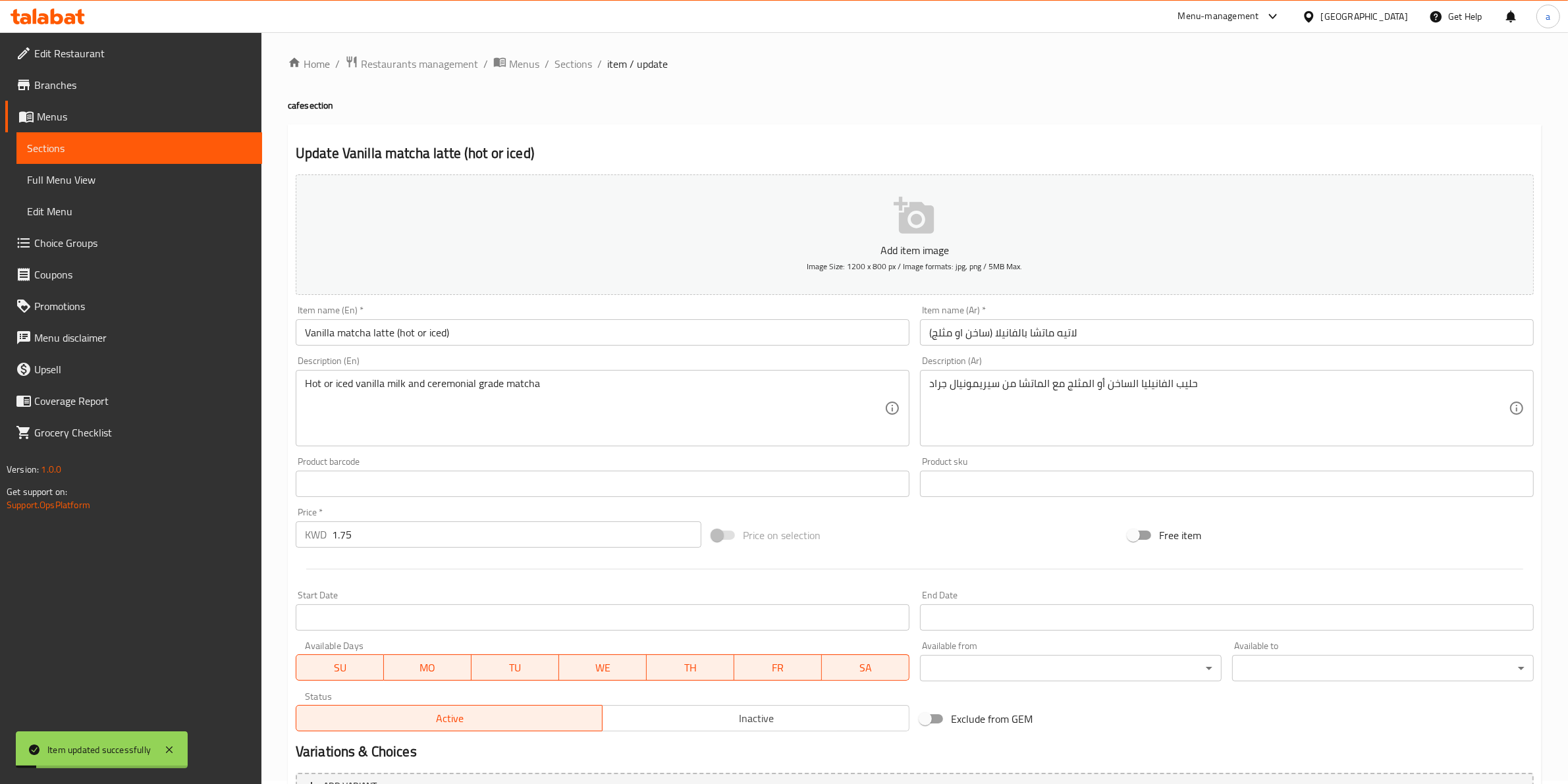
scroll to position [0, 0]
click at [578, 66] on span "Sections" at bounding box center [573, 67] width 38 height 16
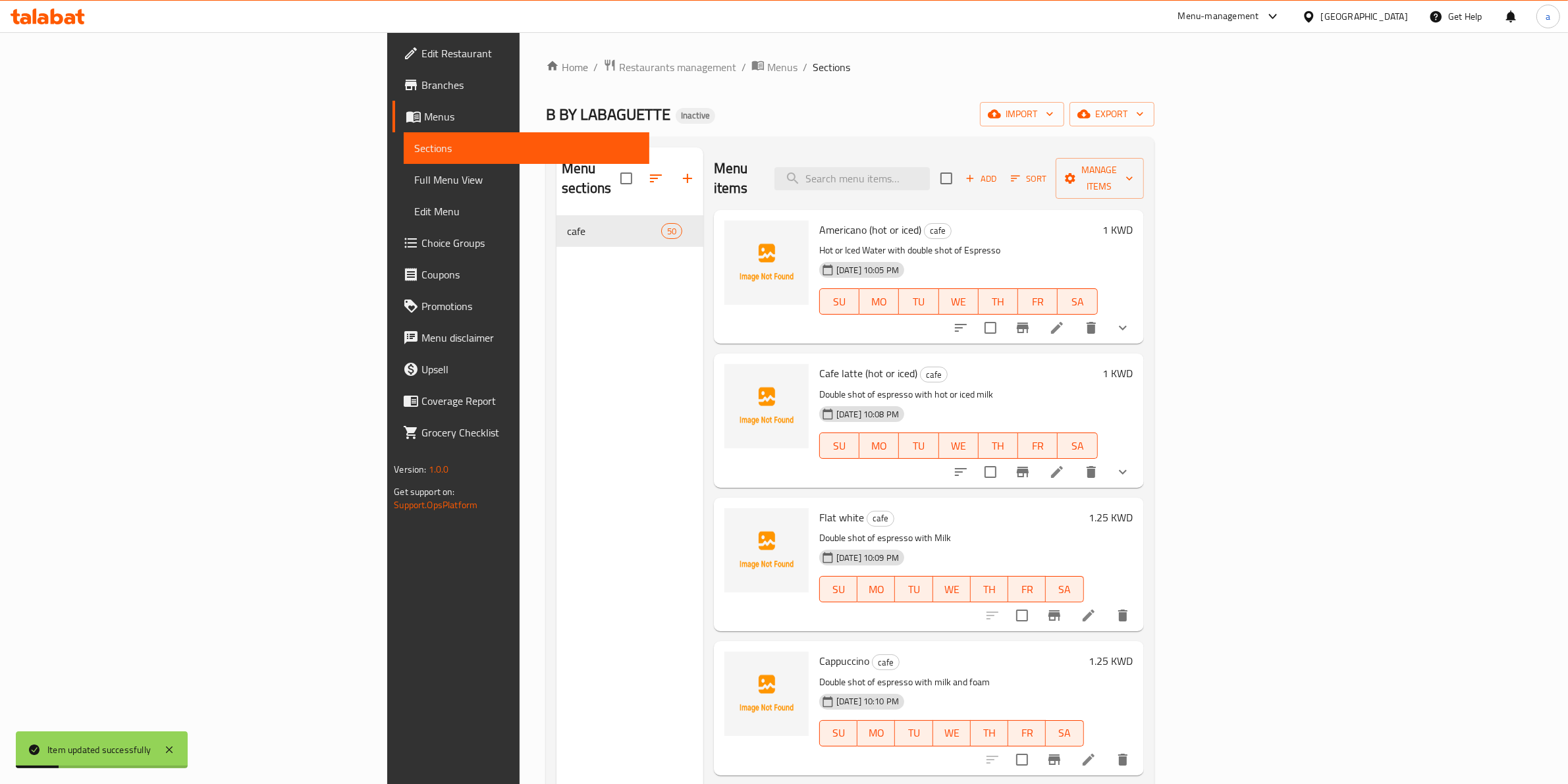
click at [979, 148] on div "Menu items Add Sort Manage items" at bounding box center [929, 178] width 430 height 63
click at [930, 167] on input "search" at bounding box center [852, 179] width 156 height 23
paste input "Vanilla matcha latte (hot or iced)"
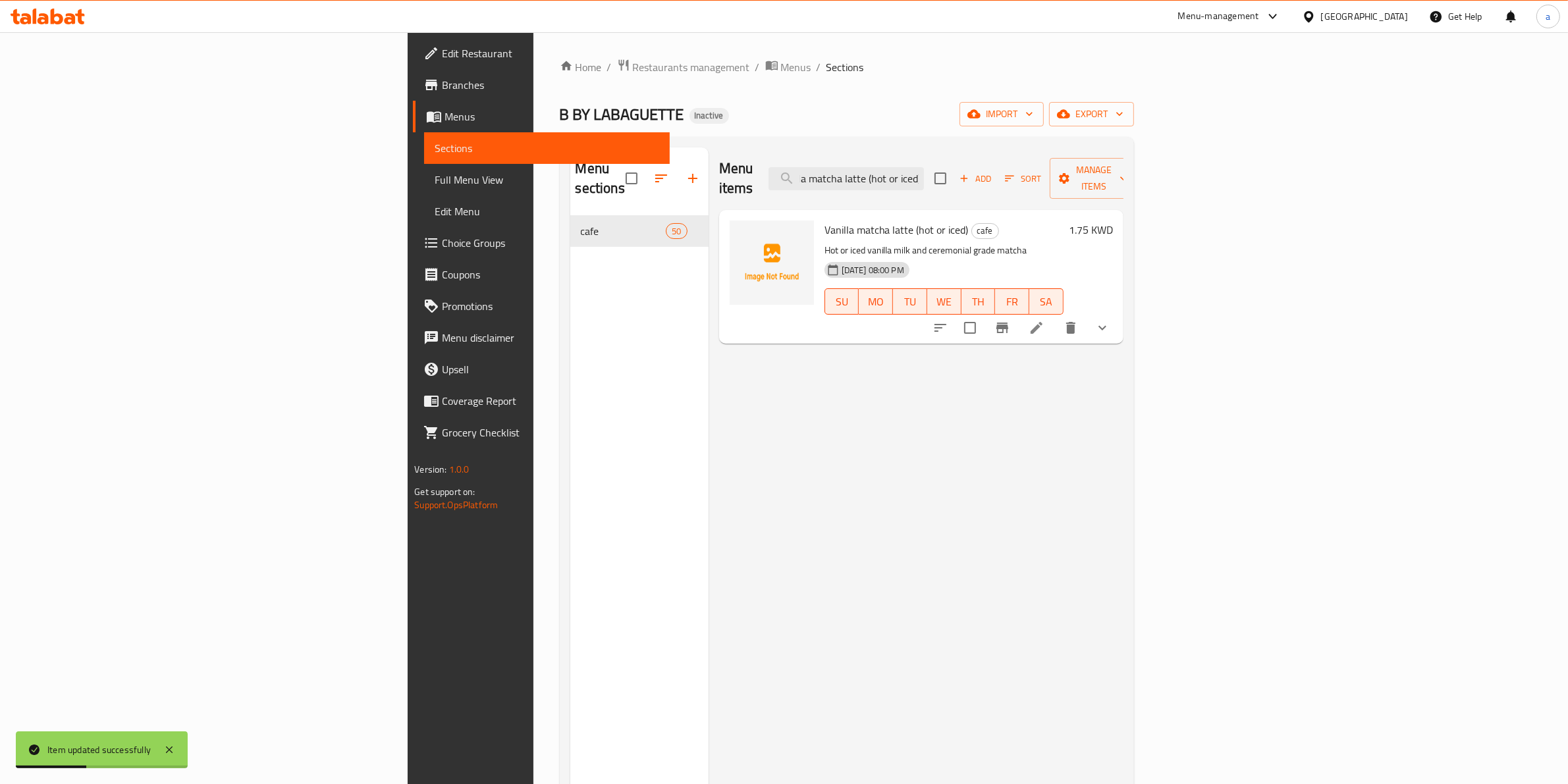
type input "Vanilla matcha latte (hot or iced)"
click at [1045, 320] on icon at bounding box center [1036, 327] width 16 height 16
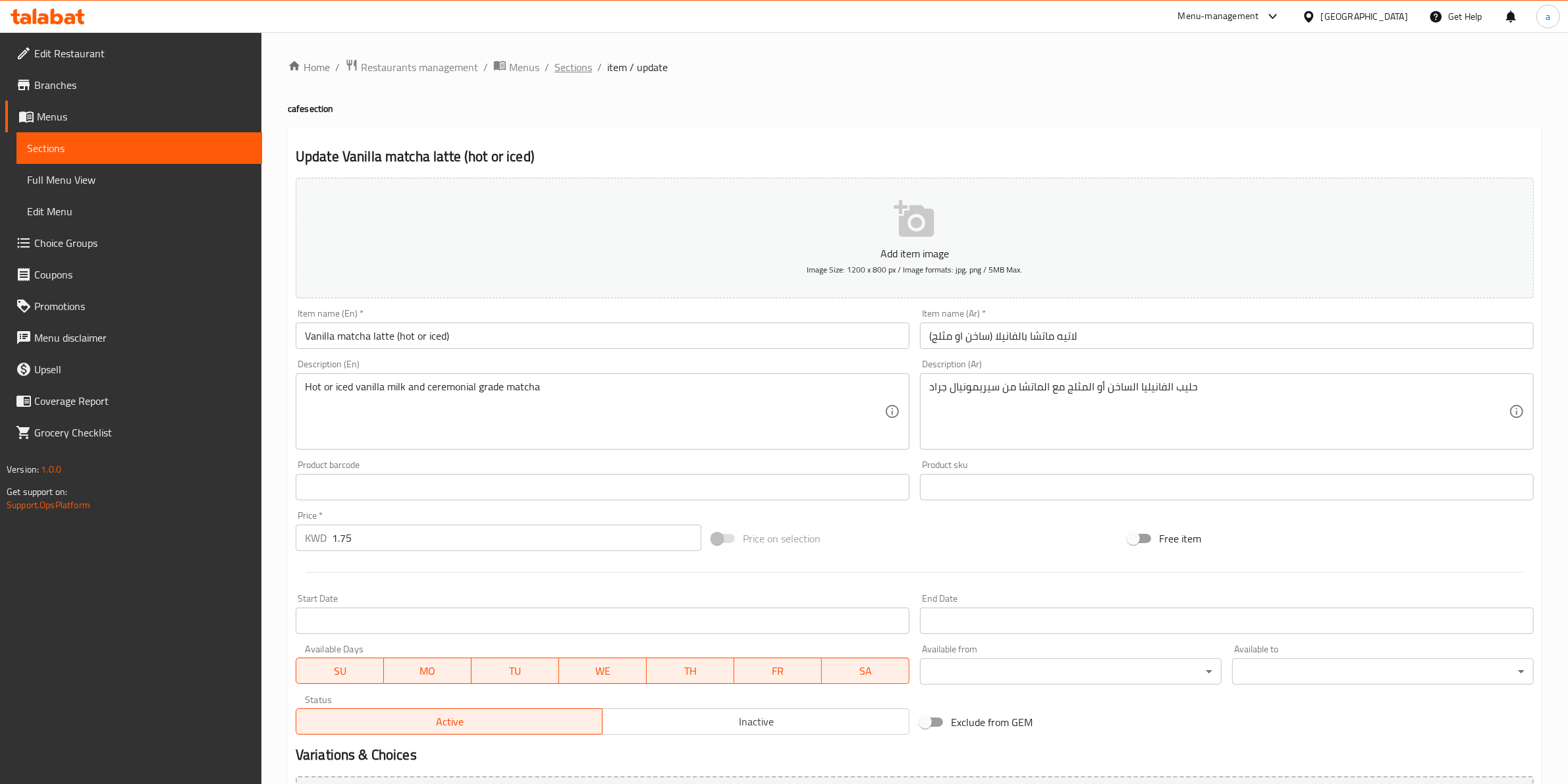
click at [584, 64] on span "Sections" at bounding box center [573, 67] width 38 height 16
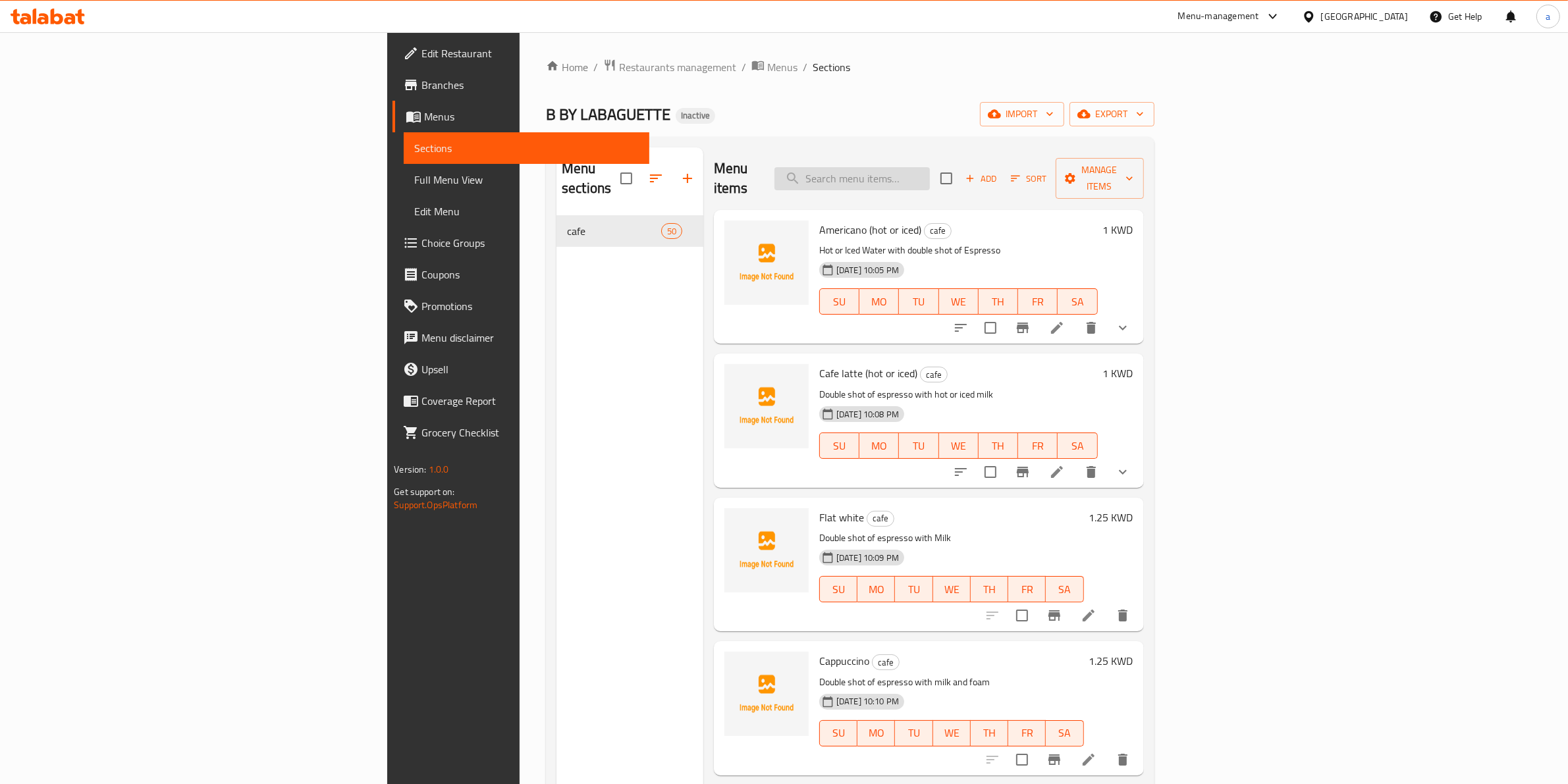
click at [930, 167] on input "search" at bounding box center [852, 179] width 156 height 23
paste input "Salted caramel matcha latte (hot or iced)"
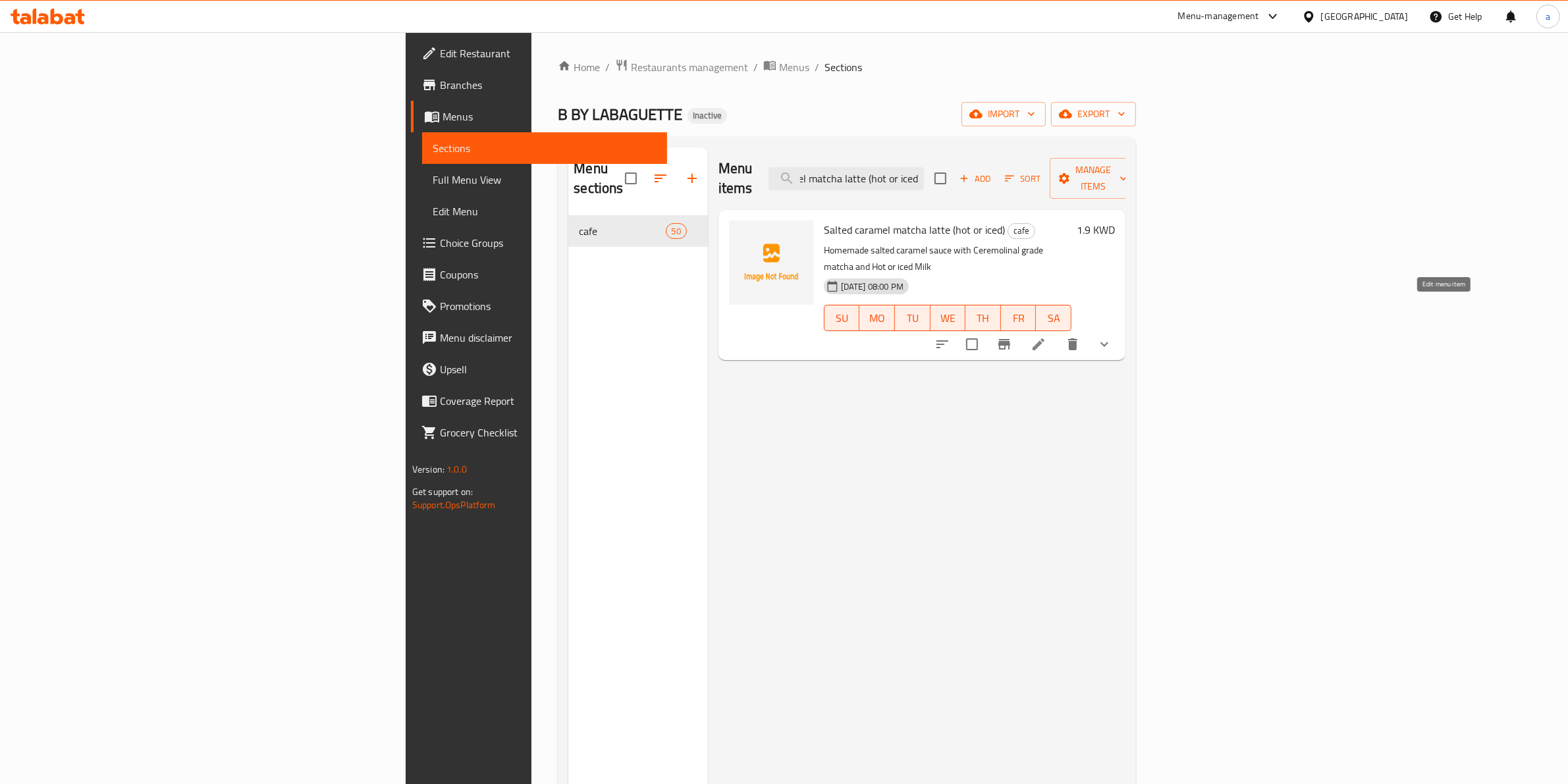
type input "Salted caramel matcha latte (hot or iced)"
click at [1046, 336] on icon at bounding box center [1038, 344] width 16 height 16
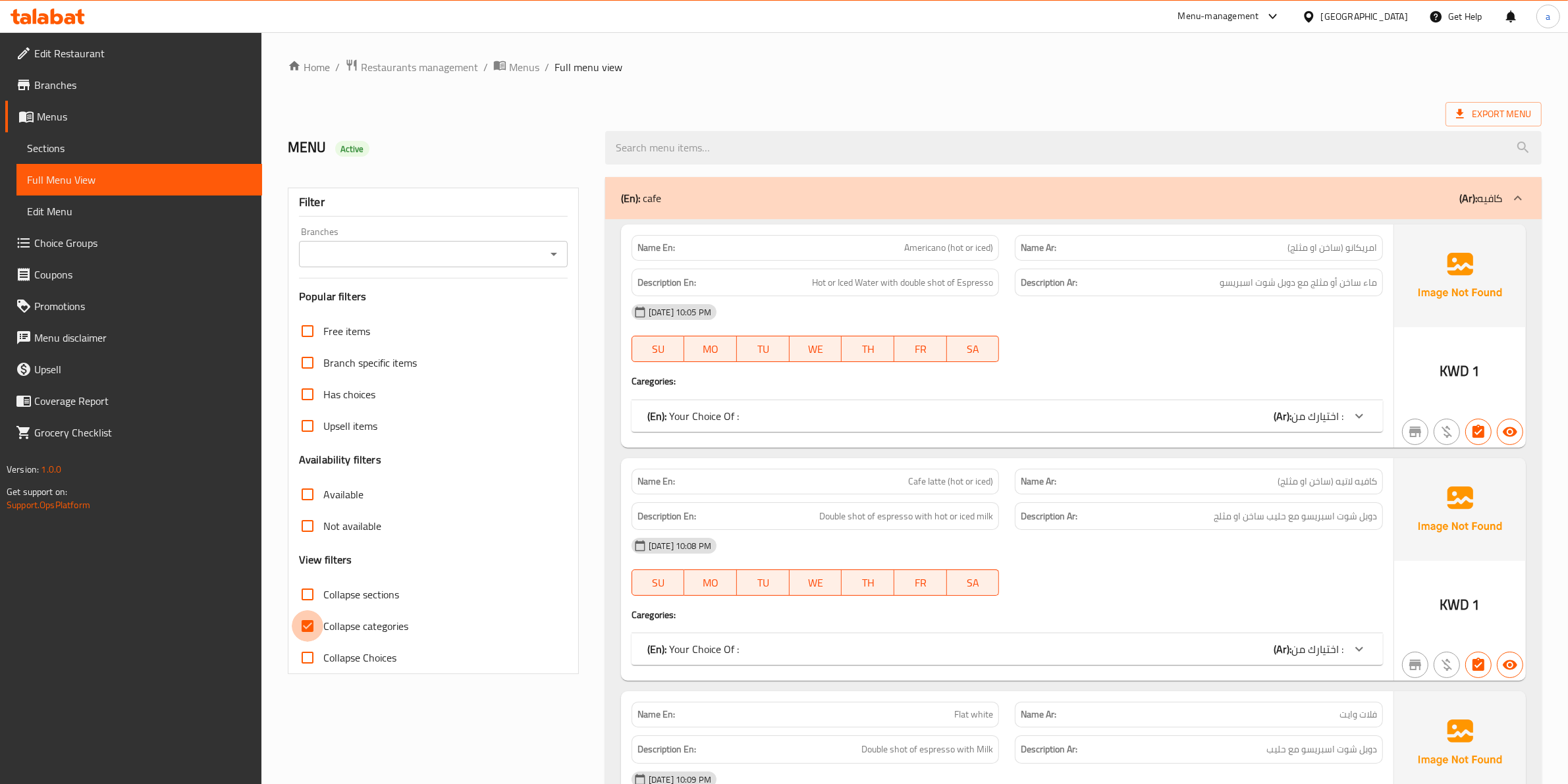
click at [310, 634] on input "Collapse categories" at bounding box center [307, 626] width 32 height 32
checkbox input "false"
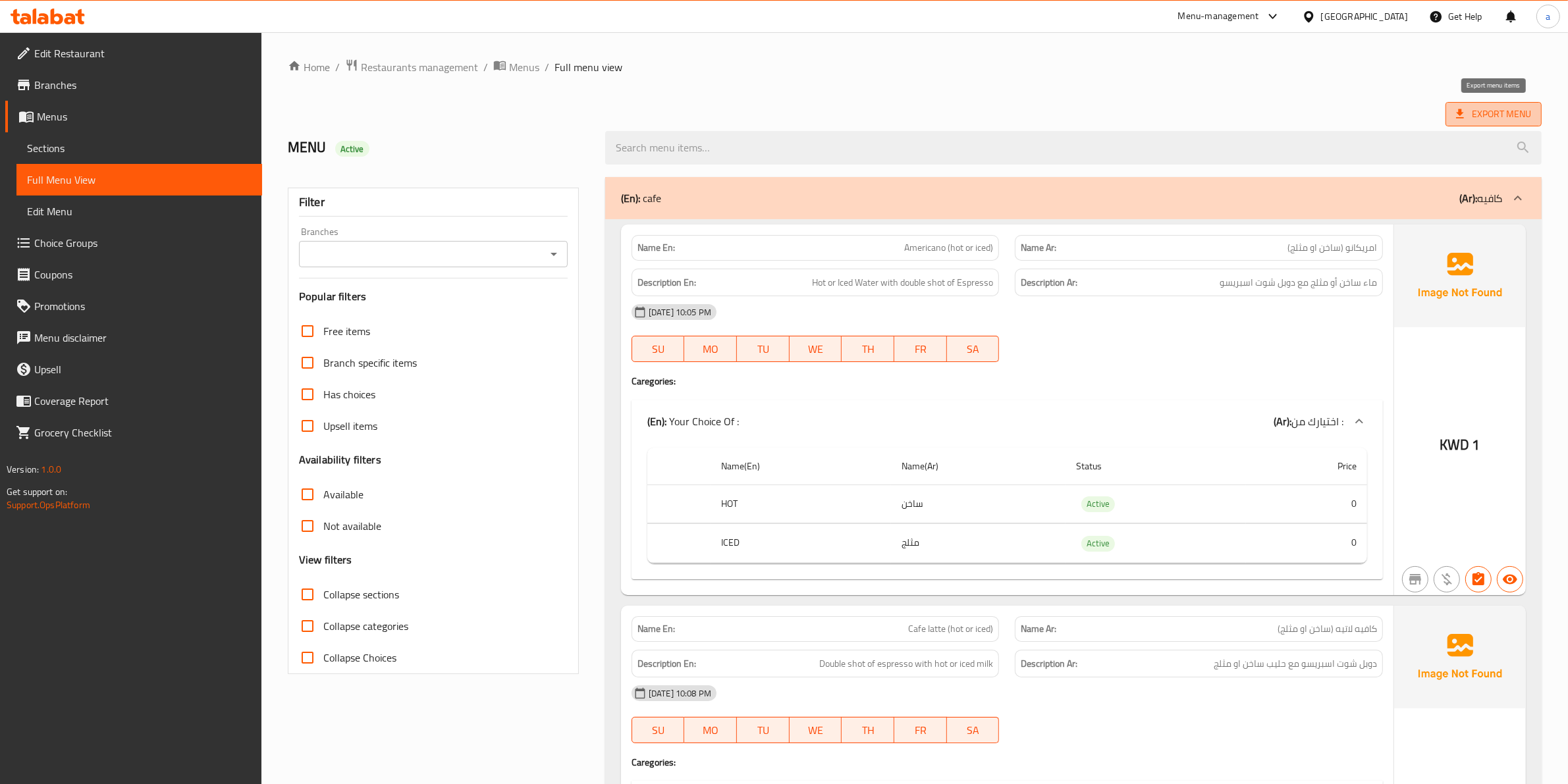
click at [1486, 114] on span "Export Menu" at bounding box center [1493, 115] width 75 height 17
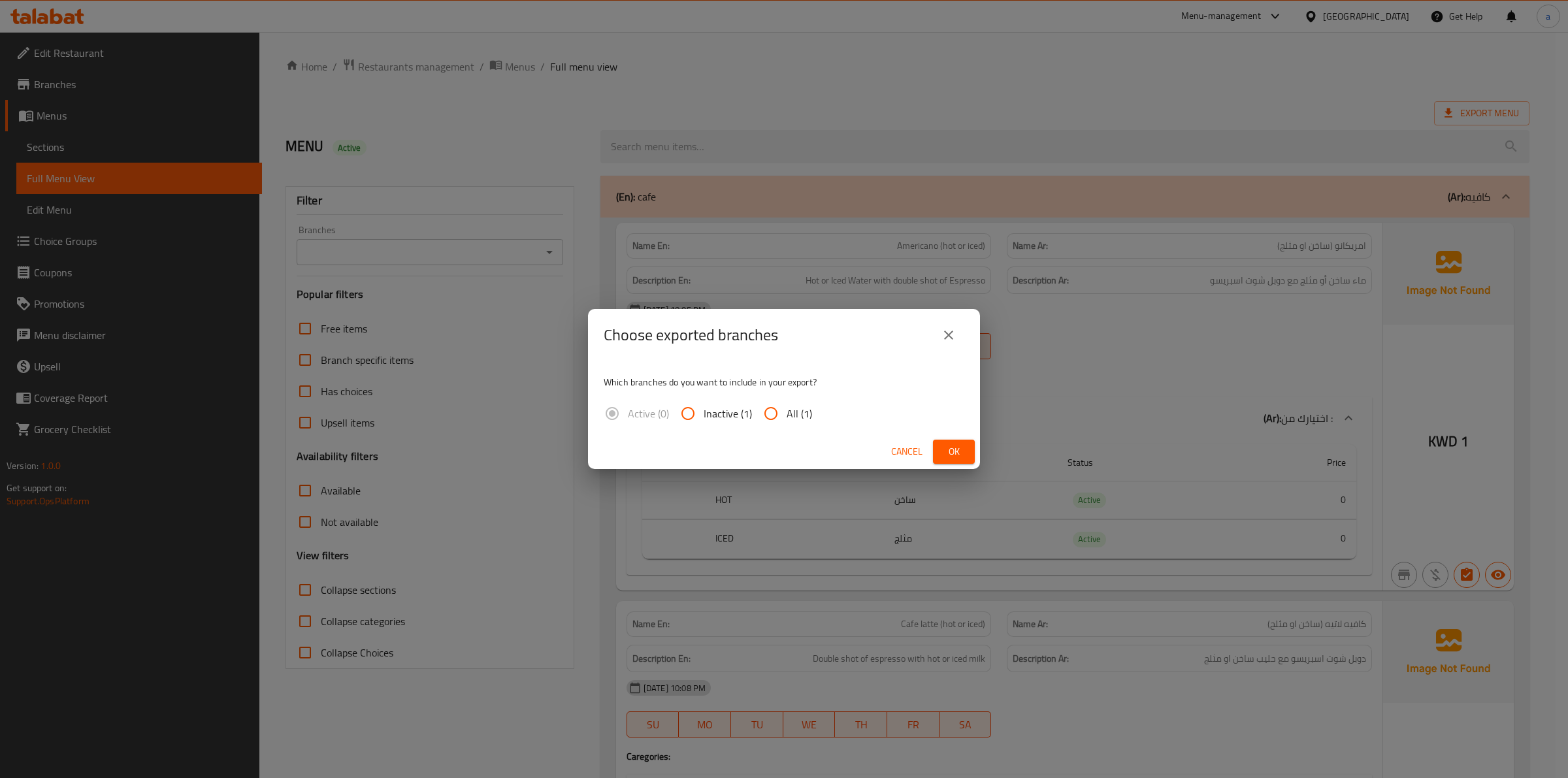
click at [798, 413] on span "All (1)" at bounding box center [799, 413] width 26 height 16
click at [786, 413] on input "All (1)" at bounding box center [771, 413] width 32 height 32
radio input "true"
click at [959, 452] on span "Ok" at bounding box center [953, 452] width 21 height 17
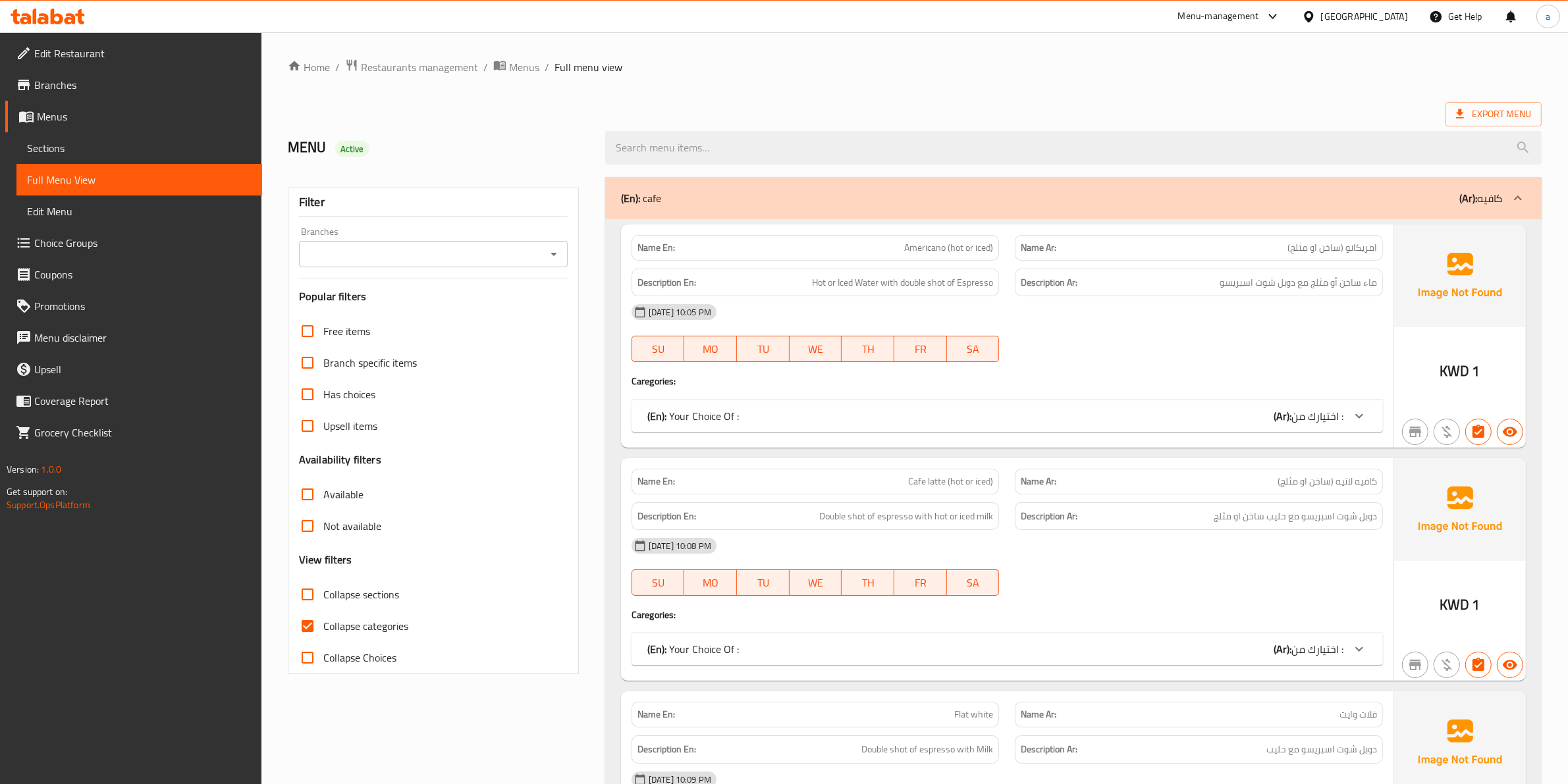
click at [301, 624] on input "Collapse categories" at bounding box center [307, 626] width 32 height 32
checkbox input "false"
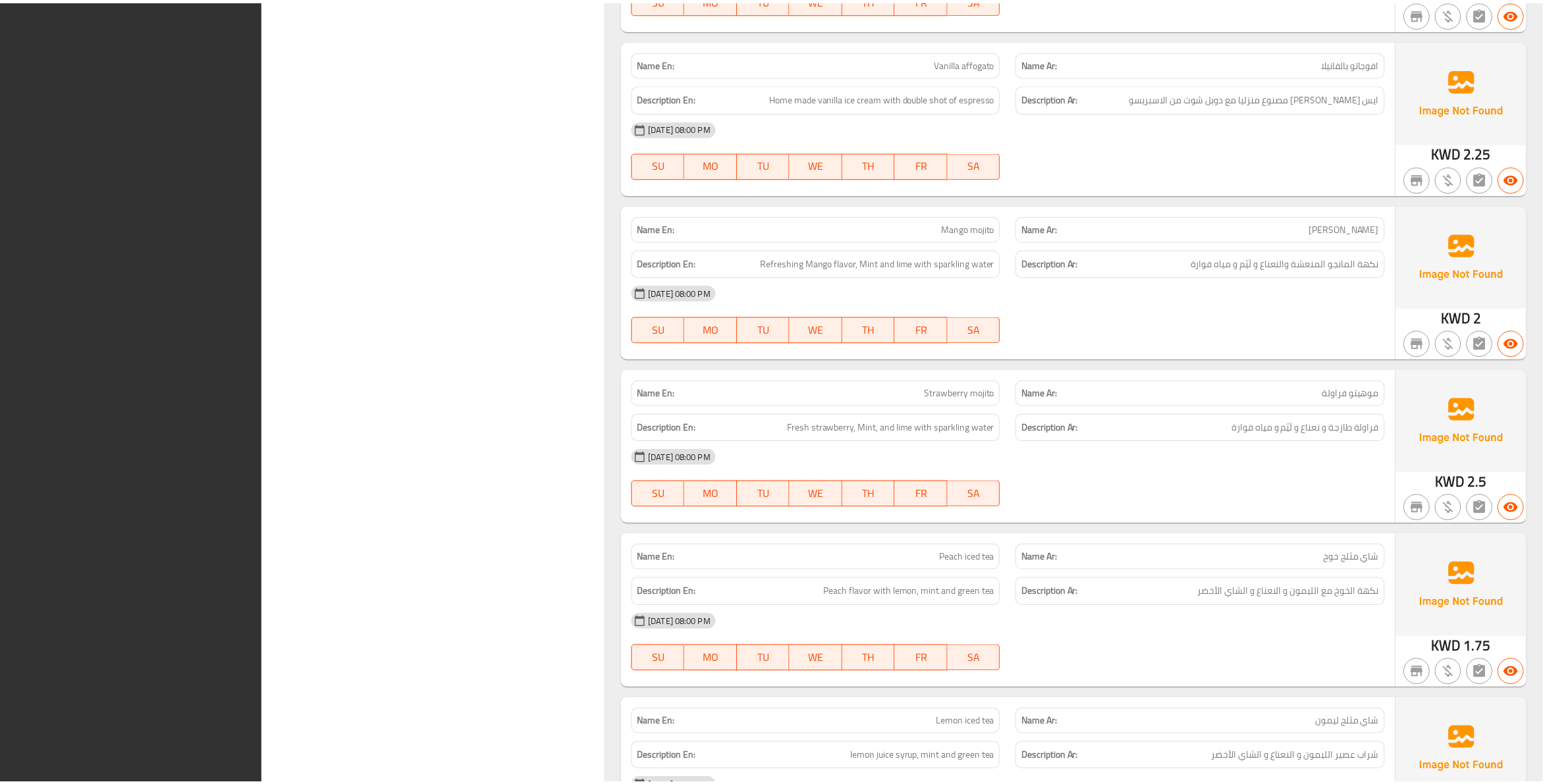
scroll to position [9734, 0]
